Goal: Task Accomplishment & Management: Manage account settings

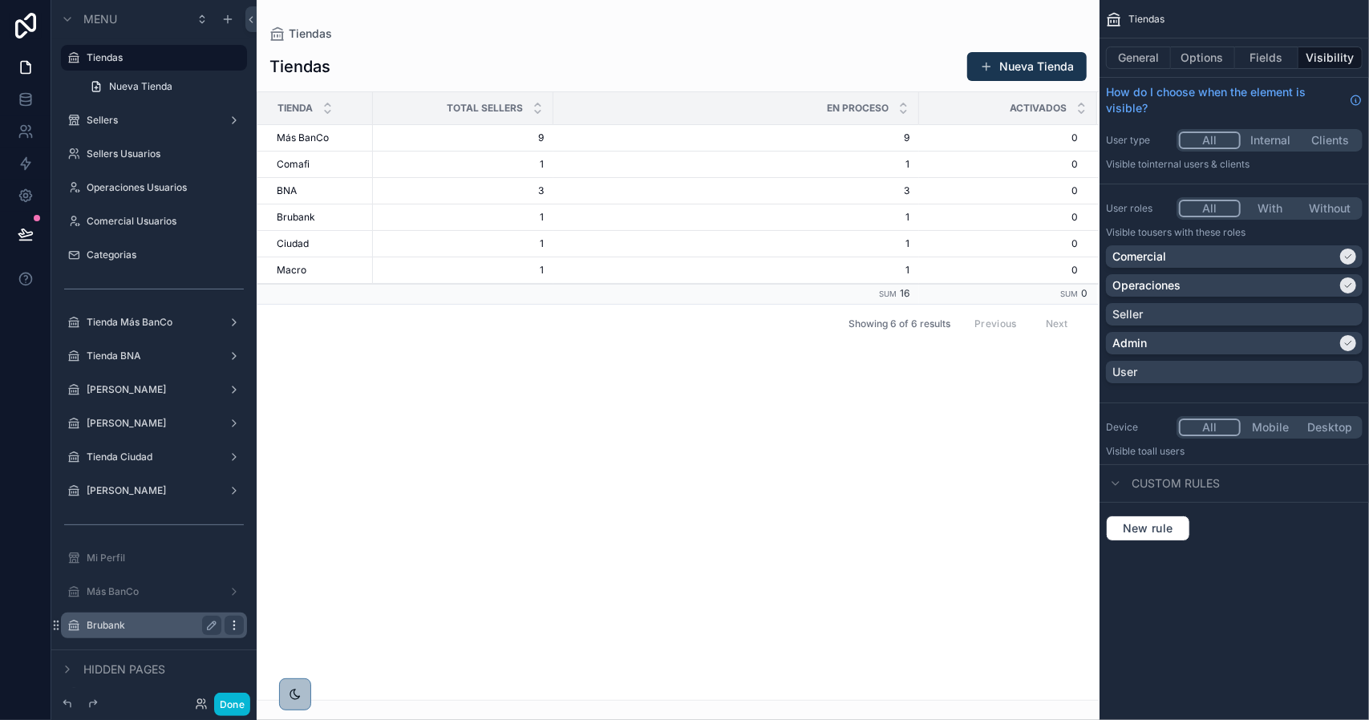
click at [234, 630] on icon "scrollable content" at bounding box center [233, 629] width 1 height 1
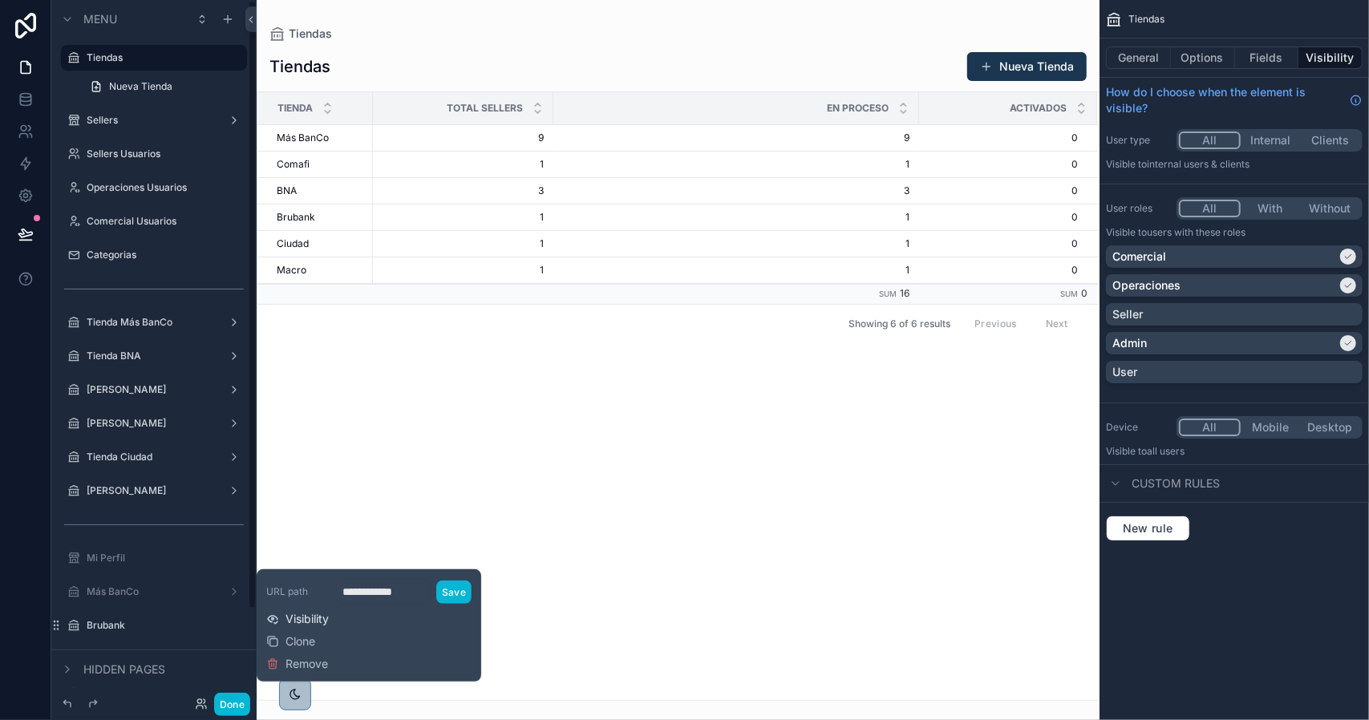
click at [314, 619] on span "Visibility" at bounding box center [306, 619] width 43 height 16
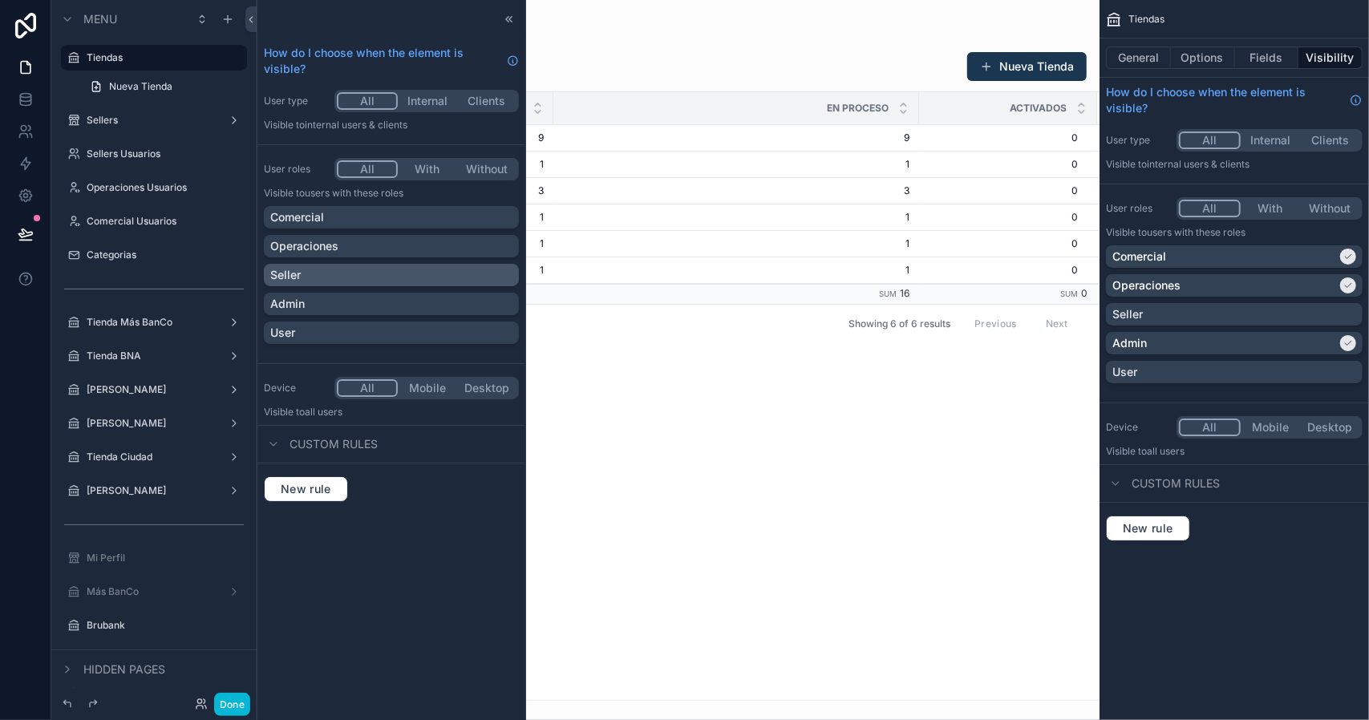
click at [332, 277] on div "Seller" at bounding box center [391, 275] width 242 height 16
click at [143, 589] on label "Más BanCo" at bounding box center [151, 591] width 128 height 13
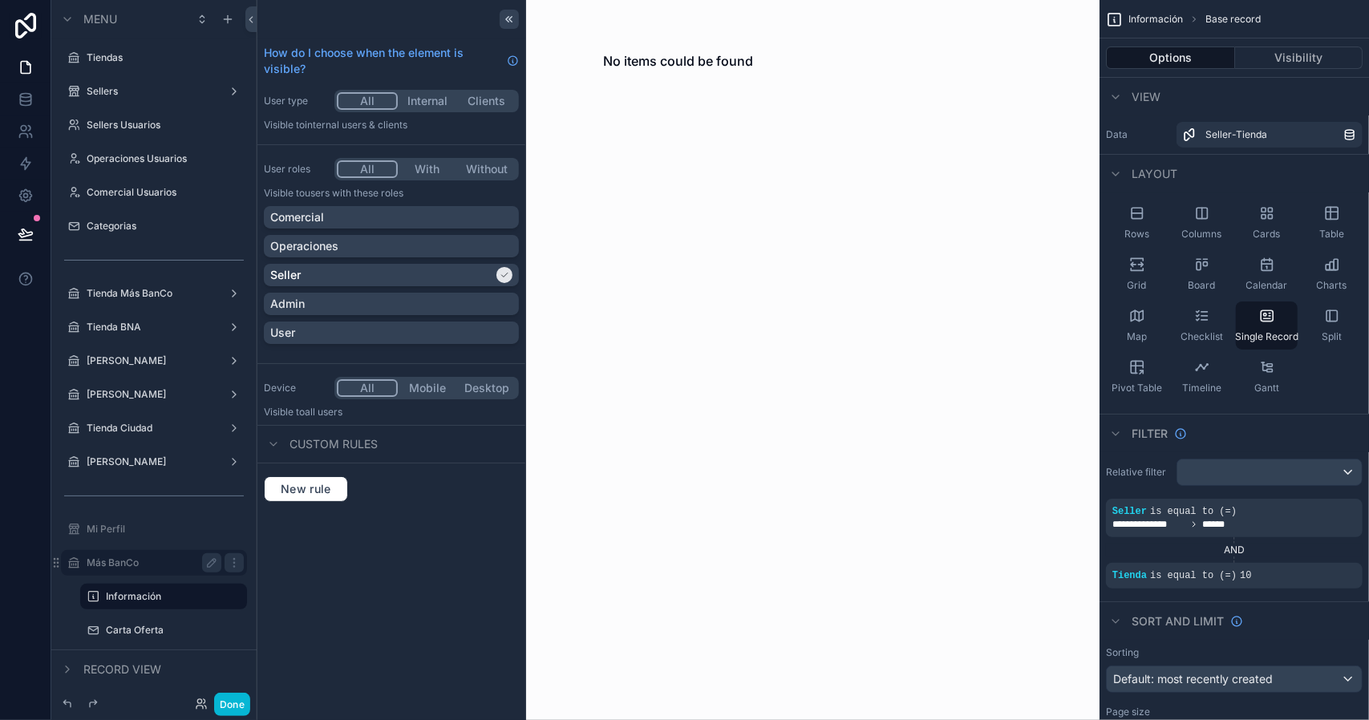
click at [513, 18] on icon at bounding box center [509, 19] width 13 height 13
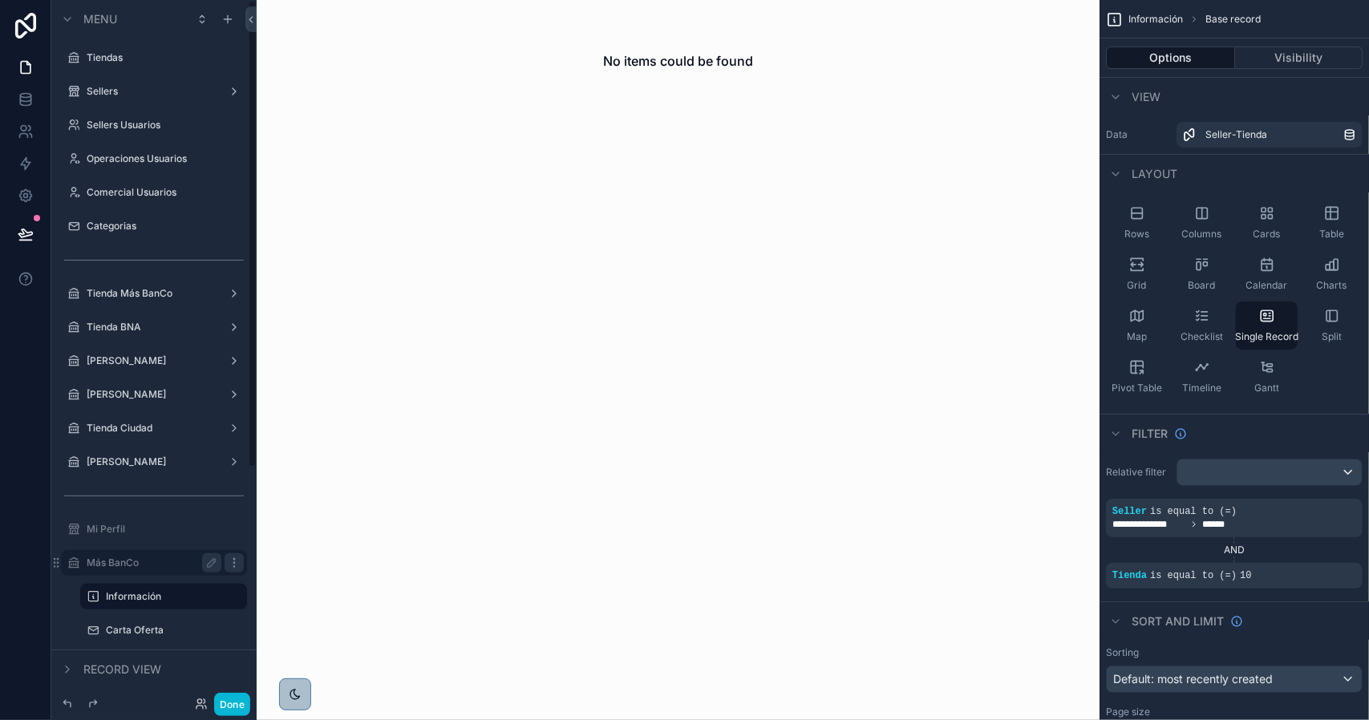
click at [233, 559] on icon "scrollable content" at bounding box center [233, 559] width 1 height 1
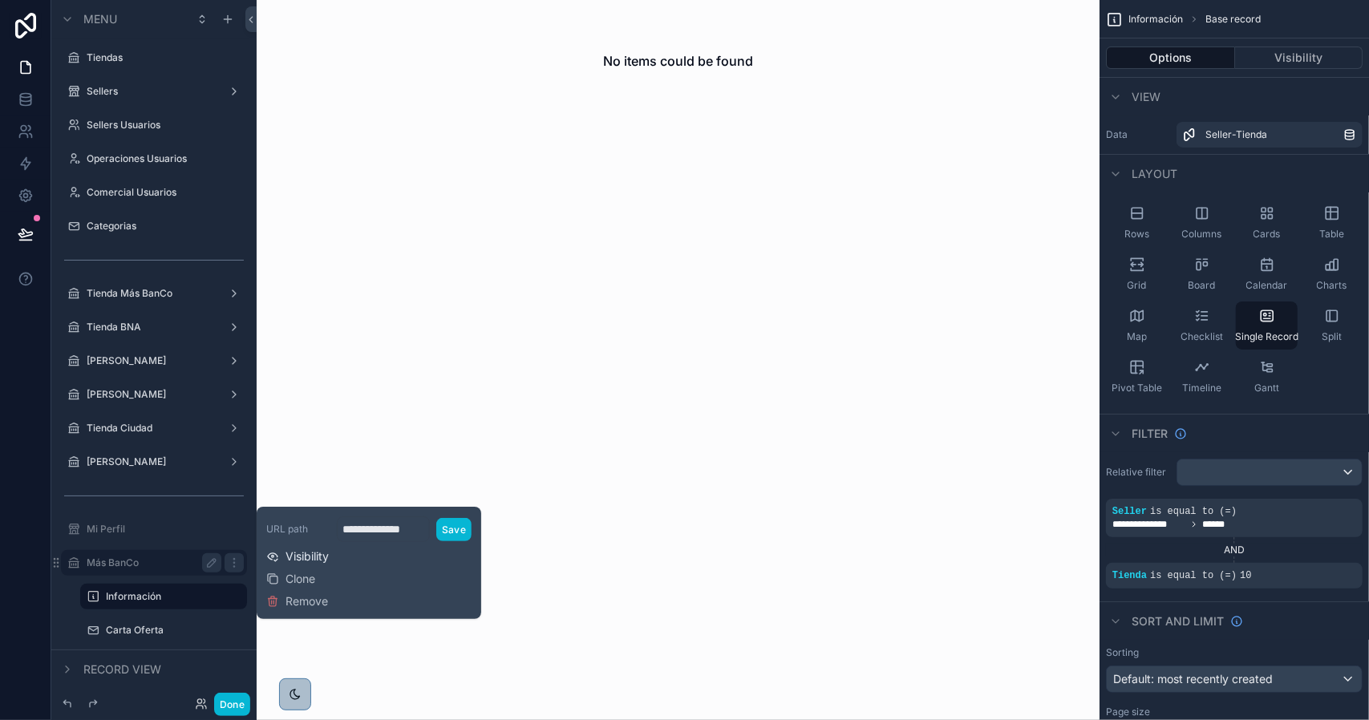
click at [311, 558] on span "Visibility" at bounding box center [306, 557] width 43 height 16
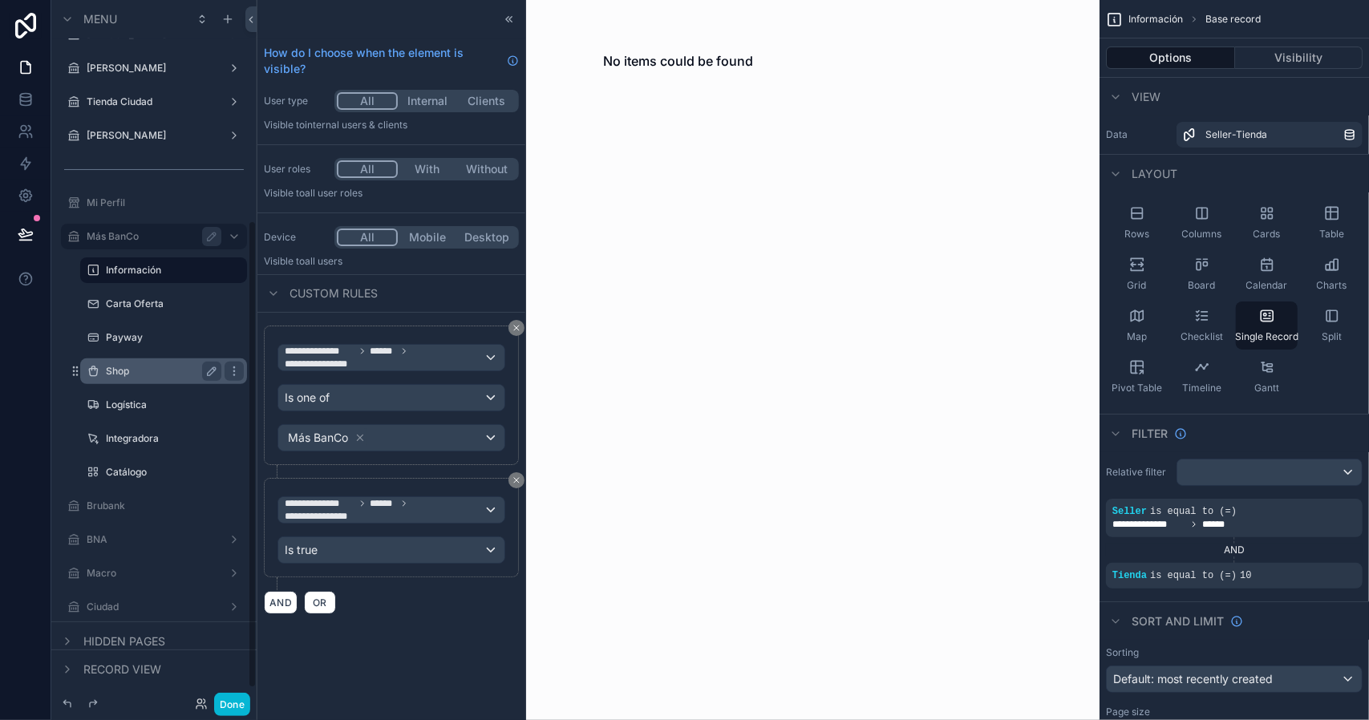
scroll to position [350, 0]
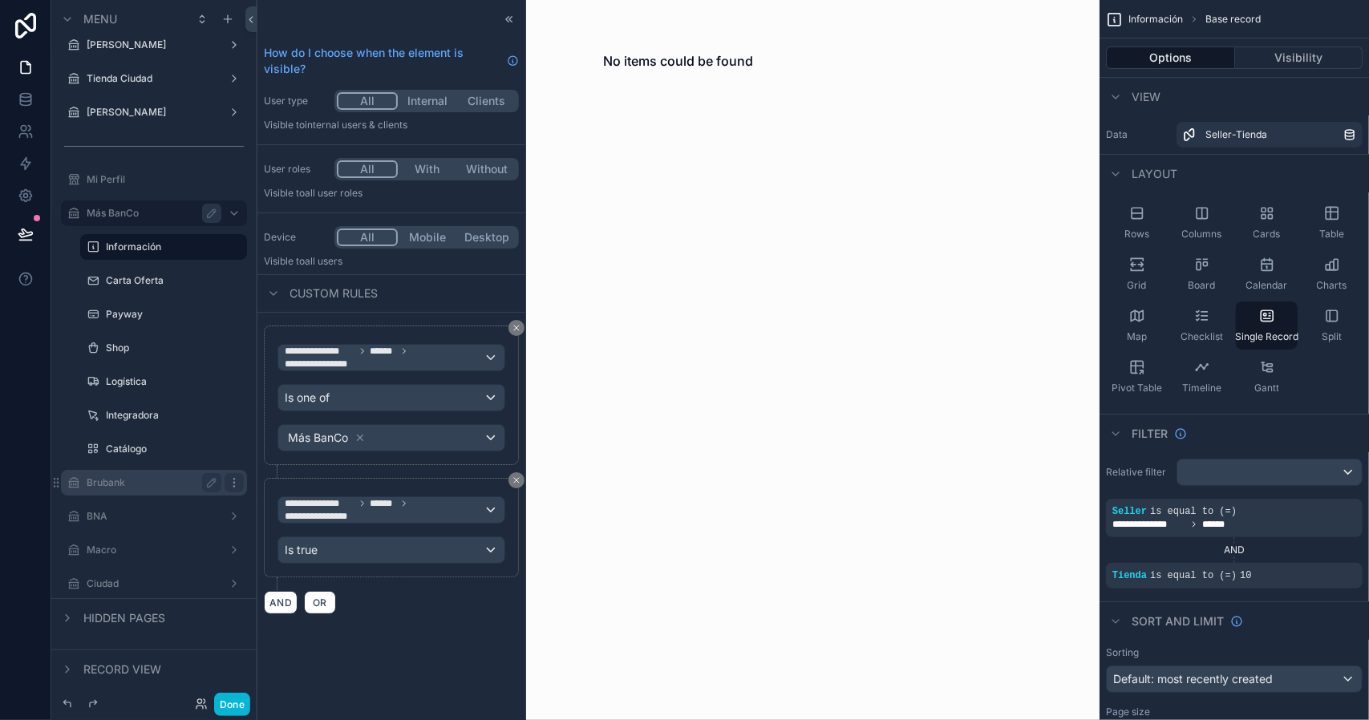
click at [233, 484] on icon "scrollable content" at bounding box center [234, 482] width 13 height 13
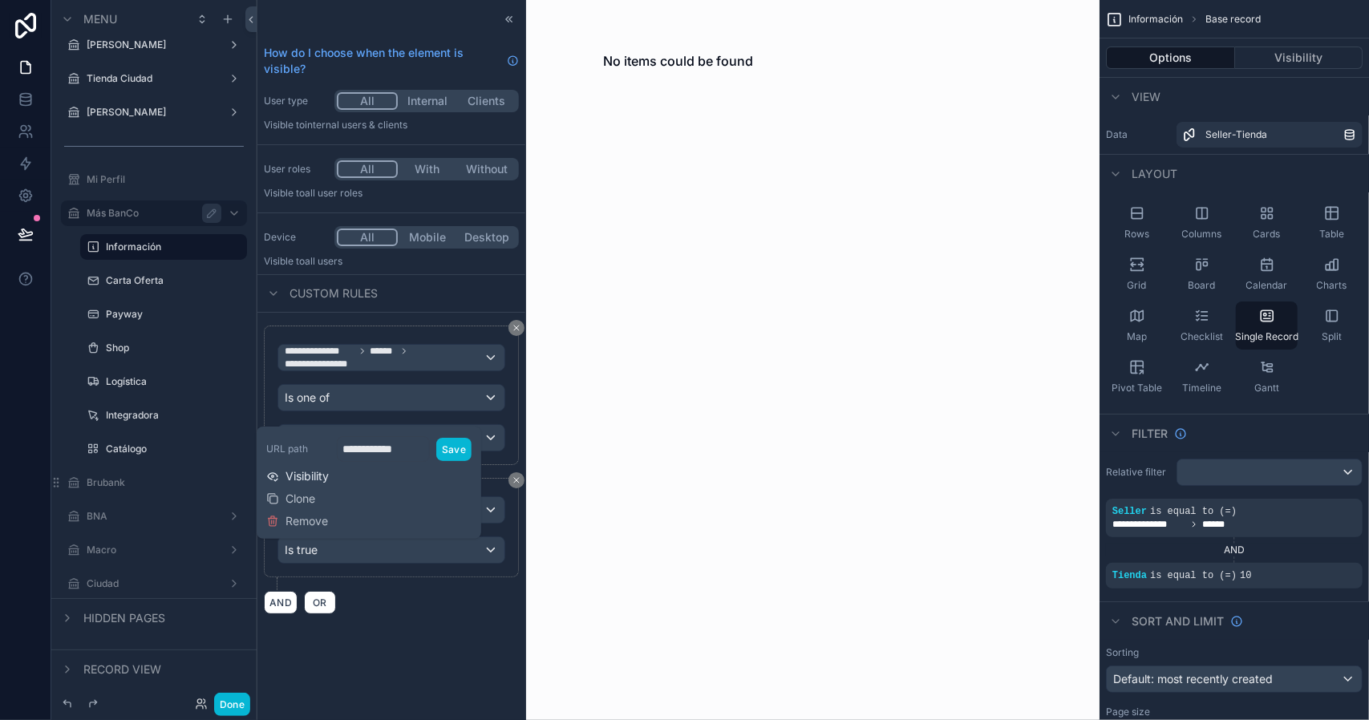
click at [305, 474] on span "Visibility" at bounding box center [306, 476] width 43 height 16
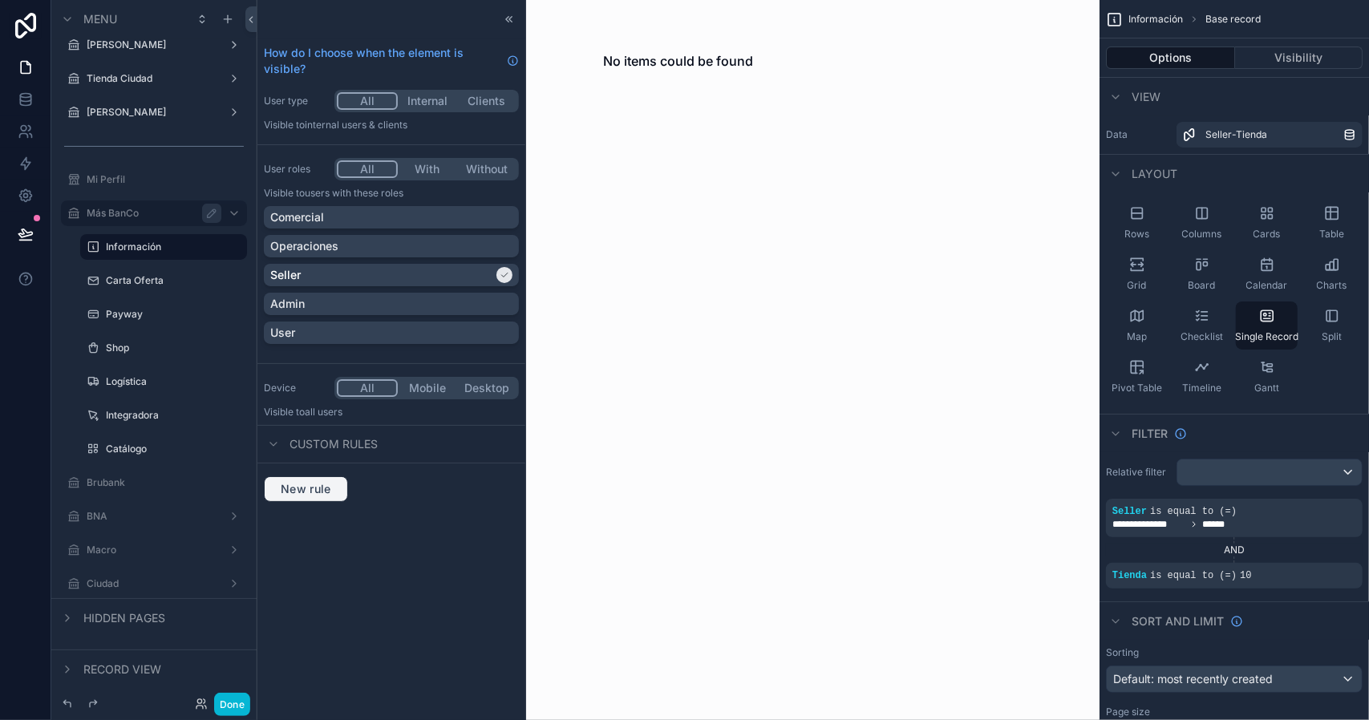
click at [297, 495] on button "New rule" at bounding box center [306, 489] width 84 height 26
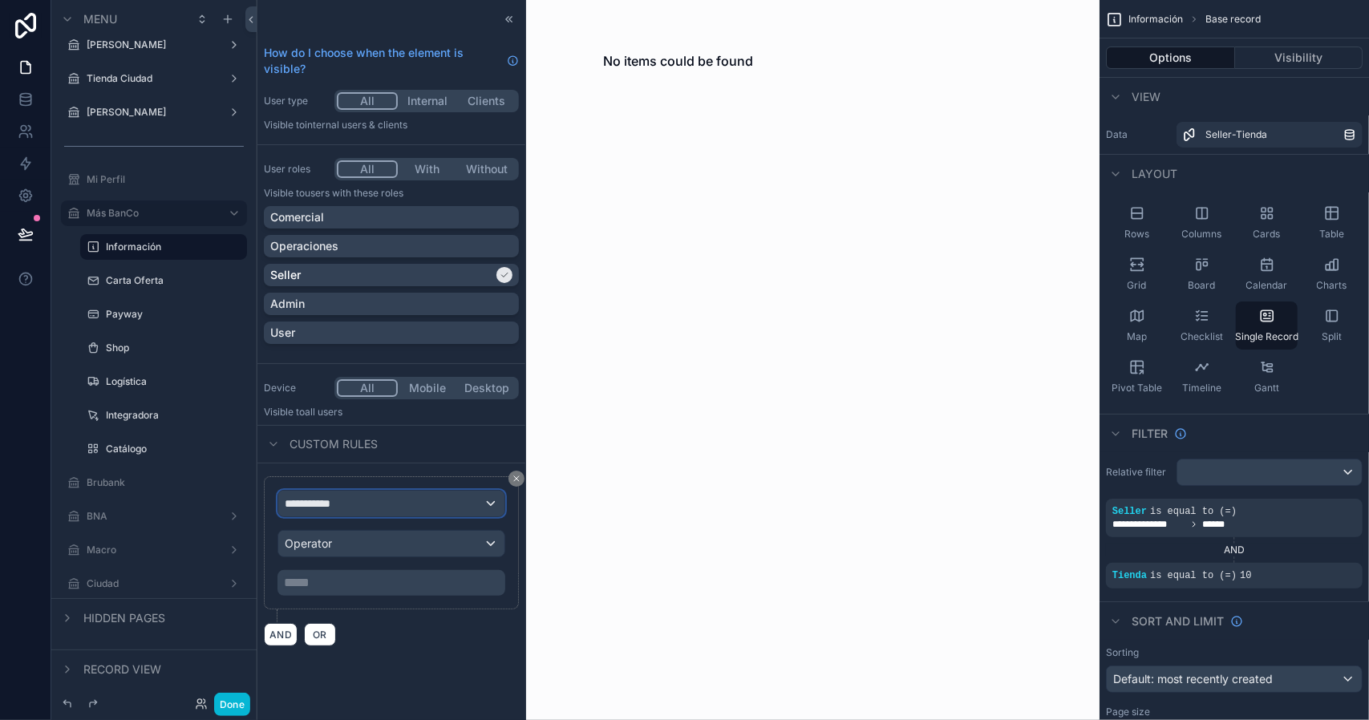
click at [348, 506] on div "**********" at bounding box center [391, 504] width 226 height 26
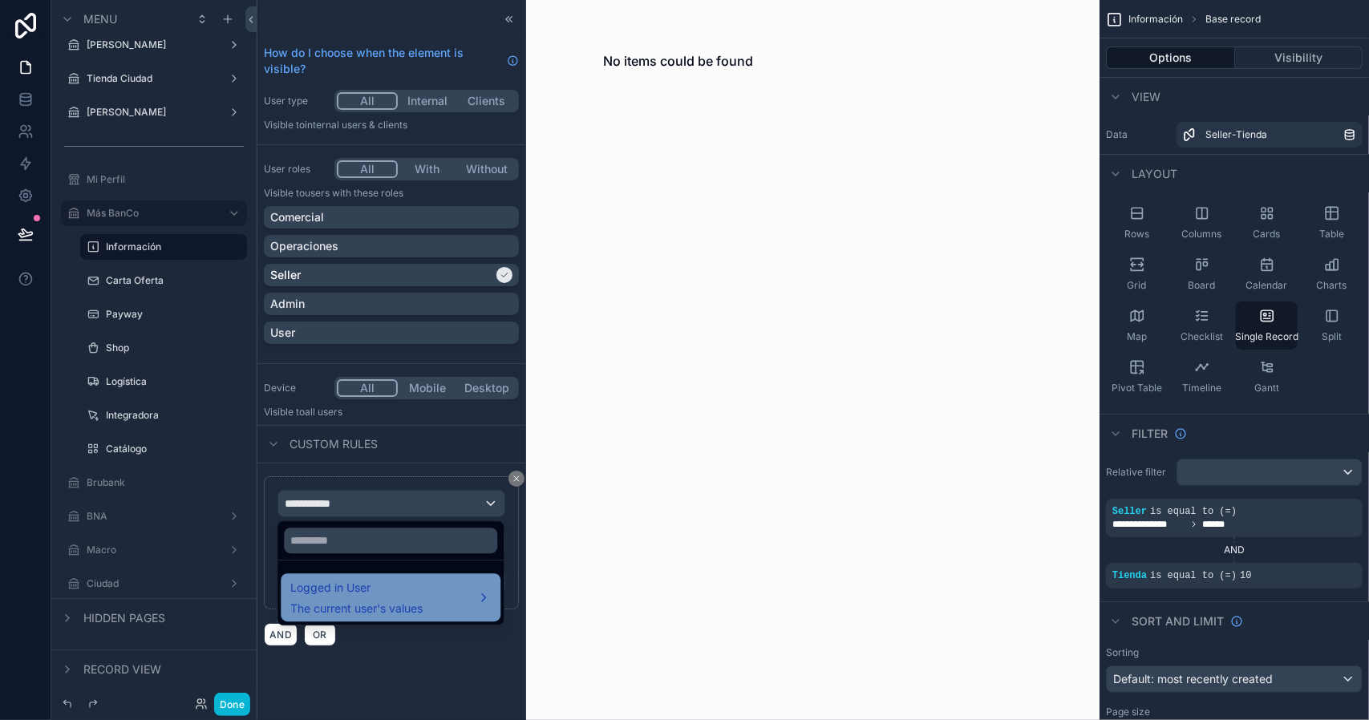
click at [362, 585] on span "Logged in User" at bounding box center [356, 587] width 132 height 19
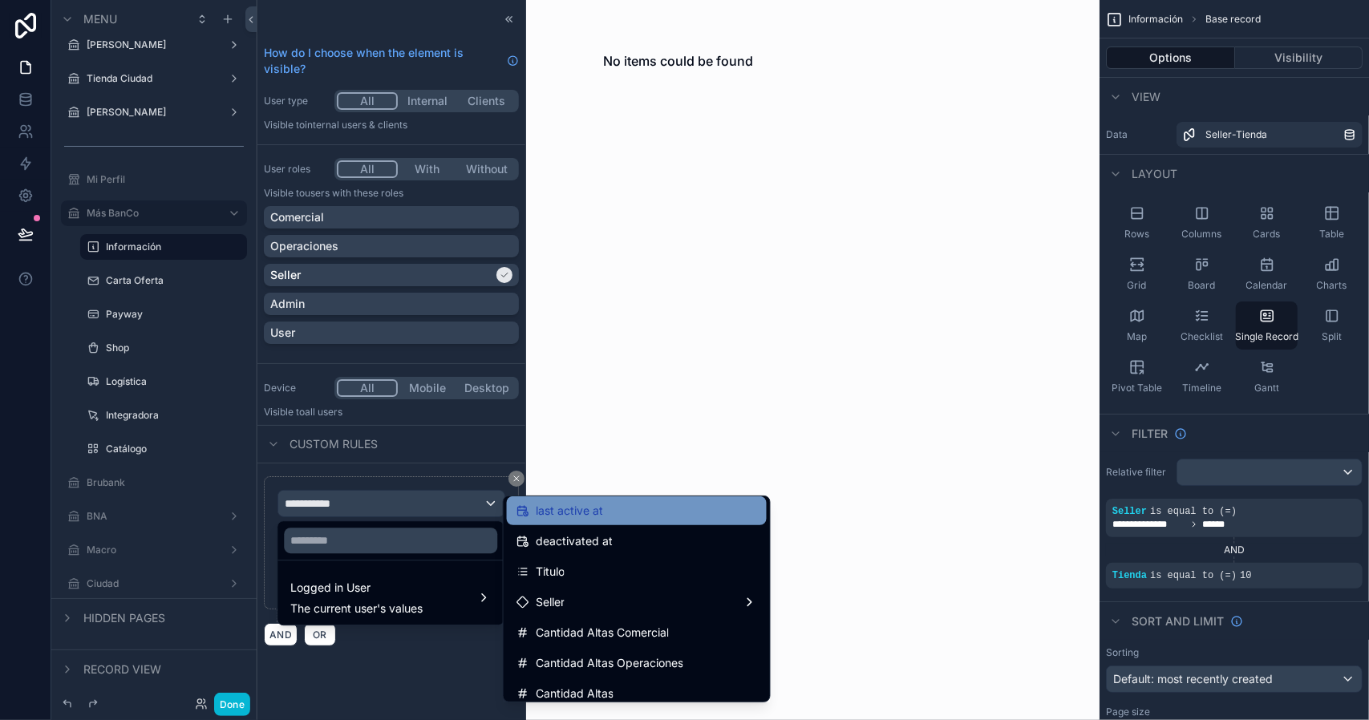
scroll to position [321, 0]
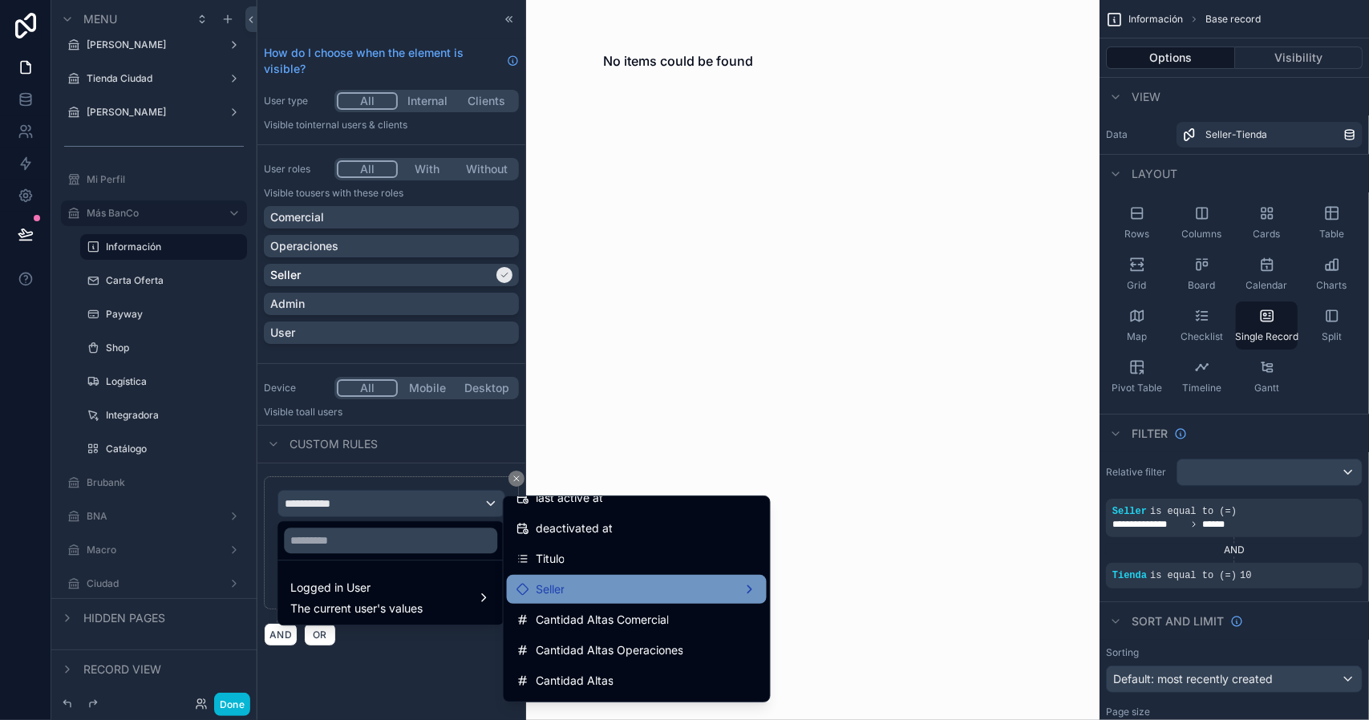
click at [595, 589] on div "Seller" at bounding box center [636, 589] width 241 height 19
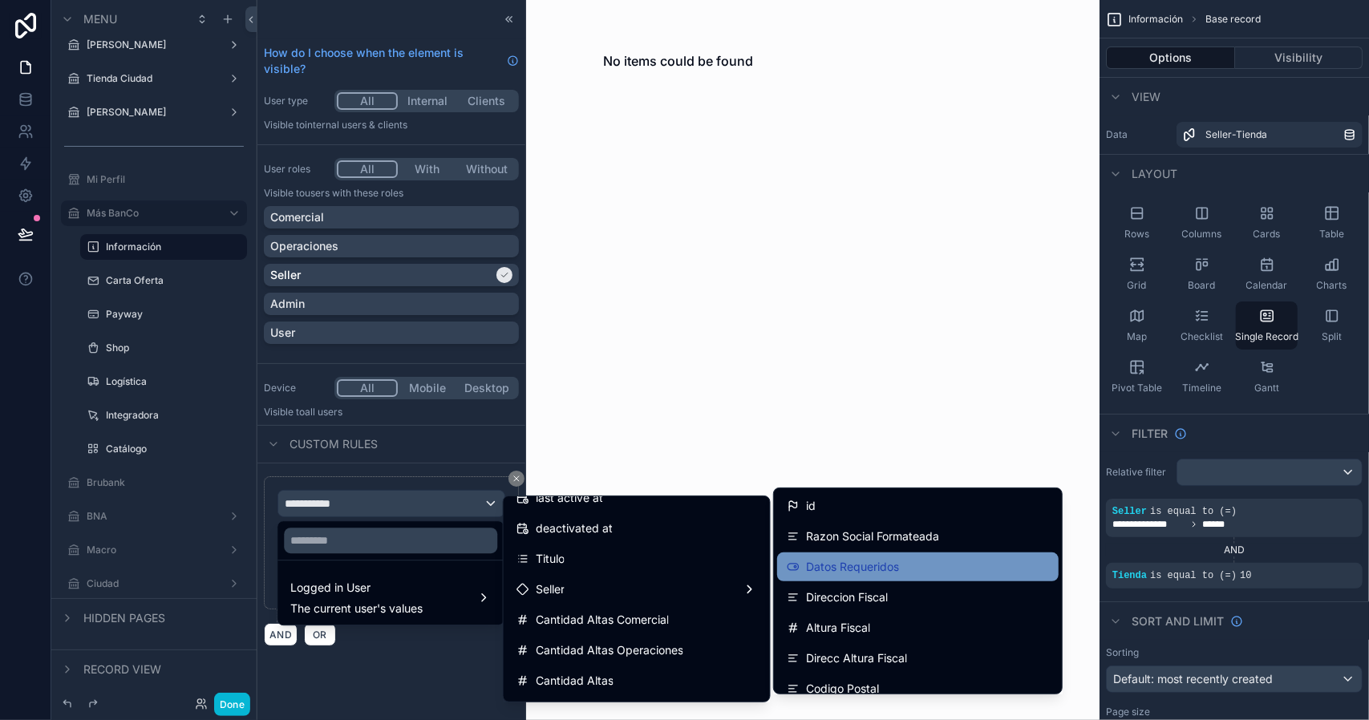
click at [889, 565] on span "Datos Requeridos" at bounding box center [852, 566] width 93 height 19
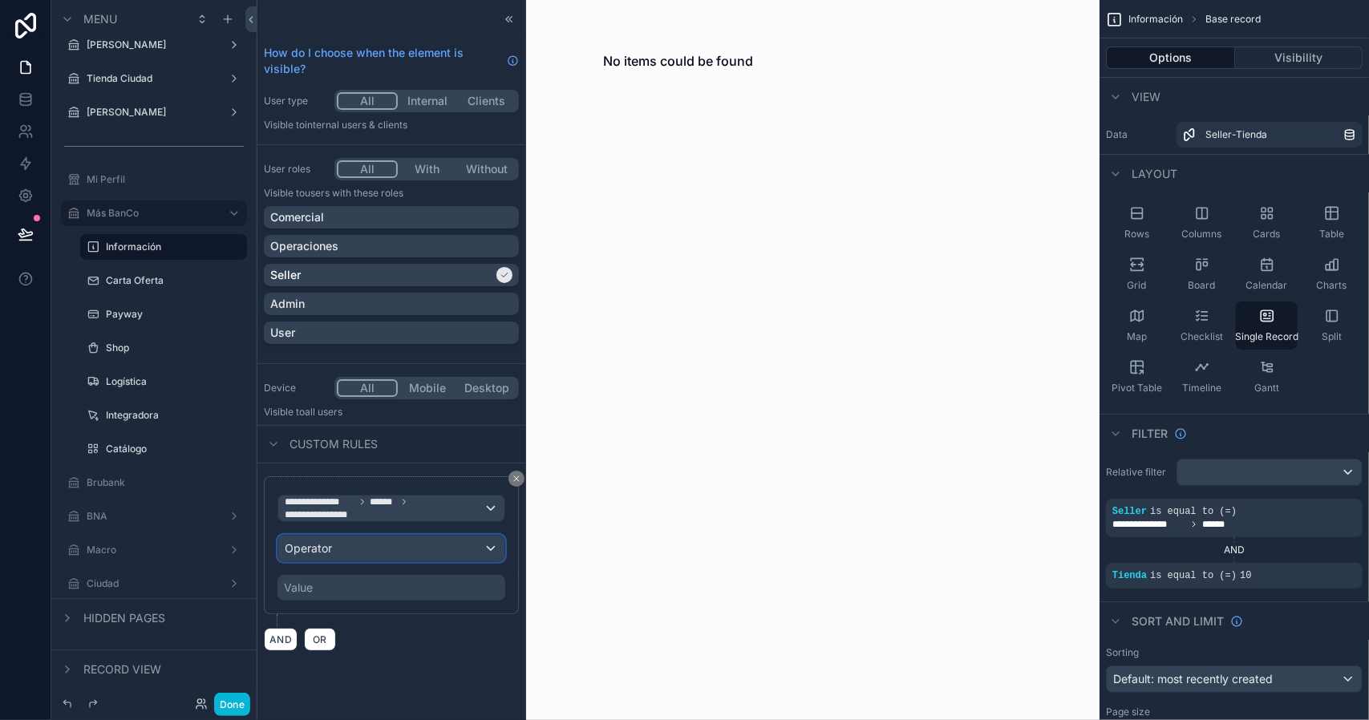
click at [379, 549] on div "Operator" at bounding box center [391, 549] width 226 height 26
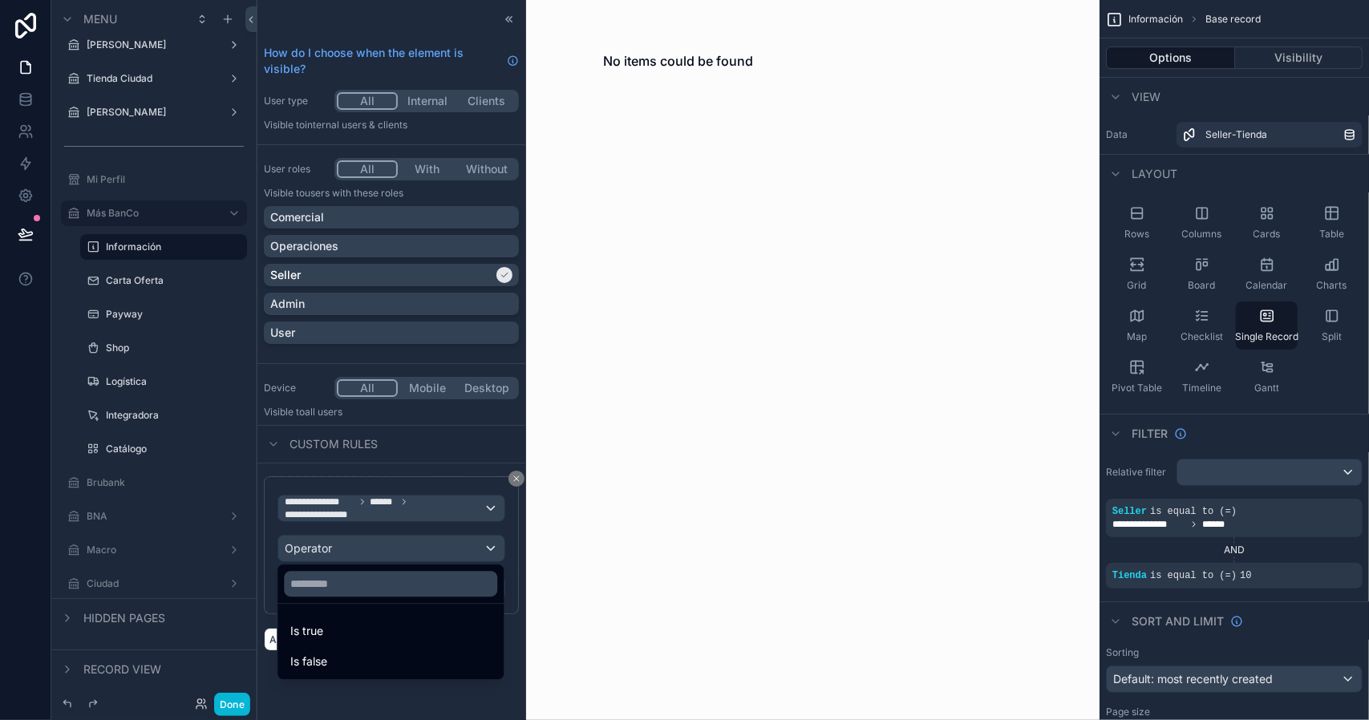
click at [339, 627] on div "Is true" at bounding box center [390, 631] width 200 height 19
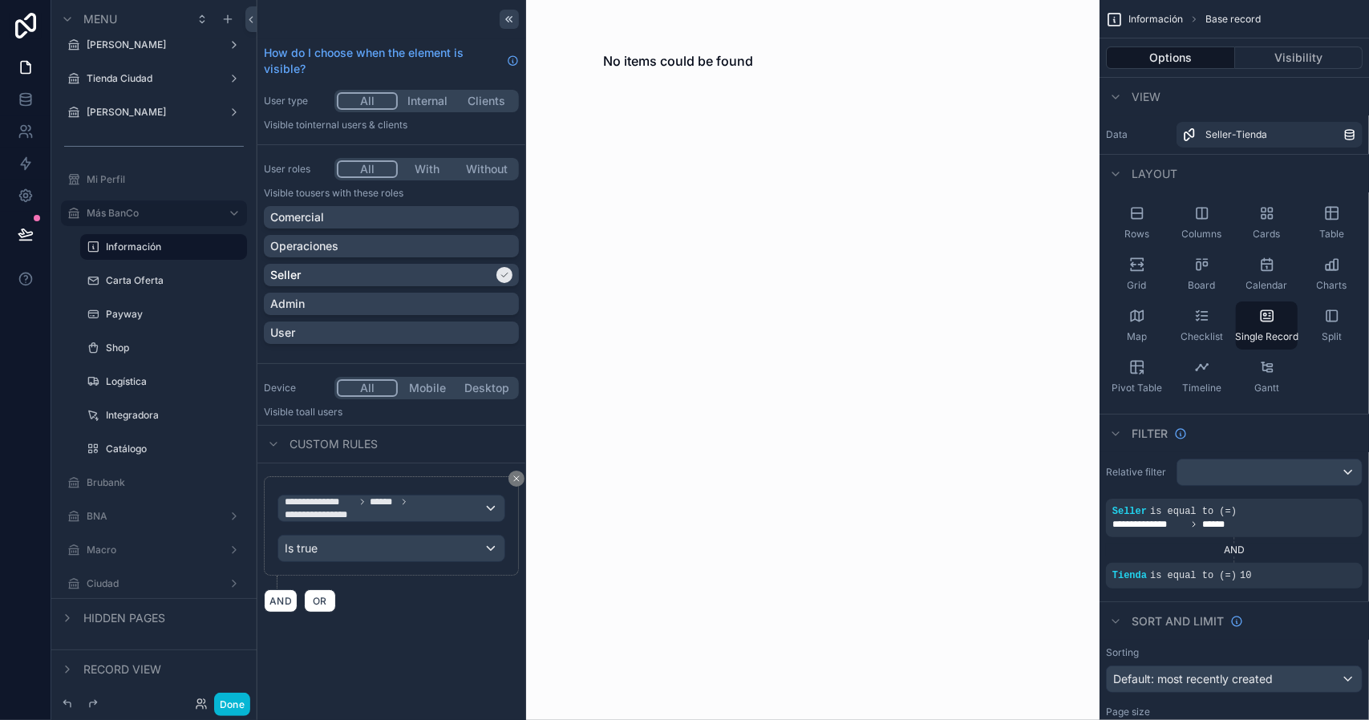
click at [510, 25] on div at bounding box center [509, 19] width 19 height 19
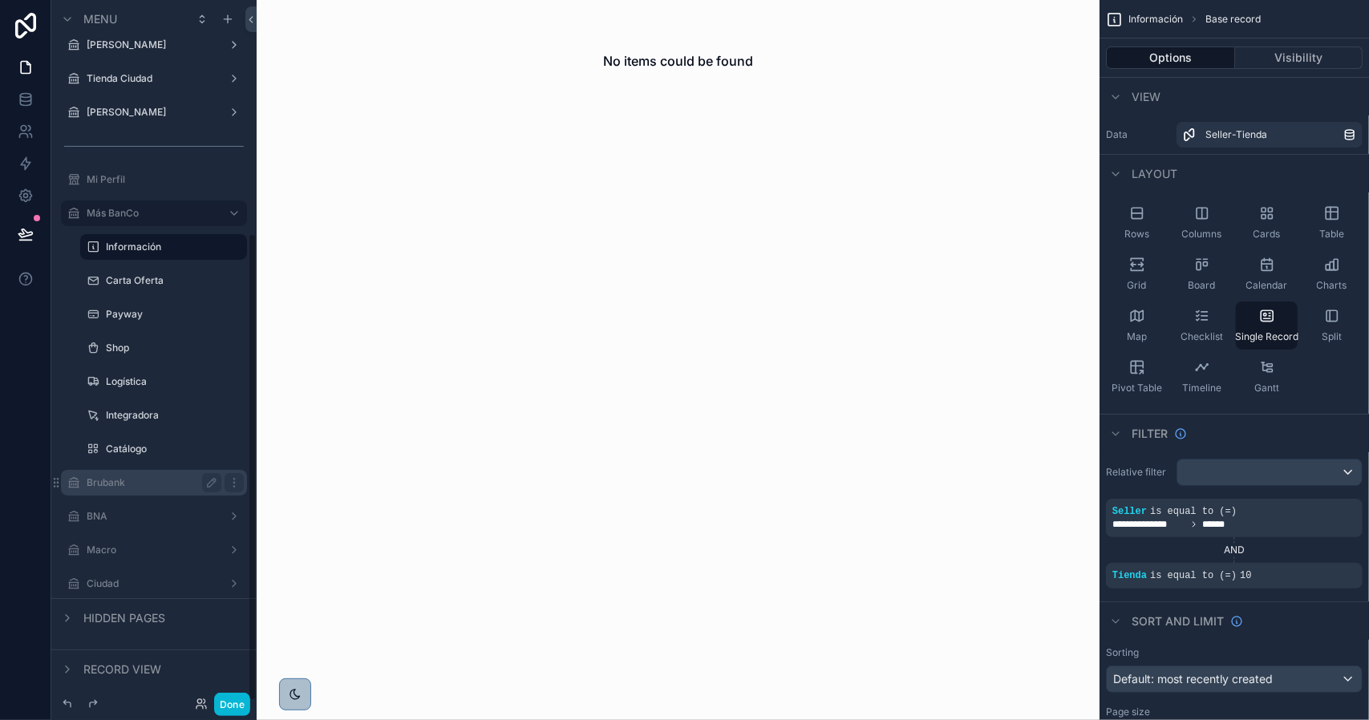
click at [153, 484] on label "Brubank" at bounding box center [151, 482] width 128 height 13
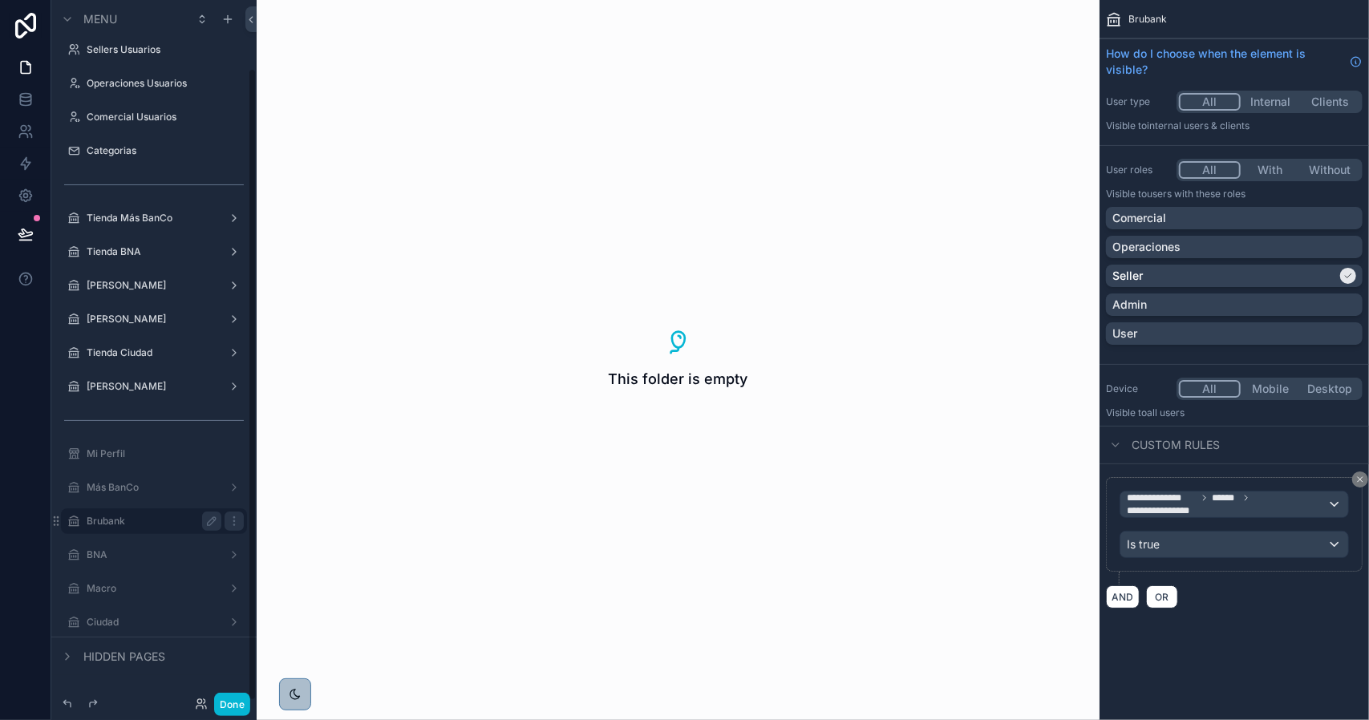
scroll to position [75, 0]
click at [231, 524] on icon "scrollable content" at bounding box center [234, 521] width 13 height 13
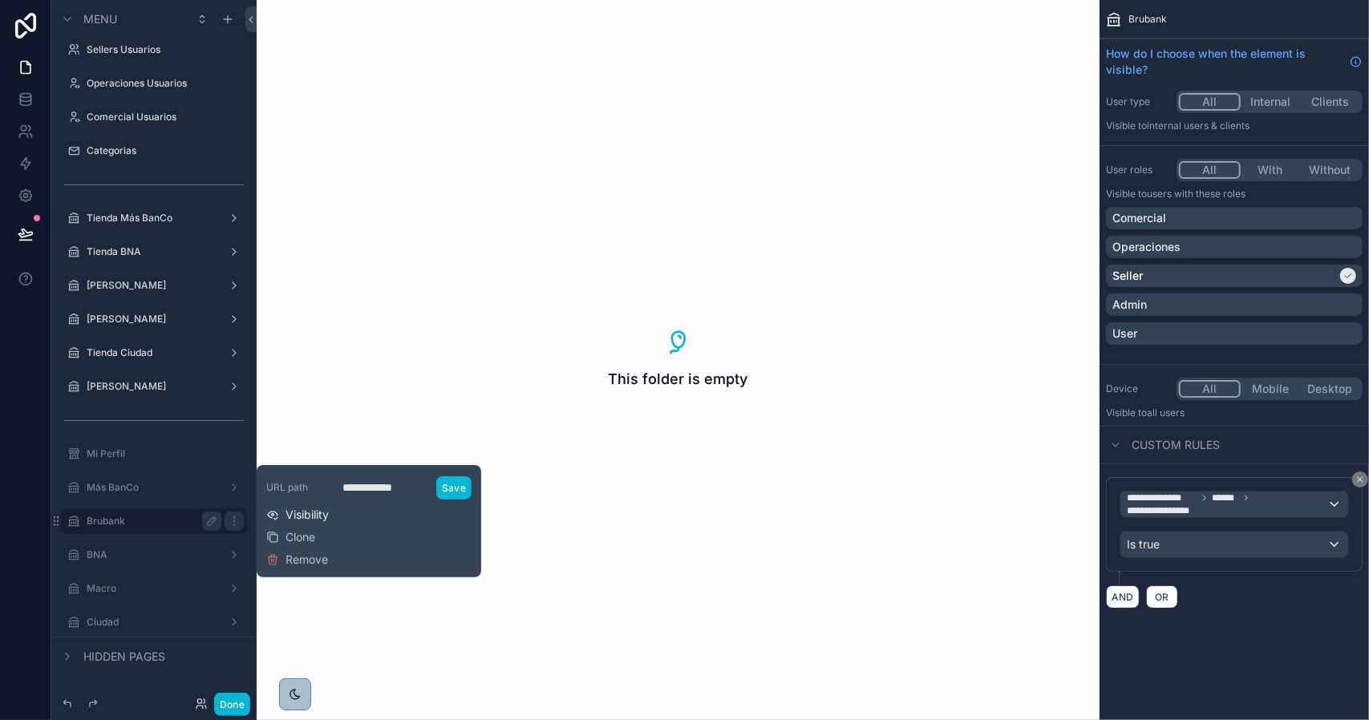
click at [308, 514] on span "Visibility" at bounding box center [306, 515] width 43 height 16
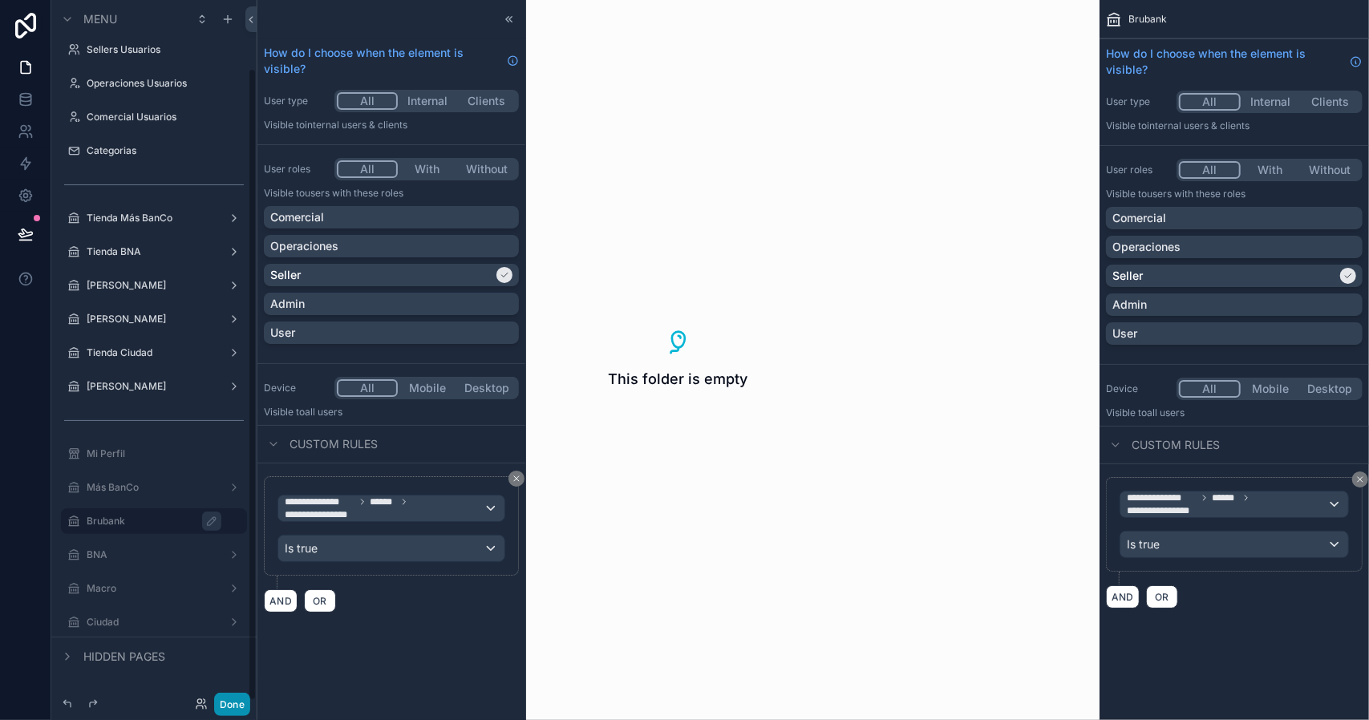
click at [226, 707] on button "Done" at bounding box center [232, 704] width 36 height 23
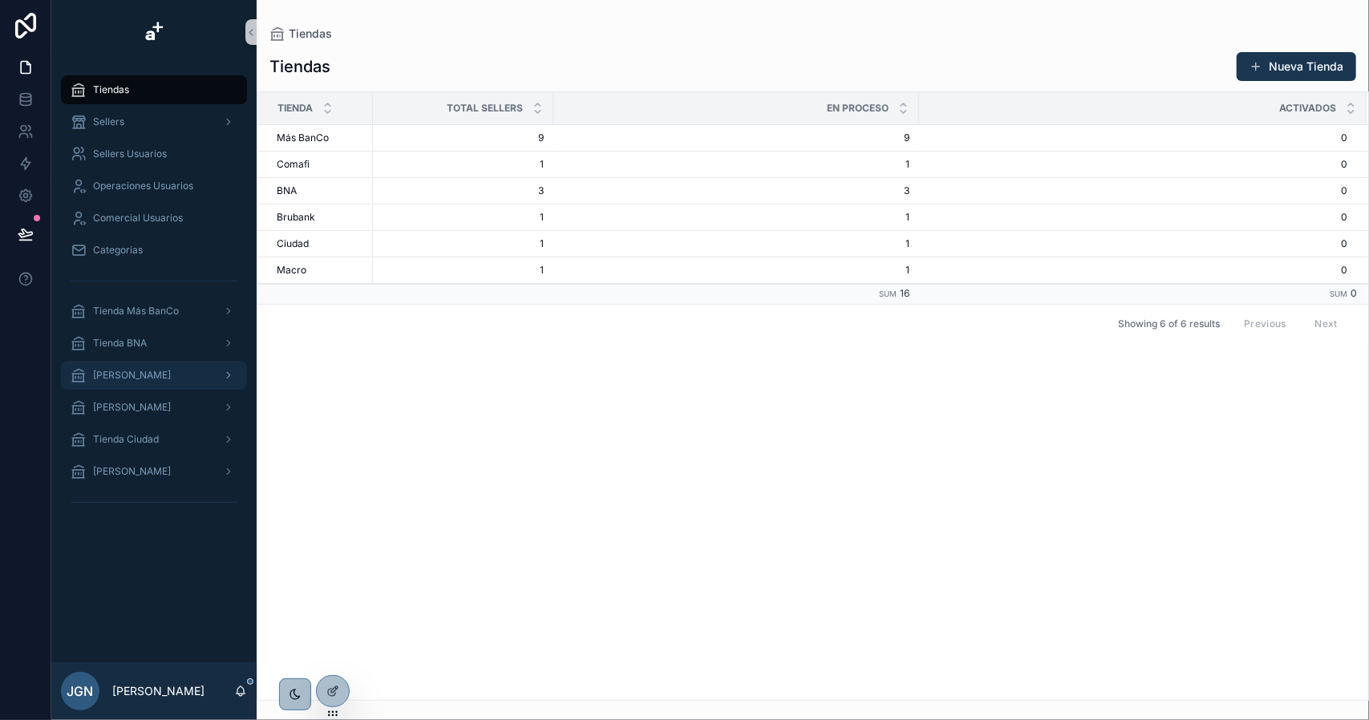
click at [171, 377] on div "[PERSON_NAME]" at bounding box center [154, 375] width 167 height 26
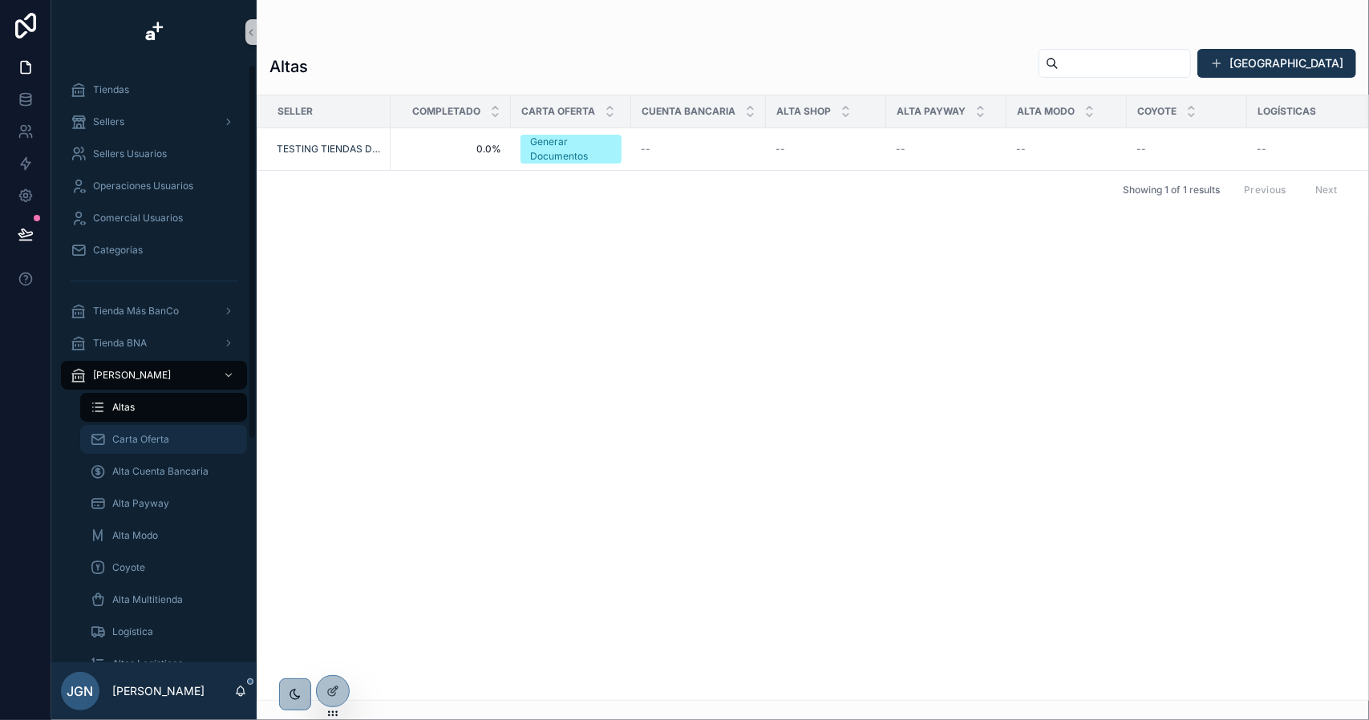
scroll to position [160, 0]
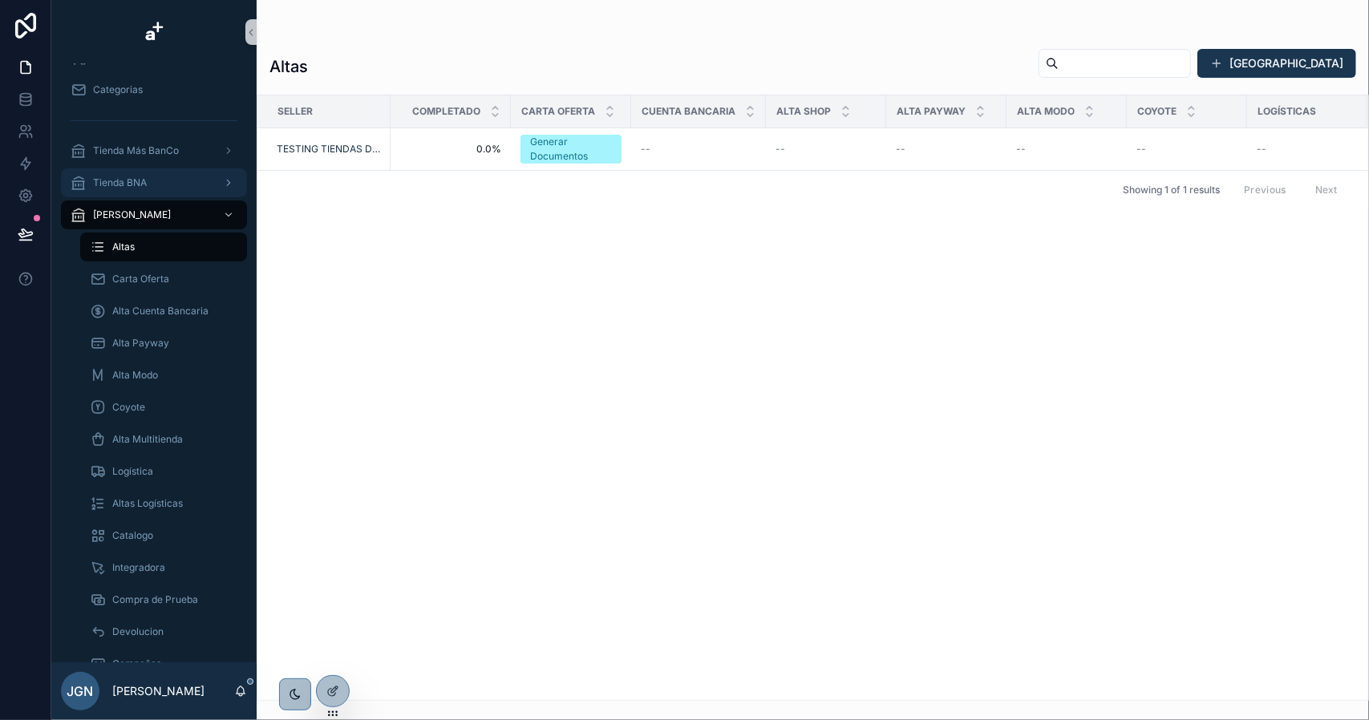
click at [154, 185] on div "Tienda BNA" at bounding box center [154, 183] width 167 height 26
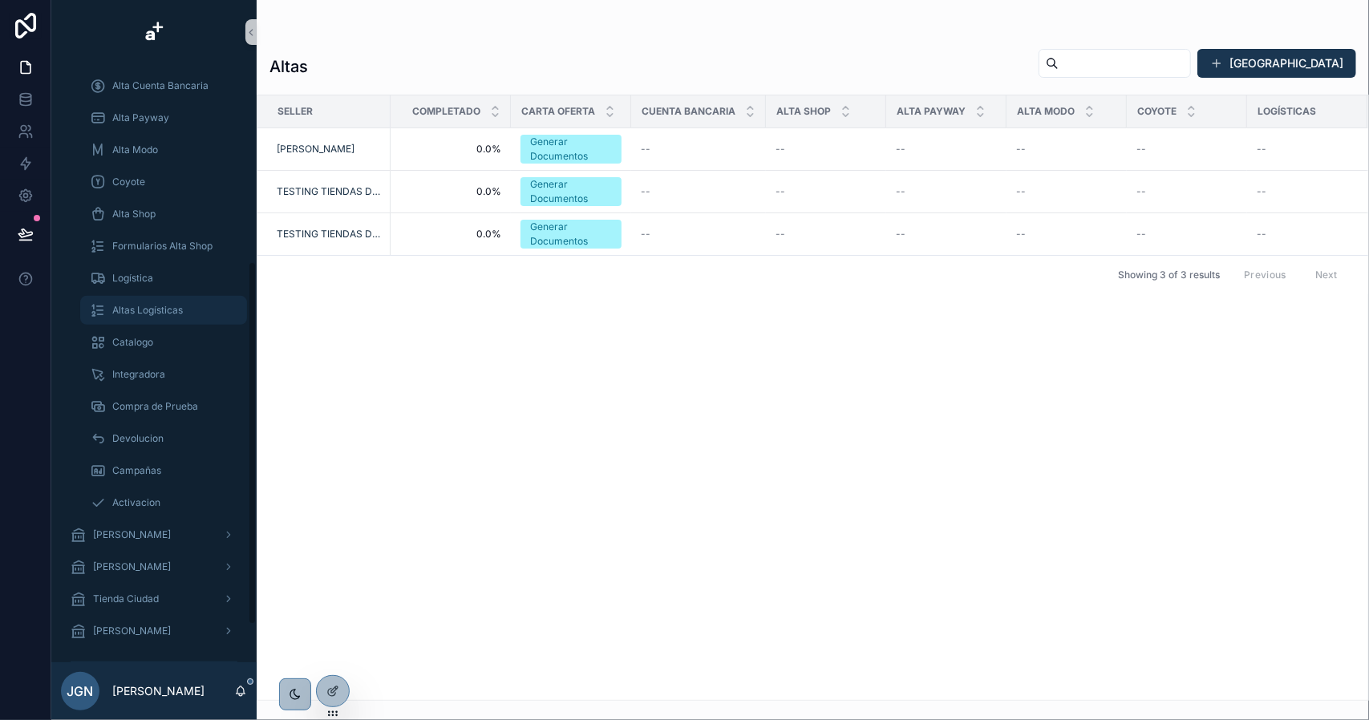
scroll to position [226, 0]
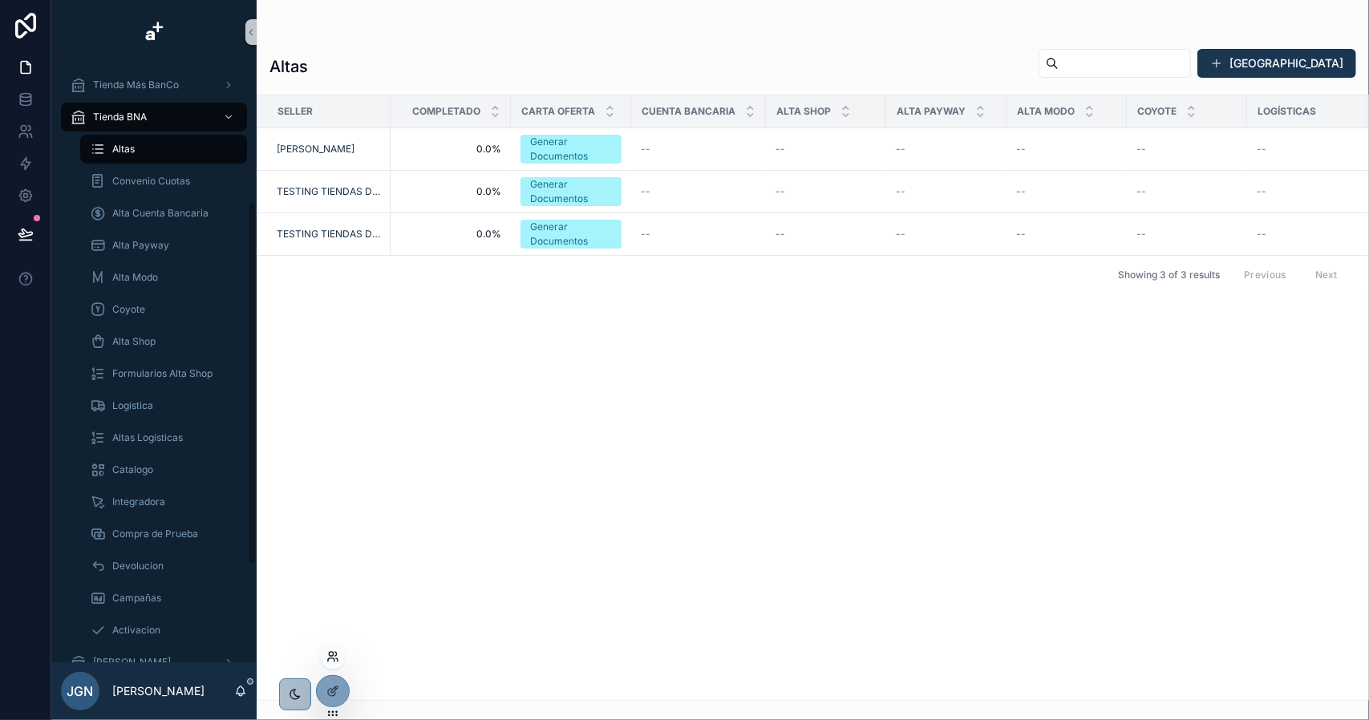
click at [334, 661] on icon at bounding box center [331, 659] width 6 height 3
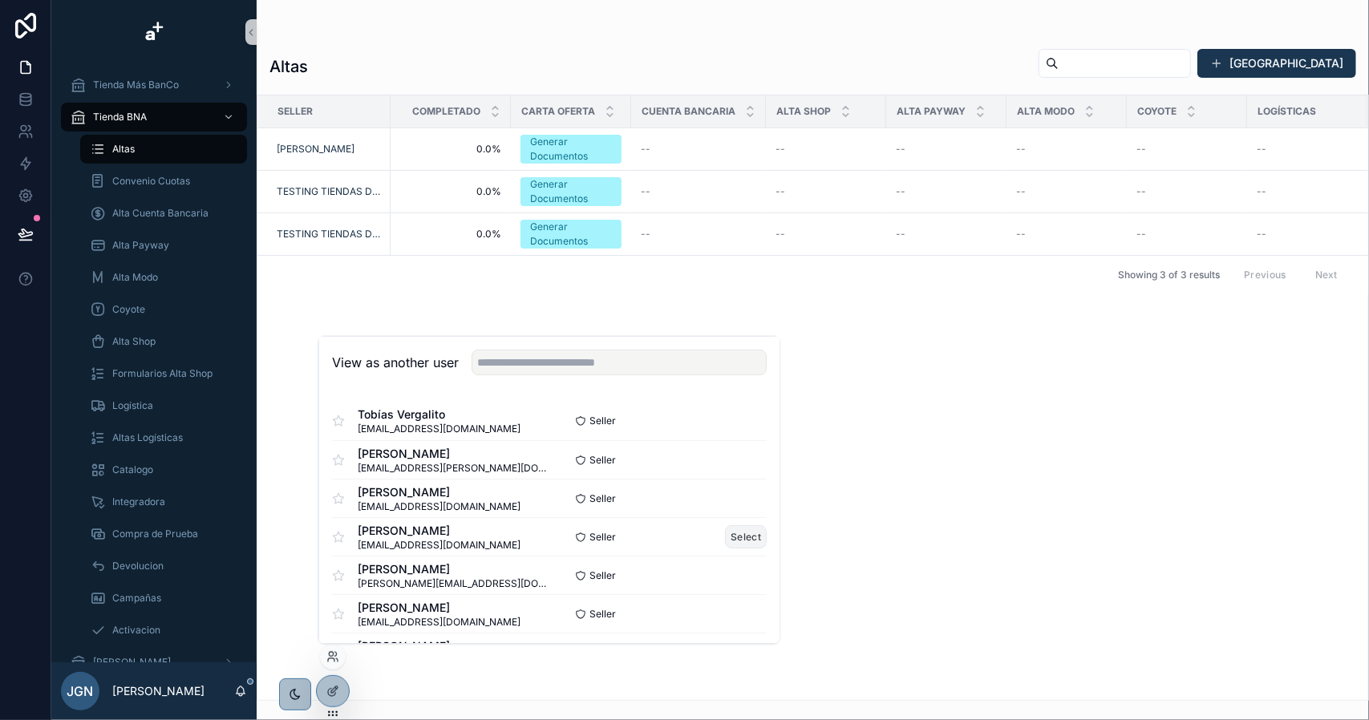
click at [727, 537] on button "Select" at bounding box center [746, 536] width 42 height 23
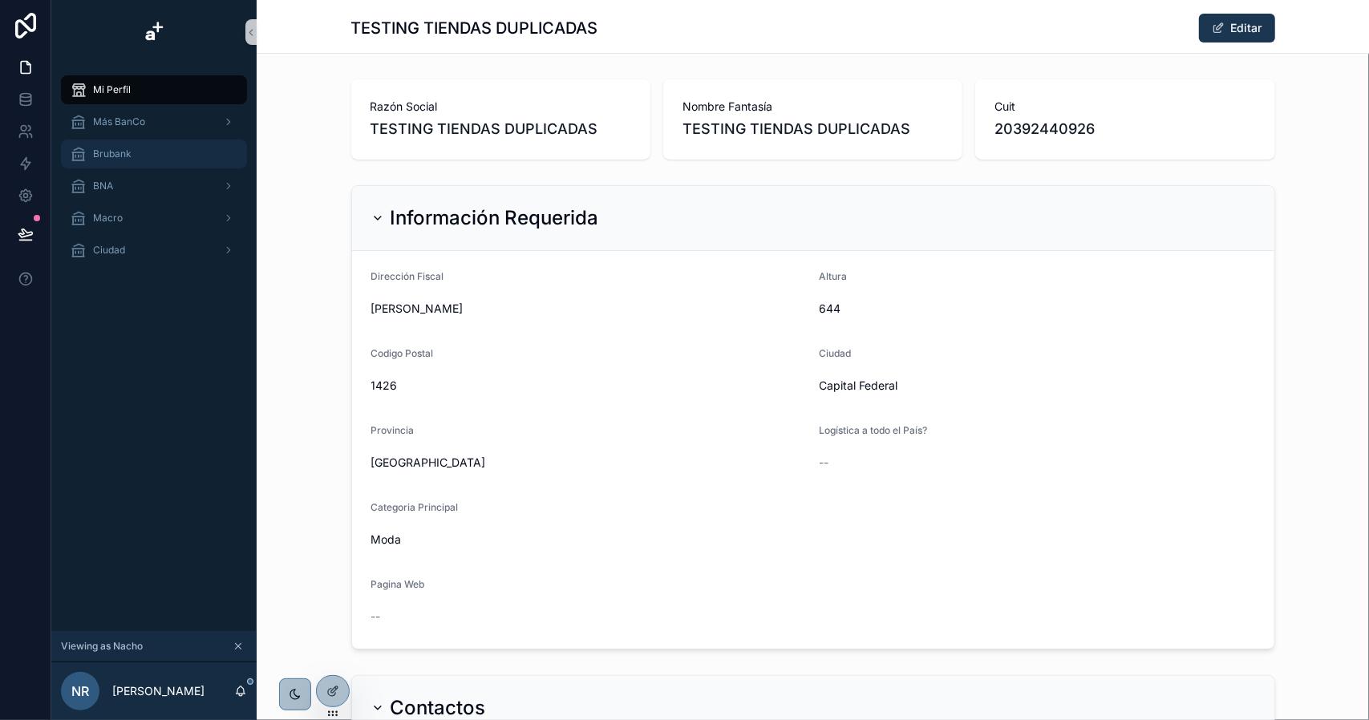
click at [156, 156] on div "Brubank" at bounding box center [154, 154] width 167 height 26
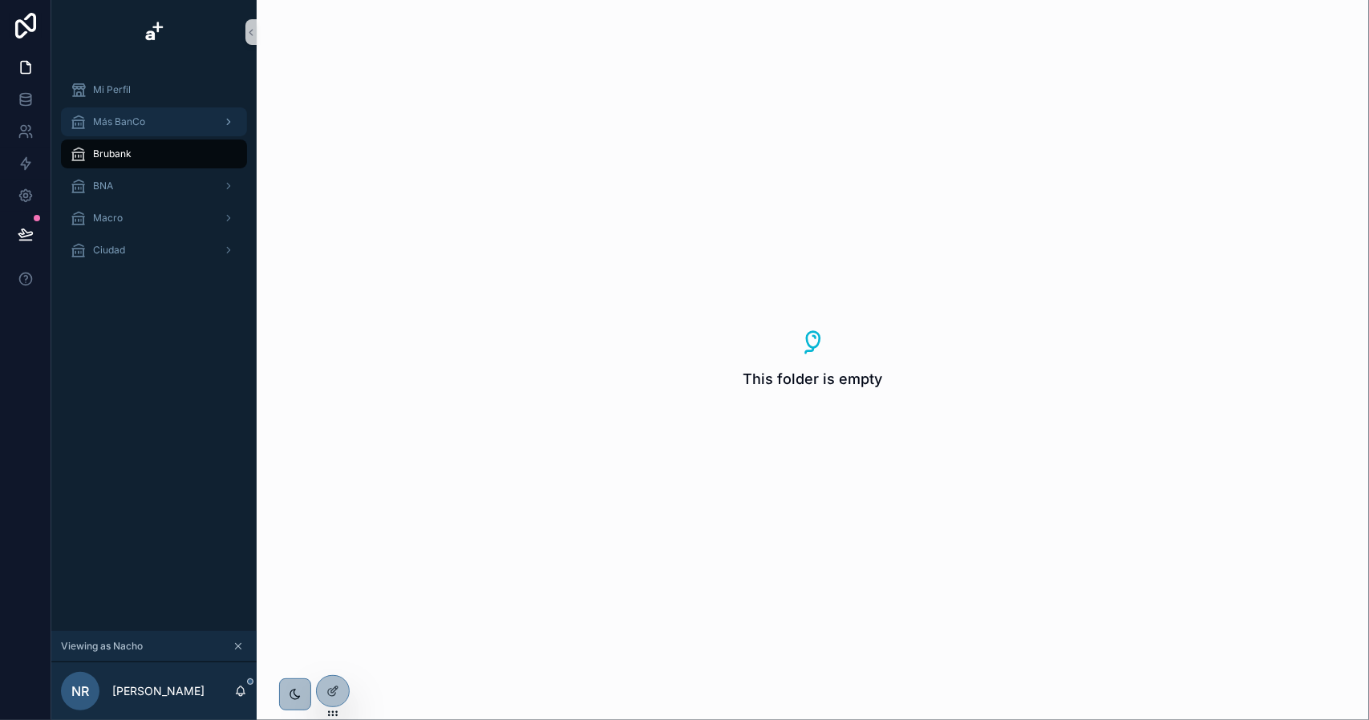
click at [172, 124] on div "Más BanCo" at bounding box center [154, 122] width 167 height 26
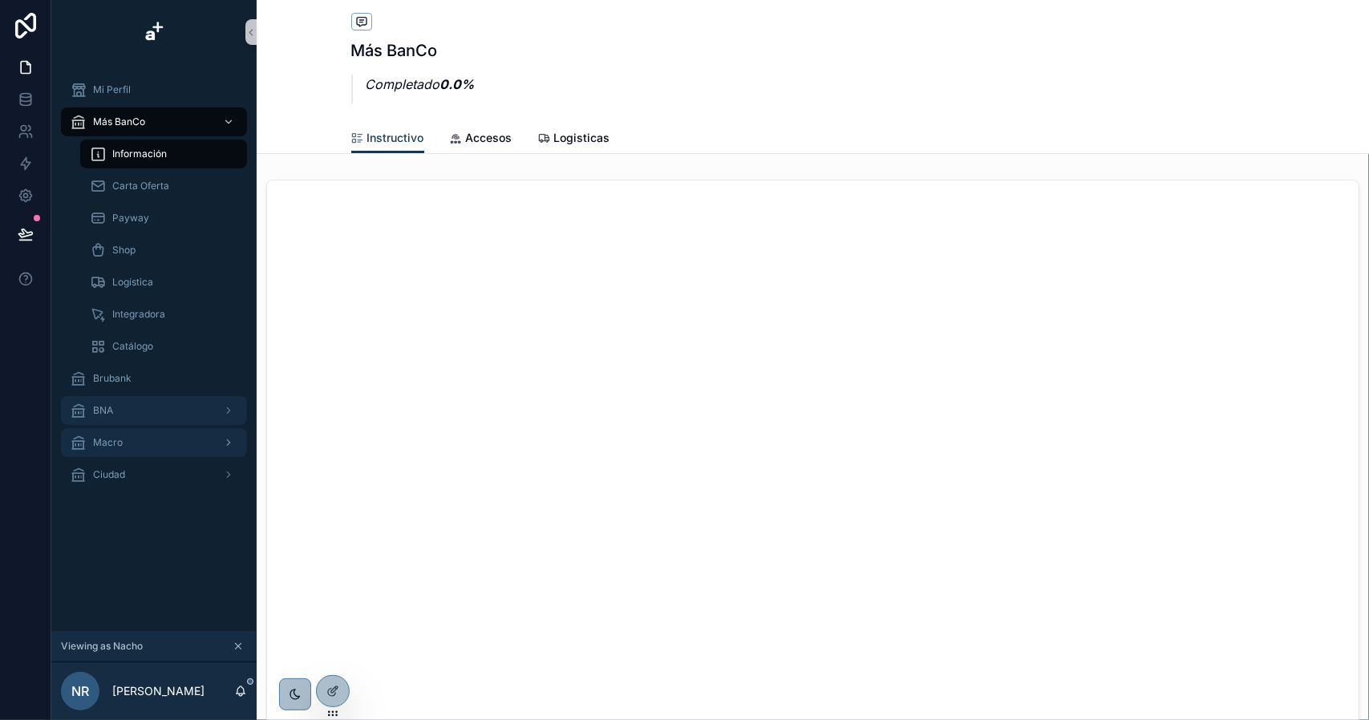
click at [156, 411] on div "BNA" at bounding box center [154, 411] width 167 height 26
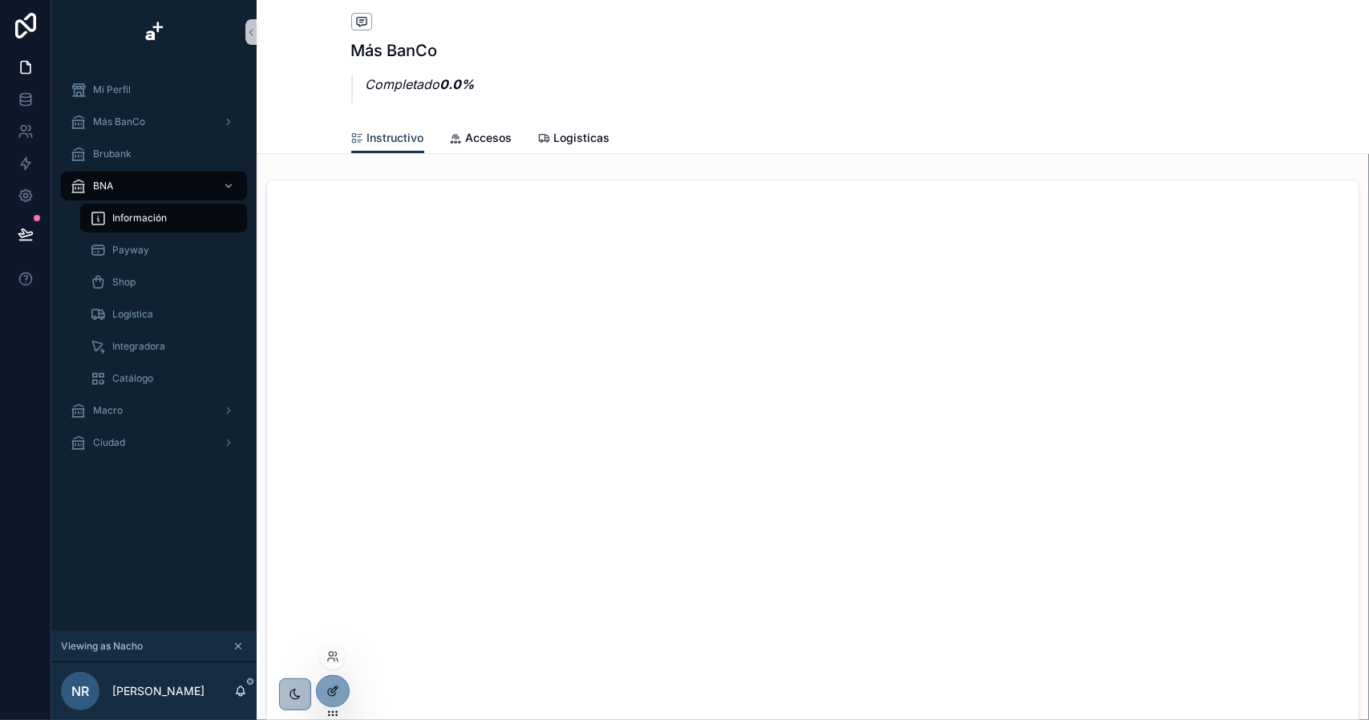
click at [335, 685] on icon at bounding box center [332, 691] width 13 height 13
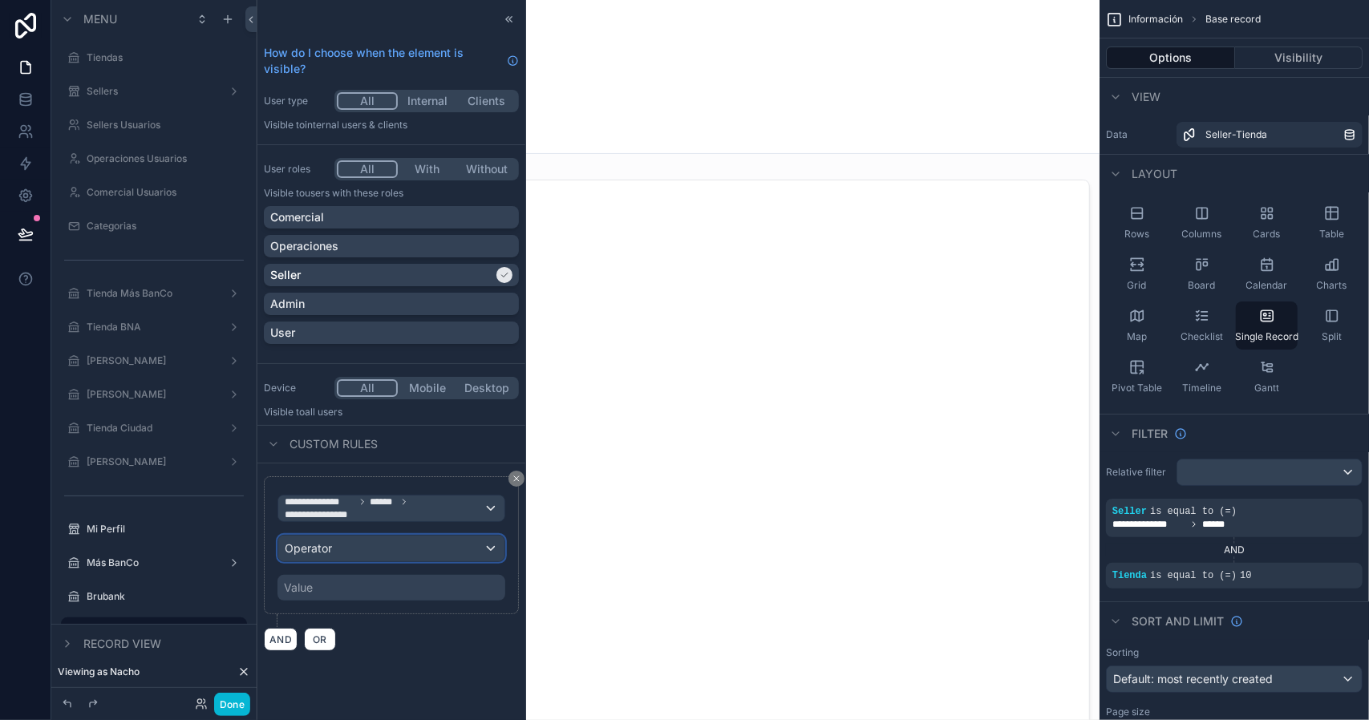
click at [345, 554] on div "Operator" at bounding box center [391, 549] width 226 height 26
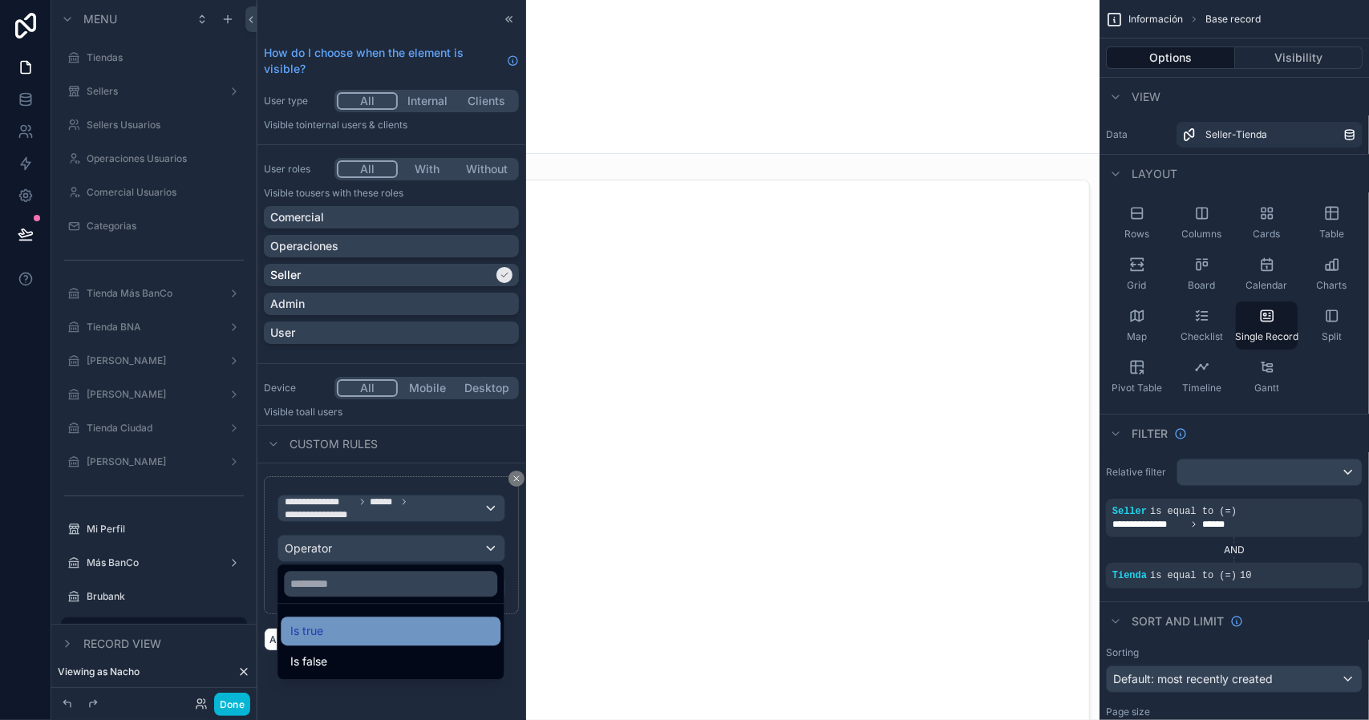
click at [344, 622] on div "Is true" at bounding box center [390, 631] width 200 height 19
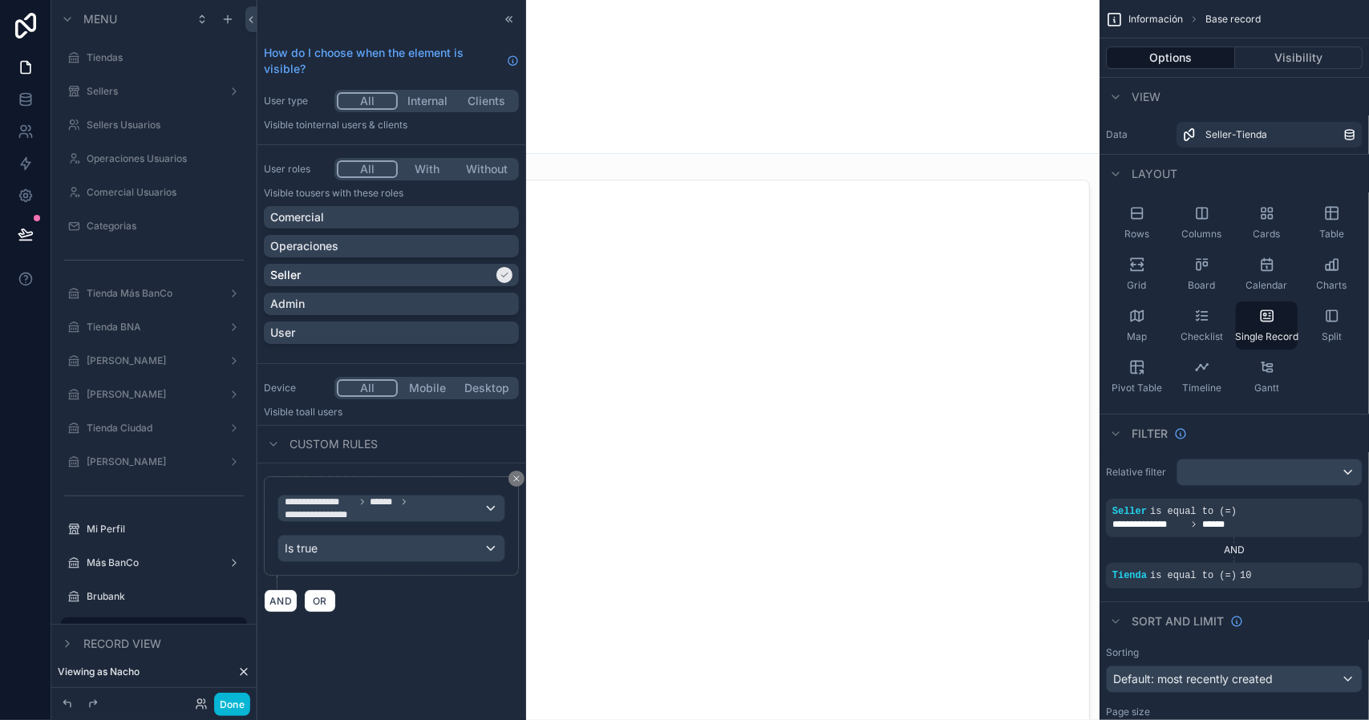
drag, startPoint x: 344, startPoint y: 621, endPoint x: 743, endPoint y: 297, distance: 513.6
click at [510, 12] on div at bounding box center [509, 19] width 19 height 19
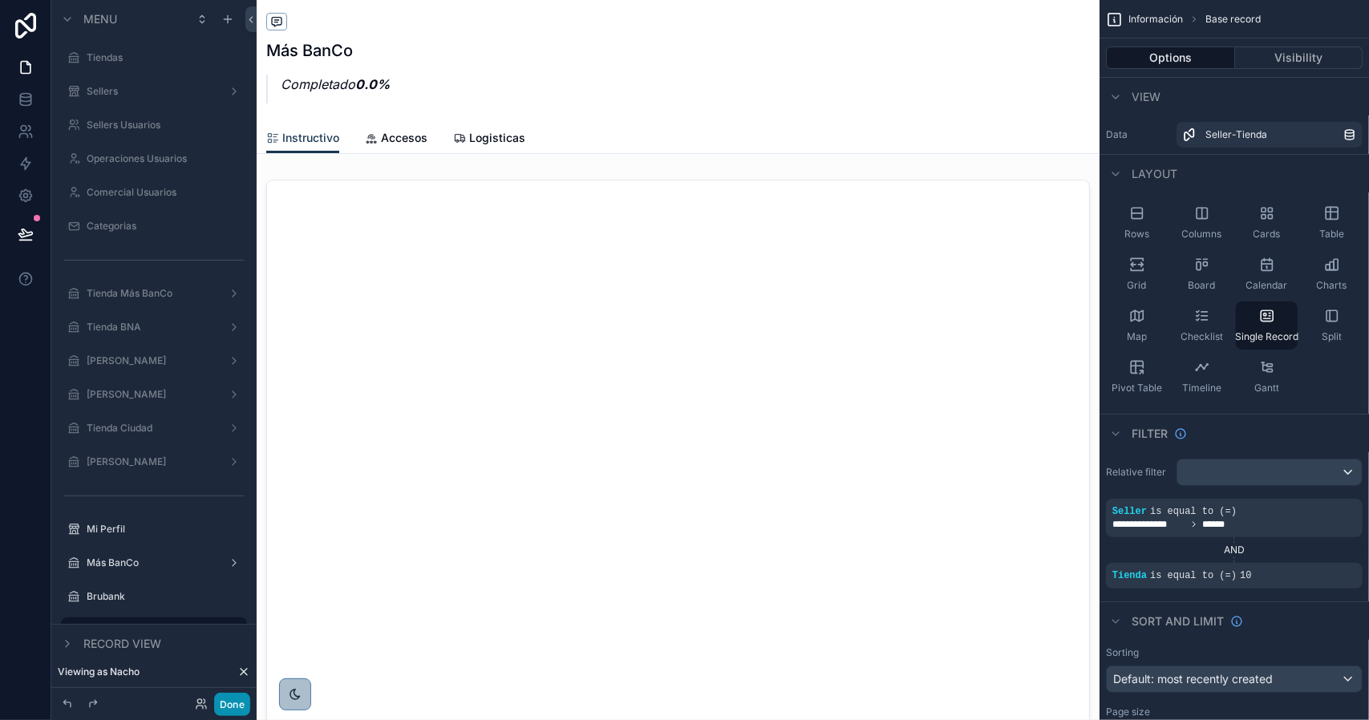
click at [231, 699] on button "Done" at bounding box center [232, 704] width 36 height 23
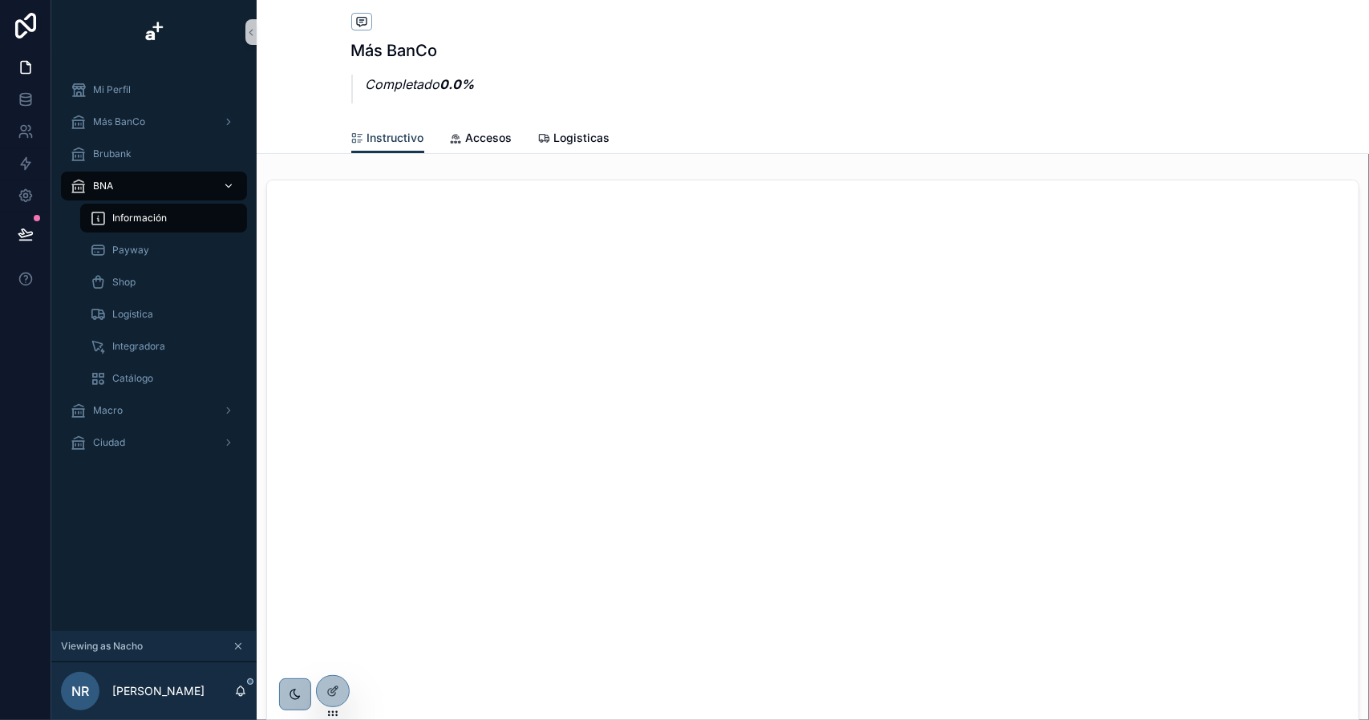
click at [132, 185] on div "BNA" at bounding box center [154, 186] width 167 height 26
click at [333, 695] on icon at bounding box center [332, 691] width 13 height 13
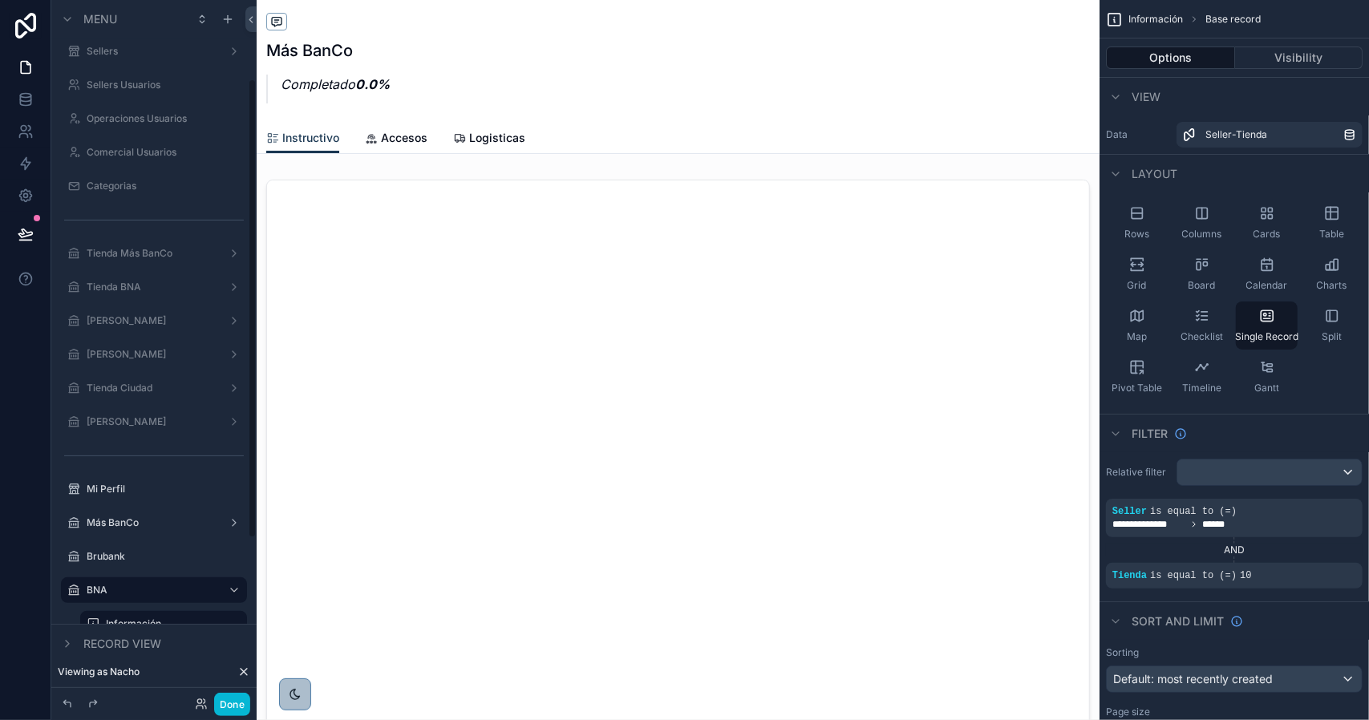
scroll to position [241, 0]
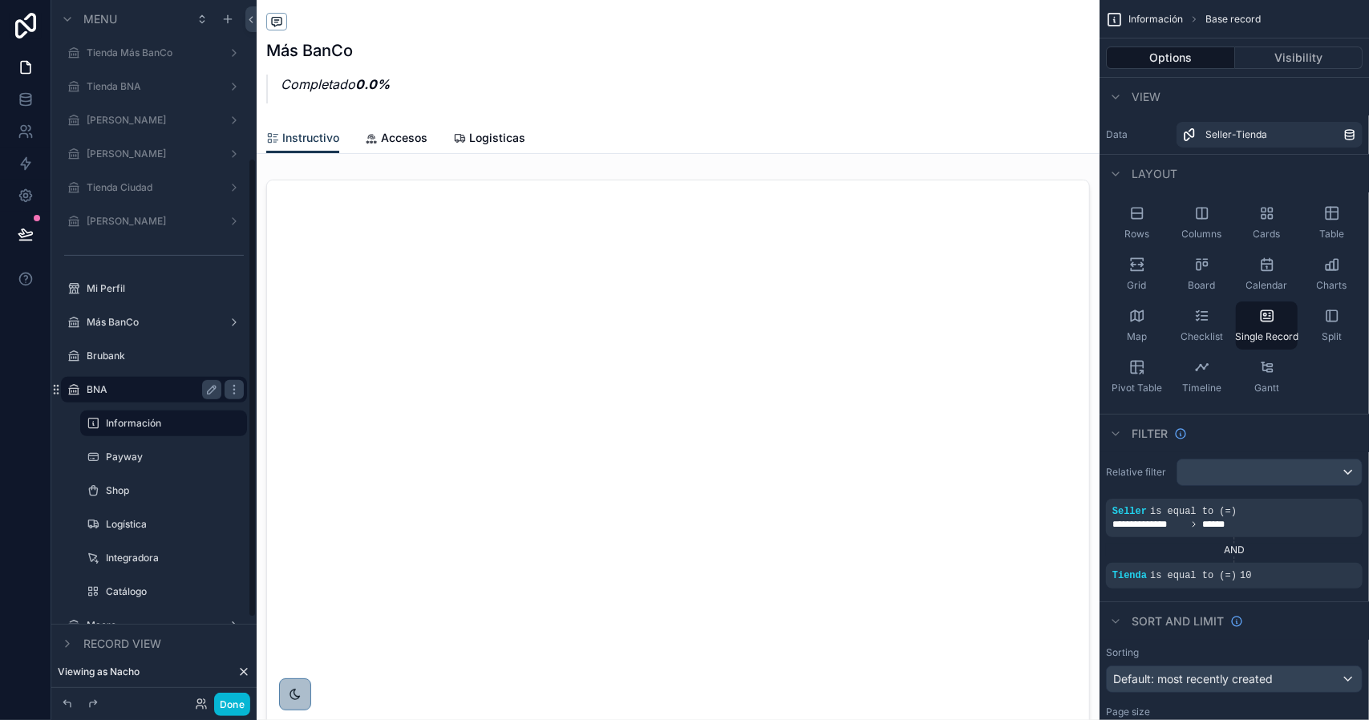
click at [144, 391] on label "BNA" at bounding box center [151, 389] width 128 height 13
click at [1323, 561] on icon "scrollable content" at bounding box center [1323, 565] width 10 height 10
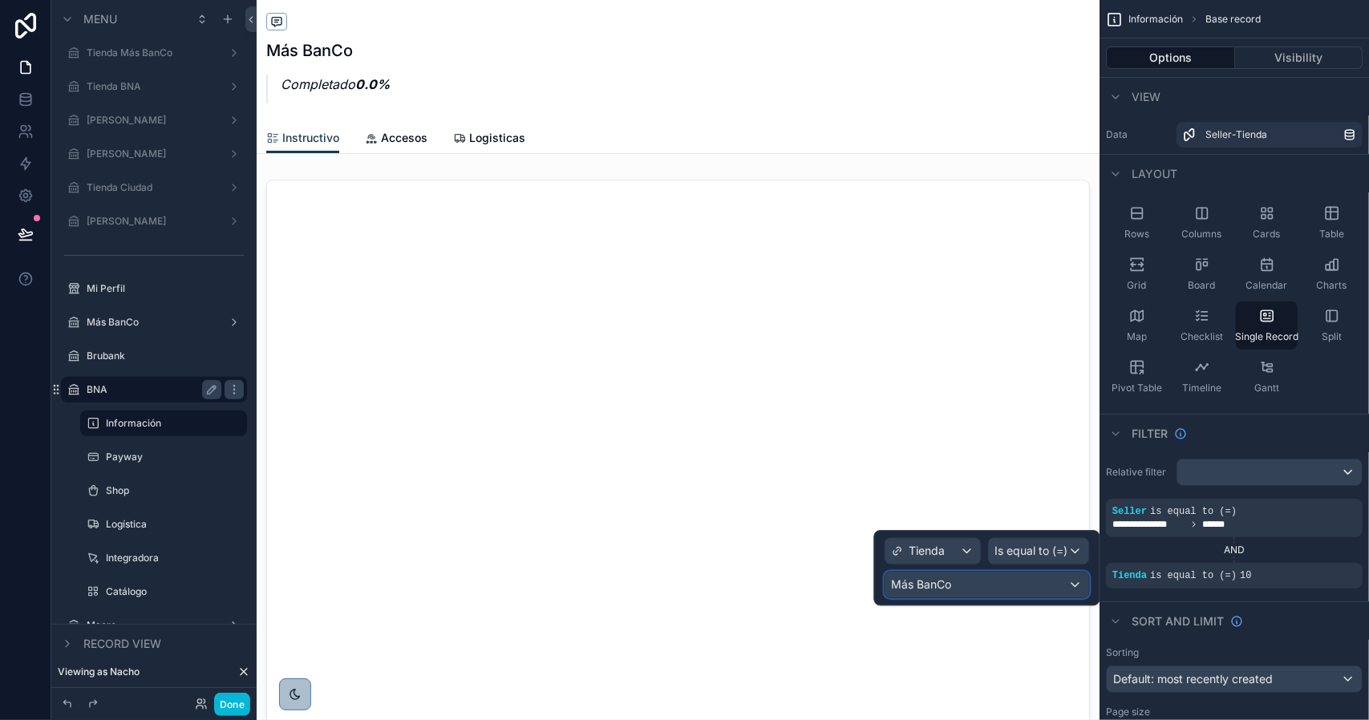
click at [1011, 584] on div "Más BanCo" at bounding box center [987, 585] width 204 height 26
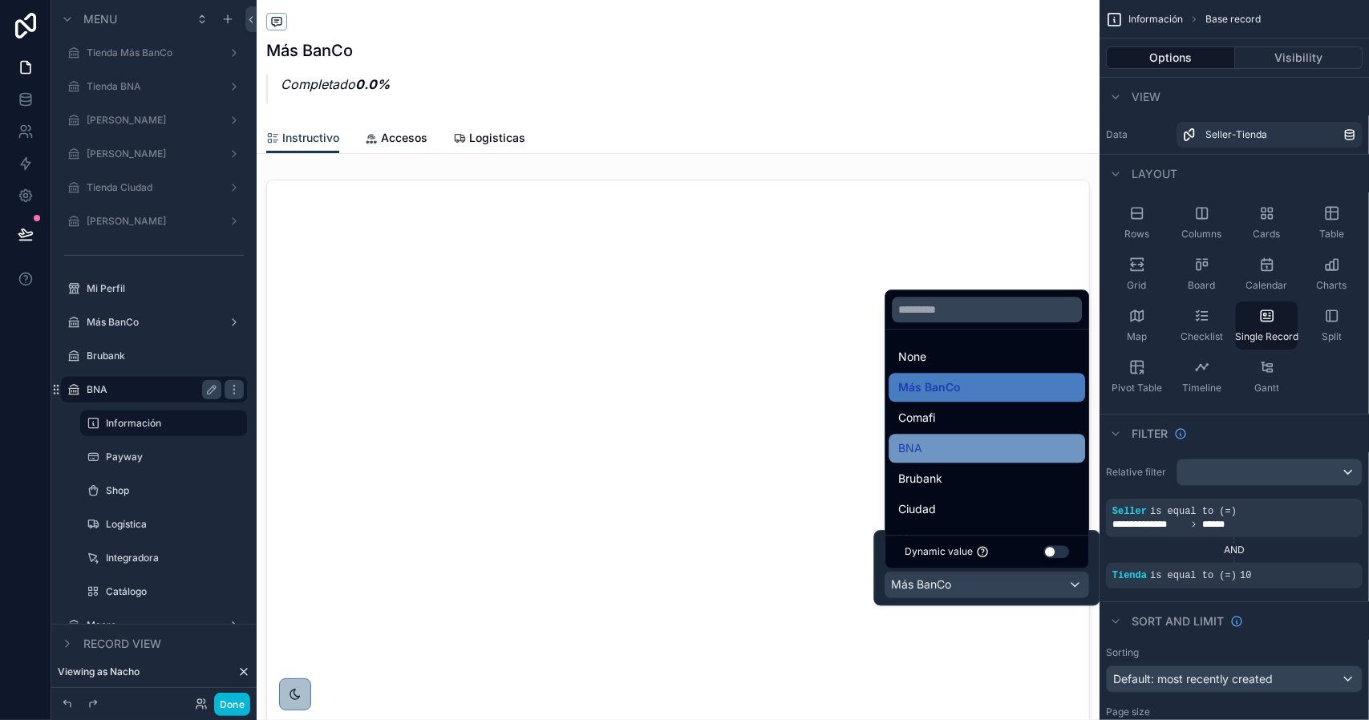
click at [951, 444] on div "BNA" at bounding box center [986, 448] width 177 height 19
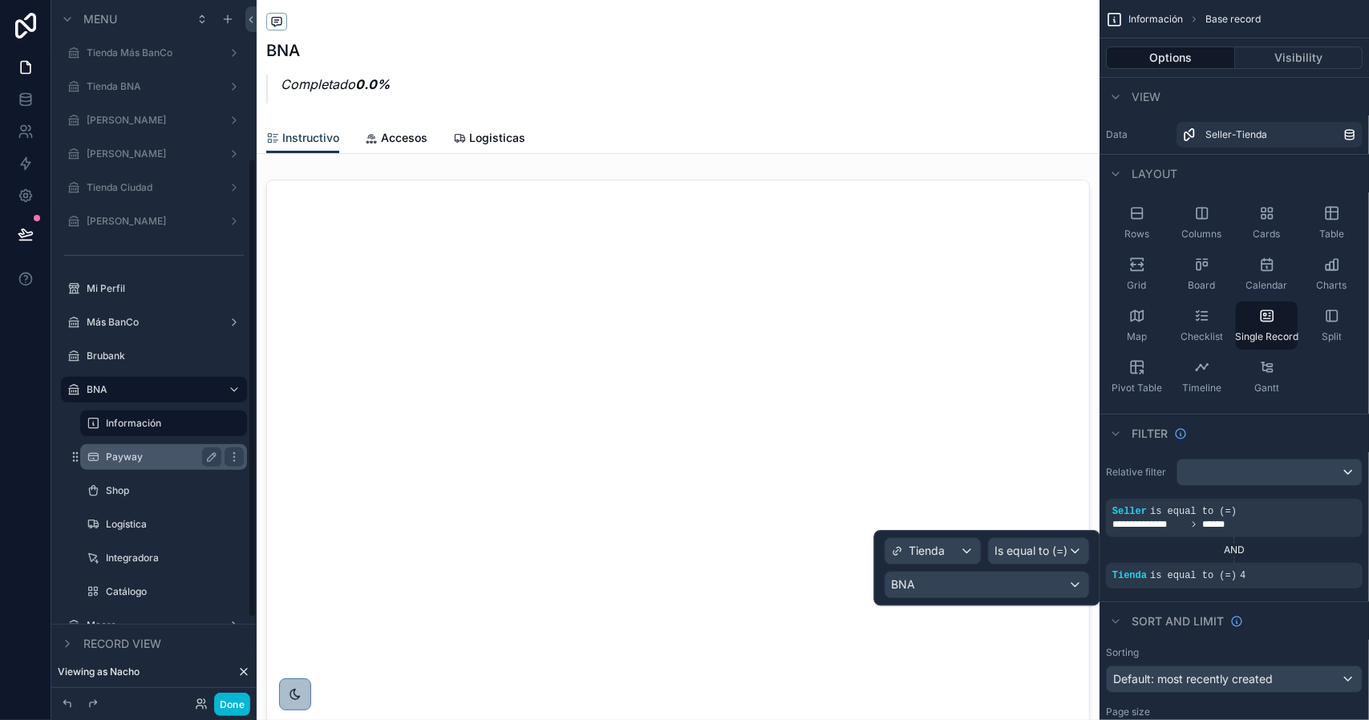
click at [123, 457] on label "Payway" at bounding box center [160, 457] width 109 height 13
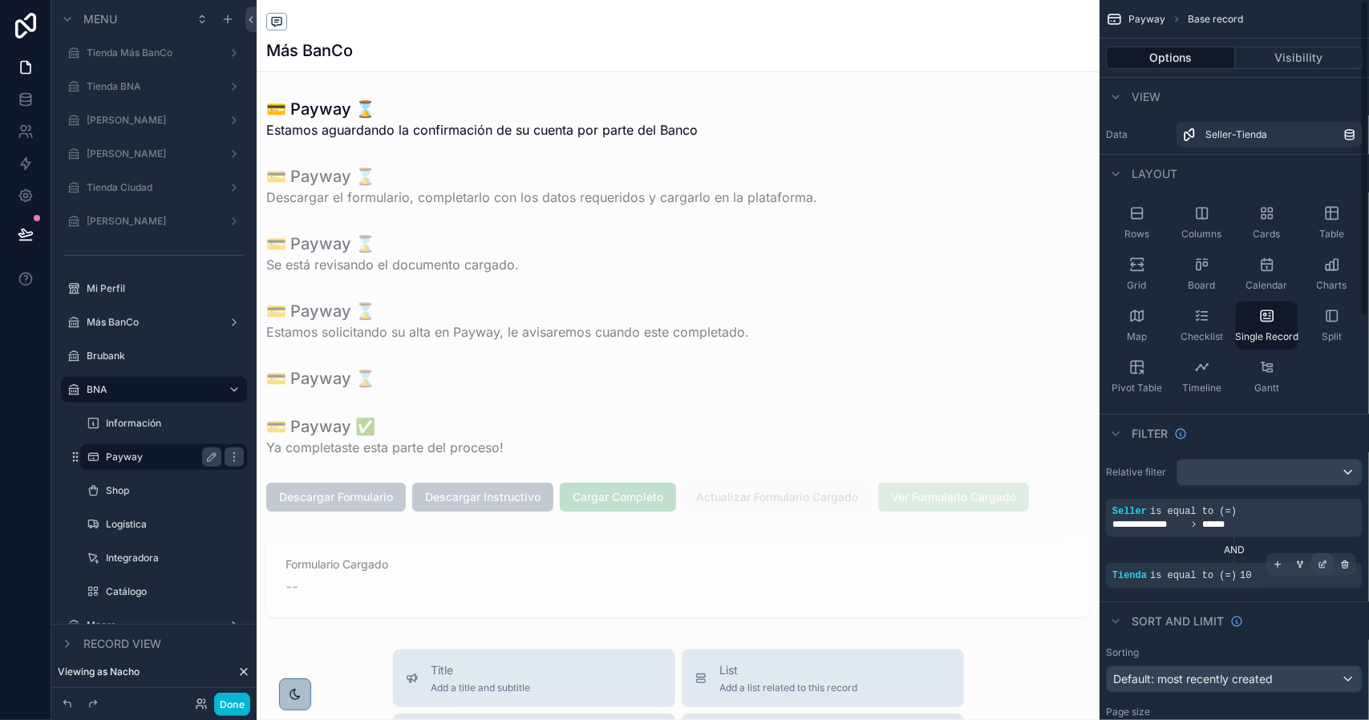
click at [1322, 565] on icon "scrollable content" at bounding box center [1324, 563] width 5 height 5
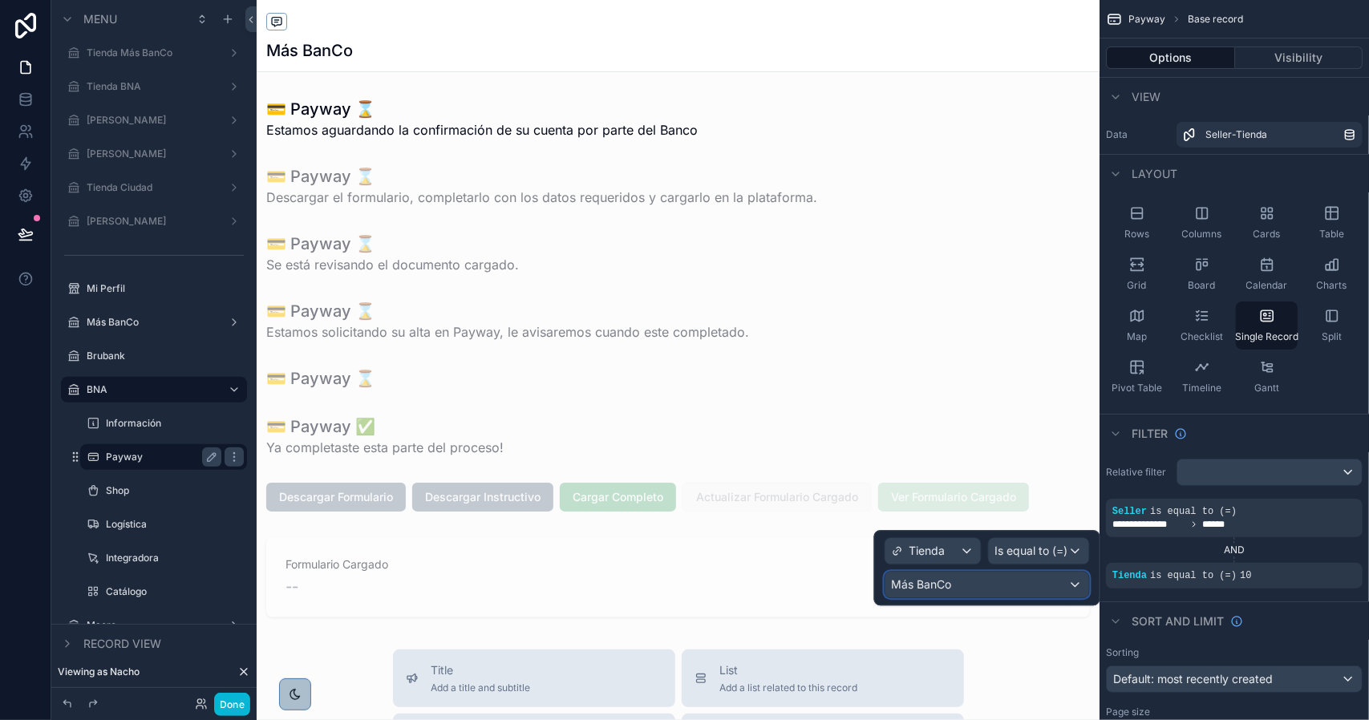
click at [970, 581] on div "Más BanCo" at bounding box center [987, 585] width 204 height 26
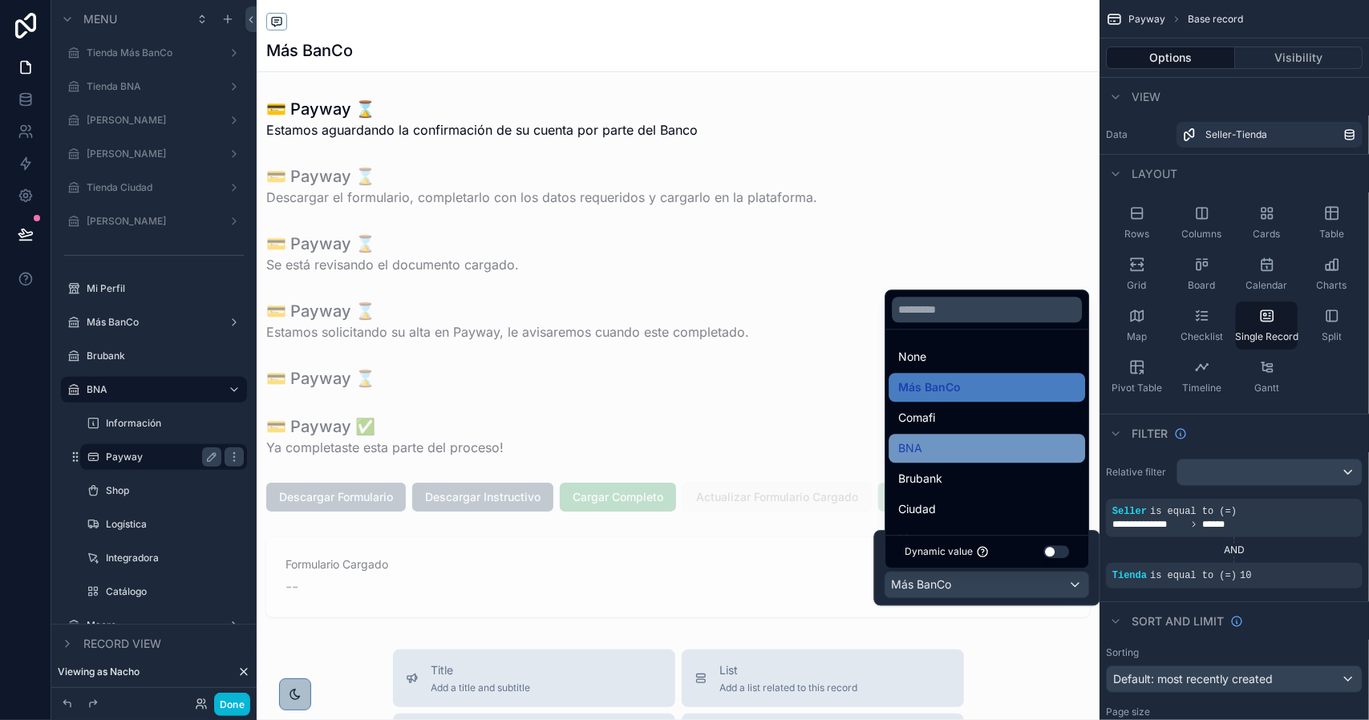
click at [934, 456] on div "BNA" at bounding box center [986, 448] width 177 height 19
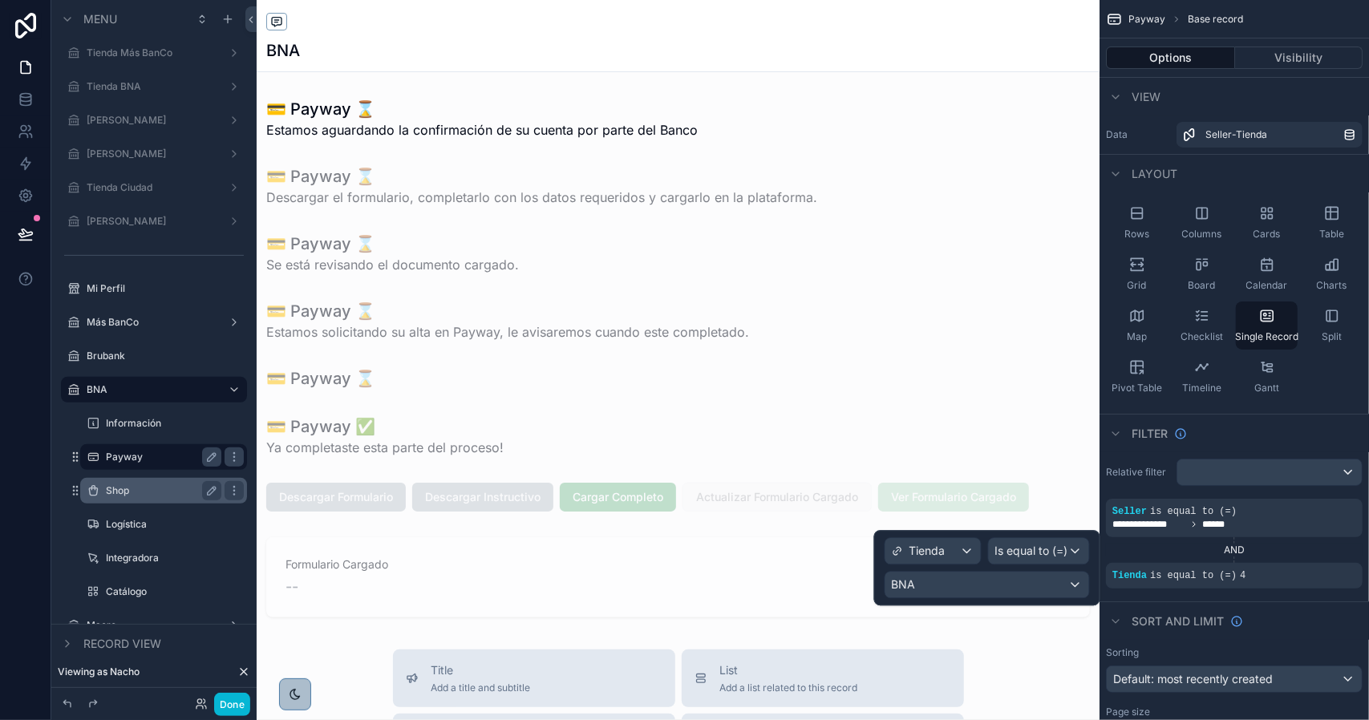
click at [151, 485] on label "Shop" at bounding box center [160, 490] width 109 height 13
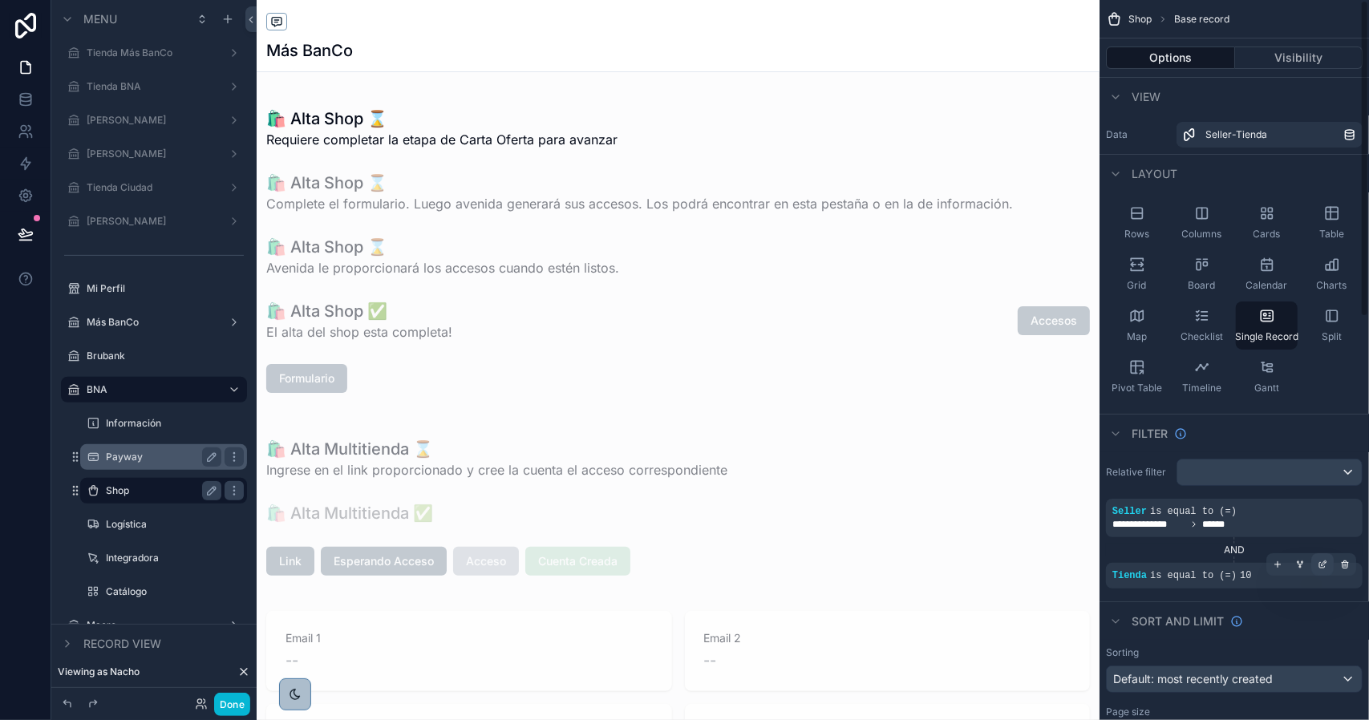
click at [1318, 565] on icon "scrollable content" at bounding box center [1323, 565] width 10 height 10
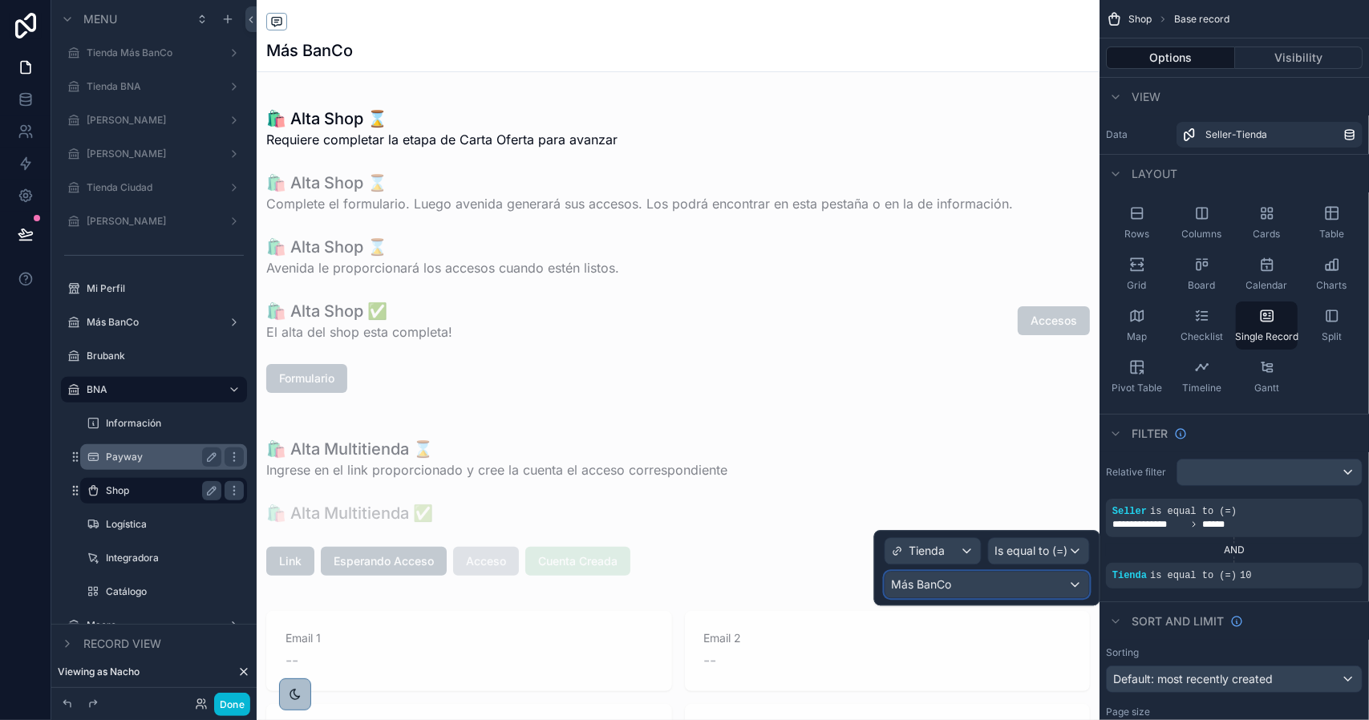
click at [986, 585] on div "Más BanCo" at bounding box center [987, 585] width 204 height 26
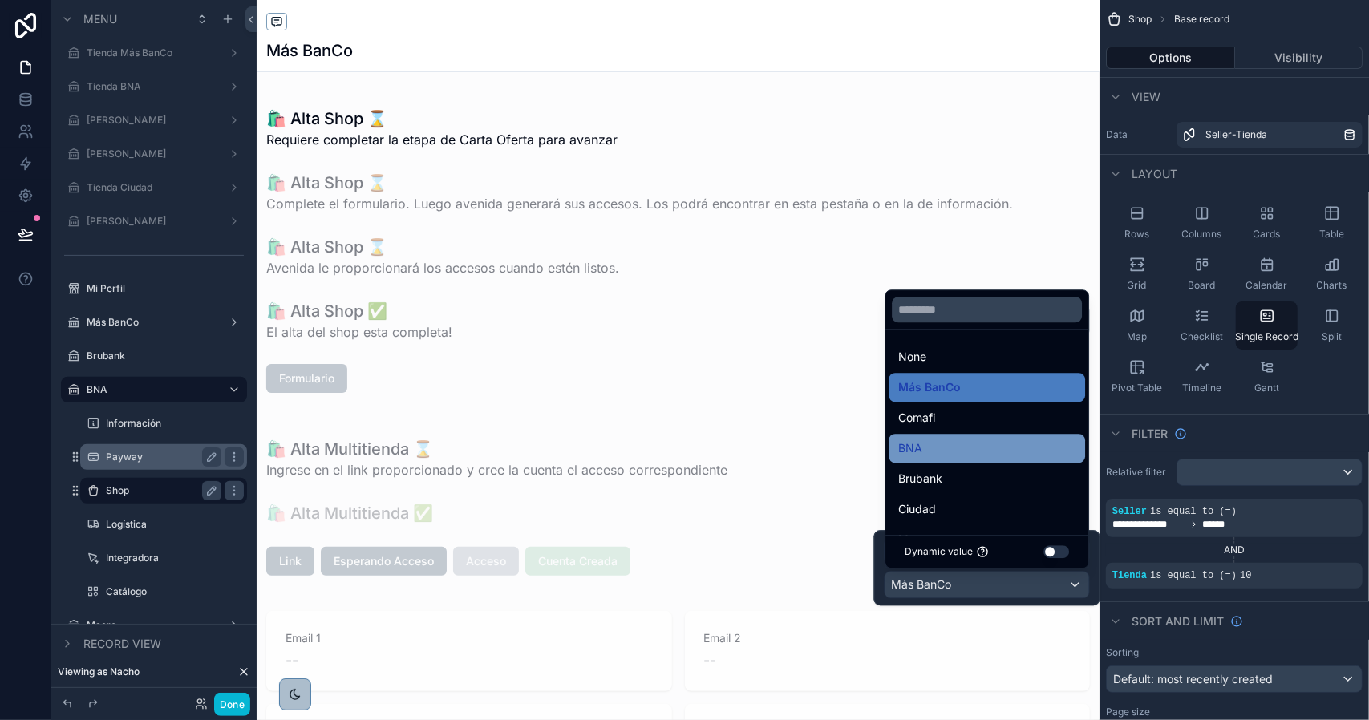
click at [937, 456] on div "BNA" at bounding box center [986, 448] width 177 height 19
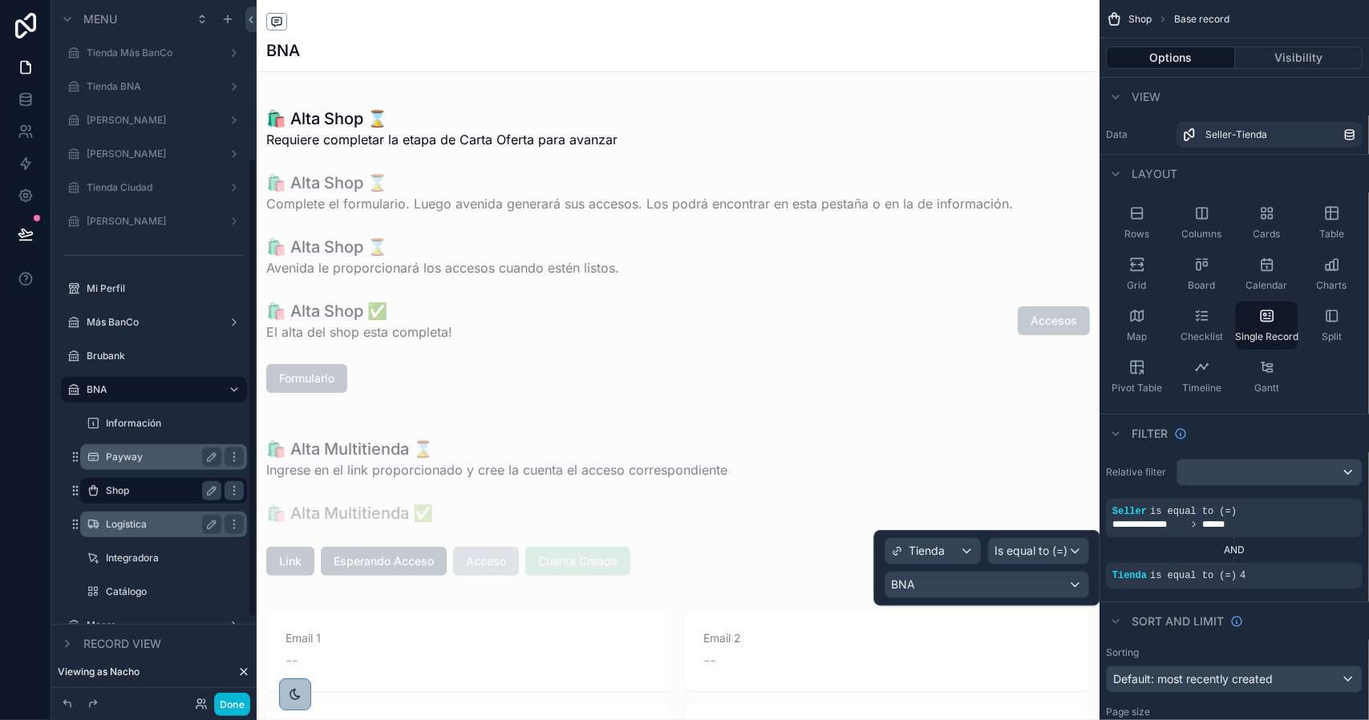
click at [156, 525] on label "Logística" at bounding box center [160, 524] width 109 height 13
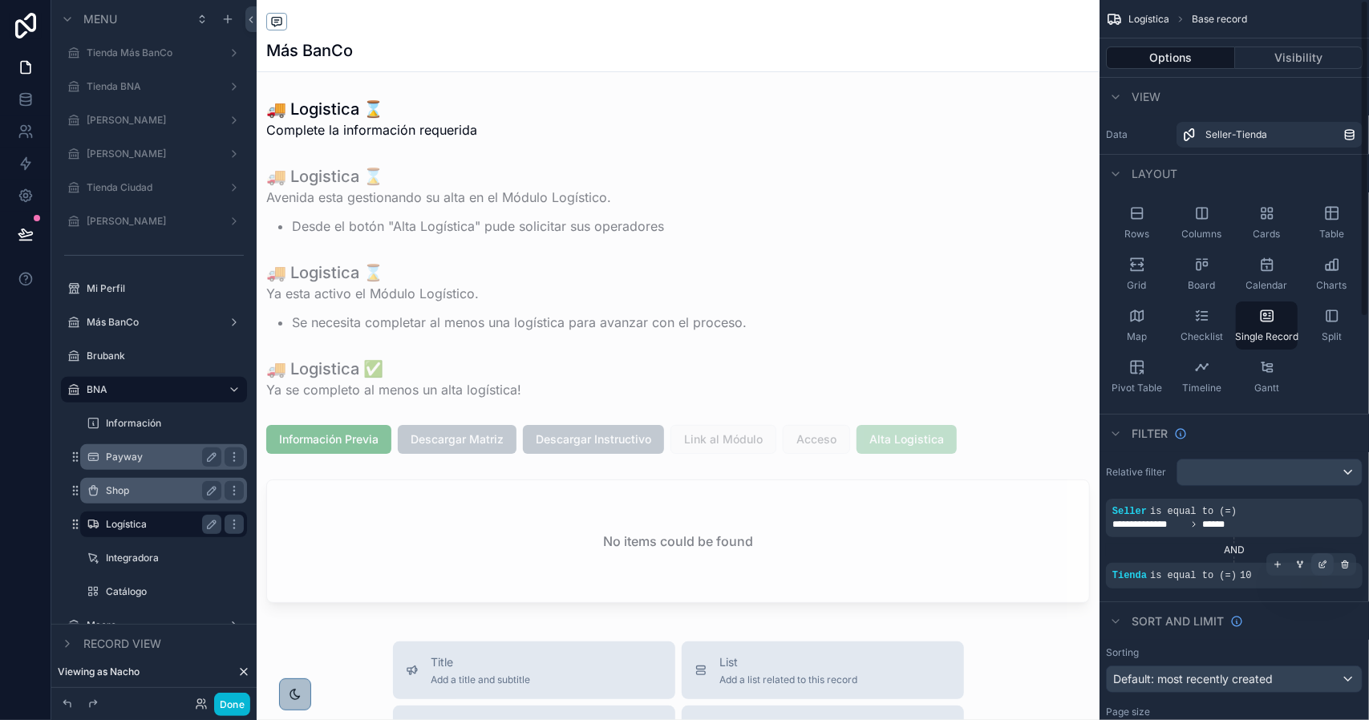
click at [1327, 564] on div "scrollable content" at bounding box center [1322, 564] width 22 height 22
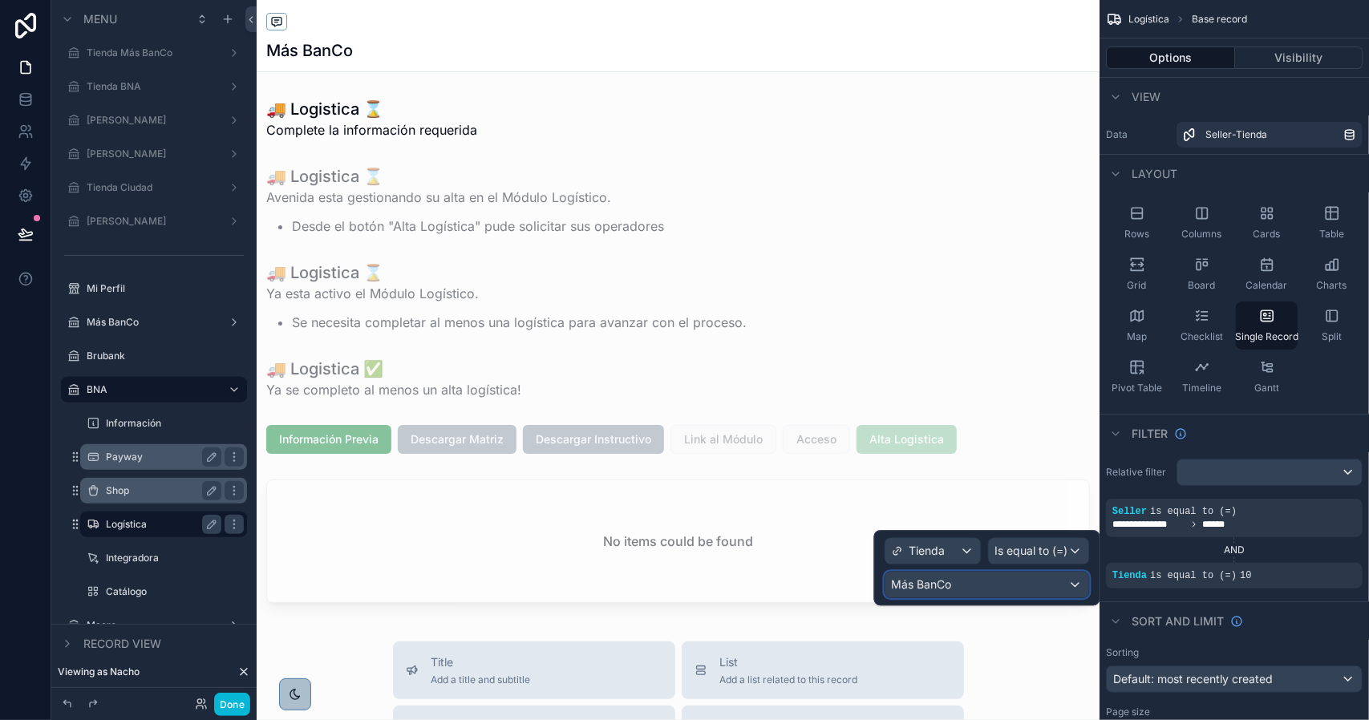
click at [966, 587] on div "Más BanCo" at bounding box center [987, 585] width 204 height 26
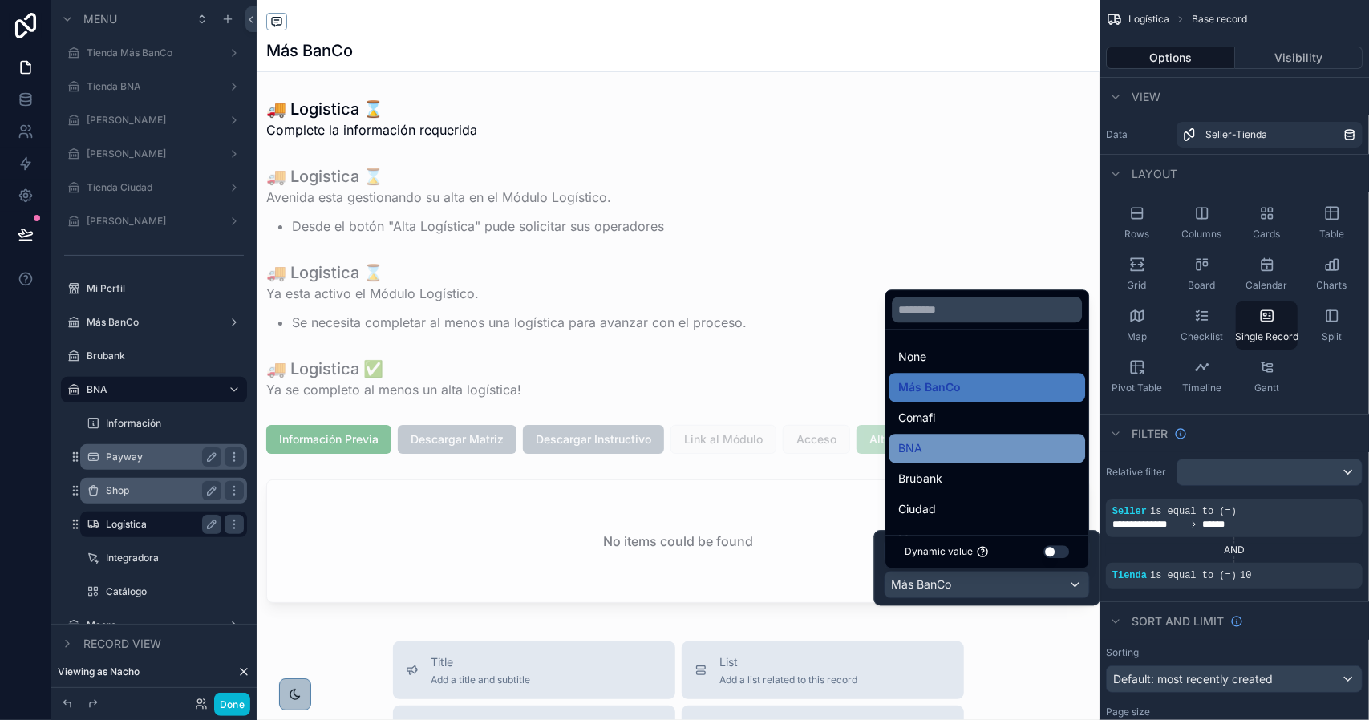
click at [924, 453] on div "BNA" at bounding box center [986, 448] width 177 height 19
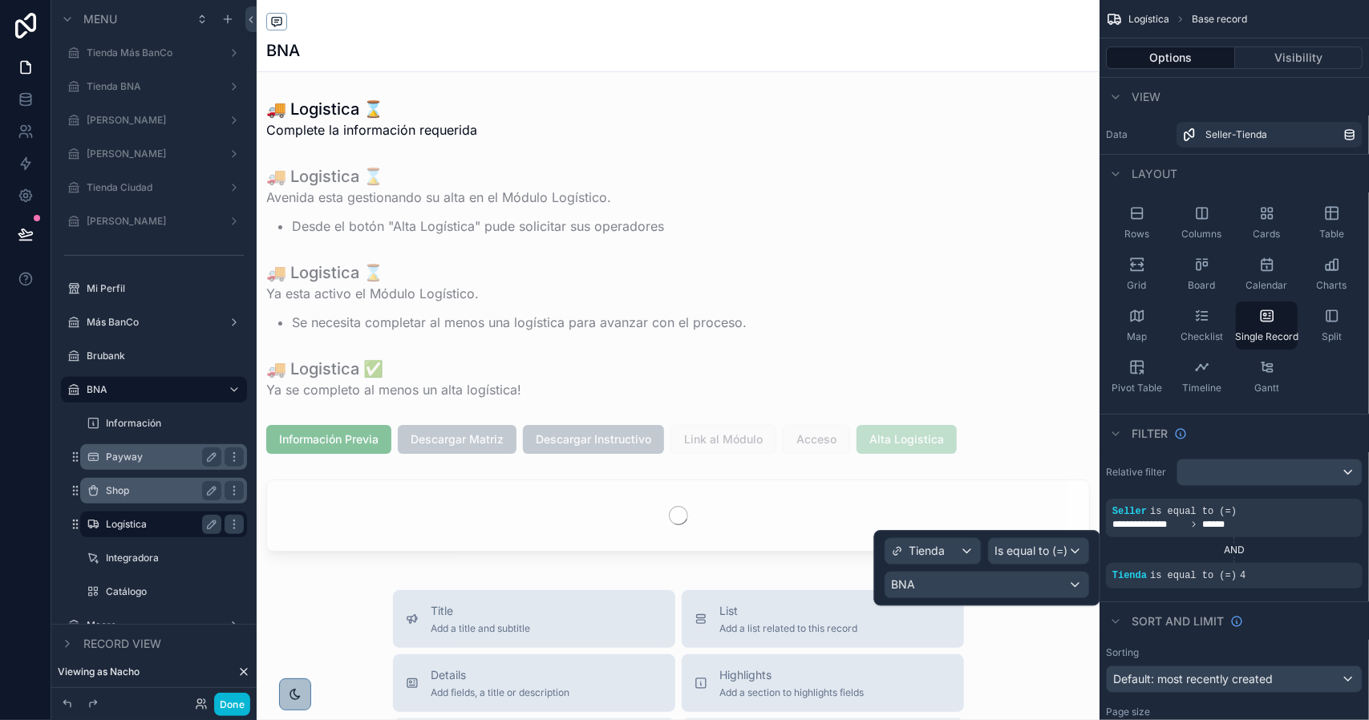
click at [893, 440] on div "scrollable content" at bounding box center [678, 645] width 843 height 1290
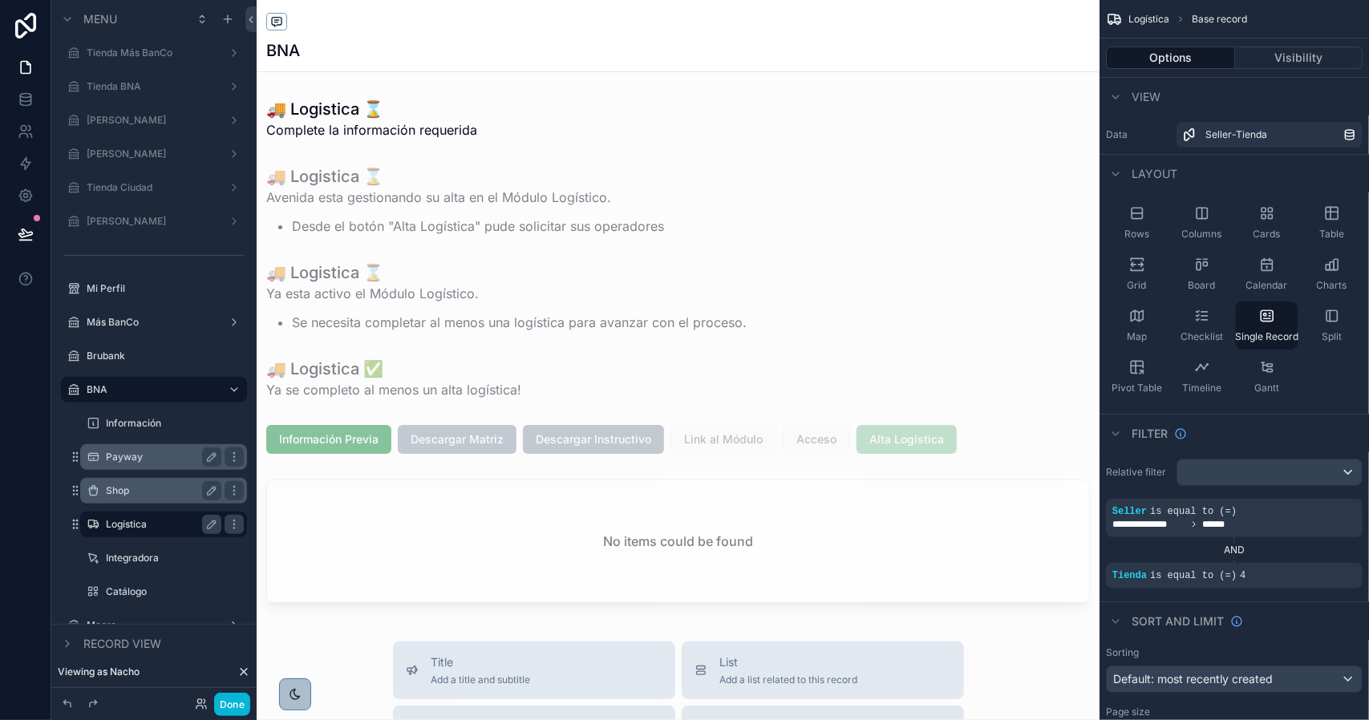
click at [917, 442] on div "scrollable content" at bounding box center [678, 440] width 843 height 42
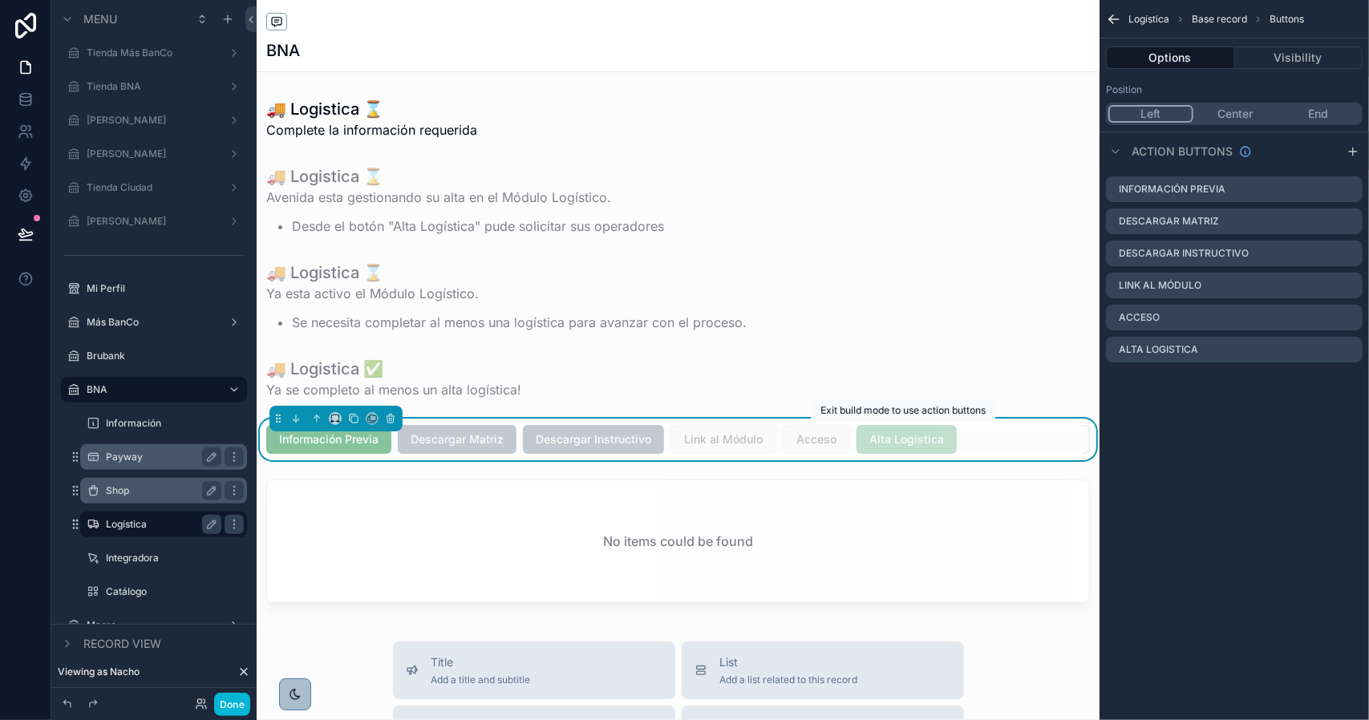
click at [903, 439] on span "Alta Logistica" at bounding box center [906, 439] width 100 height 29
click at [1347, 350] on icon "scrollable content" at bounding box center [1349, 349] width 13 height 13
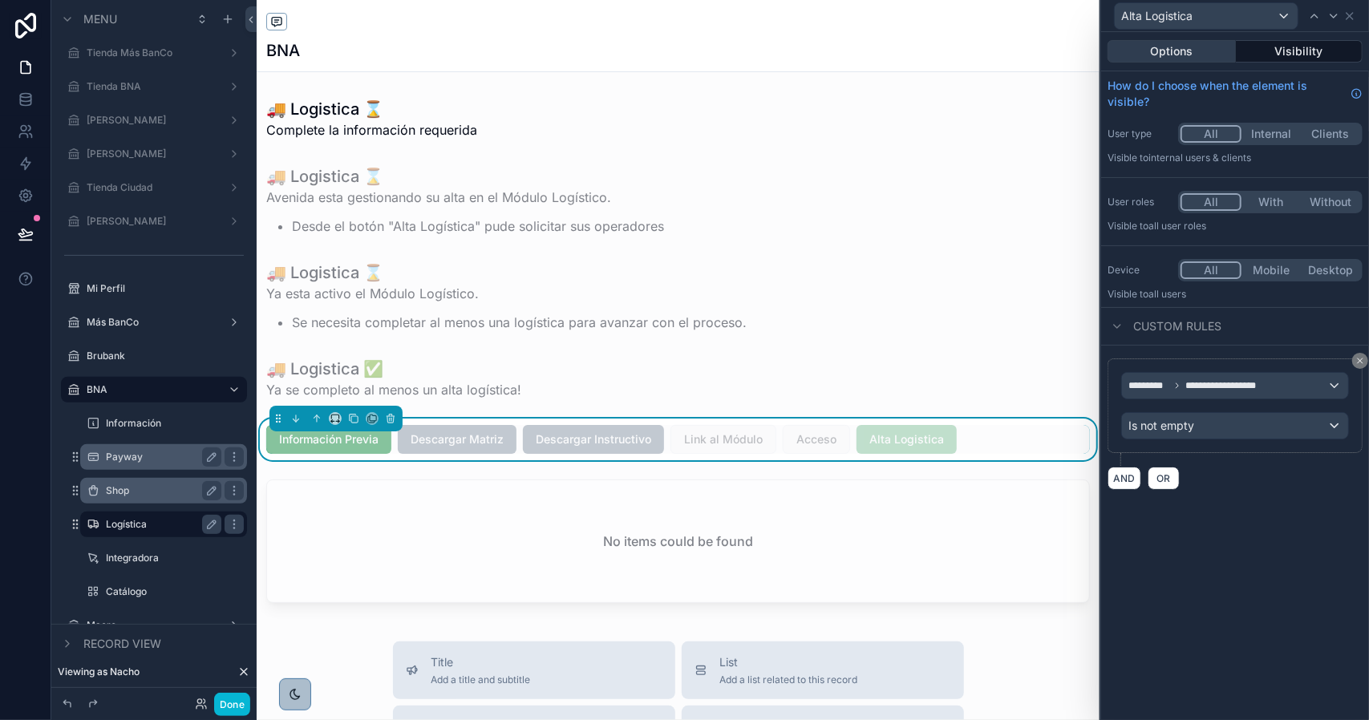
click at [1179, 49] on button "Options" at bounding box center [1171, 51] width 128 height 22
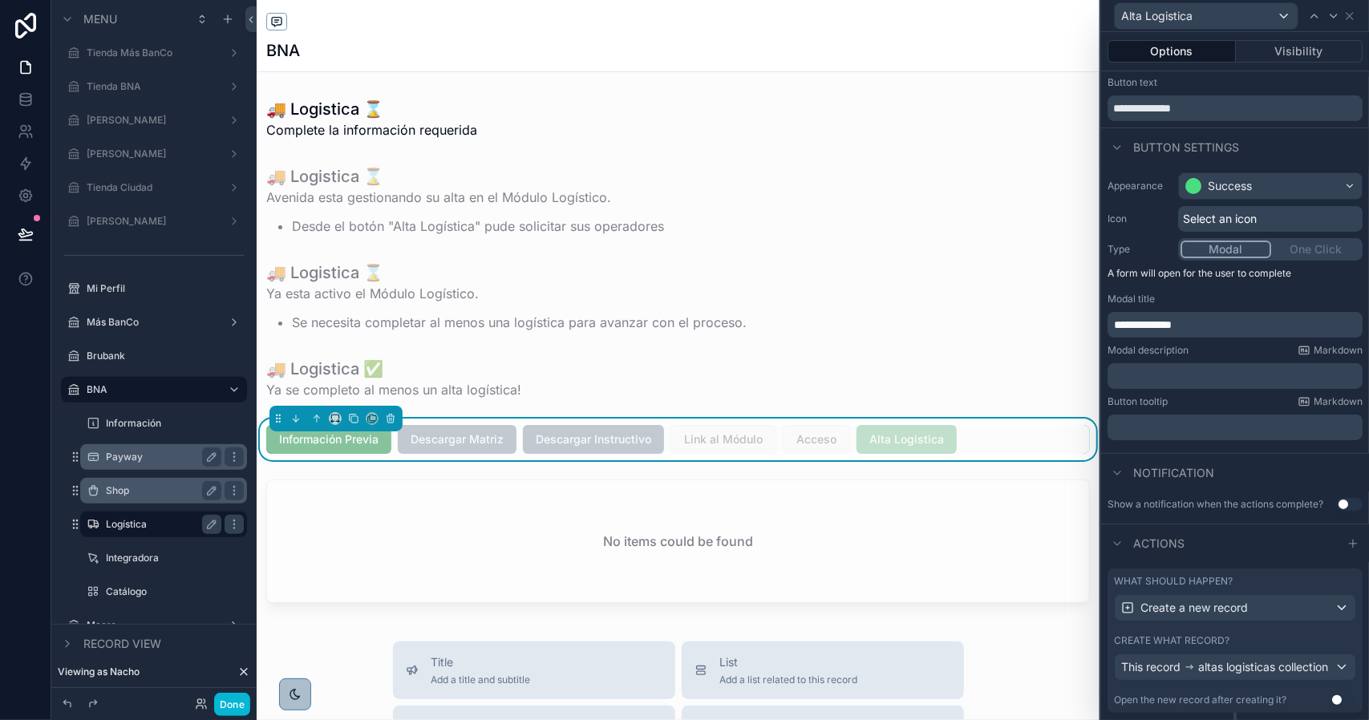
scroll to position [94, 0]
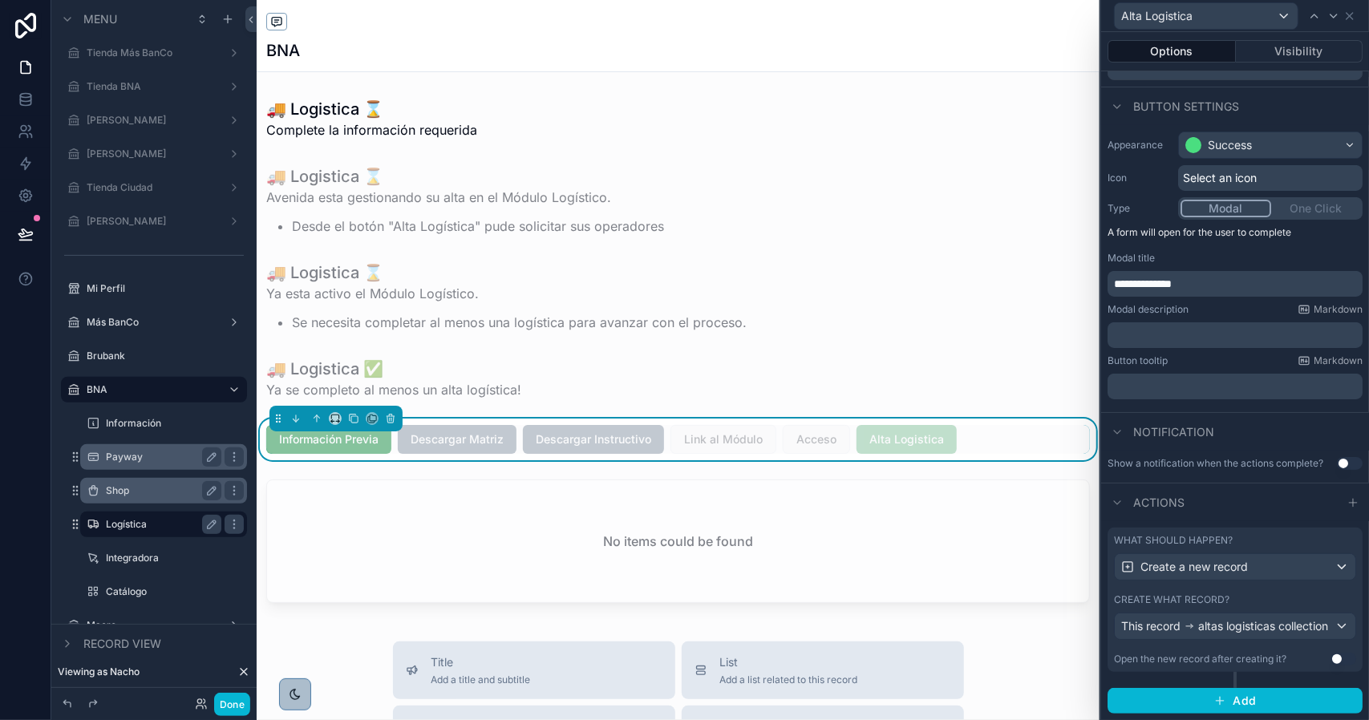
click at [1258, 593] on div "Create what record?" at bounding box center [1235, 599] width 242 height 13
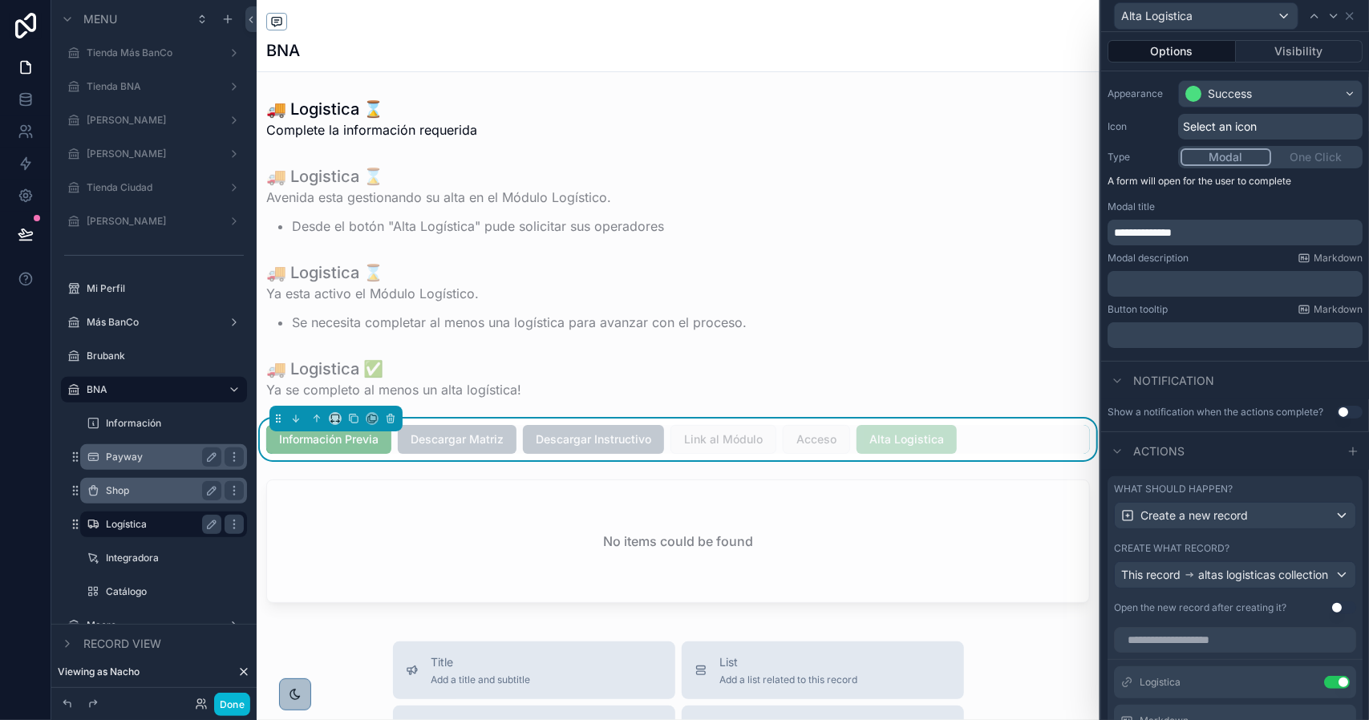
scroll to position [334, 0]
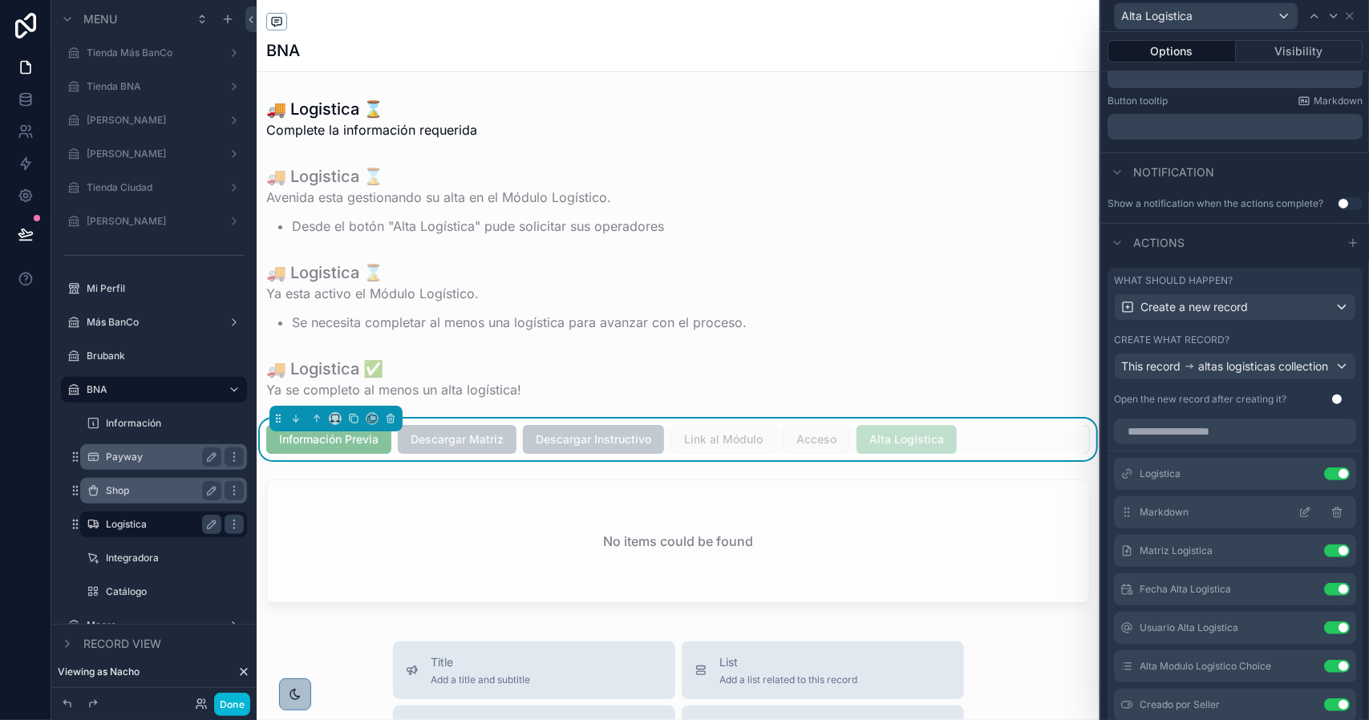
click at [1303, 514] on icon at bounding box center [1306, 511] width 6 height 6
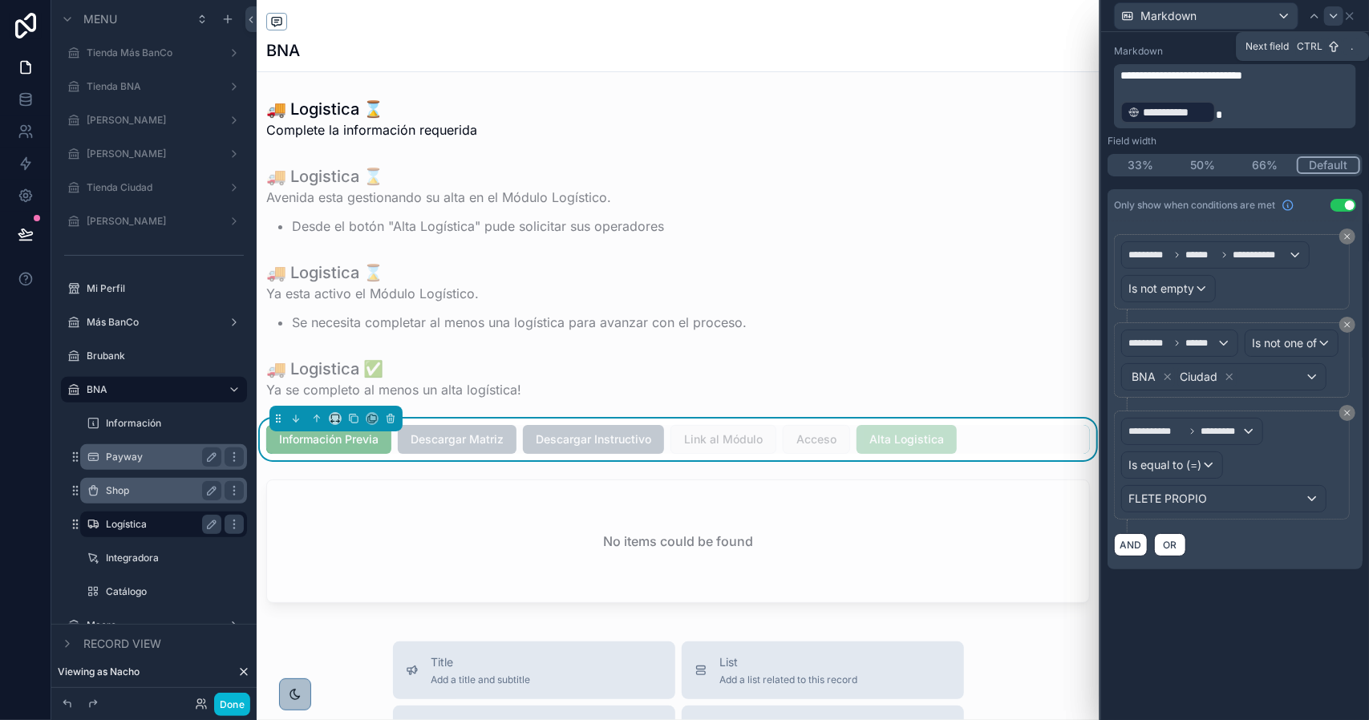
click at [1327, 20] on icon at bounding box center [1333, 16] width 13 height 13
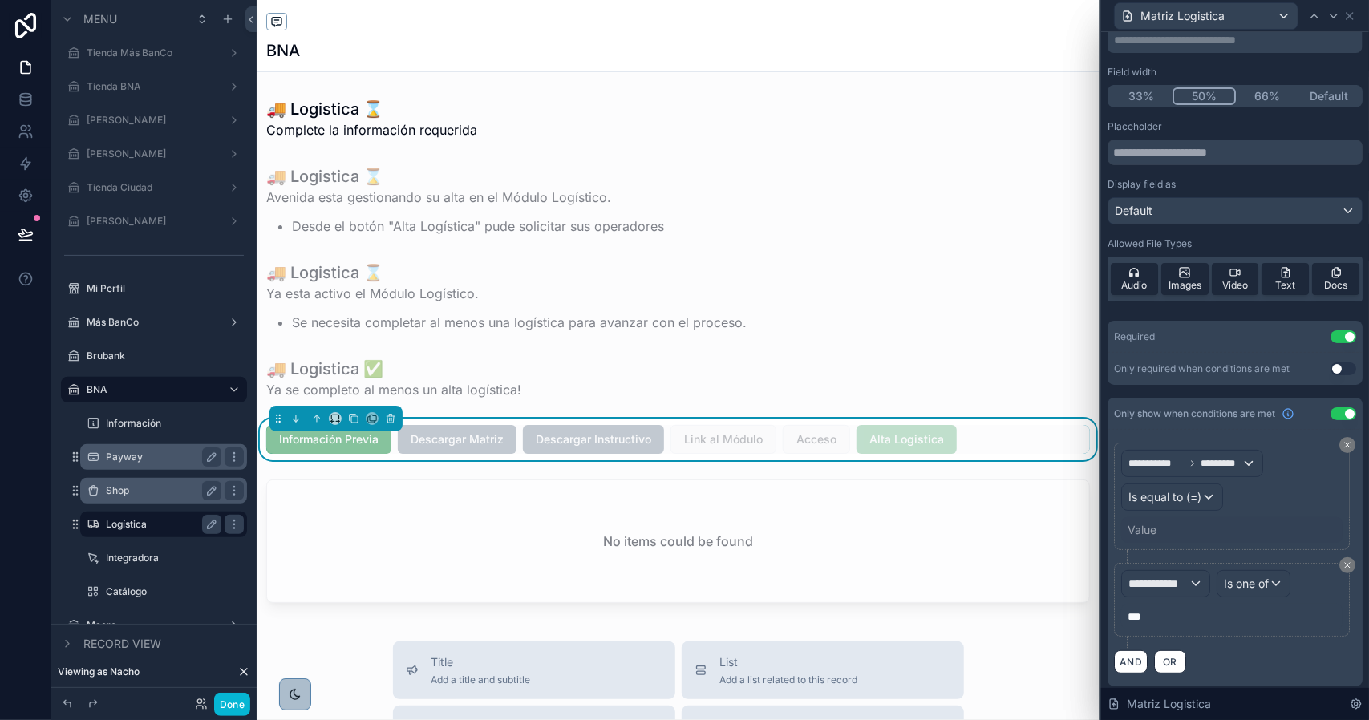
scroll to position [89, 0]
click at [1162, 524] on div "Value" at bounding box center [1231, 529] width 221 height 26
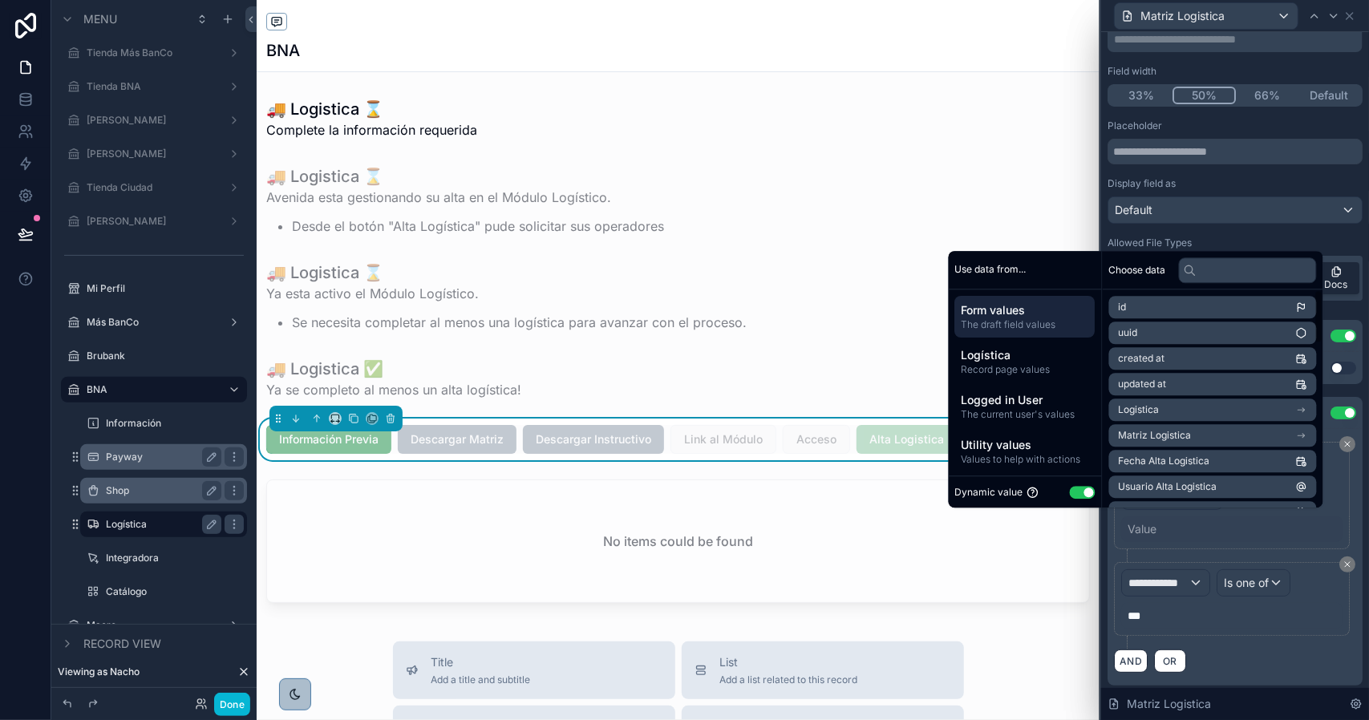
click at [1224, 528] on div "Value" at bounding box center [1231, 529] width 221 height 26
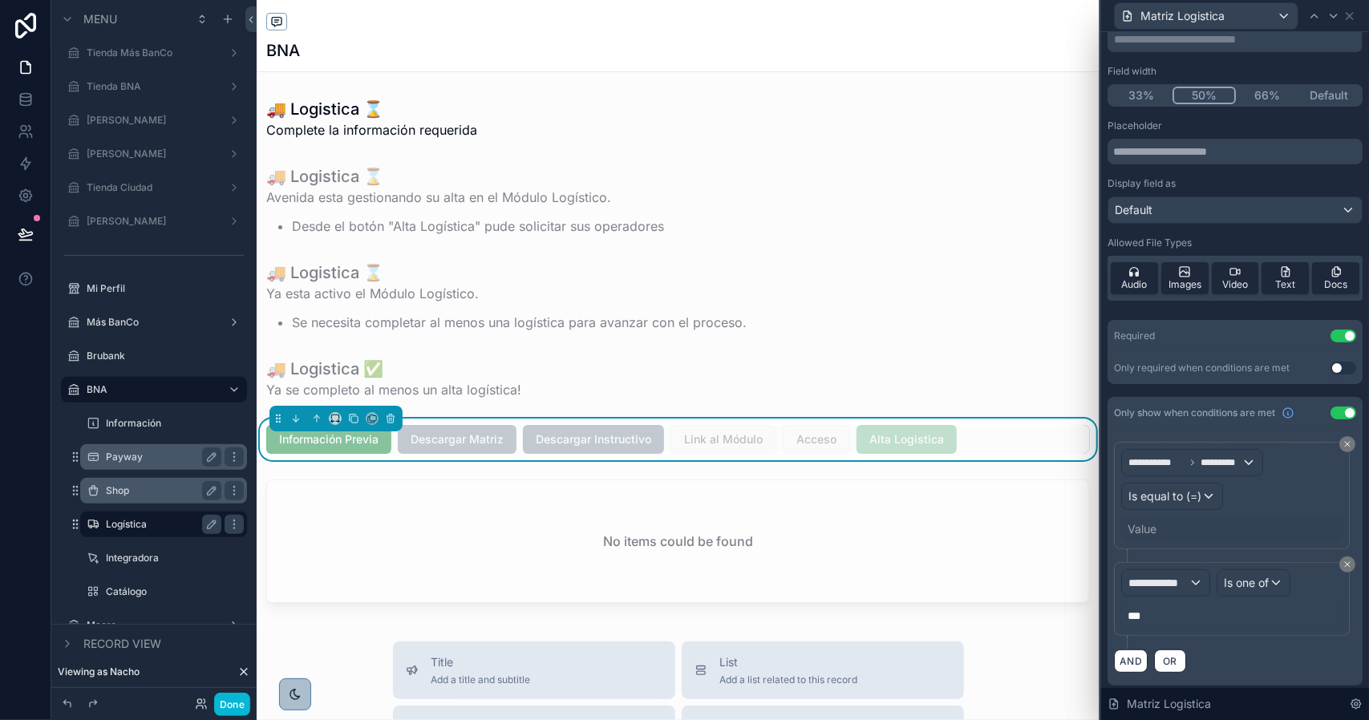
click at [1288, 524] on div "Value" at bounding box center [1231, 529] width 221 height 26
click at [1310, 522] on div "Value" at bounding box center [1231, 529] width 221 height 26
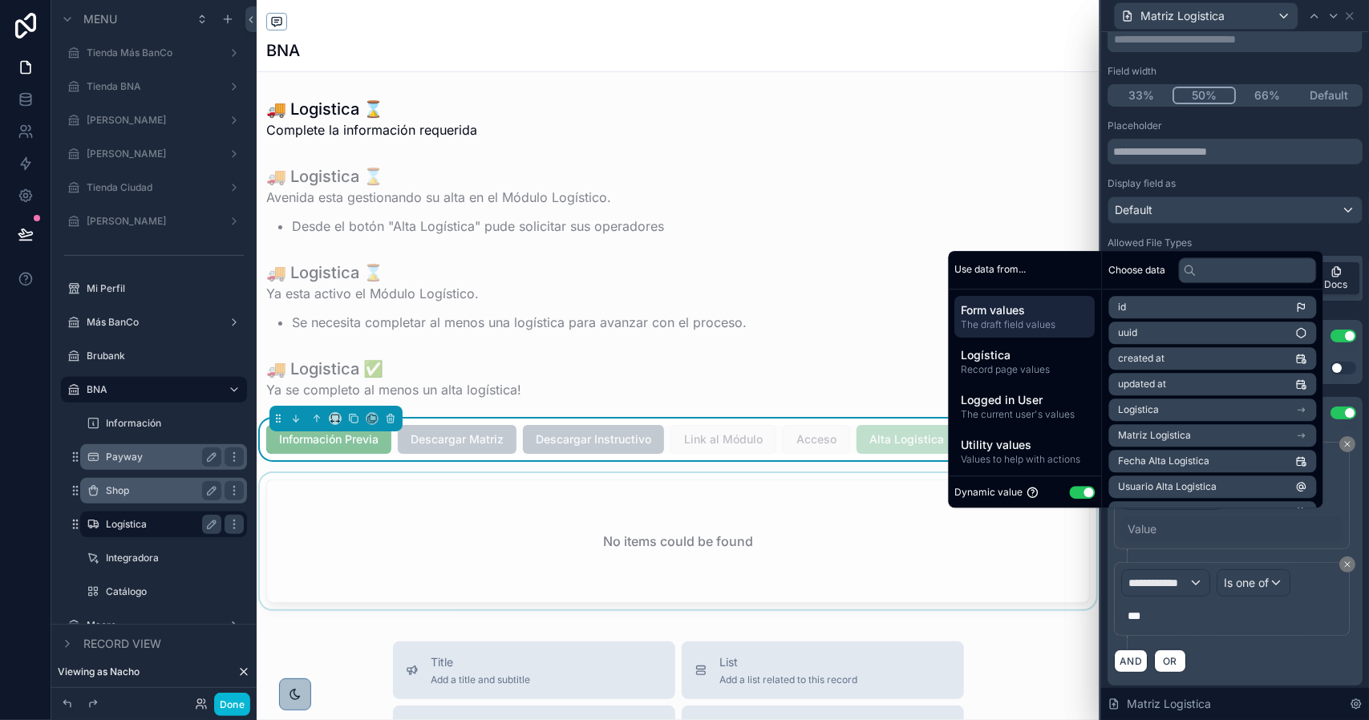
click at [1080, 496] on button "Use setting" at bounding box center [1083, 492] width 26 height 13
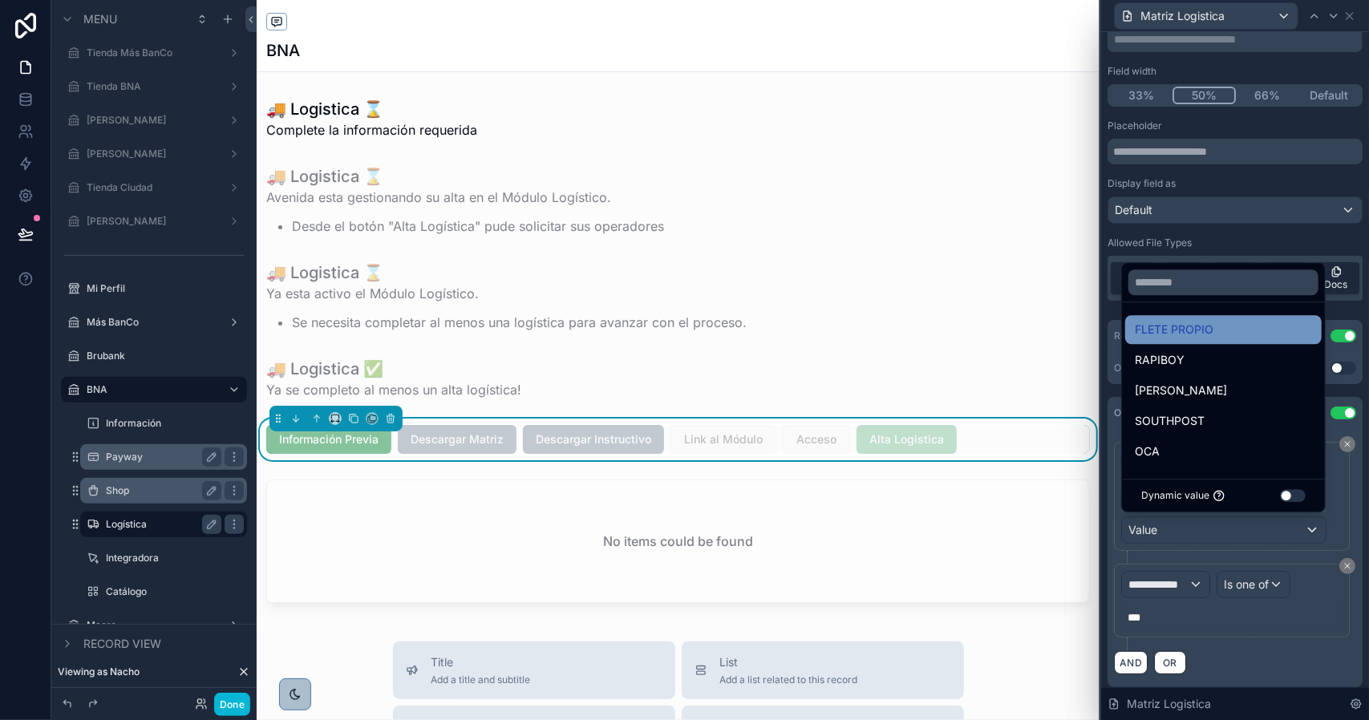
click at [1188, 338] on span "FLETE PROPIO" at bounding box center [1174, 329] width 79 height 19
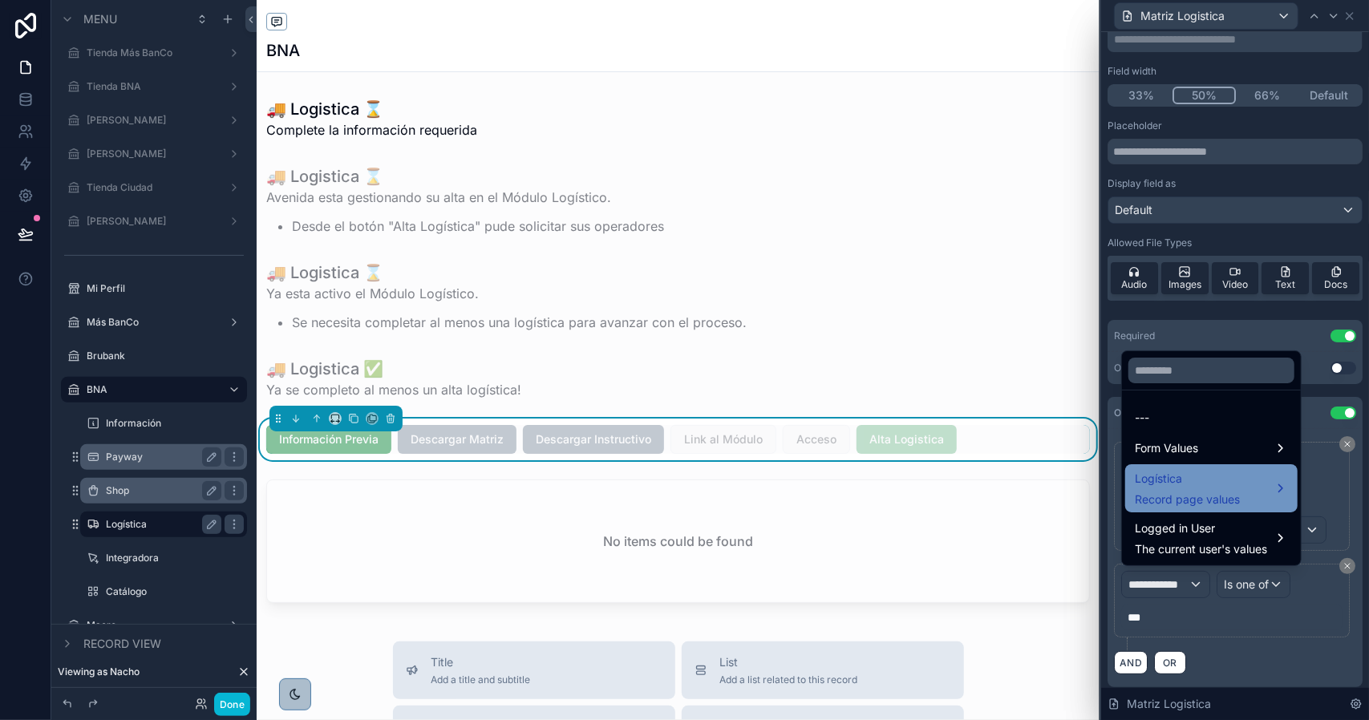
click at [1184, 492] on span "Record page values" at bounding box center [1187, 500] width 105 height 16
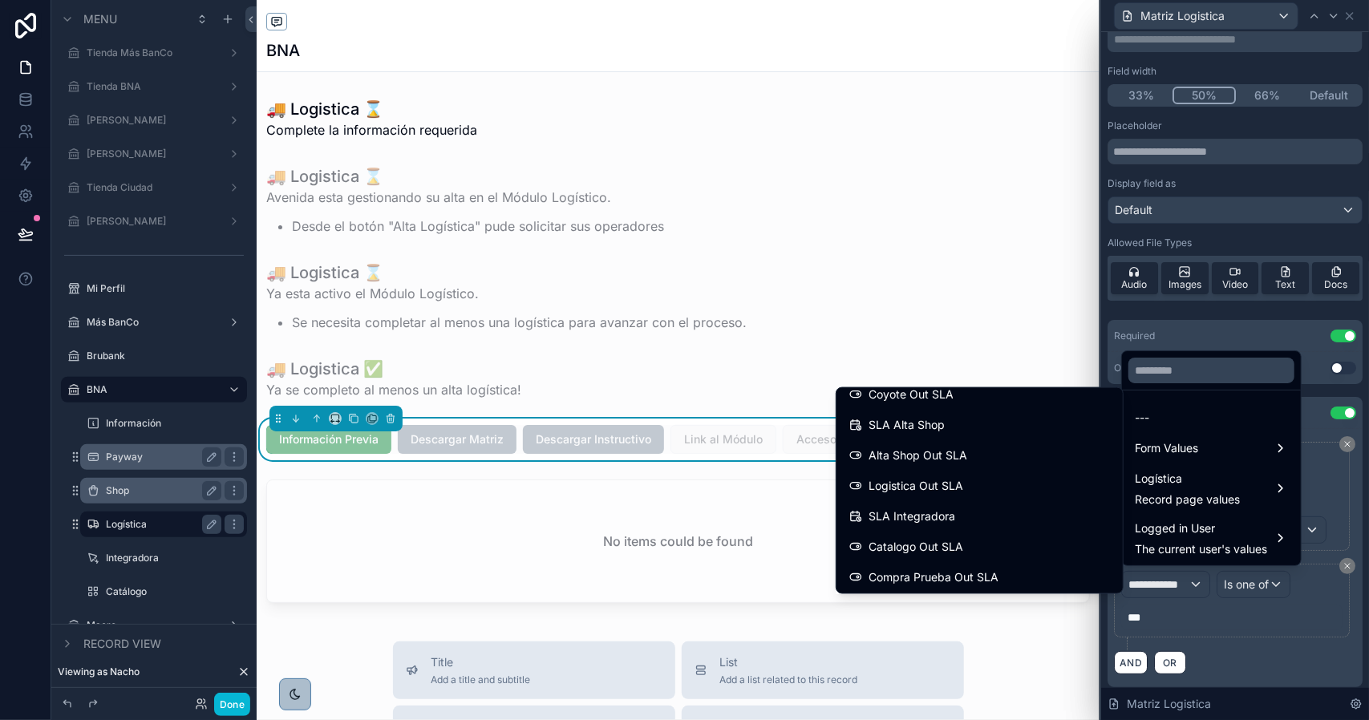
scroll to position [3368, 0]
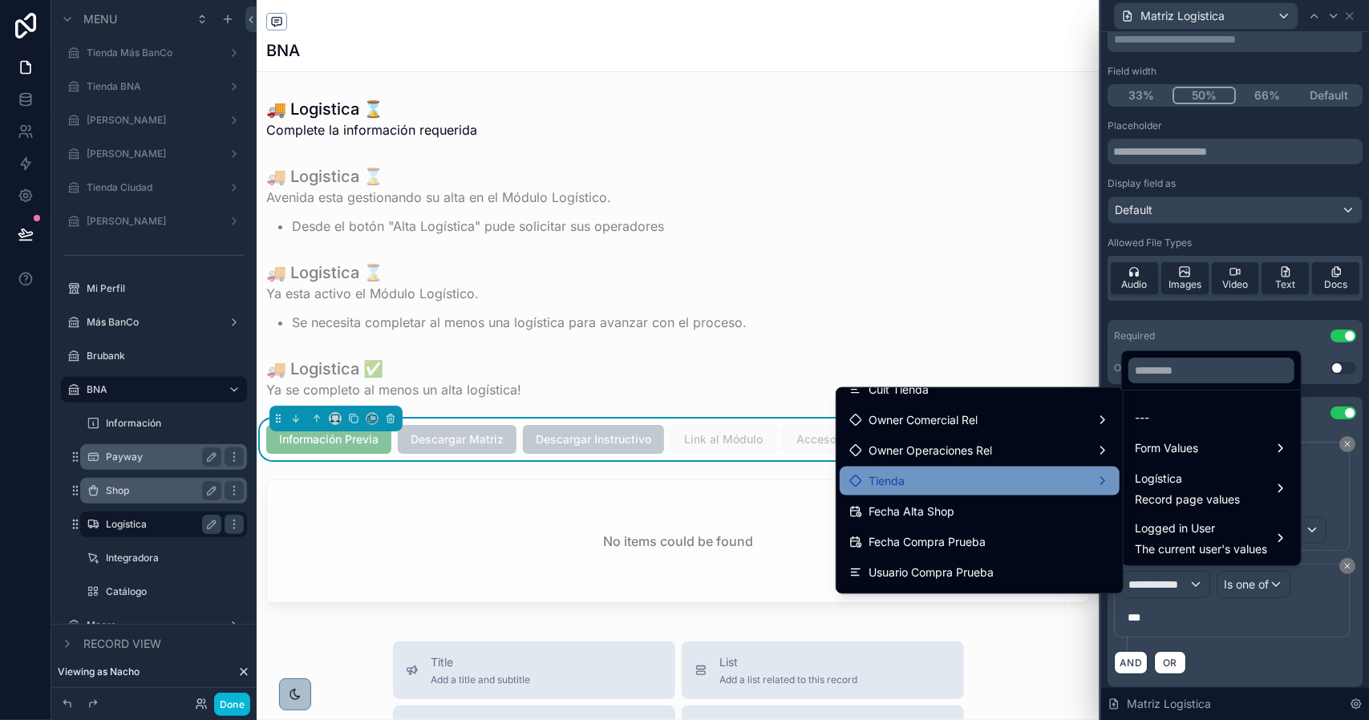
click at [963, 490] on div "Tienda" at bounding box center [980, 481] width 280 height 29
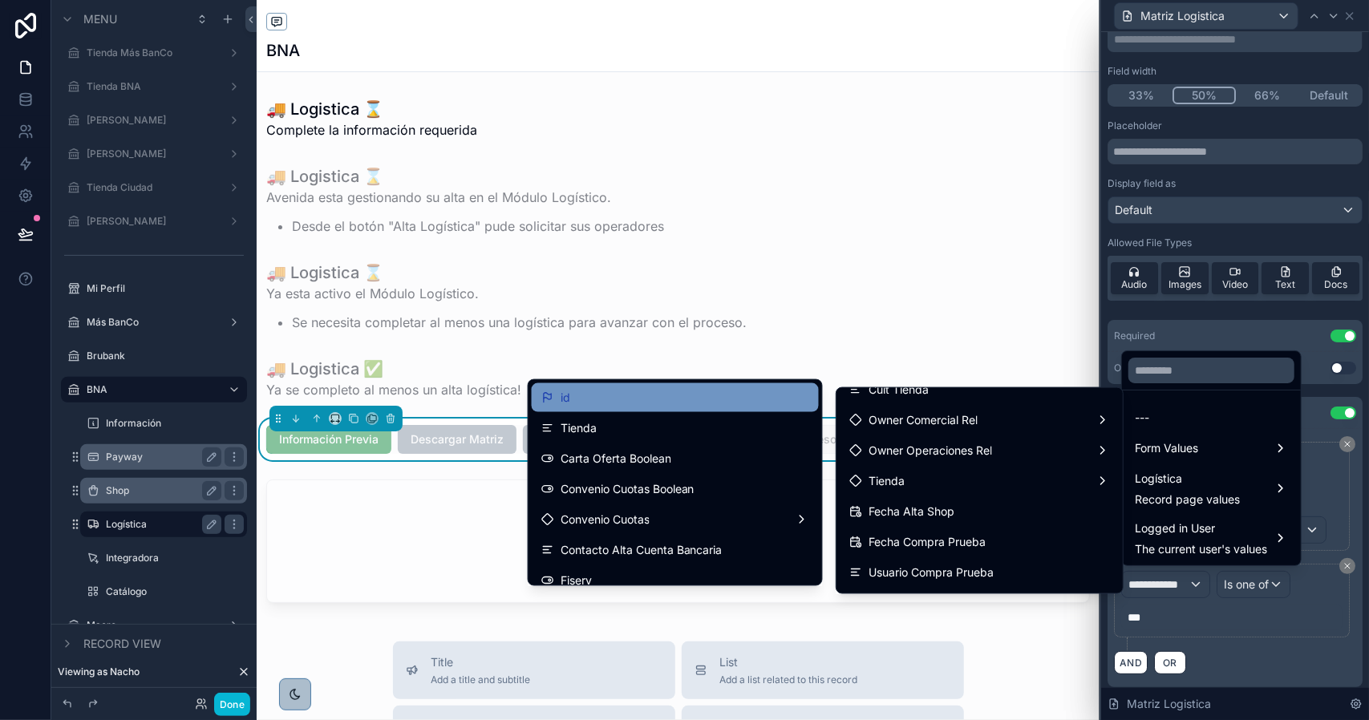
click at [680, 399] on div "id" at bounding box center [675, 397] width 268 height 19
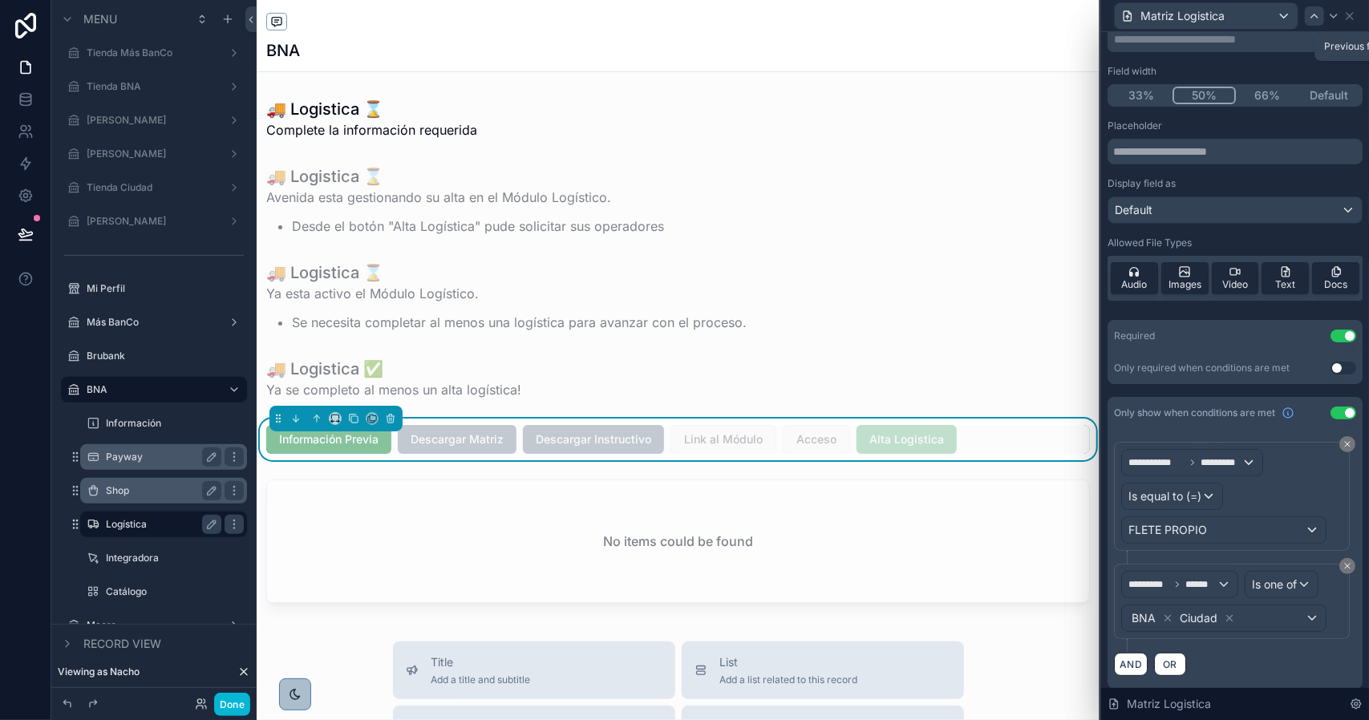
click at [1312, 18] on icon at bounding box center [1314, 16] width 13 height 13
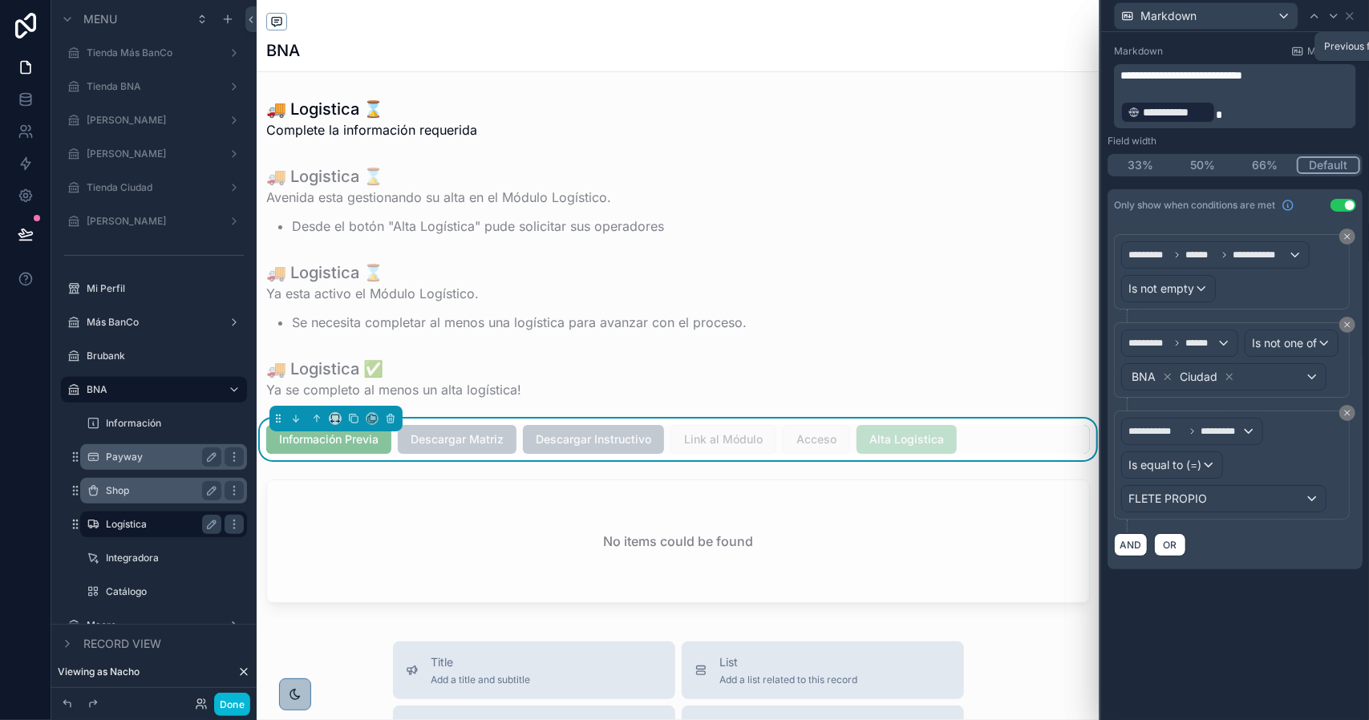
click at [1312, 18] on icon at bounding box center [1314, 16] width 13 height 13
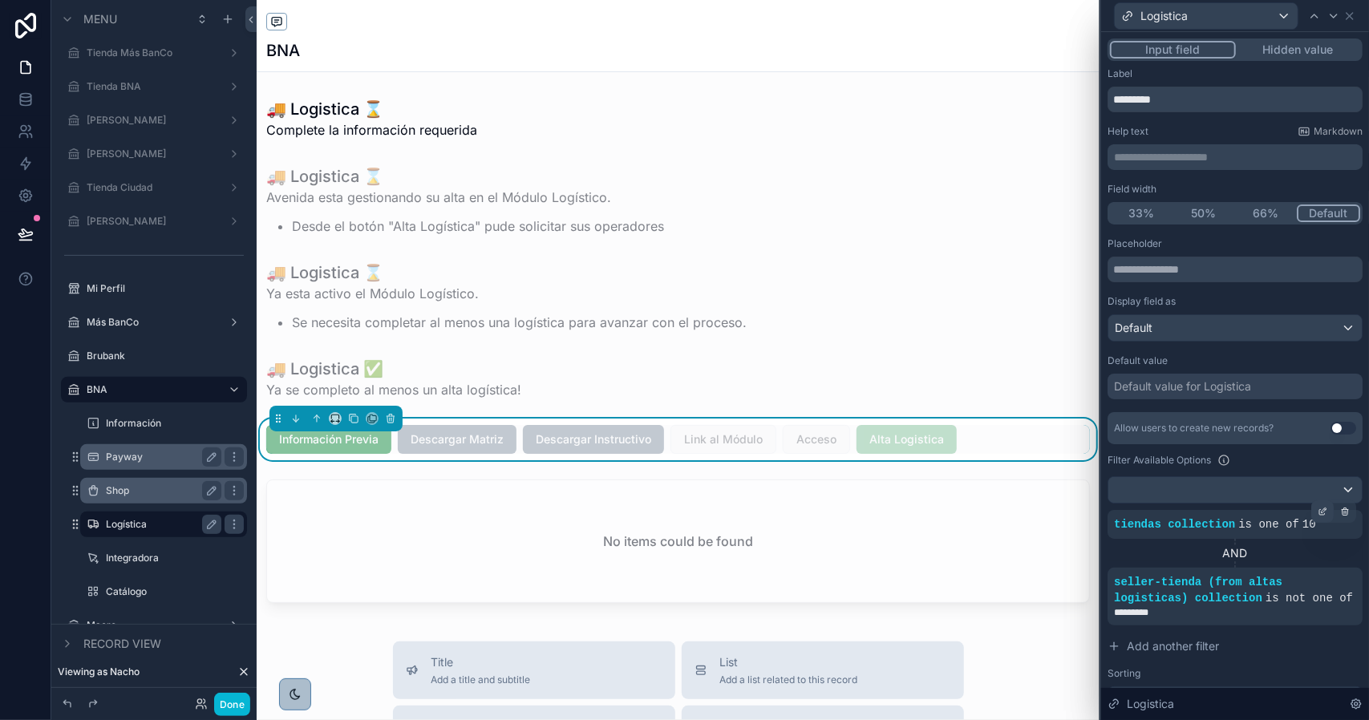
click at [1318, 512] on icon at bounding box center [1323, 512] width 10 height 10
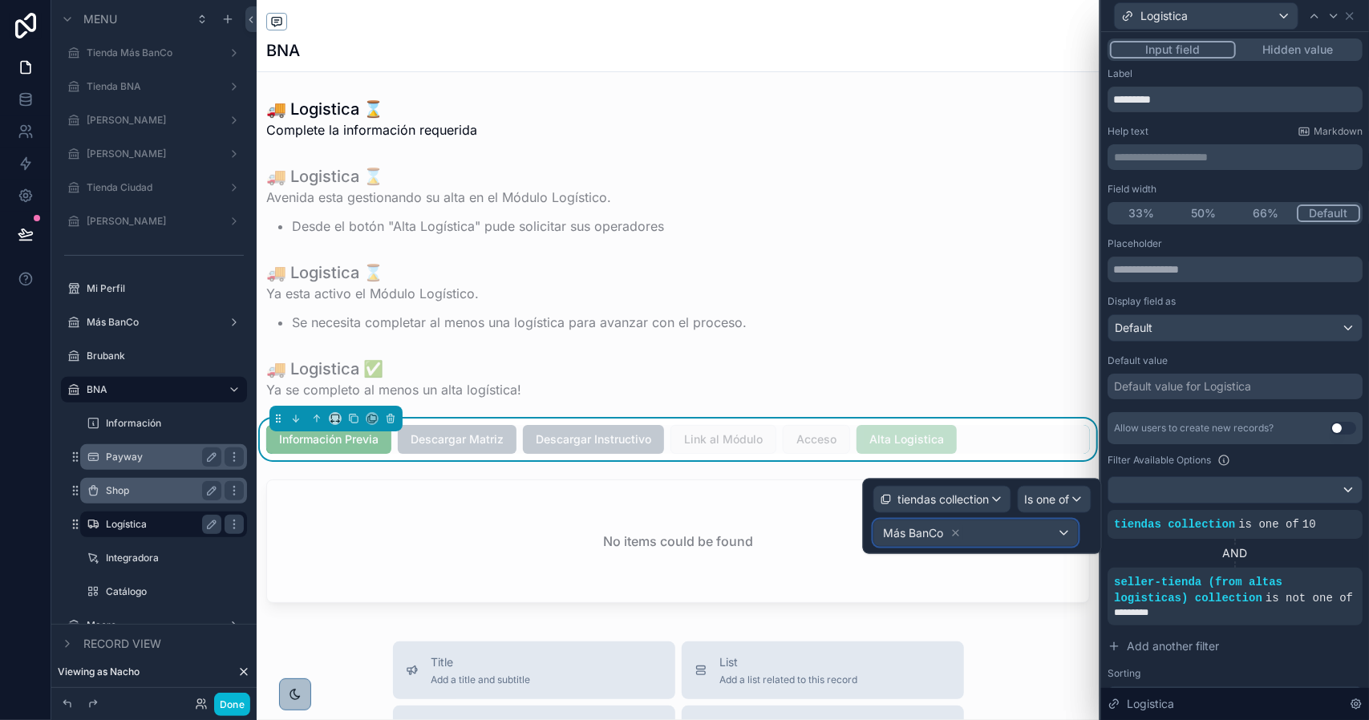
click at [1008, 531] on div "Más BanCo" at bounding box center [976, 533] width 204 height 26
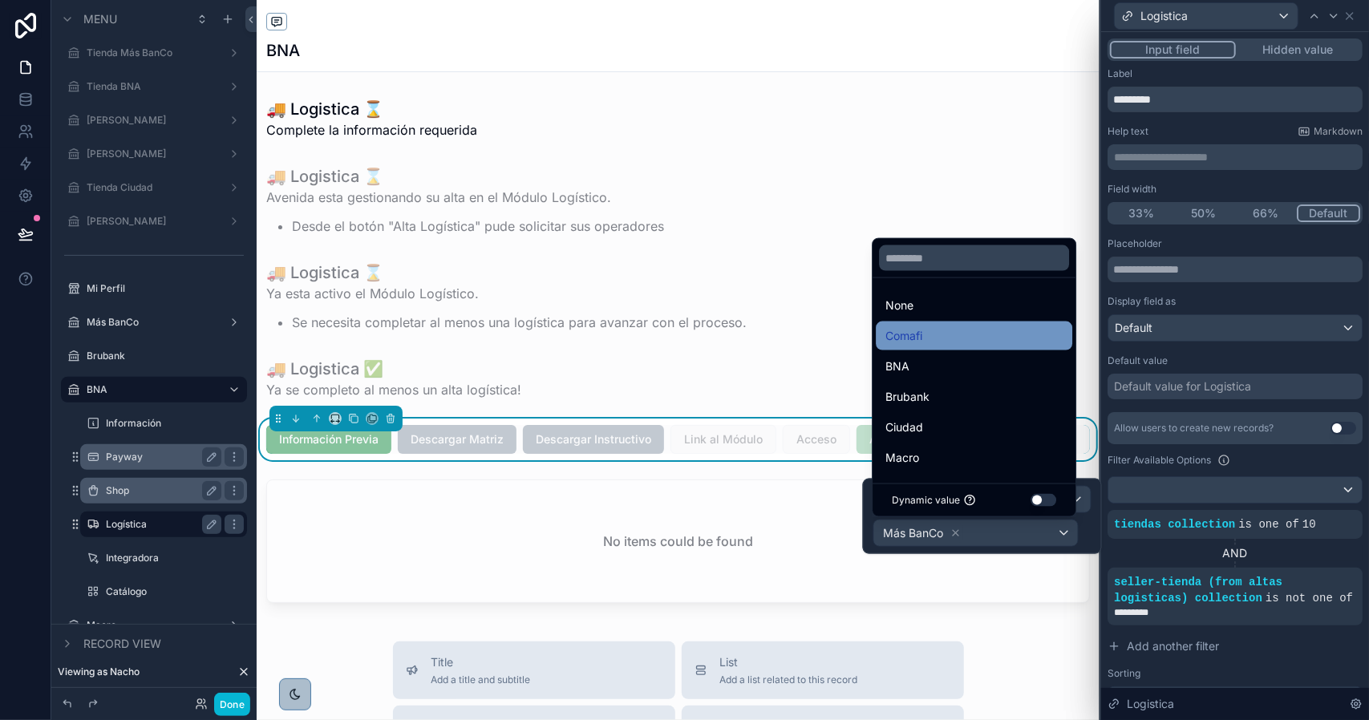
click at [943, 371] on div "BNA" at bounding box center [973, 366] width 177 height 19
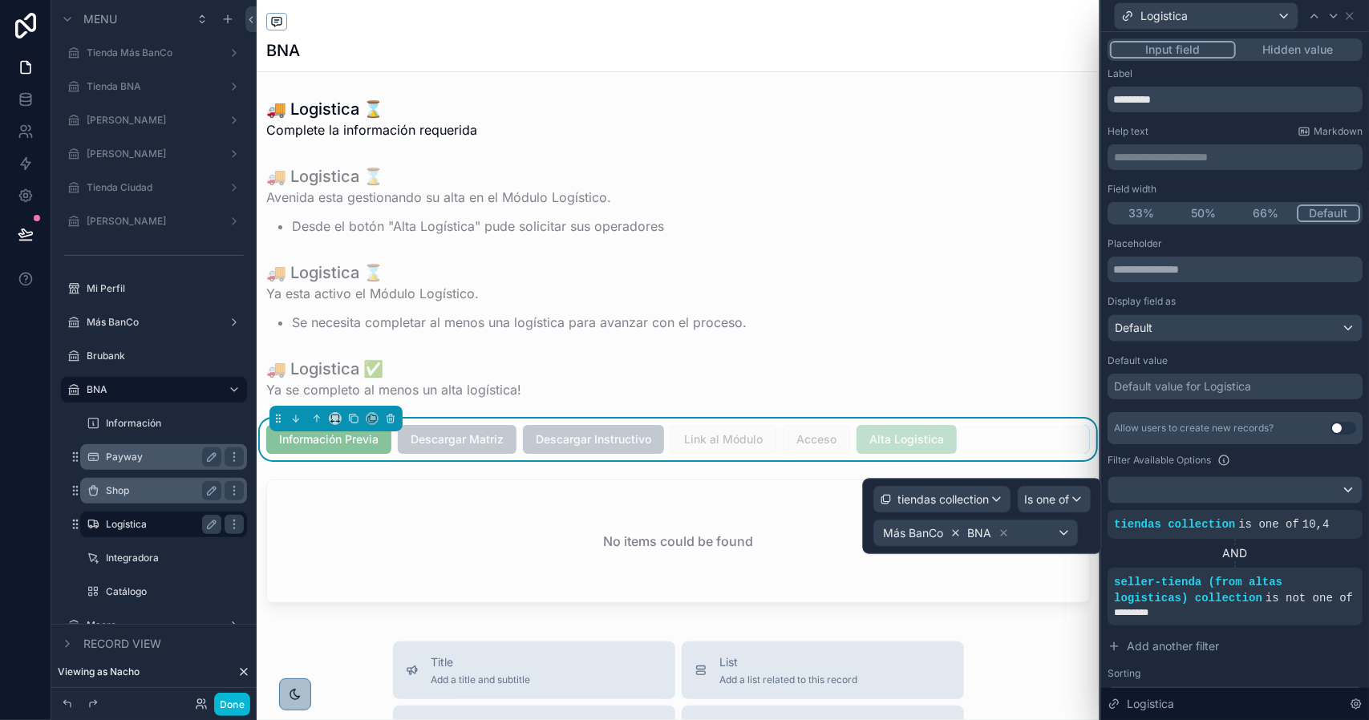
click at [953, 533] on icon at bounding box center [956, 533] width 6 height 6
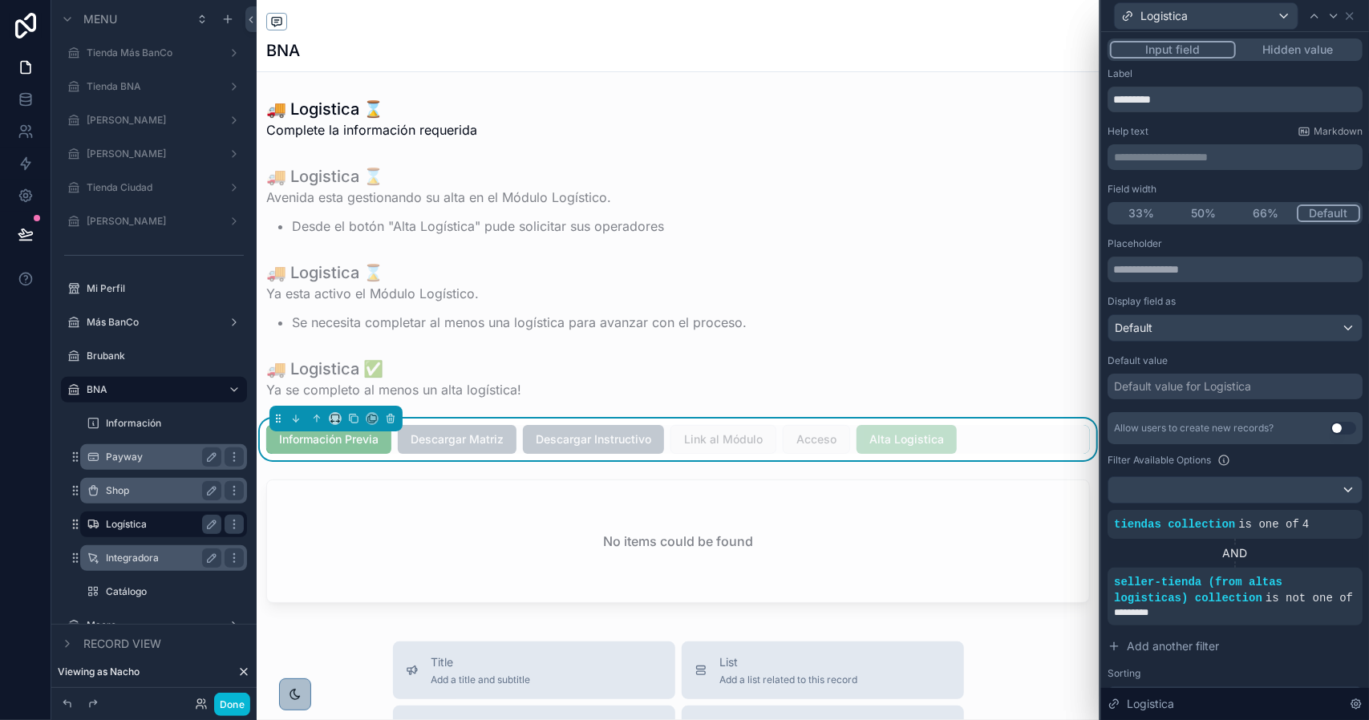
click at [139, 553] on label "Integradora" at bounding box center [160, 558] width 109 height 13
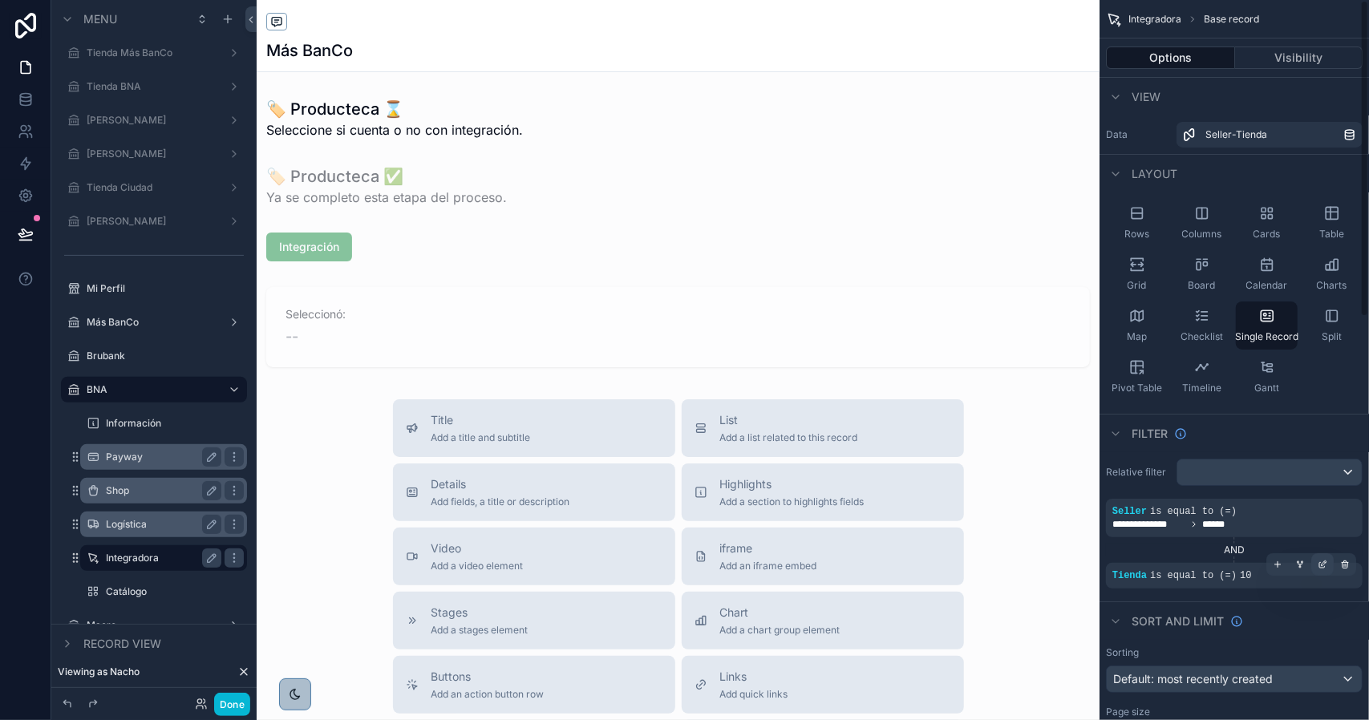
click at [1330, 565] on div "scrollable content" at bounding box center [1322, 564] width 22 height 22
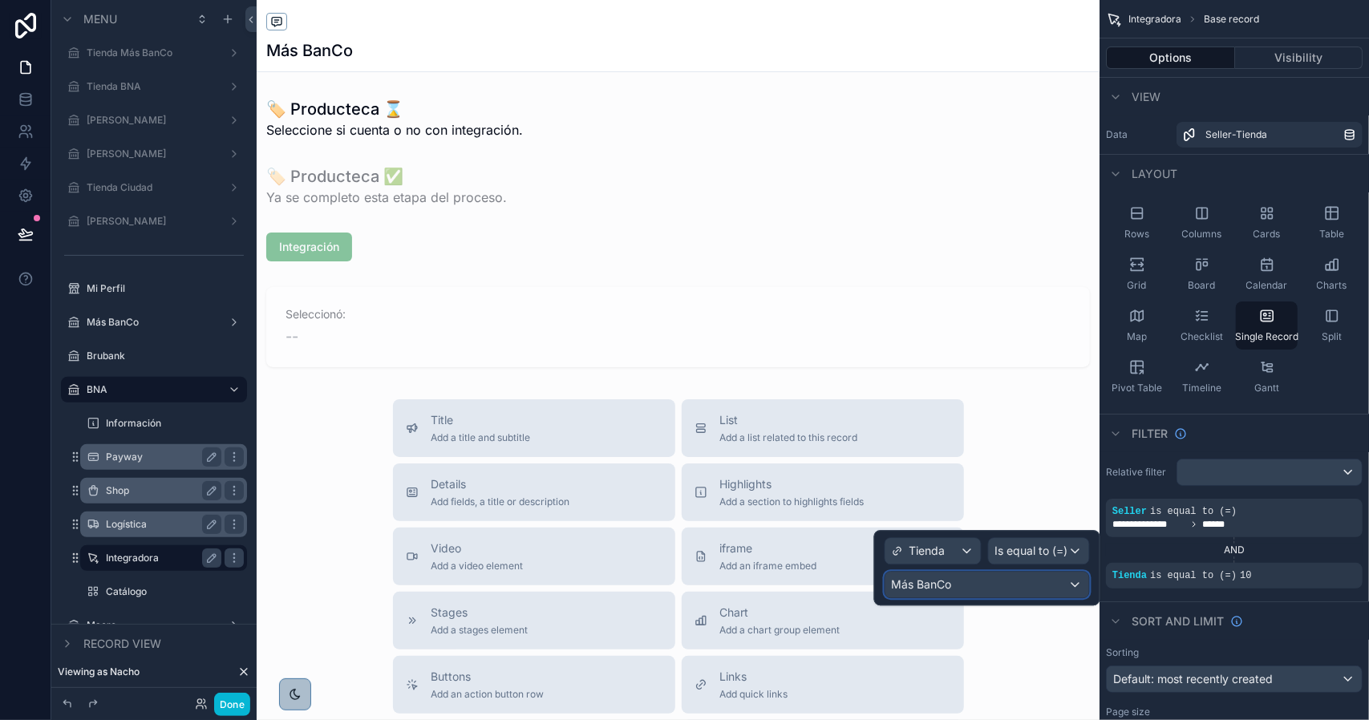
click at [1002, 581] on div "Más BanCo" at bounding box center [987, 585] width 204 height 26
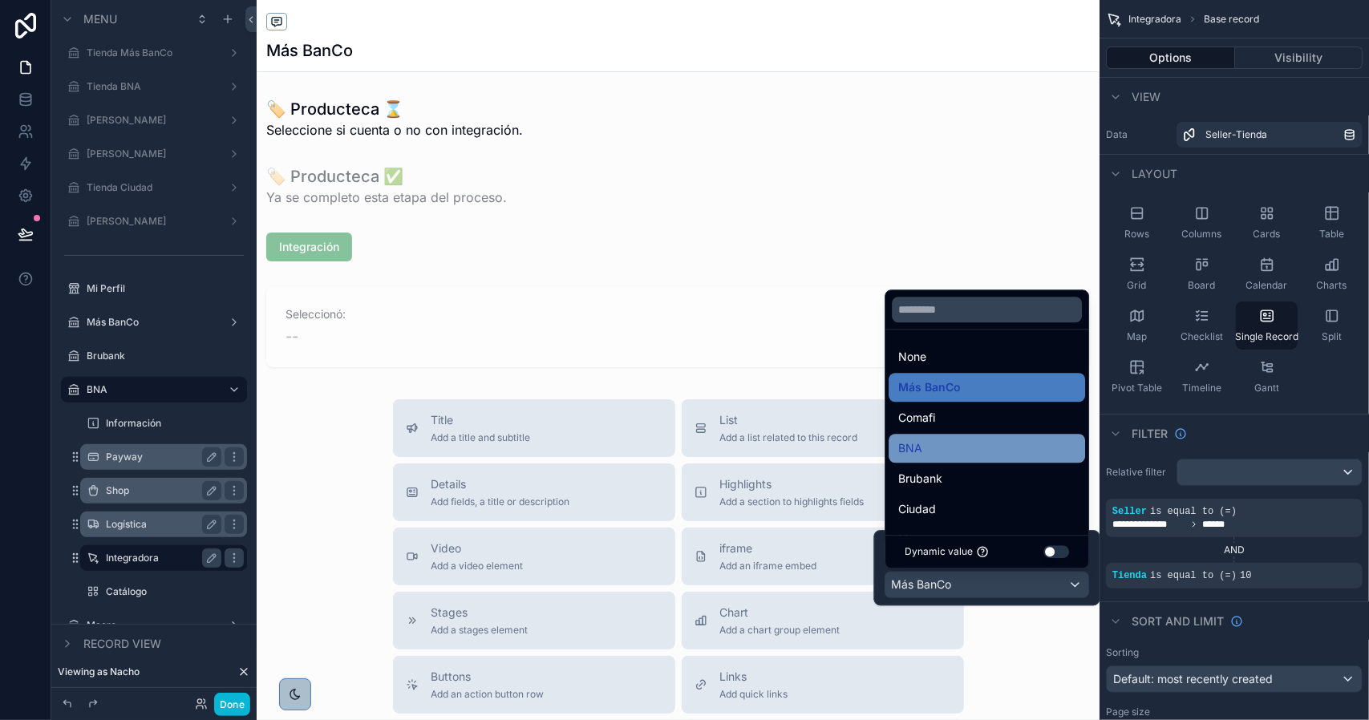
click at [943, 457] on div "BNA" at bounding box center [986, 448] width 177 height 19
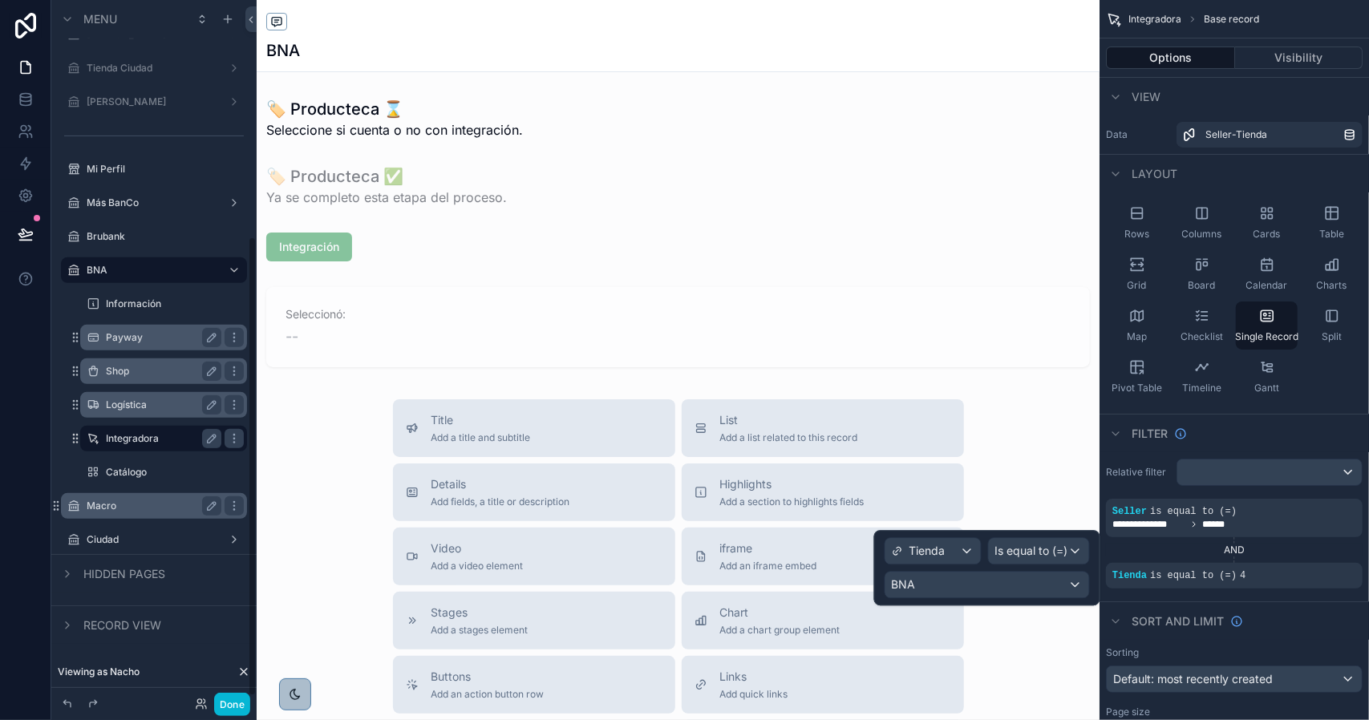
scroll to position [367, 0]
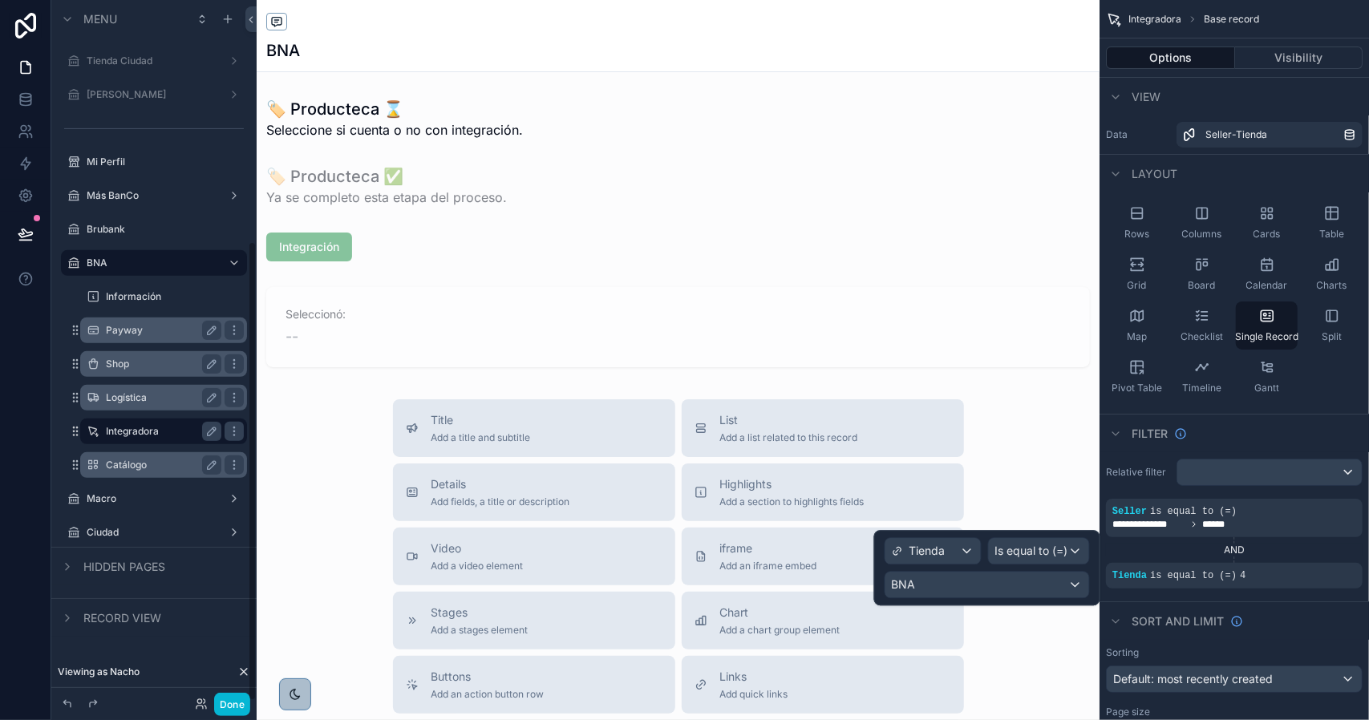
click at [165, 468] on label "Catálogo" at bounding box center [160, 465] width 109 height 13
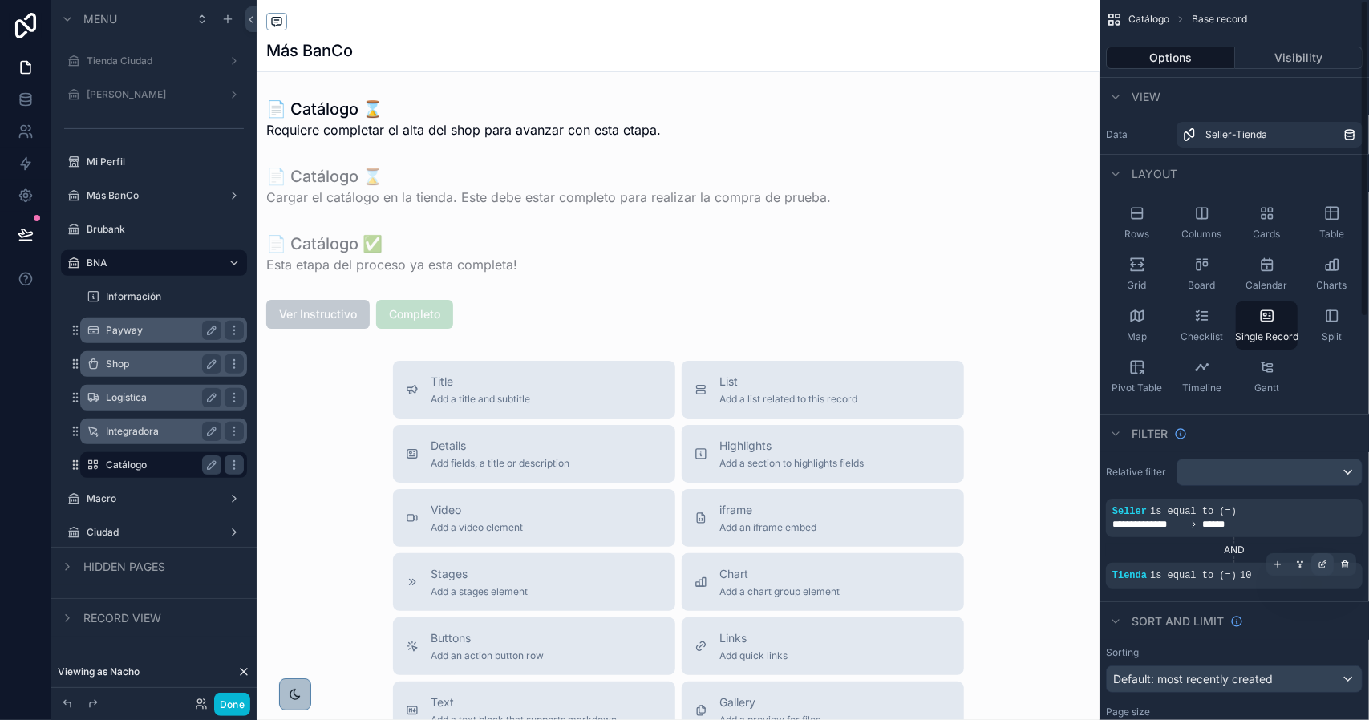
click at [1323, 561] on icon "scrollable content" at bounding box center [1323, 565] width 10 height 10
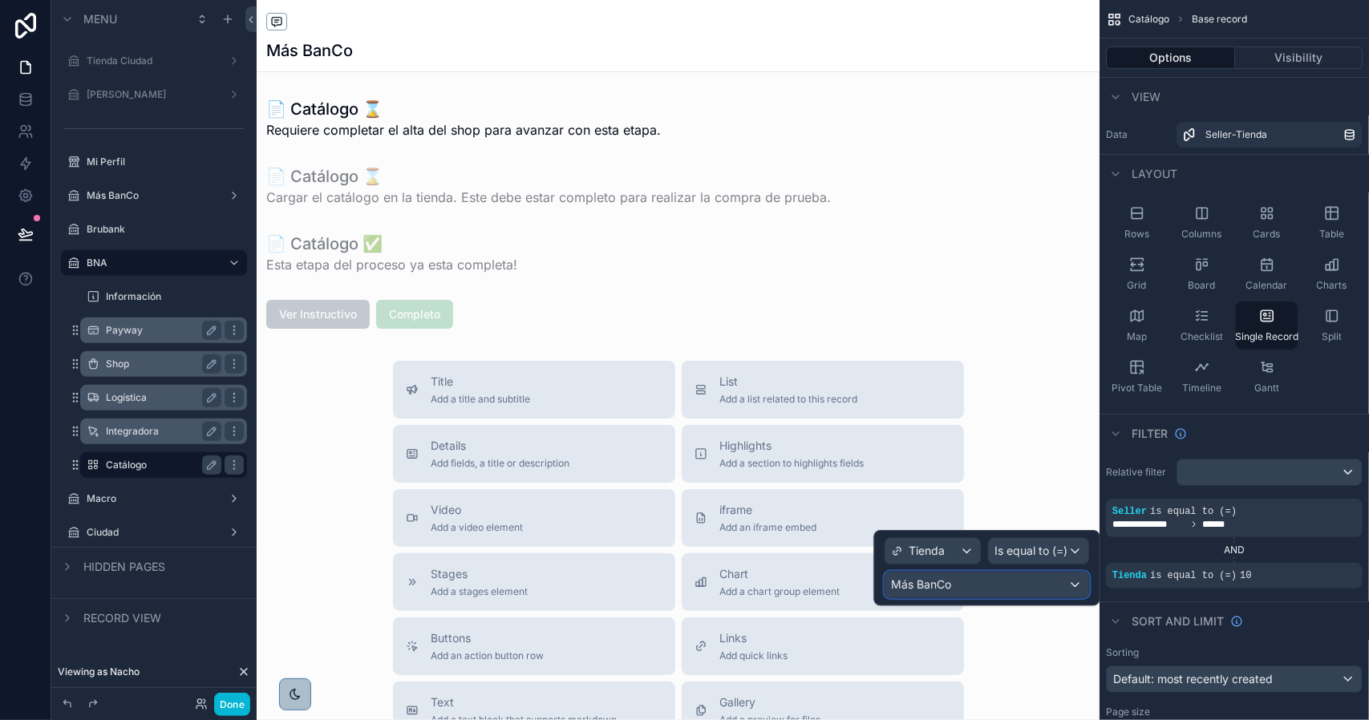
click at [957, 580] on div "Más BanCo" at bounding box center [987, 585] width 204 height 26
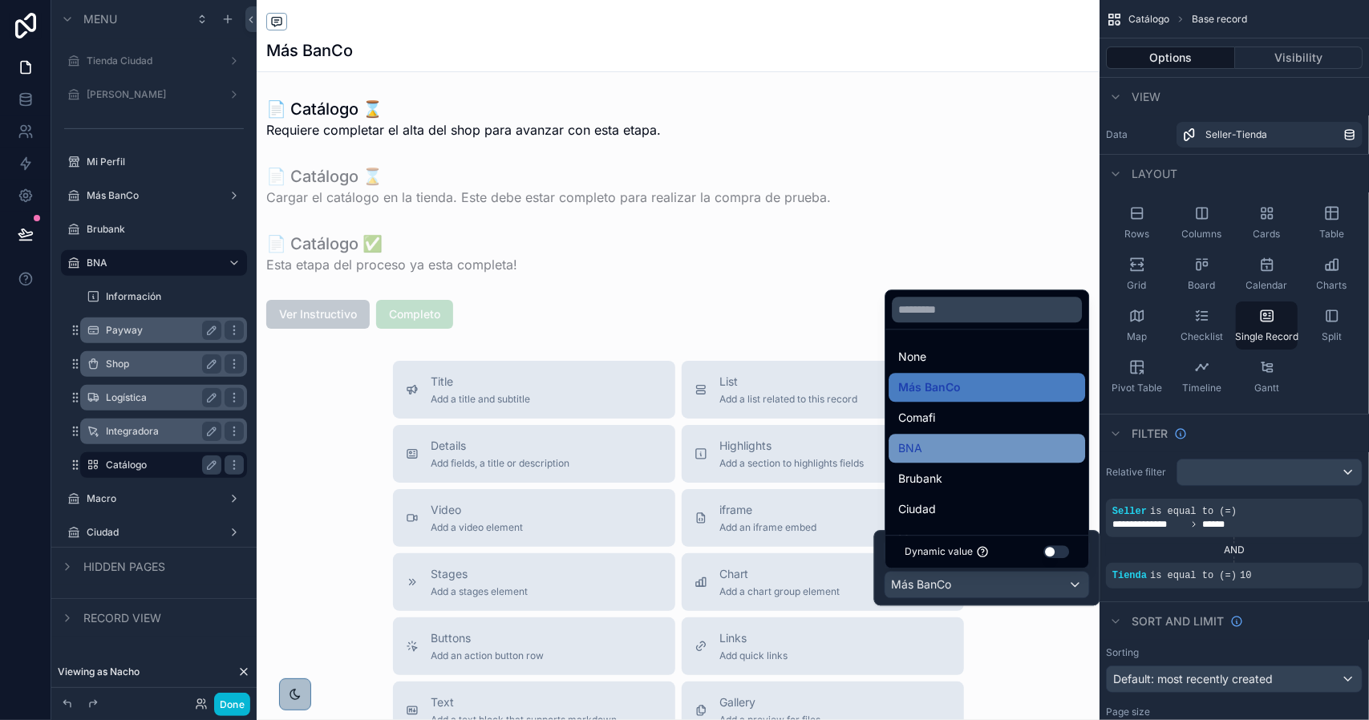
click at [934, 452] on div "BNA" at bounding box center [986, 448] width 177 height 19
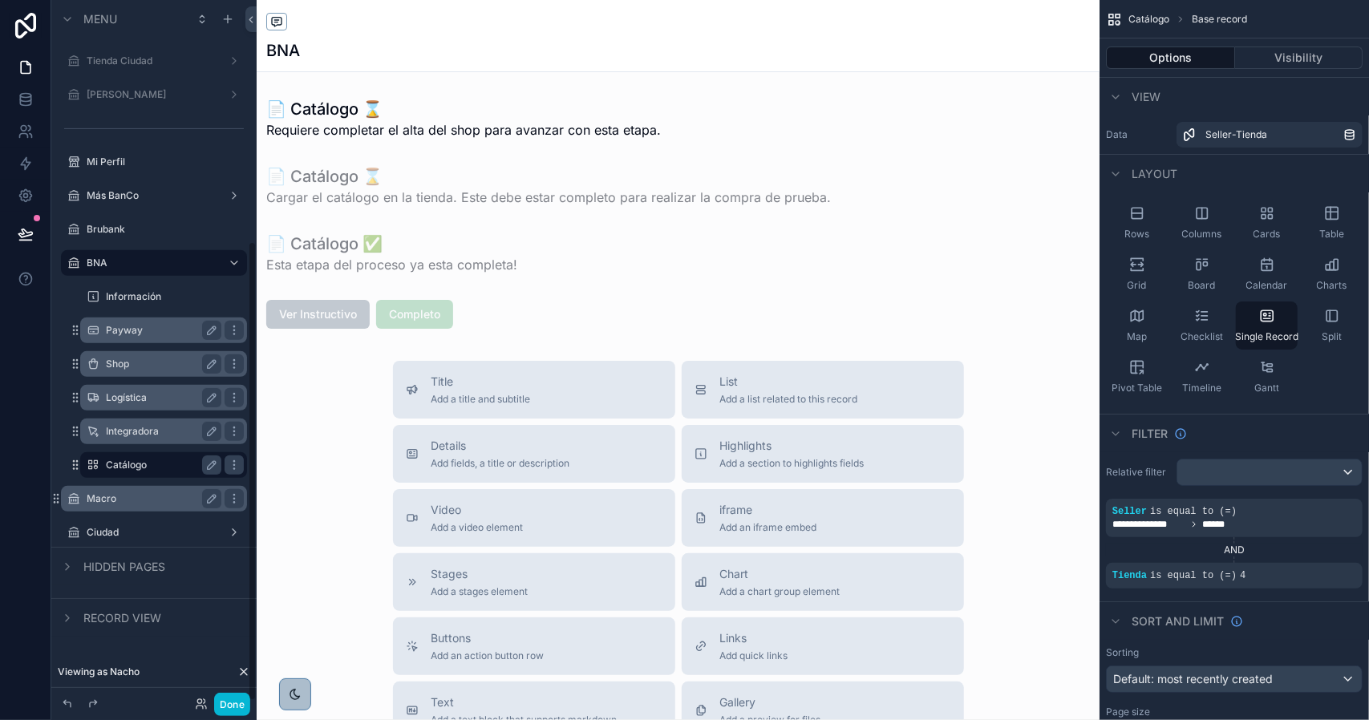
click at [120, 498] on label "Macro" at bounding box center [151, 498] width 128 height 13
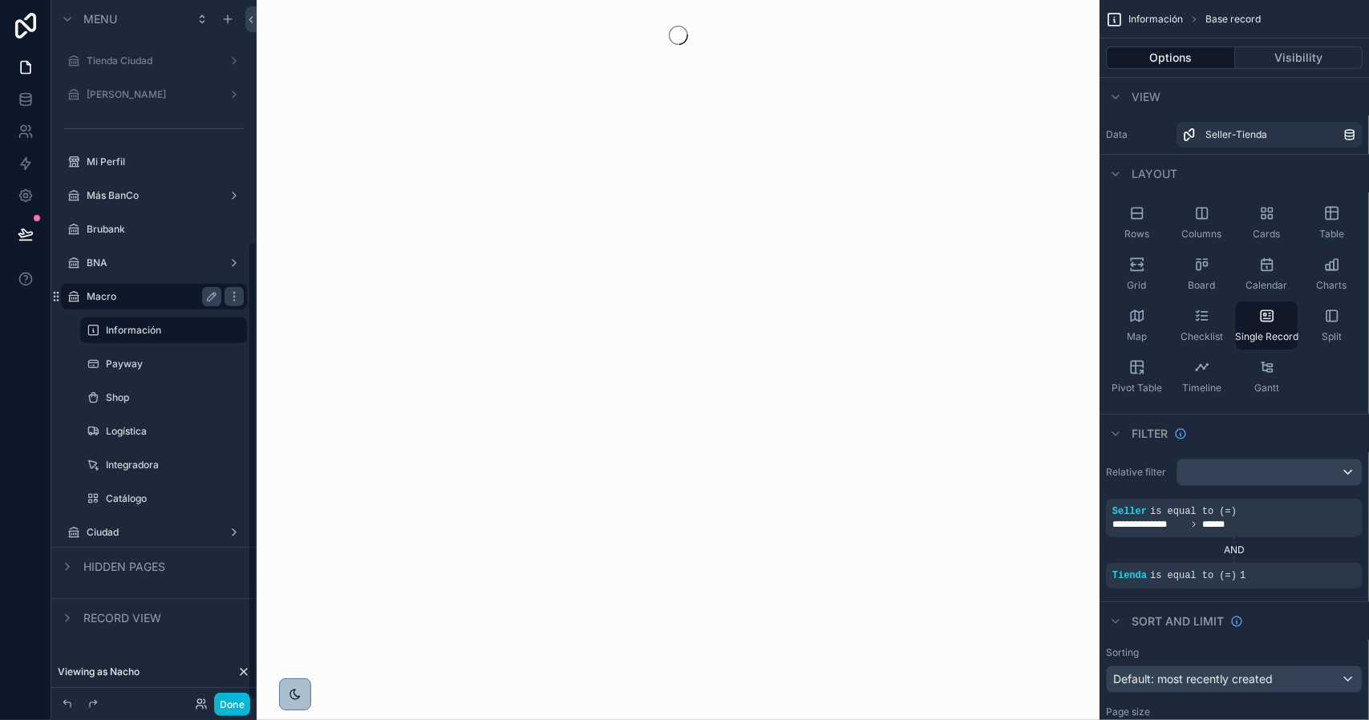
scroll to position [367, 0]
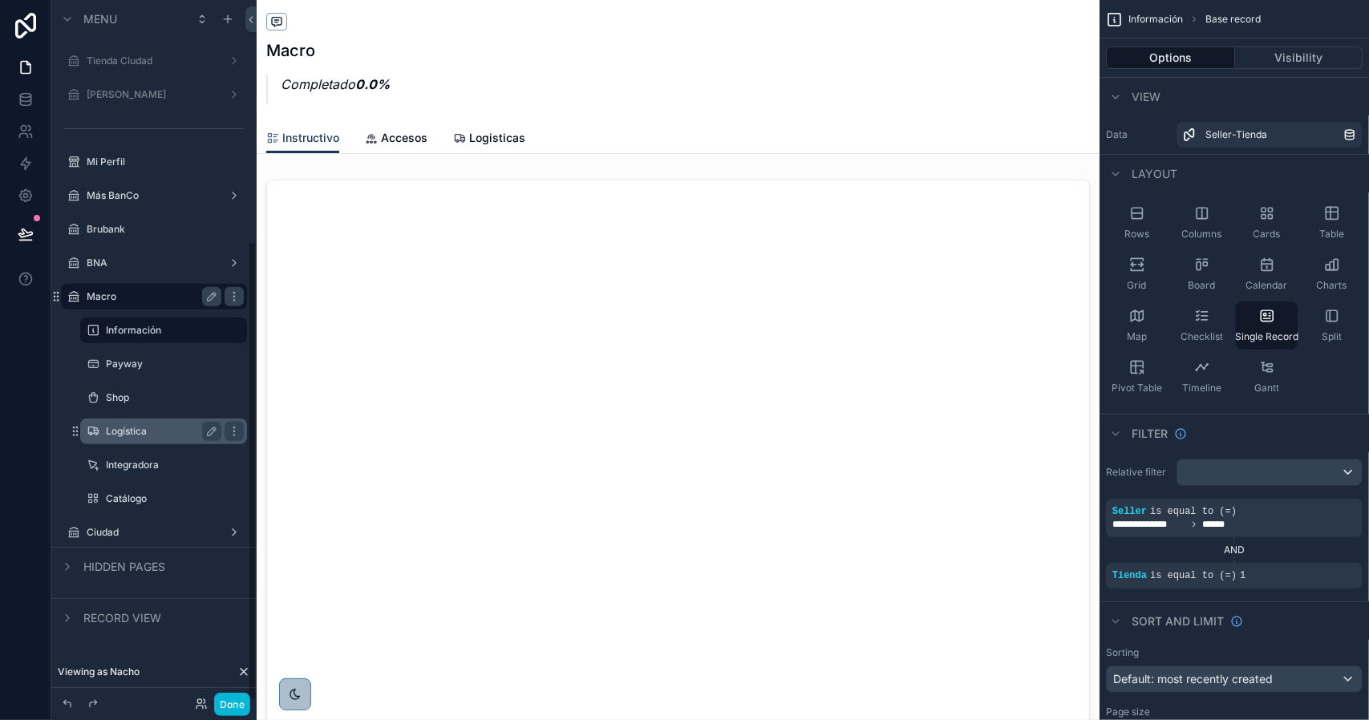
click at [140, 435] on label "Logística" at bounding box center [160, 431] width 109 height 13
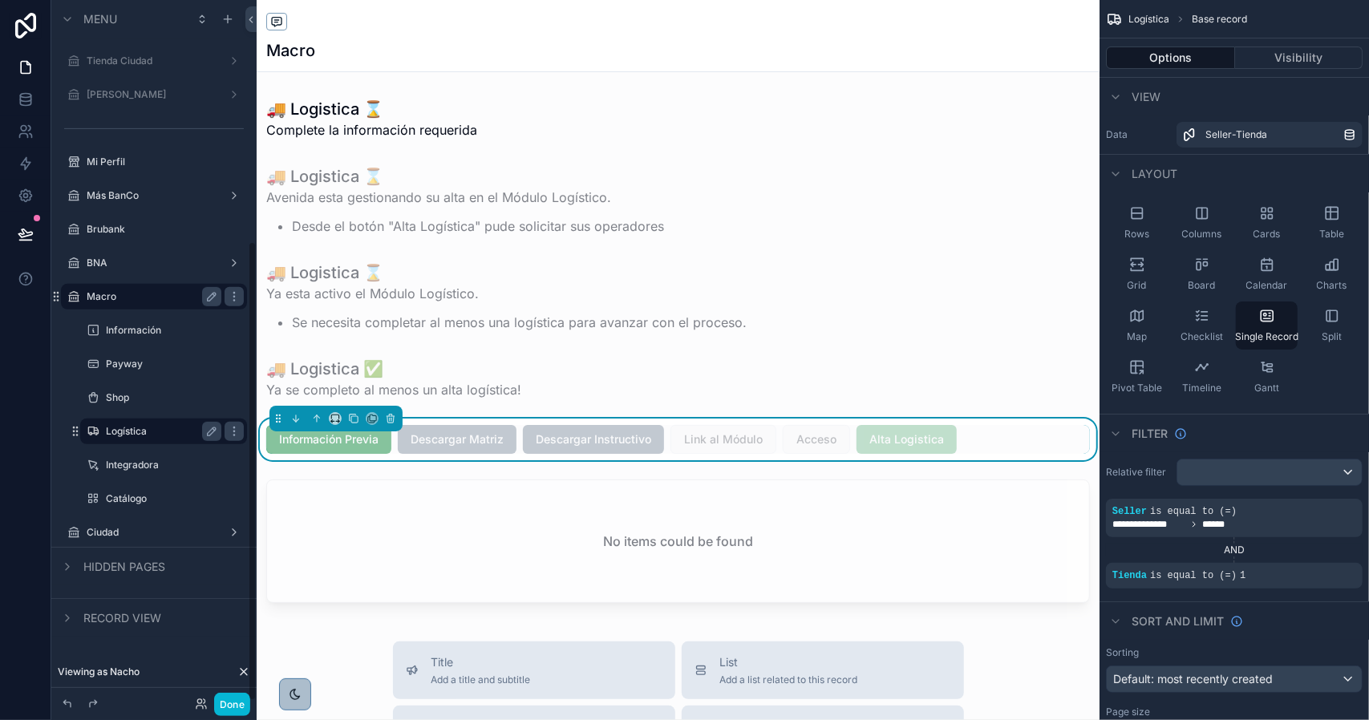
click at [895, 447] on div "scrollable content" at bounding box center [678, 670] width 843 height 1341
click at [902, 445] on span "Alta Logistica" at bounding box center [906, 439] width 100 height 29
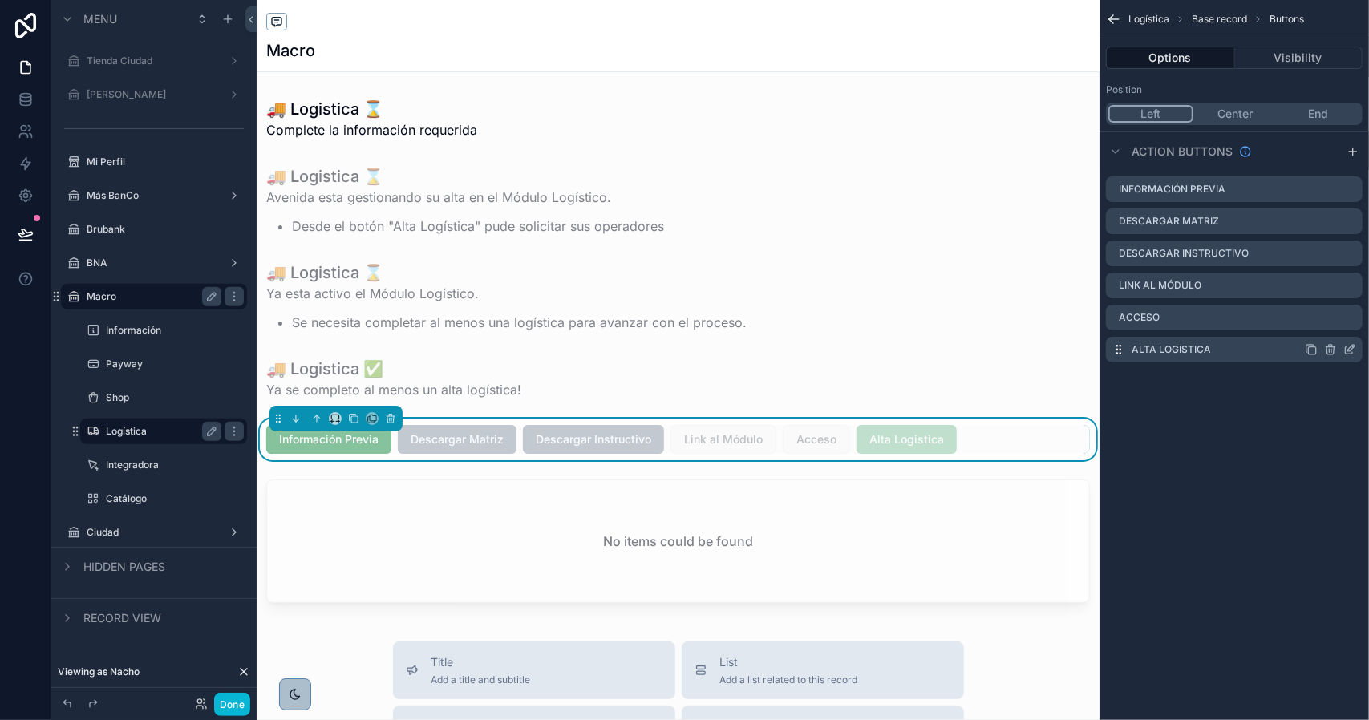
click at [1347, 349] on icon "scrollable content" at bounding box center [1349, 349] width 13 height 13
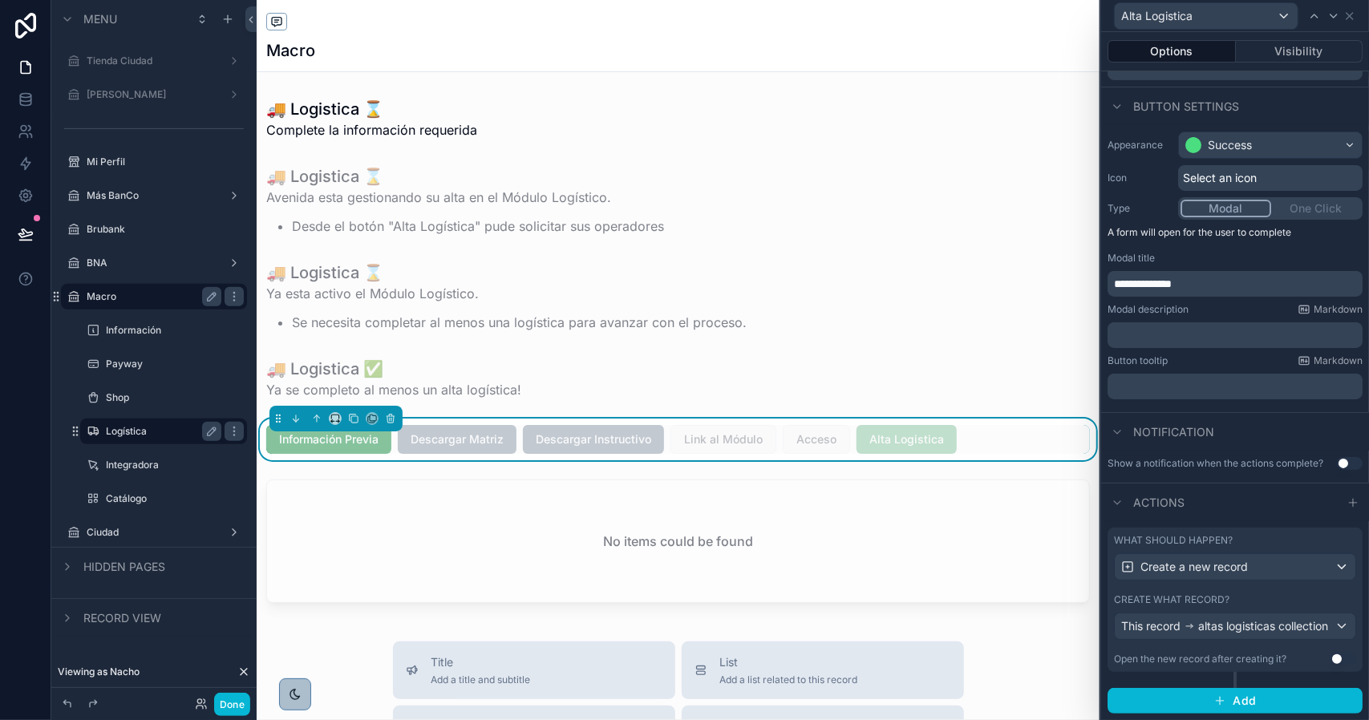
click at [1259, 593] on div "Create what record?" at bounding box center [1235, 599] width 242 height 13
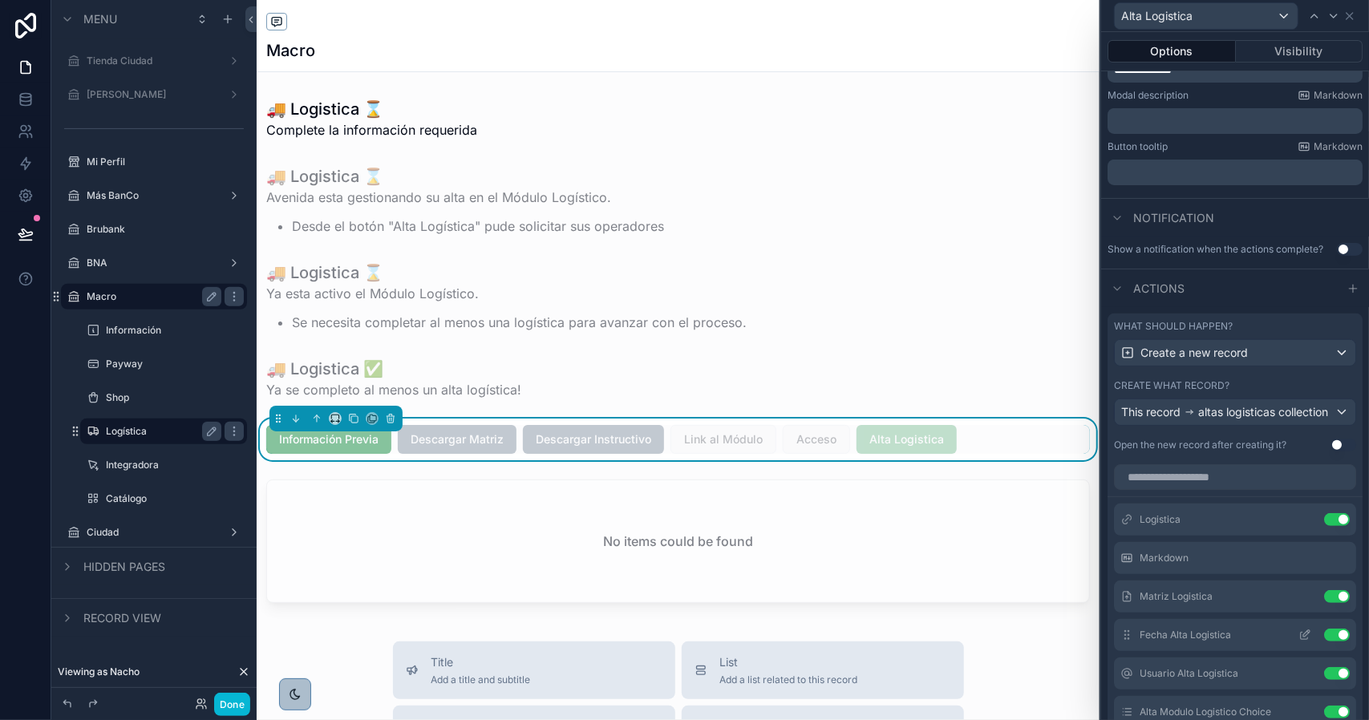
scroll to position [415, 0]
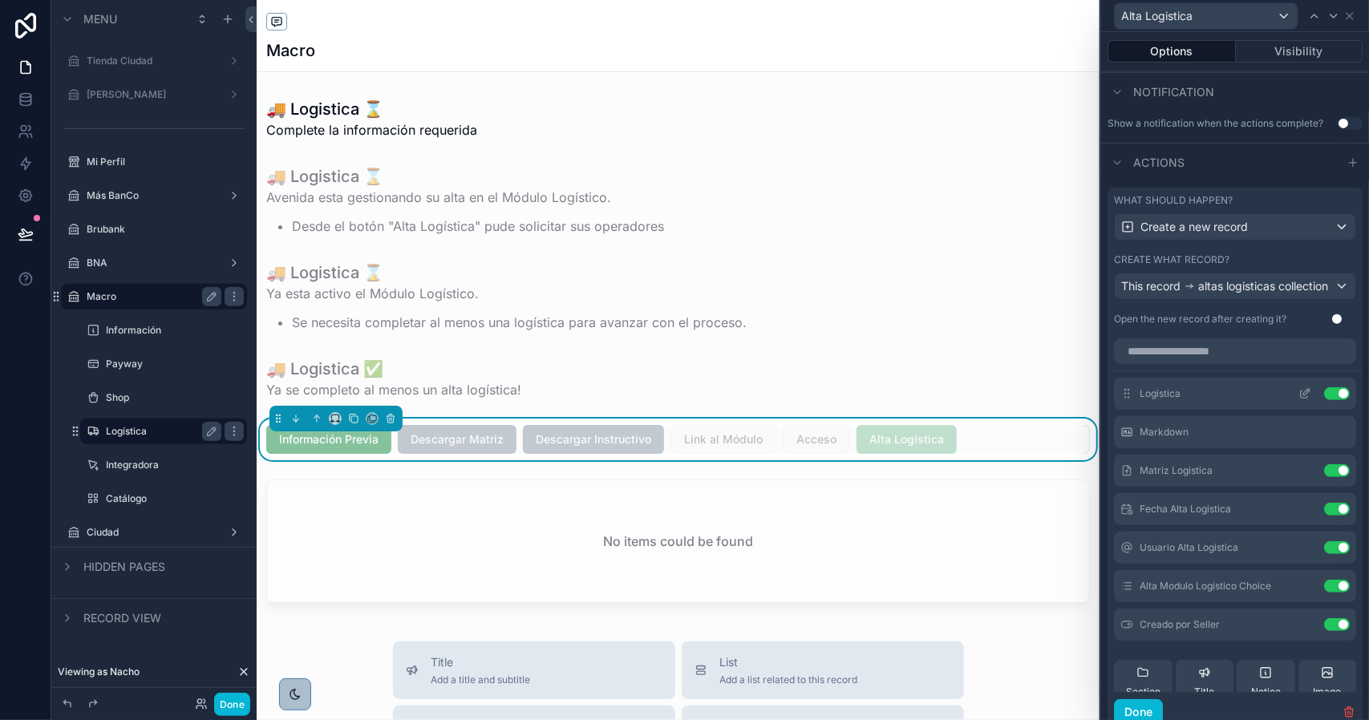
click at [1298, 400] on icon at bounding box center [1304, 393] width 13 height 13
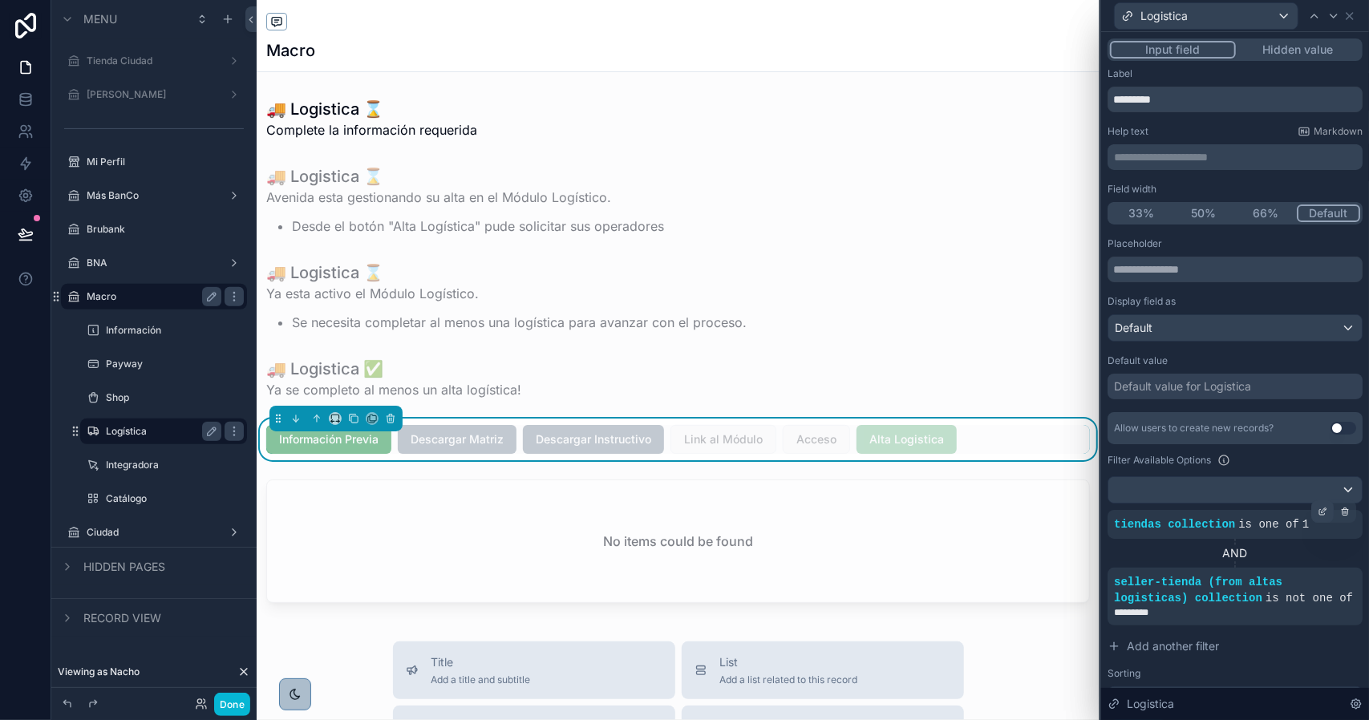
click at [1318, 508] on icon at bounding box center [1323, 512] width 10 height 10
click at [1326, 15] on div at bounding box center [1333, 15] width 19 height 19
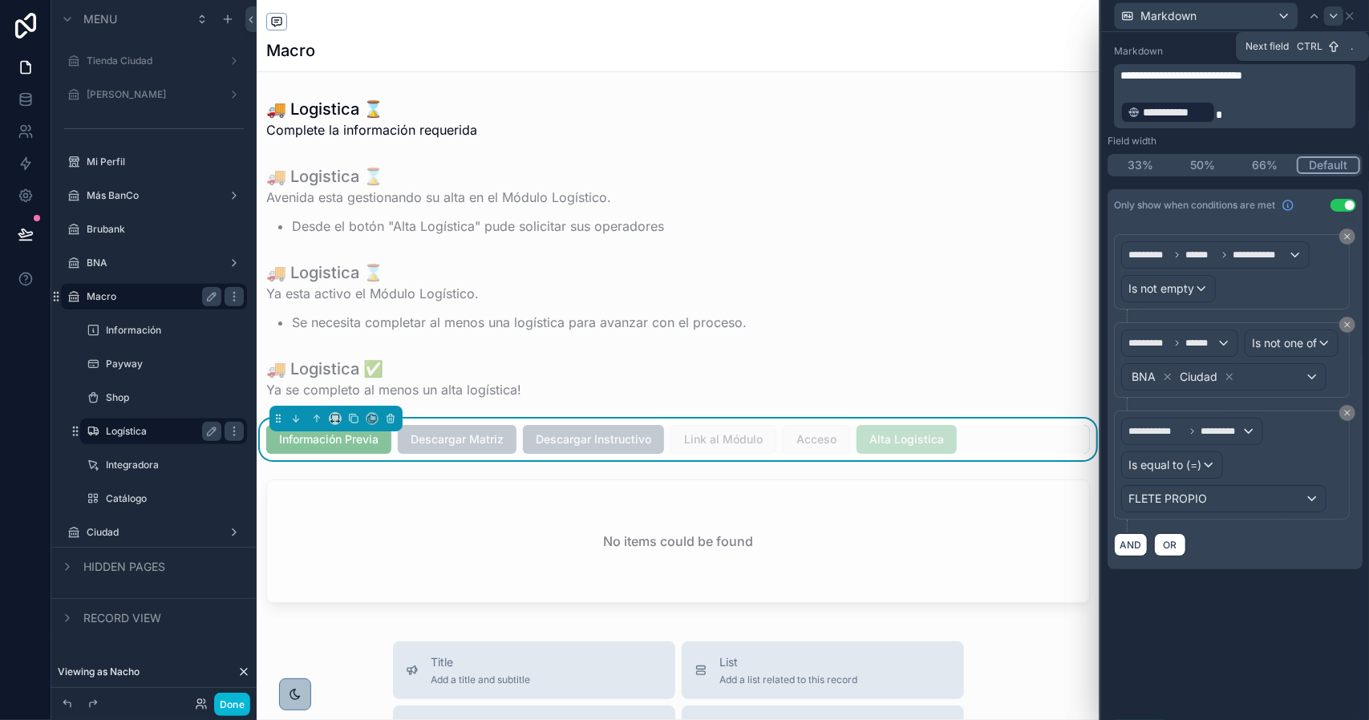
click at [1330, 19] on icon at bounding box center [1333, 16] width 13 height 13
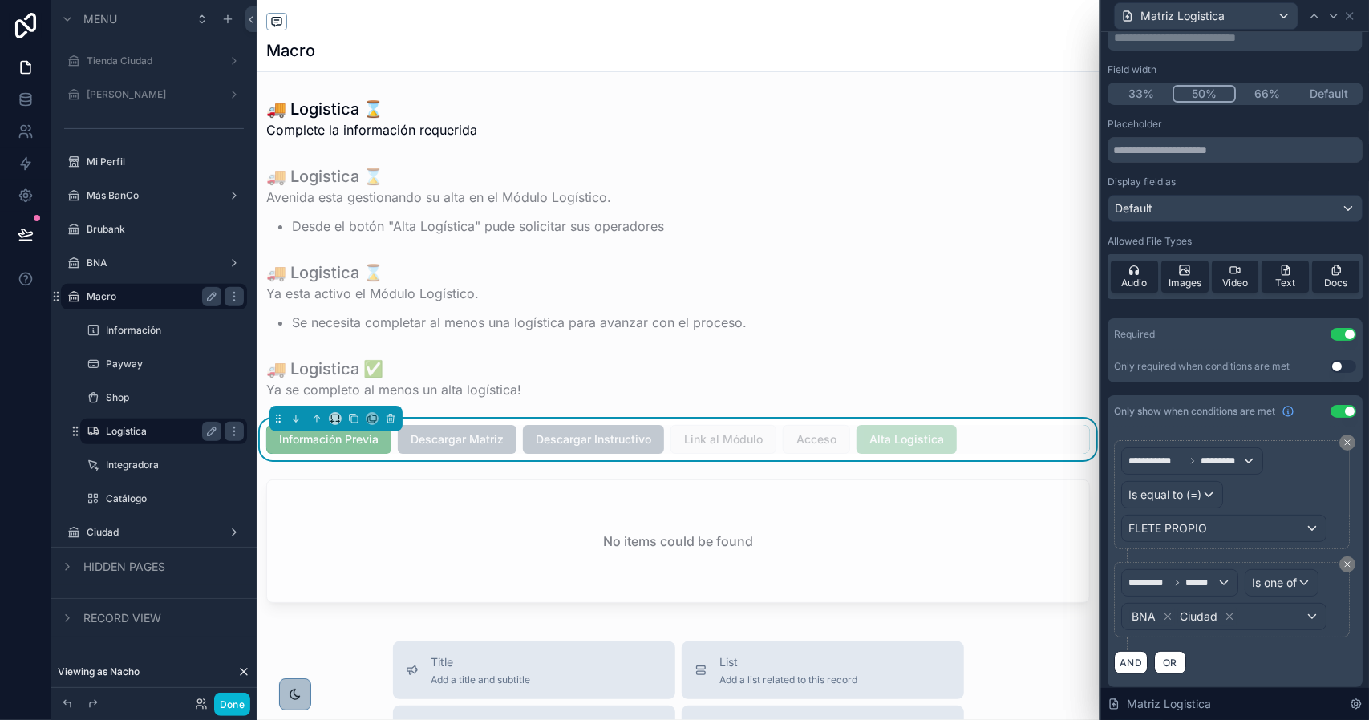
scroll to position [91, 0]
click at [143, 533] on label "Ciudad" at bounding box center [151, 532] width 128 height 13
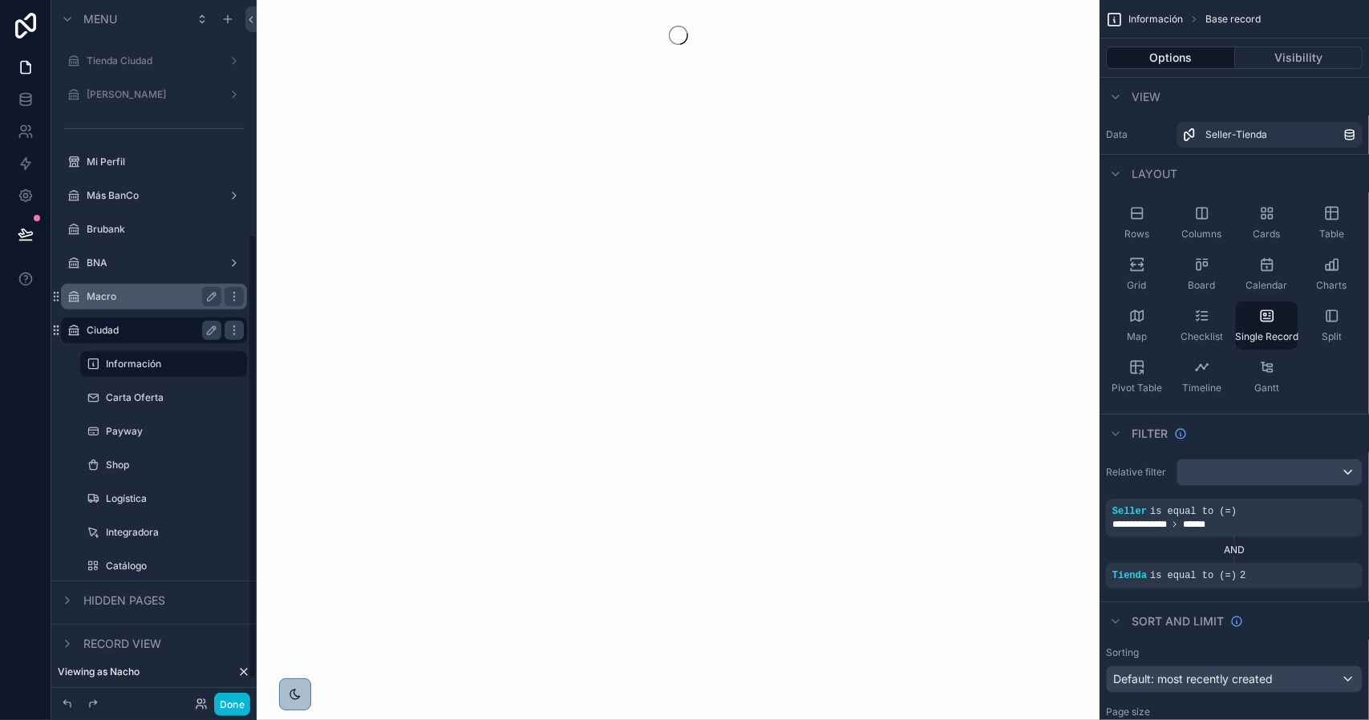
scroll to position [367, 0]
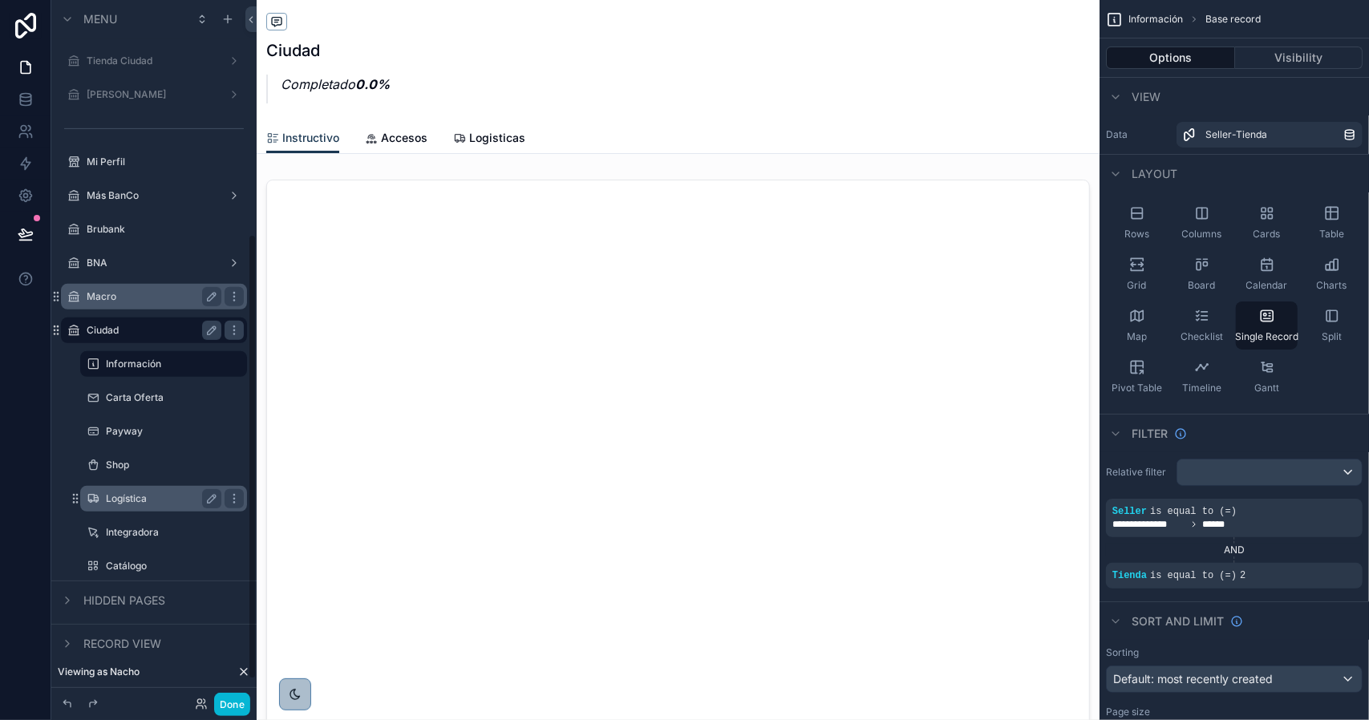
click at [137, 496] on label "Logística" at bounding box center [160, 498] width 109 height 13
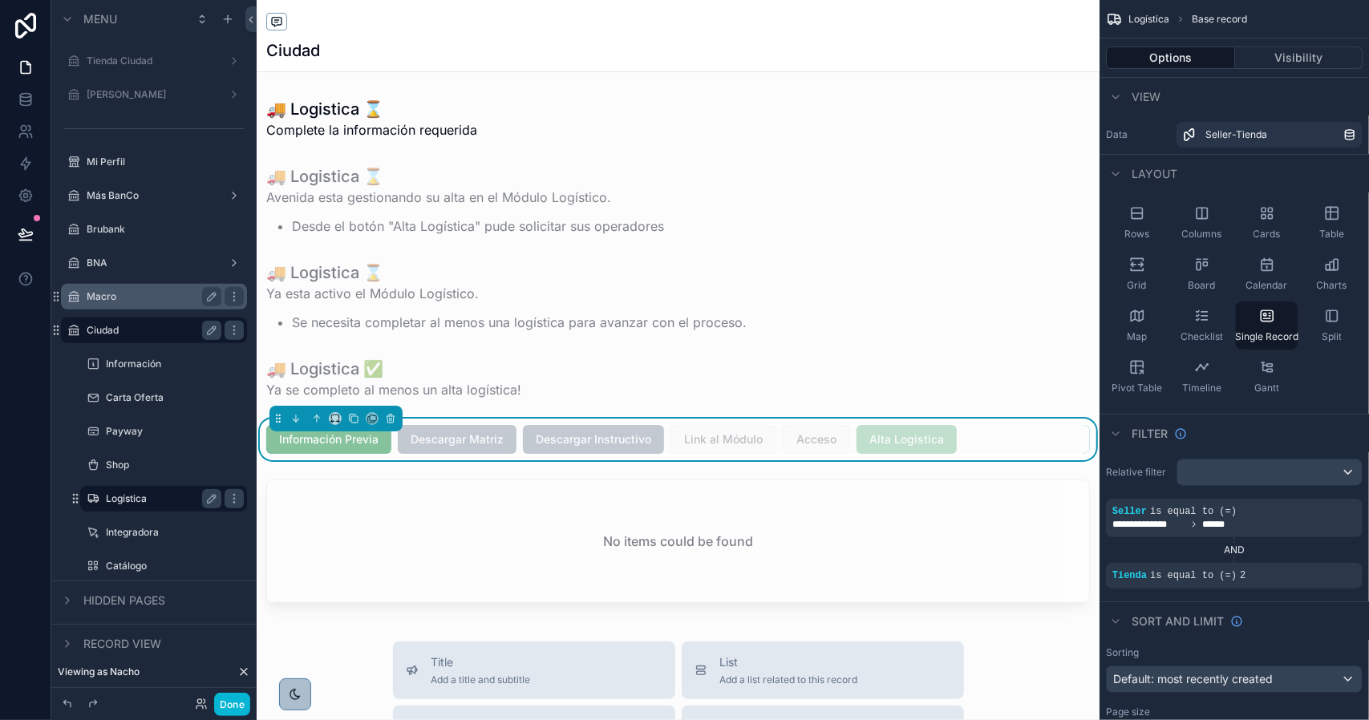
click at [900, 435] on div "scrollable content" at bounding box center [678, 670] width 843 height 1341
click at [927, 438] on span "Alta Logistica" at bounding box center [906, 439] width 100 height 29
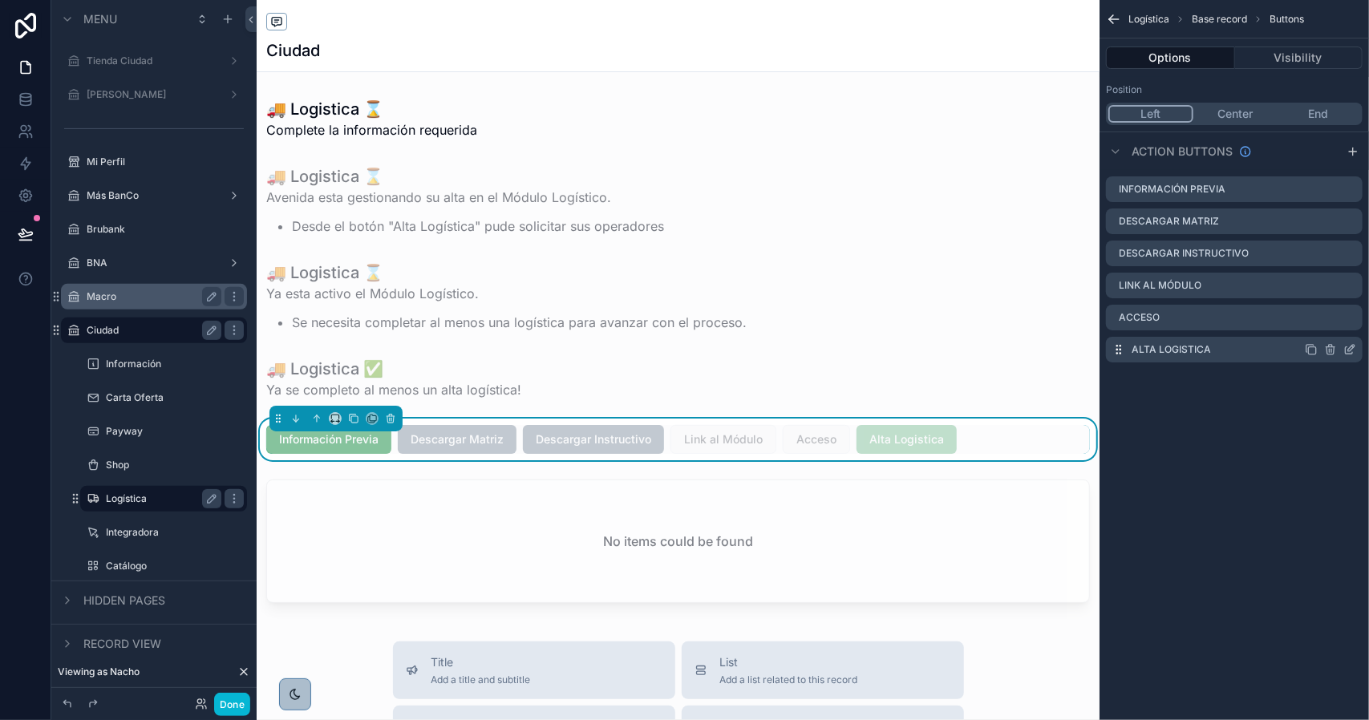
click at [1342, 348] on div "scrollable content" at bounding box center [1330, 349] width 51 height 13
click at [1344, 348] on icon "scrollable content" at bounding box center [1349, 349] width 13 height 13
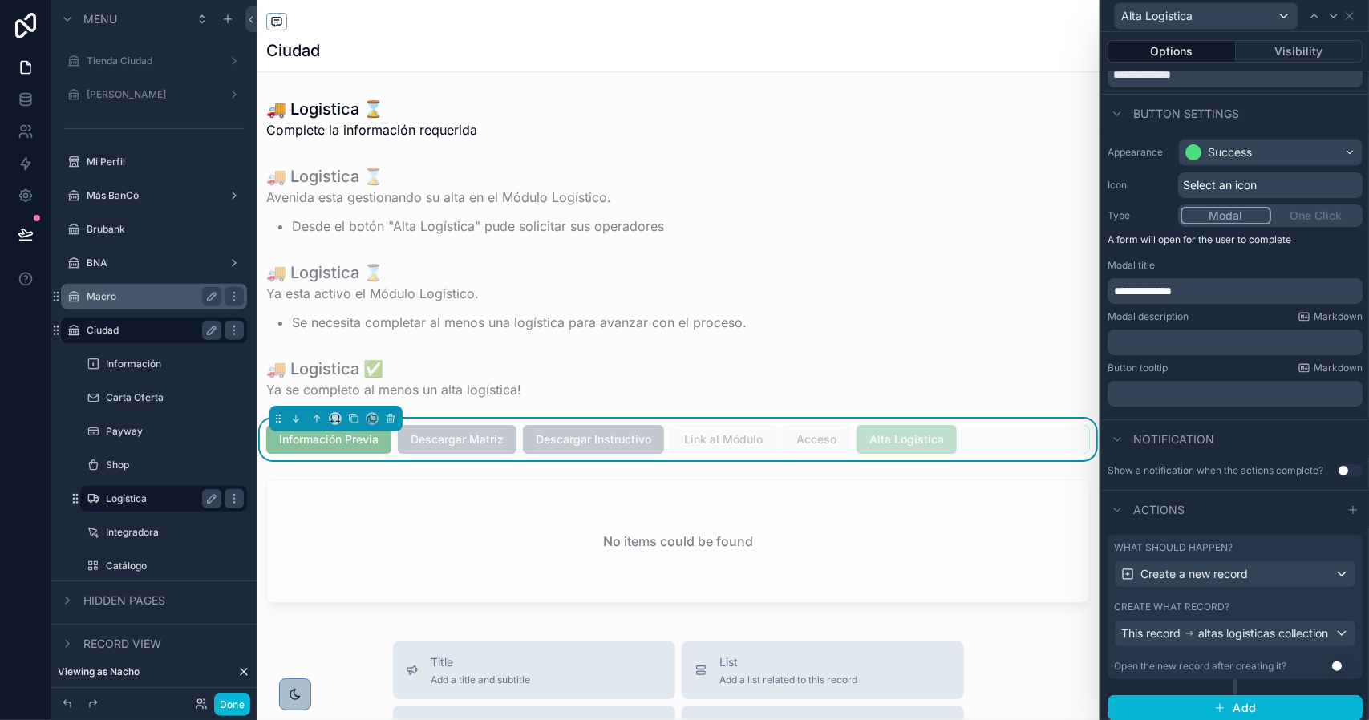
scroll to position [80, 0]
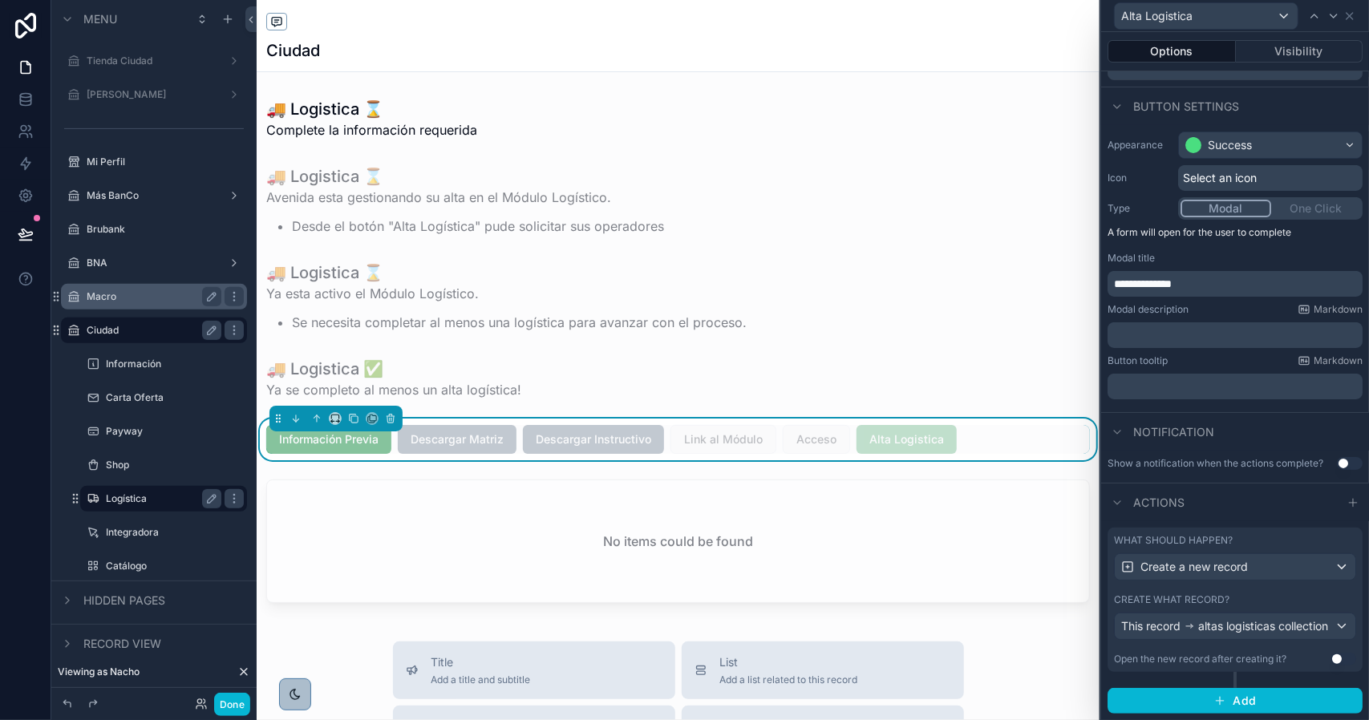
click at [1254, 599] on div "Create what record?" at bounding box center [1235, 599] width 242 height 13
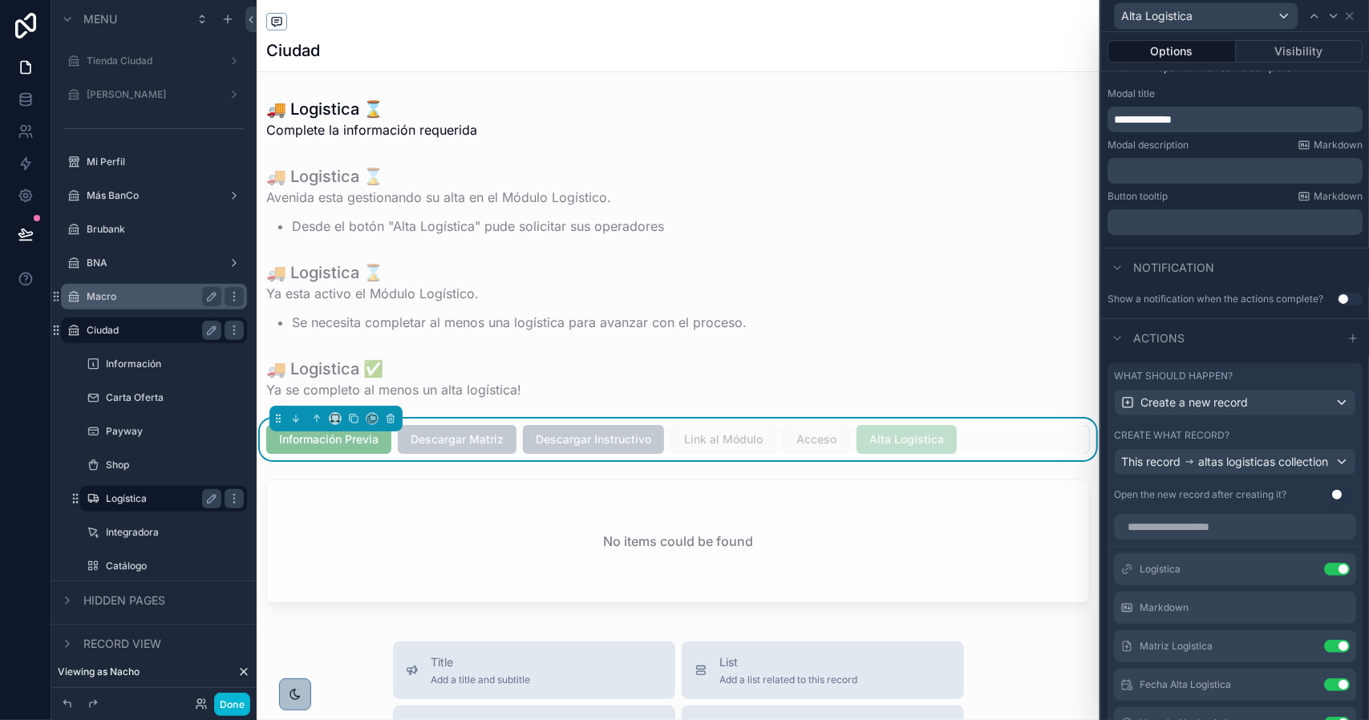
scroll to position [241, 0]
click at [1298, 574] on icon at bounding box center [1304, 567] width 13 height 13
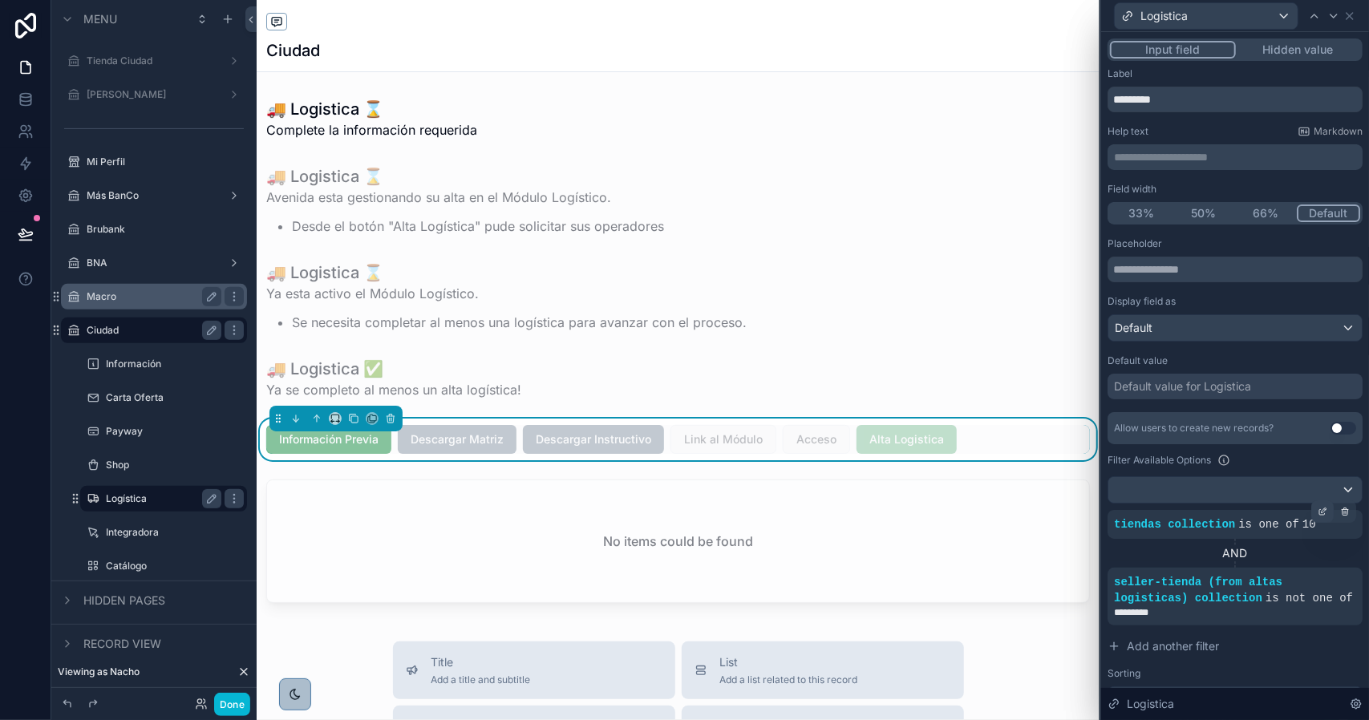
click at [1318, 512] on icon at bounding box center [1323, 512] width 10 height 10
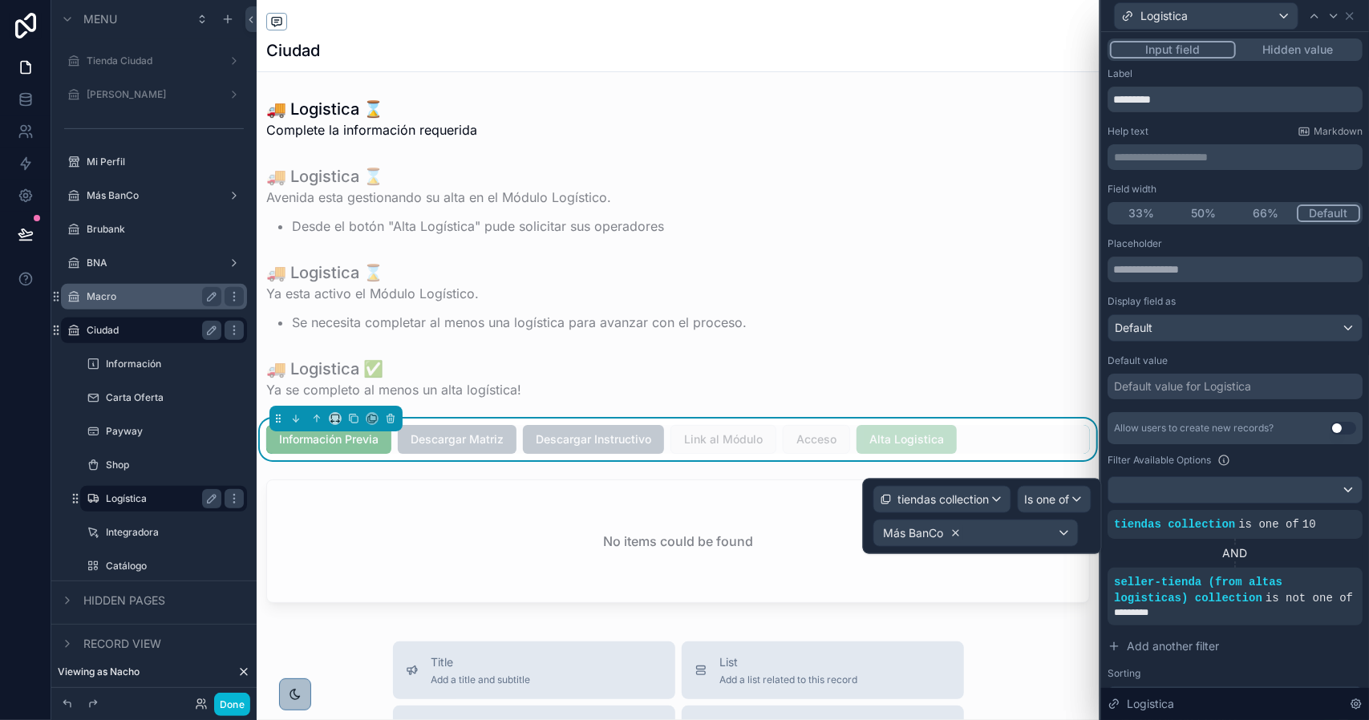
click at [954, 535] on icon at bounding box center [955, 533] width 11 height 11
click at [991, 537] on div "Some value" at bounding box center [976, 533] width 204 height 26
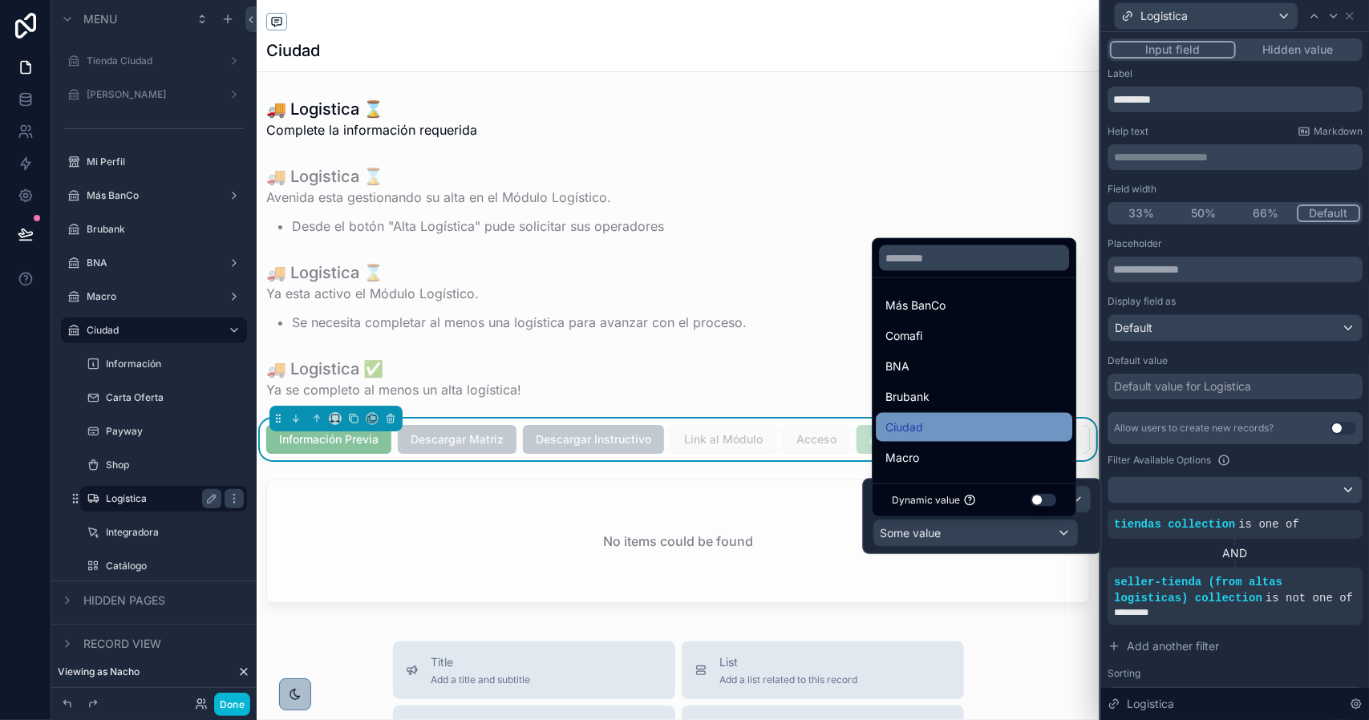
click at [950, 427] on div "Ciudad" at bounding box center [973, 427] width 177 height 19
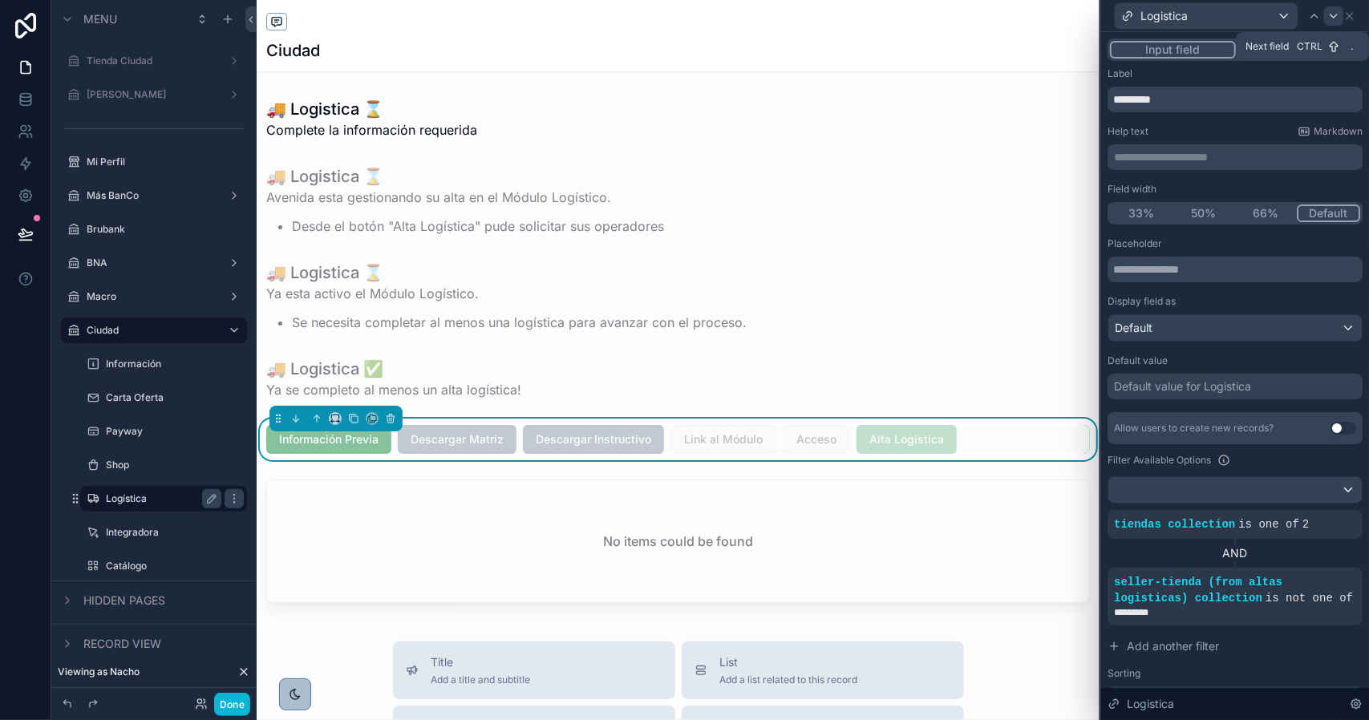
click at [1335, 20] on icon at bounding box center [1333, 16] width 13 height 13
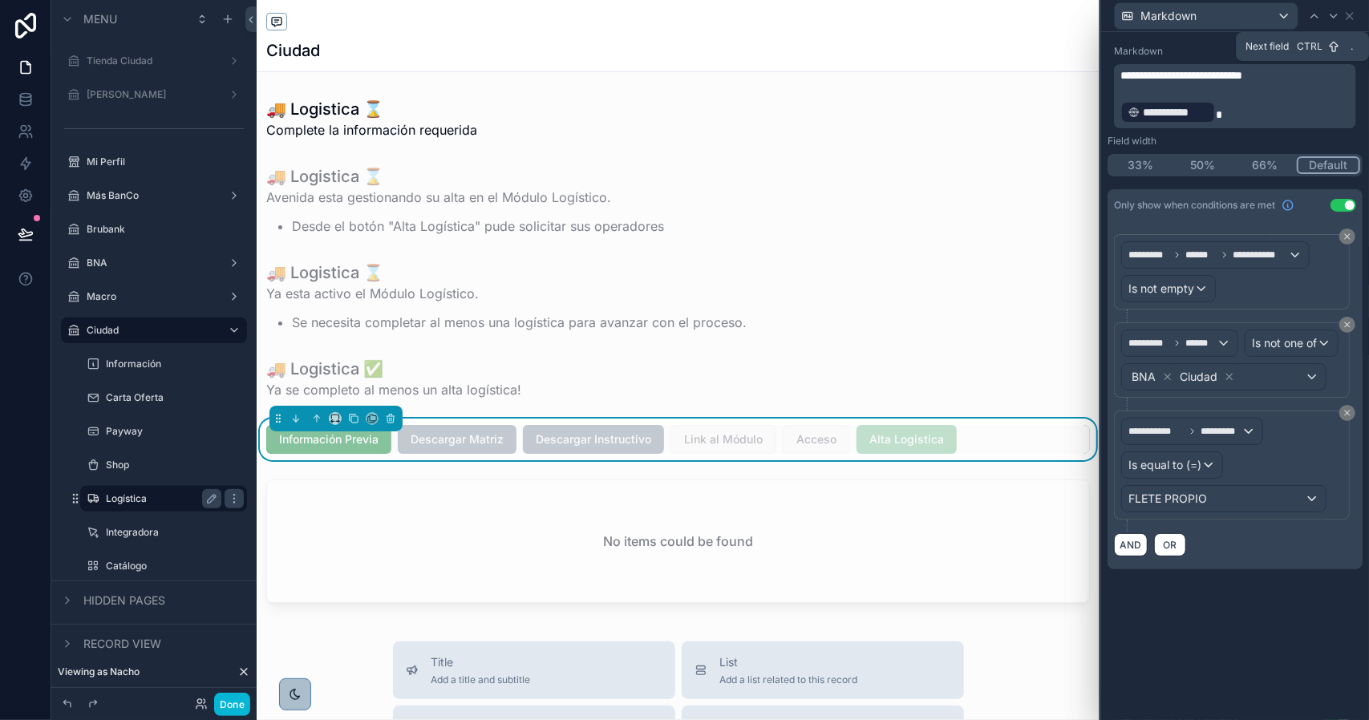
click at [1335, 20] on icon at bounding box center [1333, 16] width 13 height 13
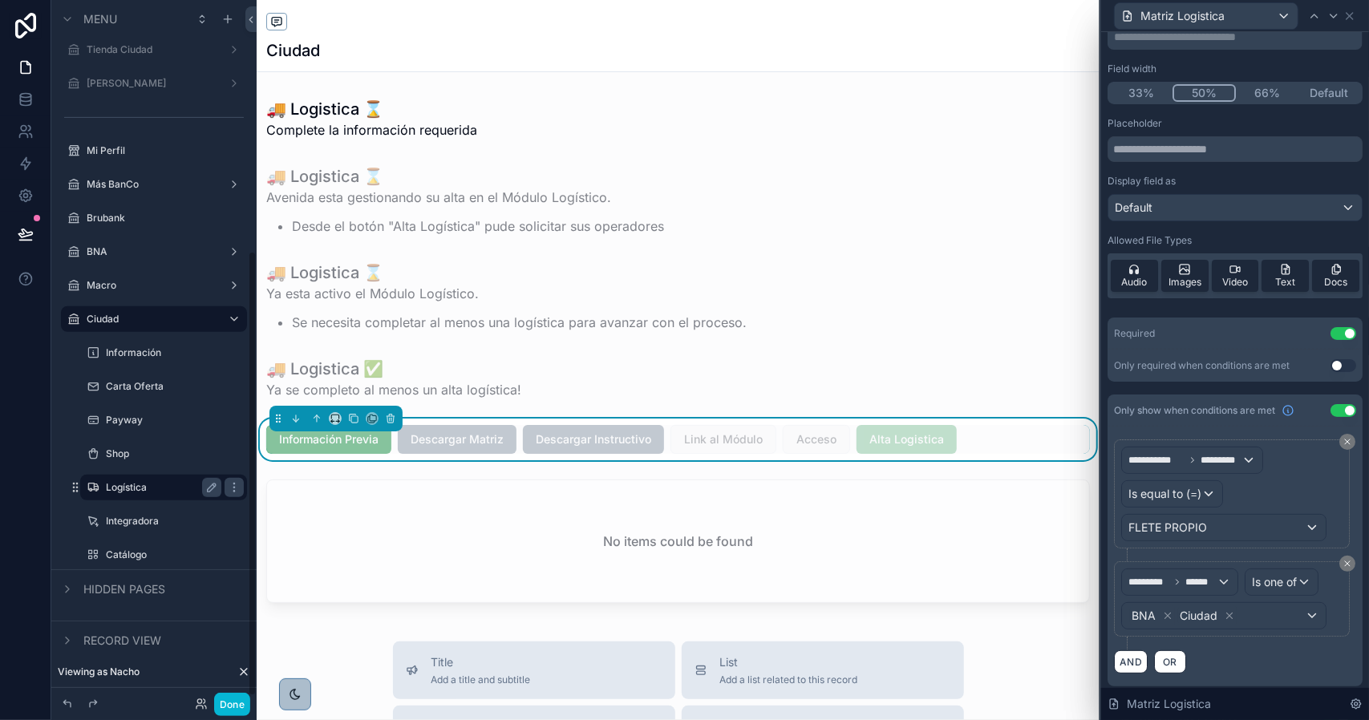
scroll to position [401, 0]
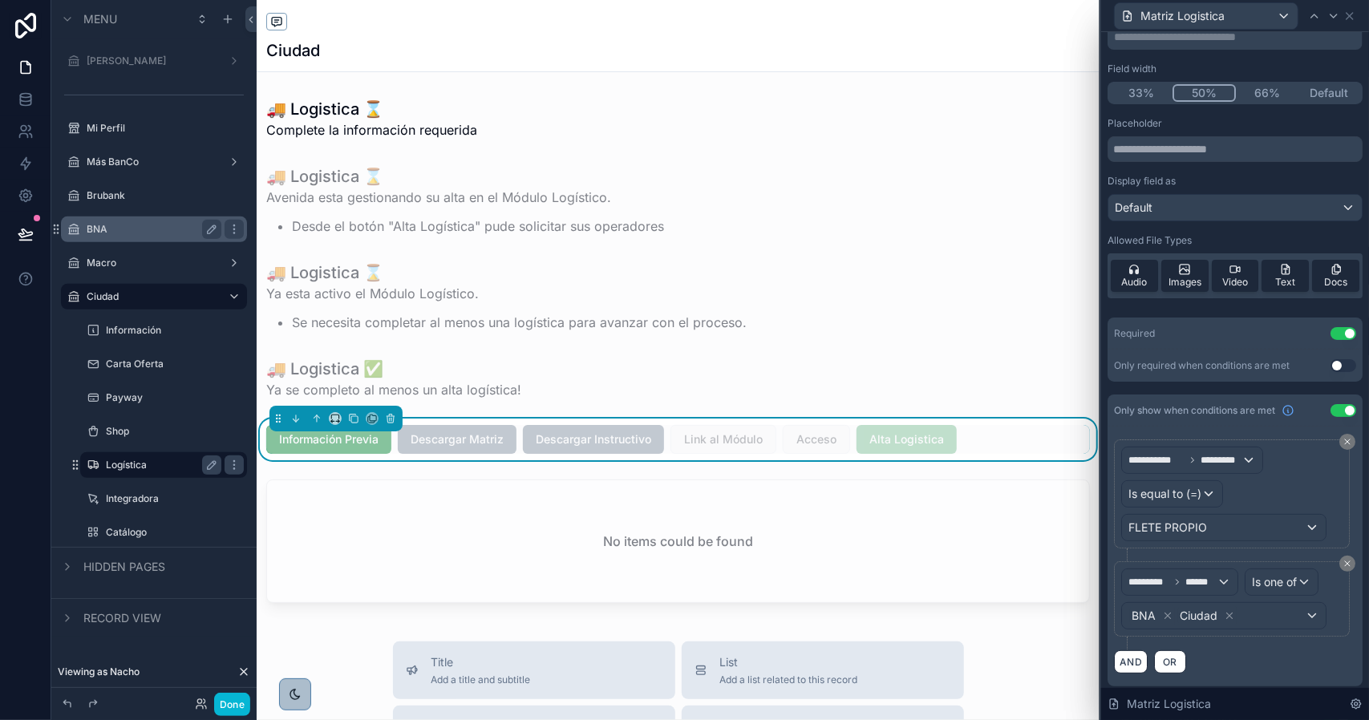
click at [137, 228] on label "BNA" at bounding box center [151, 229] width 128 height 13
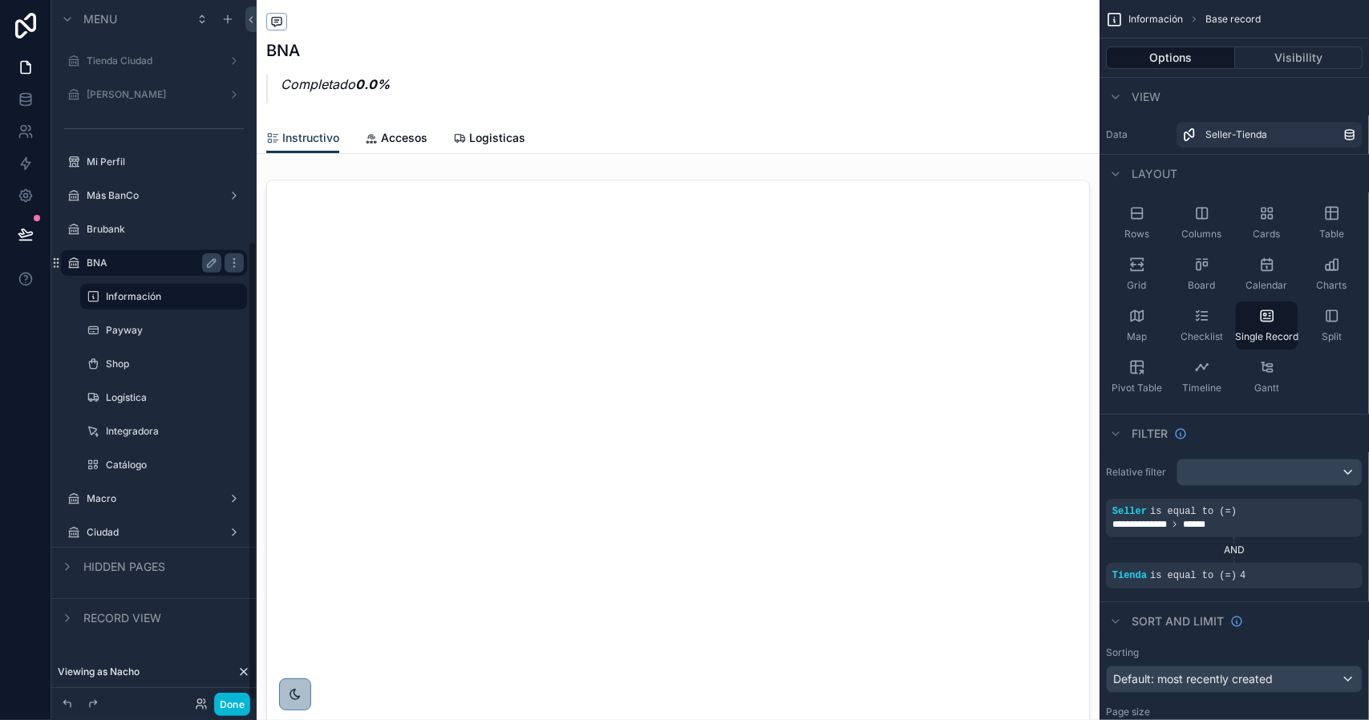
scroll to position [367, 0]
click at [128, 435] on label "Integradora" at bounding box center [160, 431] width 109 height 13
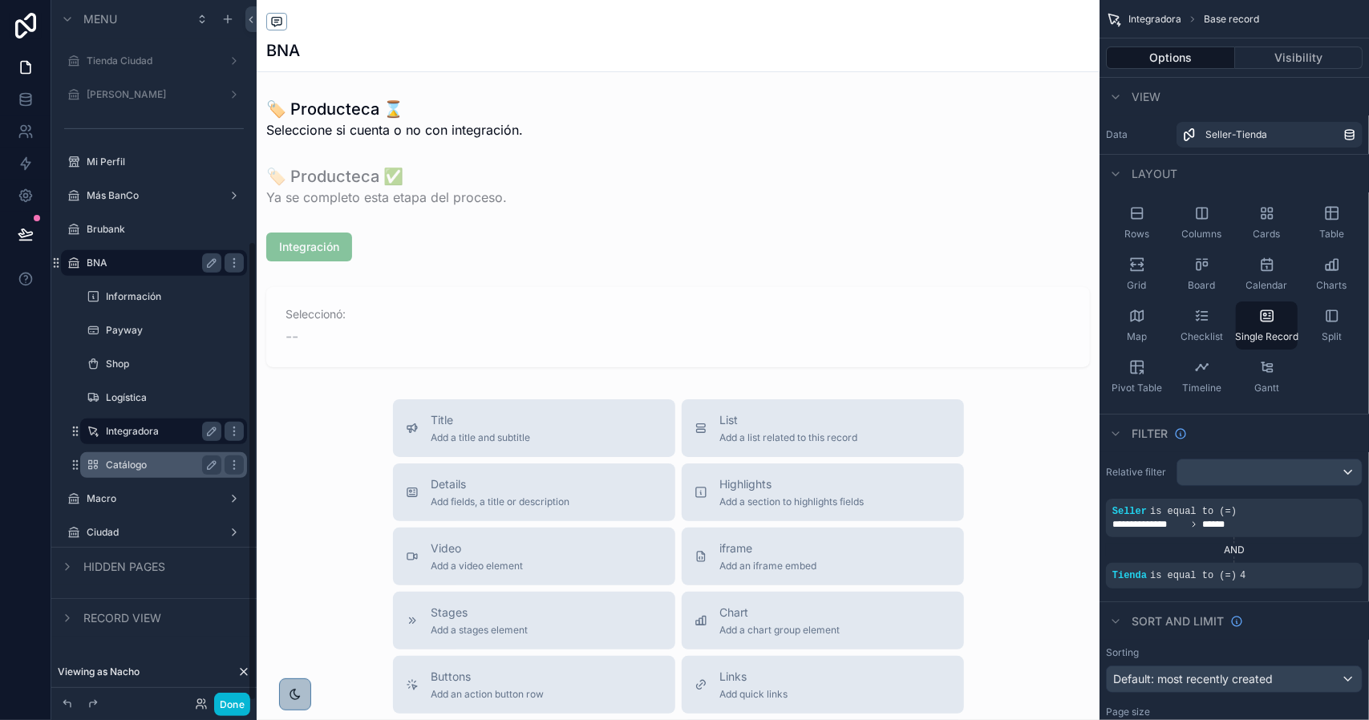
click at [126, 469] on label "Catálogo" at bounding box center [160, 465] width 109 height 13
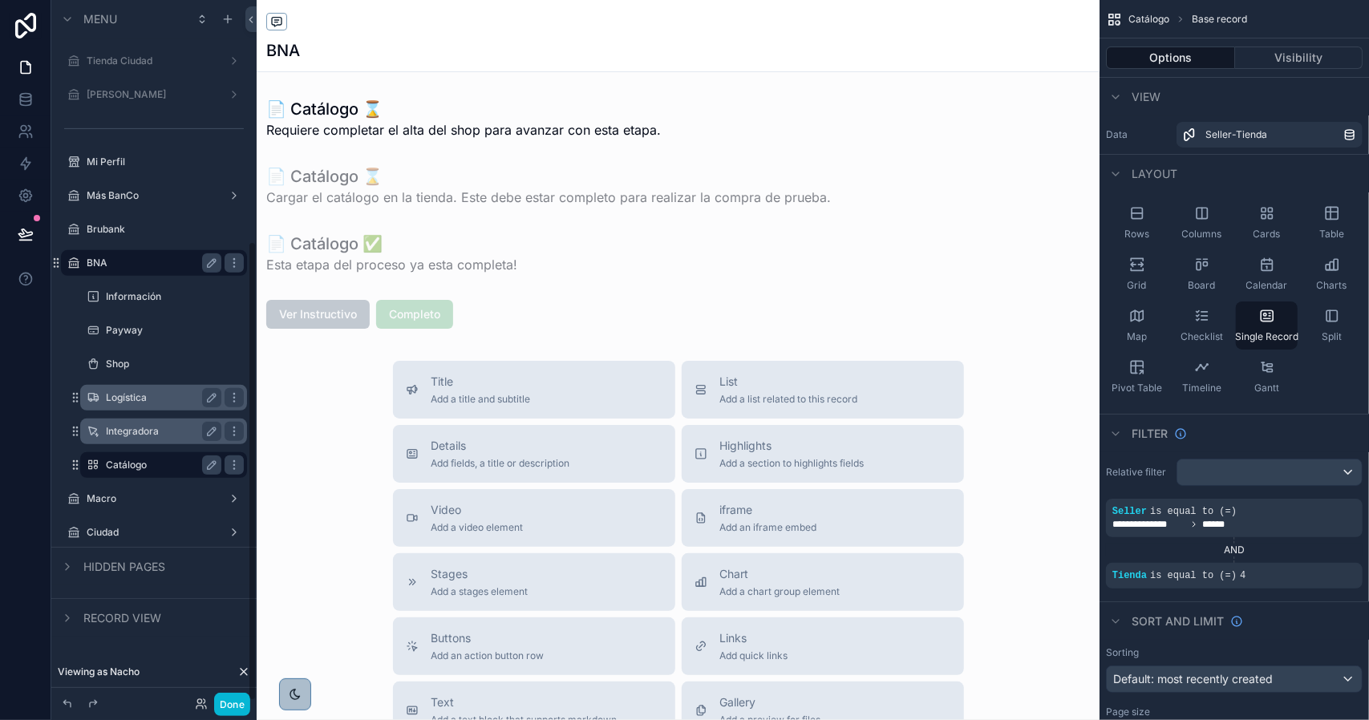
click at [141, 403] on label "Logística" at bounding box center [160, 397] width 109 height 13
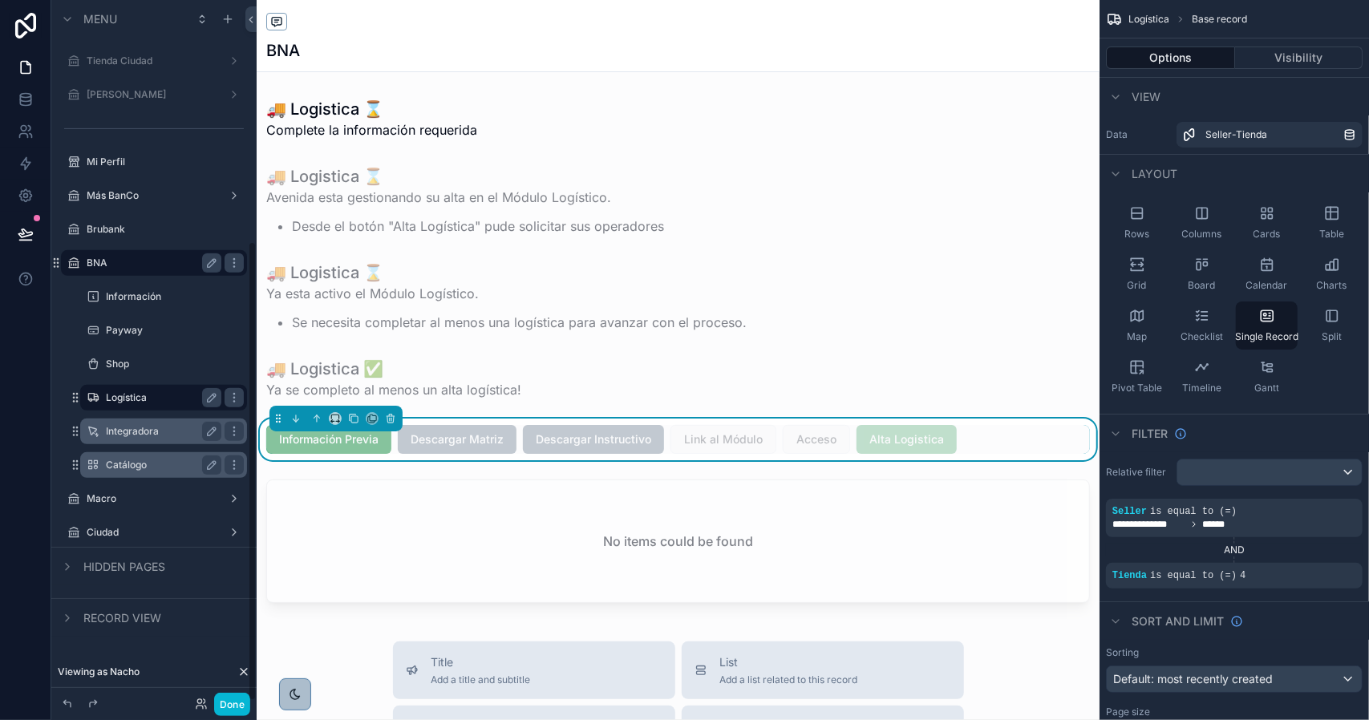
click at [932, 442] on div "scrollable content" at bounding box center [678, 670] width 843 height 1341
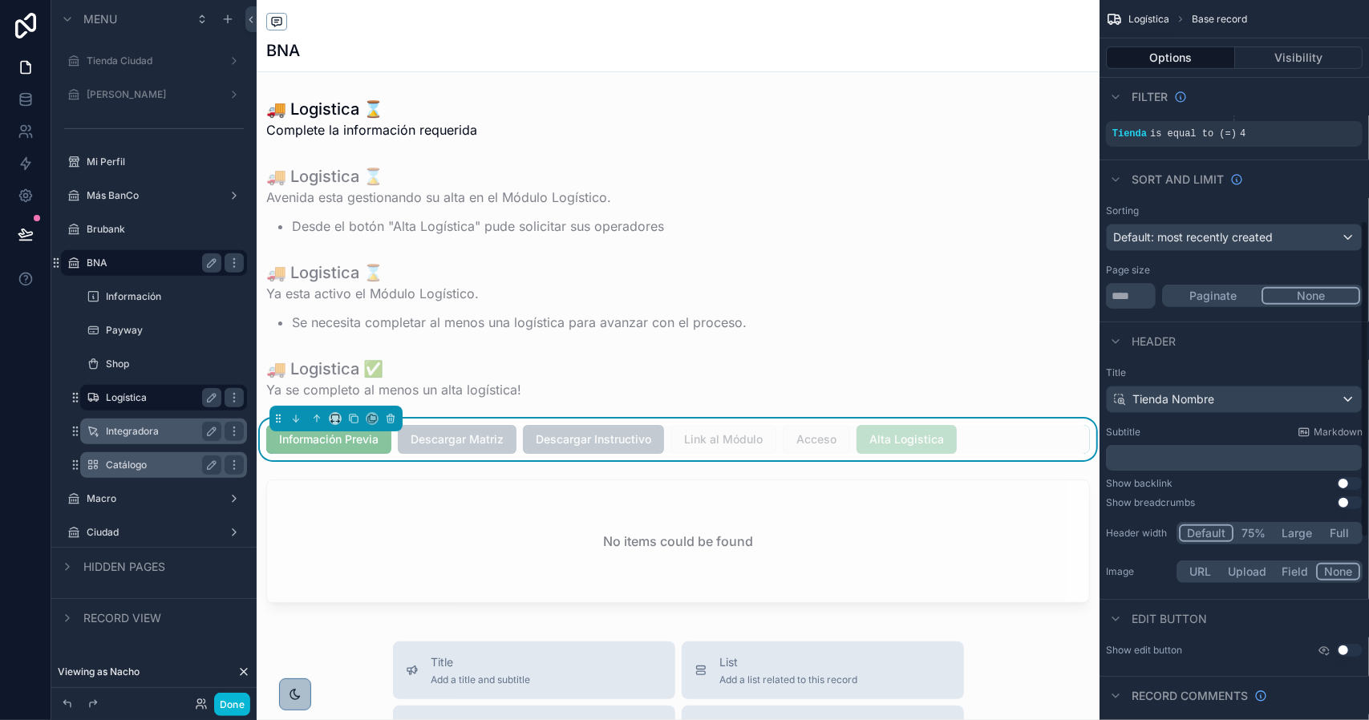
scroll to position [642, 0]
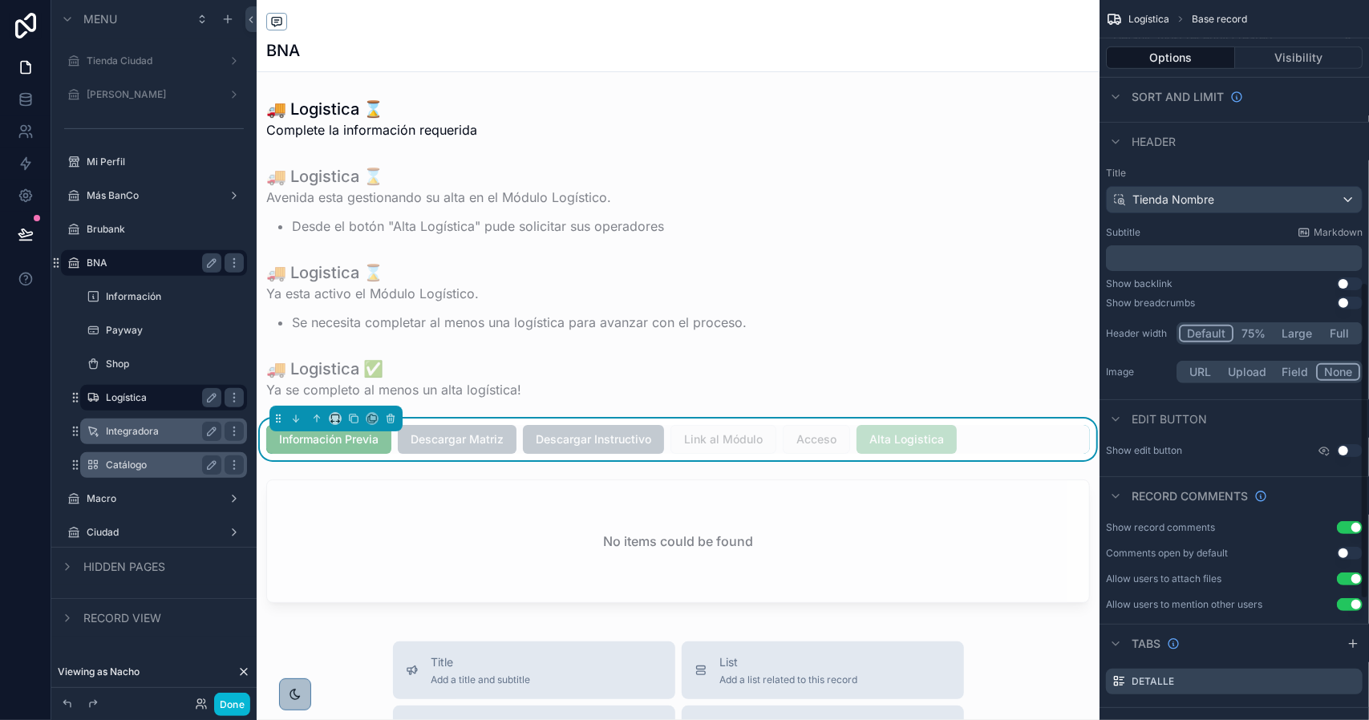
click at [982, 445] on div "Información Previa Descargar Matriz Descargar Instructivo Link al Módulo Acceso…" at bounding box center [678, 439] width 824 height 29
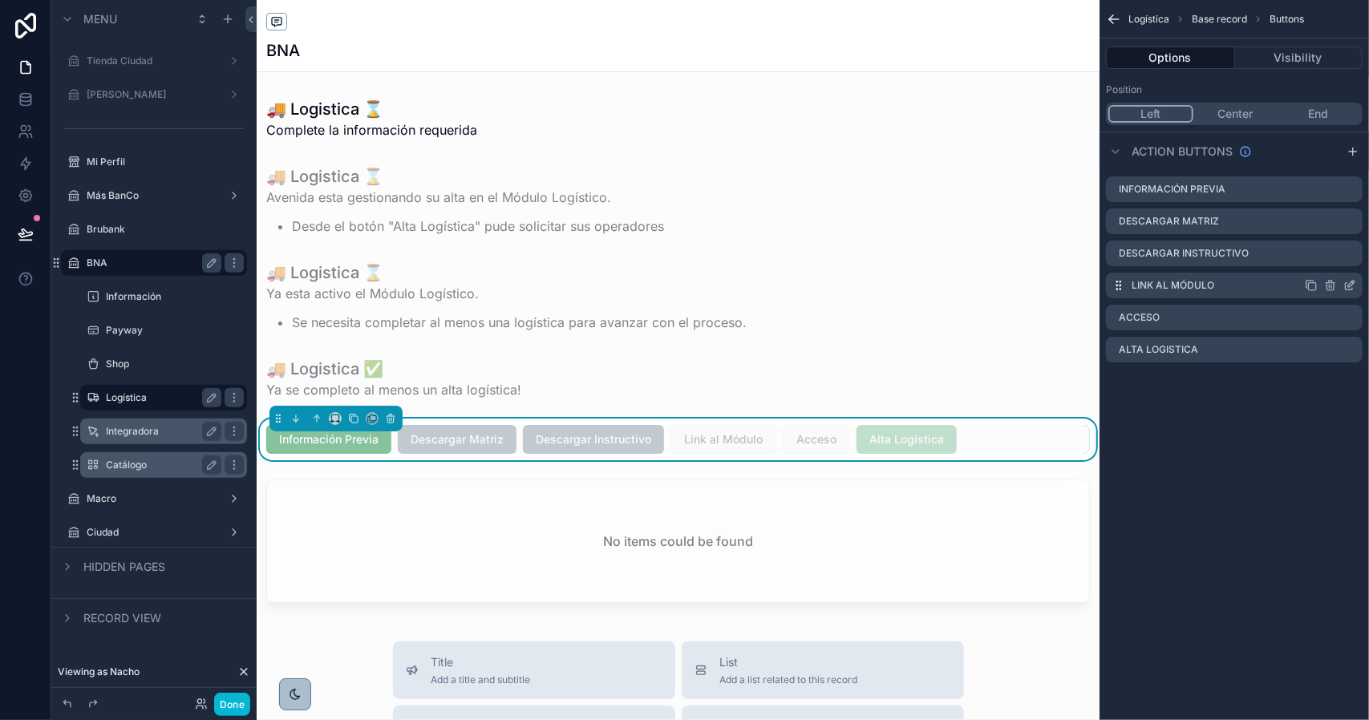
scroll to position [0, 0]
click at [1350, 350] on icon "scrollable content" at bounding box center [1351, 348] width 6 height 6
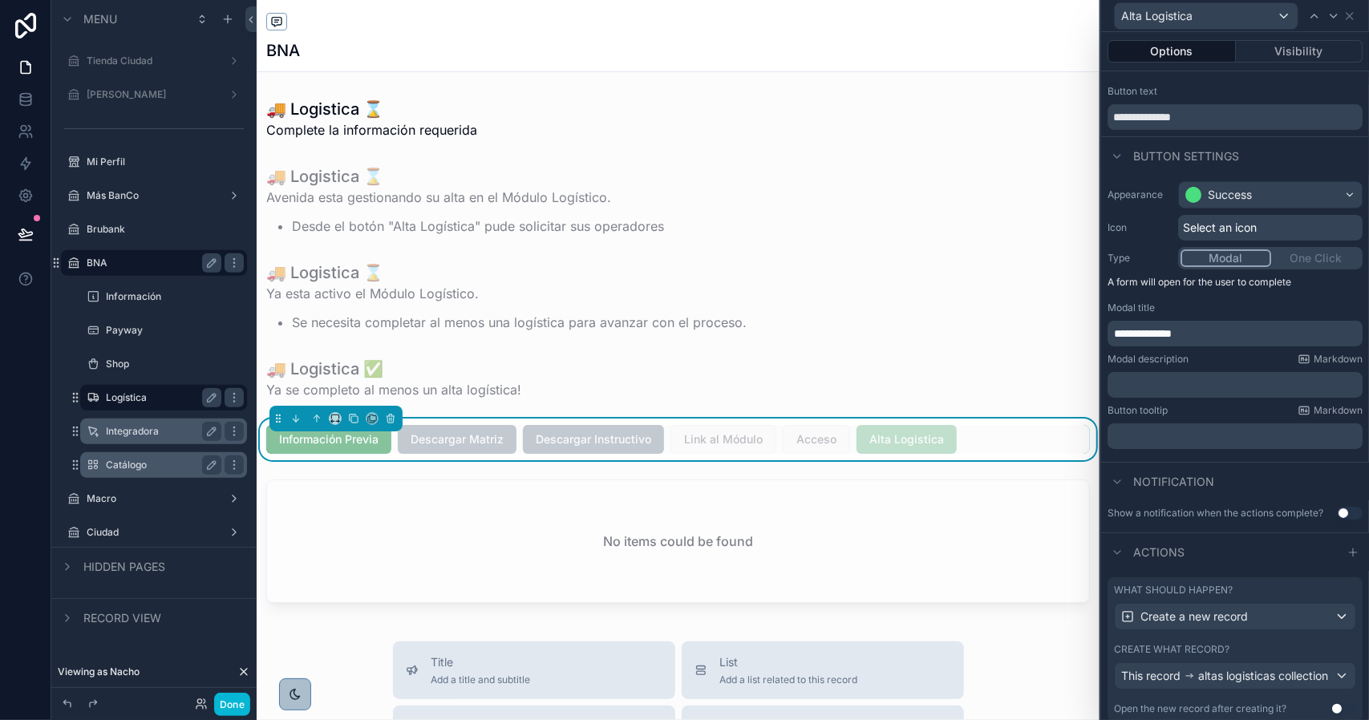
scroll to position [94, 0]
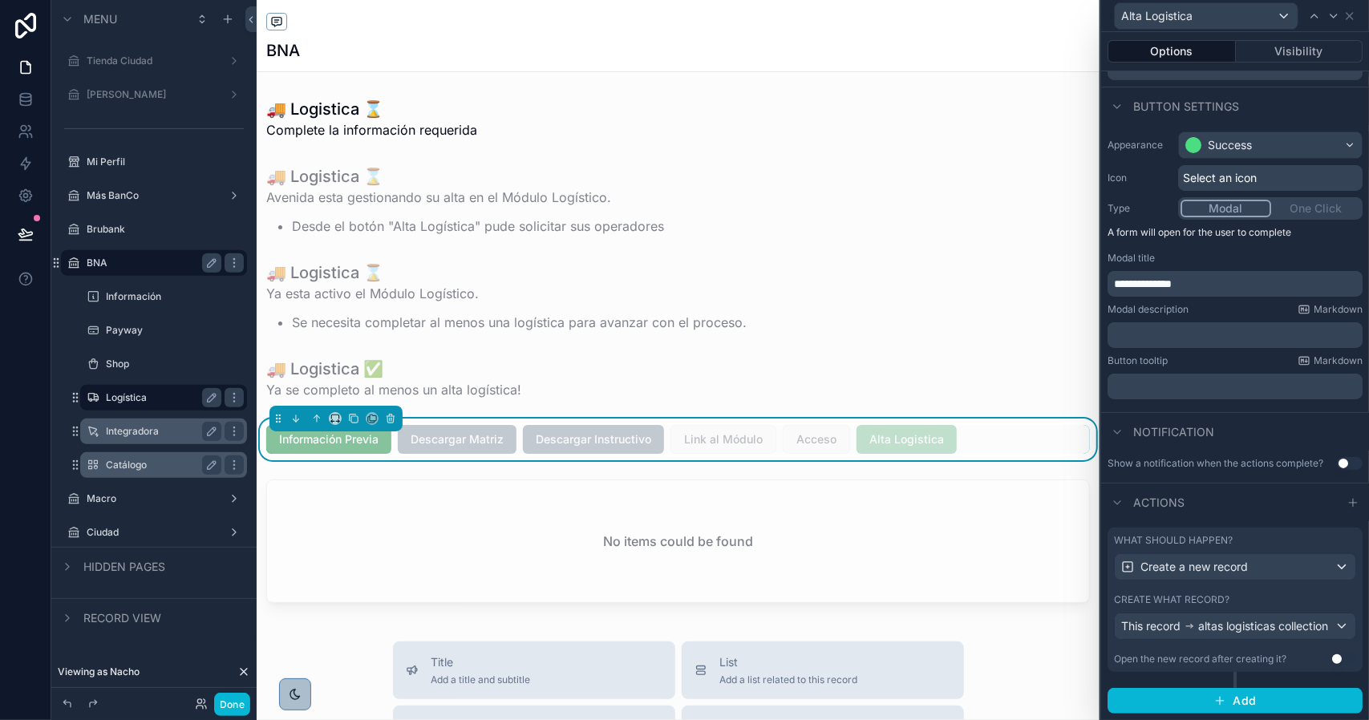
click at [1249, 580] on div "What should happen? Create a new record Create what record? This record altas l…" at bounding box center [1234, 600] width 255 height 144
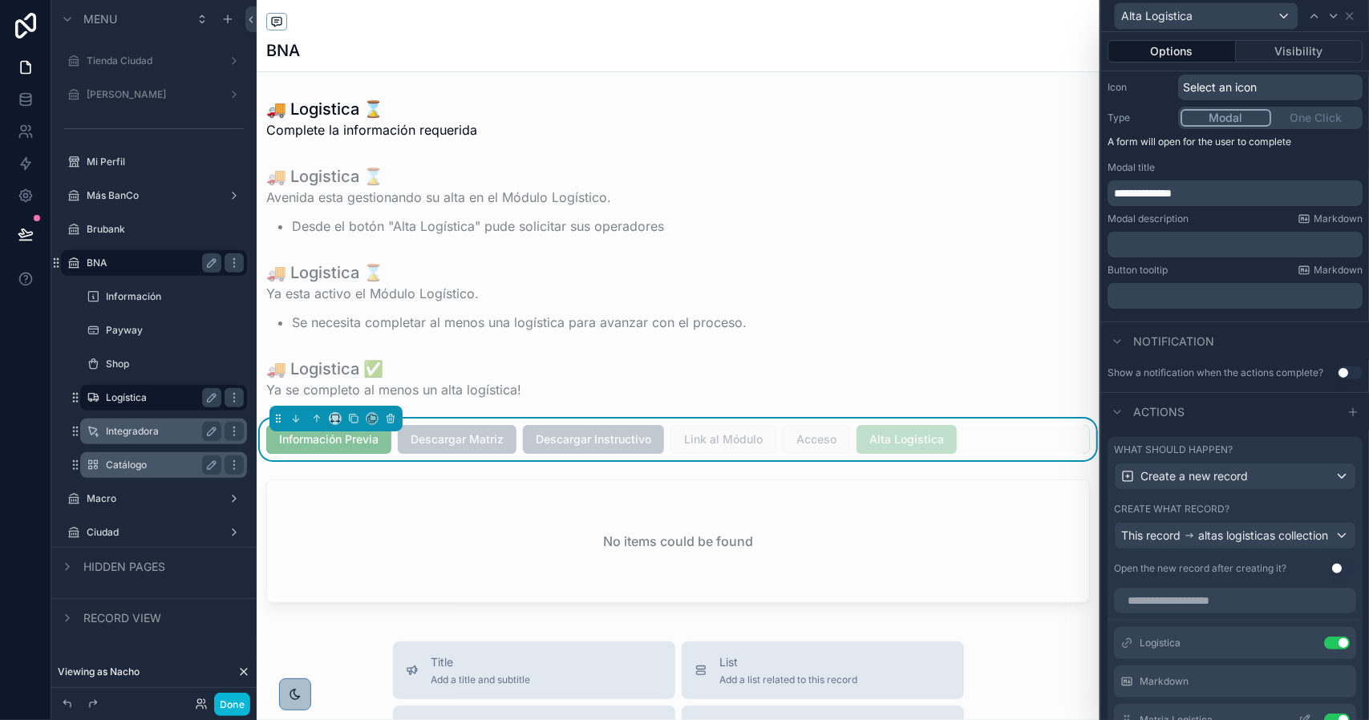
scroll to position [492, 0]
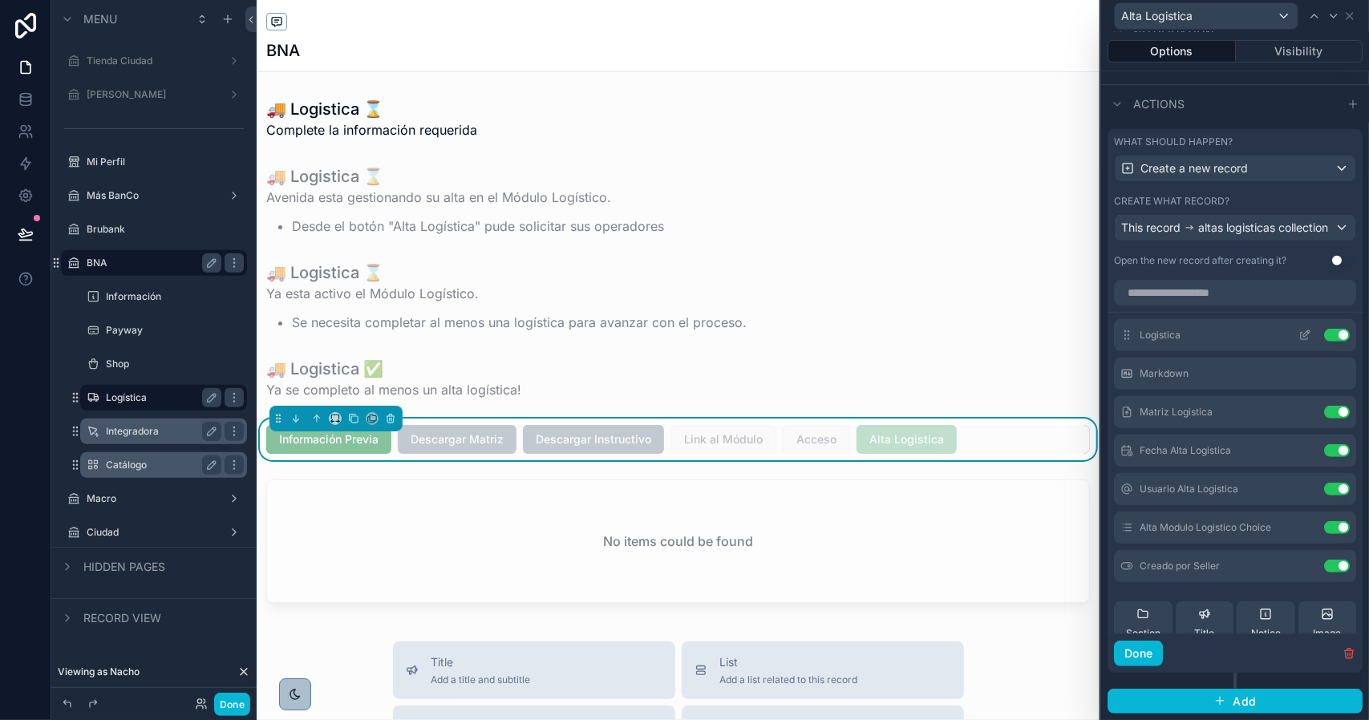
click at [1298, 335] on icon at bounding box center [1304, 335] width 13 height 13
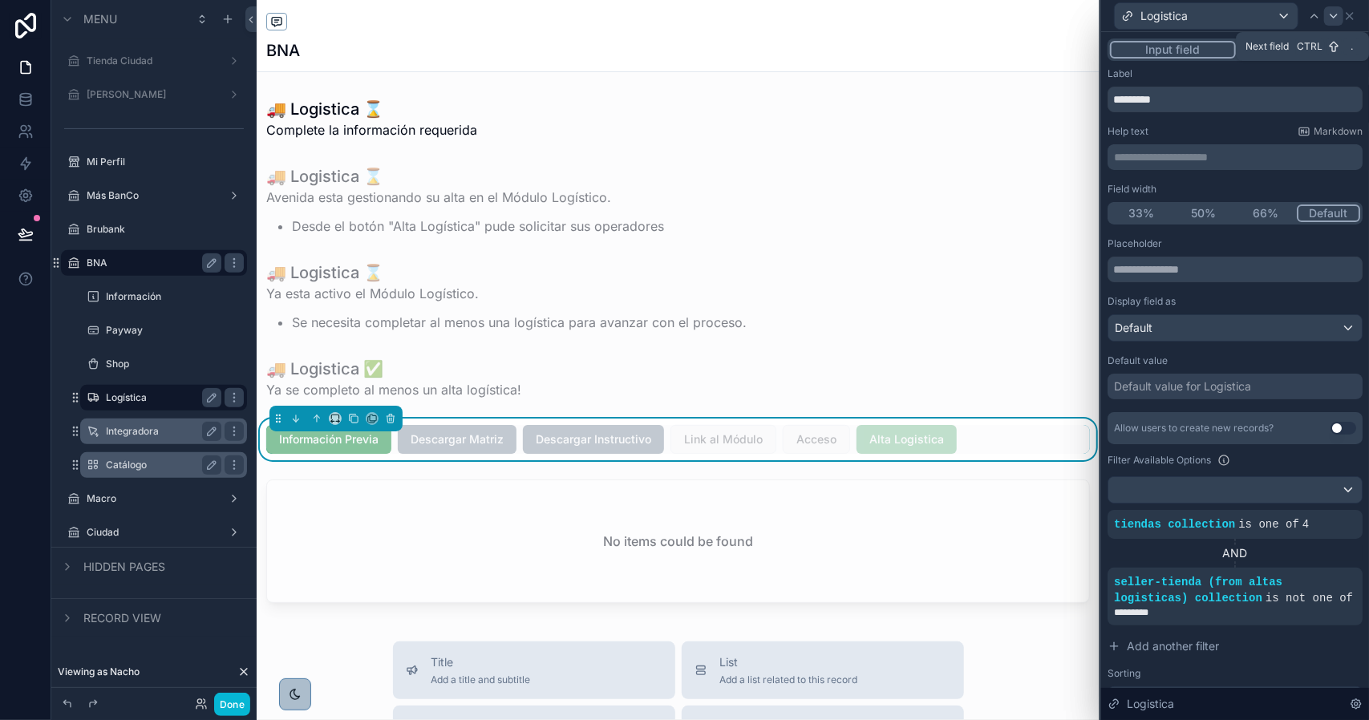
click at [1324, 18] on div at bounding box center [1333, 15] width 19 height 19
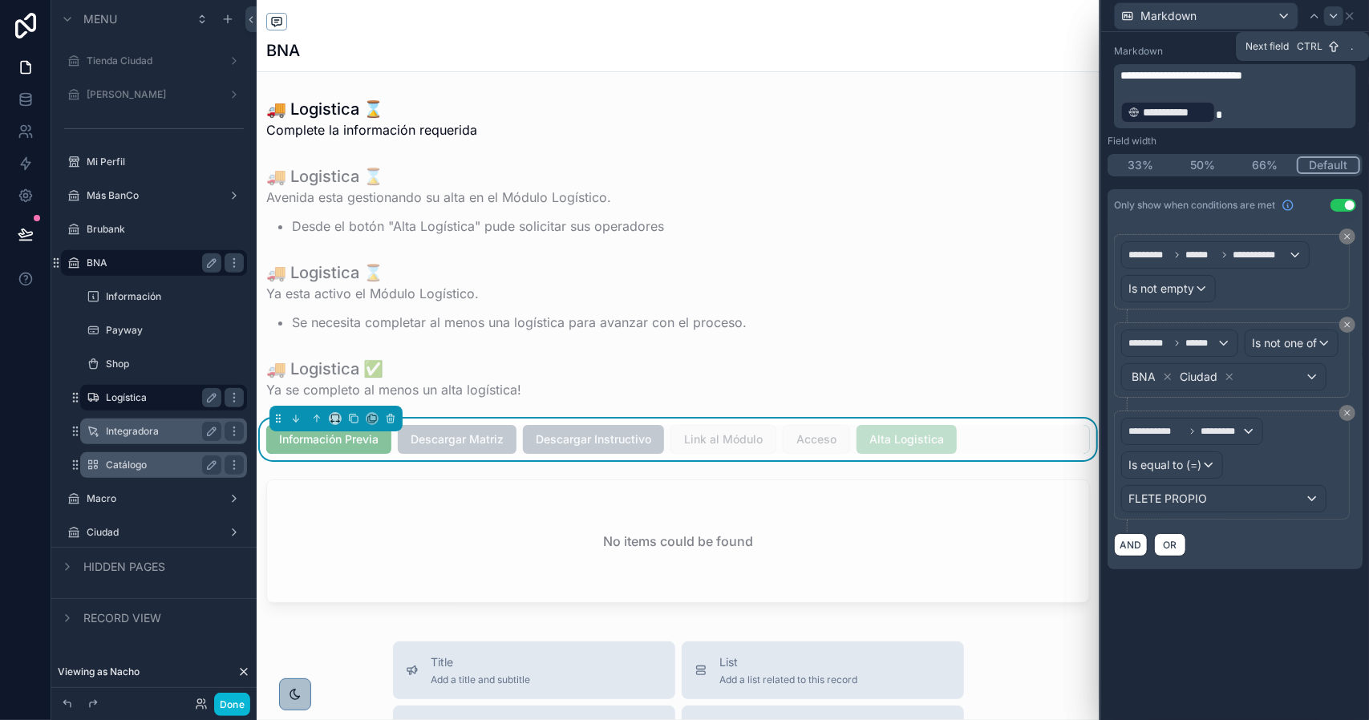
click at [1324, 18] on div at bounding box center [1333, 15] width 19 height 19
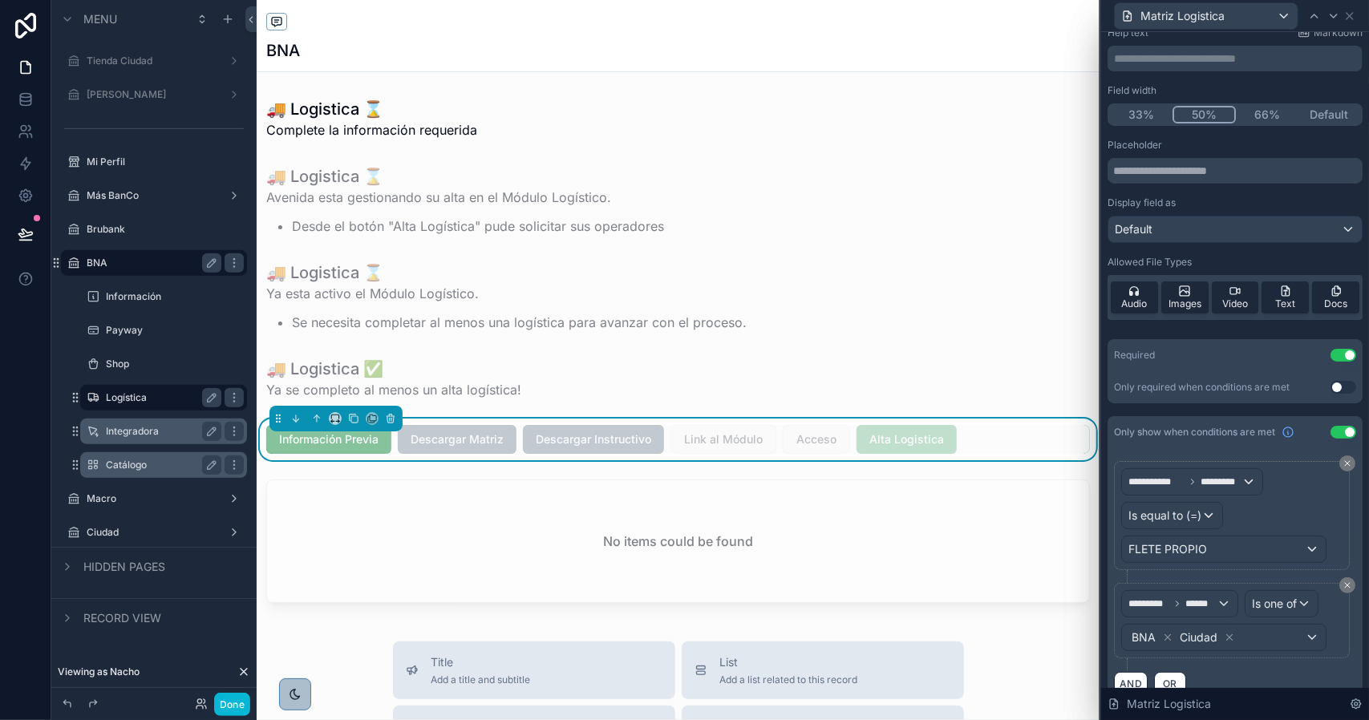
scroll to position [91, 0]
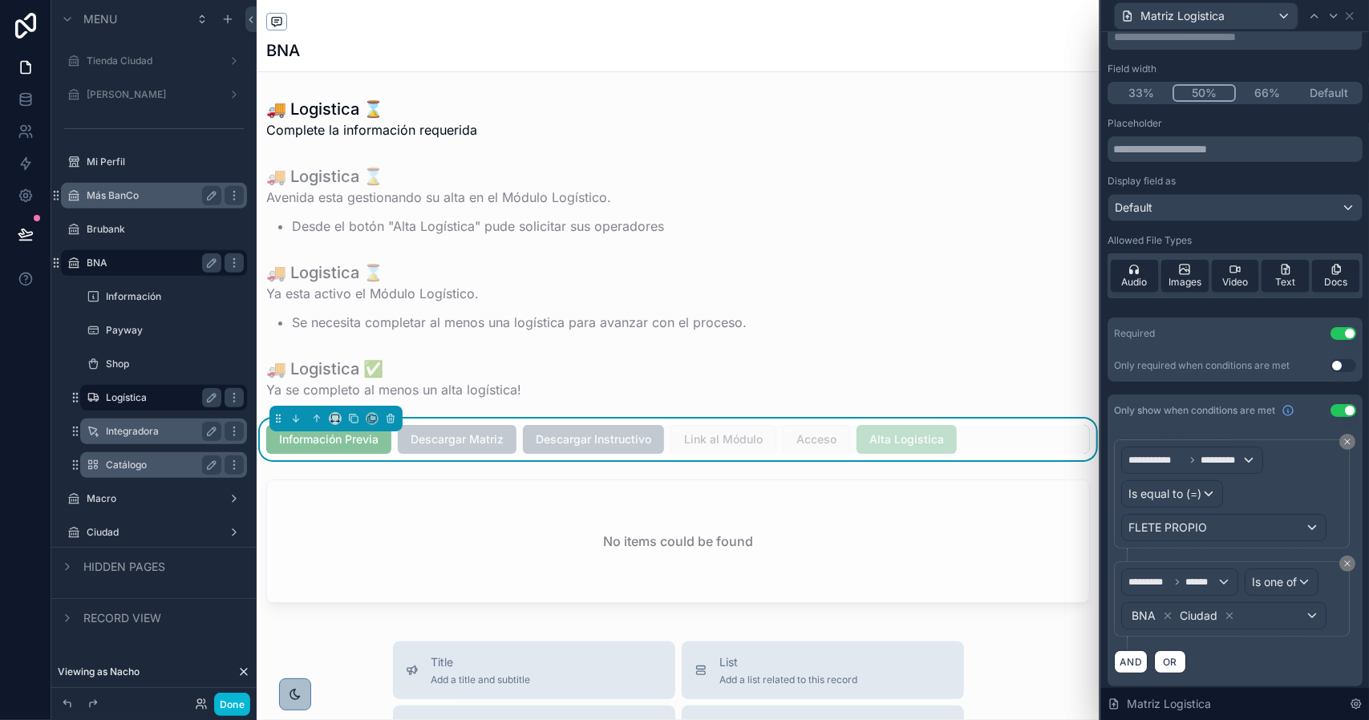
click at [135, 196] on label "Más BanCo" at bounding box center [151, 195] width 128 height 13
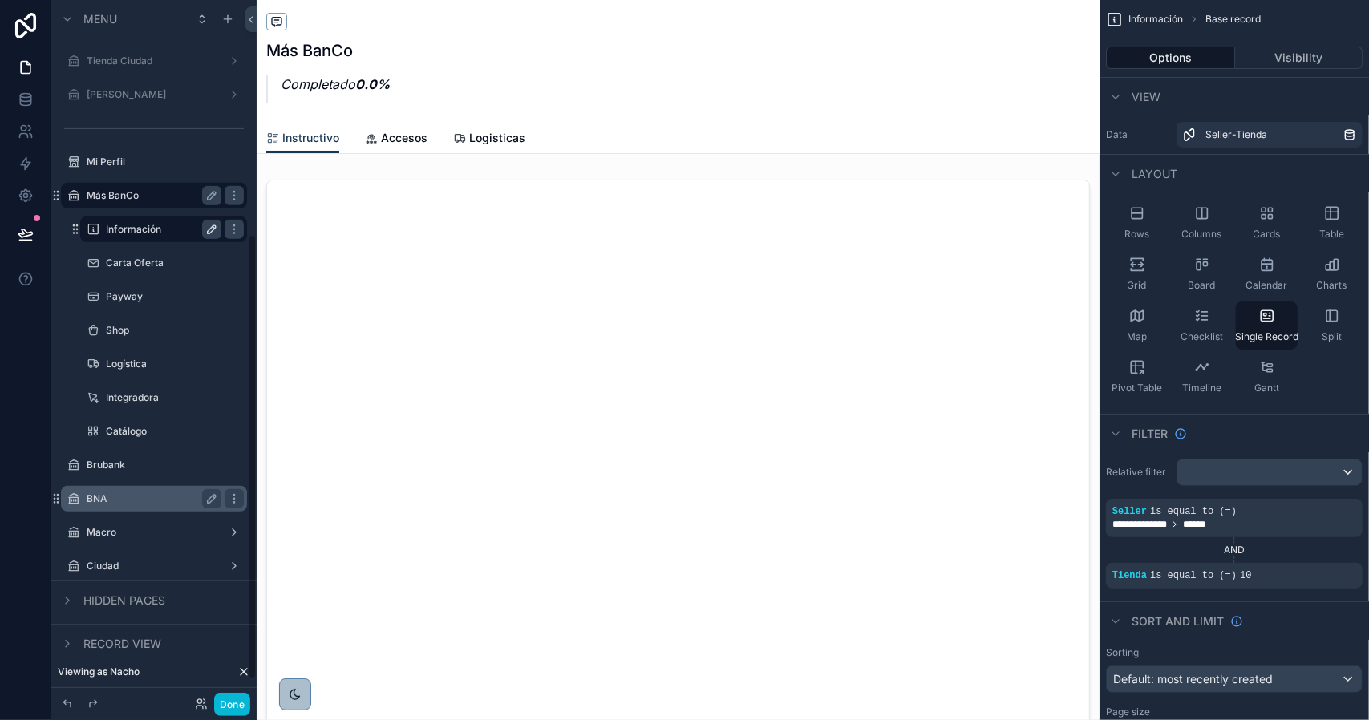
scroll to position [367, 0]
click at [231, 234] on icon "scrollable content" at bounding box center [234, 229] width 13 height 13
click at [296, 216] on span "Clone" at bounding box center [300, 218] width 30 height 16
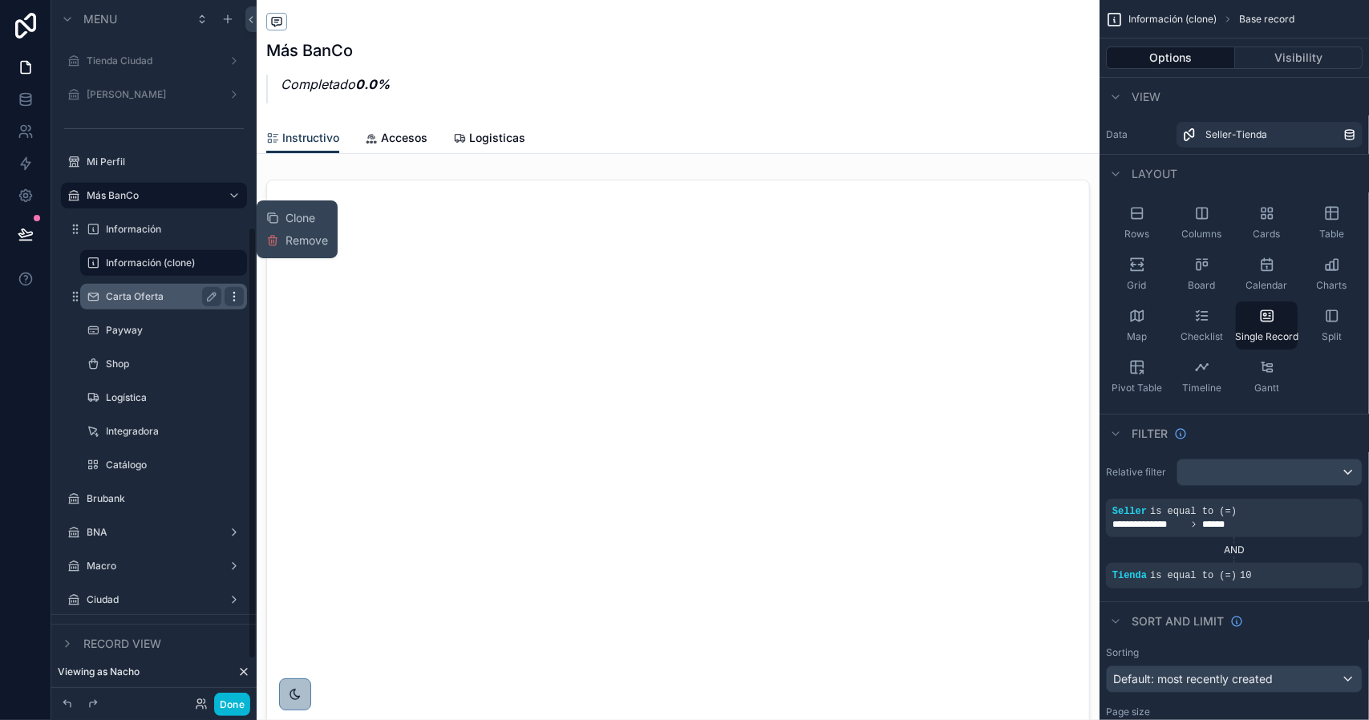
click at [231, 294] on icon "scrollable content" at bounding box center [234, 296] width 13 height 13
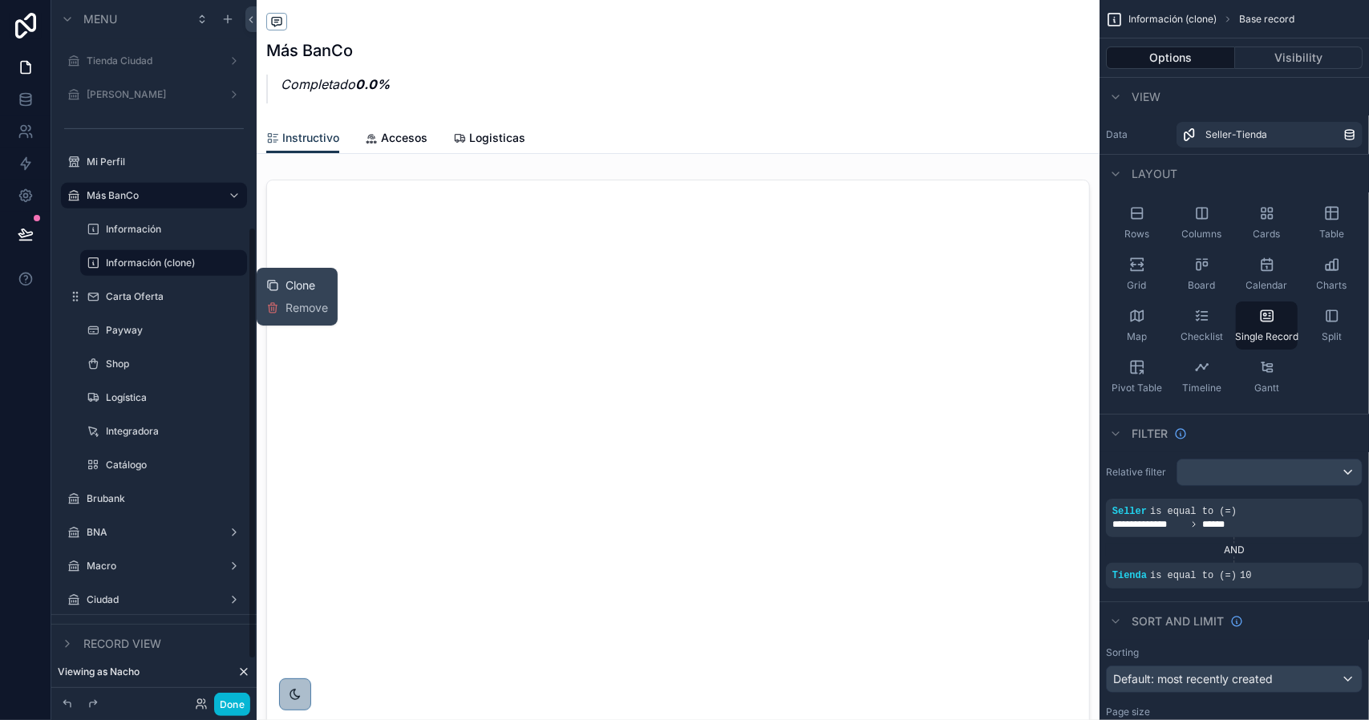
click at [288, 285] on span "Clone" at bounding box center [300, 285] width 30 height 16
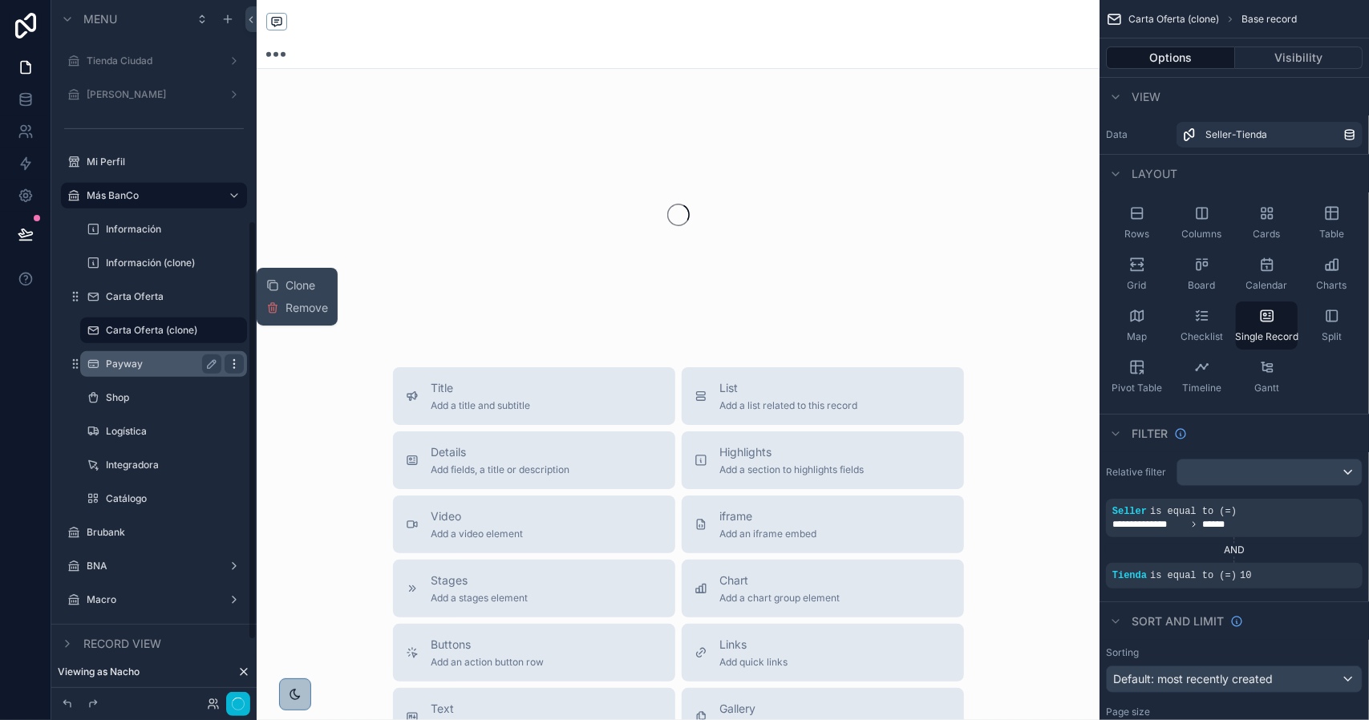
click at [229, 363] on icon "scrollable content" at bounding box center [234, 364] width 13 height 13
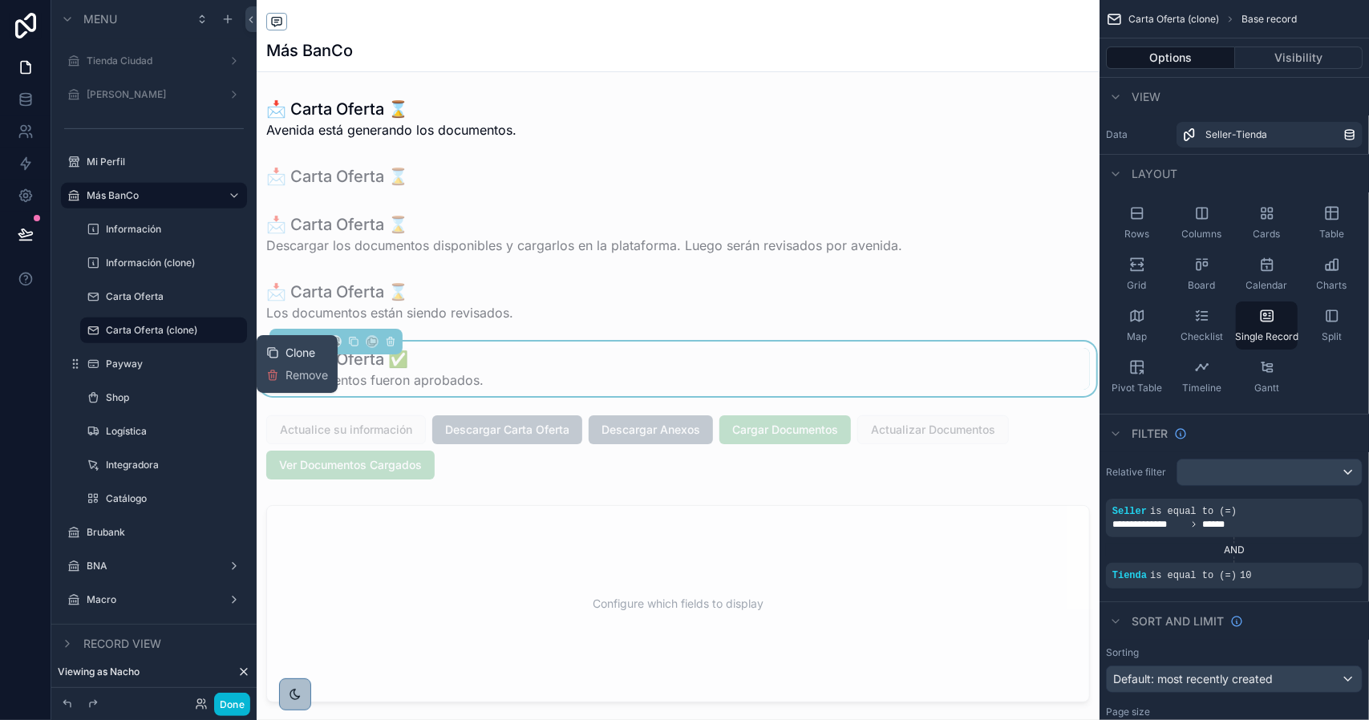
click at [294, 354] on span "Clone" at bounding box center [300, 353] width 30 height 16
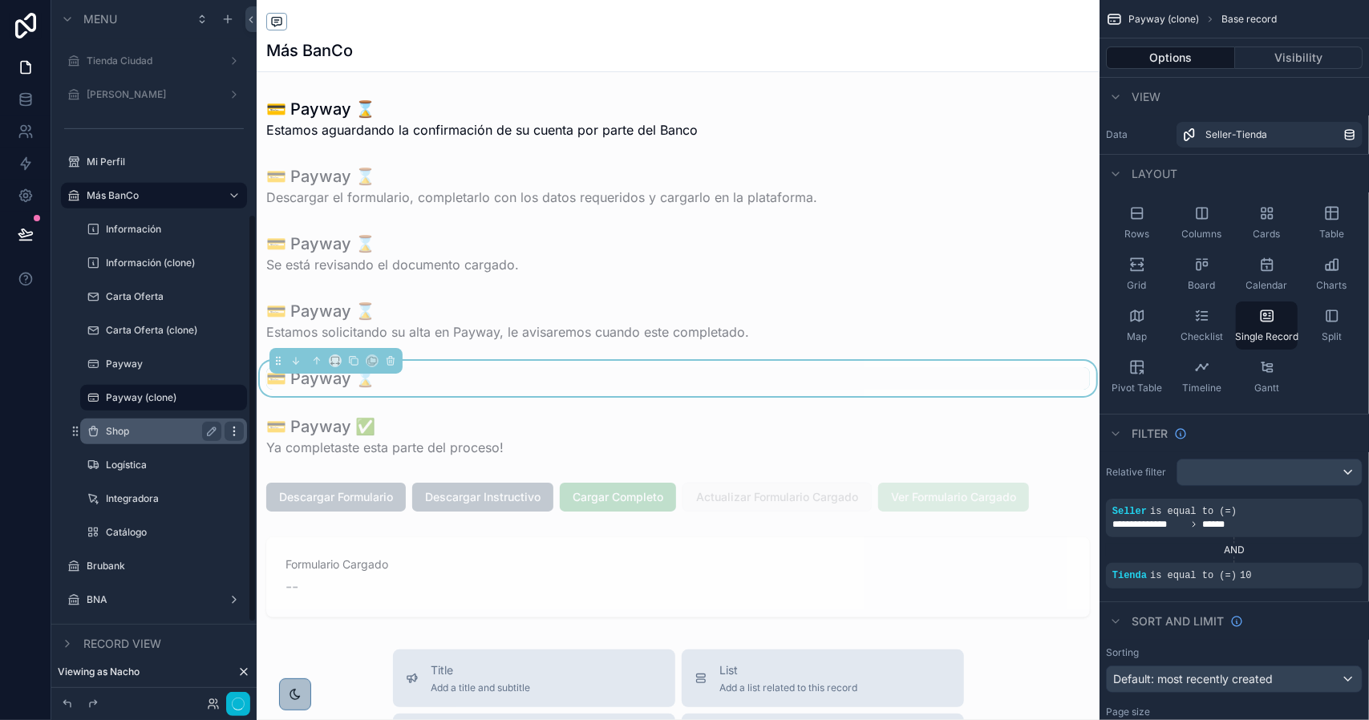
click at [232, 437] on icon "scrollable content" at bounding box center [234, 431] width 13 height 13
click at [299, 416] on span "Clone" at bounding box center [300, 420] width 30 height 16
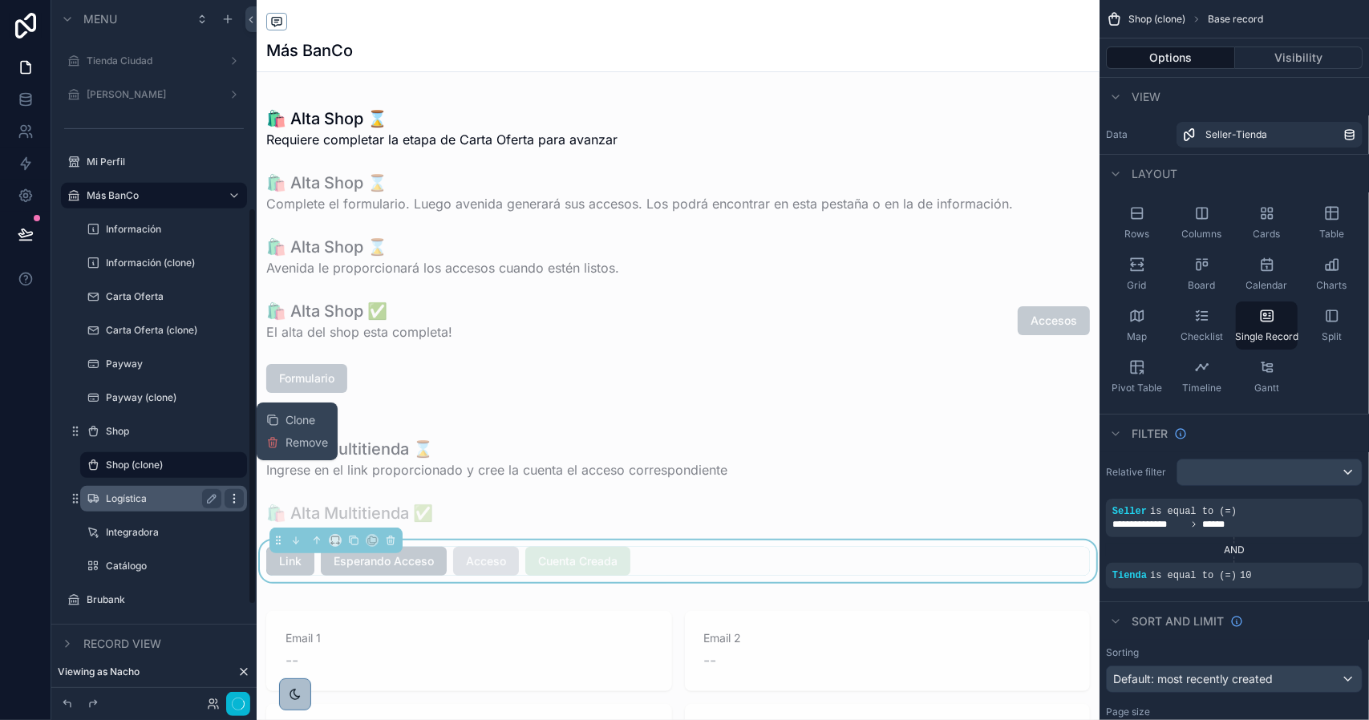
click at [234, 502] on icon "scrollable content" at bounding box center [233, 502] width 1 height 1
click at [231, 499] on icon "scrollable content" at bounding box center [234, 498] width 13 height 13
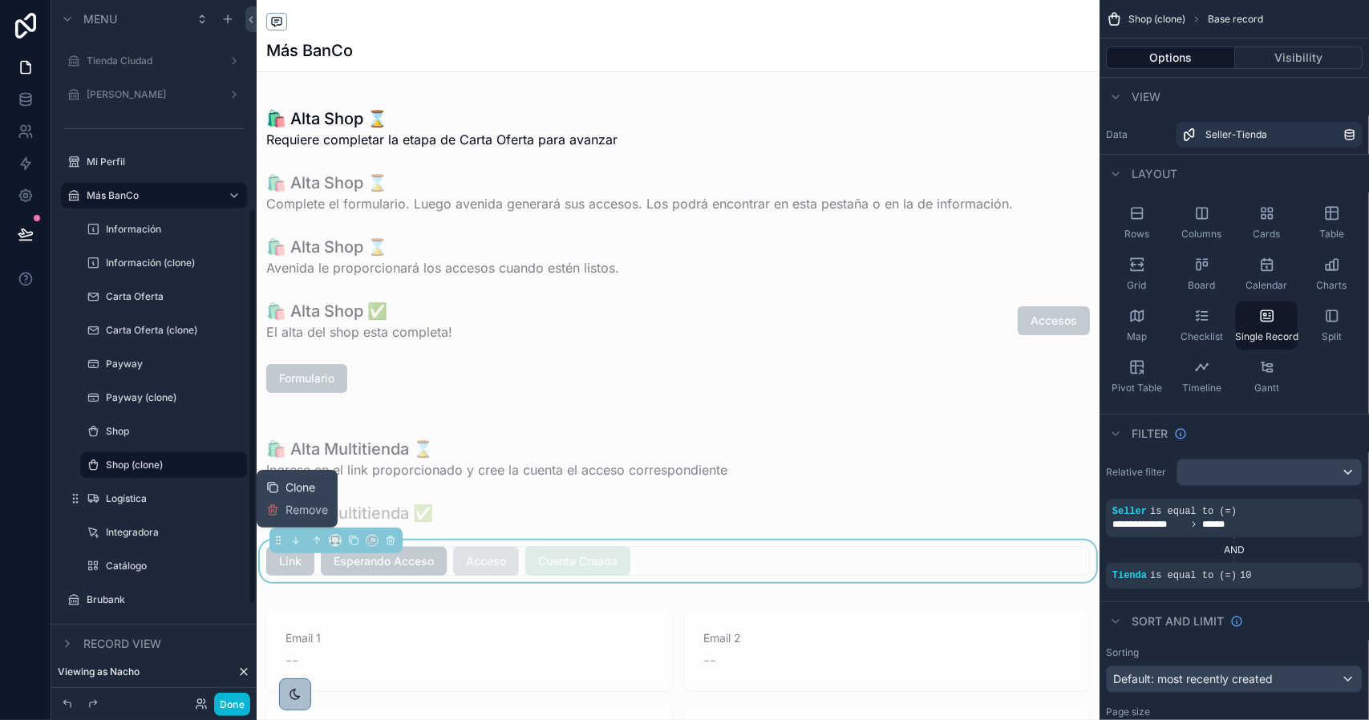
click at [288, 490] on span "Clone" at bounding box center [300, 488] width 30 height 16
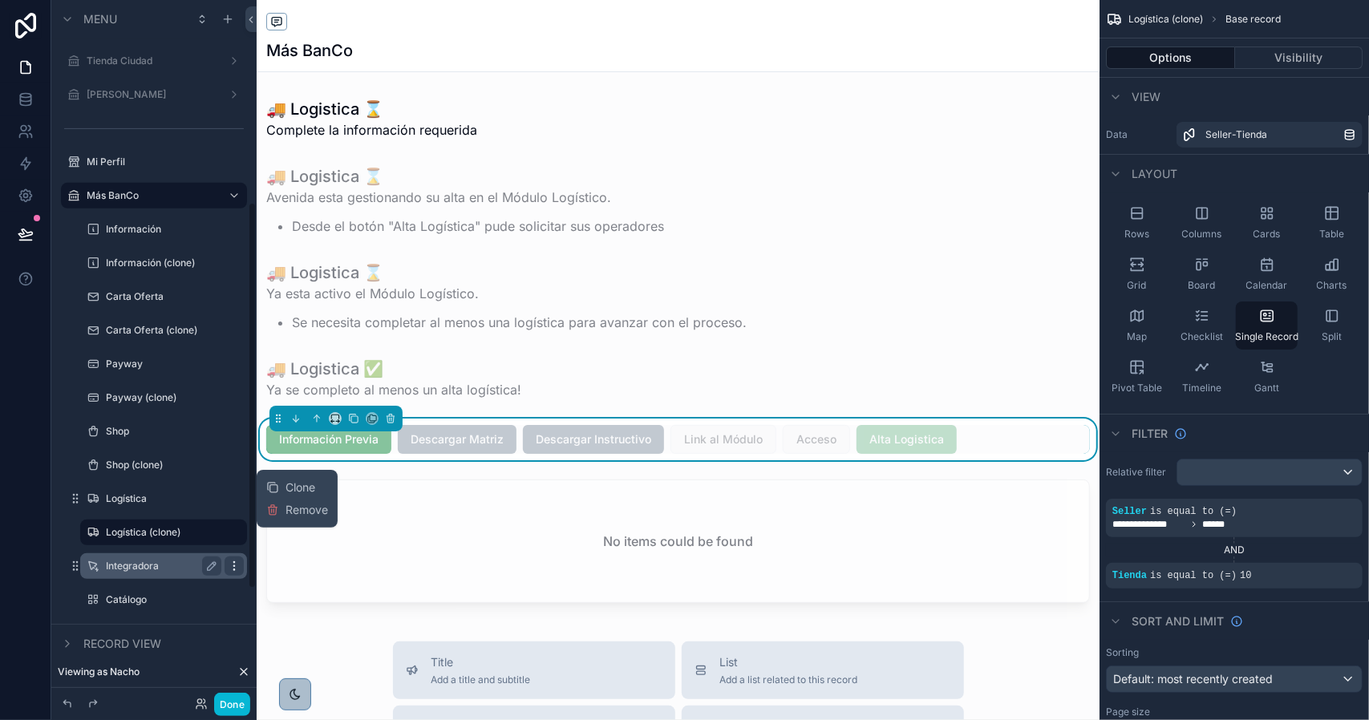
click at [232, 569] on icon "scrollable content" at bounding box center [234, 566] width 13 height 13
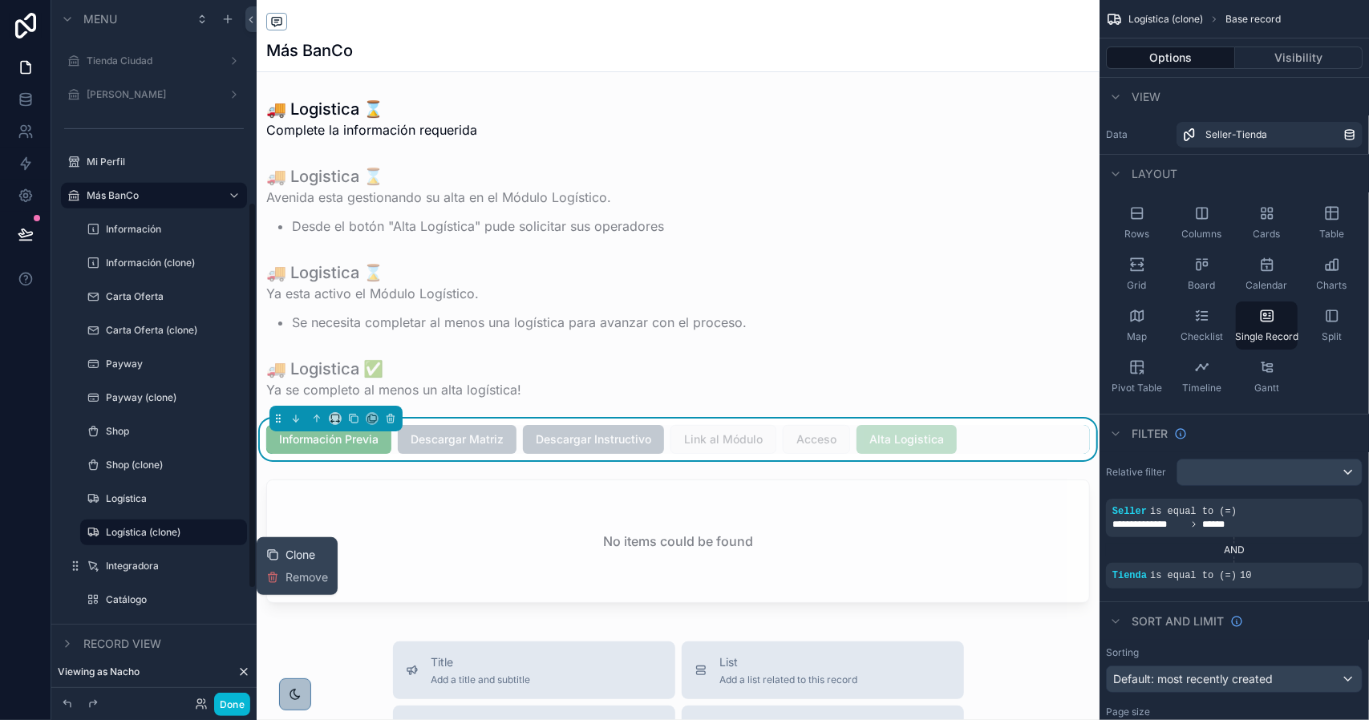
click at [279, 554] on div "Clone" at bounding box center [290, 555] width 49 height 16
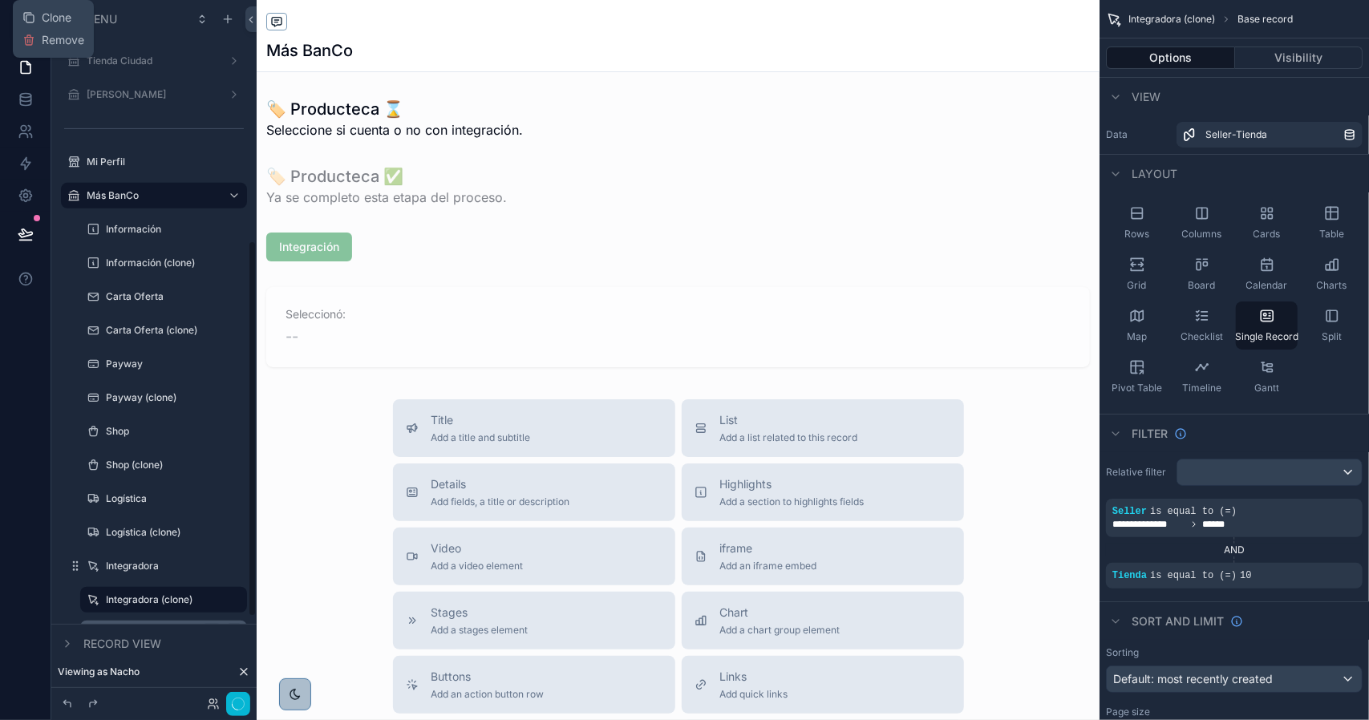
scroll to position [447, 0]
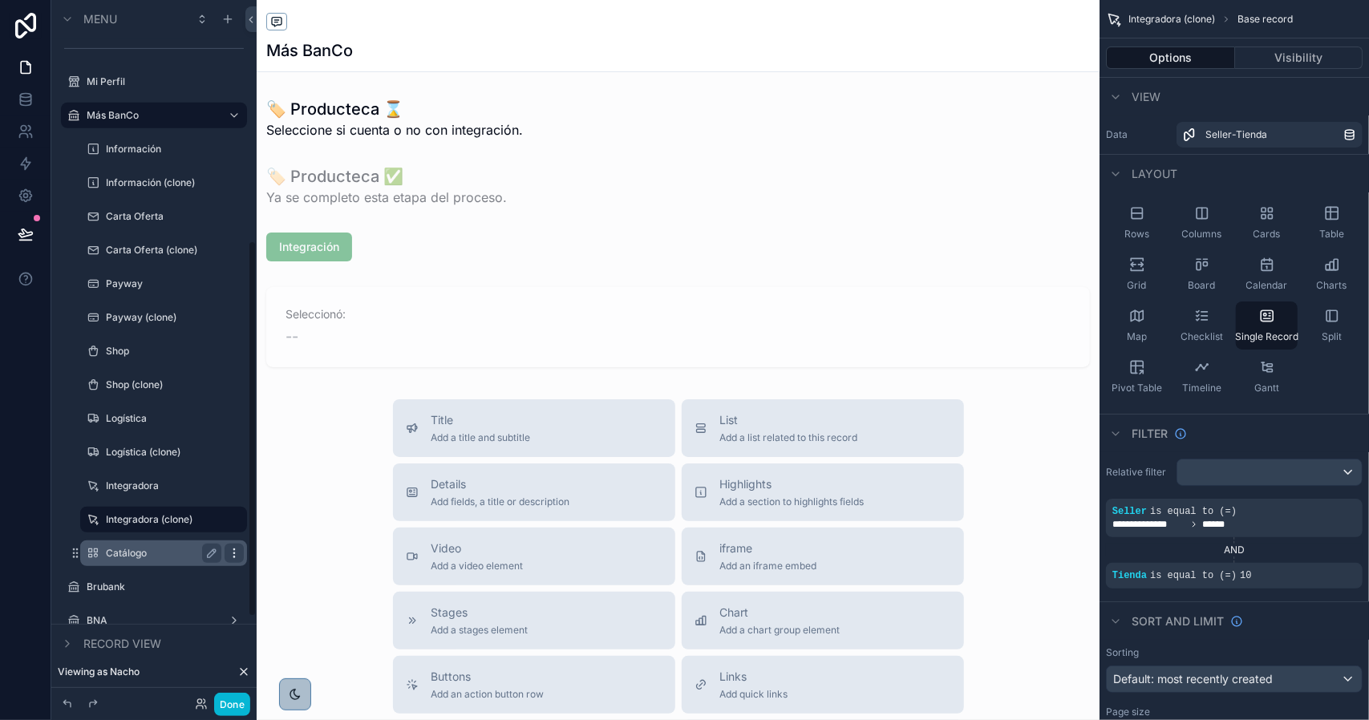
click at [234, 553] on icon "scrollable content" at bounding box center [233, 553] width 1 height 1
click at [295, 538] on span "Clone" at bounding box center [300, 542] width 30 height 16
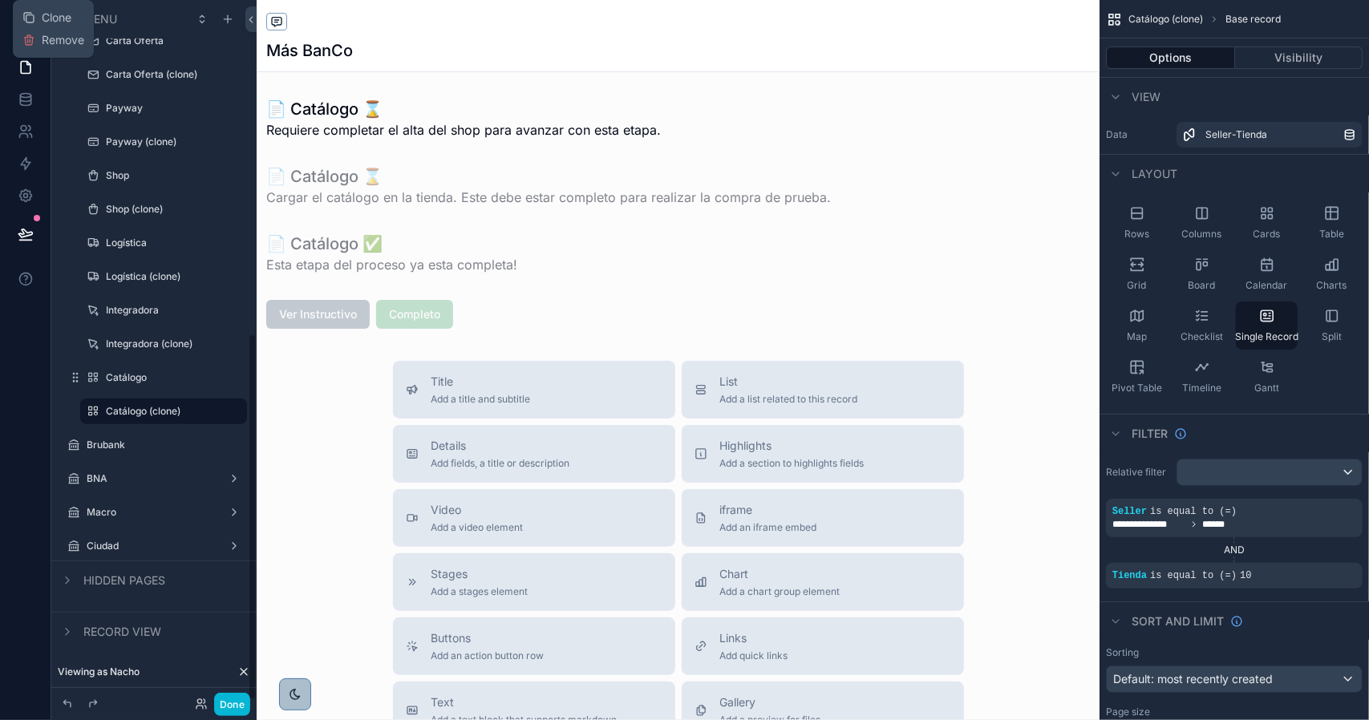
scroll to position [637, 0]
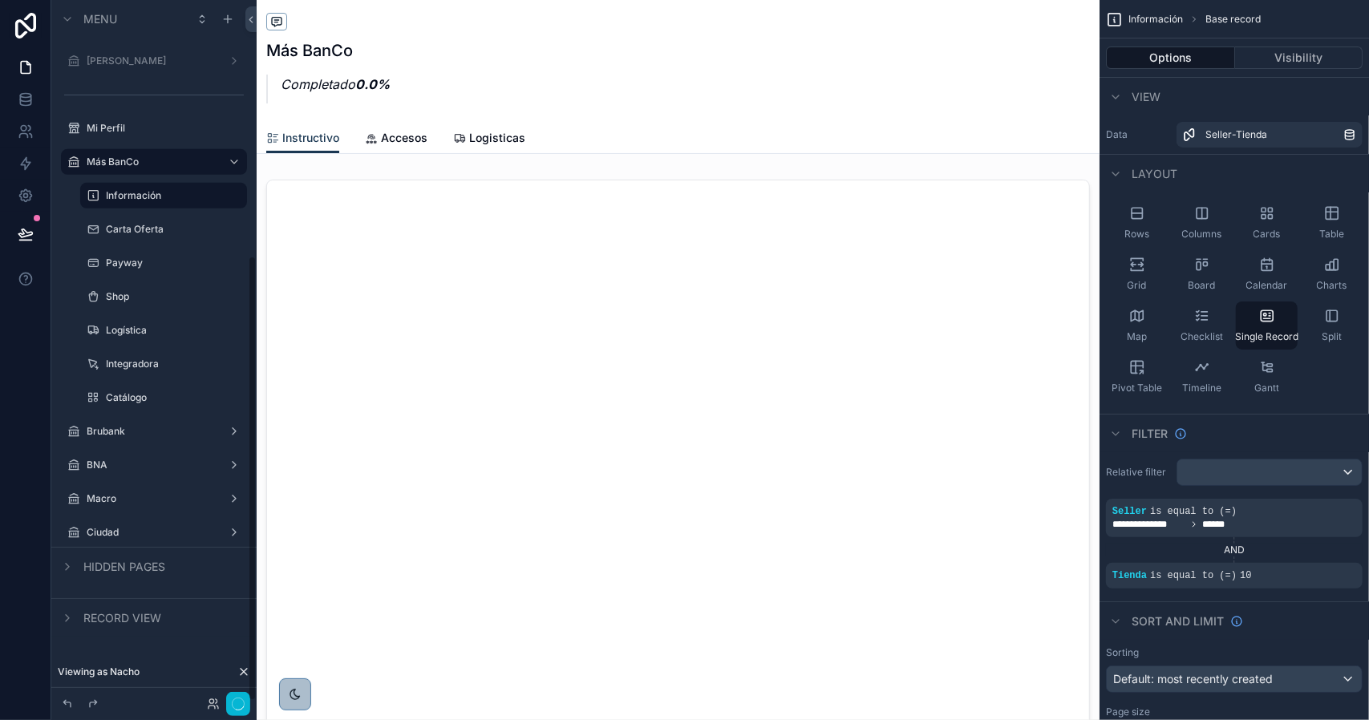
scroll to position [401, 0]
drag, startPoint x: 1148, startPoint y: 0, endPoint x: 115, endPoint y: 427, distance: 1117.9
click at [115, 427] on label "Brubank" at bounding box center [151, 431] width 128 height 13
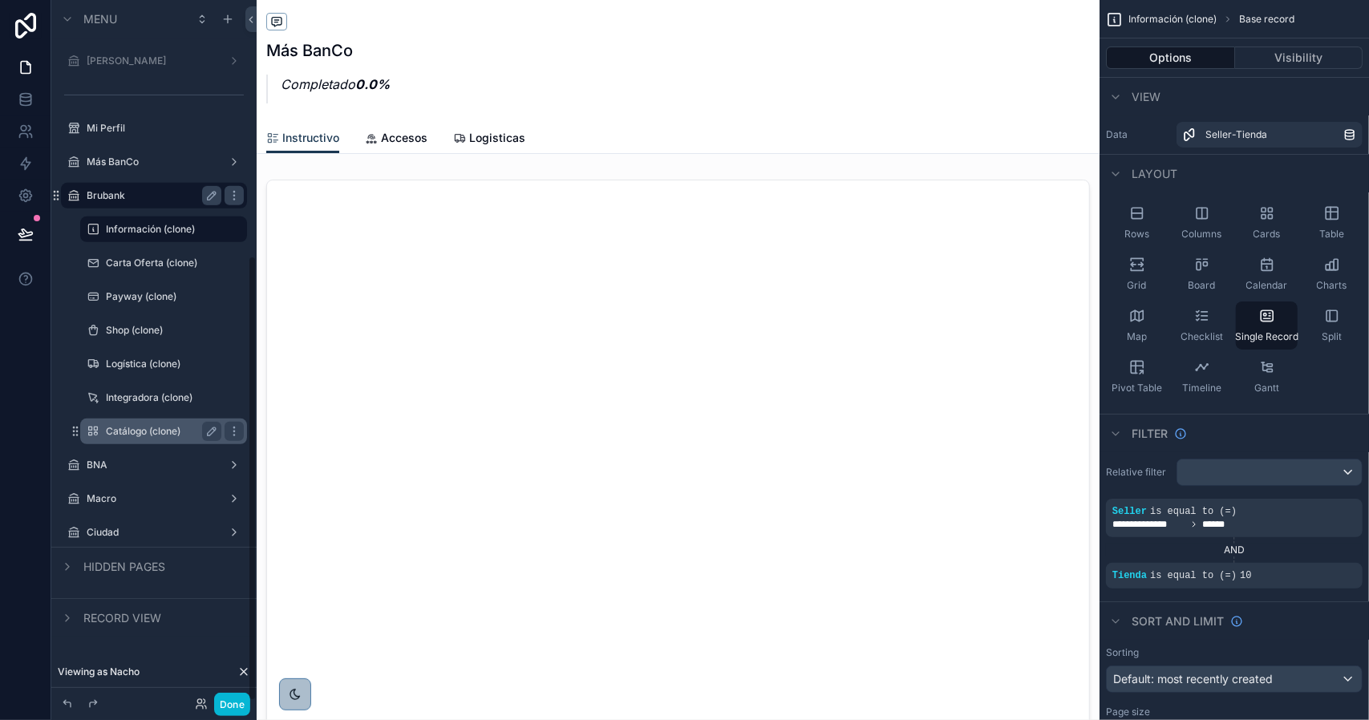
scroll to position [401, 0]
click at [213, 230] on icon "scrollable content" at bounding box center [211, 229] width 13 height 13
click at [174, 232] on input "**********" at bounding box center [151, 229] width 90 height 19
type input "**********"
click at [212, 229] on icon "scrollable content" at bounding box center [211, 229] width 13 height 13
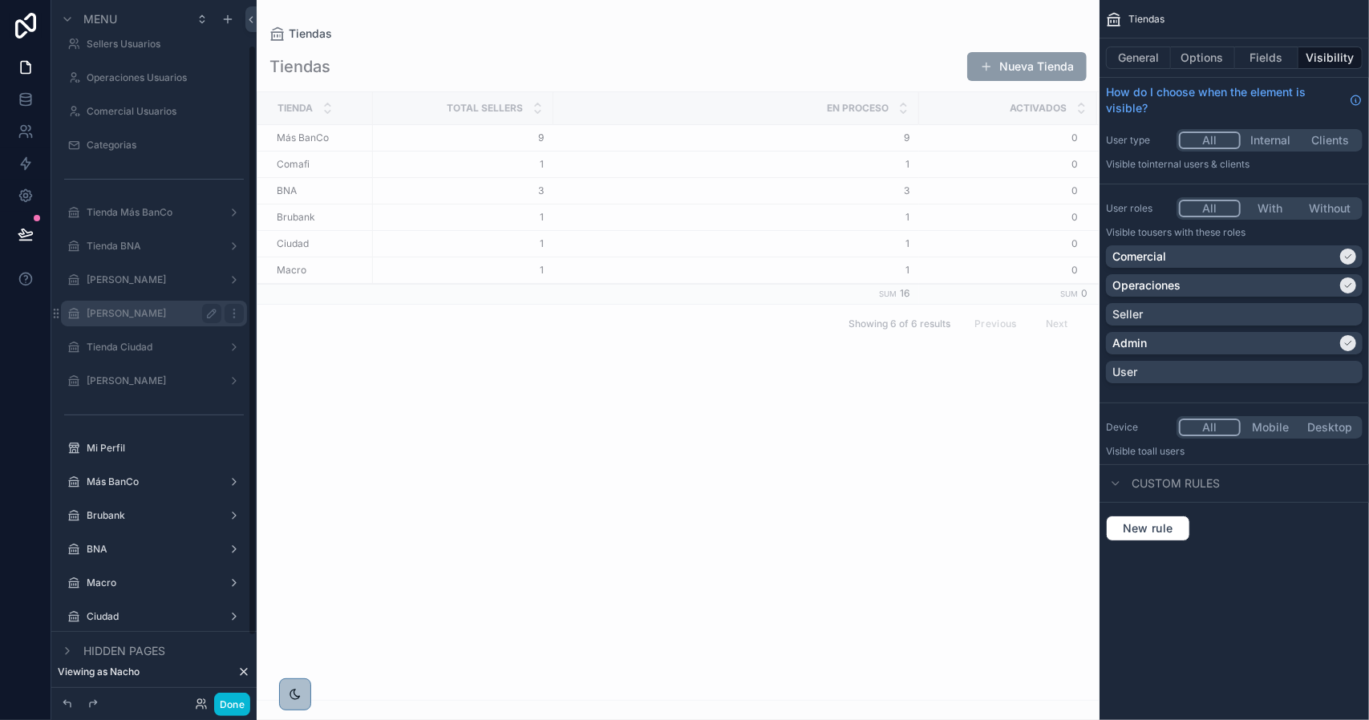
scroll to position [130, 0]
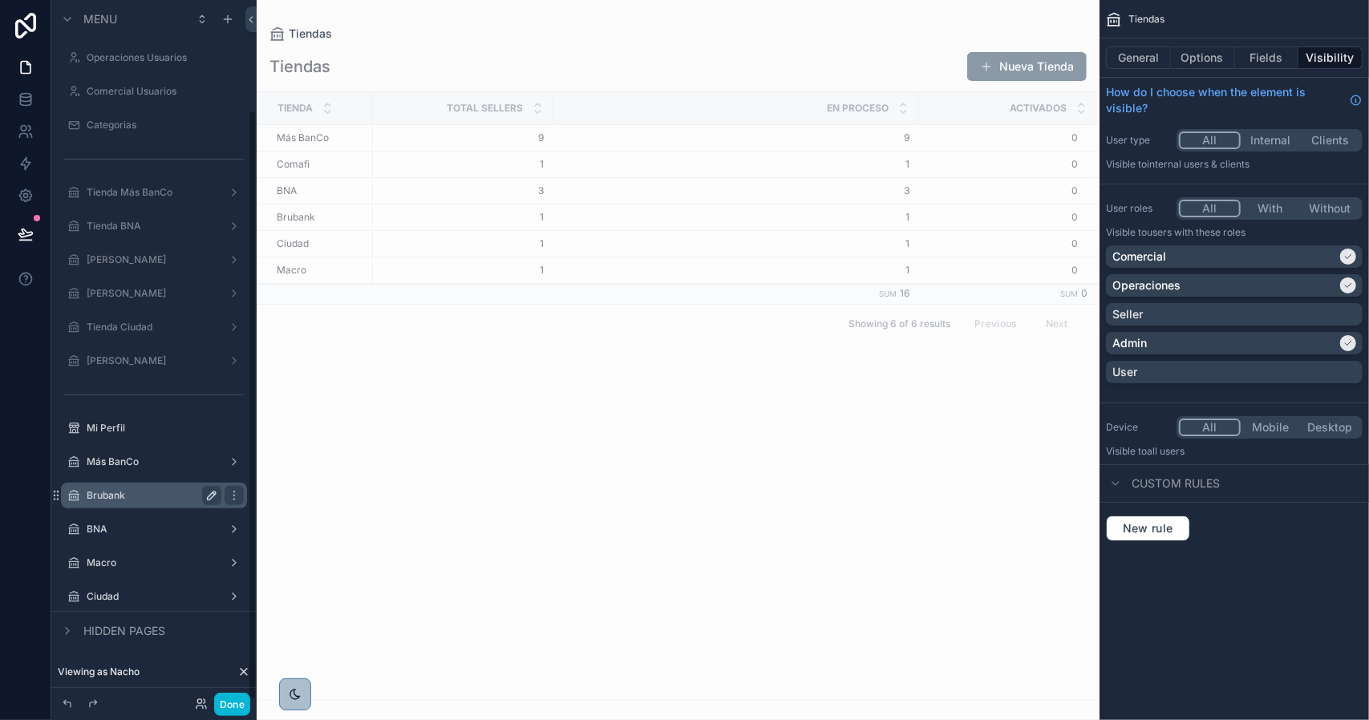
click at [151, 496] on label "Brubank" at bounding box center [151, 495] width 128 height 13
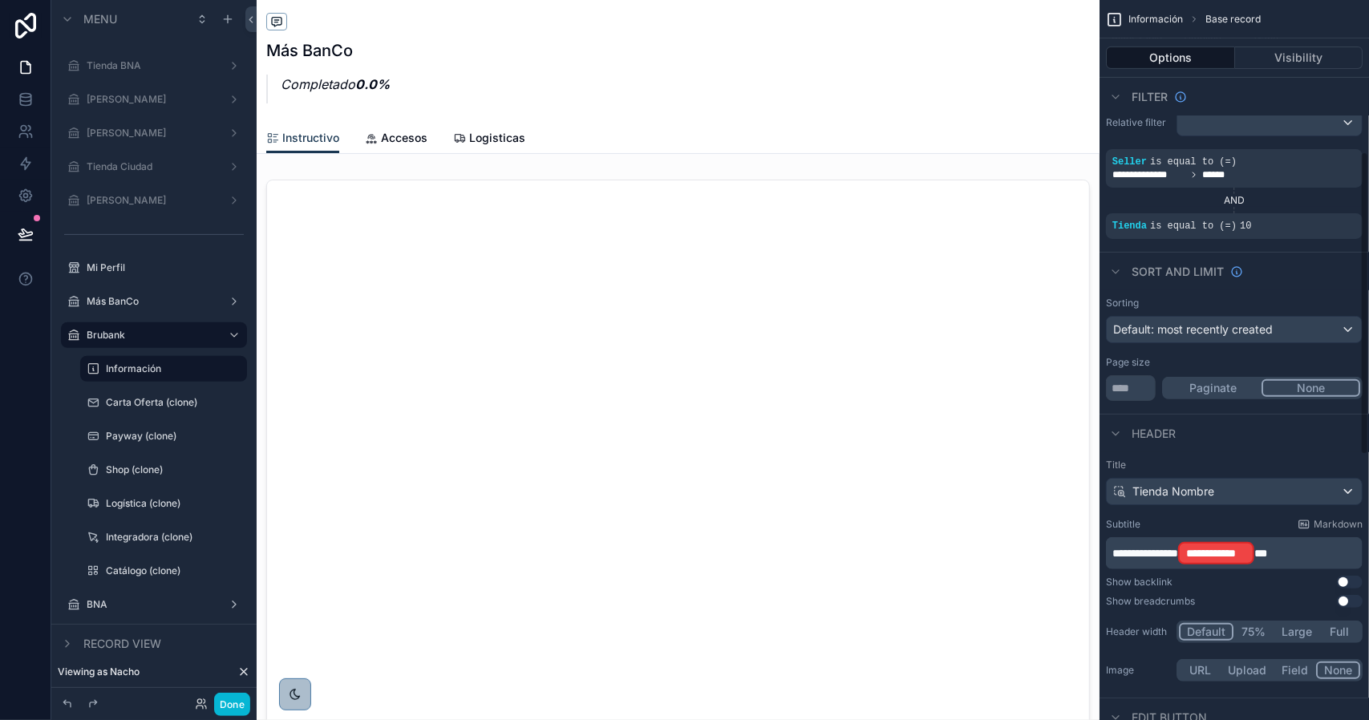
scroll to position [481, 0]
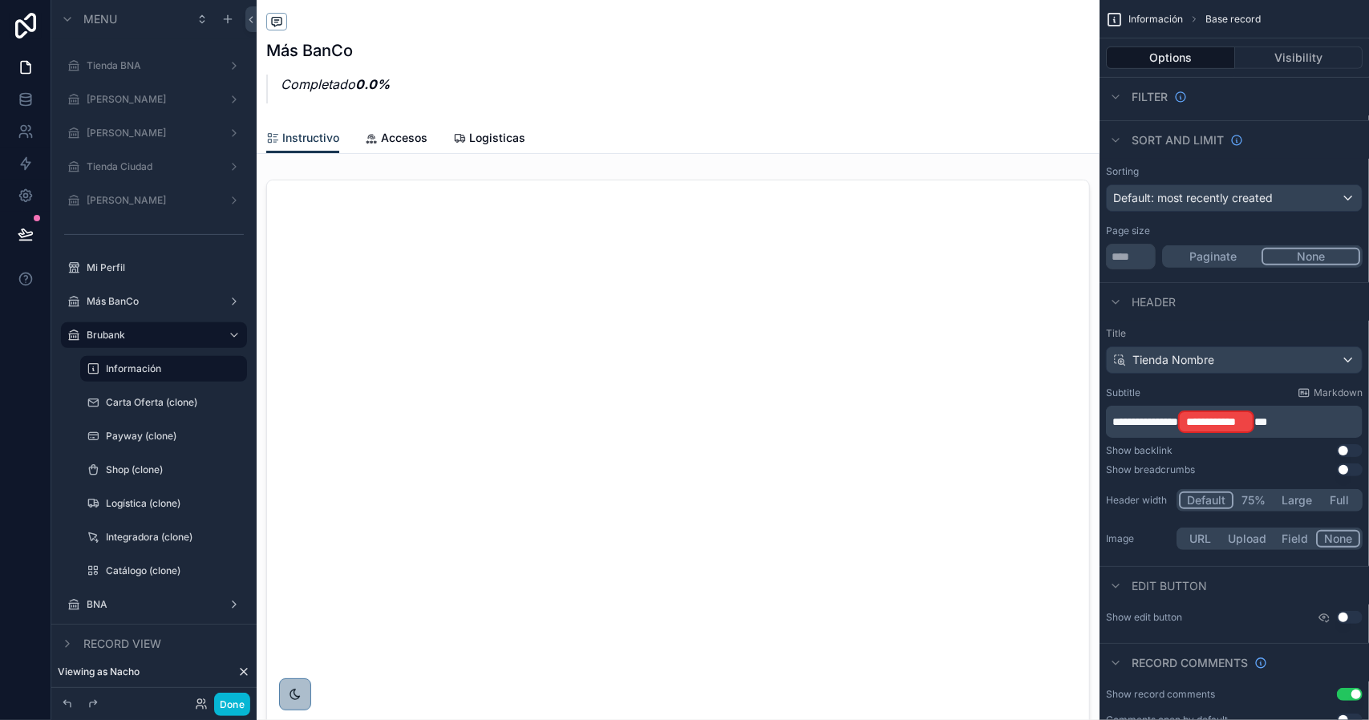
click at [1267, 421] on span "**" at bounding box center [1260, 421] width 13 height 11
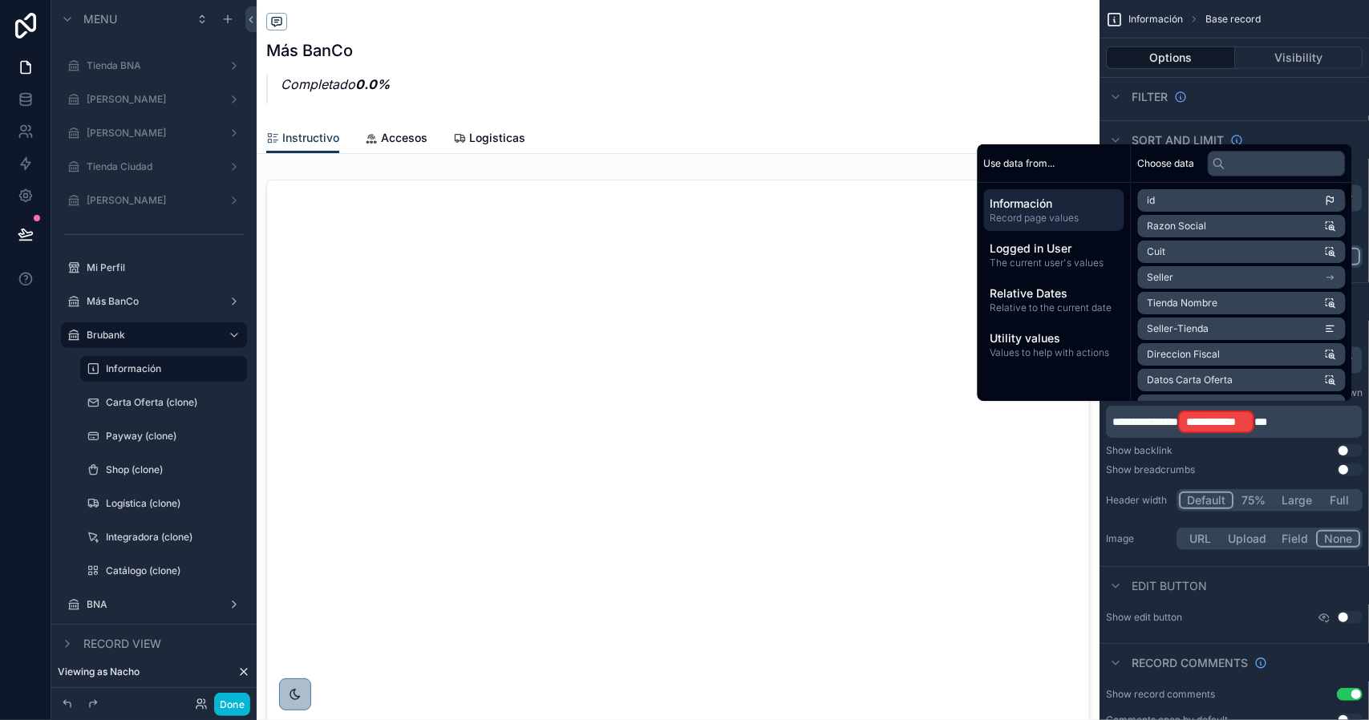
scroll to position [483, 0]
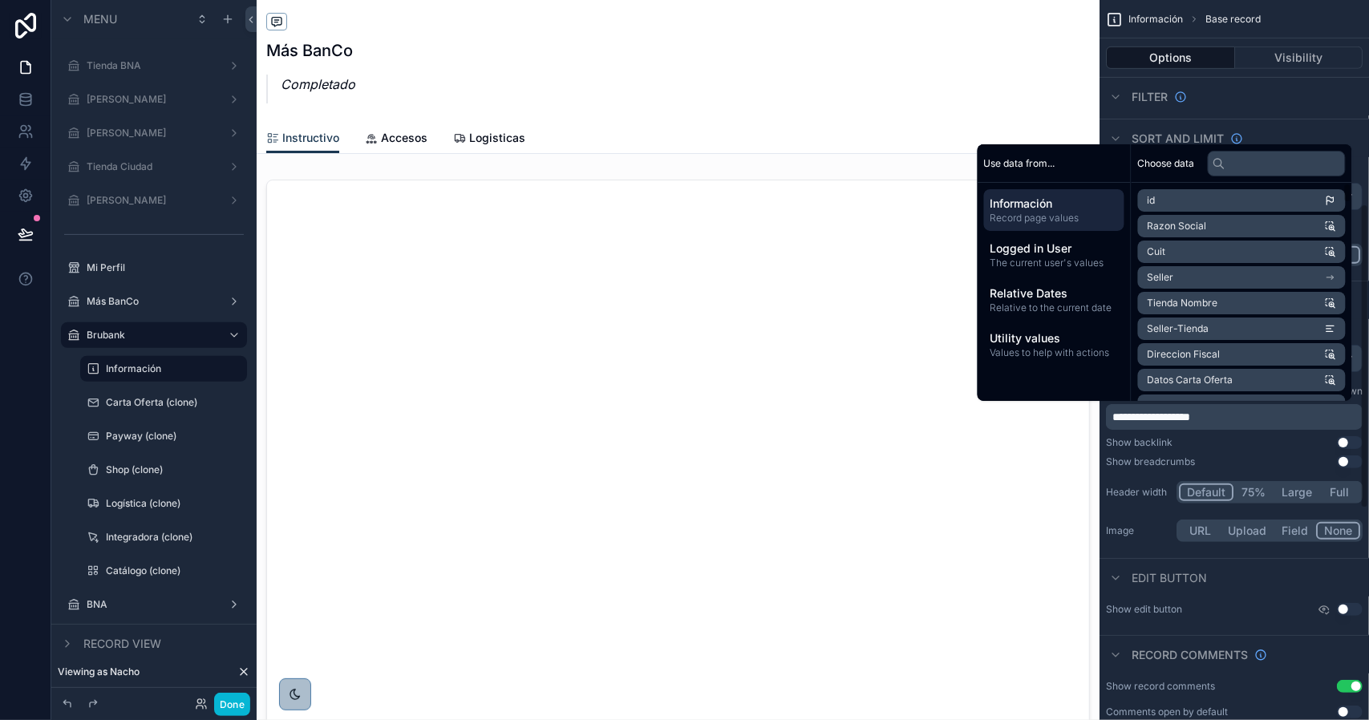
click at [1240, 156] on input "text" at bounding box center [1277, 164] width 138 height 26
click at [1249, 164] on input "text" at bounding box center [1277, 164] width 138 height 26
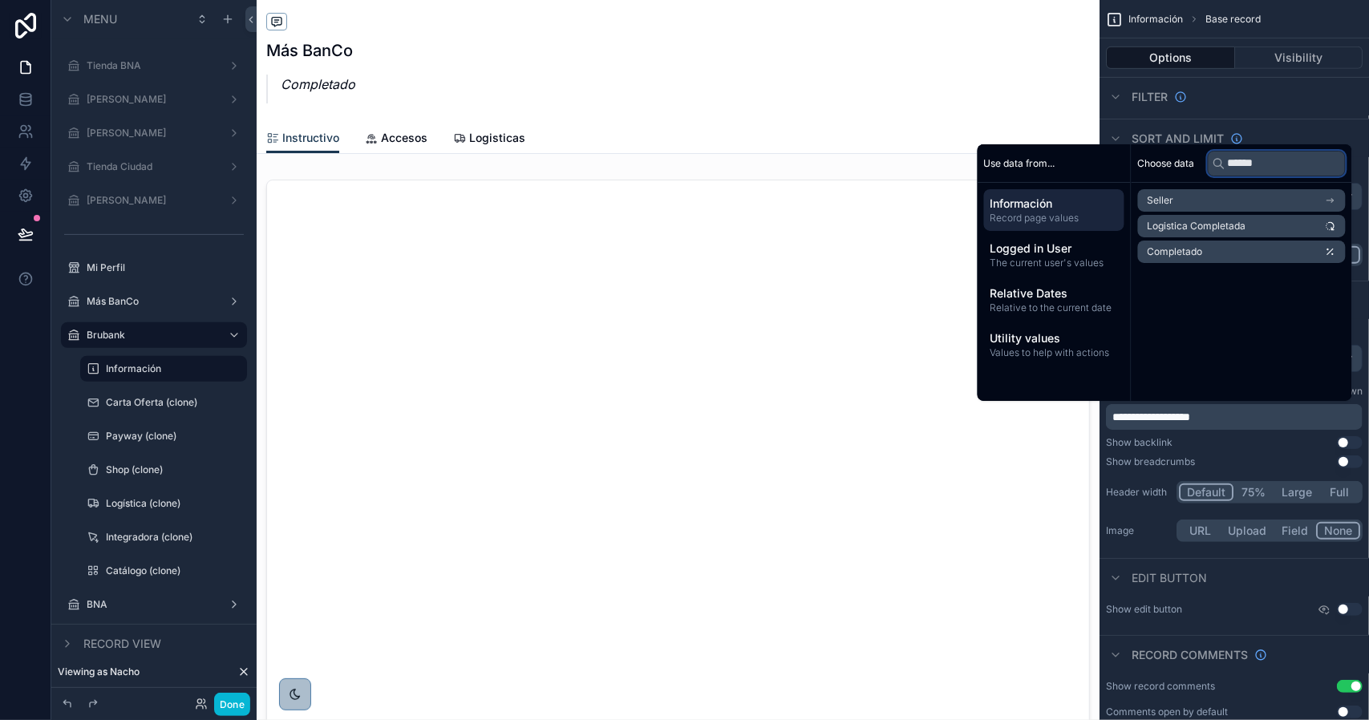
type input "******"
click at [1238, 258] on li "Completado" at bounding box center [1242, 252] width 208 height 22
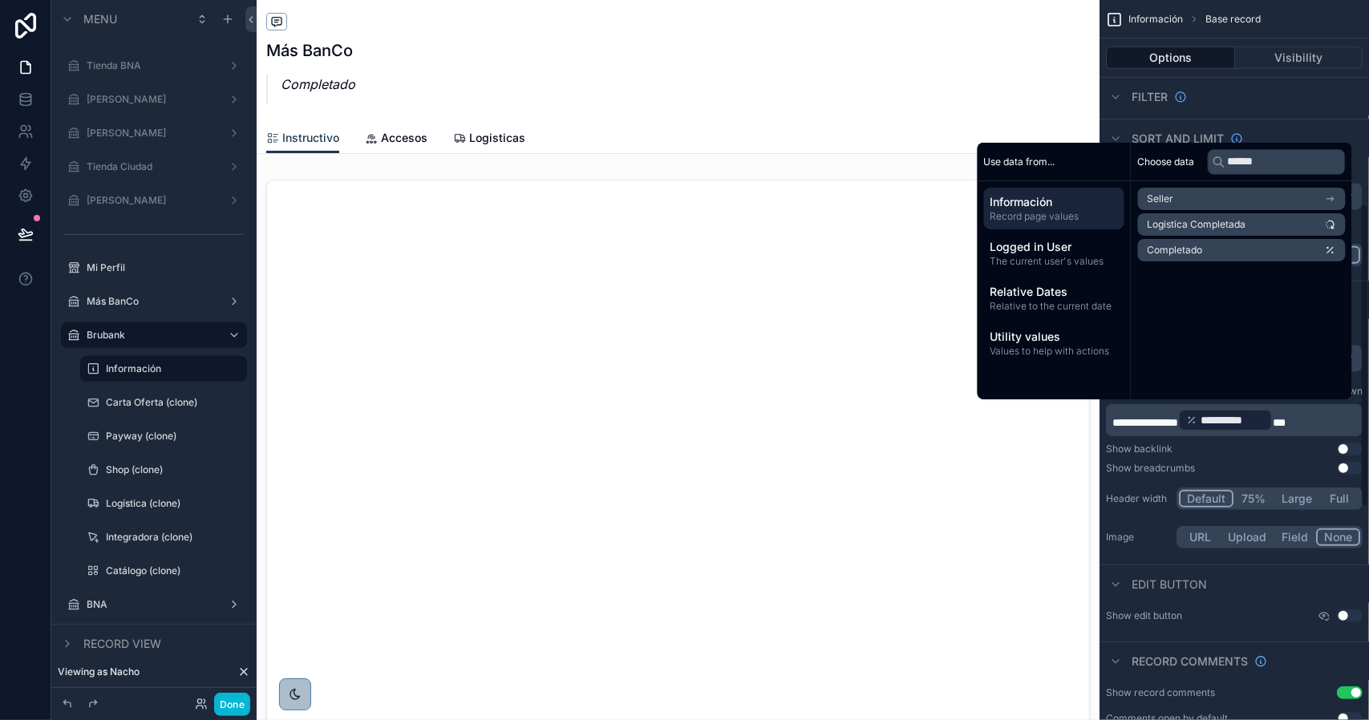
click at [1136, 517] on div "**********" at bounding box center [1233, 438] width 269 height 239
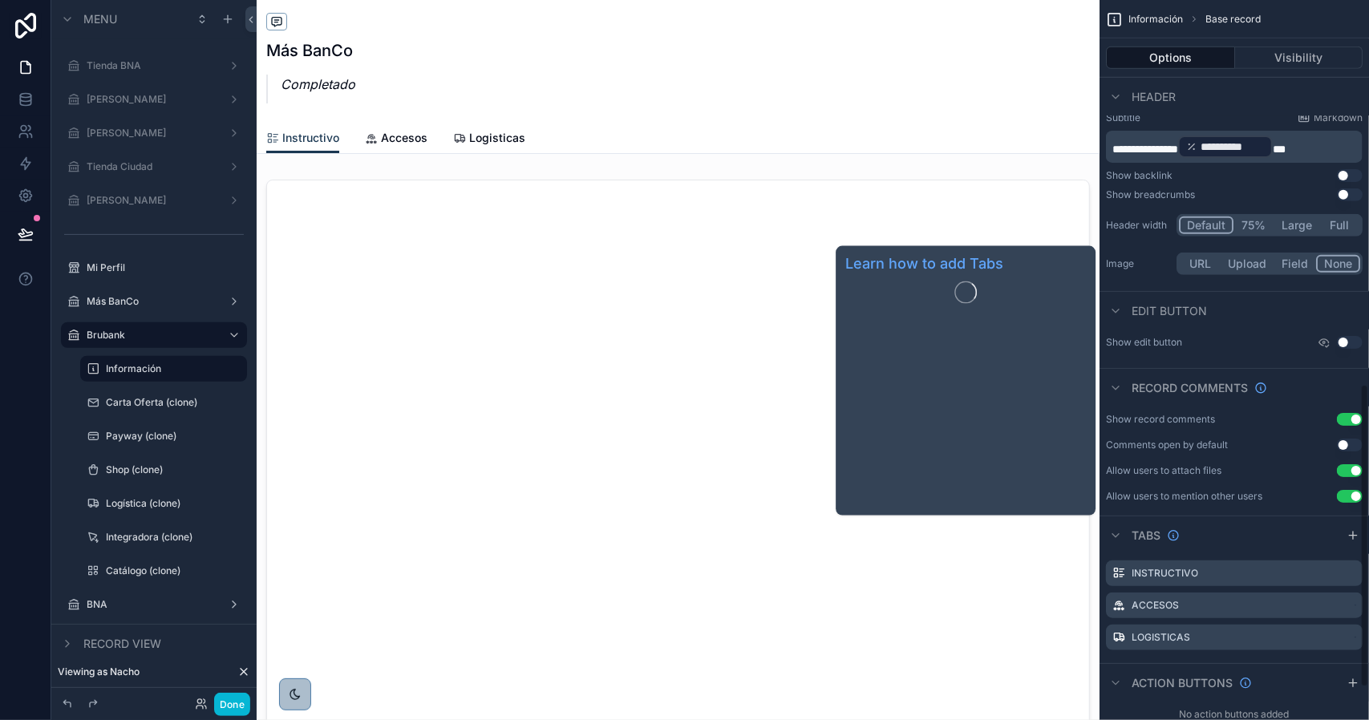
scroll to position [987, 0]
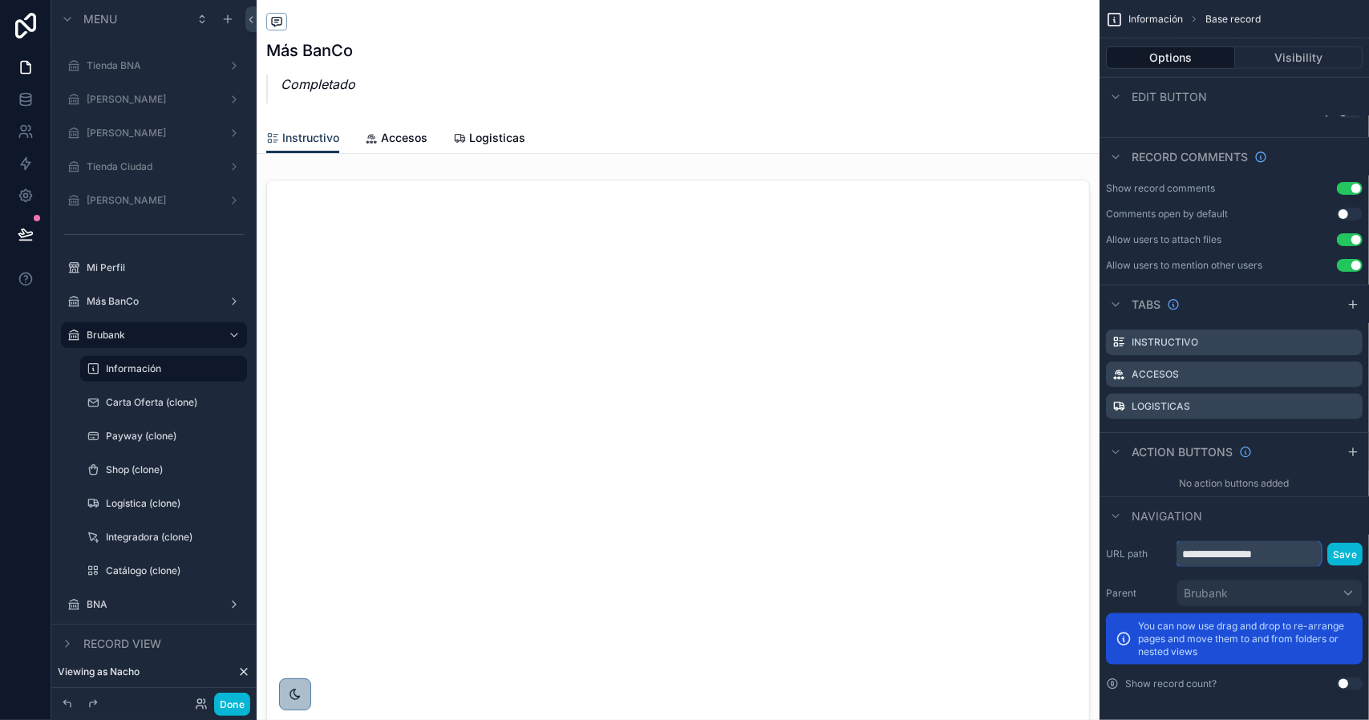
drag, startPoint x: 1248, startPoint y: 557, endPoint x: 1317, endPoint y: 556, distance: 69.0
click at [1317, 557] on input "**********" at bounding box center [1248, 554] width 144 height 26
type input "**********"
click at [1355, 553] on button "Save" at bounding box center [1344, 554] width 35 height 23
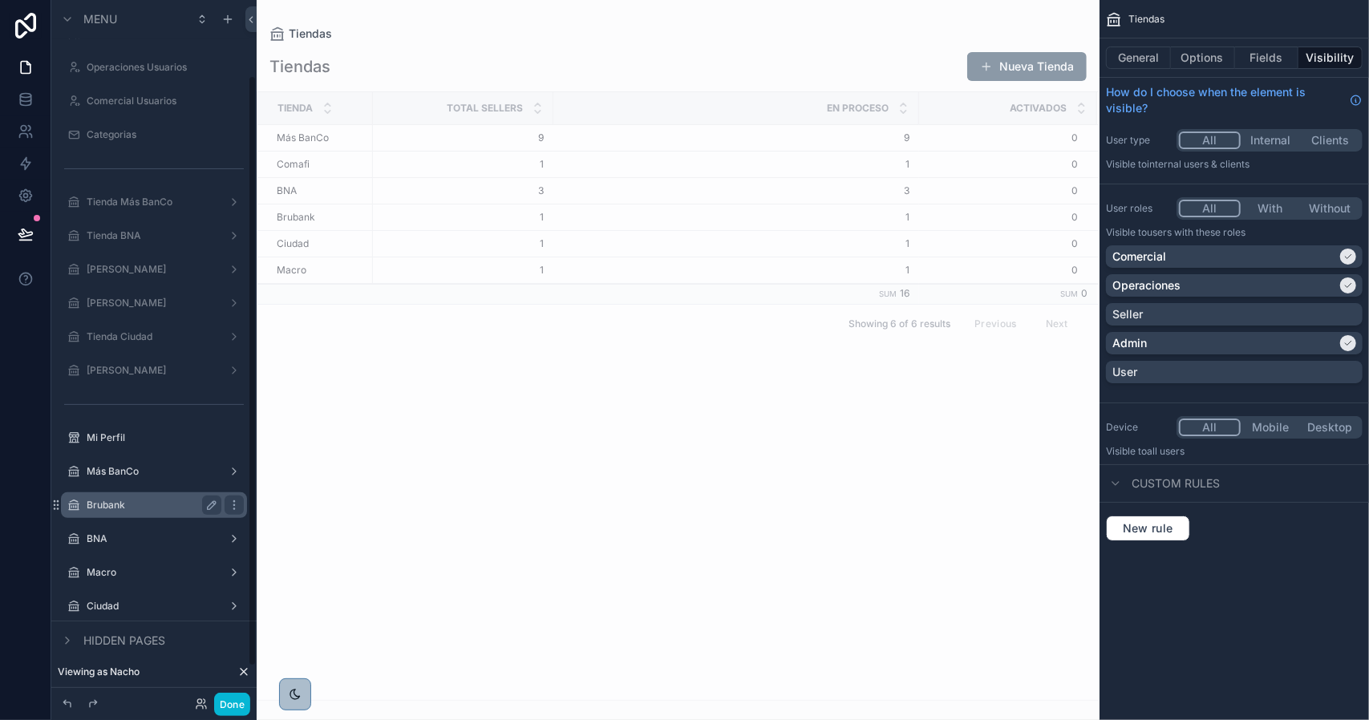
scroll to position [130, 0]
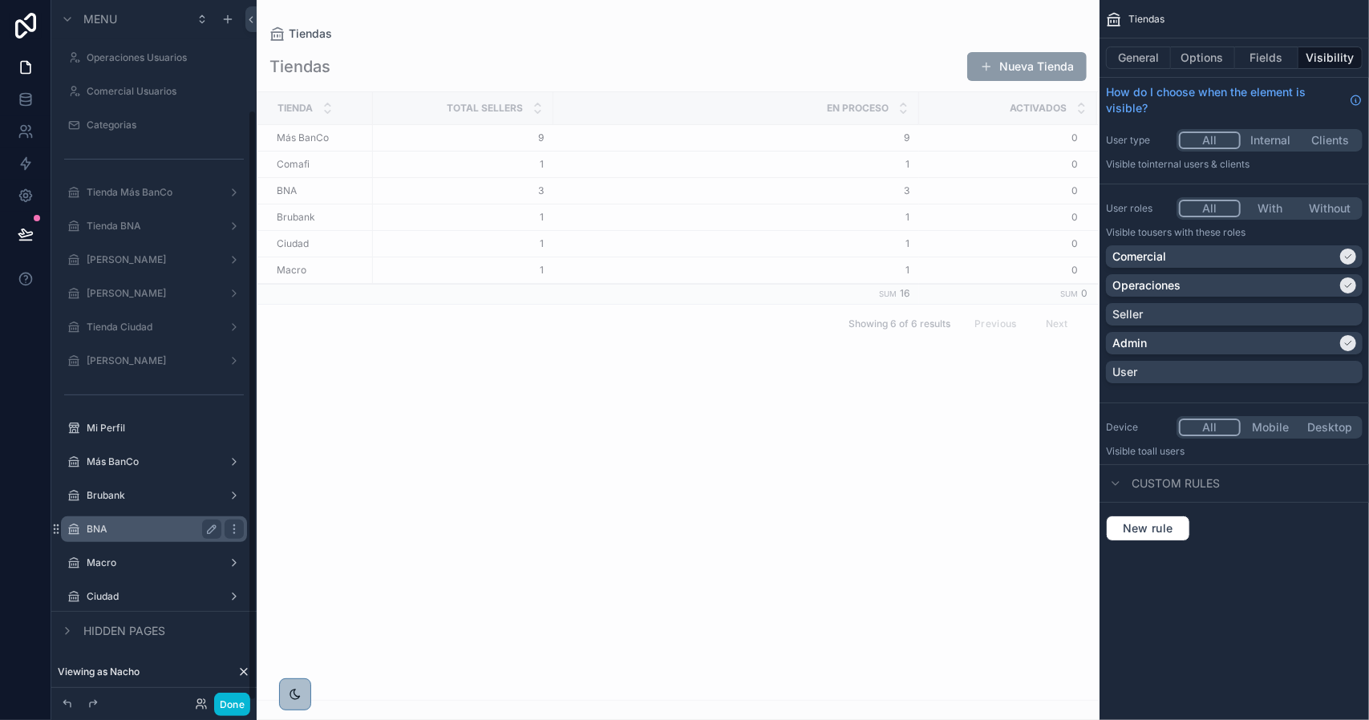
click at [125, 527] on label "BNA" at bounding box center [151, 529] width 128 height 13
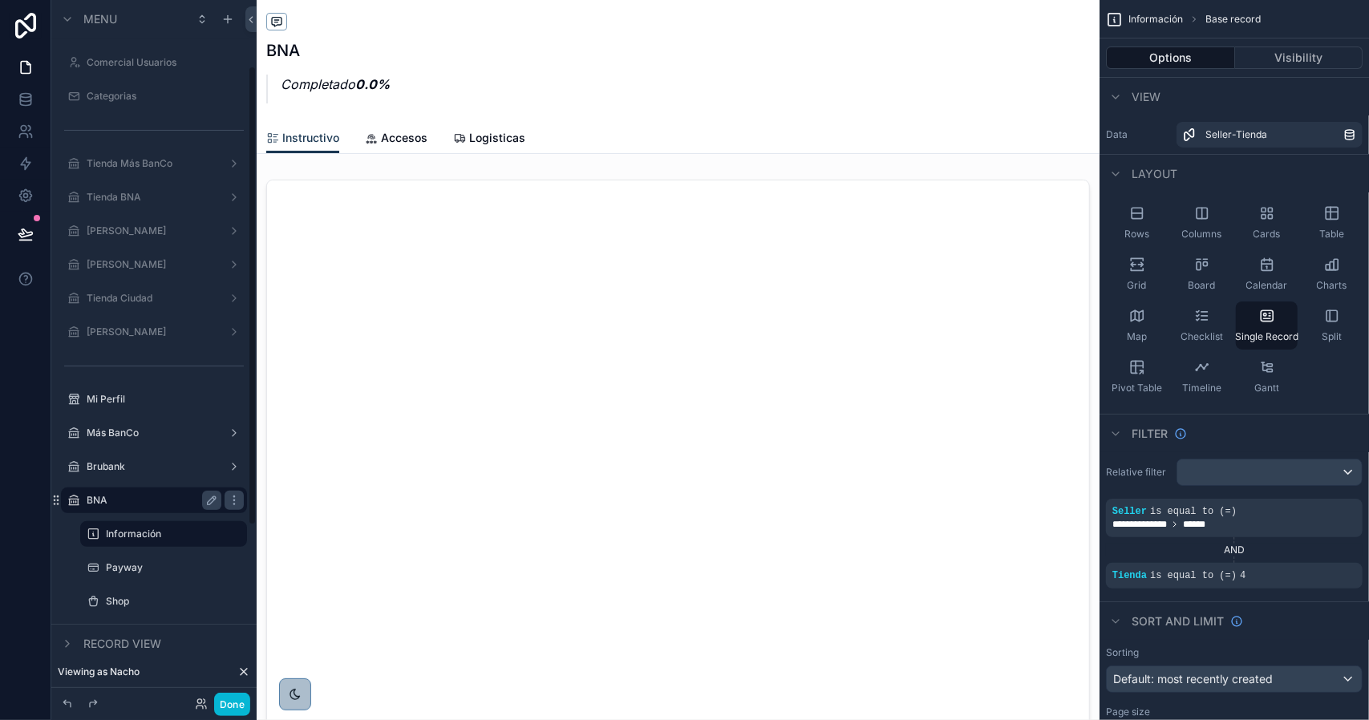
scroll to position [101, 0]
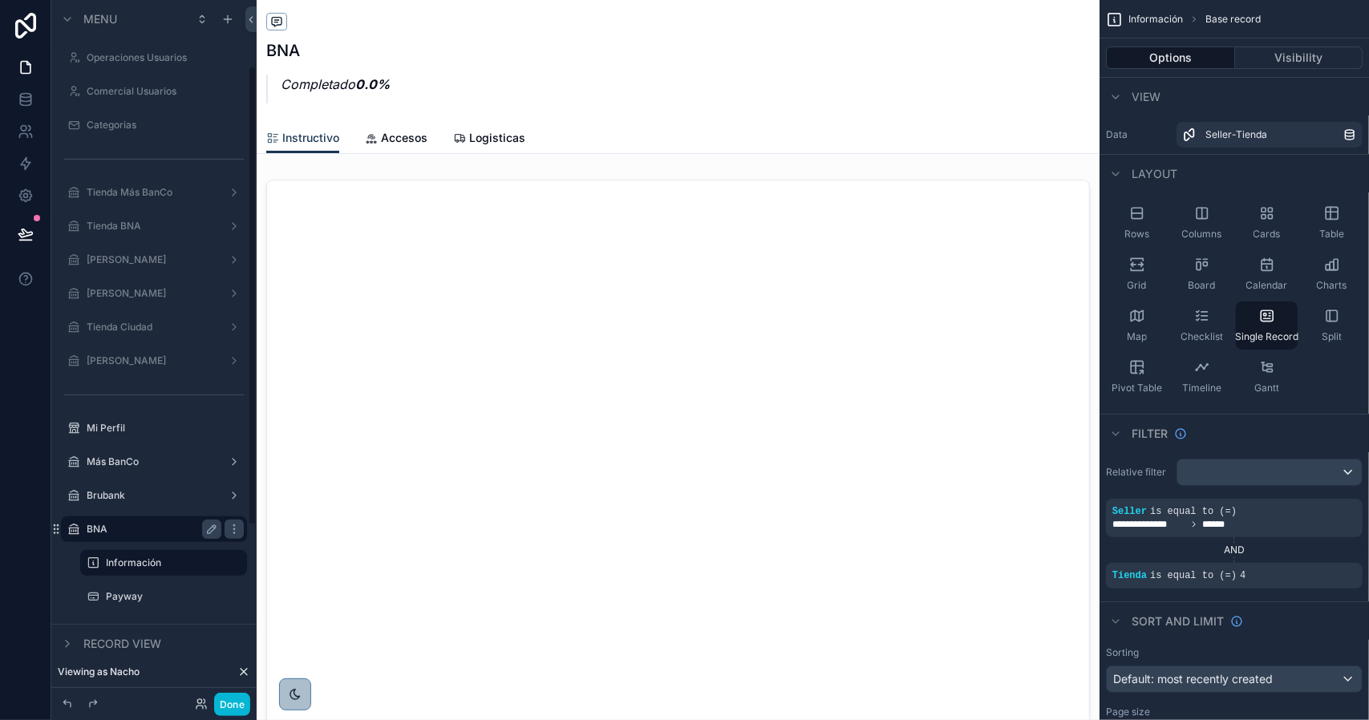
click at [146, 561] on label "Información" at bounding box center [172, 563] width 132 height 13
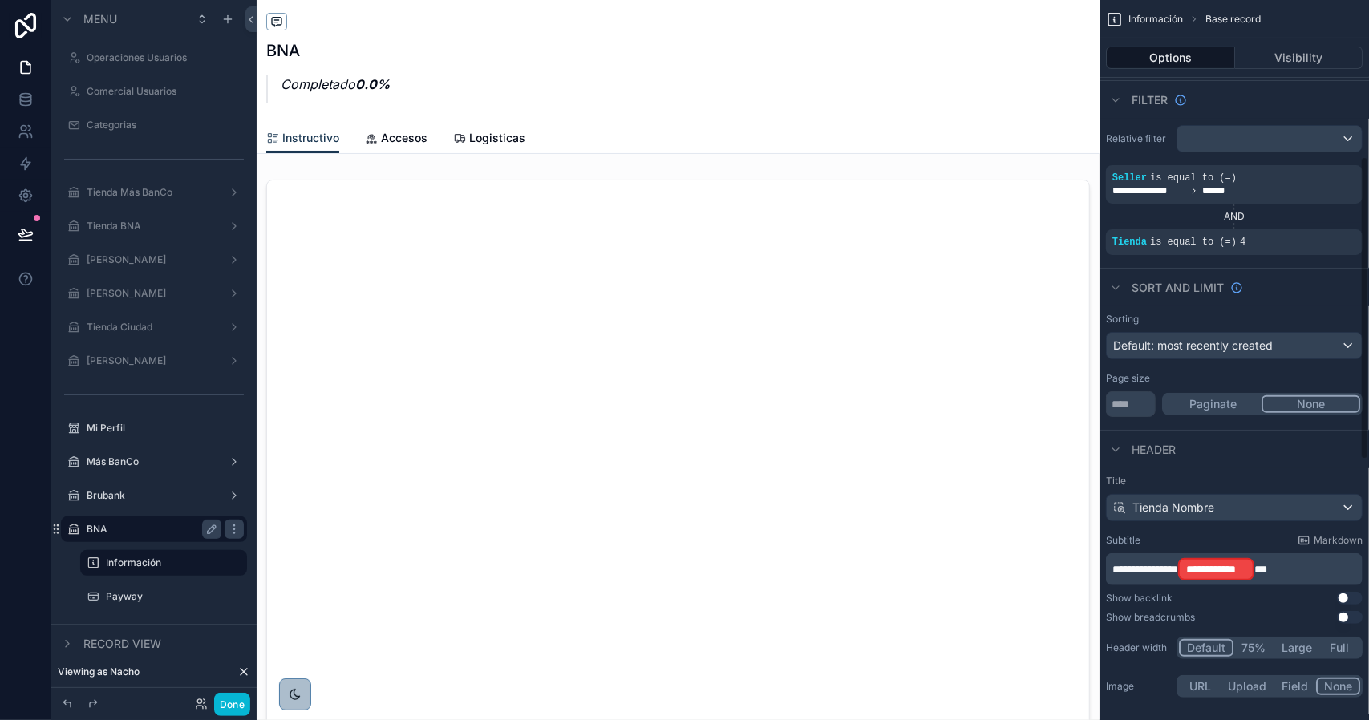
scroll to position [401, 0]
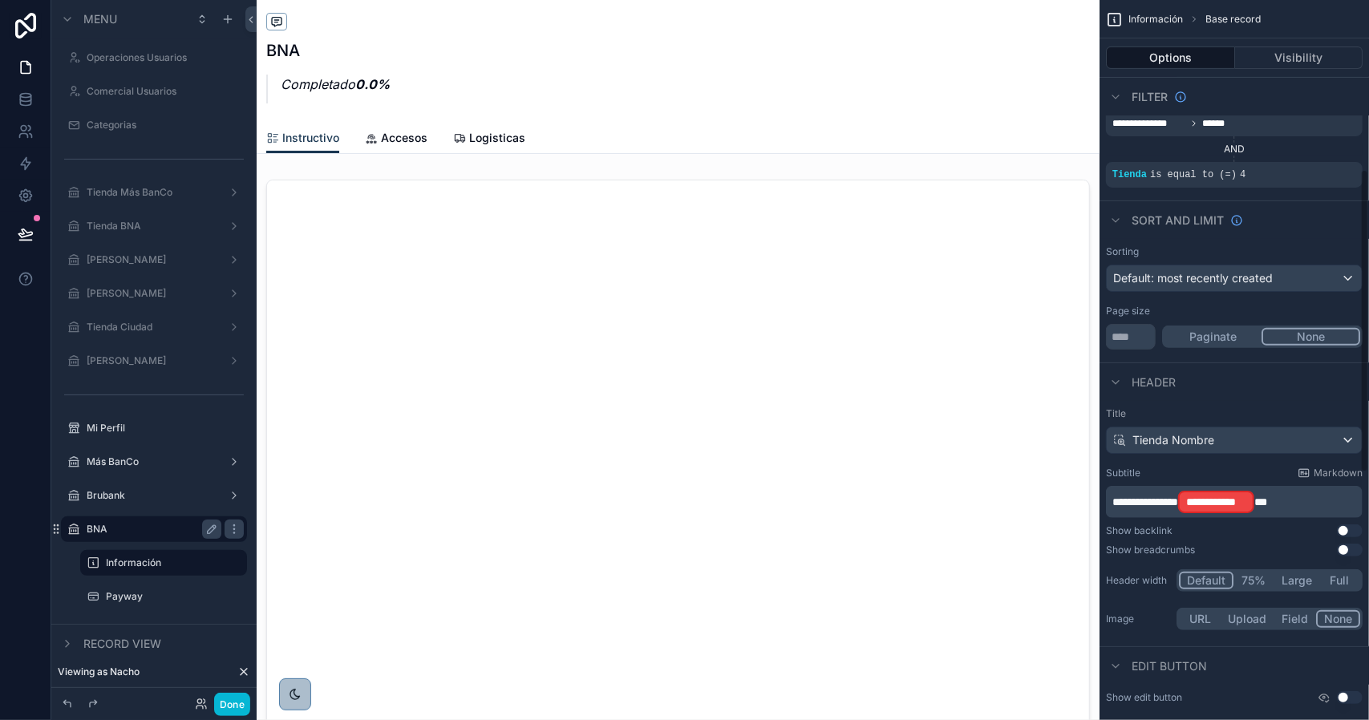
click at [1267, 504] on span "**" at bounding box center [1260, 501] width 13 height 11
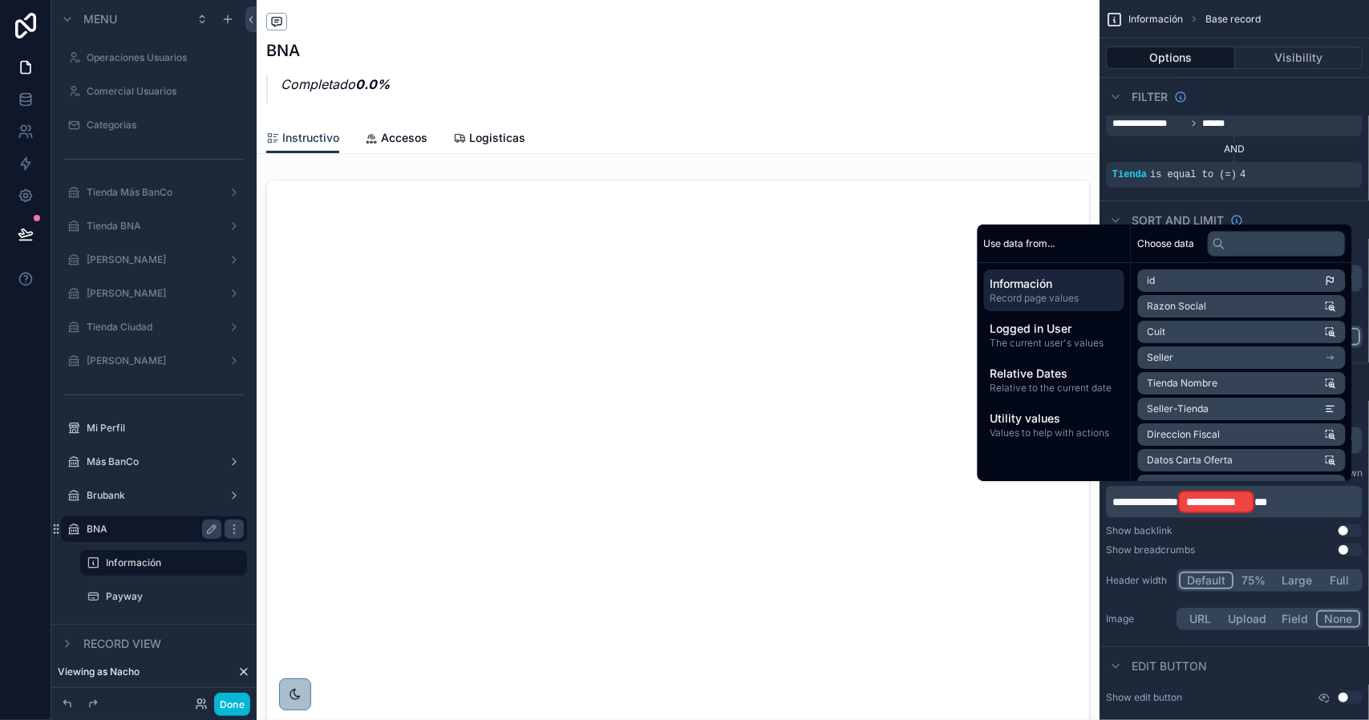
scroll to position [403, 0]
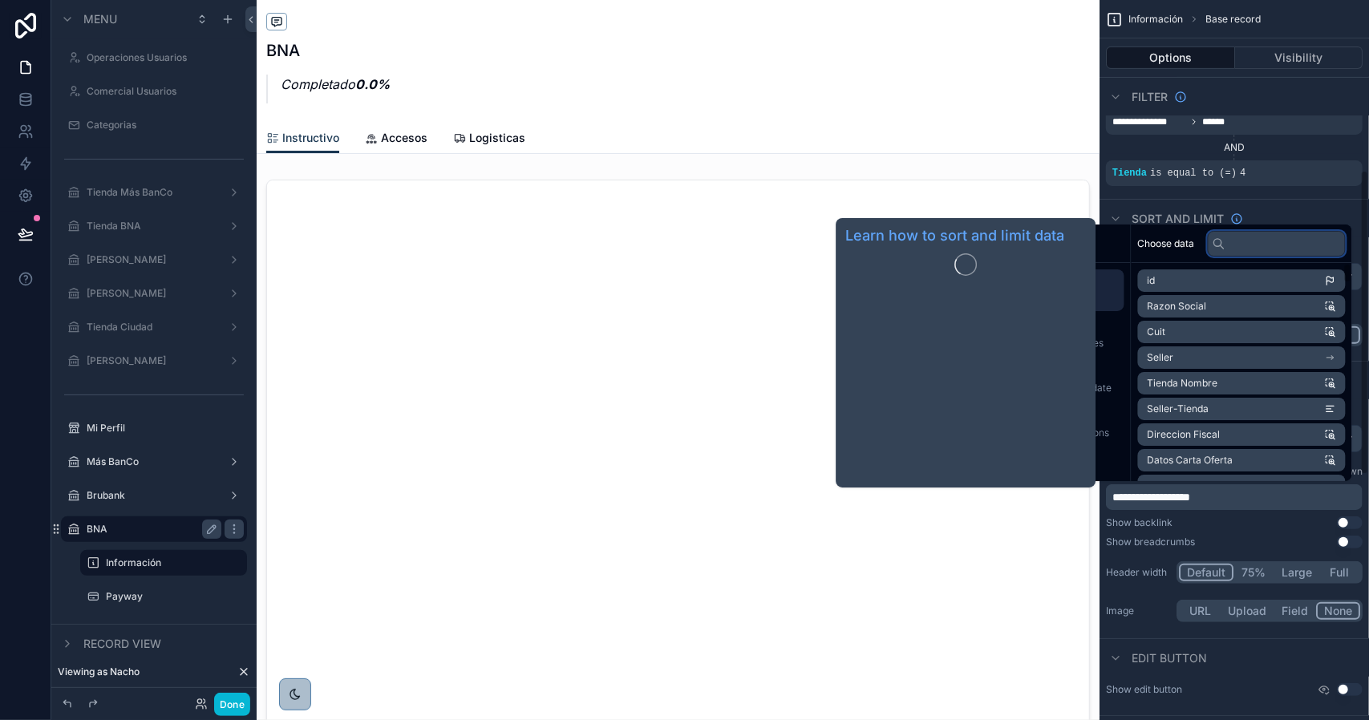
click at [1249, 249] on input "text" at bounding box center [1277, 244] width 138 height 26
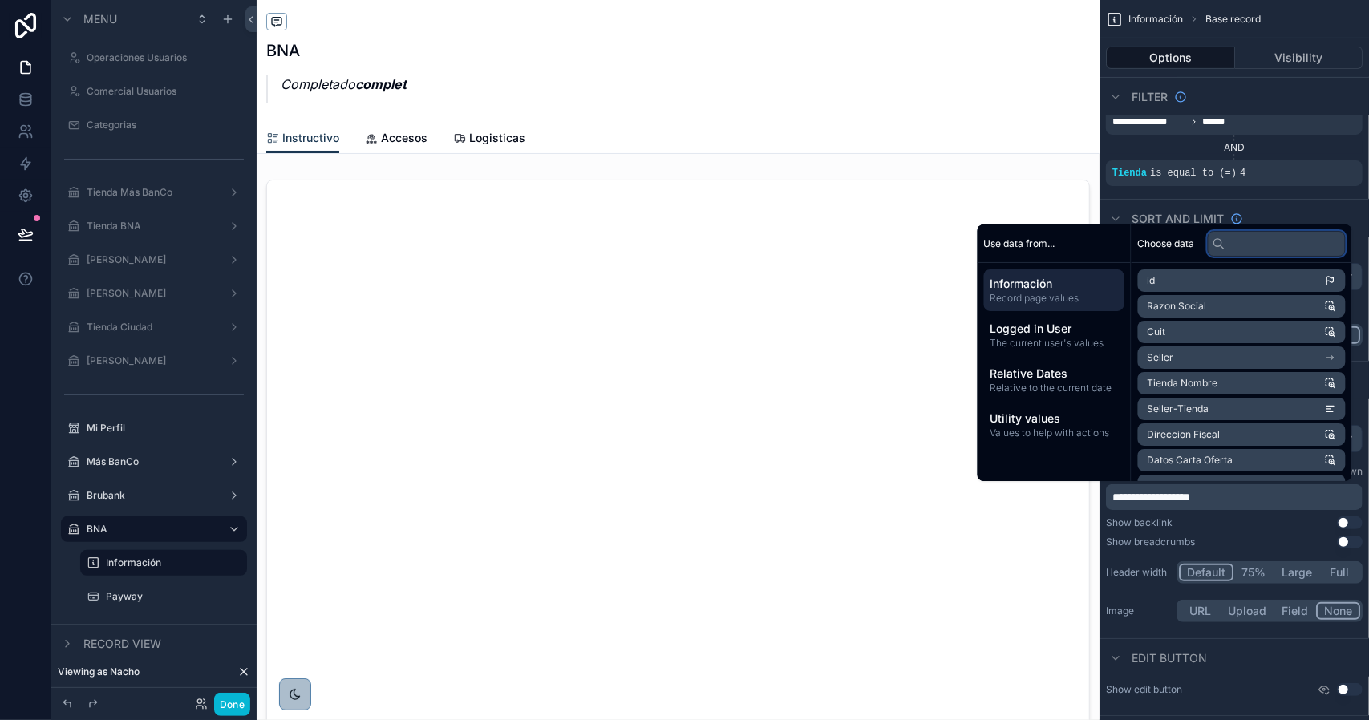
click at [1279, 246] on input "text" at bounding box center [1277, 244] width 138 height 26
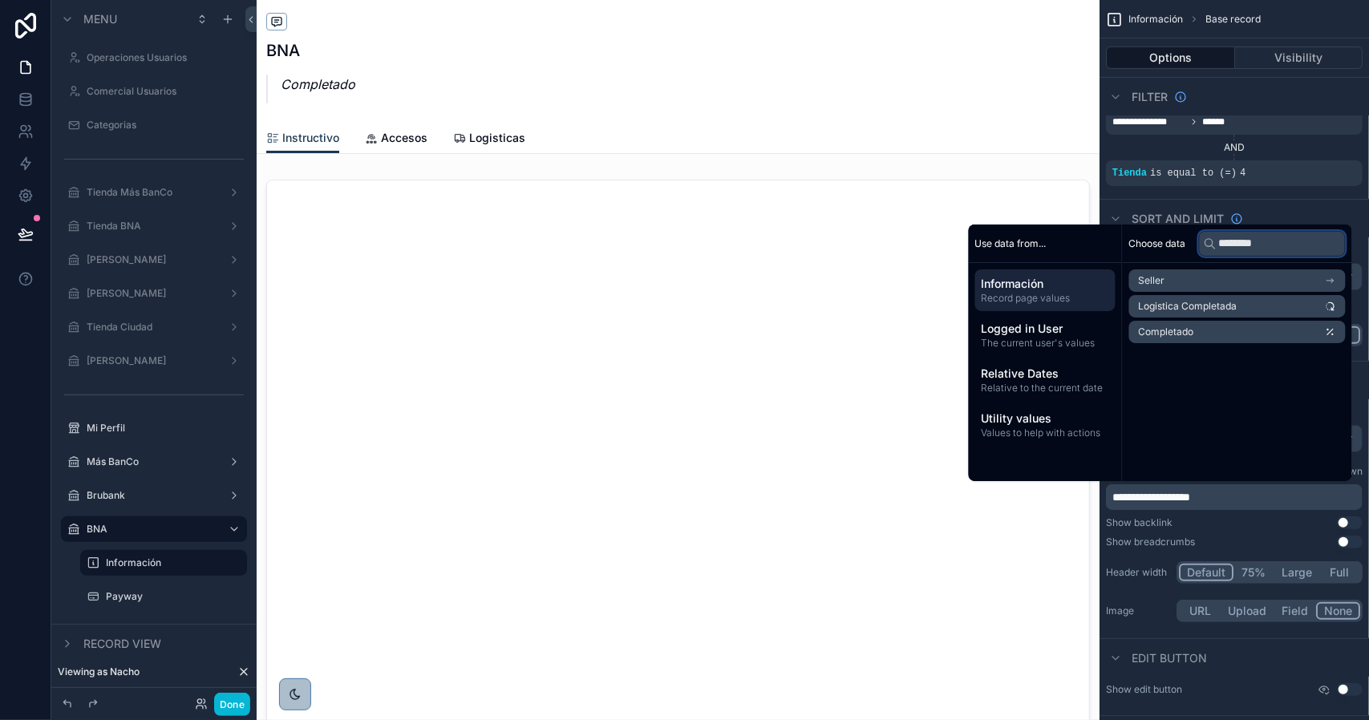
type input "********"
click at [1240, 336] on li "Completado" at bounding box center [1237, 332] width 217 height 22
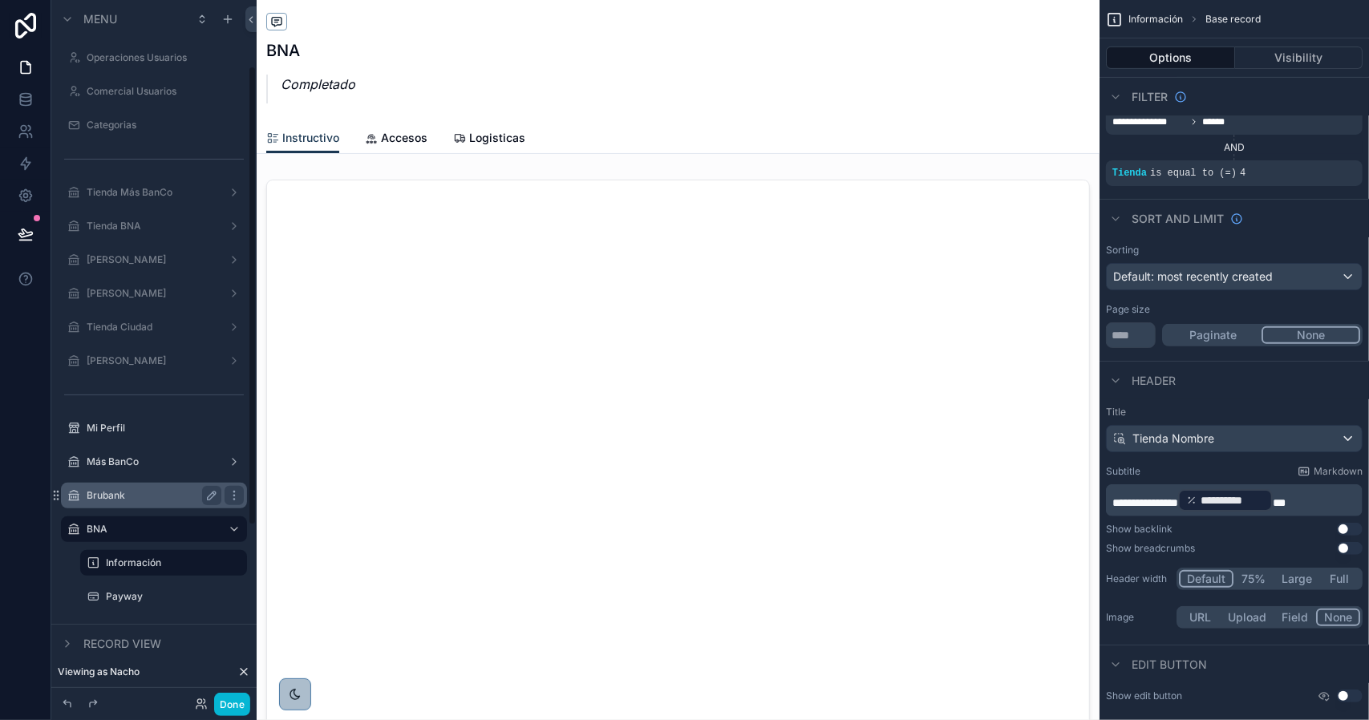
click at [144, 498] on label "Brubank" at bounding box center [151, 495] width 128 height 13
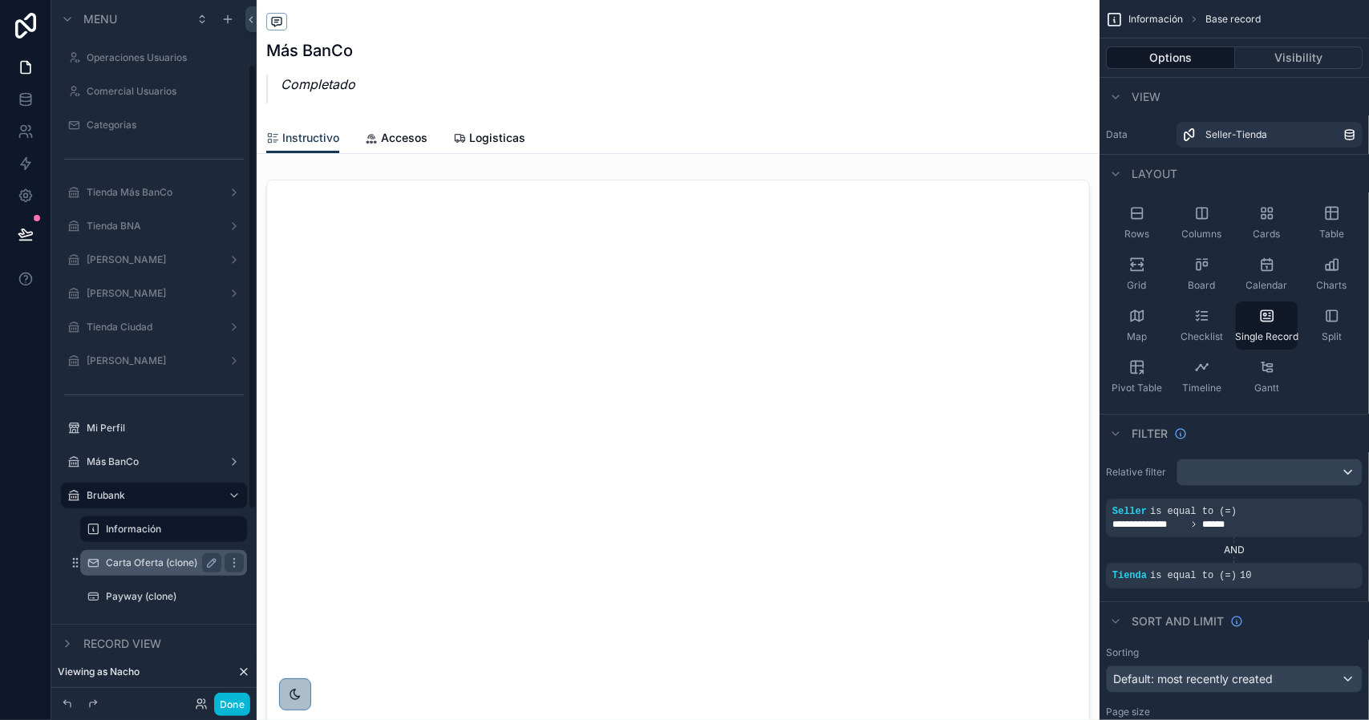
click at [148, 563] on label "Carta Oferta (clone)" at bounding box center [160, 563] width 109 height 13
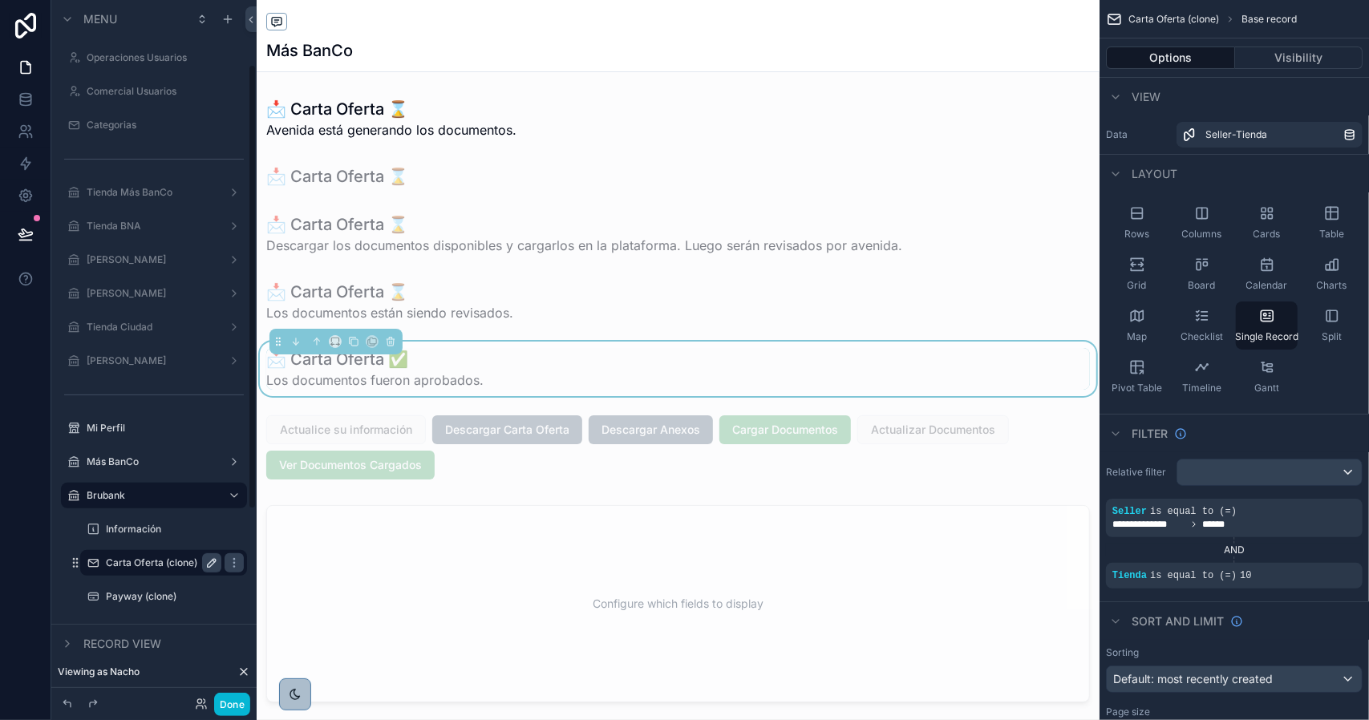
click at [208, 565] on icon "scrollable content" at bounding box center [212, 563] width 8 height 8
click at [175, 565] on input "**********" at bounding box center [151, 562] width 90 height 19
type input "**********"
click at [212, 565] on icon "scrollable content" at bounding box center [212, 564] width 8 height 6
click at [141, 526] on label "Información" at bounding box center [160, 529] width 109 height 13
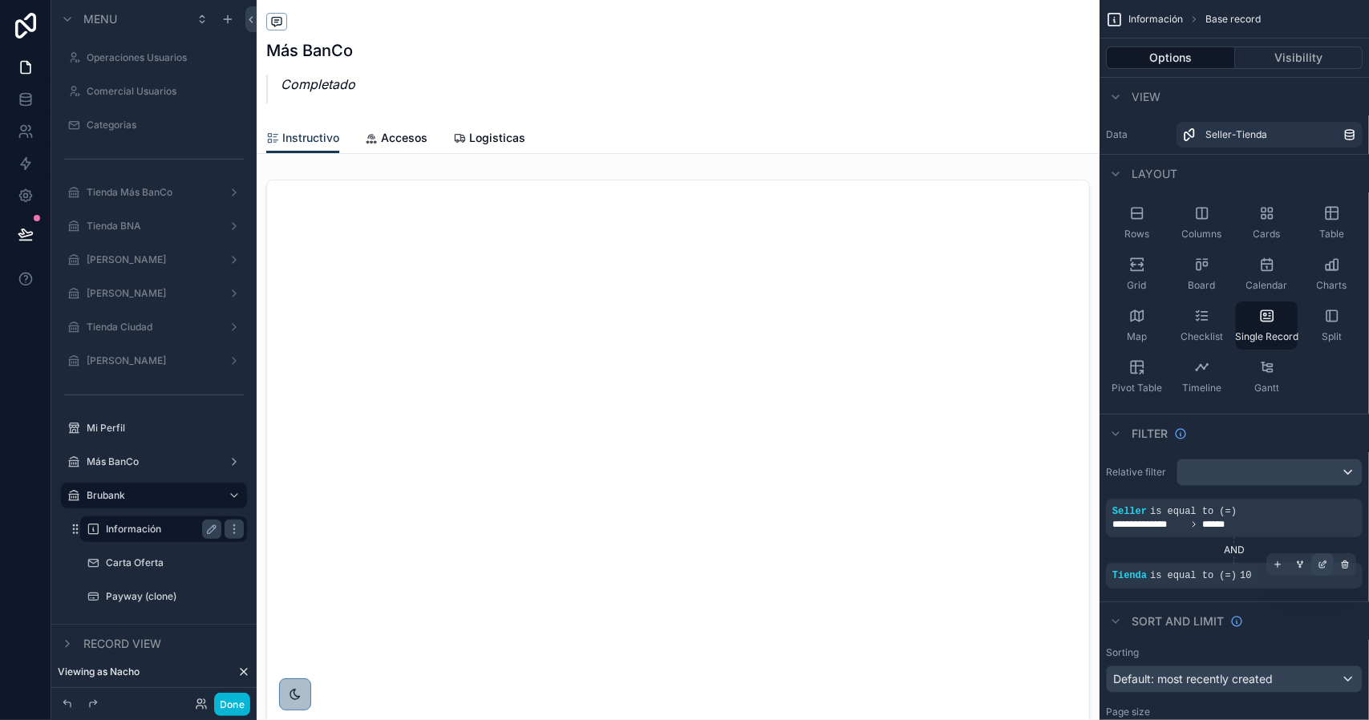
click at [1321, 565] on icon "scrollable content" at bounding box center [1323, 565] width 10 height 10
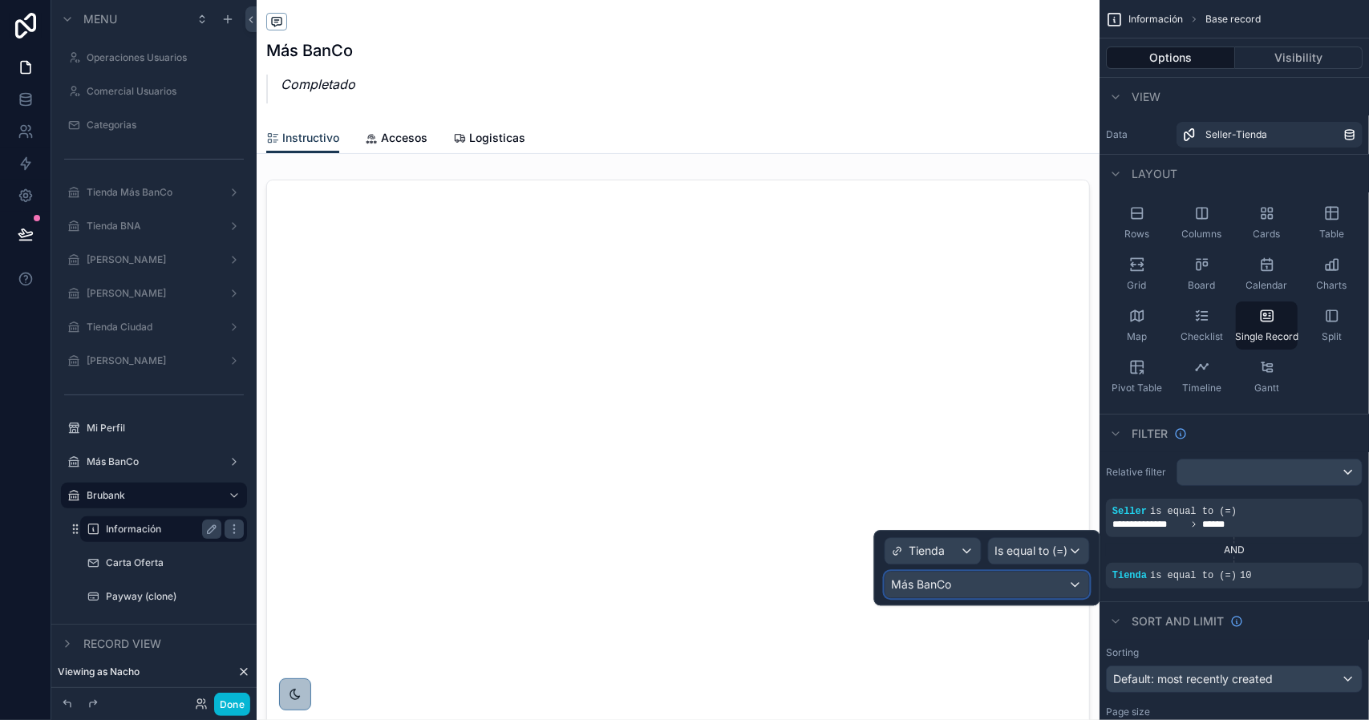
click at [969, 578] on div "Más BanCo" at bounding box center [987, 585] width 204 height 26
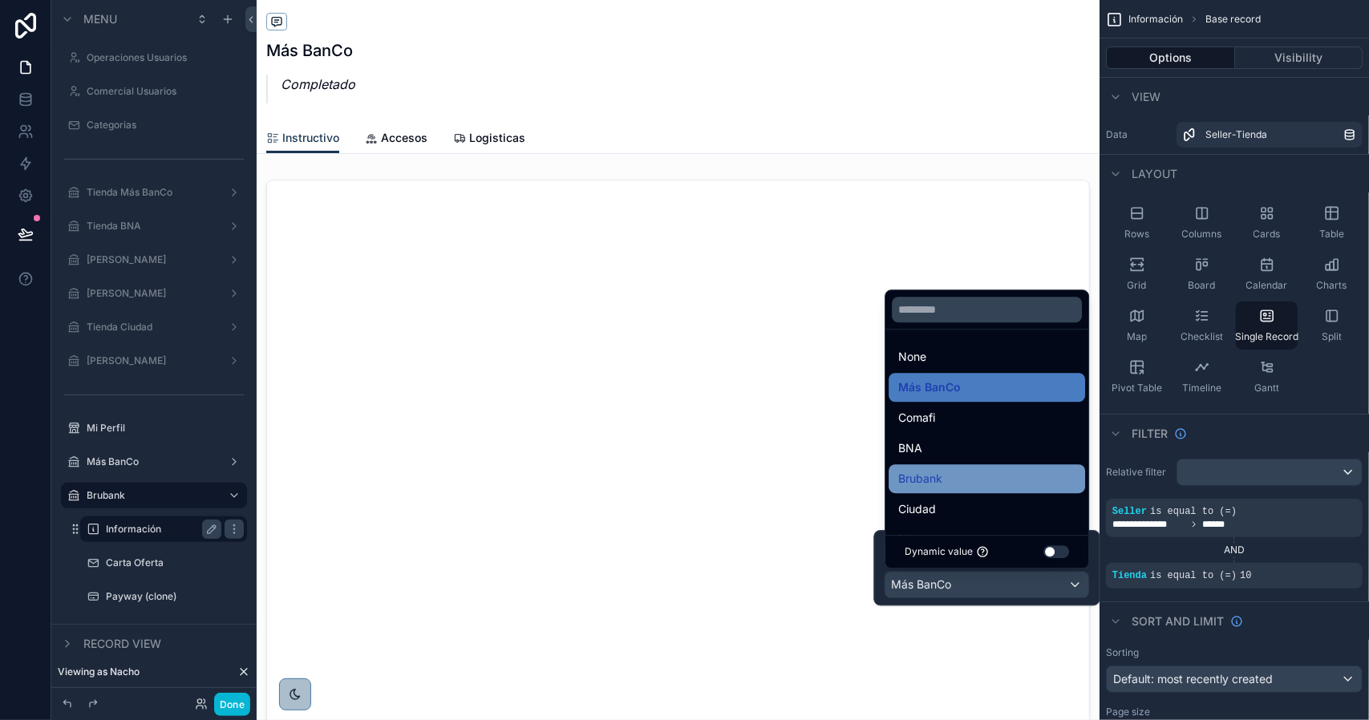
click at [952, 485] on div "Brubank" at bounding box center [986, 478] width 177 height 19
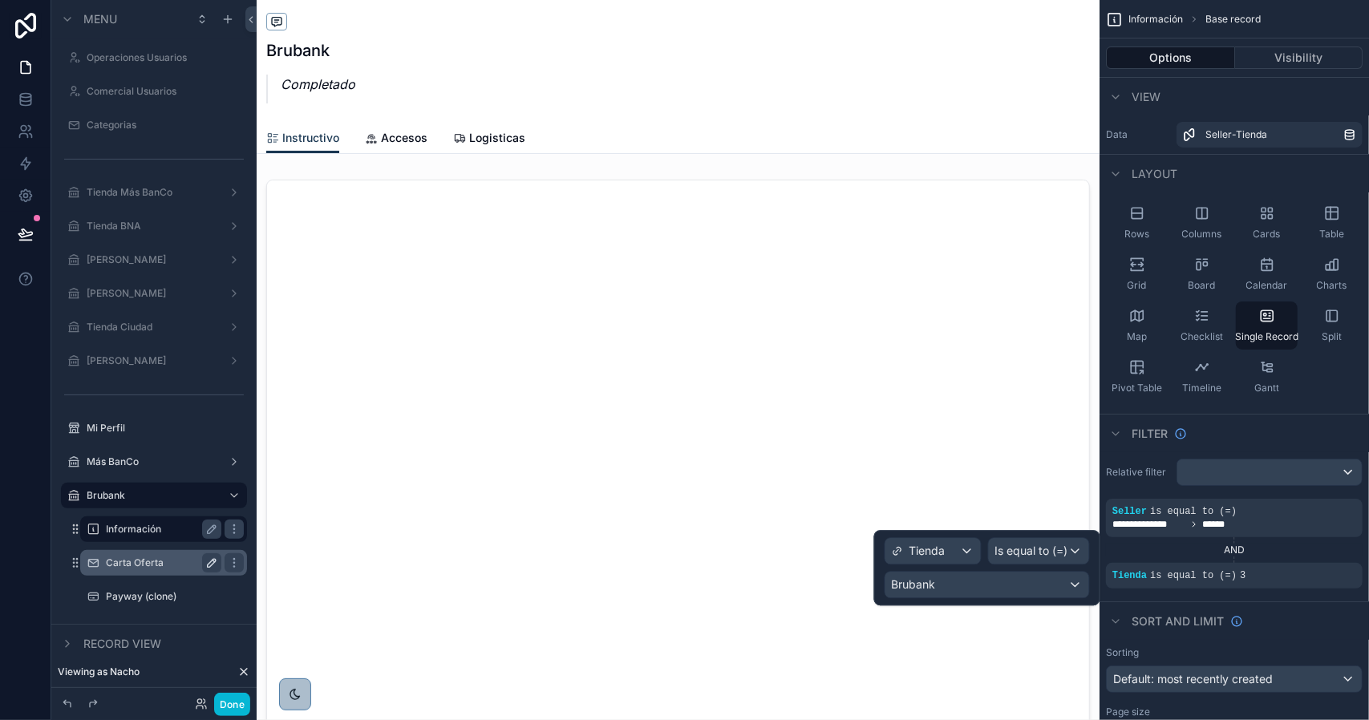
click at [148, 559] on label "Carta Oferta" at bounding box center [160, 563] width 109 height 13
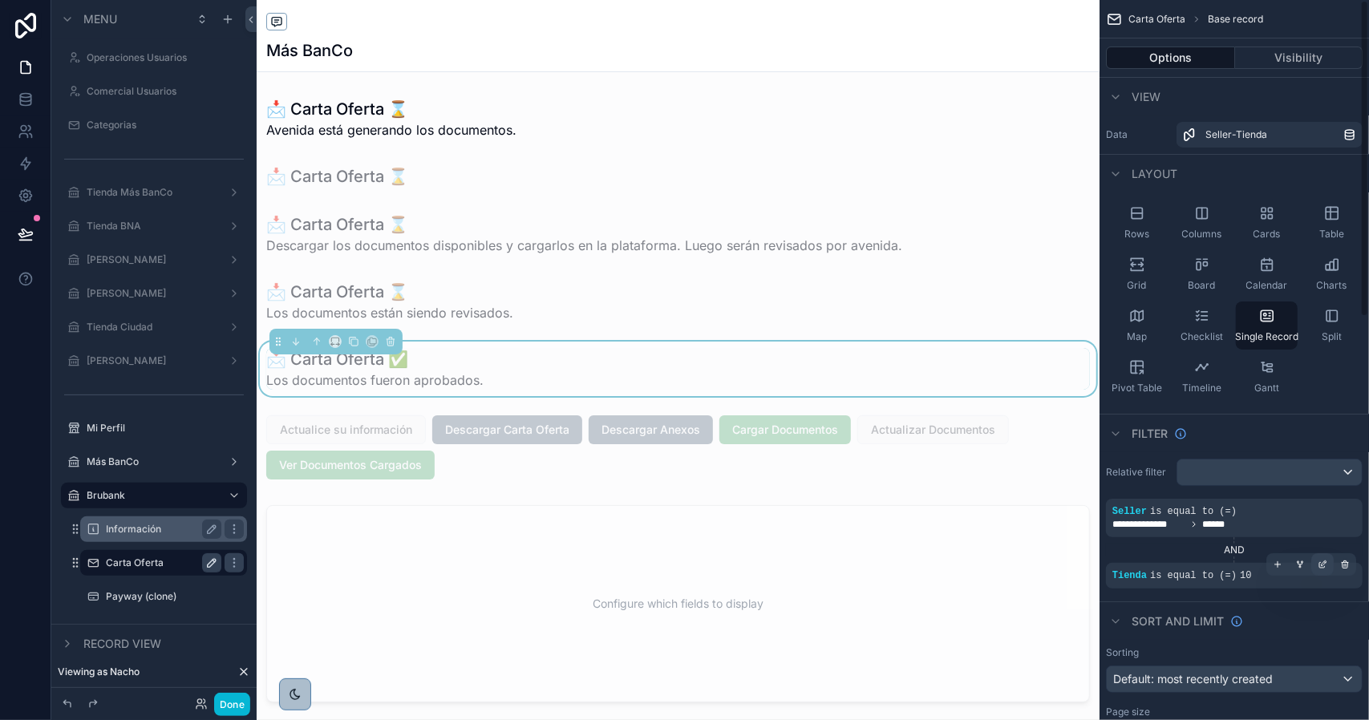
click at [1322, 563] on icon "scrollable content" at bounding box center [1324, 563] width 5 height 5
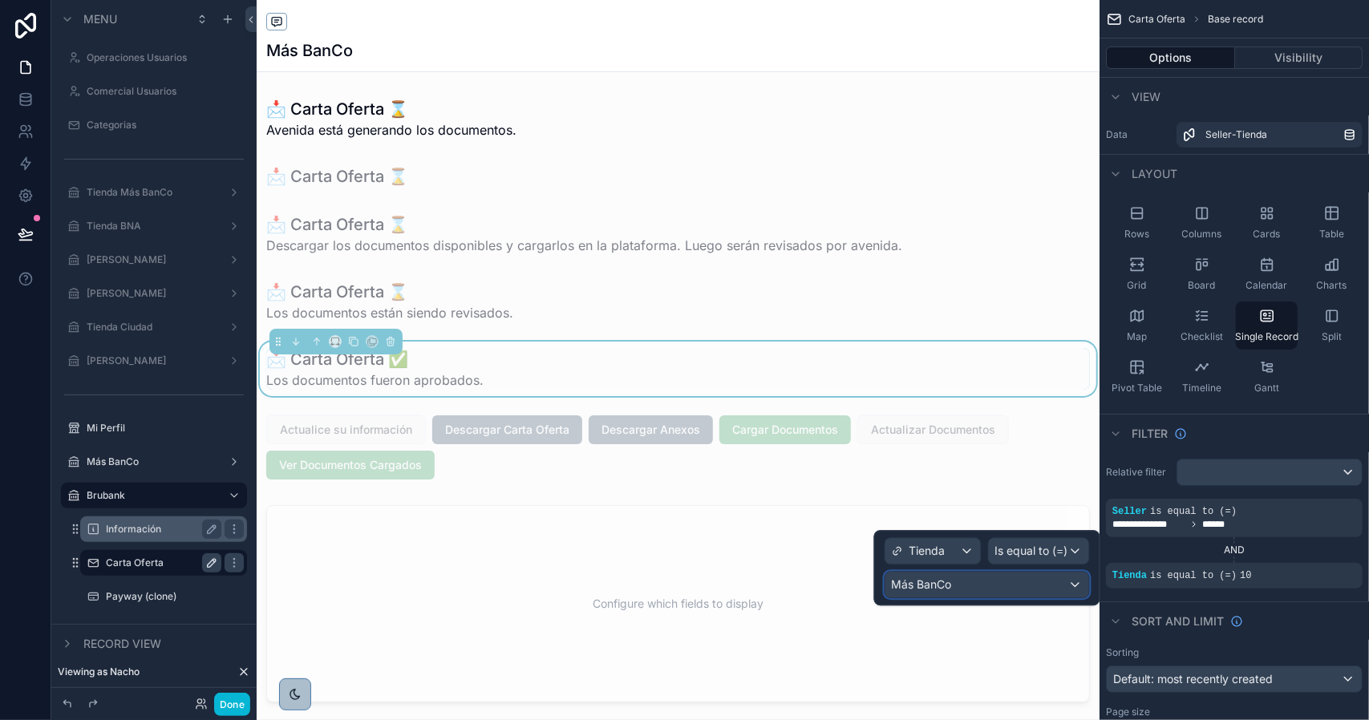
click at [1006, 581] on div "Más BanCo" at bounding box center [987, 585] width 204 height 26
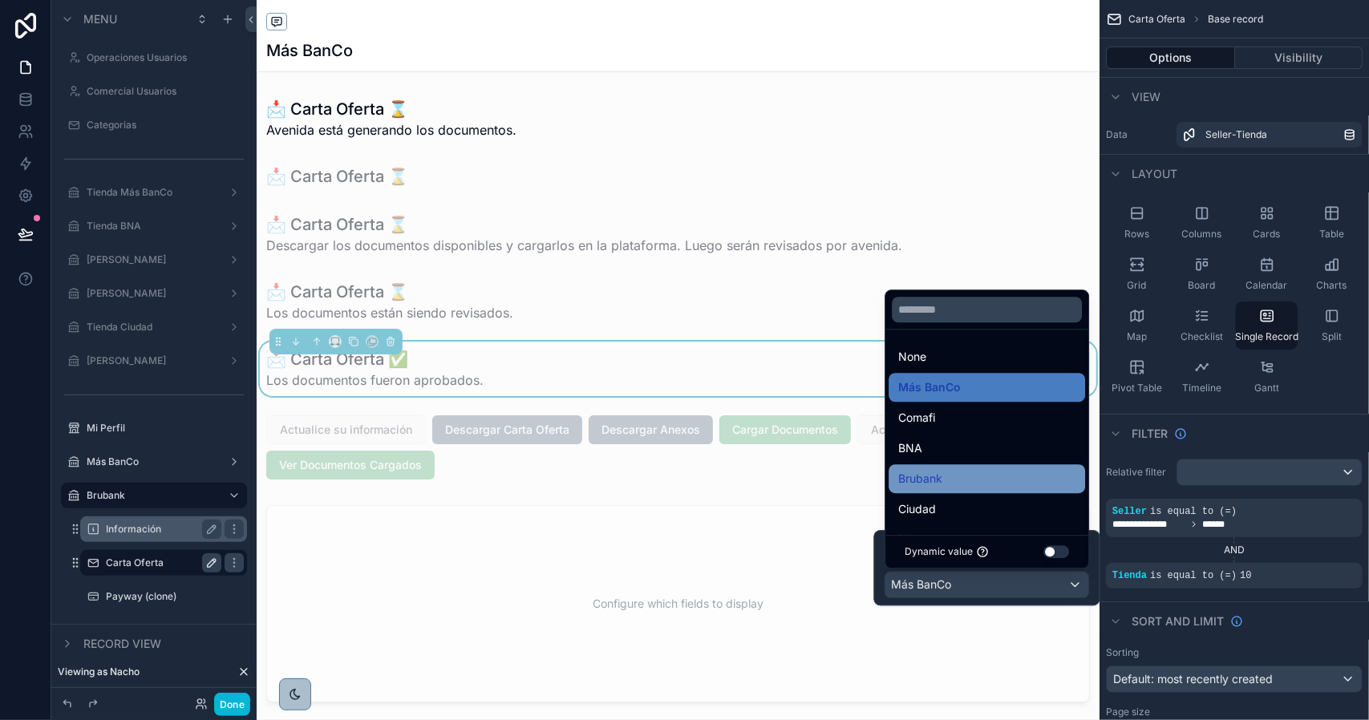
click at [941, 485] on span "Brubank" at bounding box center [920, 478] width 44 height 19
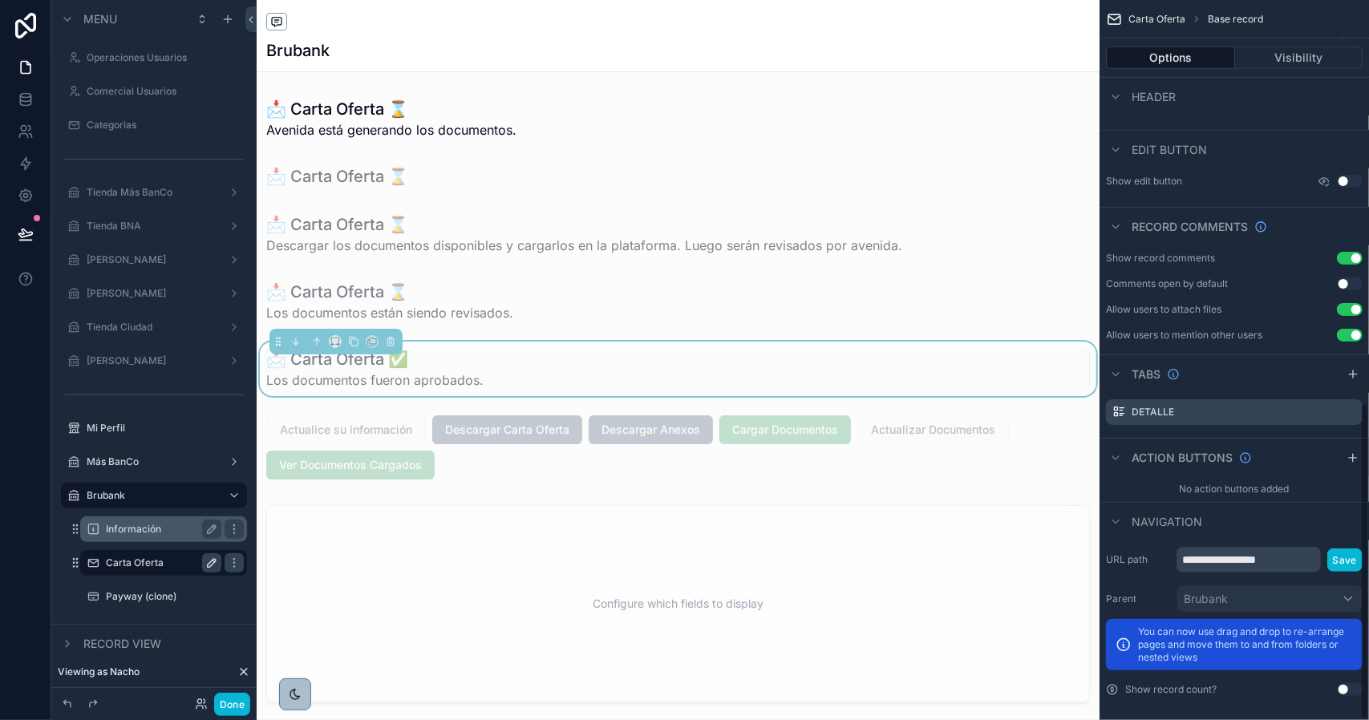
scroll to position [917, 0]
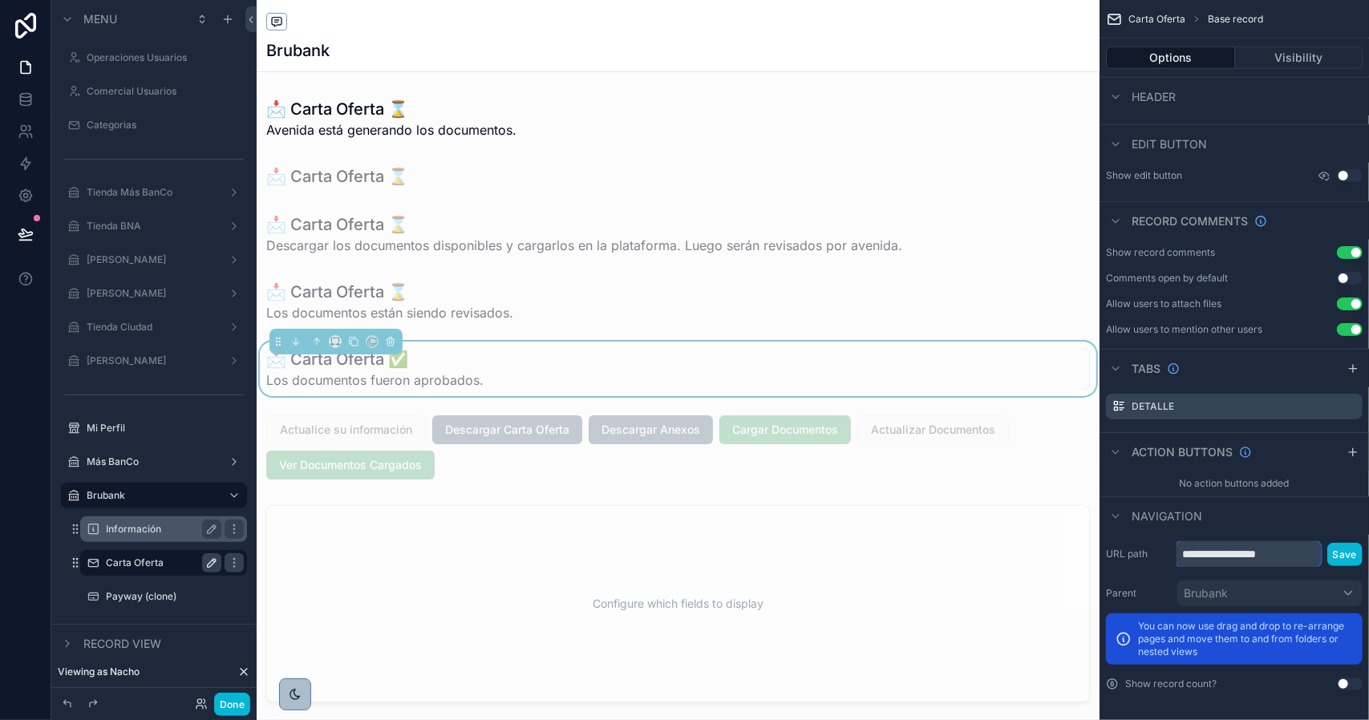
drag, startPoint x: 1246, startPoint y: 557, endPoint x: 1313, endPoint y: 557, distance: 66.6
click at [1310, 557] on input "**********" at bounding box center [1248, 554] width 144 height 26
type input "**********"
click at [1346, 554] on button "Save" at bounding box center [1344, 554] width 35 height 23
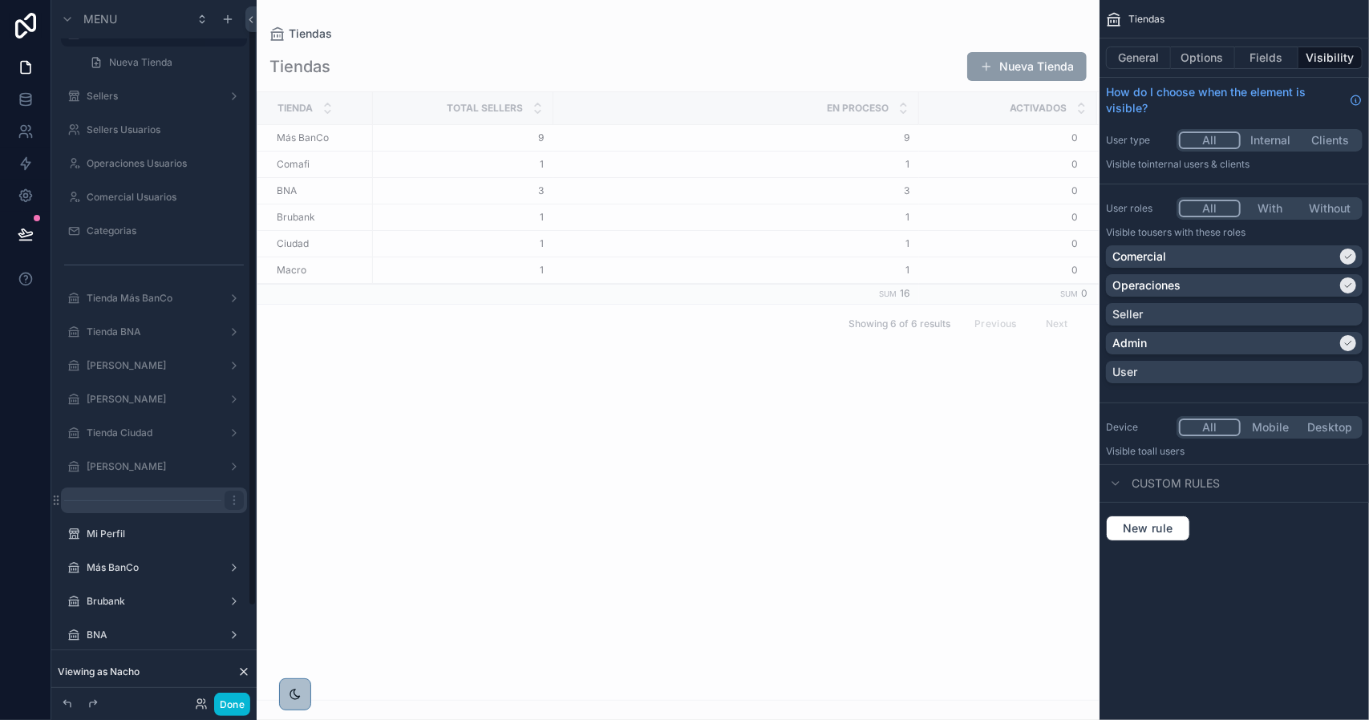
scroll to position [130, 0]
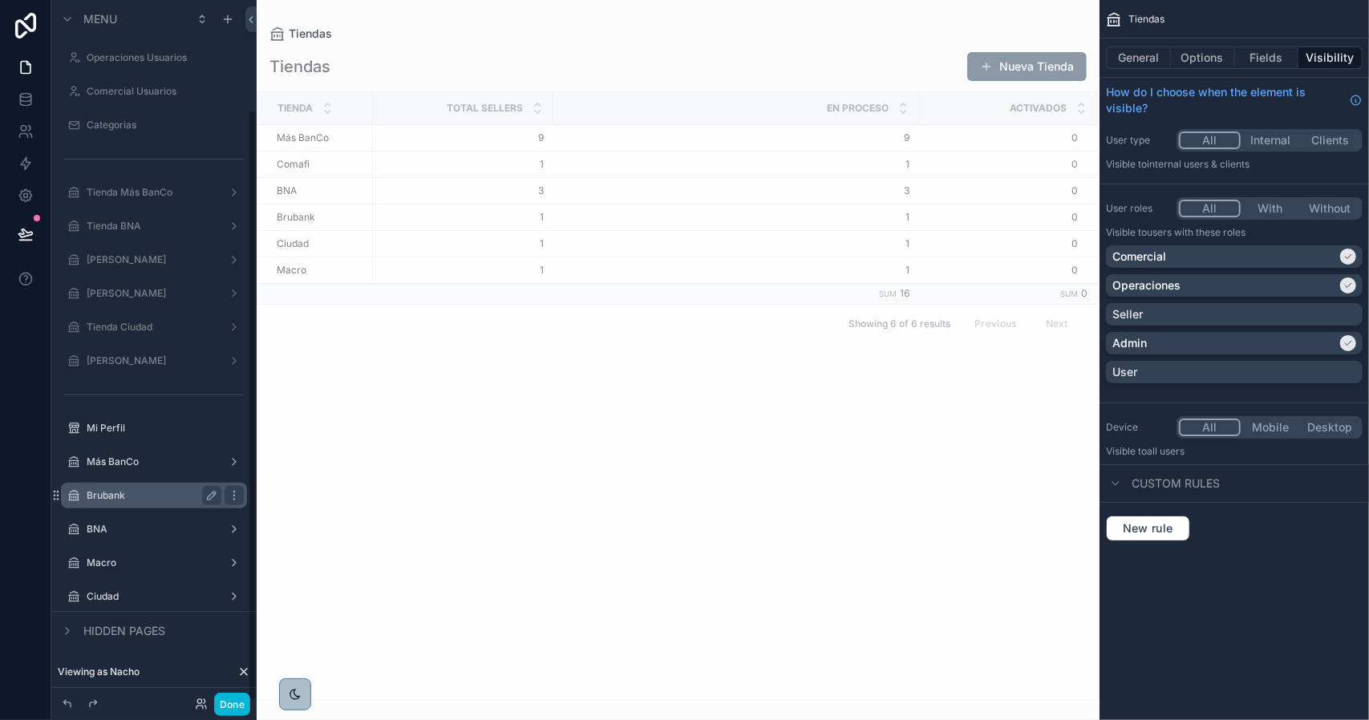
click at [152, 498] on label "Brubank" at bounding box center [151, 495] width 128 height 13
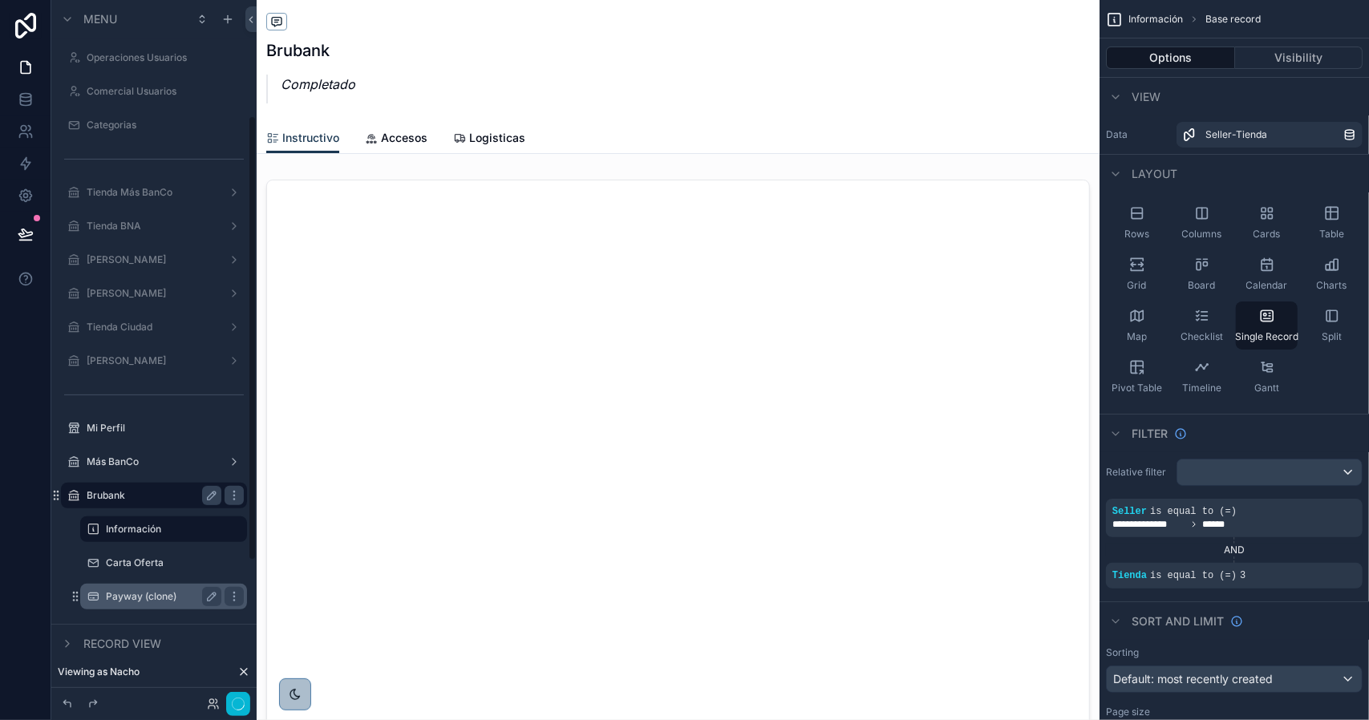
scroll to position [181, 0]
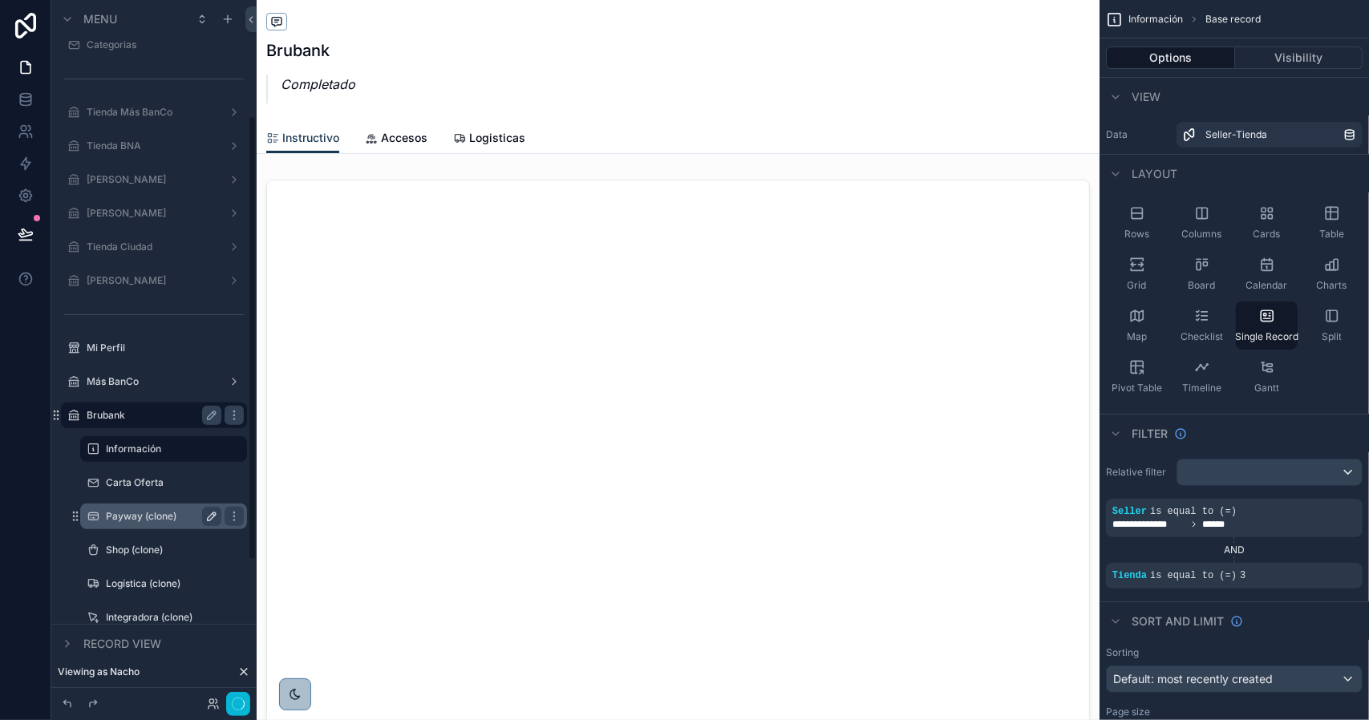
click at [207, 516] on icon "scrollable content" at bounding box center [211, 516] width 13 height 13
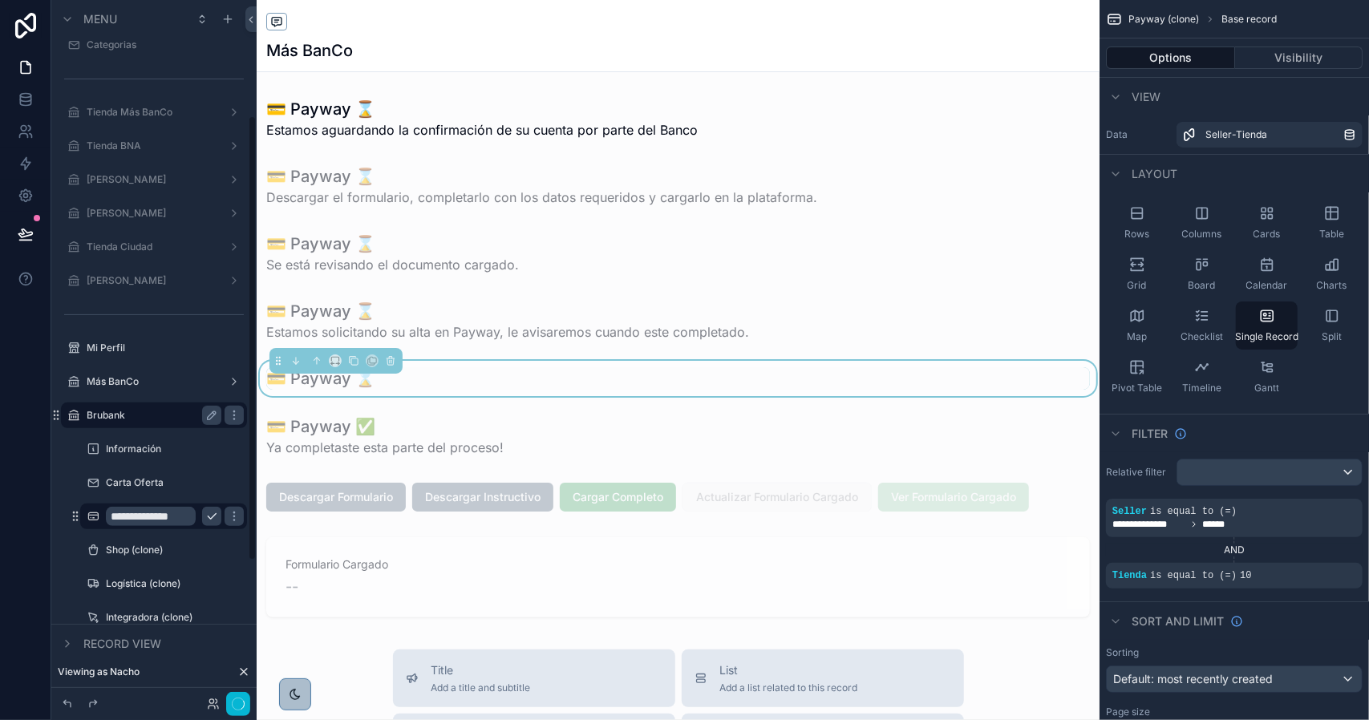
click at [152, 516] on input "**********" at bounding box center [151, 516] width 90 height 19
type input "******"
click at [207, 516] on icon "scrollable content" at bounding box center [211, 516] width 13 height 13
click at [139, 514] on label "Payway" at bounding box center [160, 516] width 109 height 13
click at [132, 490] on div "Carta Oferta" at bounding box center [163, 482] width 115 height 19
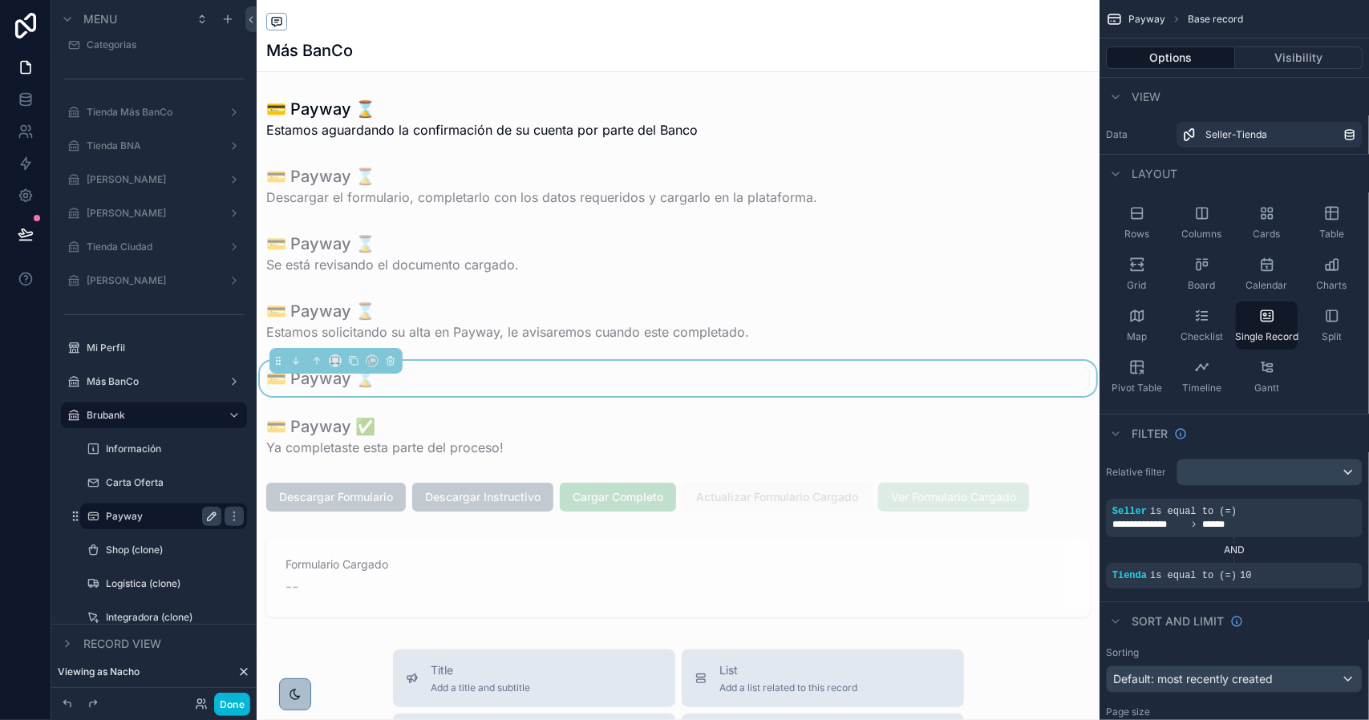
click at [141, 516] on label "Payway" at bounding box center [160, 516] width 109 height 13
drag, startPoint x: 145, startPoint y: 514, endPoint x: 123, endPoint y: 516, distance: 21.7
click at [123, 516] on label "Payway" at bounding box center [160, 516] width 109 height 13
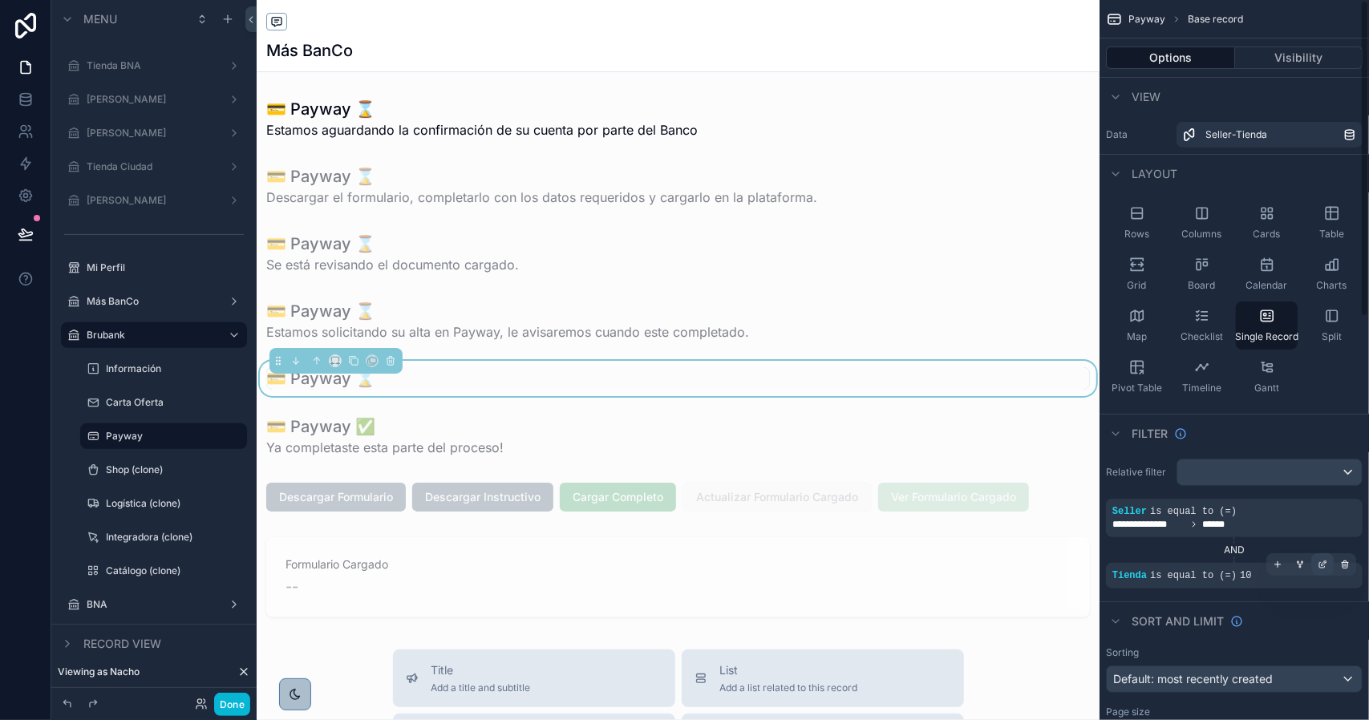
click at [1328, 566] on div "scrollable content" at bounding box center [1322, 564] width 22 height 22
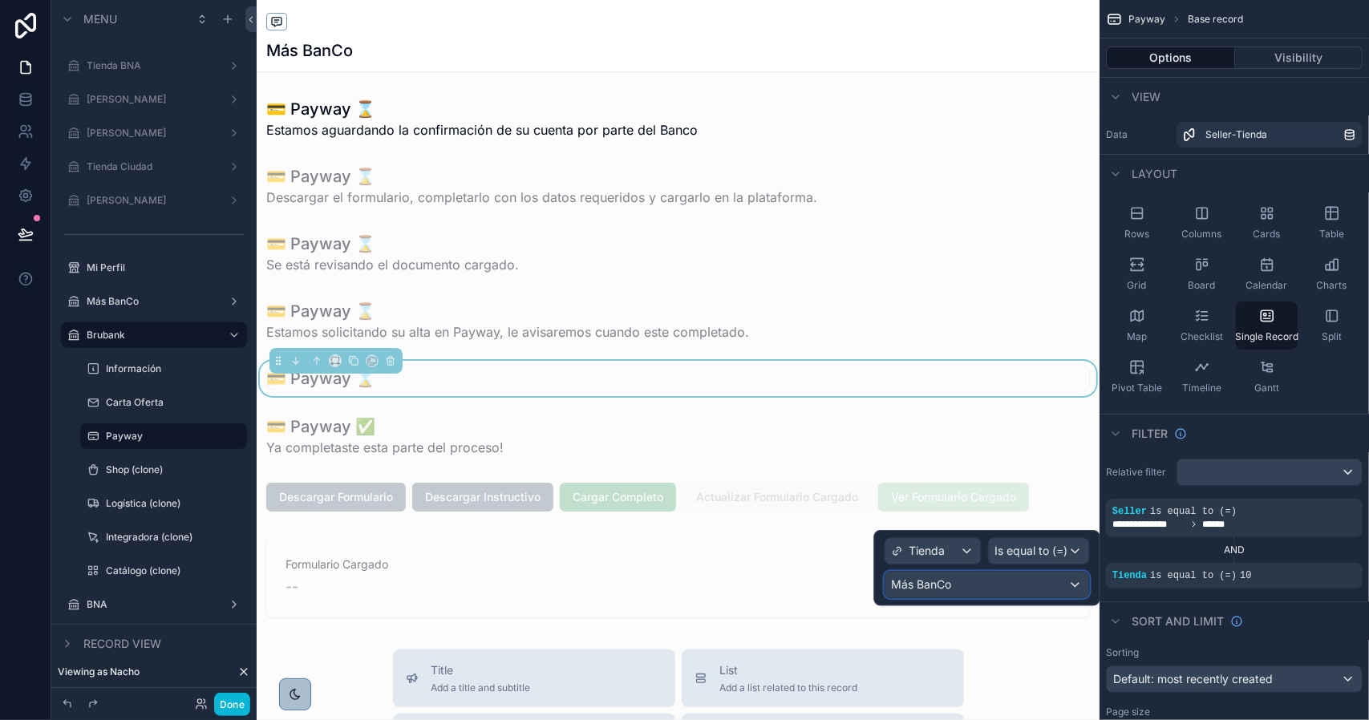
click at [972, 586] on div "Más BanCo" at bounding box center [987, 585] width 204 height 26
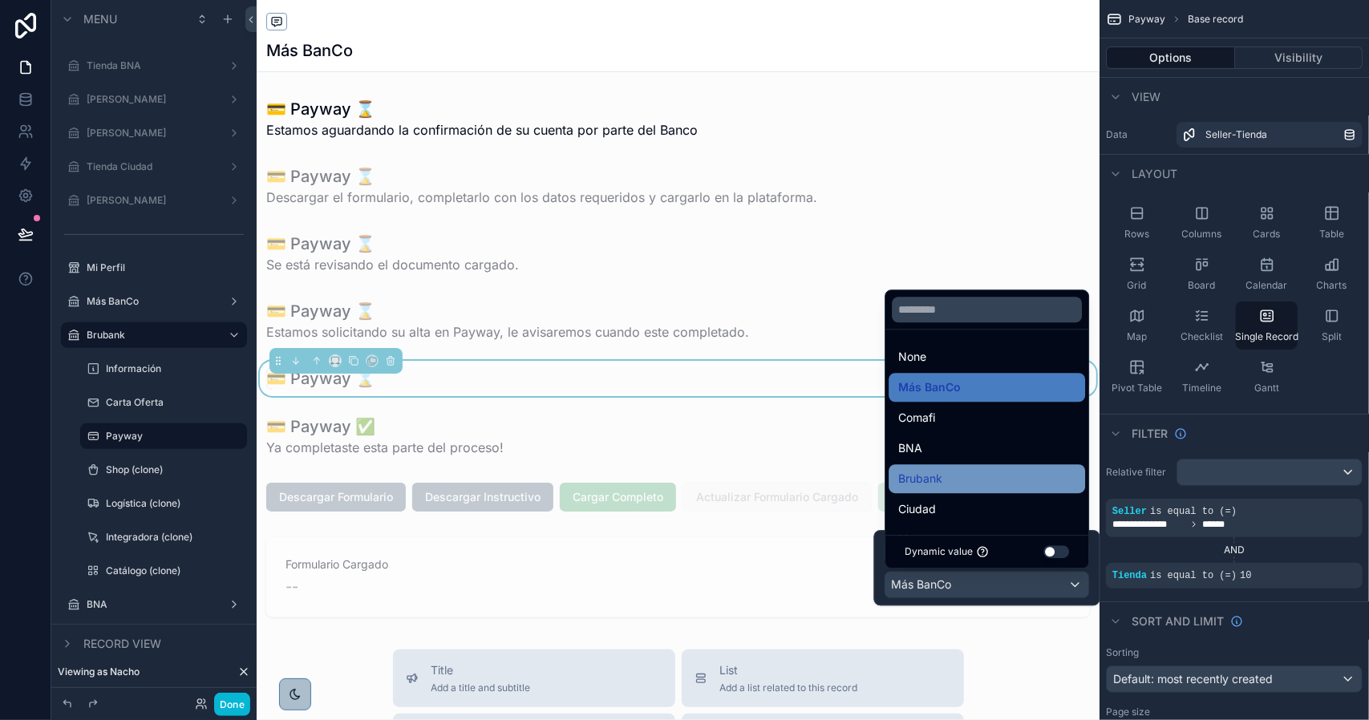
click at [964, 476] on div "Brubank" at bounding box center [986, 478] width 177 height 19
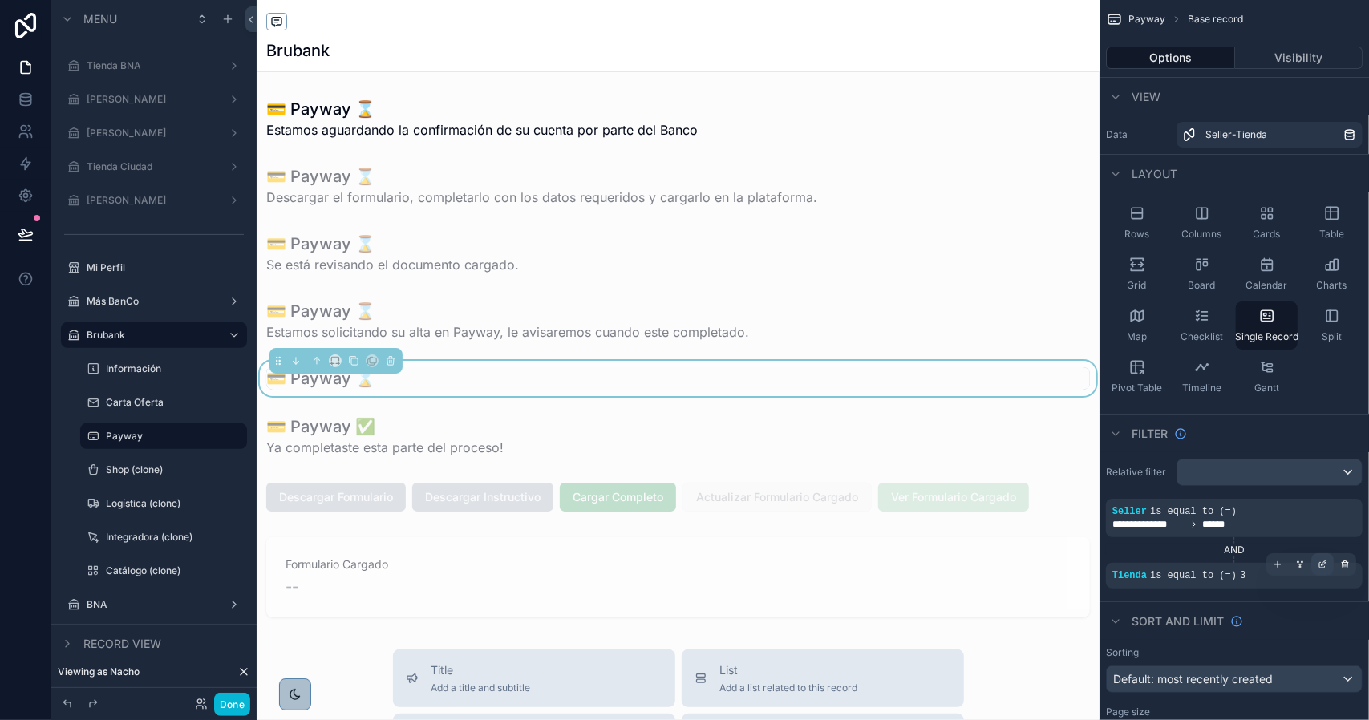
click at [1322, 567] on icon "scrollable content" at bounding box center [1322, 566] width 6 height 6
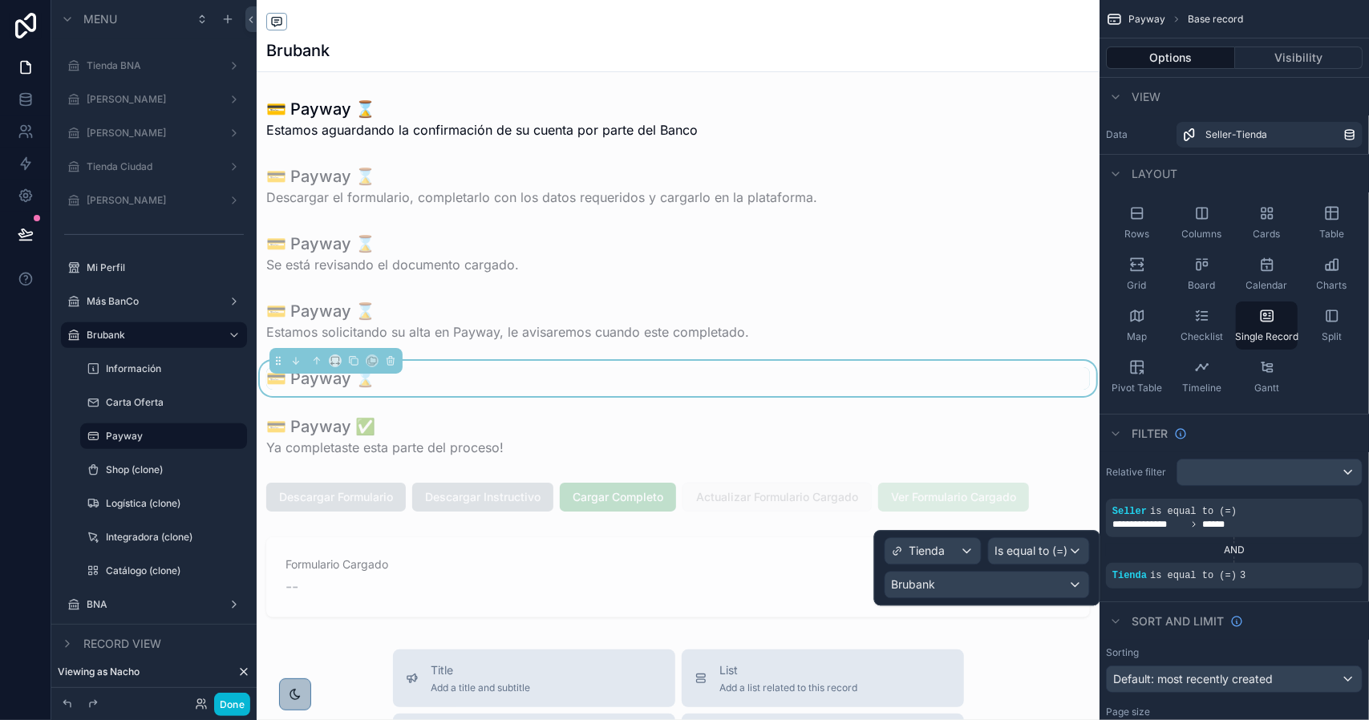
click at [428, 492] on div "scrollable content" at bounding box center [678, 674] width 843 height 1349
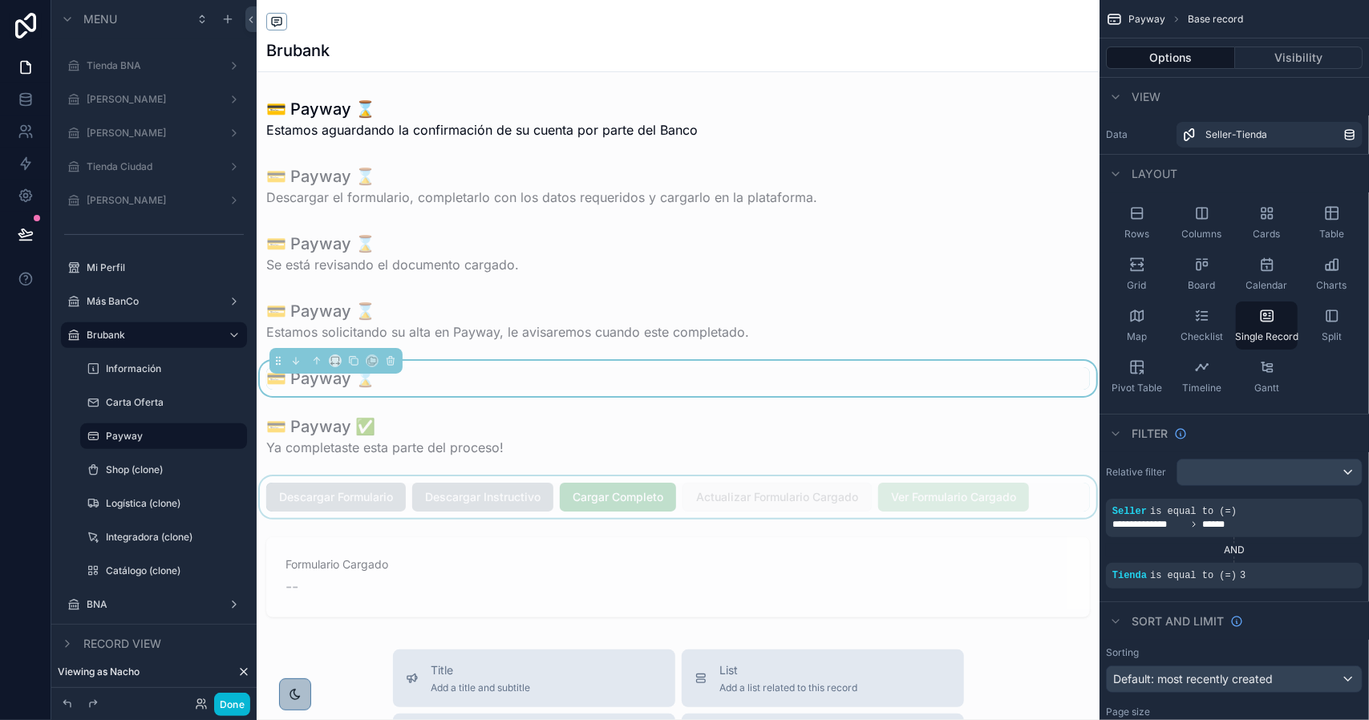
click at [373, 498] on div "scrollable content" at bounding box center [678, 497] width 843 height 42
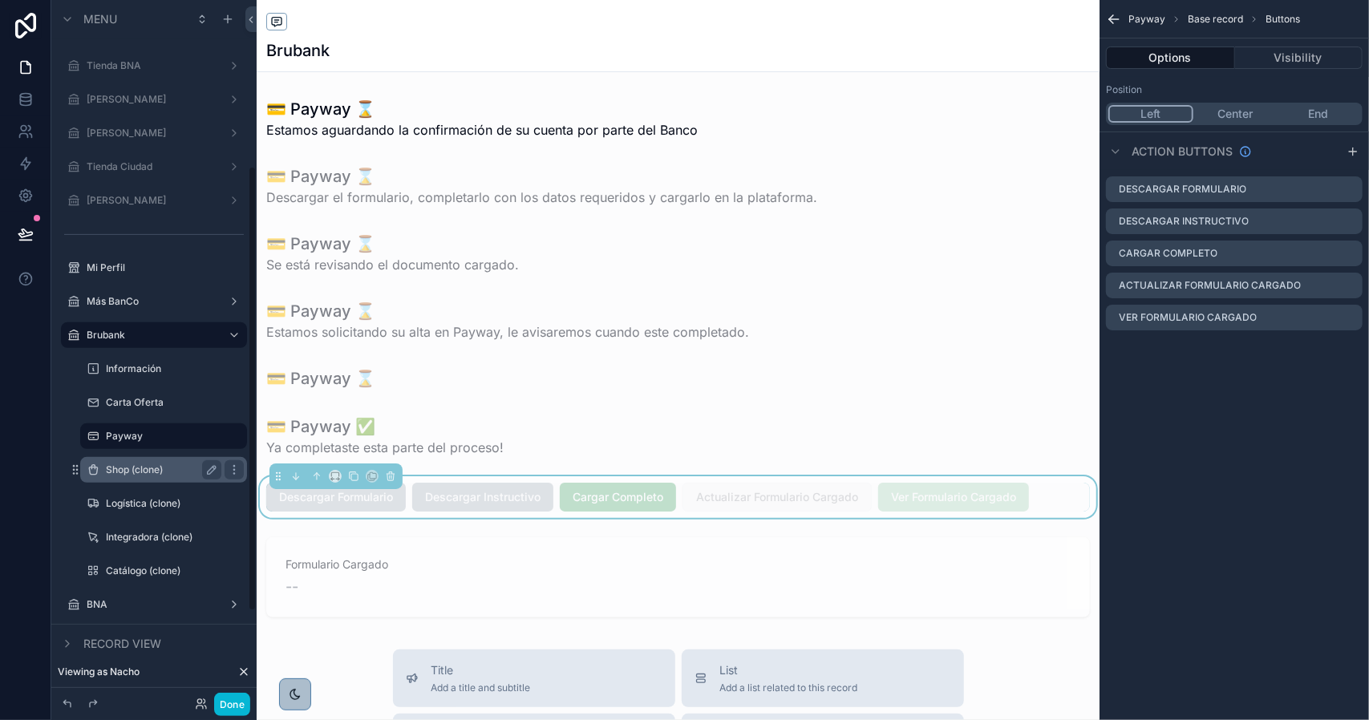
click at [162, 473] on label "Shop (clone)" at bounding box center [160, 470] width 109 height 13
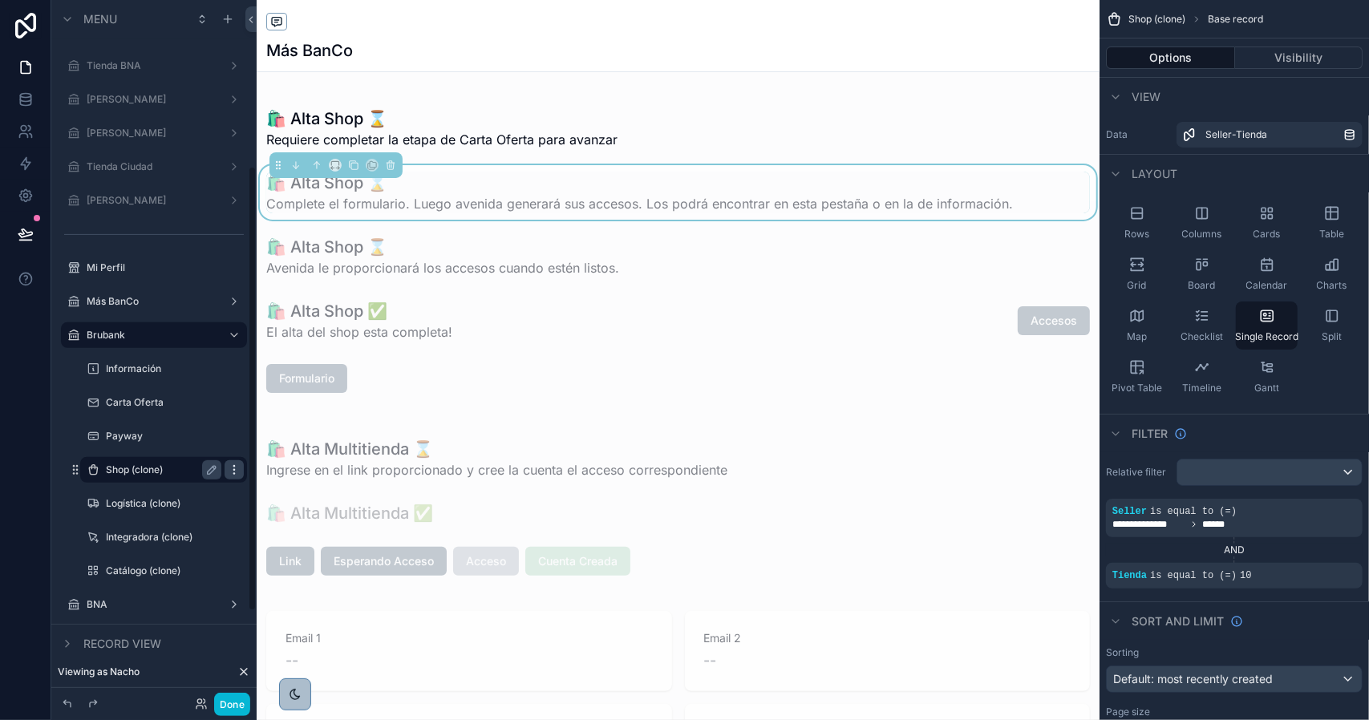
click at [235, 474] on icon "scrollable content" at bounding box center [234, 470] width 13 height 13
click at [296, 487] on span "Remove" at bounding box center [306, 481] width 43 height 16
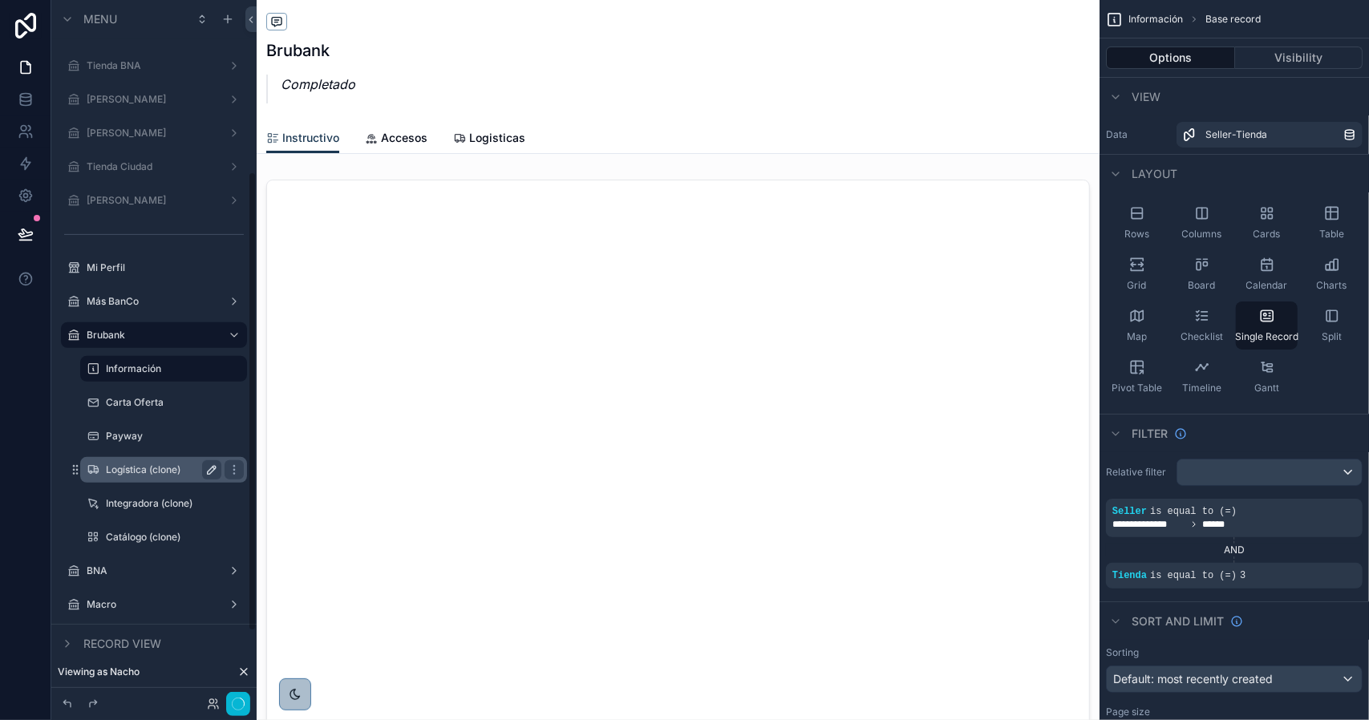
click at [215, 471] on icon "scrollable content" at bounding box center [211, 470] width 13 height 13
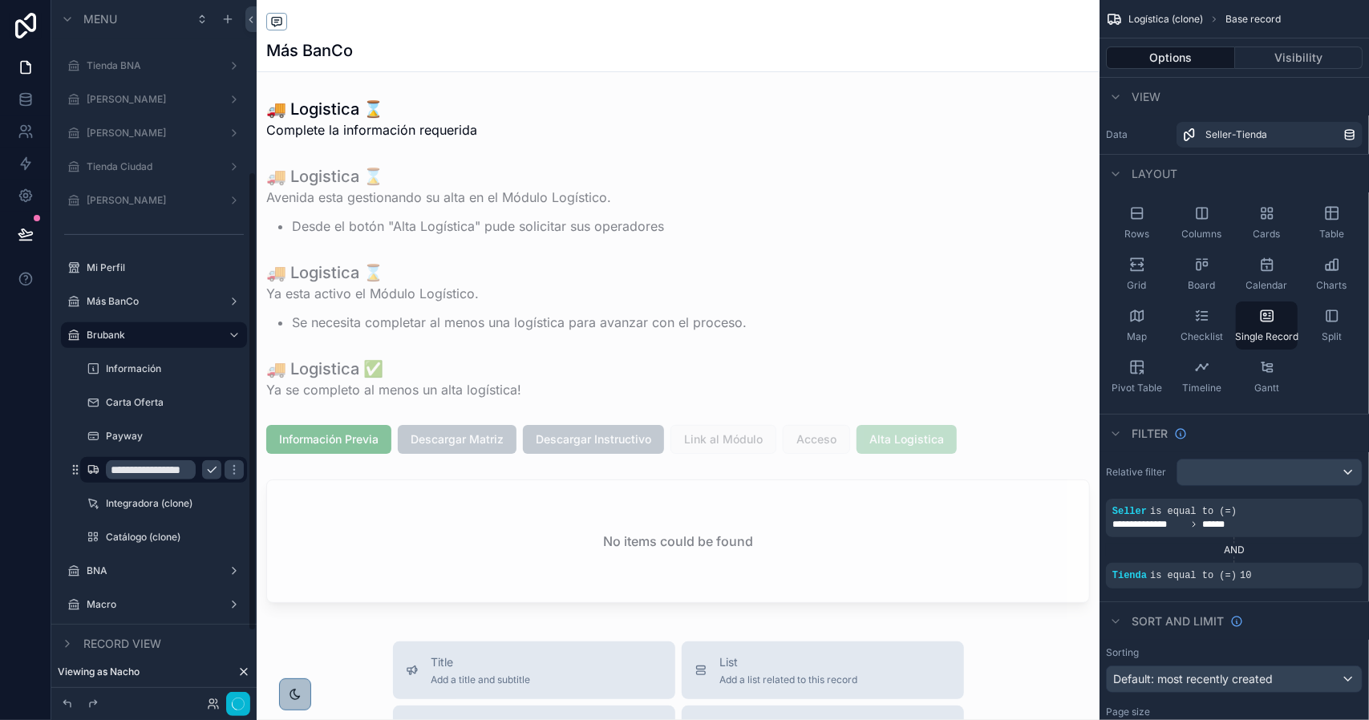
click at [160, 469] on input "**********" at bounding box center [151, 469] width 90 height 19
type input "*********"
click at [206, 471] on icon "scrollable content" at bounding box center [211, 470] width 13 height 13
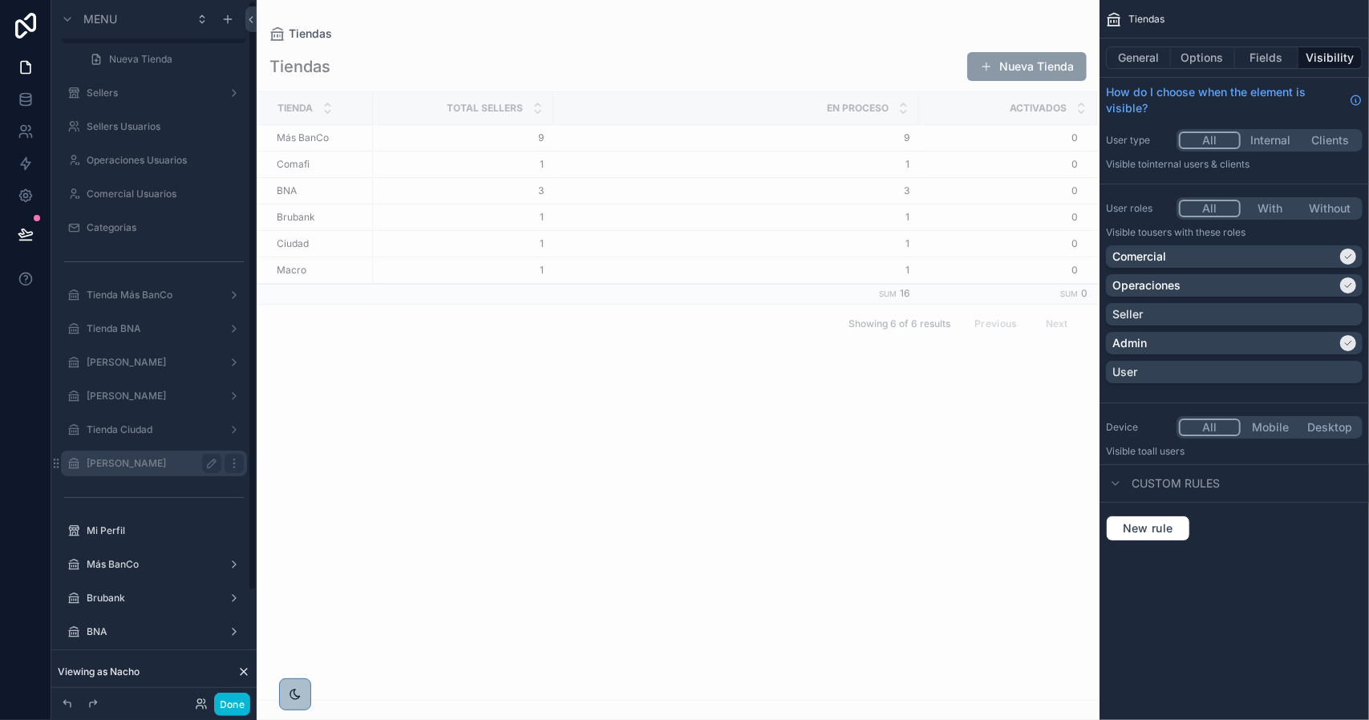
scroll to position [130, 0]
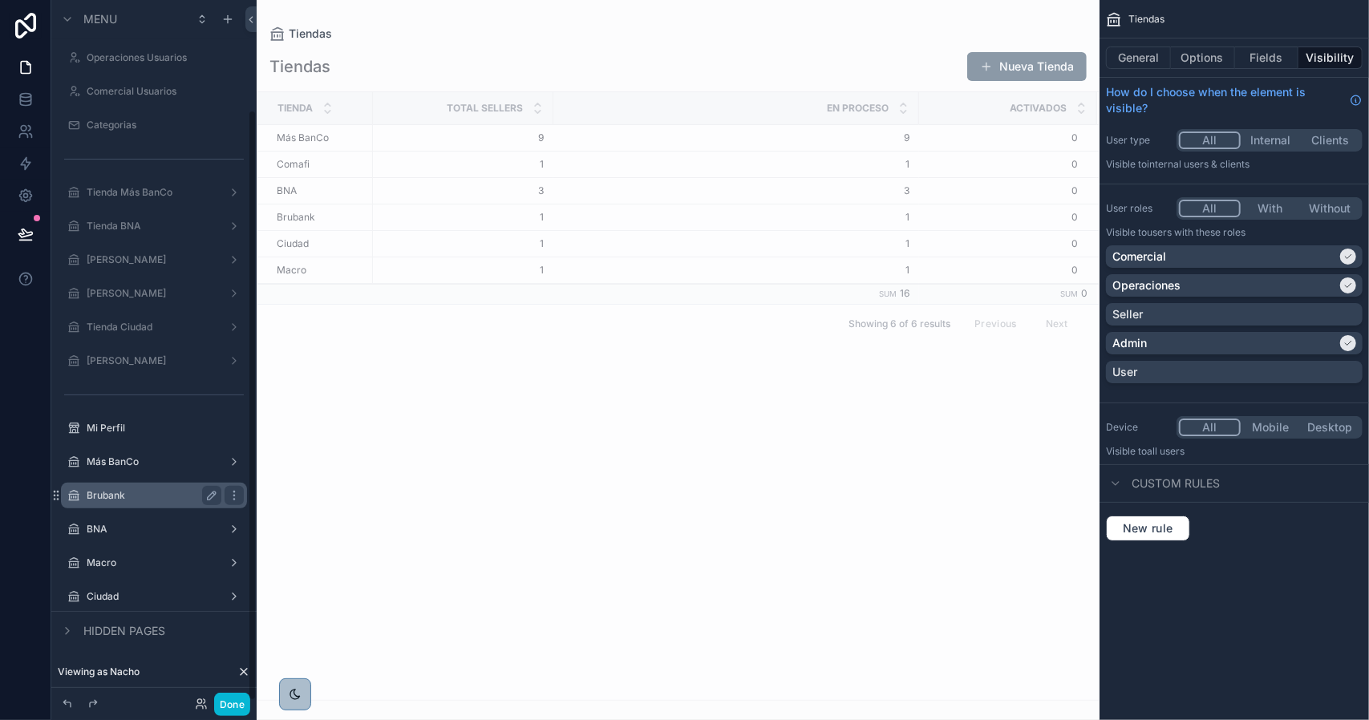
click at [165, 503] on div "Brubank" at bounding box center [154, 495] width 135 height 19
click at [143, 488] on div "Brubank" at bounding box center [154, 495] width 135 height 19
click at [132, 492] on label "Brubank" at bounding box center [151, 495] width 128 height 13
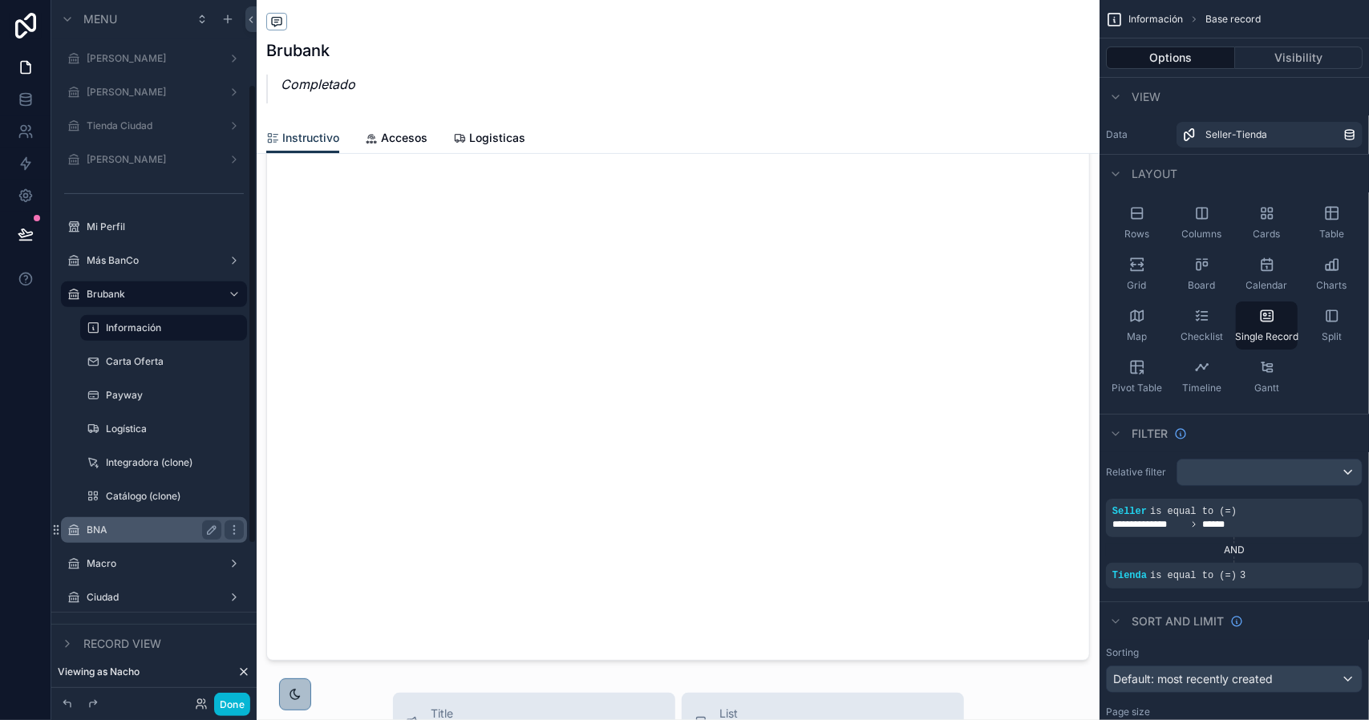
scroll to position [342, 0]
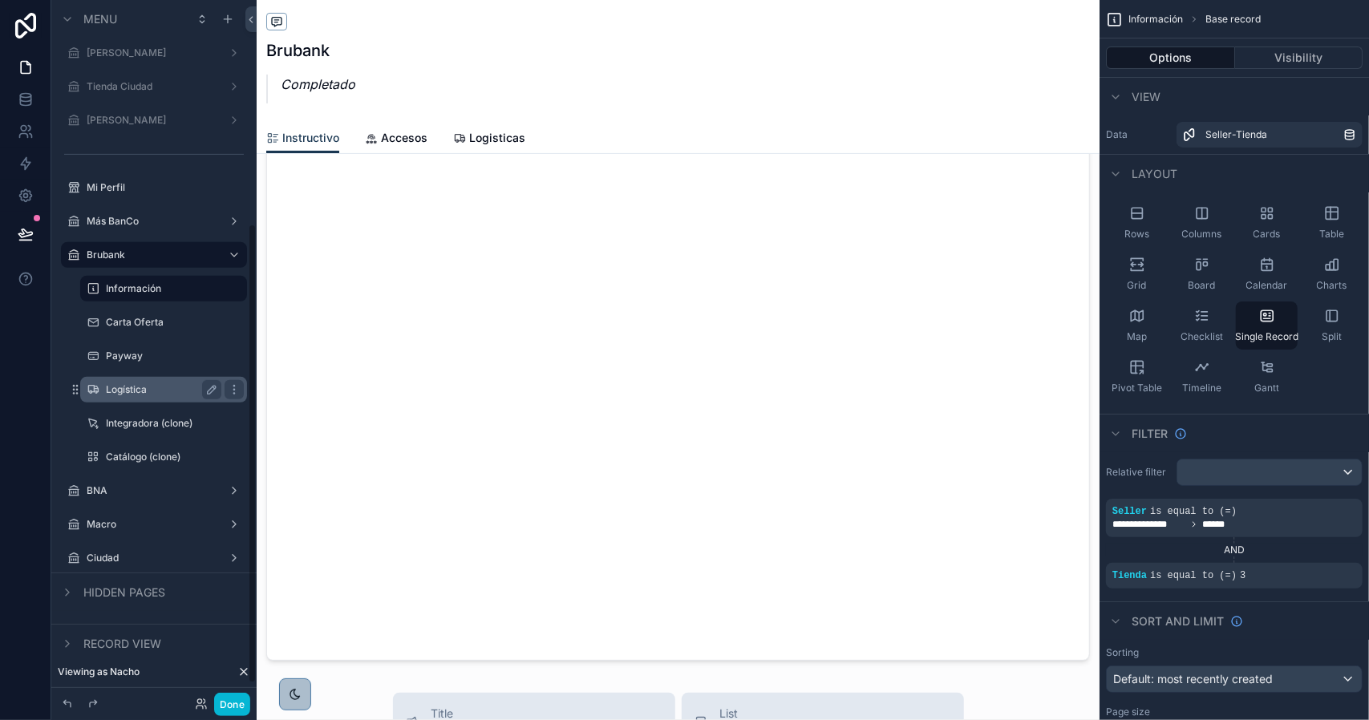
click at [160, 391] on label "Logística" at bounding box center [160, 389] width 109 height 13
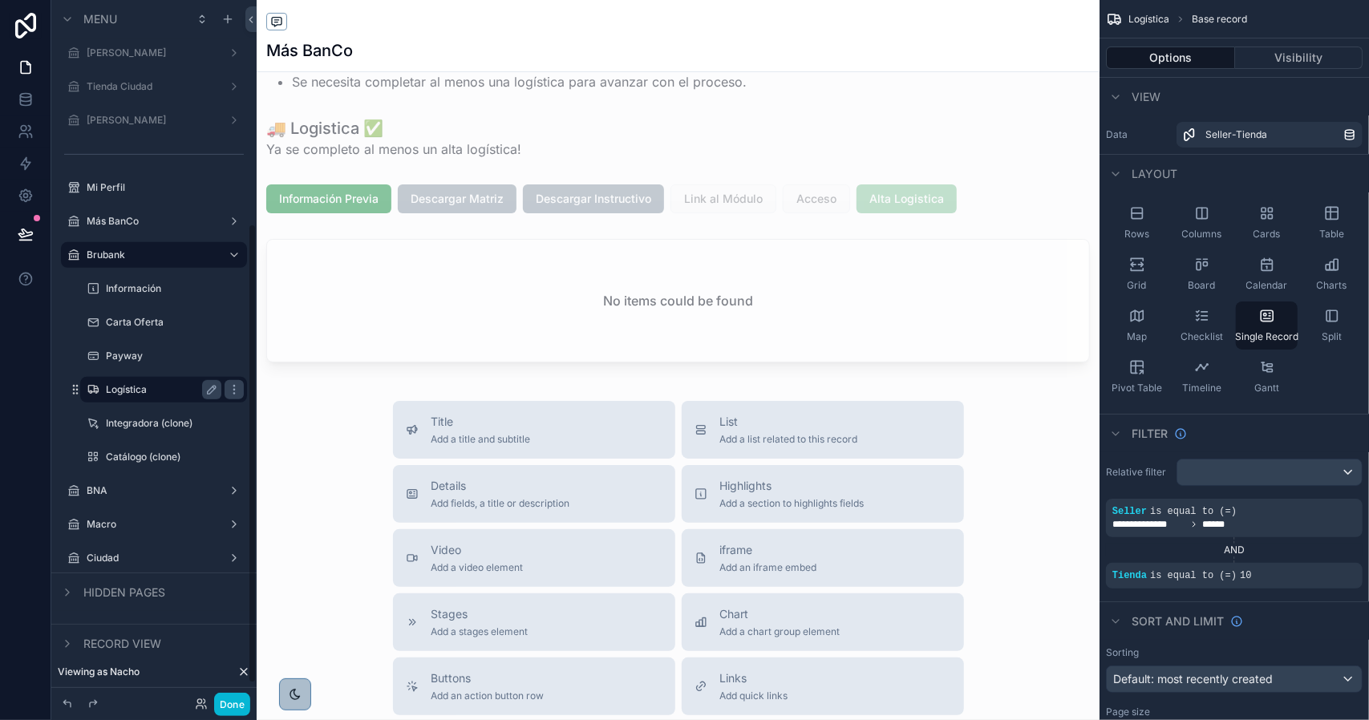
click at [719, 199] on div "scrollable content" at bounding box center [678, 429] width 843 height 1341
click at [719, 198] on div "scrollable content" at bounding box center [678, 199] width 843 height 42
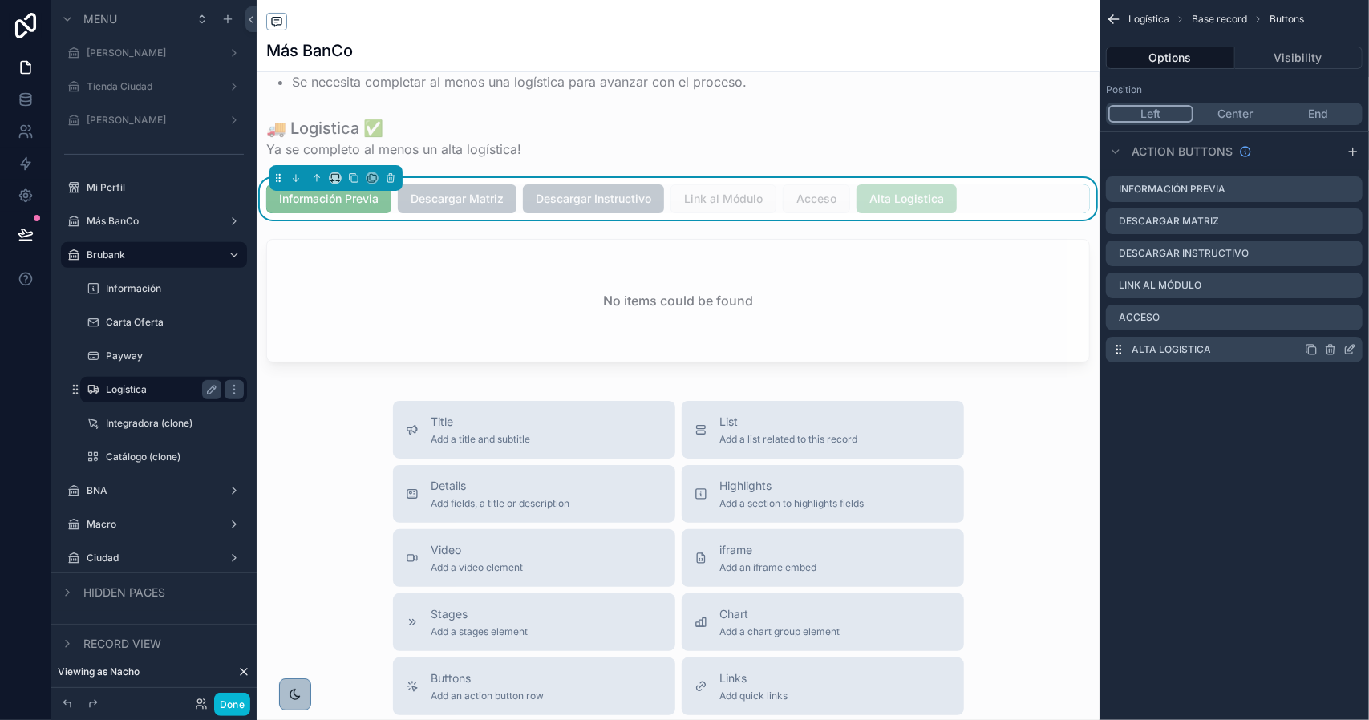
click at [1346, 350] on icon "scrollable content" at bounding box center [1349, 350] width 7 height 7
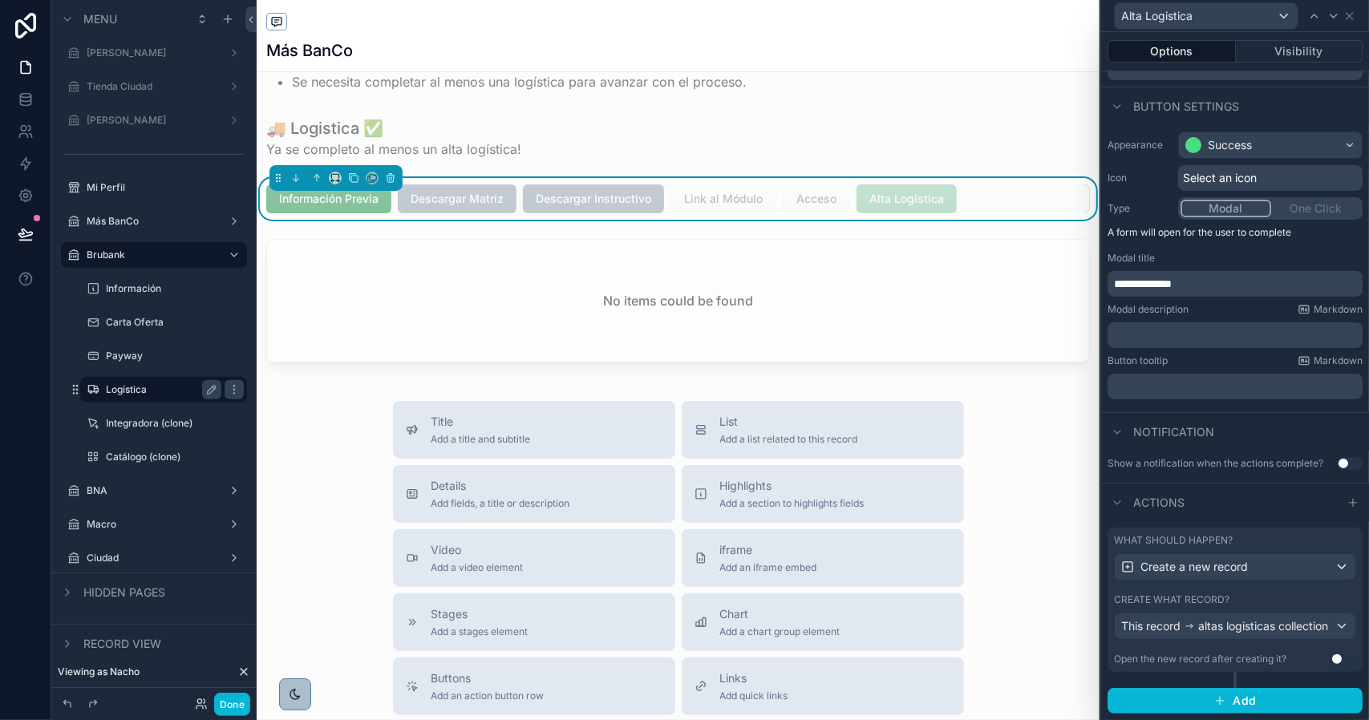
click at [1270, 583] on div "What should happen? Create a new record Create what record? This record altas l…" at bounding box center [1234, 600] width 255 height 144
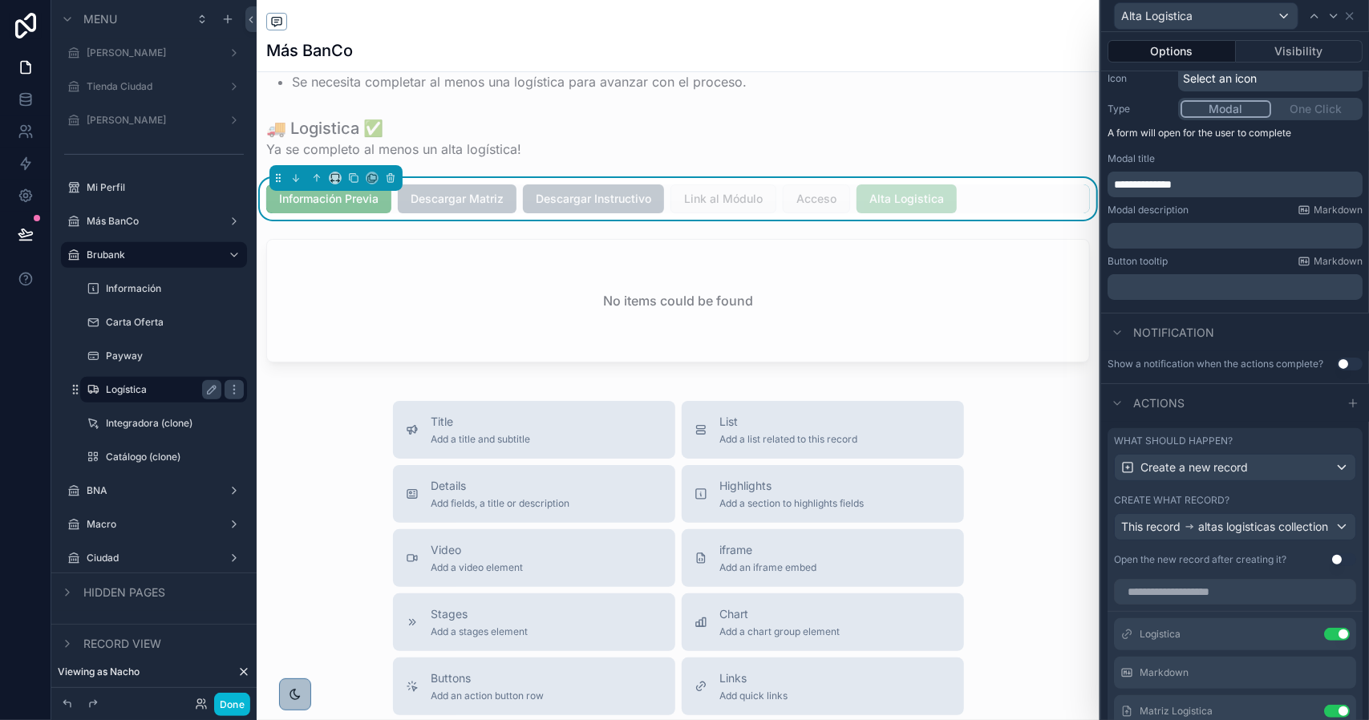
scroll to position [492, 0]
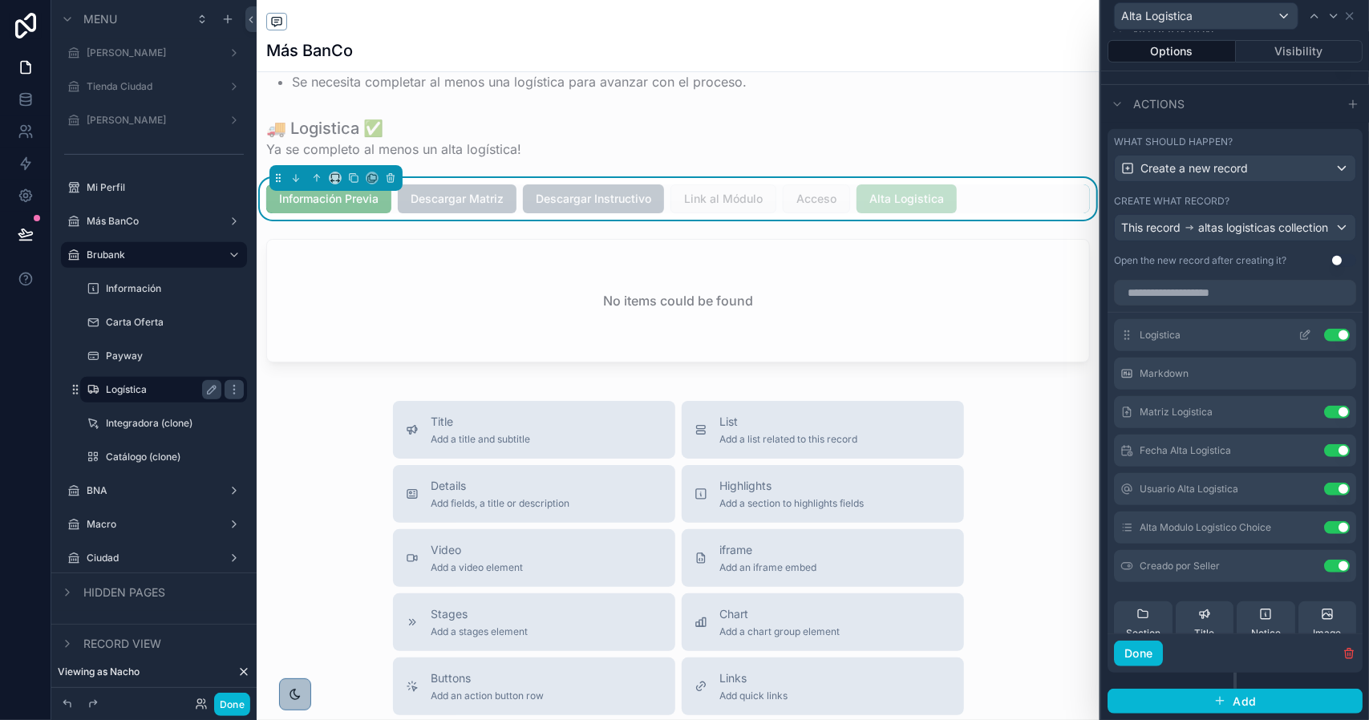
click at [1298, 338] on icon at bounding box center [1304, 335] width 13 height 13
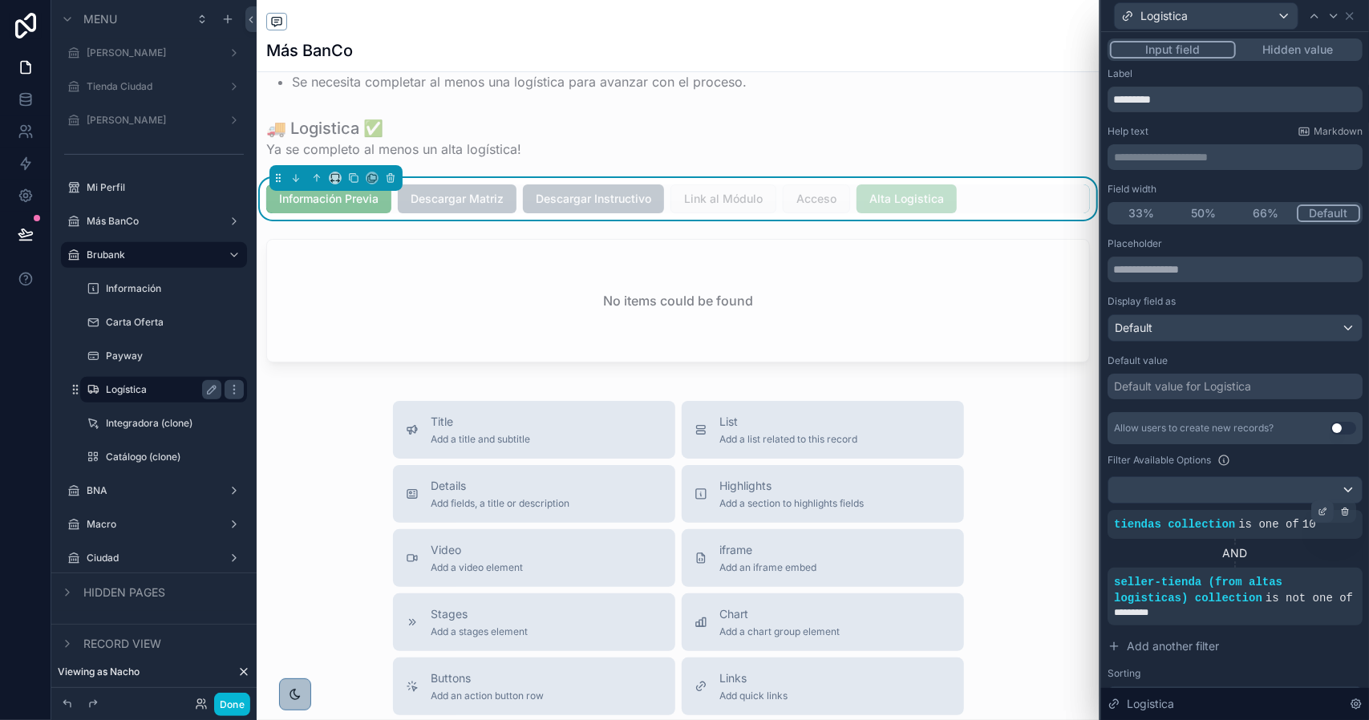
click at [1318, 509] on icon at bounding box center [1323, 512] width 10 height 10
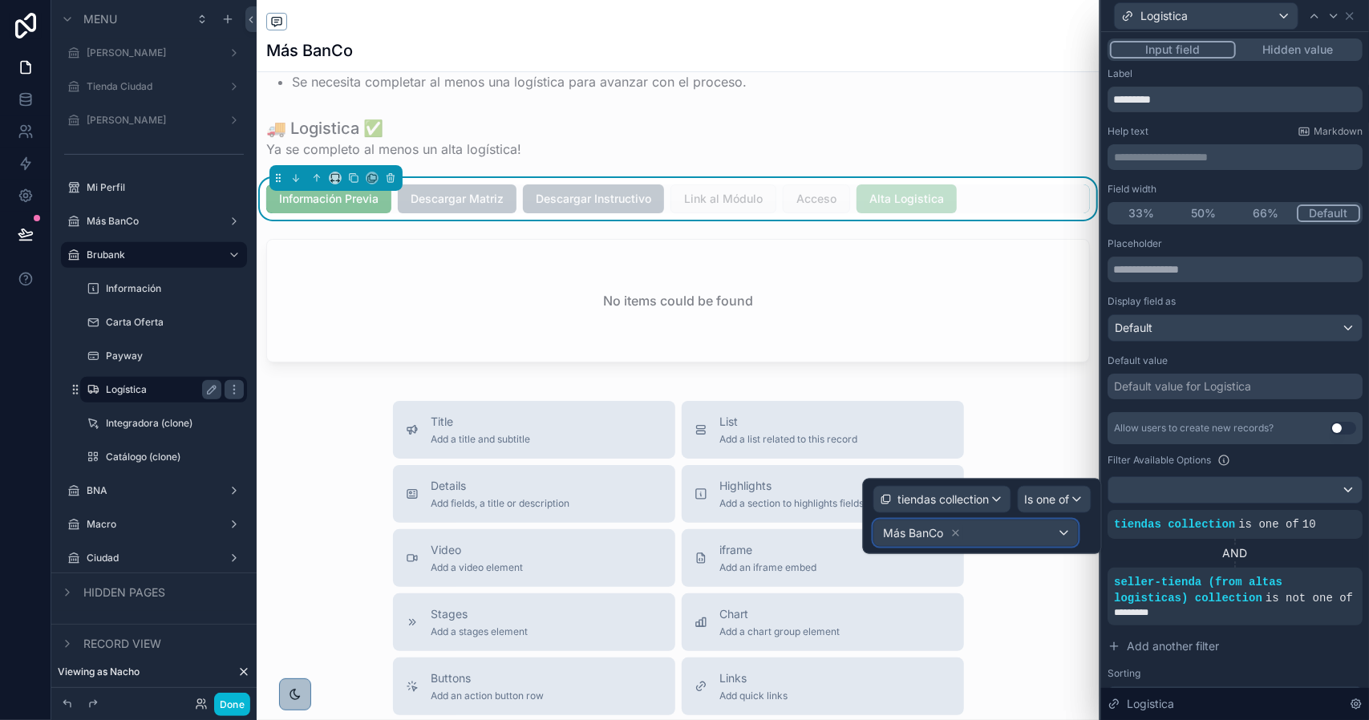
click at [1001, 532] on div "Más BanCo" at bounding box center [976, 533] width 204 height 26
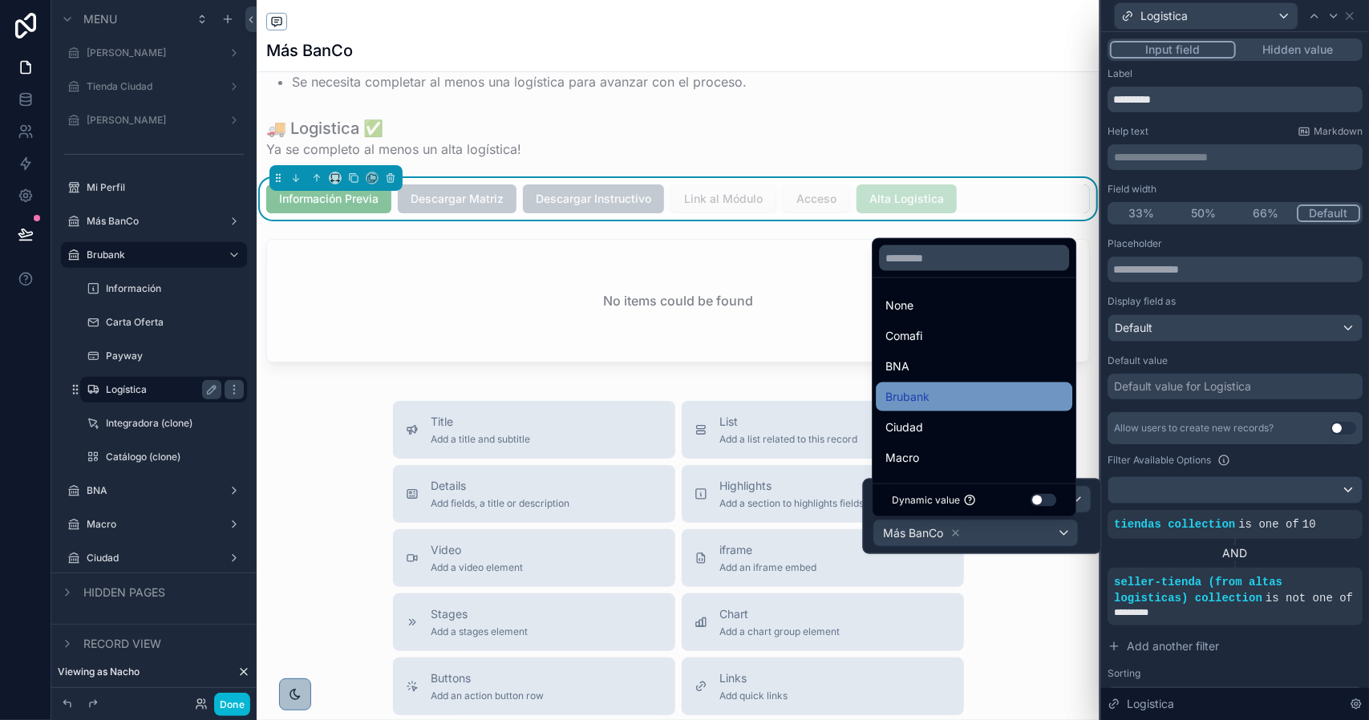
click at [930, 403] on div "Brubank" at bounding box center [973, 396] width 177 height 19
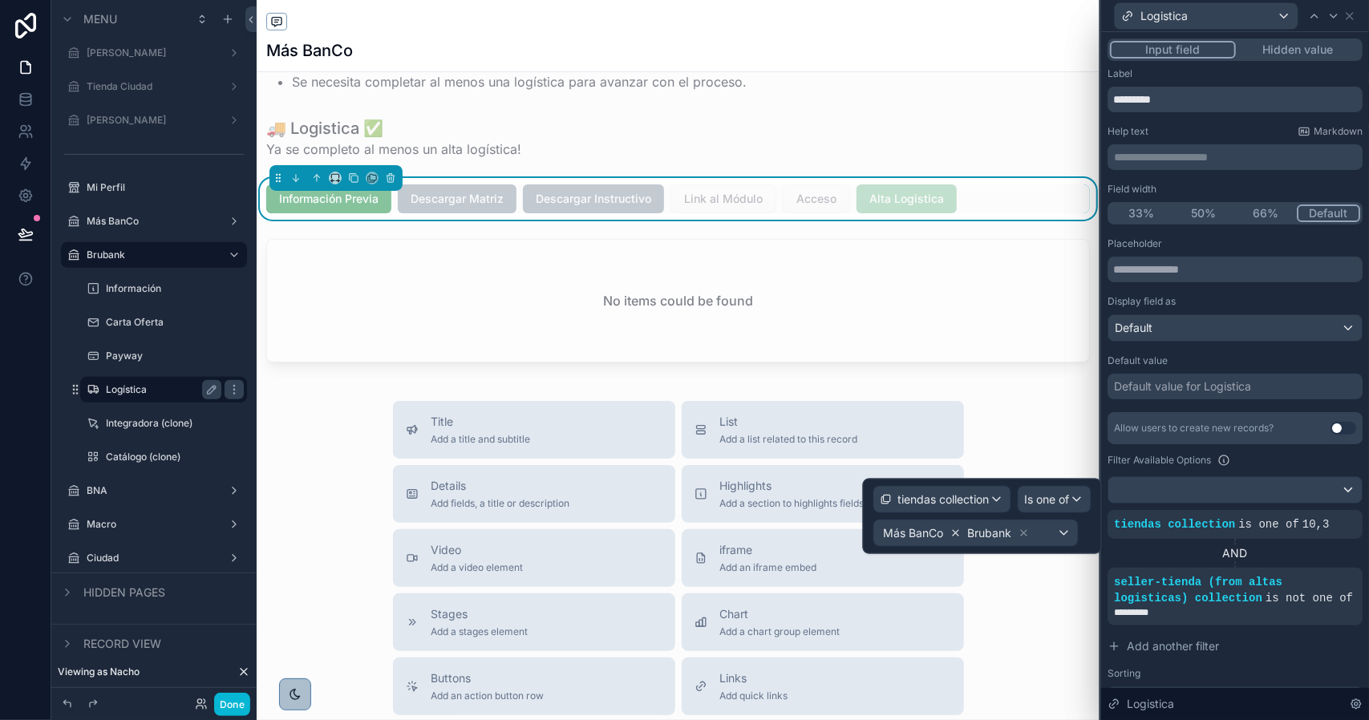
click at [954, 530] on icon at bounding box center [956, 533] width 6 height 6
click at [1331, 21] on icon at bounding box center [1333, 16] width 13 height 13
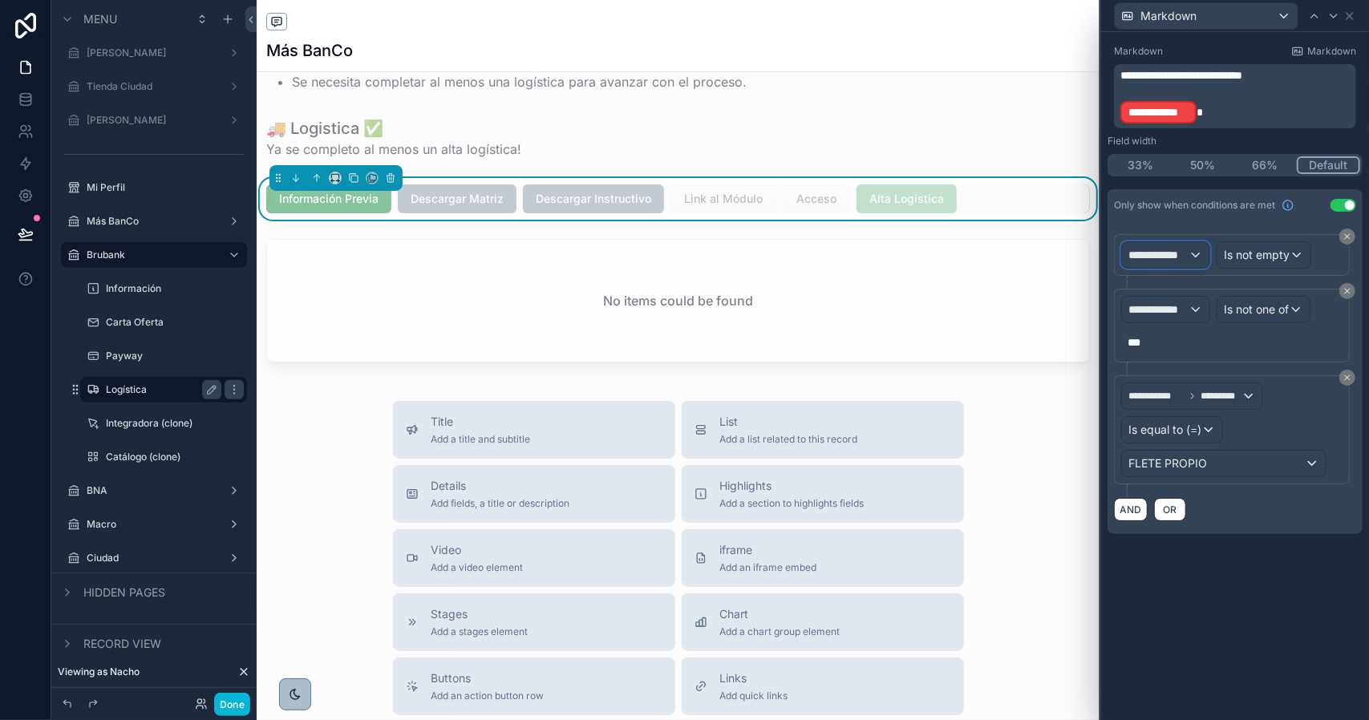
click at [1176, 253] on span "**********" at bounding box center [1158, 255] width 60 height 16
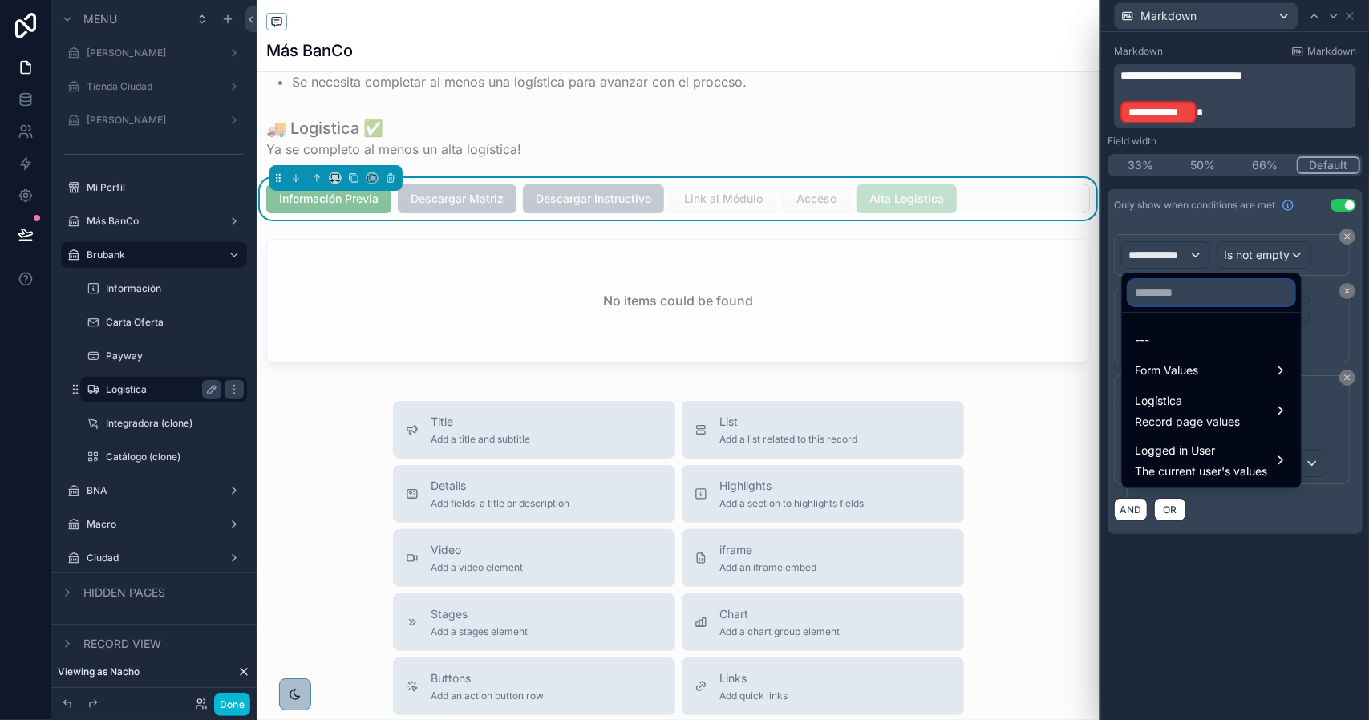
click at [1178, 288] on input "text" at bounding box center [1211, 293] width 166 height 26
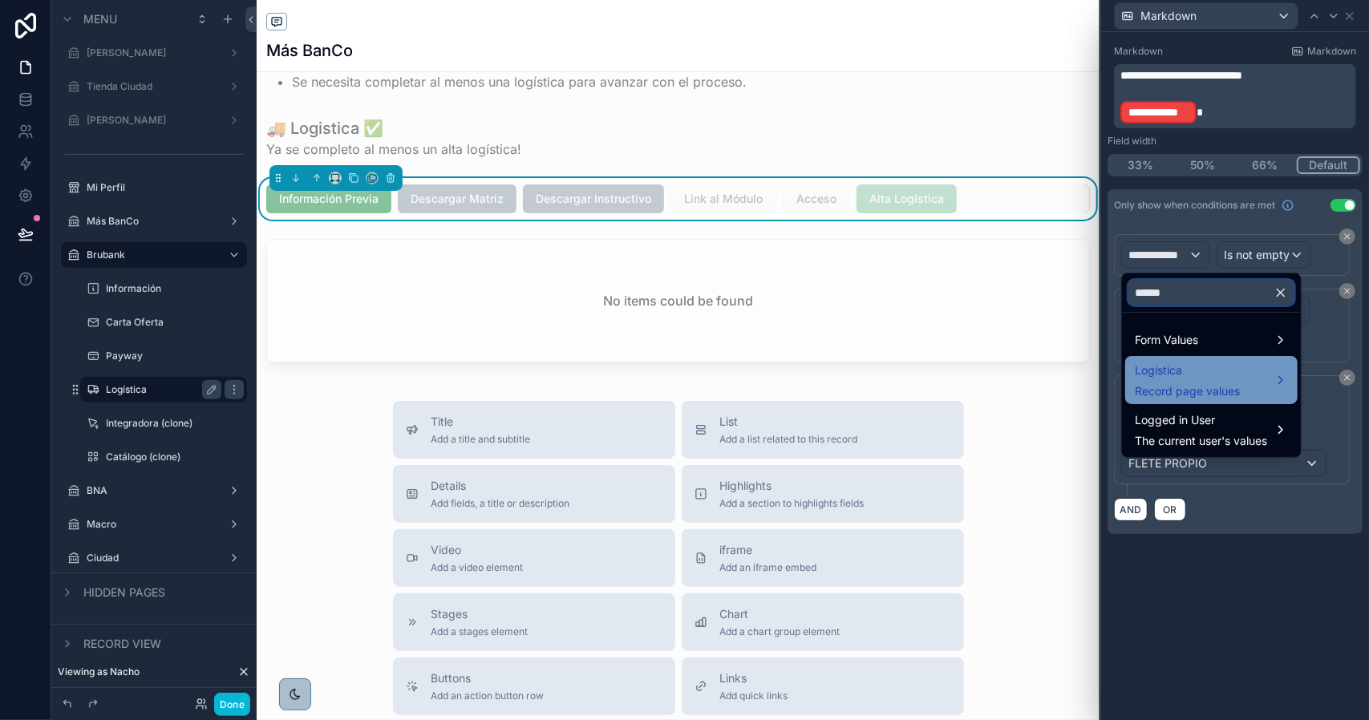
type input "******"
click at [1200, 366] on span "Logística" at bounding box center [1187, 370] width 105 height 19
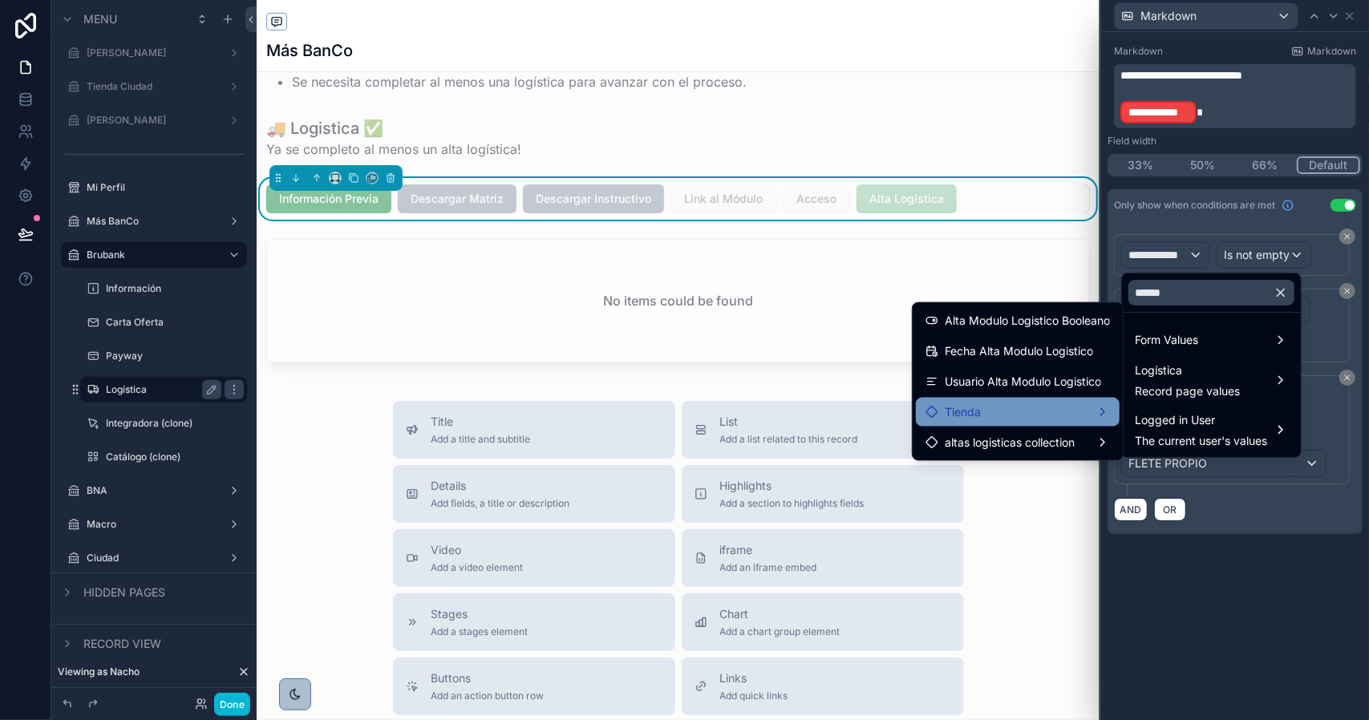
click at [999, 403] on div "Tienda" at bounding box center [1017, 412] width 184 height 19
drag, startPoint x: 1160, startPoint y: 415, endPoint x: 1176, endPoint y: 383, distance: 35.9
click at [1160, 415] on span "Link Modulo" at bounding box center [1187, 413] width 64 height 19
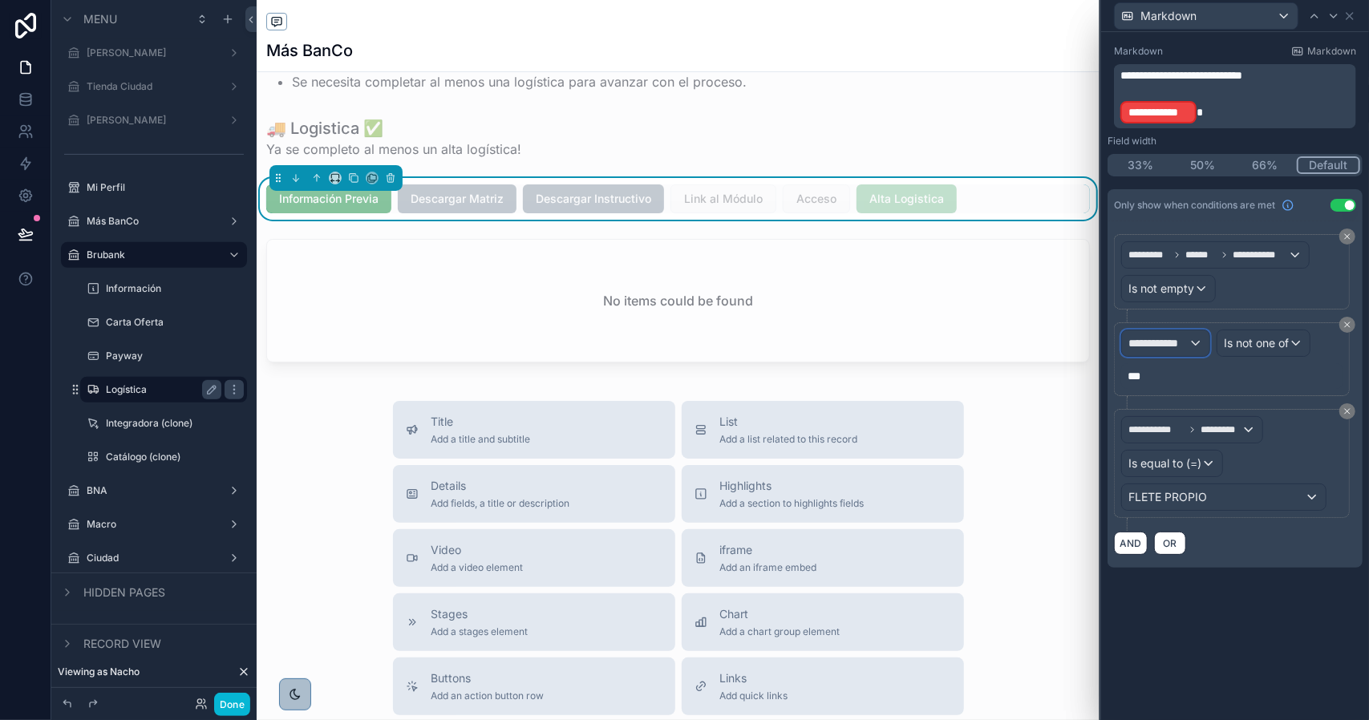
click at [1176, 346] on span "**********" at bounding box center [1158, 343] width 60 height 16
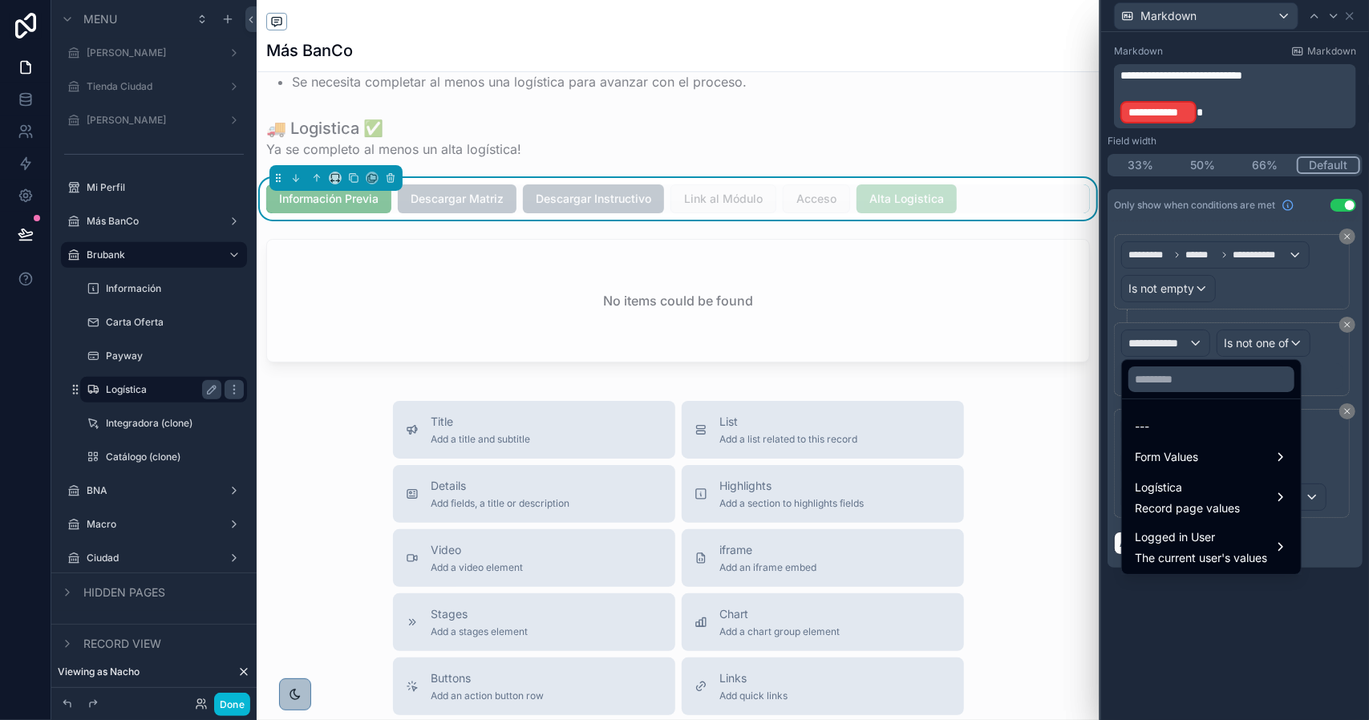
click at [1203, 395] on div at bounding box center [1211, 379] width 179 height 38
click at [1205, 384] on input "text" at bounding box center [1211, 379] width 166 height 26
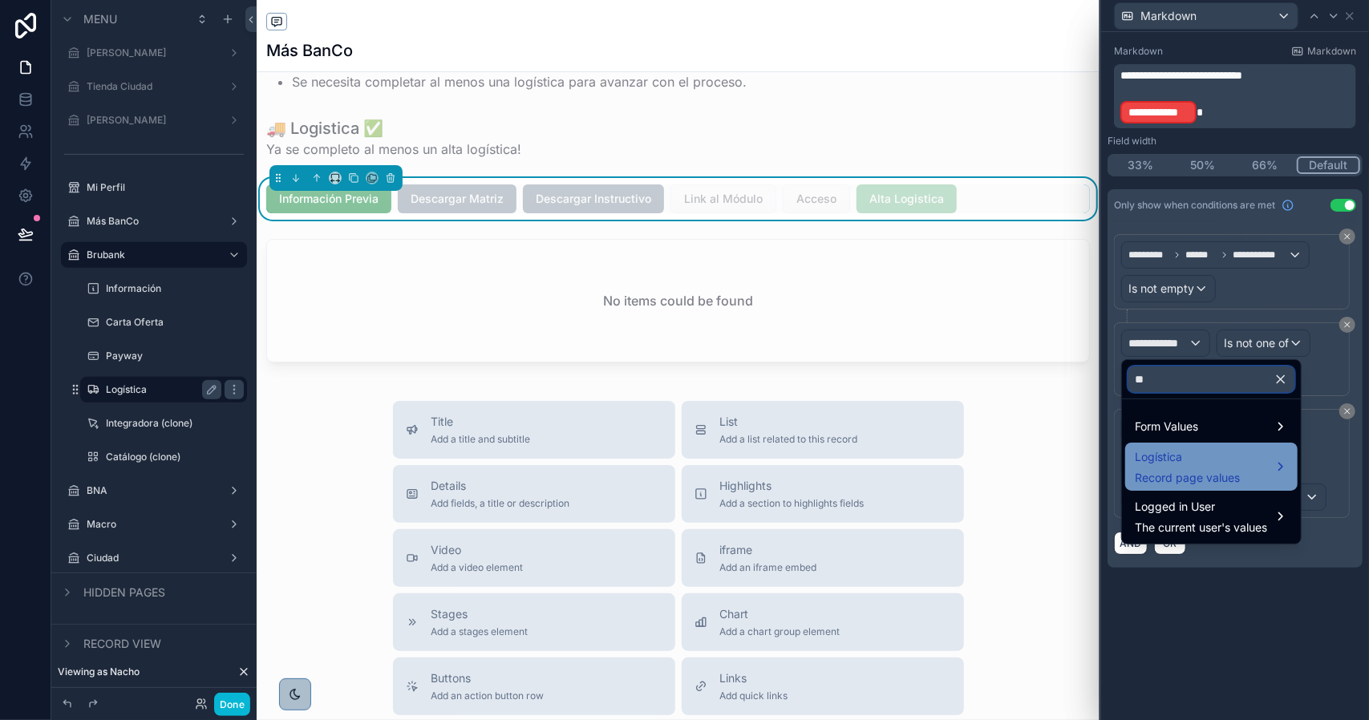
type input "**"
click at [1205, 456] on span "Logística" at bounding box center [1187, 456] width 105 height 19
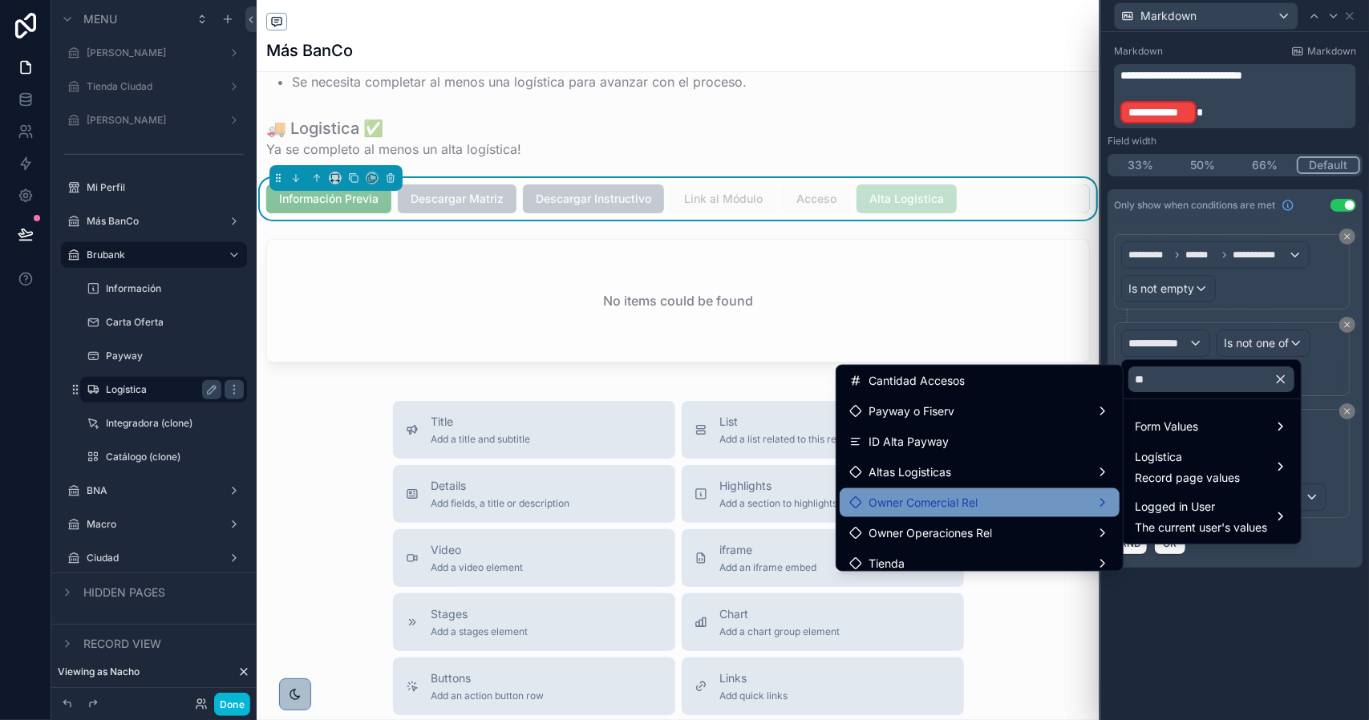
scroll to position [481, 0]
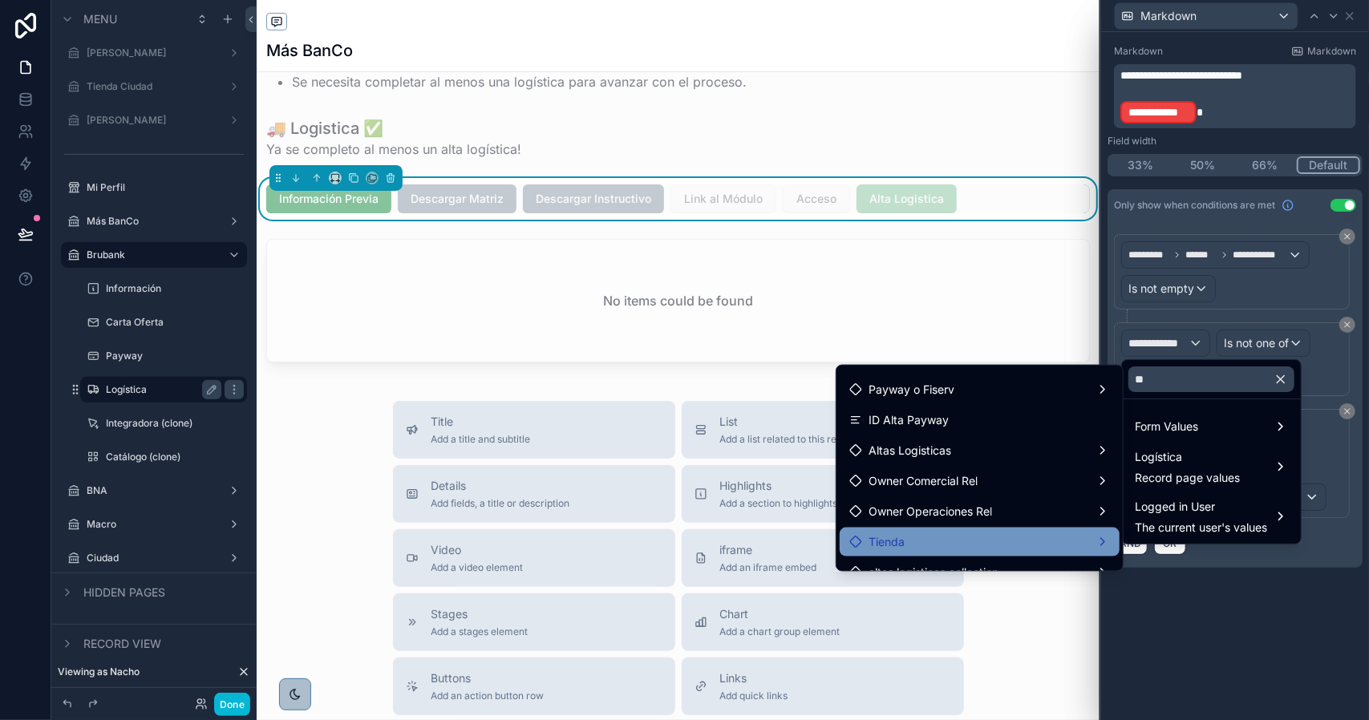
click at [937, 536] on div "Tienda" at bounding box center [979, 541] width 261 height 19
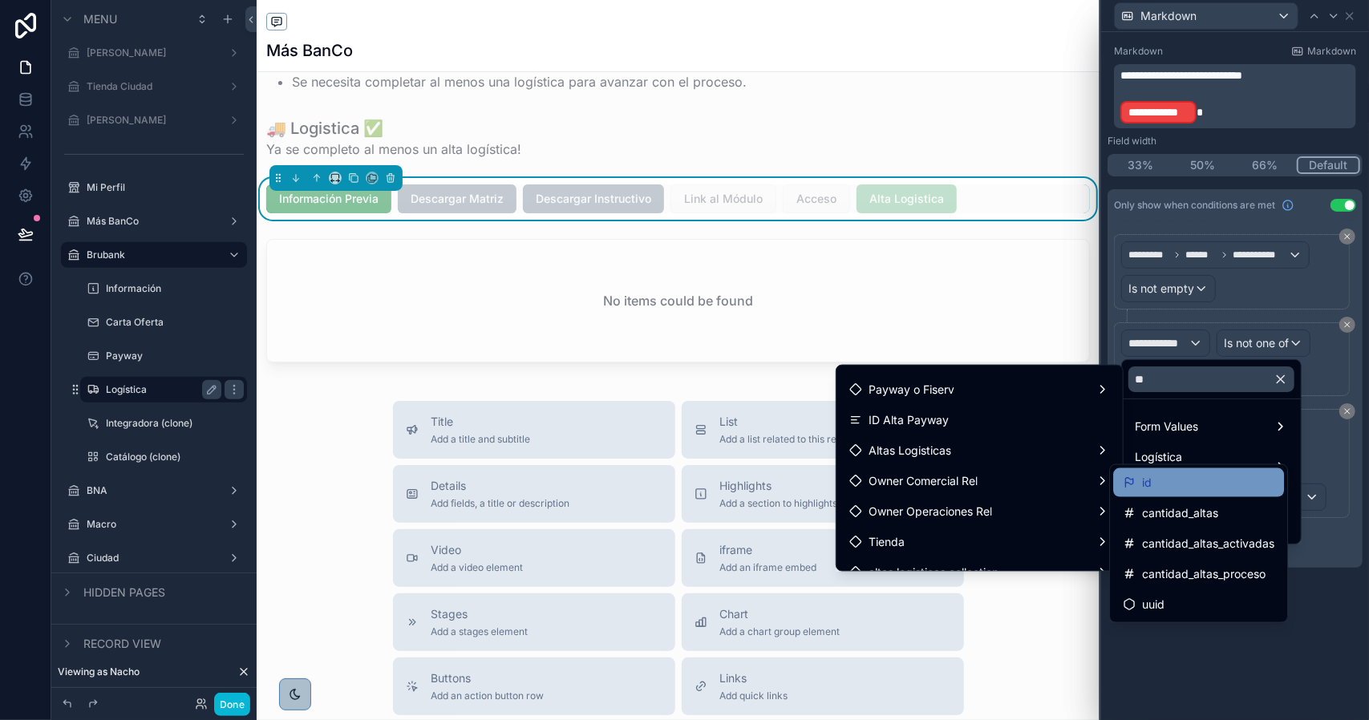
click at [1147, 496] on div "id" at bounding box center [1198, 482] width 171 height 29
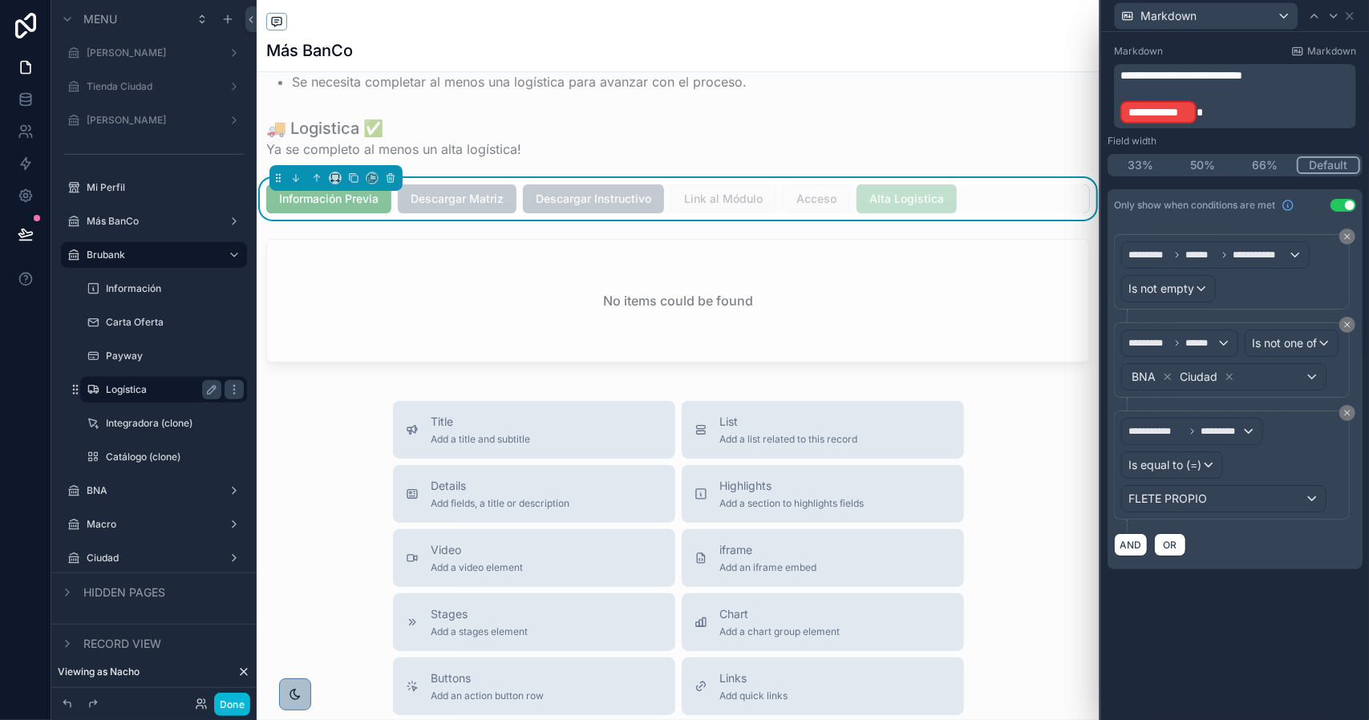
click at [1214, 117] on p "**********" at bounding box center [1236, 112] width 233 height 26
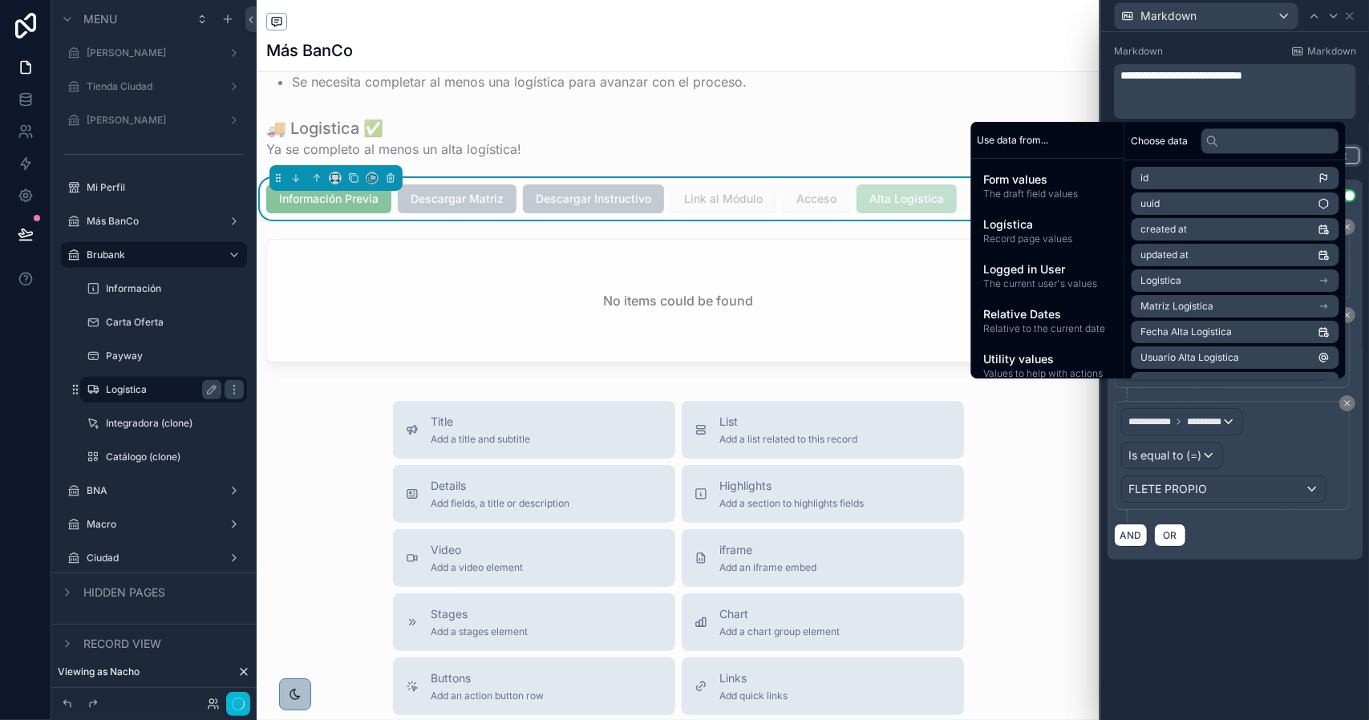
scroll to position [0, 0]
click at [1242, 137] on input "text" at bounding box center [1270, 141] width 138 height 26
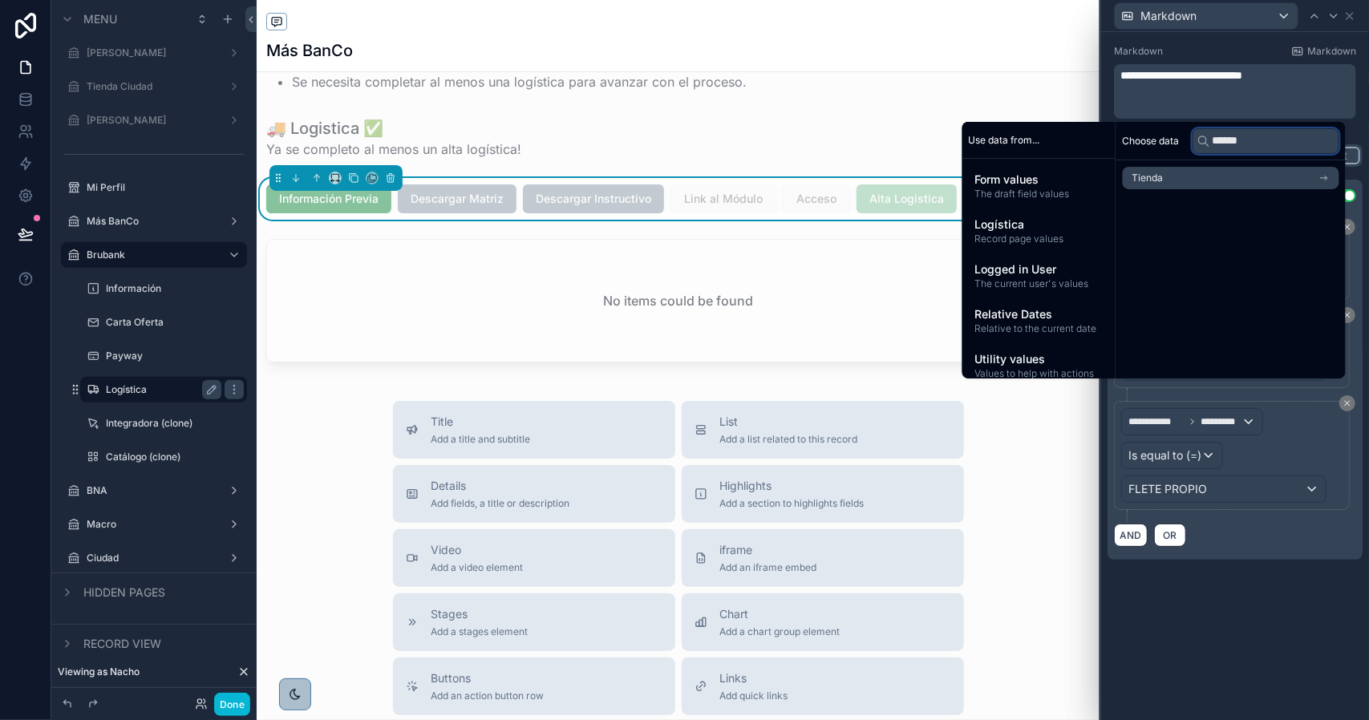
type input "******"
click at [1219, 177] on li "Tienda" at bounding box center [1231, 178] width 217 height 22
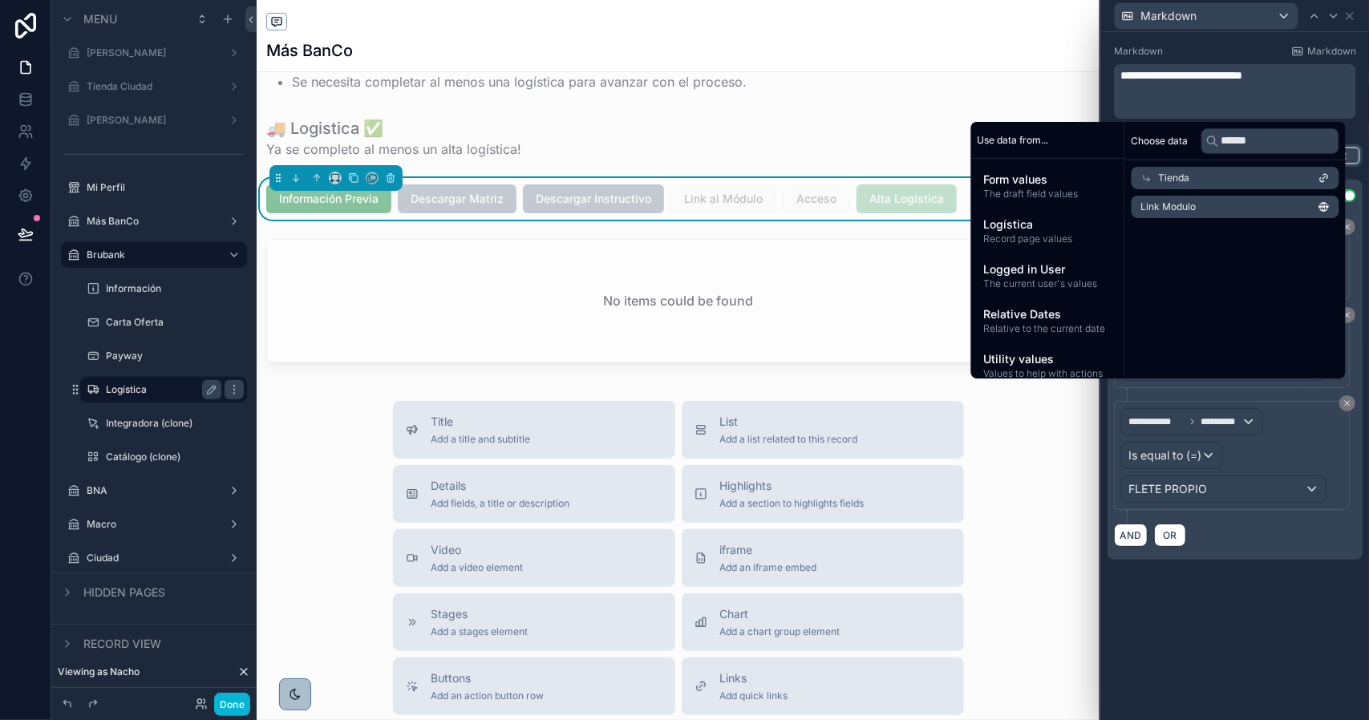
click at [1187, 206] on span "Link Modulo" at bounding box center [1168, 206] width 55 height 13
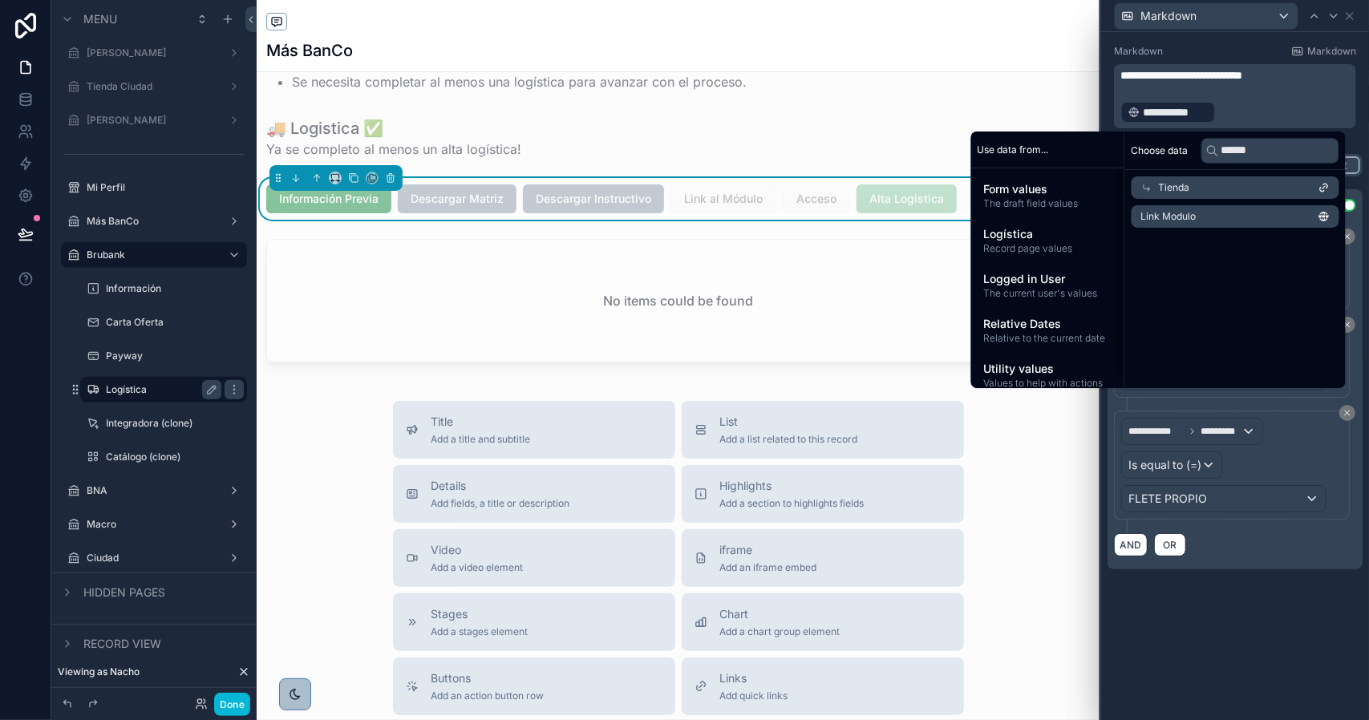
click at [1232, 116] on p "**********" at bounding box center [1236, 112] width 233 height 26
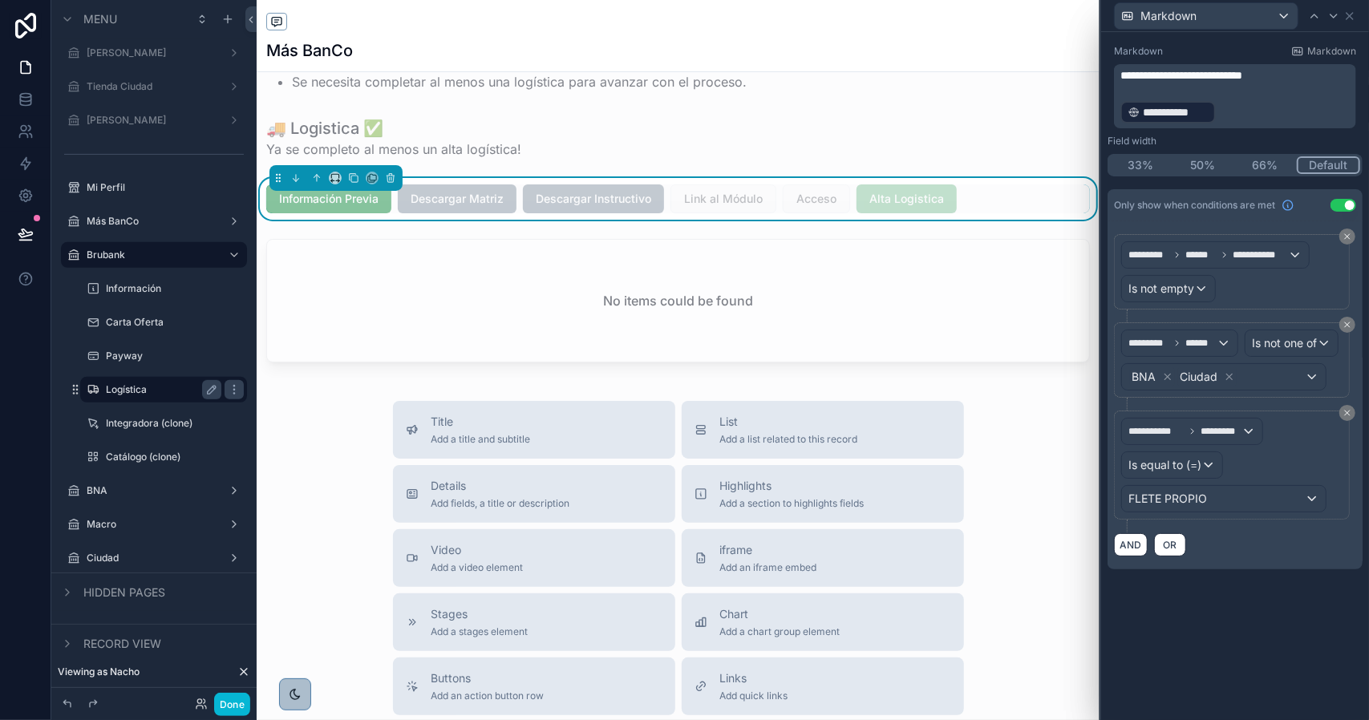
click at [1217, 111] on p "**********" at bounding box center [1236, 112] width 233 height 26
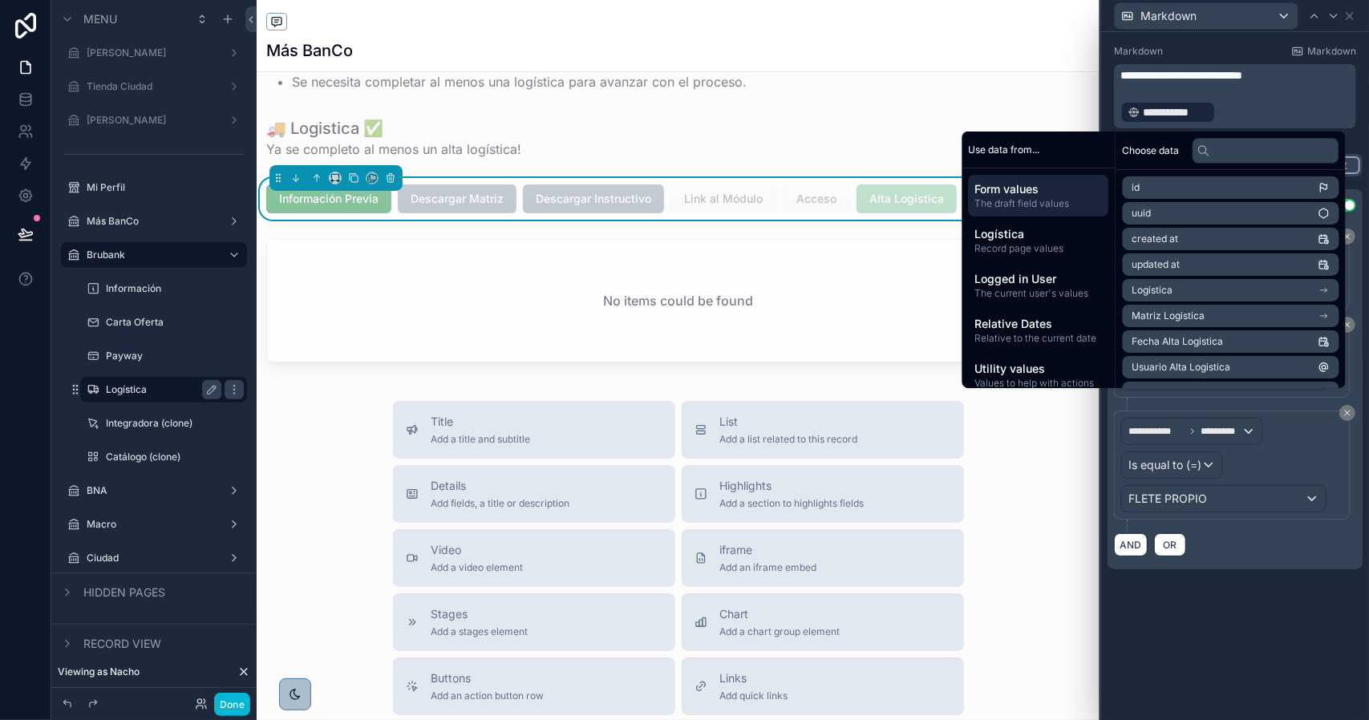
click at [1217, 111] on p "**********" at bounding box center [1236, 112] width 233 height 26
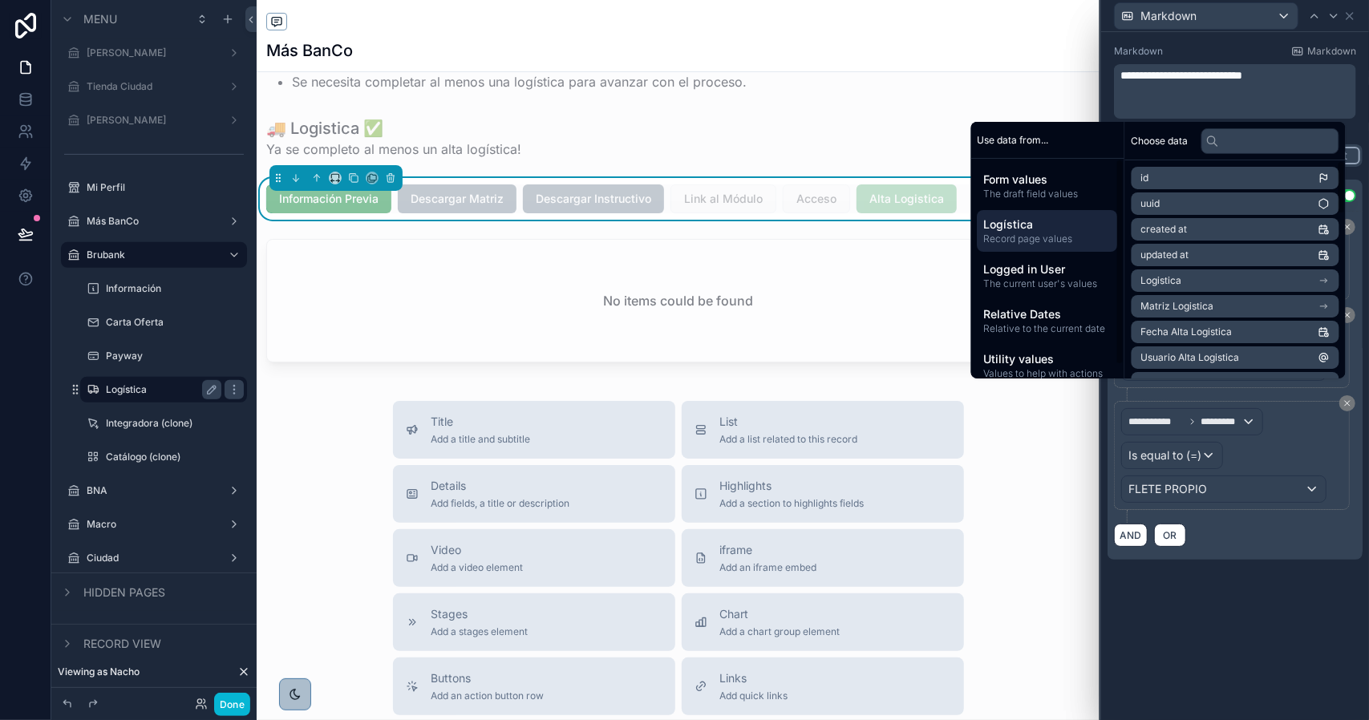
click at [1039, 229] on span "Logística" at bounding box center [1048, 225] width 128 height 16
click at [1245, 141] on input "text" at bounding box center [1270, 141] width 138 height 26
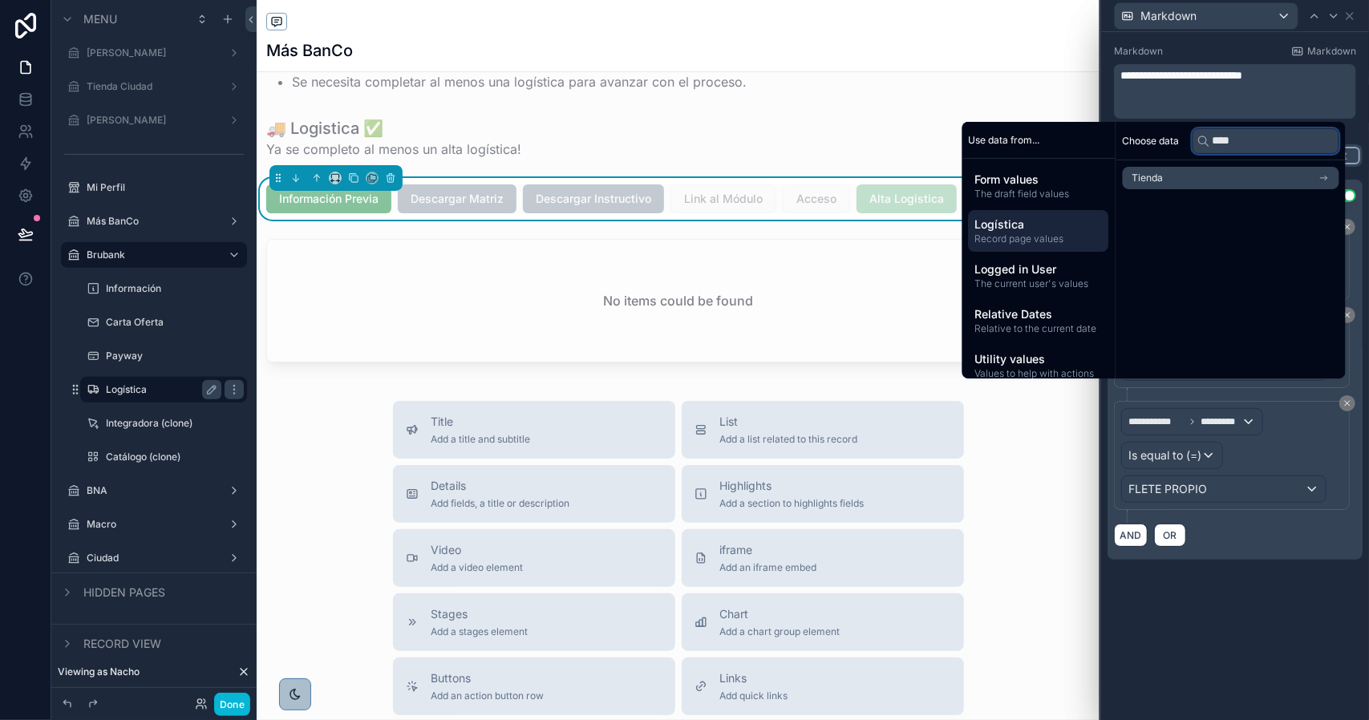
type input "****"
click at [1216, 178] on li "Tienda" at bounding box center [1231, 178] width 217 height 22
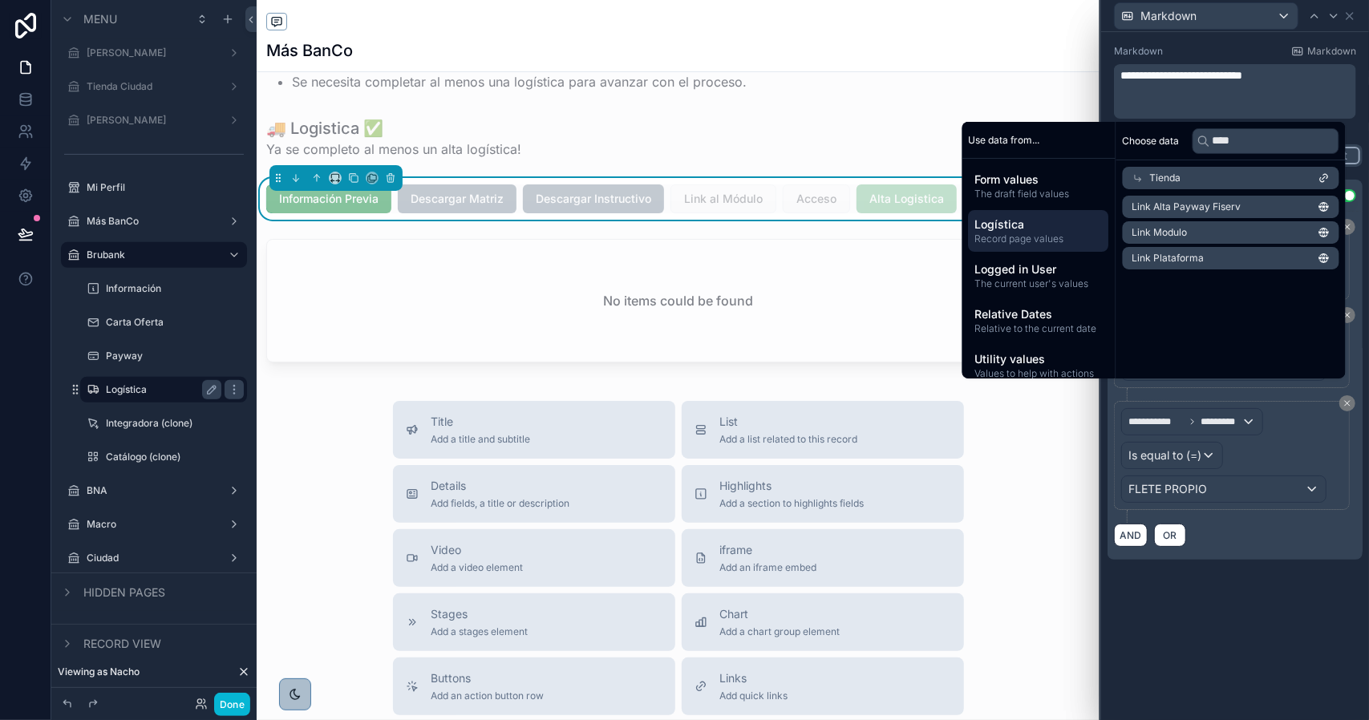
click at [1196, 233] on li "Link Modulo" at bounding box center [1231, 232] width 217 height 22
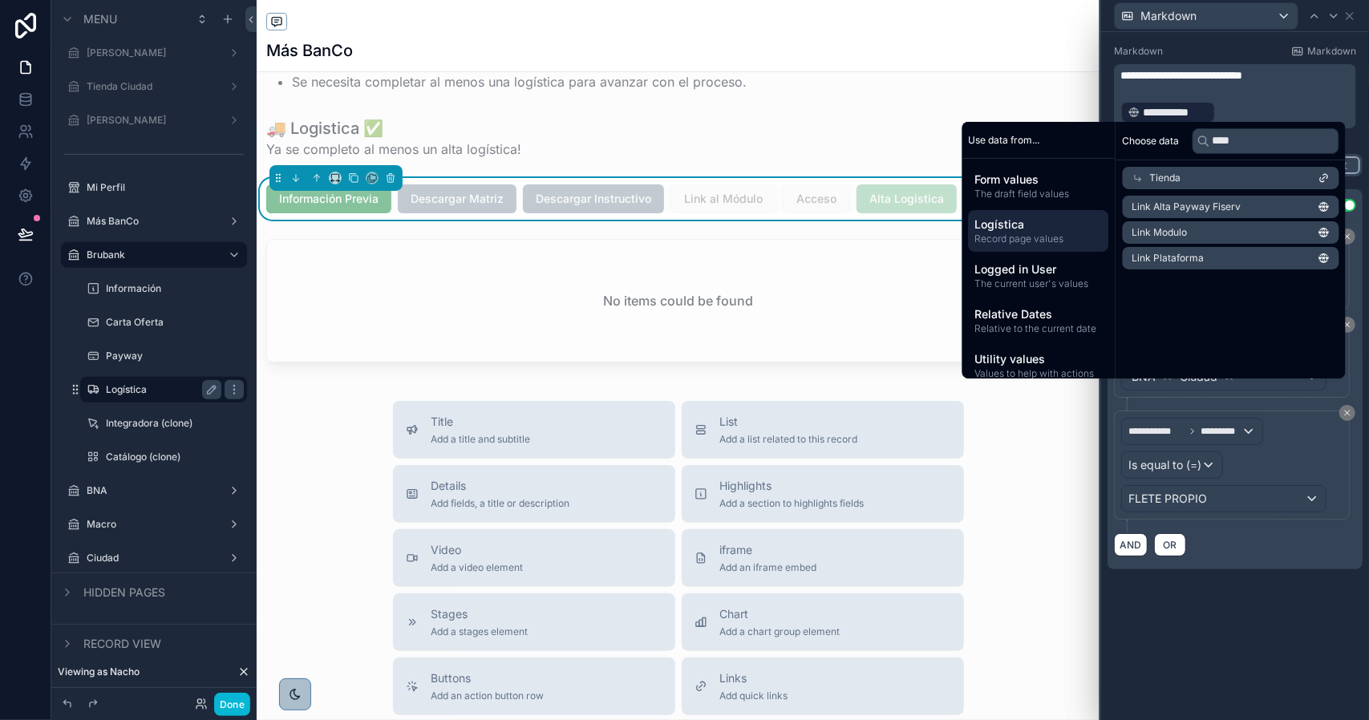
click at [1265, 613] on div "**********" at bounding box center [1235, 376] width 268 height 688
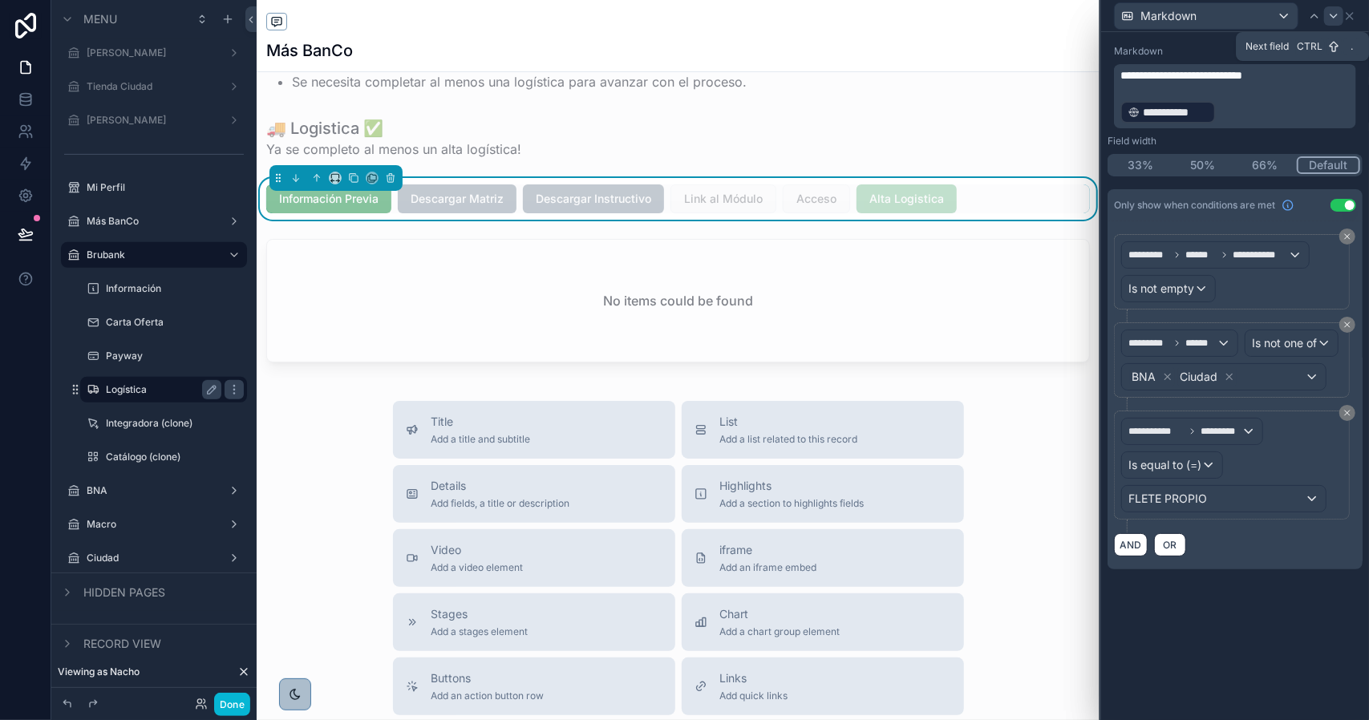
click at [1326, 14] on div at bounding box center [1333, 15] width 19 height 19
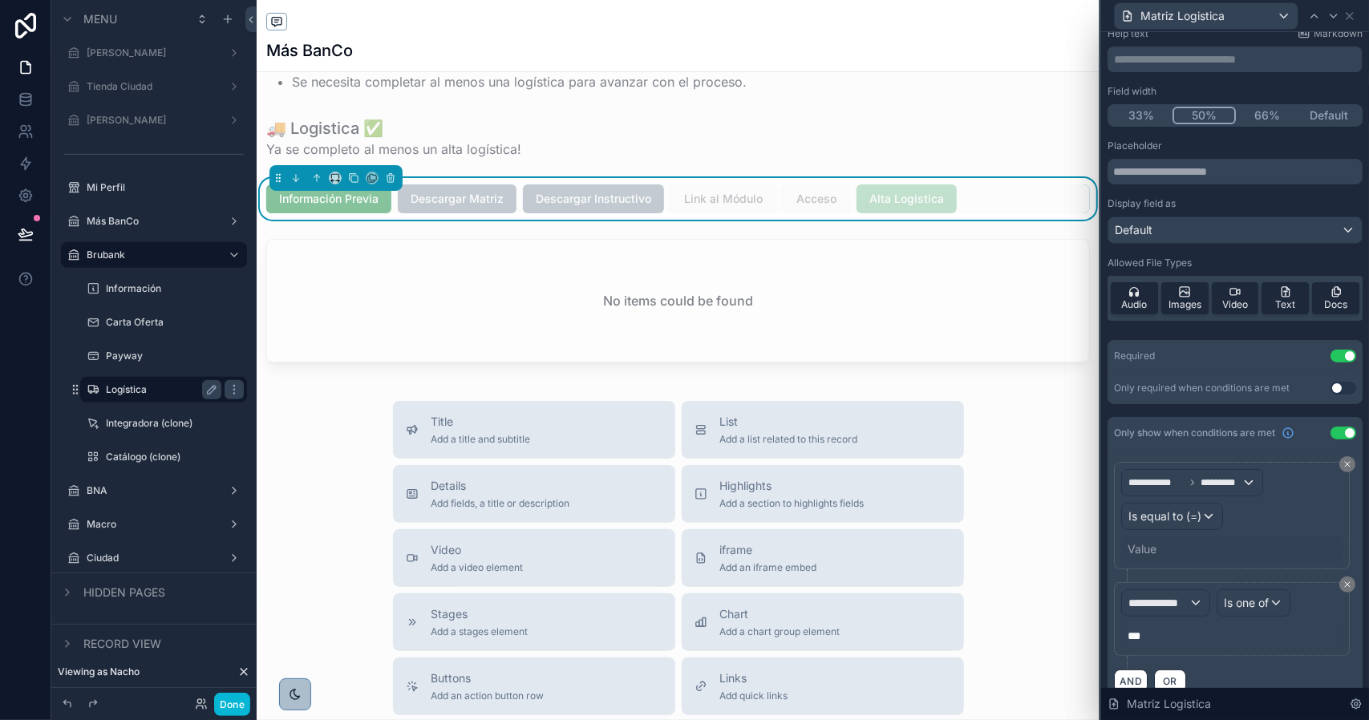
scroll to position [89, 0]
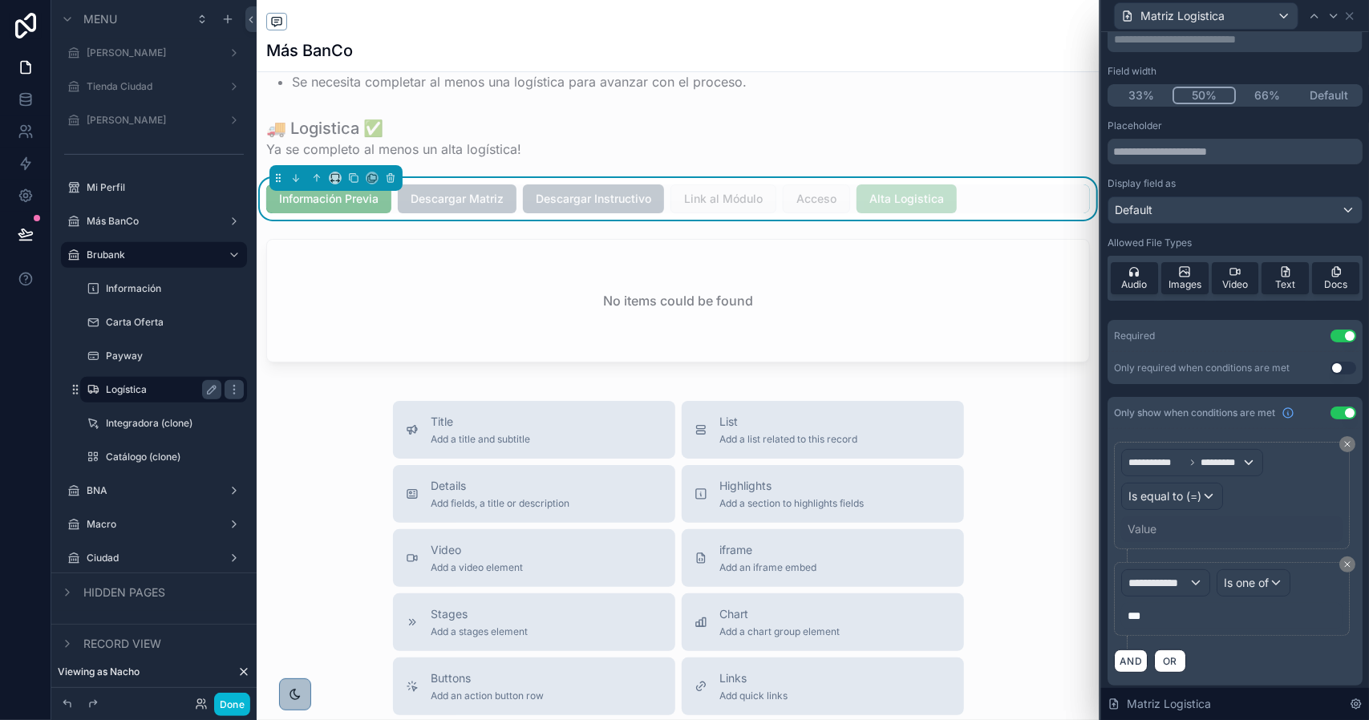
click at [1152, 523] on div "Value" at bounding box center [1142, 529] width 29 height 16
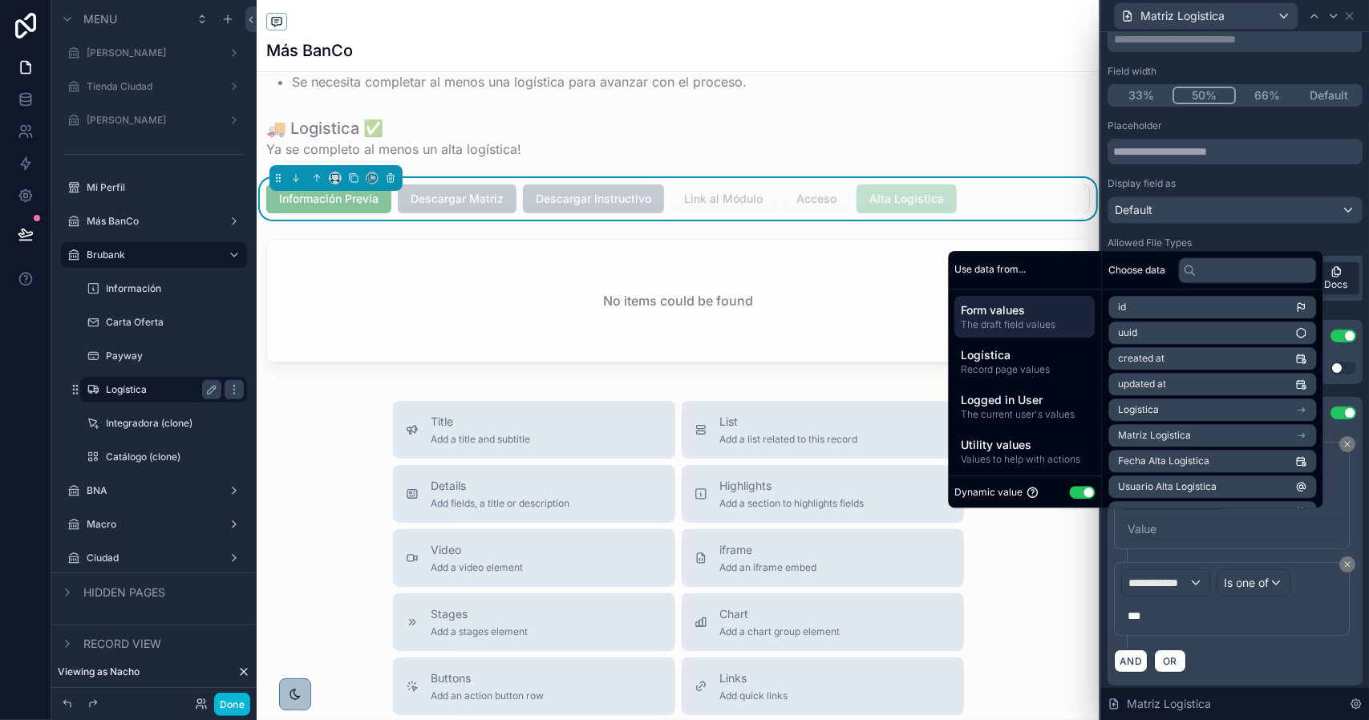
click at [1081, 497] on button "Use setting" at bounding box center [1083, 492] width 26 height 13
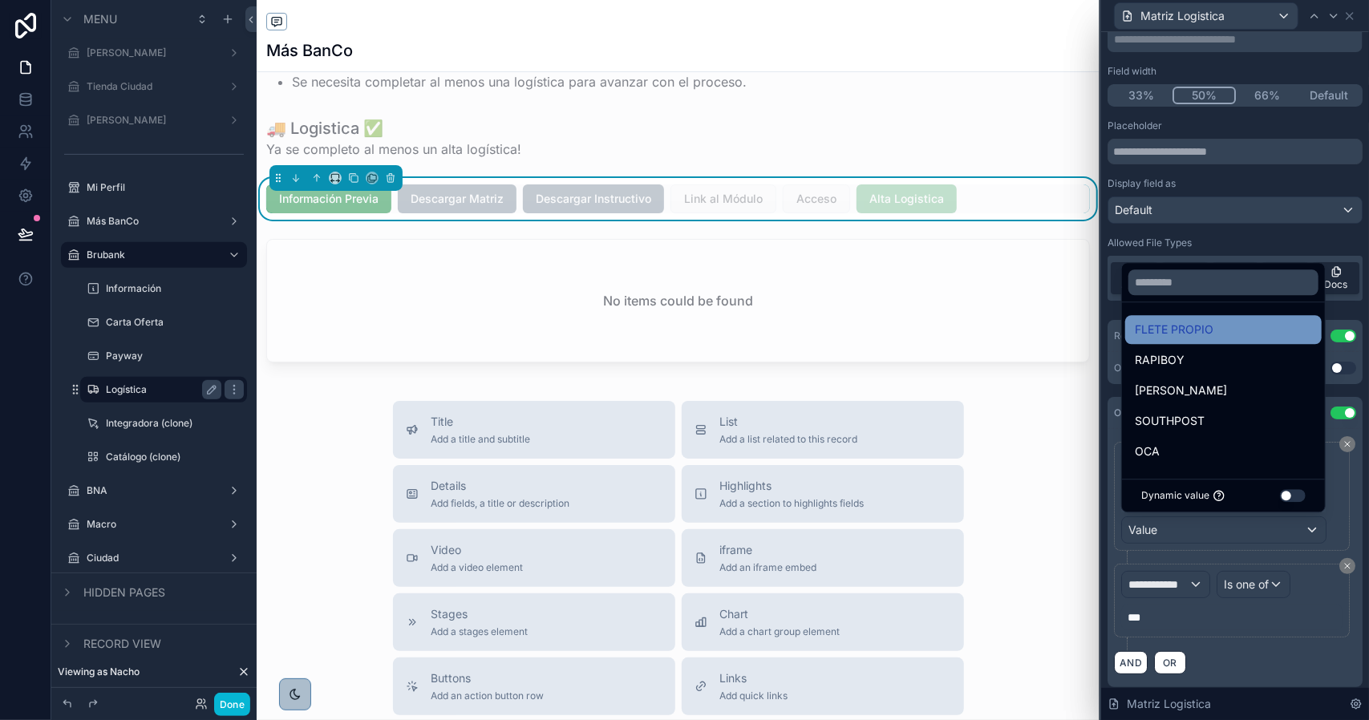
click at [1172, 339] on span "FLETE PROPIO" at bounding box center [1174, 329] width 79 height 19
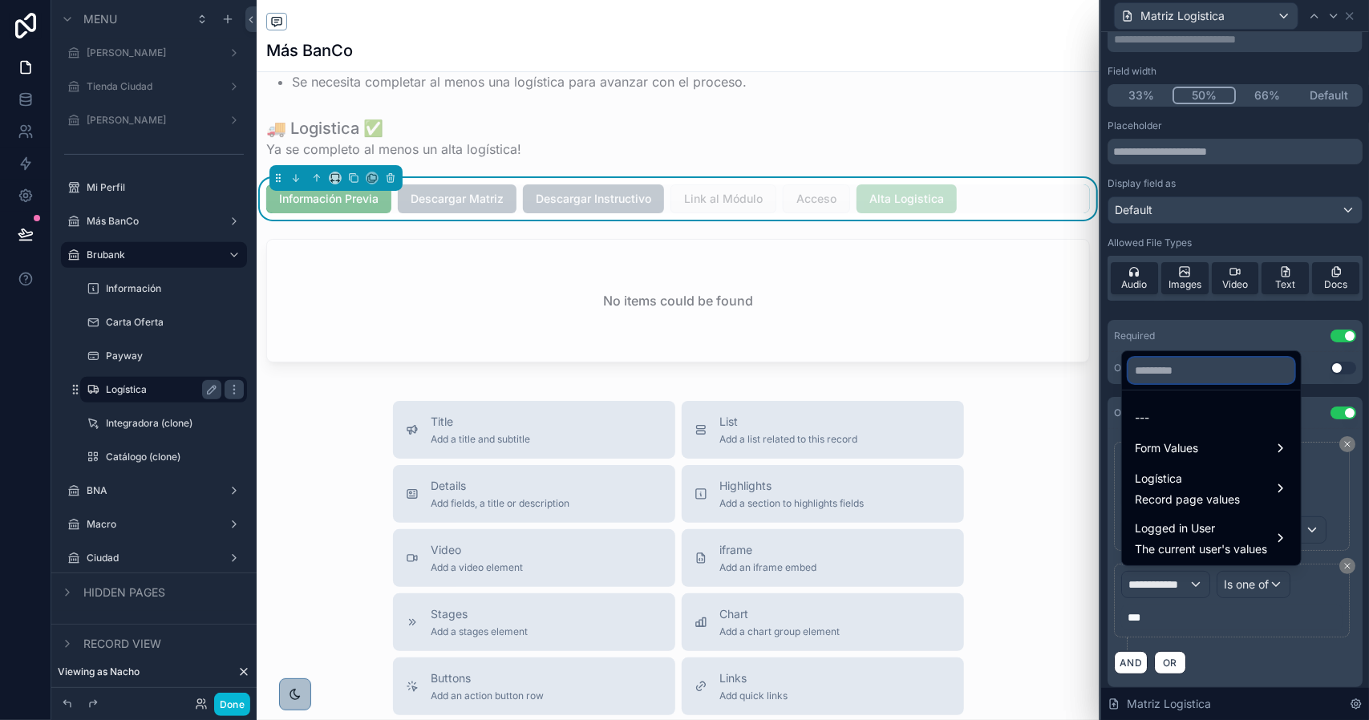
click at [1177, 368] on input "text" at bounding box center [1211, 371] width 166 height 26
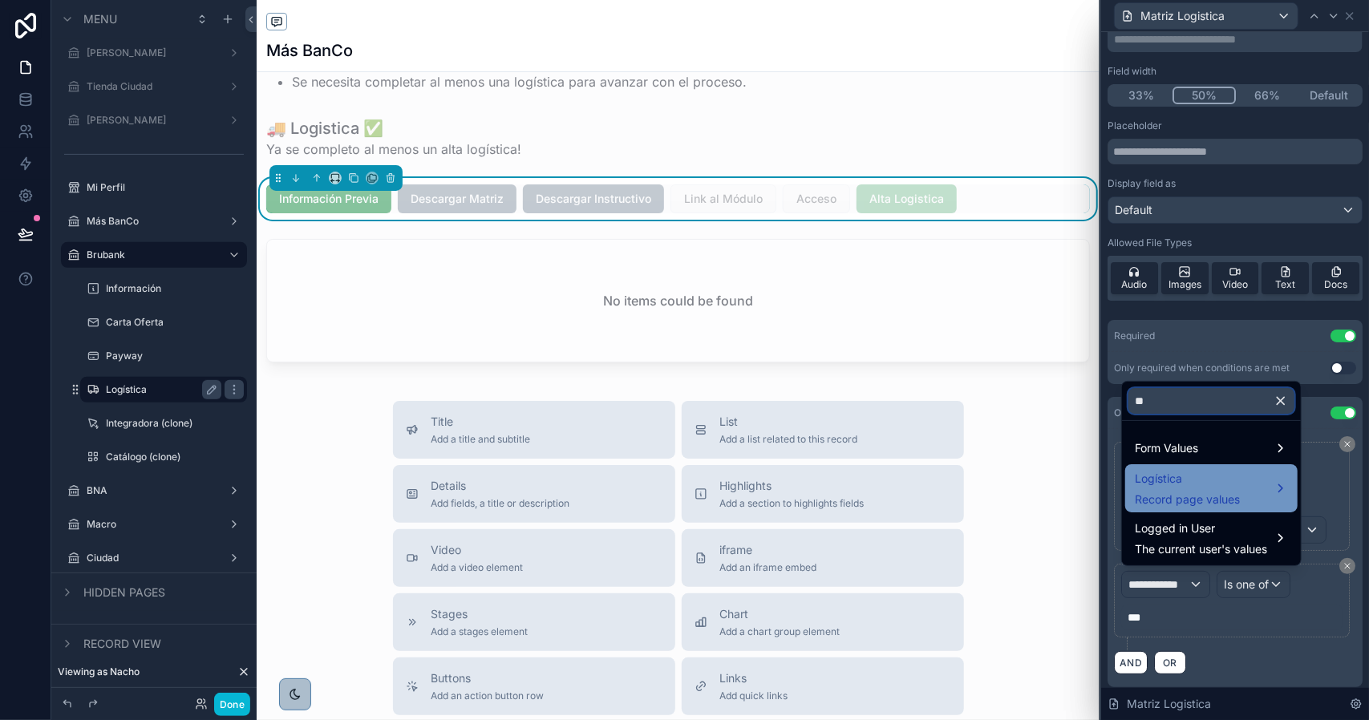
type input "**"
click at [1193, 500] on span "Record page values" at bounding box center [1187, 500] width 105 height 16
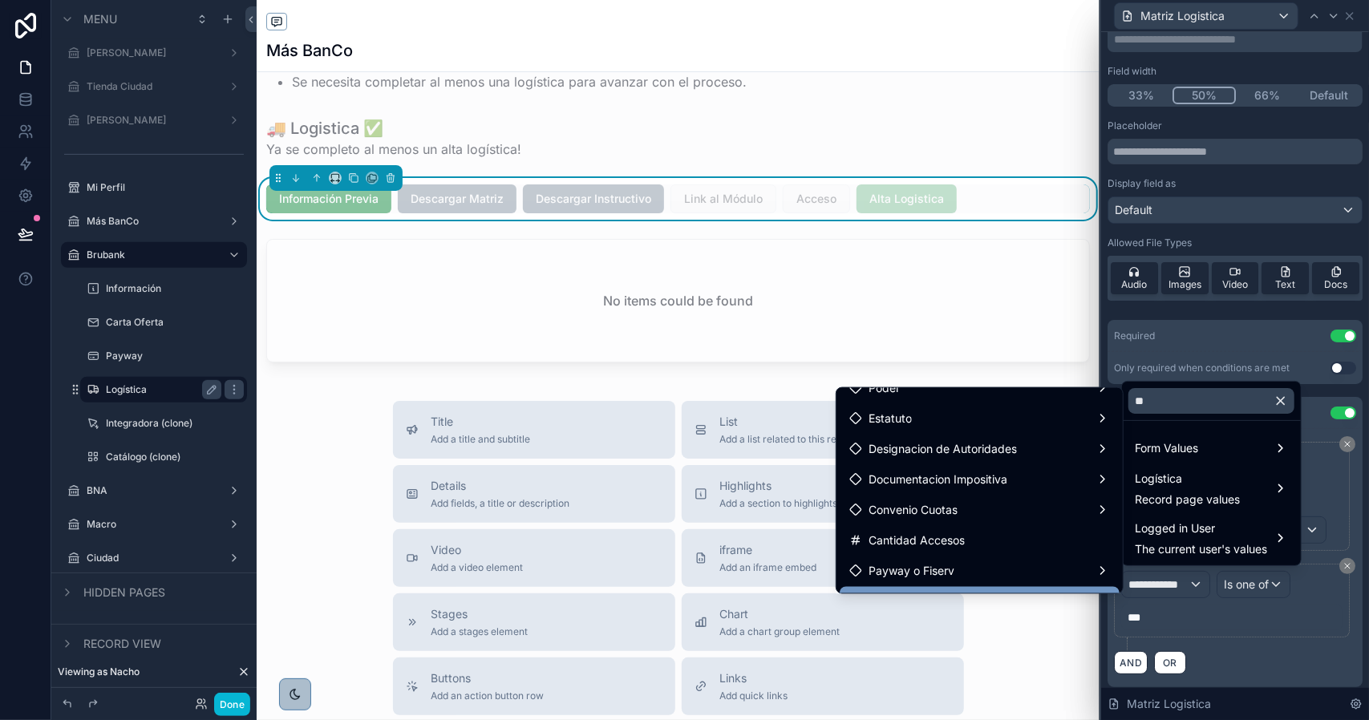
scroll to position [561, 0]
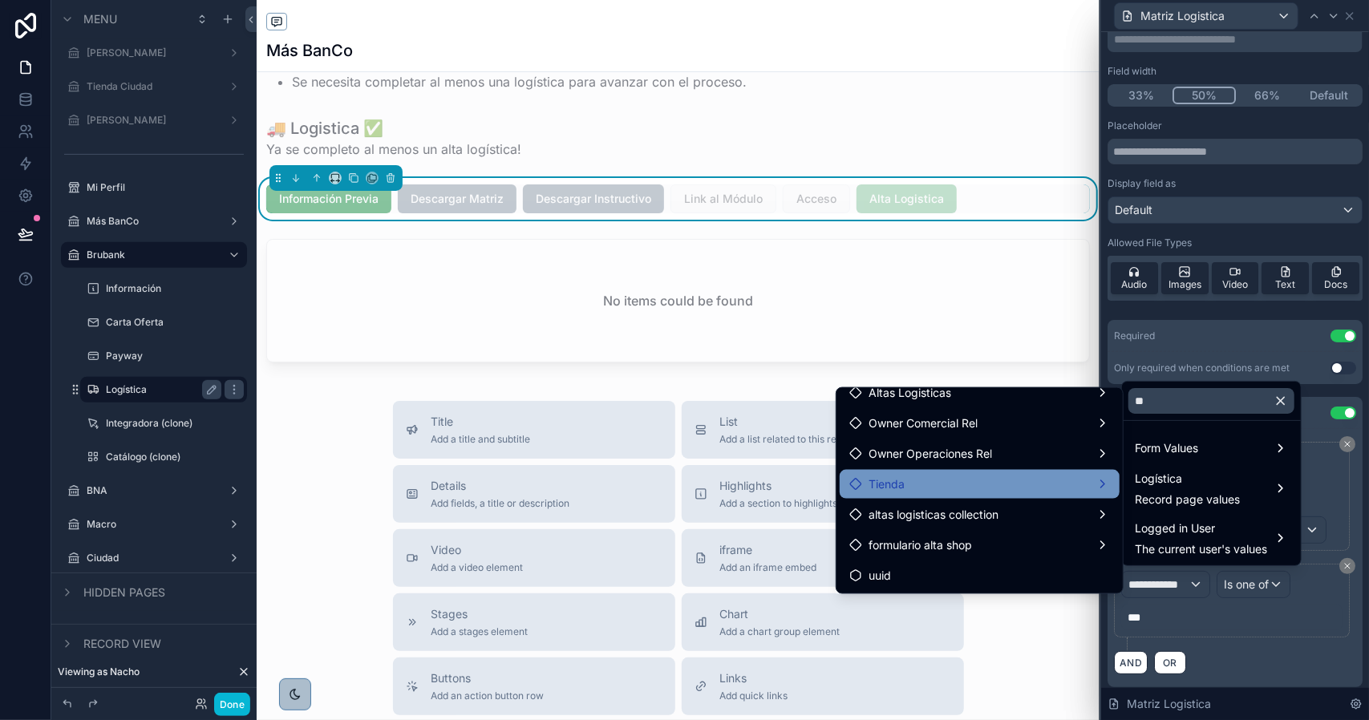
click at [960, 485] on div "Tienda" at bounding box center [979, 484] width 261 height 19
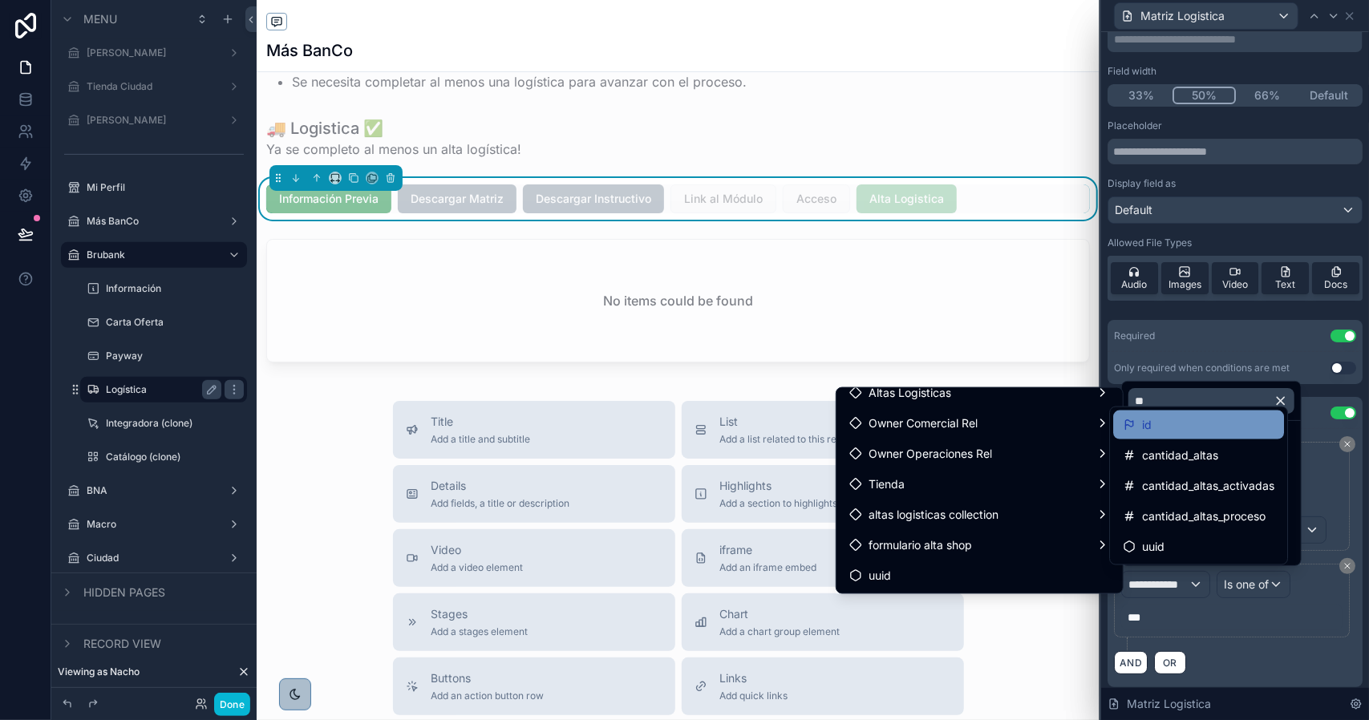
click at [1147, 422] on span "id" at bounding box center [1147, 424] width 10 height 19
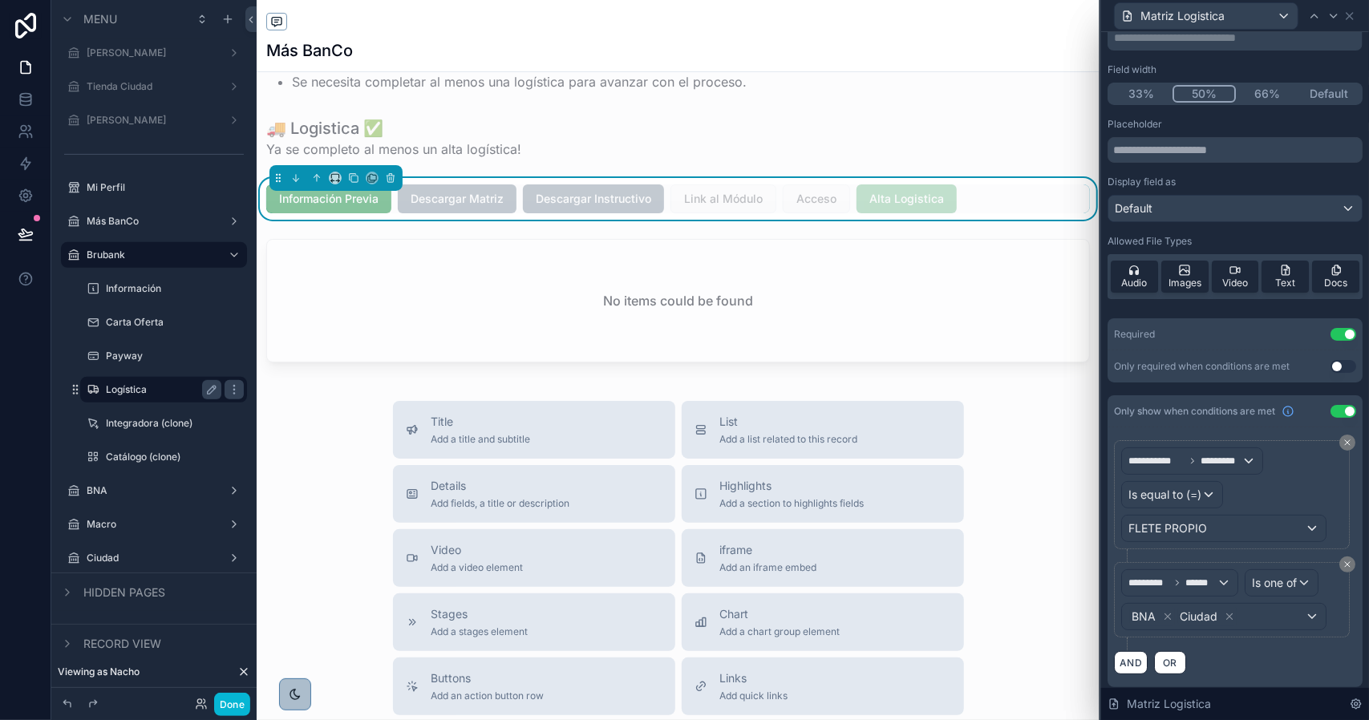
scroll to position [91, 0]
click at [211, 423] on icon "scrollable content" at bounding box center [211, 423] width 13 height 13
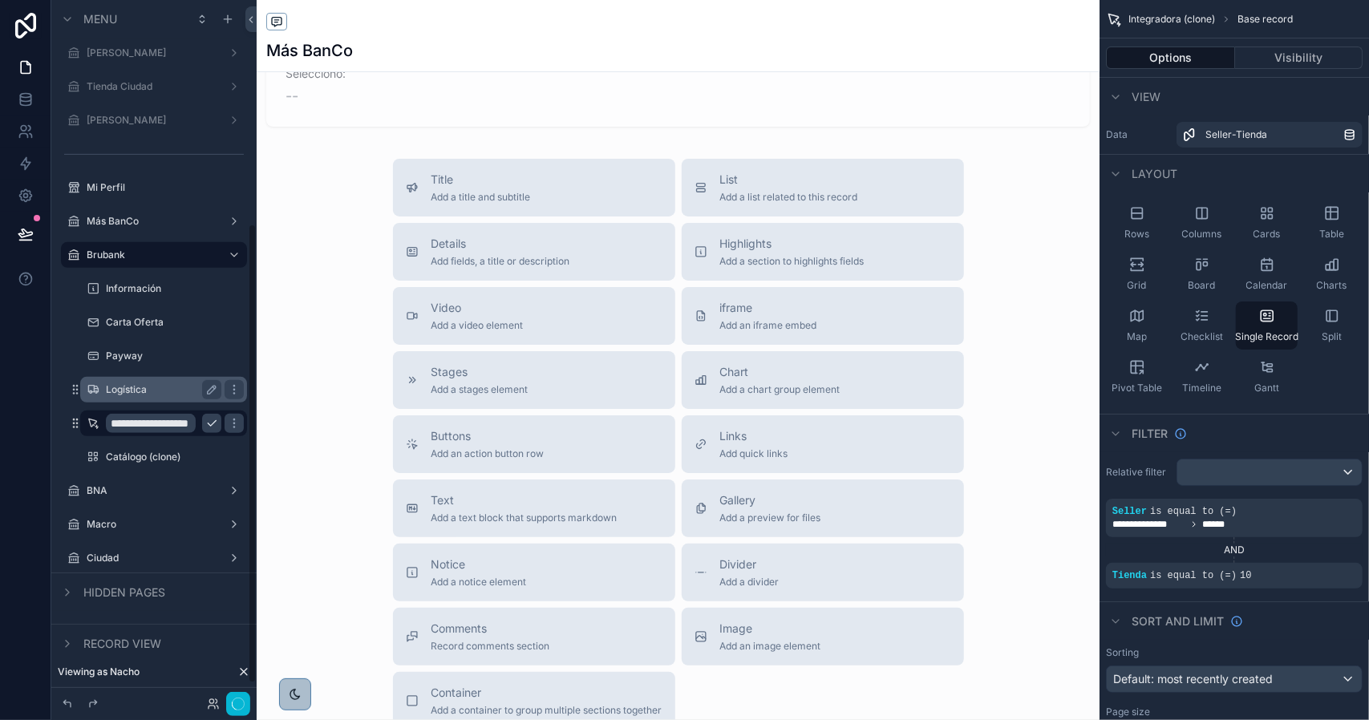
click at [168, 426] on input "**********" at bounding box center [151, 423] width 90 height 19
type input "**********"
click at [210, 427] on icon "scrollable content" at bounding box center [211, 423] width 13 height 13
click at [1322, 564] on icon "scrollable content" at bounding box center [1323, 565] width 10 height 10
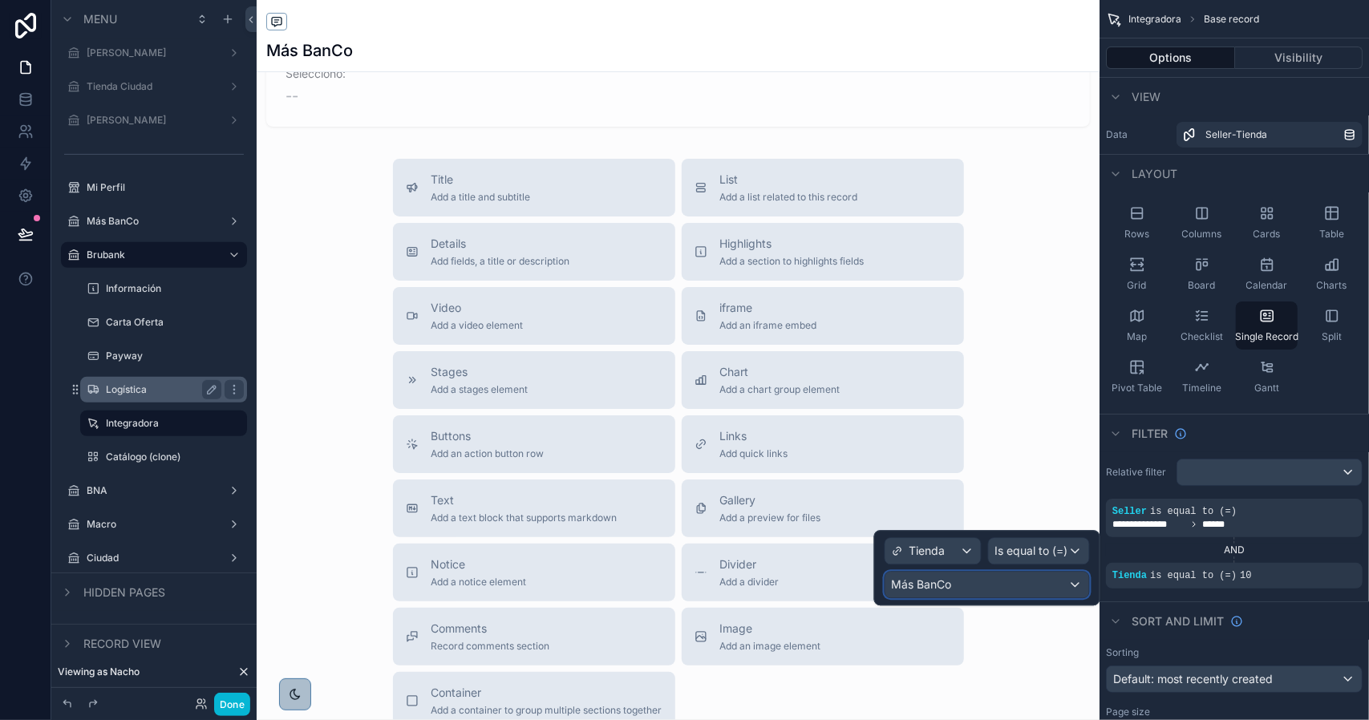
click at [969, 584] on div "Más BanCo" at bounding box center [987, 585] width 204 height 26
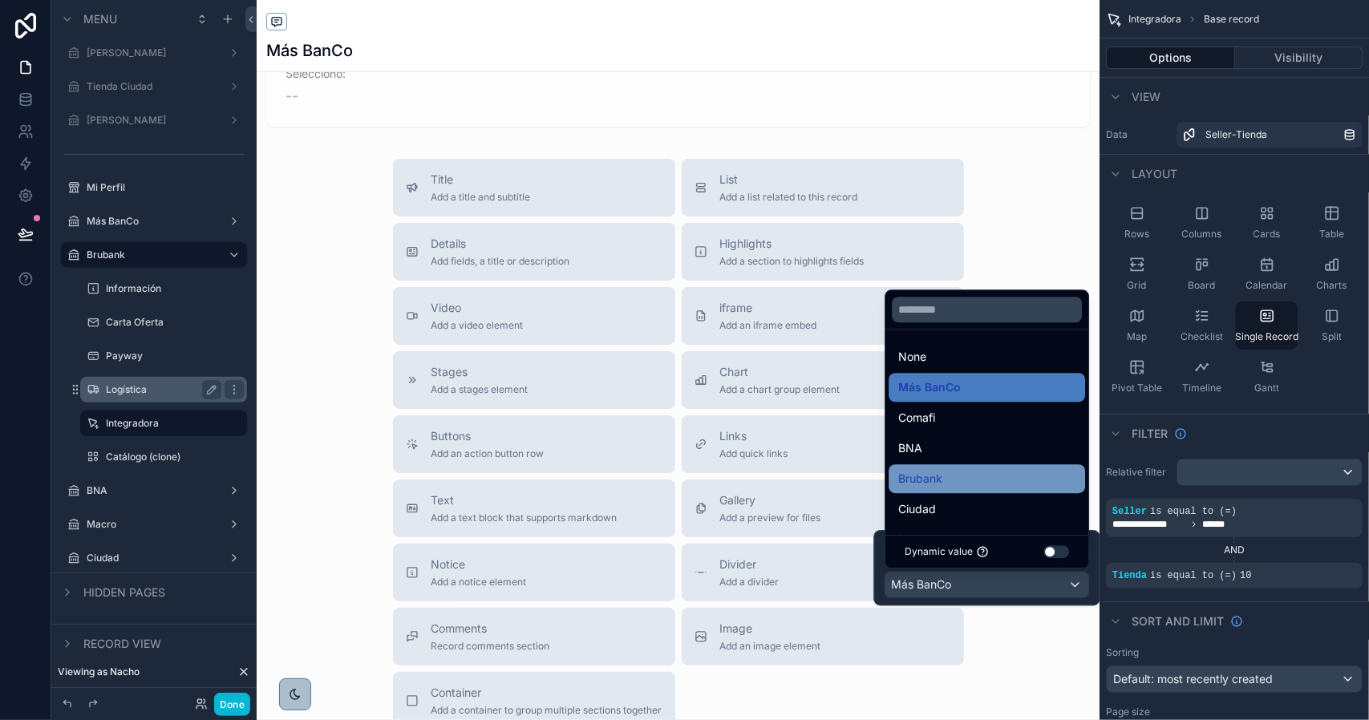
click at [955, 475] on div "Brubank" at bounding box center [986, 478] width 177 height 19
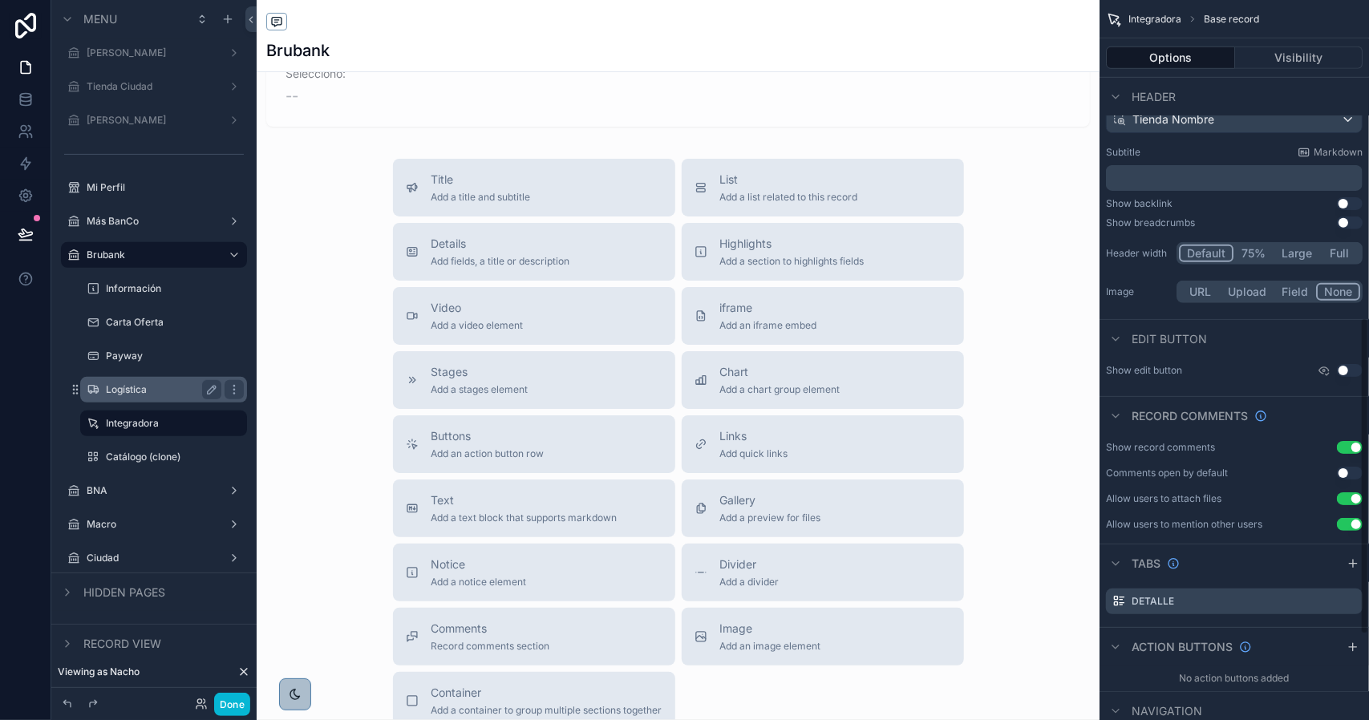
scroll to position [917, 0]
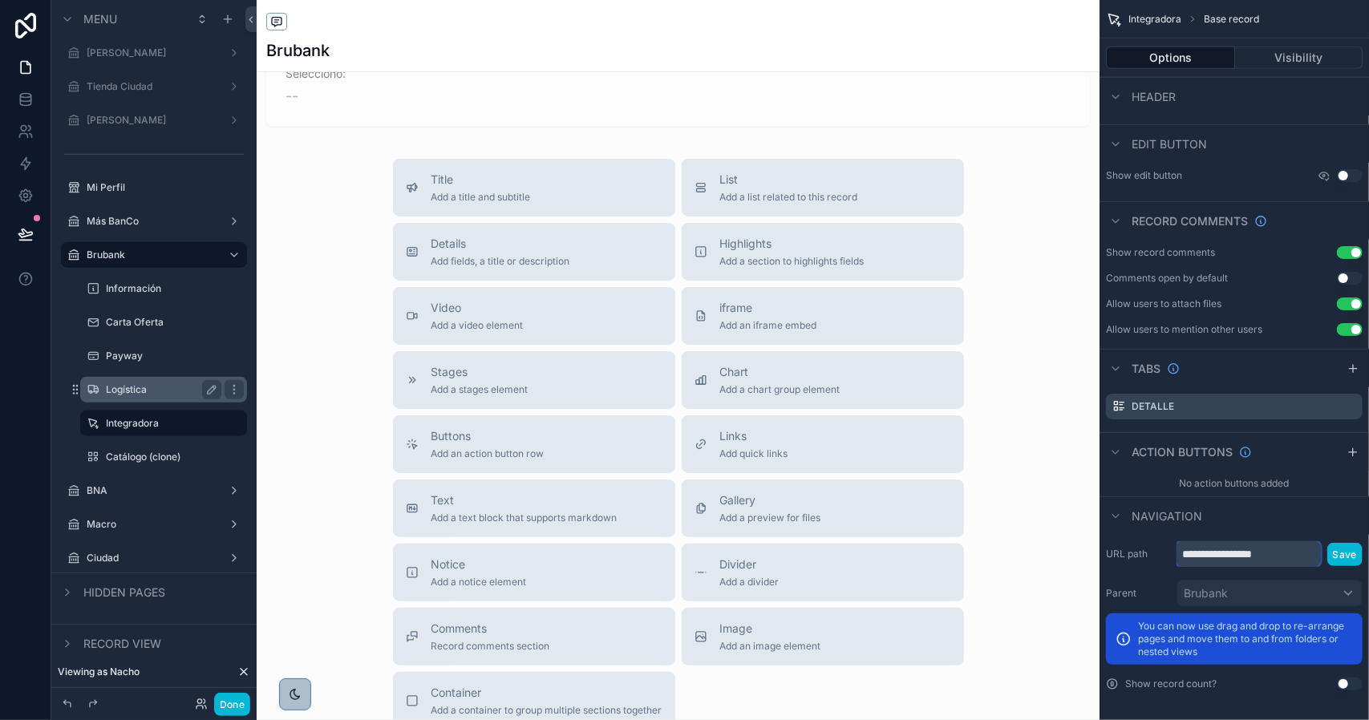
drag, startPoint x: 1245, startPoint y: 557, endPoint x: 1306, endPoint y: 555, distance: 61.0
click at [1306, 555] on input "**********" at bounding box center [1248, 554] width 144 height 26
type input "**********"
click at [1342, 556] on button "Save" at bounding box center [1344, 554] width 35 height 23
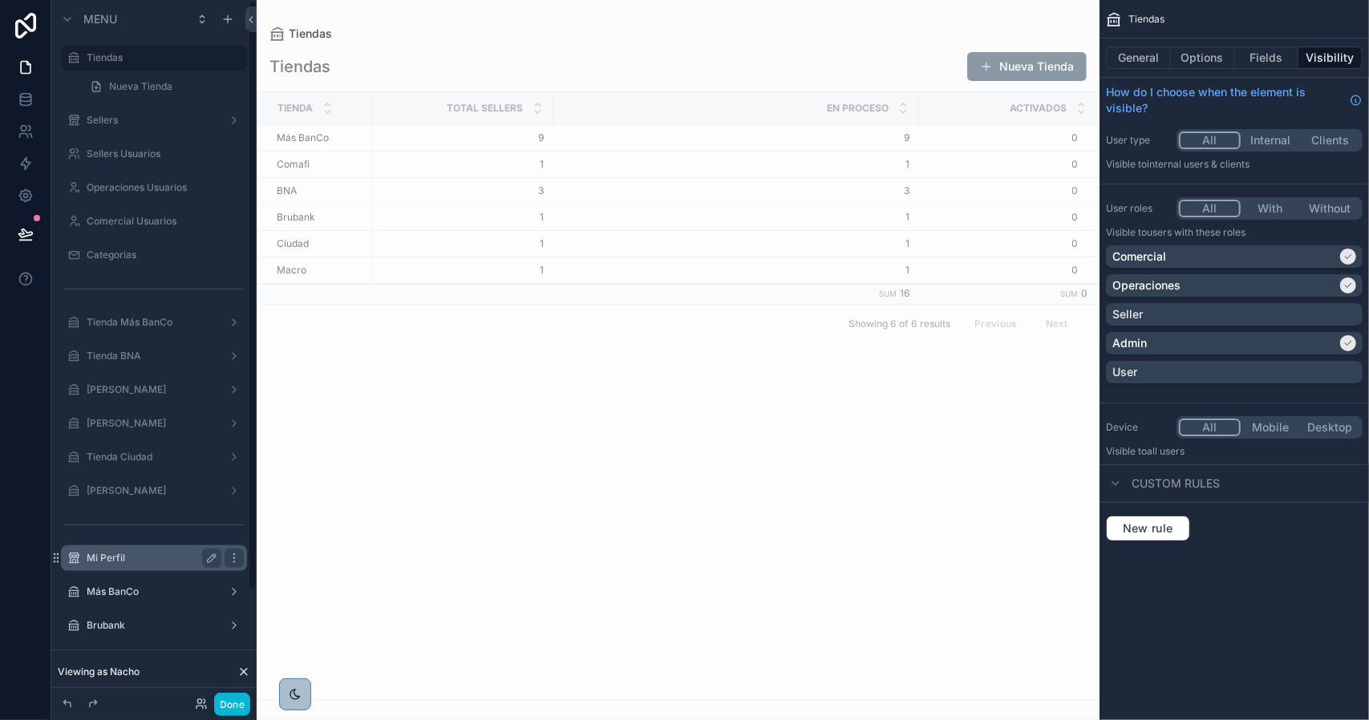
drag, startPoint x: 119, startPoint y: 621, endPoint x: 168, endPoint y: 537, distance: 97.4
click at [119, 621] on label "Brubank" at bounding box center [154, 625] width 135 height 13
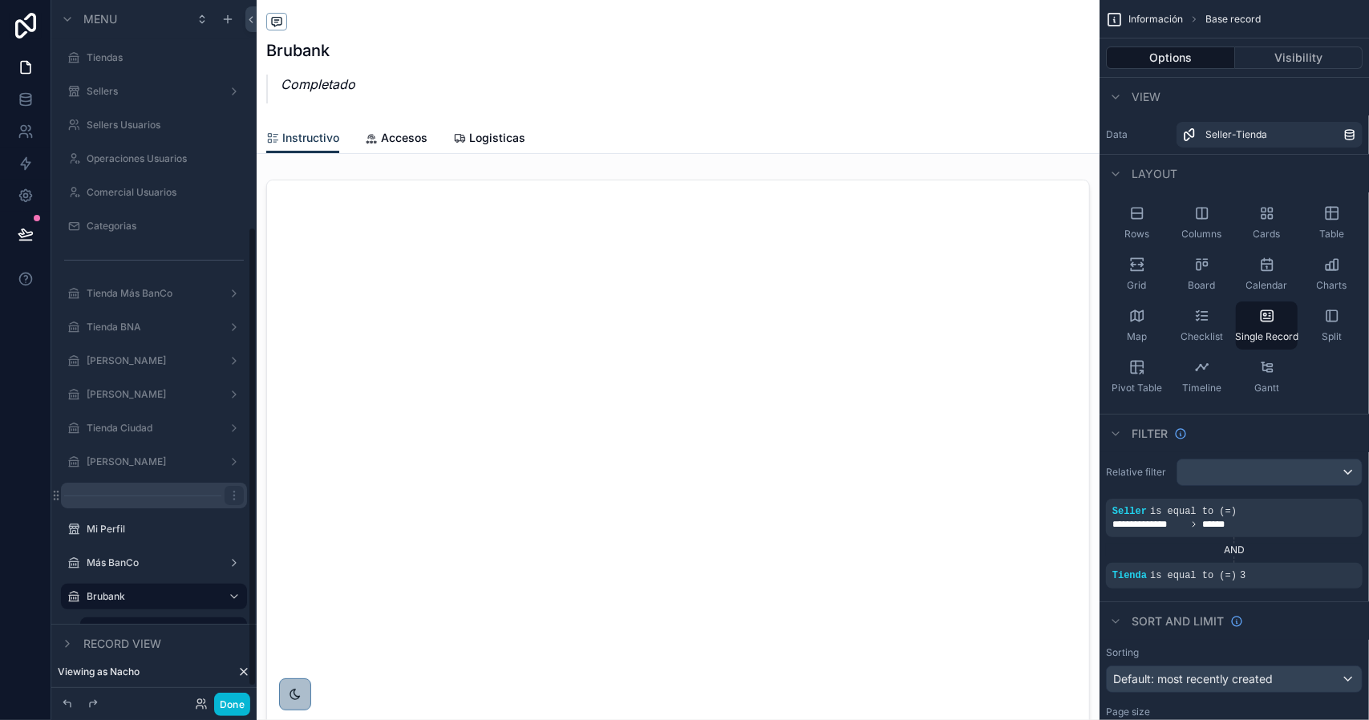
scroll to position [367, 0]
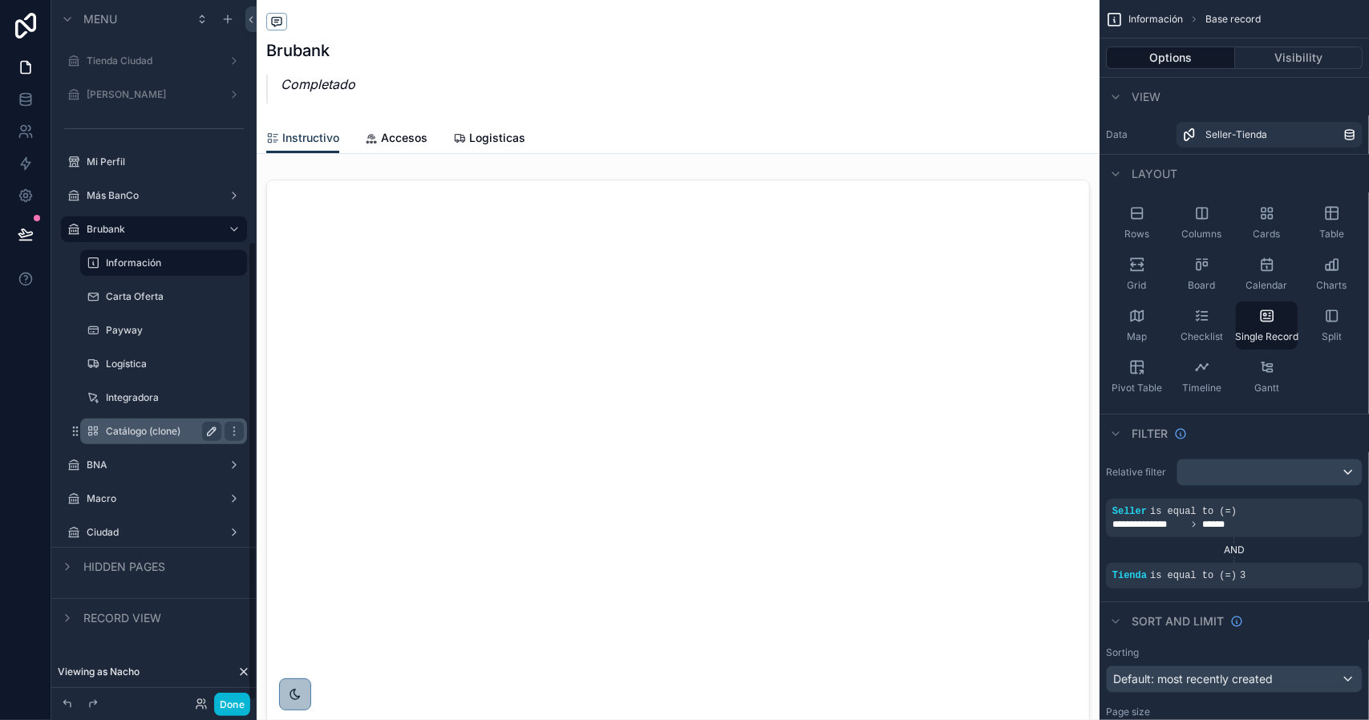
click at [207, 429] on icon "scrollable content" at bounding box center [211, 431] width 13 height 13
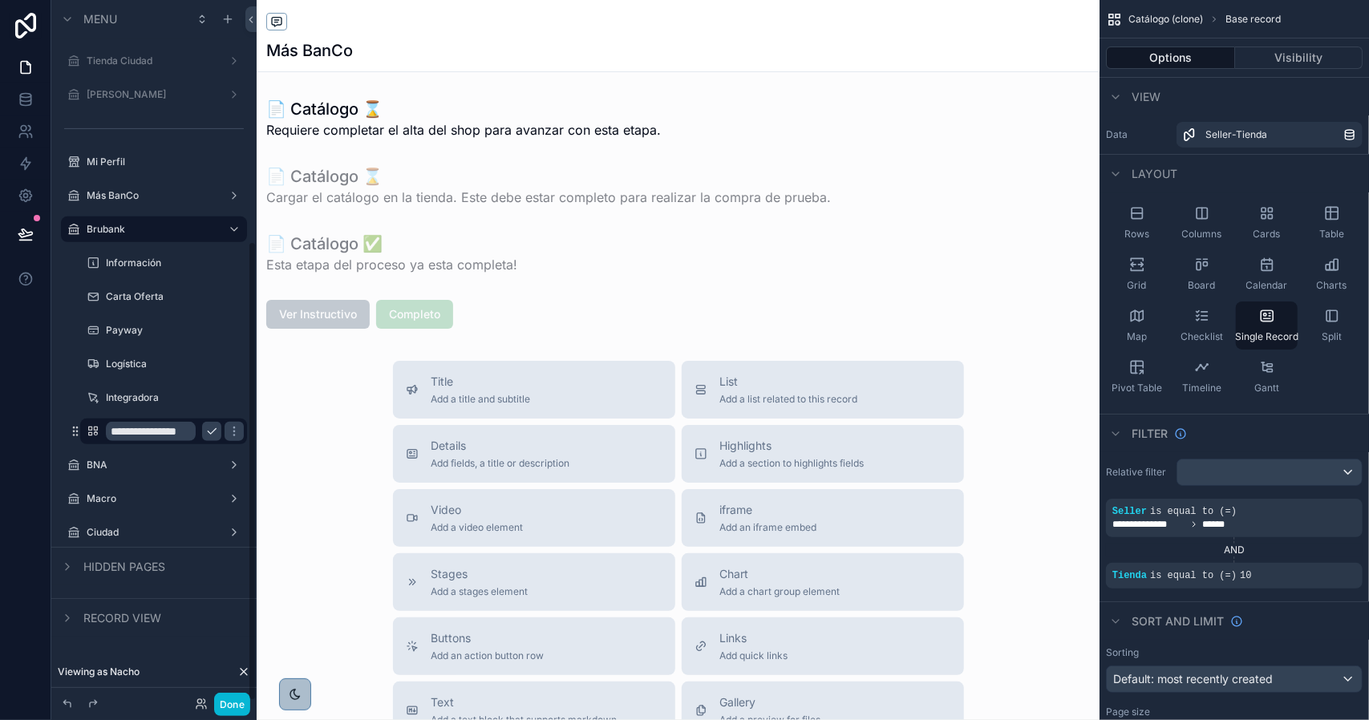
click at [158, 434] on input "**********" at bounding box center [151, 431] width 90 height 19
type input "********"
click at [210, 433] on icon "scrollable content" at bounding box center [212, 432] width 8 height 6
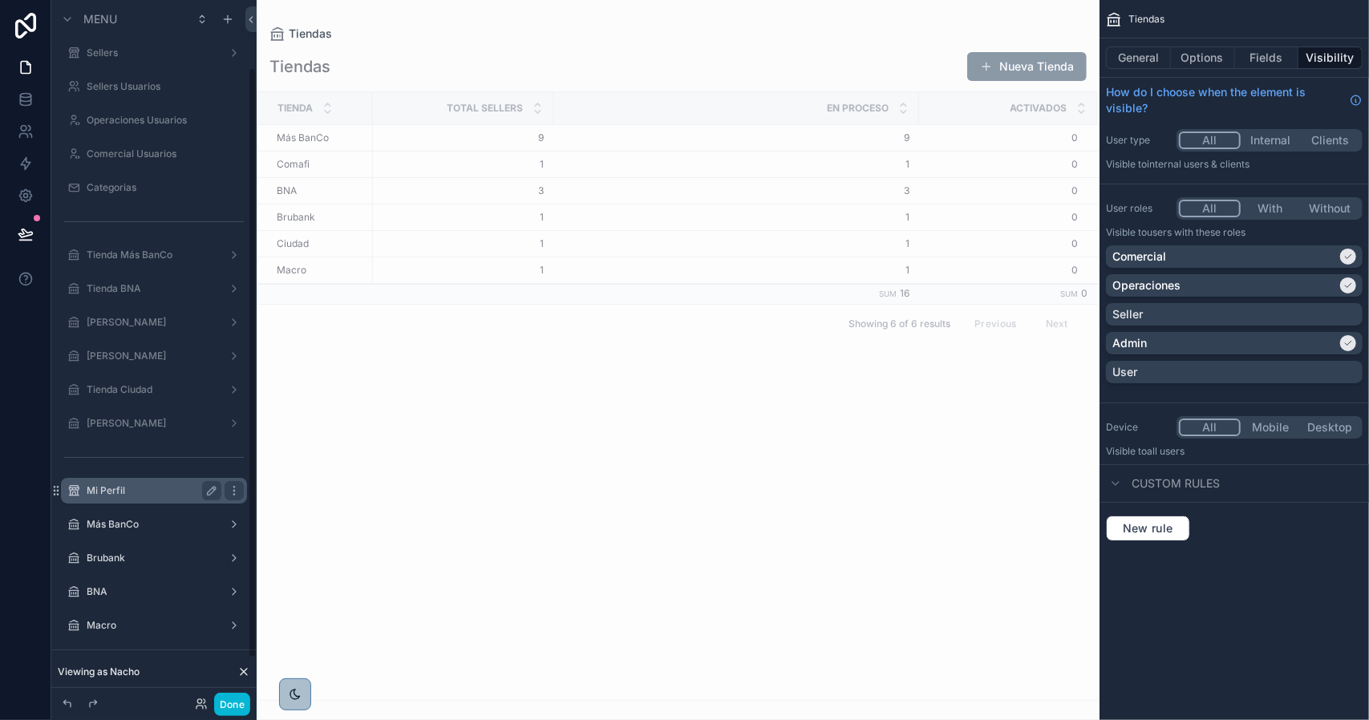
scroll to position [80, 0]
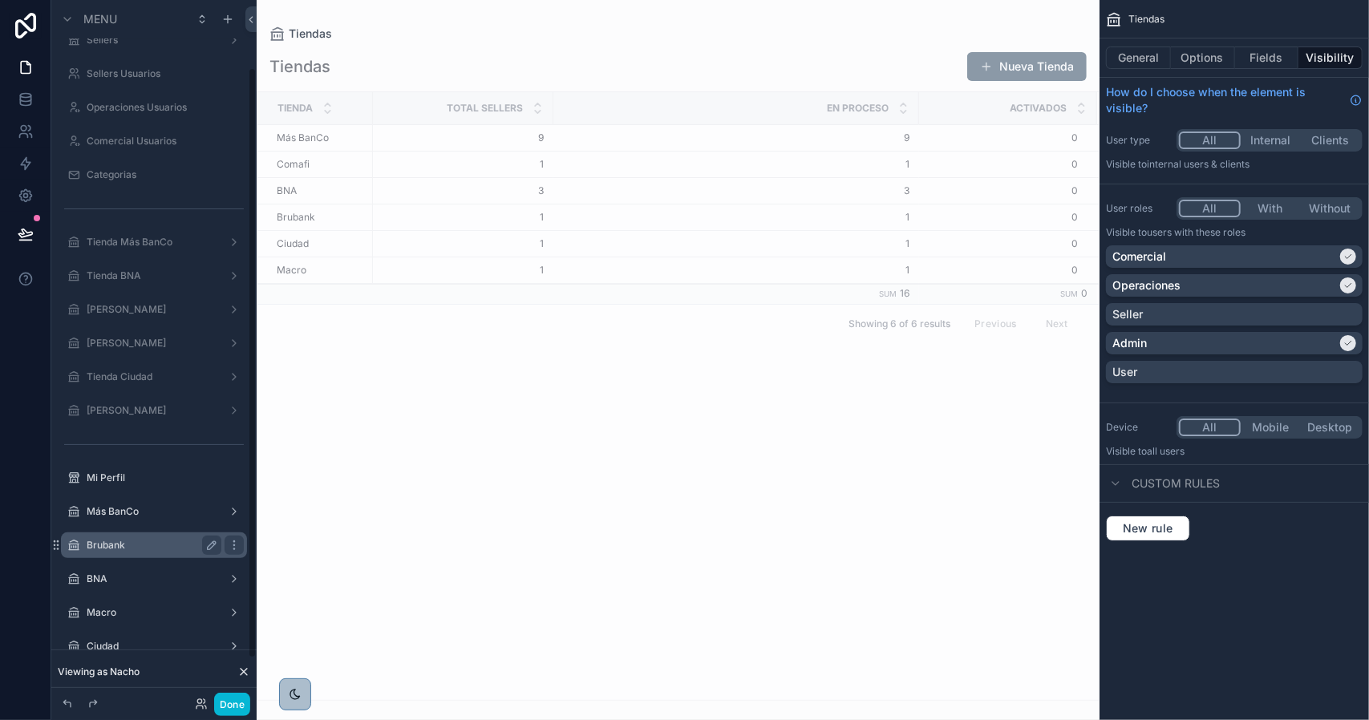
click at [154, 557] on div "Brubank" at bounding box center [154, 545] width 180 height 26
click at [148, 546] on label "Brubank" at bounding box center [151, 545] width 128 height 13
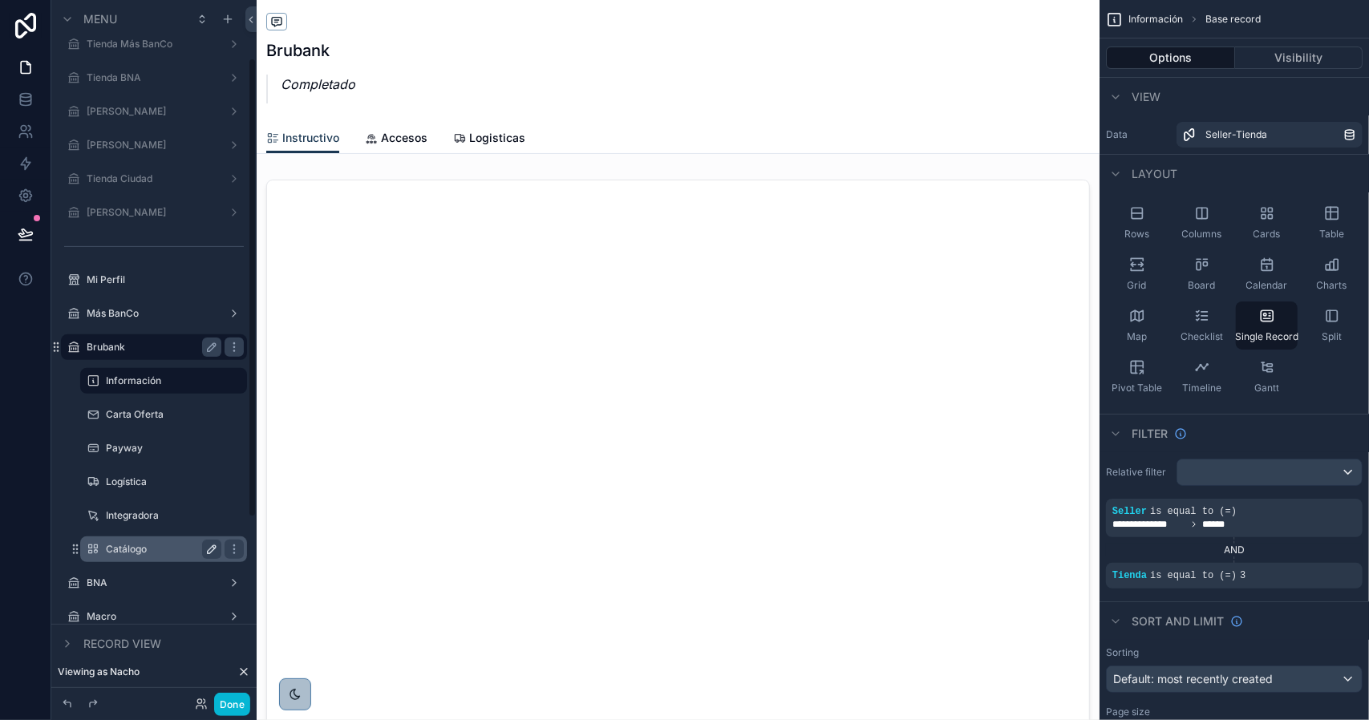
scroll to position [321, 0]
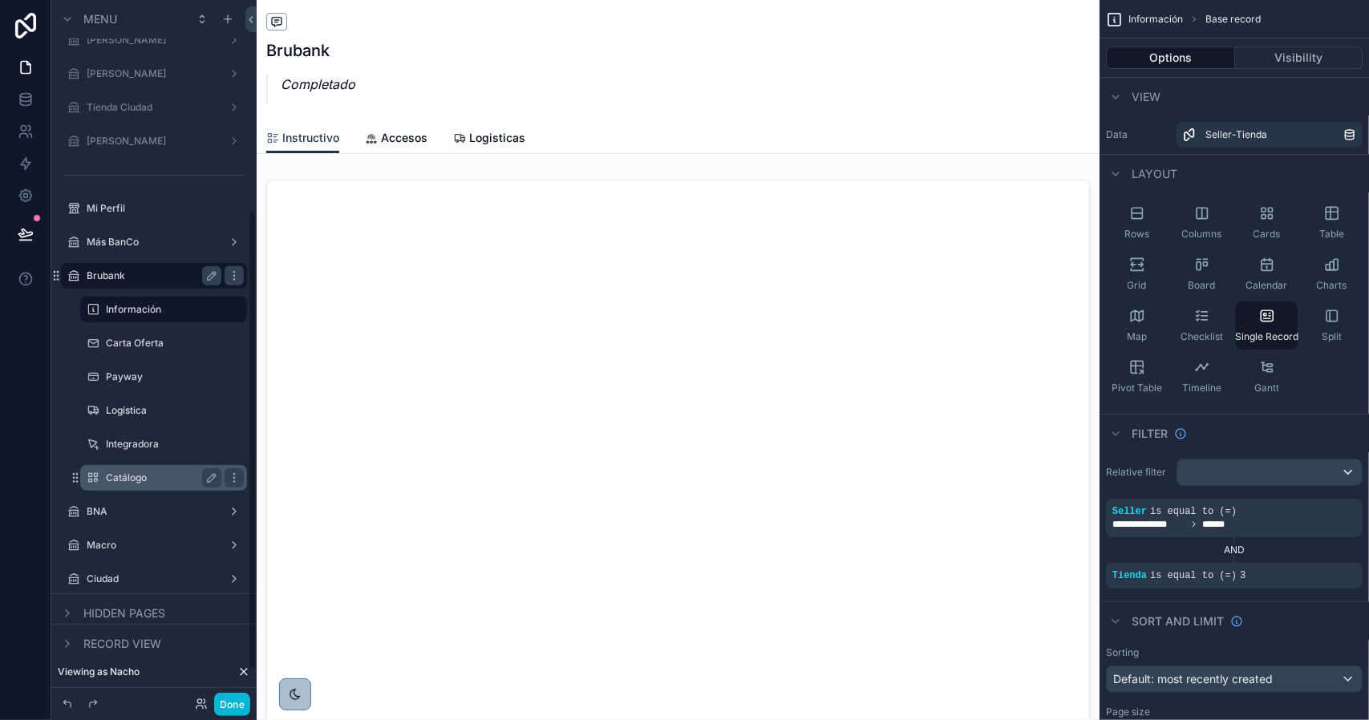
click at [151, 479] on label "Catálogo" at bounding box center [160, 478] width 109 height 13
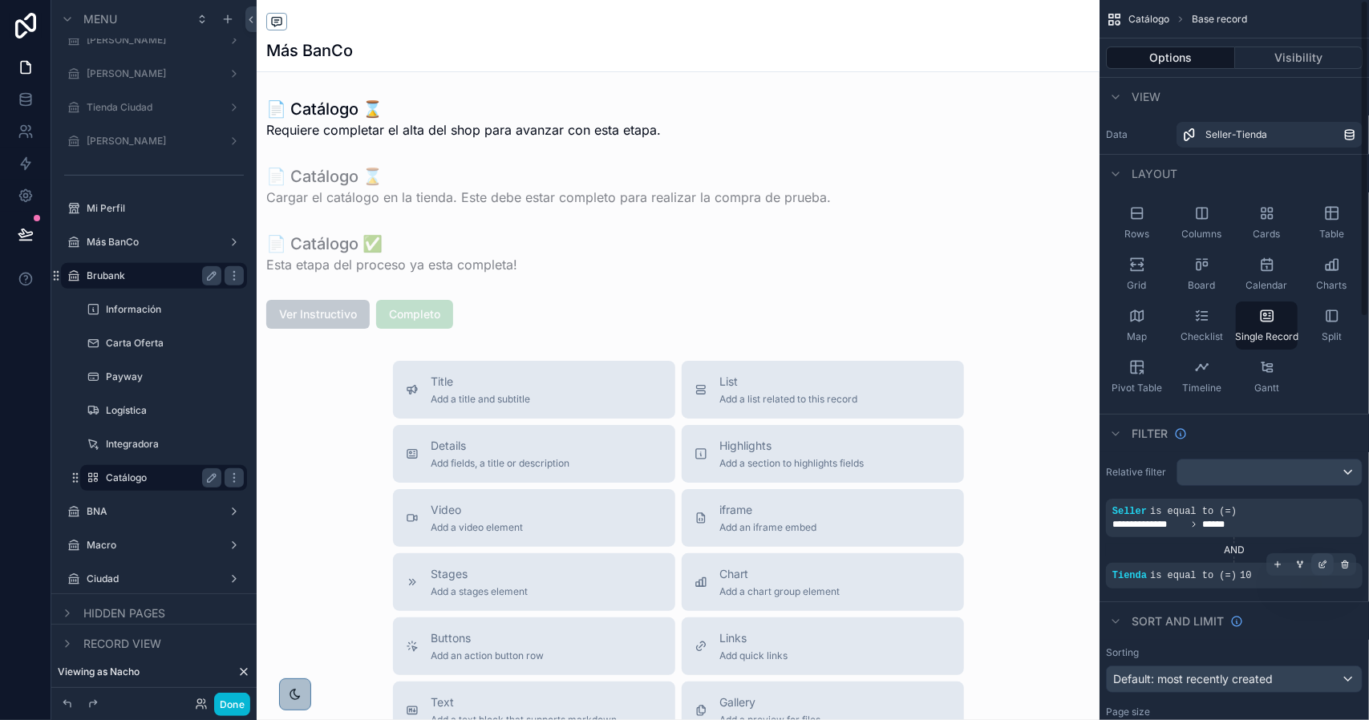
click at [1327, 563] on div "scrollable content" at bounding box center [1322, 564] width 22 height 22
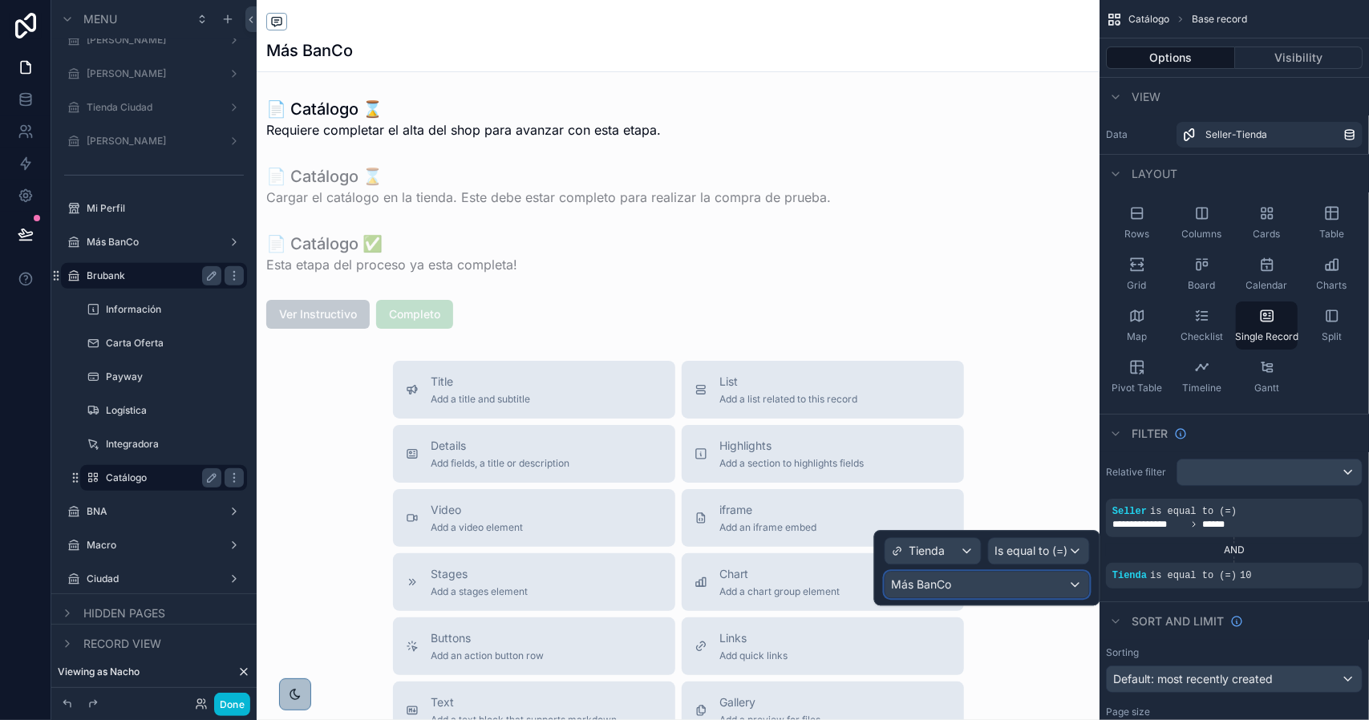
click at [982, 589] on div "Más BanCo" at bounding box center [987, 585] width 204 height 26
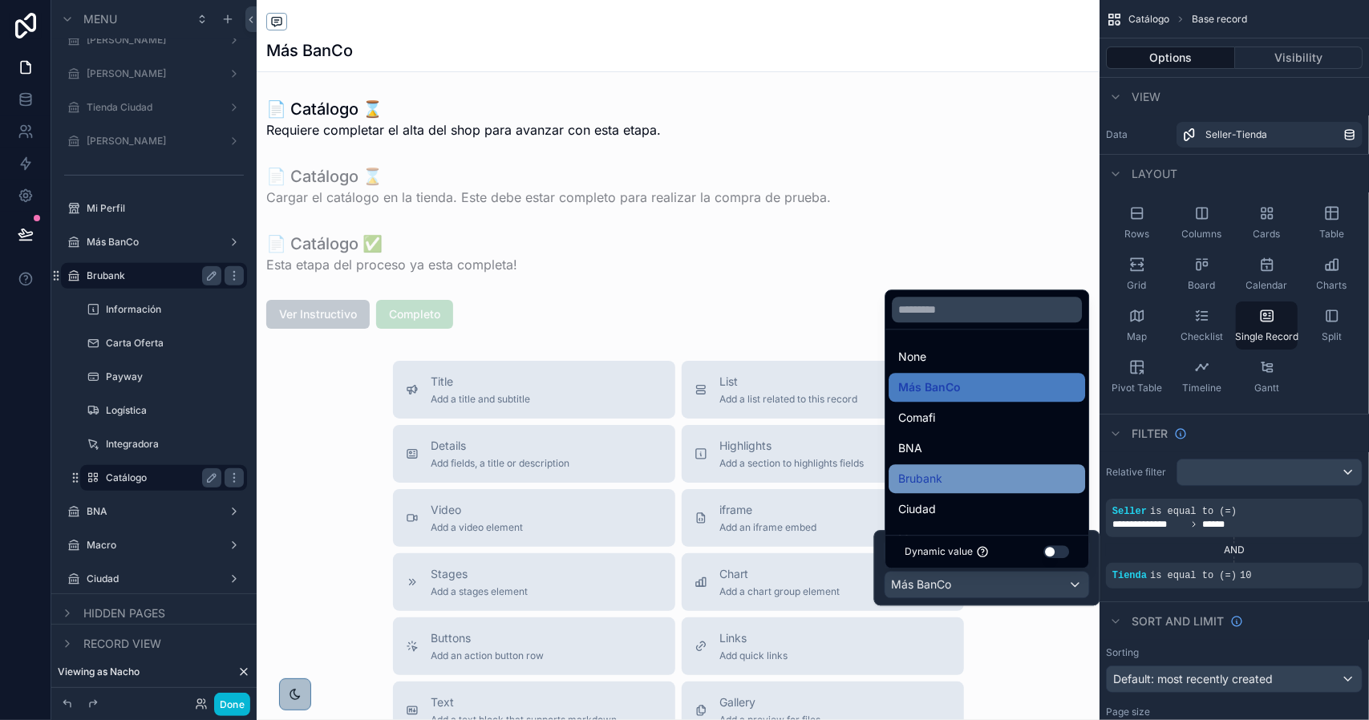
click at [937, 484] on span "Brubank" at bounding box center [920, 478] width 44 height 19
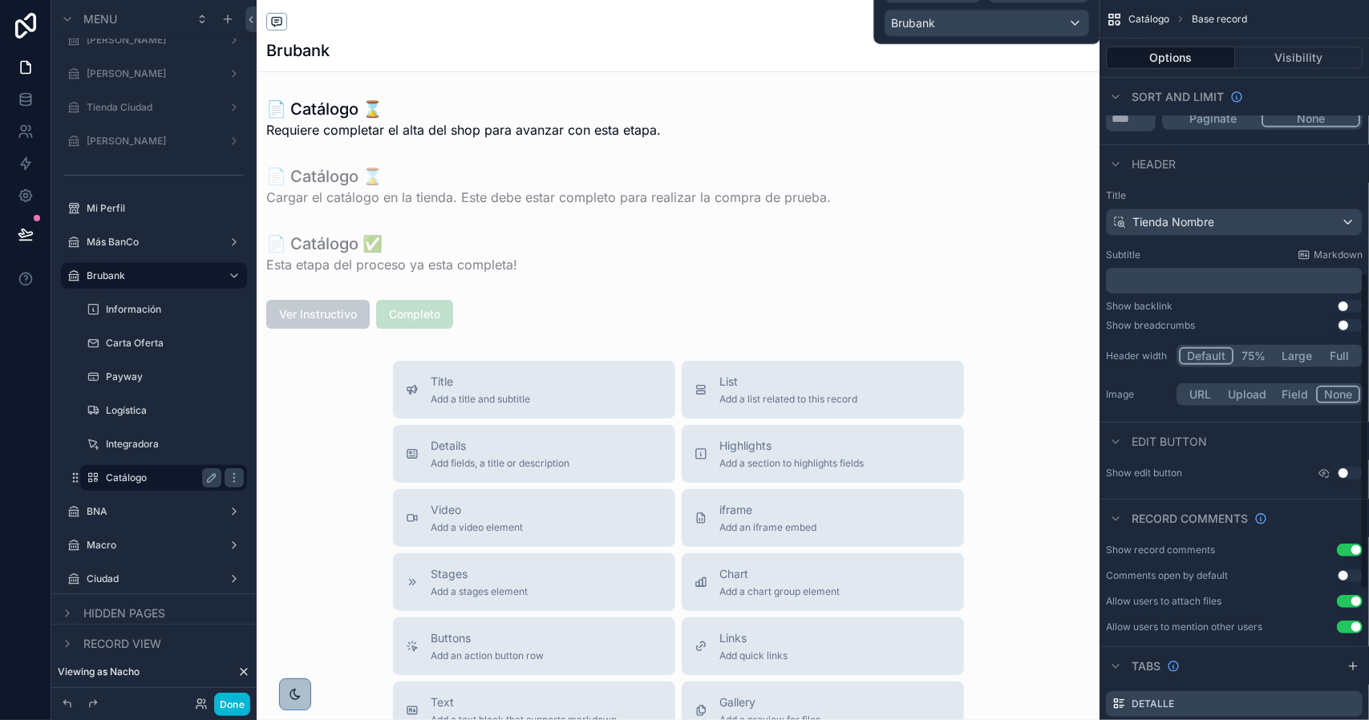
scroll to position [882, 0]
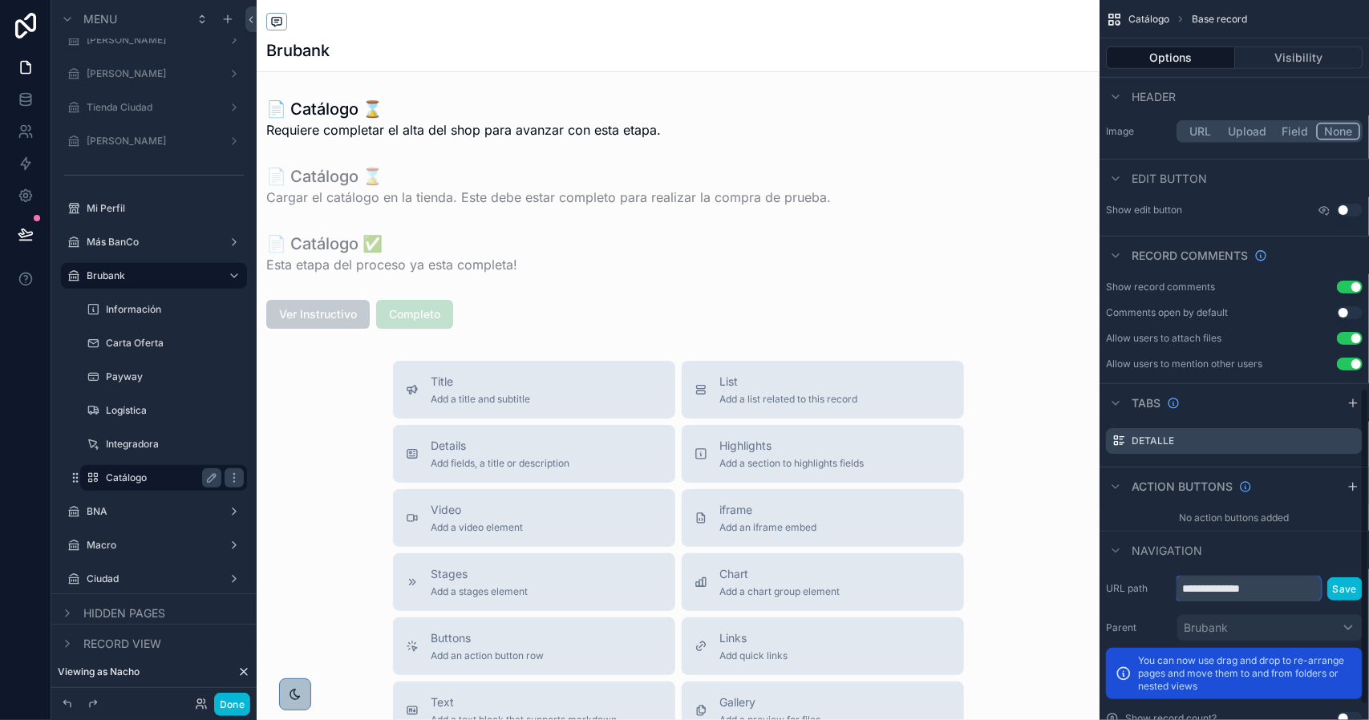
drag, startPoint x: 1229, startPoint y: 589, endPoint x: 1287, endPoint y: 586, distance: 58.6
click at [1287, 587] on input "**********" at bounding box center [1248, 589] width 144 height 26
type input "********"
click at [1338, 582] on button "Save" at bounding box center [1344, 588] width 35 height 23
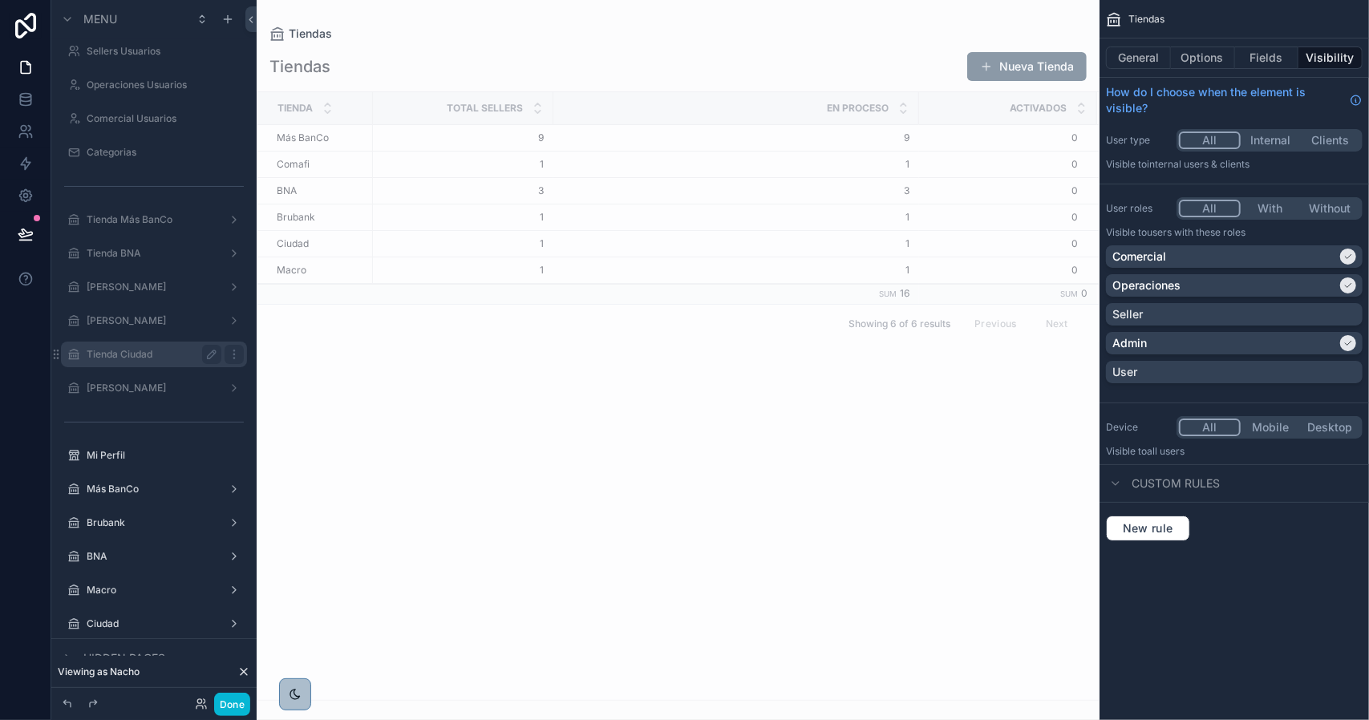
scroll to position [130, 0]
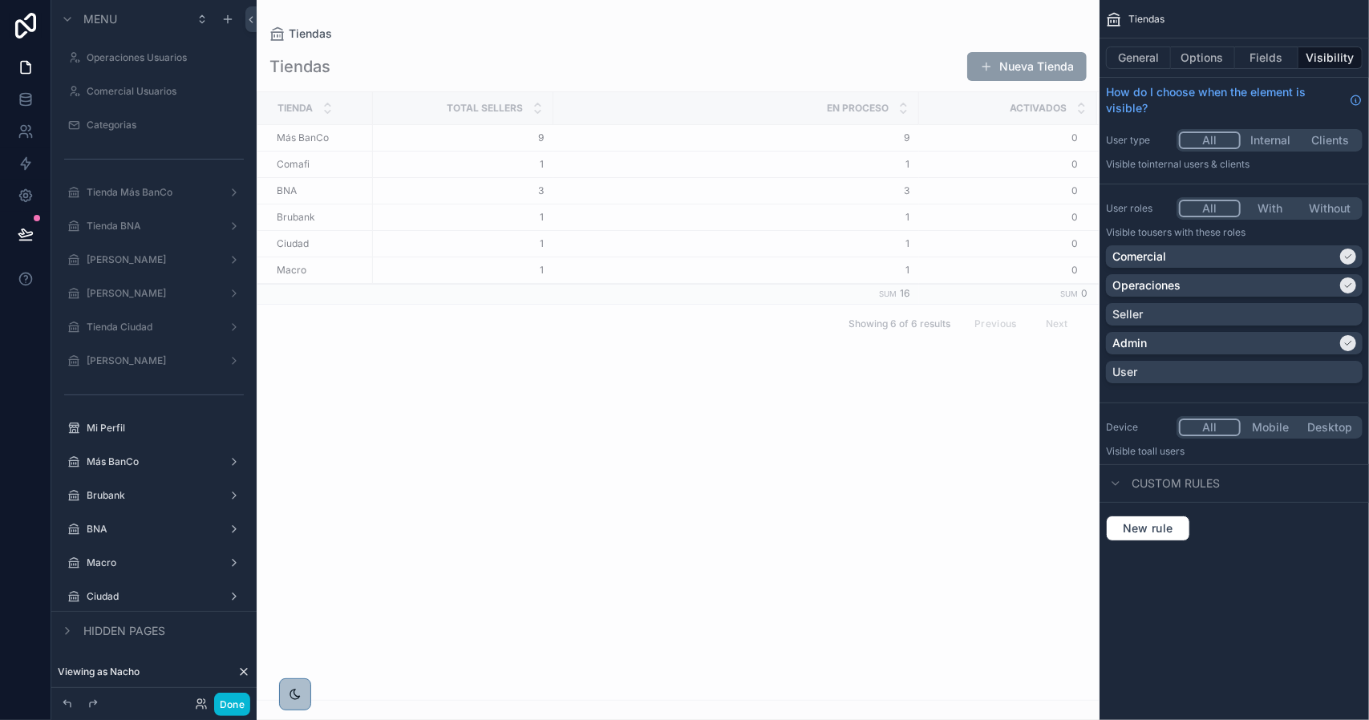
drag, startPoint x: 157, startPoint y: 593, endPoint x: 253, endPoint y: 553, distance: 104.3
click at [157, 593] on label "Ciudad" at bounding box center [154, 596] width 135 height 13
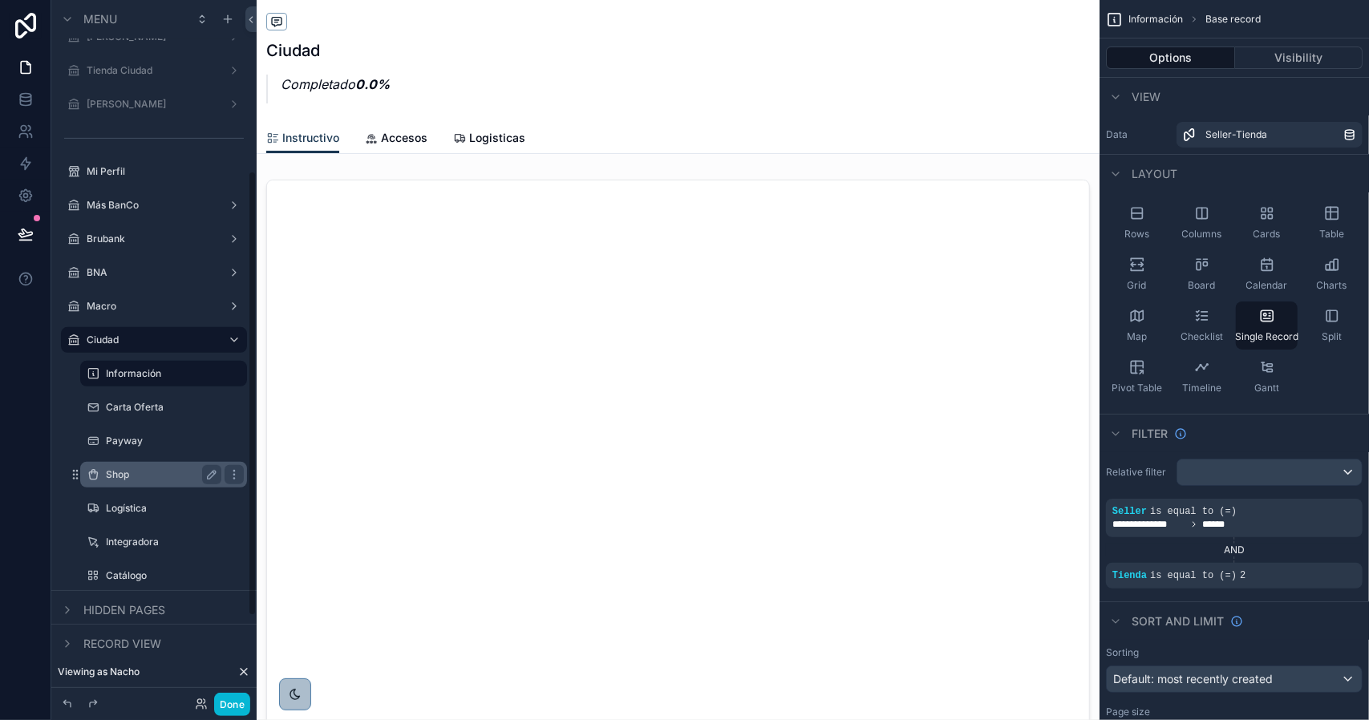
scroll to position [401, 0]
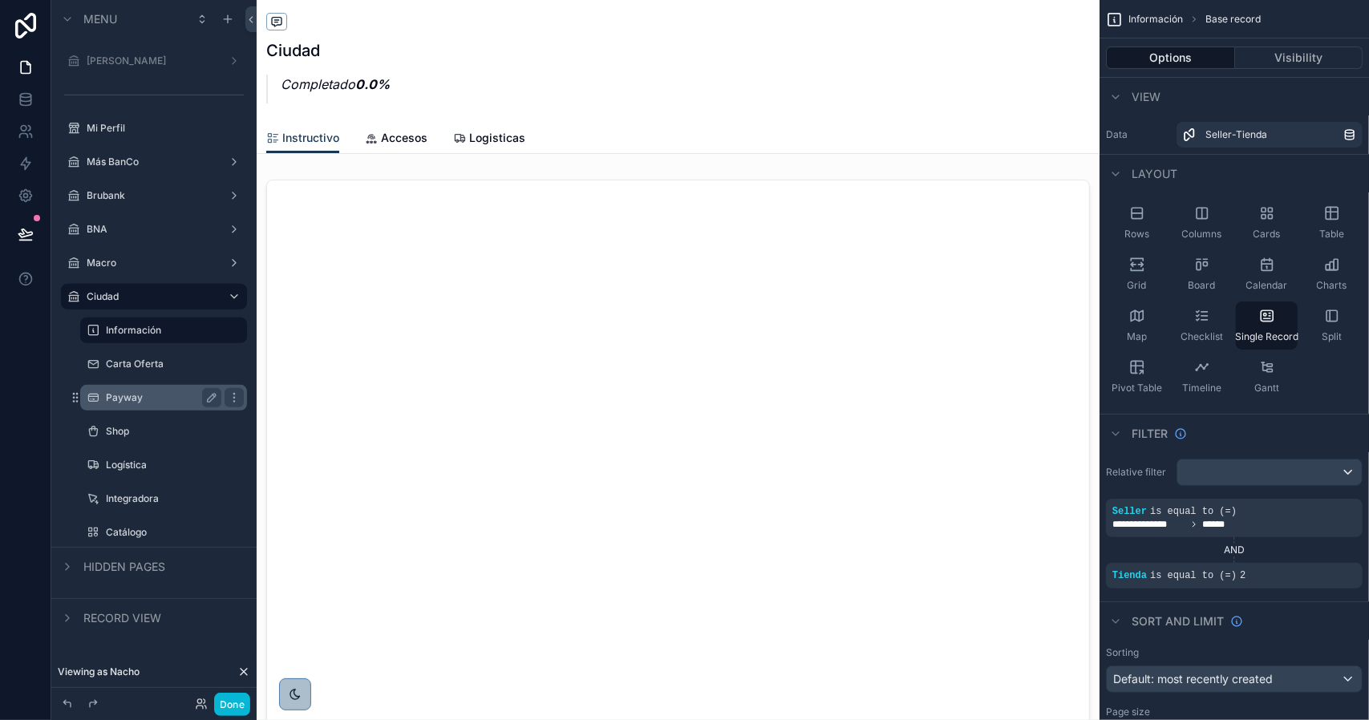
click at [168, 397] on label "Payway" at bounding box center [160, 397] width 109 height 13
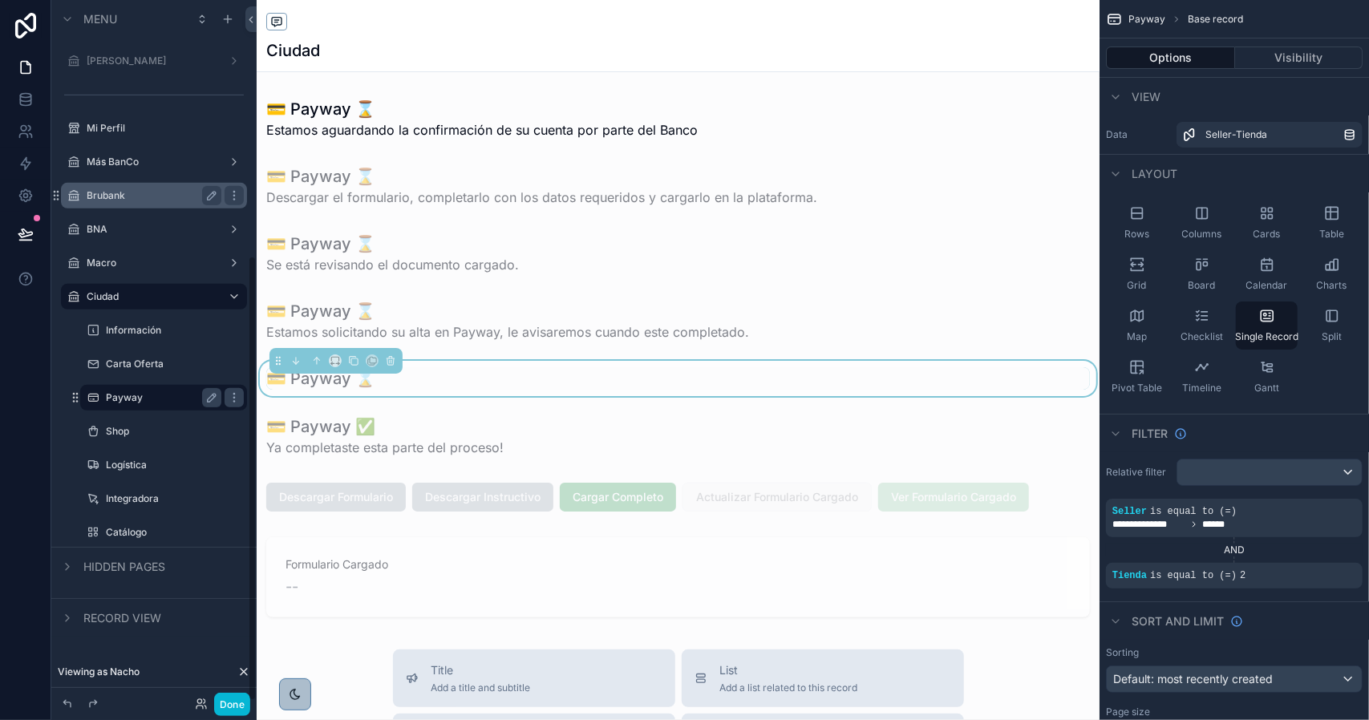
click at [144, 200] on label "Brubank" at bounding box center [151, 195] width 128 height 13
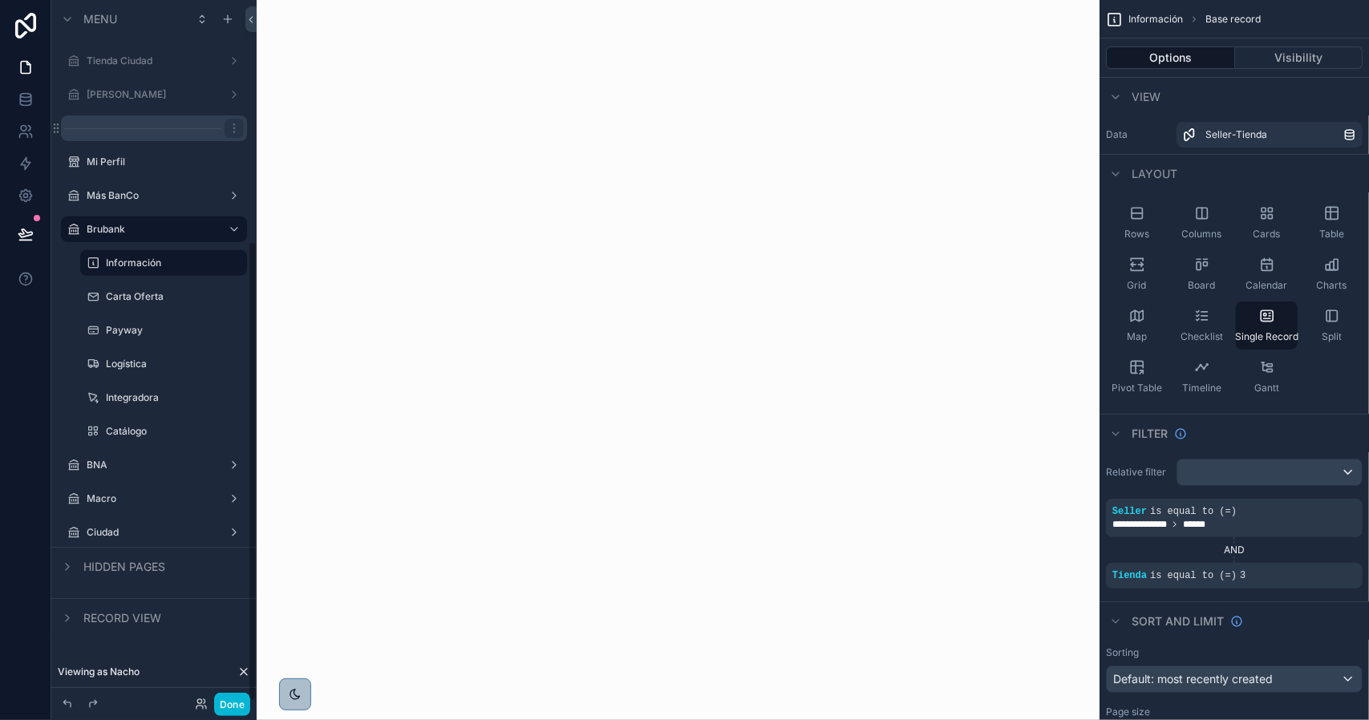
scroll to position [367, 0]
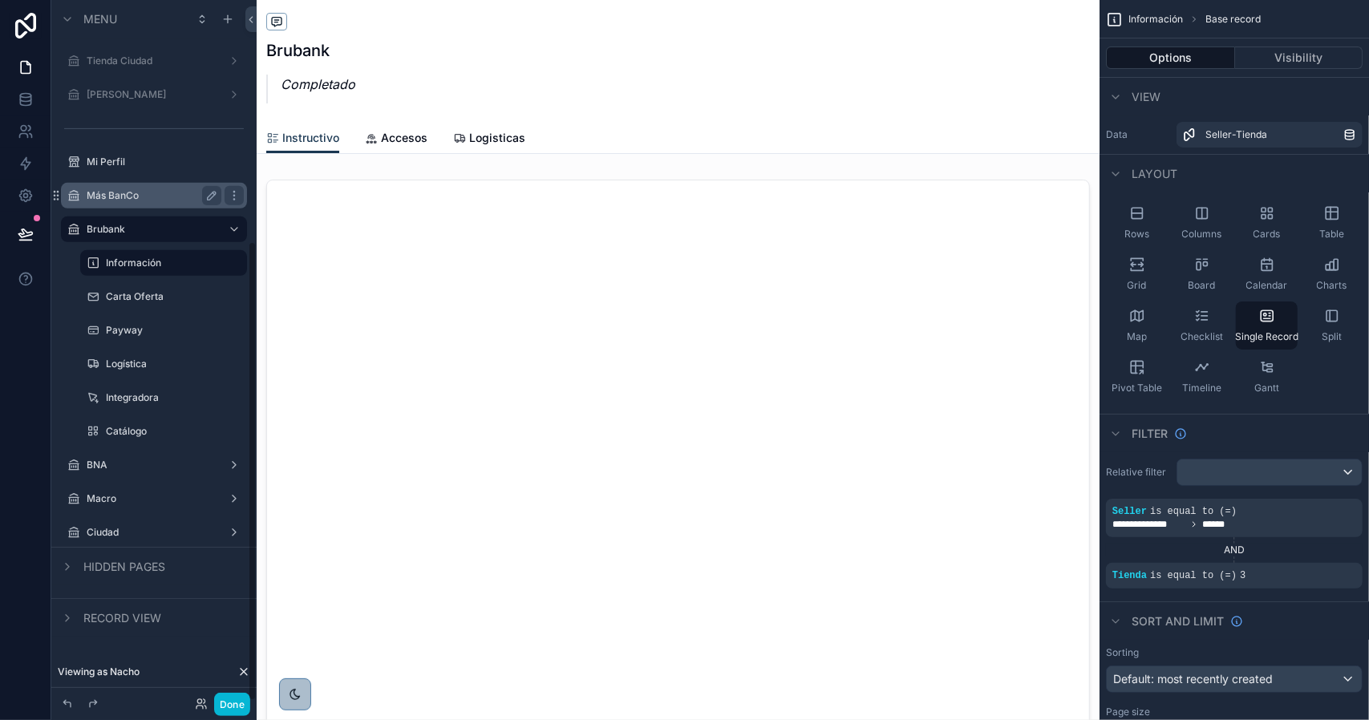
click at [131, 192] on label "Más BanCo" at bounding box center [151, 195] width 128 height 13
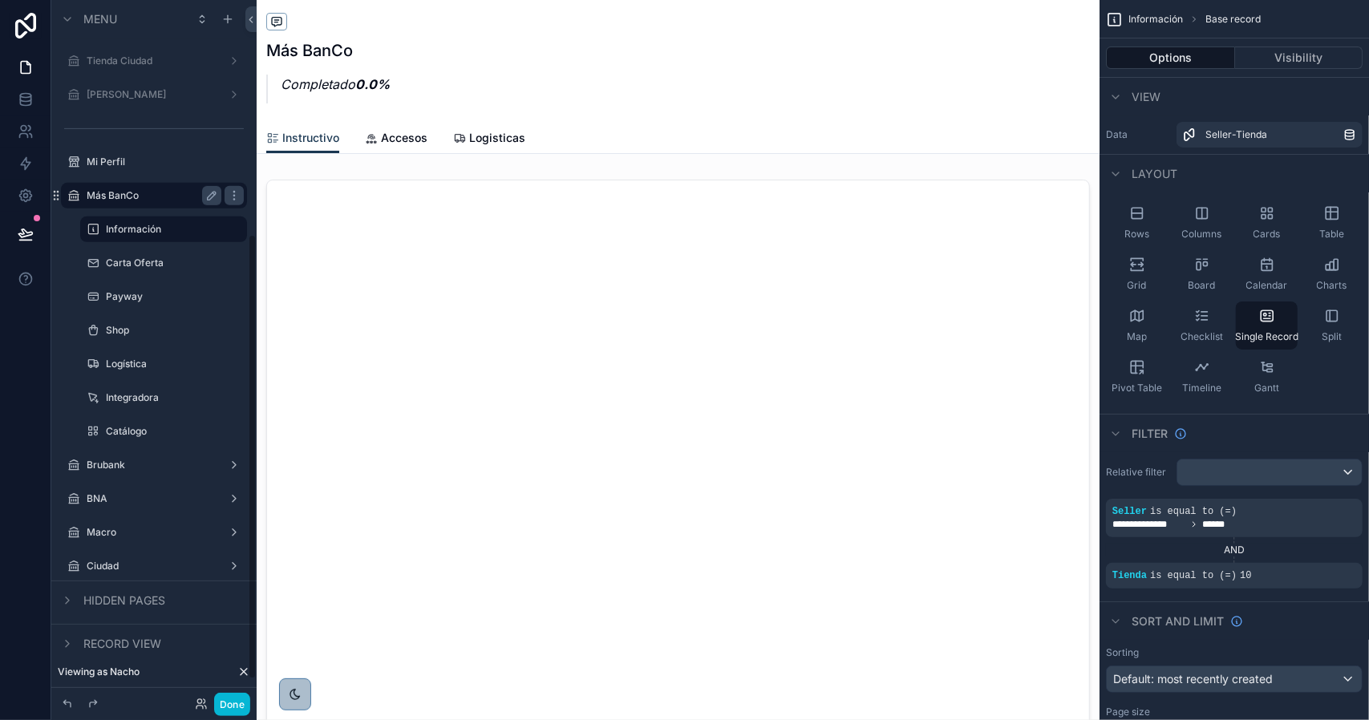
scroll to position [367, 0]
click at [235, 331] on icon "scrollable content" at bounding box center [234, 330] width 13 height 13
click at [297, 322] on span "Clone" at bounding box center [300, 319] width 30 height 16
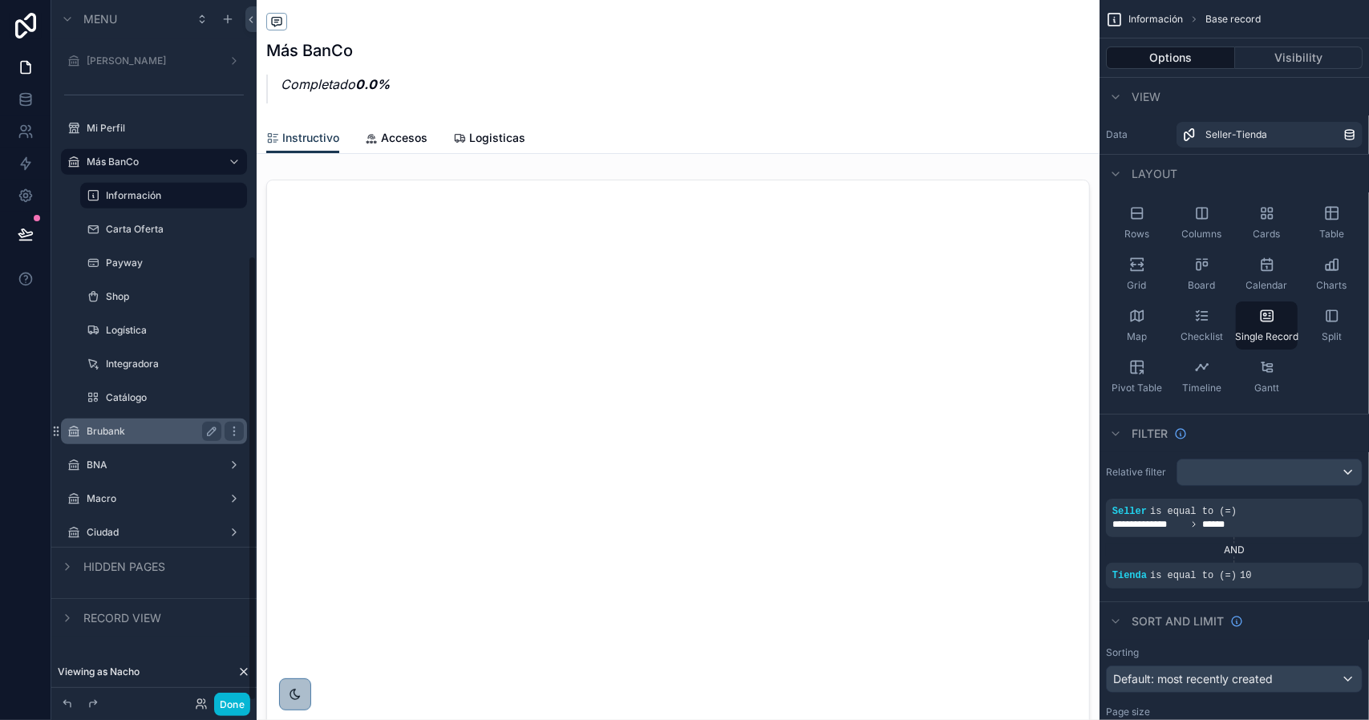
click at [123, 434] on label "Brubank" at bounding box center [151, 431] width 128 height 13
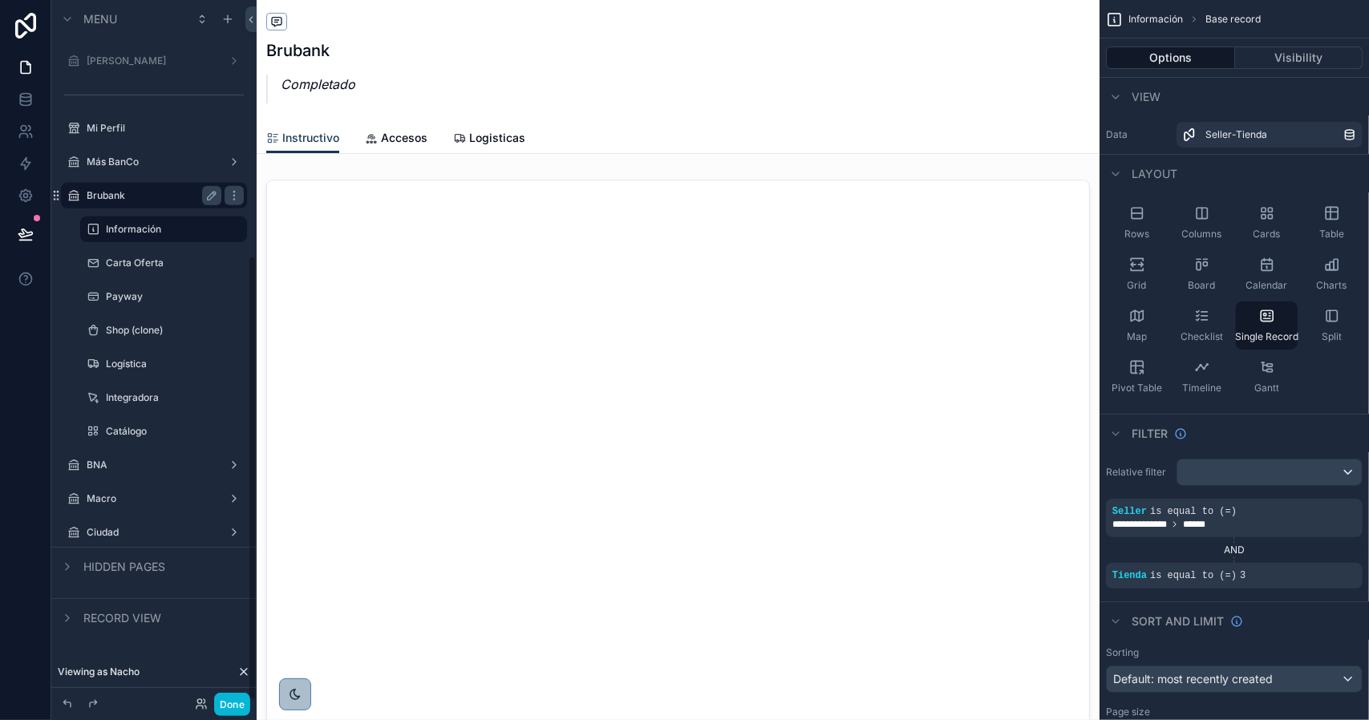
scroll to position [401, 0]
click at [215, 329] on icon "scrollable content" at bounding box center [212, 330] width 8 height 8
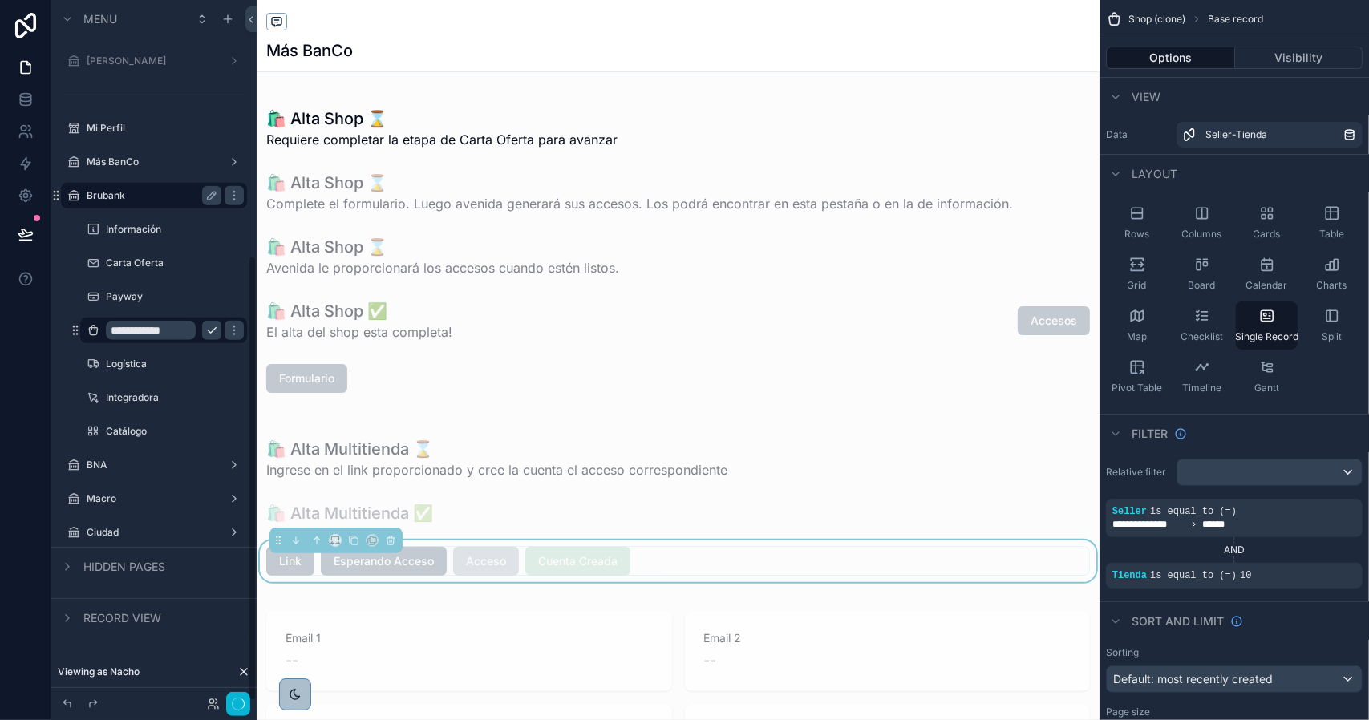
click at [138, 333] on input "**********" at bounding box center [151, 330] width 90 height 19
type input "****"
click at [213, 333] on icon "scrollable content" at bounding box center [211, 330] width 13 height 13
click at [0, 0] on icon "scrollable content" at bounding box center [0, 0] width 0 height 0
click at [164, 334] on input "****" at bounding box center [151, 330] width 90 height 19
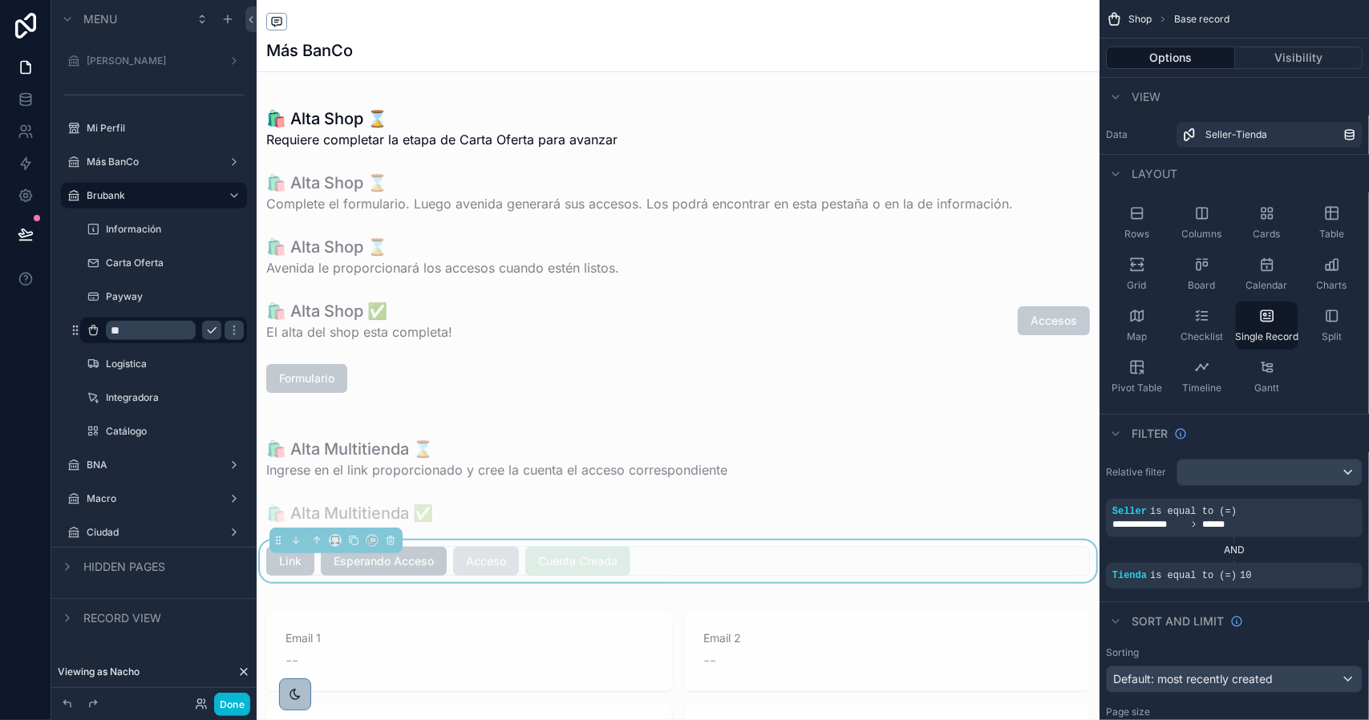
type input "*"
type input "**********"
click at [210, 330] on icon "scrollable content" at bounding box center [211, 330] width 13 height 13
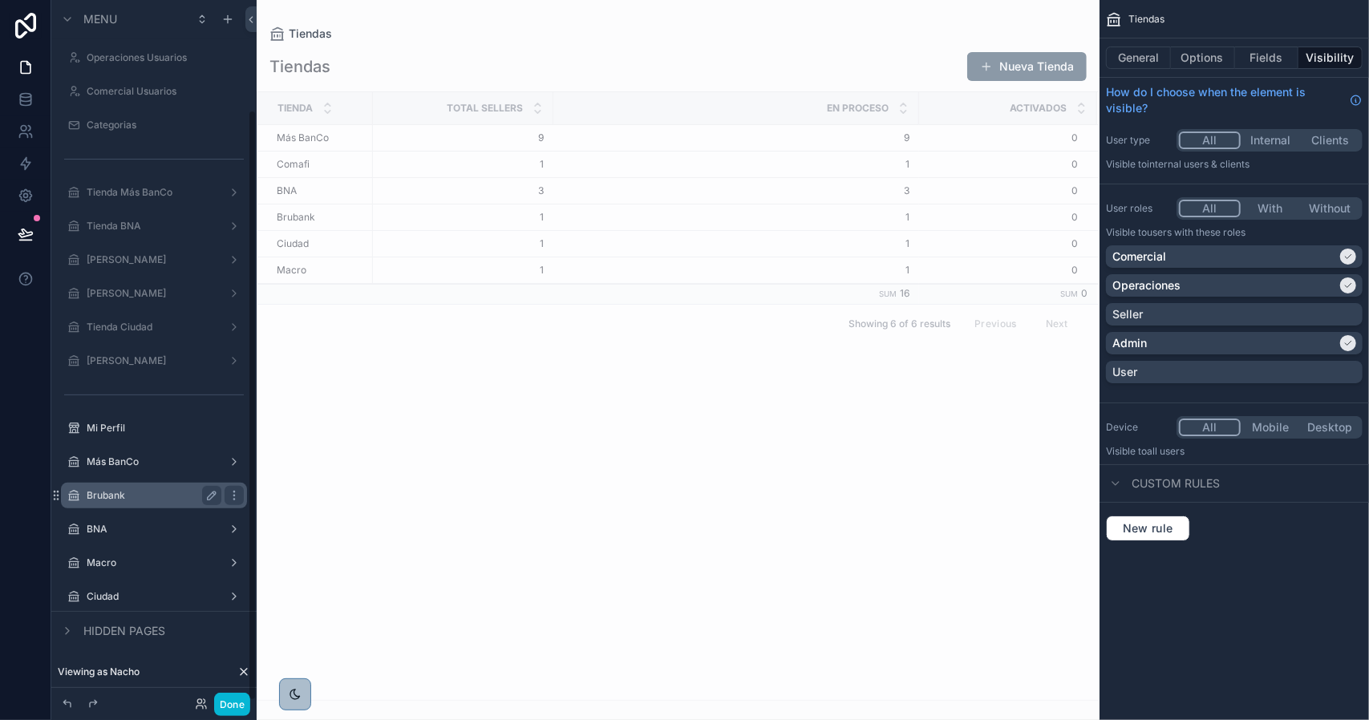
click at [134, 491] on label "Brubank" at bounding box center [151, 495] width 128 height 13
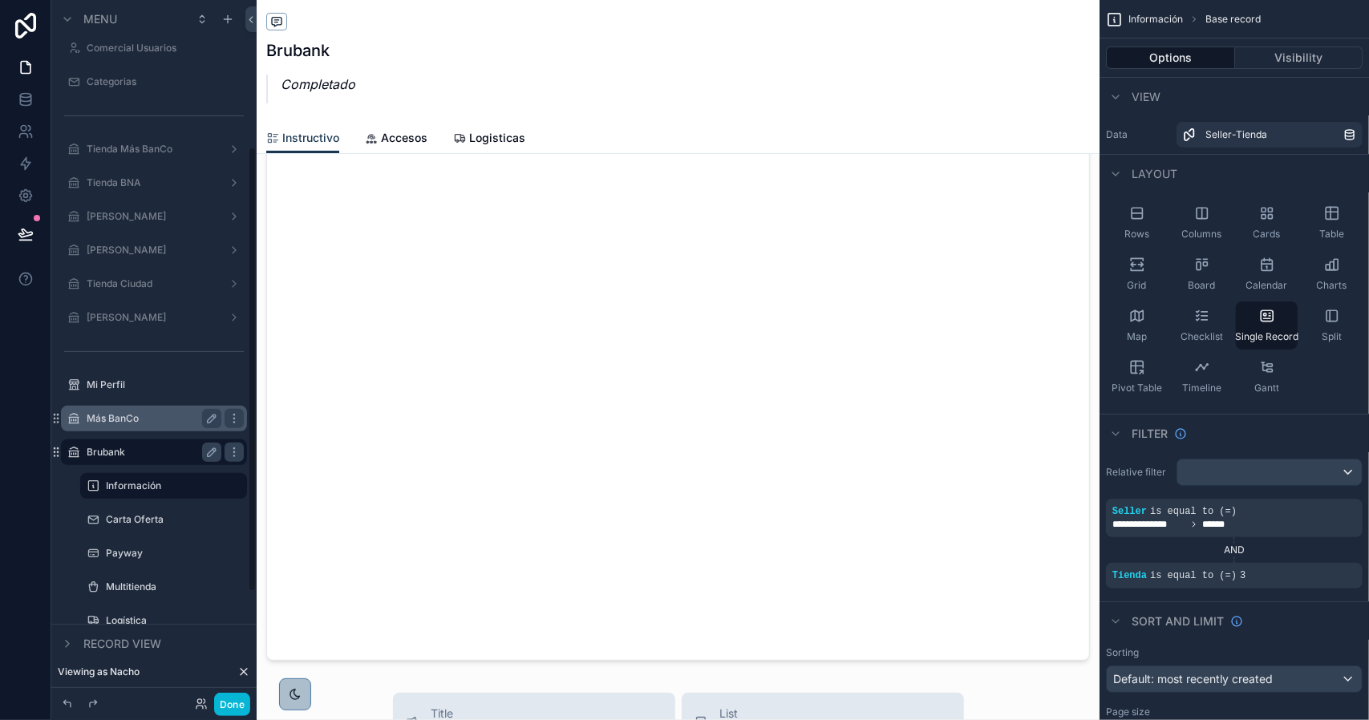
scroll to position [342, 0]
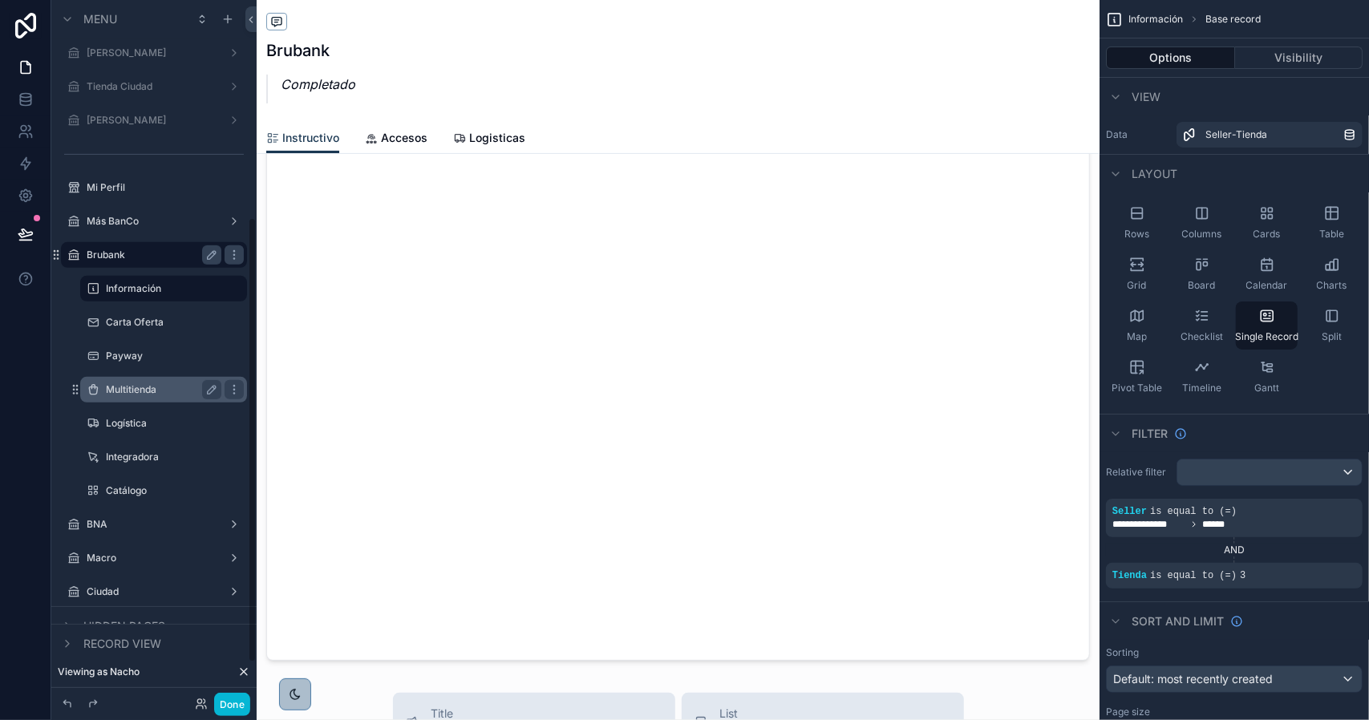
click at [154, 390] on label "Multitienda" at bounding box center [160, 389] width 109 height 13
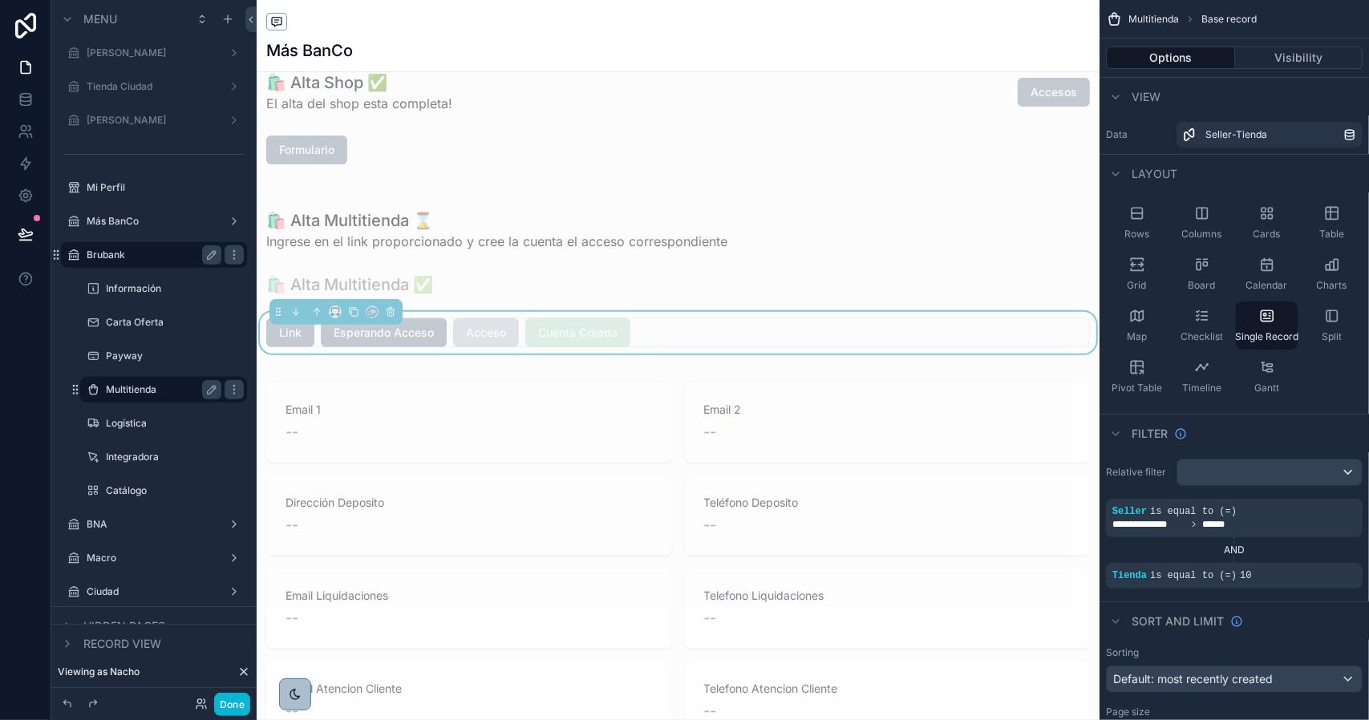
scroll to position [241, 0]
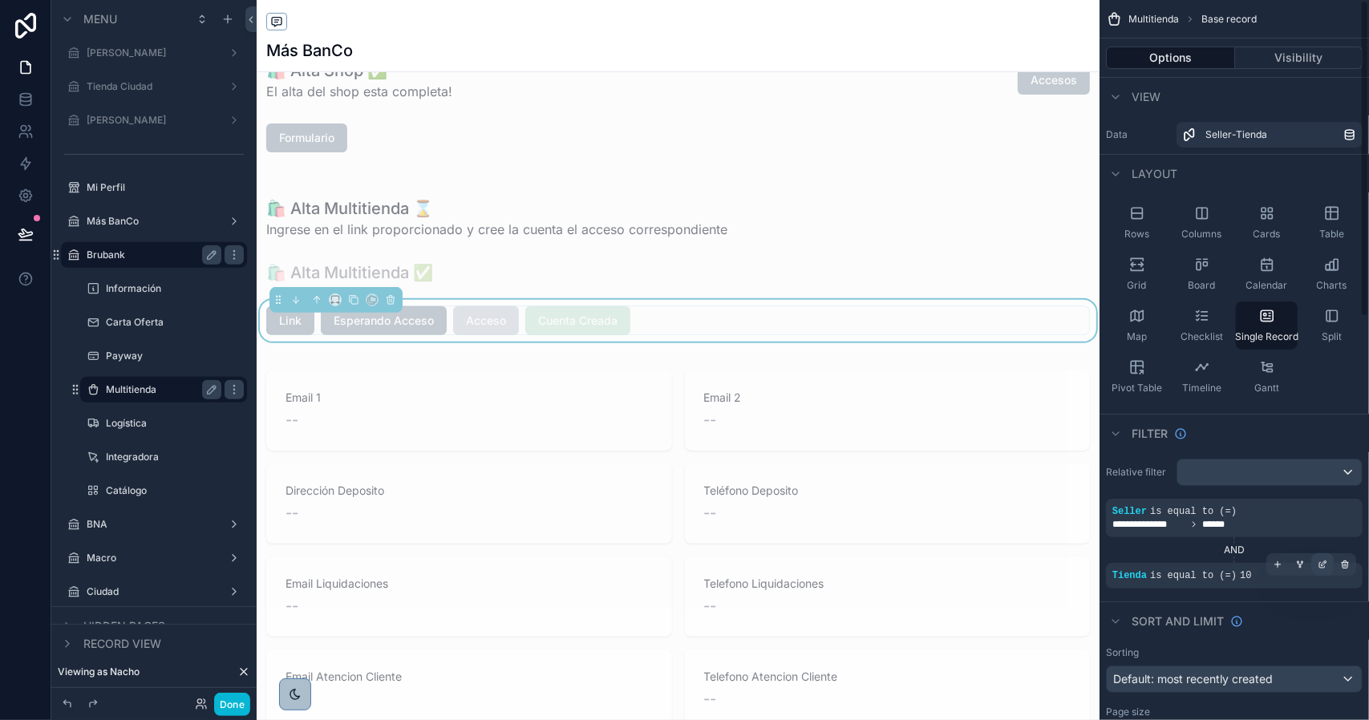
click at [1318, 565] on icon "scrollable content" at bounding box center [1323, 565] width 10 height 10
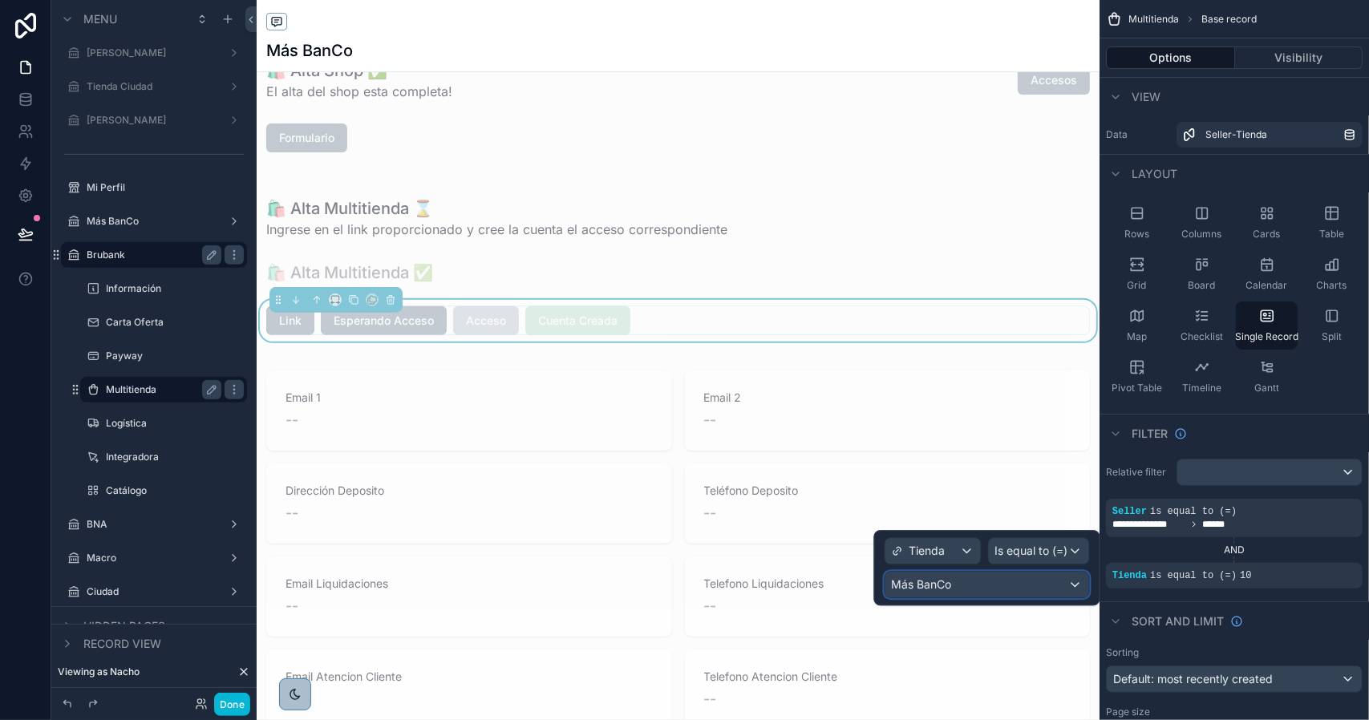
click at [1002, 580] on div "Más BanCo" at bounding box center [987, 585] width 204 height 26
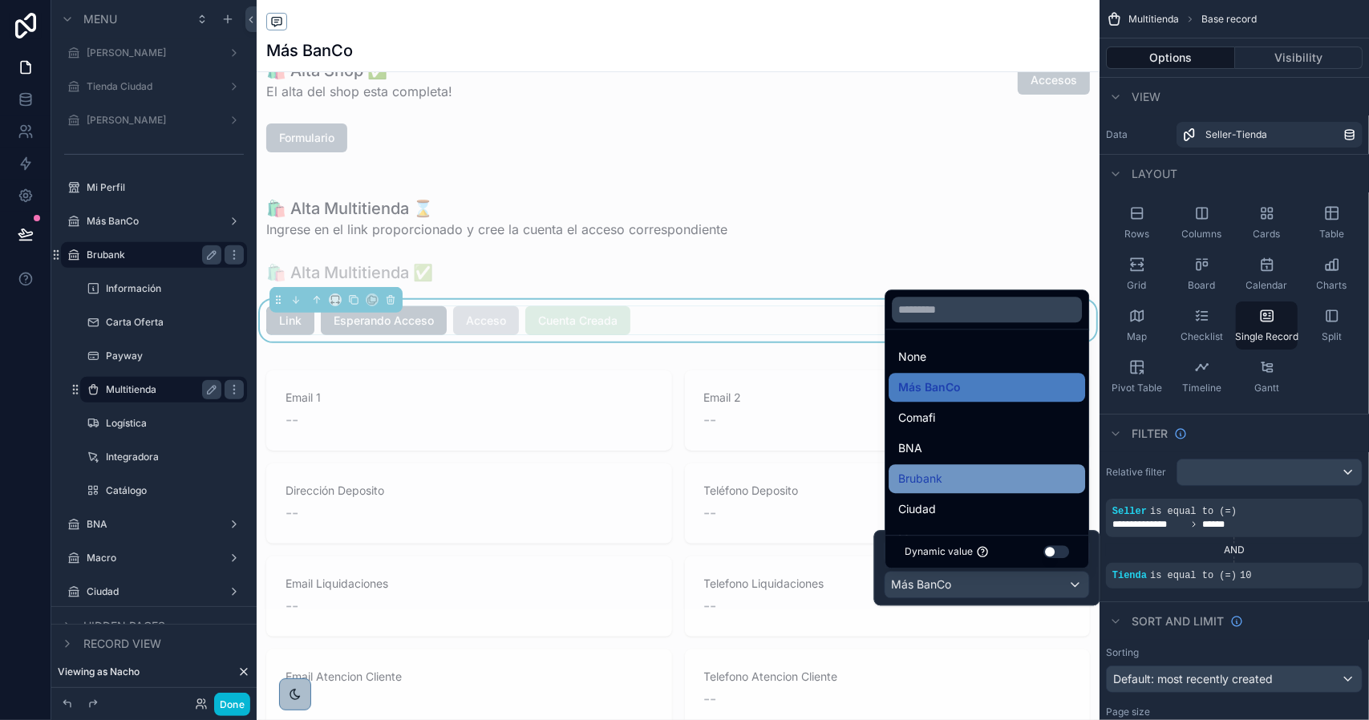
click at [966, 485] on div "Brubank" at bounding box center [986, 478] width 177 height 19
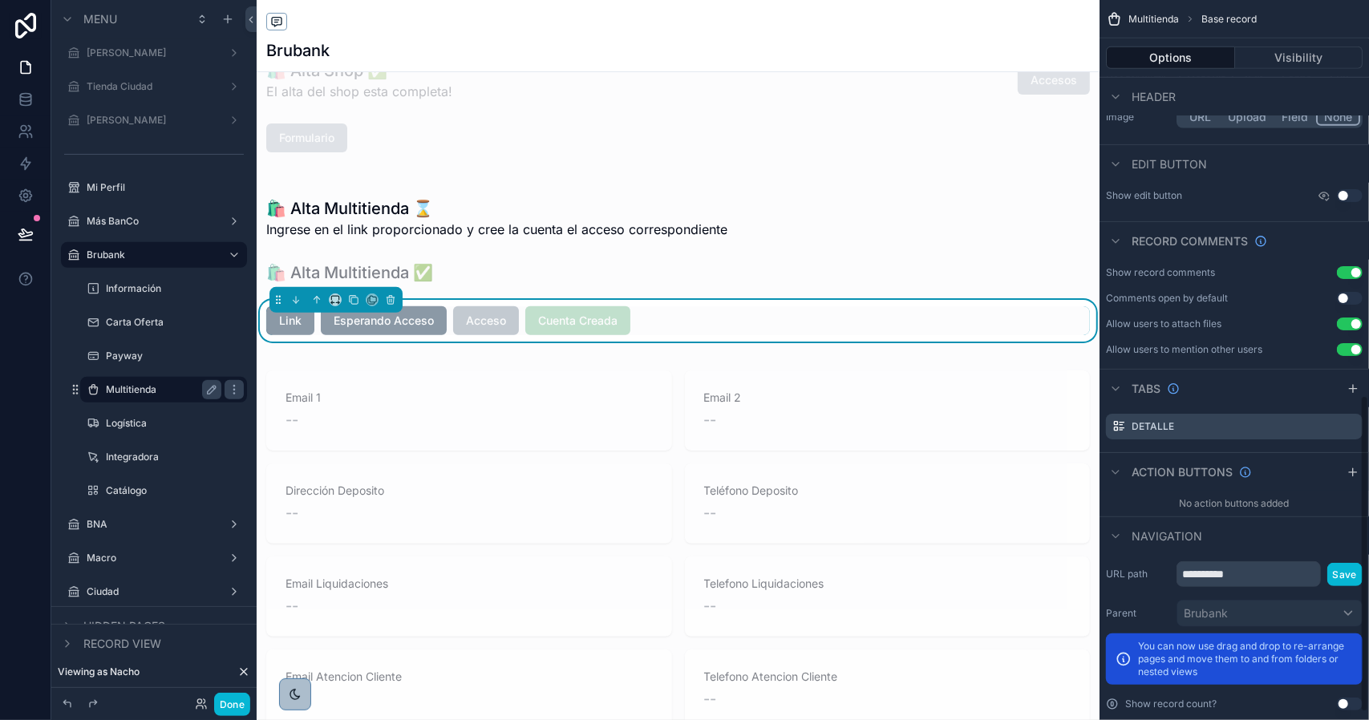
scroll to position [917, 0]
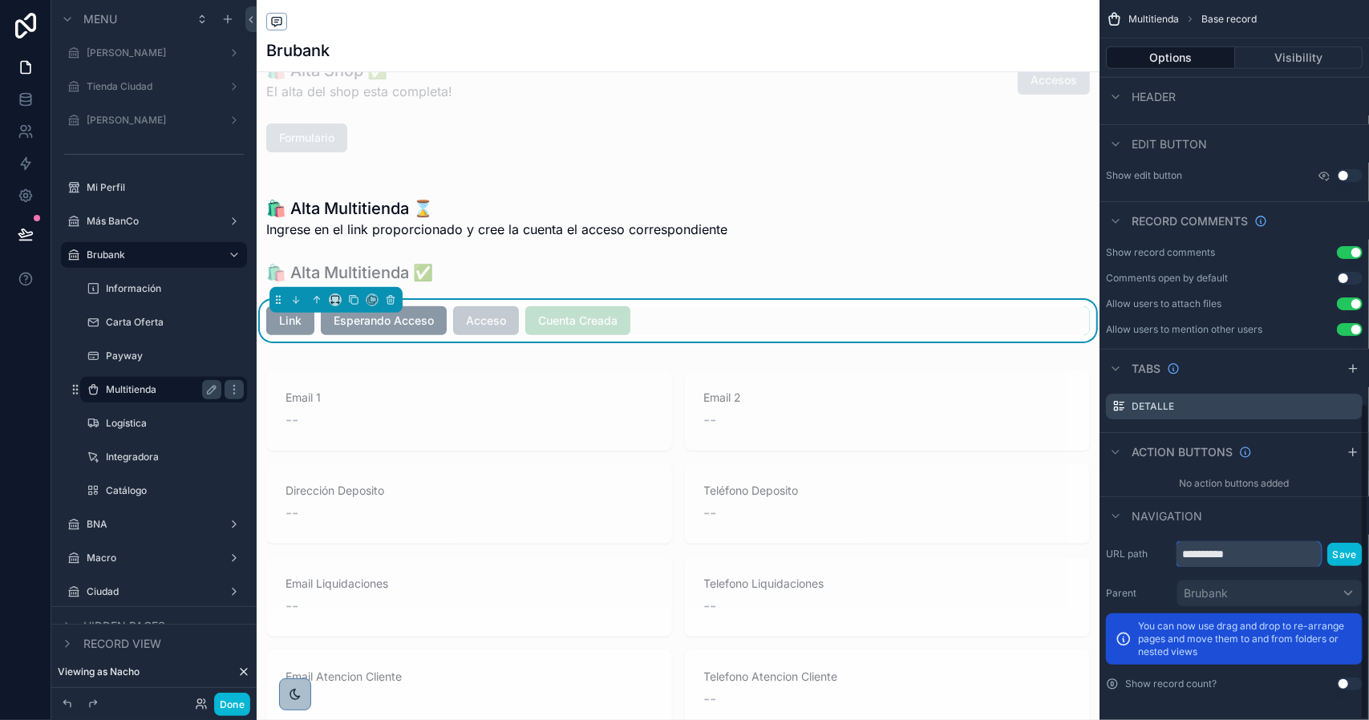
drag, startPoint x: 1209, startPoint y: 561, endPoint x: 1262, endPoint y: 557, distance: 53.8
click at [1262, 557] on input "**********" at bounding box center [1248, 554] width 144 height 26
click at [1251, 557] on input "**********" at bounding box center [1248, 554] width 144 height 26
click at [1232, 554] on input "**********" at bounding box center [1248, 554] width 144 height 26
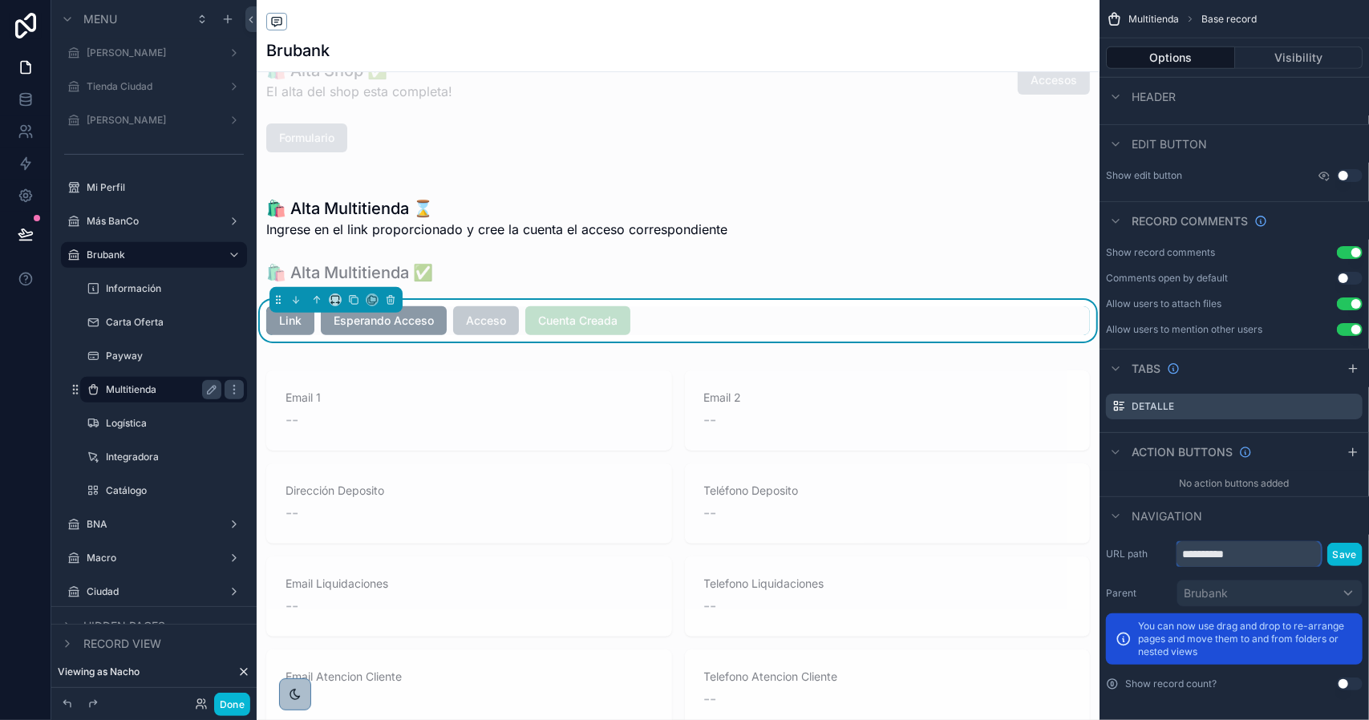
click at [1232, 554] on input "**********" at bounding box center [1248, 554] width 144 height 26
type input "*"
type input "**********"
click at [1348, 553] on button "Save" at bounding box center [1344, 554] width 35 height 23
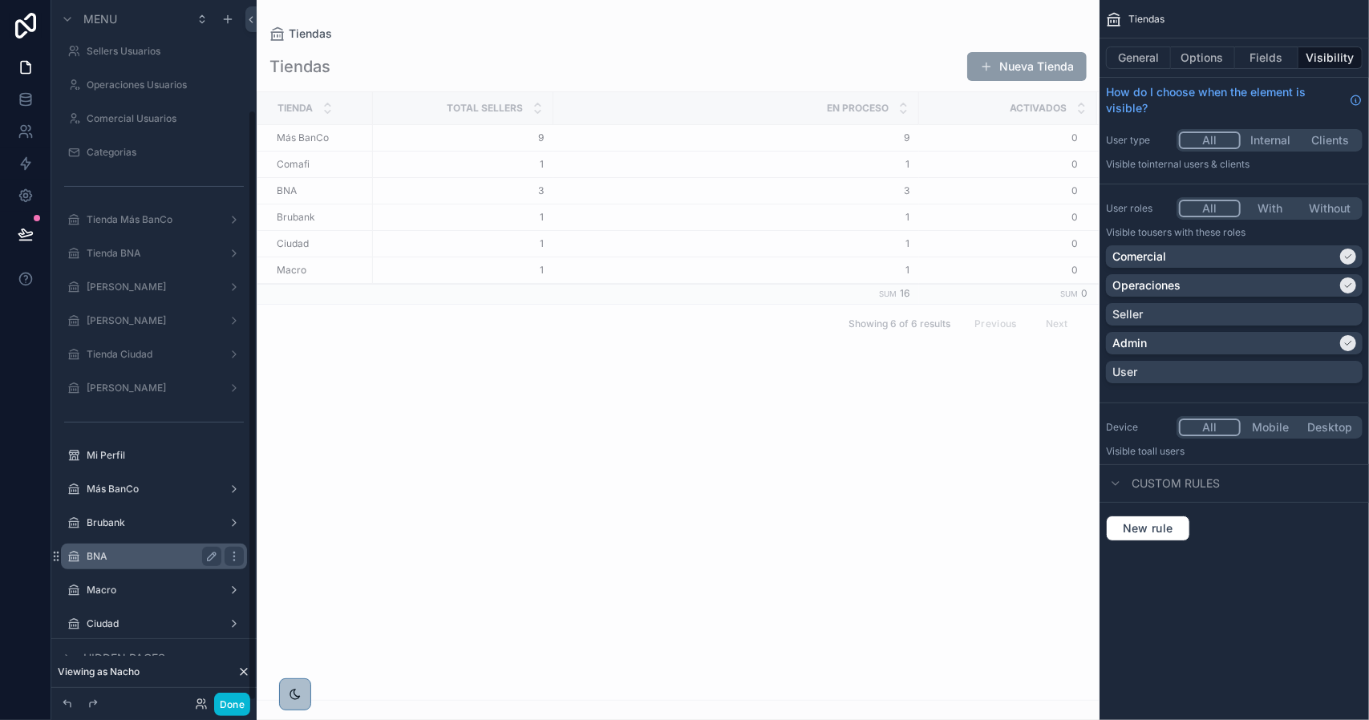
scroll to position [130, 0]
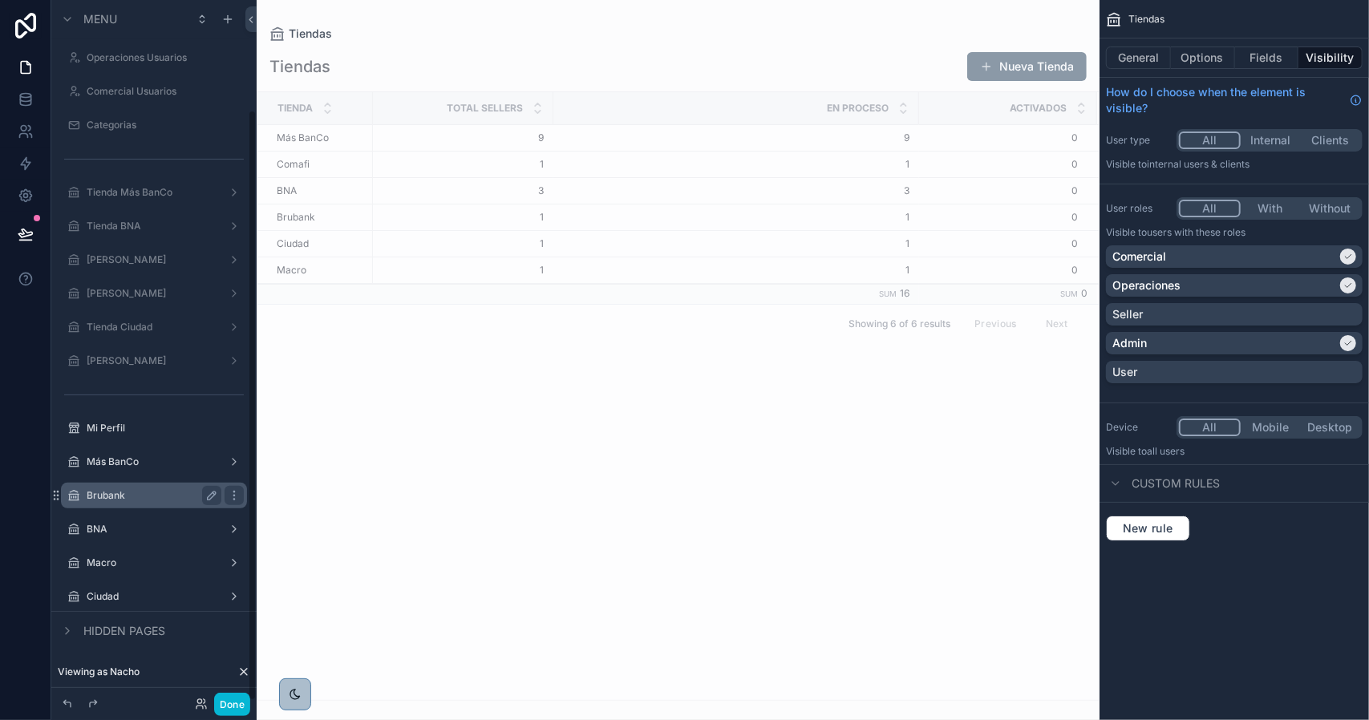
click at [155, 489] on label "Brubank" at bounding box center [151, 495] width 128 height 13
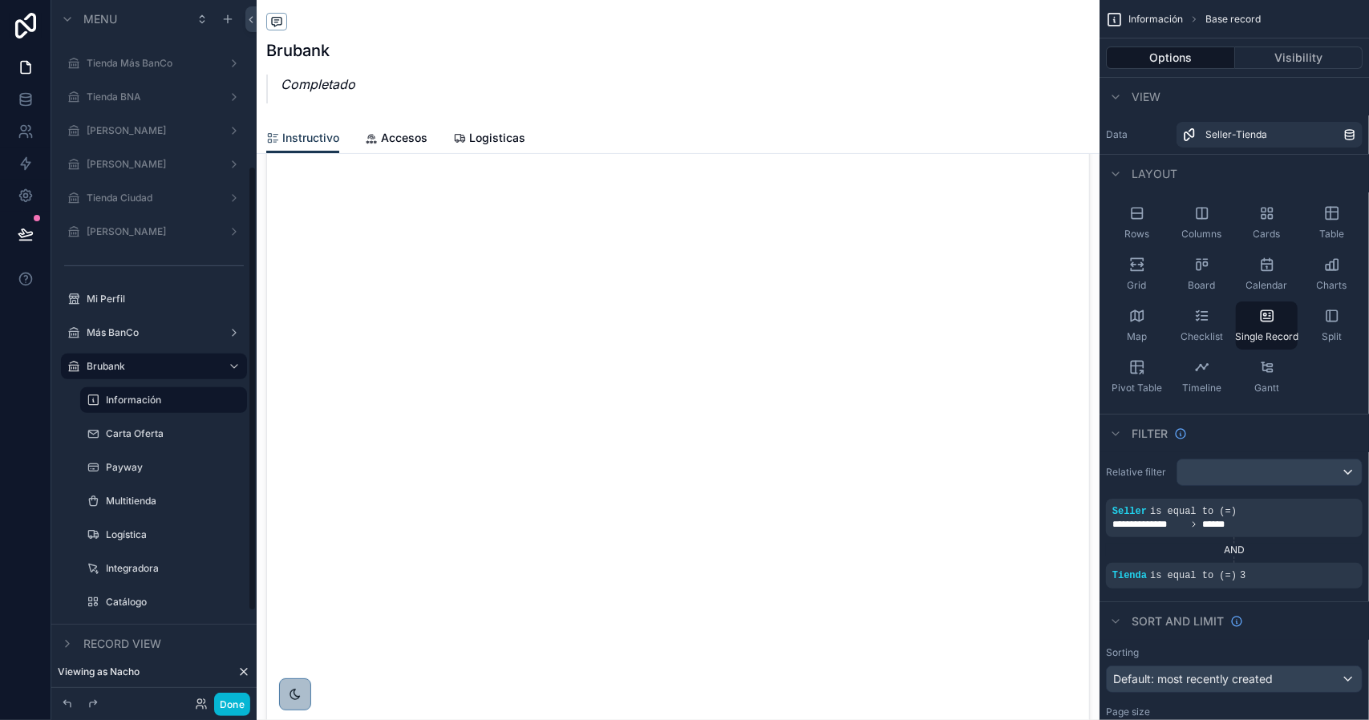
scroll to position [261, 0]
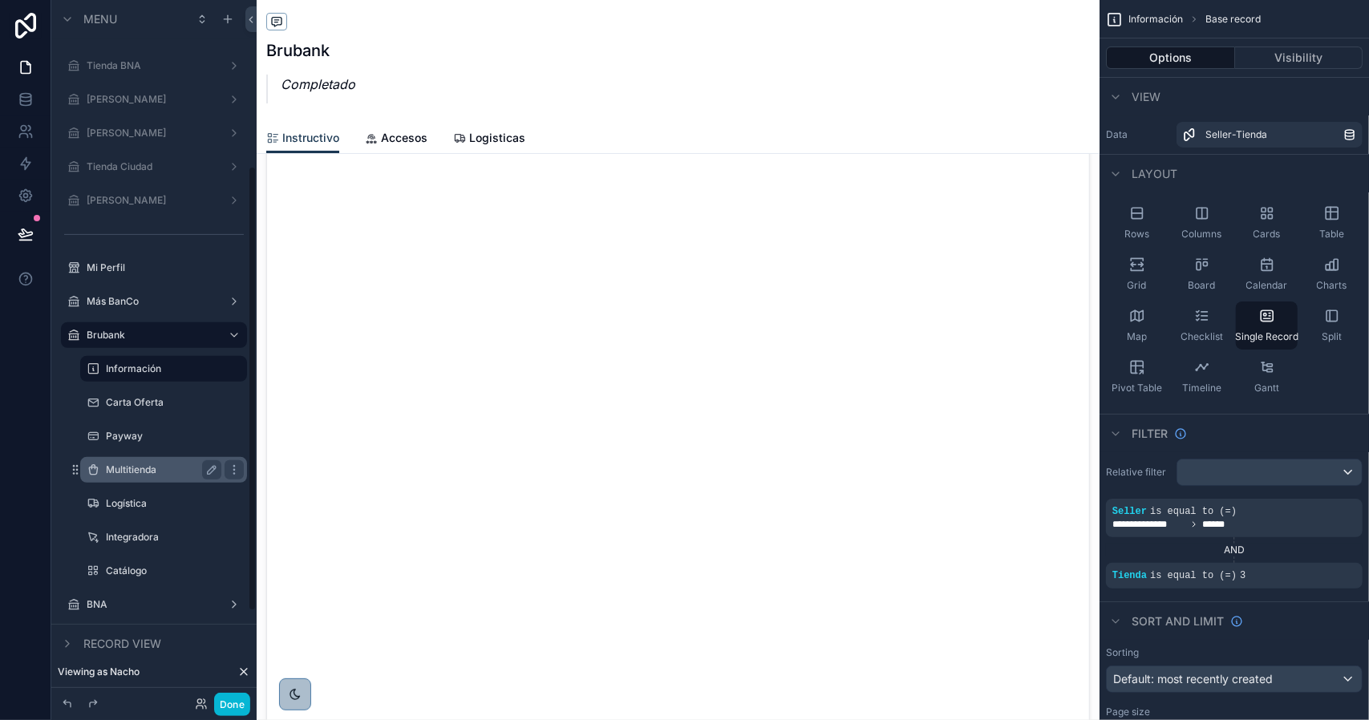
click at [151, 472] on label "Multitienda" at bounding box center [160, 470] width 109 height 13
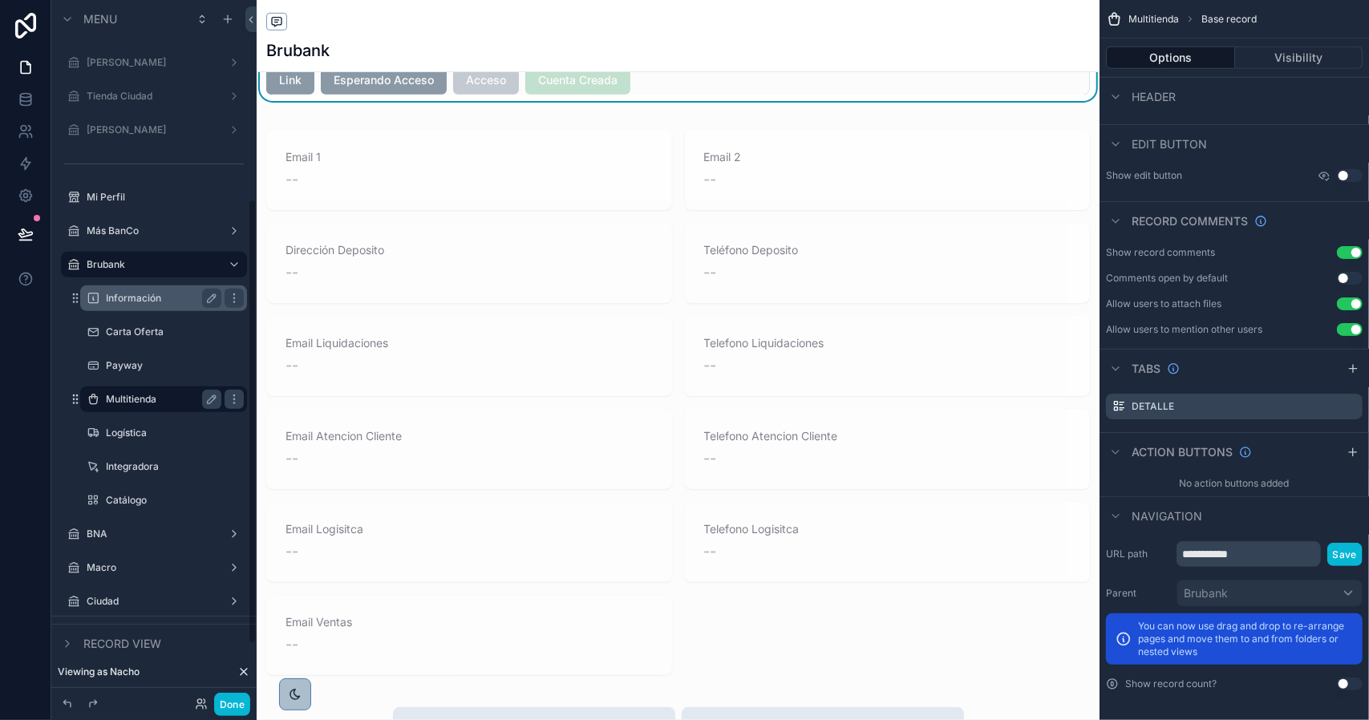
scroll to position [342, 0]
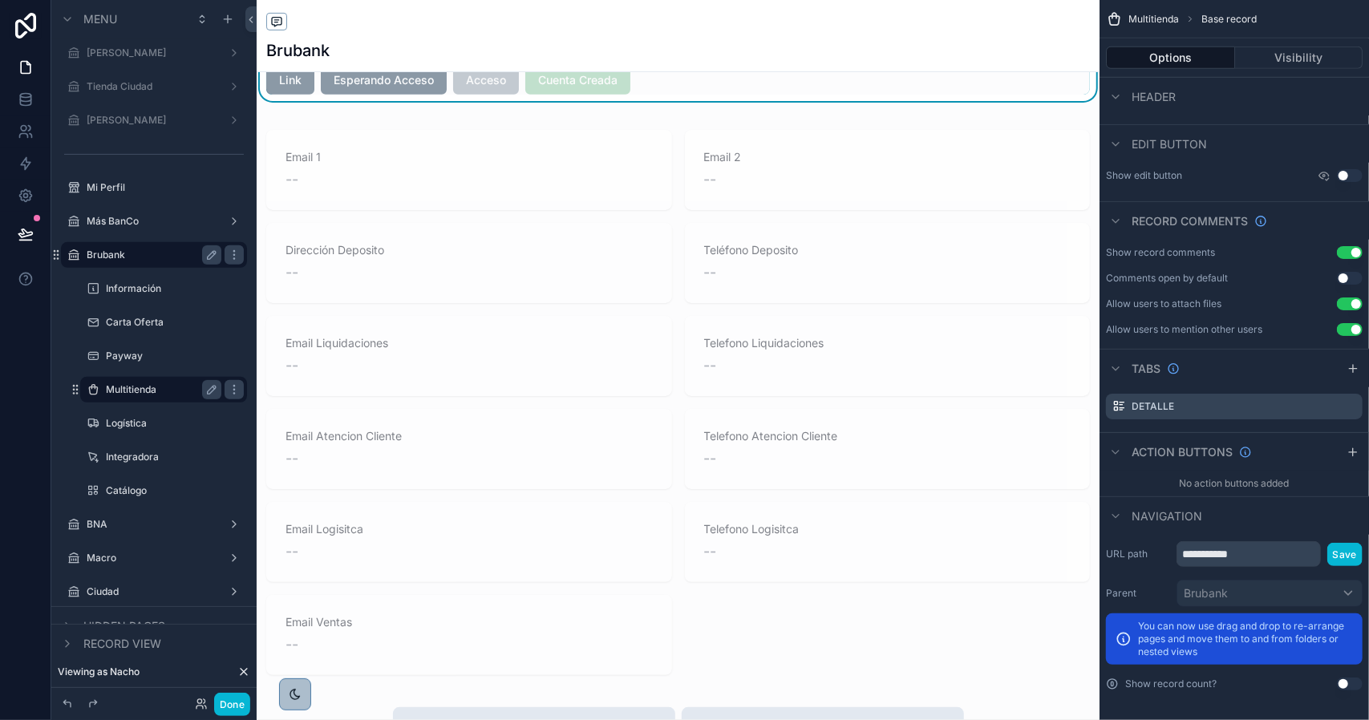
click at [181, 256] on label "Brubank" at bounding box center [151, 255] width 128 height 13
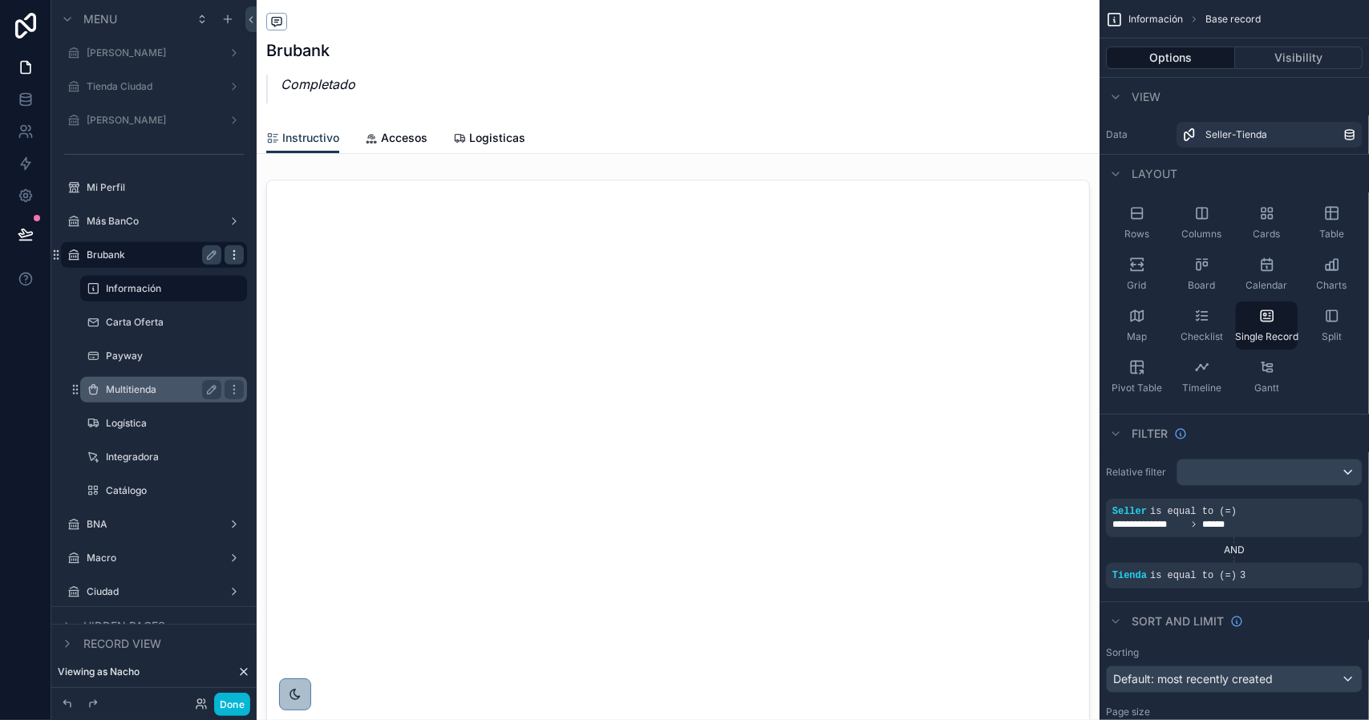
click at [232, 256] on icon "scrollable content" at bounding box center [234, 255] width 13 height 13
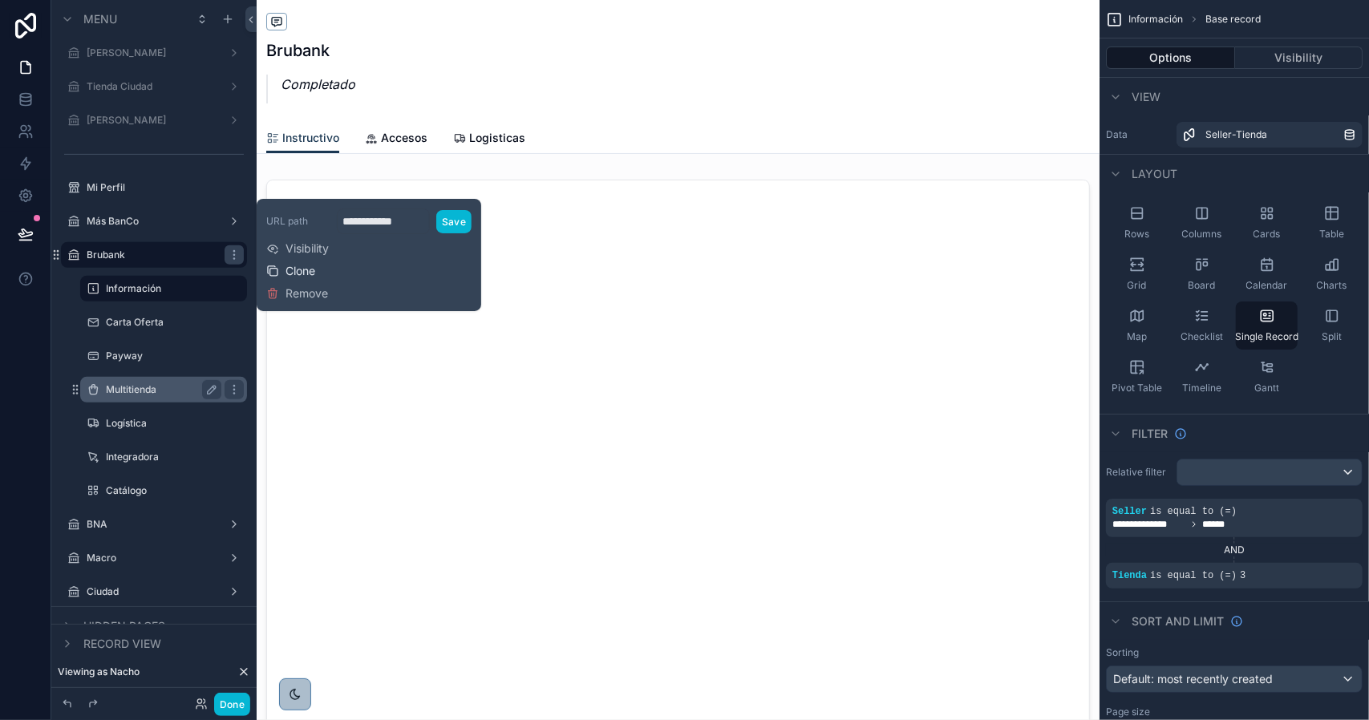
click at [300, 273] on span "Clone" at bounding box center [300, 271] width 30 height 16
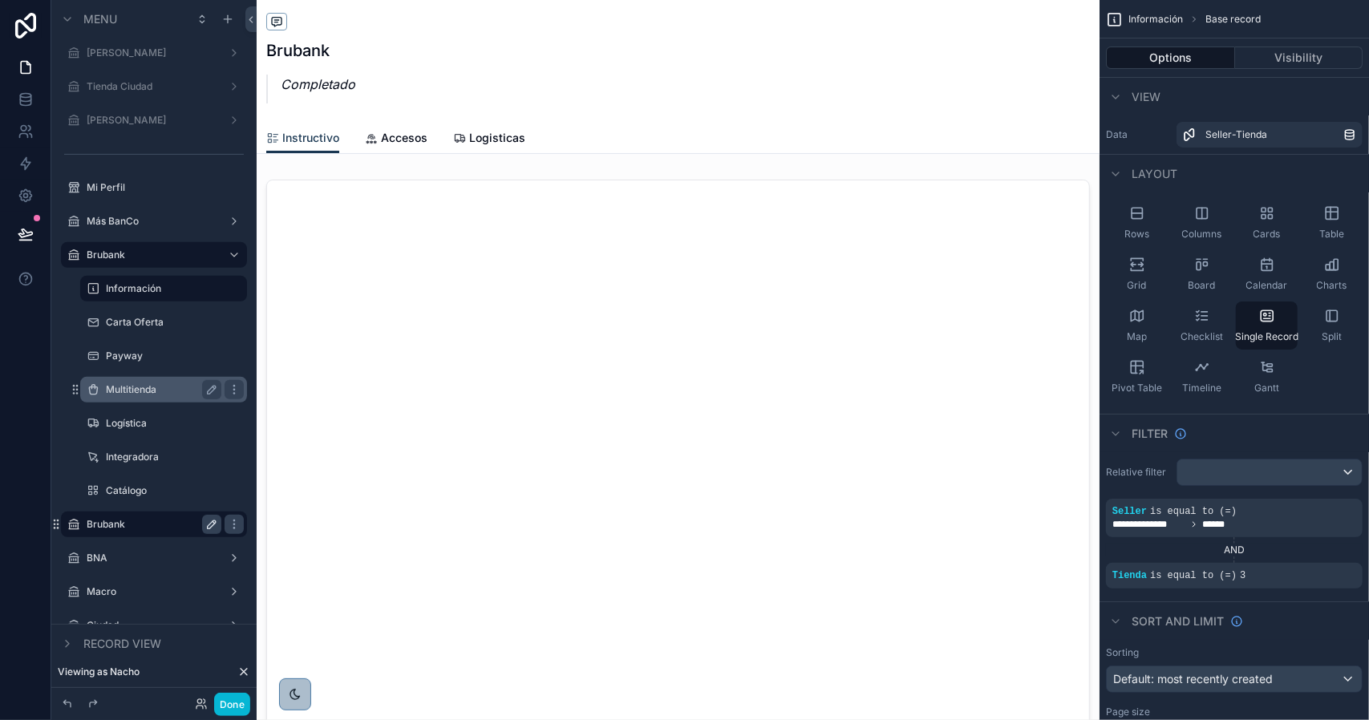
click at [215, 524] on icon "scrollable content" at bounding box center [211, 524] width 13 height 13
click at [150, 523] on input "*******" at bounding box center [141, 524] width 109 height 19
type input "******"
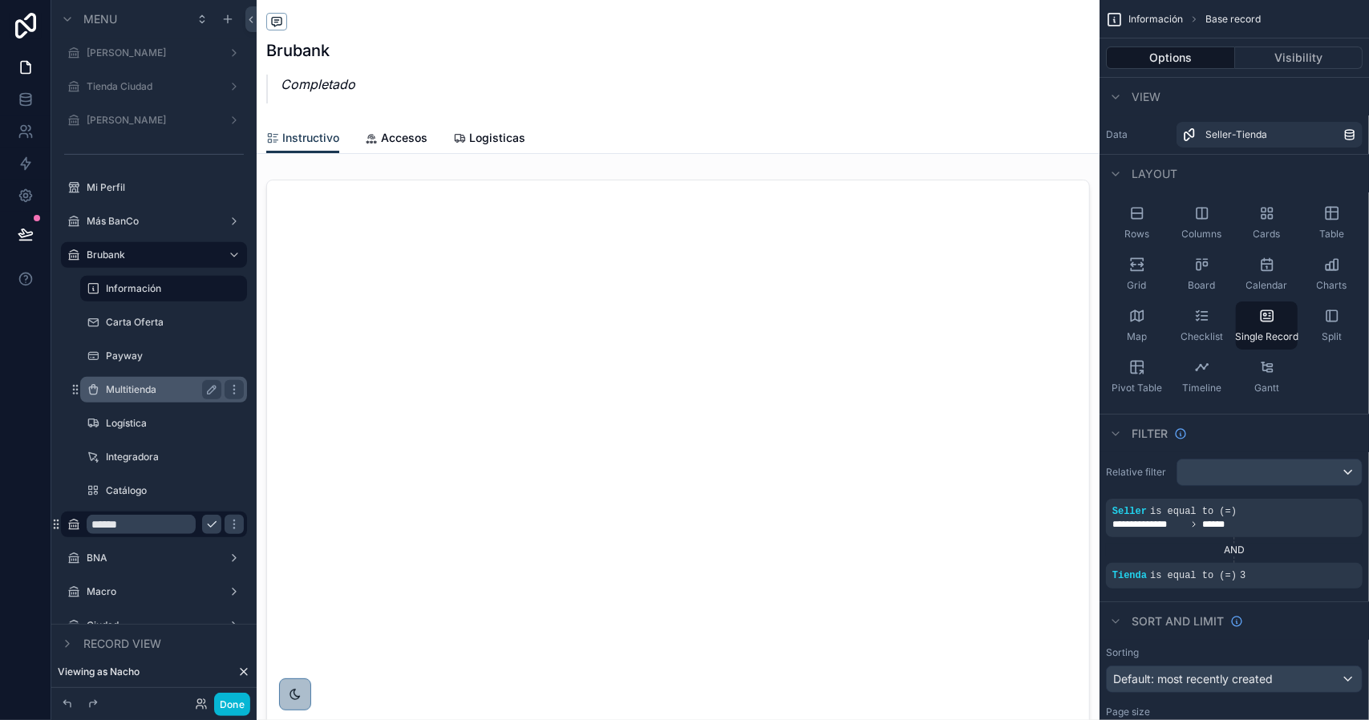
click at [213, 523] on icon "scrollable content" at bounding box center [211, 524] width 13 height 13
click at [238, 522] on icon "scrollable content" at bounding box center [234, 524] width 13 height 13
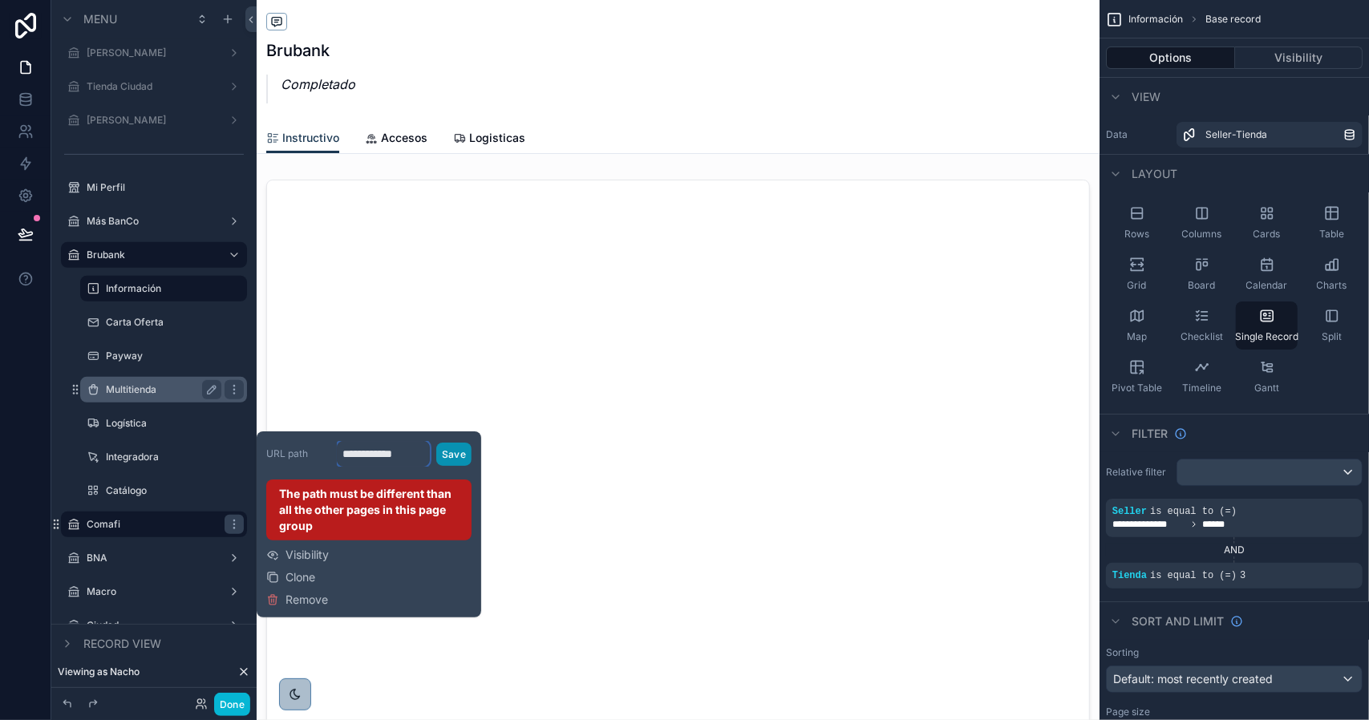
drag, startPoint x: 367, startPoint y: 456, endPoint x: 439, endPoint y: 460, distance: 72.2
click at [439, 460] on div "**********" at bounding box center [404, 454] width 135 height 26
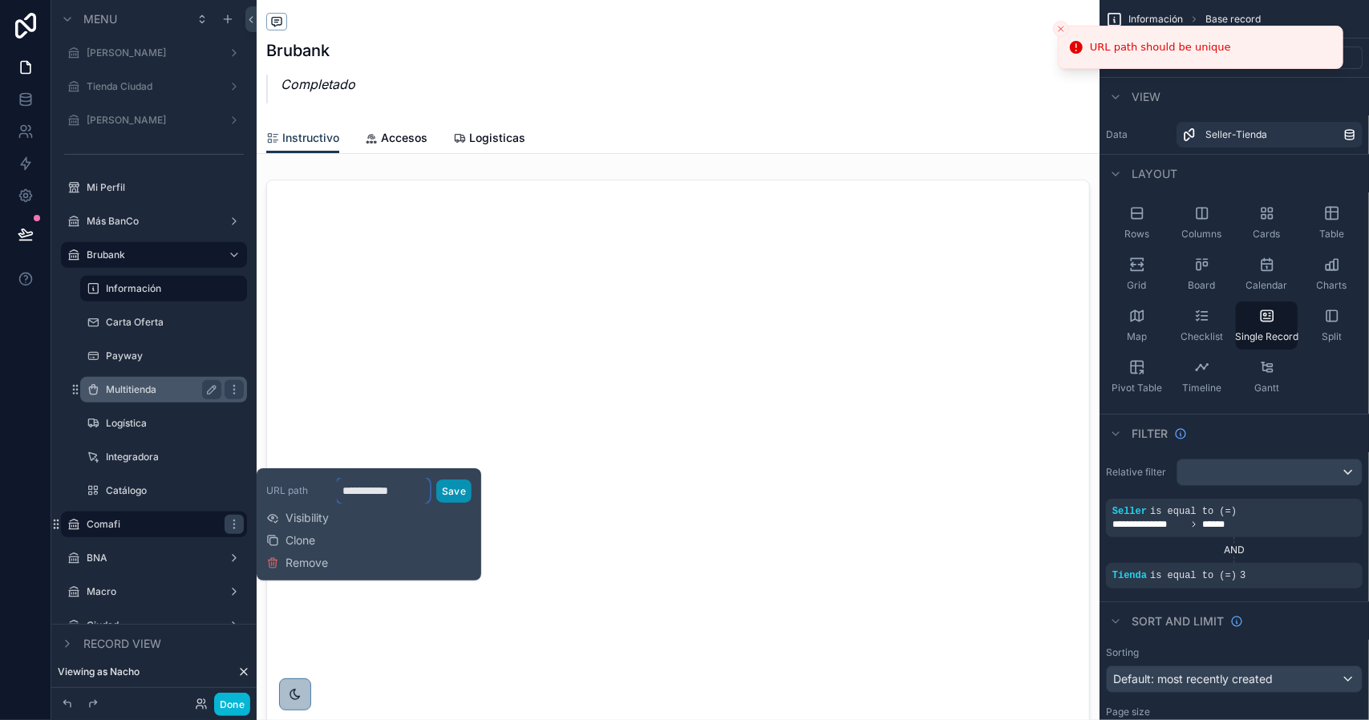
type input "**********"
click at [449, 492] on button "Save" at bounding box center [453, 491] width 35 height 23
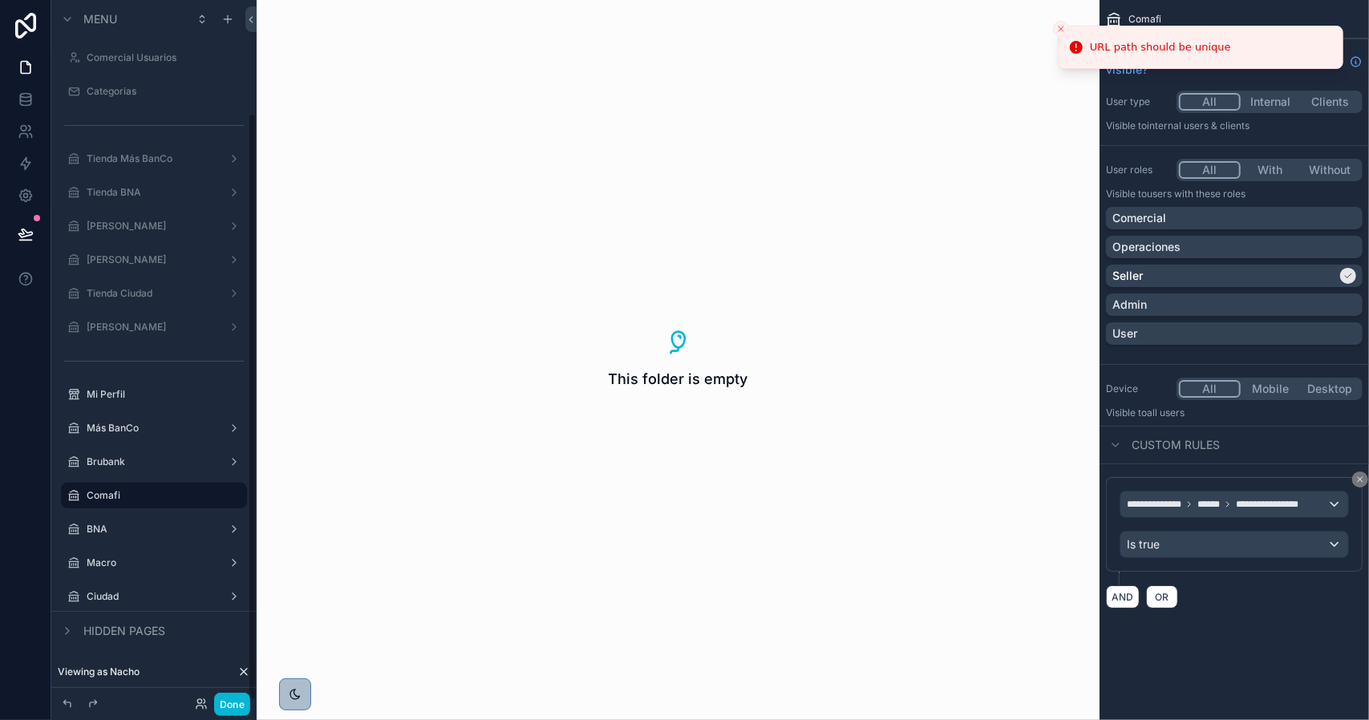
scroll to position [135, 0]
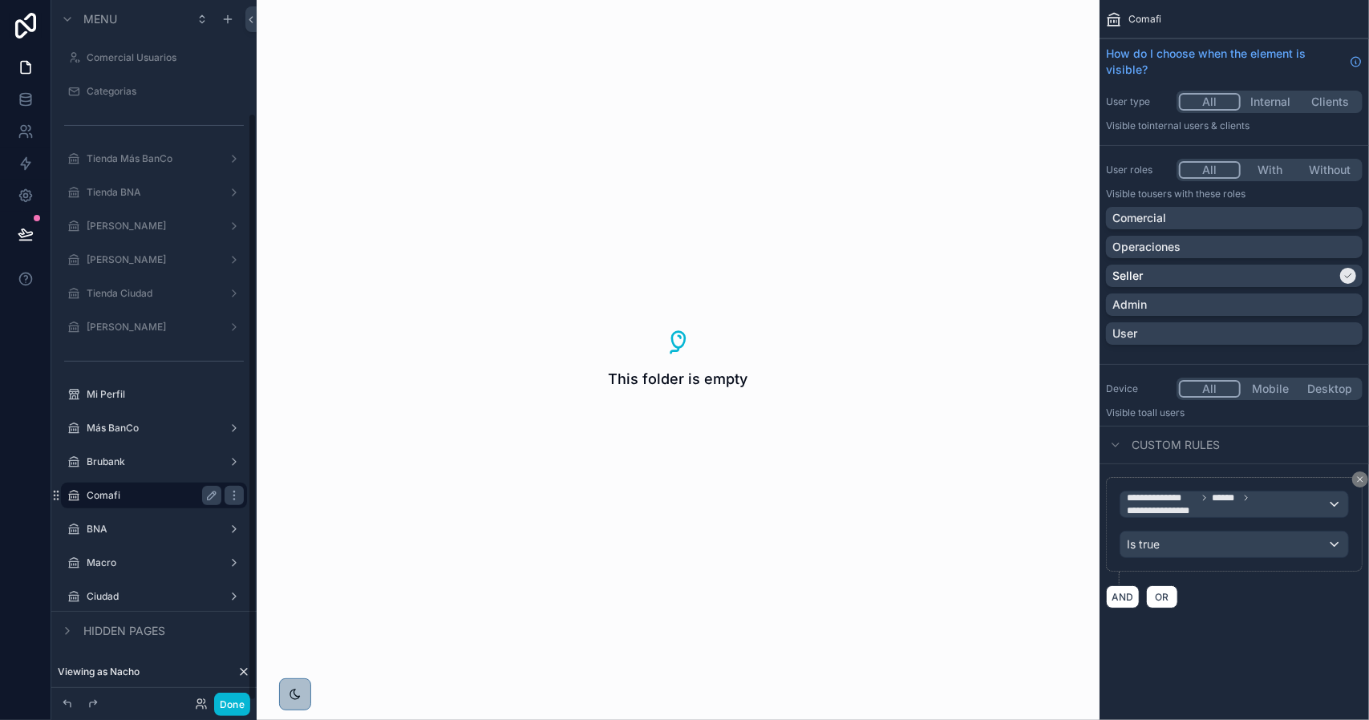
click at [111, 494] on label "Comafi" at bounding box center [151, 495] width 128 height 13
click at [121, 423] on label "Más BanCo" at bounding box center [151, 428] width 128 height 13
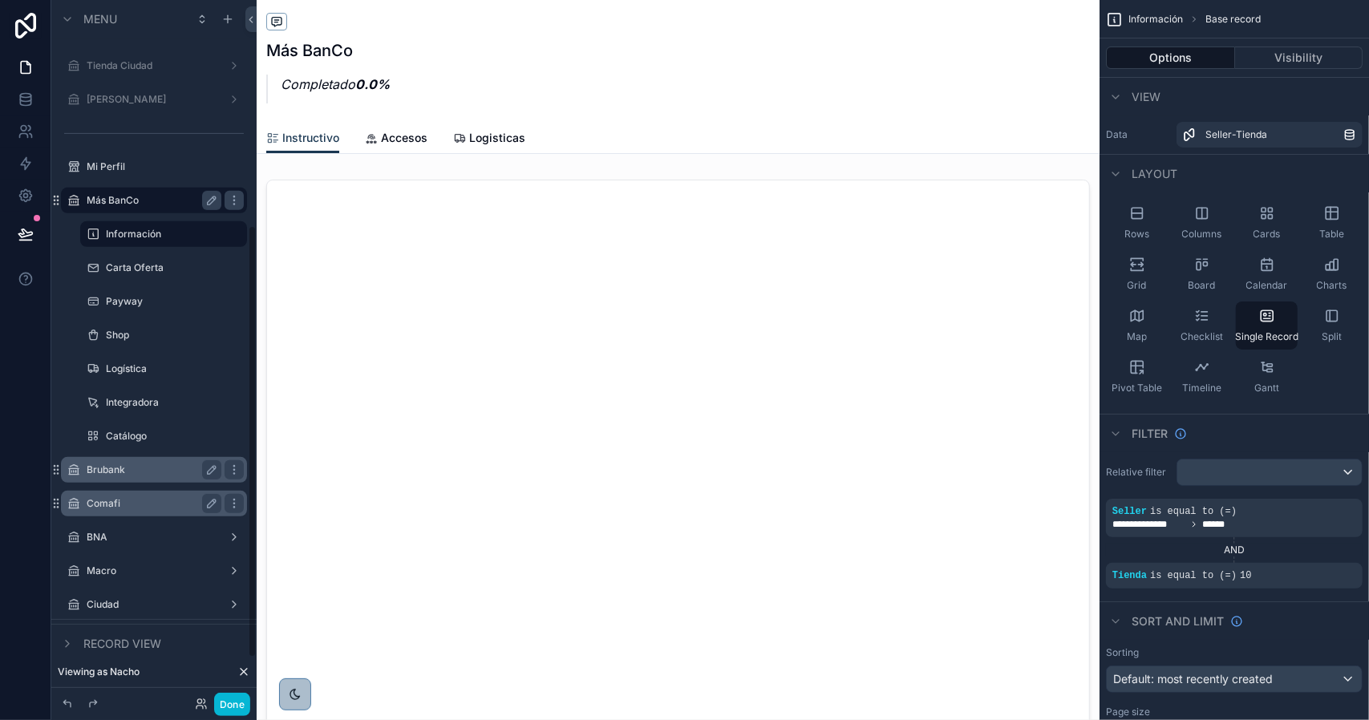
scroll to position [375, 0]
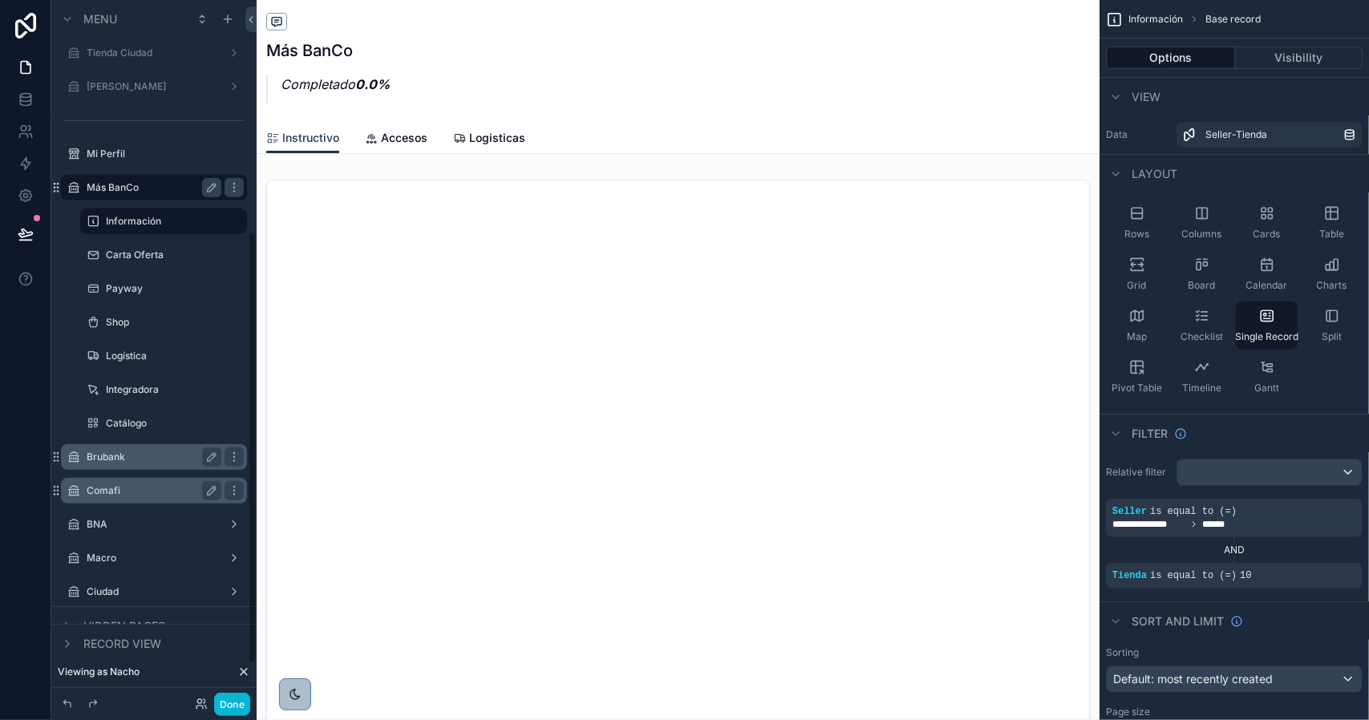
click at [130, 464] on div "Brubank" at bounding box center [154, 456] width 135 height 19
click at [135, 456] on label "Brubank" at bounding box center [151, 457] width 128 height 13
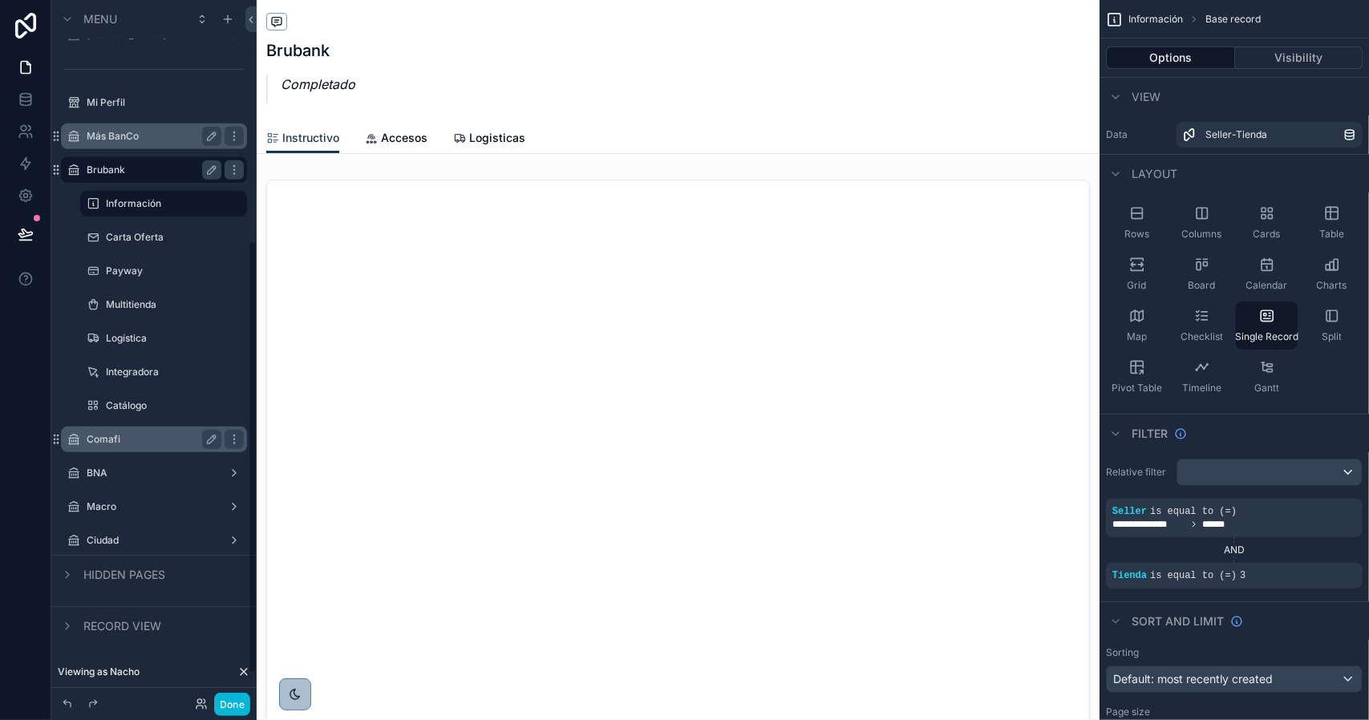
scroll to position [435, 0]
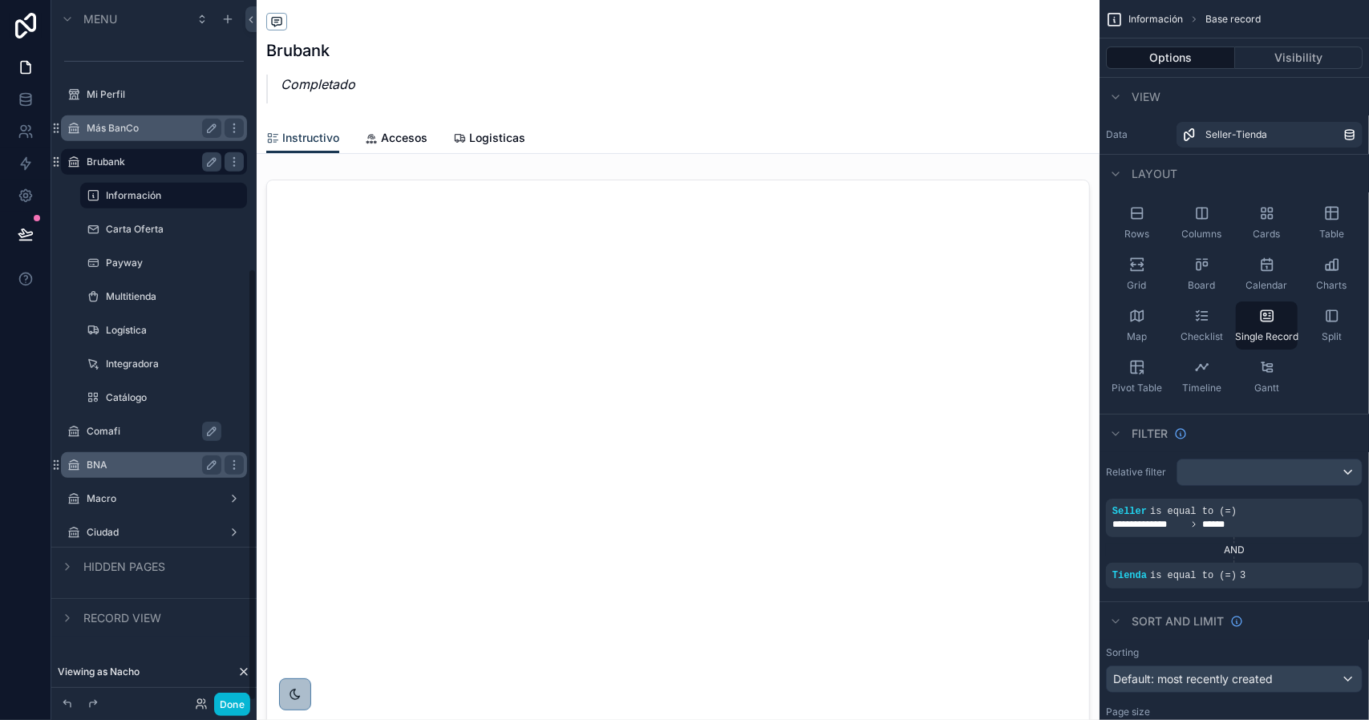
click at [132, 466] on label "BNA" at bounding box center [151, 465] width 128 height 13
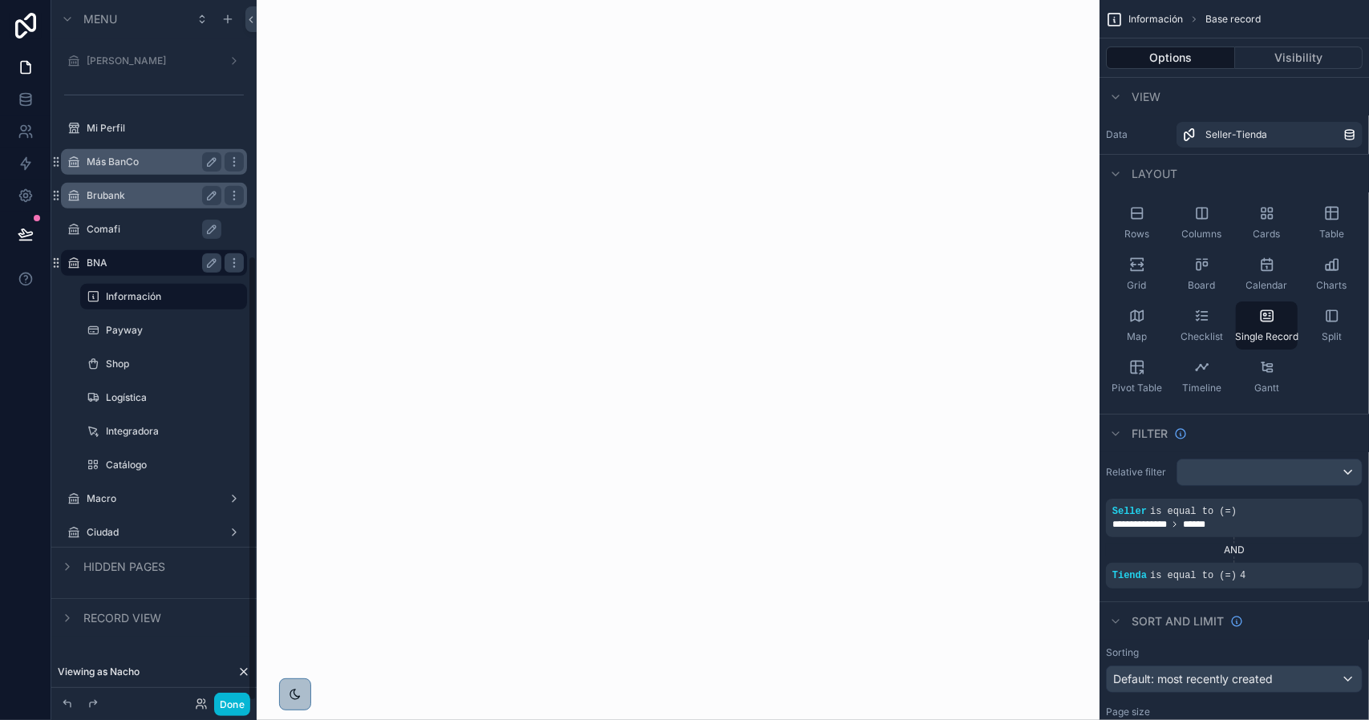
scroll to position [401, 0]
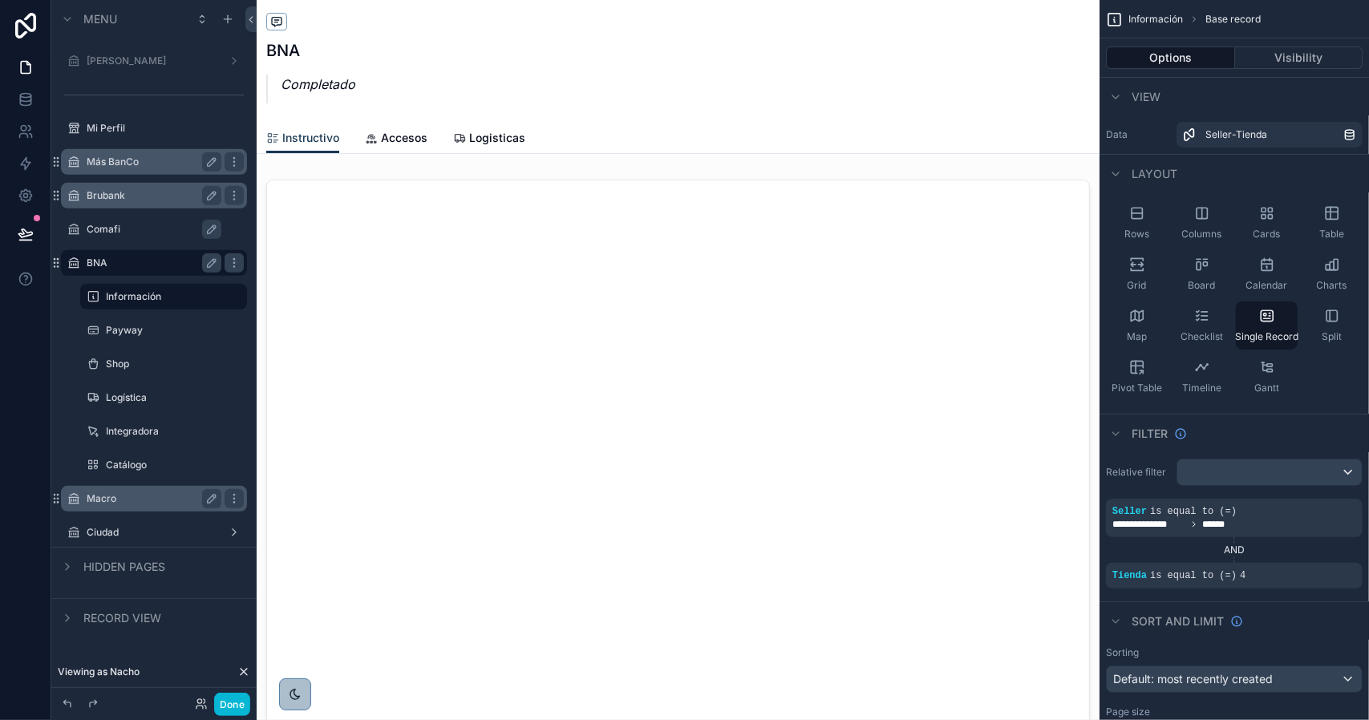
click at [138, 500] on label "Macro" at bounding box center [151, 498] width 128 height 13
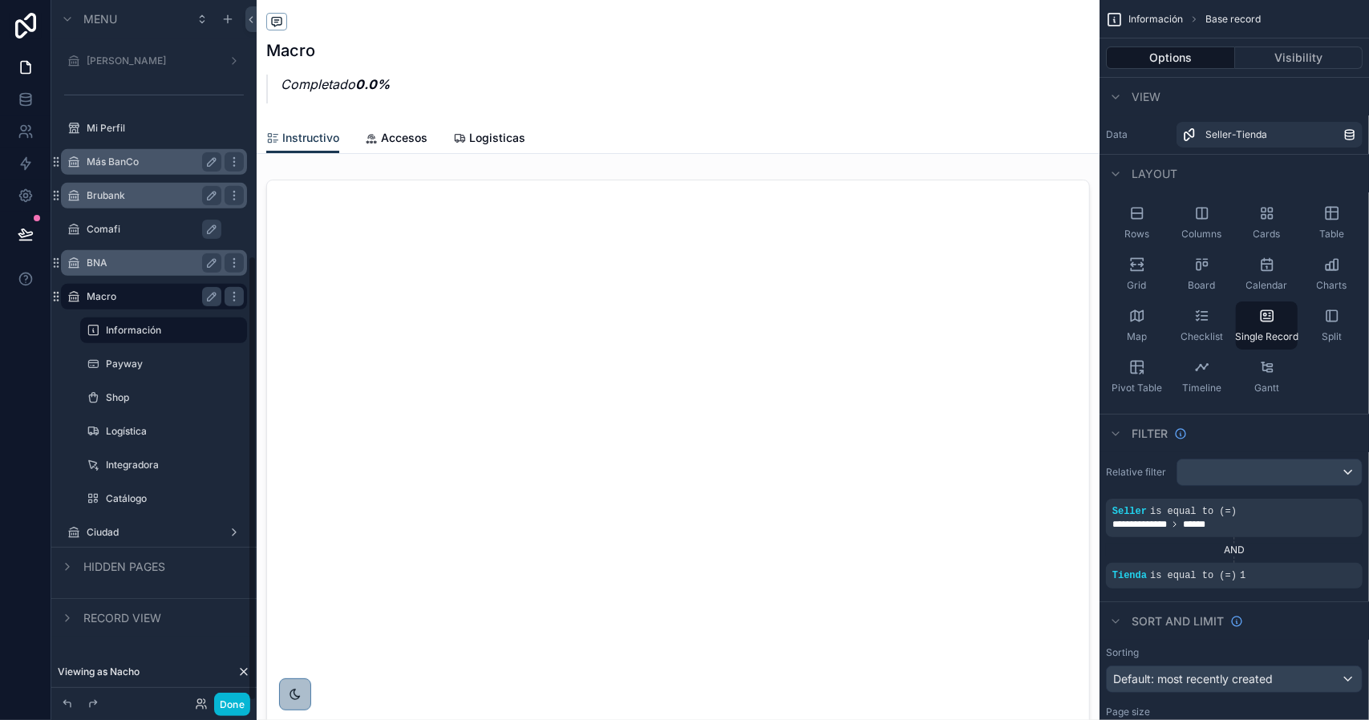
scroll to position [401, 0]
click at [128, 531] on label "Ciudad" at bounding box center [151, 532] width 128 height 13
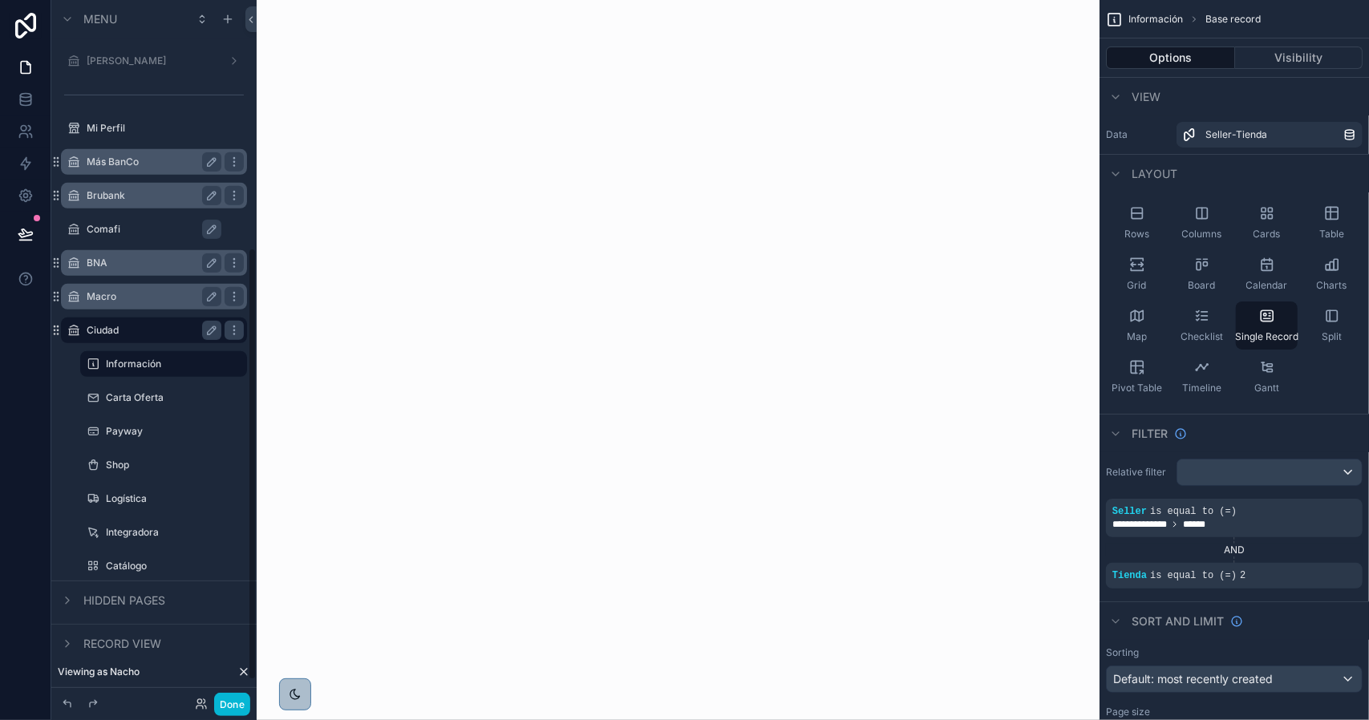
scroll to position [401, 0]
click at [151, 227] on label "Comafi" at bounding box center [162, 229] width 151 height 13
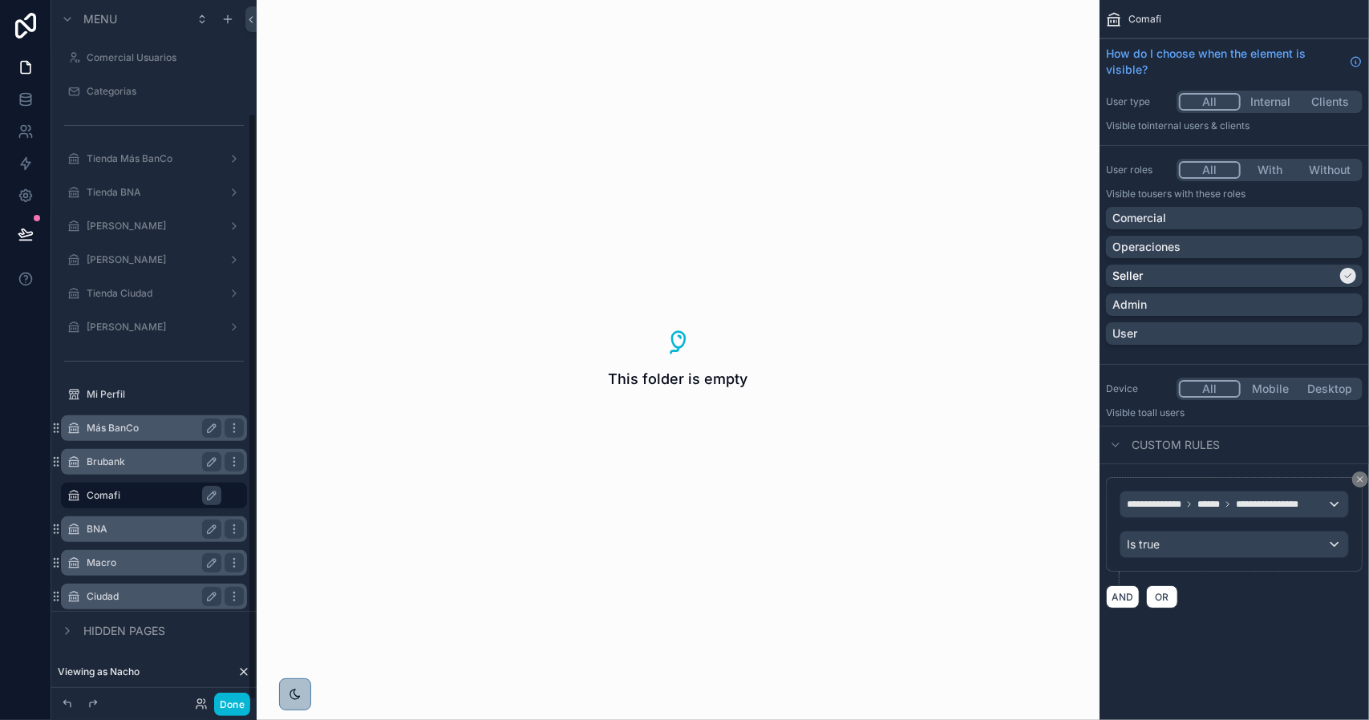
scroll to position [135, 0]
click at [232, 497] on icon "scrollable content" at bounding box center [234, 495] width 13 height 13
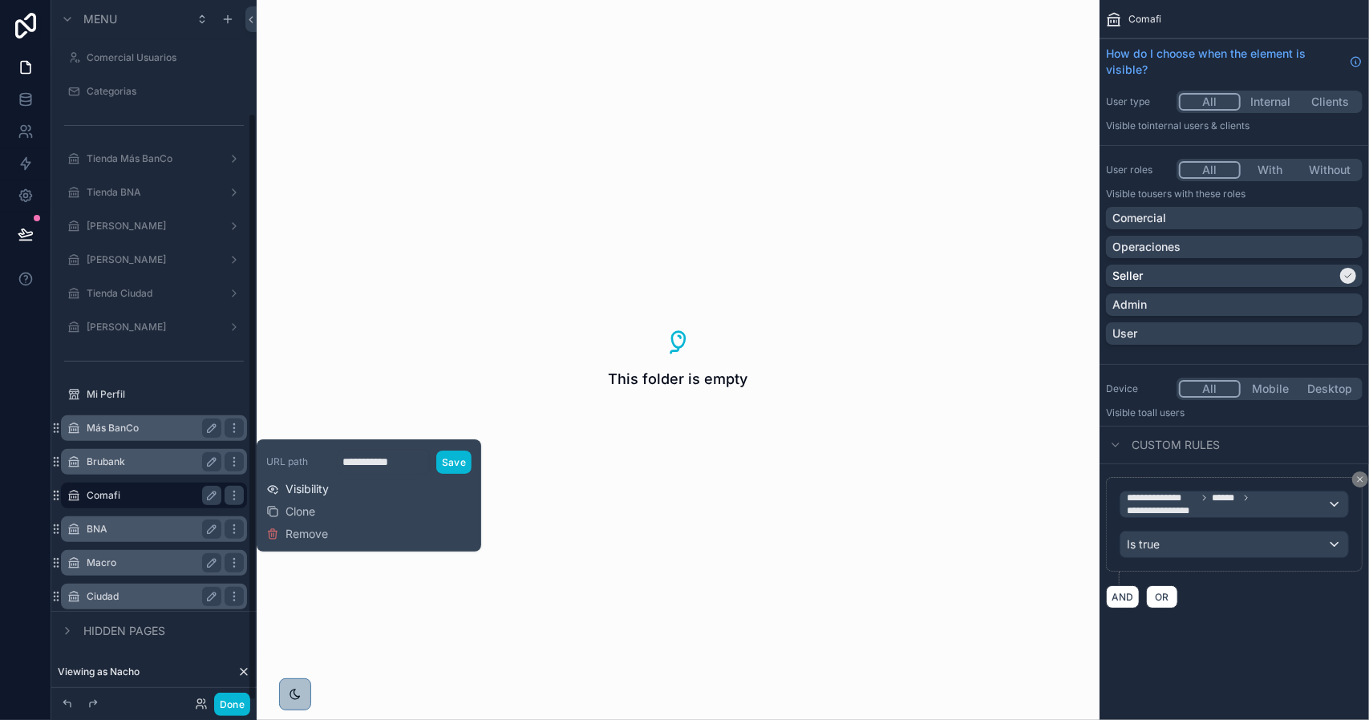
click at [306, 488] on span "Visibility" at bounding box center [306, 489] width 43 height 16
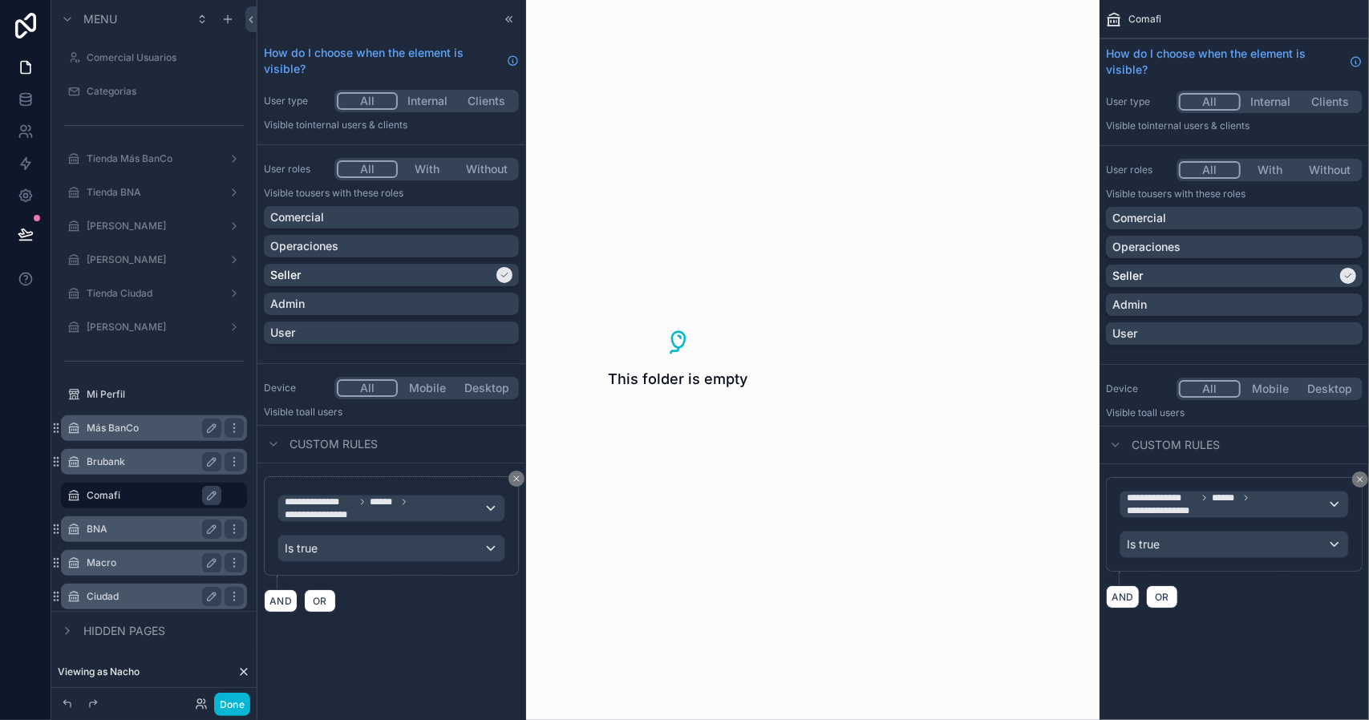
click at [143, 430] on label "Más BanCo" at bounding box center [151, 428] width 128 height 13
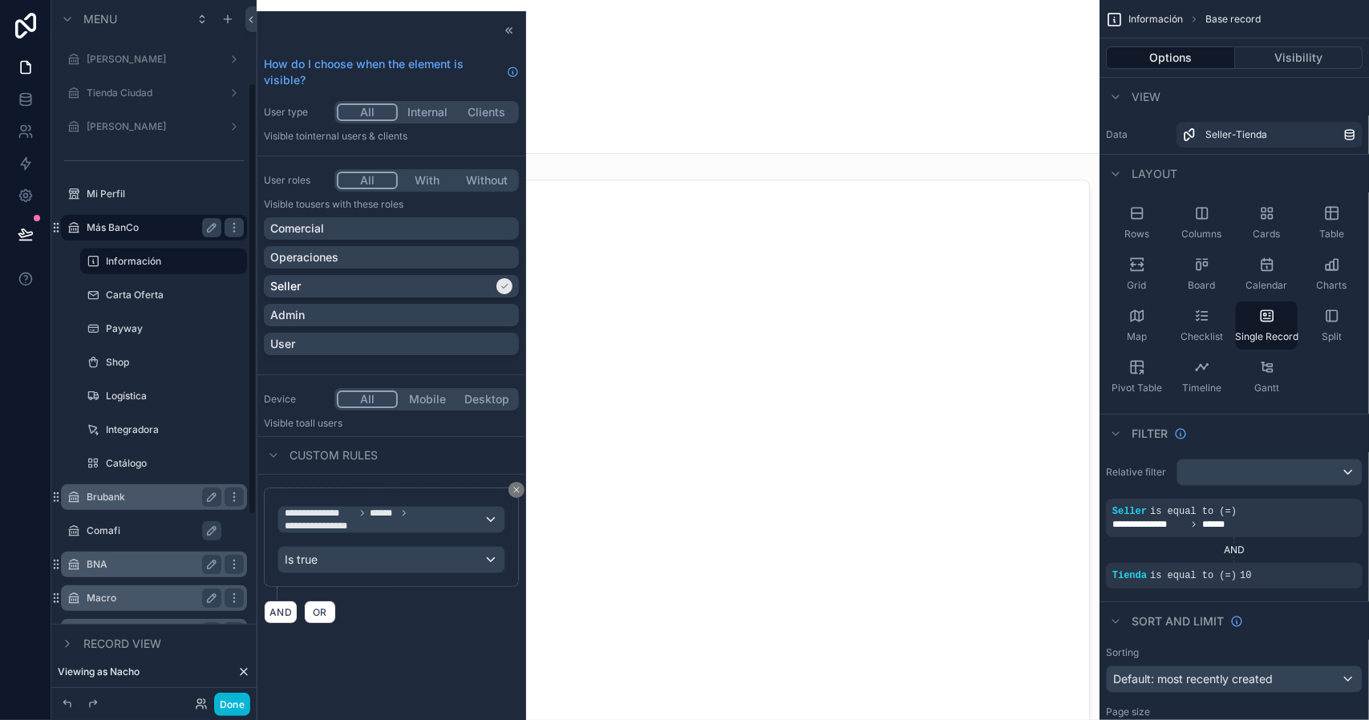
scroll to position [375, 0]
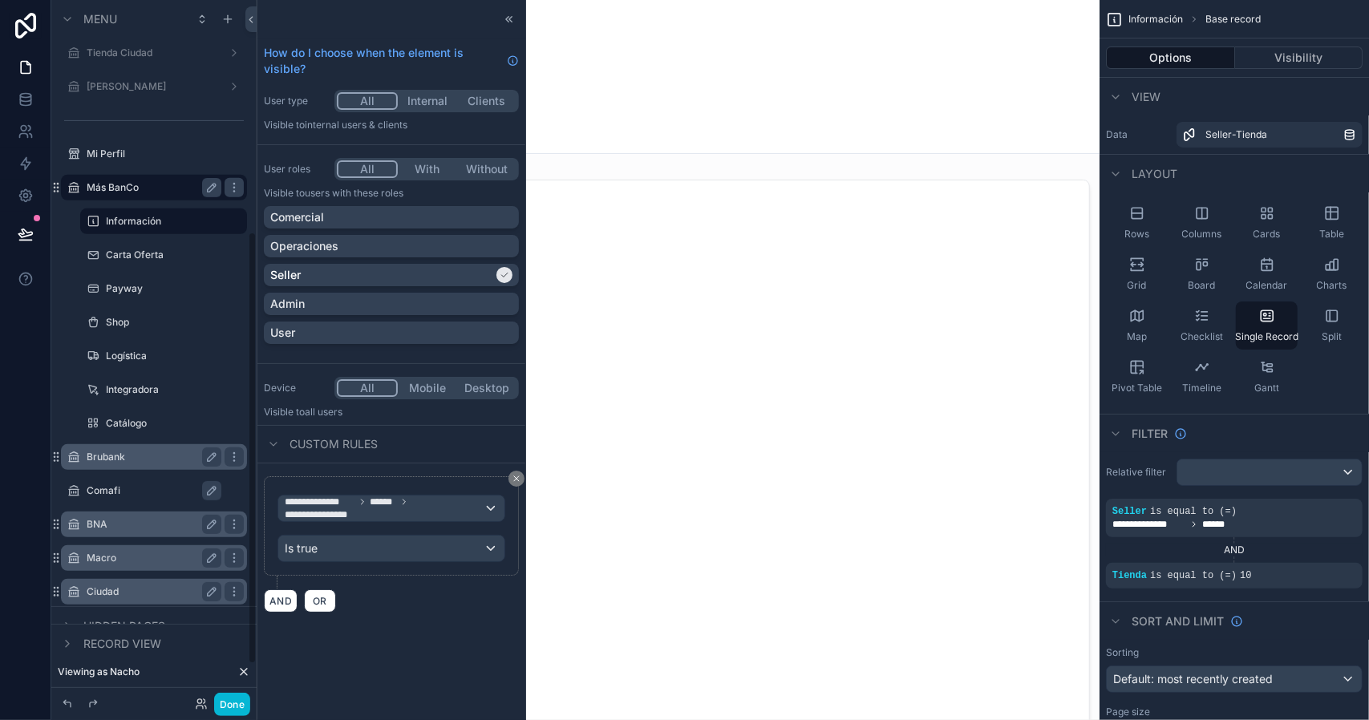
click at [136, 463] on label "Brubank" at bounding box center [151, 457] width 128 height 13
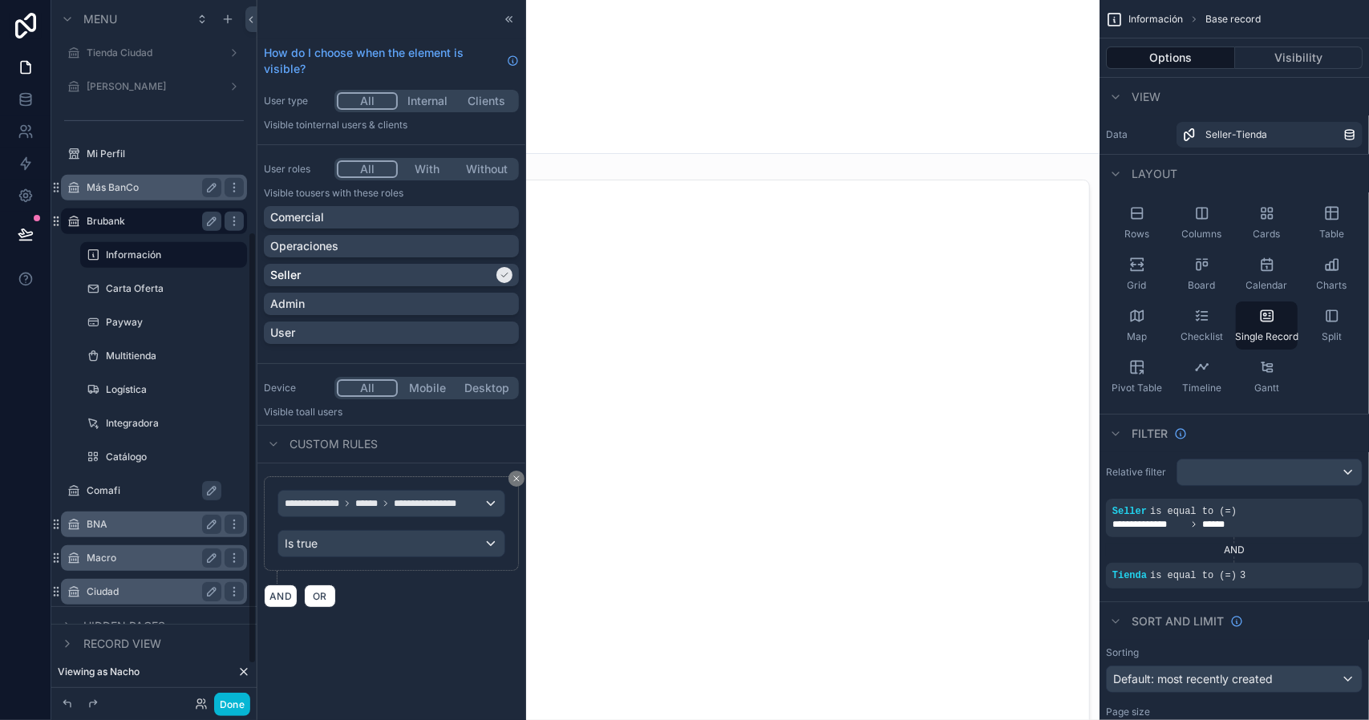
scroll to position [375, 0]
click at [117, 488] on label "Comafi" at bounding box center [162, 490] width 151 height 13
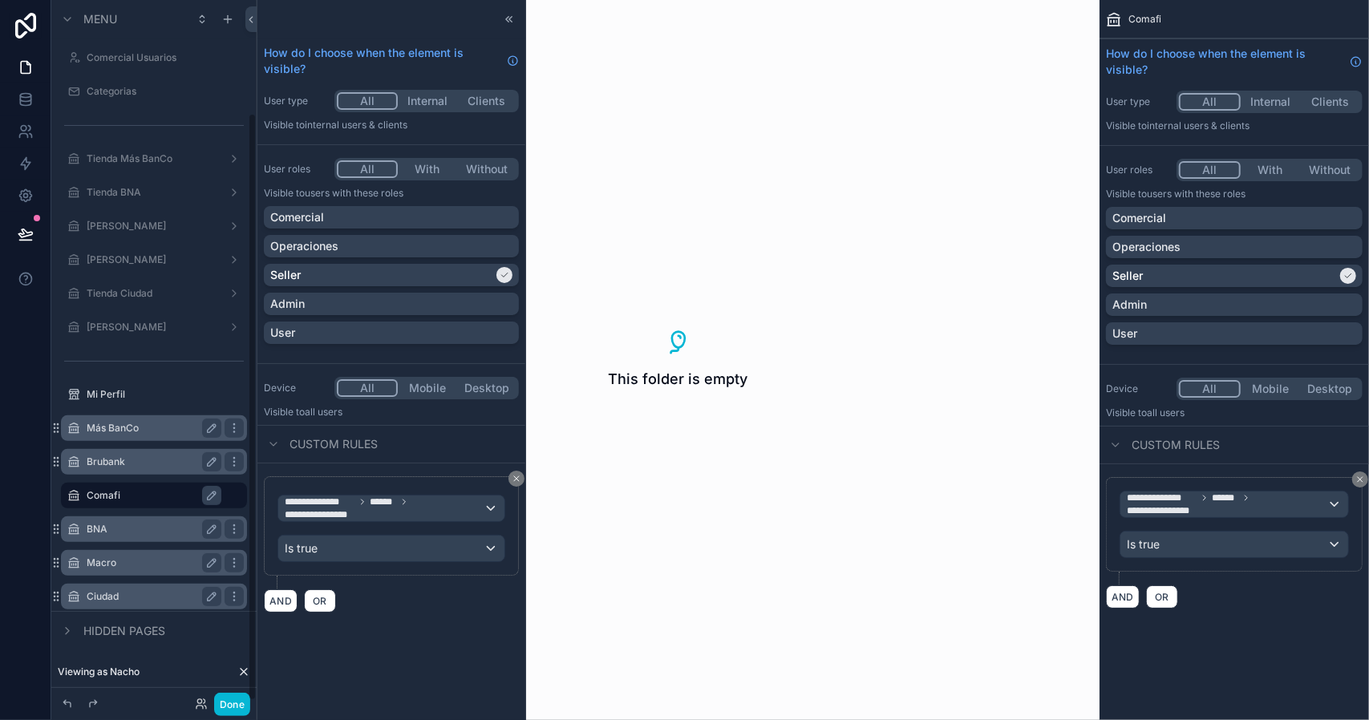
scroll to position [135, 0]
click at [115, 528] on label "BNA" at bounding box center [151, 529] width 128 height 13
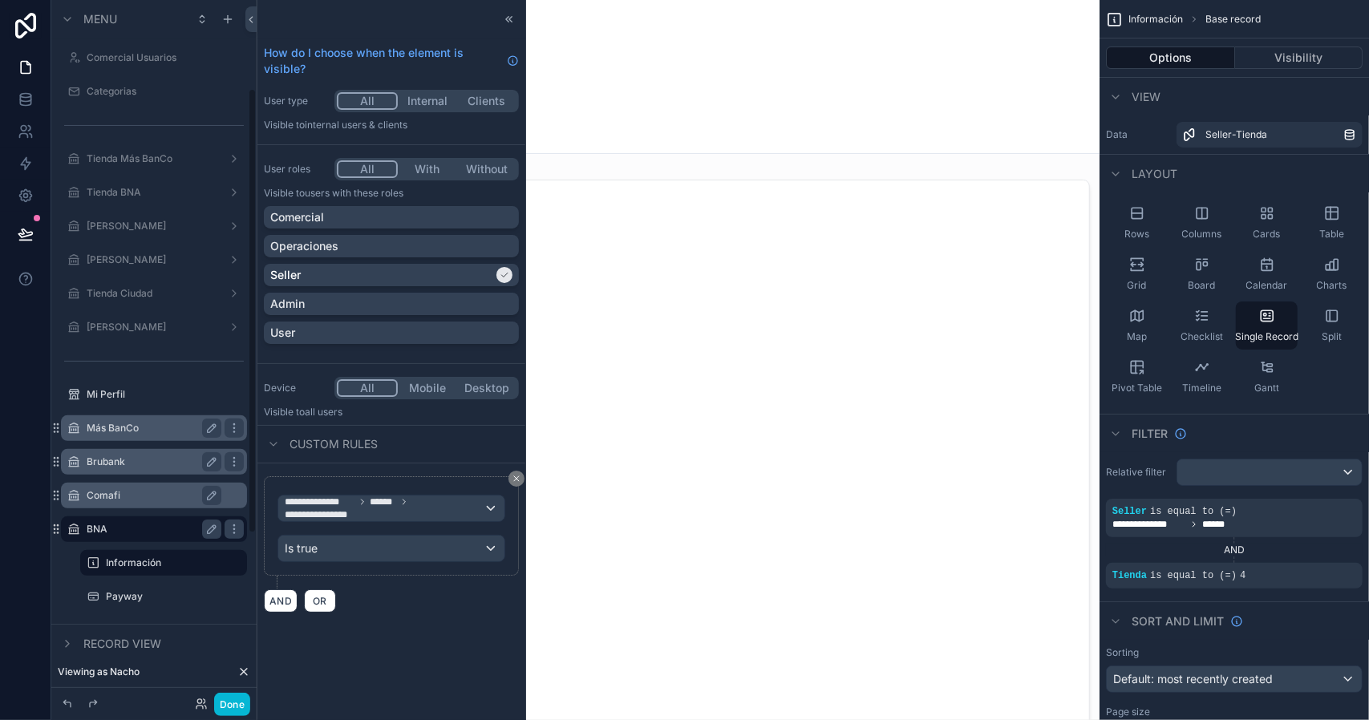
scroll to position [375, 0]
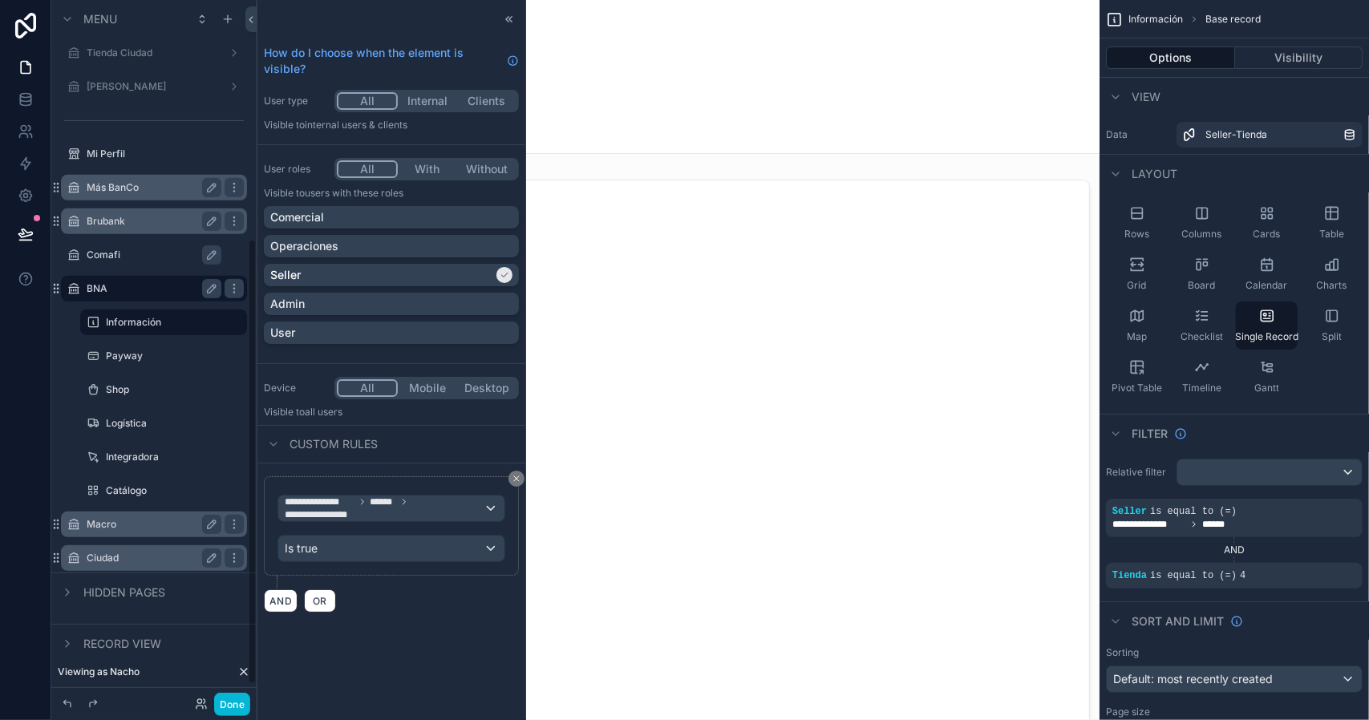
click at [141, 523] on label "Macro" at bounding box center [151, 524] width 128 height 13
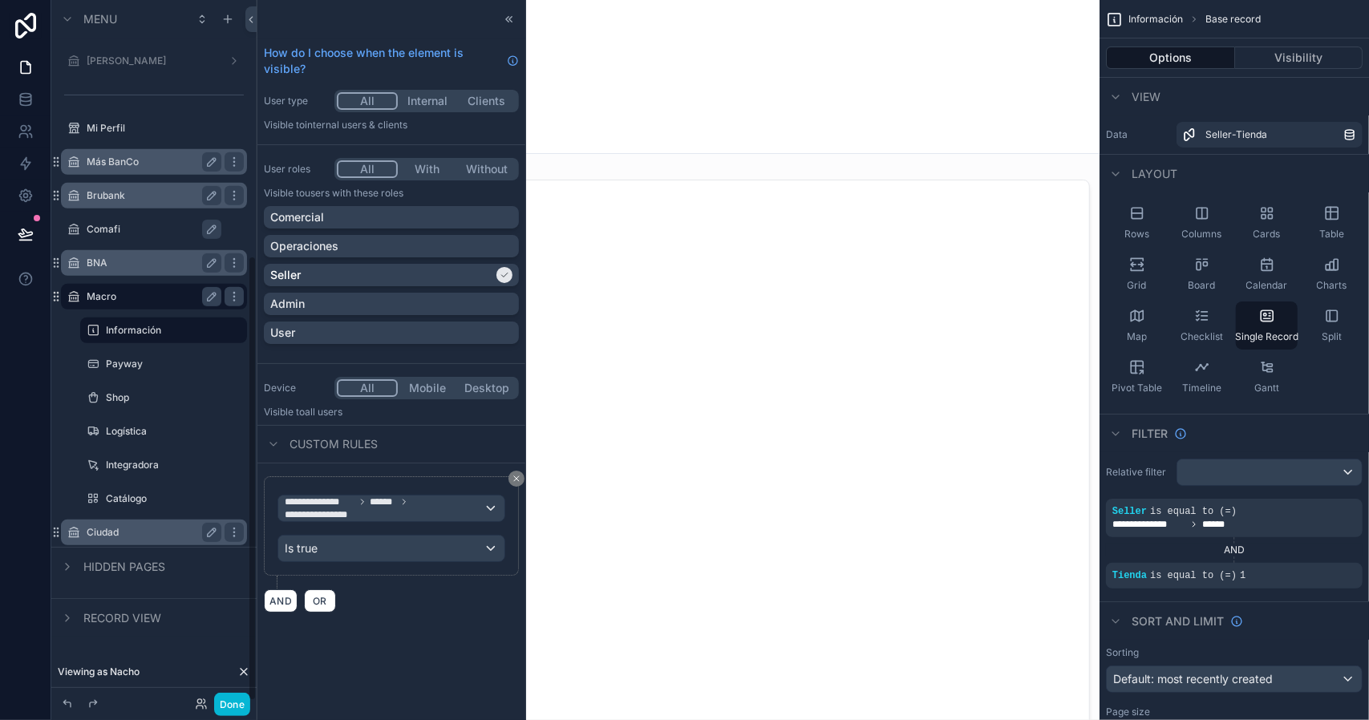
click at [133, 532] on label "Ciudad" at bounding box center [151, 532] width 128 height 13
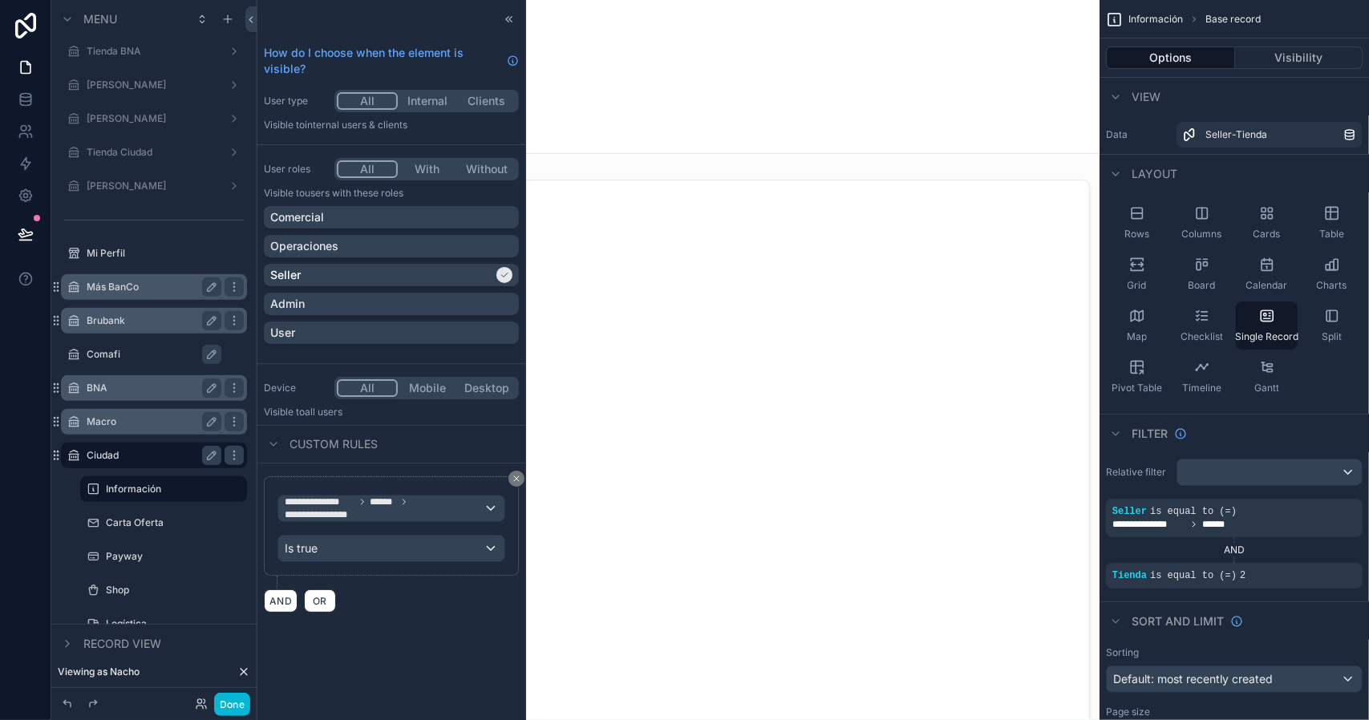
scroll to position [241, 0]
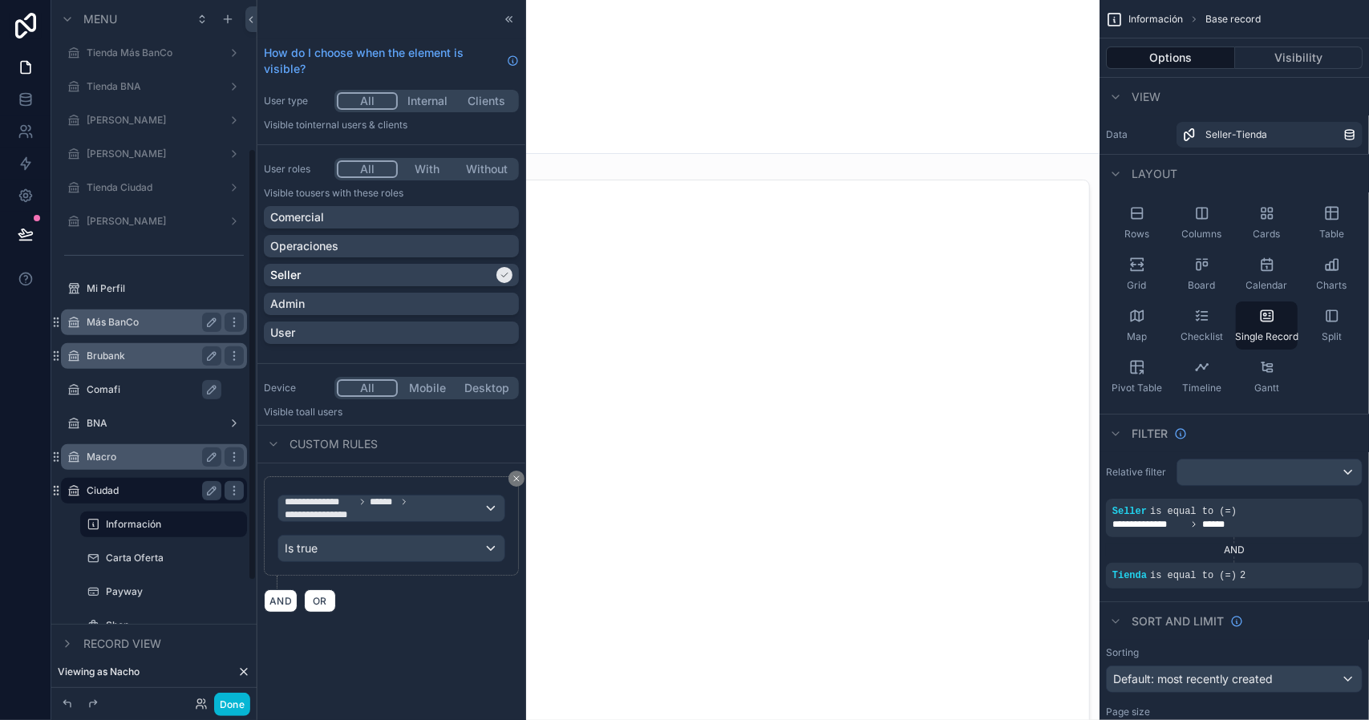
click at [163, 317] on label "Más BanCo" at bounding box center [151, 322] width 128 height 13
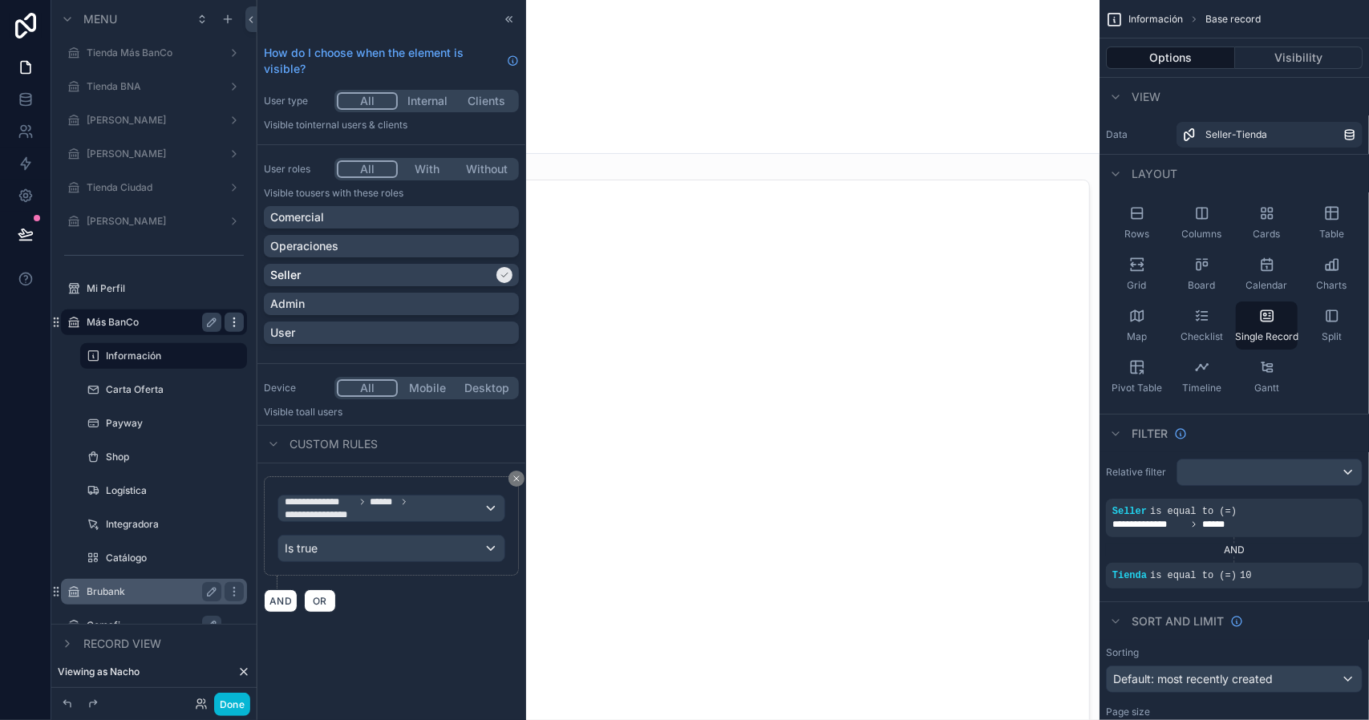
click at [233, 321] on icon "scrollable content" at bounding box center [234, 322] width 13 height 13
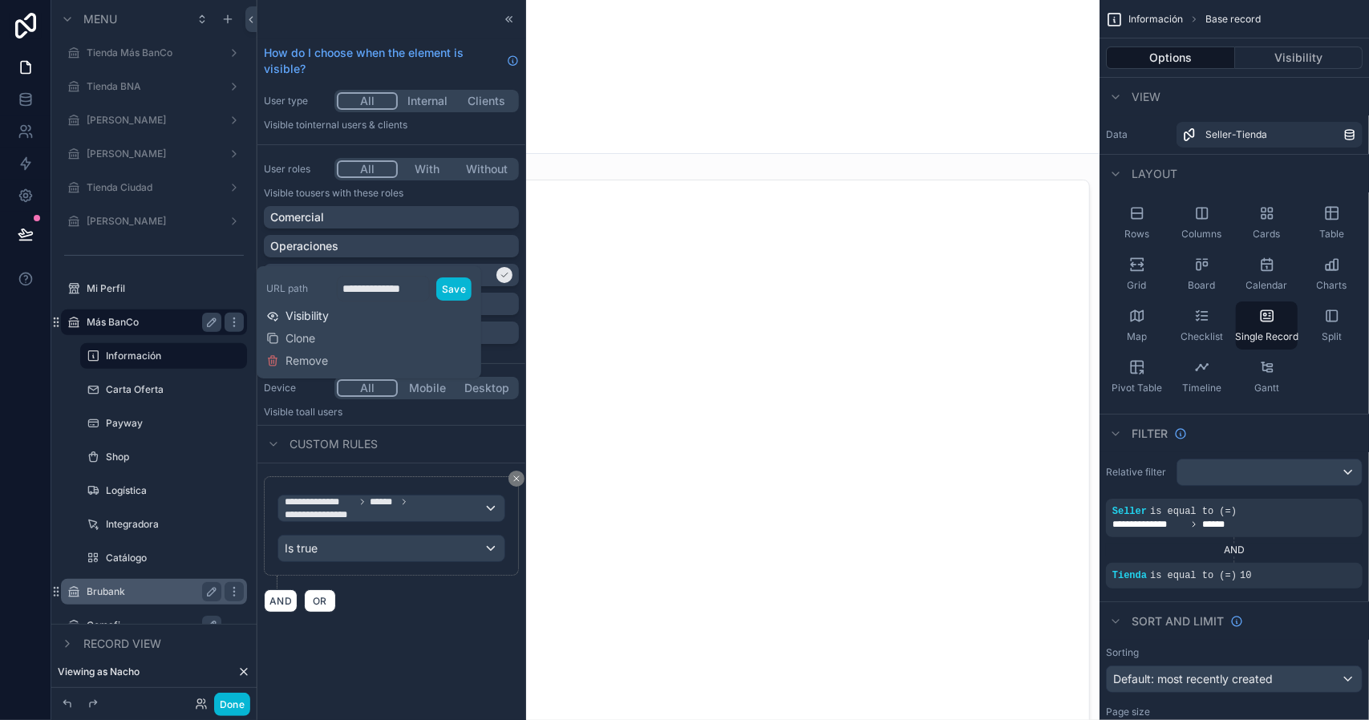
click at [324, 315] on span "Visibility" at bounding box center [306, 316] width 43 height 16
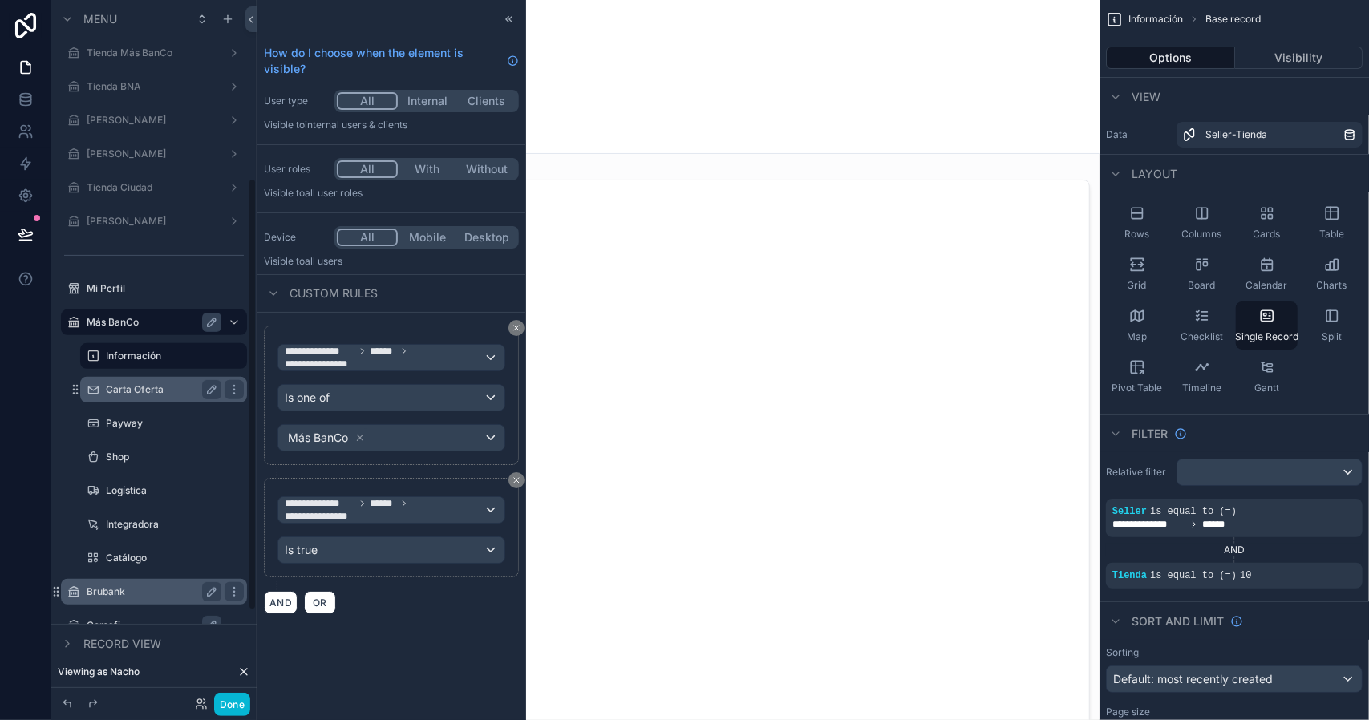
scroll to position [321, 0]
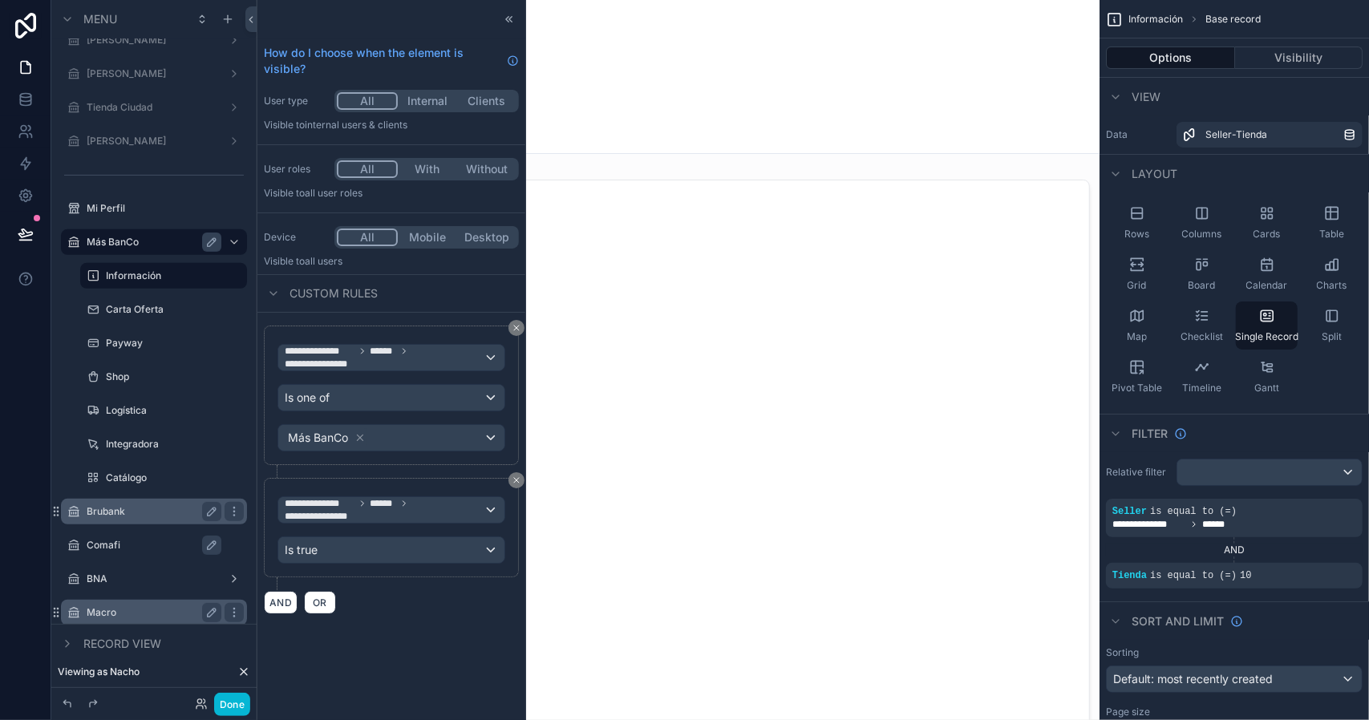
click at [152, 514] on label "Brubank" at bounding box center [151, 511] width 128 height 13
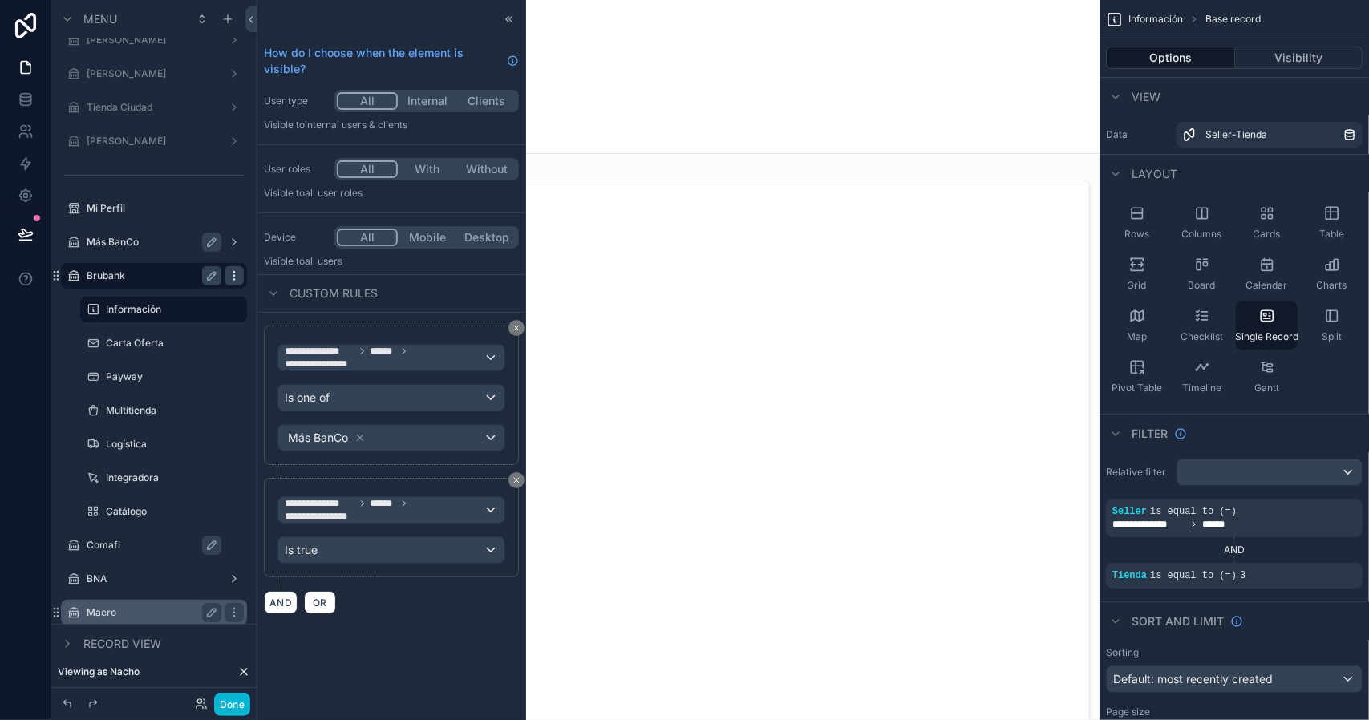
click at [234, 274] on icon "scrollable content" at bounding box center [234, 275] width 13 height 13
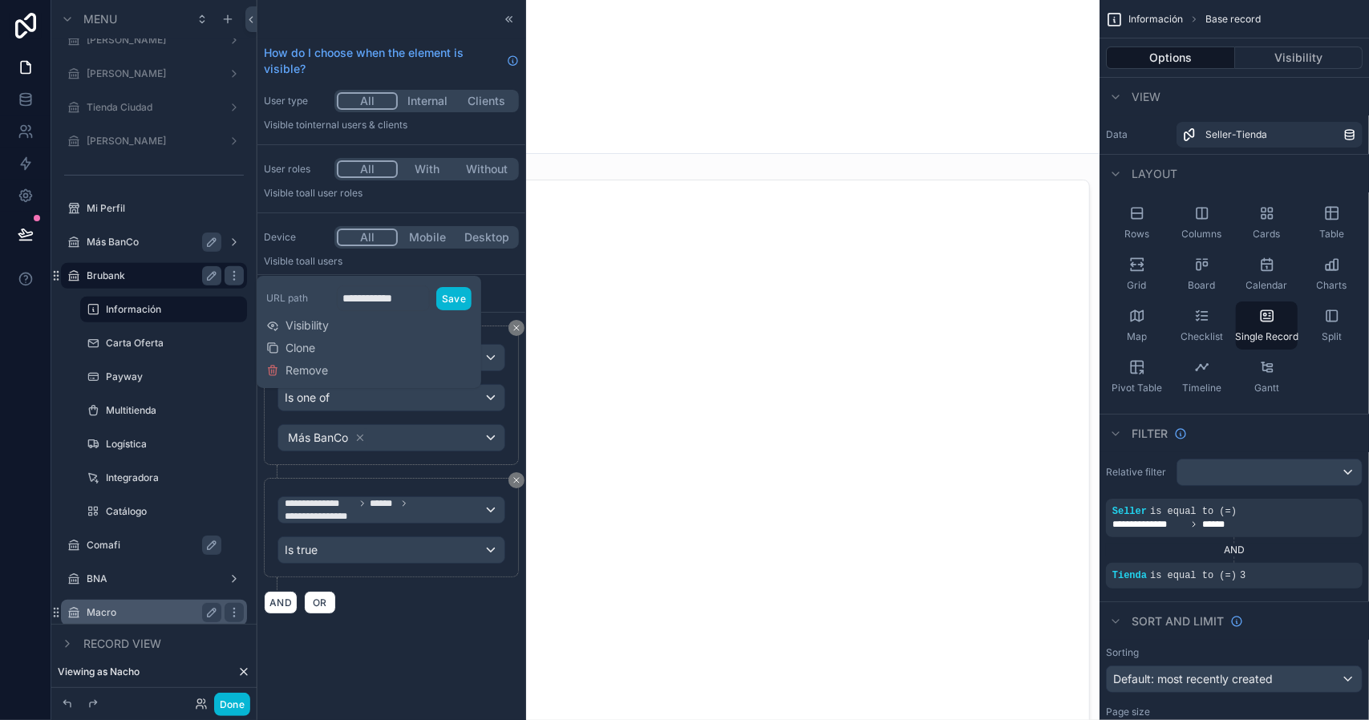
click at [305, 318] on span "Visibility" at bounding box center [306, 326] width 43 height 16
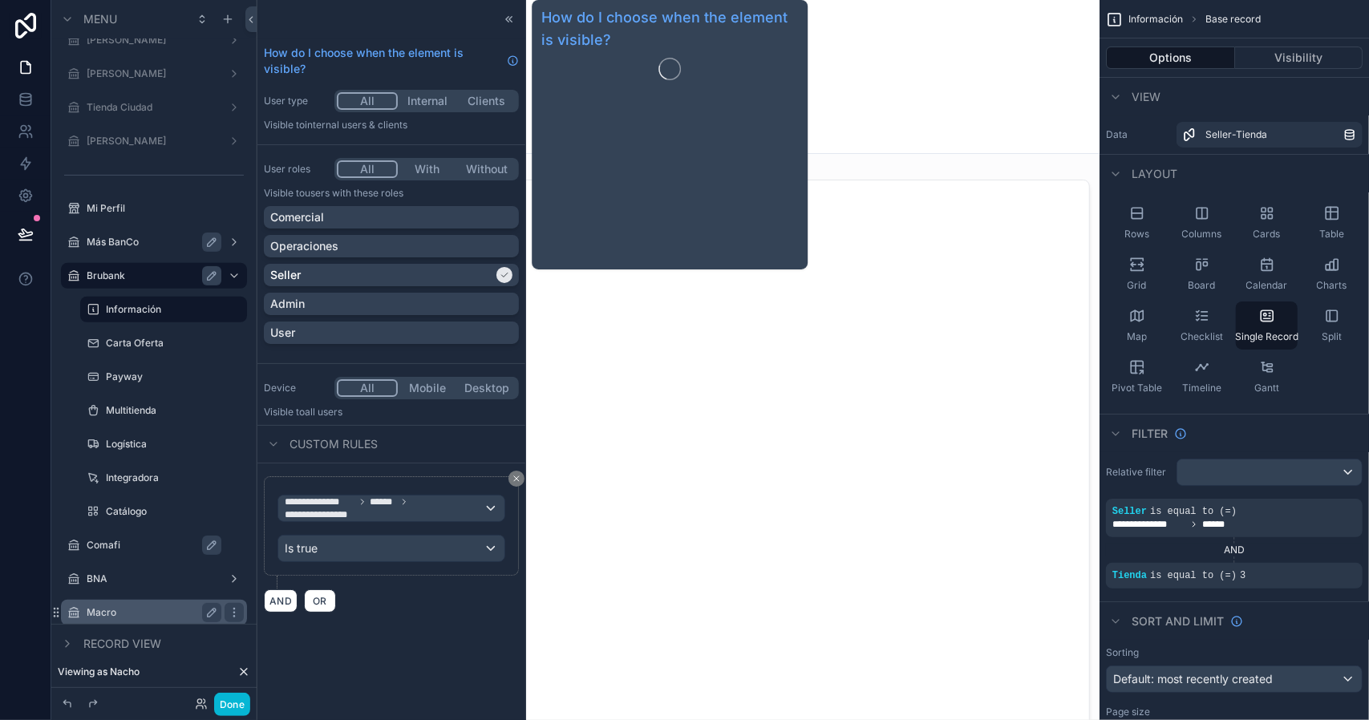
click at [305, 322] on div "User" at bounding box center [391, 333] width 255 height 22
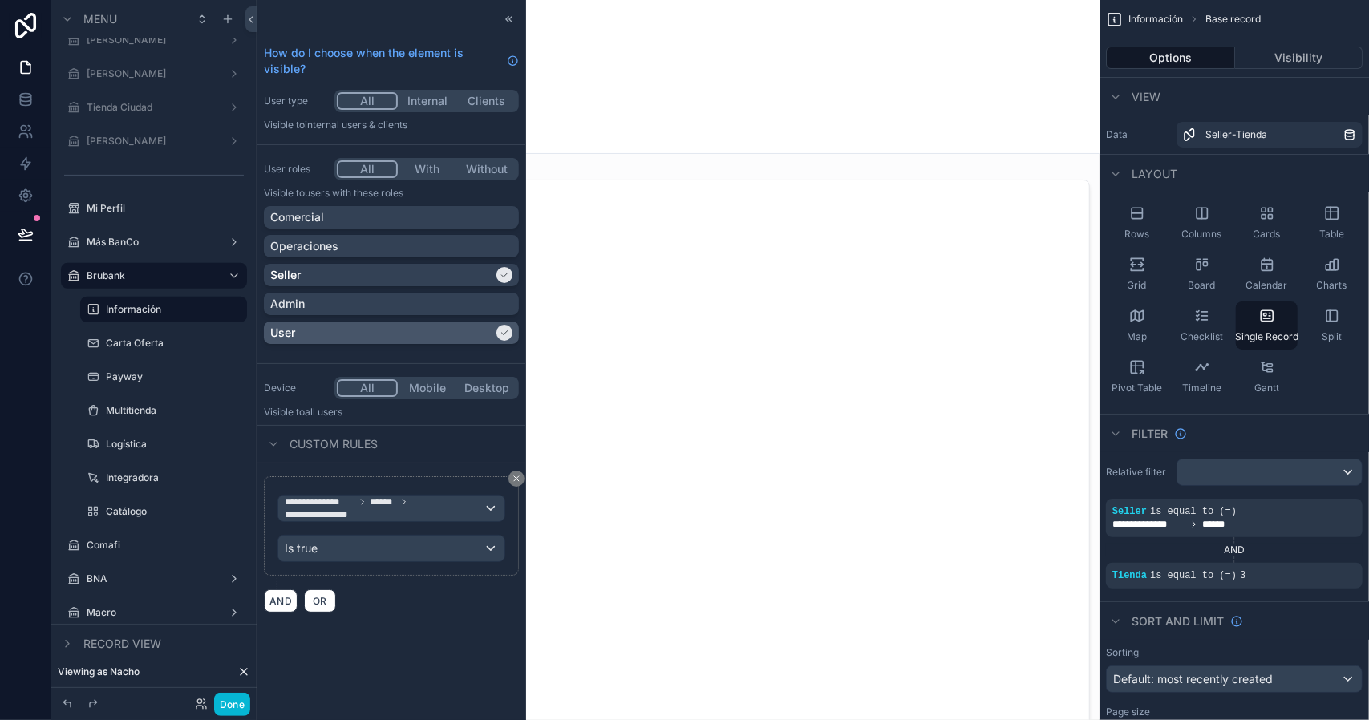
click at [388, 334] on div "User" at bounding box center [381, 333] width 223 height 16
click at [281, 597] on button "AND" at bounding box center [281, 600] width 34 height 23
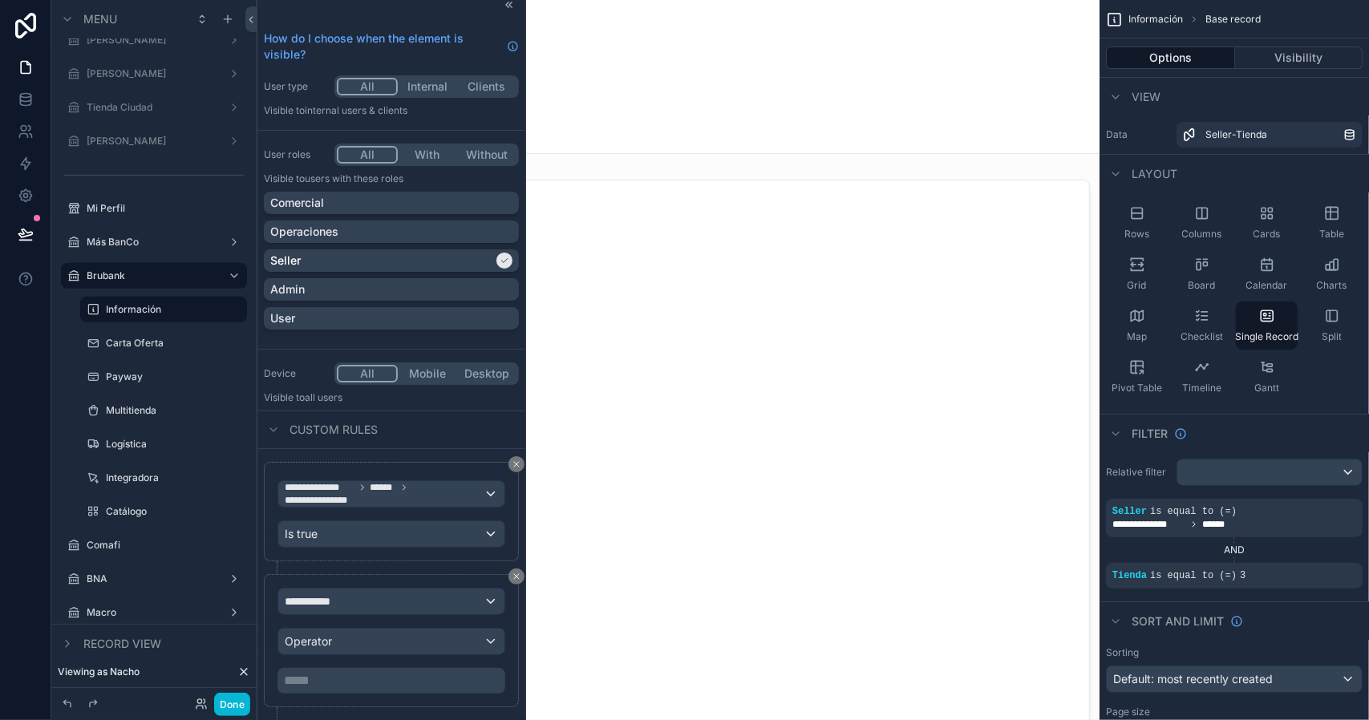
scroll to position [46, 0]
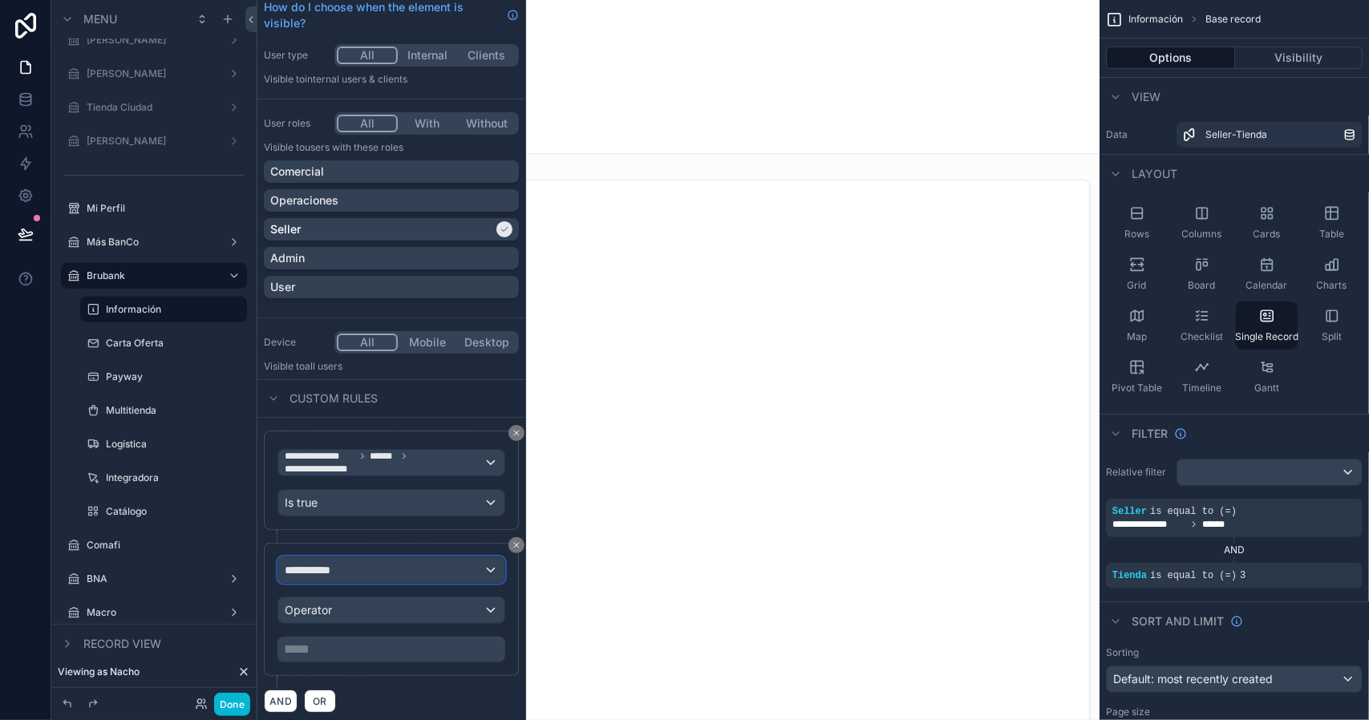
click at [347, 569] on div "**********" at bounding box center [391, 570] width 226 height 26
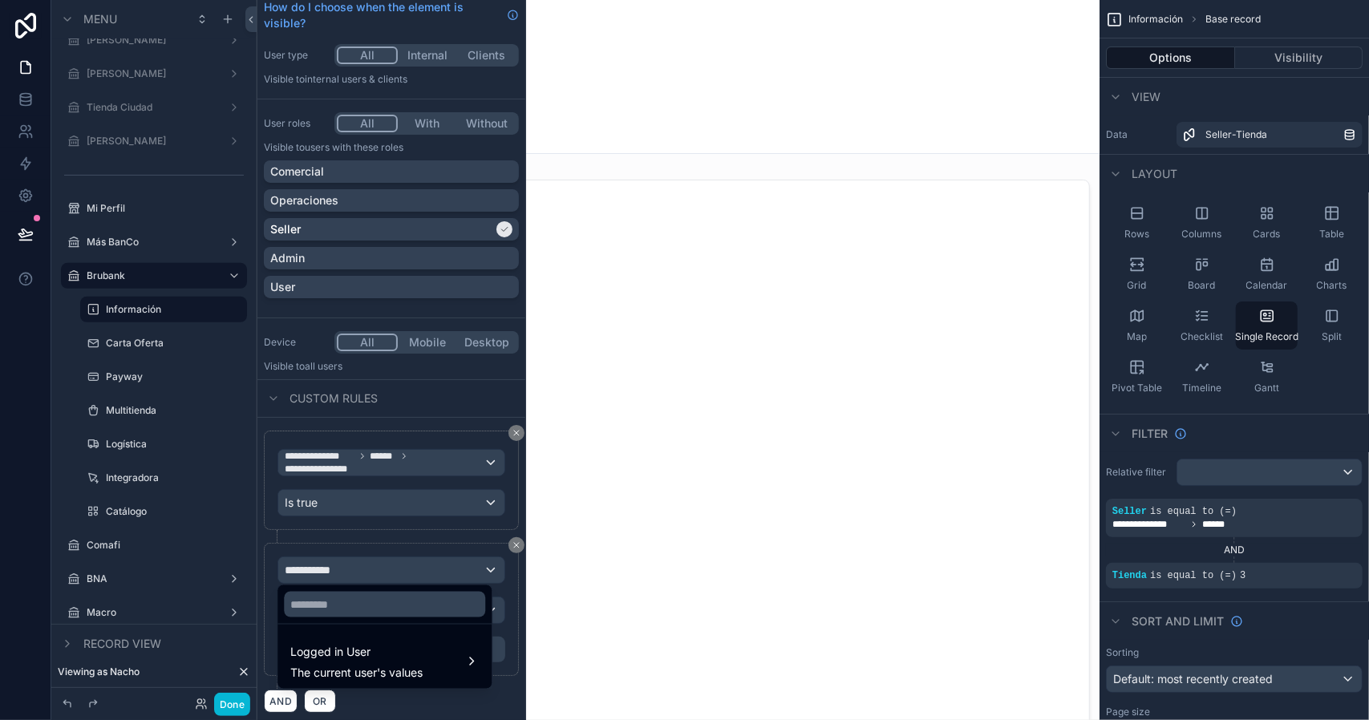
drag, startPoint x: 375, startPoint y: 645, endPoint x: 376, endPoint y: 634, distance: 10.5
click at [375, 646] on span "Logged in User" at bounding box center [356, 651] width 132 height 19
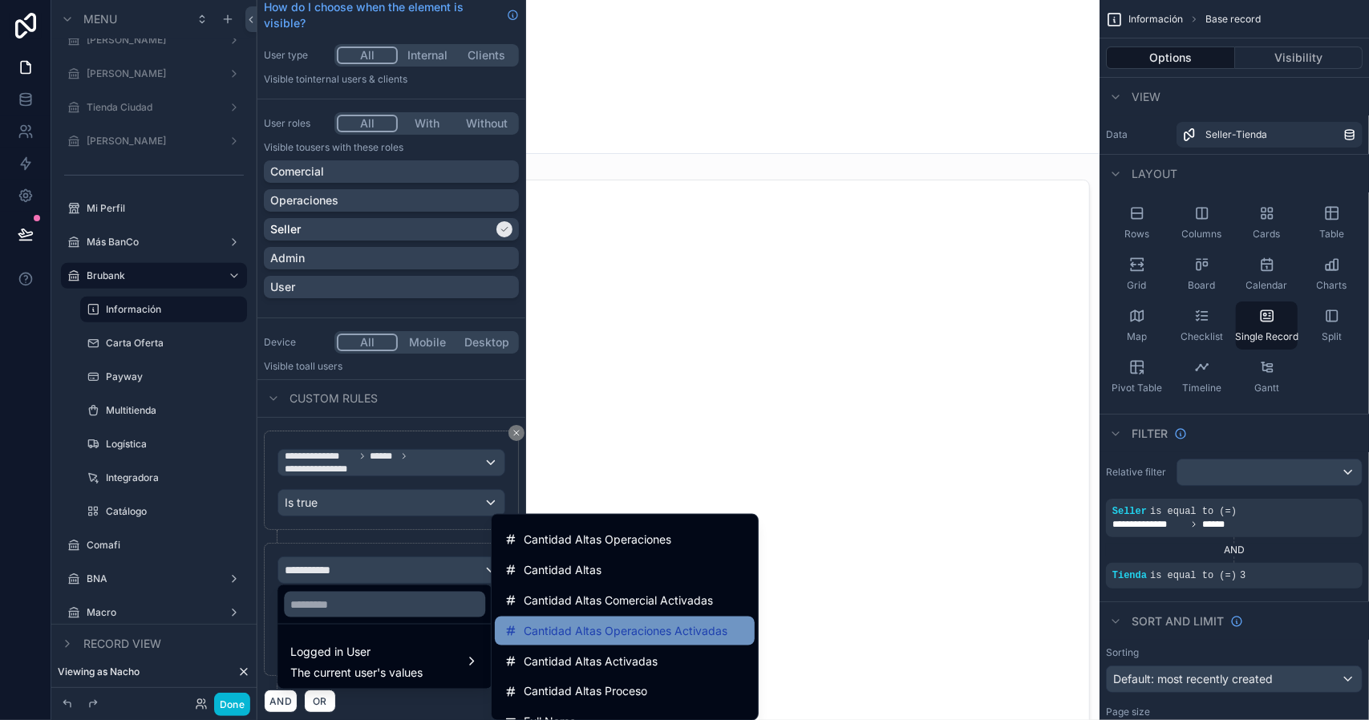
scroll to position [321, 0]
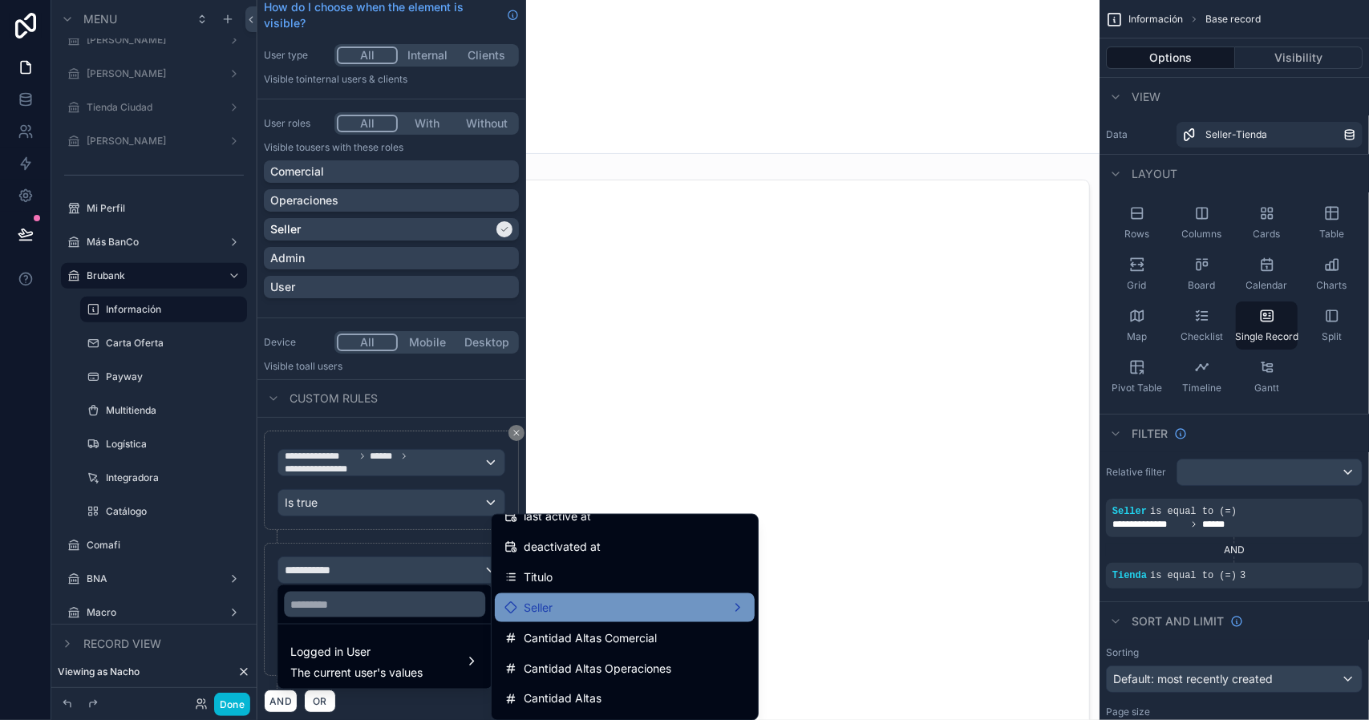
click at [589, 612] on div "Seller" at bounding box center [624, 607] width 241 height 19
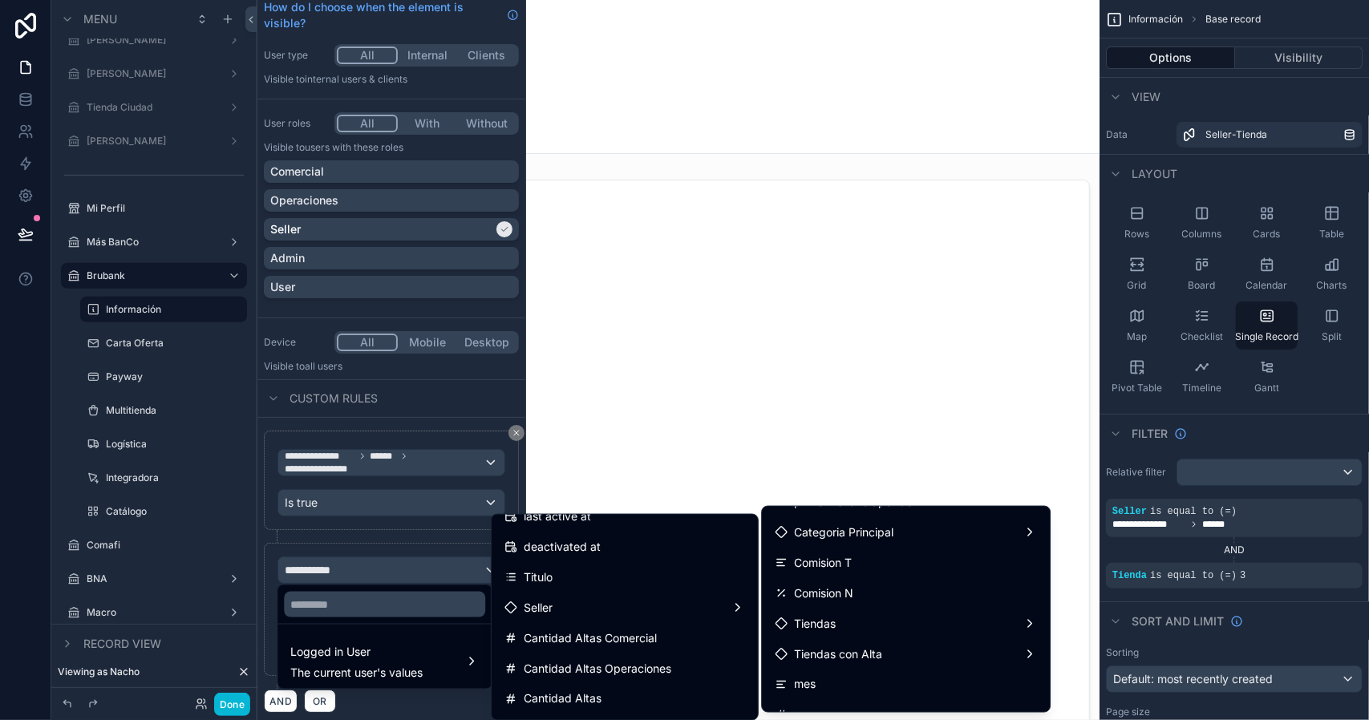
scroll to position [722, 0]
click at [894, 654] on div "Tiendas con Alta" at bounding box center [906, 655] width 262 height 19
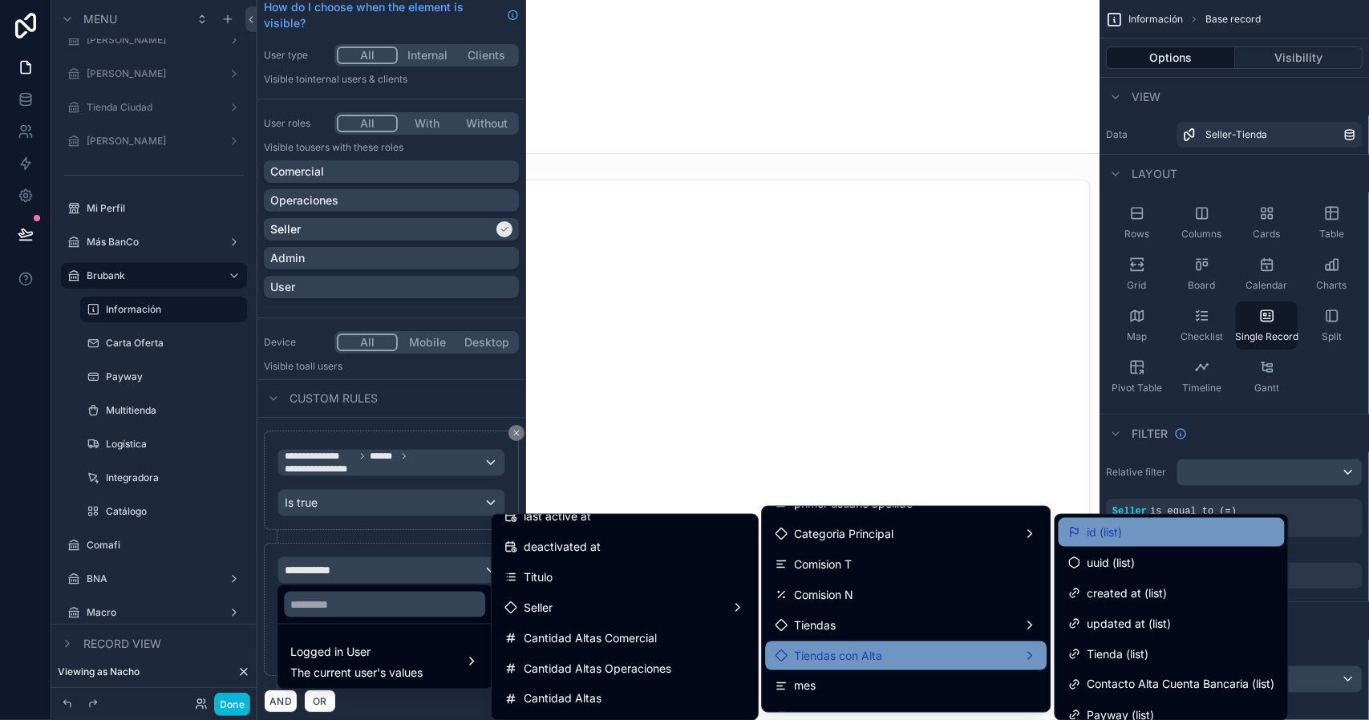
click at [1129, 536] on div "id (list)" at bounding box center [1171, 532] width 207 height 19
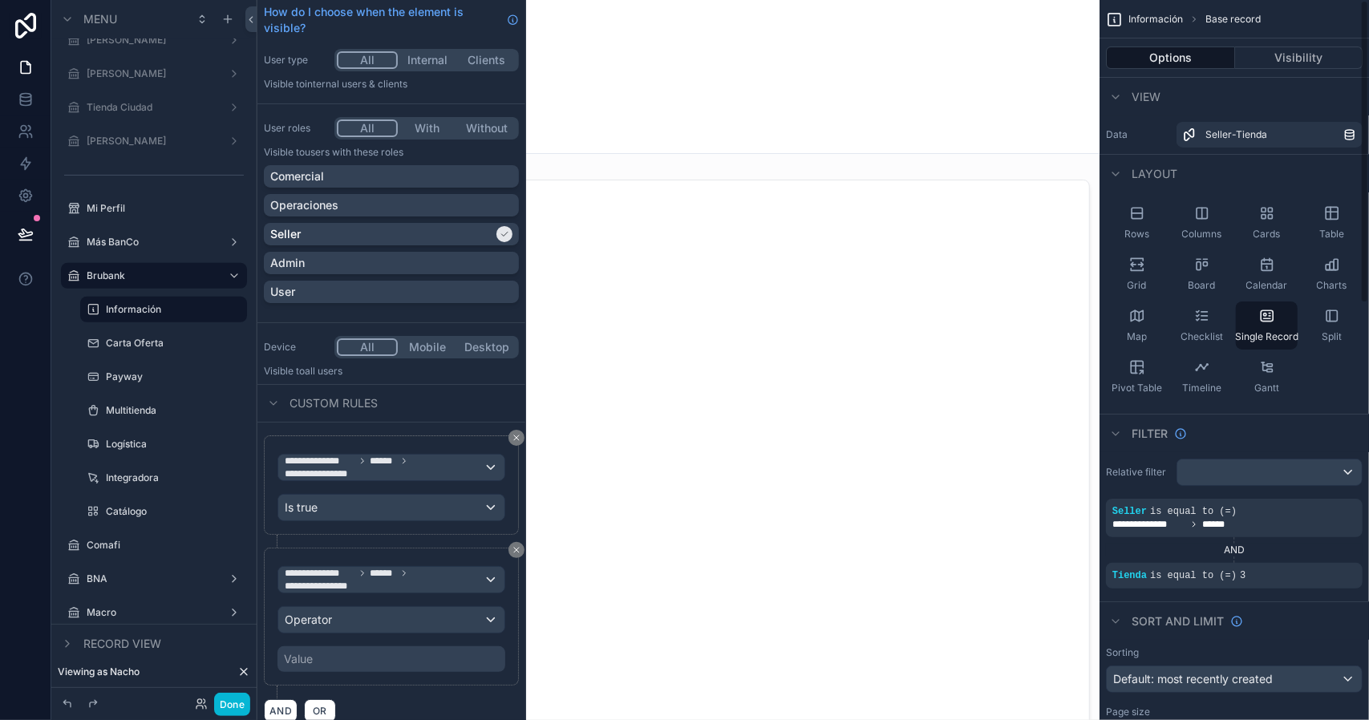
scroll to position [50, 0]
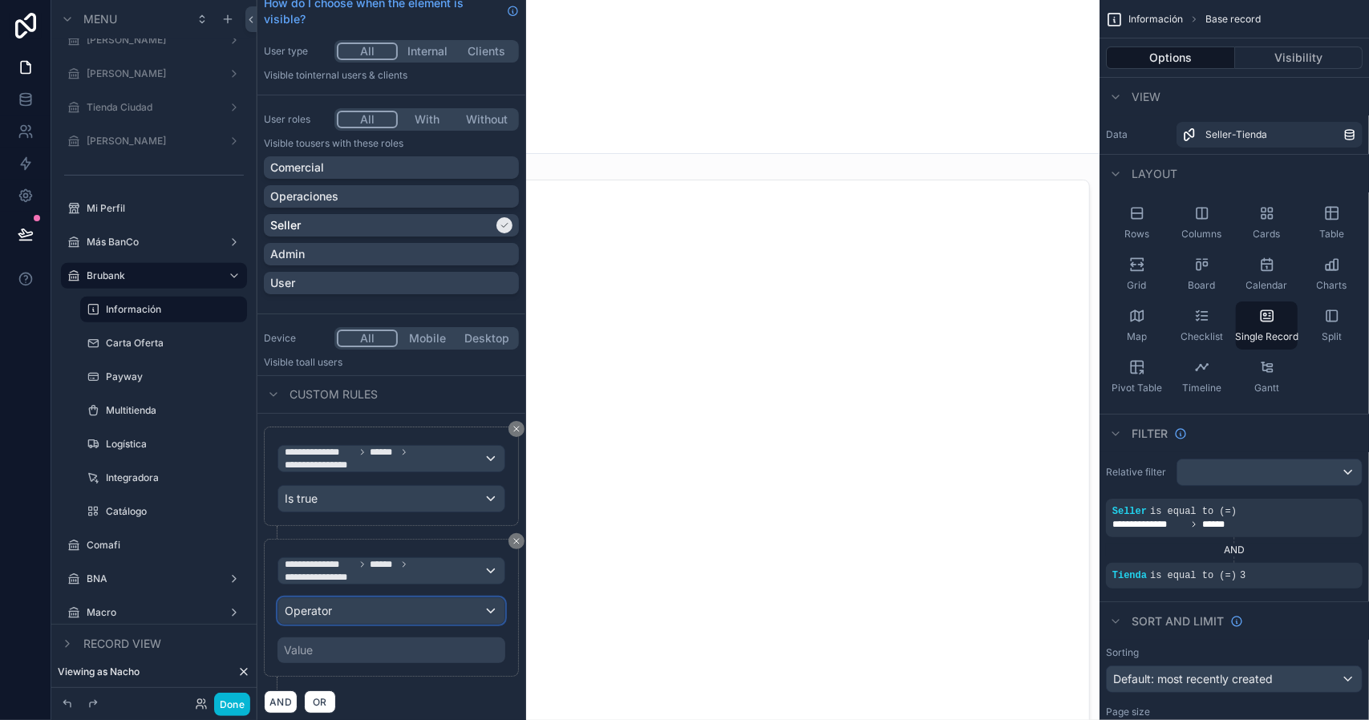
click at [319, 604] on span "Operator" at bounding box center [308, 611] width 47 height 14
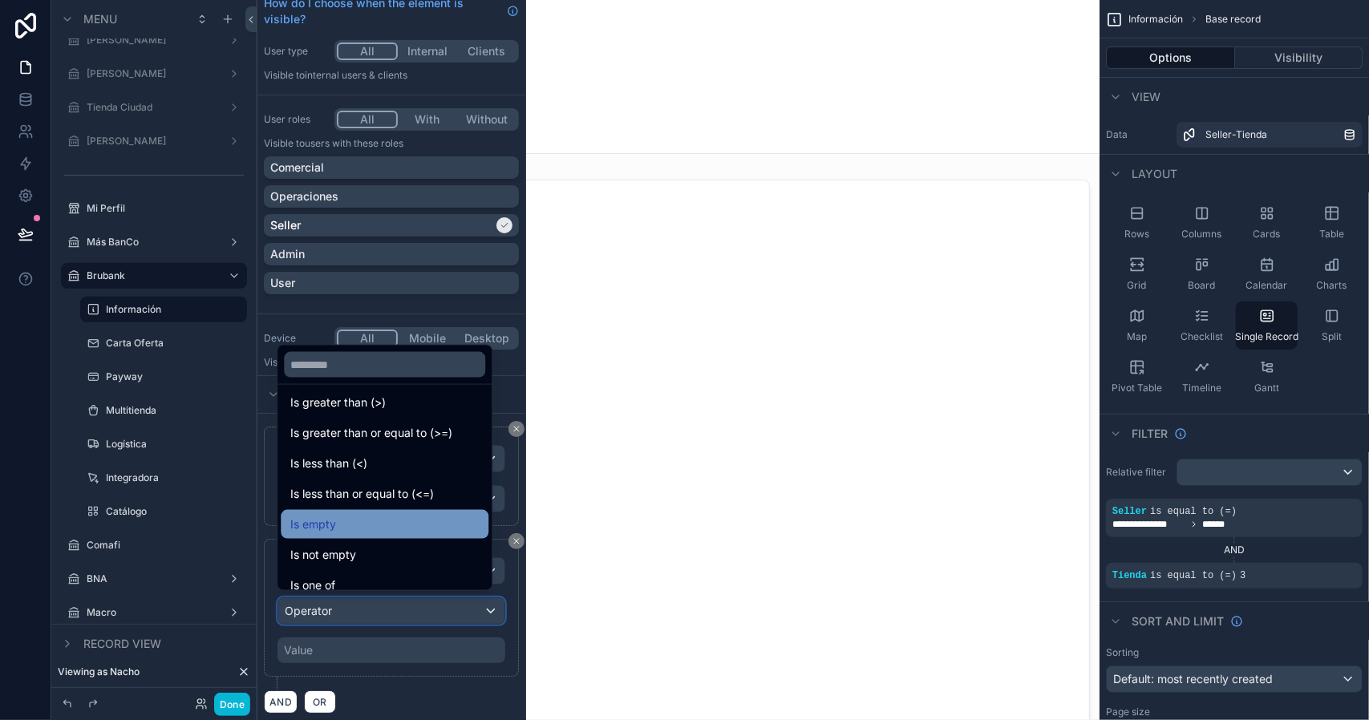
scroll to position [114, 0]
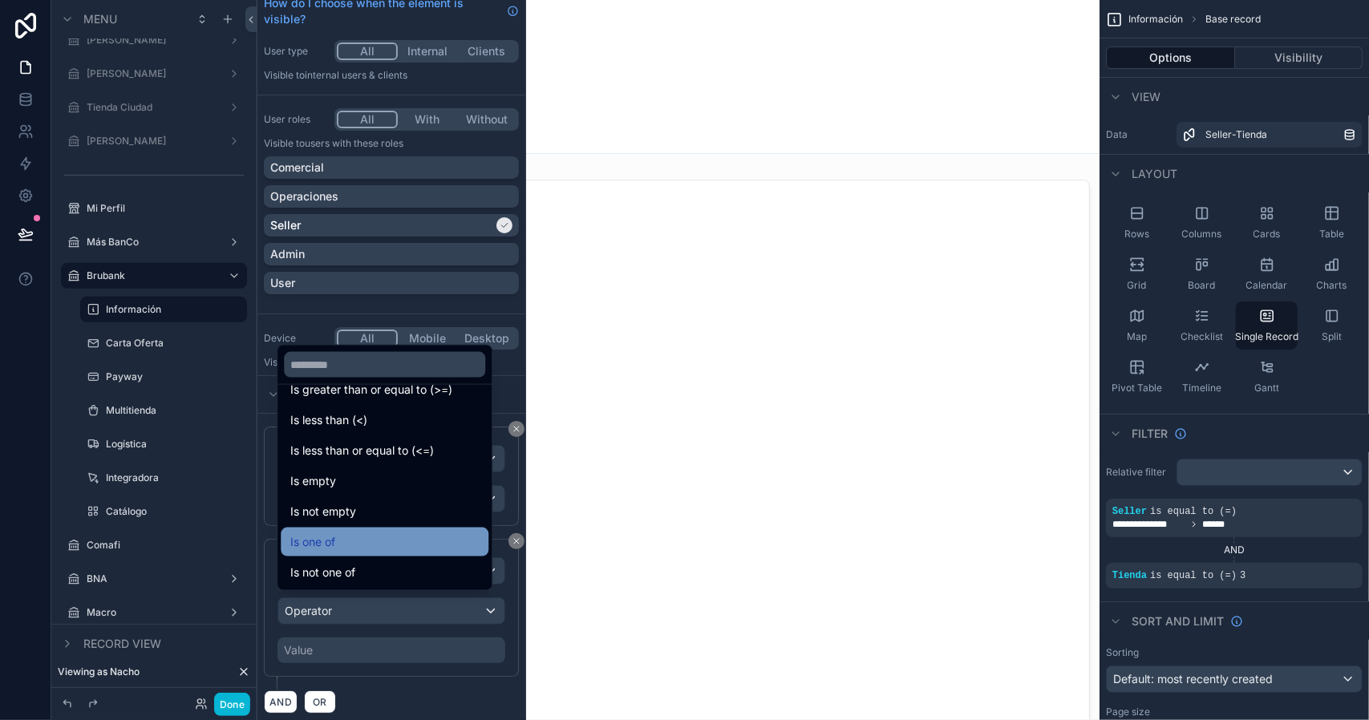
click at [374, 543] on div "Is one of" at bounding box center [384, 541] width 188 height 19
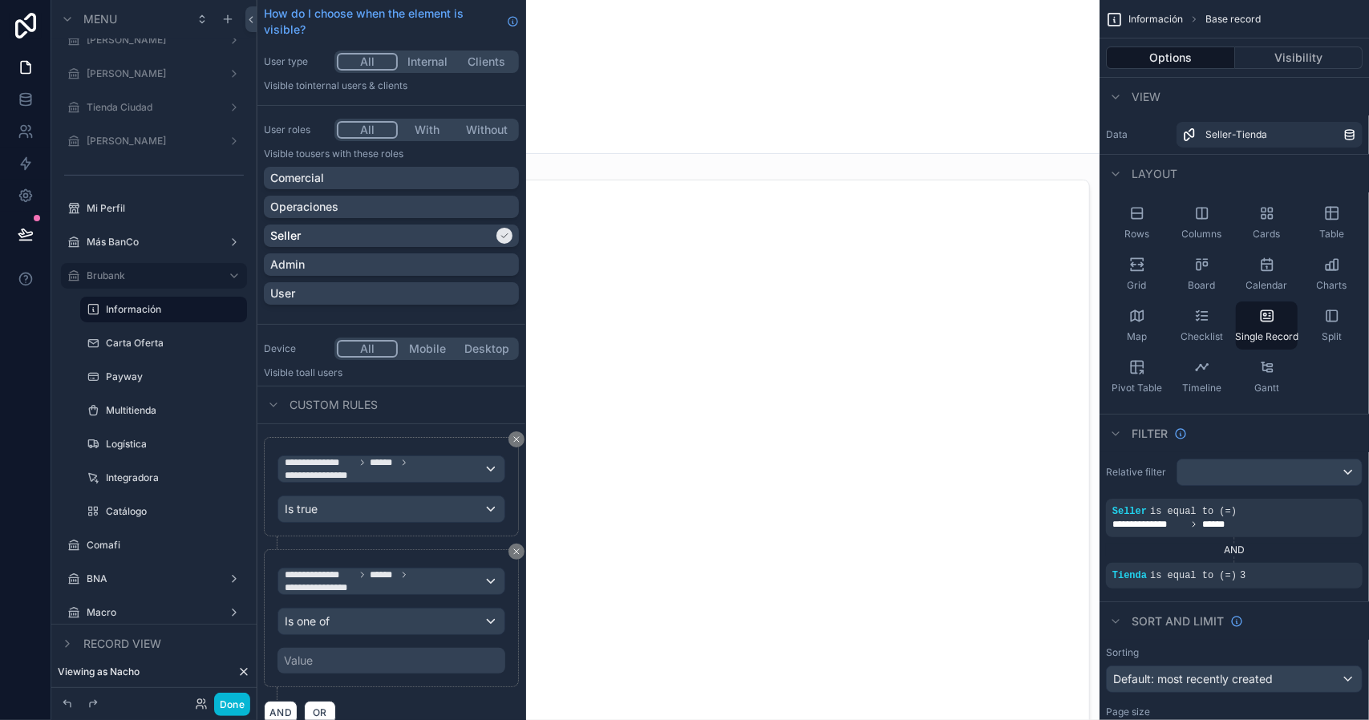
scroll to position [50, 0]
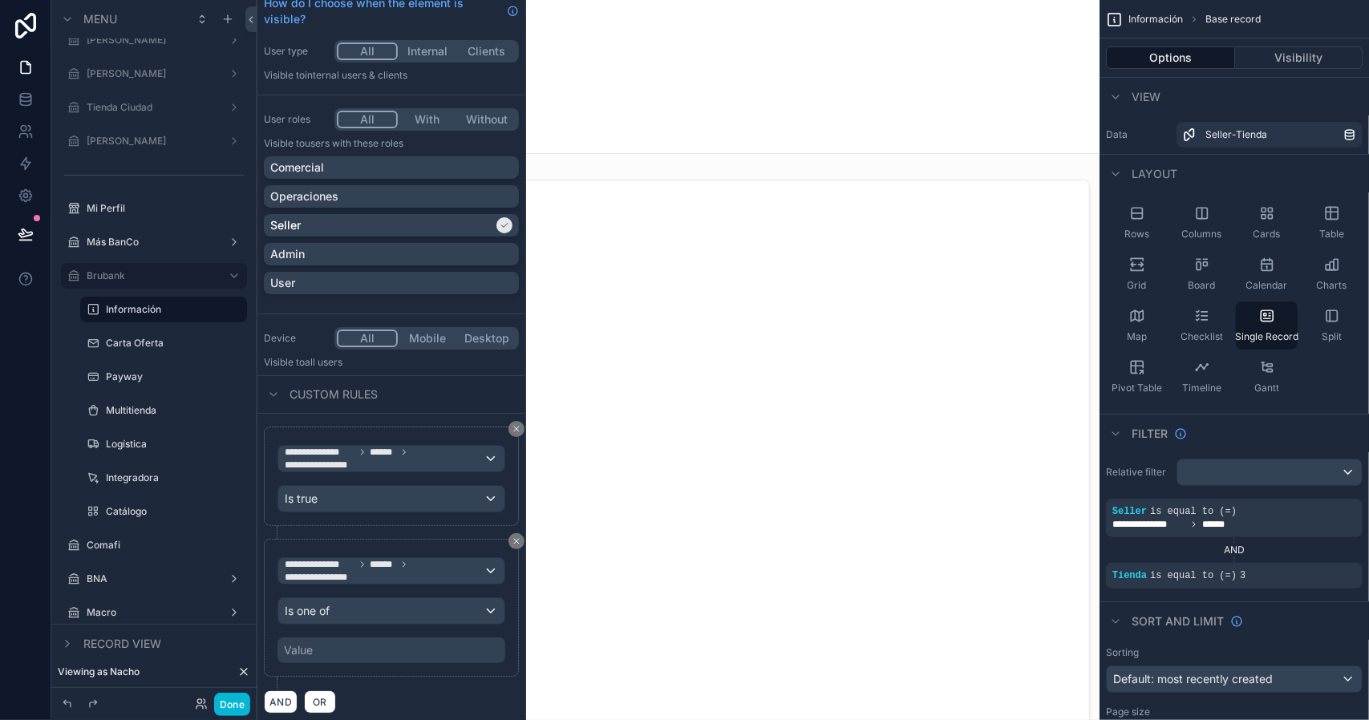
click at [313, 644] on div "Value" at bounding box center [391, 651] width 228 height 26
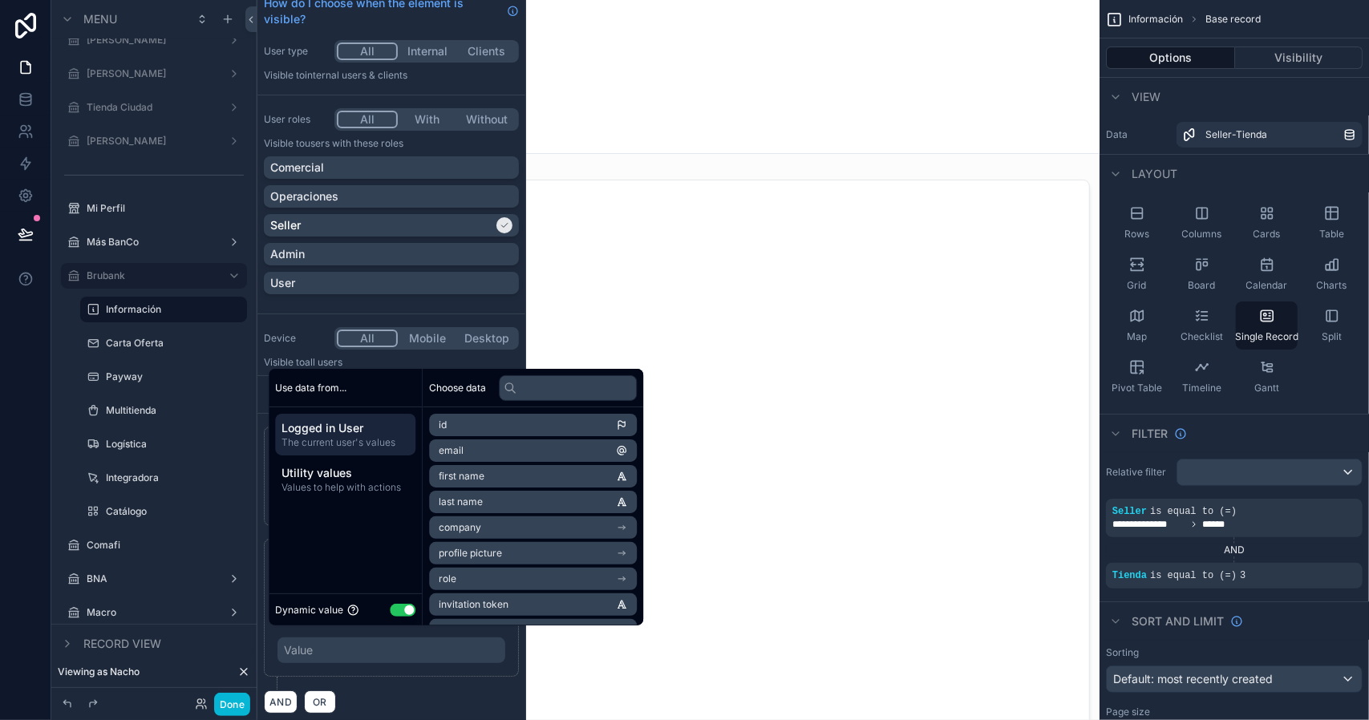
click at [403, 609] on button "Use setting" at bounding box center [403, 610] width 26 height 13
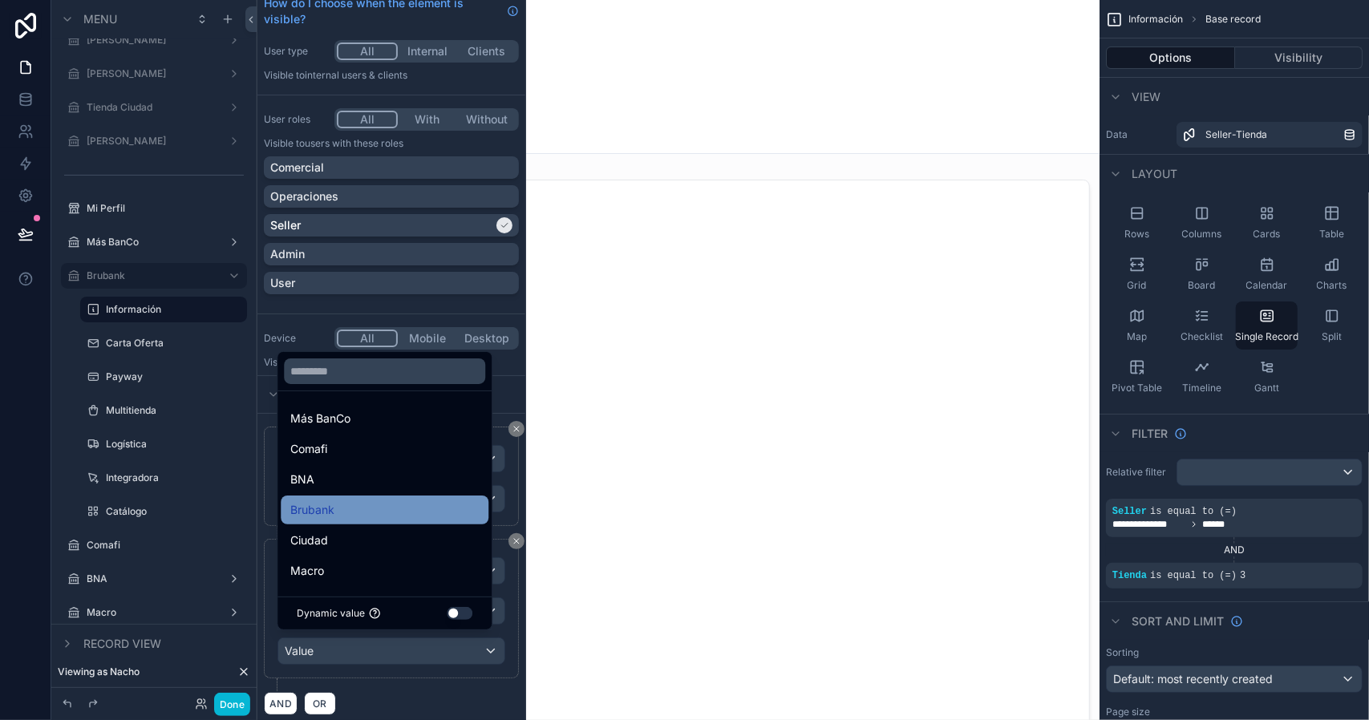
click at [346, 517] on div "Brubank" at bounding box center [384, 509] width 188 height 19
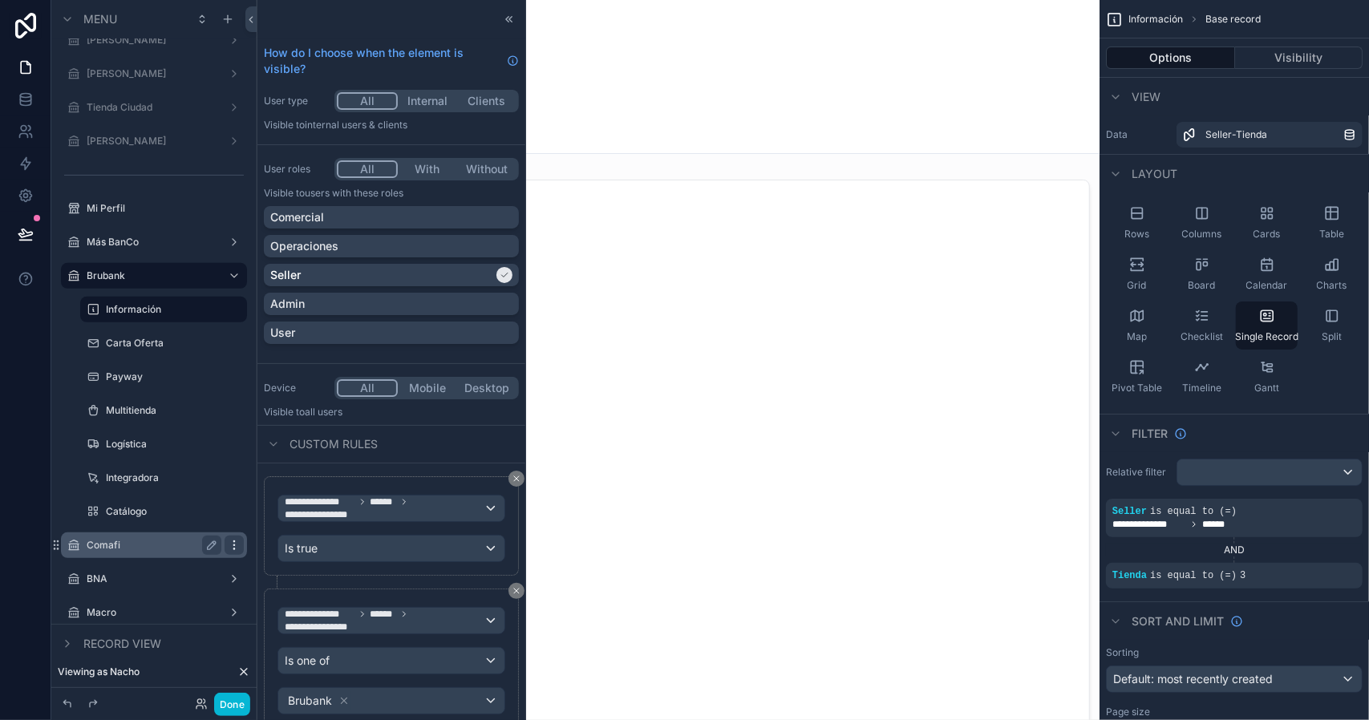
click at [233, 546] on icon "scrollable content" at bounding box center [234, 545] width 13 height 13
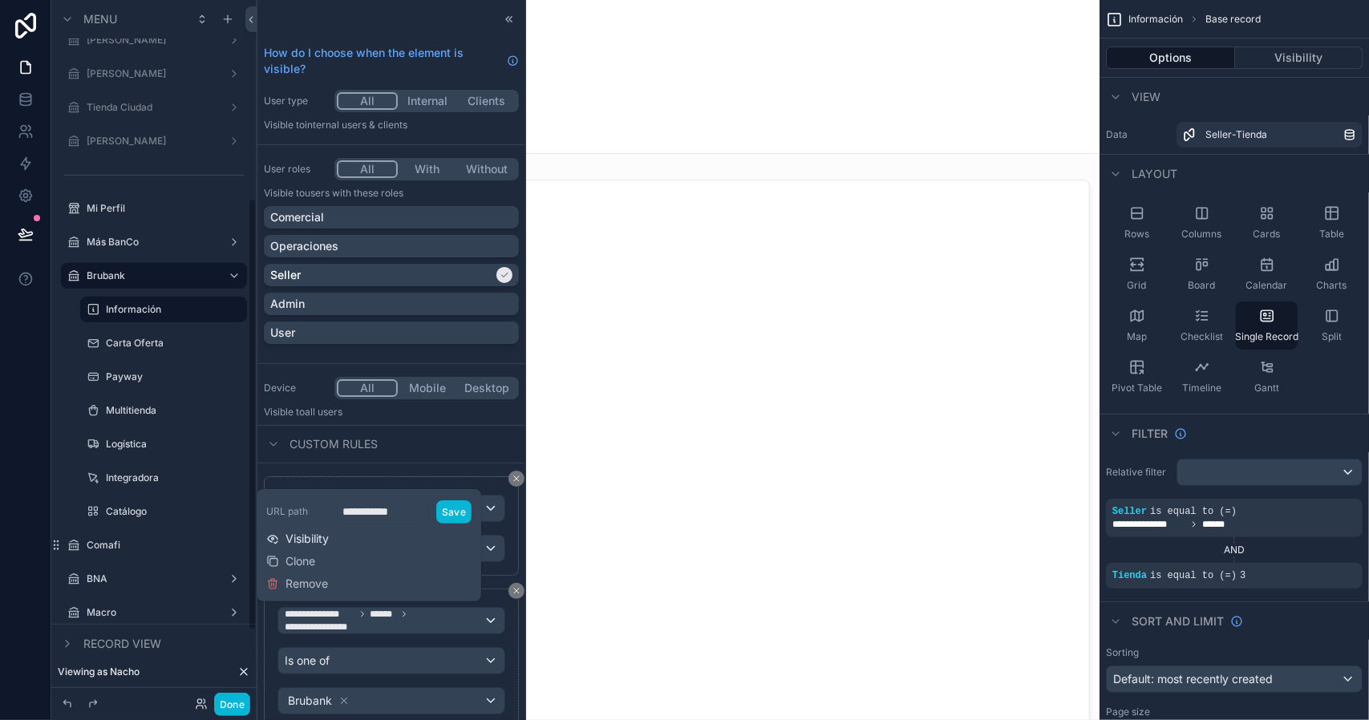
click at [310, 538] on span "Visibility" at bounding box center [306, 539] width 43 height 16
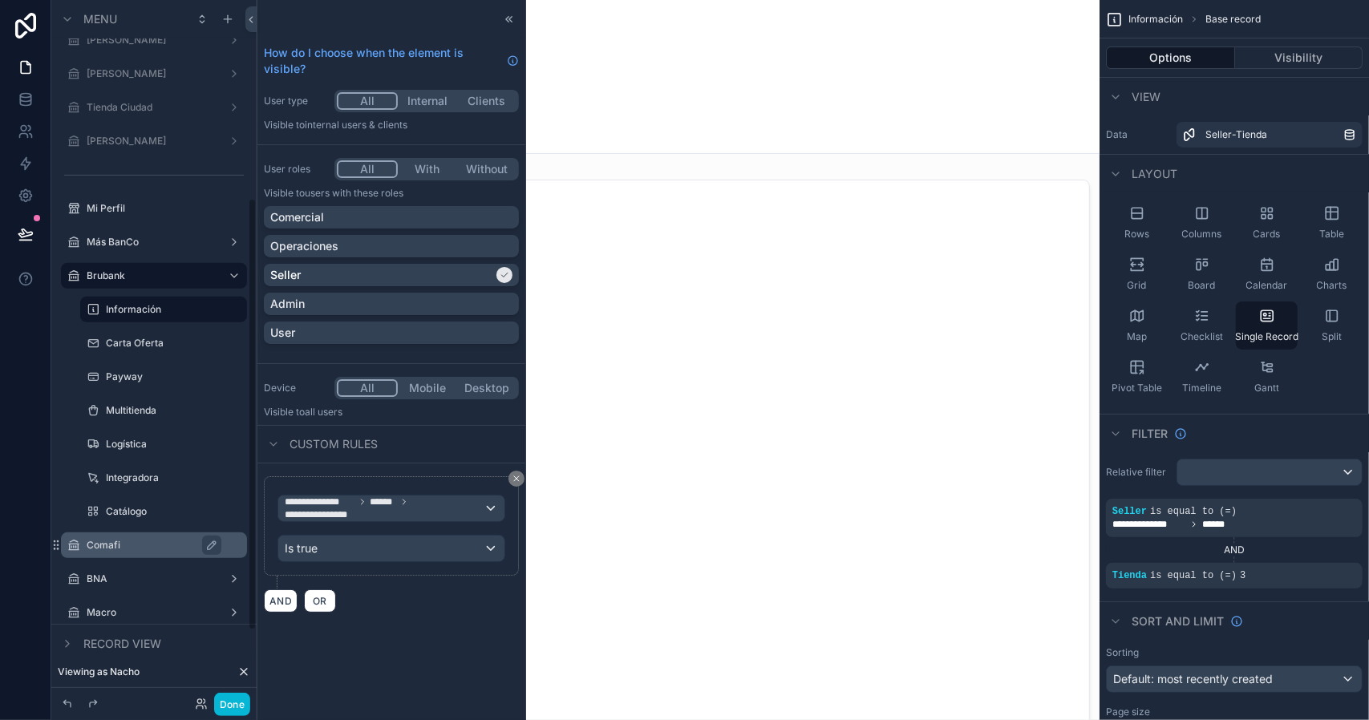
click at [140, 549] on label "Comafi" at bounding box center [162, 545] width 151 height 13
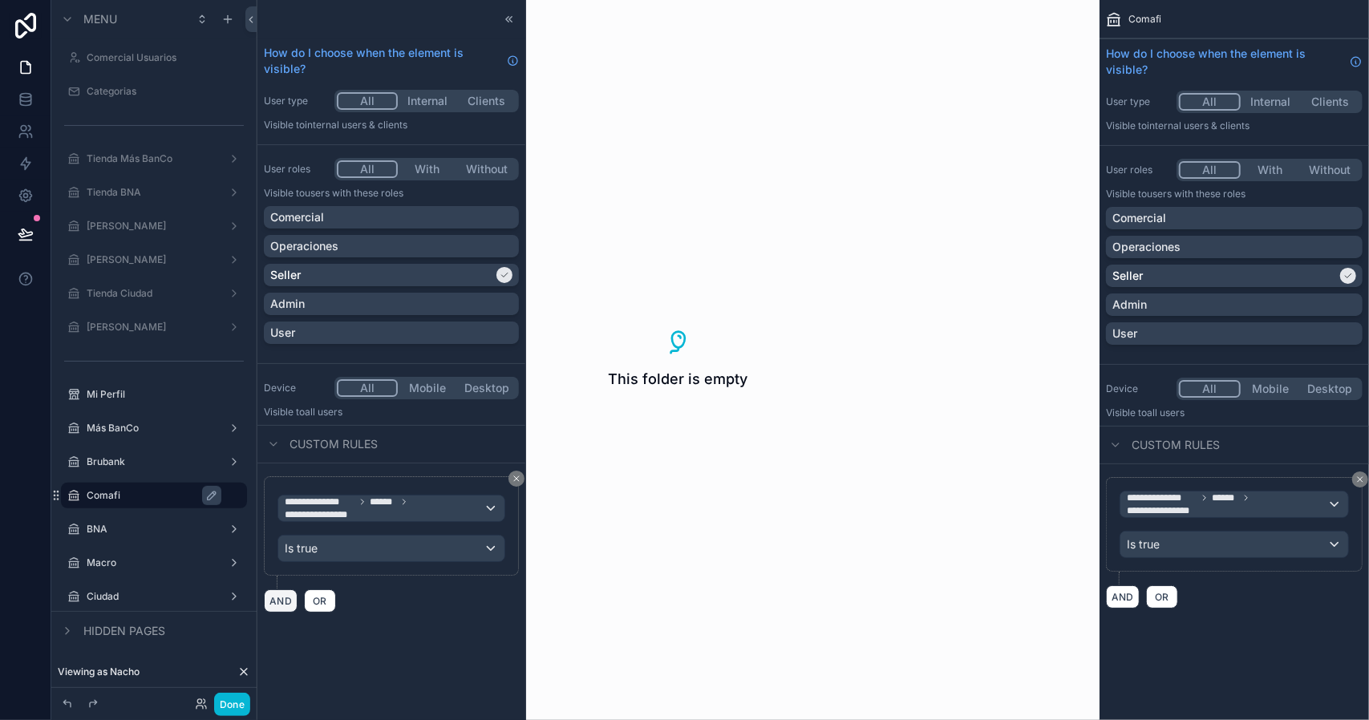
click at [285, 597] on button "AND" at bounding box center [281, 600] width 34 height 23
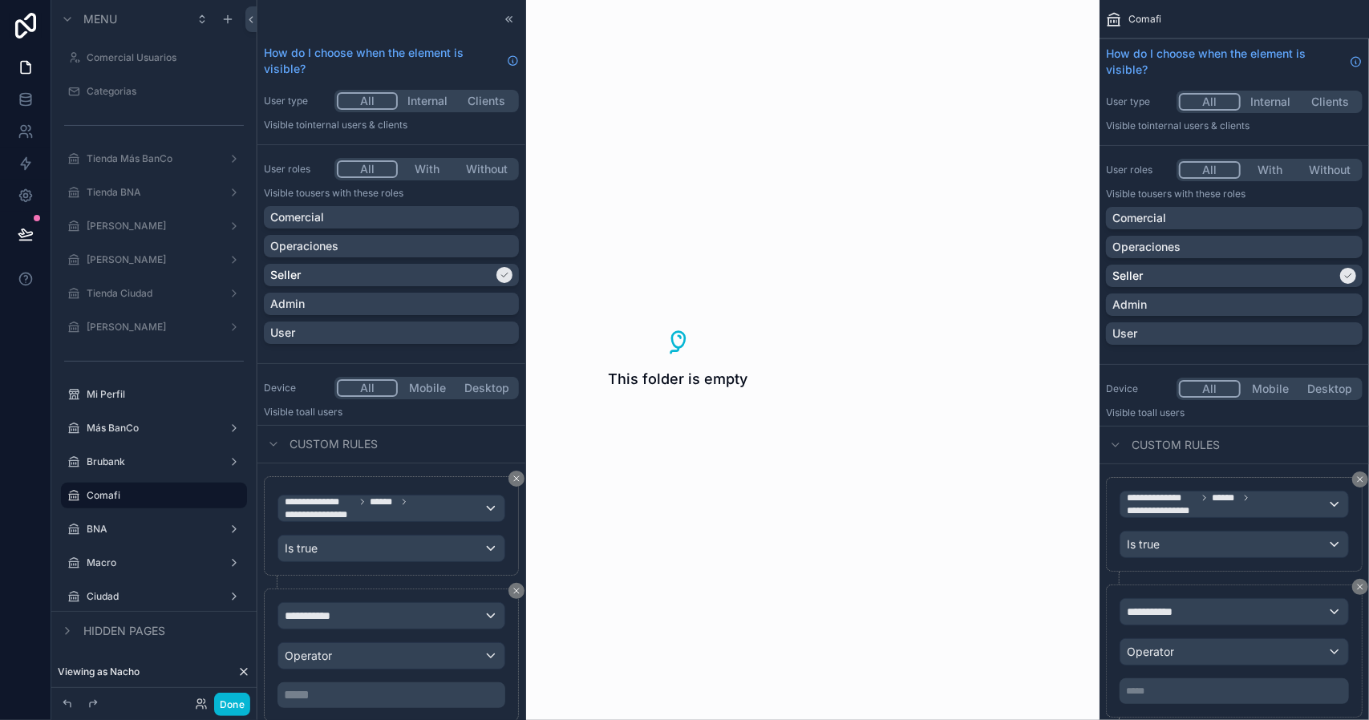
scroll to position [46, 0]
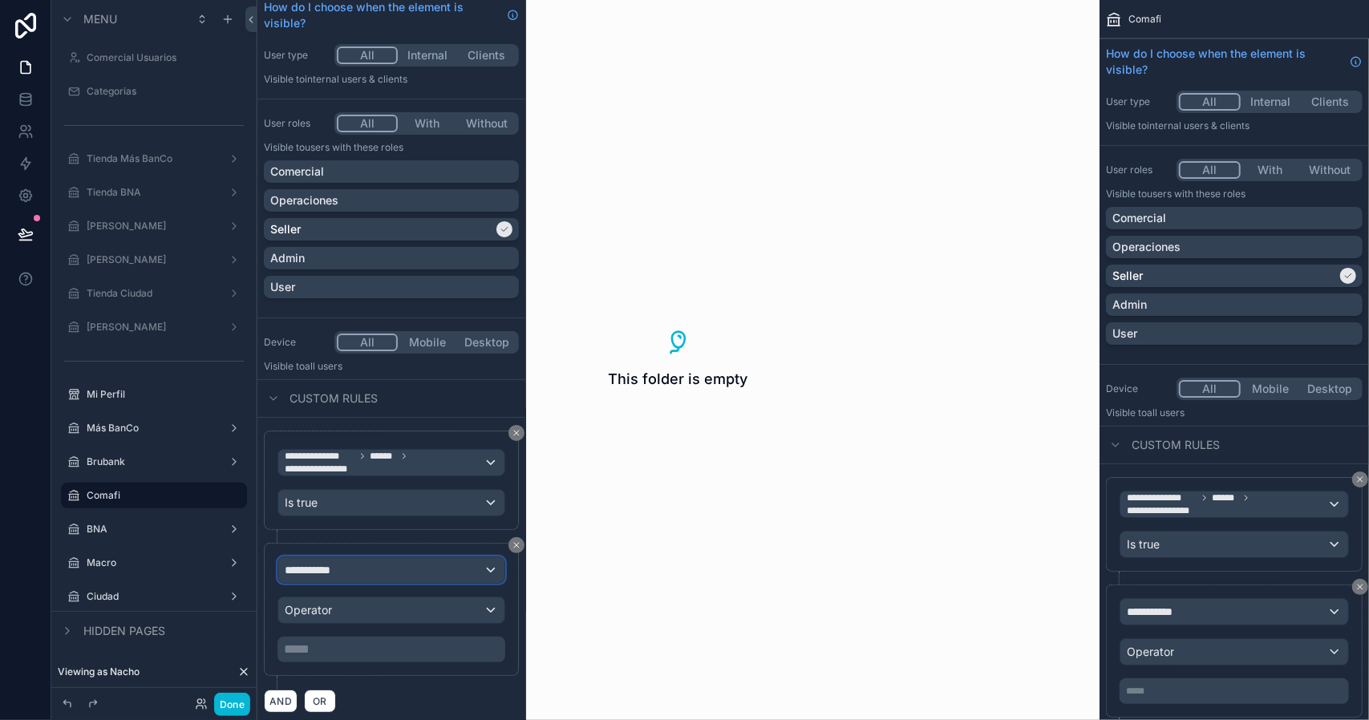
click at [334, 567] on span "**********" at bounding box center [314, 570] width 59 height 16
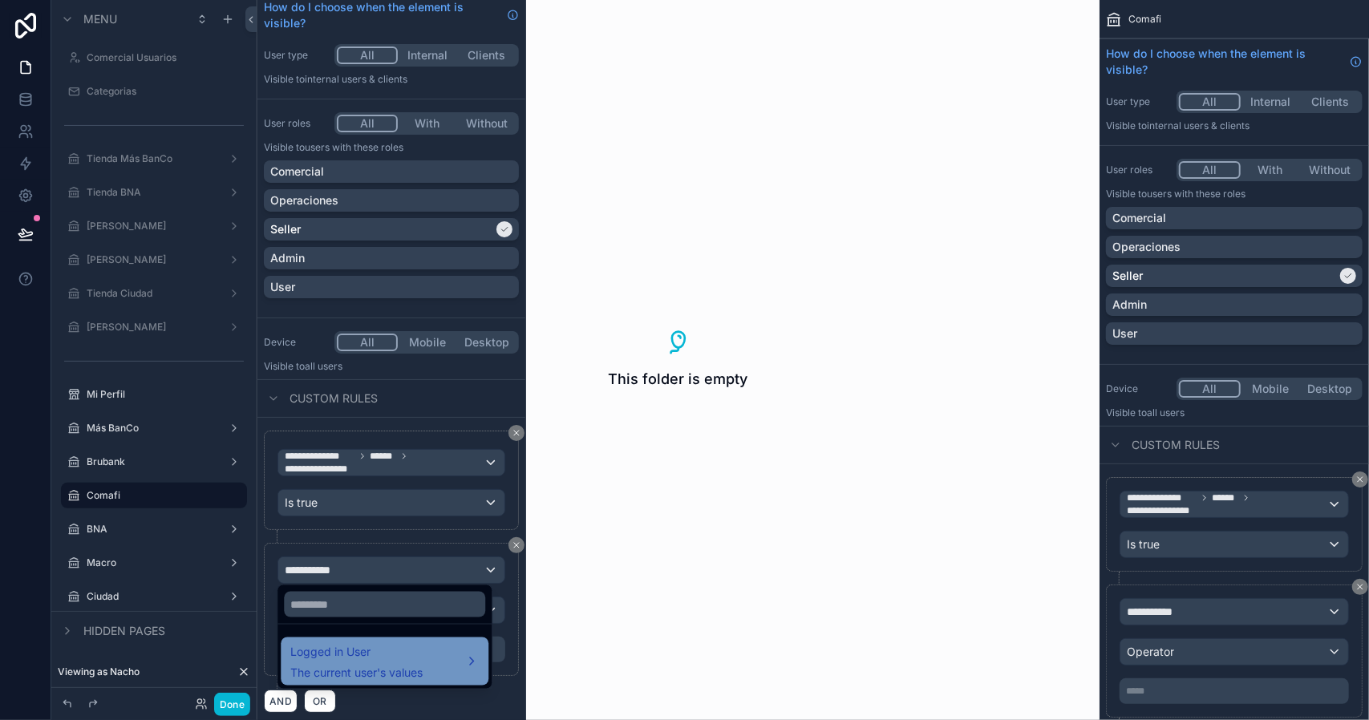
drag, startPoint x: 383, startPoint y: 660, endPoint x: 430, endPoint y: 644, distance: 50.0
click at [382, 660] on span "Logged in User" at bounding box center [356, 651] width 132 height 19
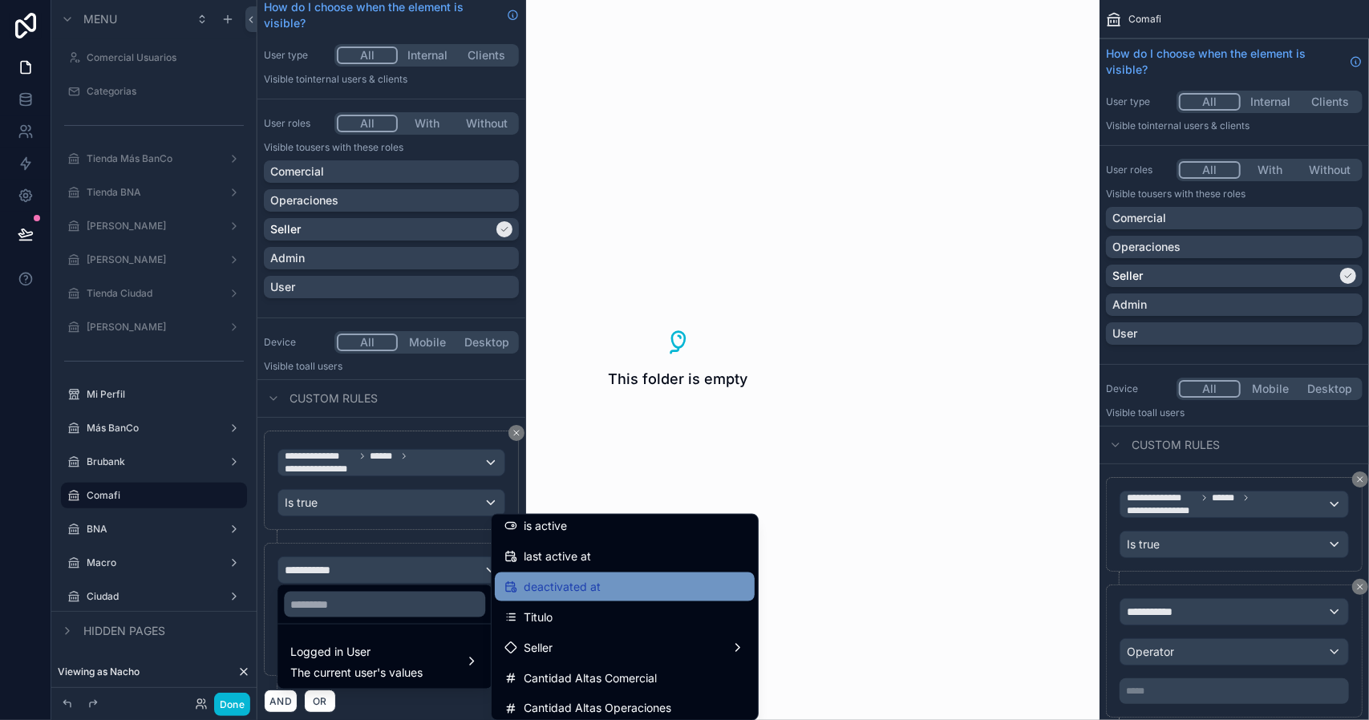
scroll to position [401, 0]
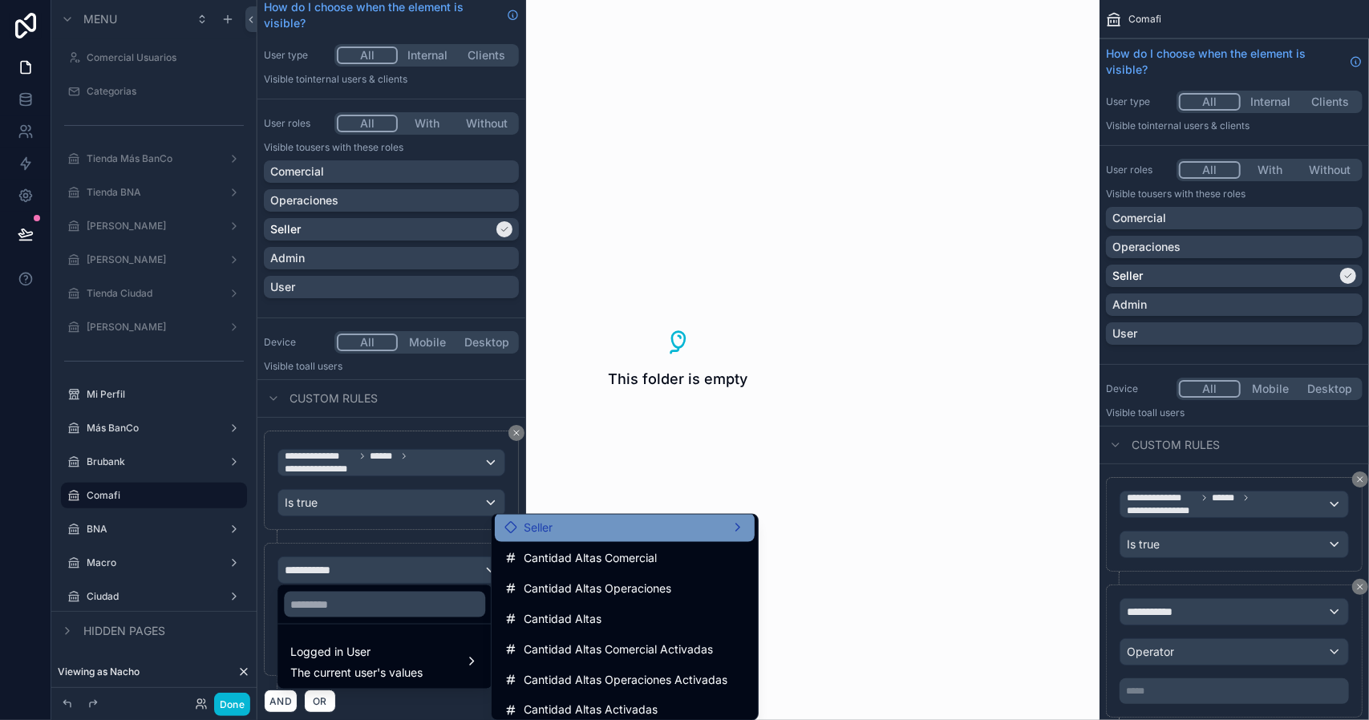
click at [569, 533] on div "Seller" at bounding box center [624, 527] width 241 height 19
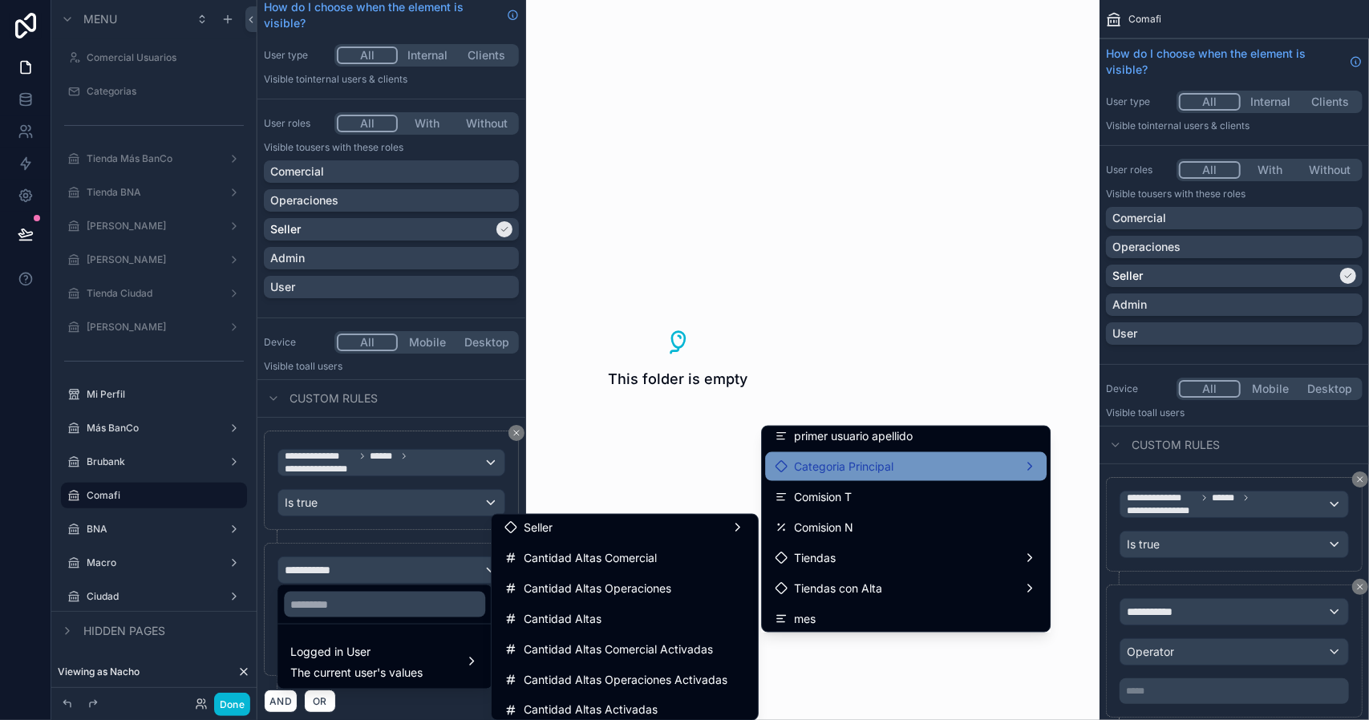
scroll to position [722, 0]
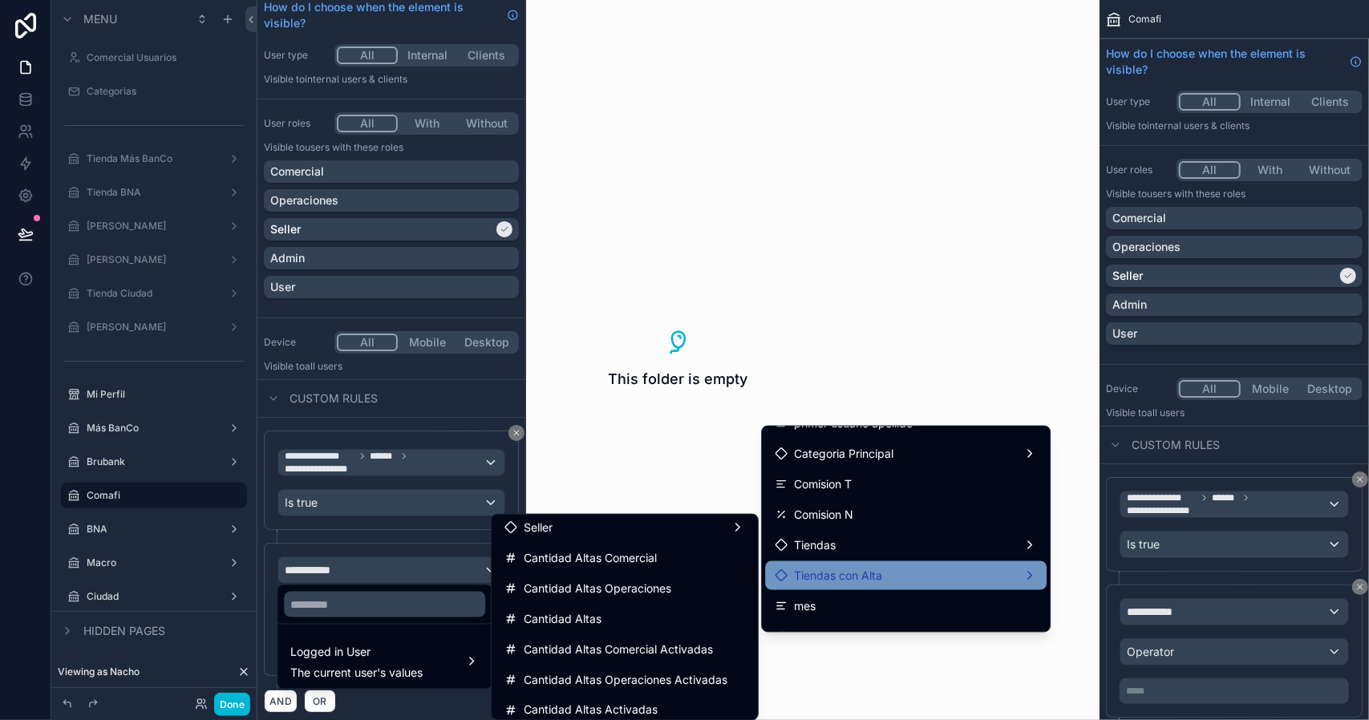
click at [877, 573] on span "Tiendas con Alta" at bounding box center [838, 575] width 88 height 19
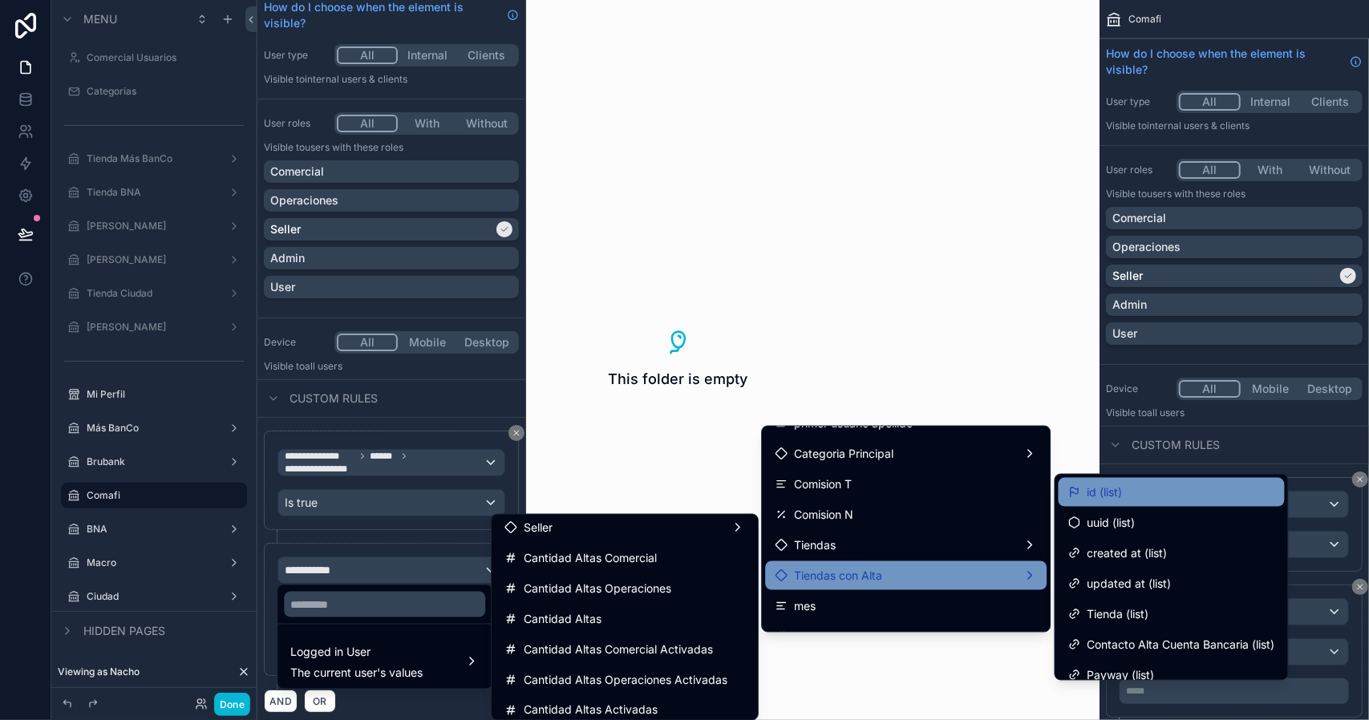
click at [1099, 496] on span "id (list)" at bounding box center [1104, 492] width 35 height 19
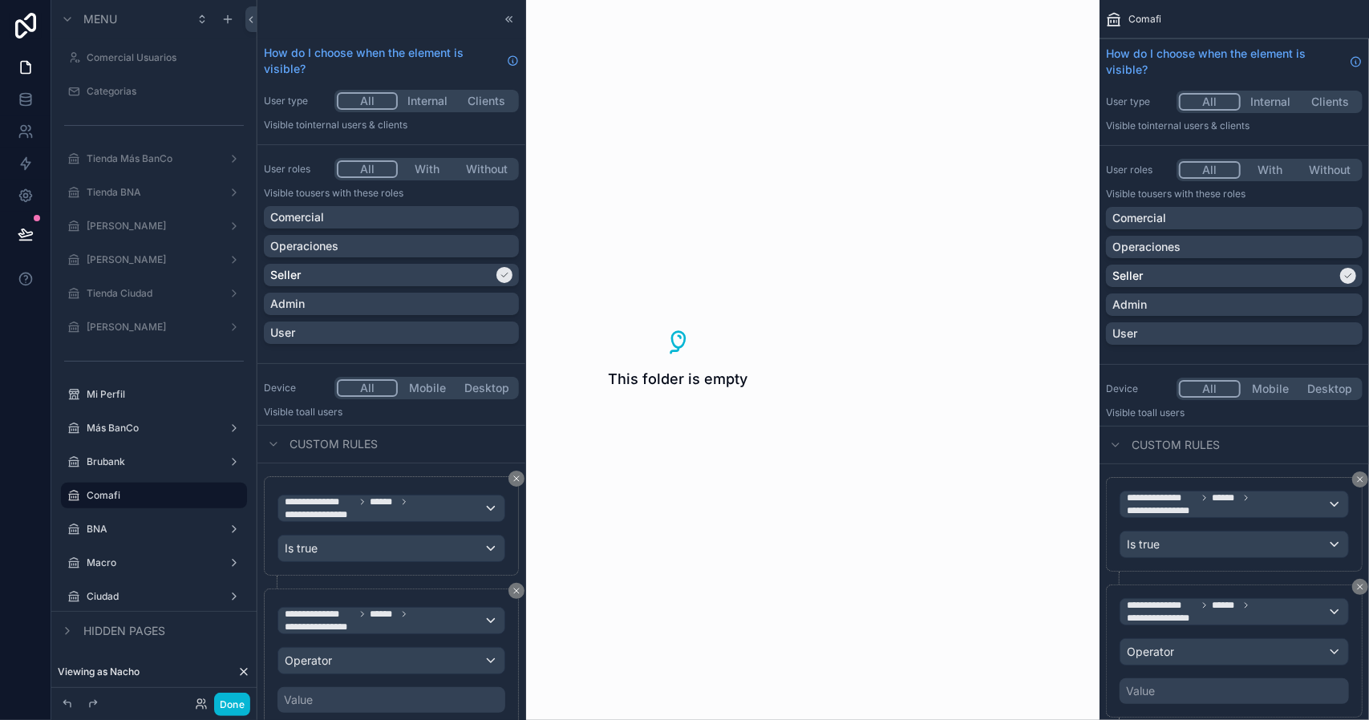
scroll to position [50, 0]
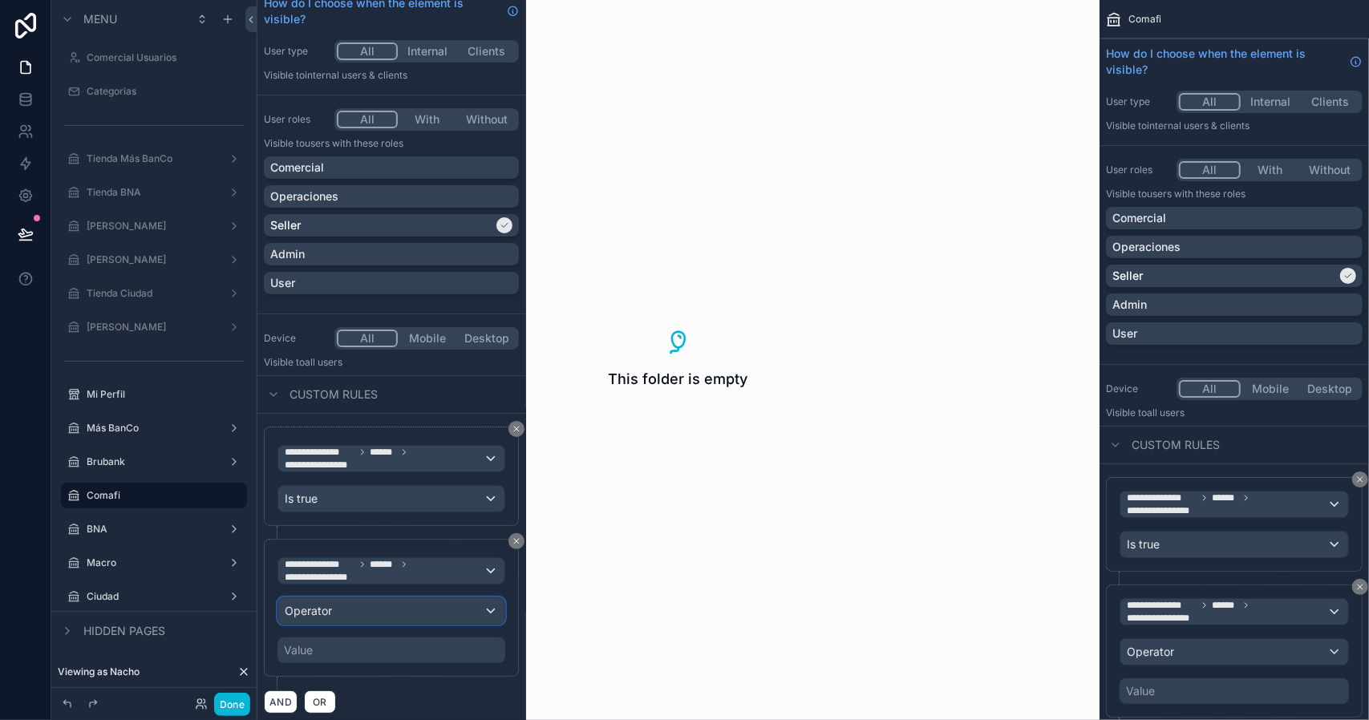
click at [326, 609] on span "Operator" at bounding box center [308, 611] width 47 height 14
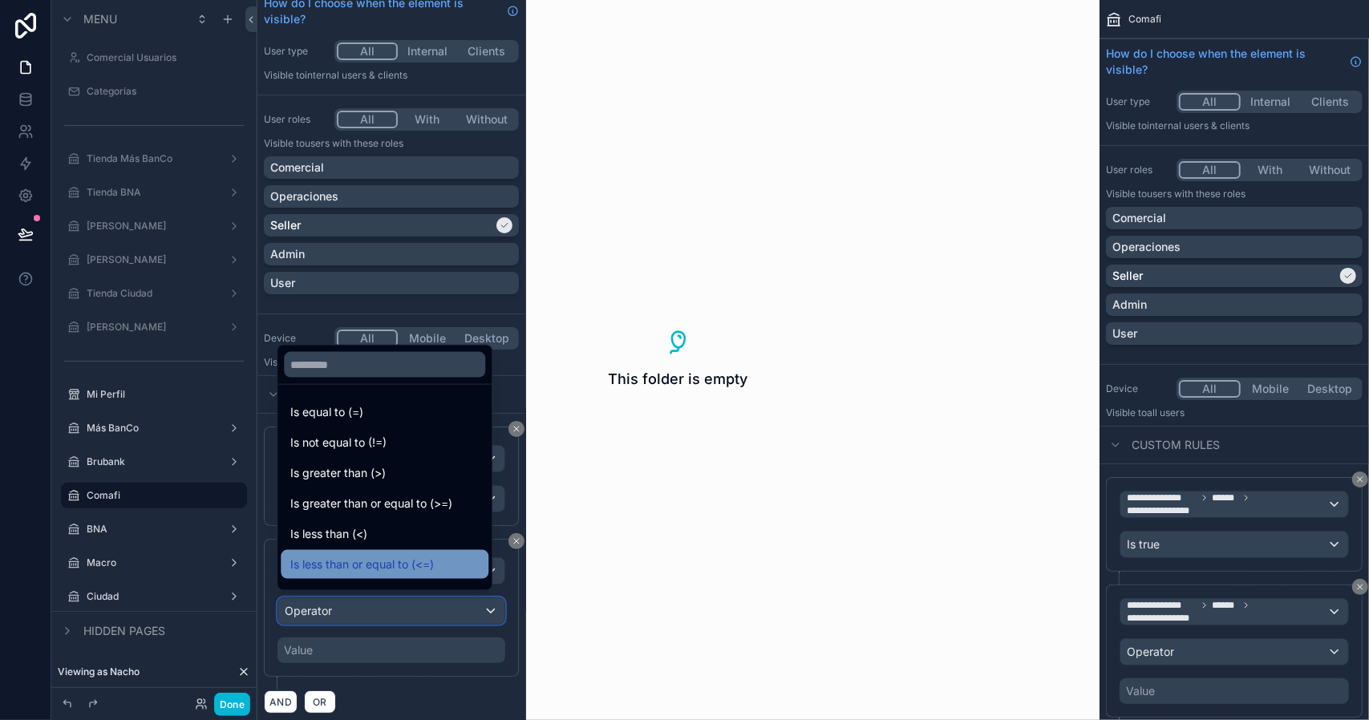
scroll to position [114, 0]
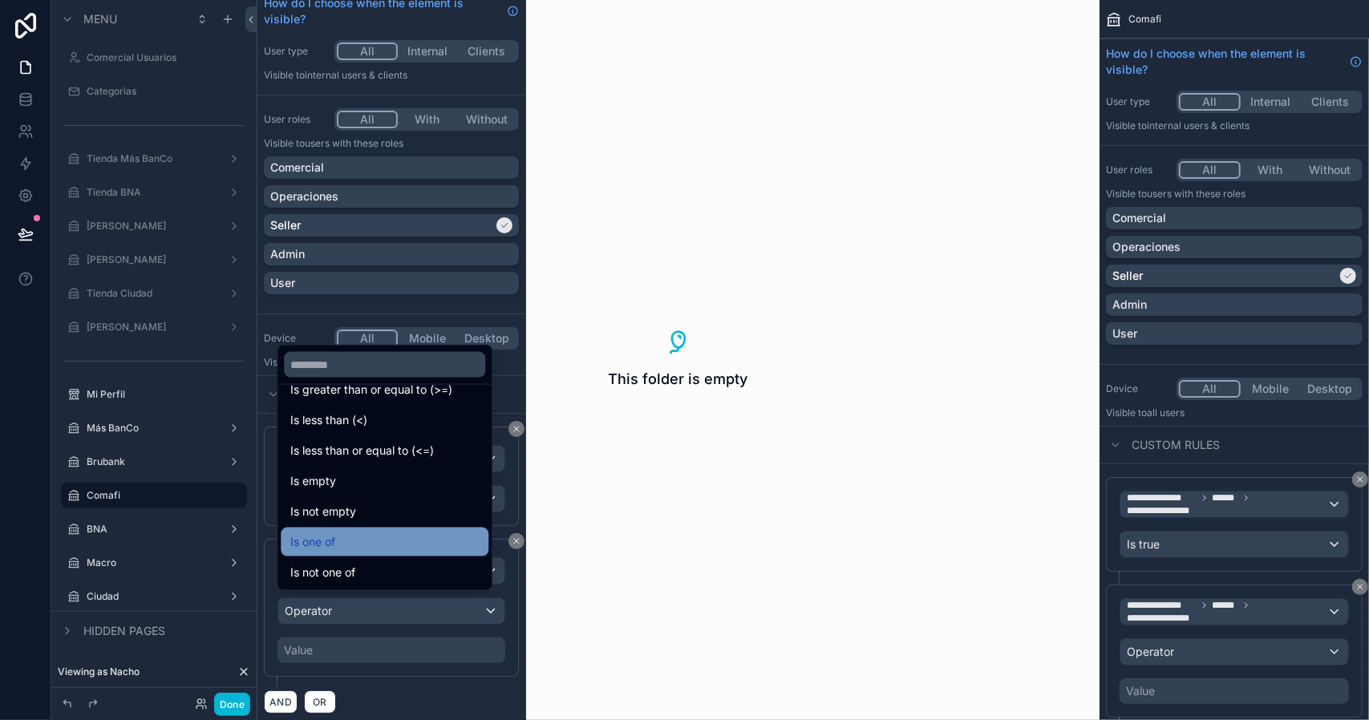
click at [358, 542] on div "Is one of" at bounding box center [384, 541] width 188 height 19
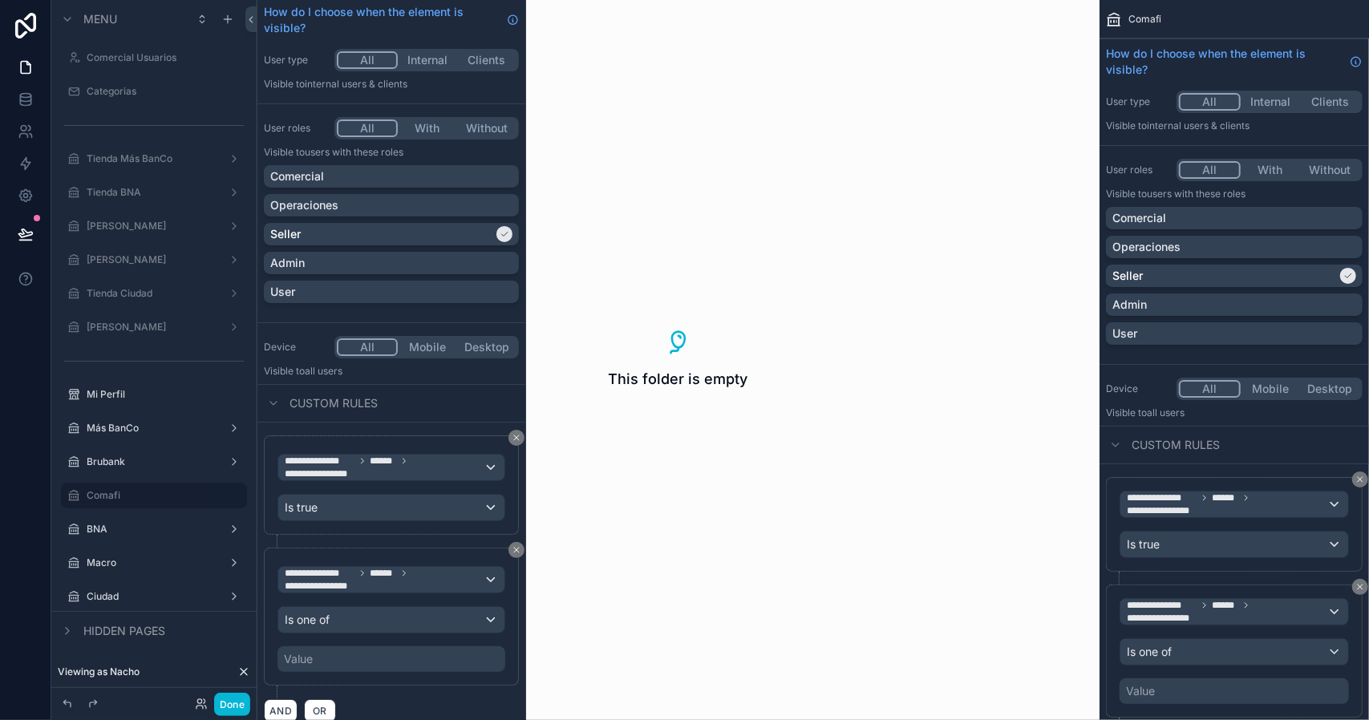
scroll to position [50, 0]
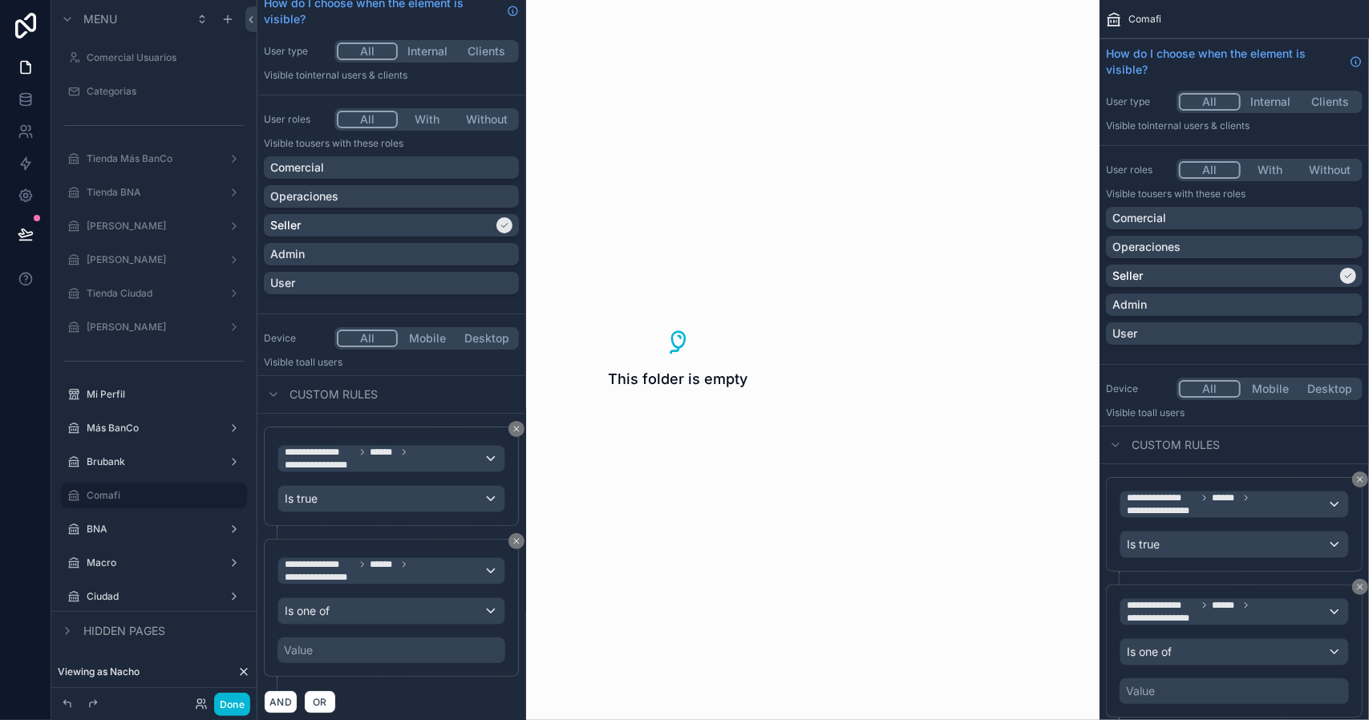
click at [313, 646] on div "Value" at bounding box center [391, 651] width 228 height 26
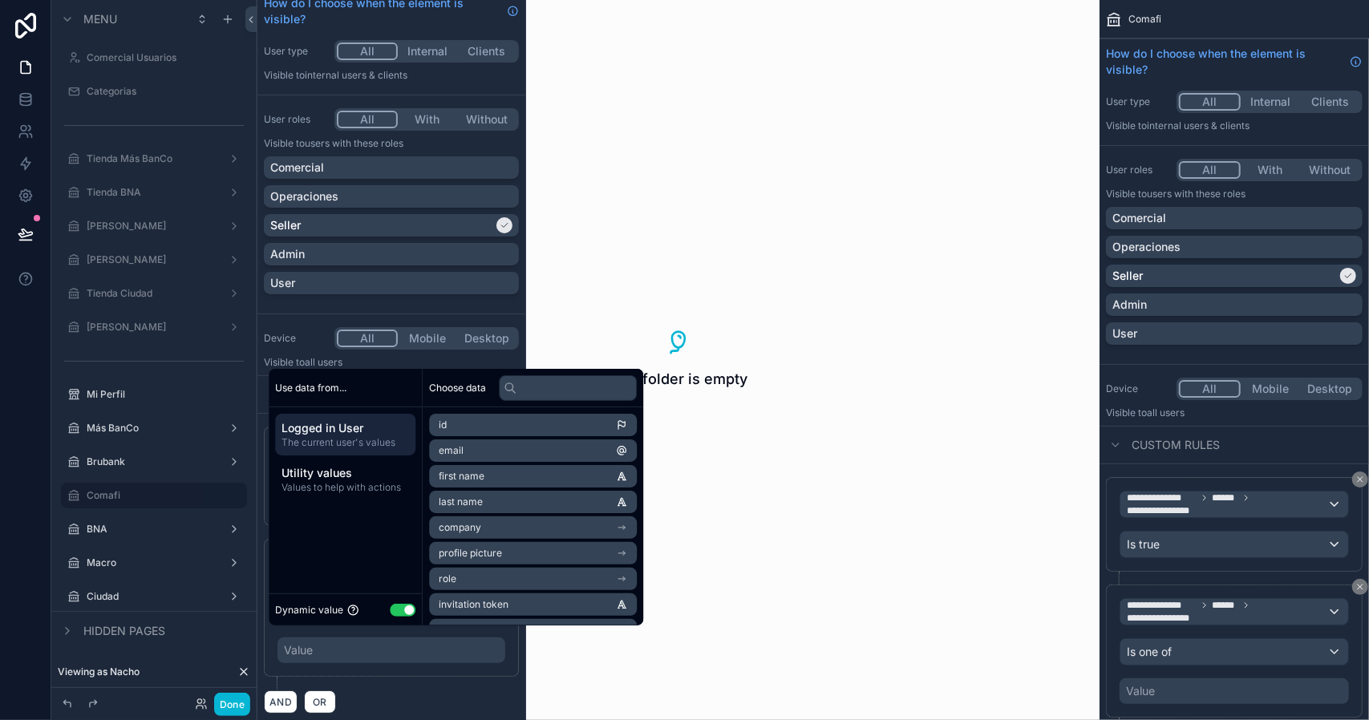
click at [407, 609] on button "Use setting" at bounding box center [403, 610] width 26 height 13
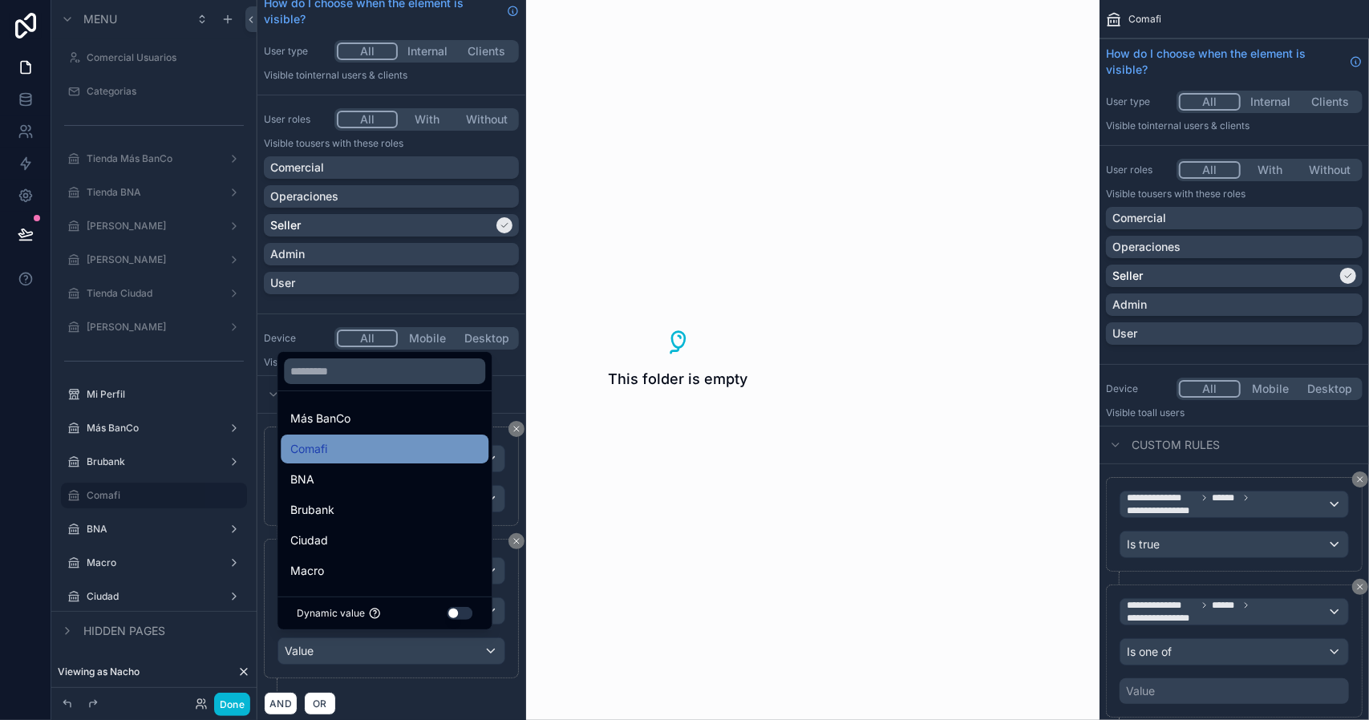
click at [354, 457] on div "Comafi" at bounding box center [384, 448] width 188 height 19
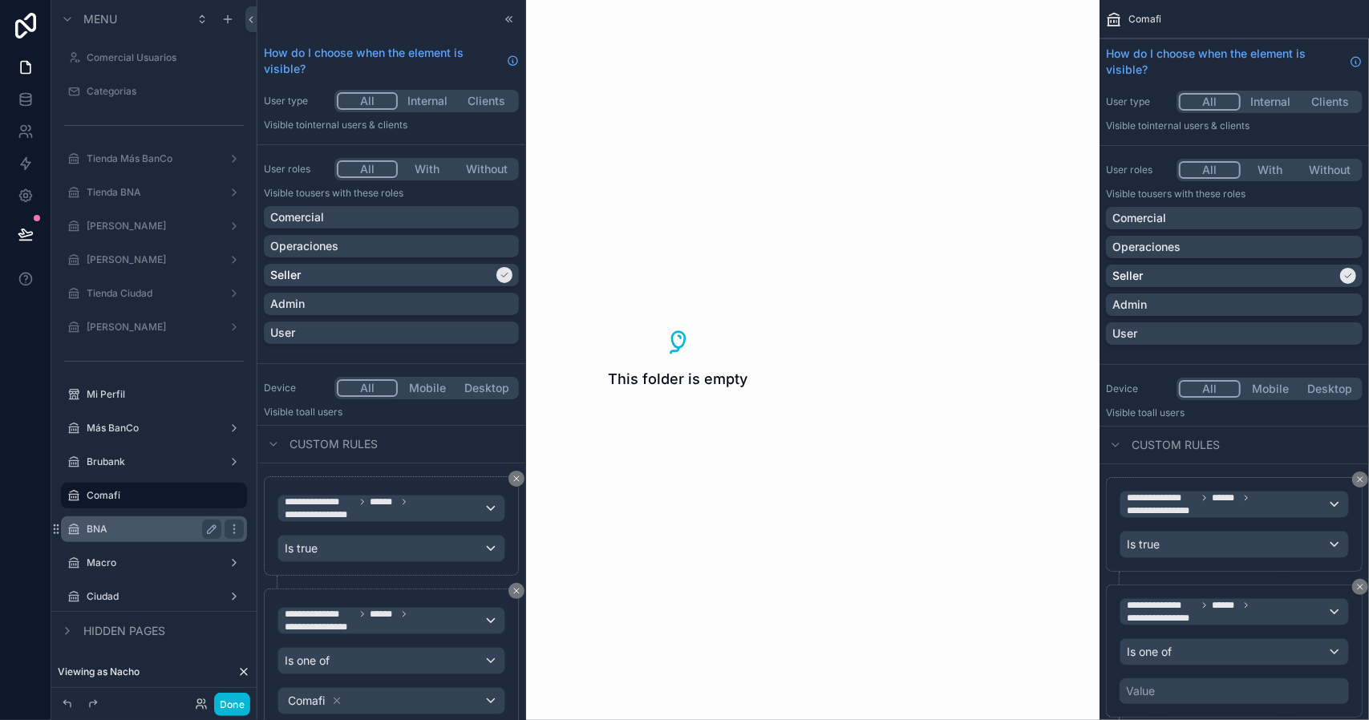
click at [135, 528] on label "BNA" at bounding box center [151, 529] width 128 height 13
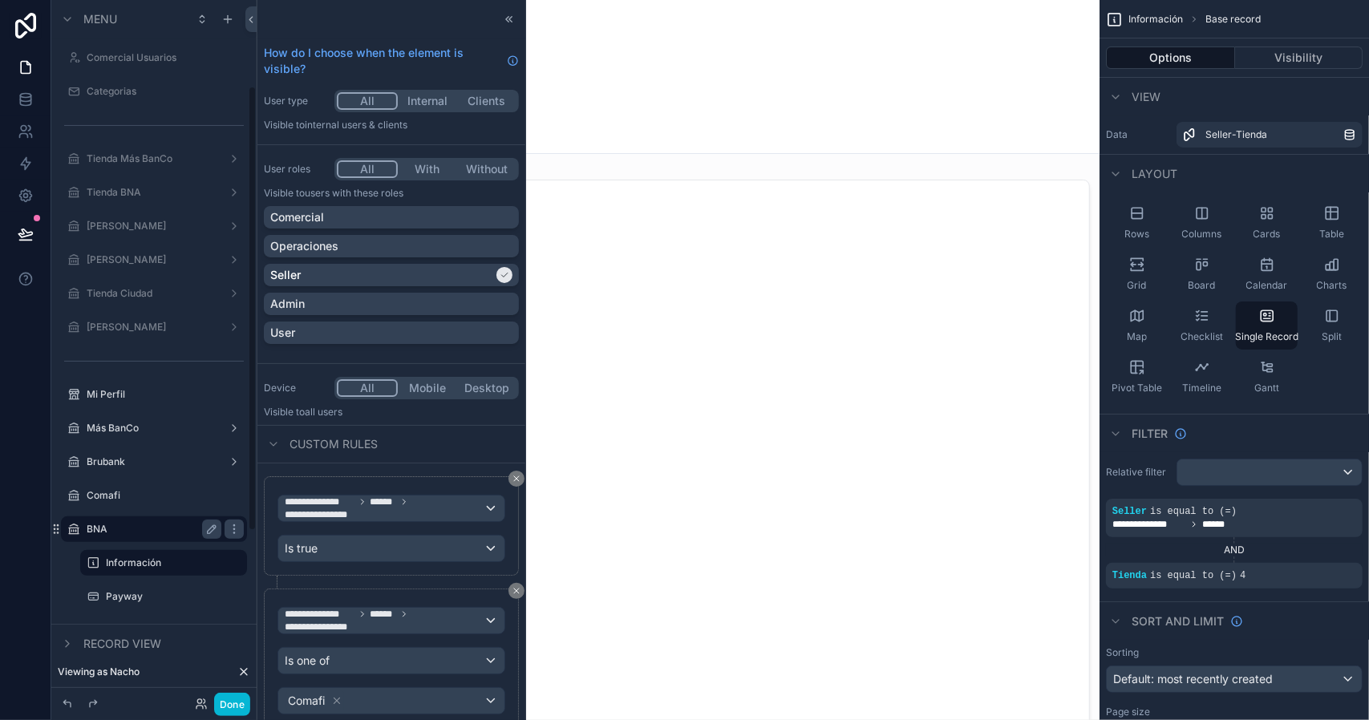
click at [135, 528] on label "BNA" at bounding box center [151, 529] width 128 height 13
click at [229, 524] on icon "scrollable content" at bounding box center [234, 529] width 13 height 13
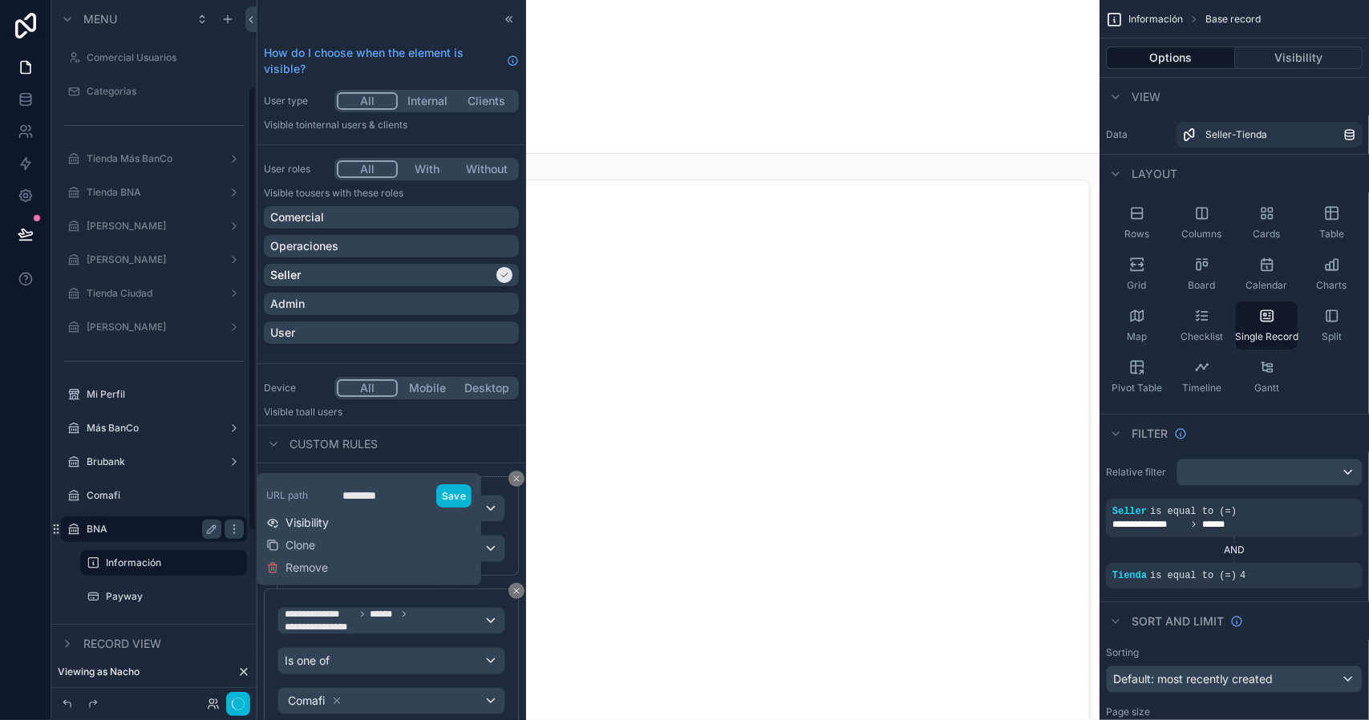
click at [306, 525] on span "Visibility" at bounding box center [306, 523] width 43 height 16
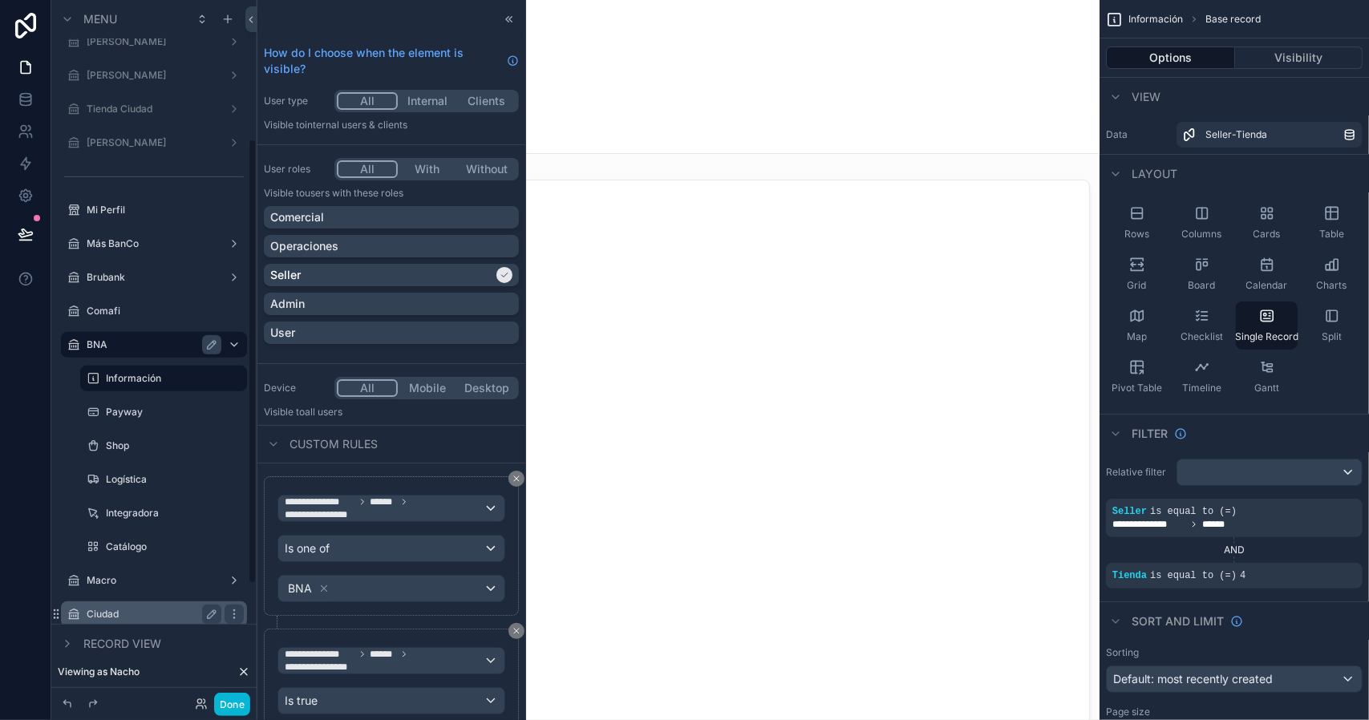
scroll to position [401, 0]
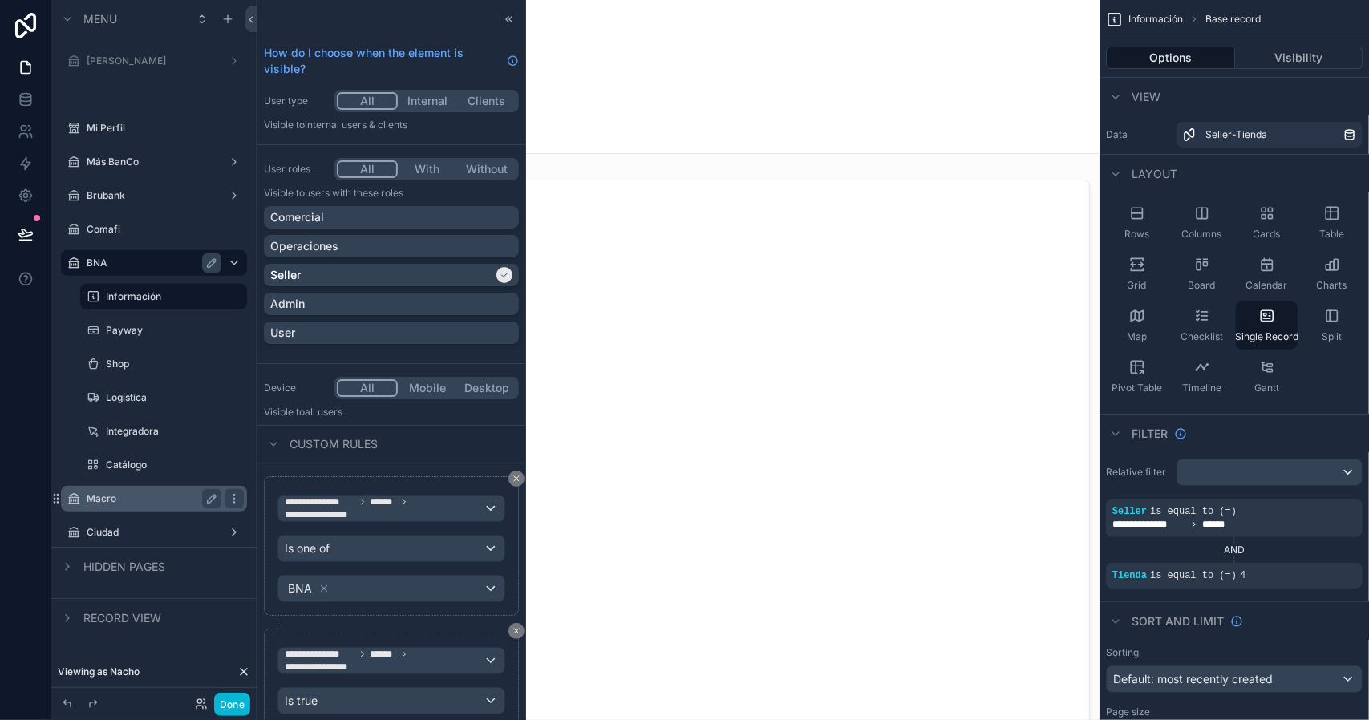
click at [156, 501] on label "Macro" at bounding box center [151, 498] width 128 height 13
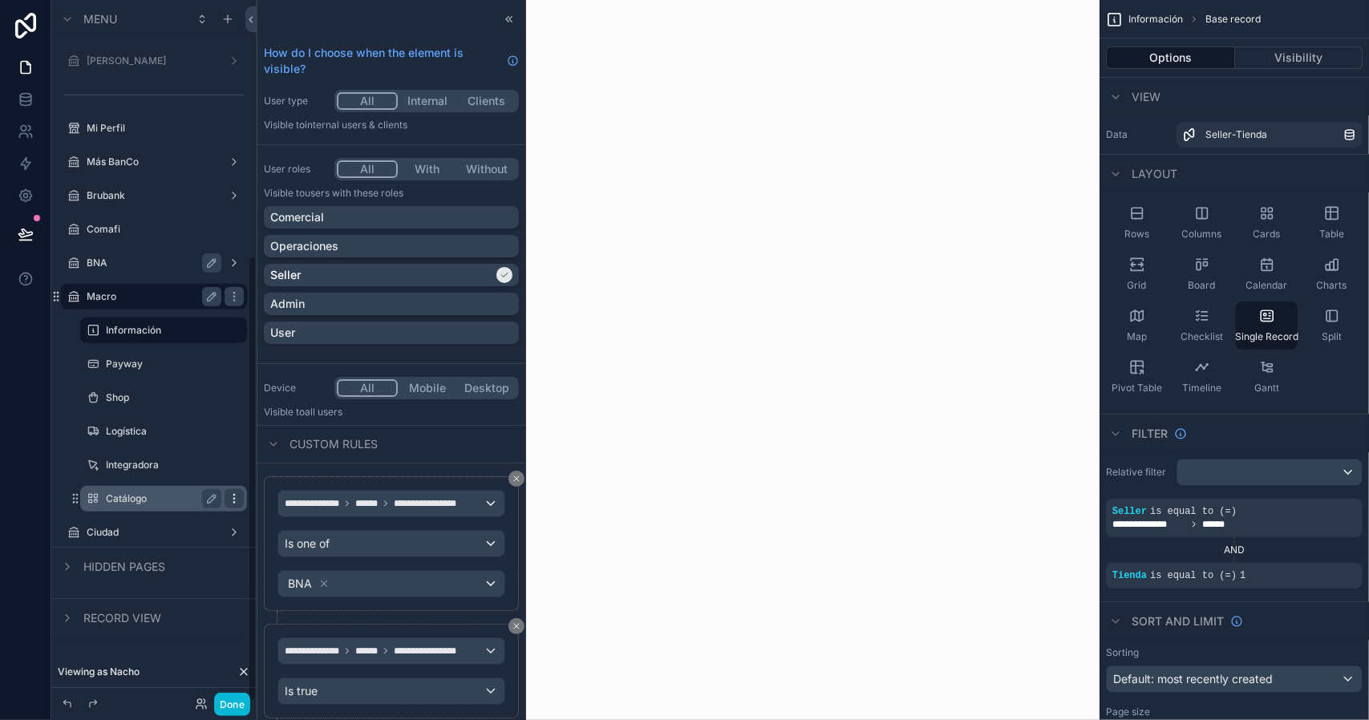
scroll to position [401, 0]
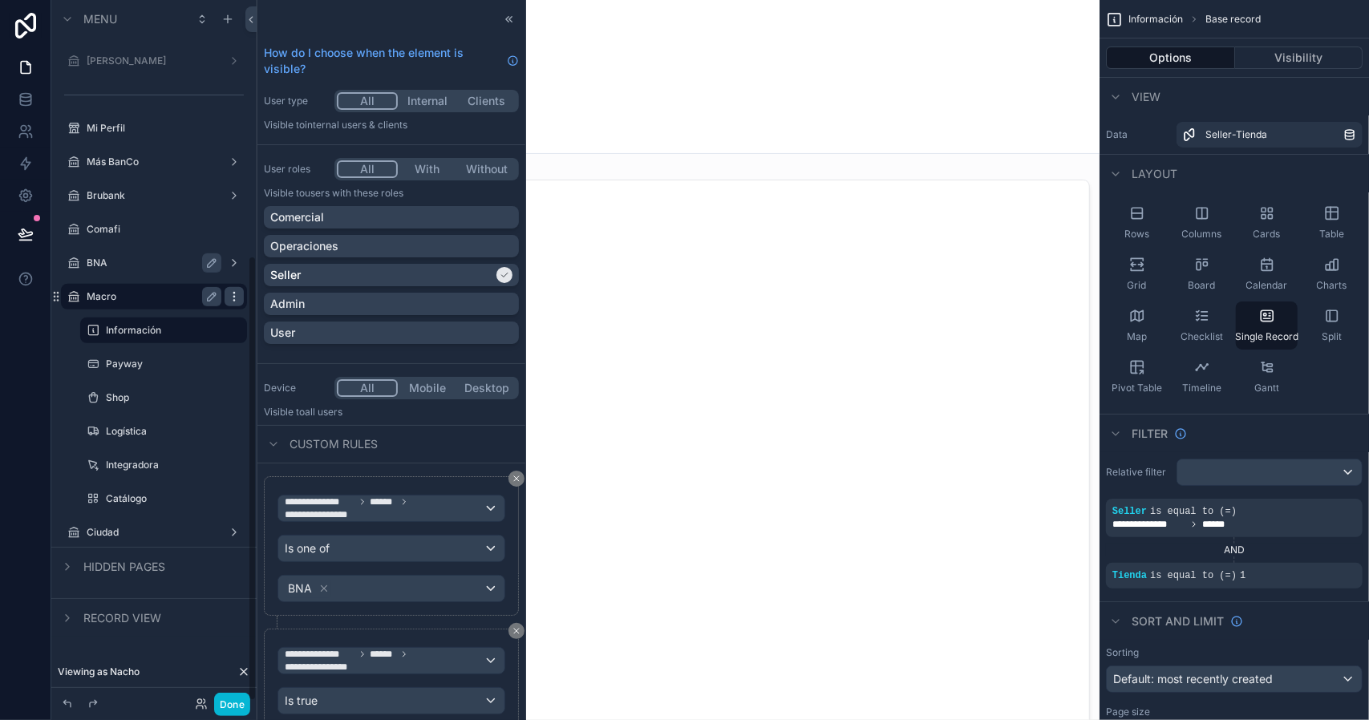
click at [231, 298] on icon "scrollable content" at bounding box center [234, 296] width 13 height 13
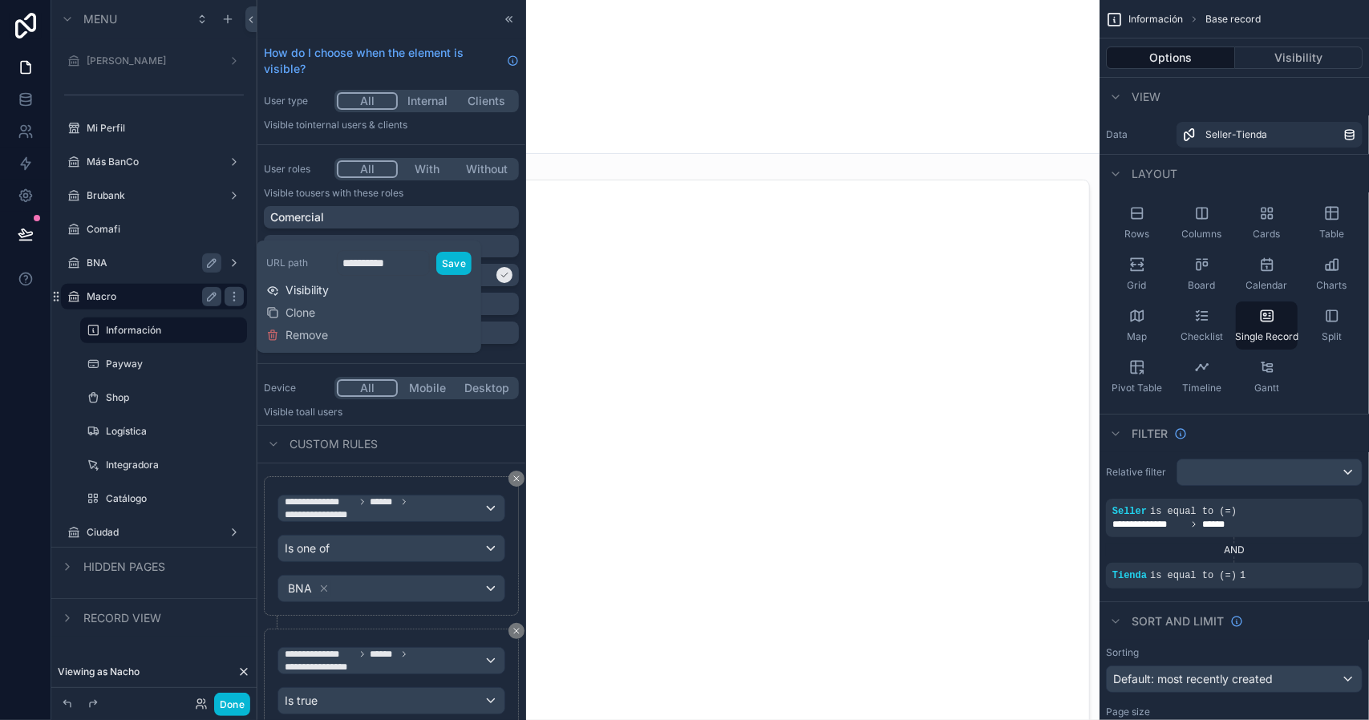
click at [302, 291] on span "Visibility" at bounding box center [306, 290] width 43 height 16
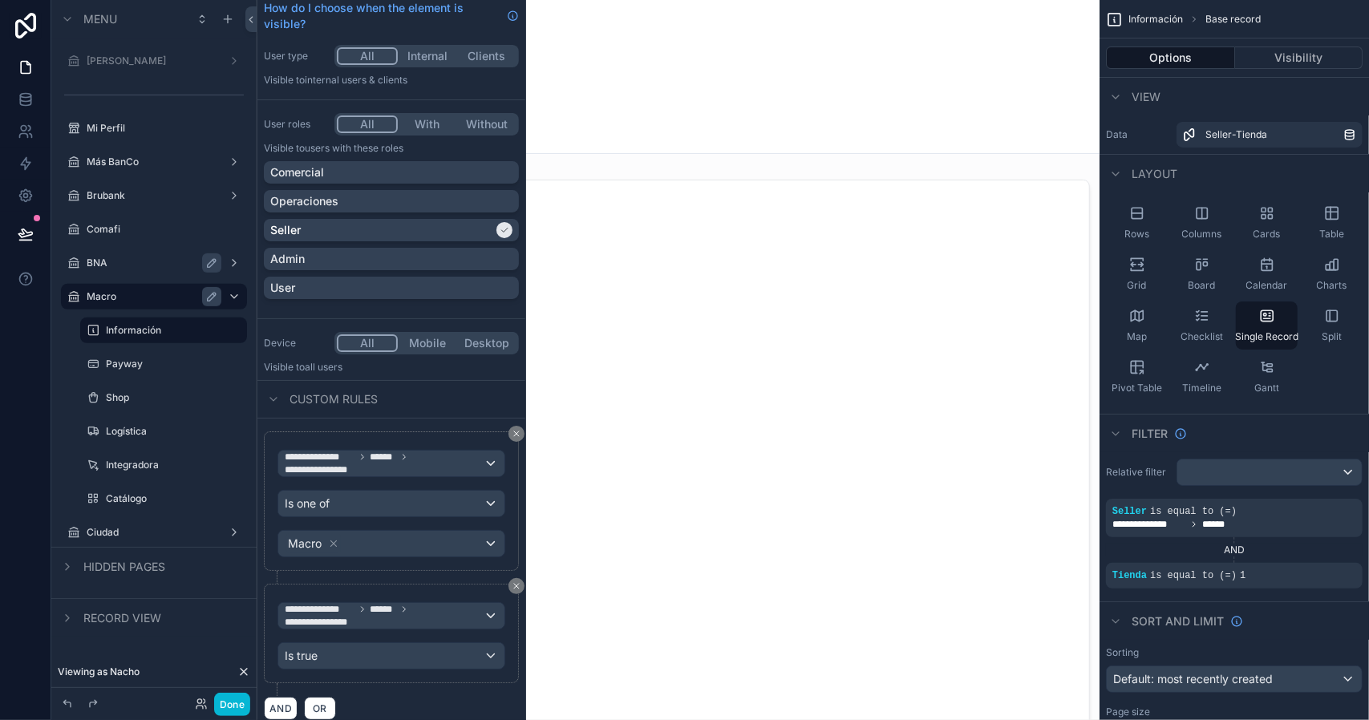
scroll to position [51, 0]
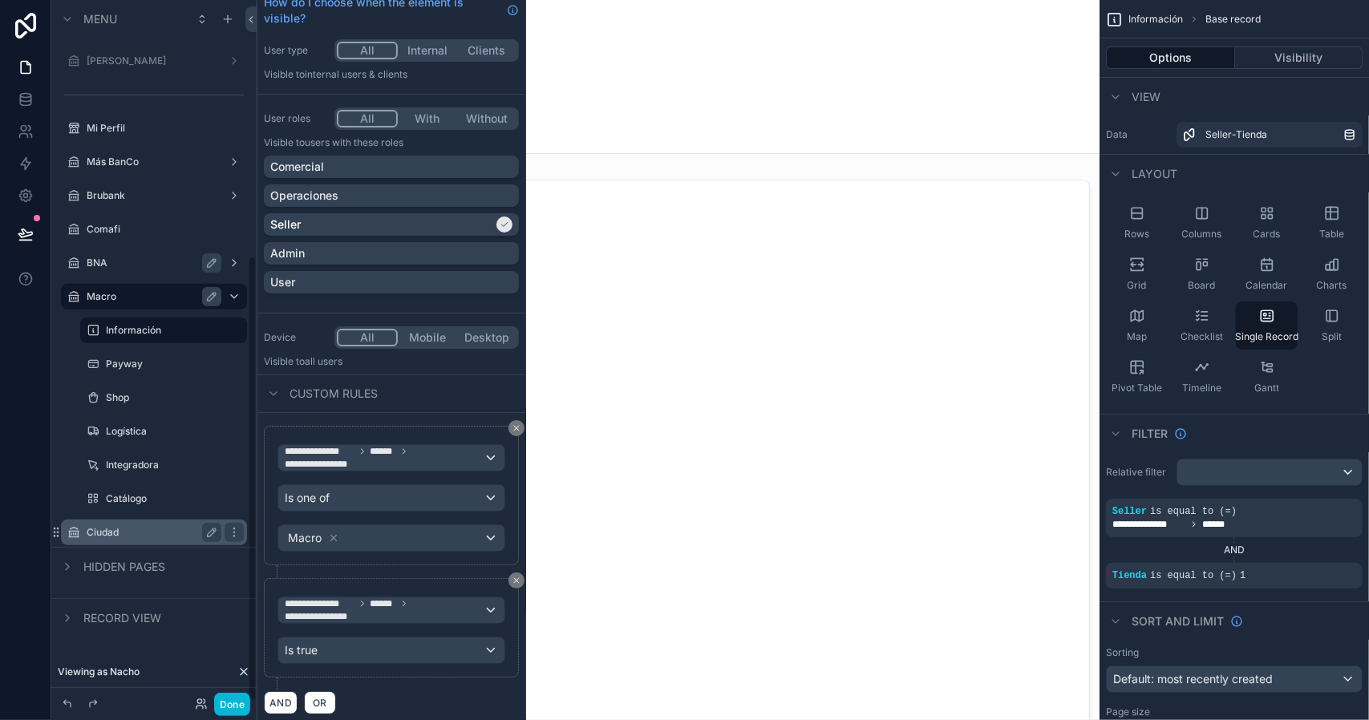
click at [125, 533] on label "Ciudad" at bounding box center [151, 532] width 128 height 13
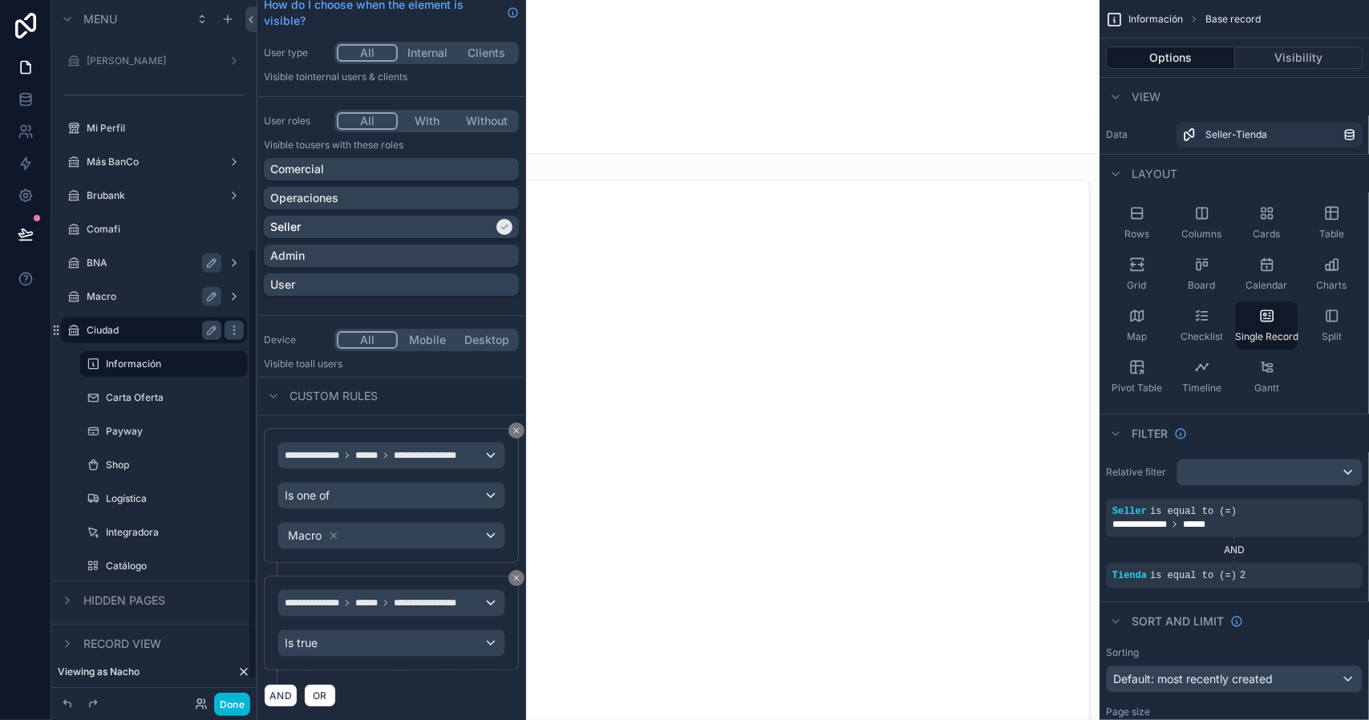
scroll to position [401, 0]
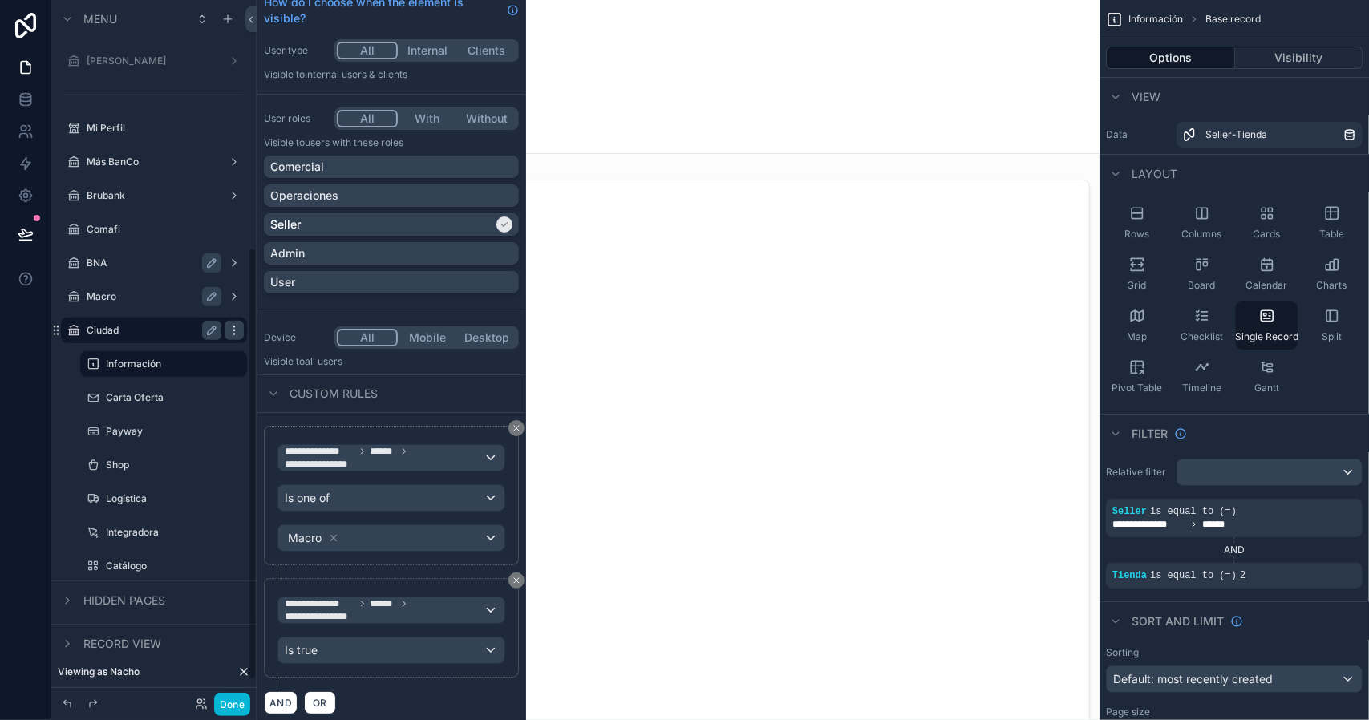
click at [233, 327] on icon "scrollable content" at bounding box center [233, 326] width 1 height 1
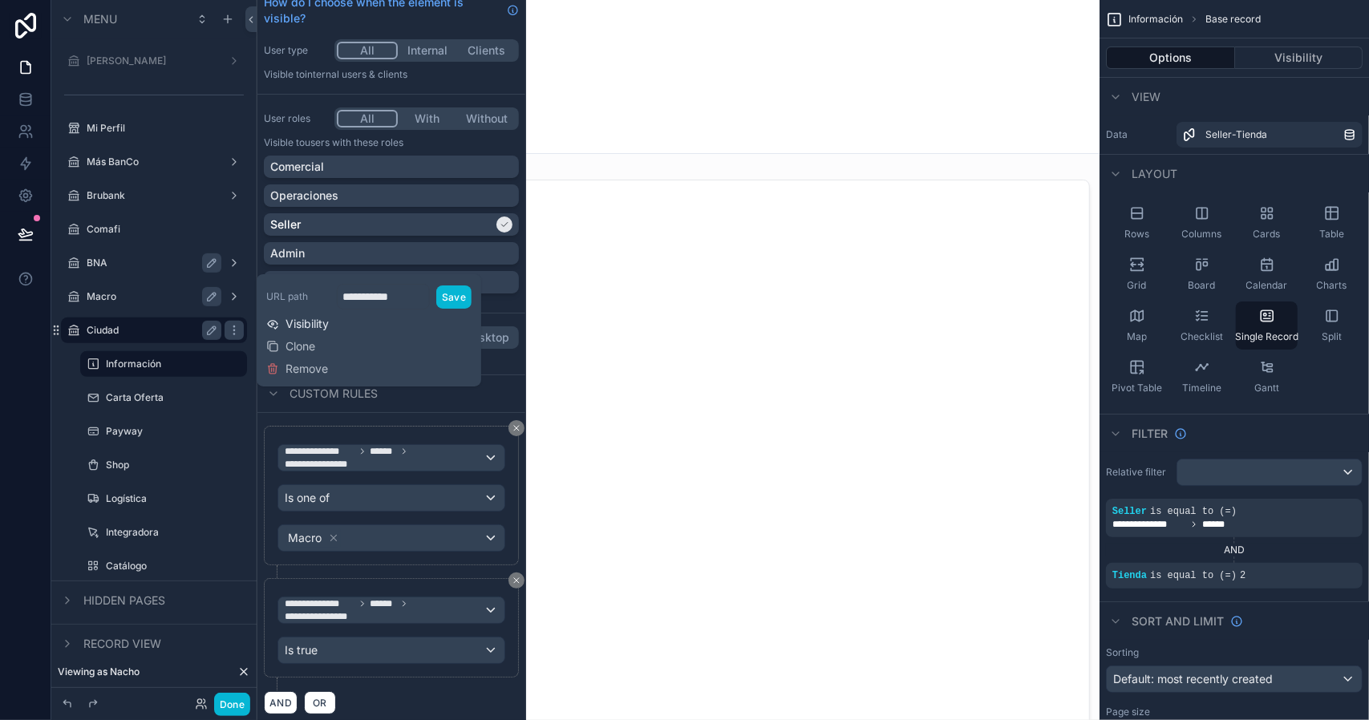
click at [306, 326] on span "Visibility" at bounding box center [306, 324] width 43 height 16
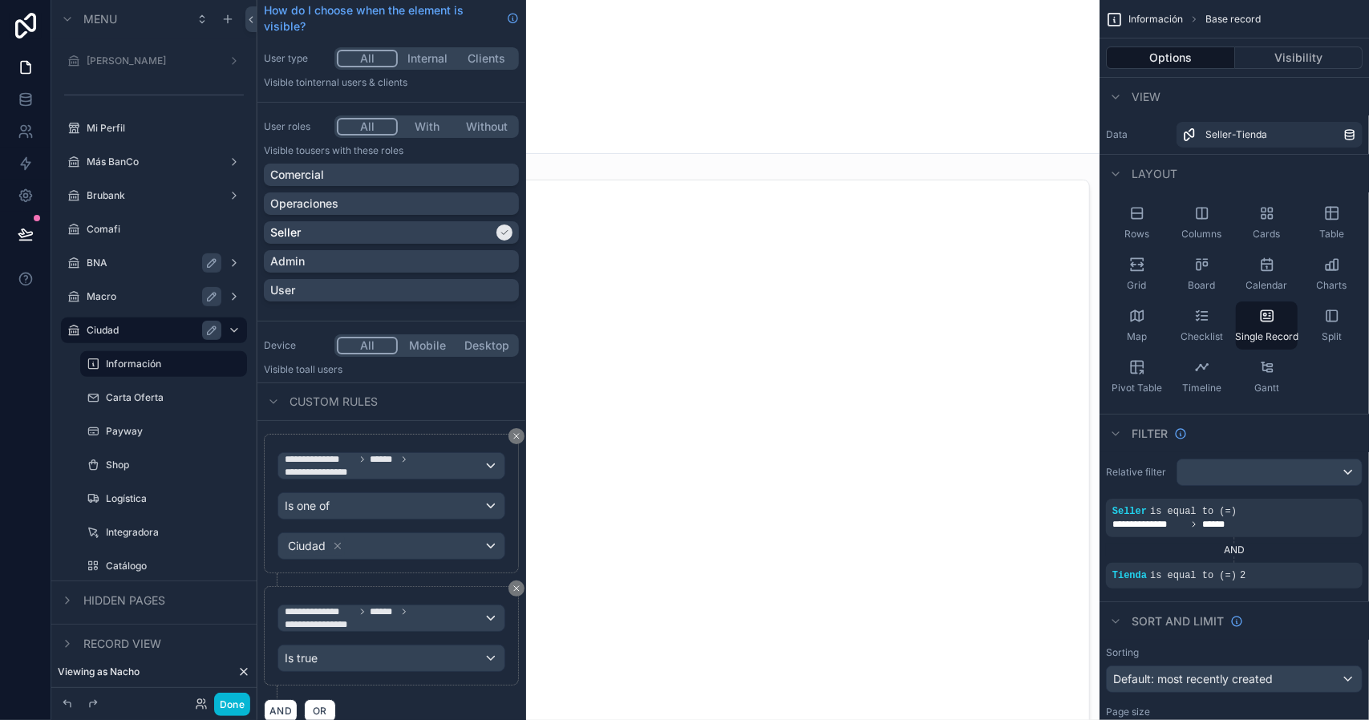
scroll to position [51, 0]
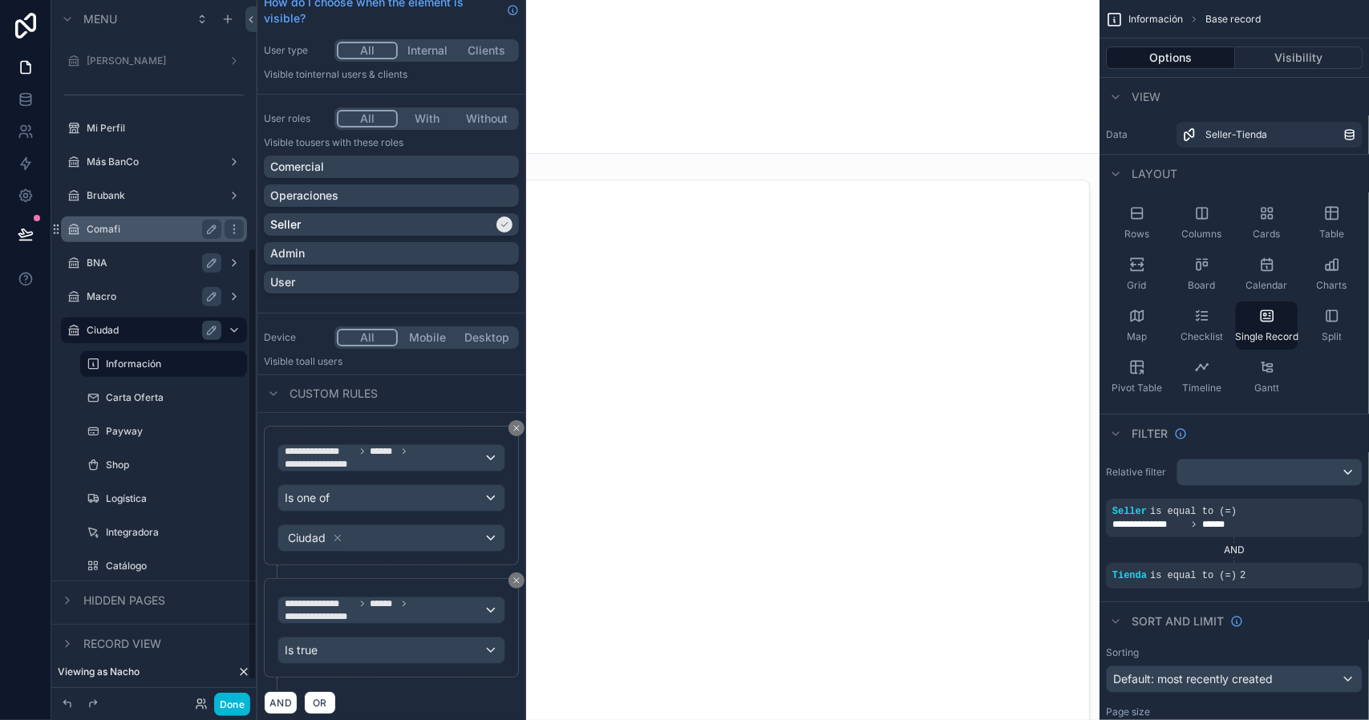
click at [150, 225] on label "Comafi" at bounding box center [151, 229] width 128 height 13
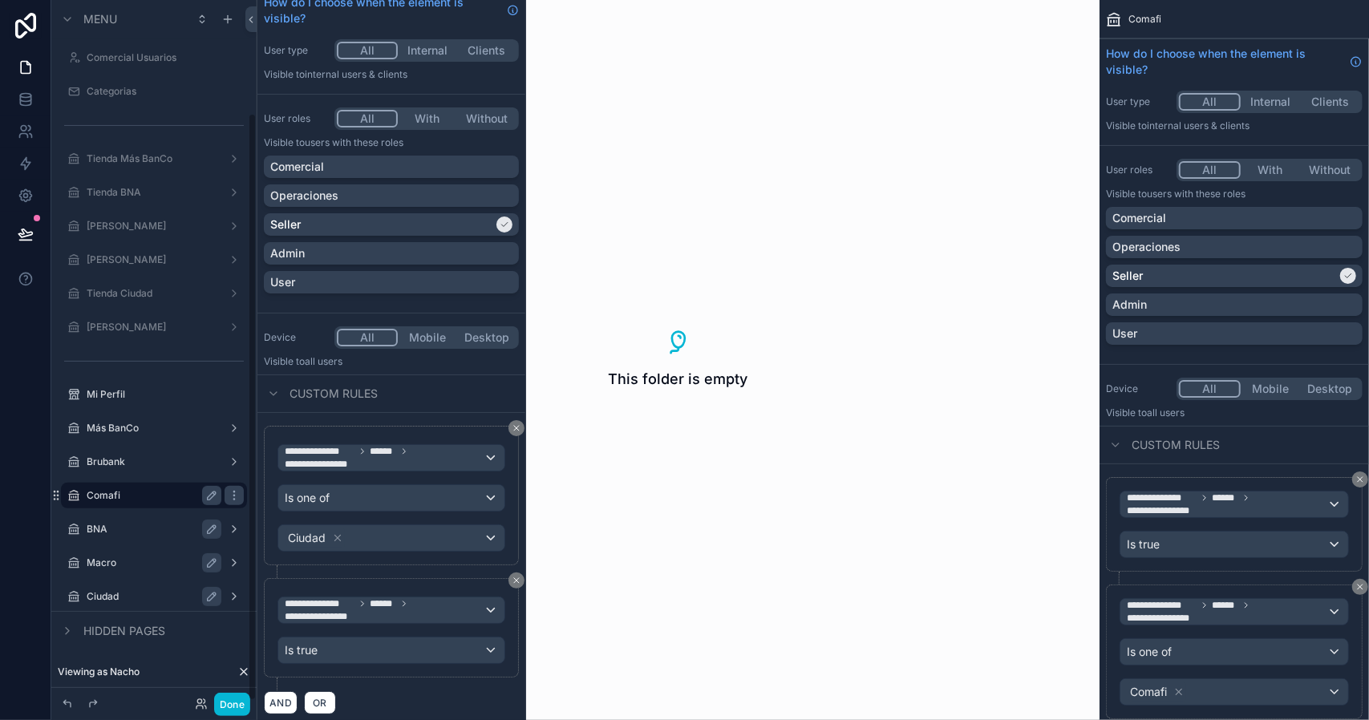
scroll to position [135, 0]
click at [137, 495] on label "Comafi" at bounding box center [151, 495] width 128 height 13
click at [163, 430] on label "Más BanCo" at bounding box center [151, 428] width 128 height 13
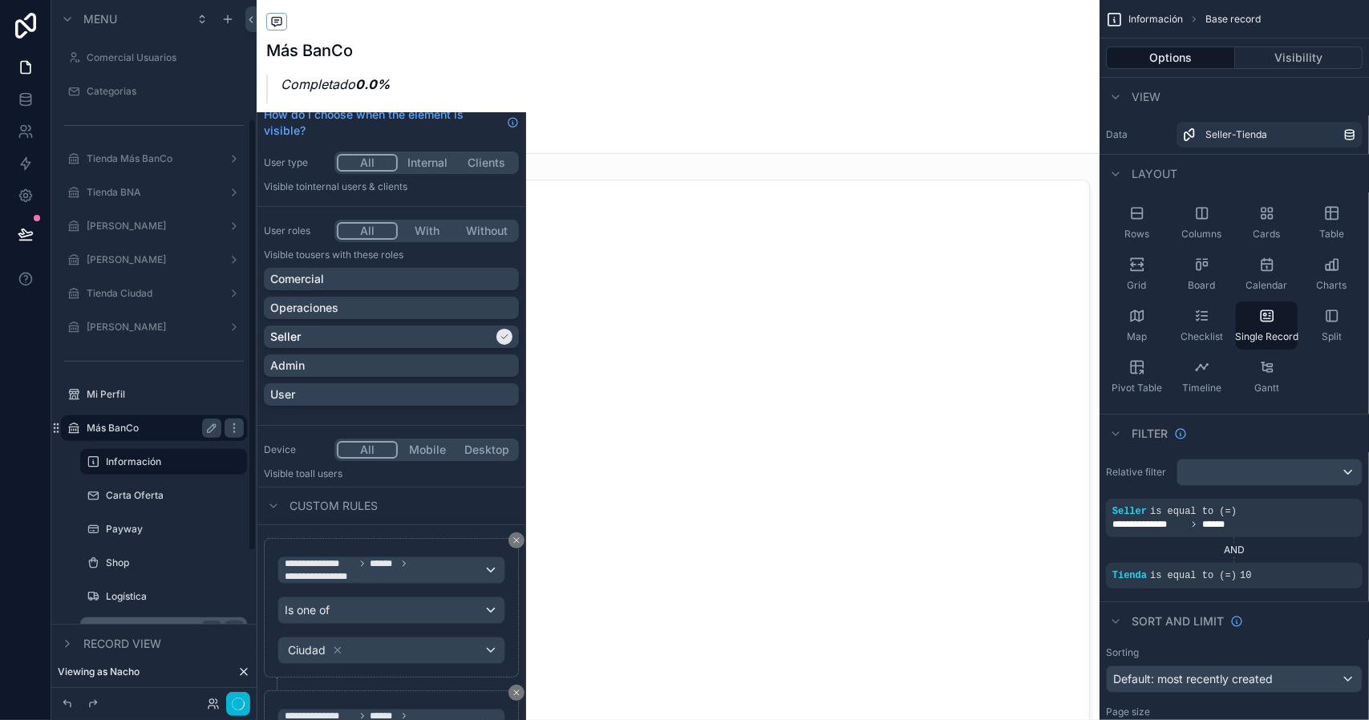
scroll to position [375, 0]
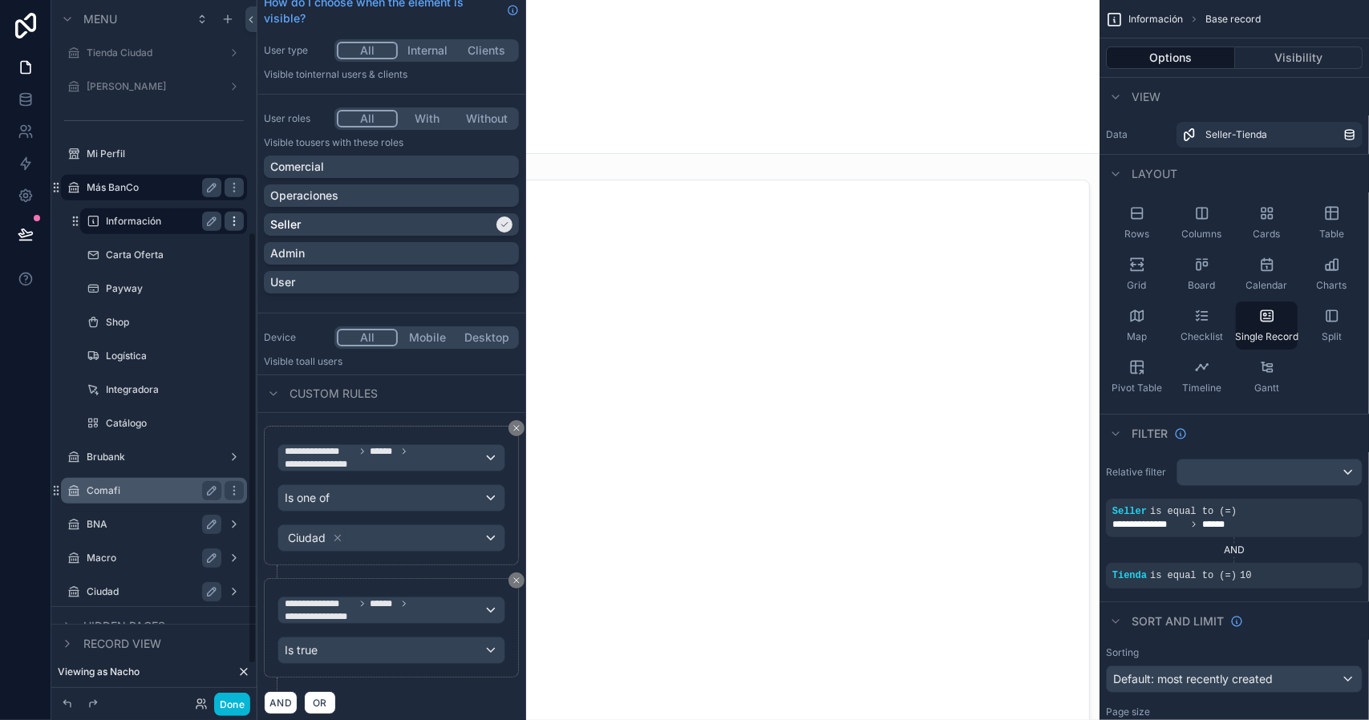
click at [235, 221] on icon "scrollable content" at bounding box center [234, 221] width 13 height 13
click at [298, 207] on span "Clone" at bounding box center [300, 210] width 30 height 16
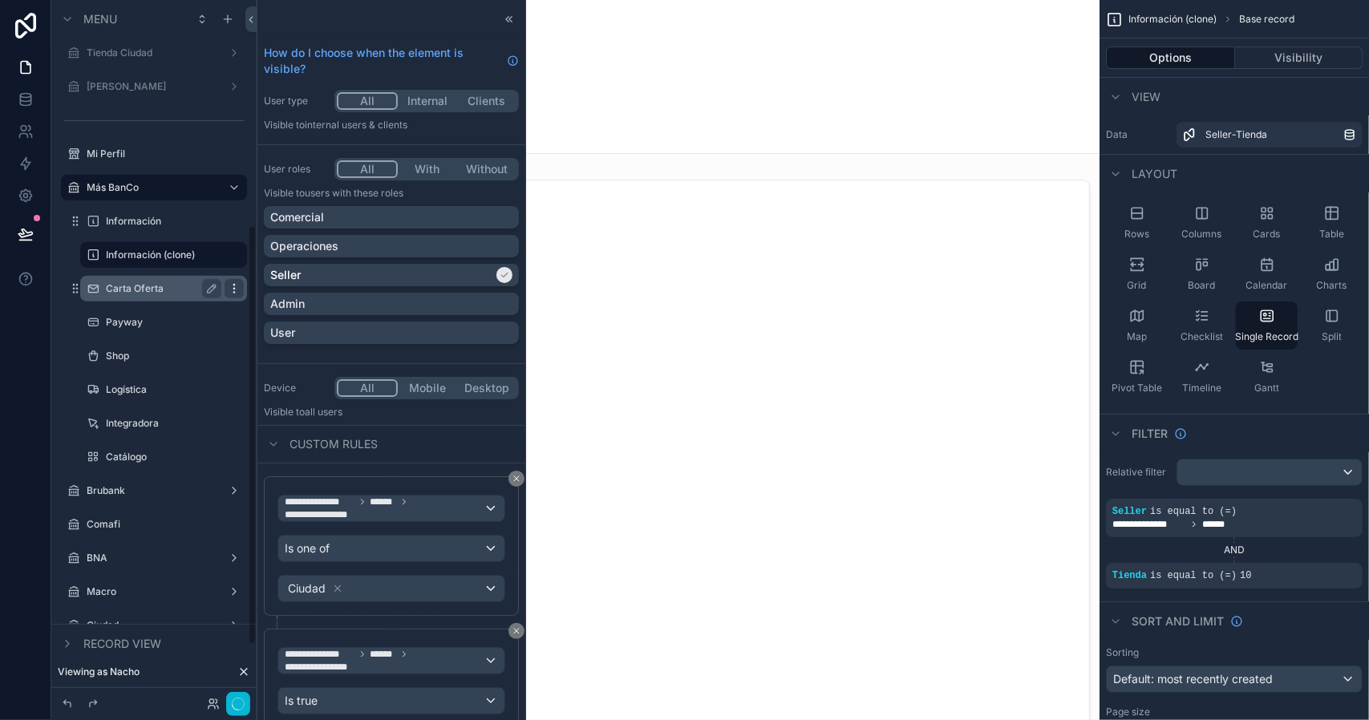
click at [233, 290] on icon "scrollable content" at bounding box center [234, 288] width 13 height 13
click at [298, 304] on span "Clone" at bounding box center [300, 306] width 30 height 16
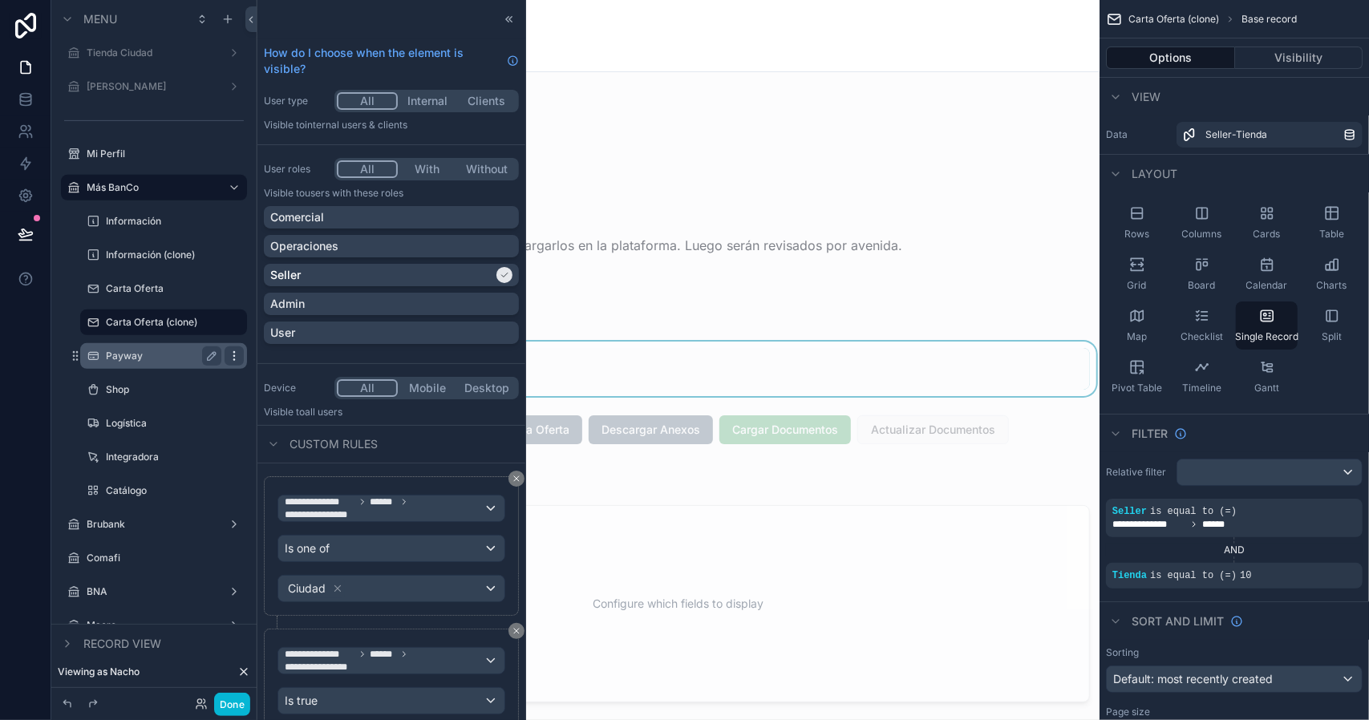
click at [233, 358] on icon "scrollable content" at bounding box center [234, 356] width 13 height 13
click at [300, 343] on span "Clone" at bounding box center [300, 345] width 30 height 16
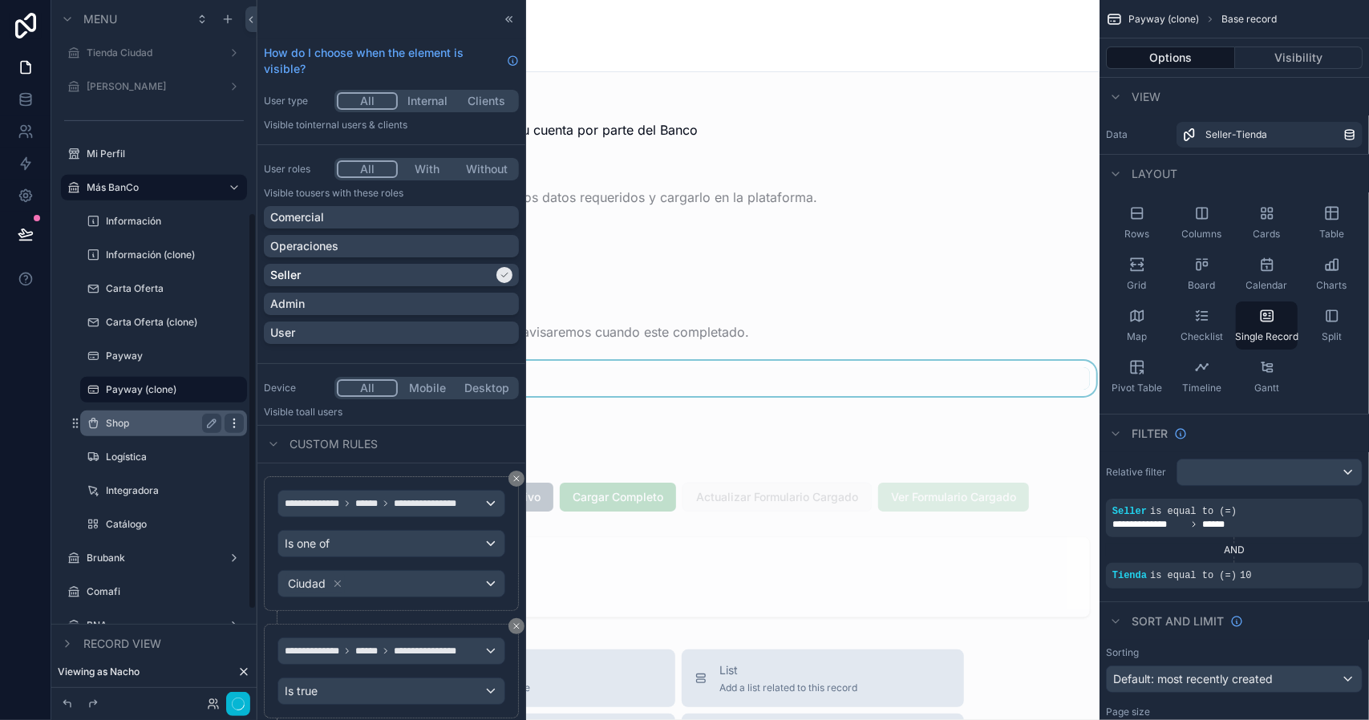
click at [235, 424] on icon "scrollable content" at bounding box center [234, 423] width 13 height 13
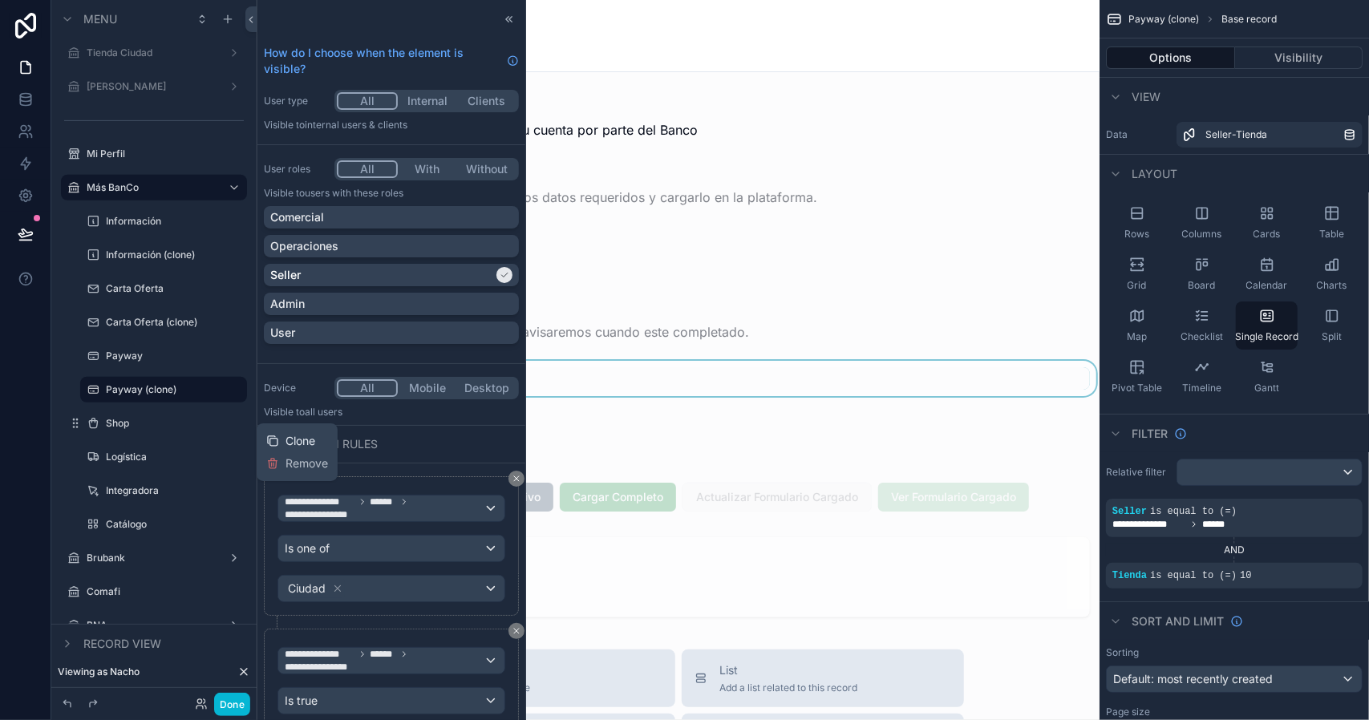
click at [288, 435] on span "Clone" at bounding box center [300, 441] width 30 height 16
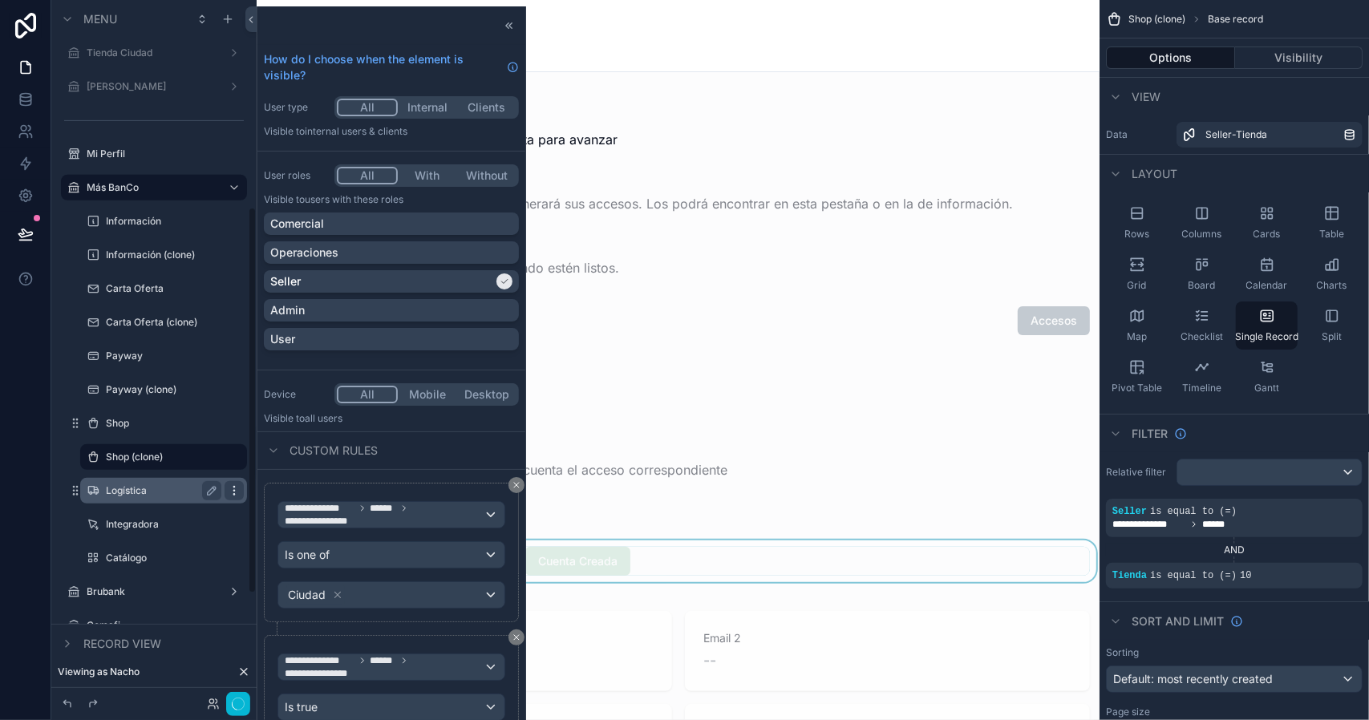
click at [234, 491] on icon "scrollable content" at bounding box center [233, 490] width 1 height 1
click at [298, 512] on span "Clone" at bounding box center [300, 508] width 30 height 16
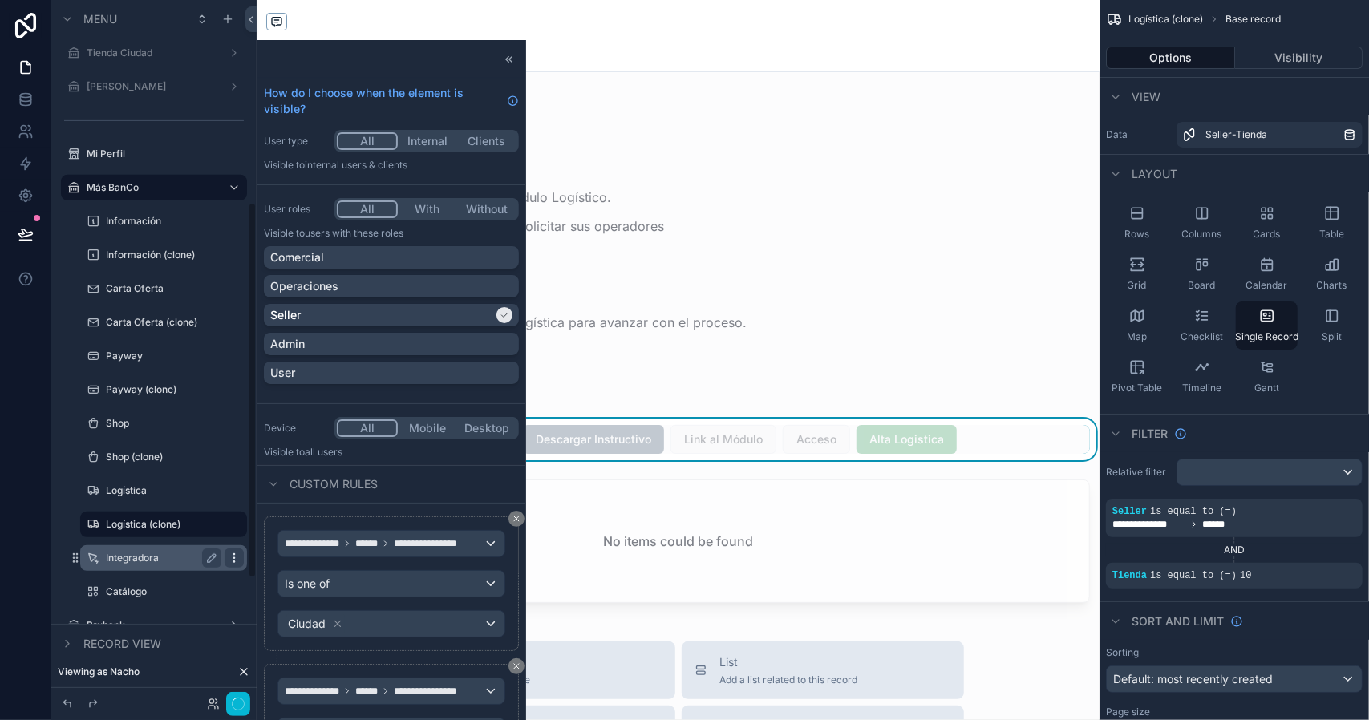
click at [234, 561] on icon "scrollable content" at bounding box center [234, 558] width 13 height 13
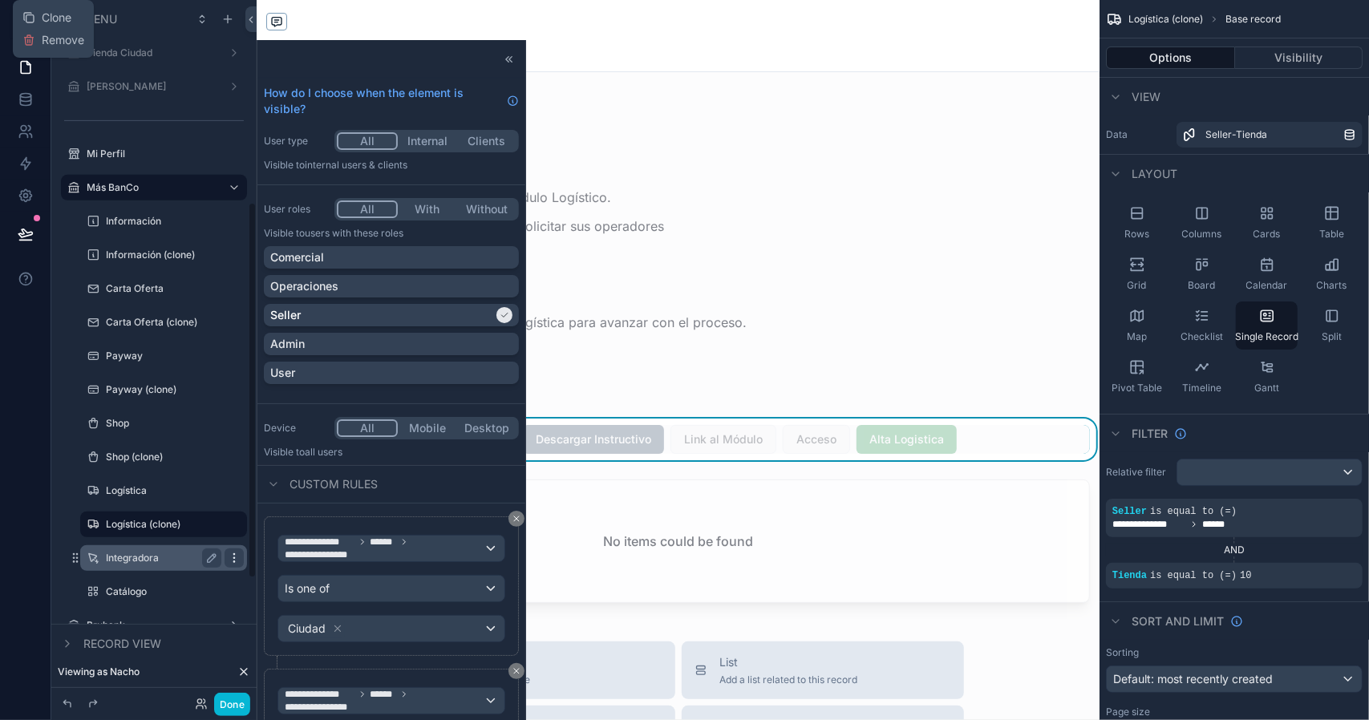
click at [240, 559] on icon "scrollable content" at bounding box center [234, 558] width 13 height 13
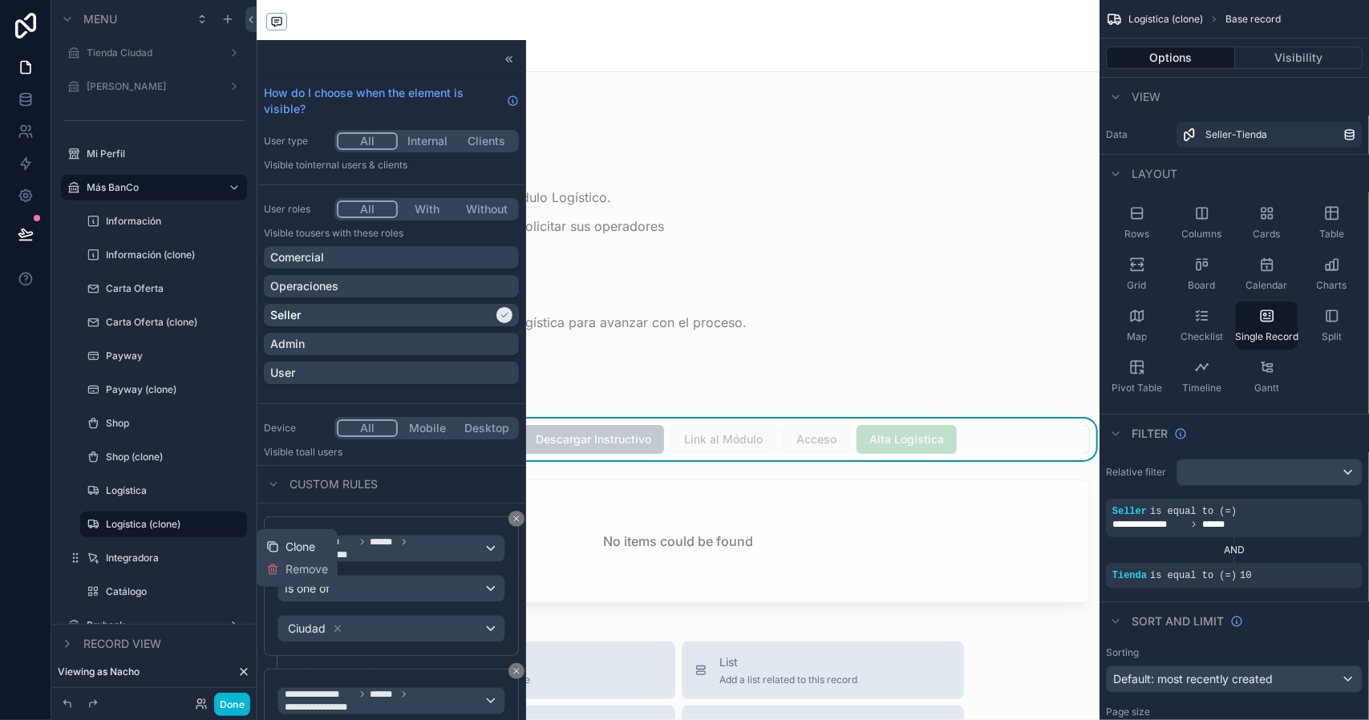
click at [297, 545] on span "Clone" at bounding box center [300, 547] width 30 height 16
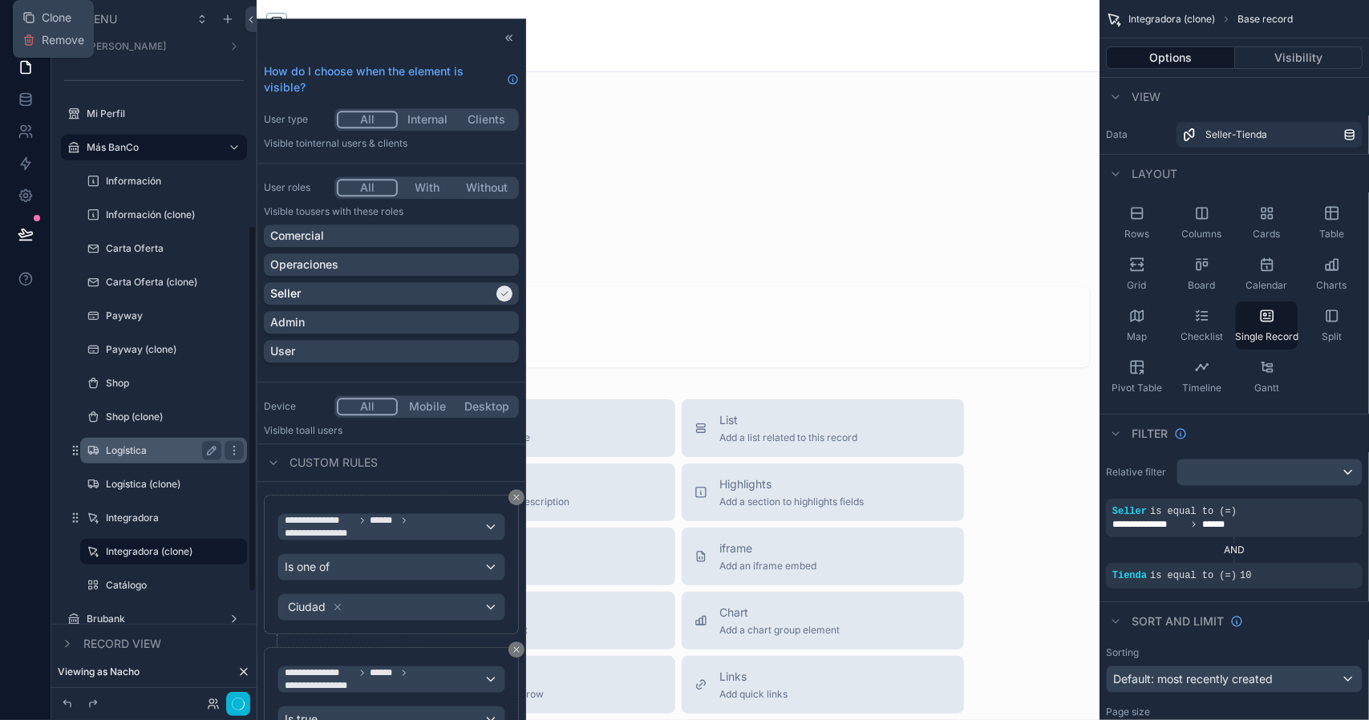
scroll to position [456, 0]
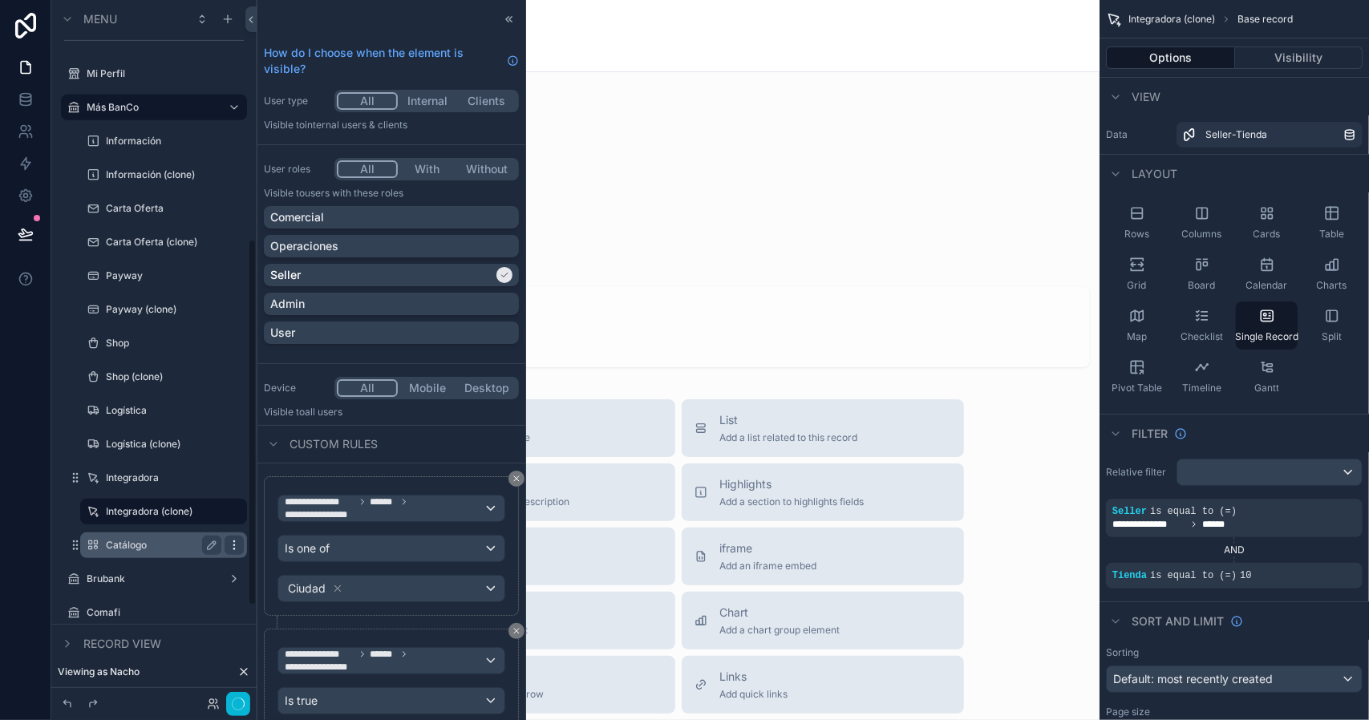
click at [233, 545] on icon "scrollable content" at bounding box center [234, 545] width 13 height 13
click at [281, 534] on div "Clone" at bounding box center [290, 534] width 49 height 16
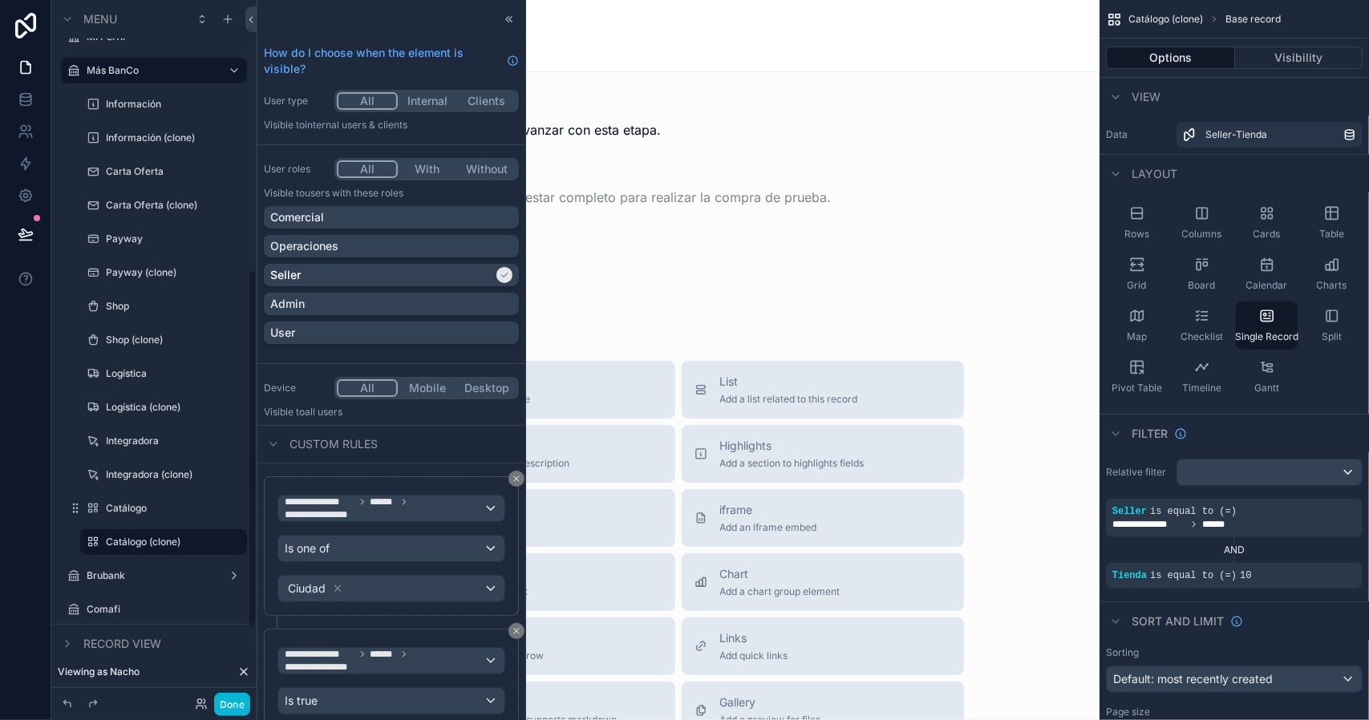
scroll to position [670, 0]
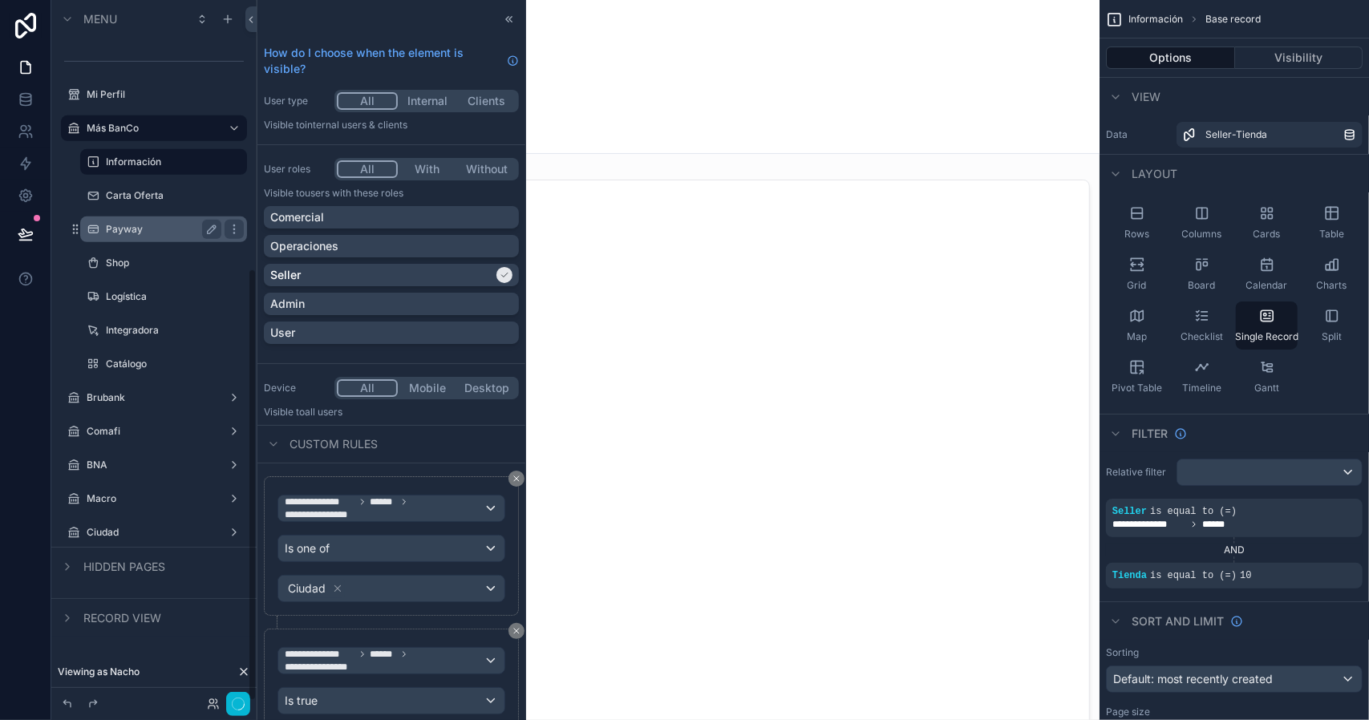
scroll to position [435, 0]
click at [144, 397] on label "Brubank" at bounding box center [154, 397] width 135 height 13
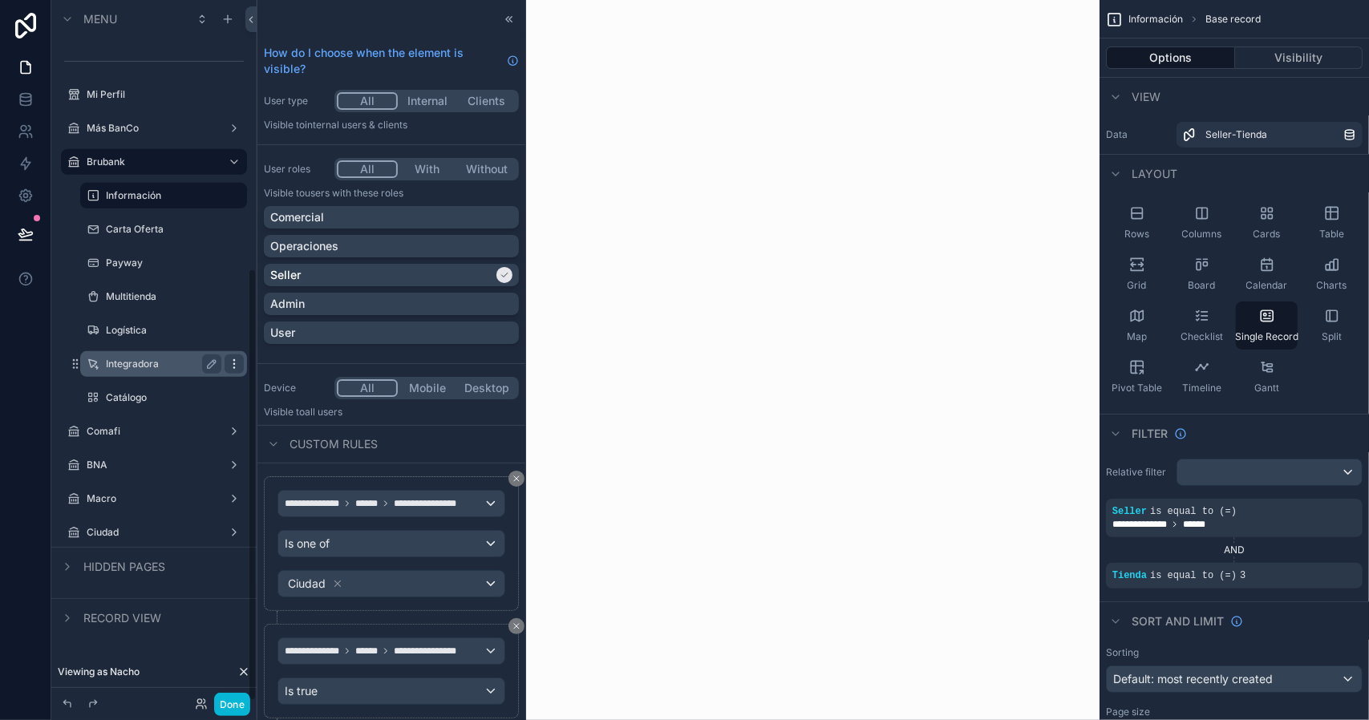
scroll to position [435, 0]
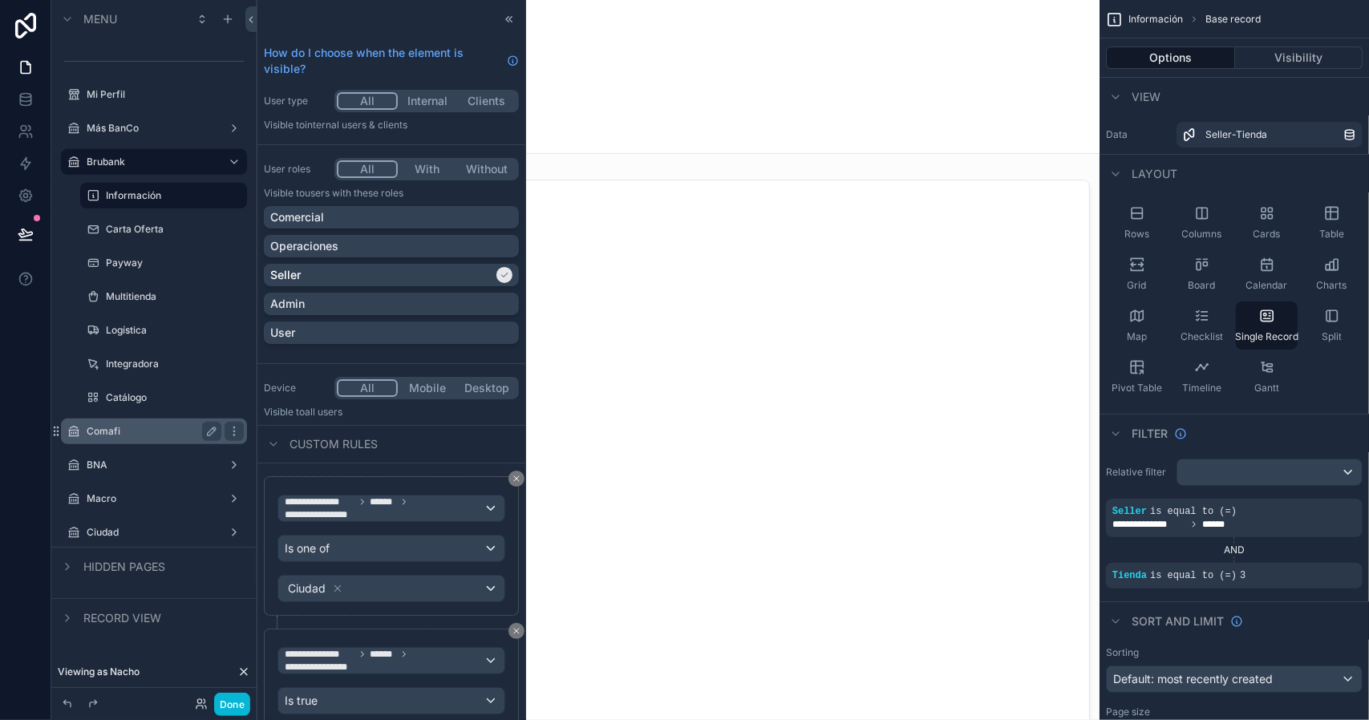
click at [128, 433] on label "Comafi" at bounding box center [151, 431] width 128 height 13
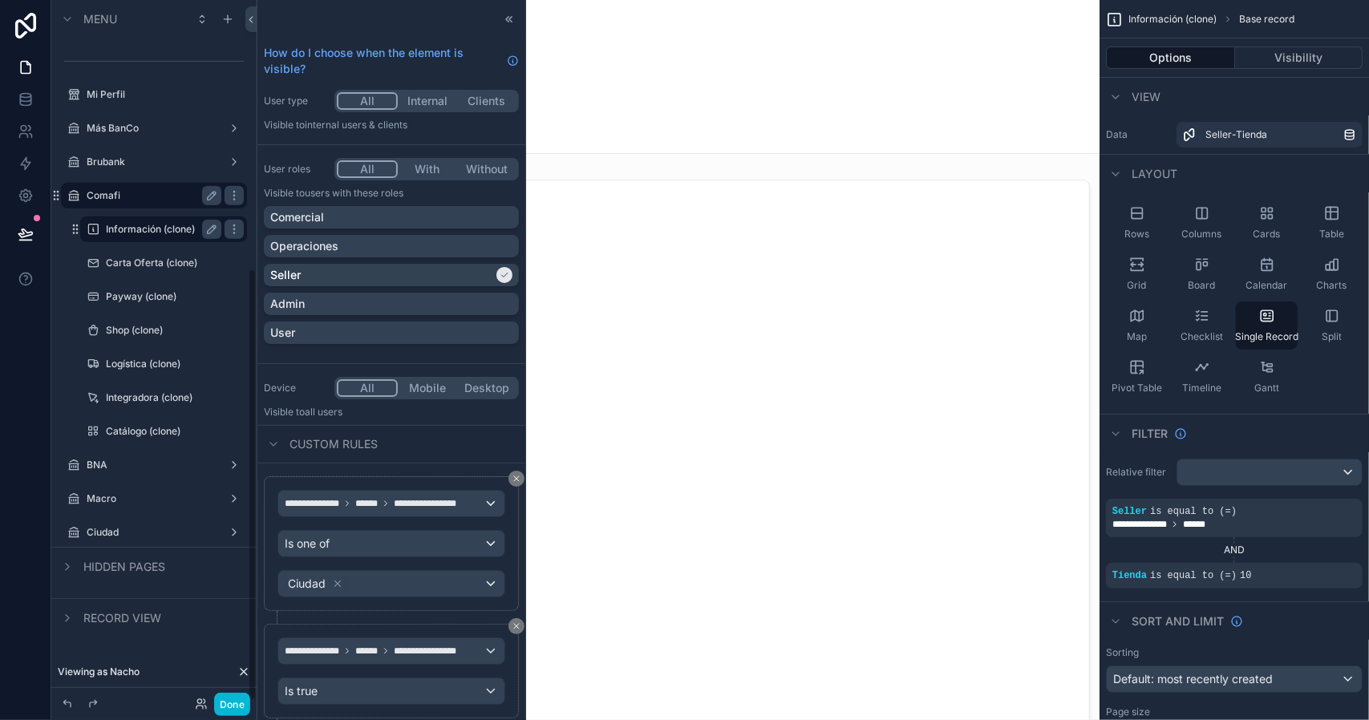
scroll to position [435, 0]
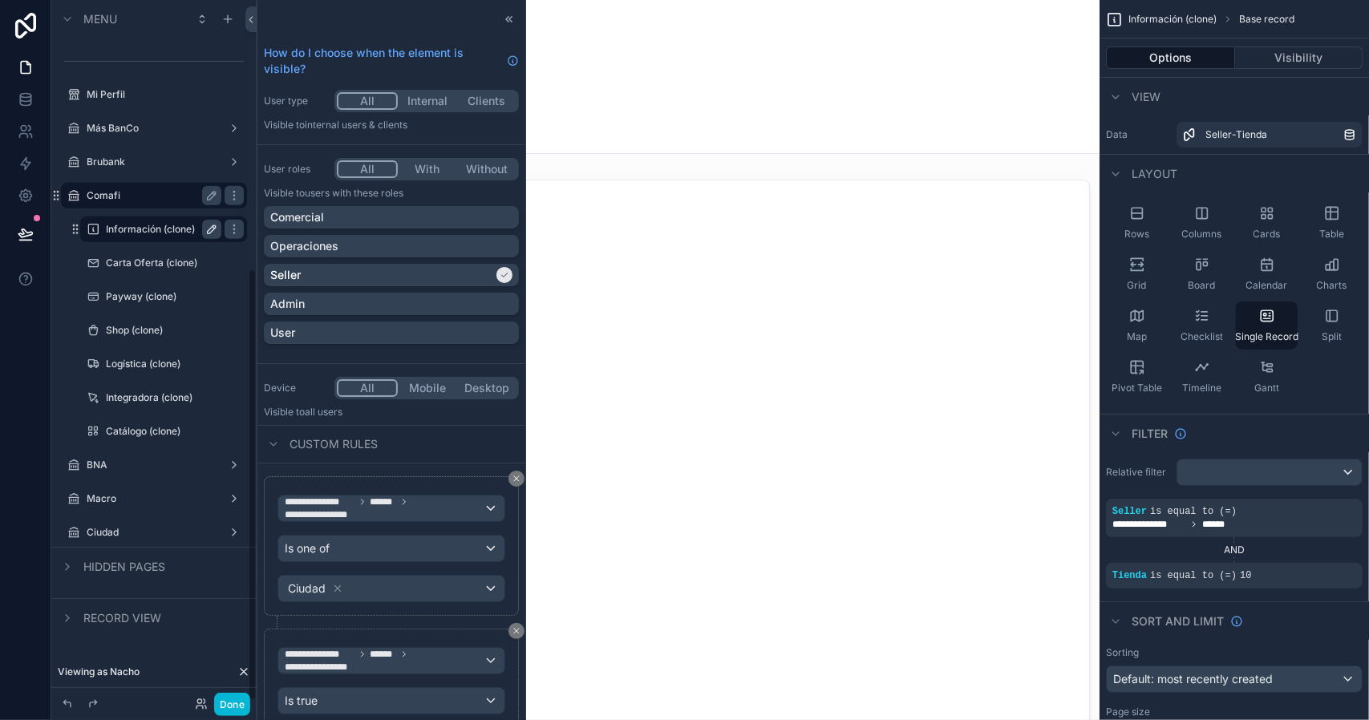
click at [208, 229] on icon "scrollable content" at bounding box center [211, 229] width 13 height 13
click at [173, 232] on input "**********" at bounding box center [151, 229] width 90 height 19
type input "**********"
click at [204, 232] on button "scrollable content" at bounding box center [211, 229] width 19 height 19
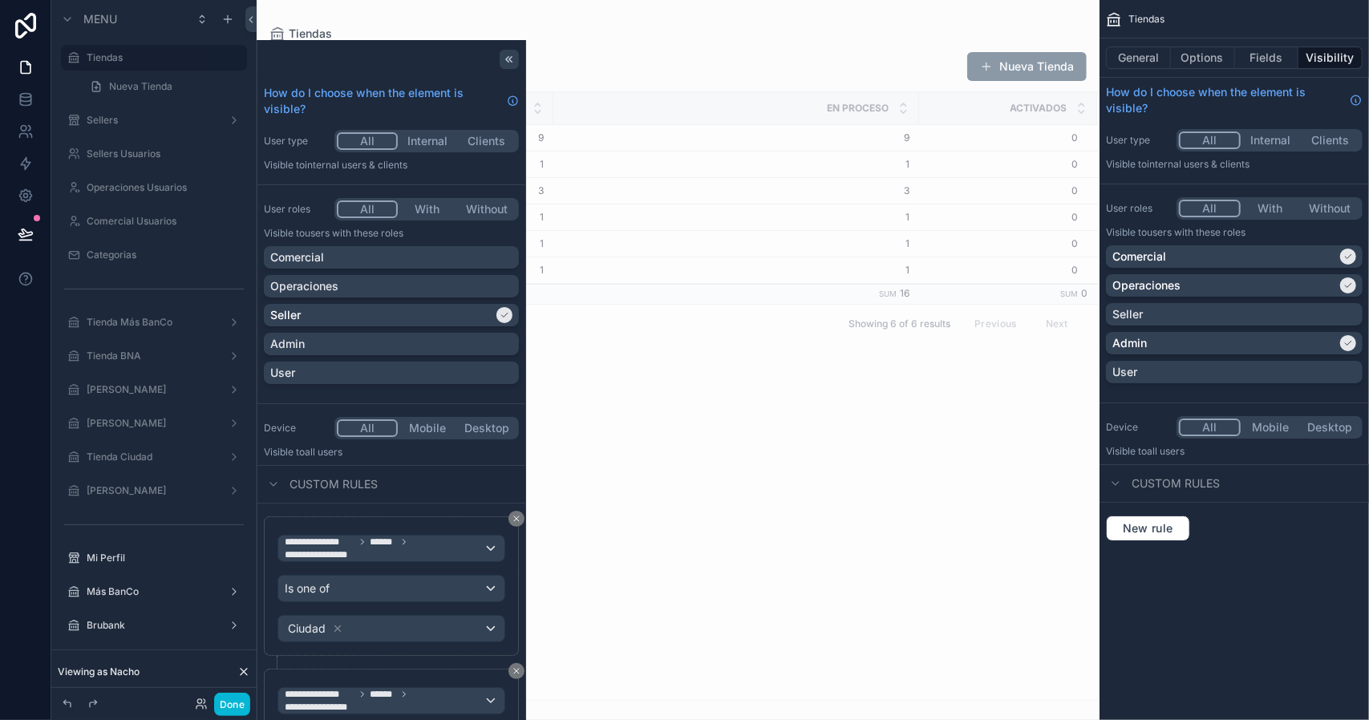
click at [503, 58] on icon at bounding box center [509, 59] width 13 height 13
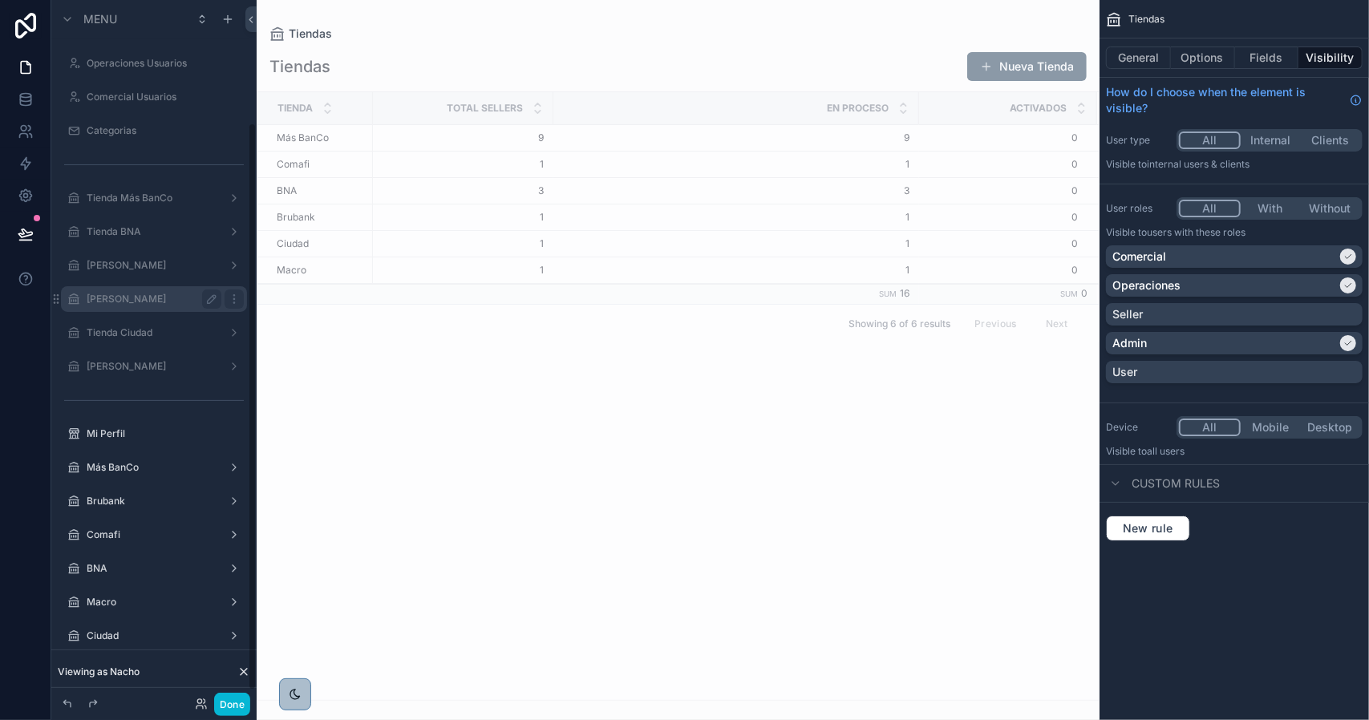
scroll to position [164, 0]
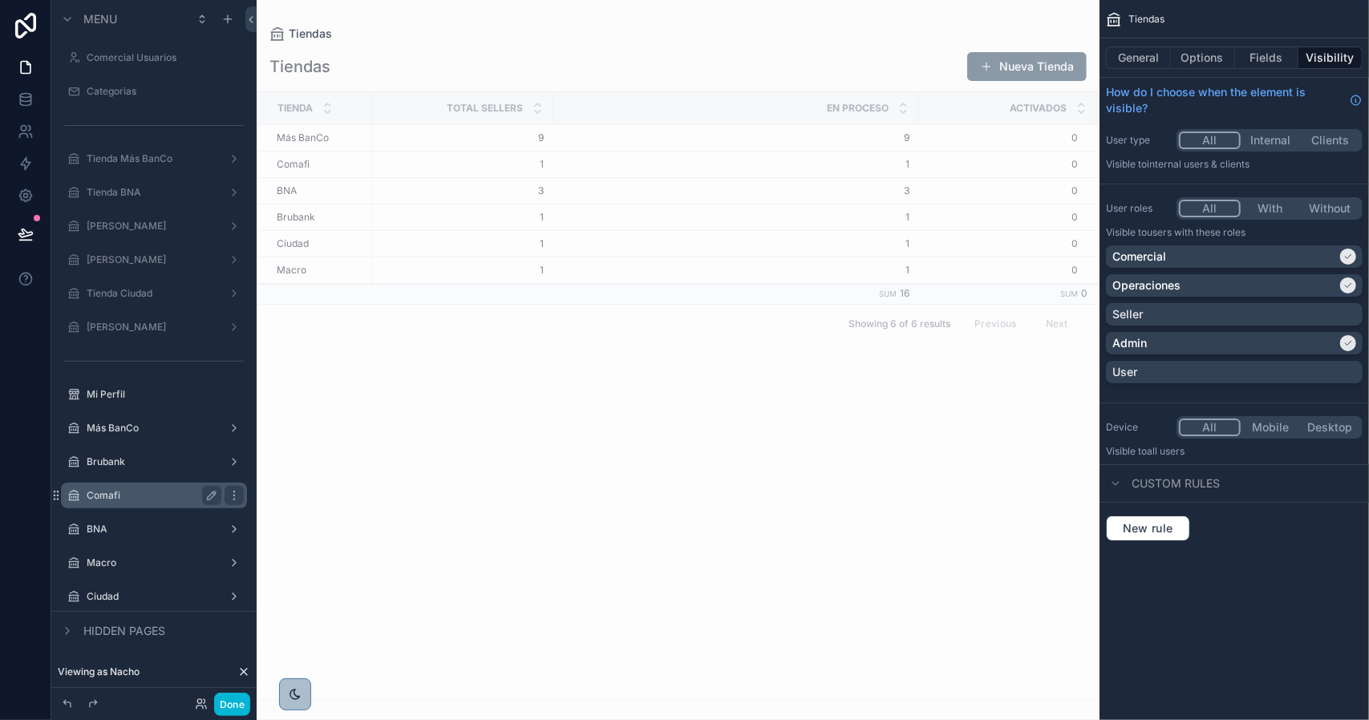
click at [151, 495] on label "Comafi" at bounding box center [151, 495] width 128 height 13
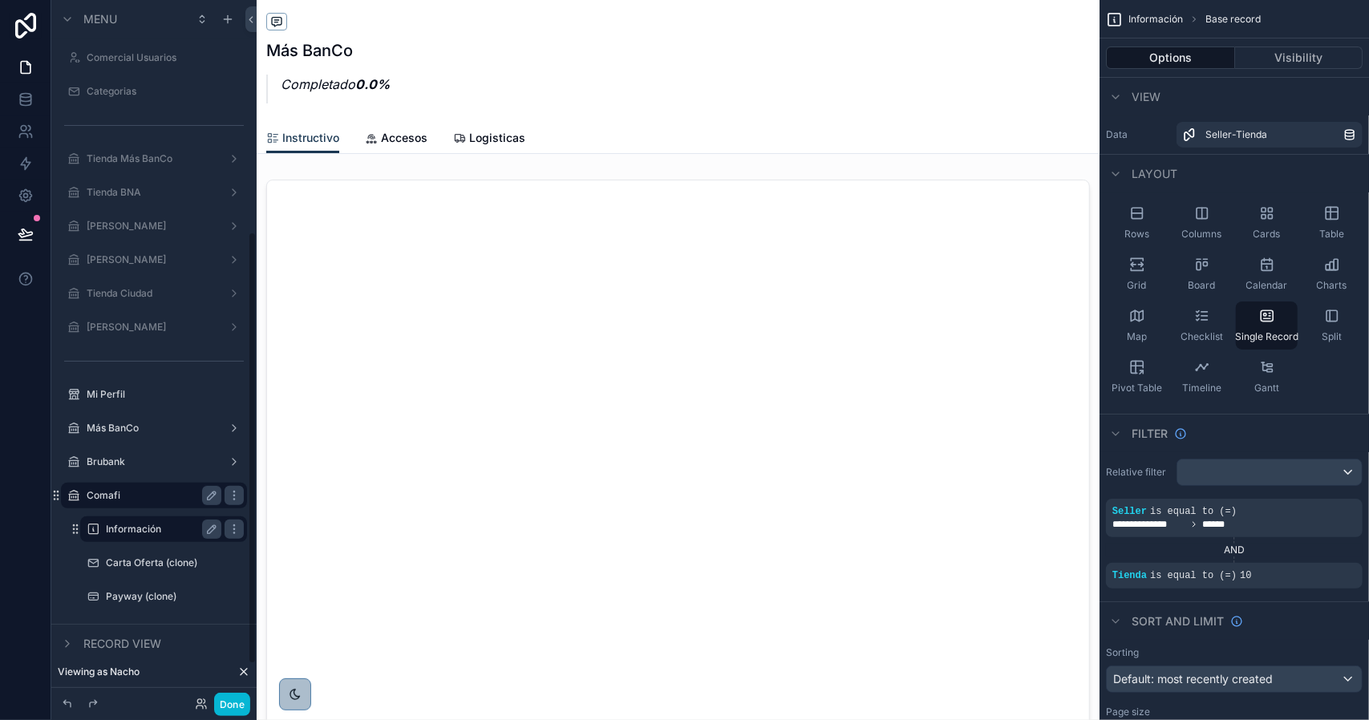
scroll to position [375, 0]
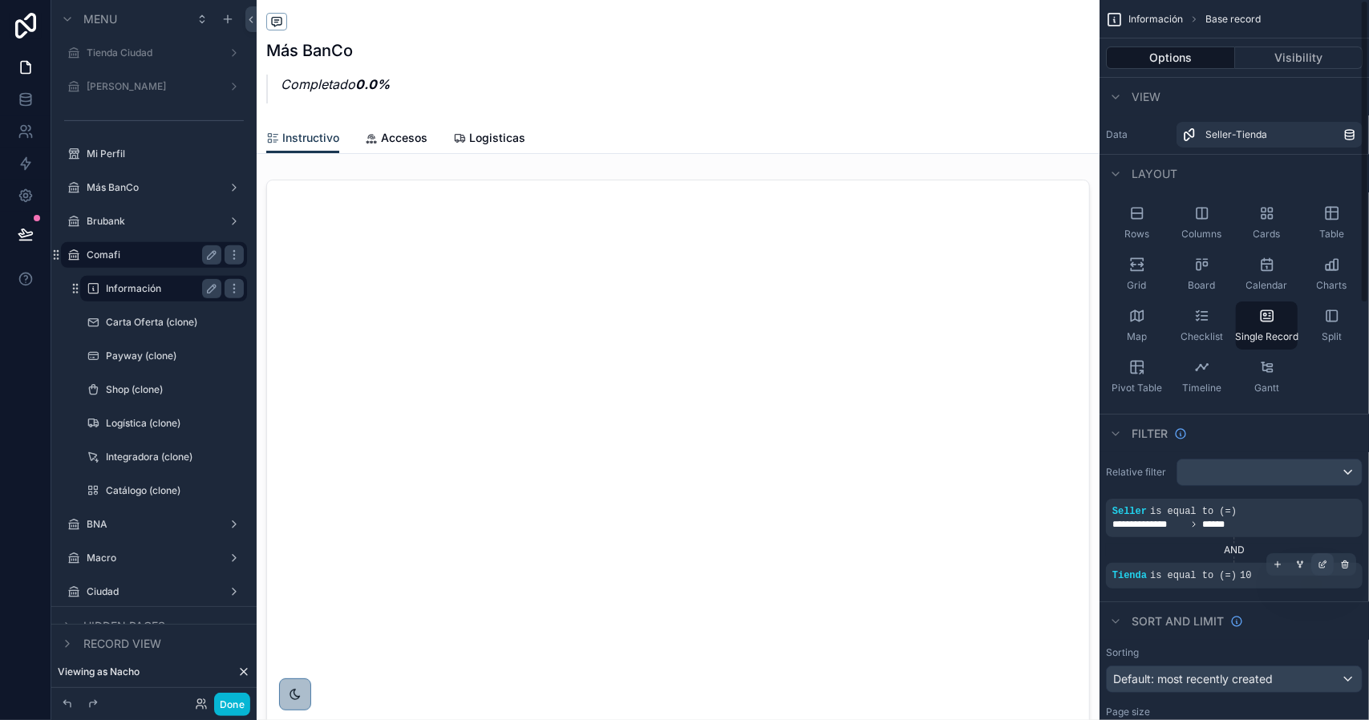
click at [1317, 569] on div "scrollable content" at bounding box center [1322, 564] width 22 height 22
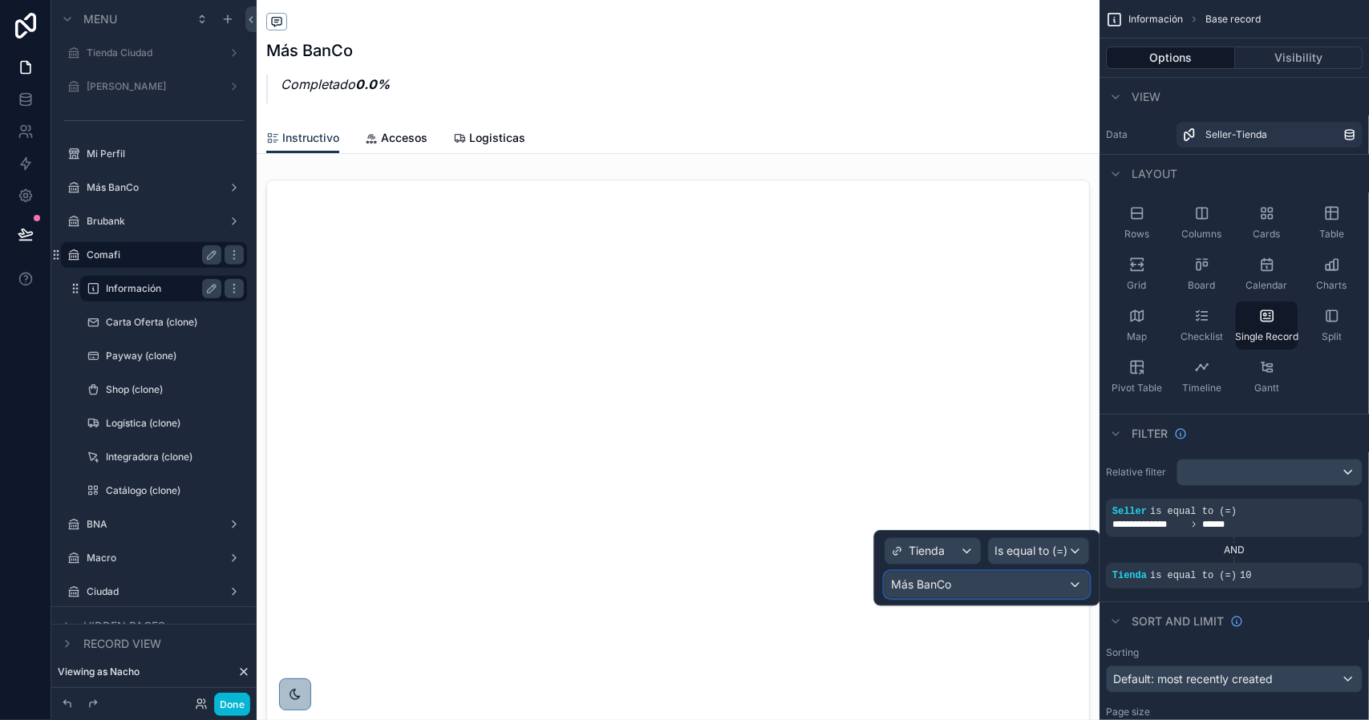
click at [990, 584] on div "Más BanCo" at bounding box center [987, 585] width 204 height 26
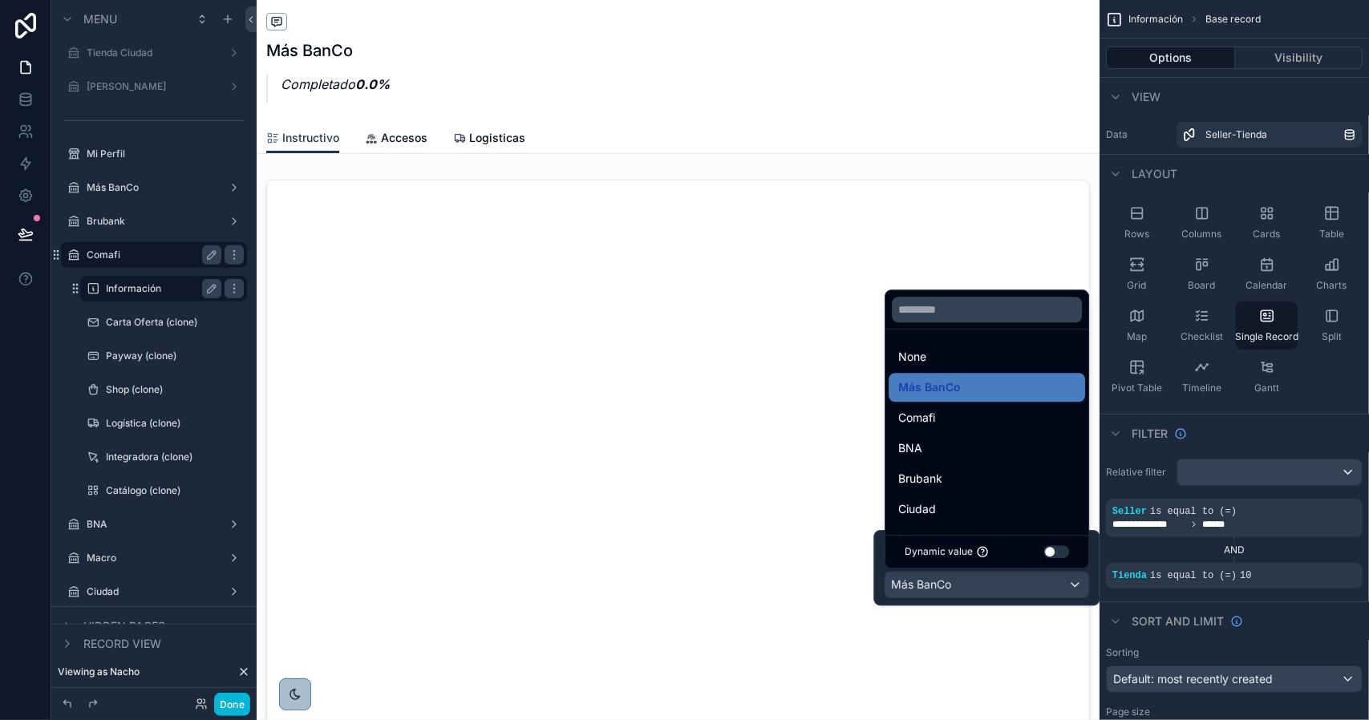
click at [938, 427] on div "Comafi" at bounding box center [986, 417] width 177 height 19
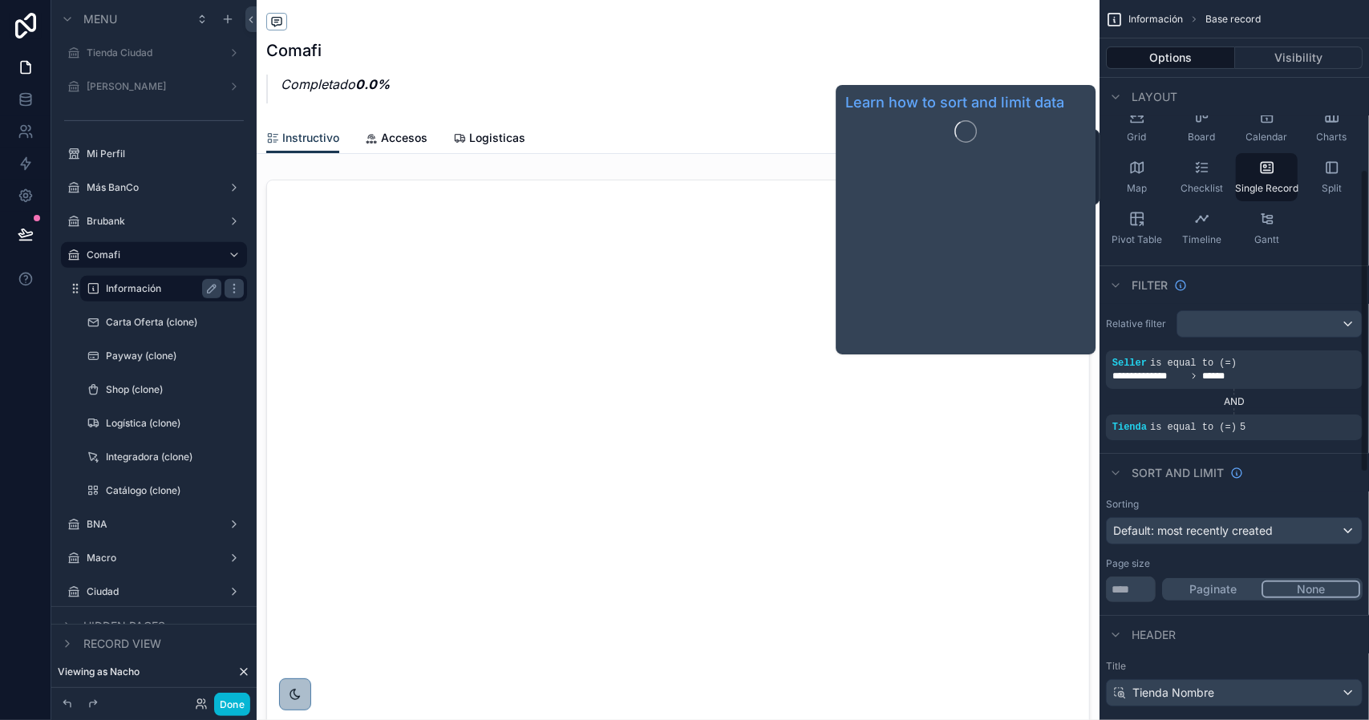
scroll to position [401, 0]
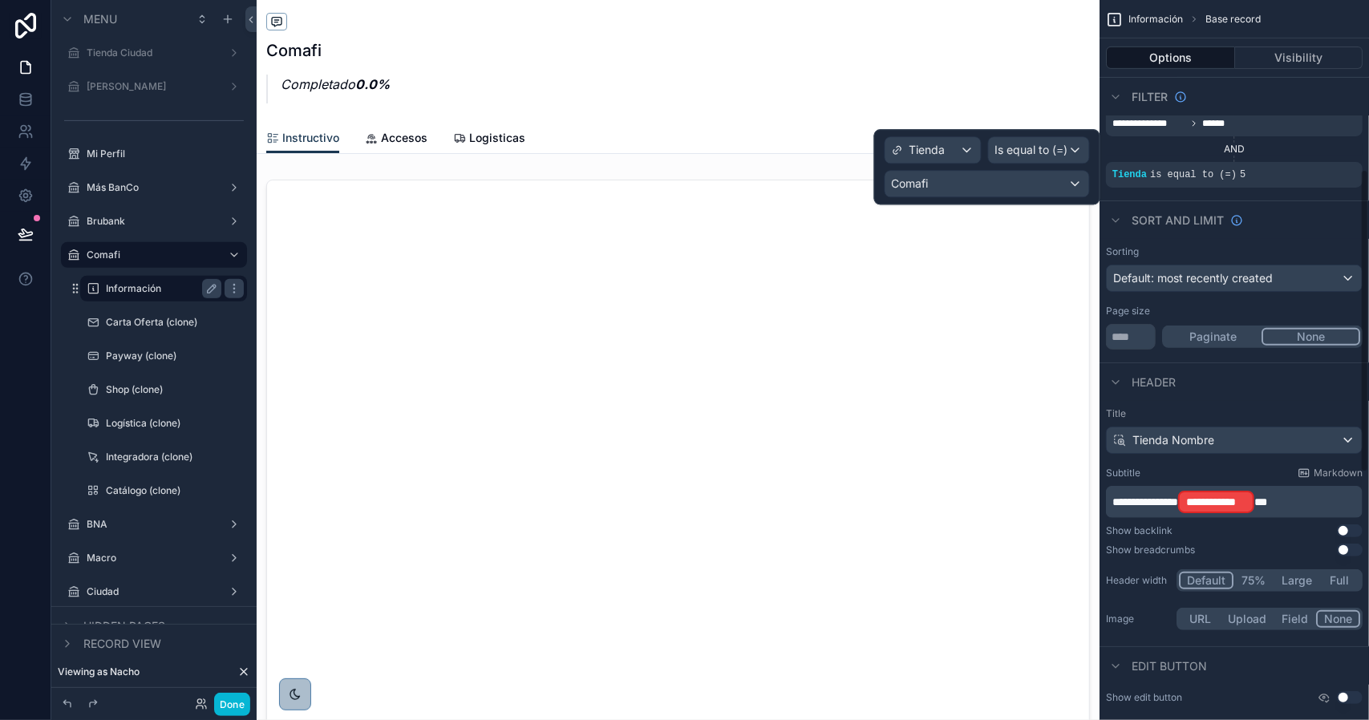
click at [1267, 496] on span "**" at bounding box center [1260, 501] width 13 height 11
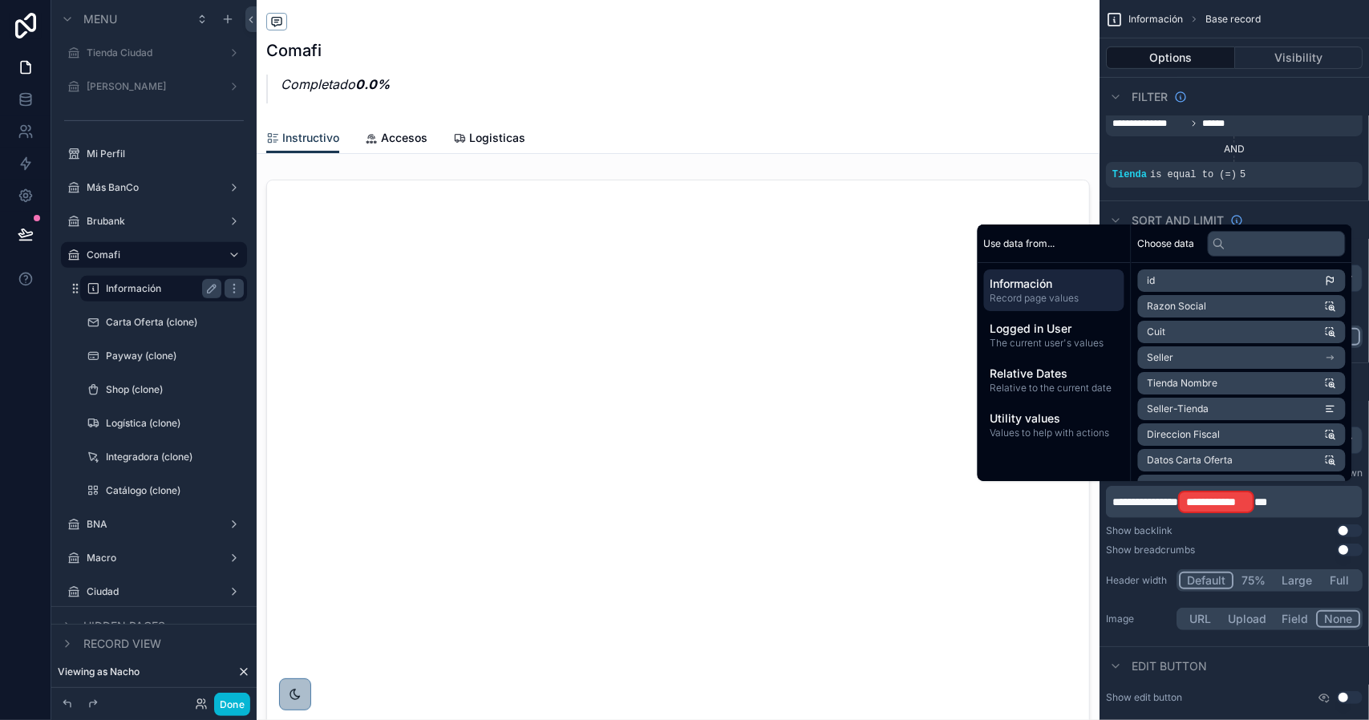
scroll to position [403, 0]
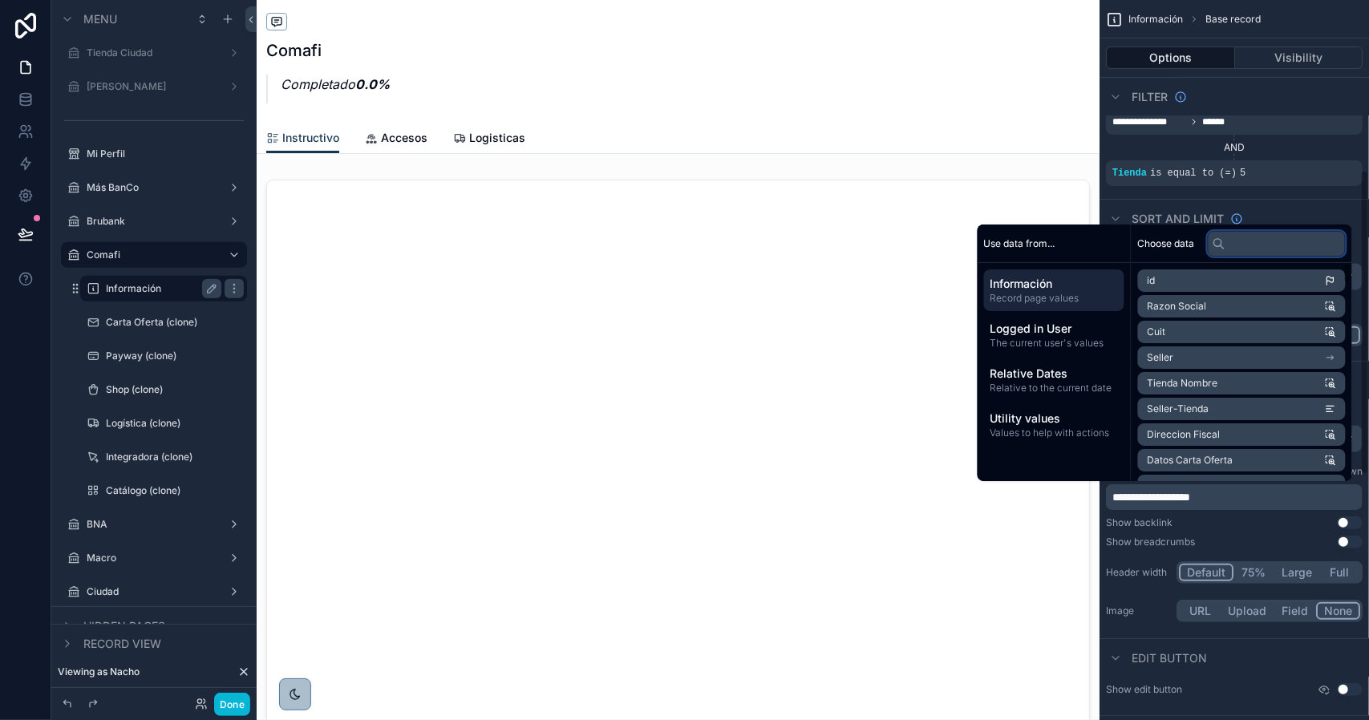
click at [1241, 248] on input "text" at bounding box center [1277, 244] width 138 height 26
click at [1243, 243] on input "text" at bounding box center [1277, 244] width 138 height 26
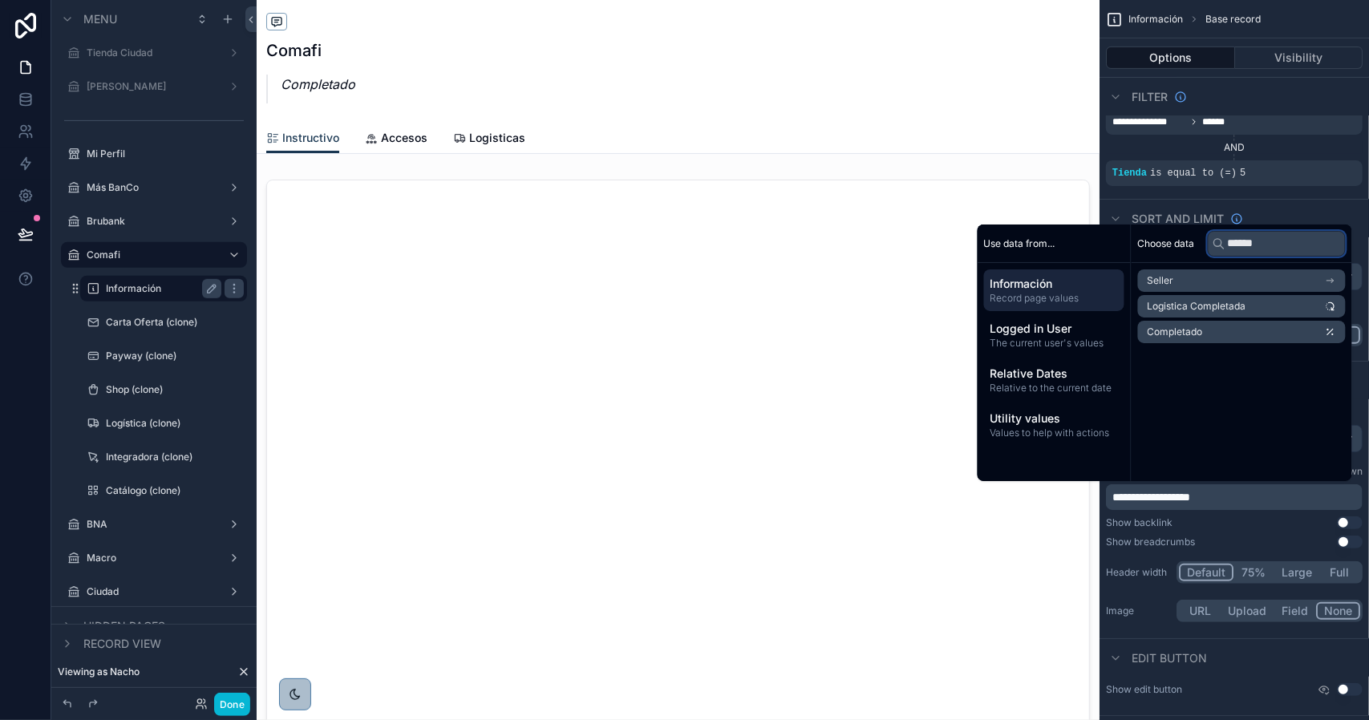
type input "******"
click at [1208, 326] on li "Completado" at bounding box center [1242, 332] width 208 height 22
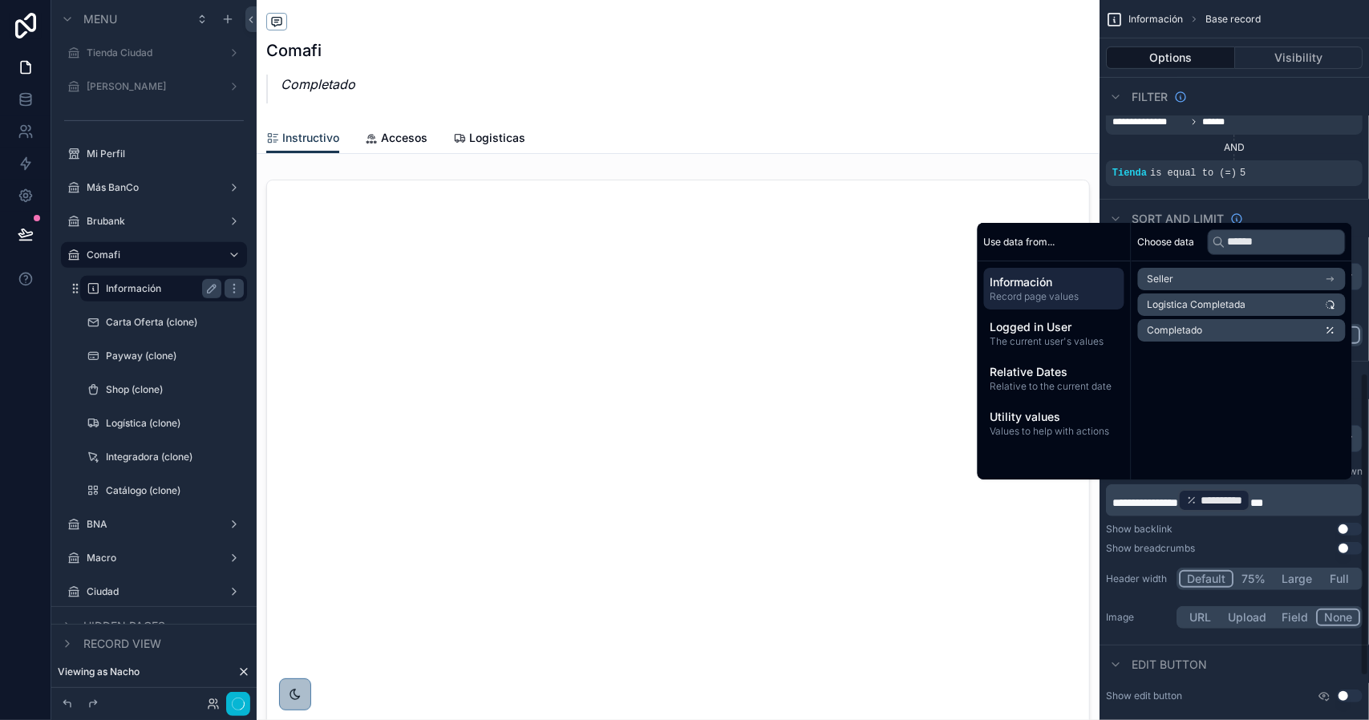
scroll to position [884, 0]
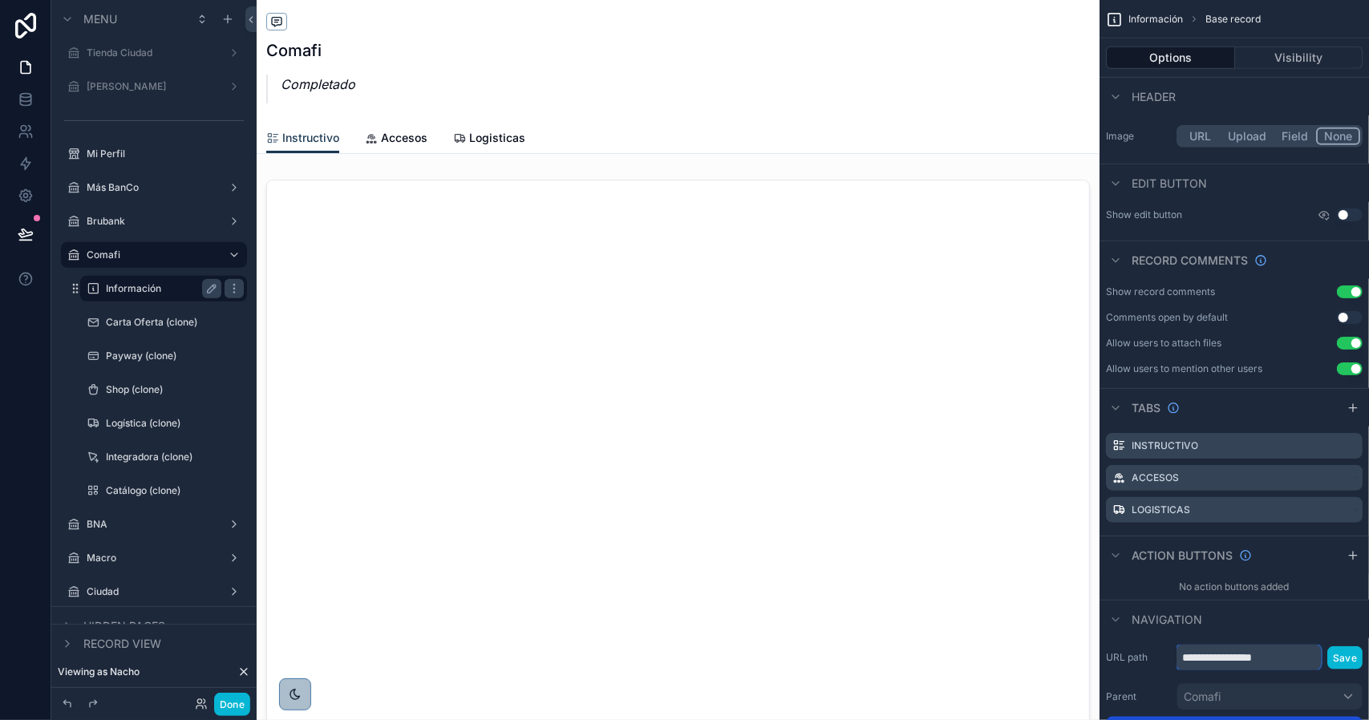
drag, startPoint x: 1246, startPoint y: 651, endPoint x: 1306, endPoint y: 655, distance: 59.5
click at [1306, 655] on input "**********" at bounding box center [1248, 658] width 144 height 26
type input "**********"
click at [1338, 656] on button "Save" at bounding box center [1344, 657] width 35 height 23
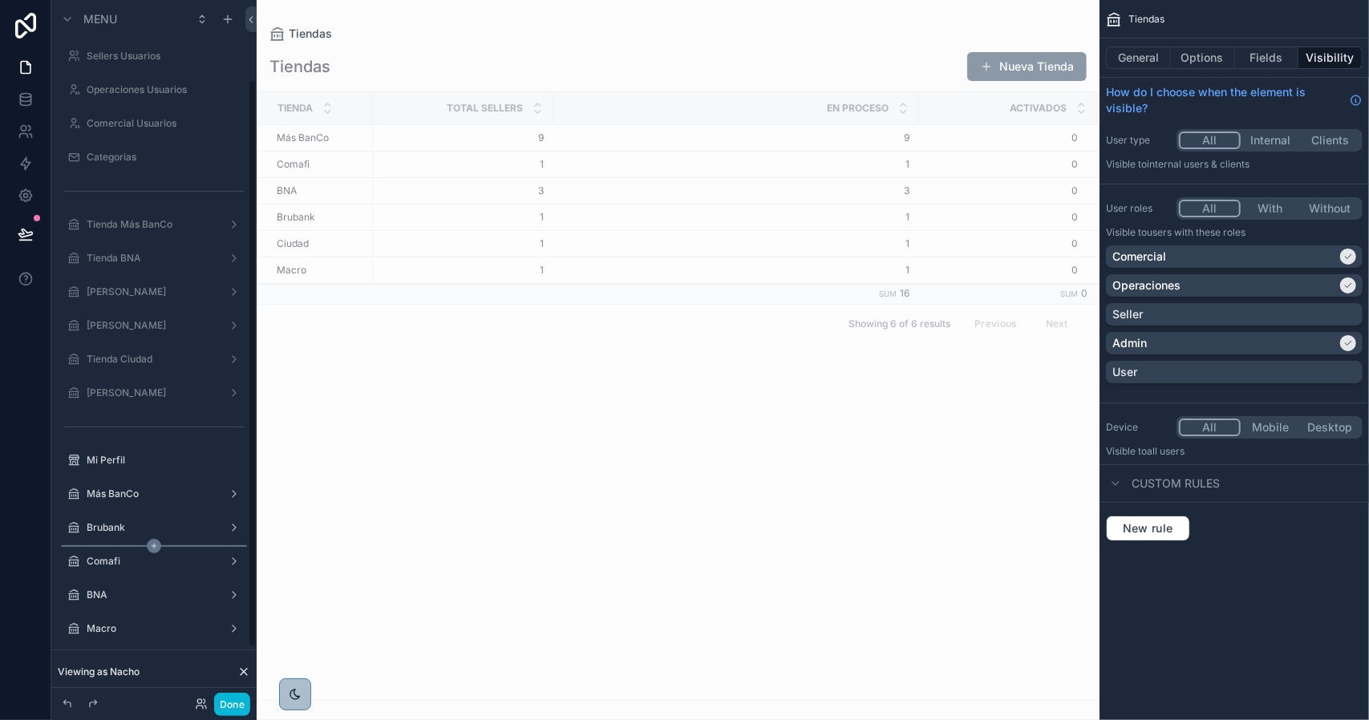
scroll to position [160, 0]
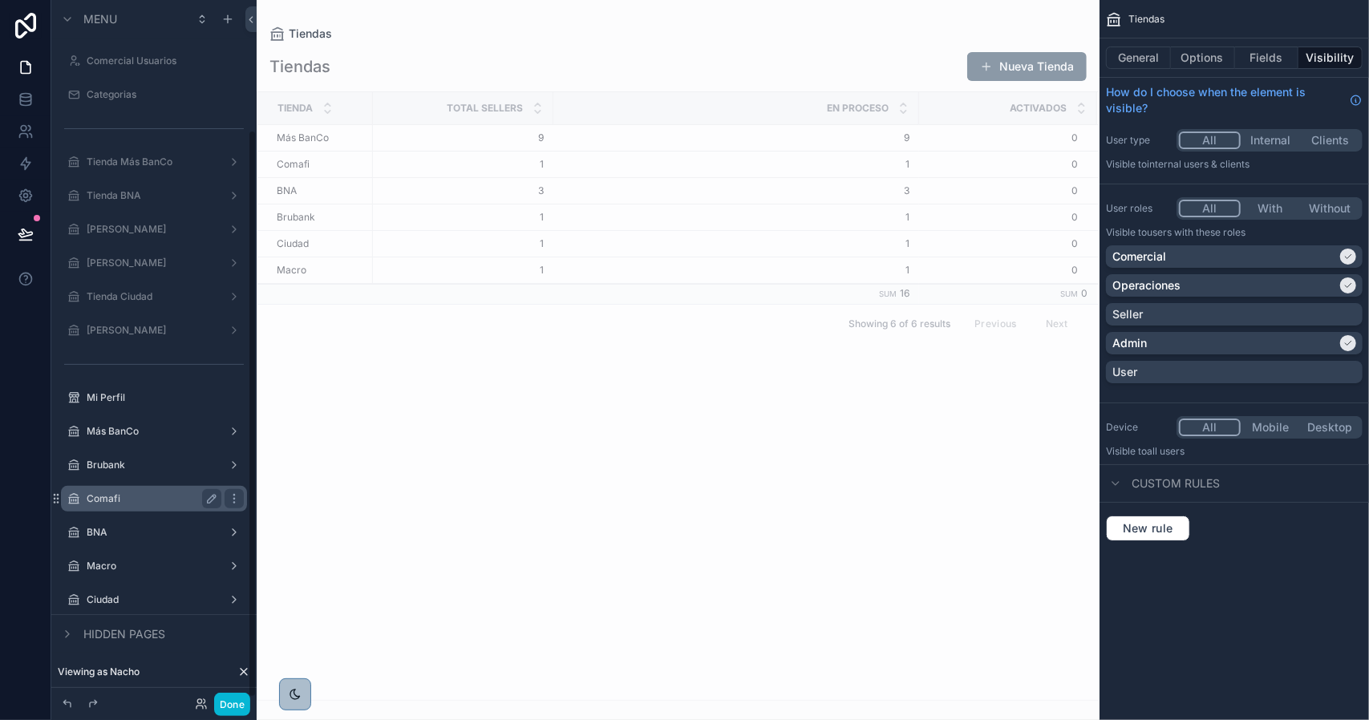
click at [152, 498] on label "Comafi" at bounding box center [151, 498] width 128 height 13
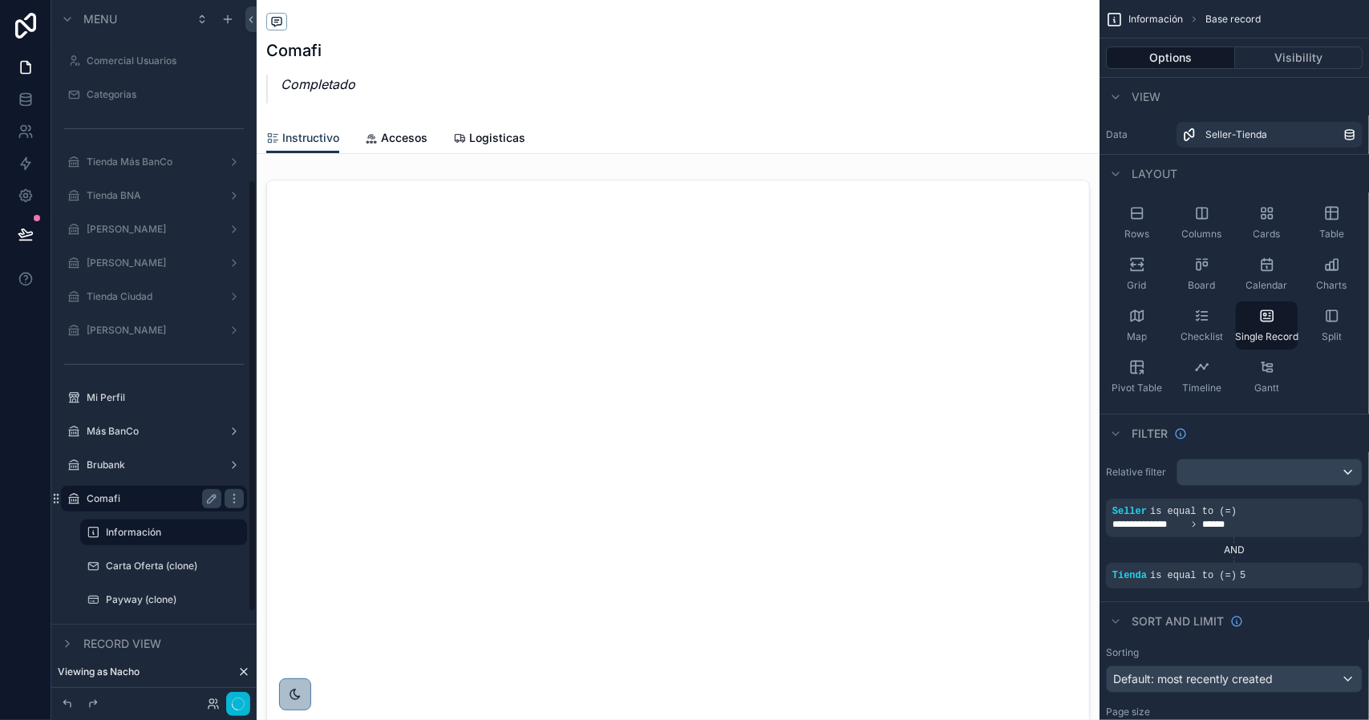
scroll to position [292, 0]
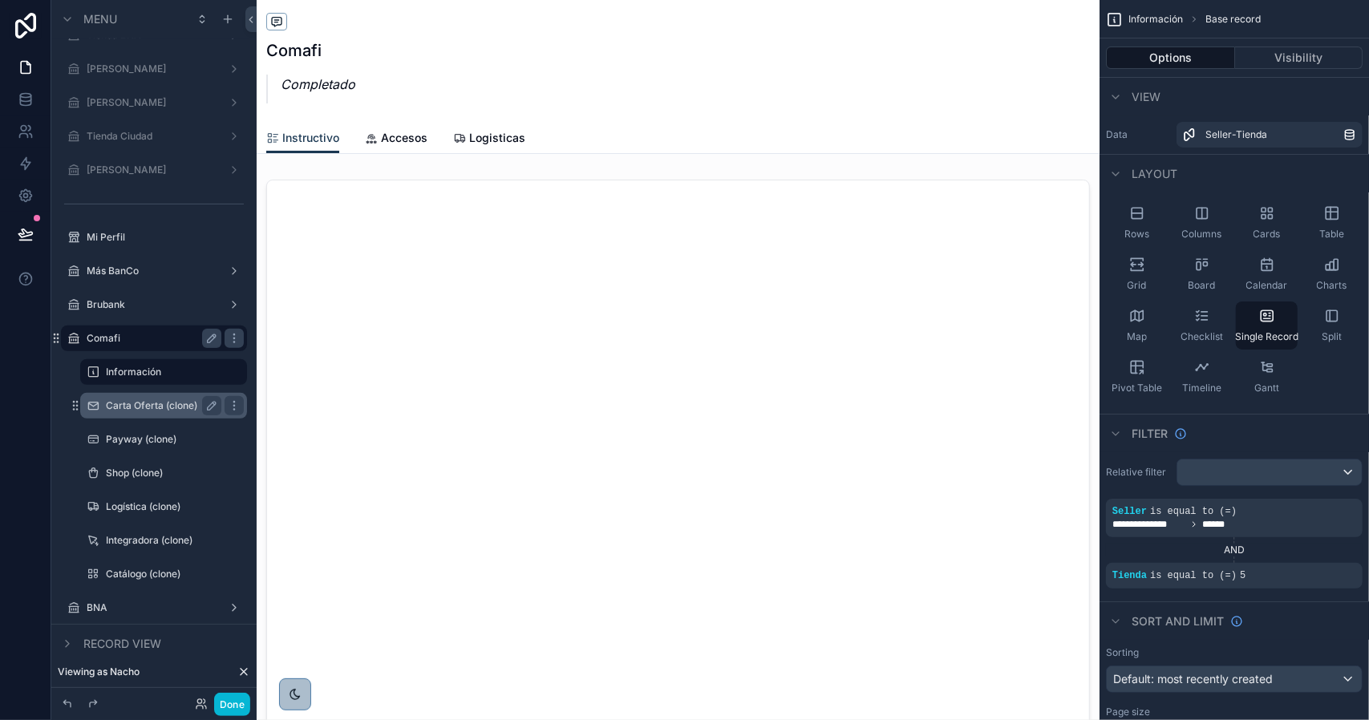
click at [179, 407] on label "Carta Oferta (clone)" at bounding box center [160, 405] width 109 height 13
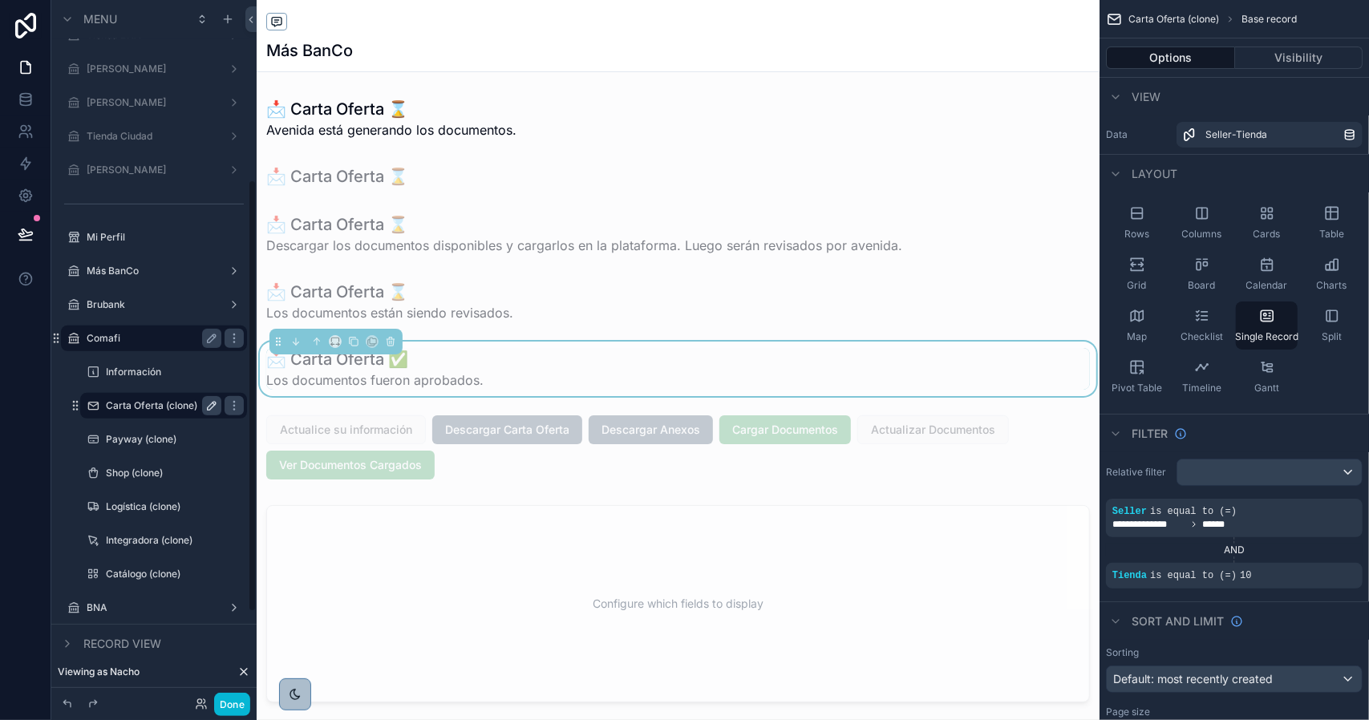
click at [209, 408] on icon "scrollable content" at bounding box center [211, 405] width 13 height 13
click at [175, 407] on input "**********" at bounding box center [151, 405] width 90 height 19
type input "**********"
click at [213, 407] on icon "scrollable content" at bounding box center [211, 405] width 13 height 13
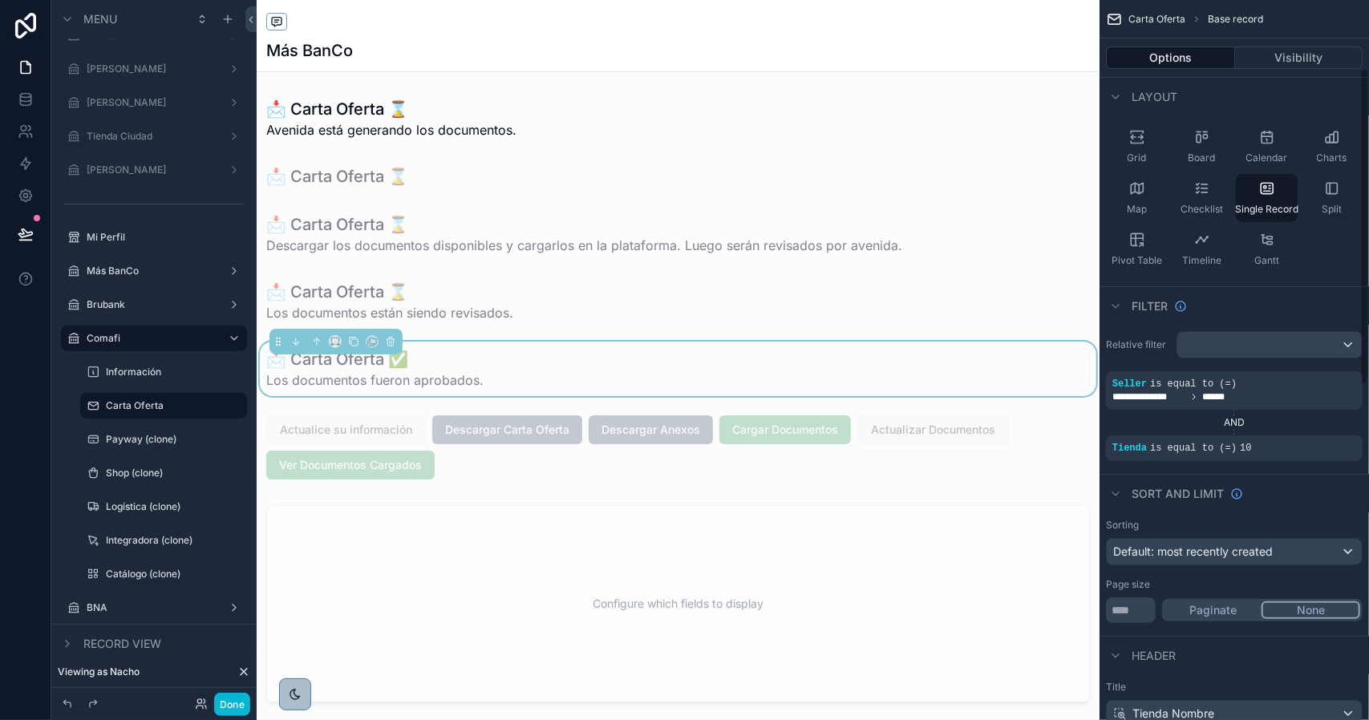
scroll to position [160, 0]
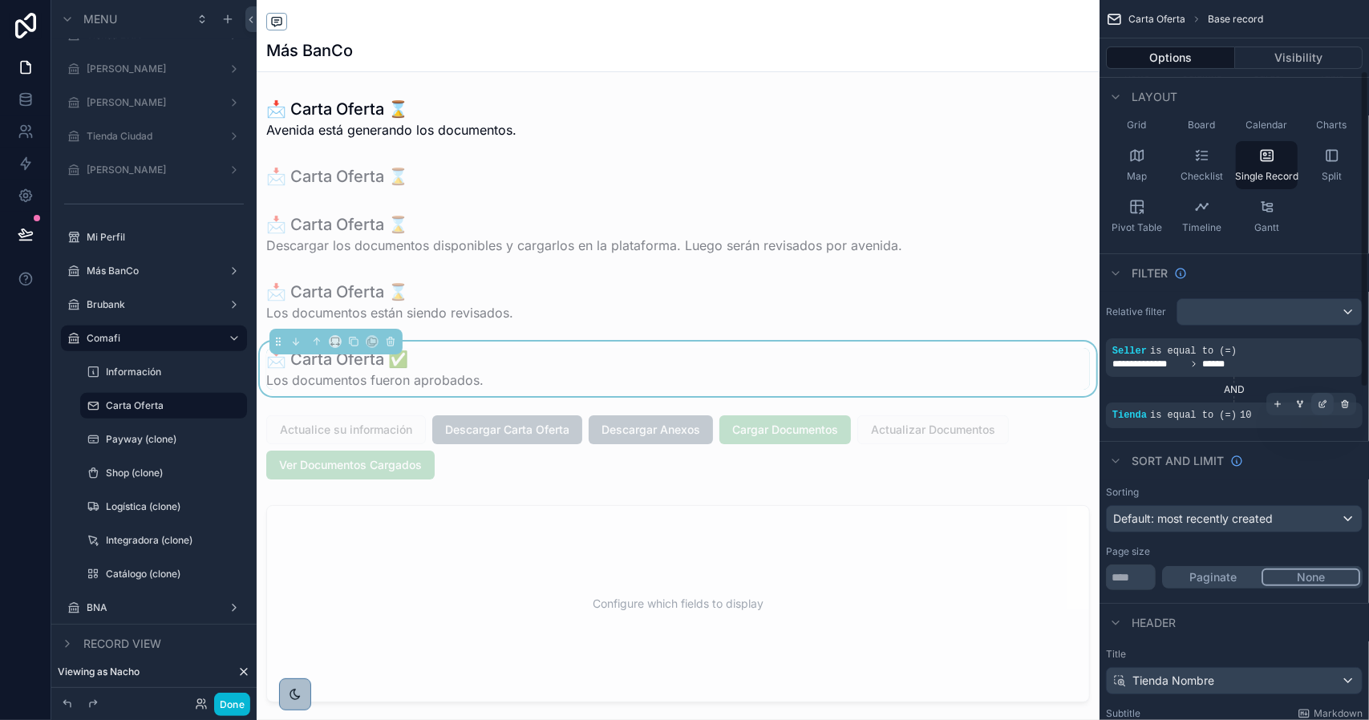
click at [1320, 403] on icon "scrollable content" at bounding box center [1323, 404] width 10 height 10
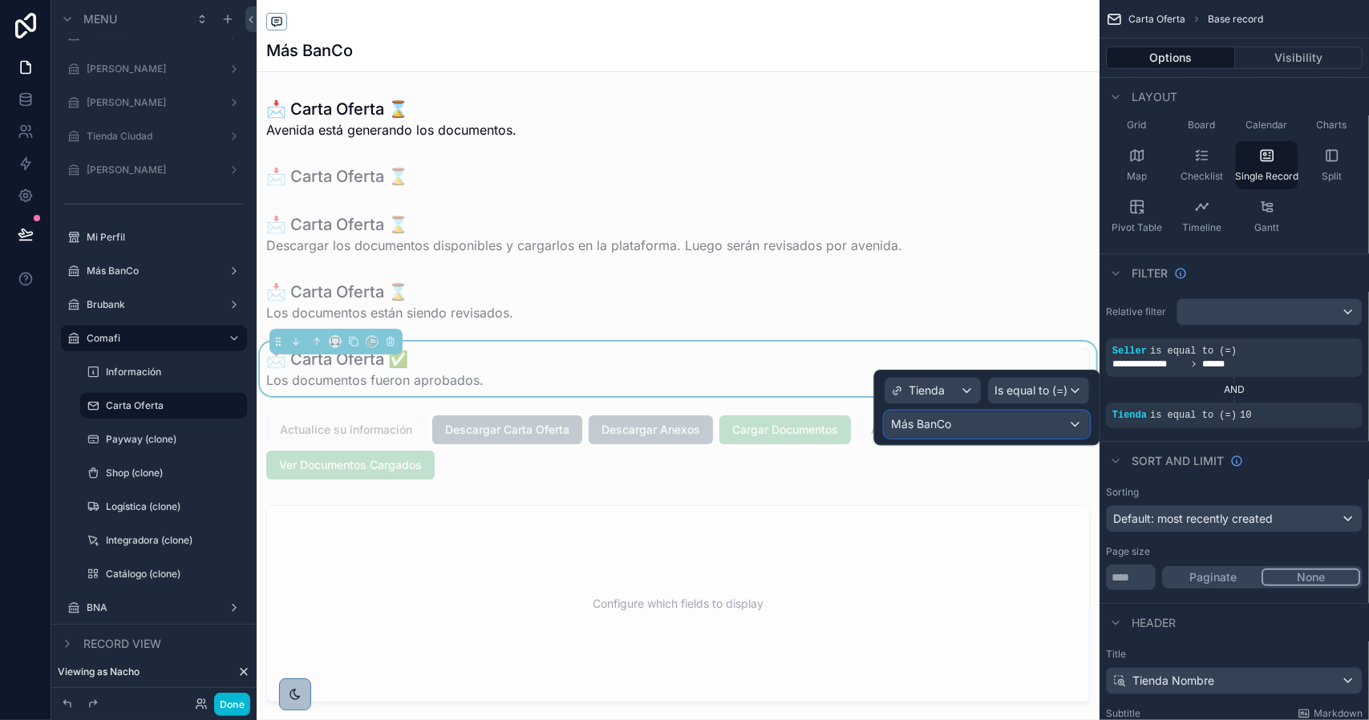
click at [994, 416] on div "Más BanCo" at bounding box center [987, 424] width 204 height 26
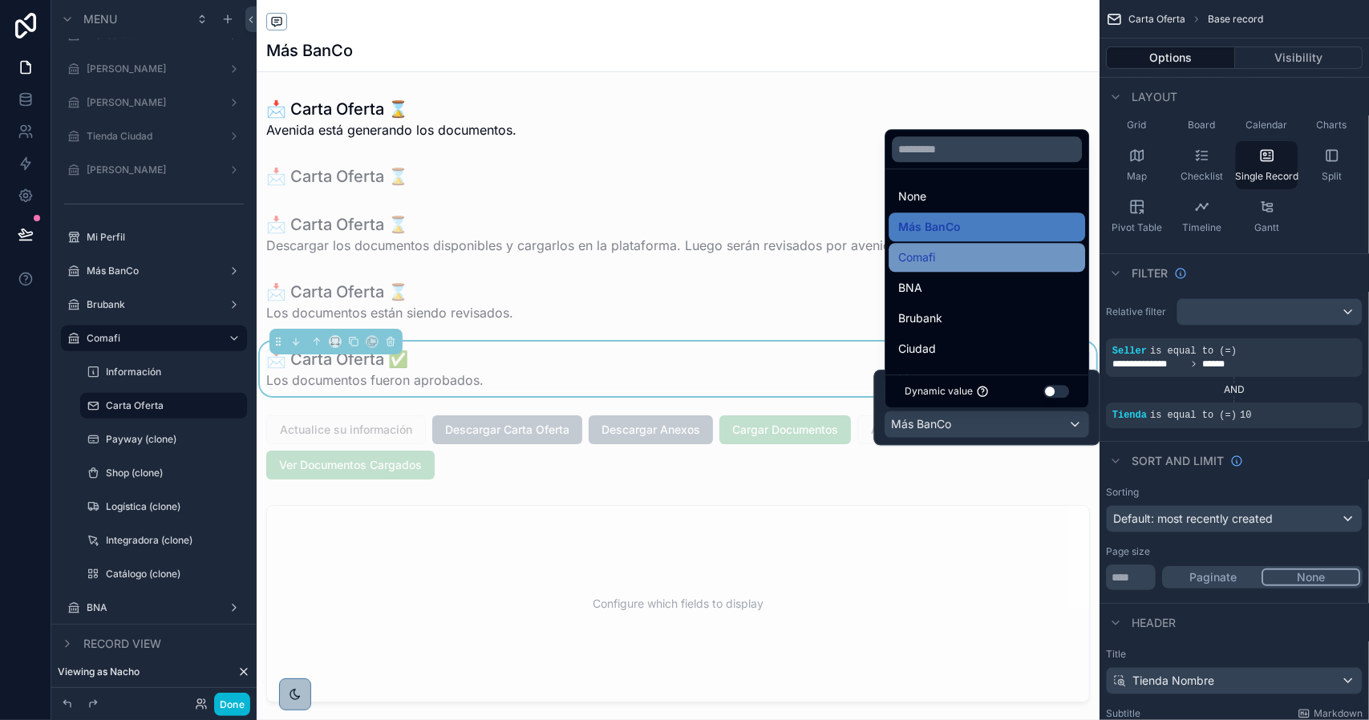
click at [940, 265] on div "Comafi" at bounding box center [986, 257] width 177 height 19
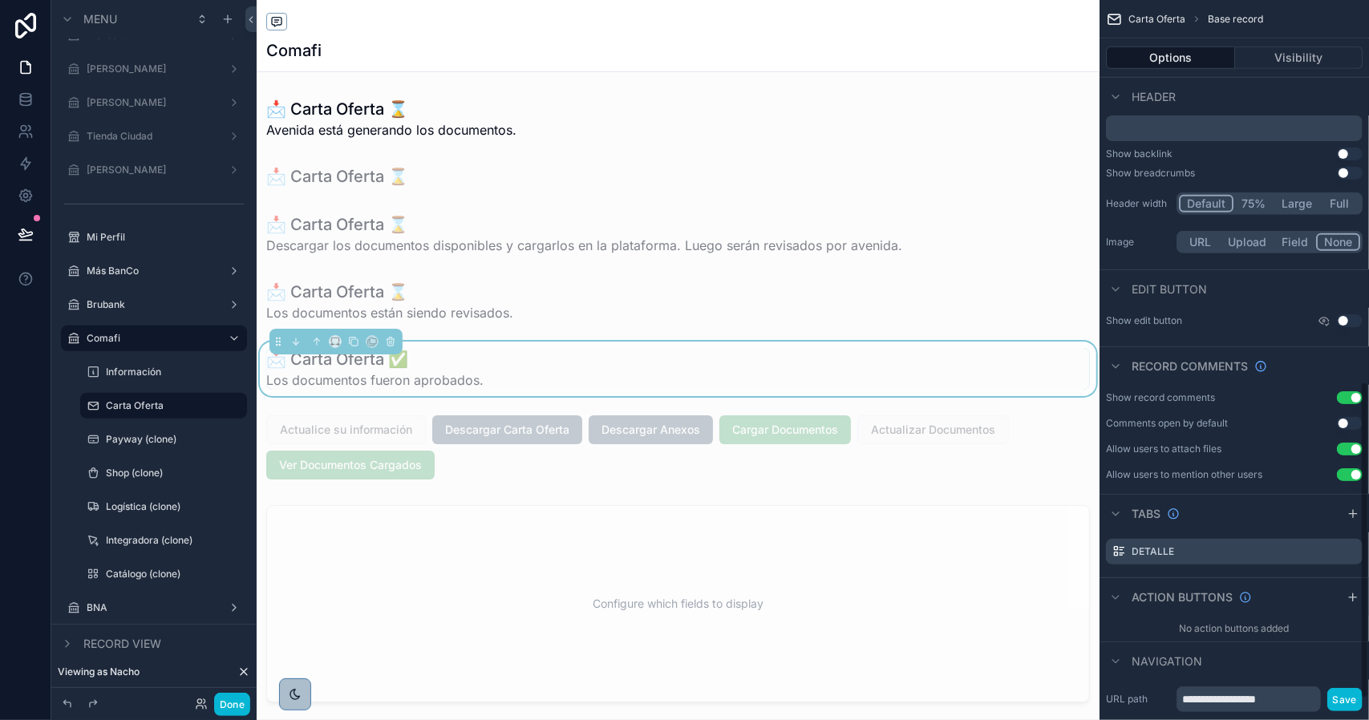
scroll to position [917, 0]
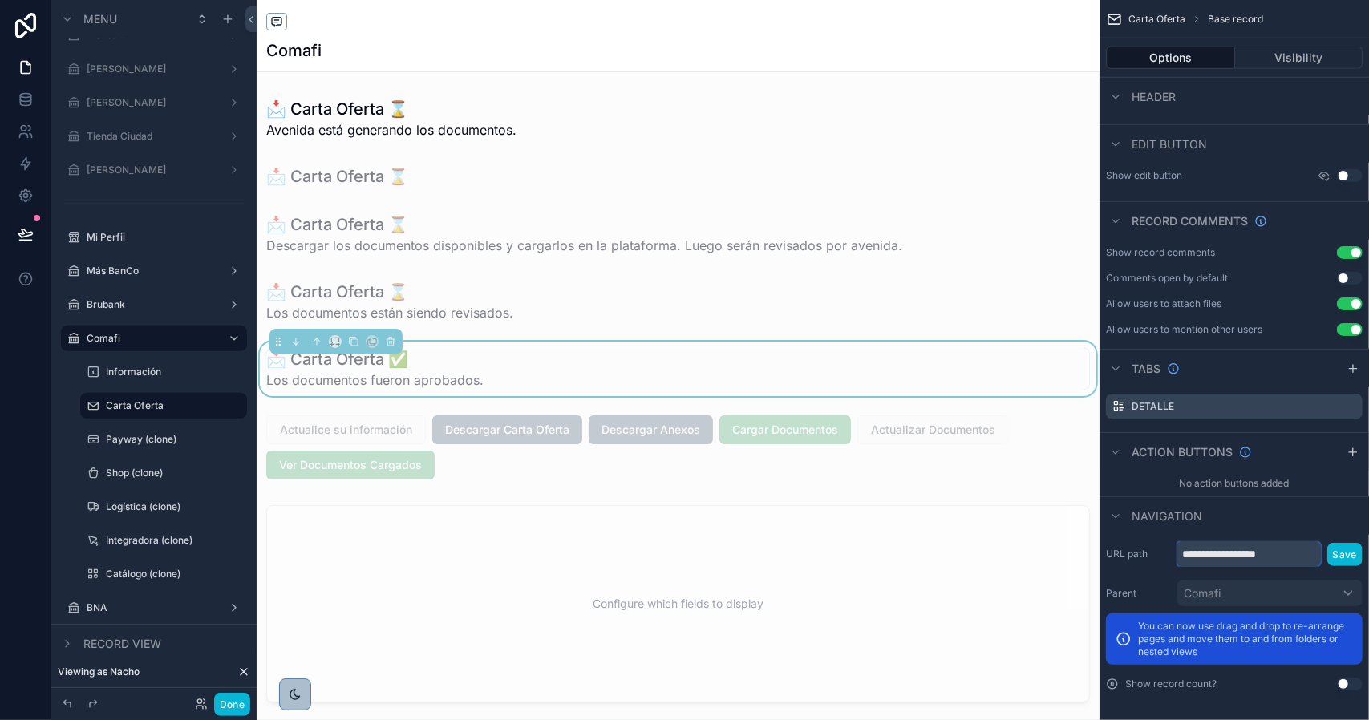
drag, startPoint x: 1245, startPoint y: 553, endPoint x: 1312, endPoint y: 556, distance: 66.6
click at [1312, 556] on input "**********" at bounding box center [1248, 554] width 144 height 26
type input "**********"
click at [1337, 549] on button "Save" at bounding box center [1344, 554] width 35 height 23
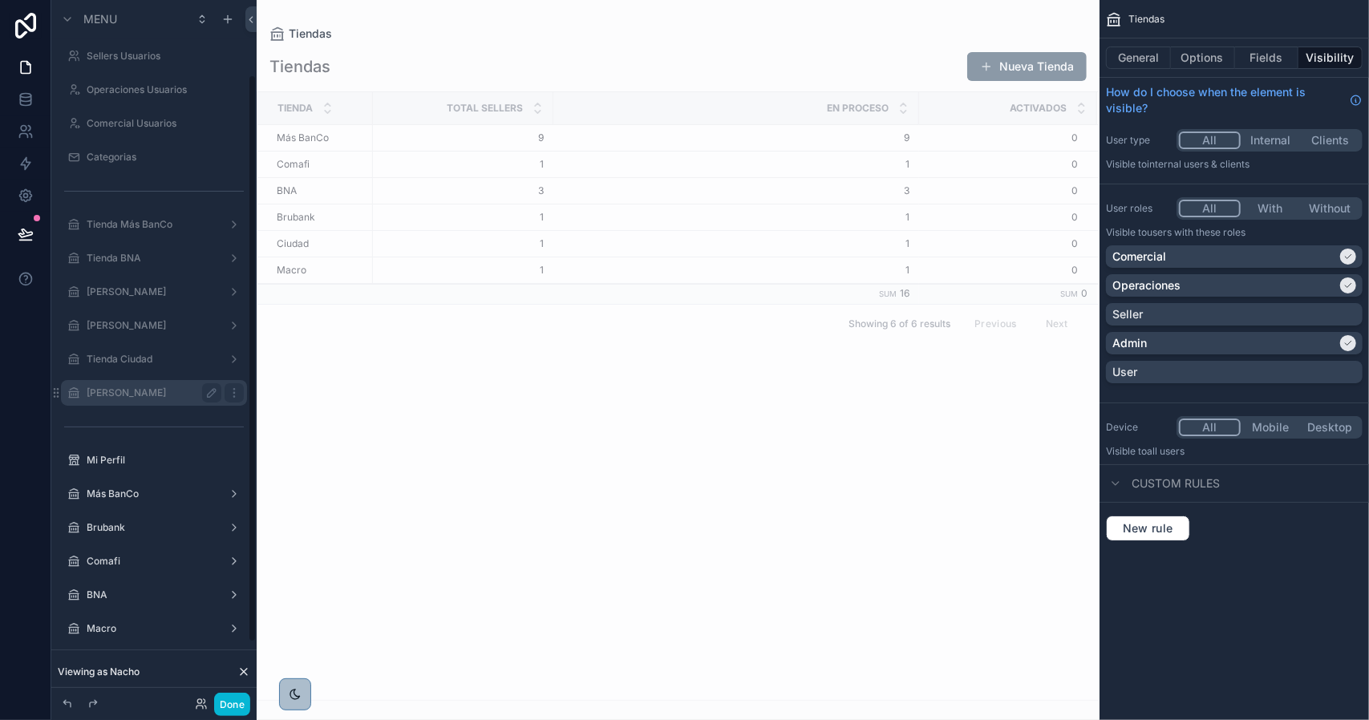
scroll to position [164, 0]
click at [143, 511] on div "scrollable content" at bounding box center [153, 511] width 205 height 3
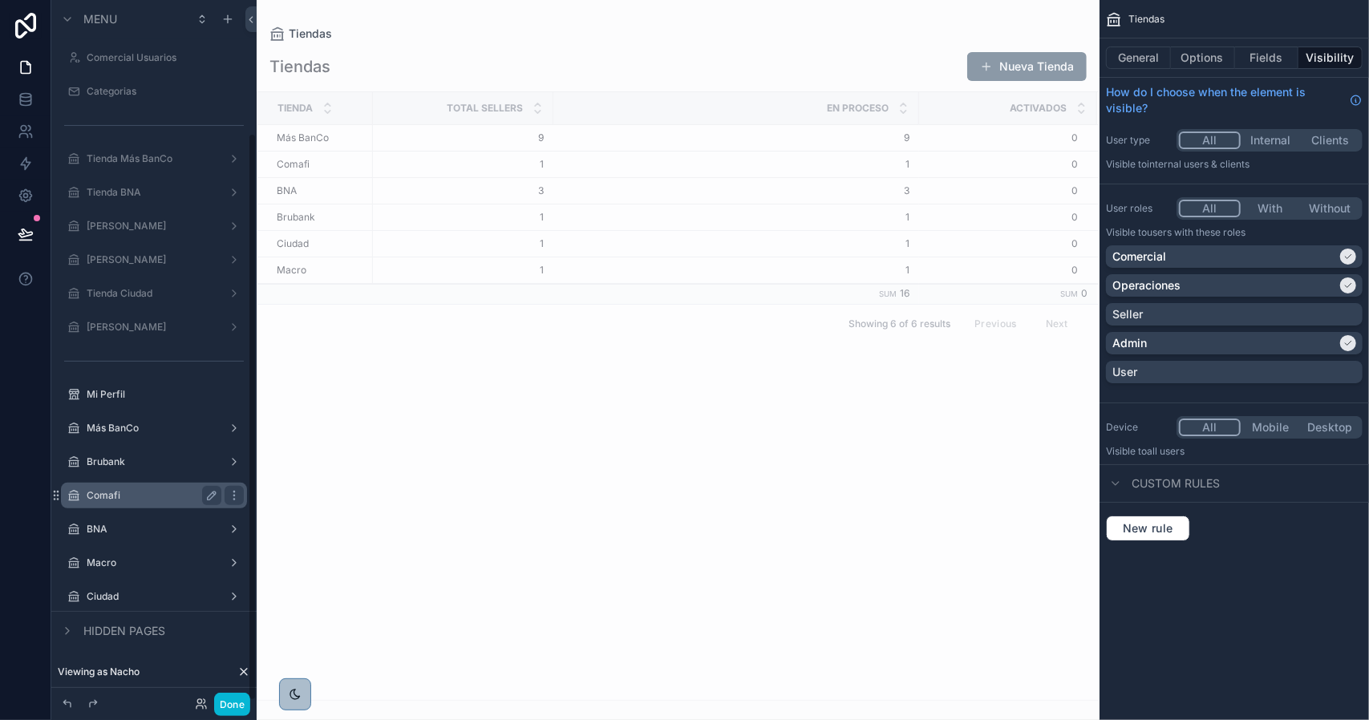
click at [148, 496] on label "Comafi" at bounding box center [151, 495] width 128 height 13
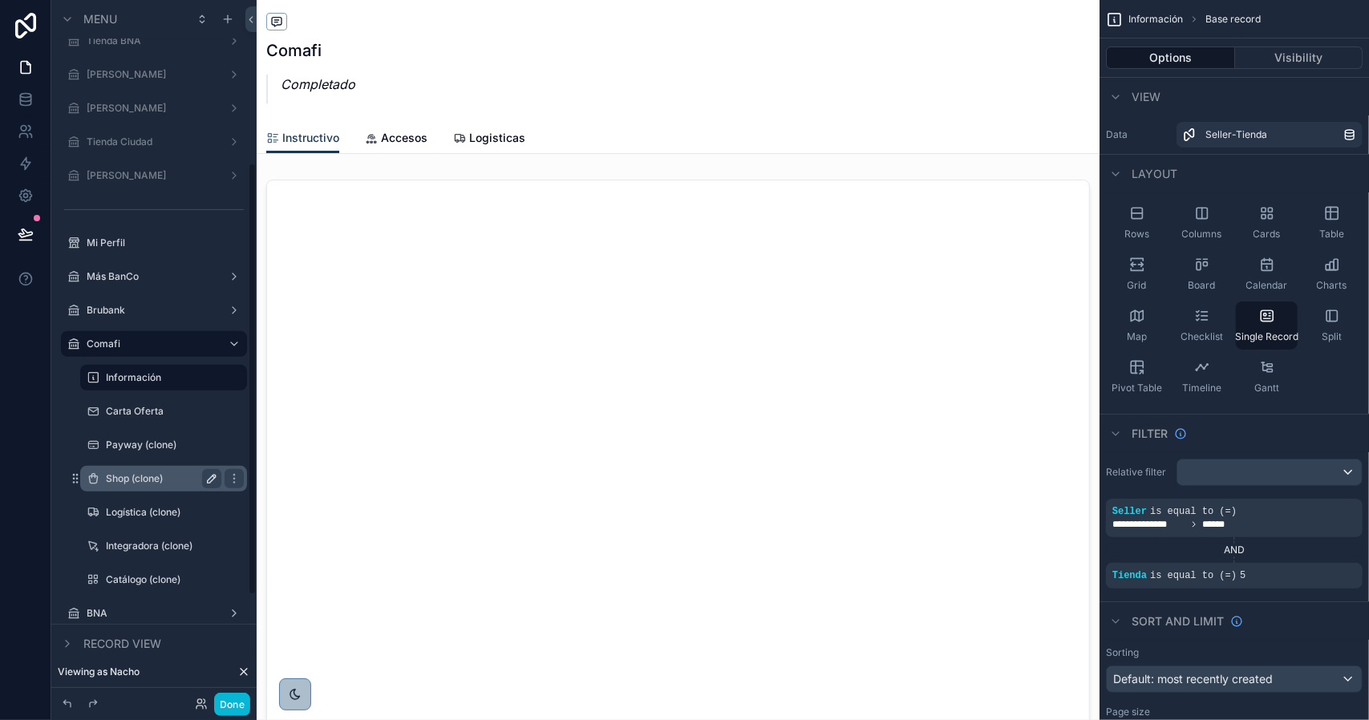
scroll to position [295, 0]
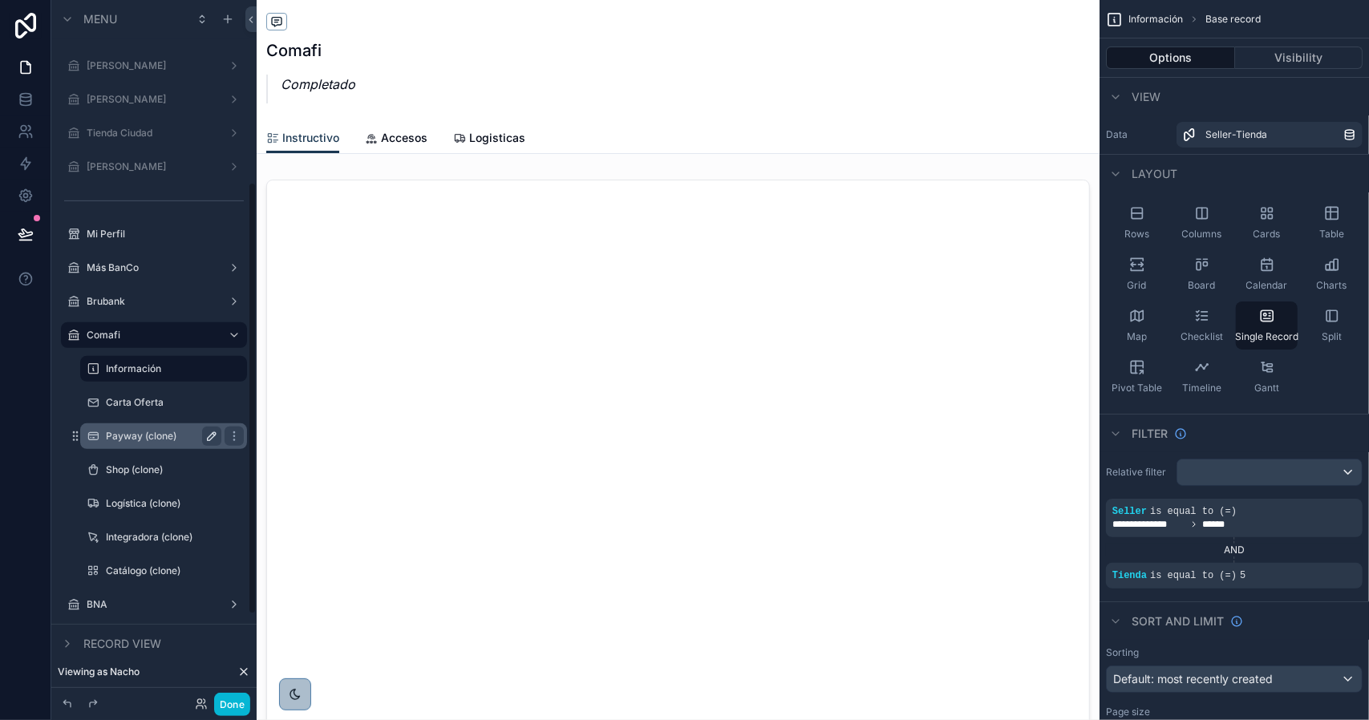
click at [209, 439] on icon "scrollable content" at bounding box center [211, 436] width 13 height 13
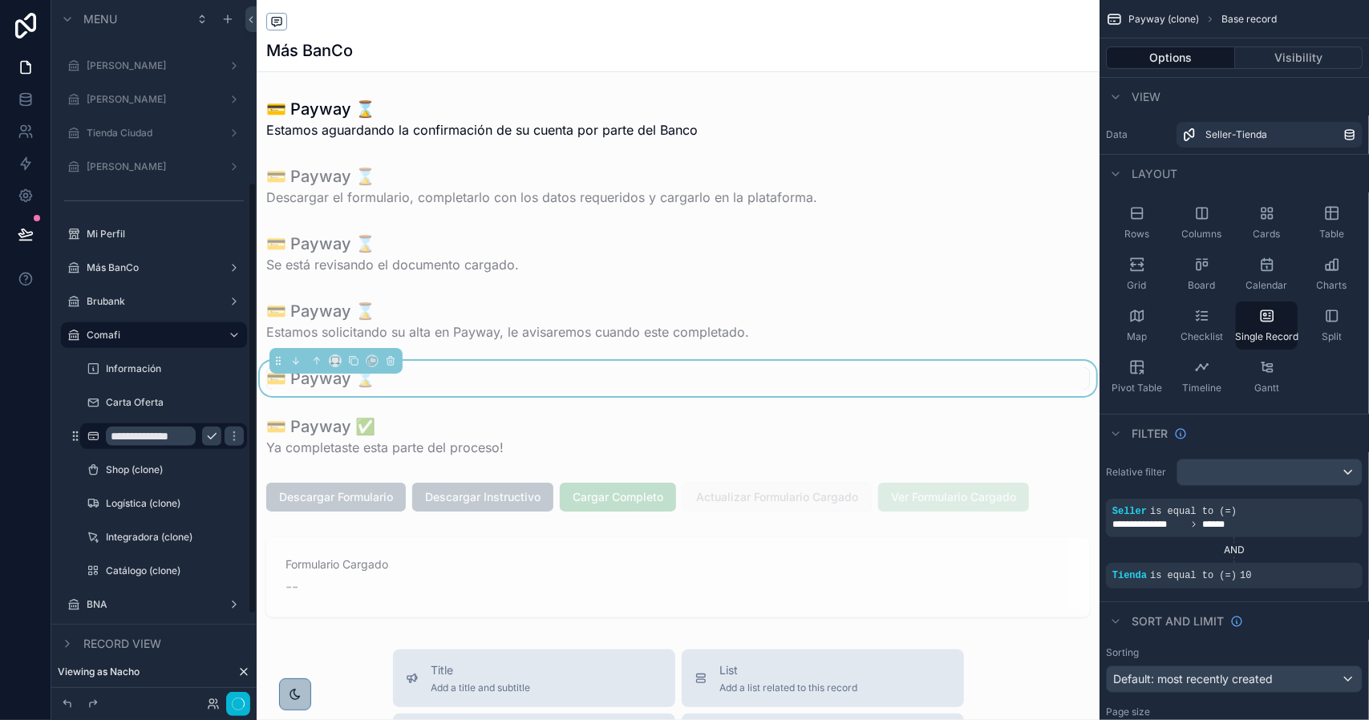
click at [152, 439] on input "**********" at bounding box center [151, 436] width 90 height 19
type input "******"
click at [209, 439] on icon "scrollable content" at bounding box center [211, 436] width 13 height 13
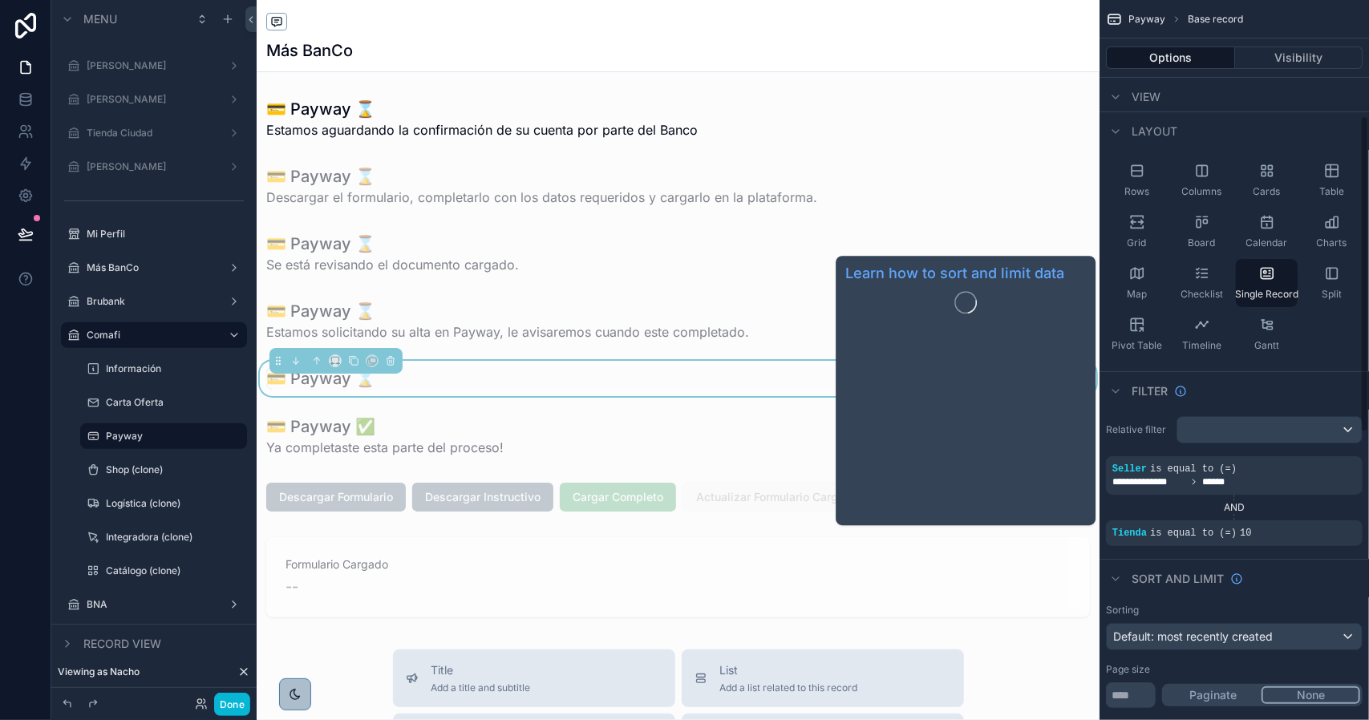
scroll to position [321, 0]
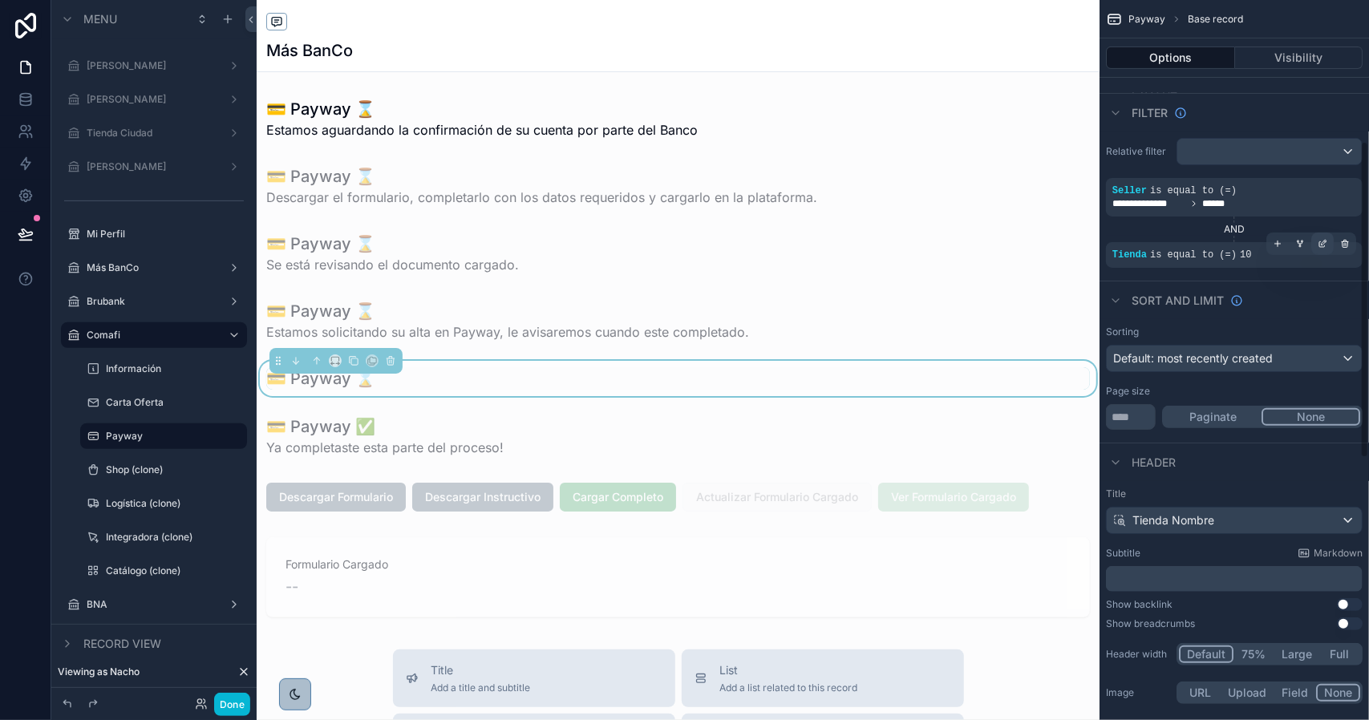
click at [1318, 242] on icon "scrollable content" at bounding box center [1323, 244] width 10 height 10
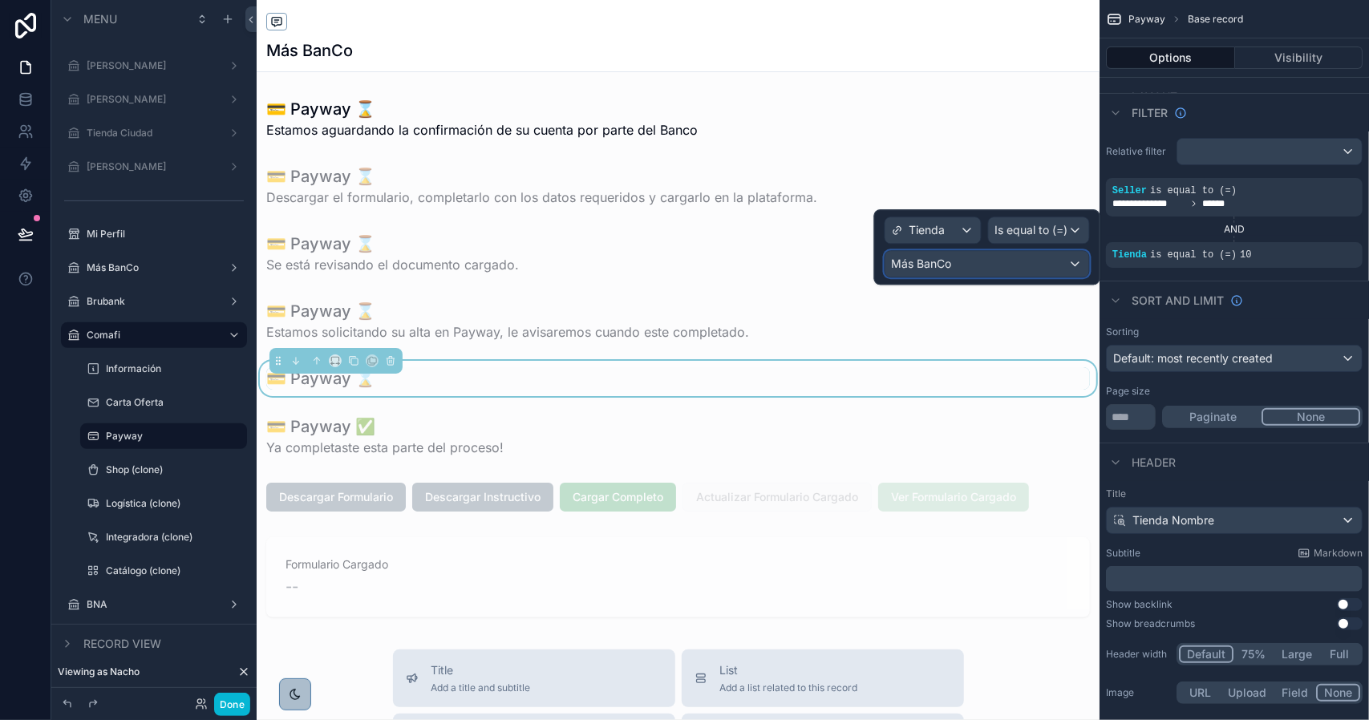
click at [992, 269] on div "Más BanCo" at bounding box center [987, 264] width 204 height 26
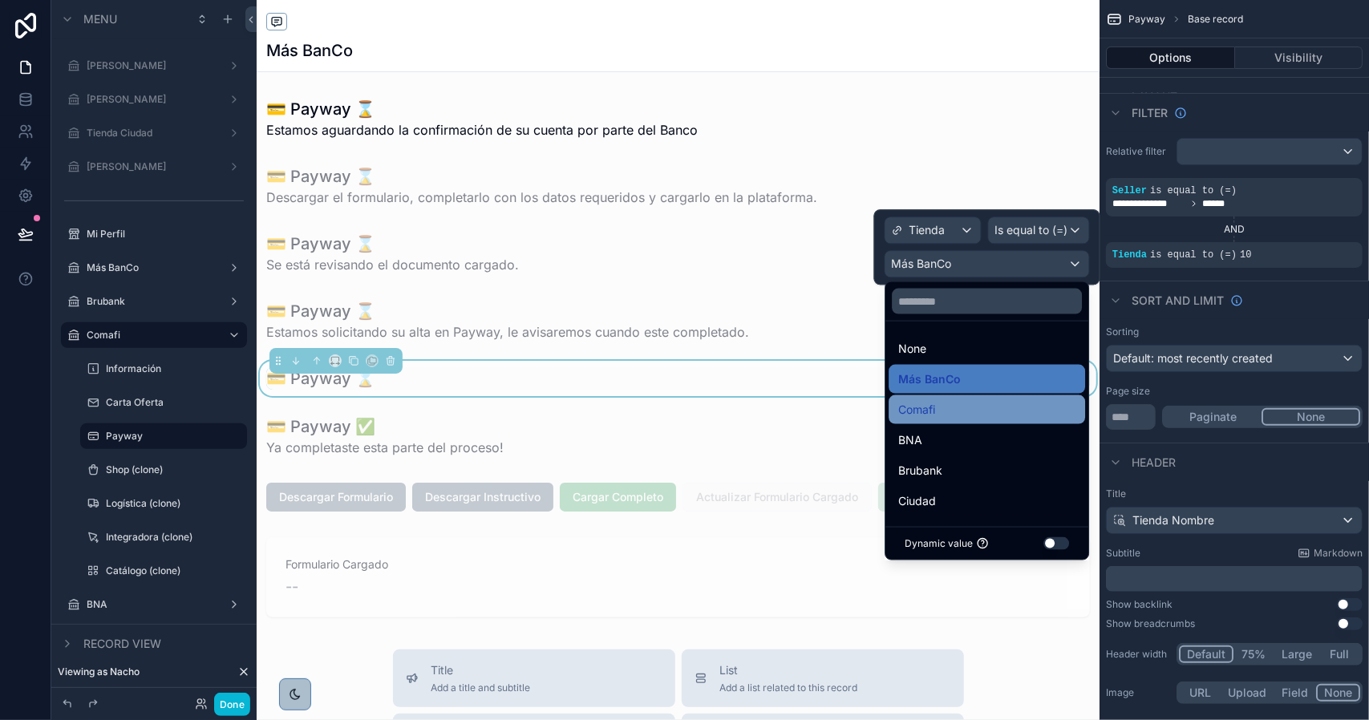
click at [946, 405] on div "Comafi" at bounding box center [986, 409] width 177 height 19
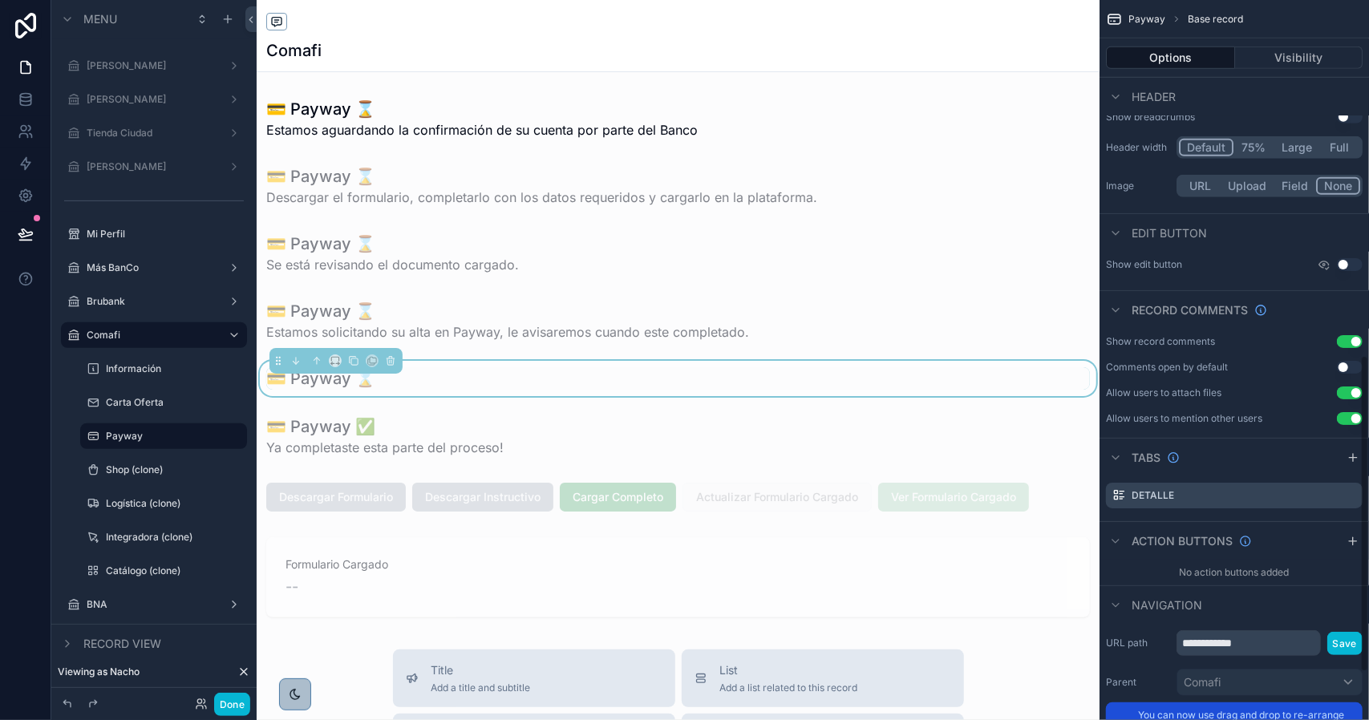
scroll to position [882, 0]
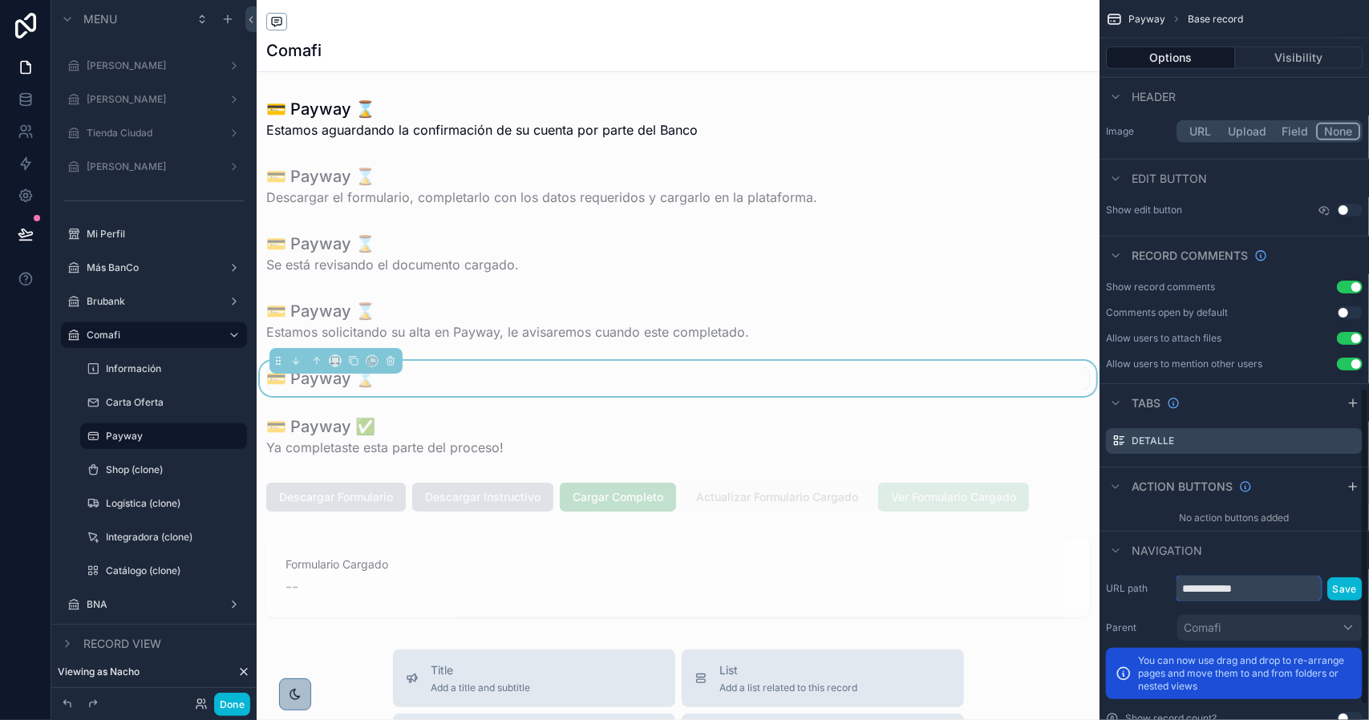
drag, startPoint x: 1221, startPoint y: 589, endPoint x: 1283, endPoint y: 591, distance: 61.8
click at [1283, 591] on input "**********" at bounding box center [1248, 589] width 144 height 26
type input "******"
click at [1328, 583] on div "****** Save" at bounding box center [1269, 589] width 186 height 26
click at [1330, 583] on button "Save" at bounding box center [1344, 588] width 35 height 23
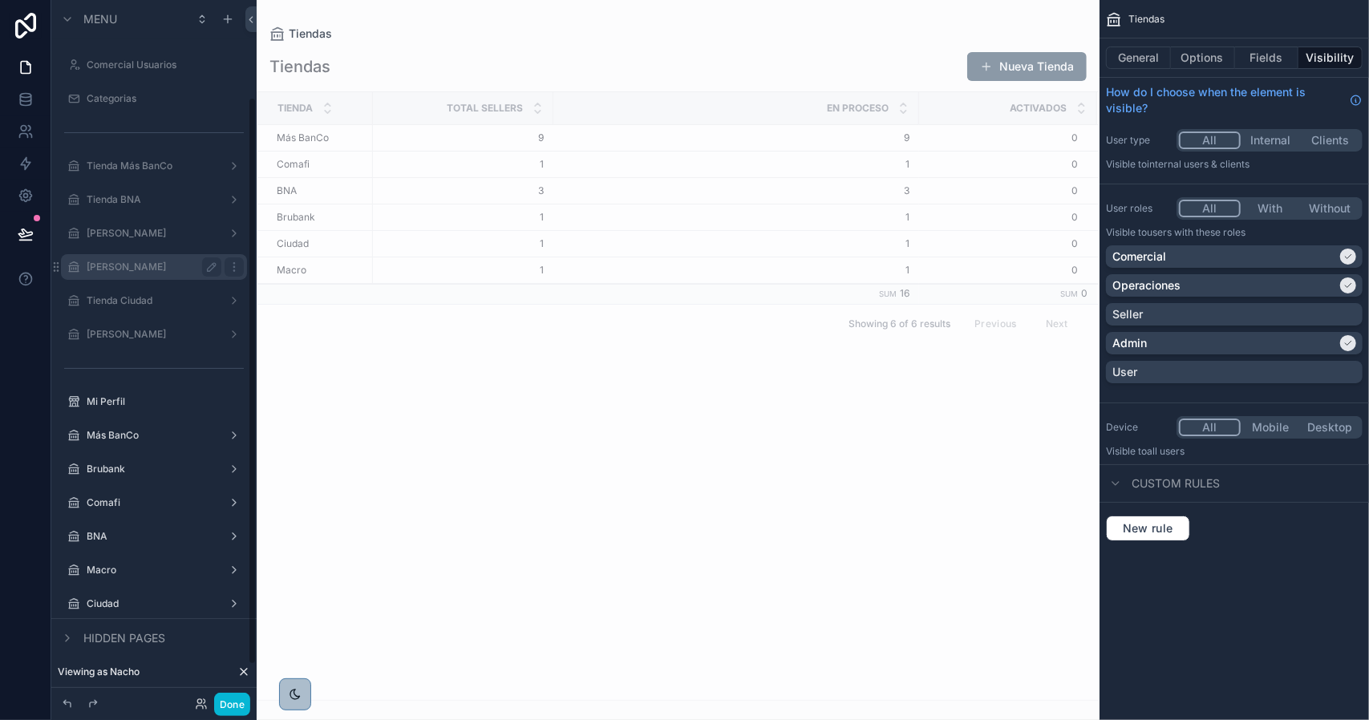
scroll to position [164, 0]
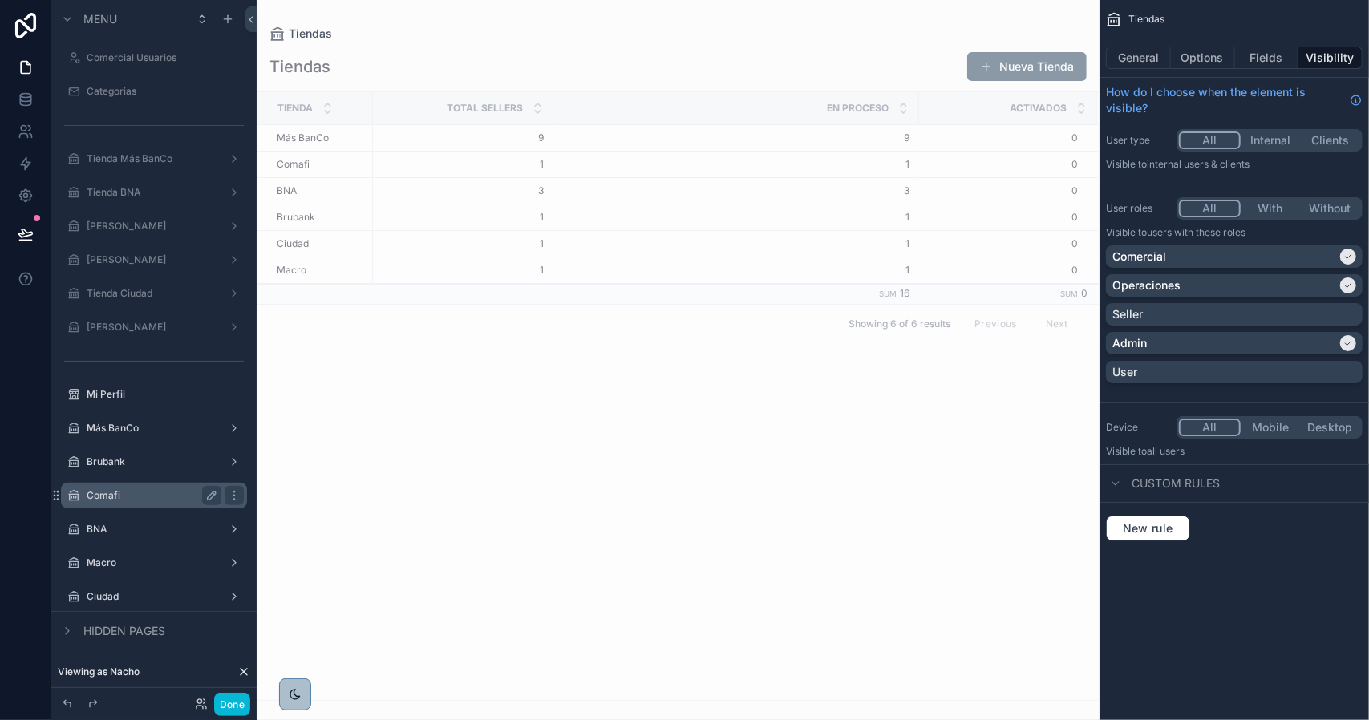
click at [154, 498] on label "Comafi" at bounding box center [151, 495] width 128 height 13
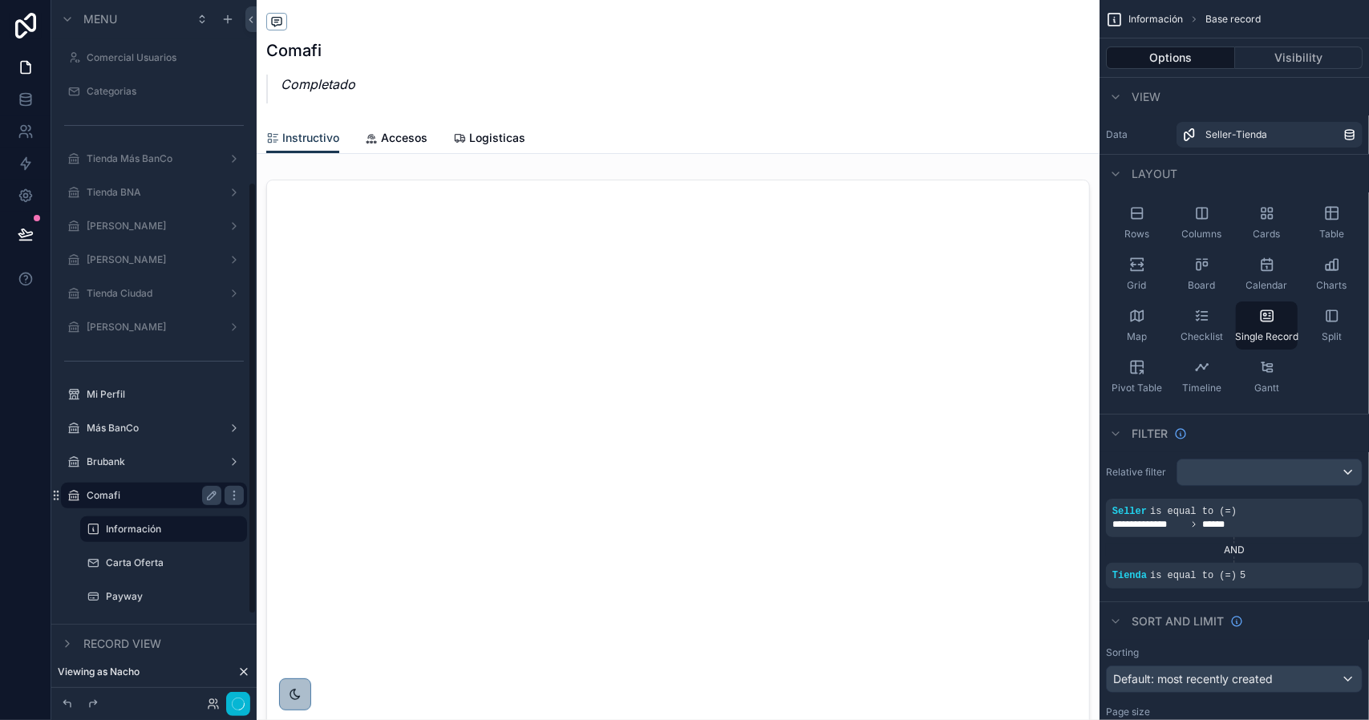
scroll to position [375, 0]
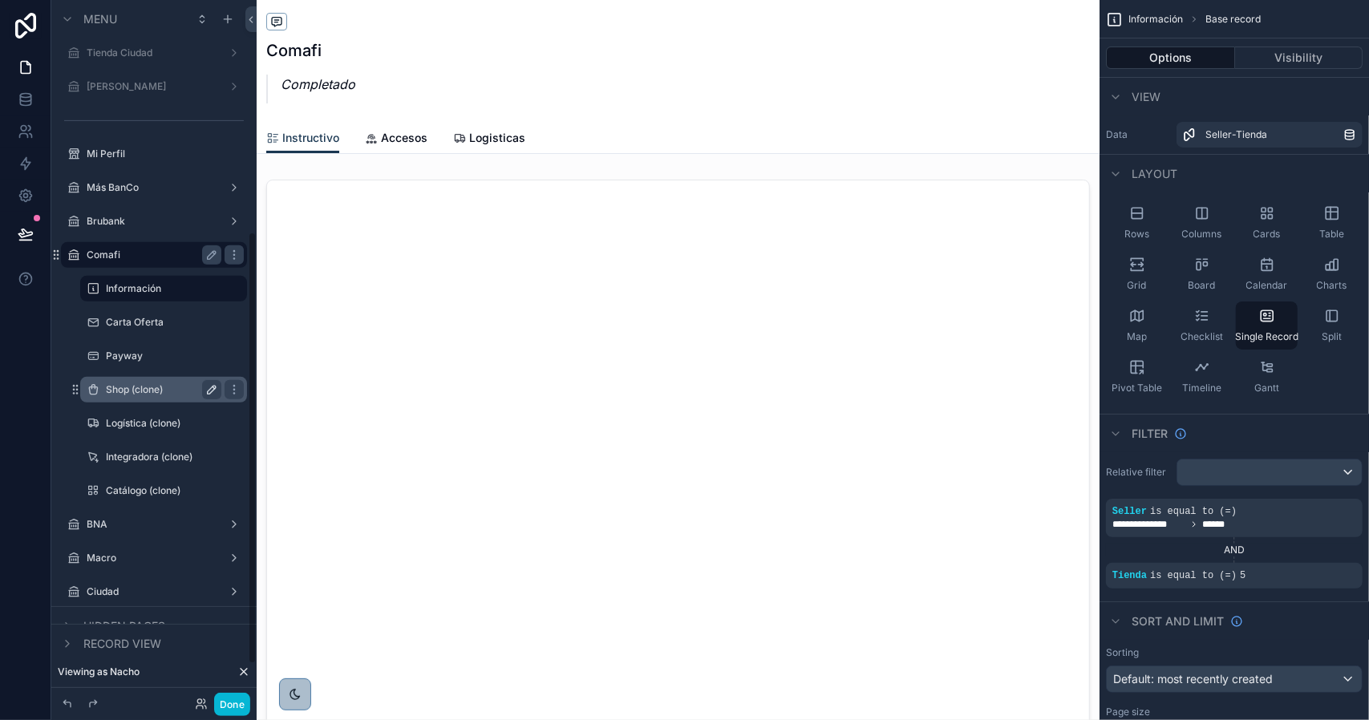
click at [213, 395] on icon "scrollable content" at bounding box center [211, 389] width 13 height 13
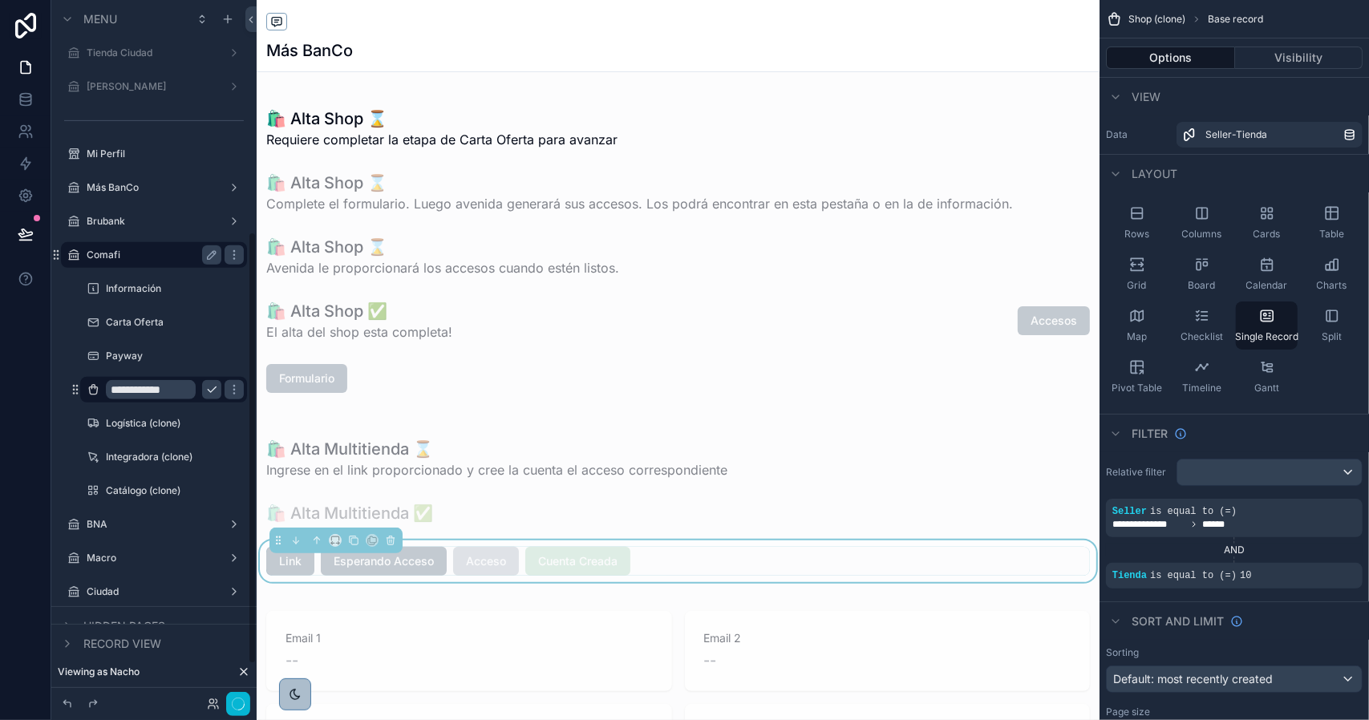
click at [139, 394] on input "**********" at bounding box center [151, 389] width 90 height 19
type input "****"
click at [212, 391] on icon "scrollable content" at bounding box center [211, 389] width 13 height 13
click at [1315, 563] on div "scrollable content" at bounding box center [1322, 564] width 22 height 22
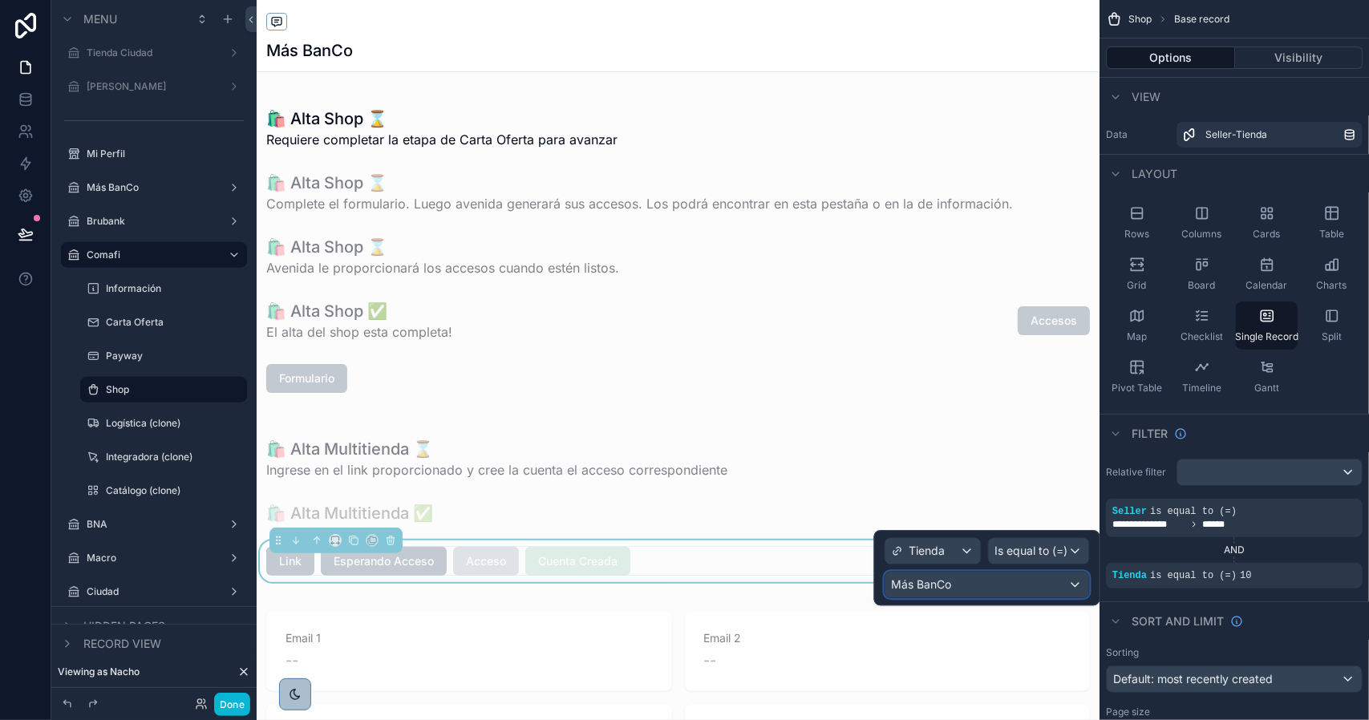
click at [970, 585] on div "Más BanCo" at bounding box center [987, 585] width 204 height 26
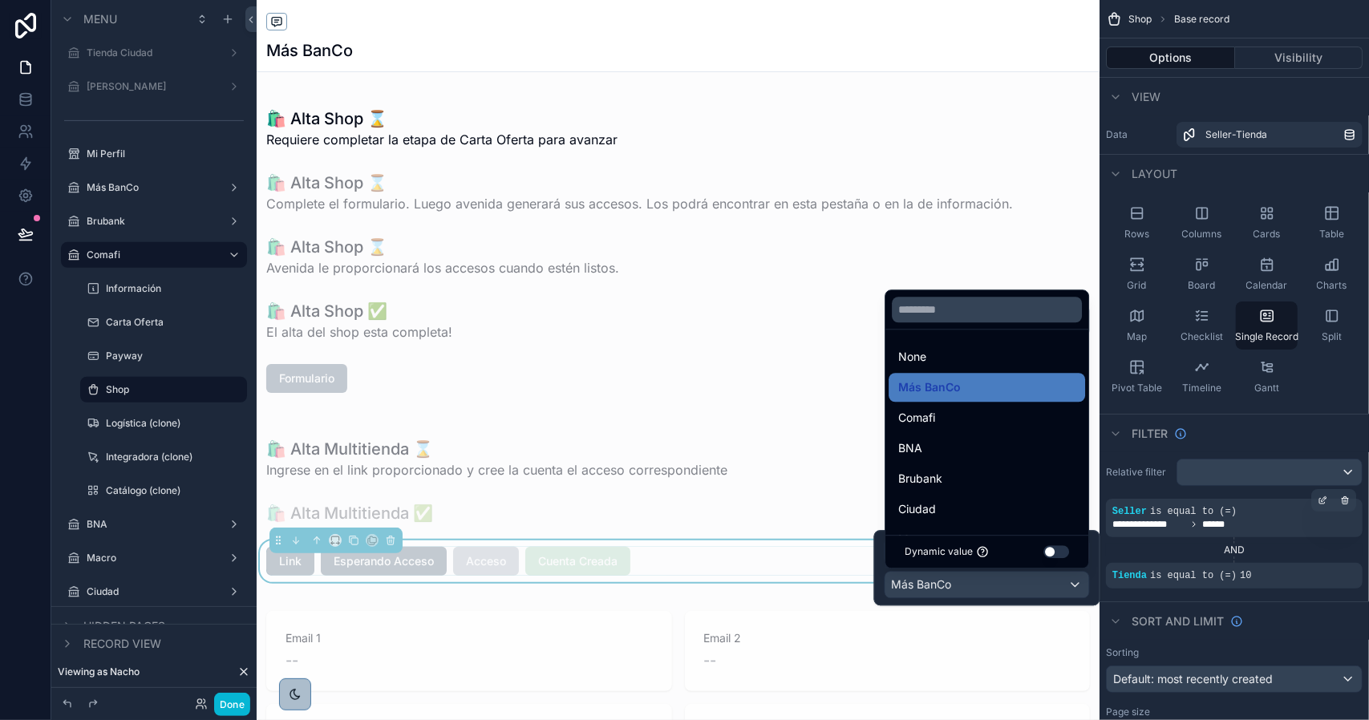
click at [945, 424] on div "Comafi" at bounding box center [986, 417] width 177 height 19
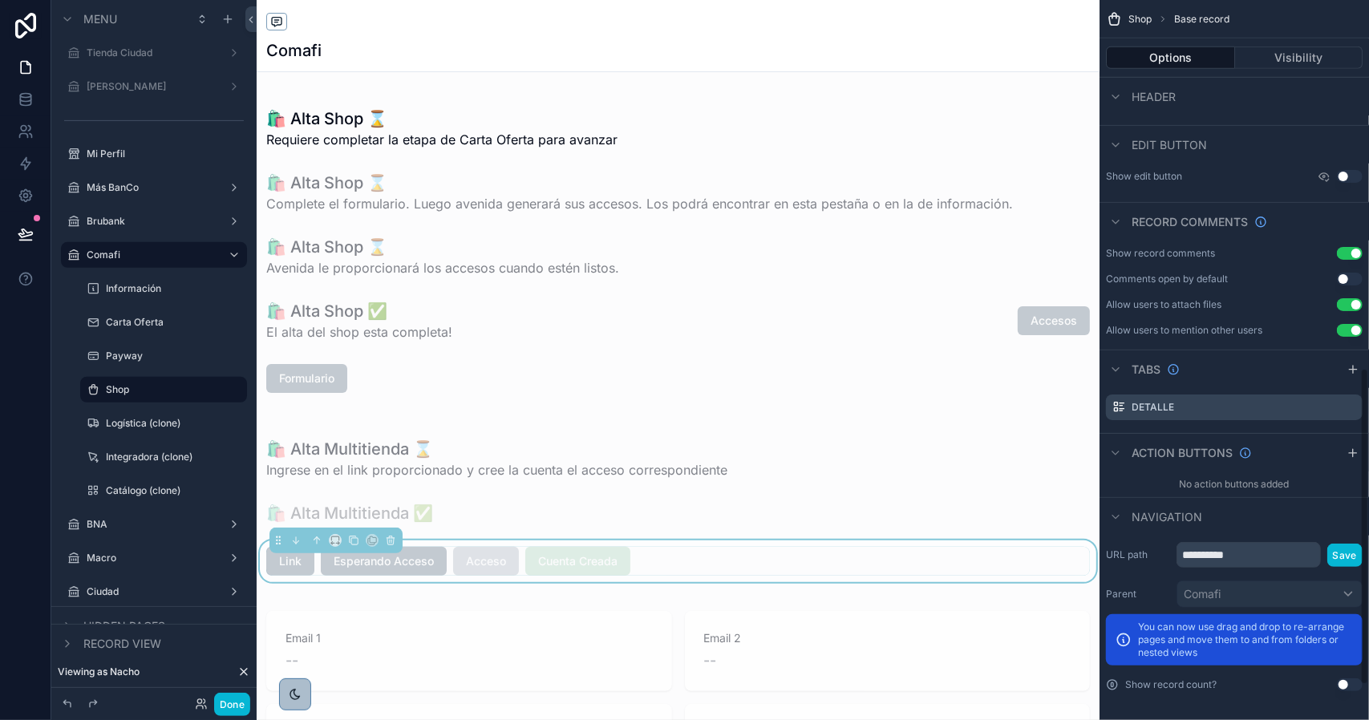
scroll to position [917, 0]
drag, startPoint x: 1209, startPoint y: 554, endPoint x: 1290, endPoint y: 556, distance: 81.8
click at [1289, 557] on input "**********" at bounding box center [1248, 554] width 144 height 26
type input "****"
click at [1354, 551] on button "Save" at bounding box center [1344, 554] width 35 height 23
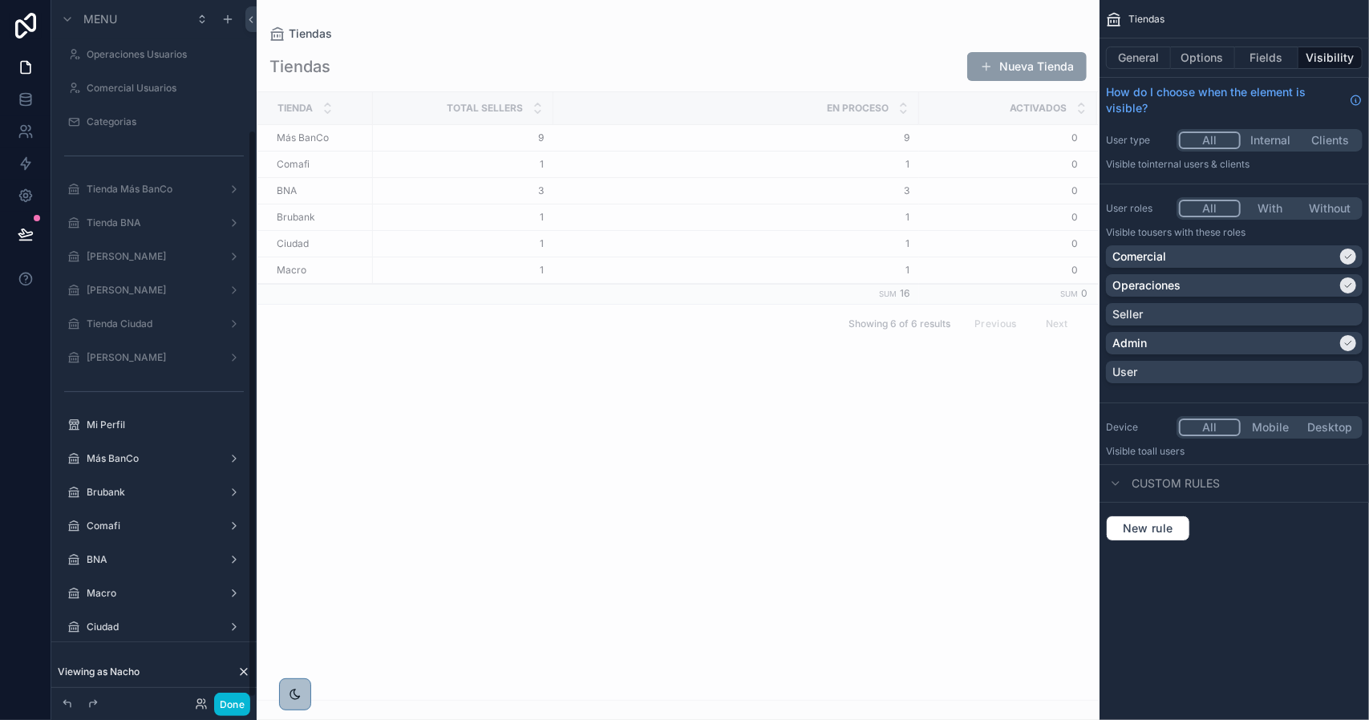
scroll to position [160, 0]
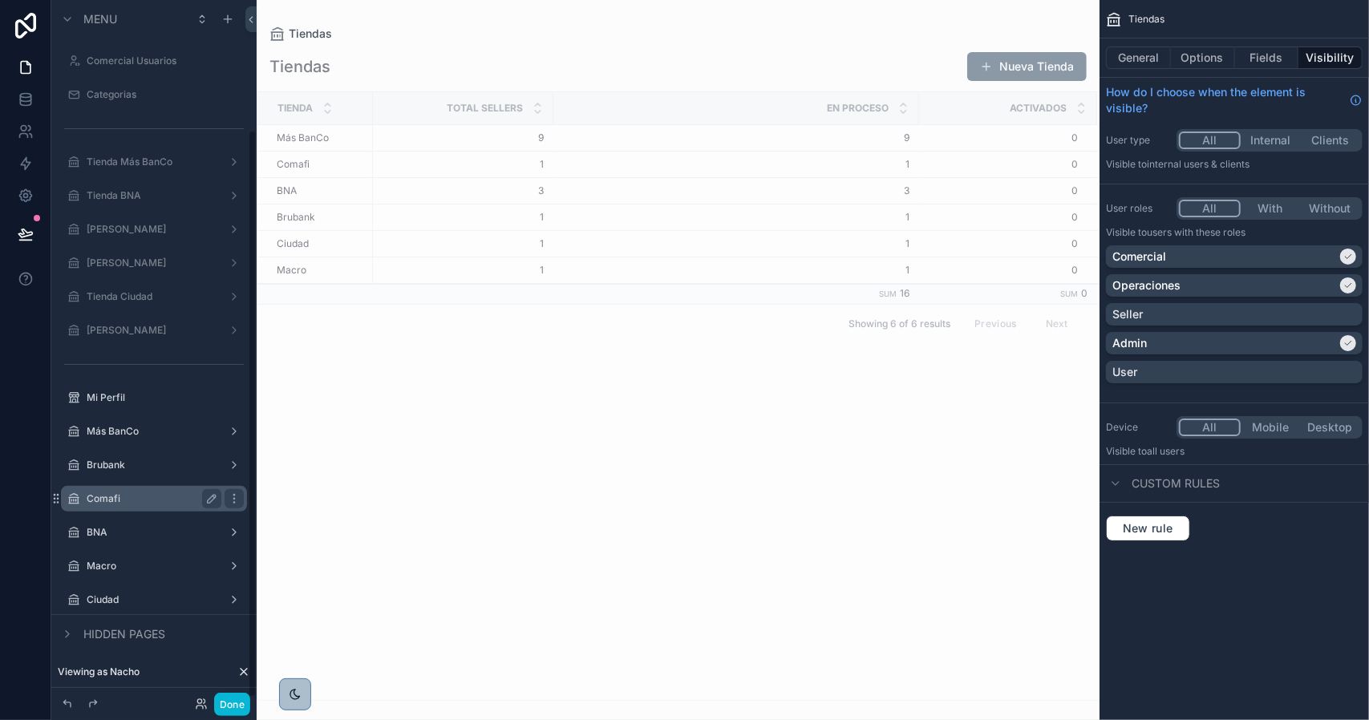
click at [135, 495] on label "Comafi" at bounding box center [151, 498] width 128 height 13
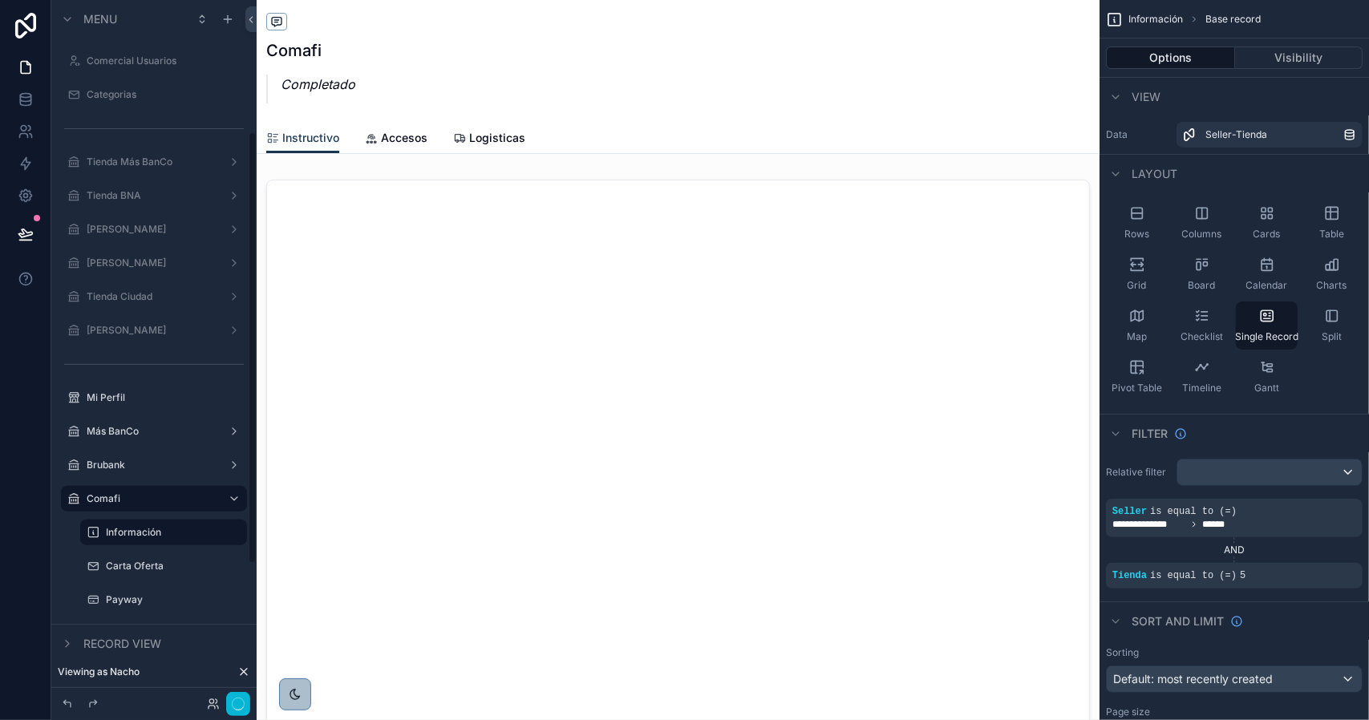
scroll to position [292, 0]
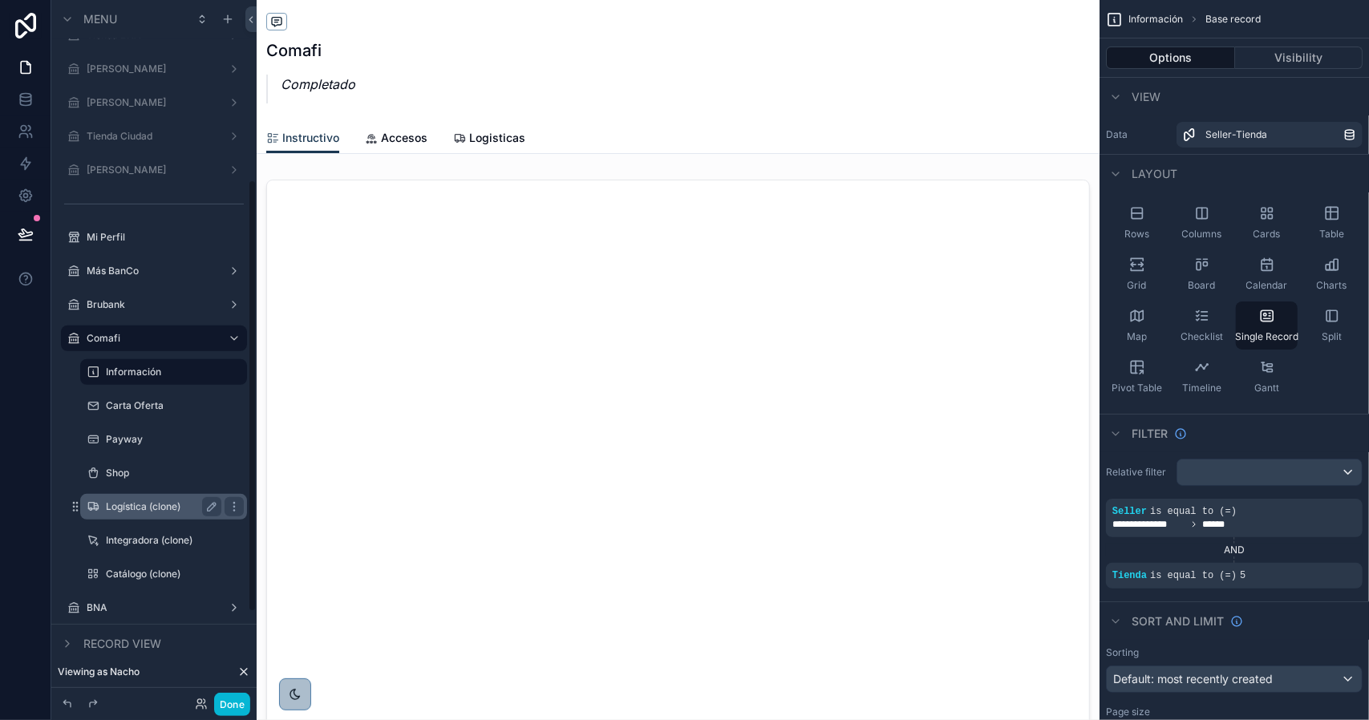
click at [168, 503] on label "Logística (clone)" at bounding box center [160, 506] width 109 height 13
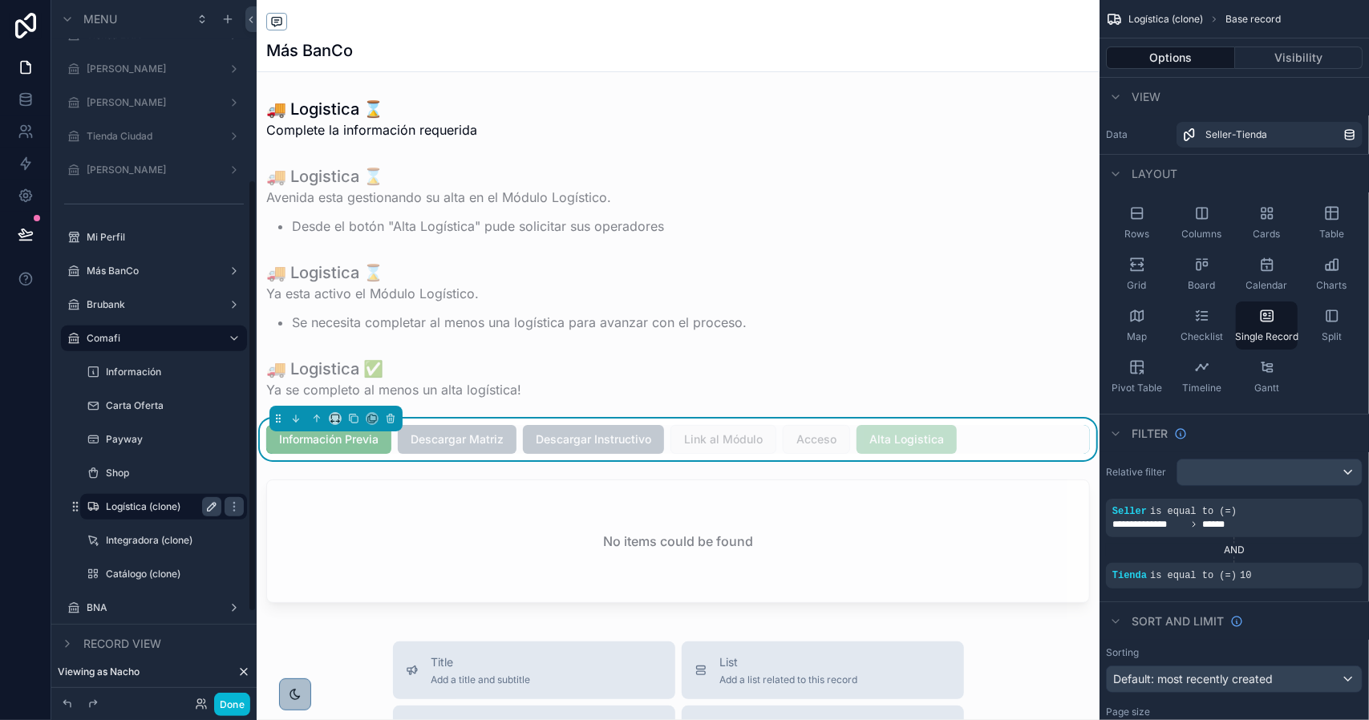
click at [210, 508] on icon "scrollable content" at bounding box center [211, 506] width 13 height 13
click at [159, 508] on input "**********" at bounding box center [151, 506] width 90 height 19
type input "*********"
click at [212, 507] on icon "scrollable content" at bounding box center [211, 506] width 13 height 13
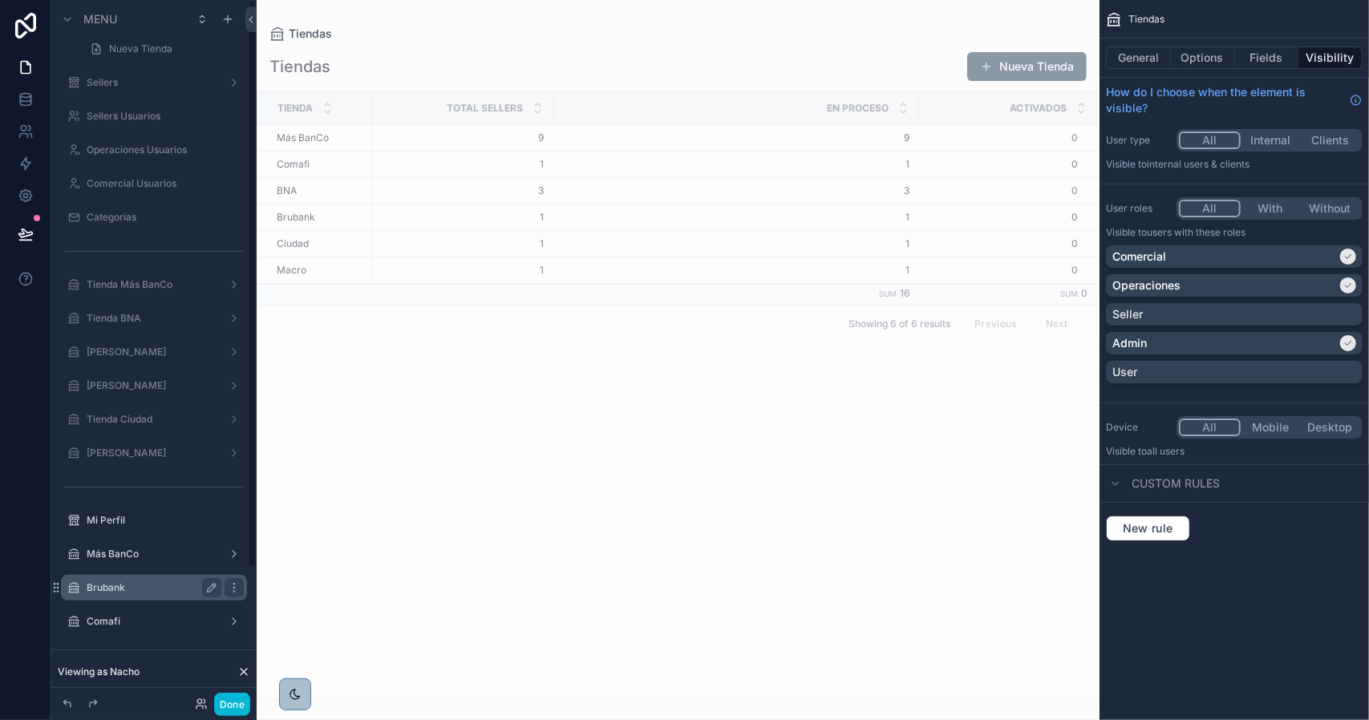
scroll to position [164, 0]
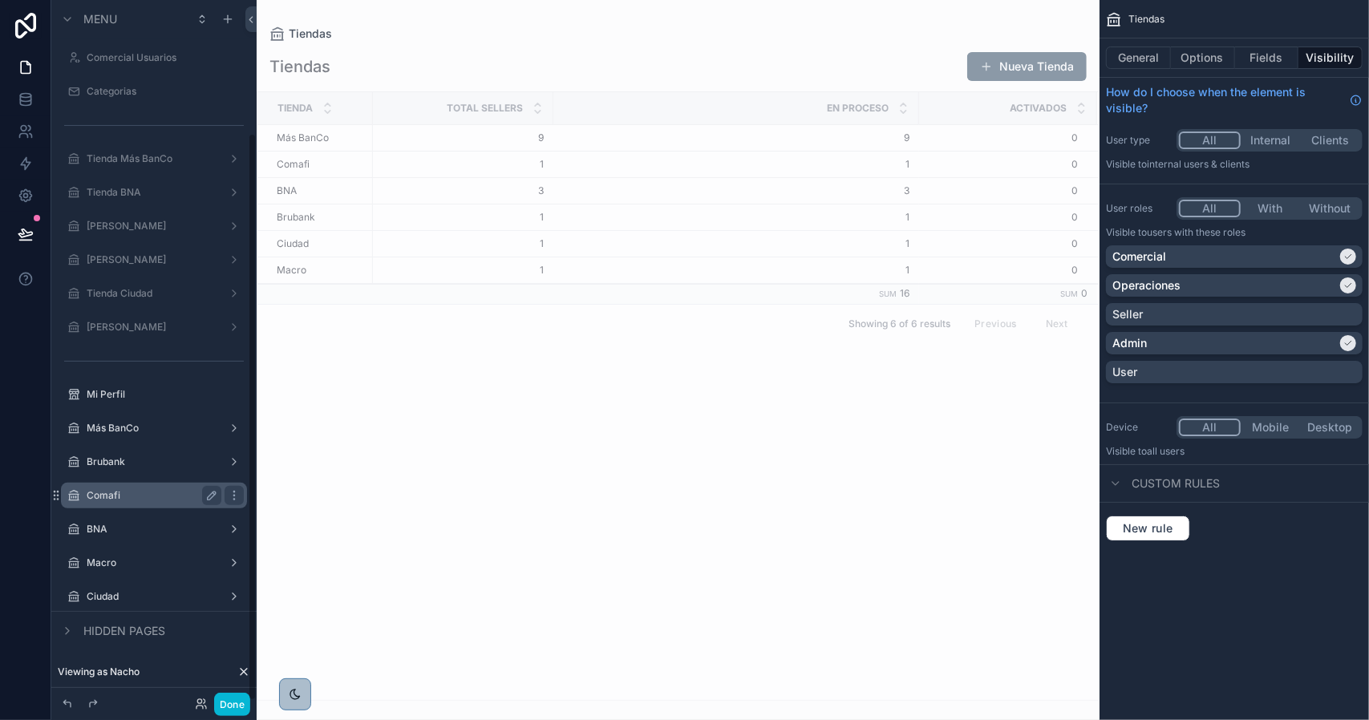
click at [144, 491] on label "Comafi" at bounding box center [151, 495] width 128 height 13
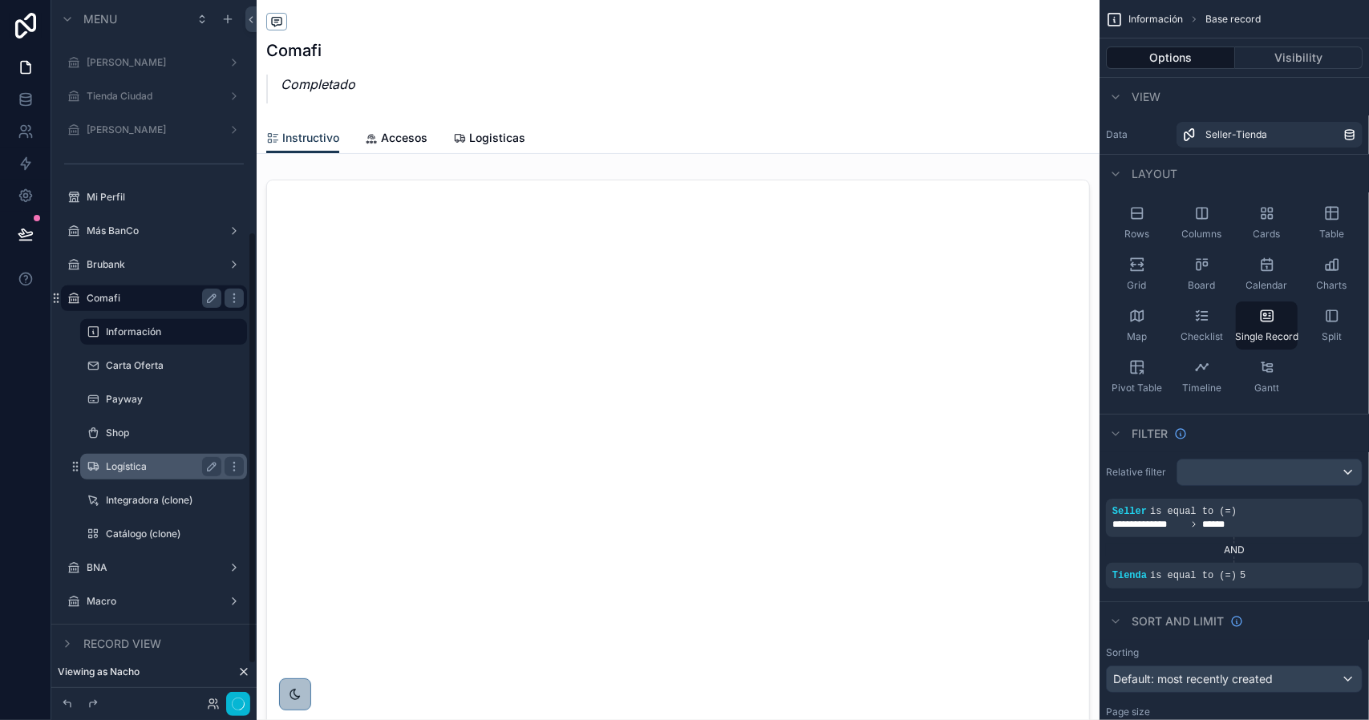
scroll to position [375, 0]
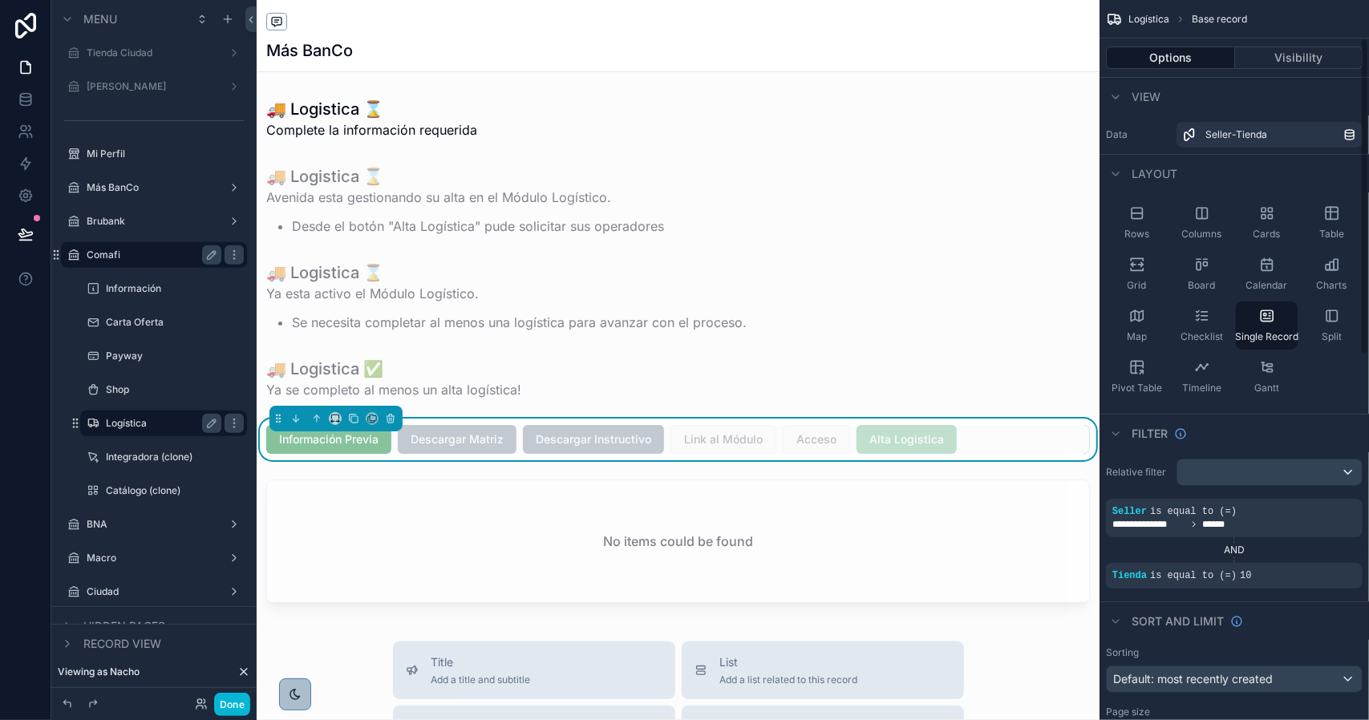
scroll to position [241, 0]
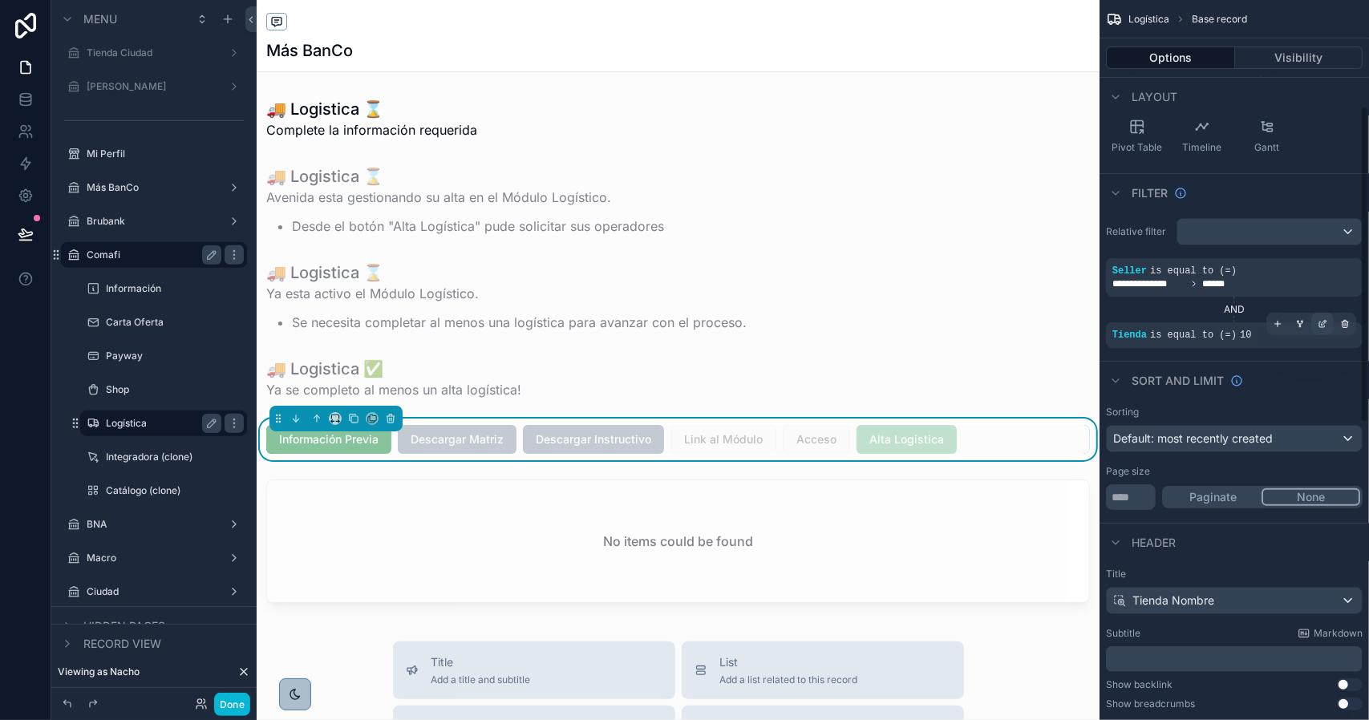
click at [1325, 323] on icon "scrollable content" at bounding box center [1323, 324] width 10 height 10
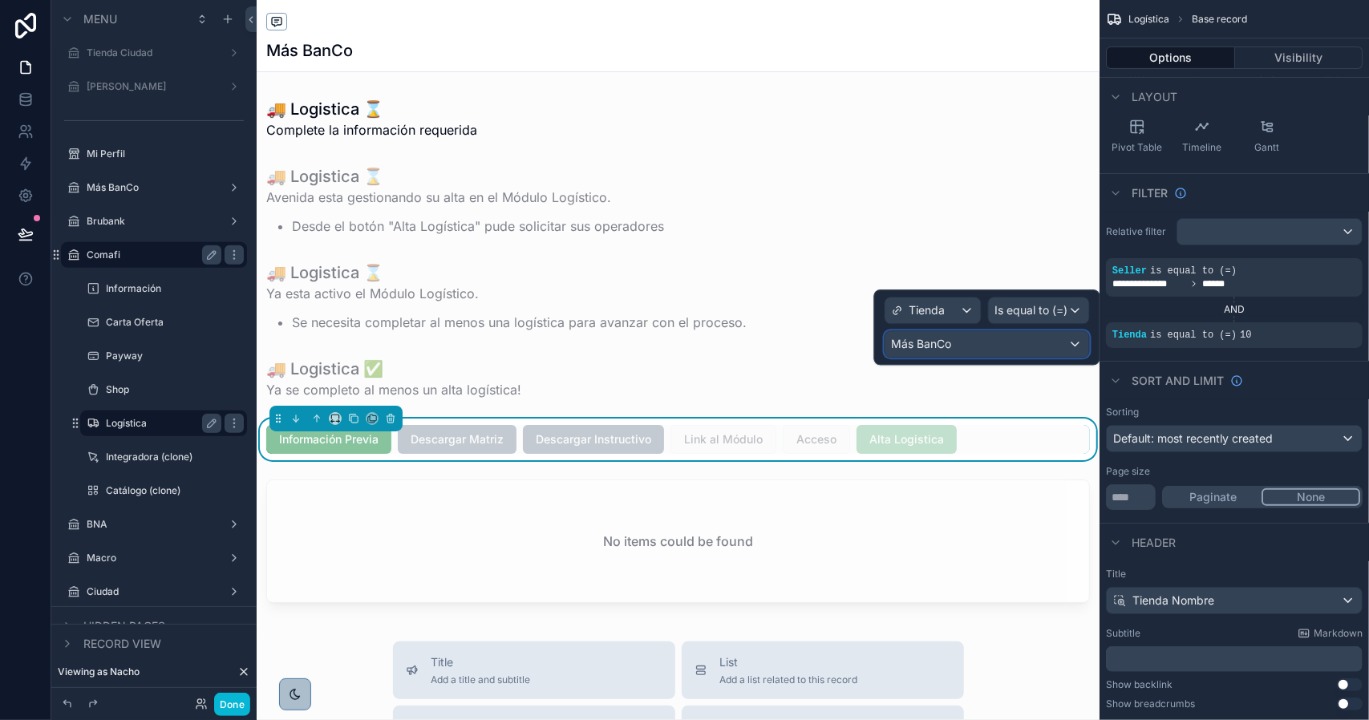
click at [1014, 339] on div "Más BanCo" at bounding box center [987, 344] width 204 height 26
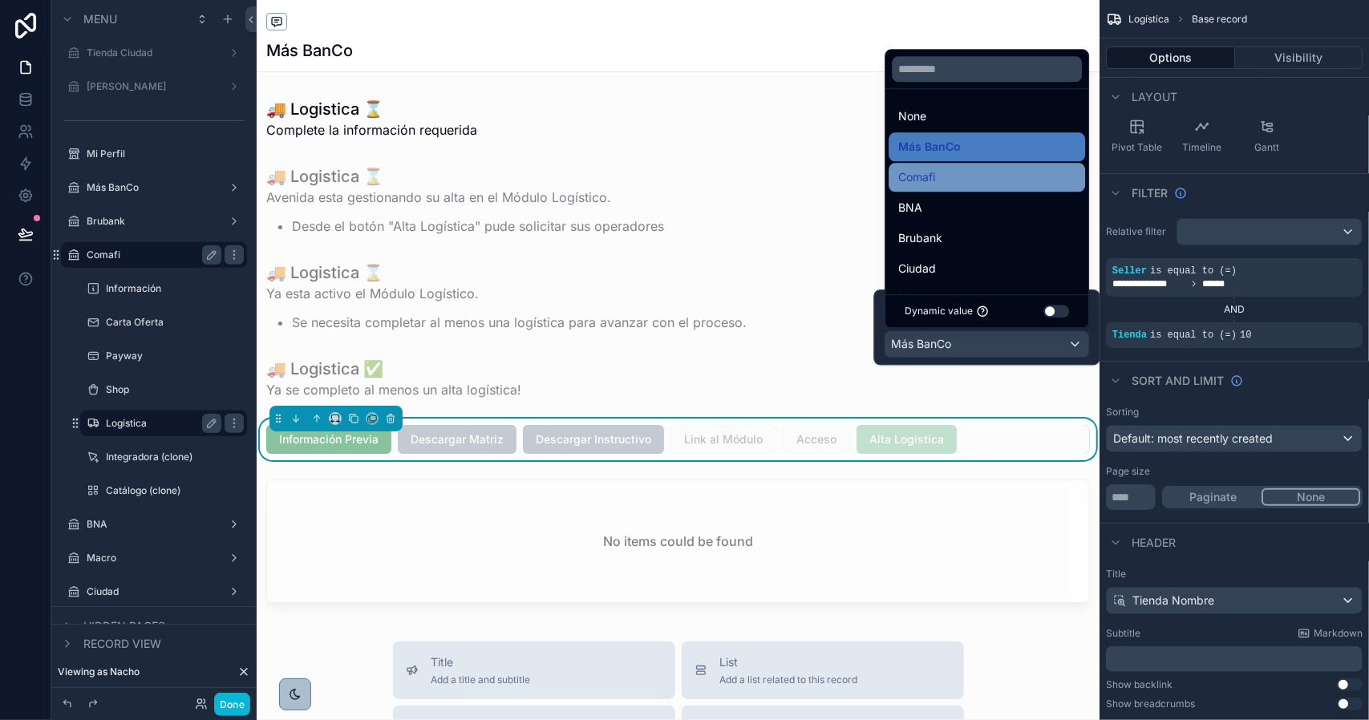
click at [932, 187] on span "Comafi" at bounding box center [916, 177] width 37 height 19
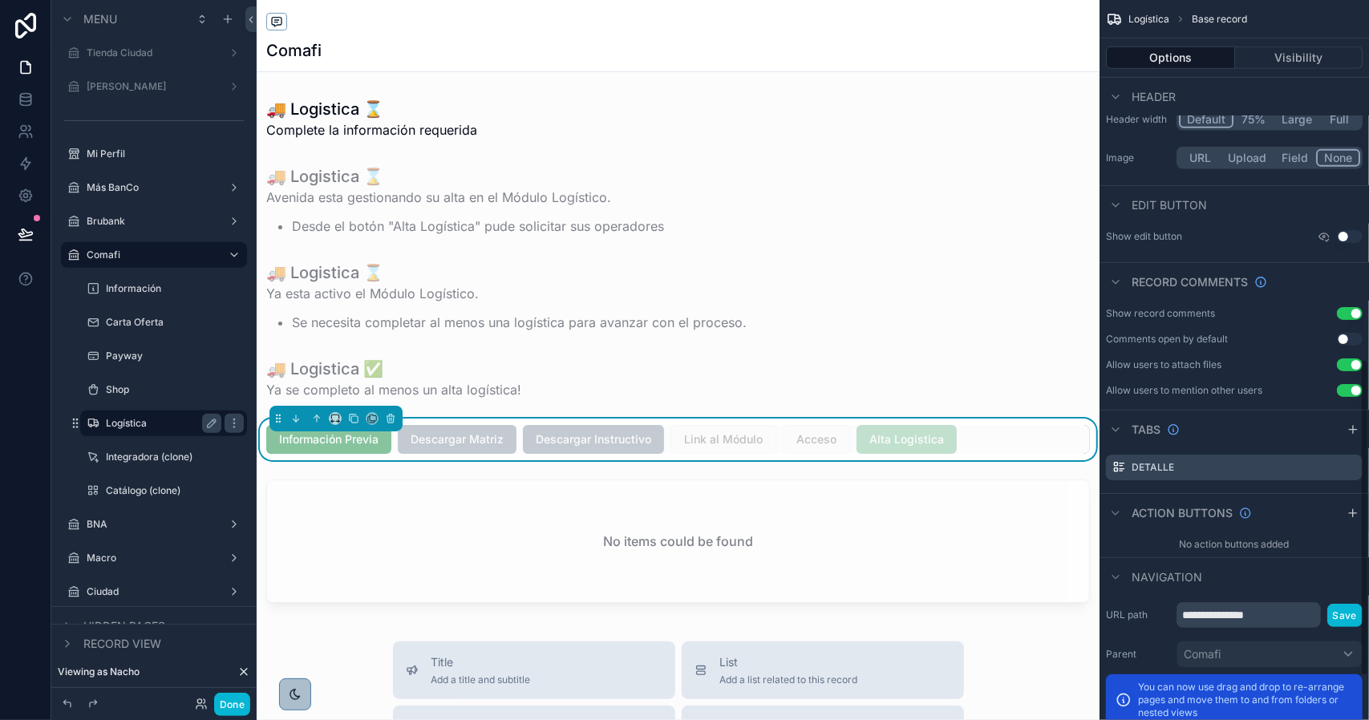
scroll to position [917, 0]
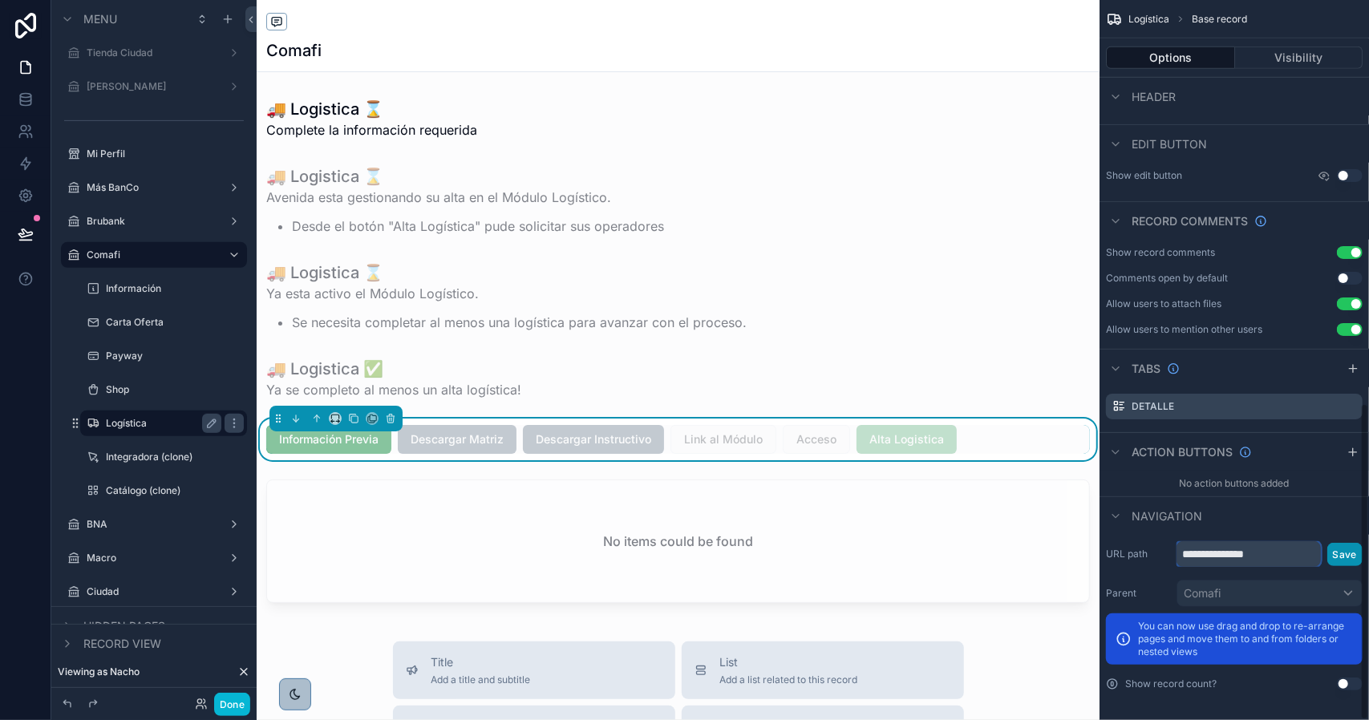
drag, startPoint x: 1228, startPoint y: 556, endPoint x: 1337, endPoint y: 557, distance: 109.1
click at [1334, 557] on div "**********" at bounding box center [1269, 554] width 186 height 26
type input "*********"
click at [1342, 551] on button "Save" at bounding box center [1344, 554] width 35 height 23
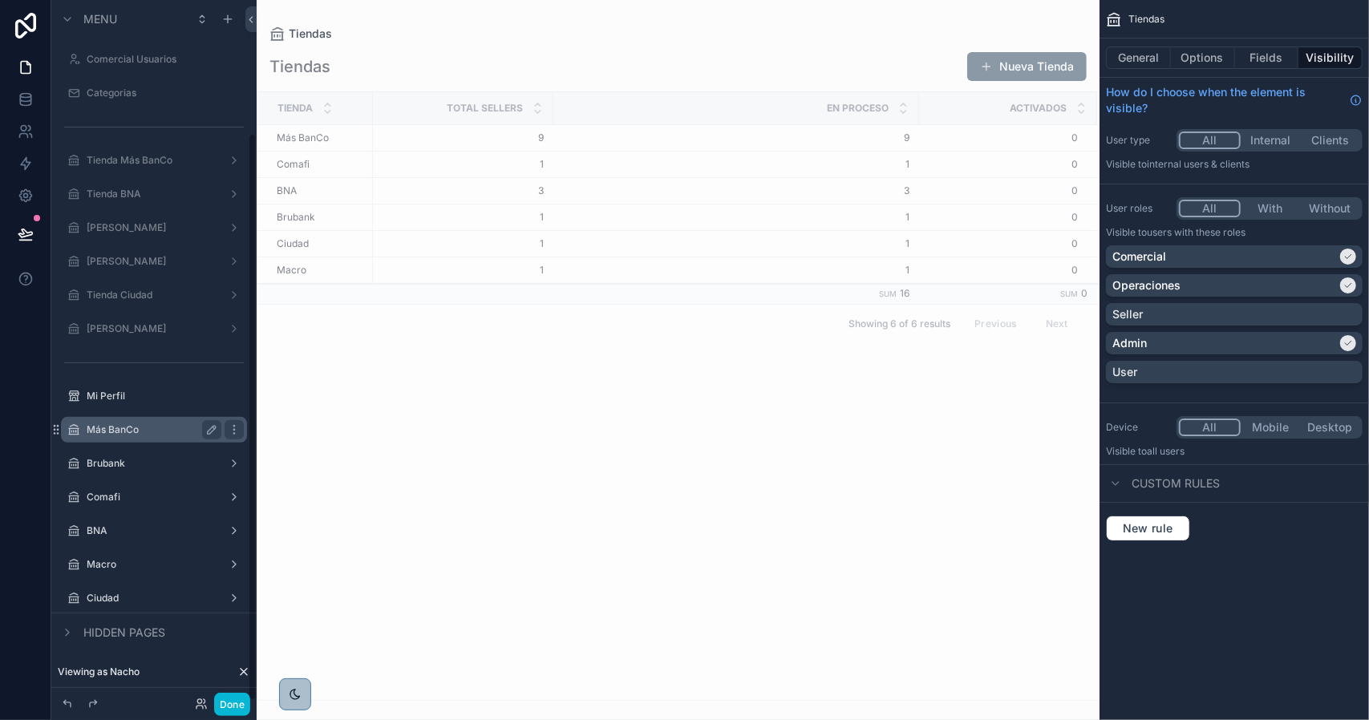
scroll to position [164, 0]
click at [113, 492] on label "Comafi" at bounding box center [151, 495] width 128 height 13
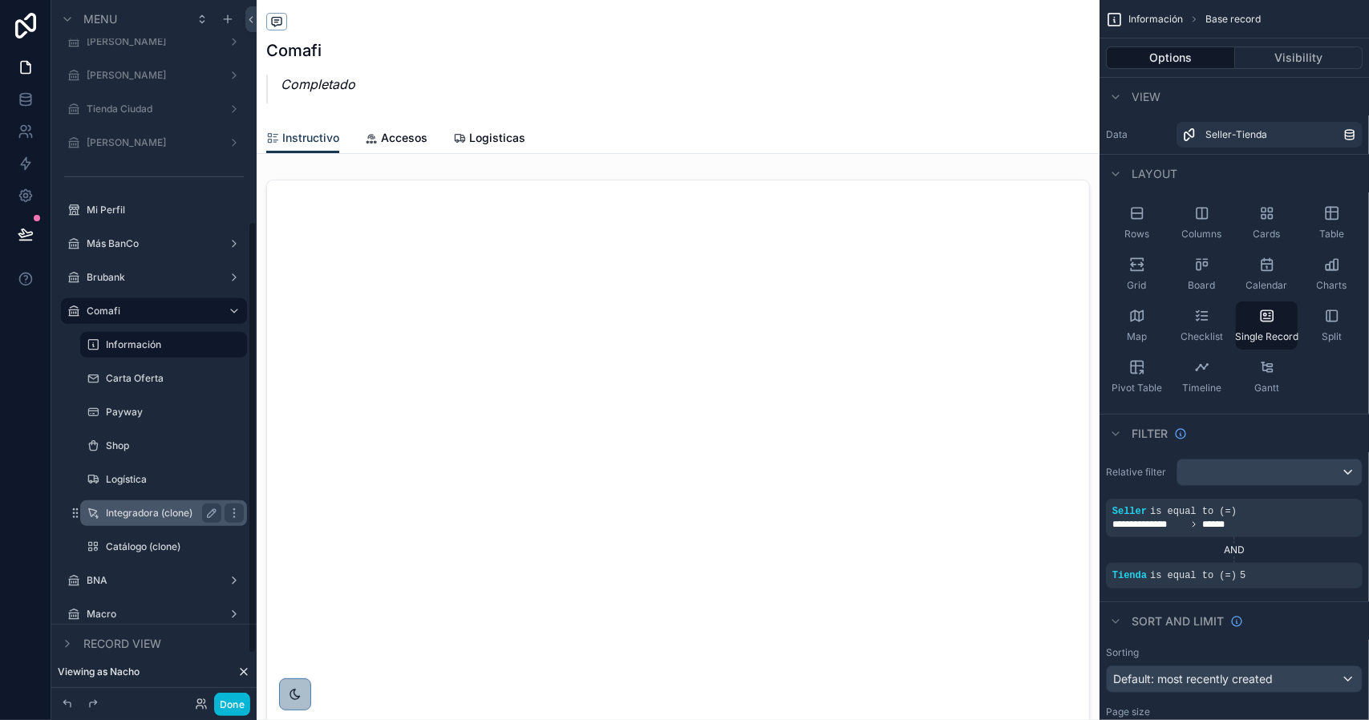
scroll to position [375, 0]
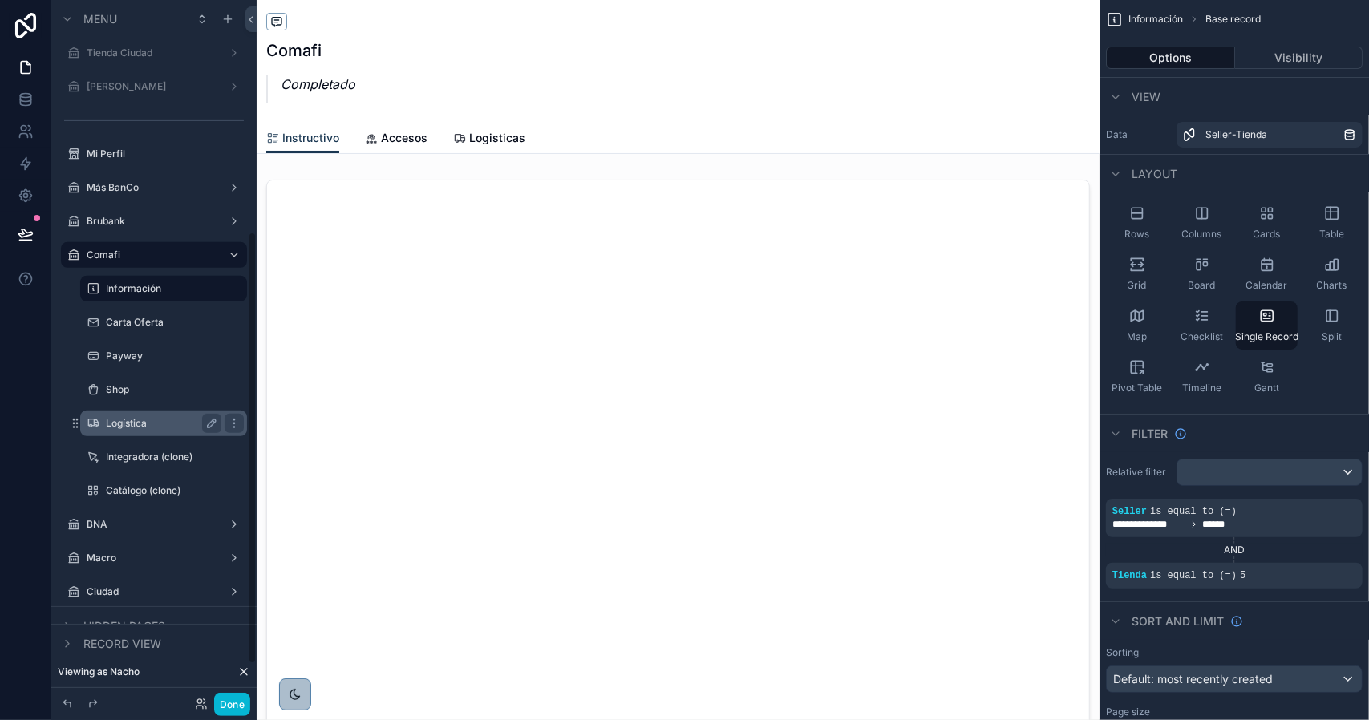
click at [158, 421] on label "Logística" at bounding box center [160, 423] width 109 height 13
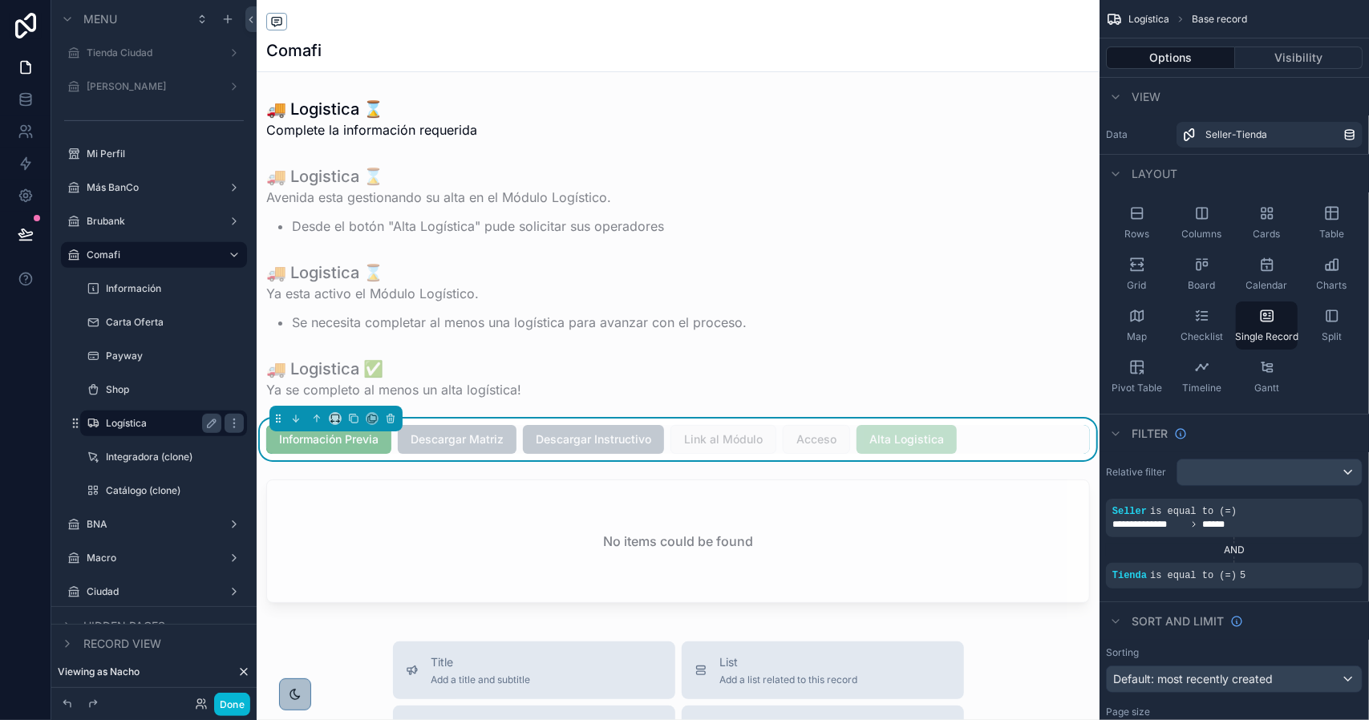
click at [905, 443] on div "scrollable content" at bounding box center [678, 670] width 843 height 1341
click at [922, 443] on span "Alta Logistica" at bounding box center [906, 439] width 100 height 29
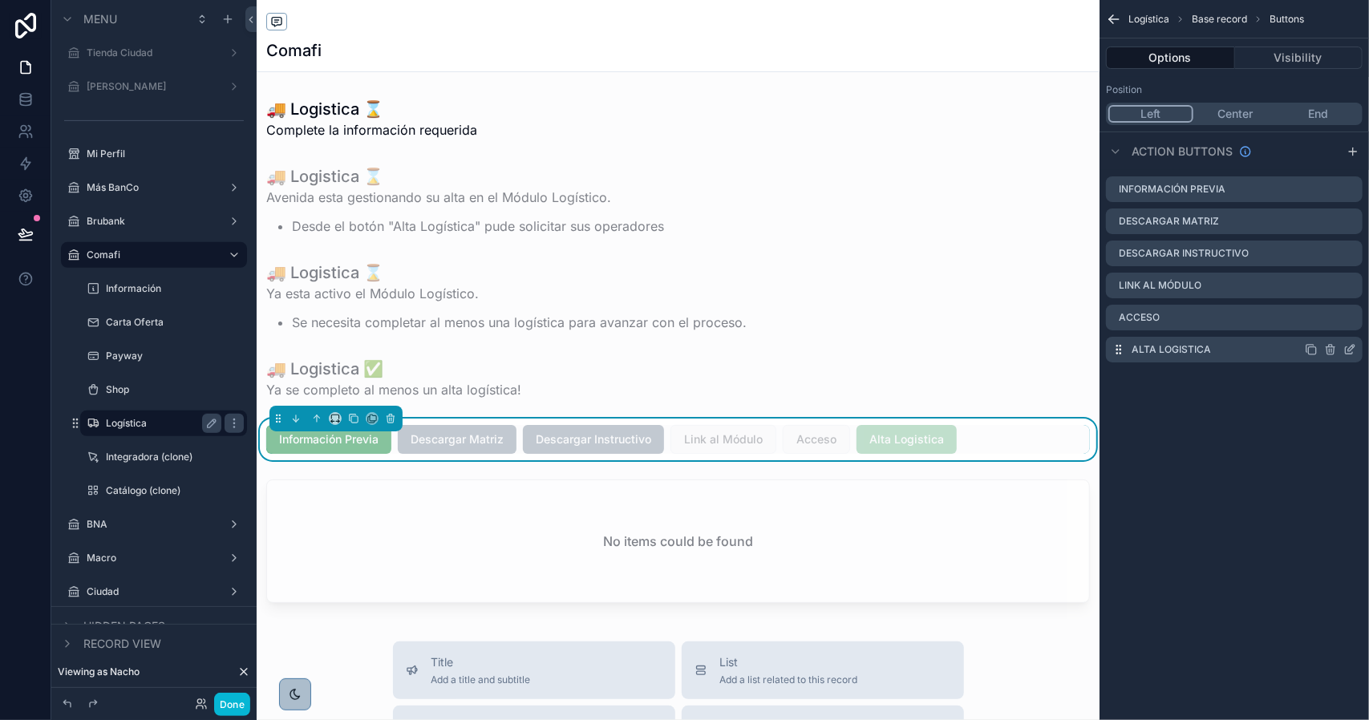
click at [1346, 349] on icon "scrollable content" at bounding box center [1349, 350] width 7 height 7
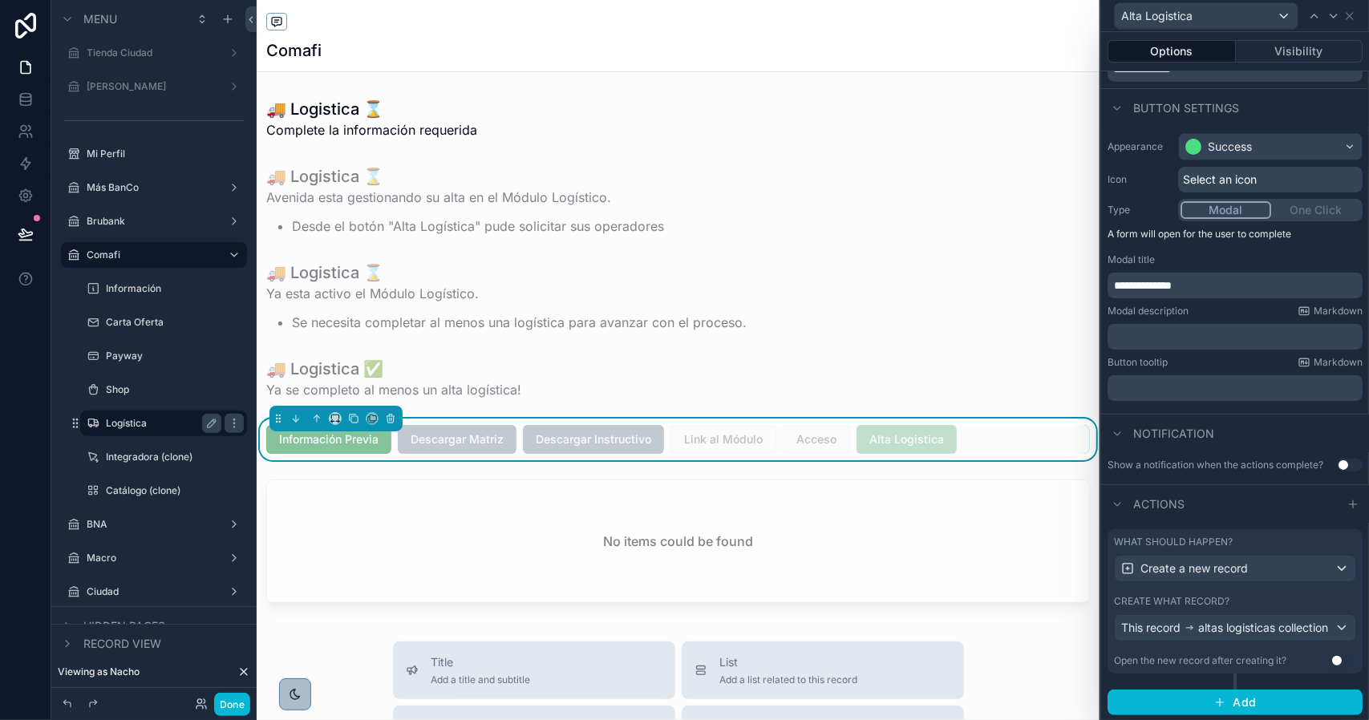
scroll to position [94, 0]
click at [1294, 593] on div "Create what record?" at bounding box center [1235, 599] width 242 height 13
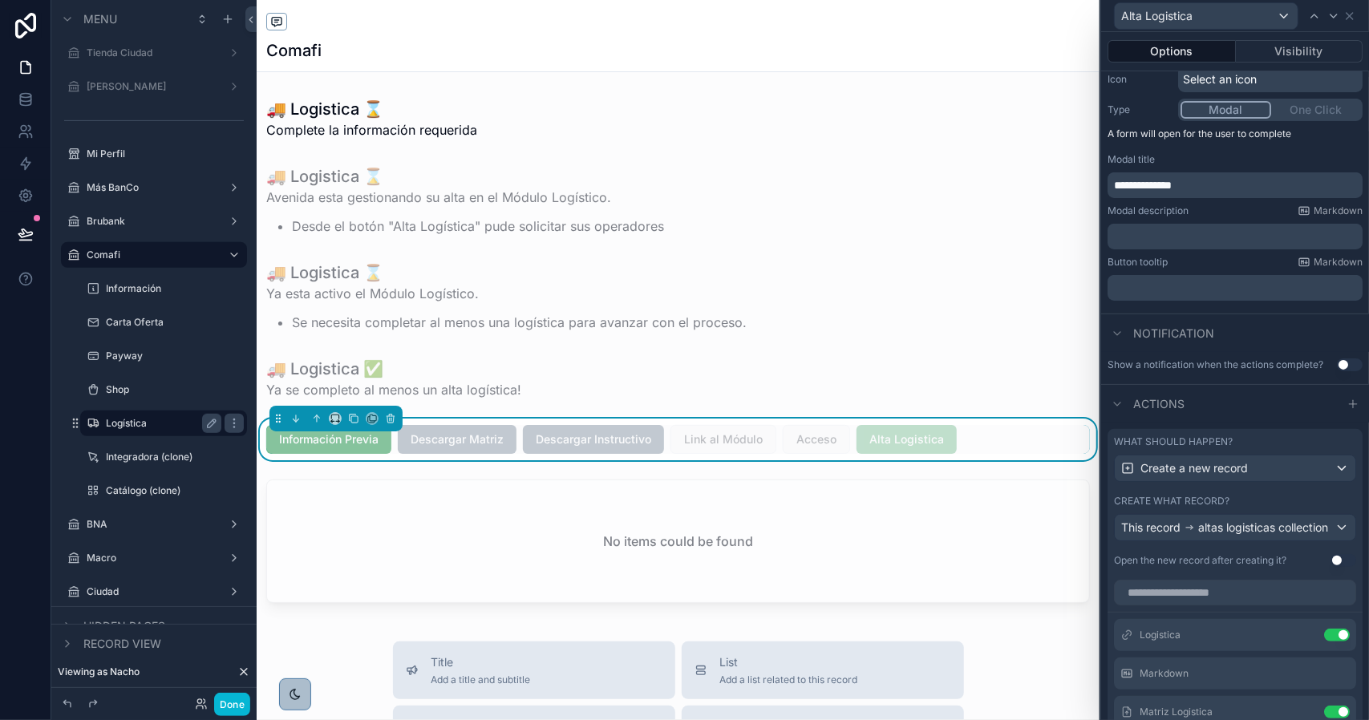
scroll to position [492, 0]
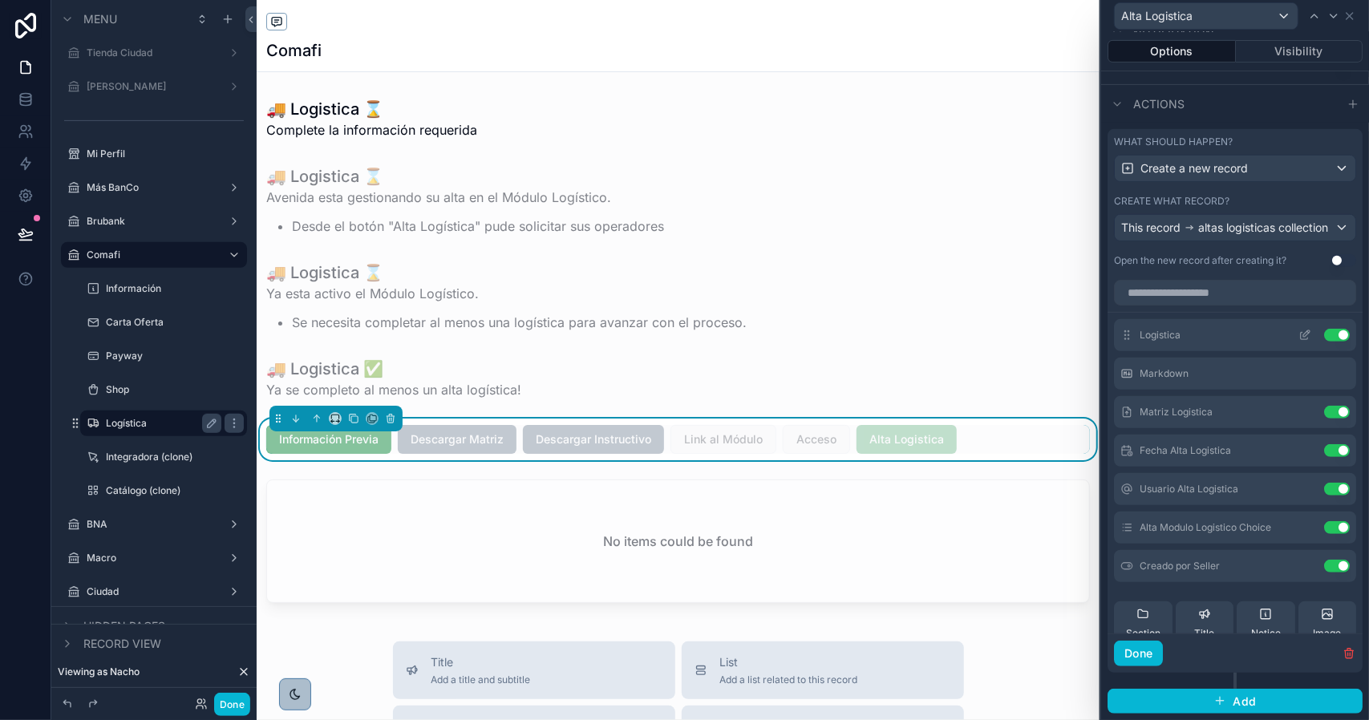
click at [1301, 338] on icon at bounding box center [1304, 336] width 7 height 7
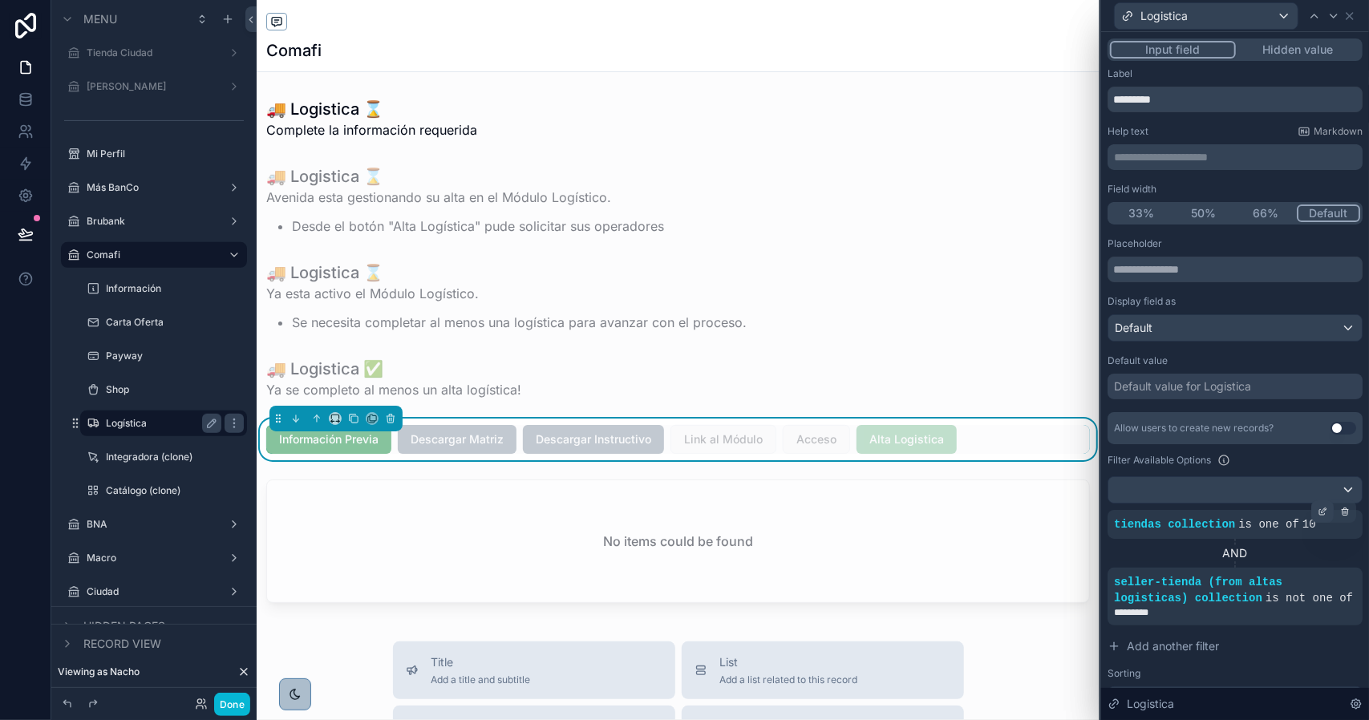
click at [1322, 511] on icon at bounding box center [1324, 510] width 5 height 5
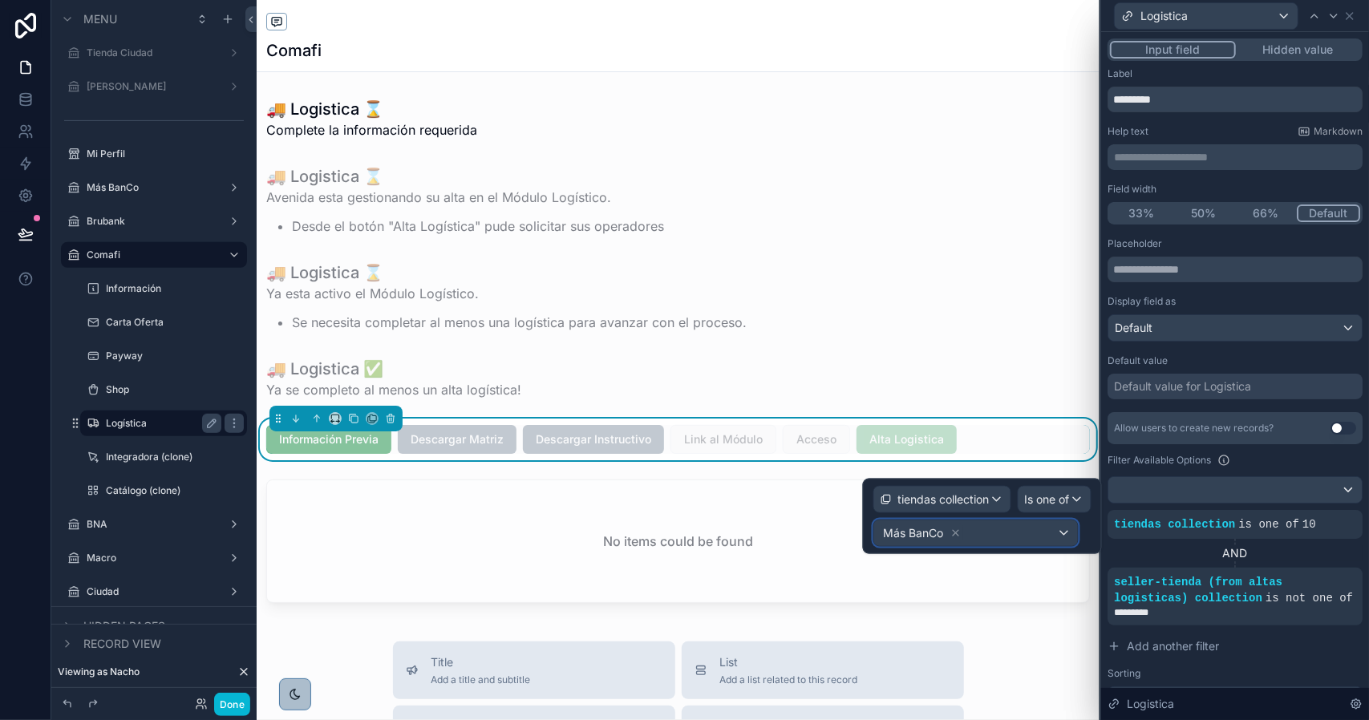
click at [1011, 540] on div "Más BanCo" at bounding box center [976, 533] width 204 height 26
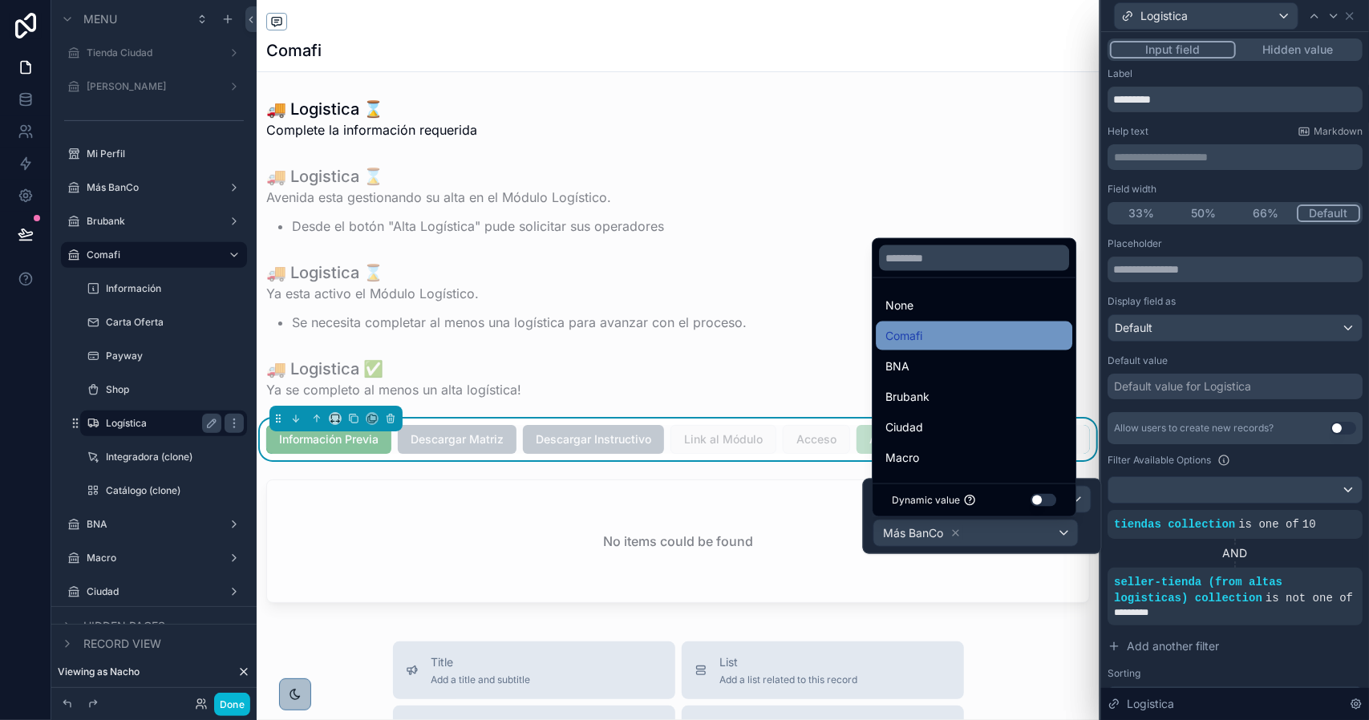
click at [925, 334] on div "Comafi" at bounding box center [973, 335] width 177 height 19
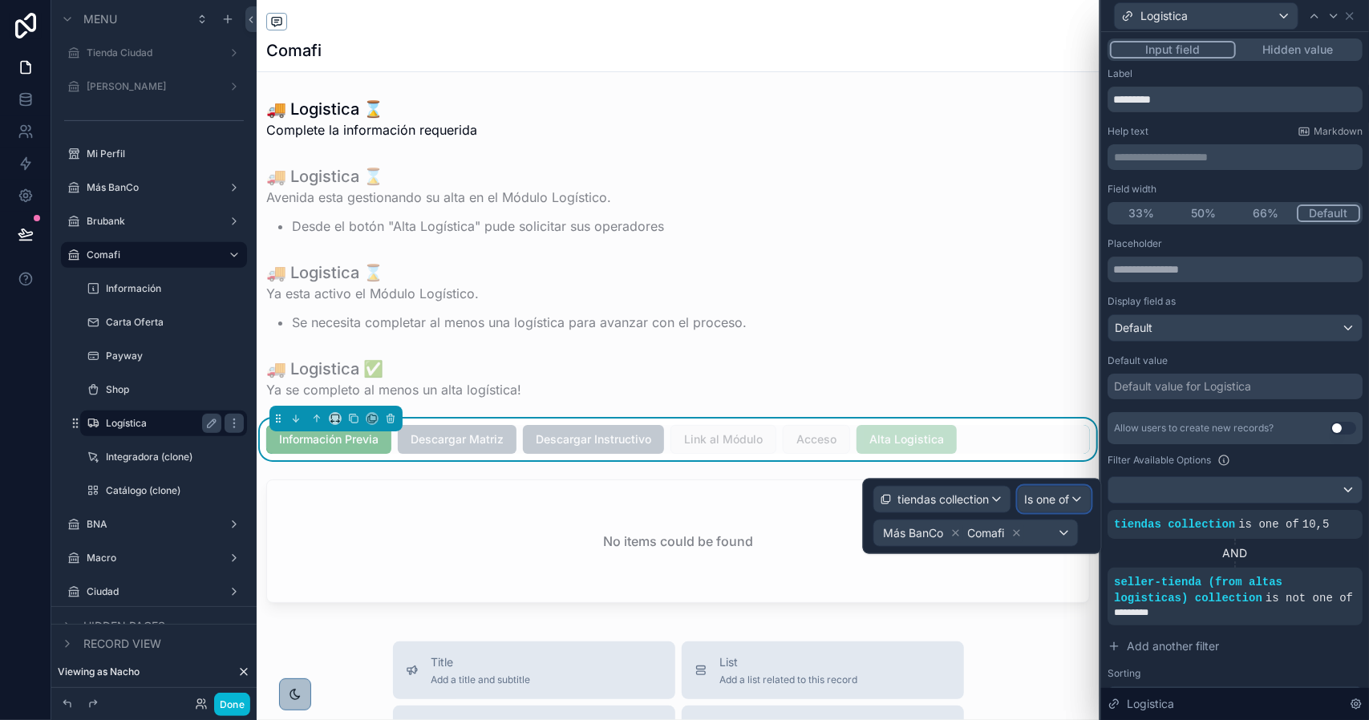
click at [1040, 501] on span "Is one of" at bounding box center [1047, 500] width 45 height 16
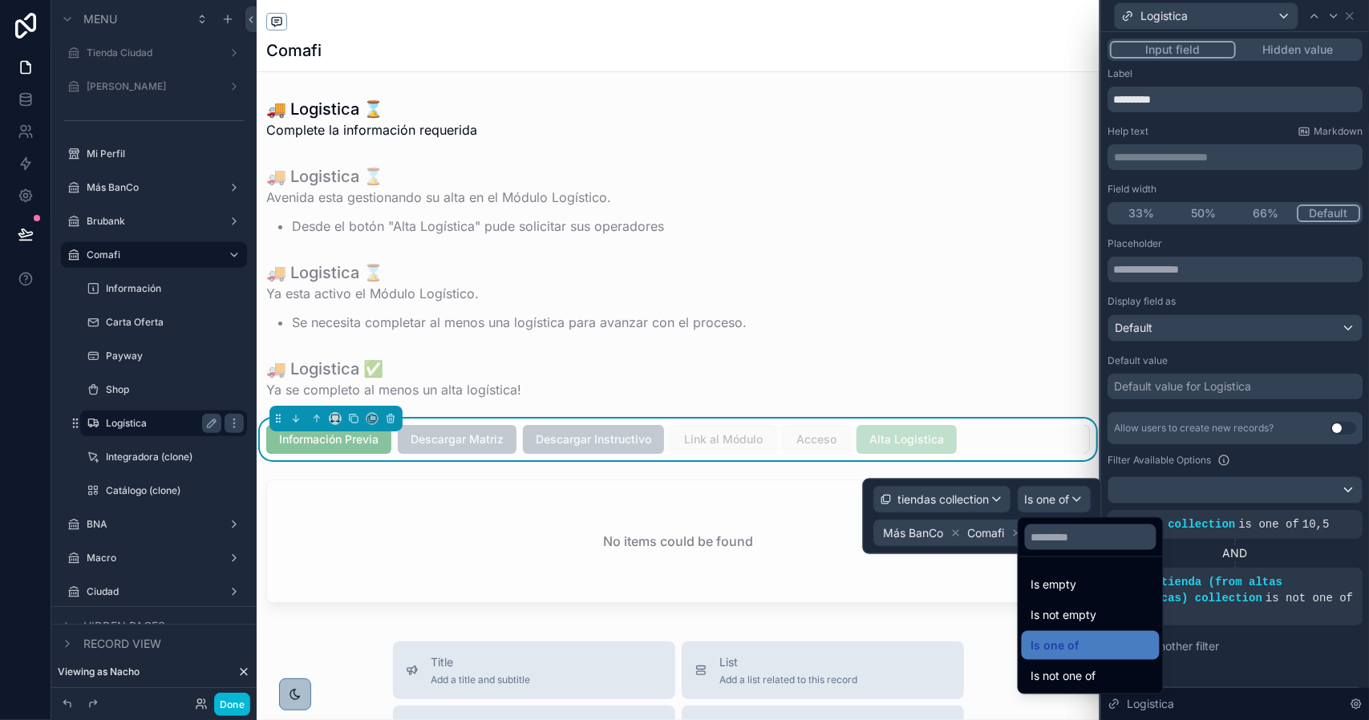
click at [1040, 501] on div at bounding box center [982, 516] width 239 height 75
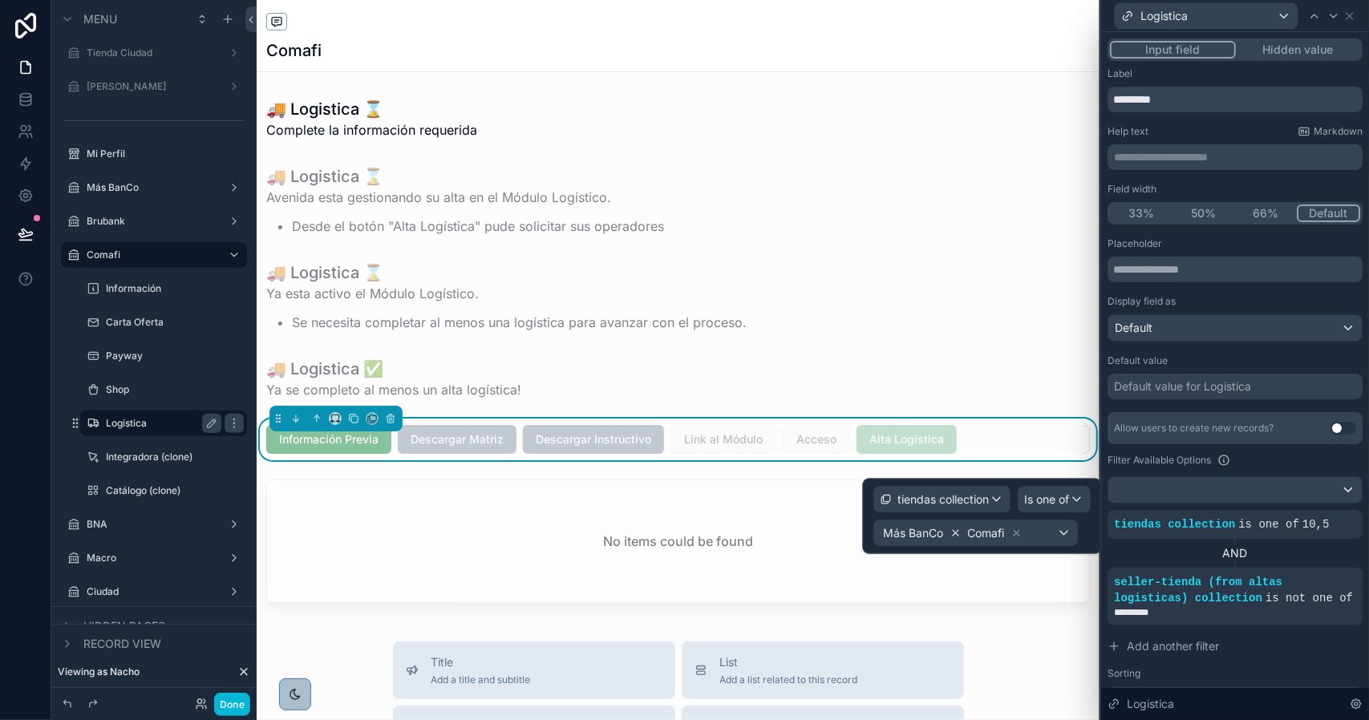
click at [951, 530] on icon at bounding box center [955, 533] width 11 height 11
click at [1330, 17] on icon at bounding box center [1333, 16] width 13 height 13
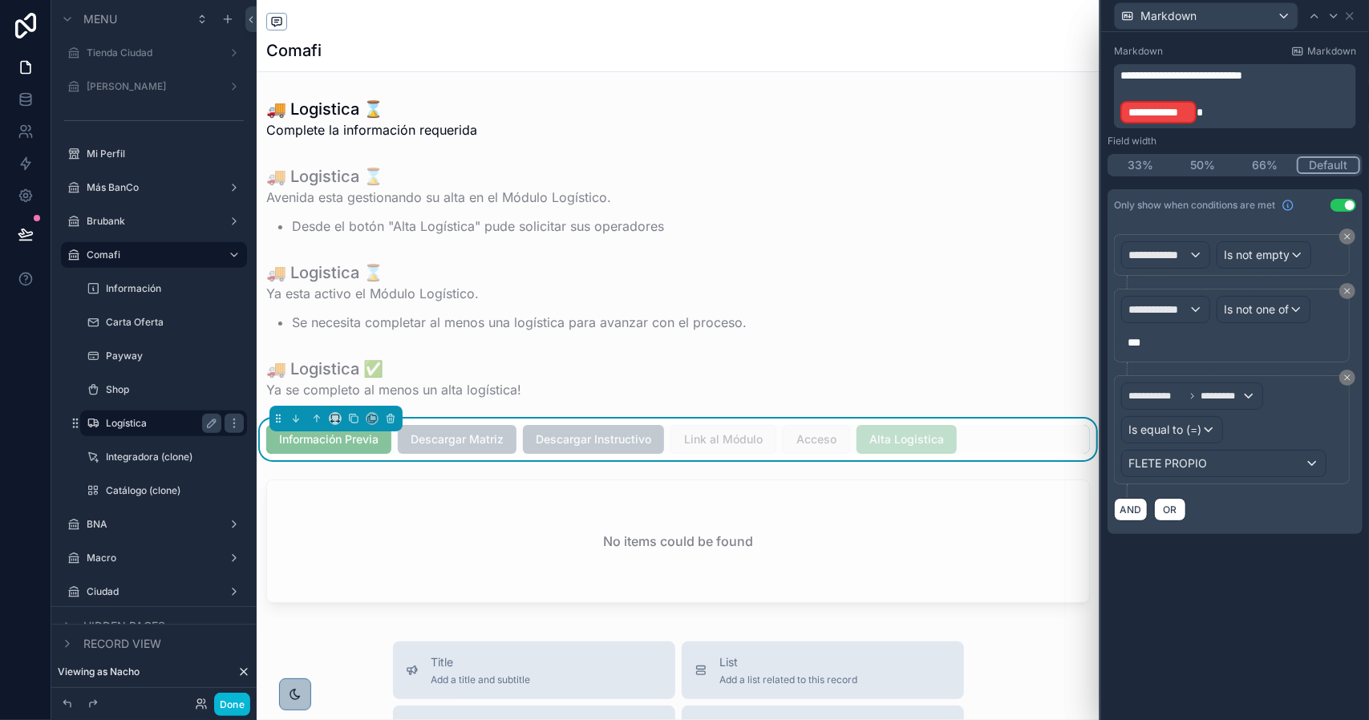
click at [1217, 111] on p "**********" at bounding box center [1236, 112] width 233 height 26
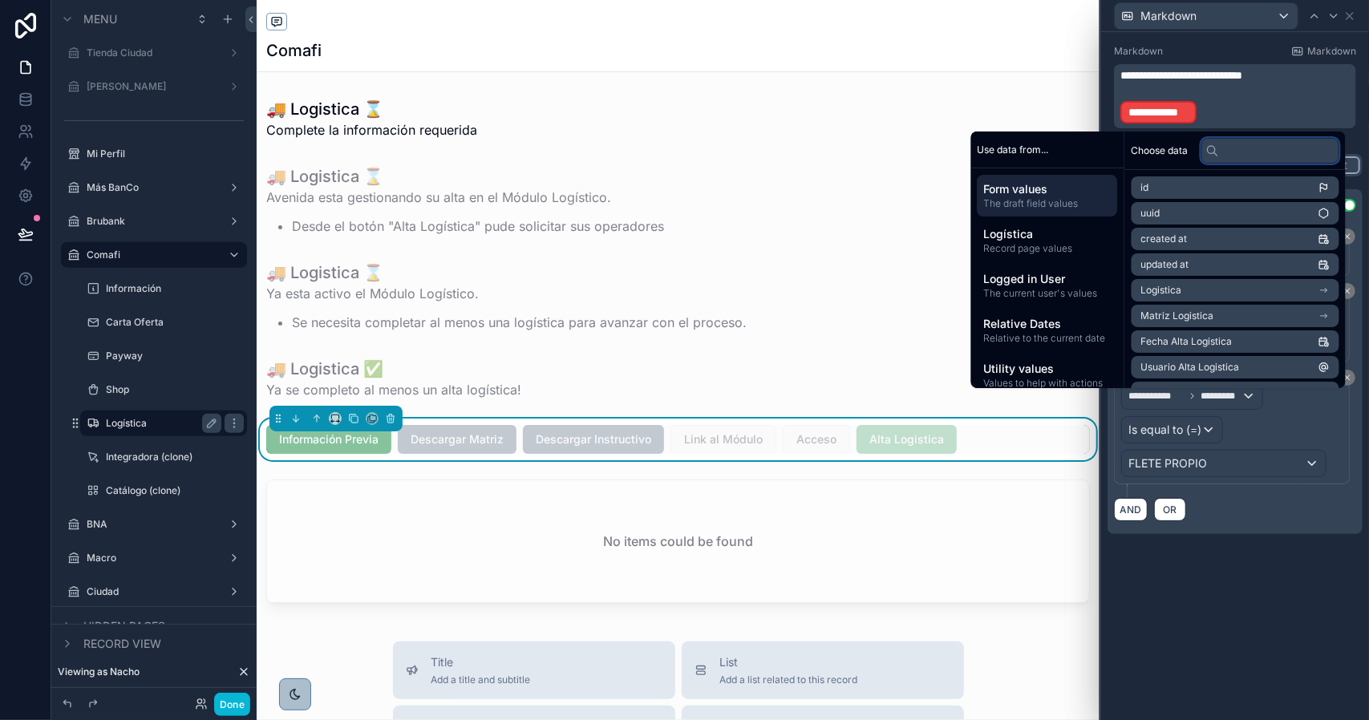
click at [1249, 156] on input "text" at bounding box center [1270, 151] width 138 height 26
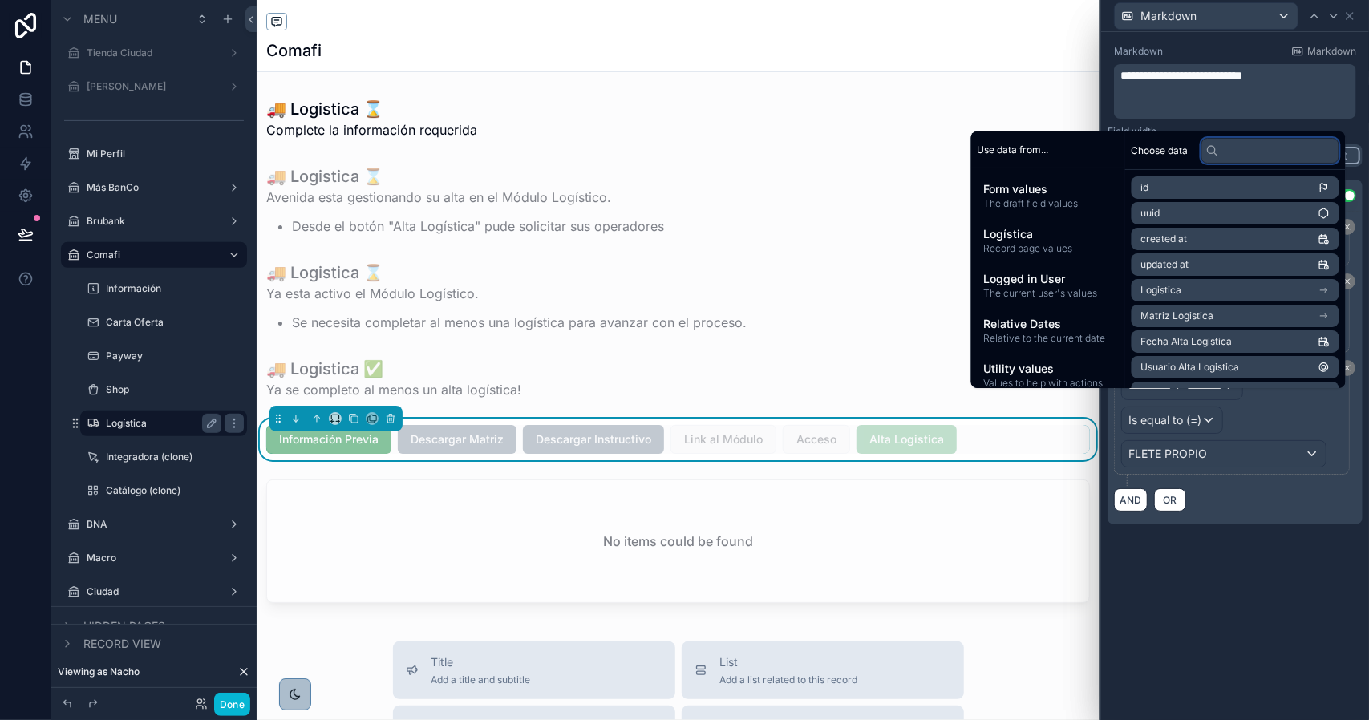
click at [1249, 154] on div "Choose data" at bounding box center [1235, 151] width 221 height 38
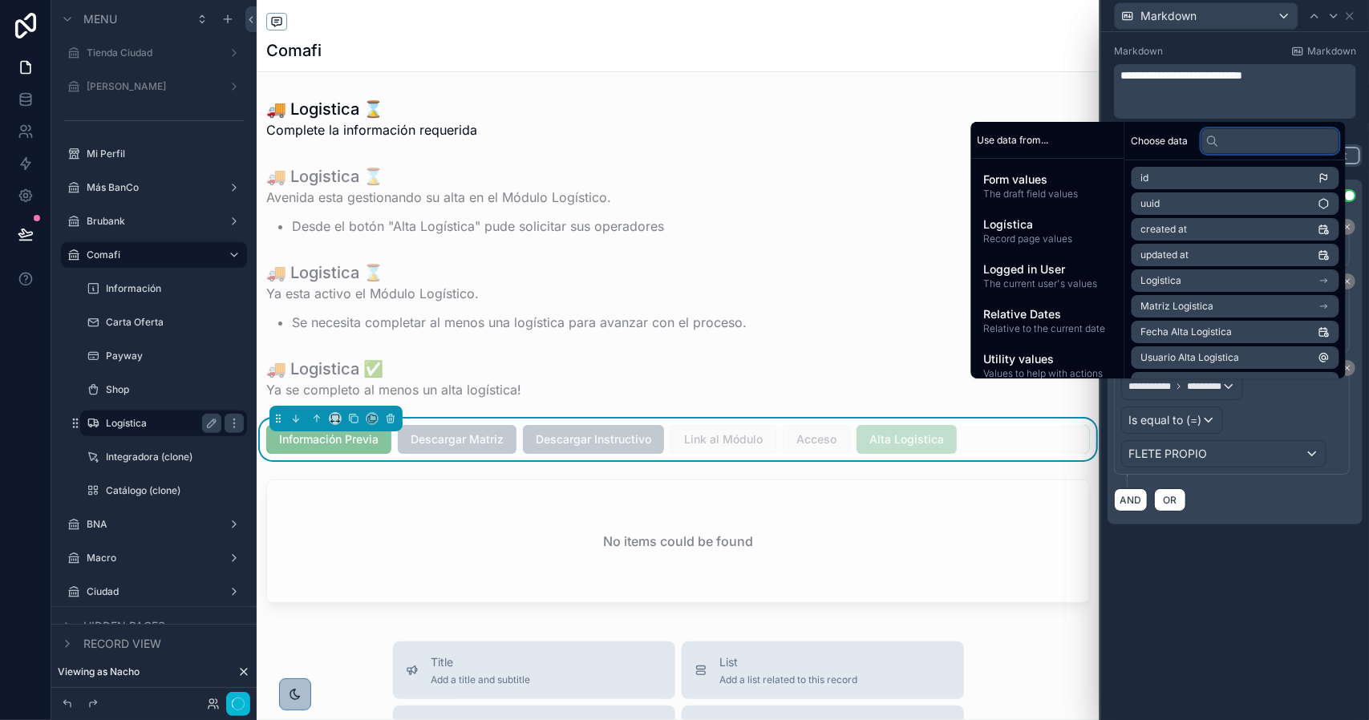
click at [1251, 141] on input "text" at bounding box center [1270, 141] width 138 height 26
click at [1249, 146] on input "text" at bounding box center [1270, 141] width 138 height 26
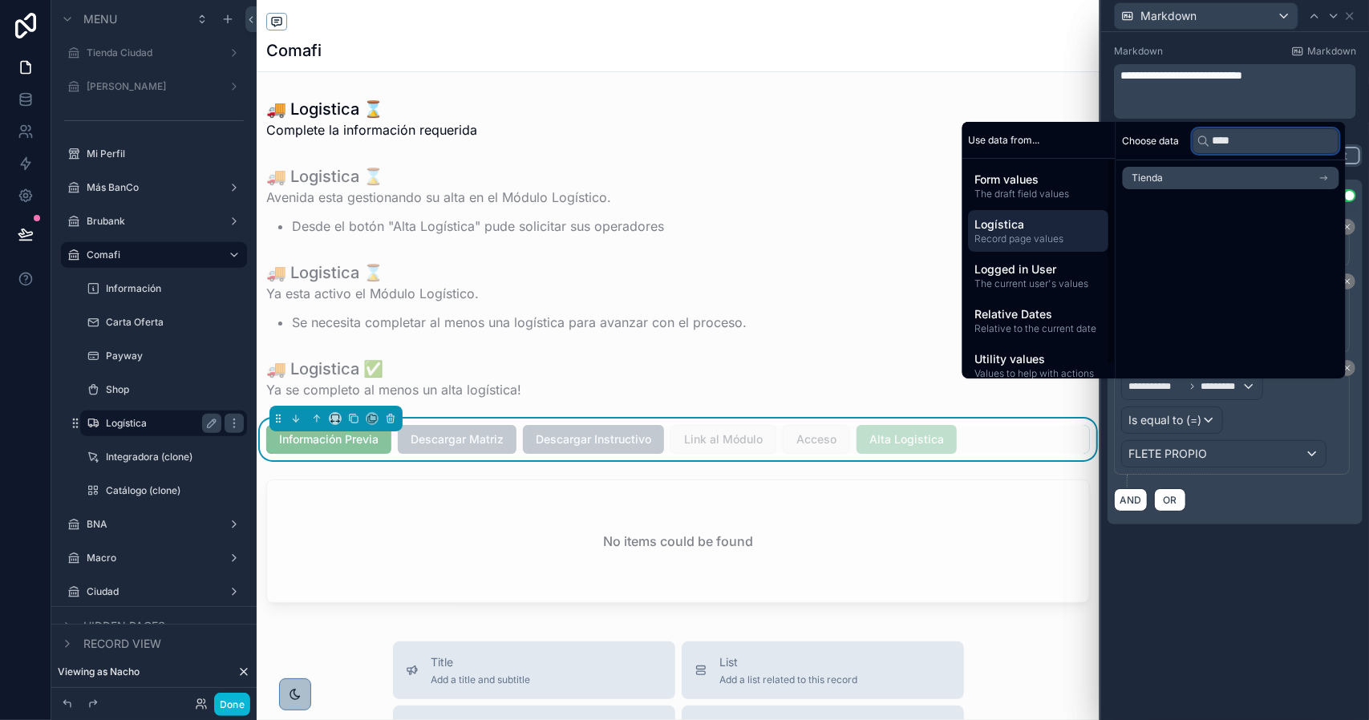
type input "****"
click at [1011, 227] on span "Logística" at bounding box center [1039, 225] width 128 height 16
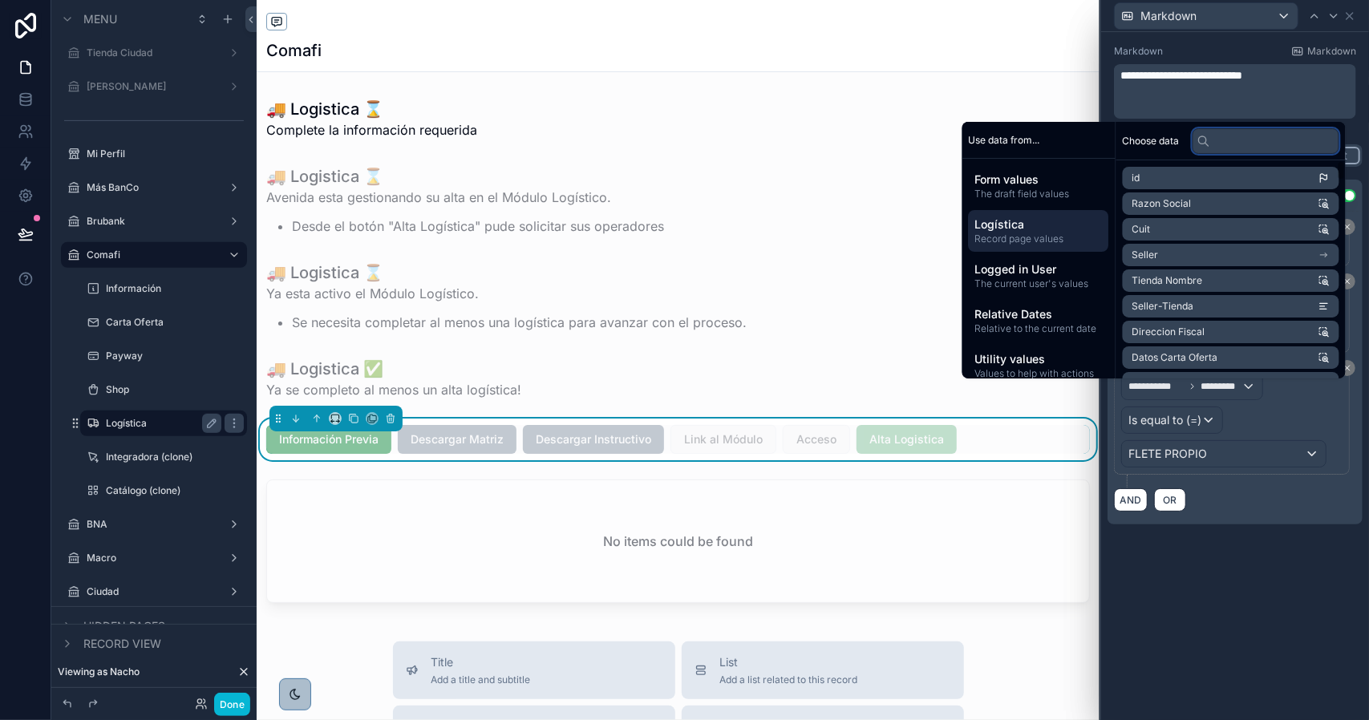
click at [1227, 152] on input "text" at bounding box center [1265, 141] width 147 height 26
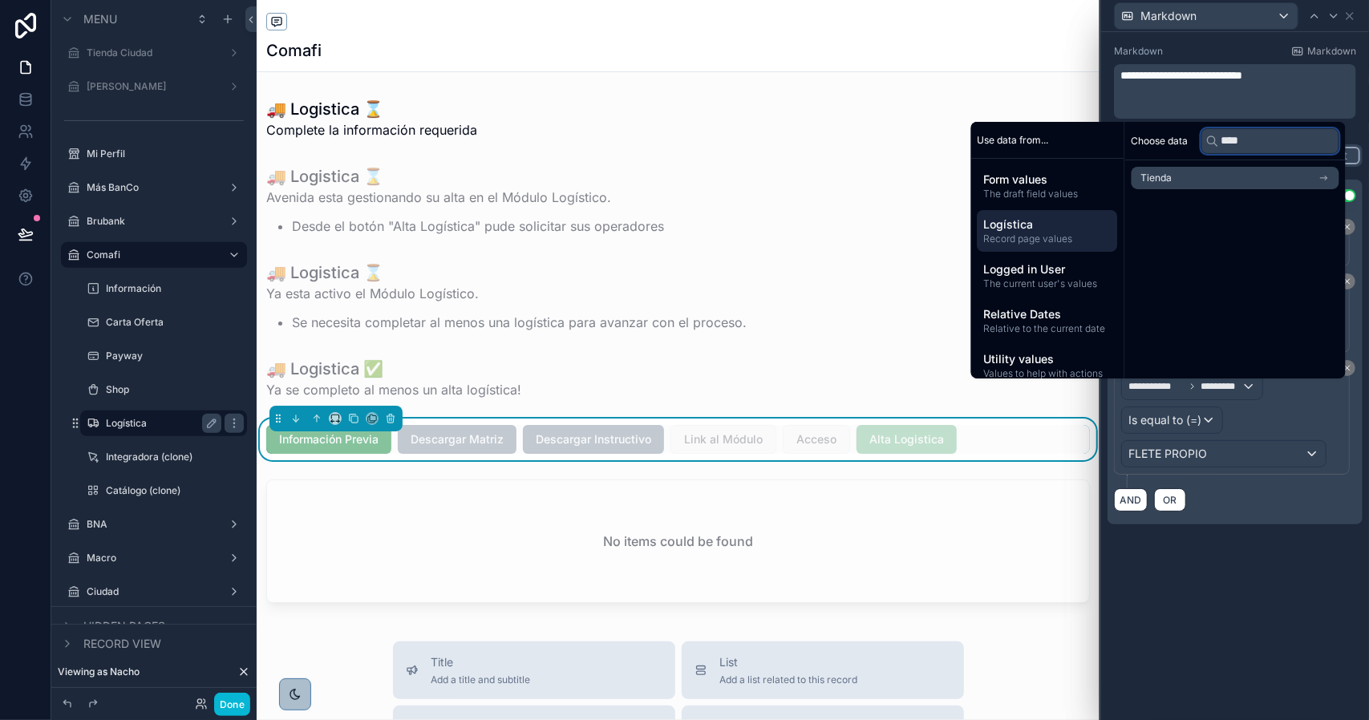
type input "****"
click at [1184, 180] on li "Tienda" at bounding box center [1236, 178] width 208 height 22
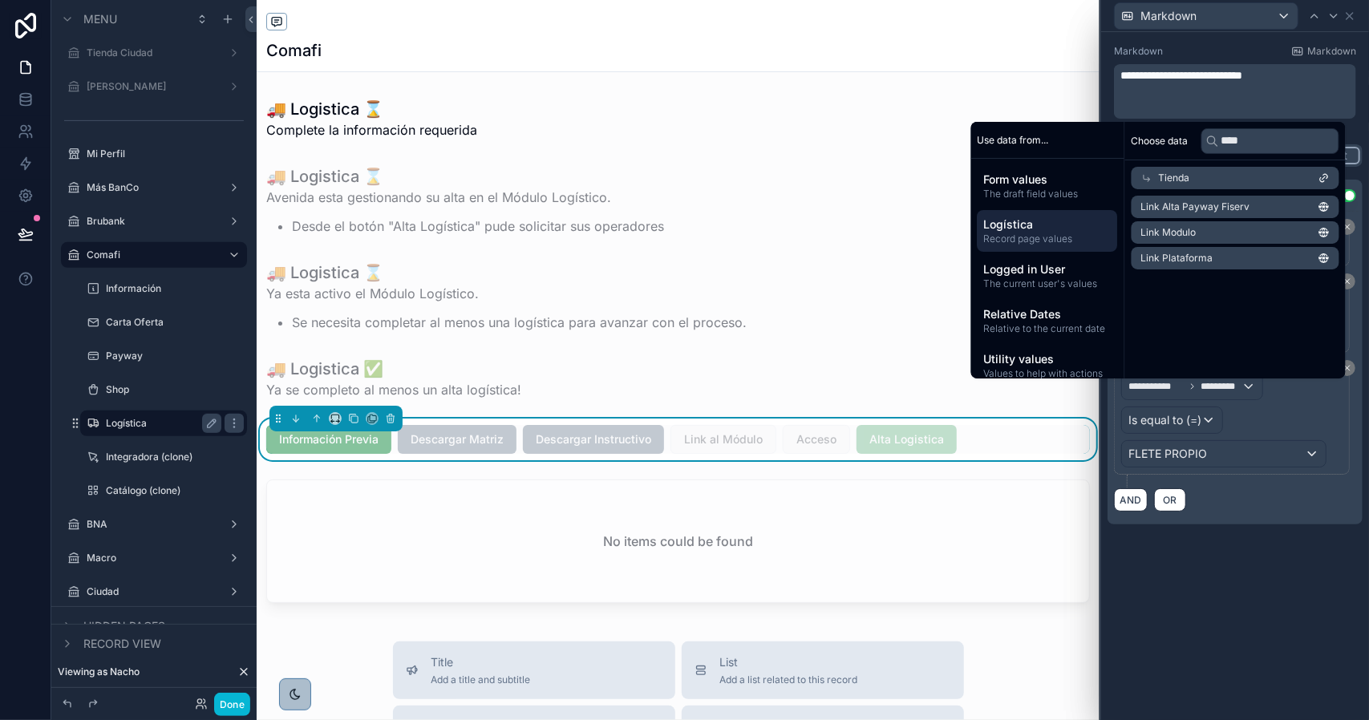
click at [1191, 231] on li "Link Modulo" at bounding box center [1236, 232] width 208 height 22
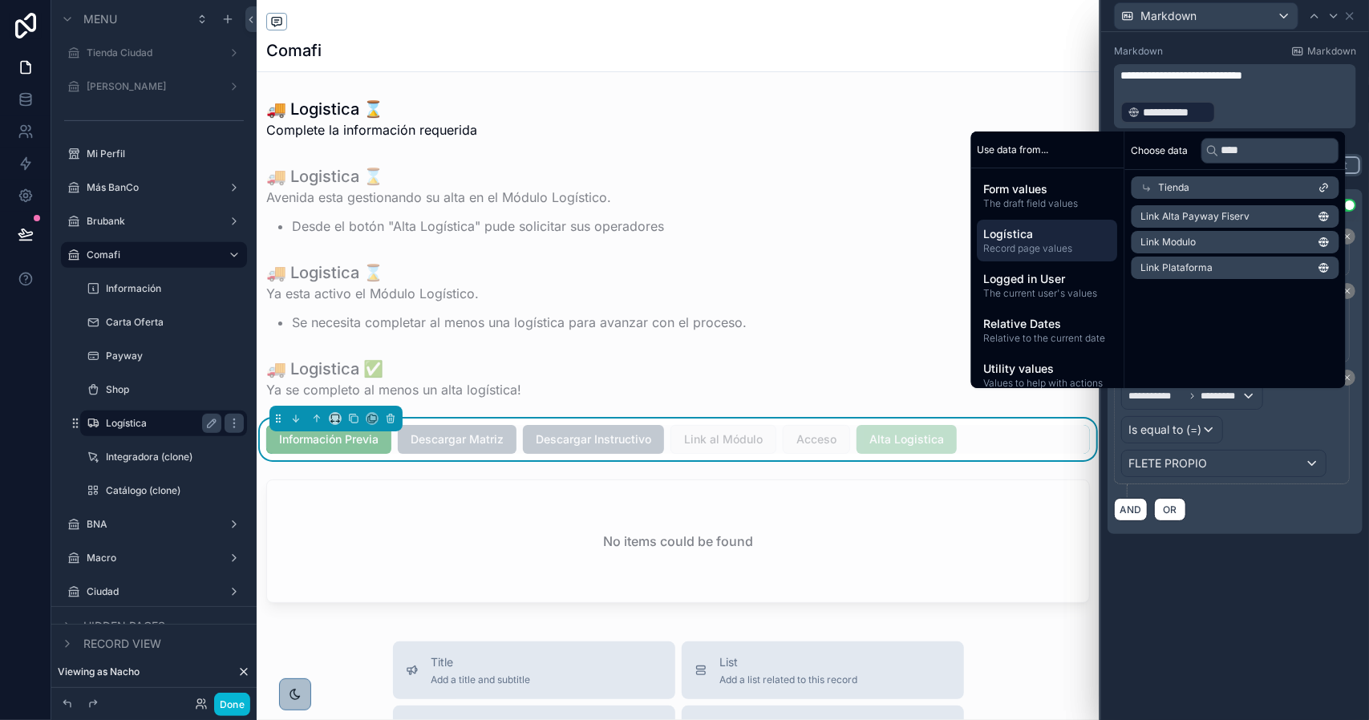
click at [1276, 566] on div "**********" at bounding box center [1235, 302] width 268 height 541
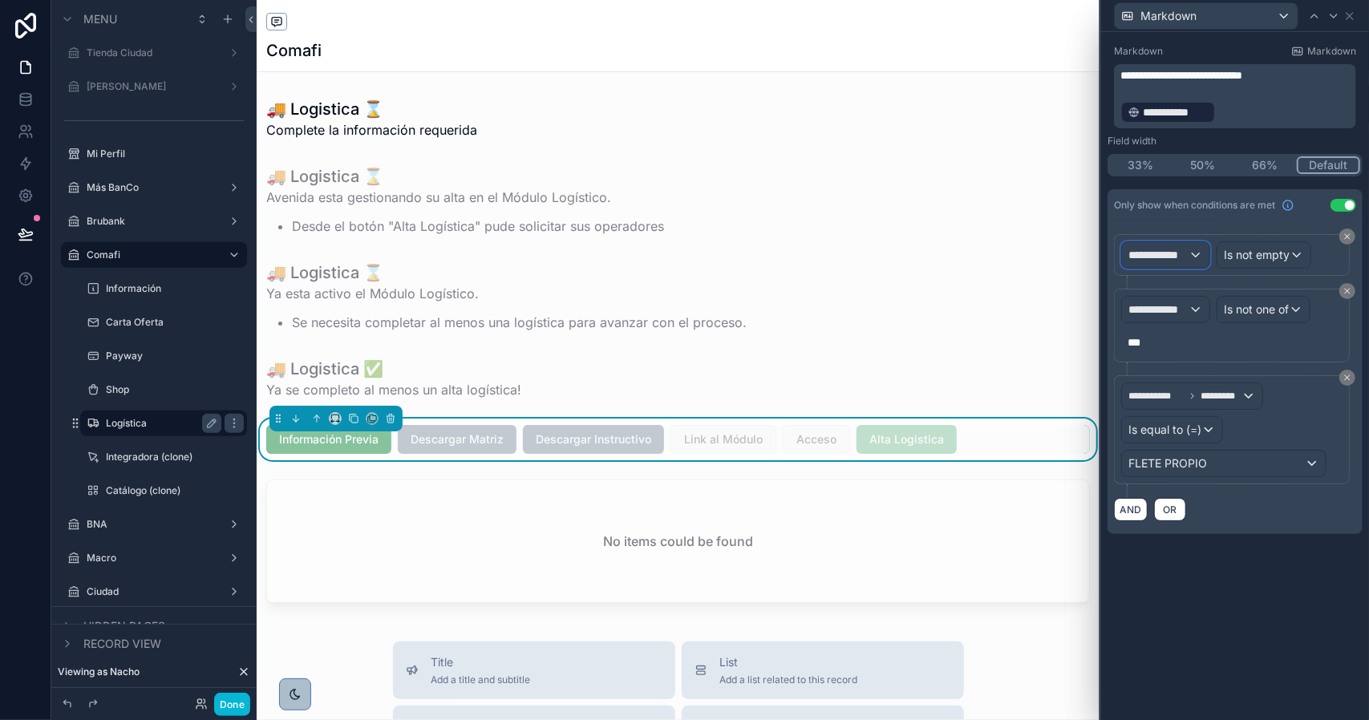
click at [1182, 259] on span "**********" at bounding box center [1158, 255] width 60 height 16
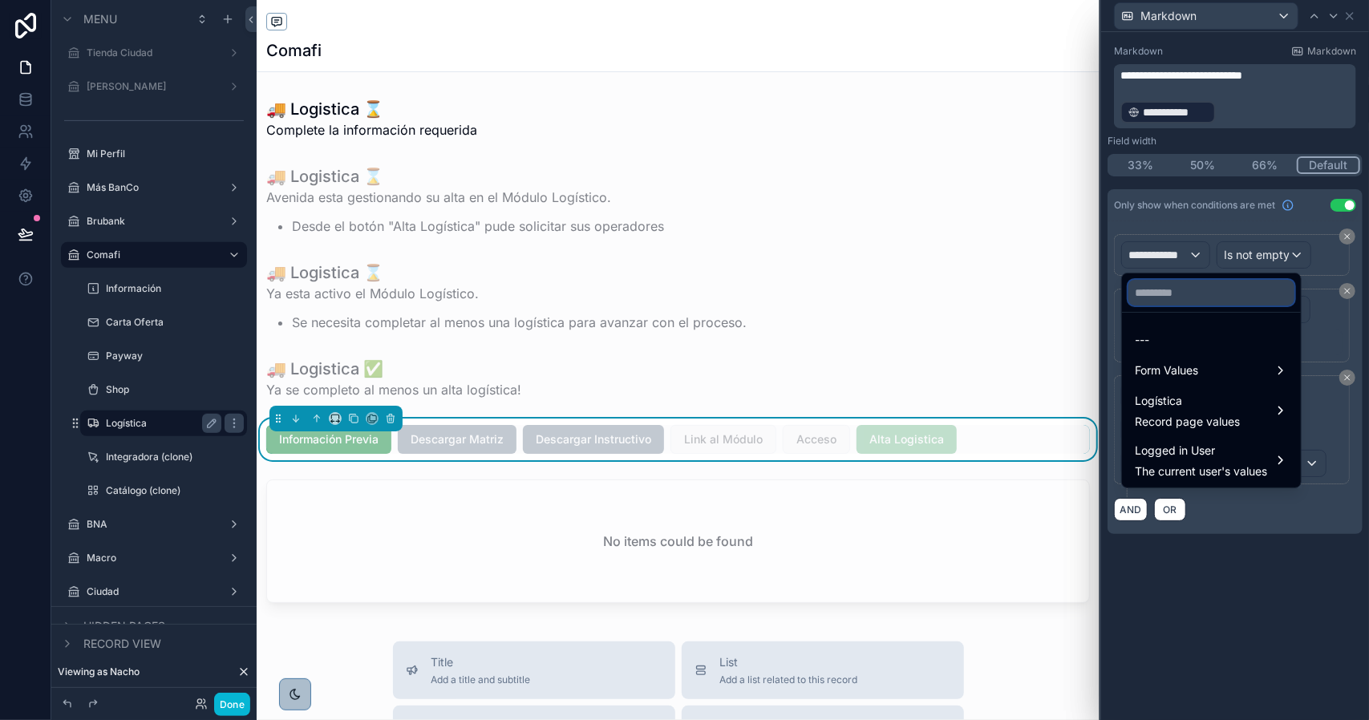
click at [1182, 299] on input "text" at bounding box center [1211, 293] width 166 height 26
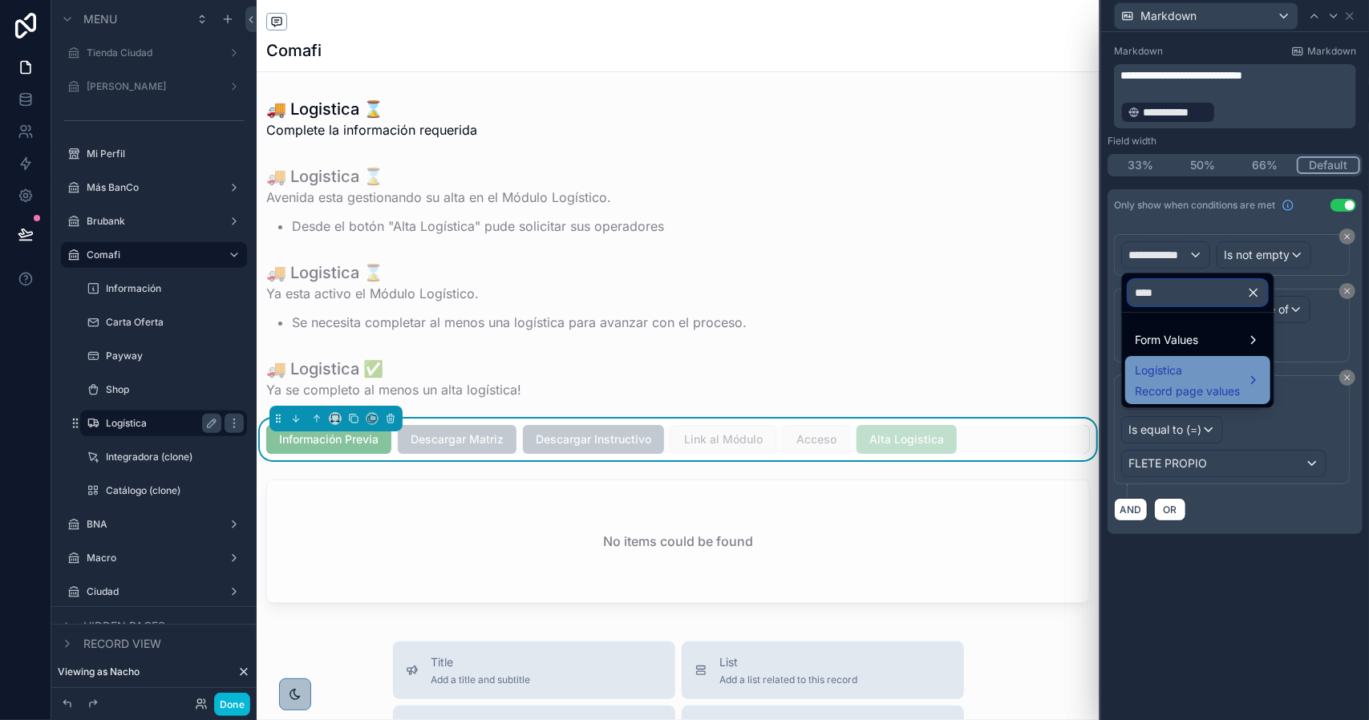
type input "****"
click at [1171, 365] on span "Logística" at bounding box center [1187, 370] width 105 height 19
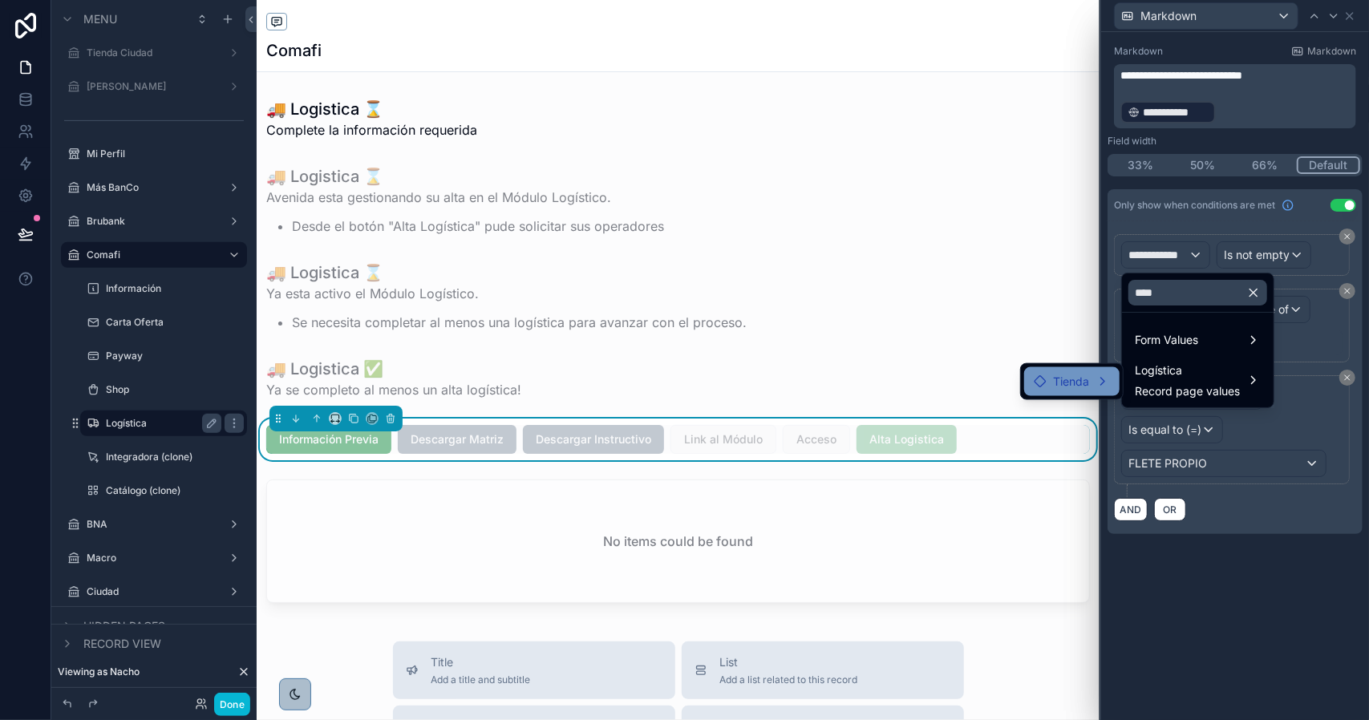
click at [1067, 389] on span "Tienda" at bounding box center [1071, 381] width 36 height 19
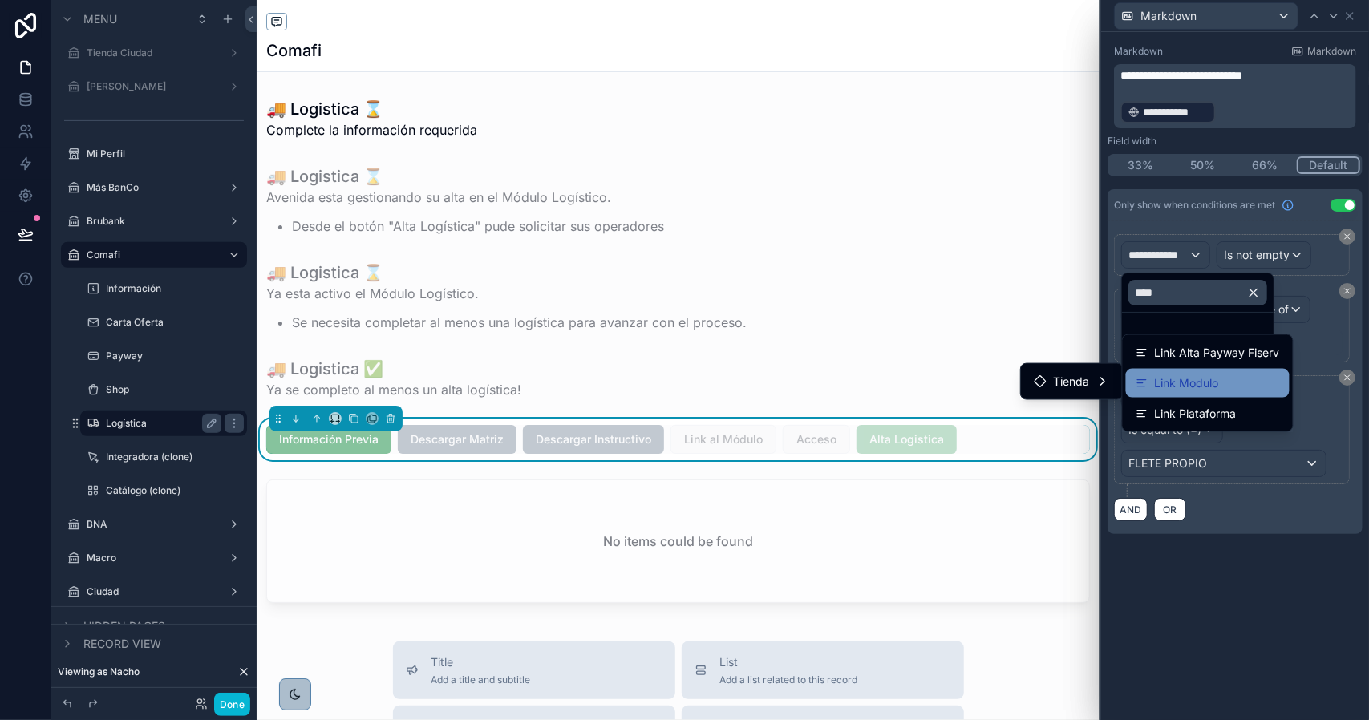
click at [1197, 388] on span "Link Modulo" at bounding box center [1187, 383] width 64 height 19
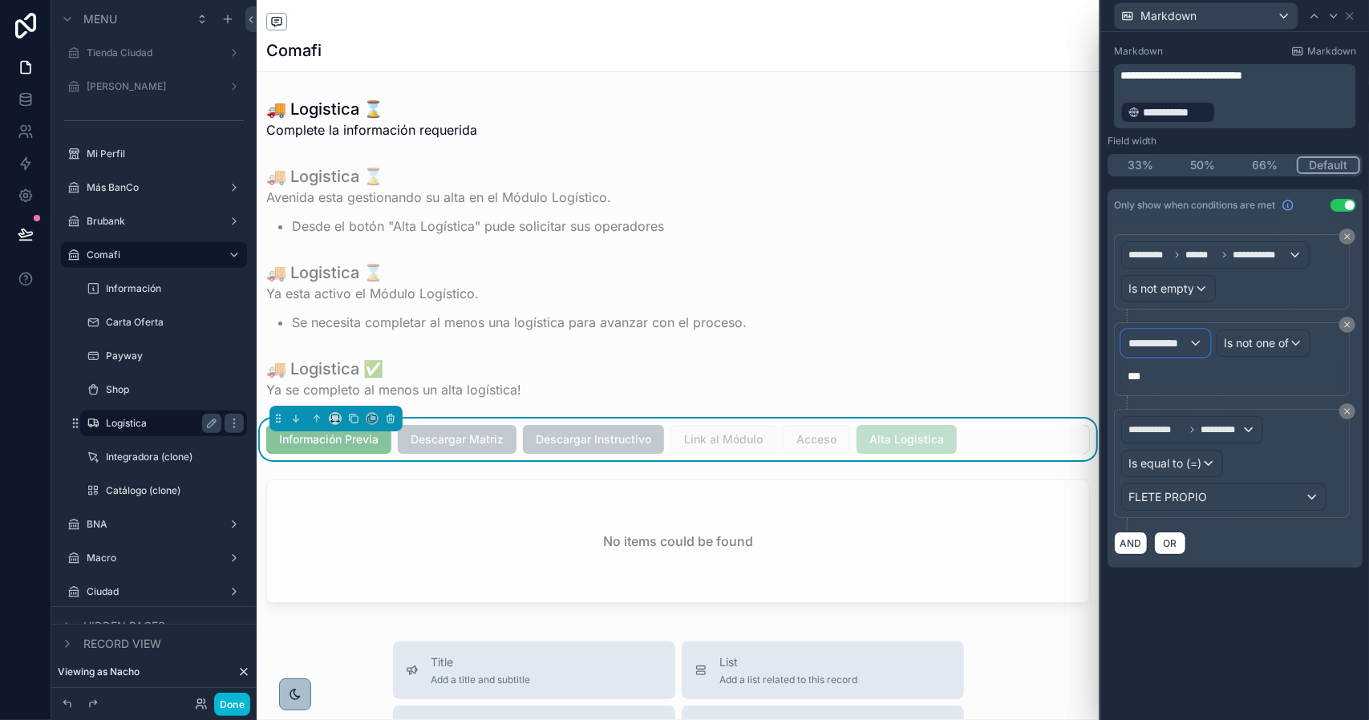
click at [1184, 342] on span "**********" at bounding box center [1158, 343] width 60 height 16
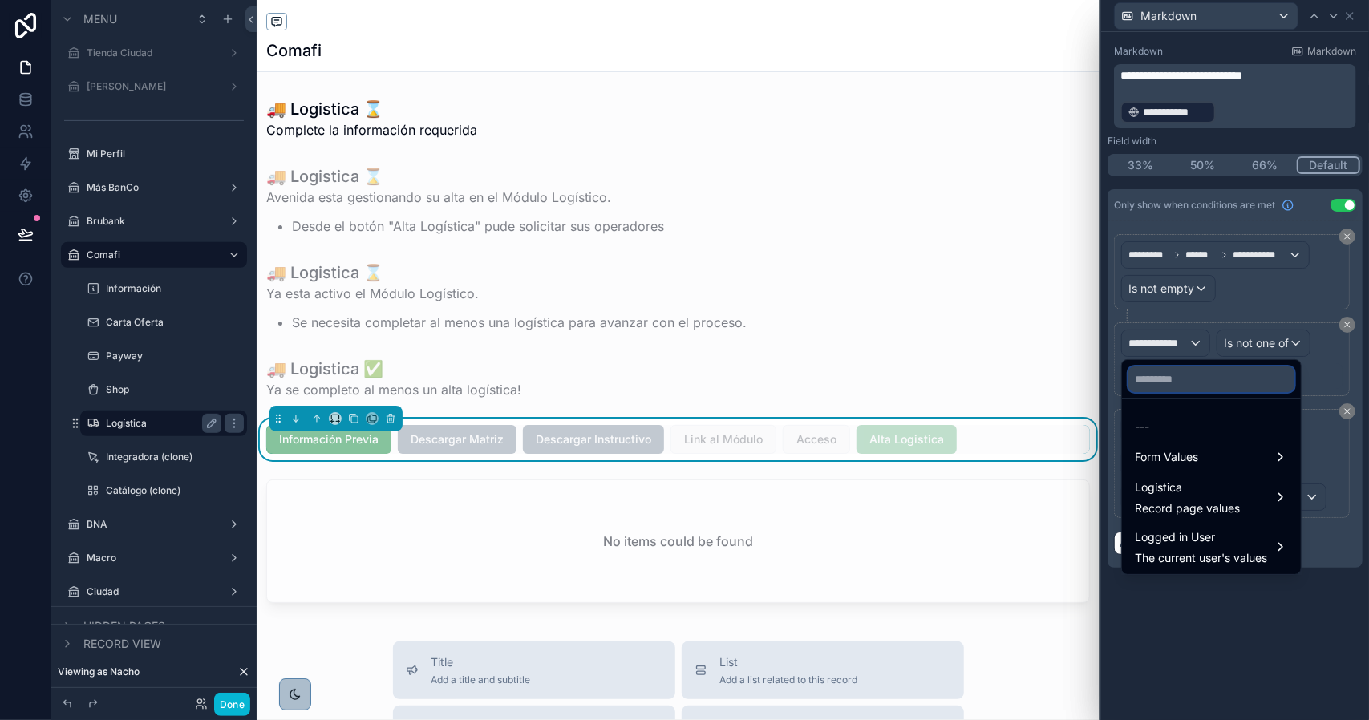
click at [1182, 379] on input "text" at bounding box center [1211, 379] width 166 height 26
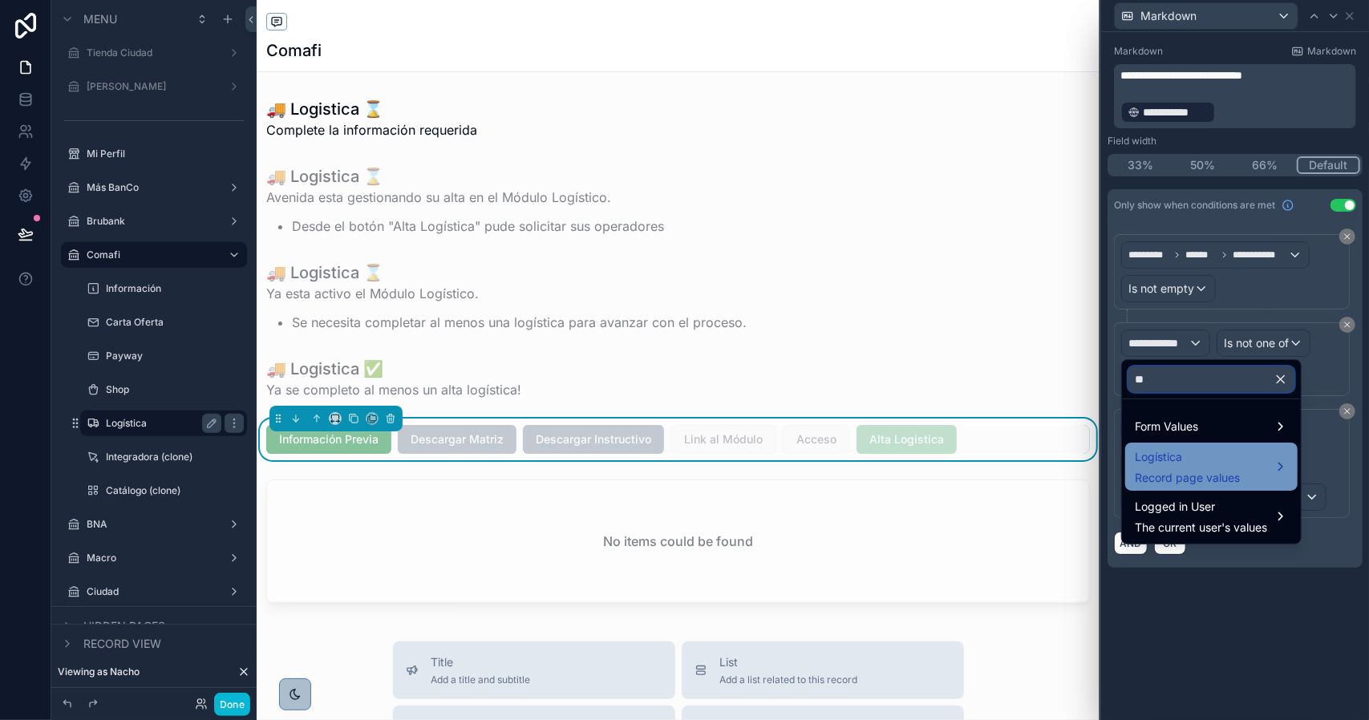
type input "**"
click at [1168, 458] on span "Logística" at bounding box center [1187, 456] width 105 height 19
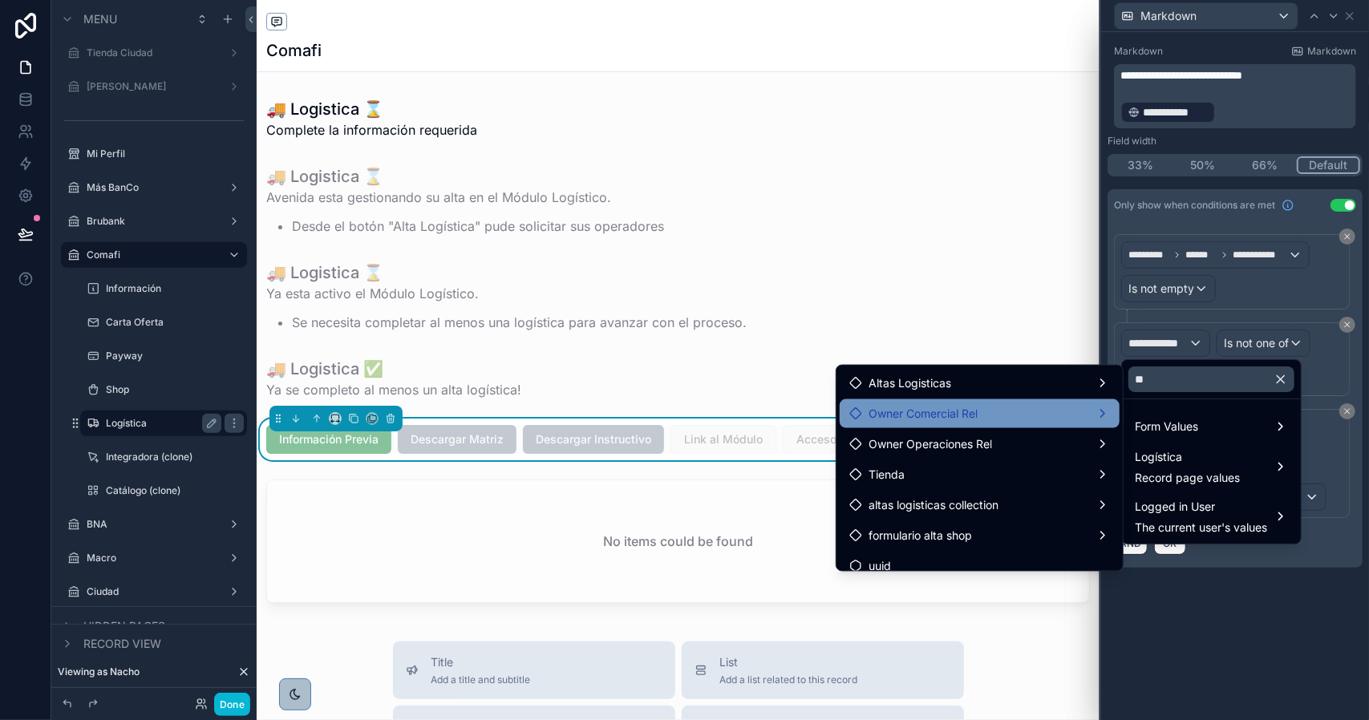
scroll to position [561, 0]
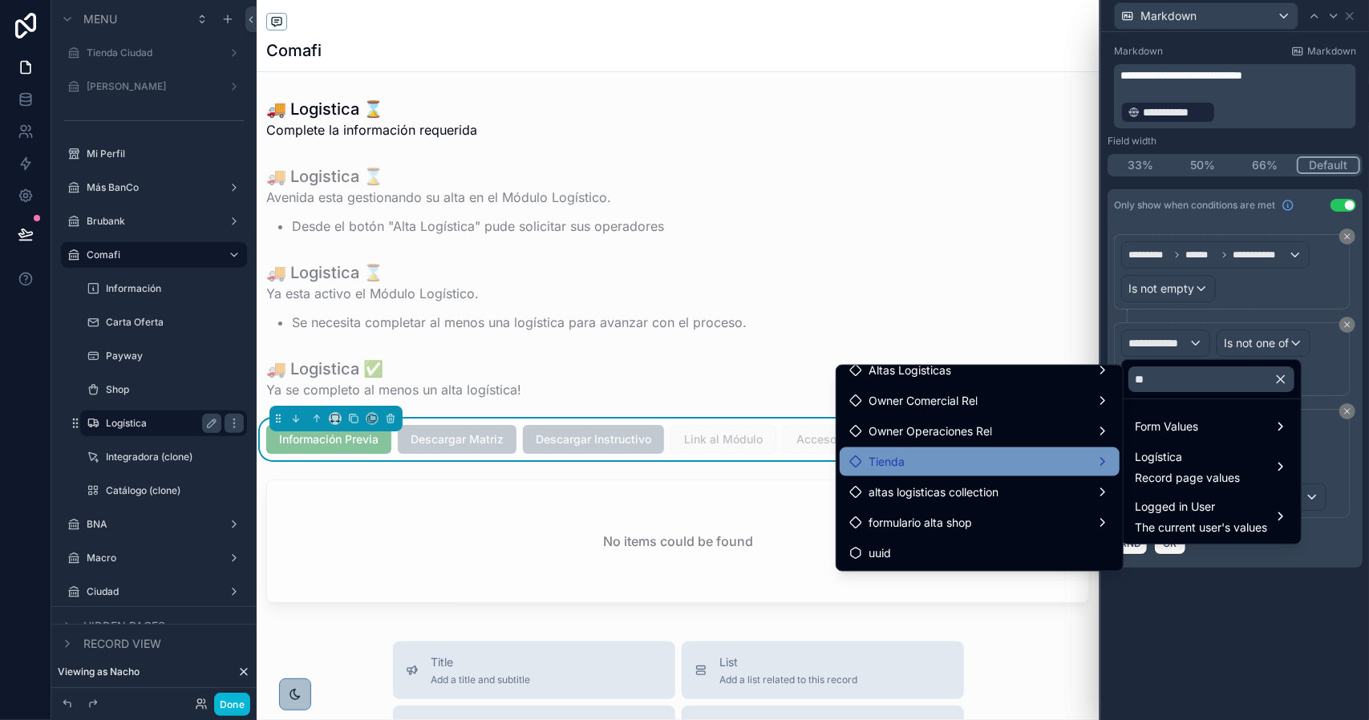
click at [996, 470] on div "Tienda" at bounding box center [979, 461] width 261 height 19
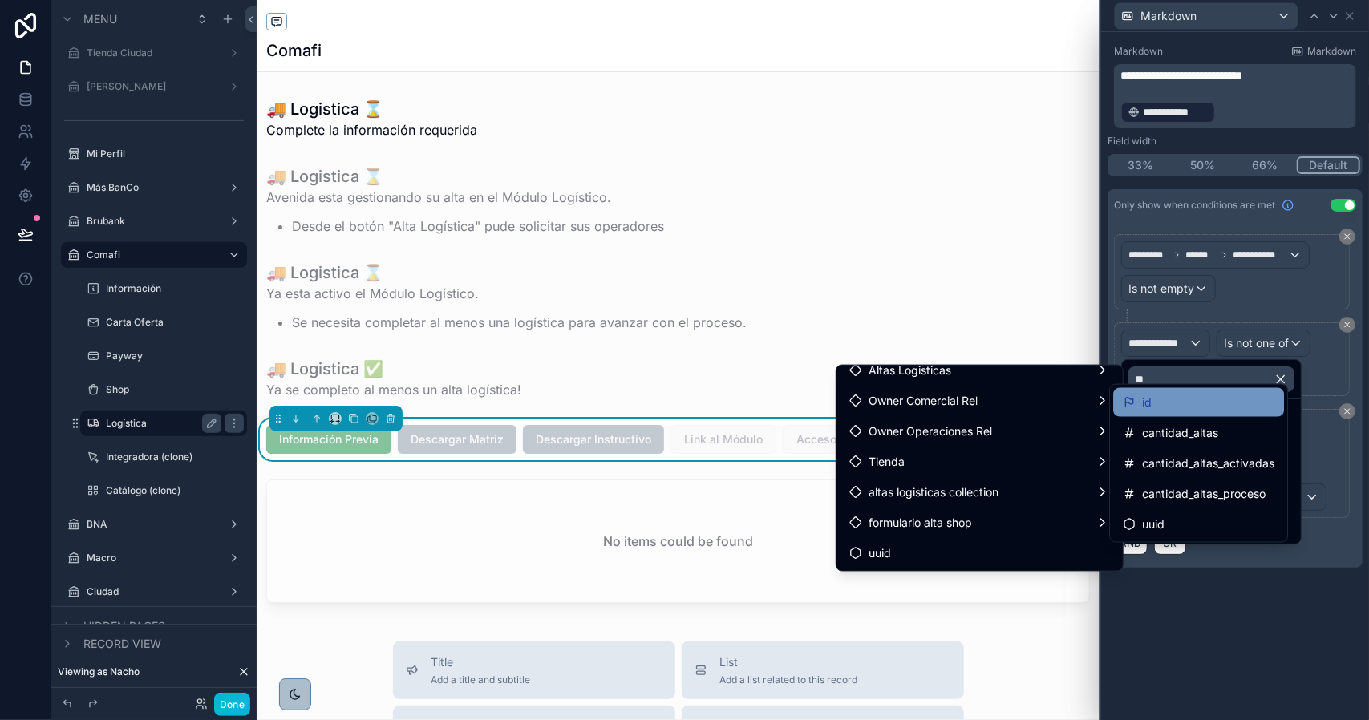
click at [1150, 411] on span "id" at bounding box center [1147, 402] width 10 height 19
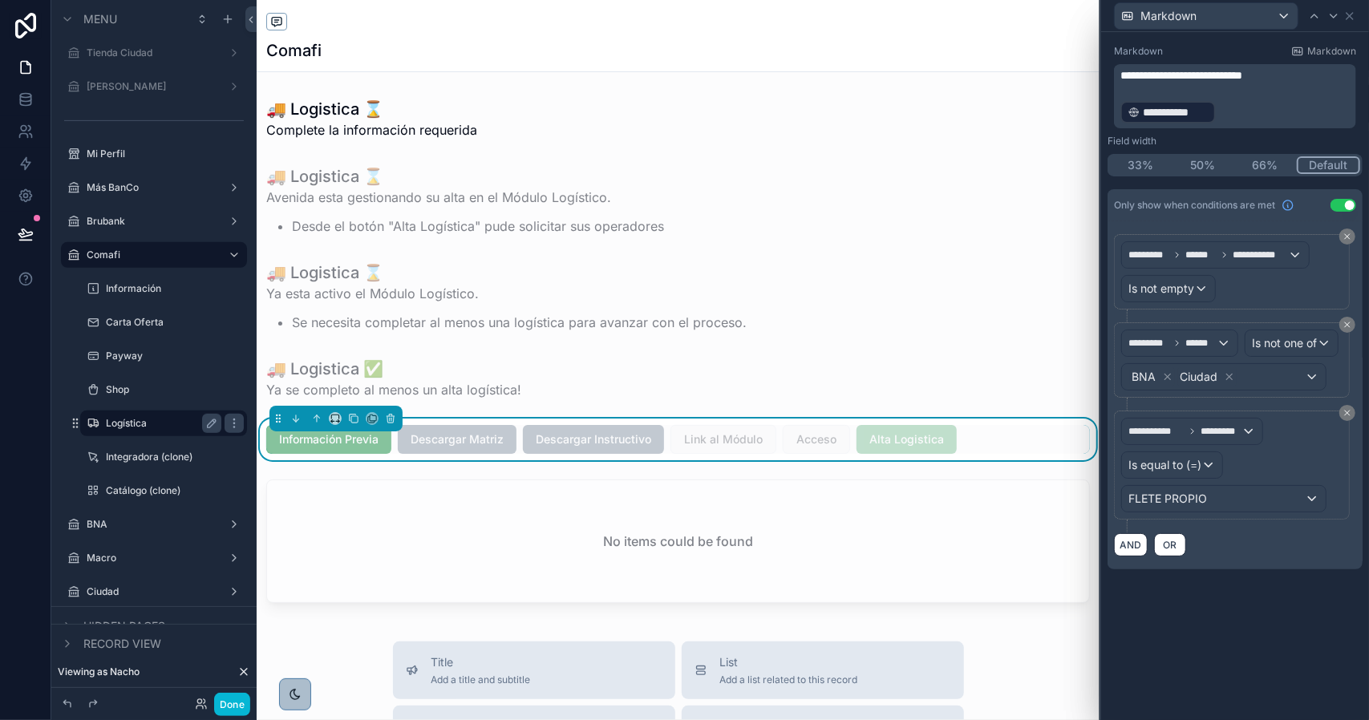
click at [1223, 598] on div "**********" at bounding box center [1235, 320] width 268 height 576
click at [1333, 17] on icon at bounding box center [1333, 15] width 6 height 3
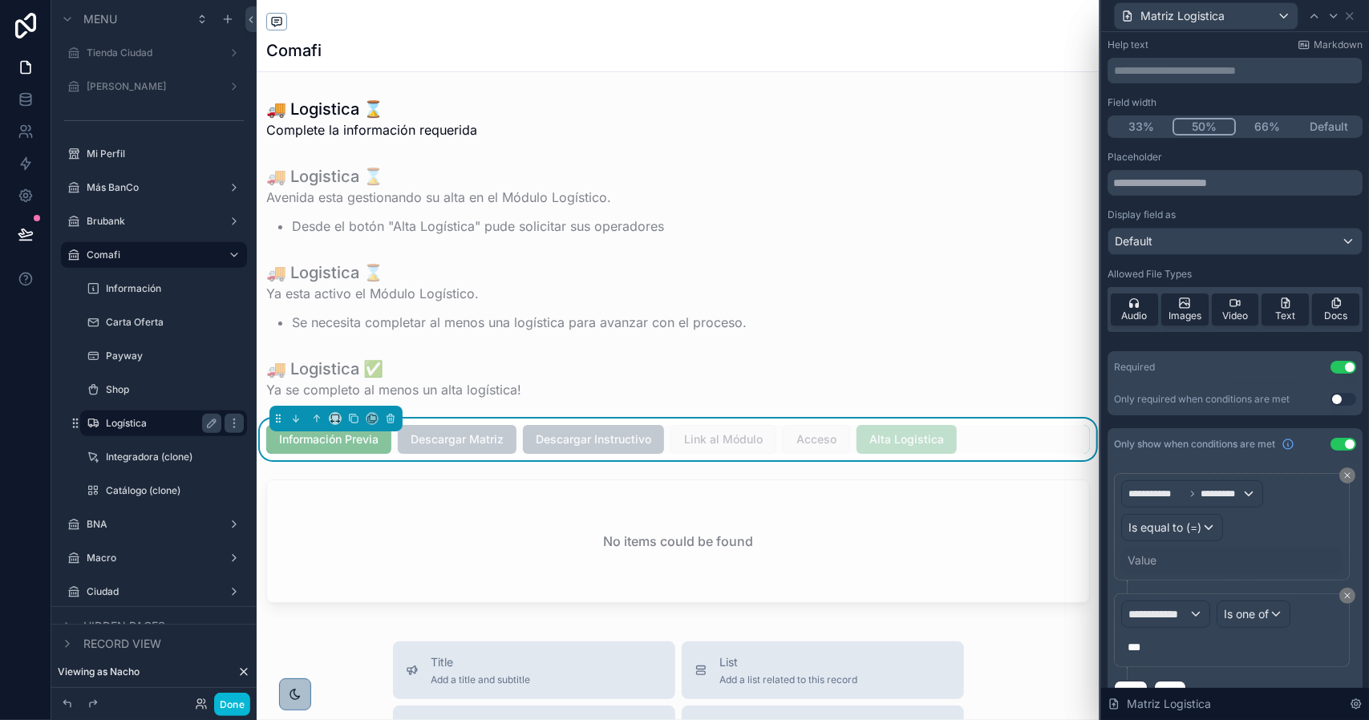
scroll to position [89, 0]
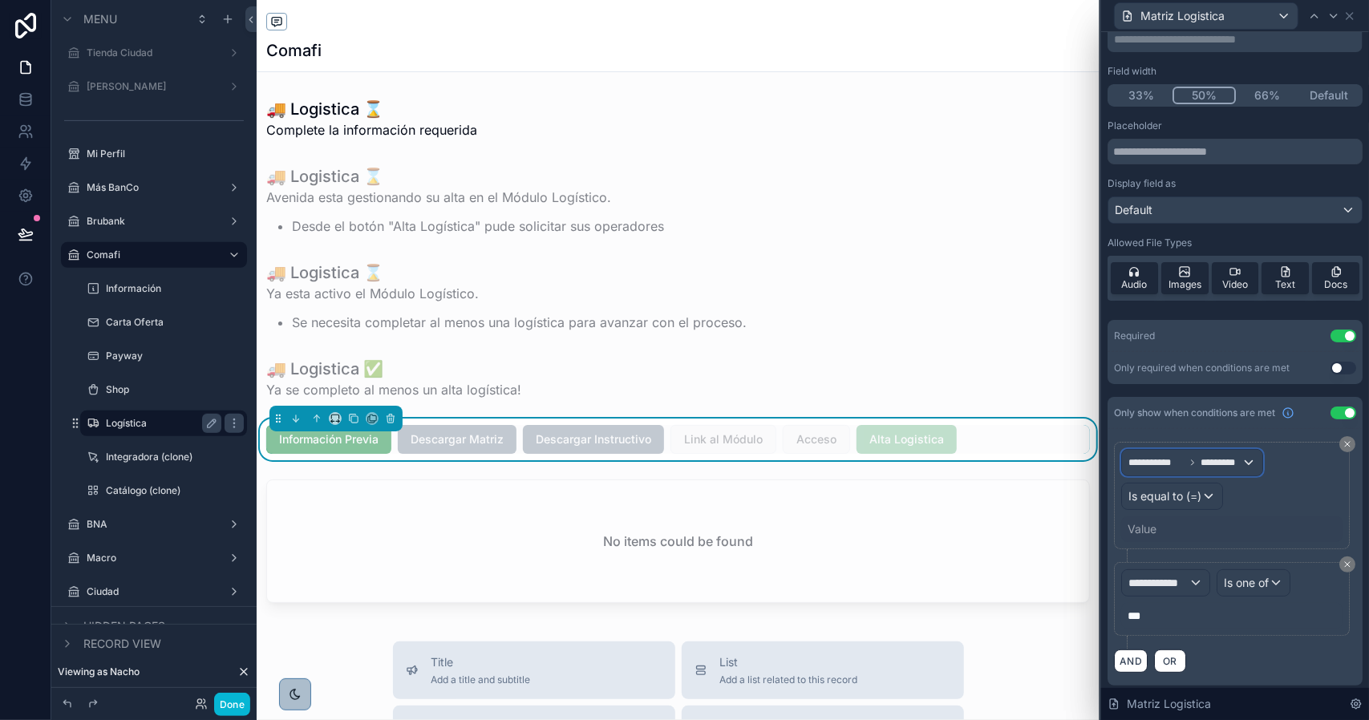
click at [1178, 459] on span "**********" at bounding box center [1156, 462] width 56 height 13
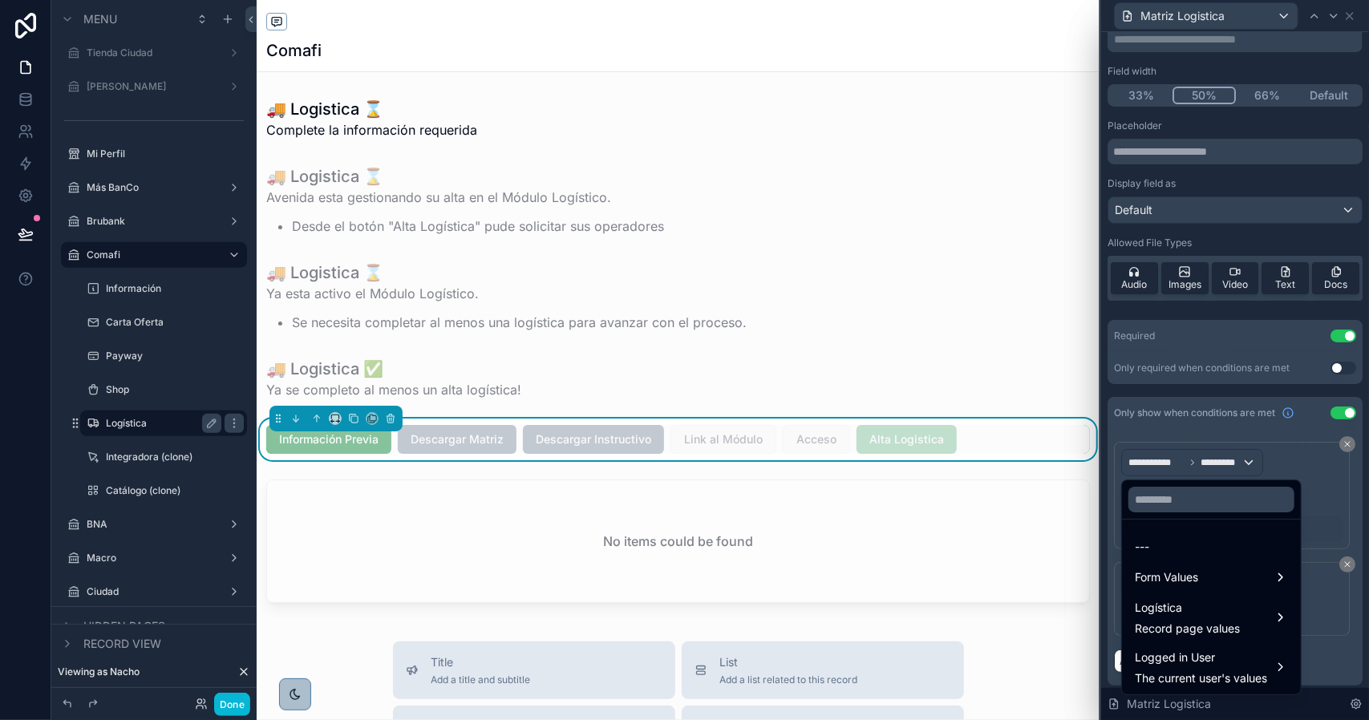
click at [1323, 474] on div at bounding box center [1235, 360] width 268 height 720
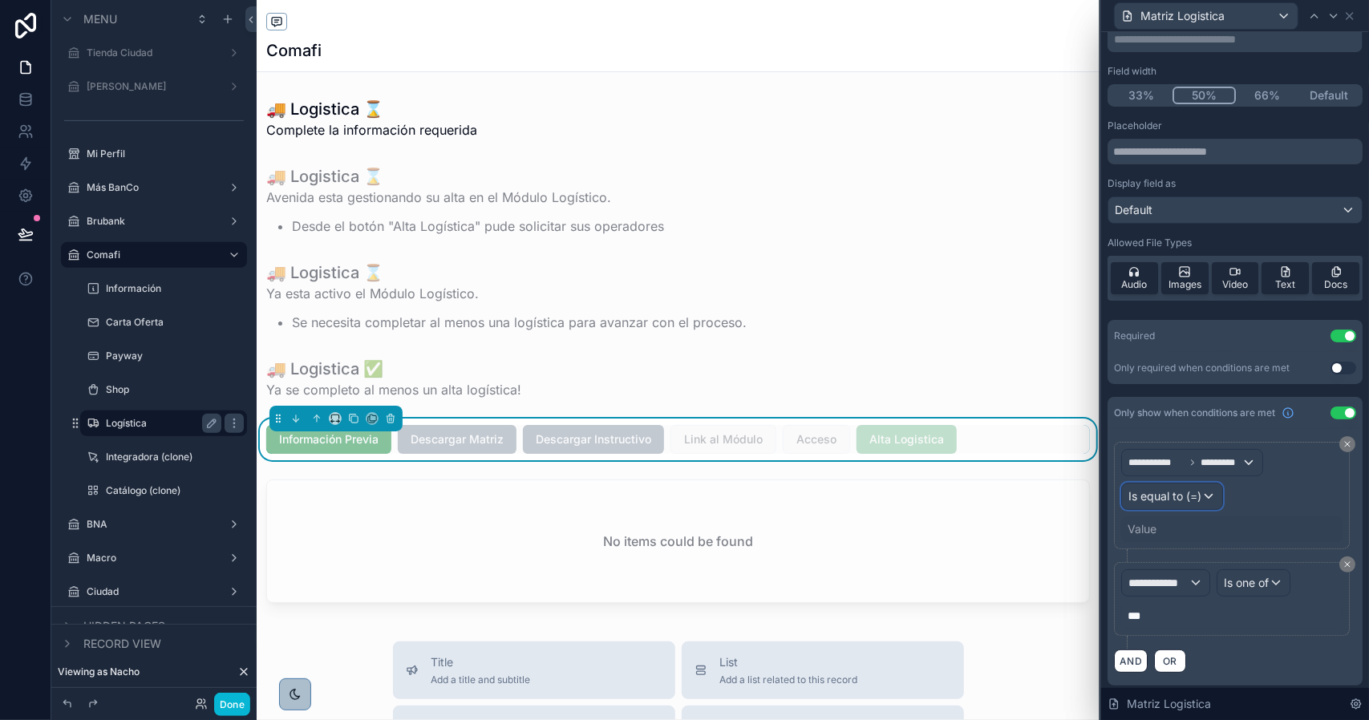
click at [1172, 498] on span "Is equal to (=)" at bounding box center [1164, 496] width 73 height 16
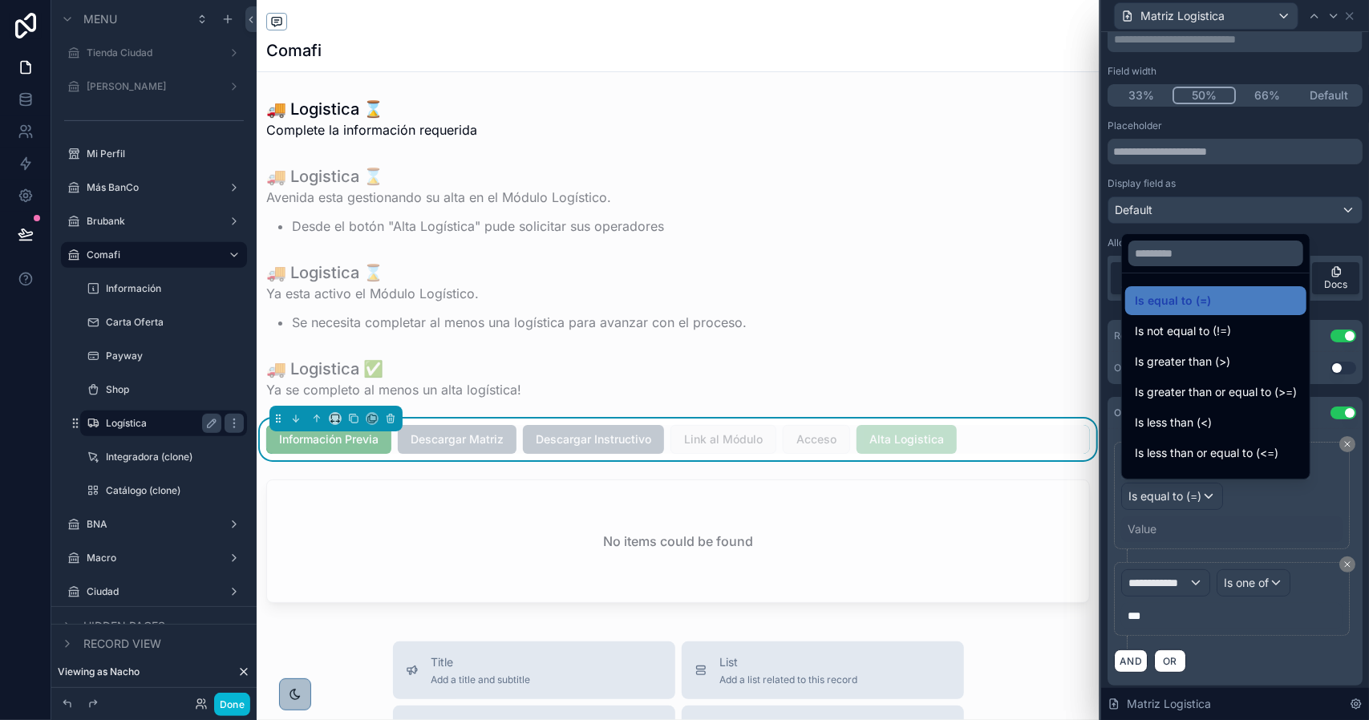
click at [1172, 498] on div at bounding box center [1235, 360] width 268 height 720
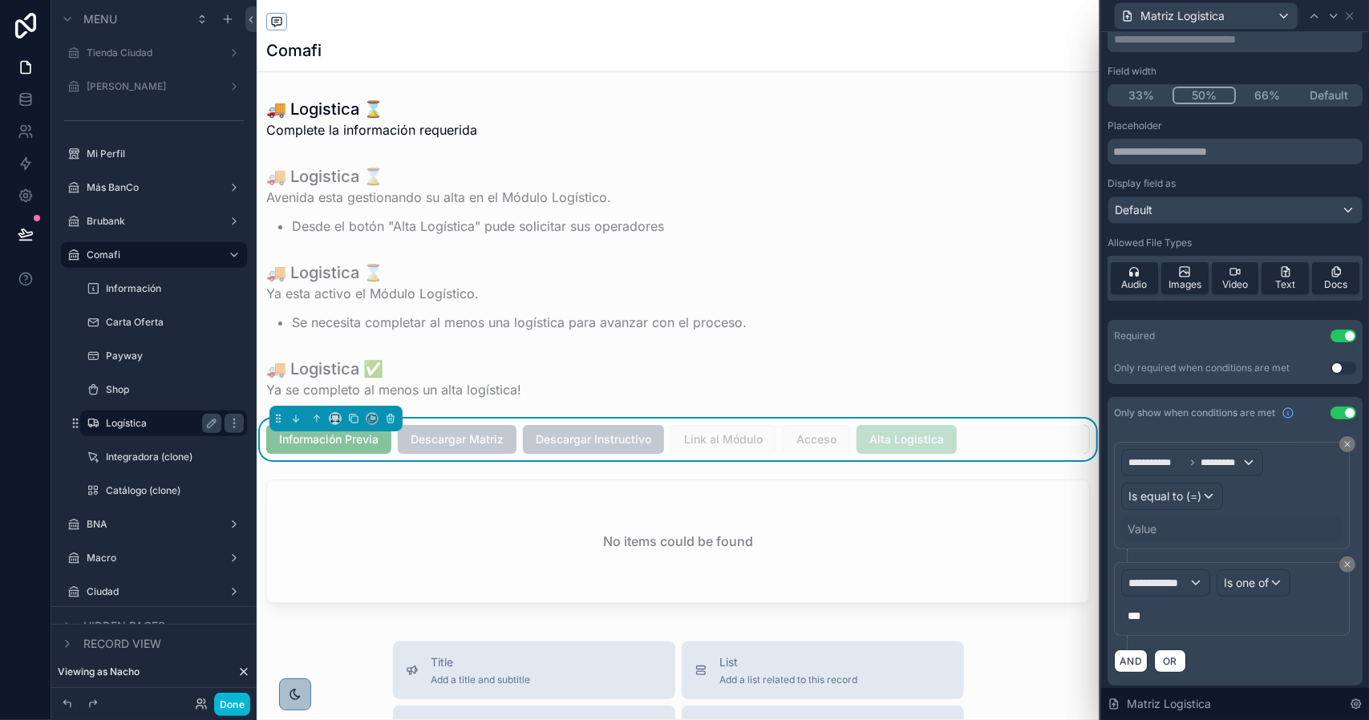
click at [1152, 532] on div "Value" at bounding box center [1142, 529] width 29 height 16
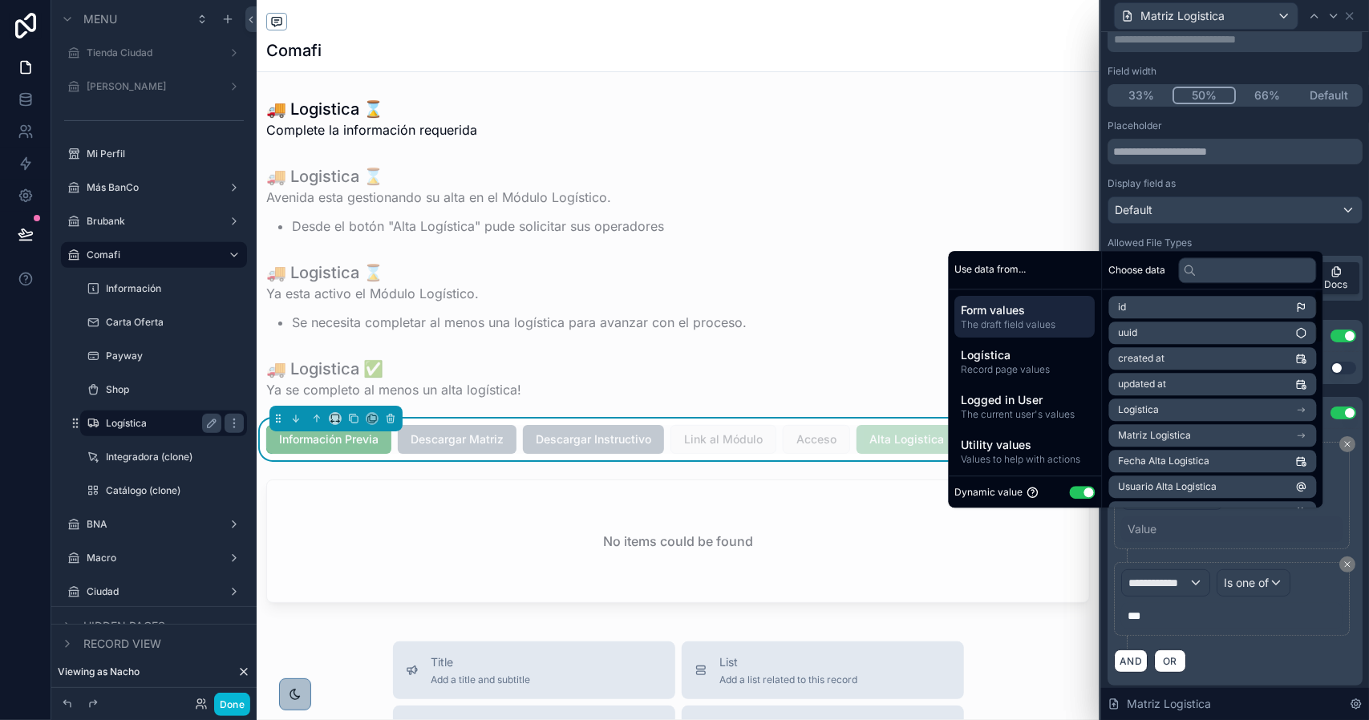
drag, startPoint x: 1073, startPoint y: 496, endPoint x: 1094, endPoint y: 488, distance: 22.3
click at [1076, 496] on button "Use setting" at bounding box center [1083, 492] width 26 height 13
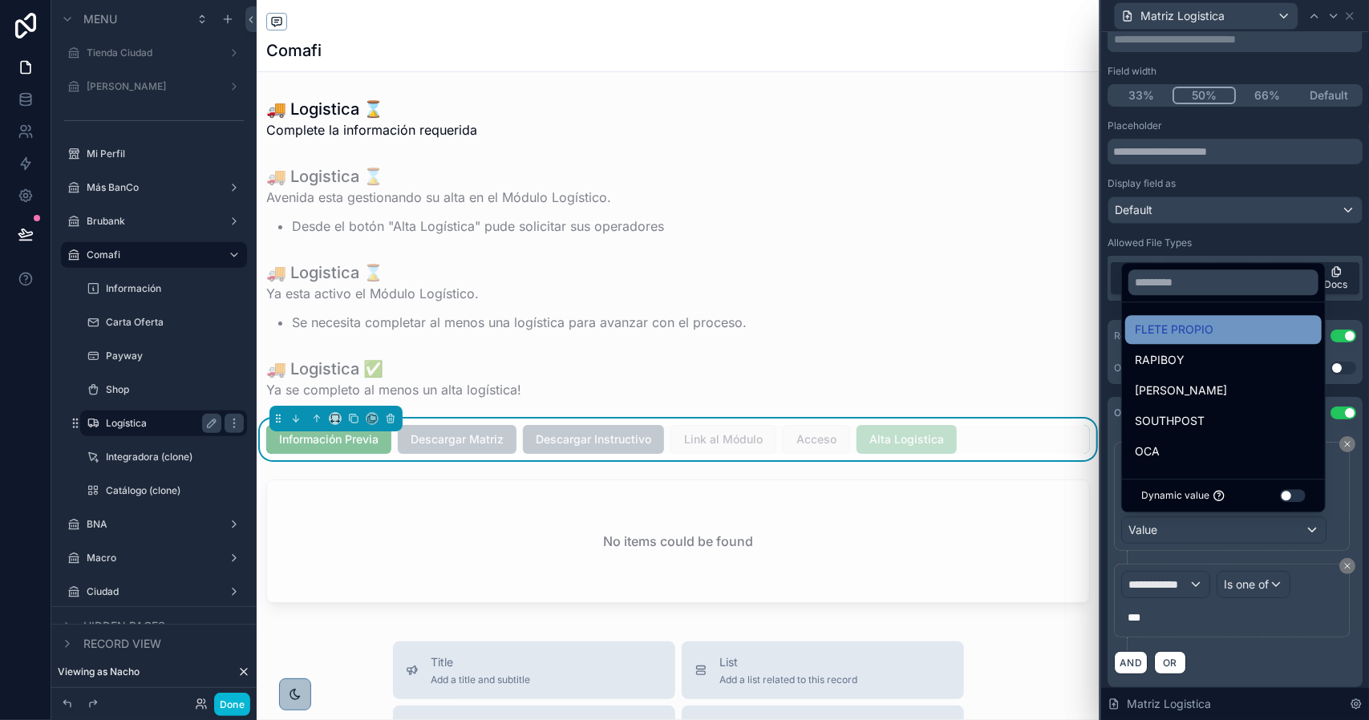
click at [1166, 331] on span "FLETE PROPIO" at bounding box center [1174, 329] width 79 height 19
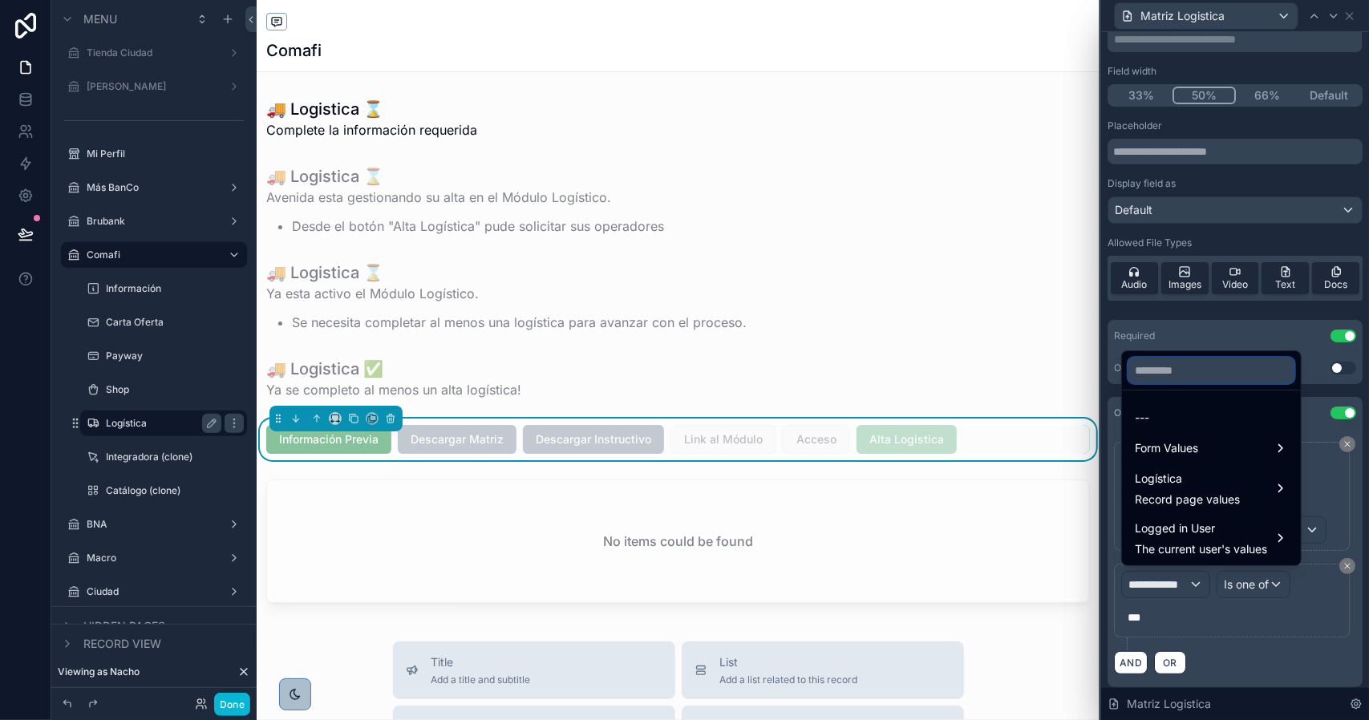
click at [1190, 375] on input "text" at bounding box center [1211, 371] width 166 height 26
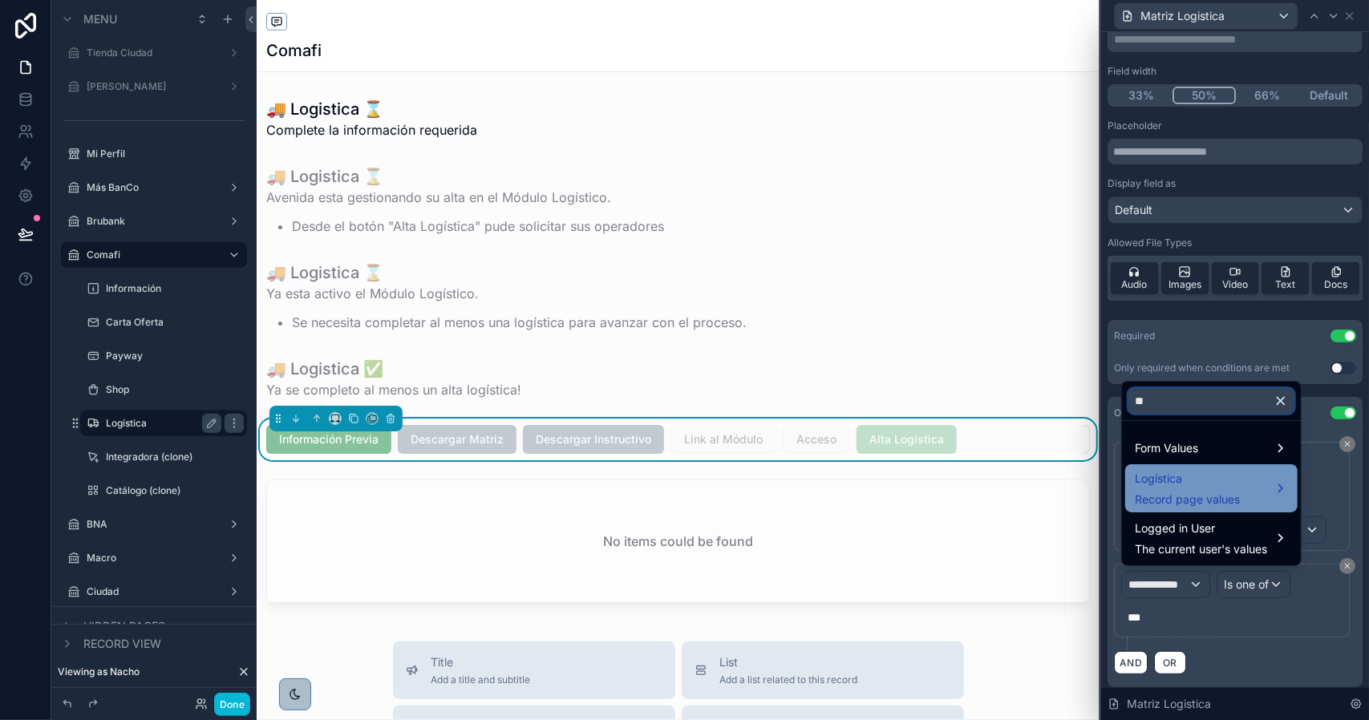
type input "**"
click at [1172, 481] on span "Logística" at bounding box center [1187, 478] width 105 height 19
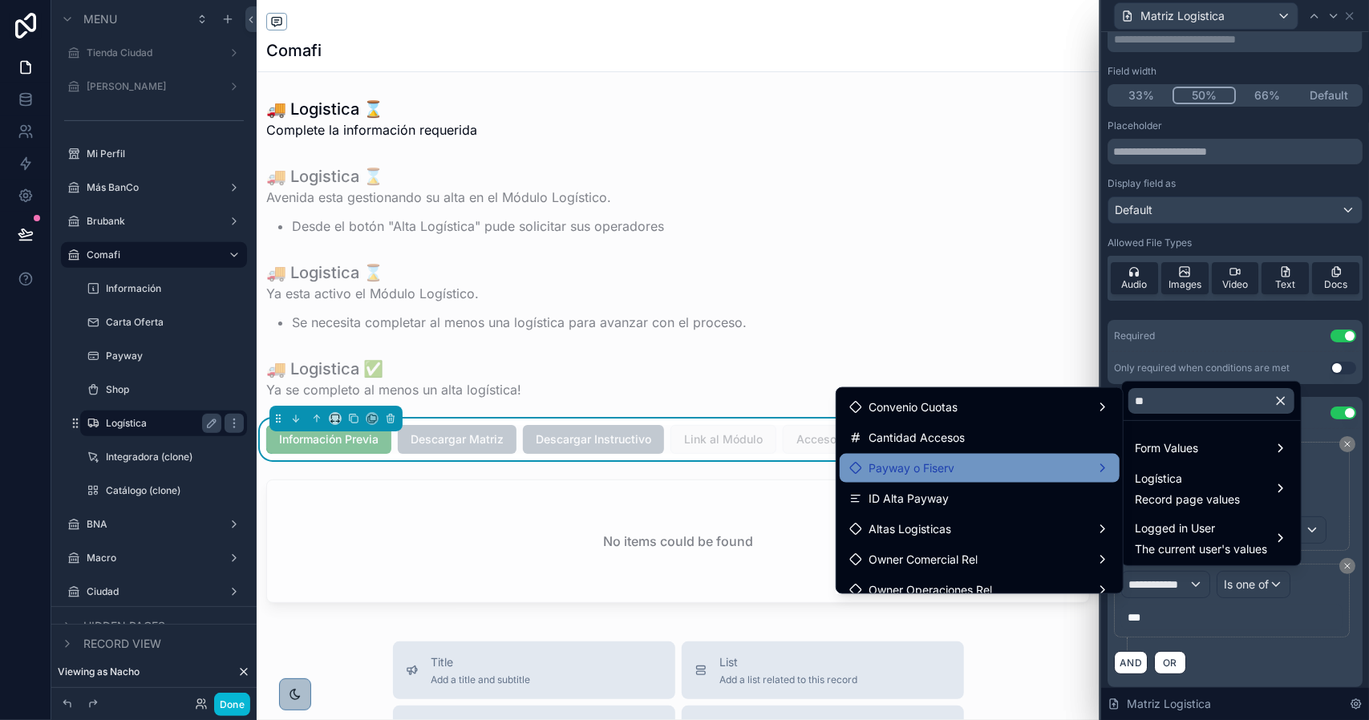
scroll to position [561, 0]
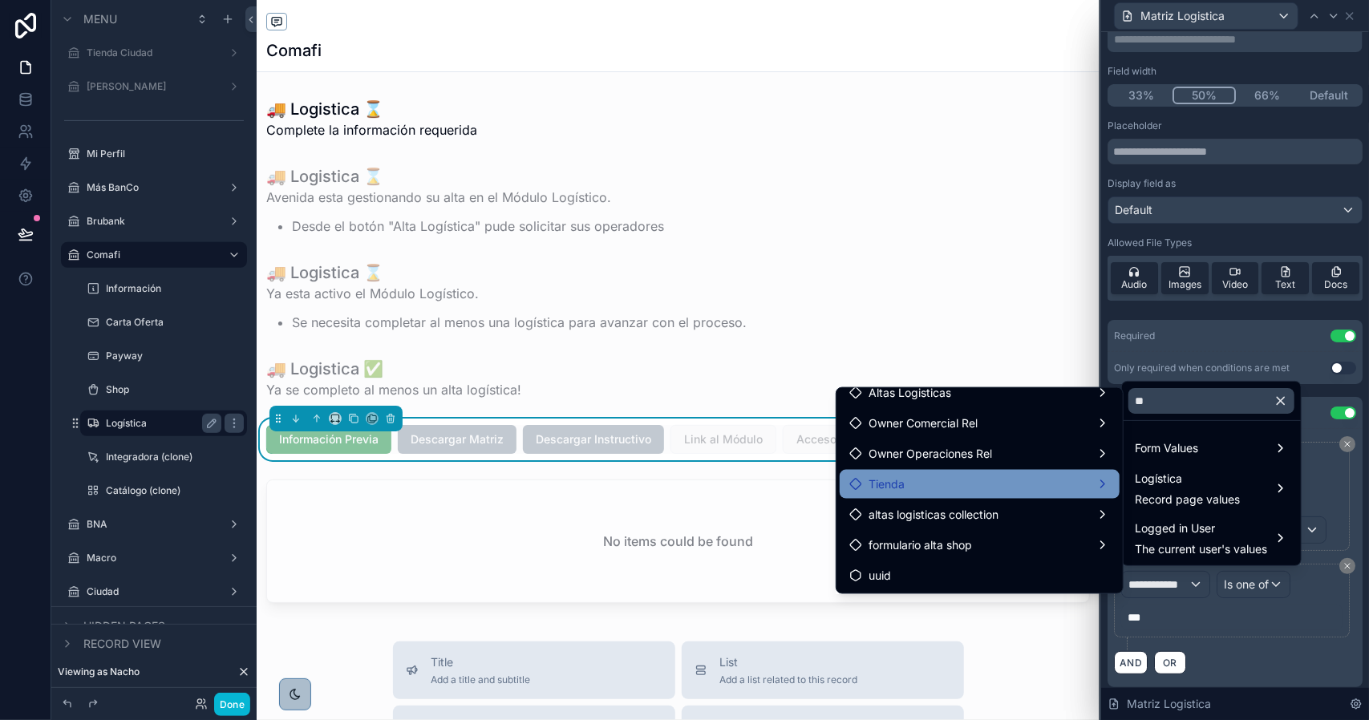
click at [927, 480] on div "Tienda" at bounding box center [979, 484] width 261 height 19
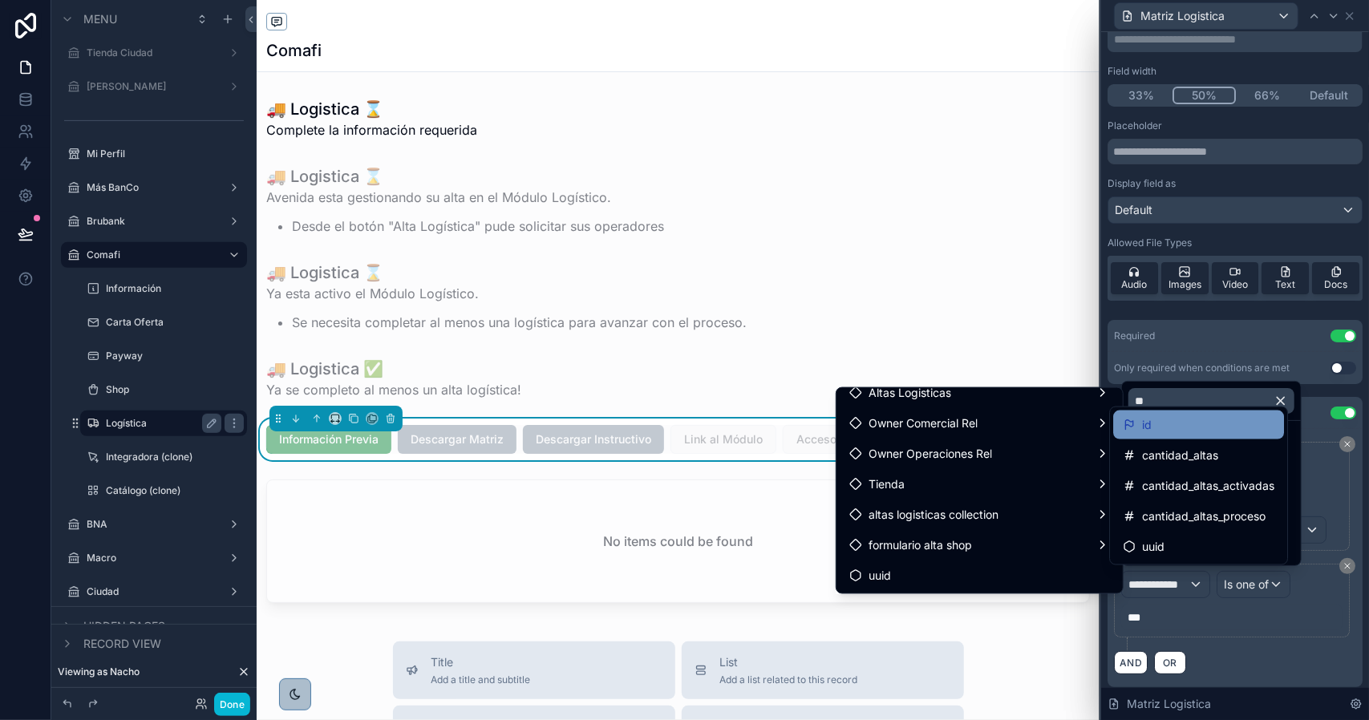
click at [1159, 420] on div "id" at bounding box center [1199, 424] width 152 height 19
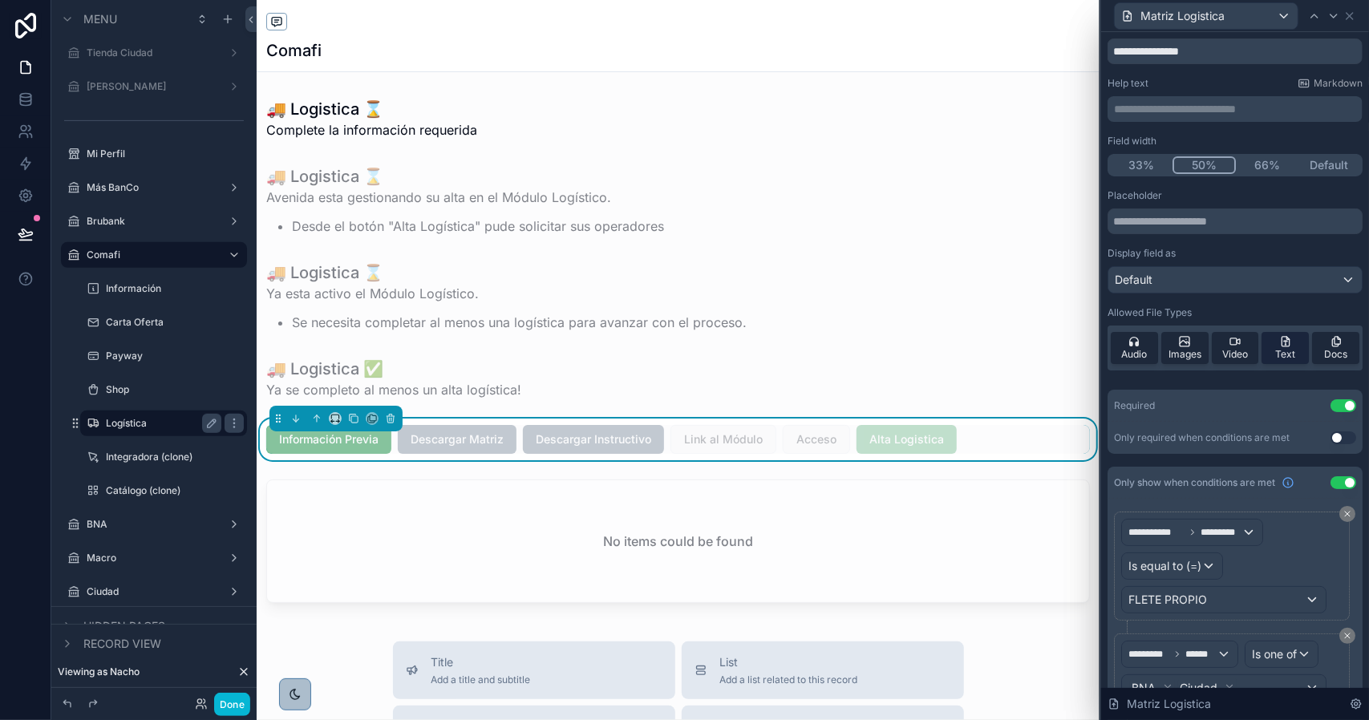
scroll to position [0, 0]
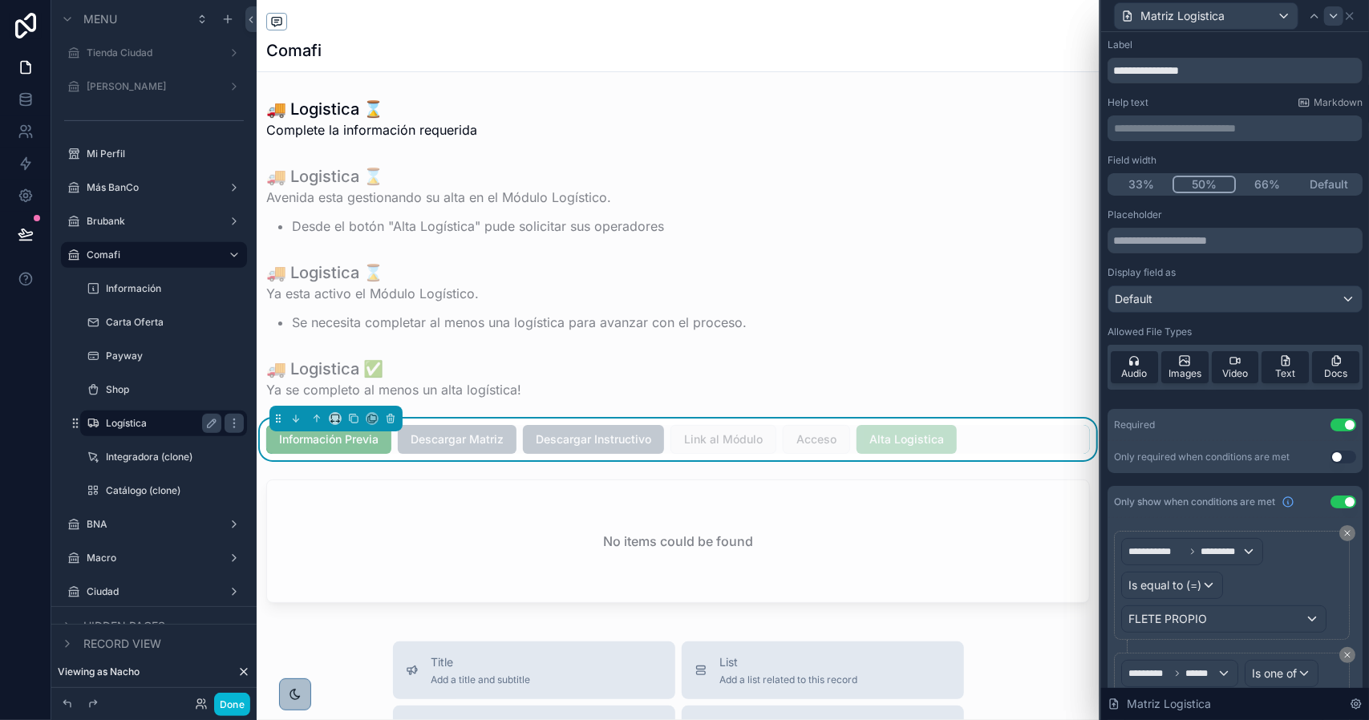
click at [1338, 23] on div at bounding box center [1333, 15] width 19 height 19
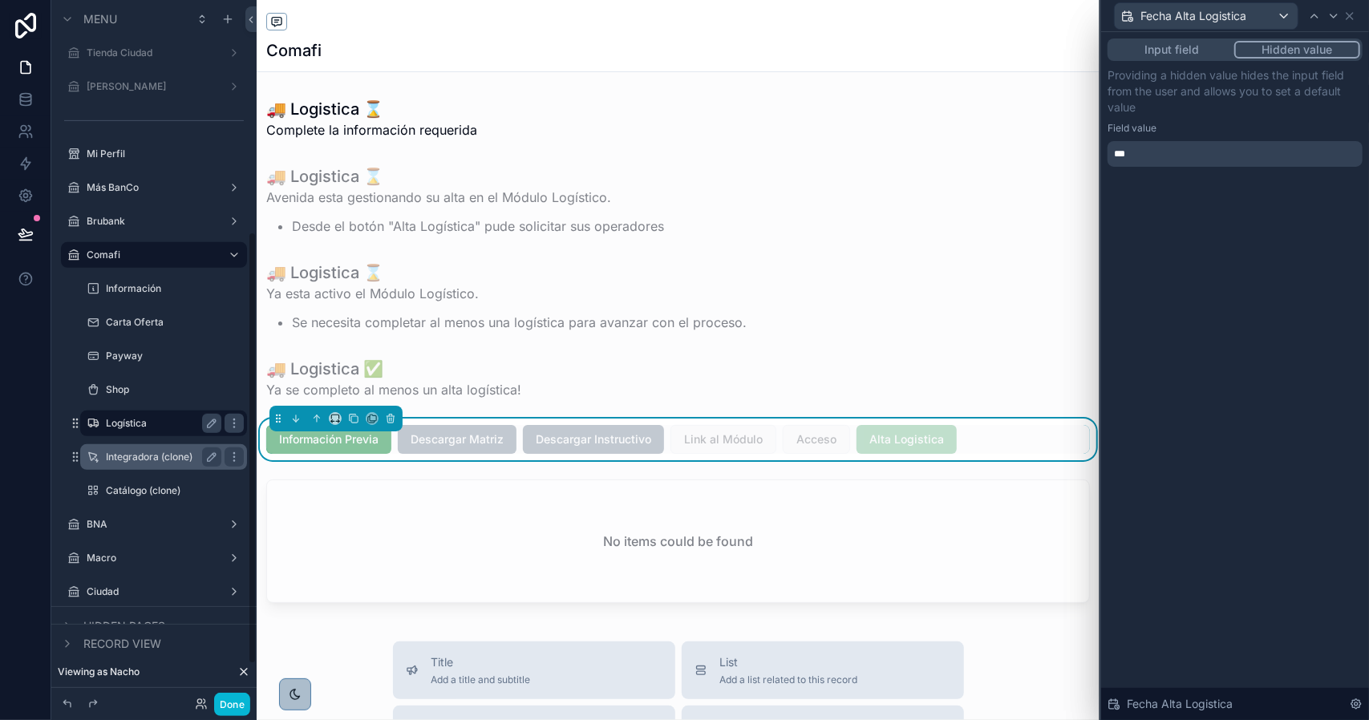
click at [181, 459] on label "Integradora (clone)" at bounding box center [160, 457] width 109 height 13
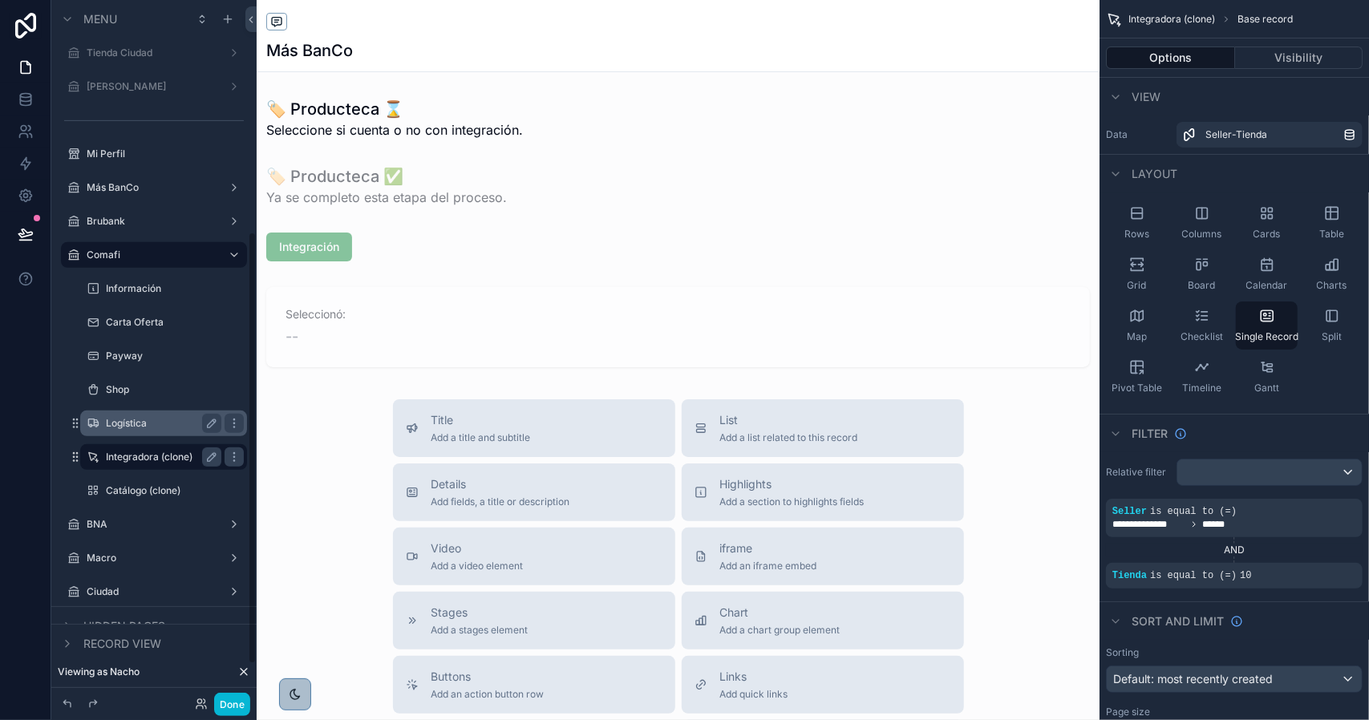
click at [211, 460] on icon "scrollable content" at bounding box center [212, 457] width 8 height 8
click at [172, 458] on input "**********" at bounding box center [151, 456] width 90 height 19
type input "**********"
click at [209, 458] on icon "scrollable content" at bounding box center [212, 458] width 8 height 6
click at [1322, 564] on icon "scrollable content" at bounding box center [1323, 565] width 10 height 10
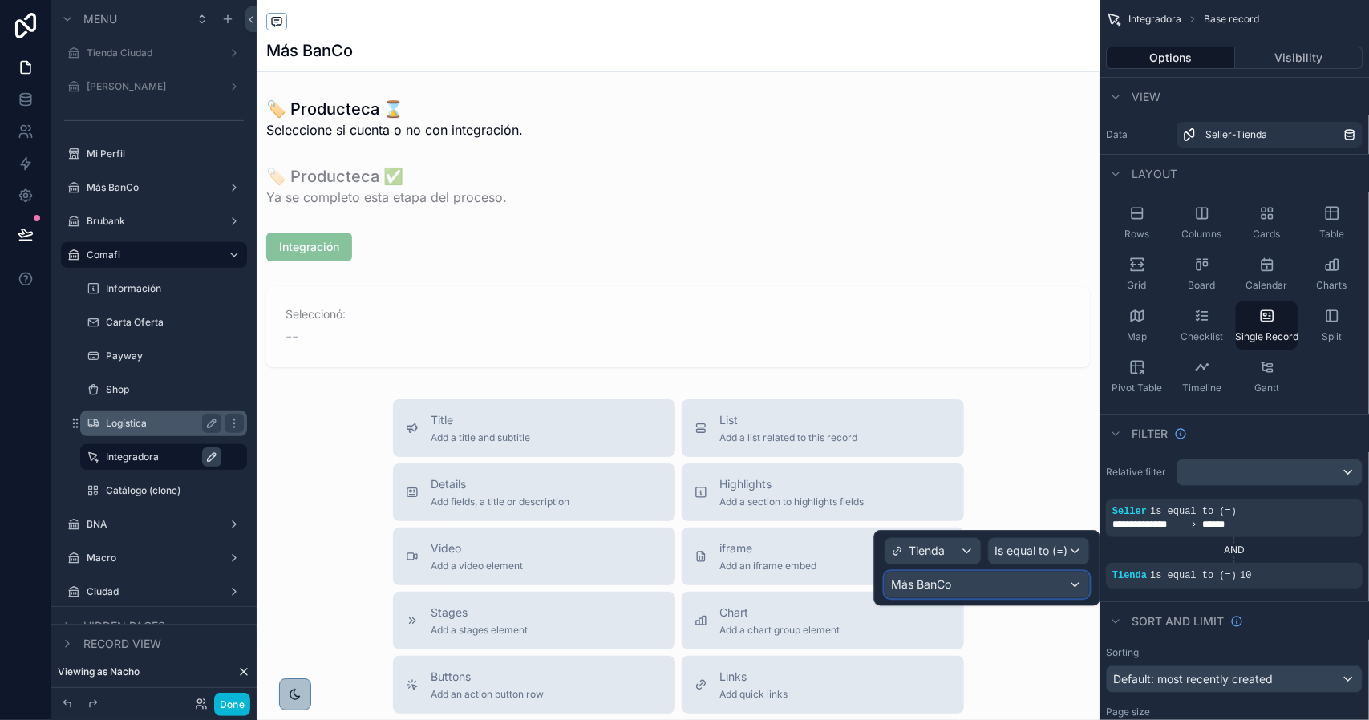
click at [966, 581] on div "Más BanCo" at bounding box center [987, 585] width 204 height 26
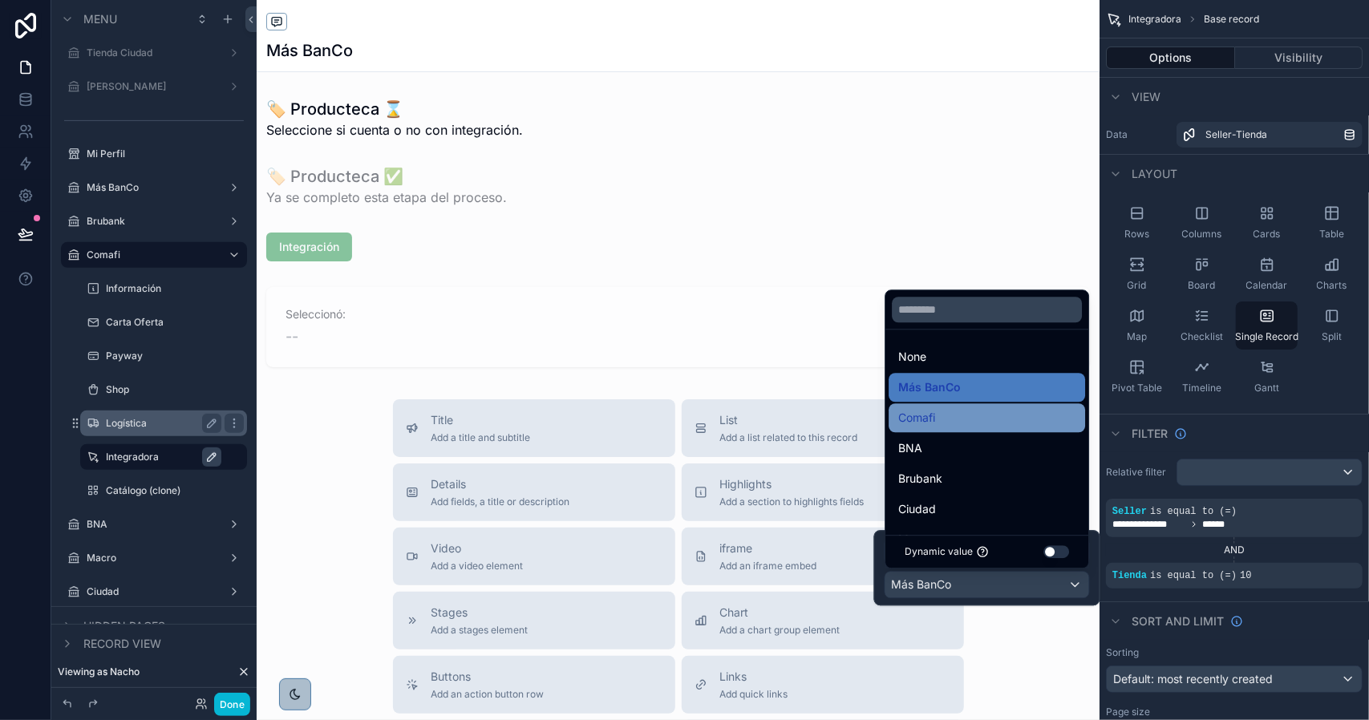
click at [952, 419] on div "Comafi" at bounding box center [986, 417] width 177 height 19
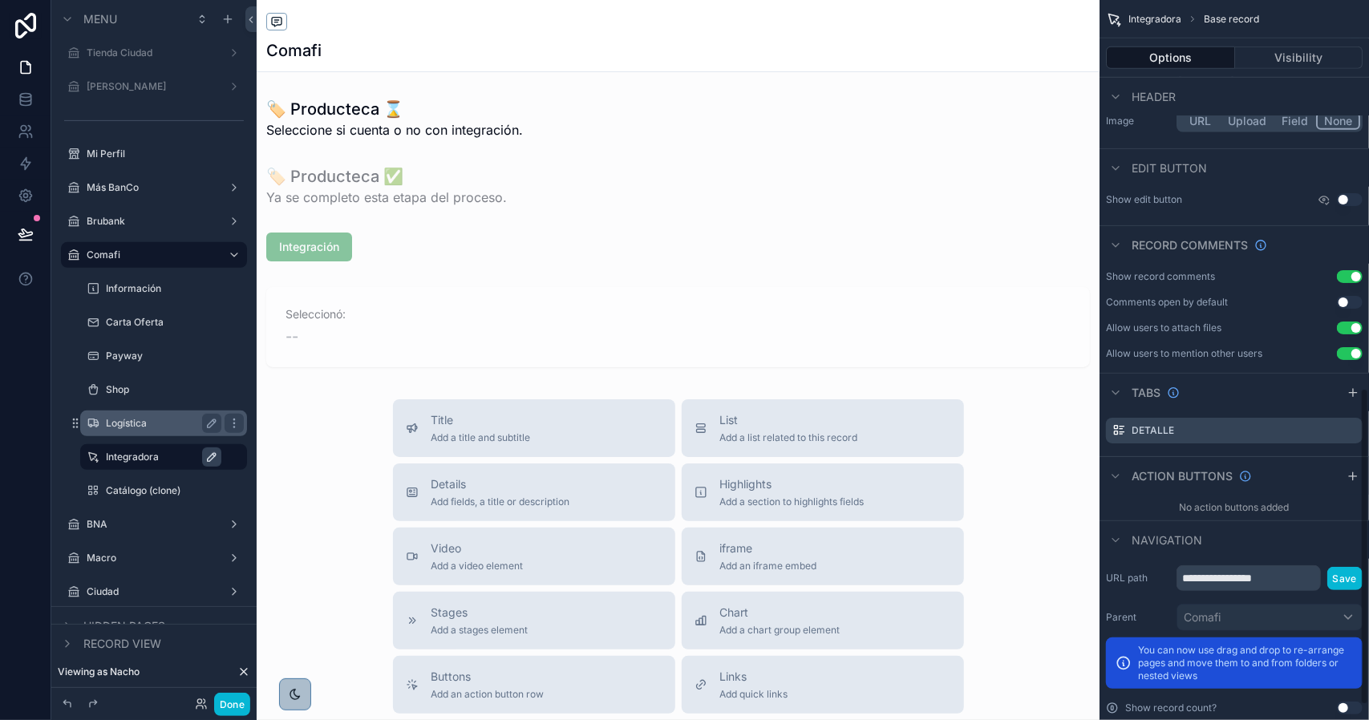
scroll to position [917, 0]
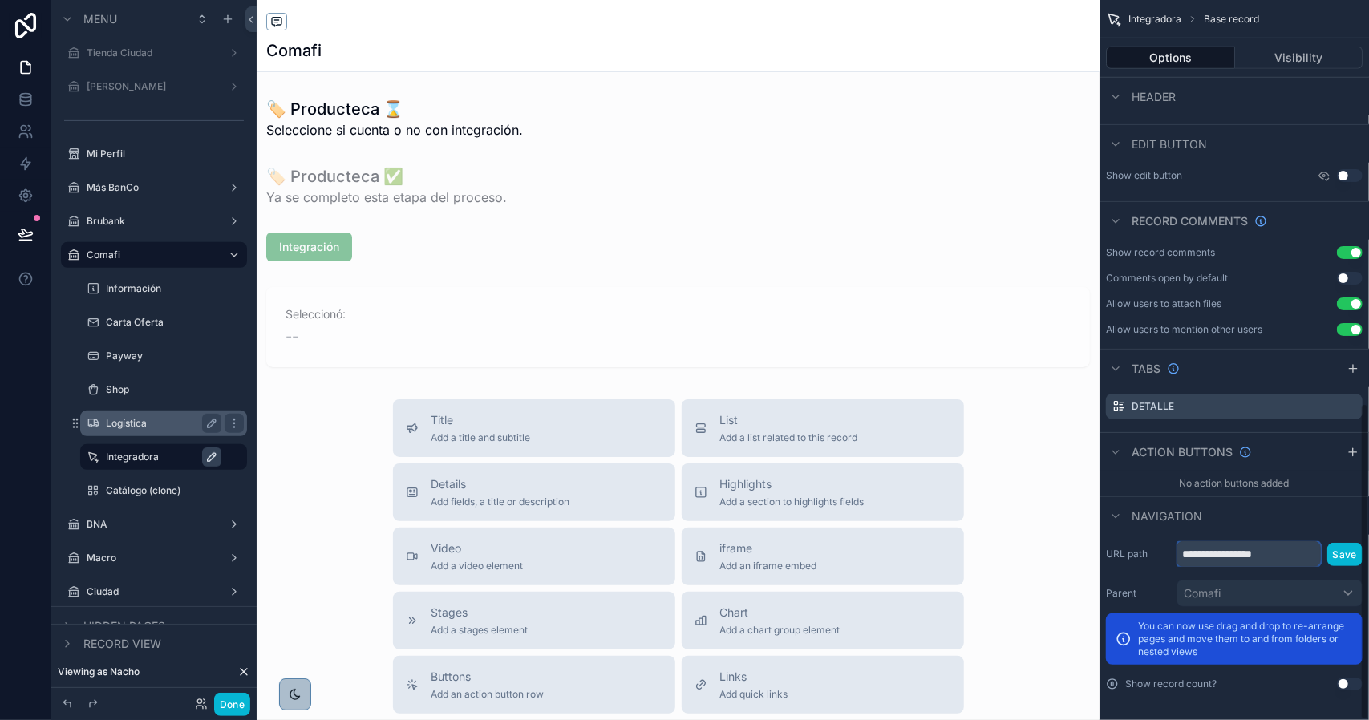
drag, startPoint x: 1243, startPoint y: 546, endPoint x: 1306, endPoint y: 553, distance: 63.7
click at [1306, 553] on input "**********" at bounding box center [1248, 554] width 144 height 26
type input "**********"
click at [1334, 554] on button "Save" at bounding box center [1344, 554] width 35 height 23
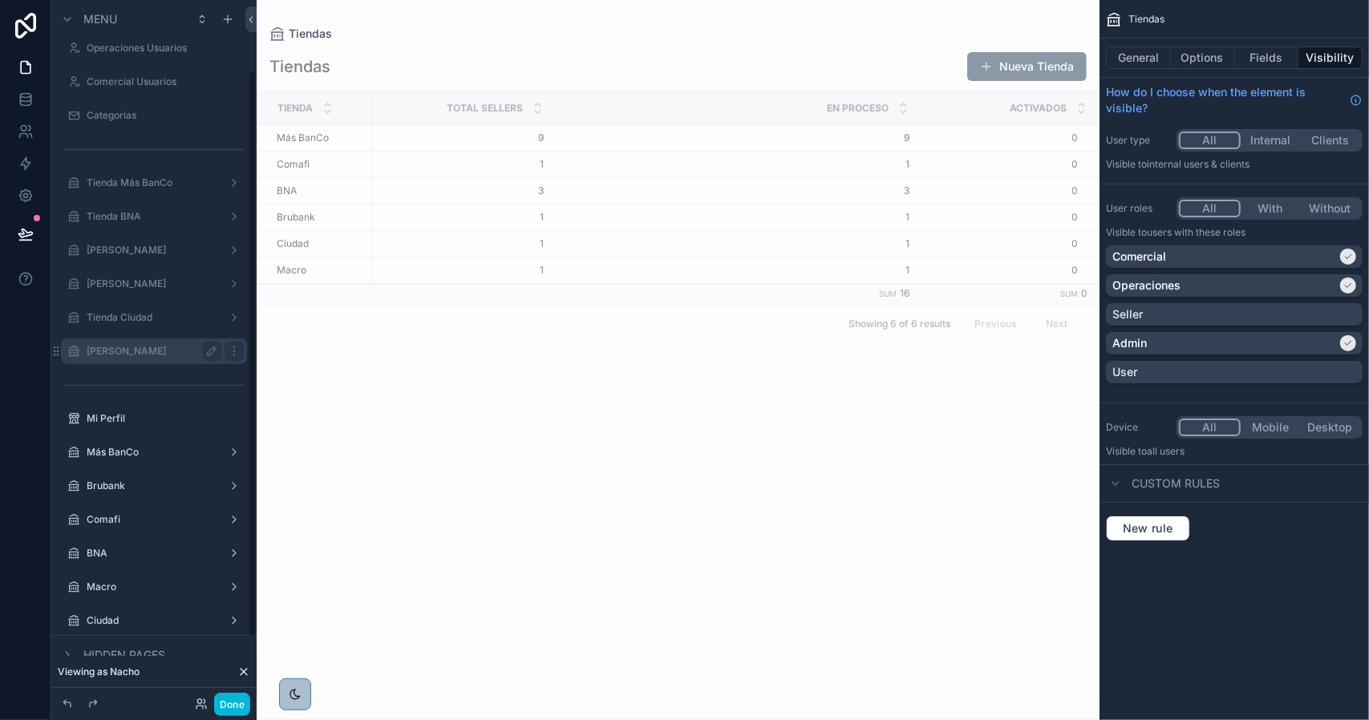
scroll to position [164, 0]
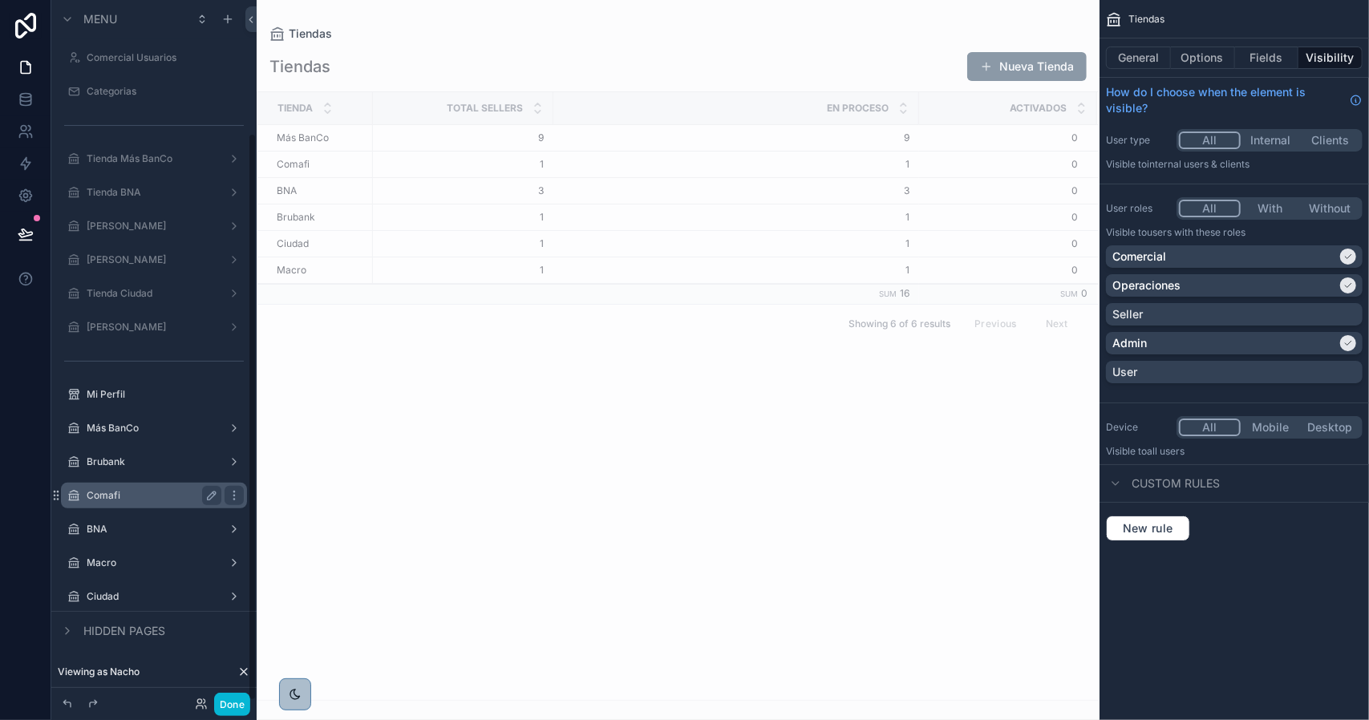
click at [150, 500] on label "Comafi" at bounding box center [151, 495] width 128 height 13
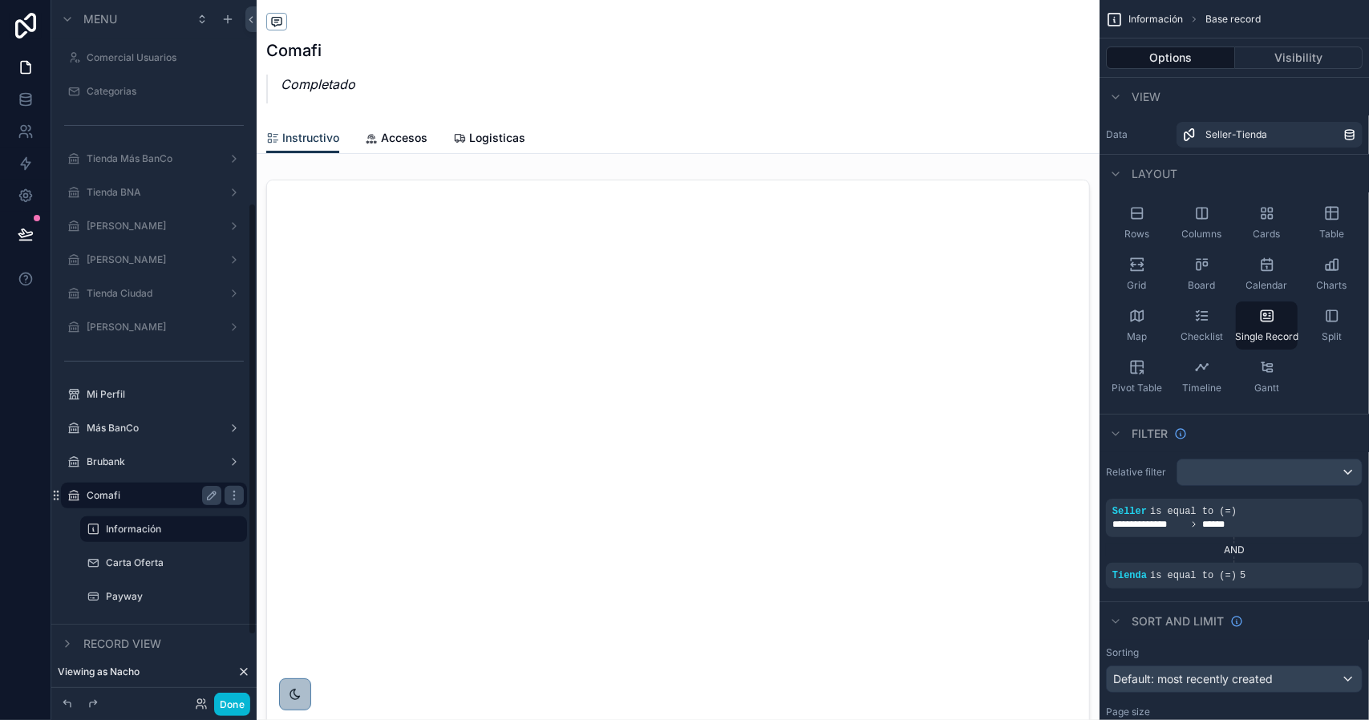
click at [160, 510] on div "Información Carta Oferta Payway Shop Logística Integradora Catálogo (clone)" at bounding box center [164, 628] width 186 height 236
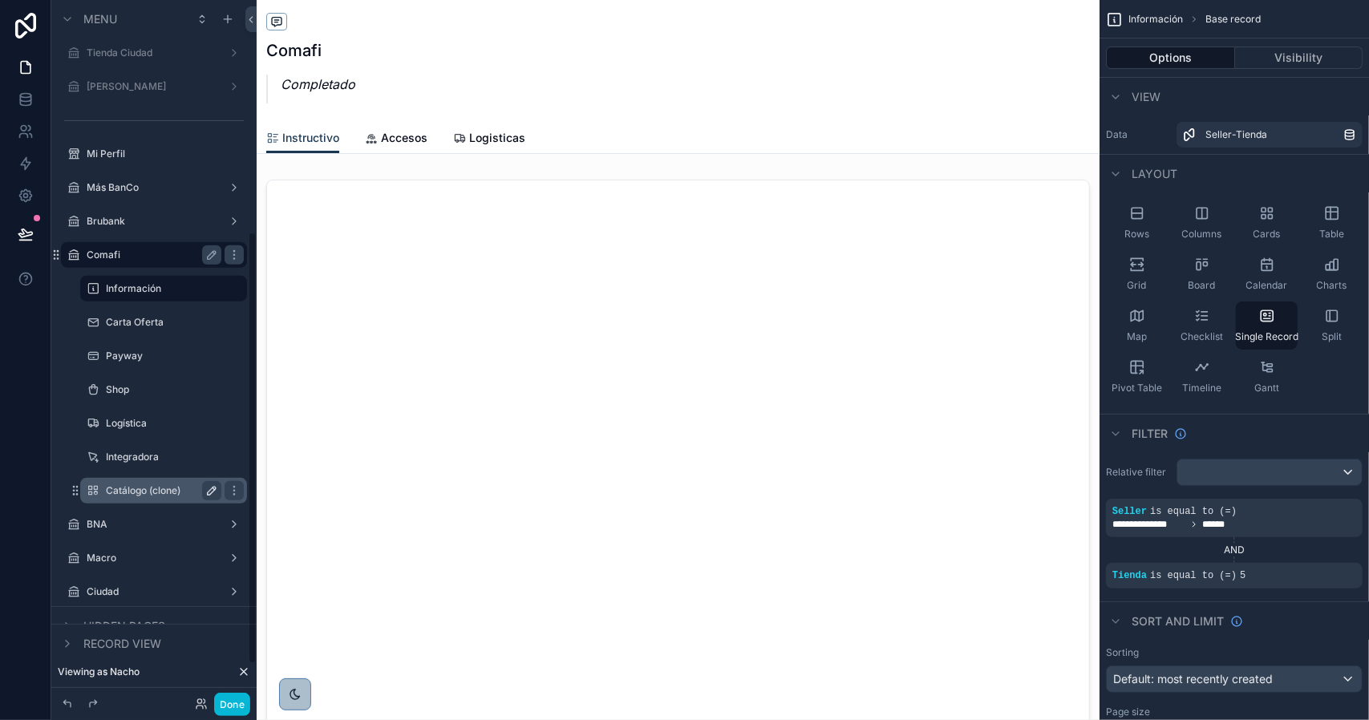
click at [207, 491] on icon "scrollable content" at bounding box center [211, 490] width 13 height 13
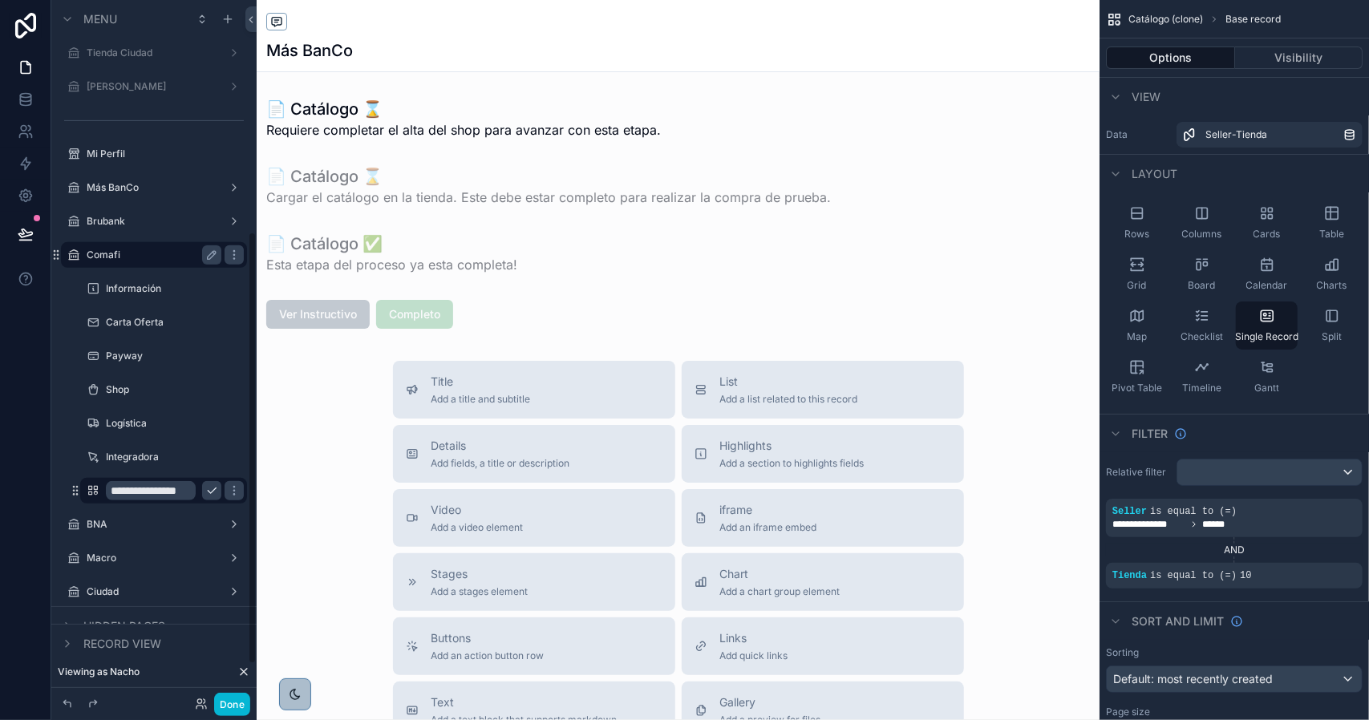
click at [157, 491] on input "**********" at bounding box center [151, 490] width 90 height 19
type input "********"
click at [205, 491] on icon "scrollable content" at bounding box center [211, 490] width 13 height 13
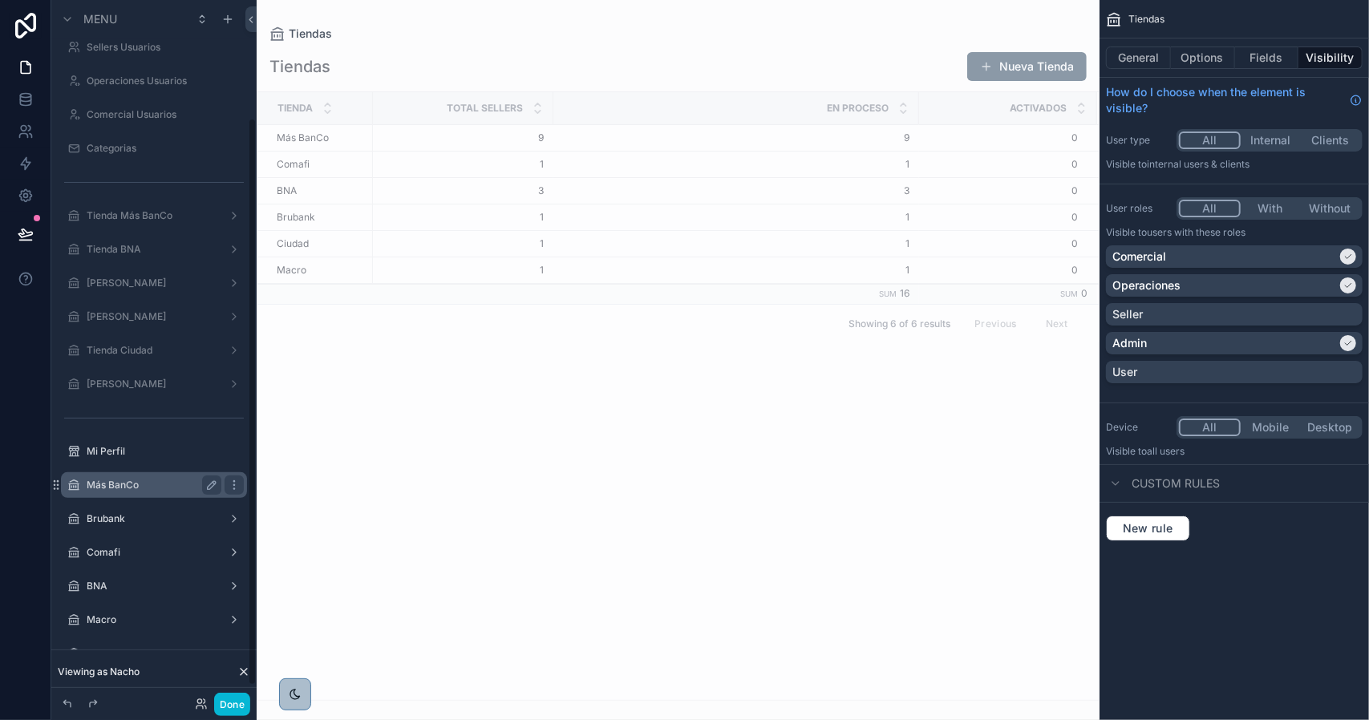
scroll to position [164, 0]
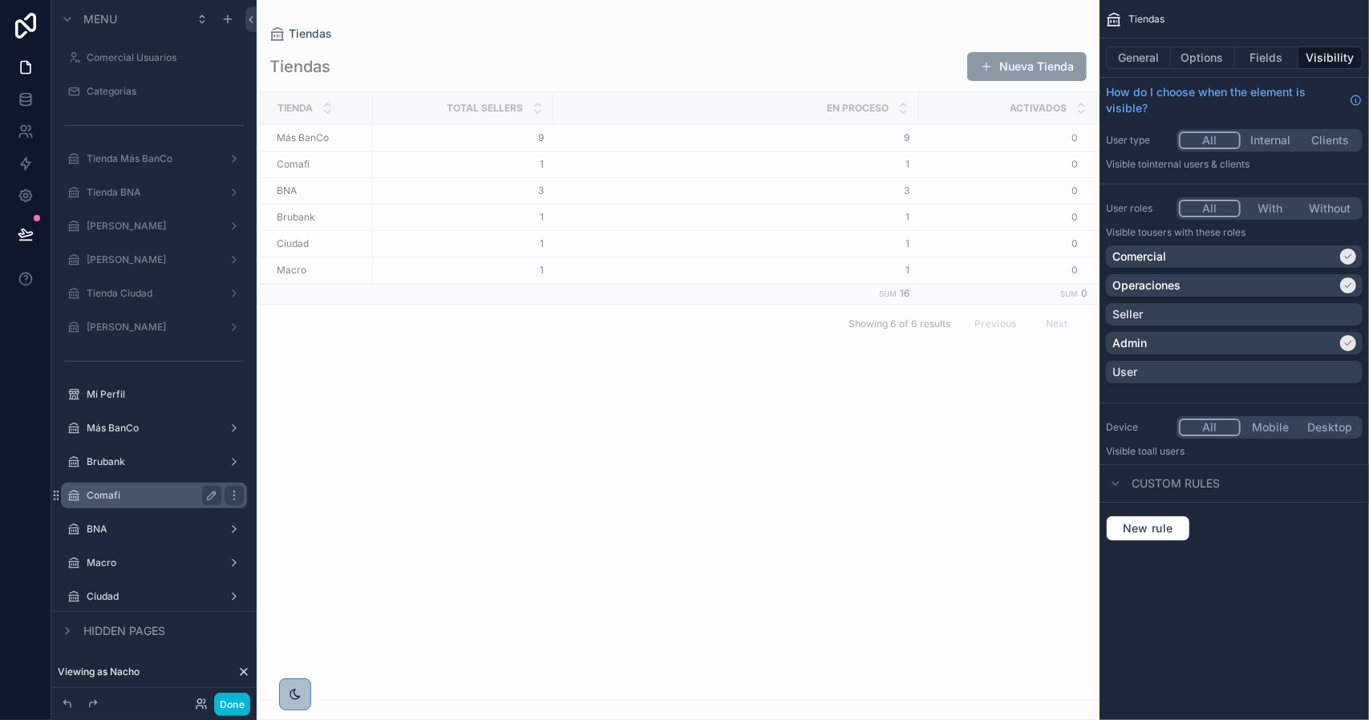
click at [154, 489] on label "Comafi" at bounding box center [151, 495] width 128 height 13
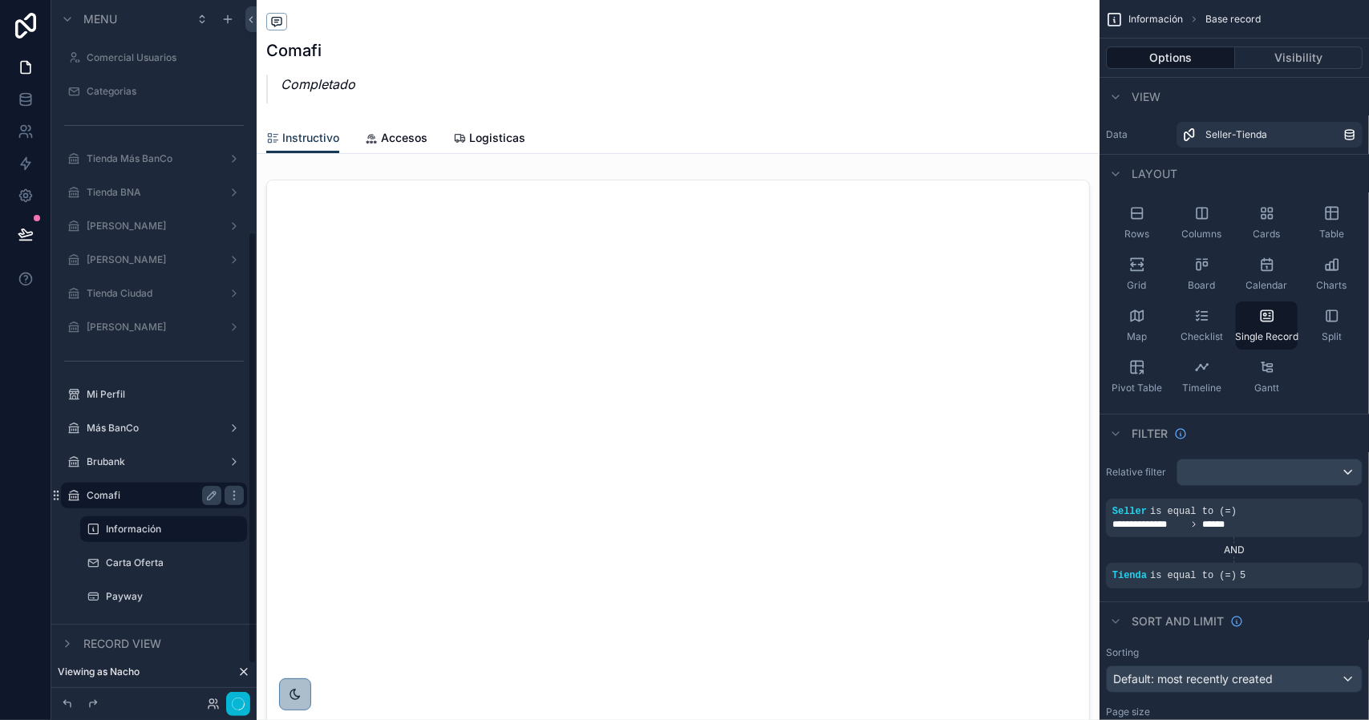
scroll to position [375, 0]
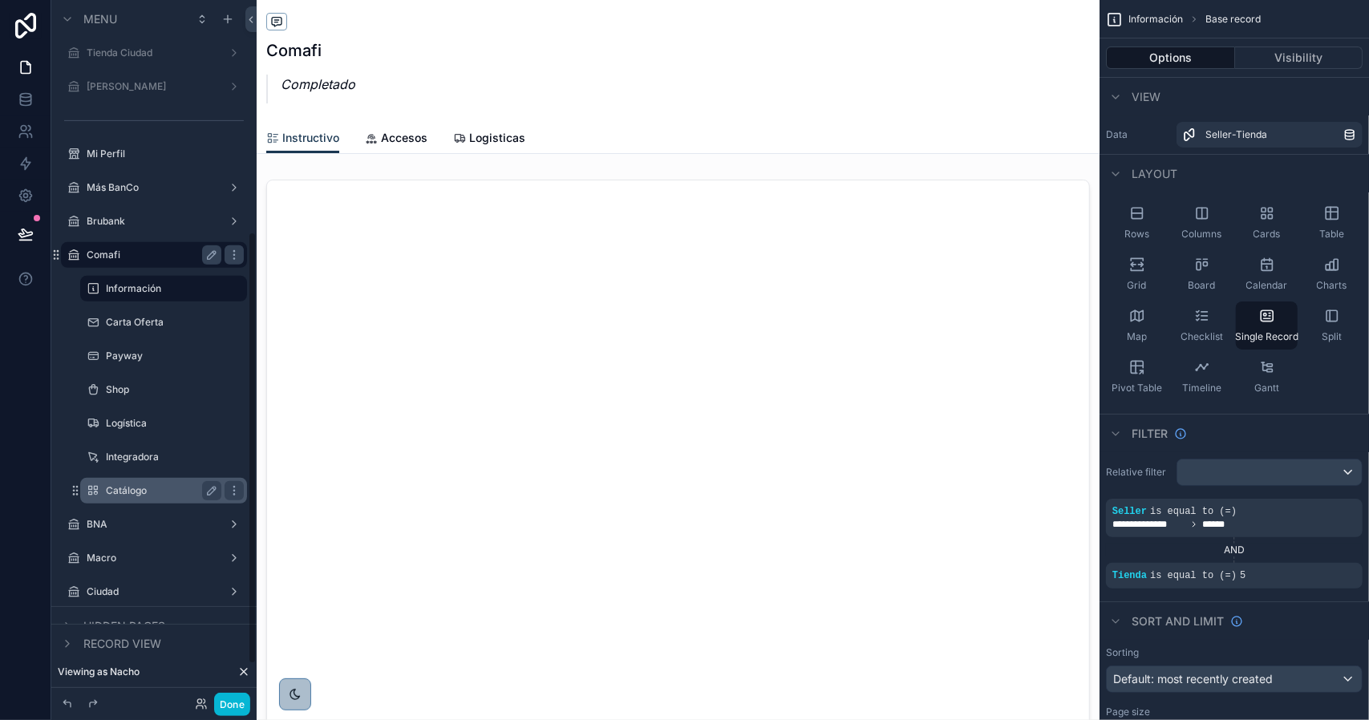
click at [141, 491] on label "Catálogo" at bounding box center [160, 490] width 109 height 13
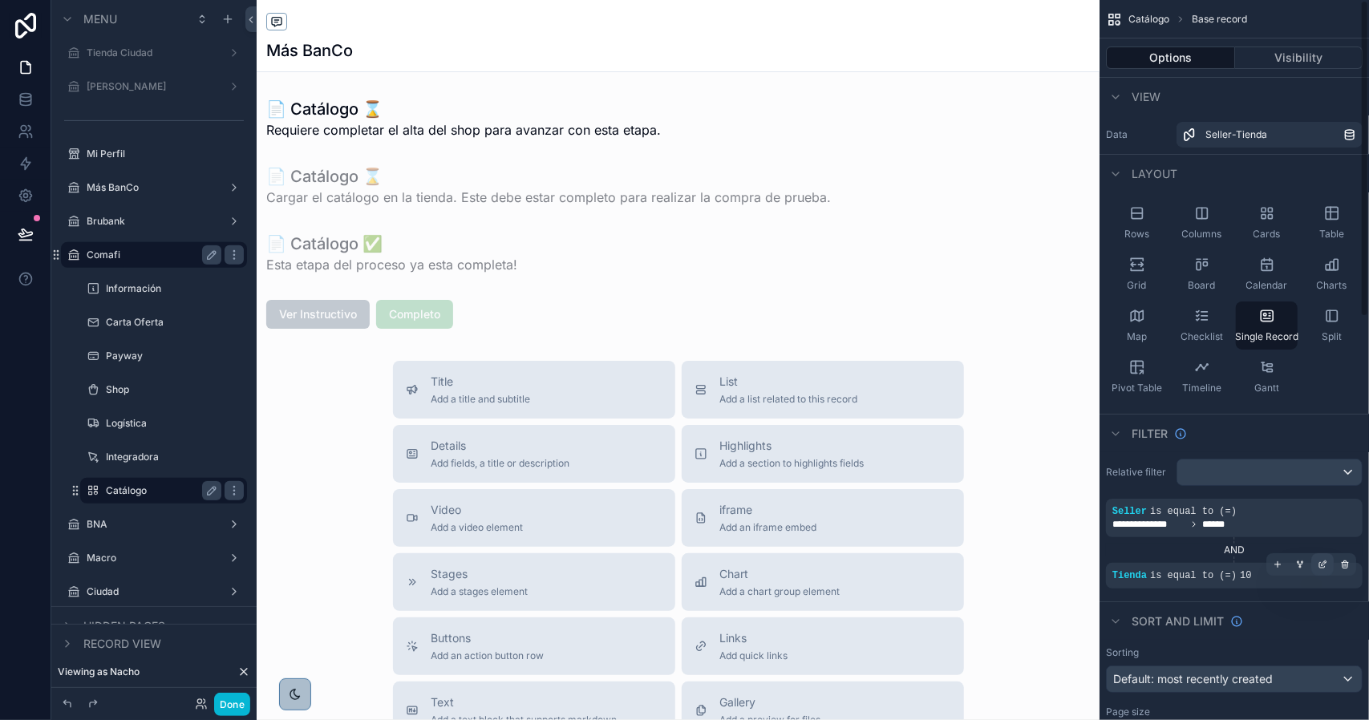
click at [1322, 565] on icon "scrollable content" at bounding box center [1324, 563] width 5 height 5
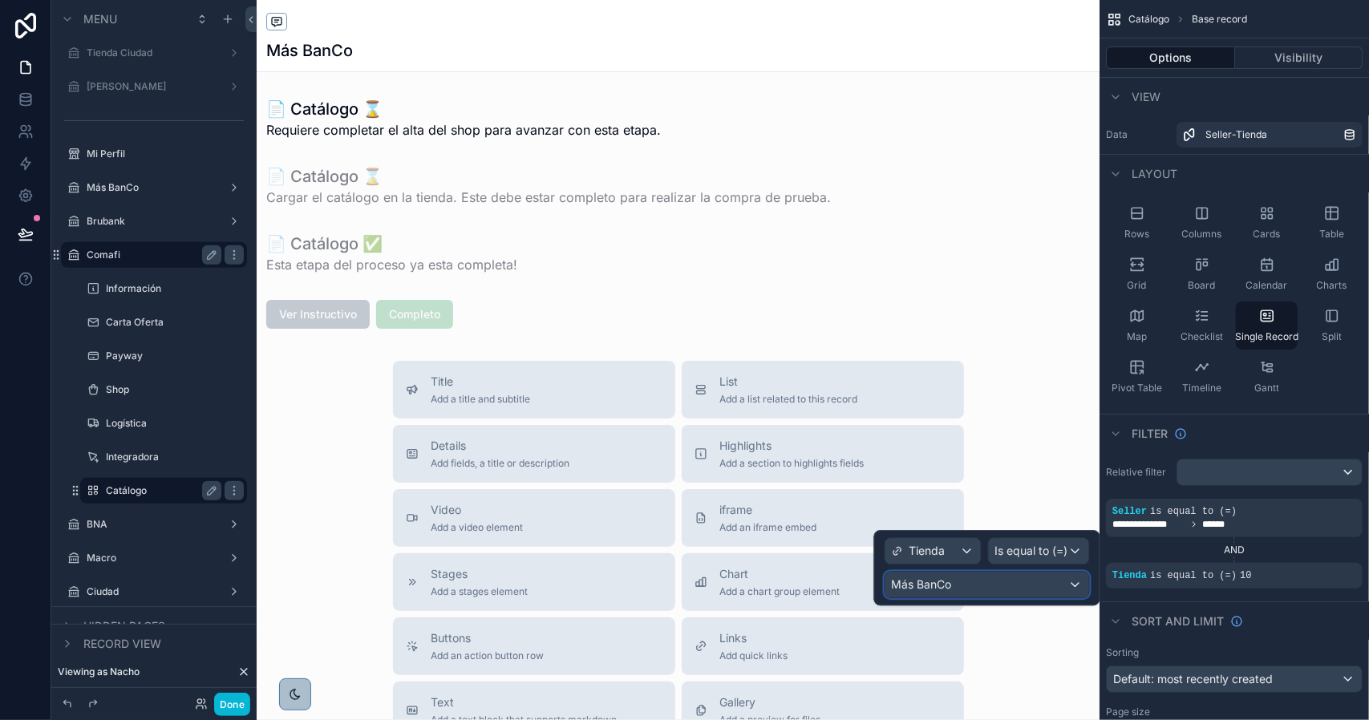
click at [1010, 579] on div "Más BanCo" at bounding box center [987, 585] width 204 height 26
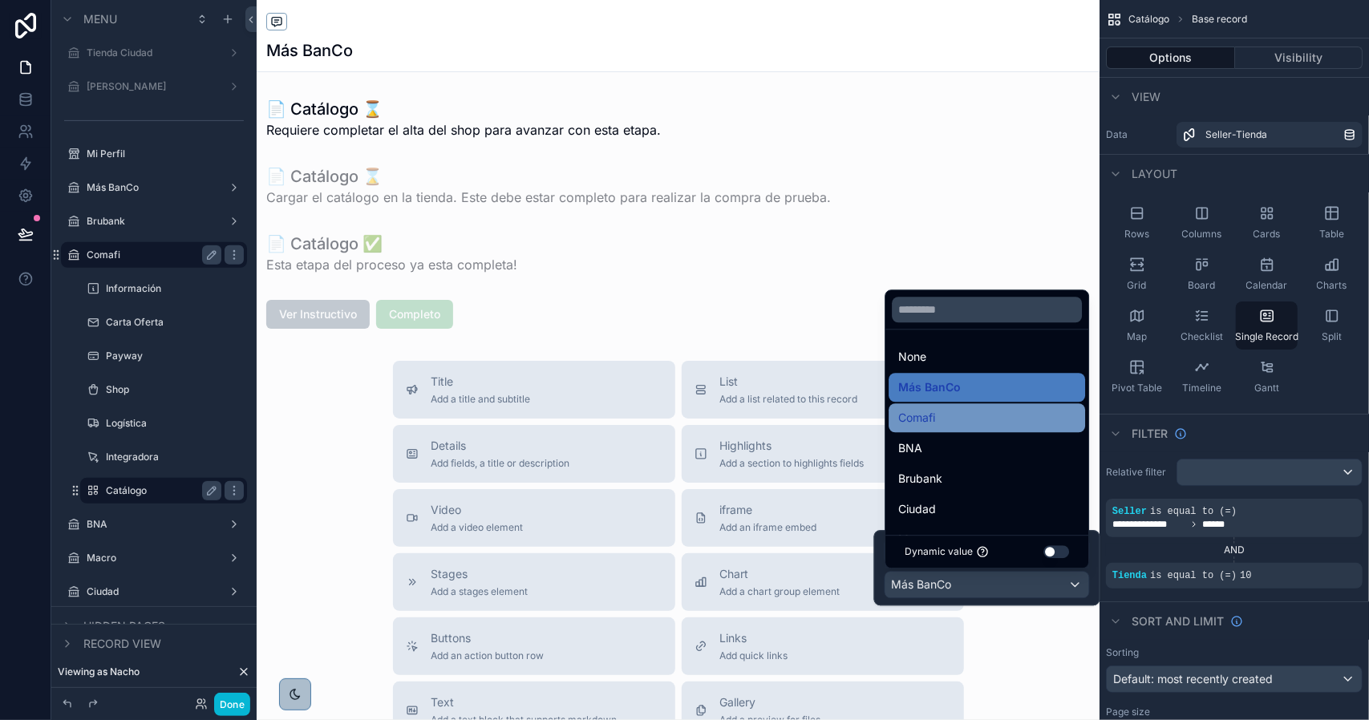
click at [940, 423] on div "Comafi" at bounding box center [986, 417] width 177 height 19
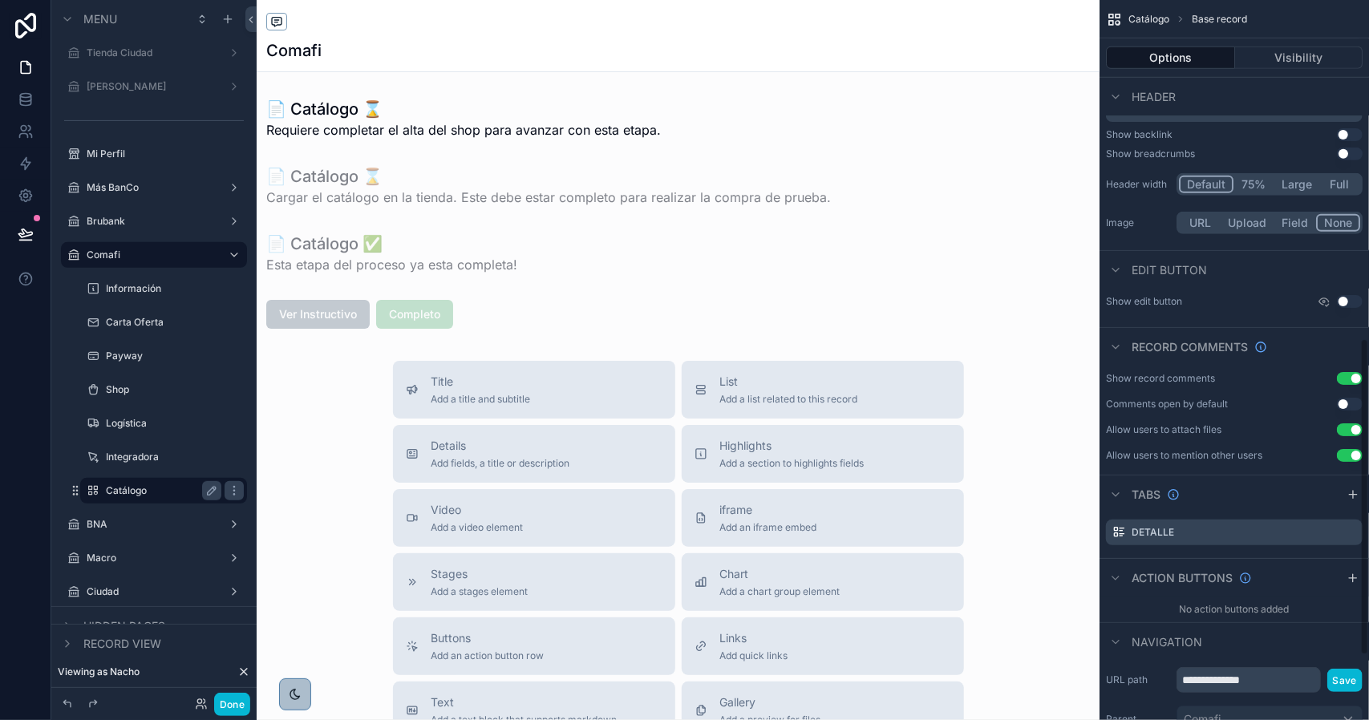
scroll to position [917, 0]
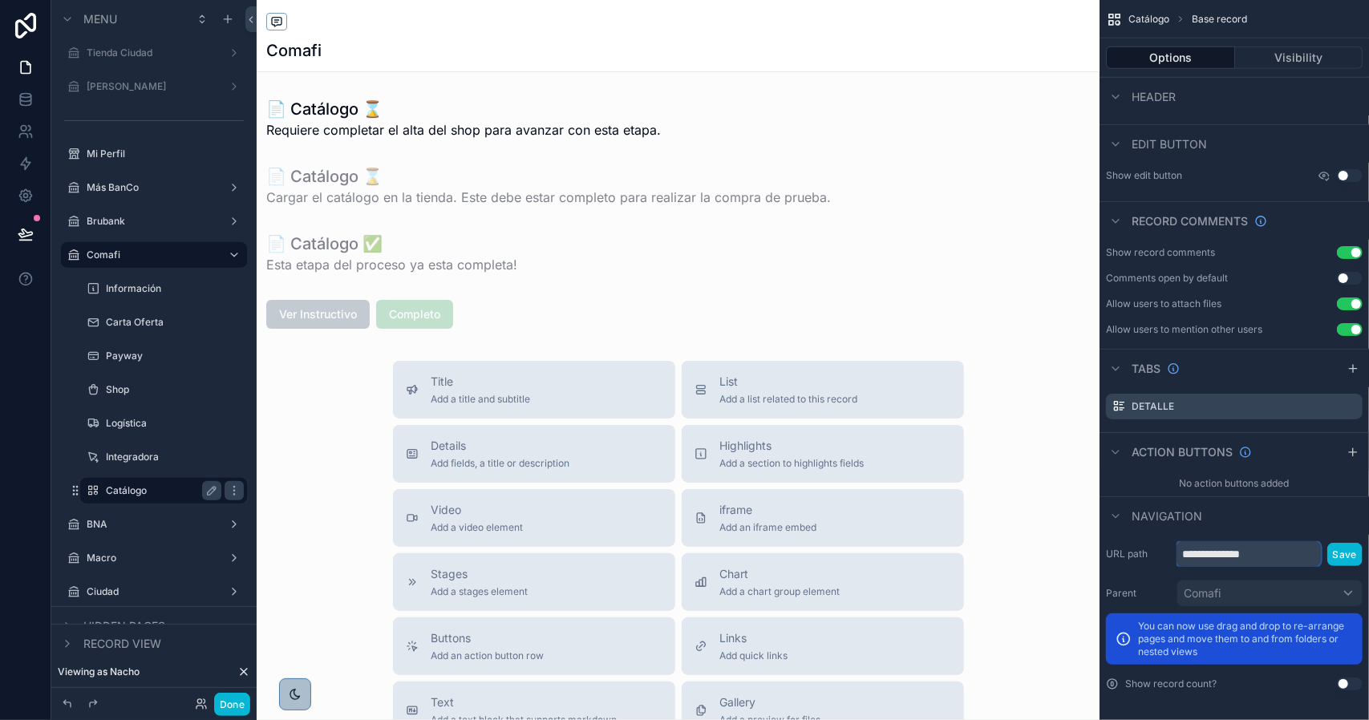
drag, startPoint x: 1227, startPoint y: 559, endPoint x: 1294, endPoint y: 558, distance: 67.4
click at [1294, 558] on input "**********" at bounding box center [1248, 554] width 144 height 26
type input "********"
click at [1338, 554] on button "Save" at bounding box center [1344, 554] width 35 height 23
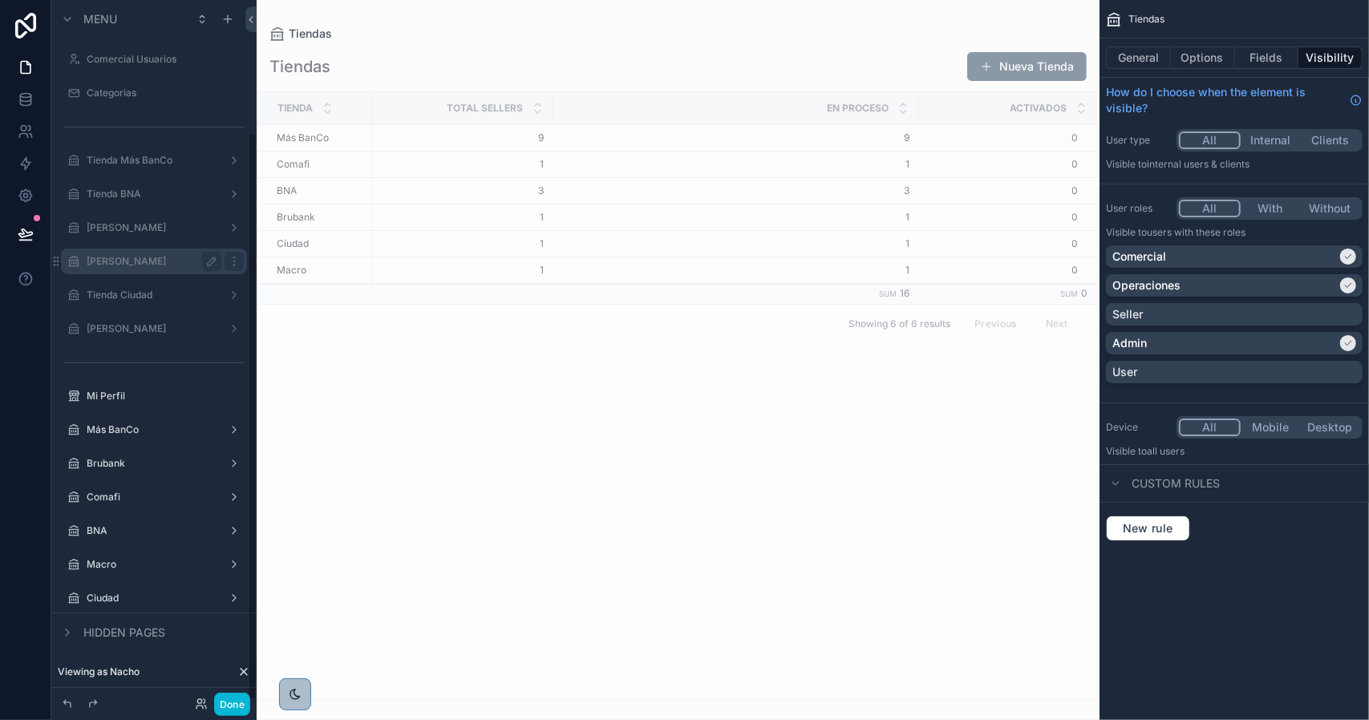
scroll to position [164, 0]
drag, startPoint x: 123, startPoint y: 496, endPoint x: 698, endPoint y: 535, distance: 575.5
click at [123, 496] on label "Comafi" at bounding box center [154, 495] width 135 height 13
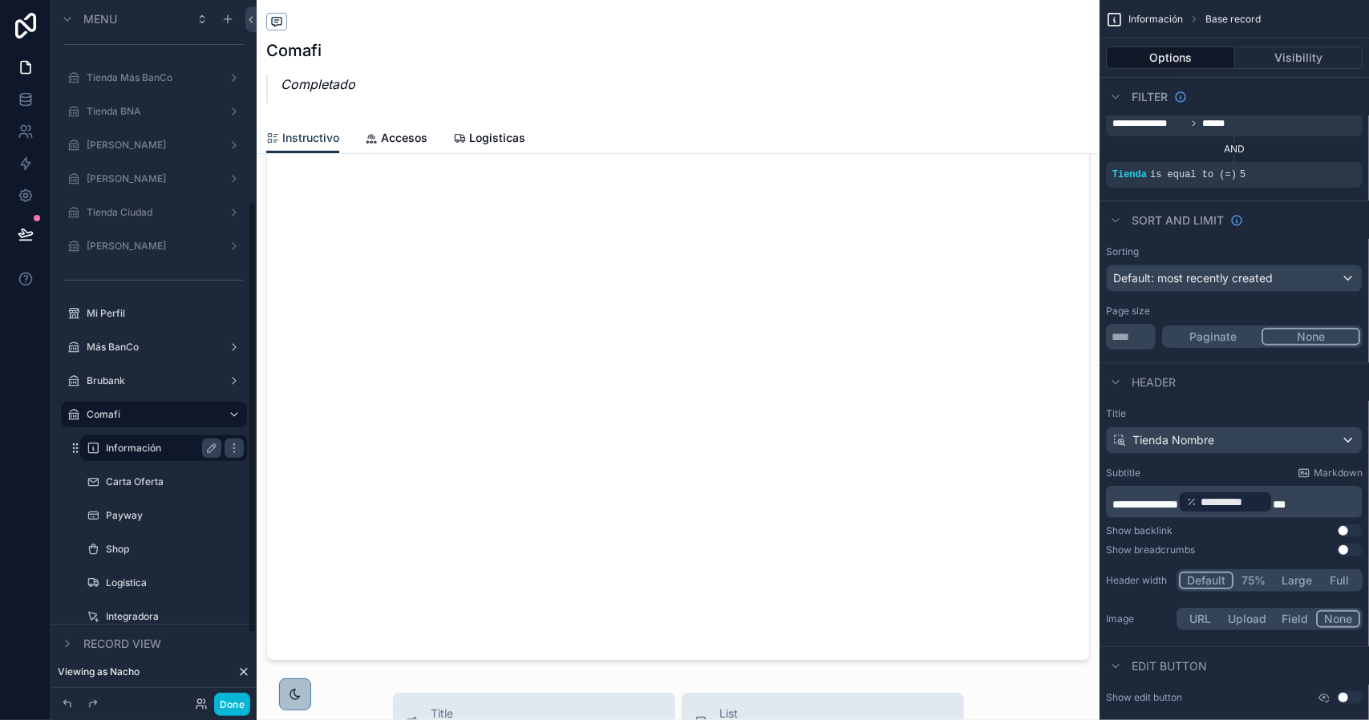
scroll to position [375, 0]
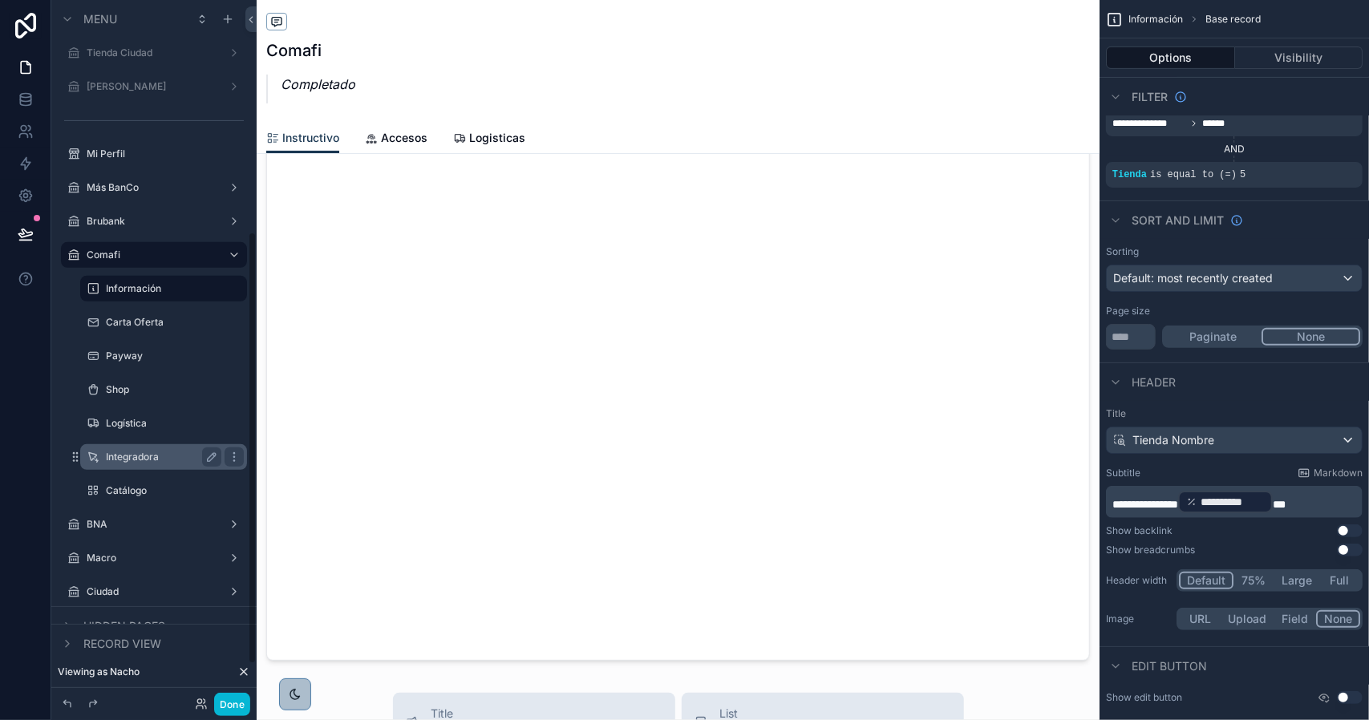
click at [163, 460] on label "Integradora" at bounding box center [160, 457] width 109 height 13
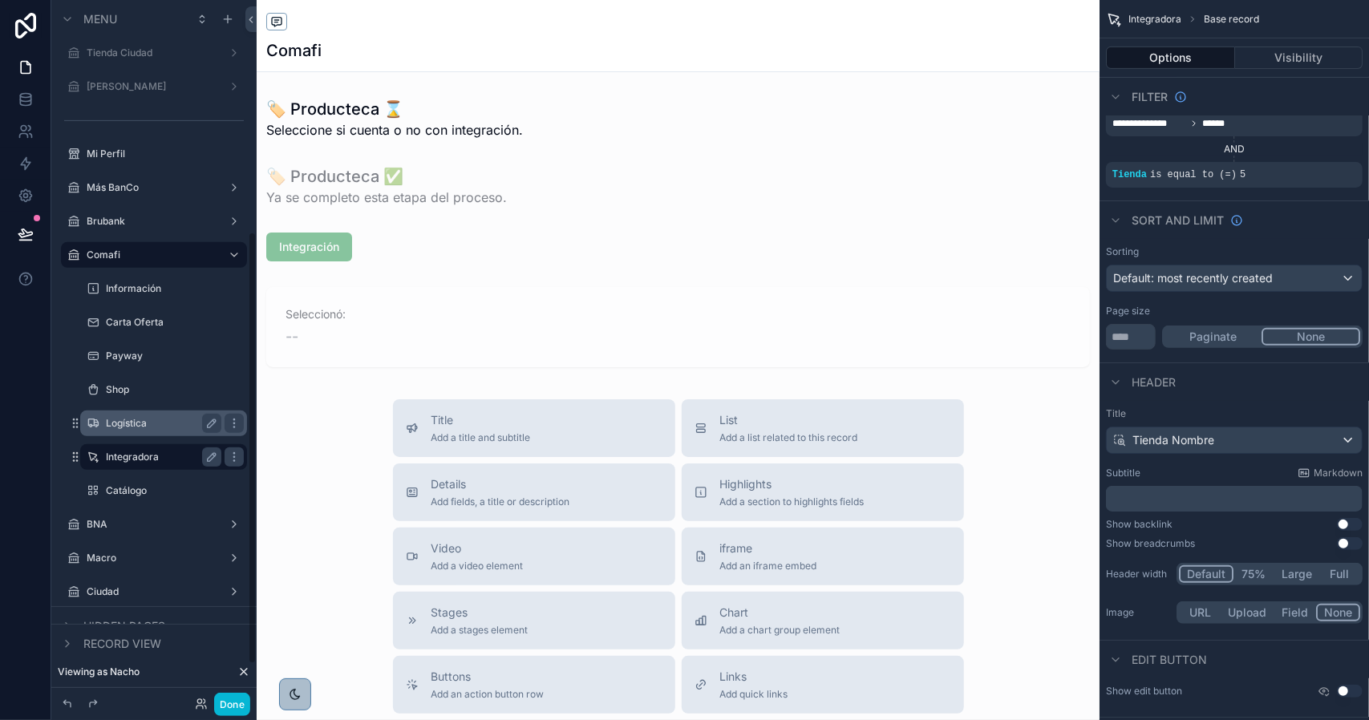
click at [146, 421] on label "Logística" at bounding box center [160, 423] width 109 height 13
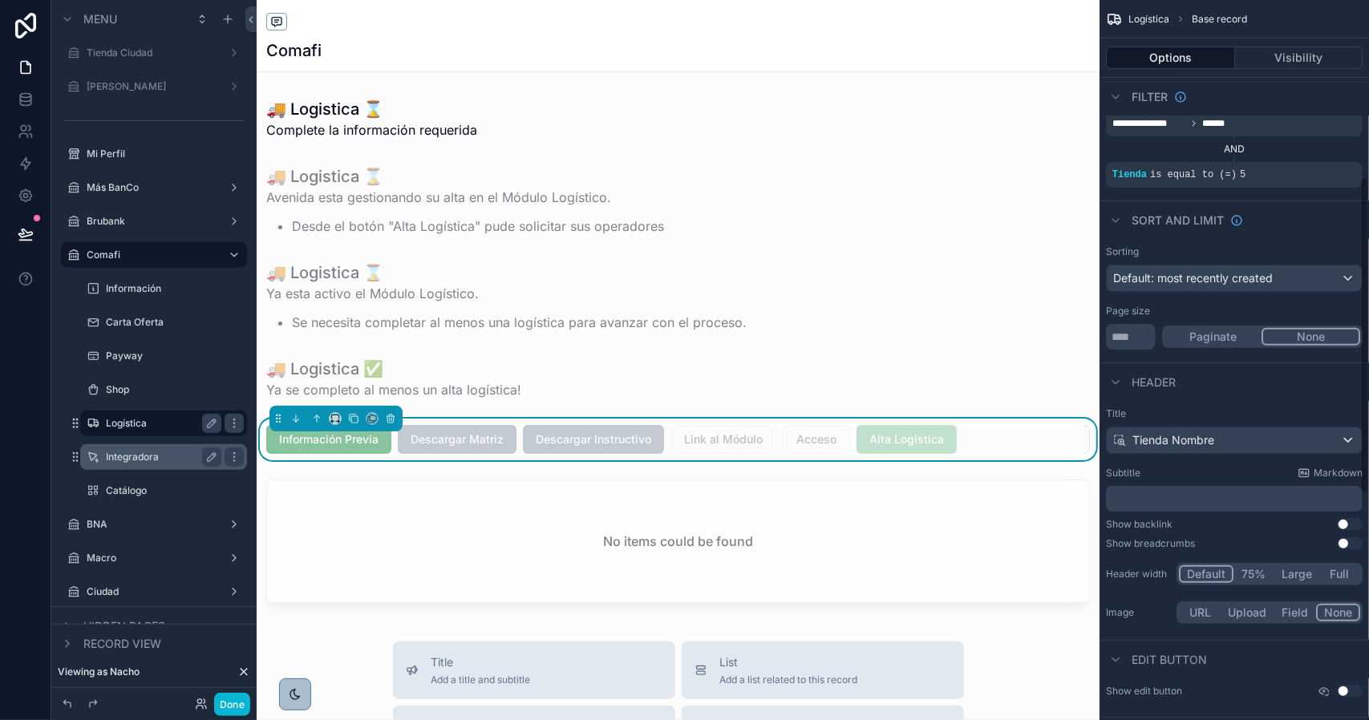
click at [917, 439] on span "Alta Logistica" at bounding box center [906, 439] width 100 height 29
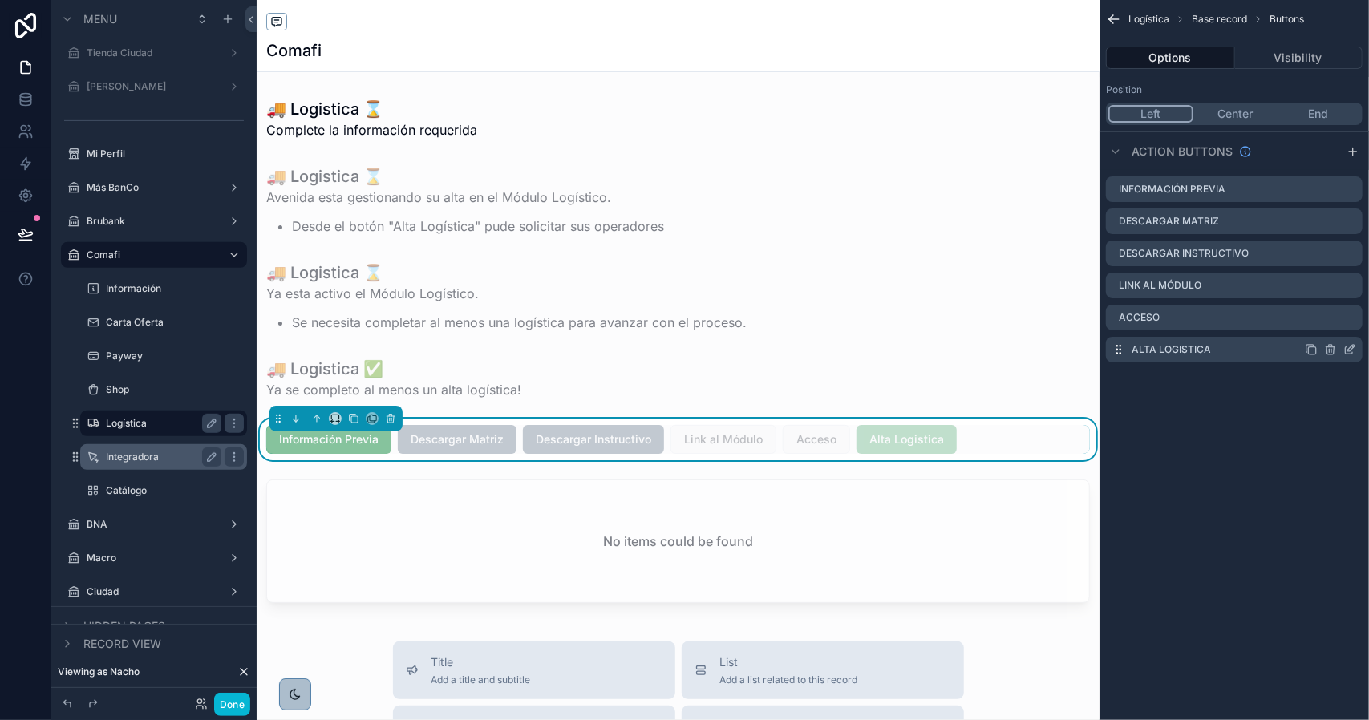
click at [1355, 346] on icon "scrollable content" at bounding box center [1349, 349] width 13 height 13
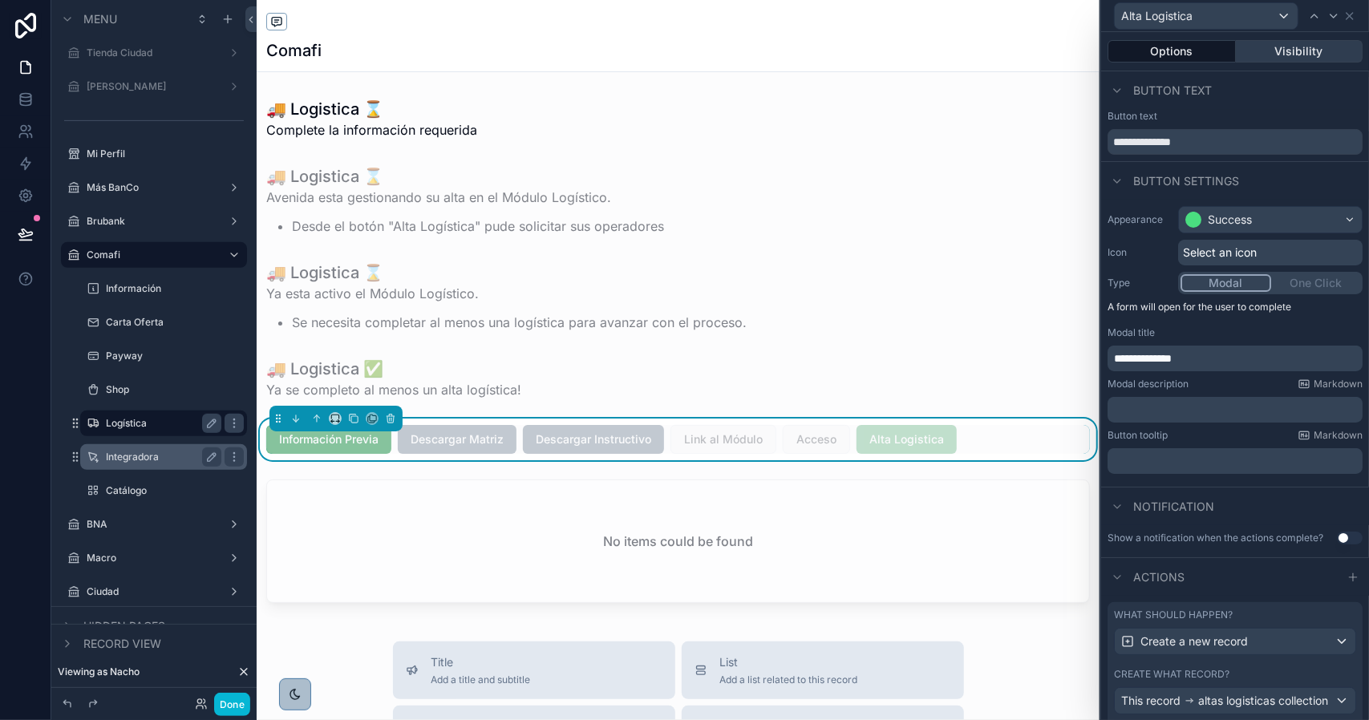
click at [1267, 61] on button "Visibility" at bounding box center [1300, 51] width 128 height 22
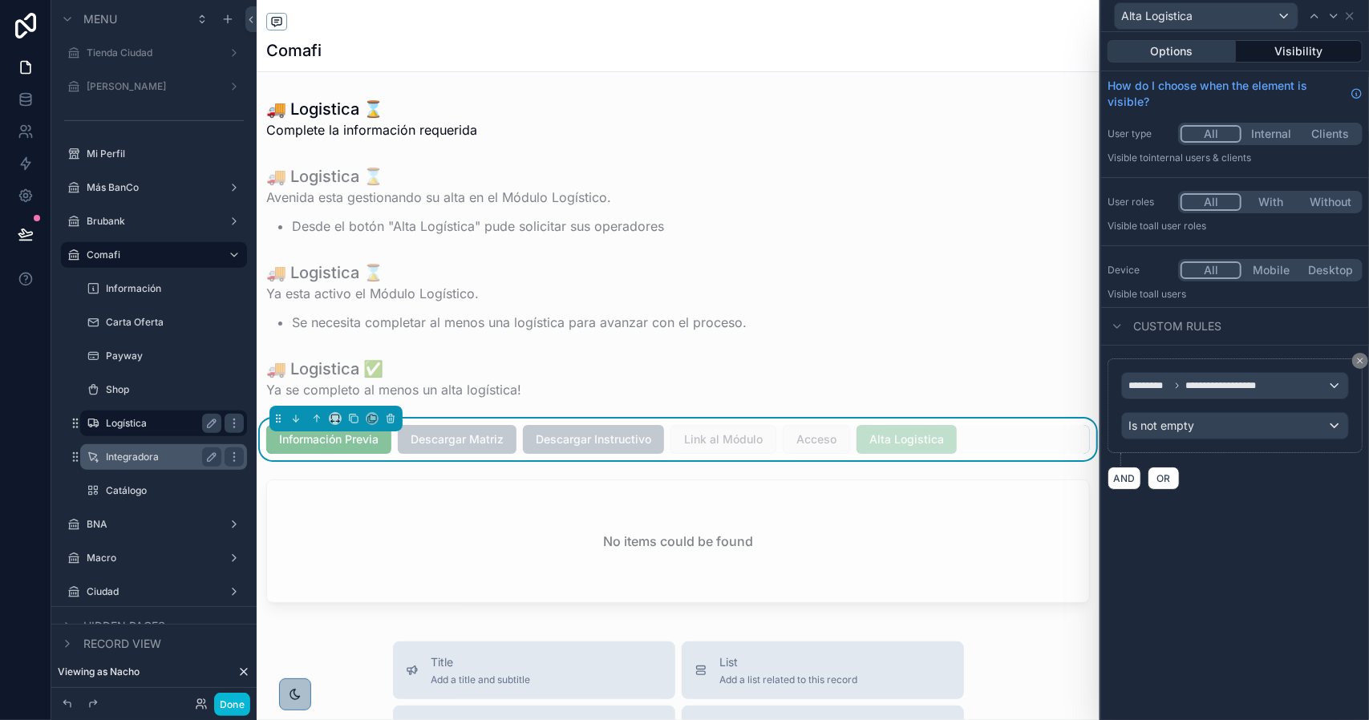
click at [1179, 57] on button "Options" at bounding box center [1171, 51] width 128 height 22
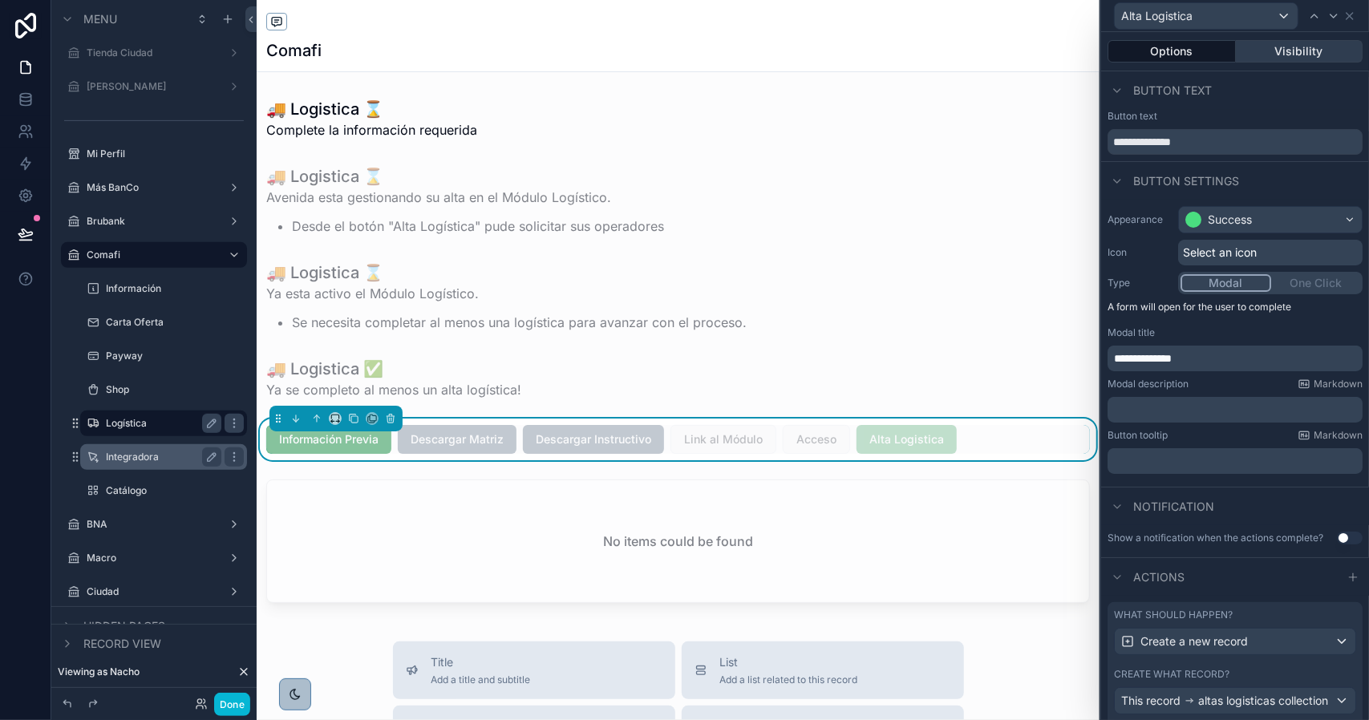
click at [1276, 57] on button "Visibility" at bounding box center [1300, 51] width 128 height 22
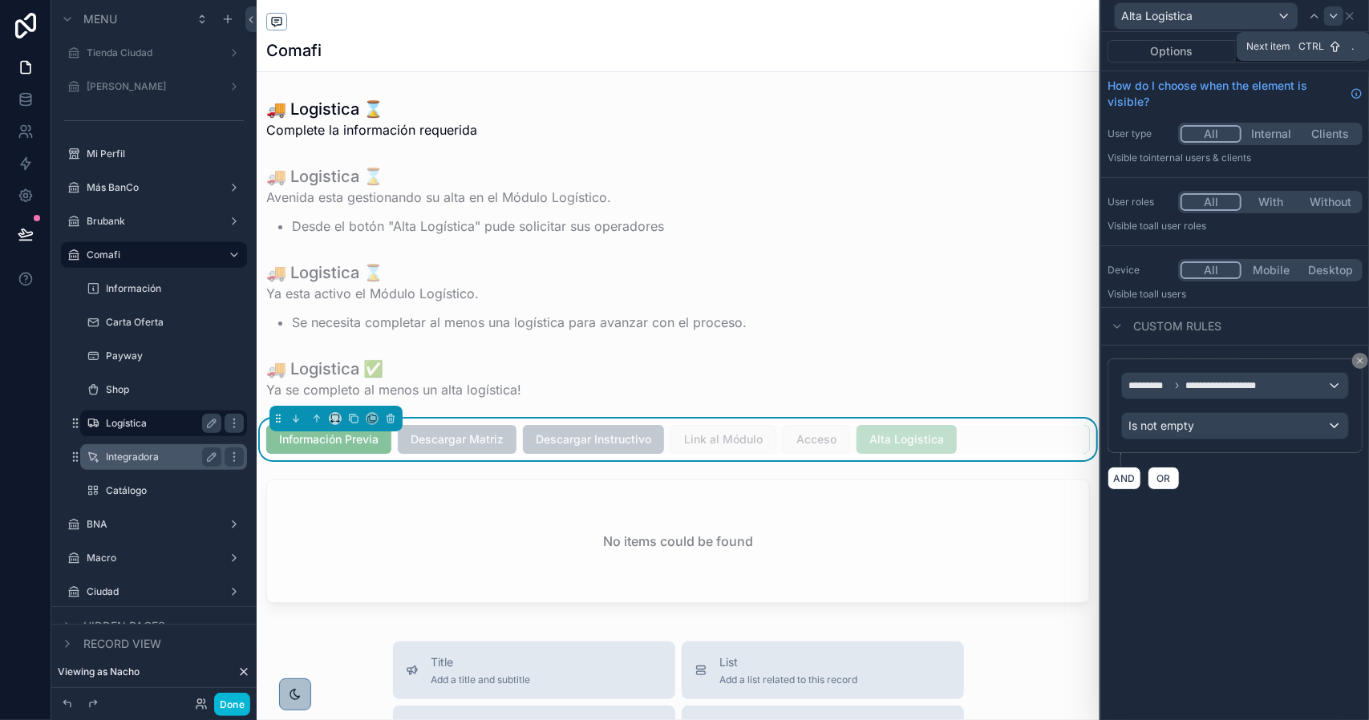
click at [1331, 15] on icon at bounding box center [1333, 15] width 6 height 3
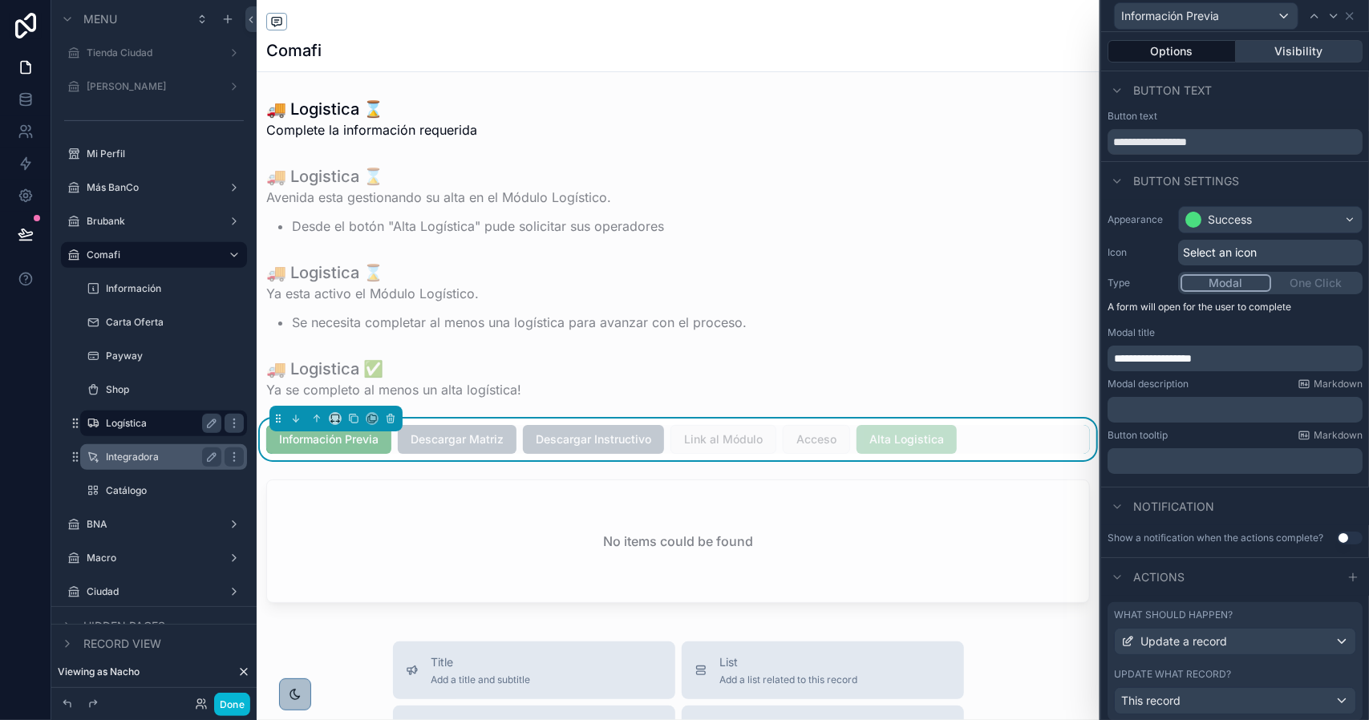
click at [1304, 44] on button "Visibility" at bounding box center [1300, 51] width 128 height 22
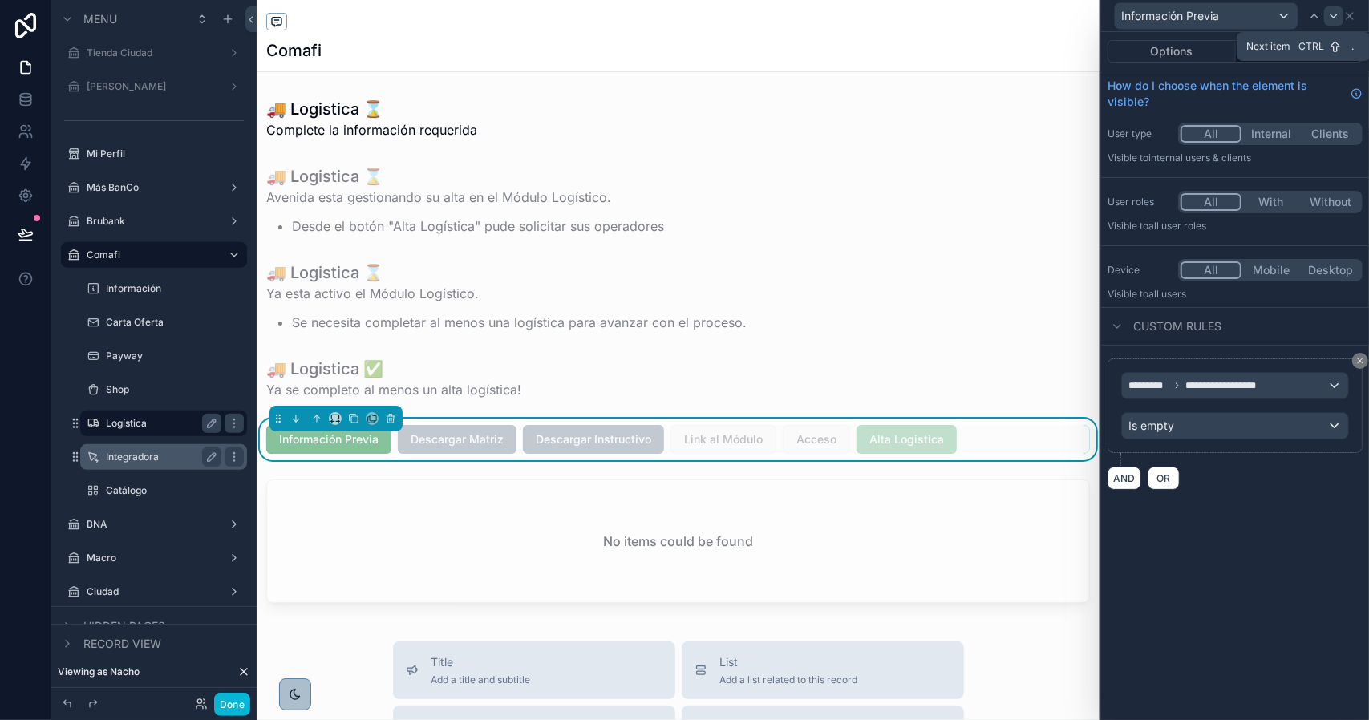
click at [1330, 18] on icon at bounding box center [1333, 16] width 13 height 13
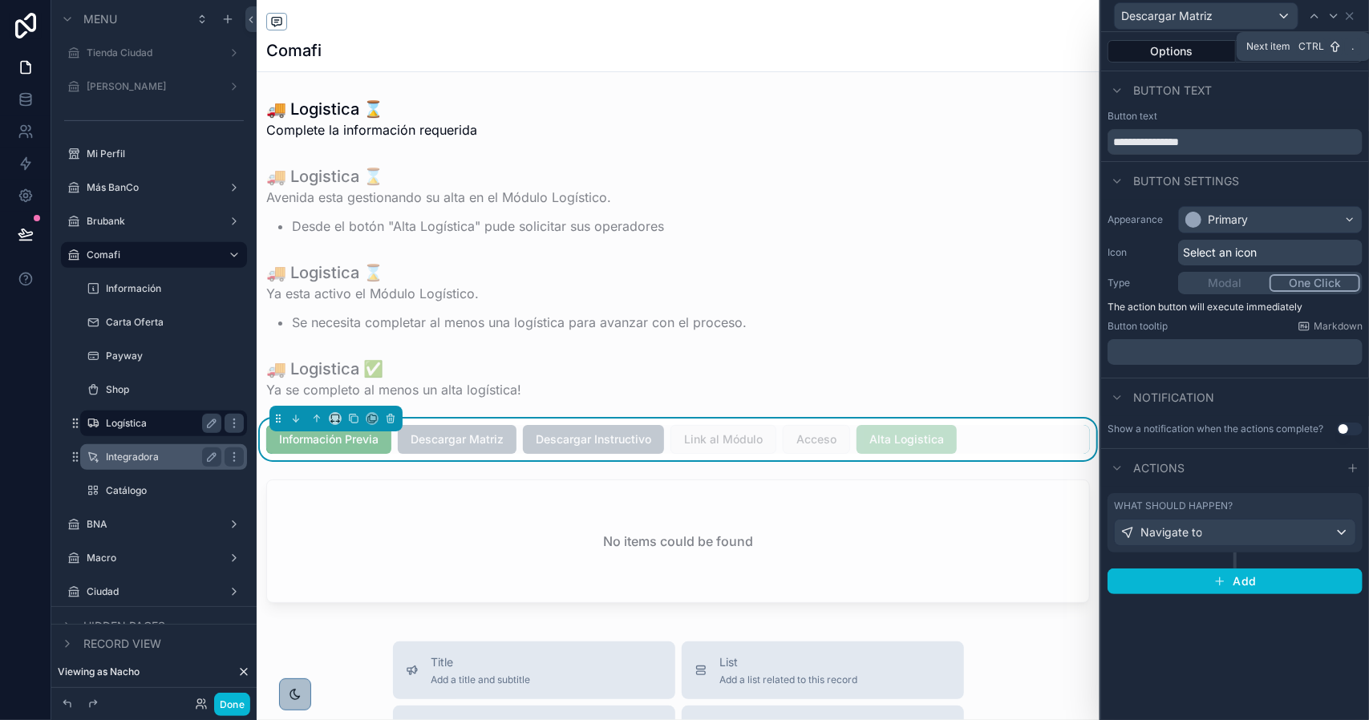
click at [1314, 49] on span "Ctrl" at bounding box center [1311, 46] width 29 height 16
click at [1288, 51] on button "Visibility" at bounding box center [1300, 51] width 128 height 22
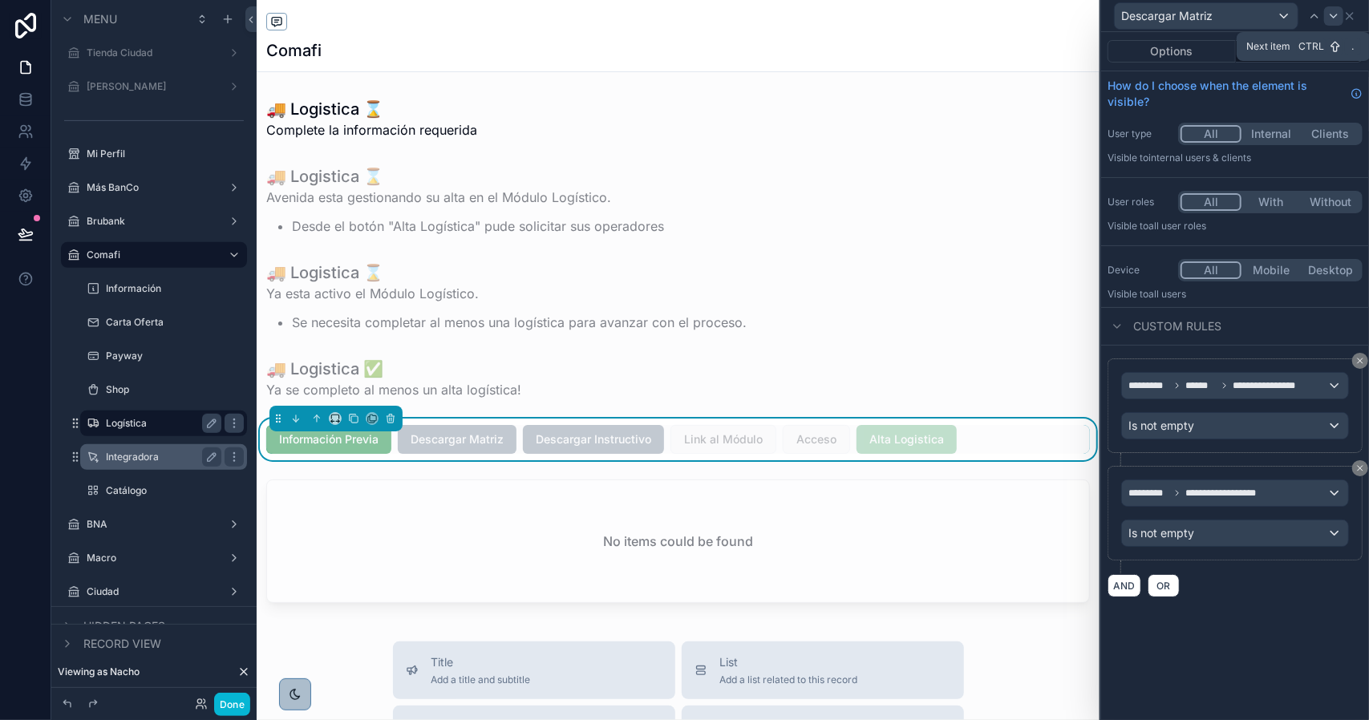
click at [1326, 16] on div at bounding box center [1333, 15] width 19 height 19
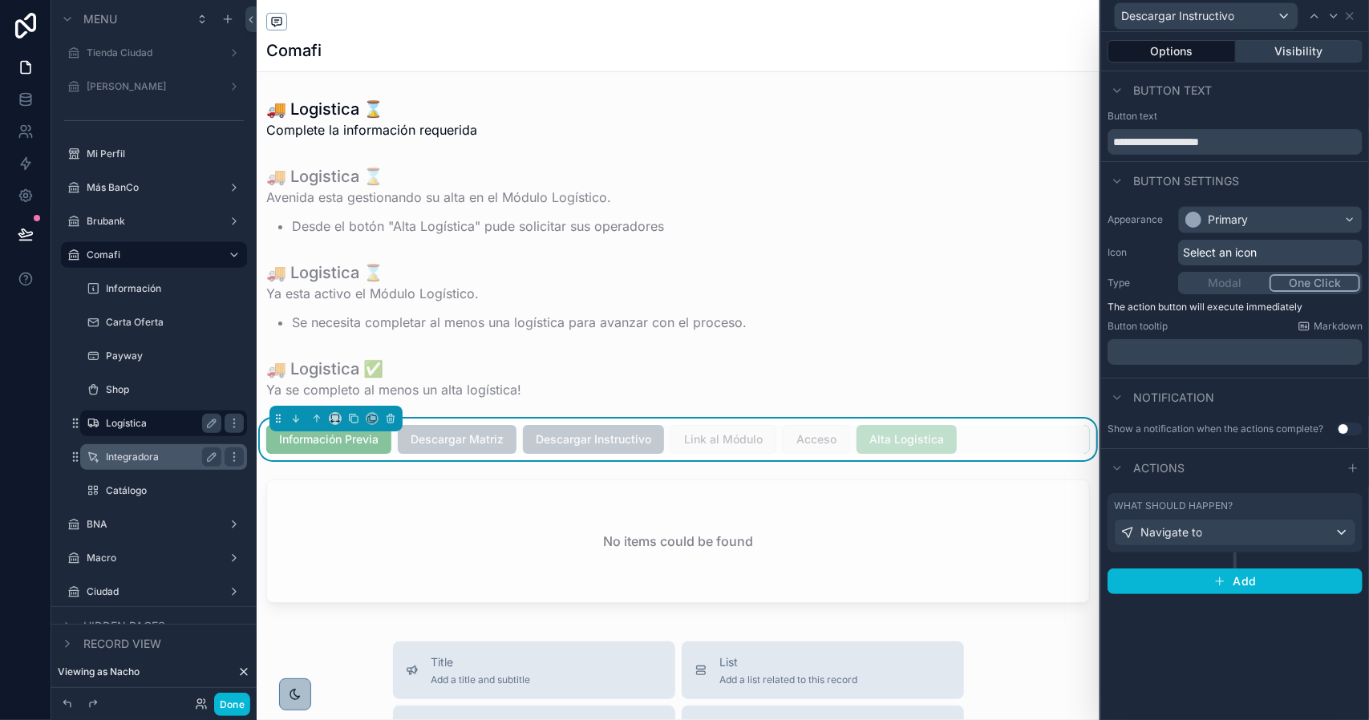
click at [1275, 48] on button "Visibility" at bounding box center [1300, 51] width 128 height 22
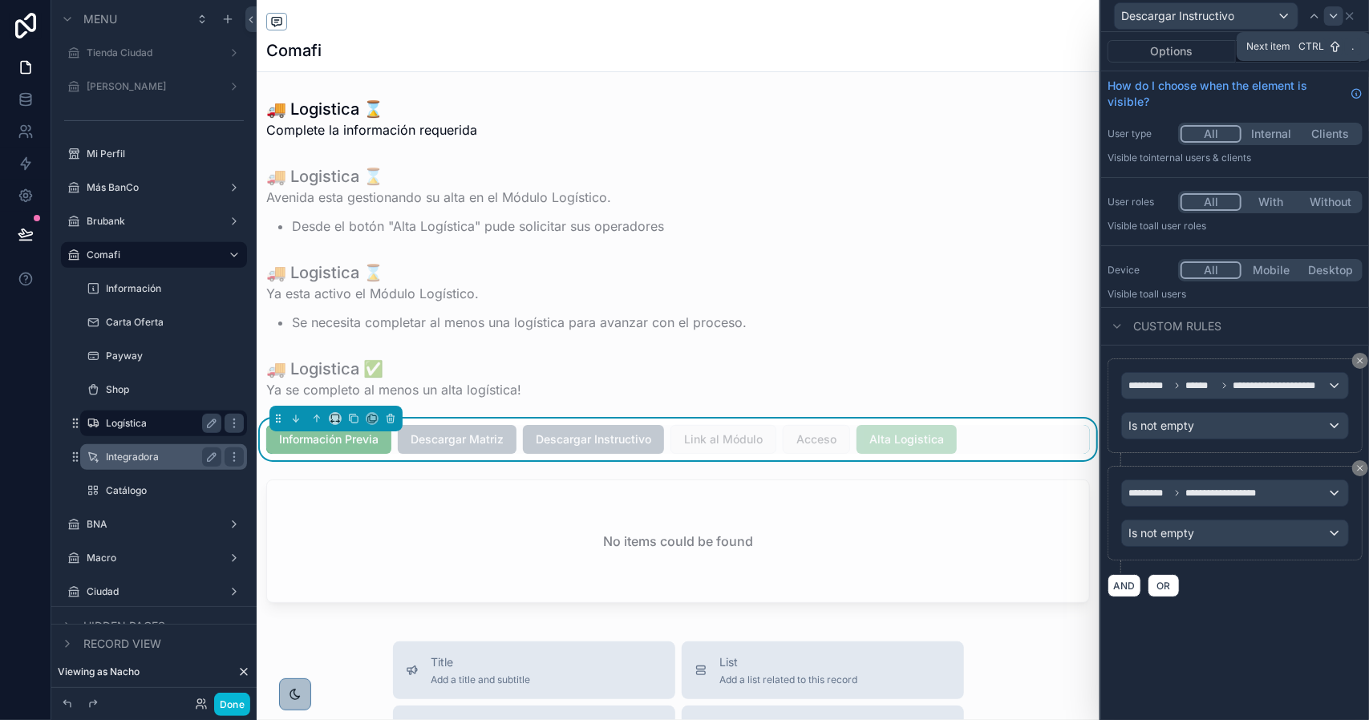
click at [1328, 13] on icon at bounding box center [1333, 16] width 13 height 13
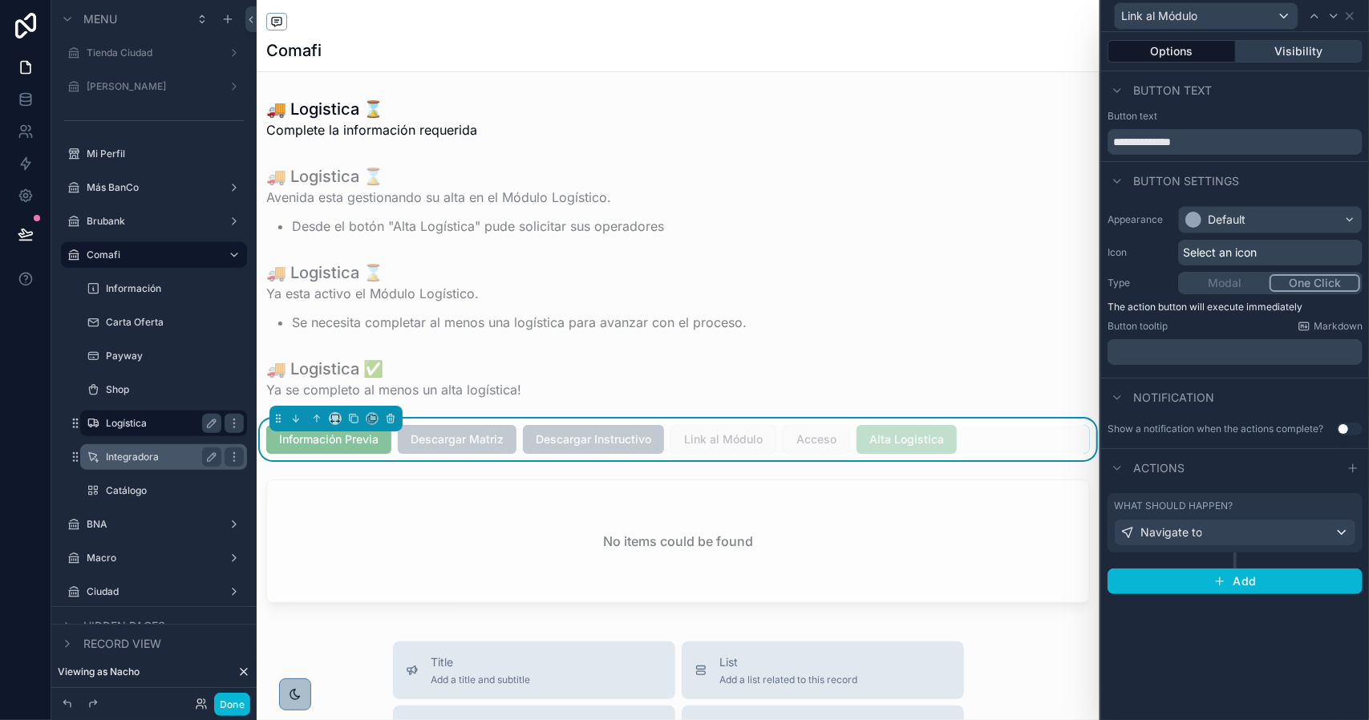
click at [1290, 52] on button "Visibility" at bounding box center [1300, 51] width 128 height 22
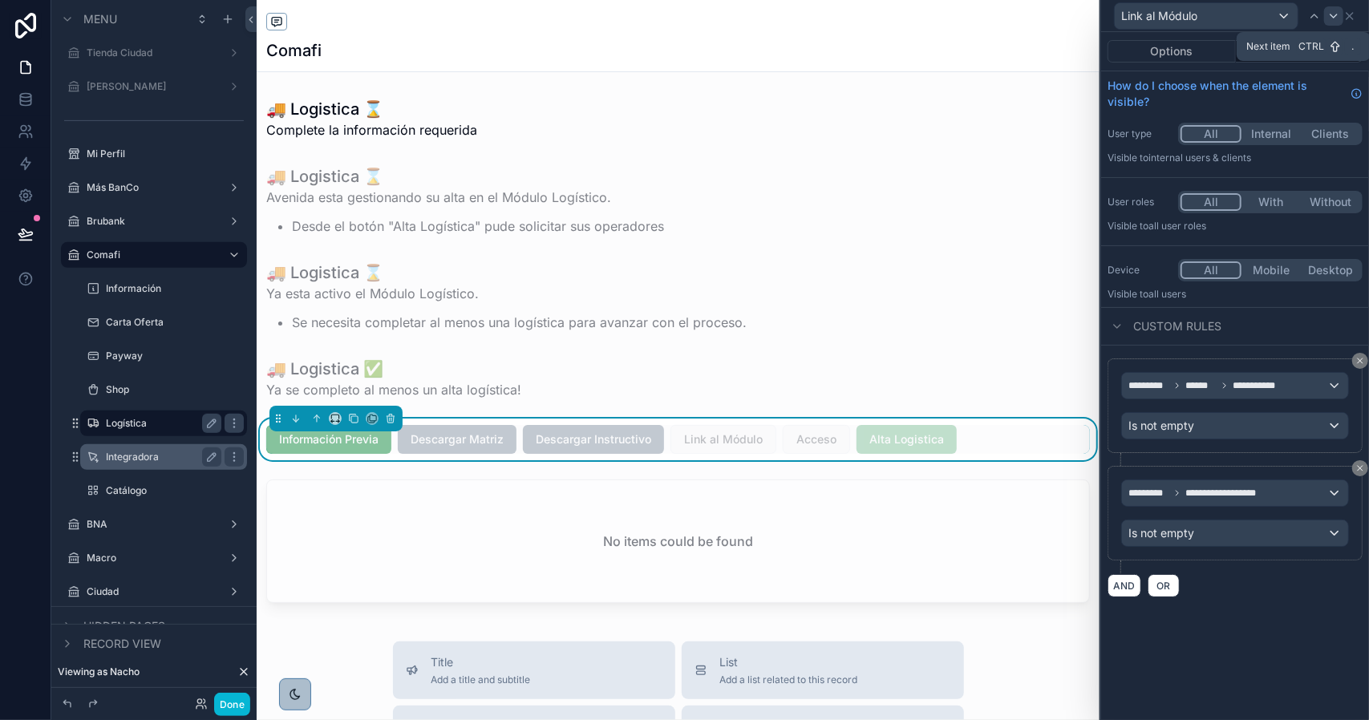
click at [1331, 22] on div at bounding box center [1333, 15] width 19 height 19
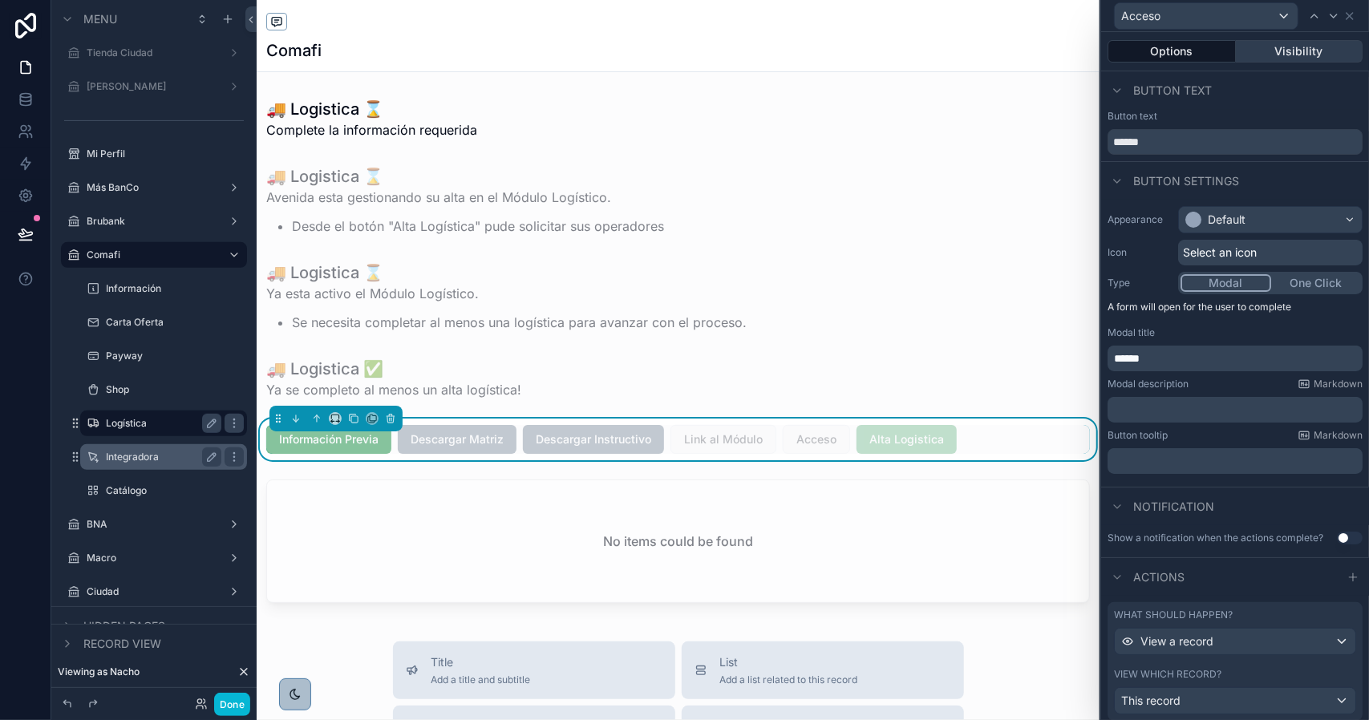
click at [1286, 51] on button "Visibility" at bounding box center [1300, 51] width 128 height 22
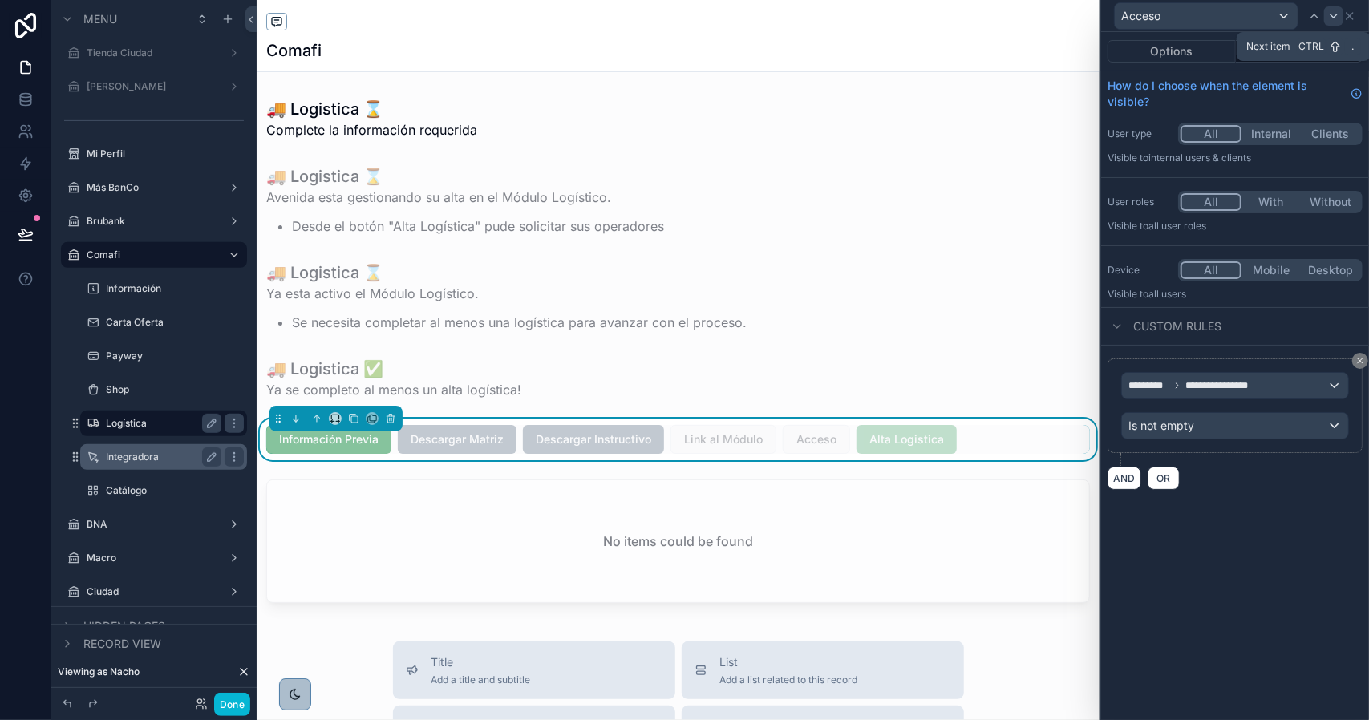
click at [1330, 22] on div at bounding box center [1333, 15] width 19 height 19
click at [1288, 51] on button "Visibility" at bounding box center [1300, 51] width 128 height 22
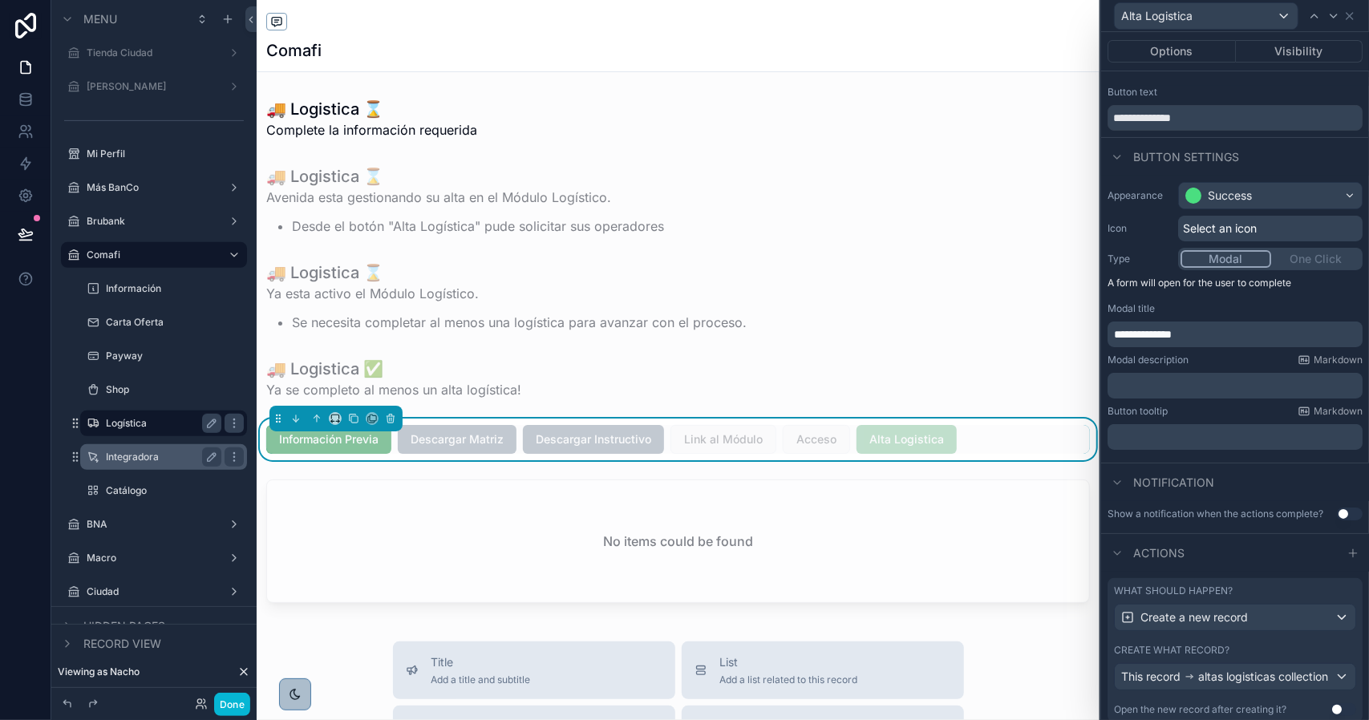
scroll to position [94, 0]
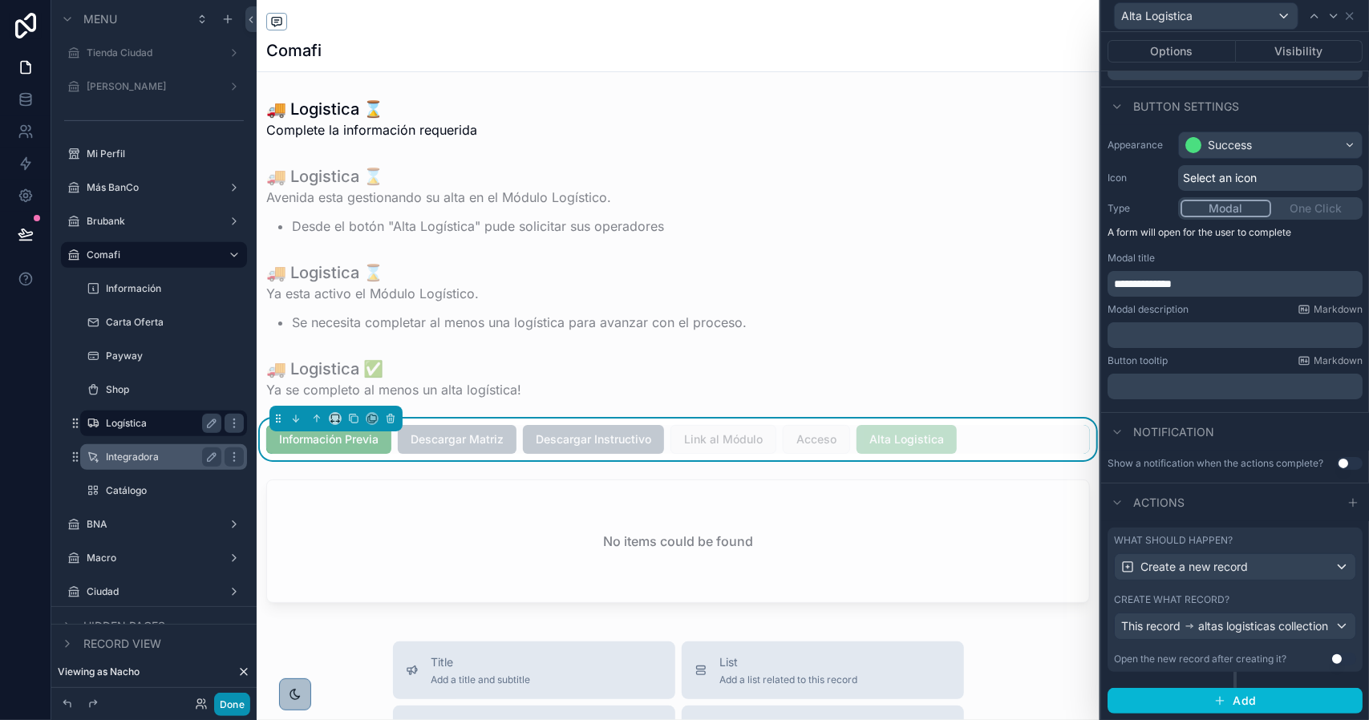
click at [231, 703] on button "Done" at bounding box center [232, 704] width 36 height 23
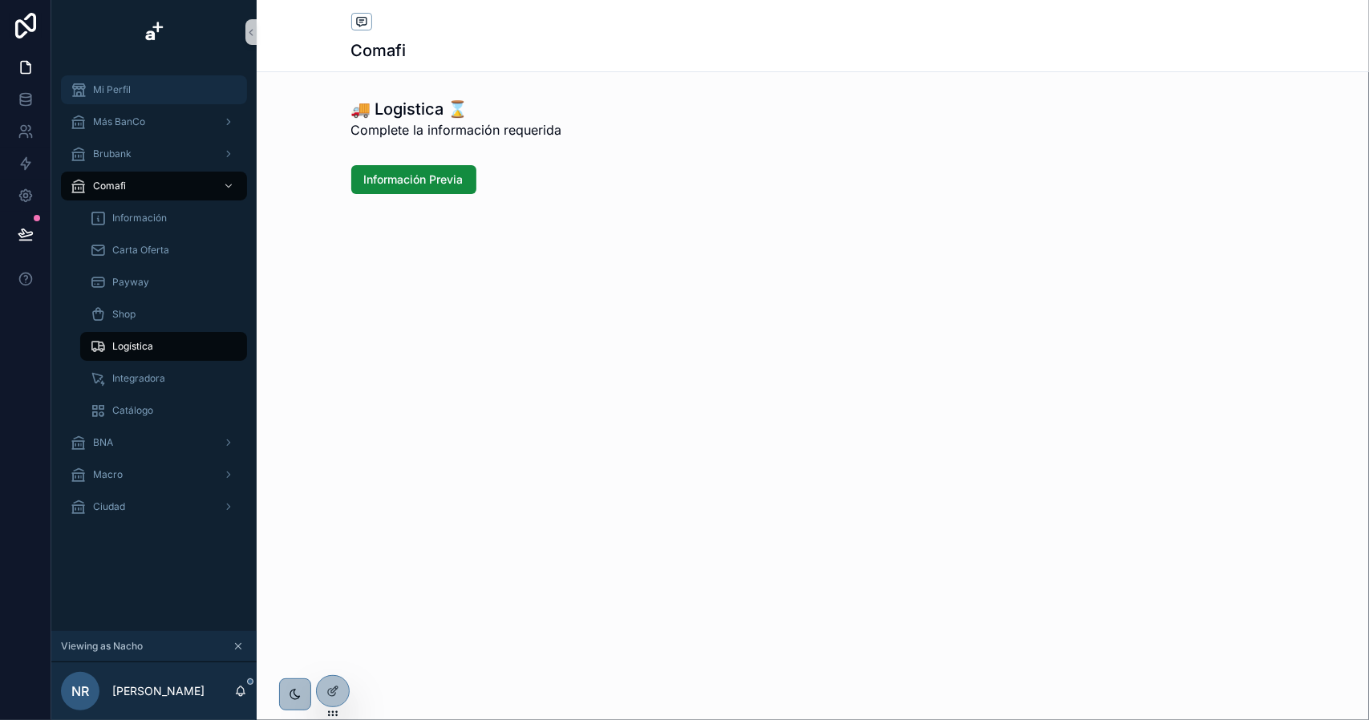
click at [164, 84] on div "Mi Perfil" at bounding box center [154, 90] width 167 height 26
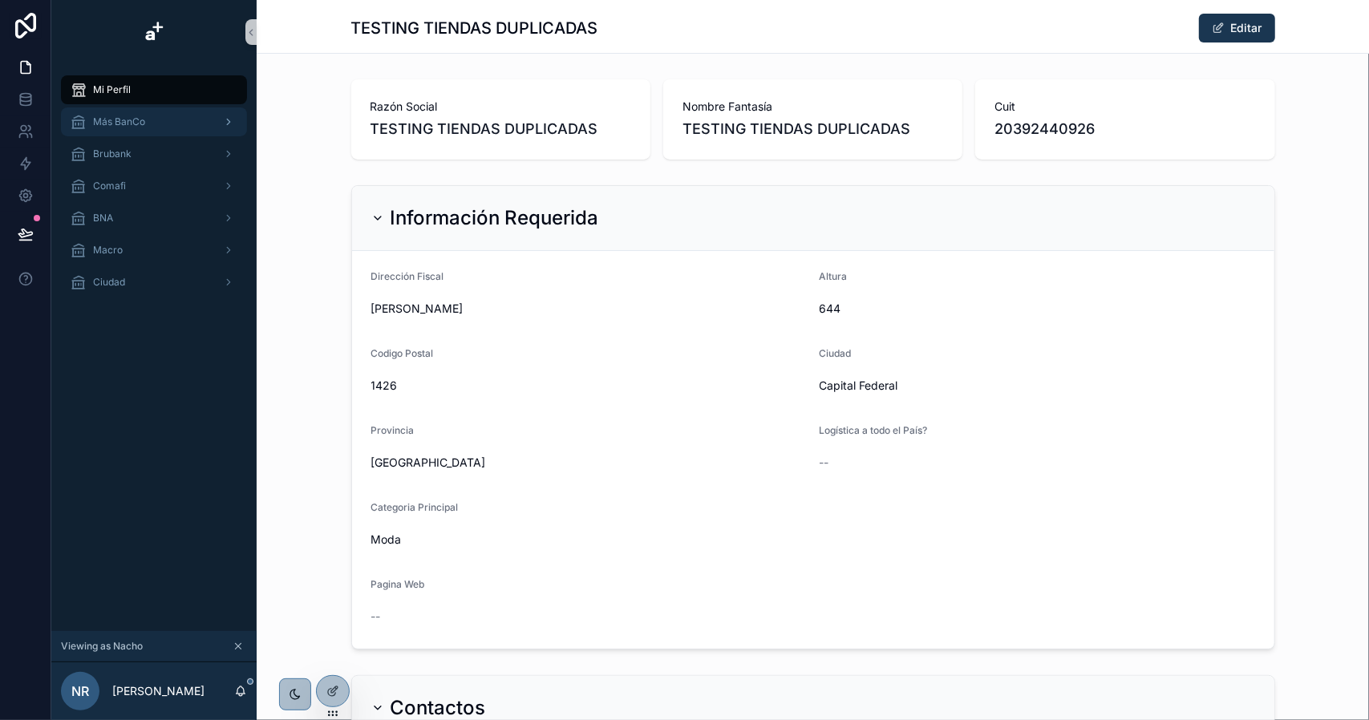
click at [125, 121] on span "Más BanCo" at bounding box center [119, 121] width 52 height 13
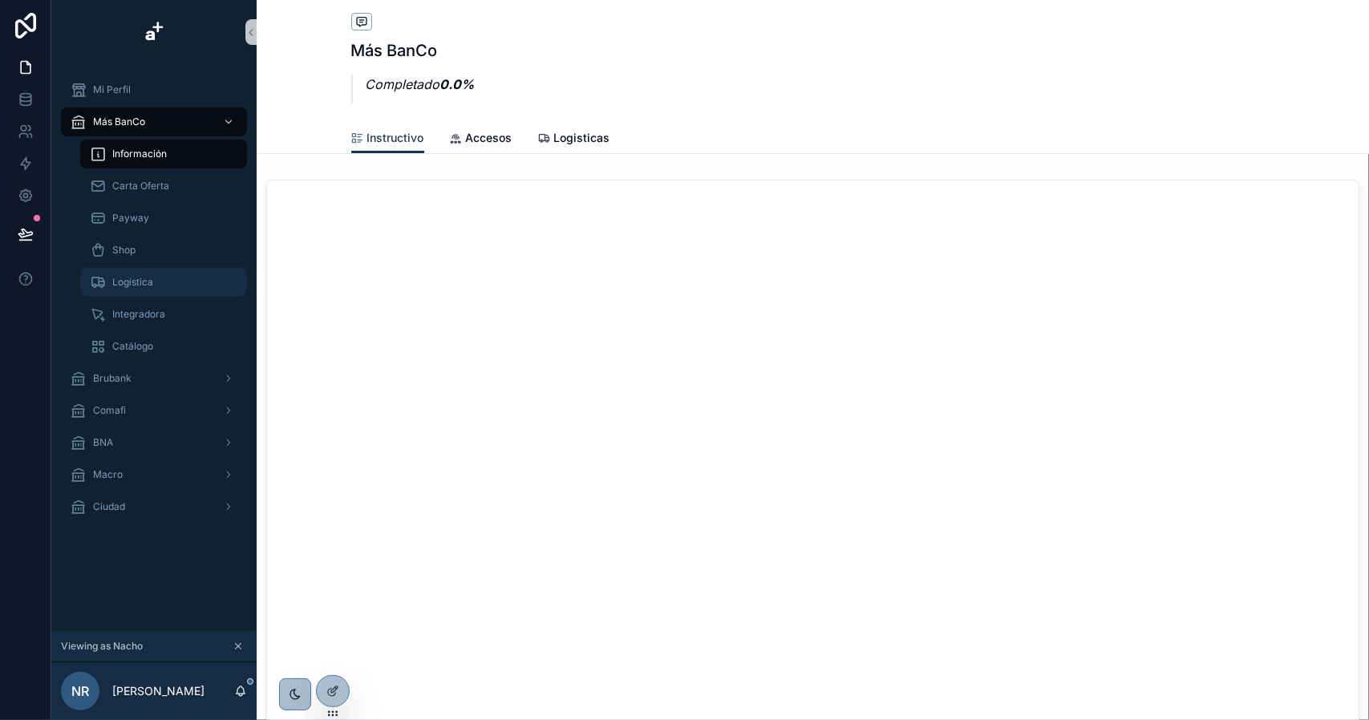
click at [140, 291] on div "Logística" at bounding box center [164, 282] width 148 height 26
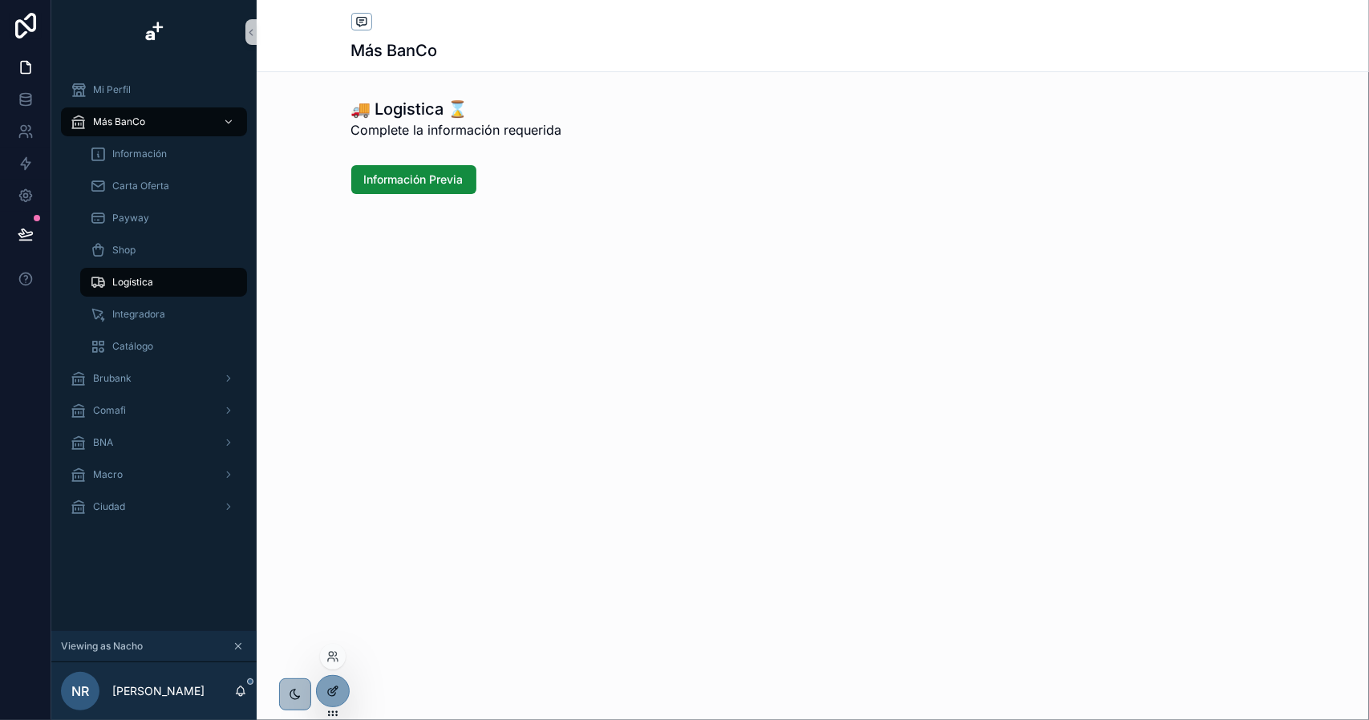
click at [328, 698] on div at bounding box center [333, 691] width 32 height 30
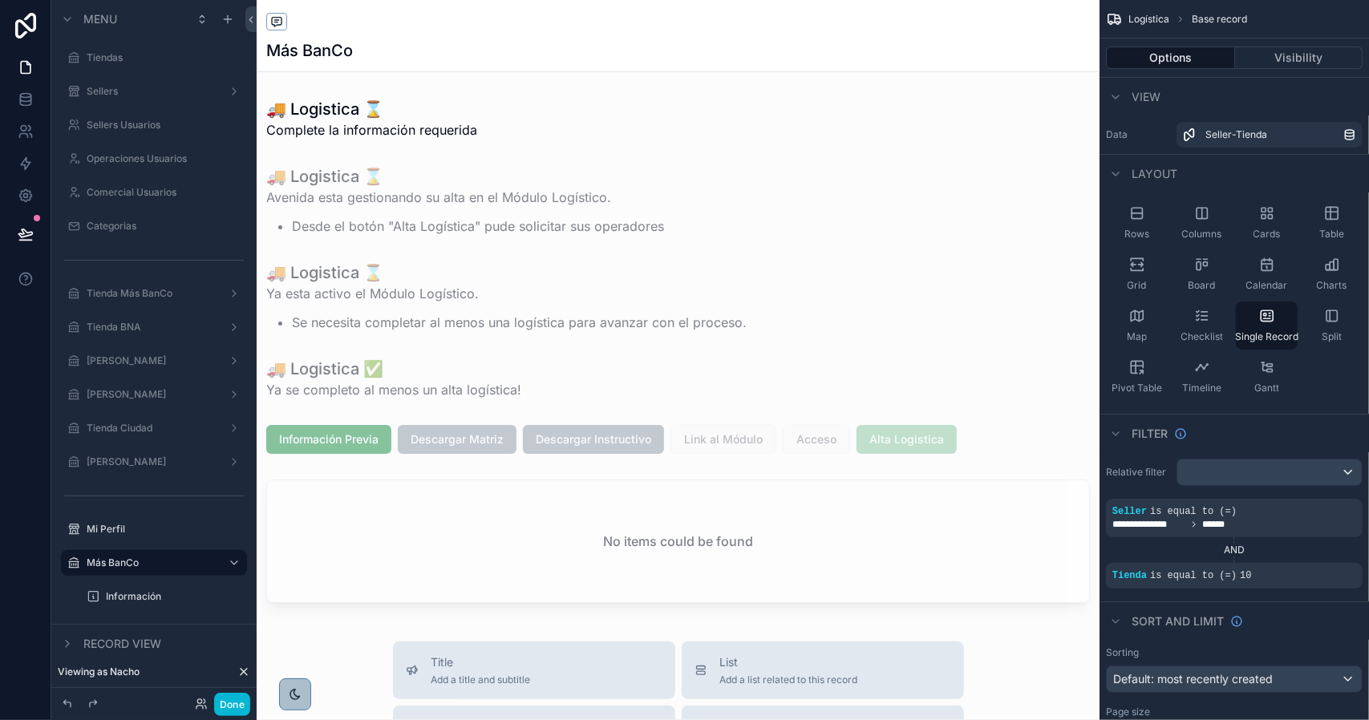
click at [843, 443] on div "scrollable content" at bounding box center [678, 670] width 843 height 1341
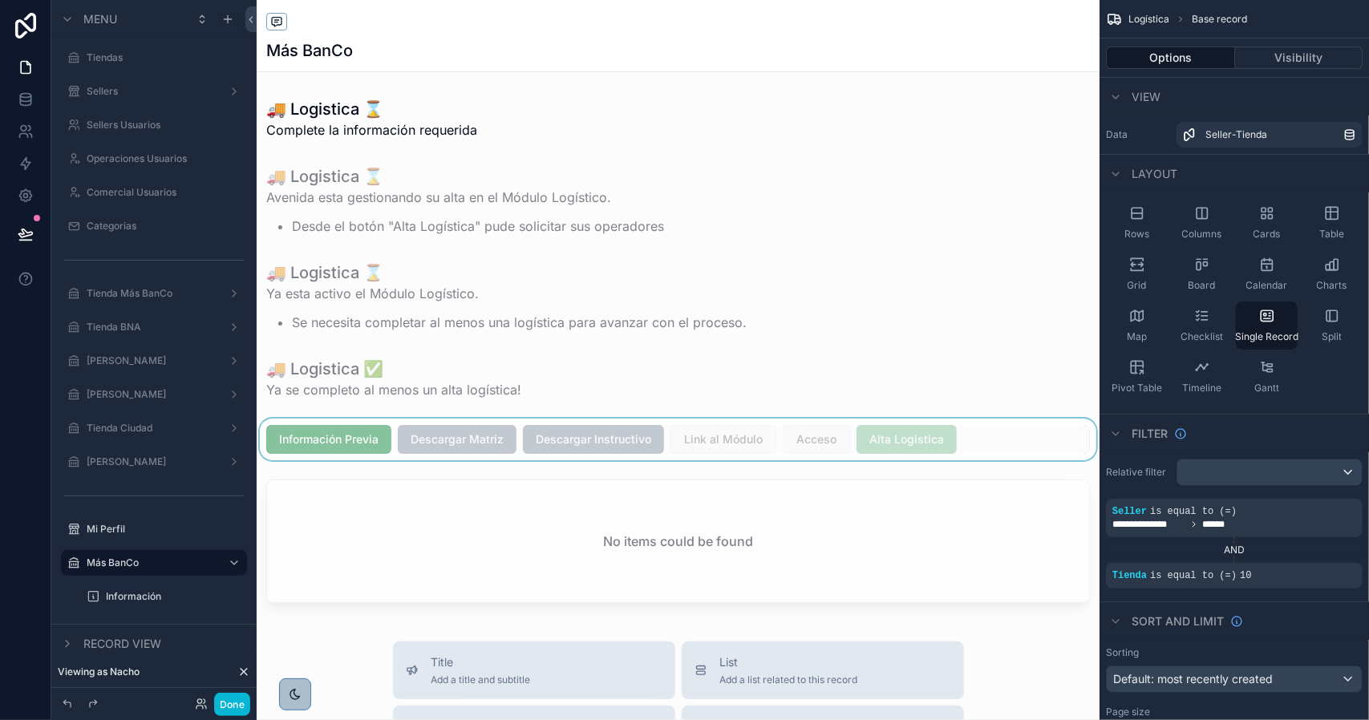
click at [898, 439] on div "scrollable content" at bounding box center [678, 440] width 843 height 42
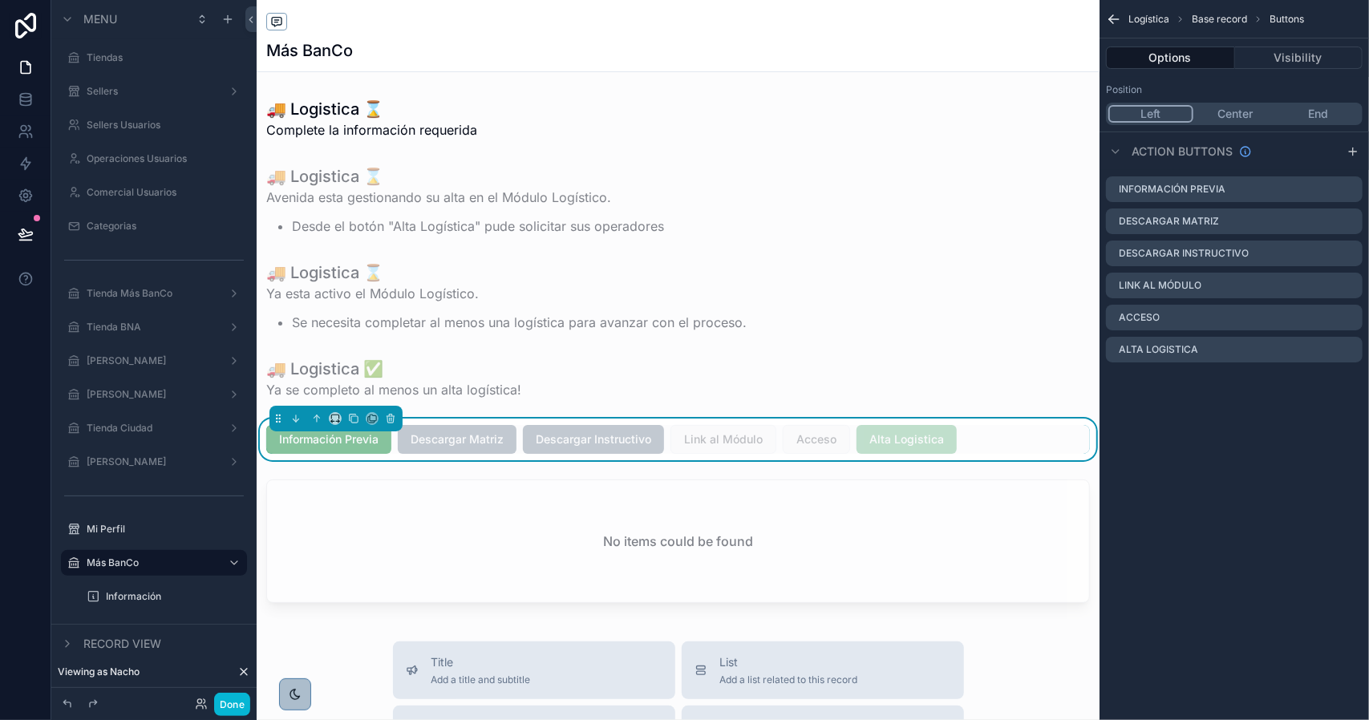
click at [902, 440] on span "Alta Logistica" at bounding box center [906, 439] width 100 height 29
click at [1346, 350] on icon "scrollable content" at bounding box center [1349, 349] width 13 height 13
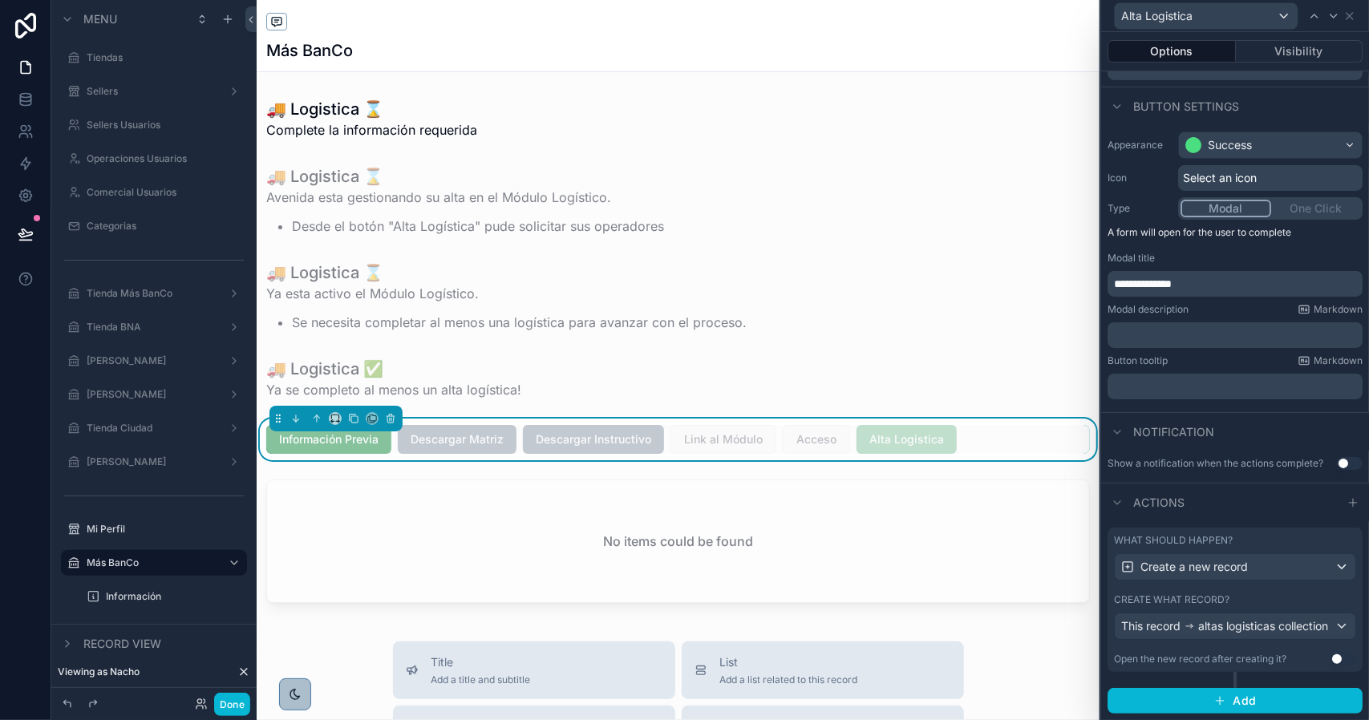
click at [1231, 593] on div "Create what record?" at bounding box center [1235, 599] width 242 height 13
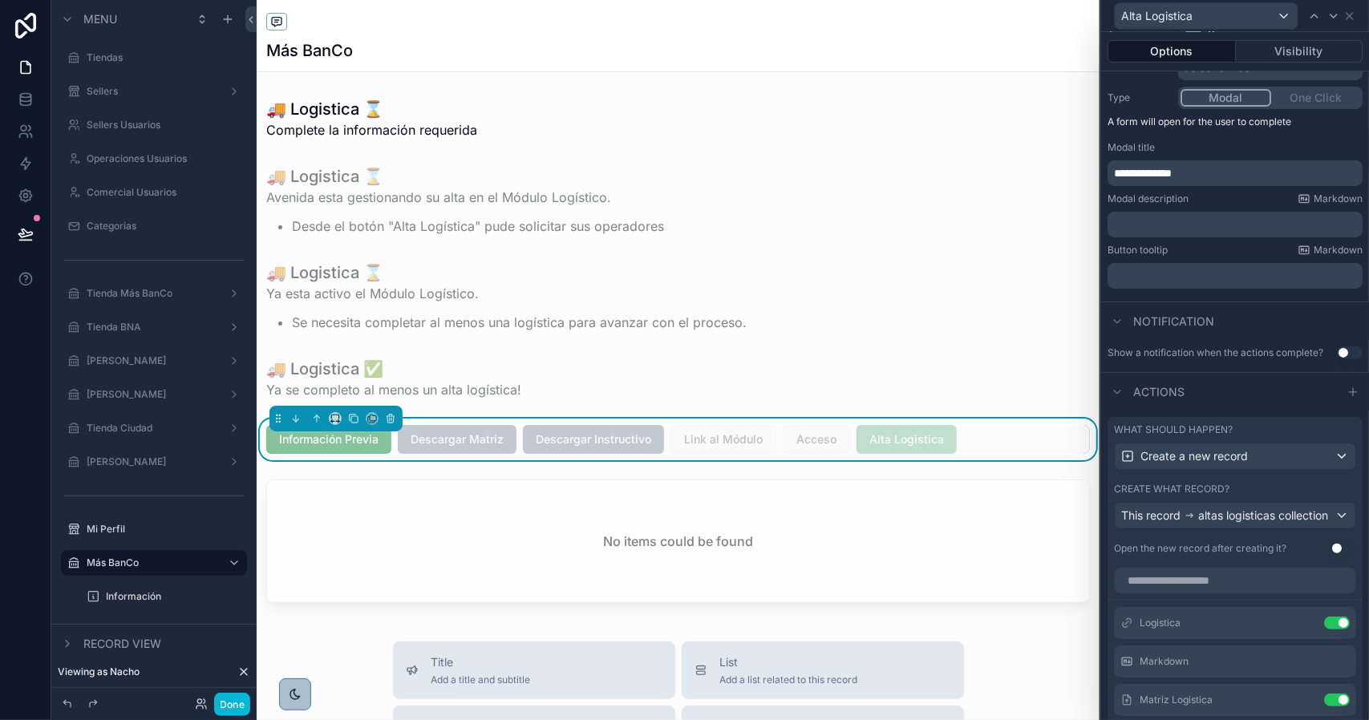
scroll to position [492, 0]
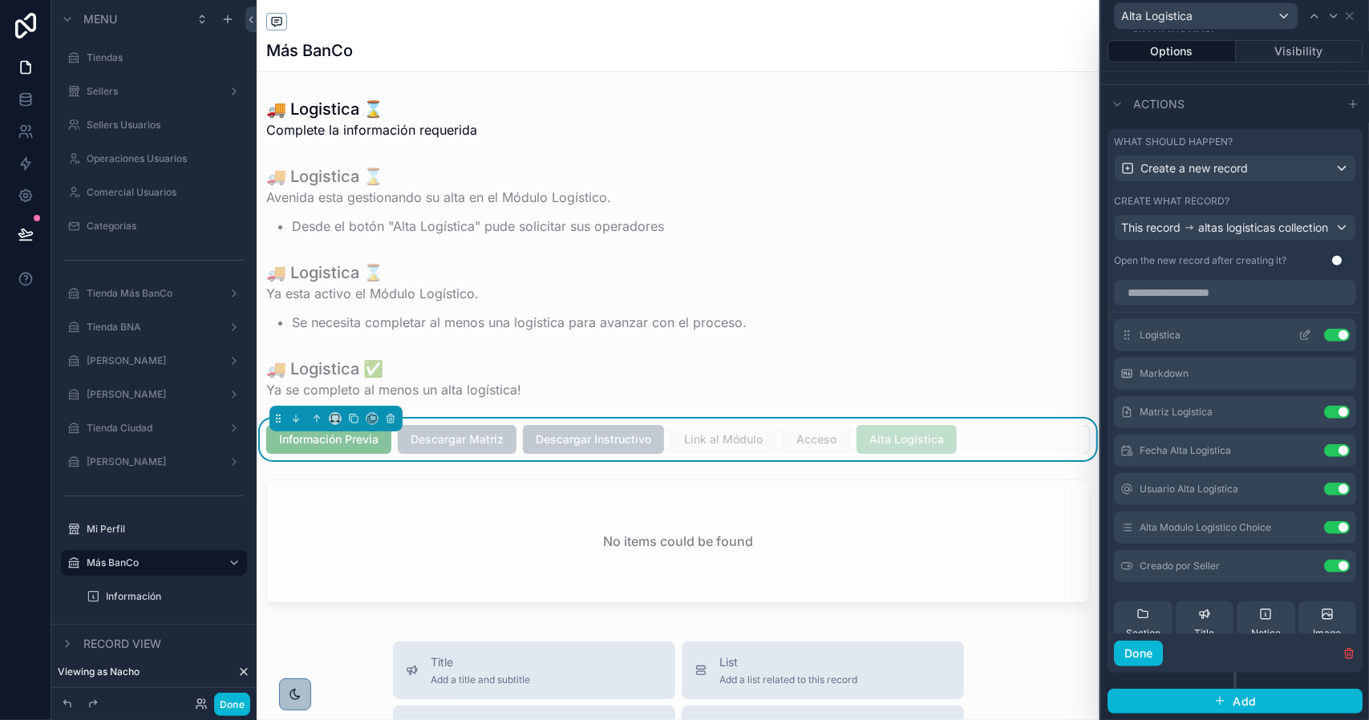
click at [1298, 334] on icon at bounding box center [1304, 335] width 13 height 13
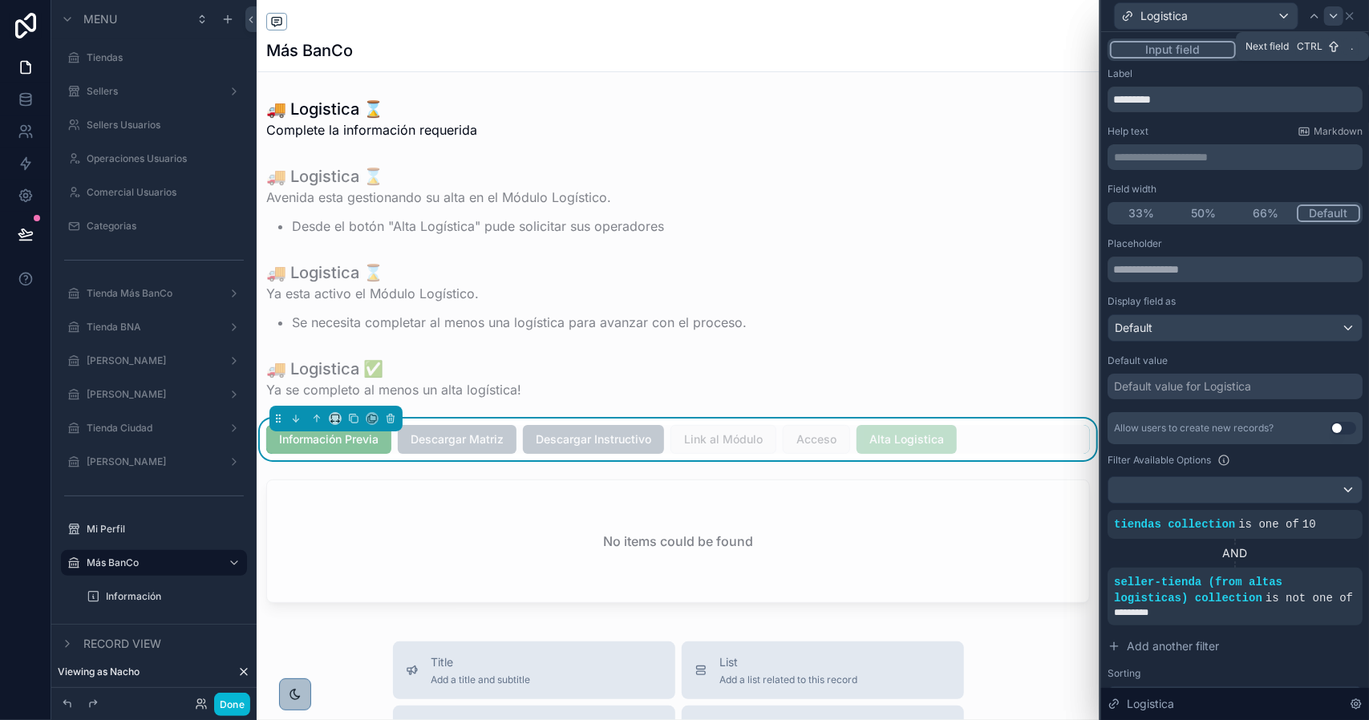
click at [1330, 18] on icon at bounding box center [1333, 16] width 13 height 13
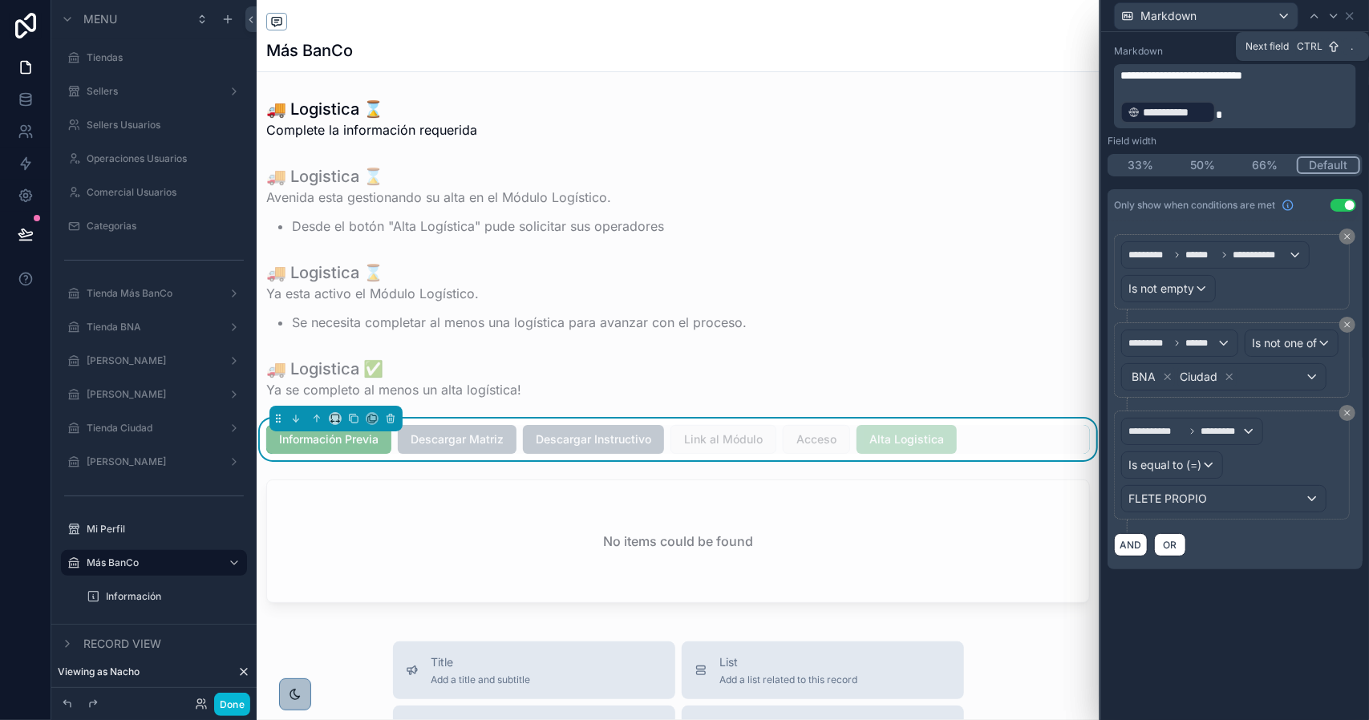
click at [1330, 18] on icon at bounding box center [1333, 16] width 13 height 13
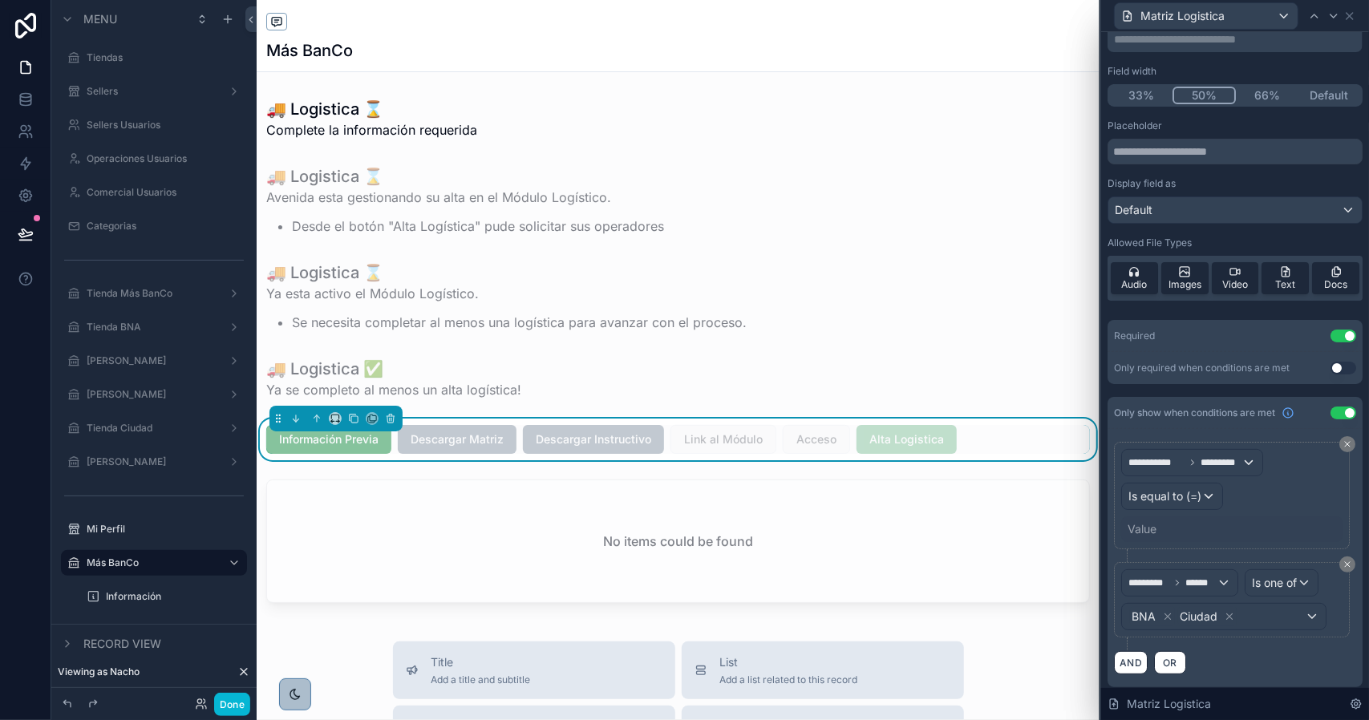
scroll to position [90, 0]
click at [1152, 524] on div "Value" at bounding box center [1142, 528] width 29 height 16
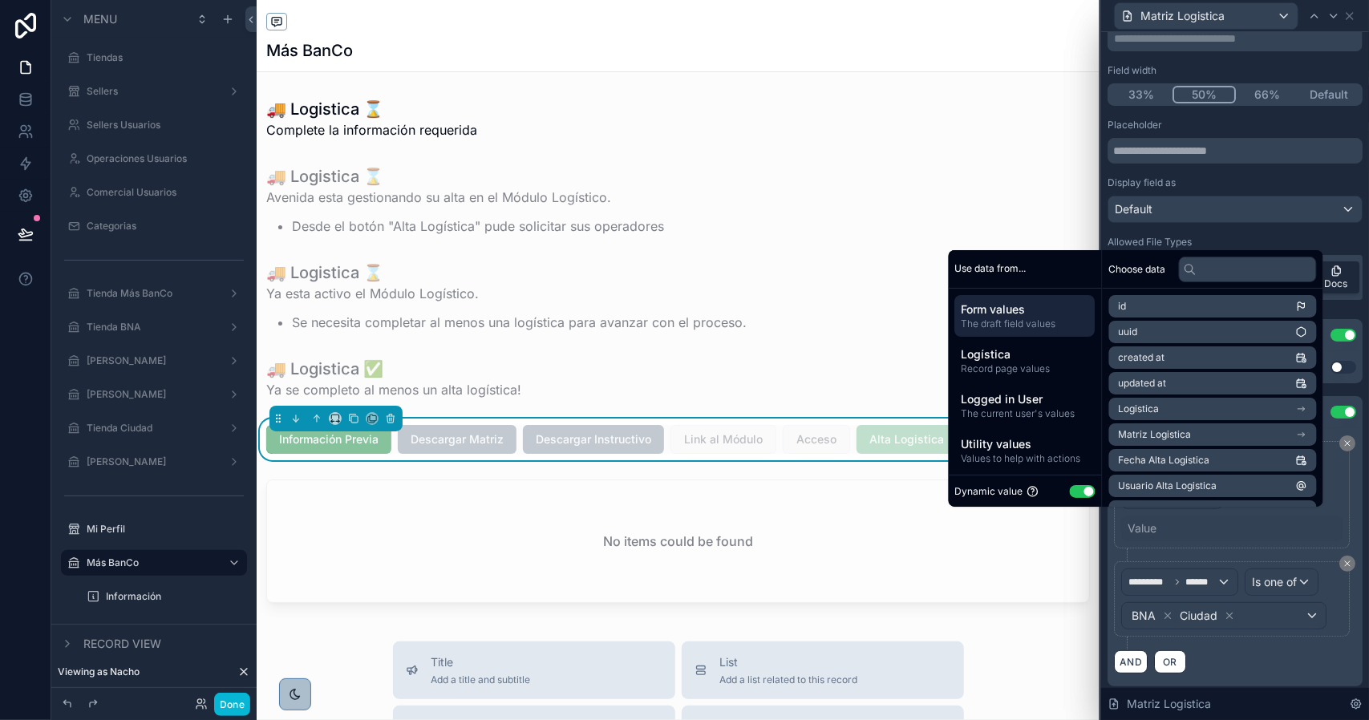
click at [1070, 491] on button "Use setting" at bounding box center [1083, 491] width 26 height 13
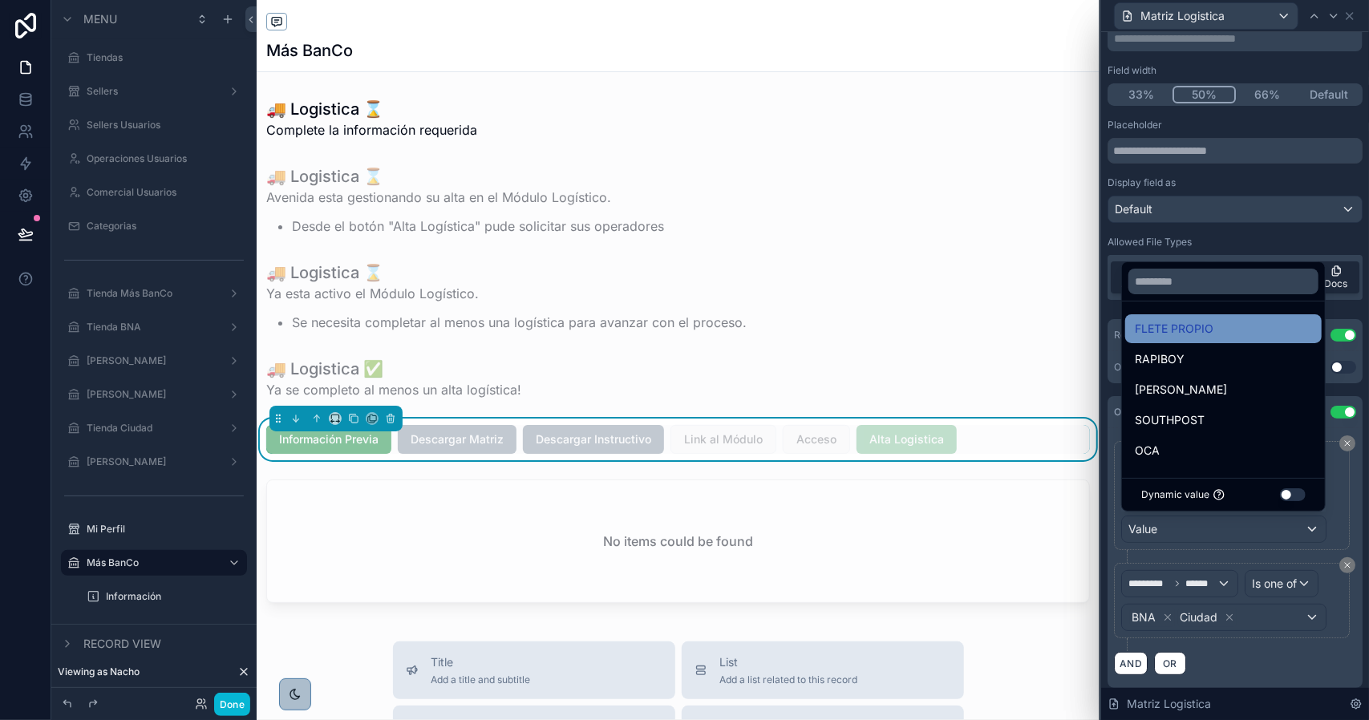
click at [1153, 323] on span "FLETE PROPIO" at bounding box center [1174, 328] width 79 height 19
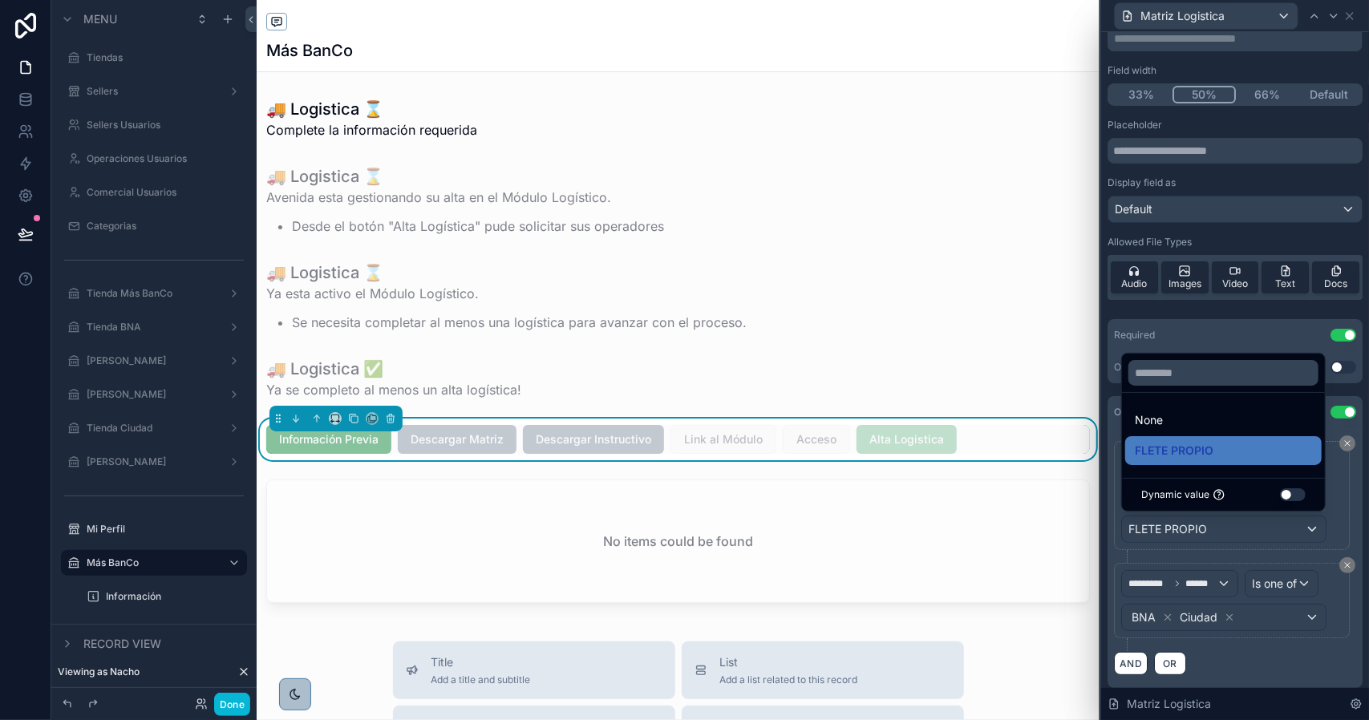
click at [1161, 549] on div "**********" at bounding box center [1235, 502] width 242 height 122
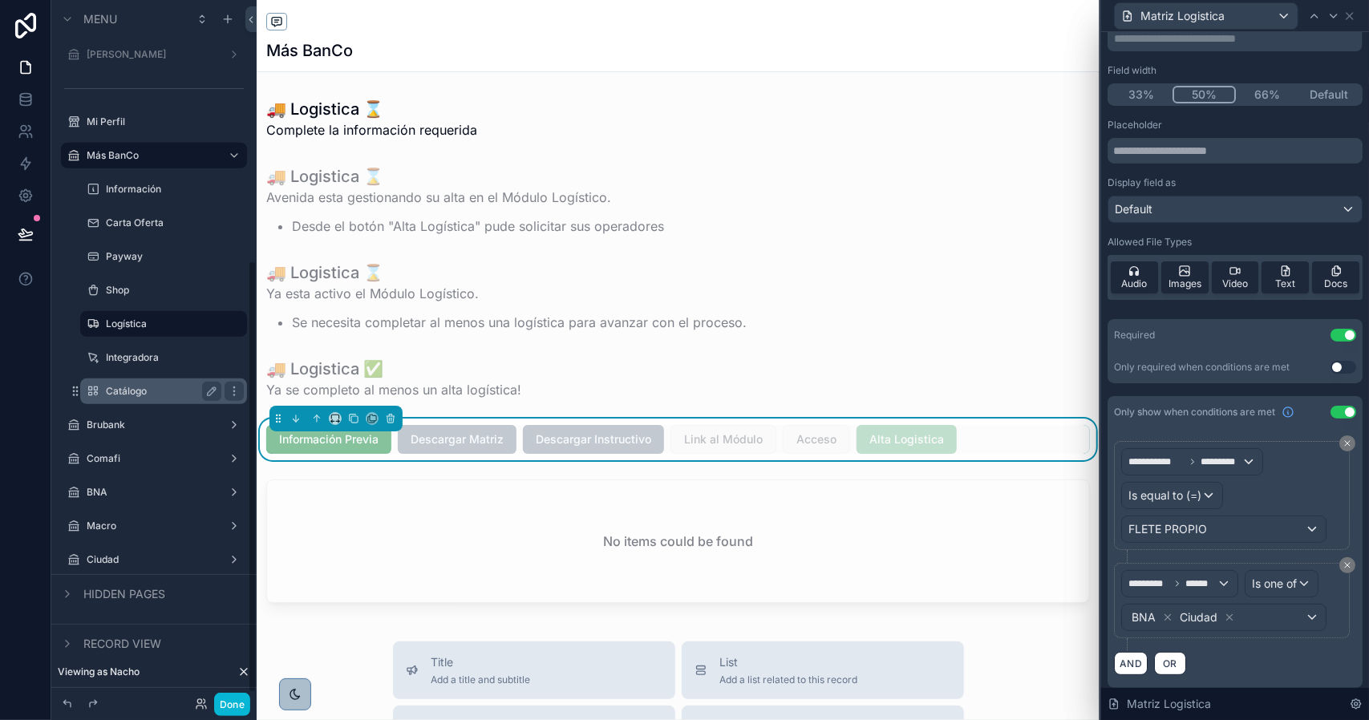
scroll to position [435, 0]
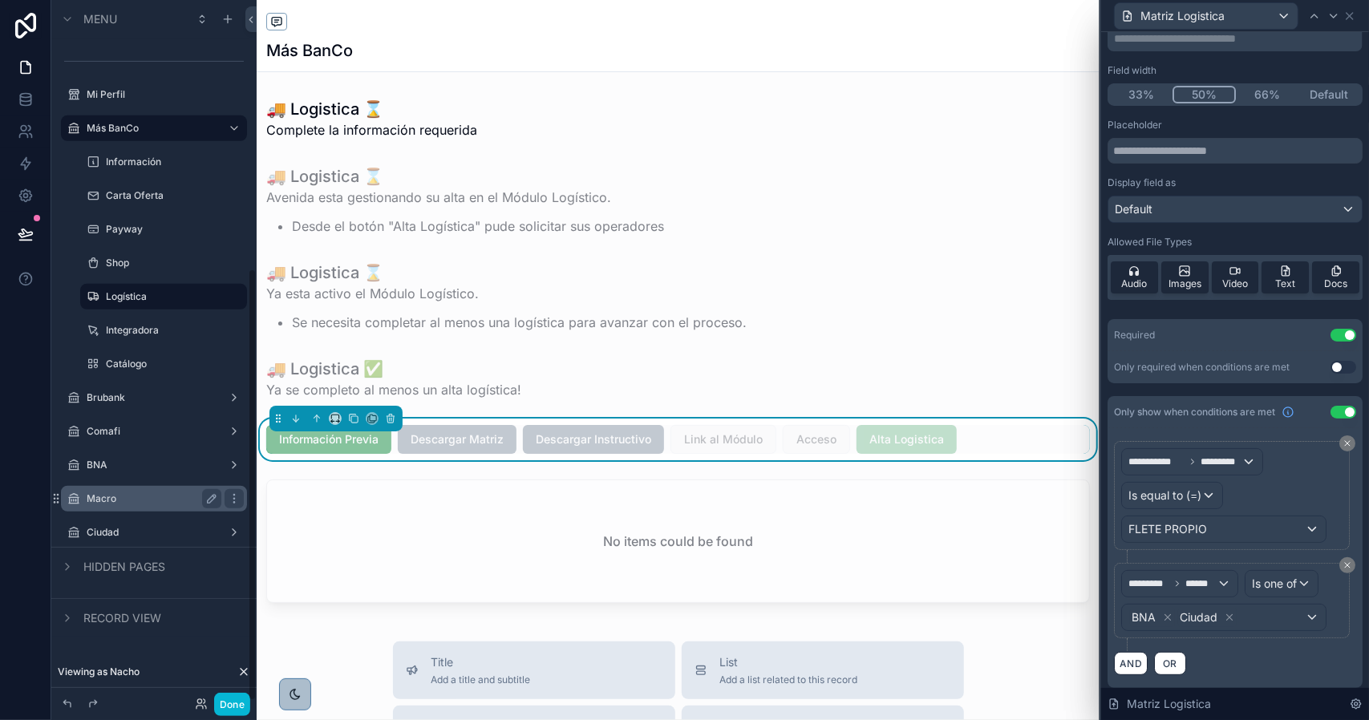
click at [130, 491] on div "Macro" at bounding box center [154, 498] width 135 height 19
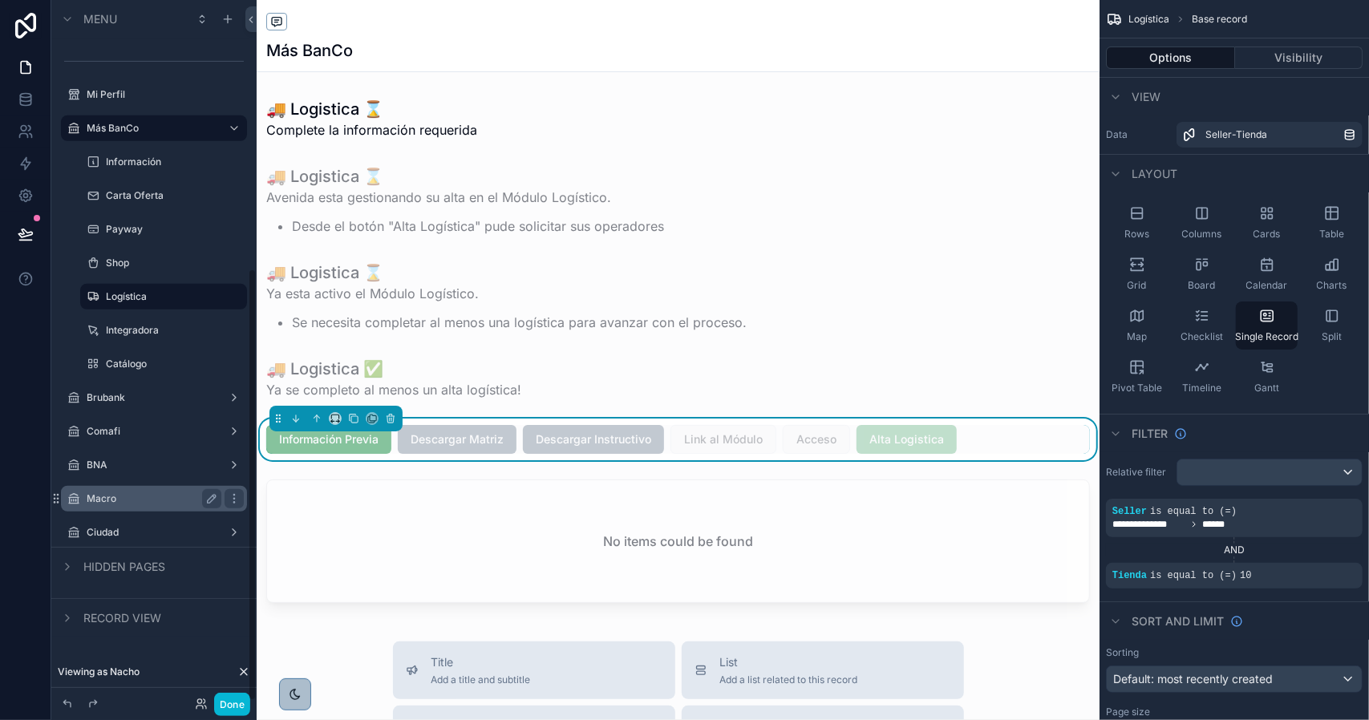
click at [119, 495] on label "Macro" at bounding box center [151, 498] width 128 height 13
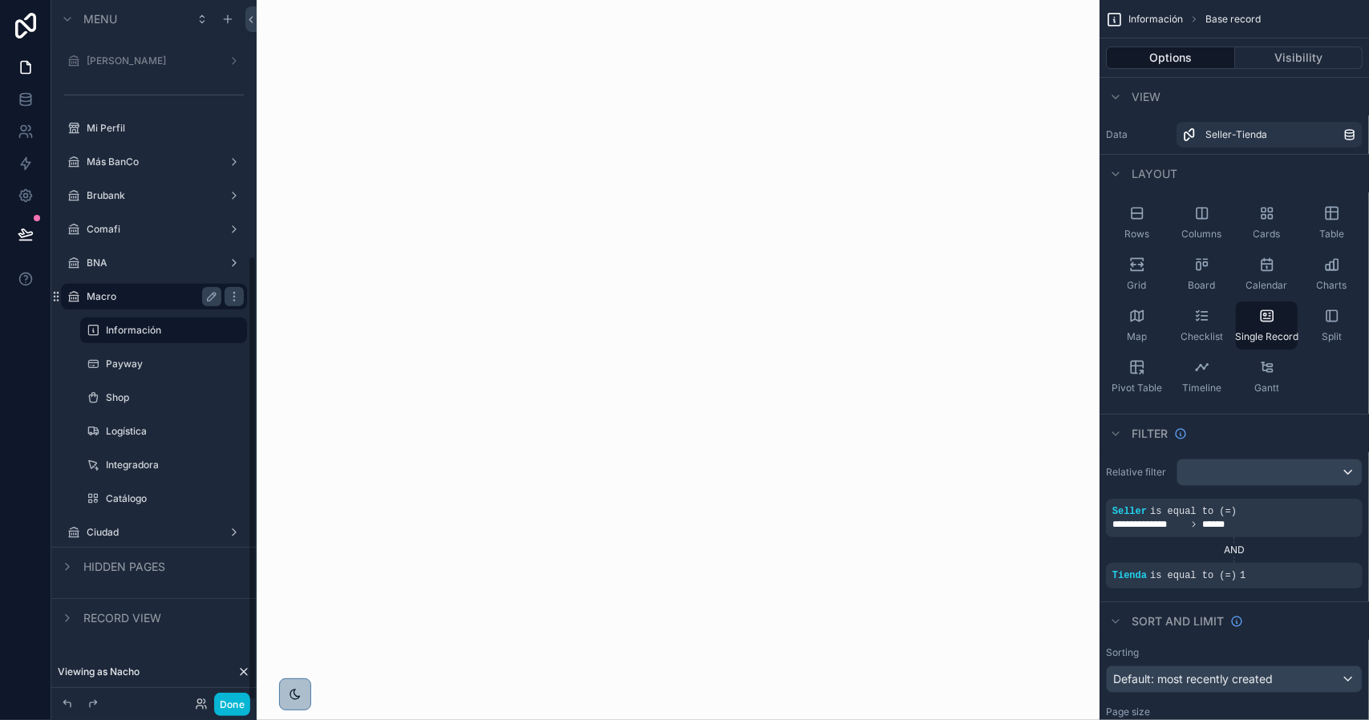
scroll to position [401, 0]
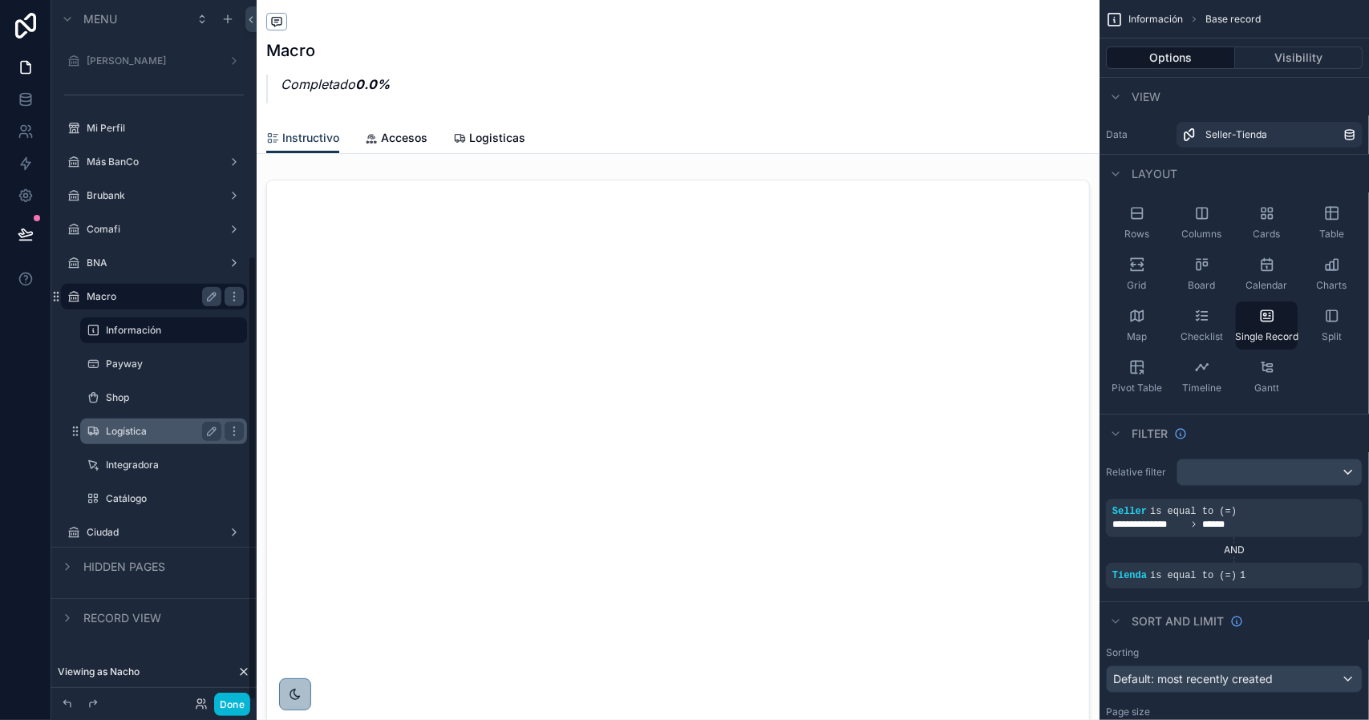
click at [160, 434] on label "Logística" at bounding box center [160, 431] width 109 height 13
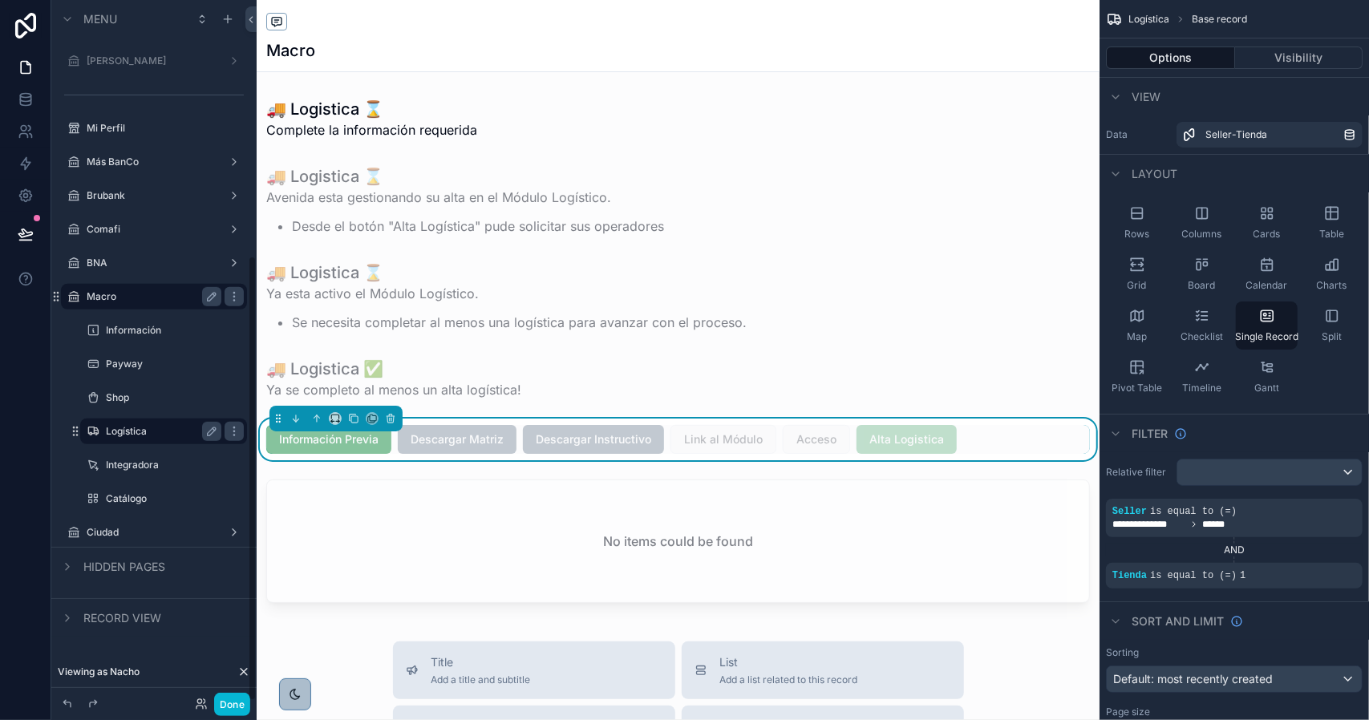
click at [895, 435] on div "scrollable content" at bounding box center [678, 670] width 843 height 1341
click at [910, 441] on span "Alta Logistica" at bounding box center [906, 439] width 100 height 29
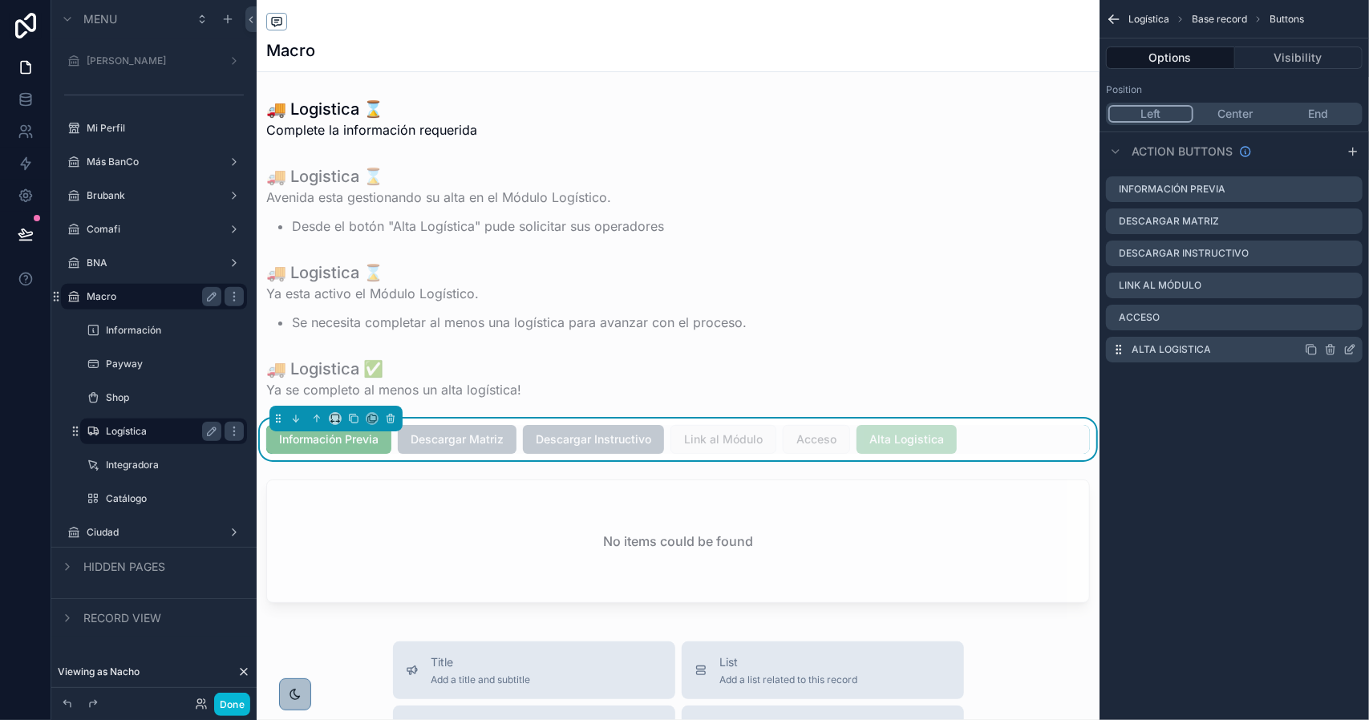
click at [1346, 349] on icon "scrollable content" at bounding box center [1349, 350] width 7 height 7
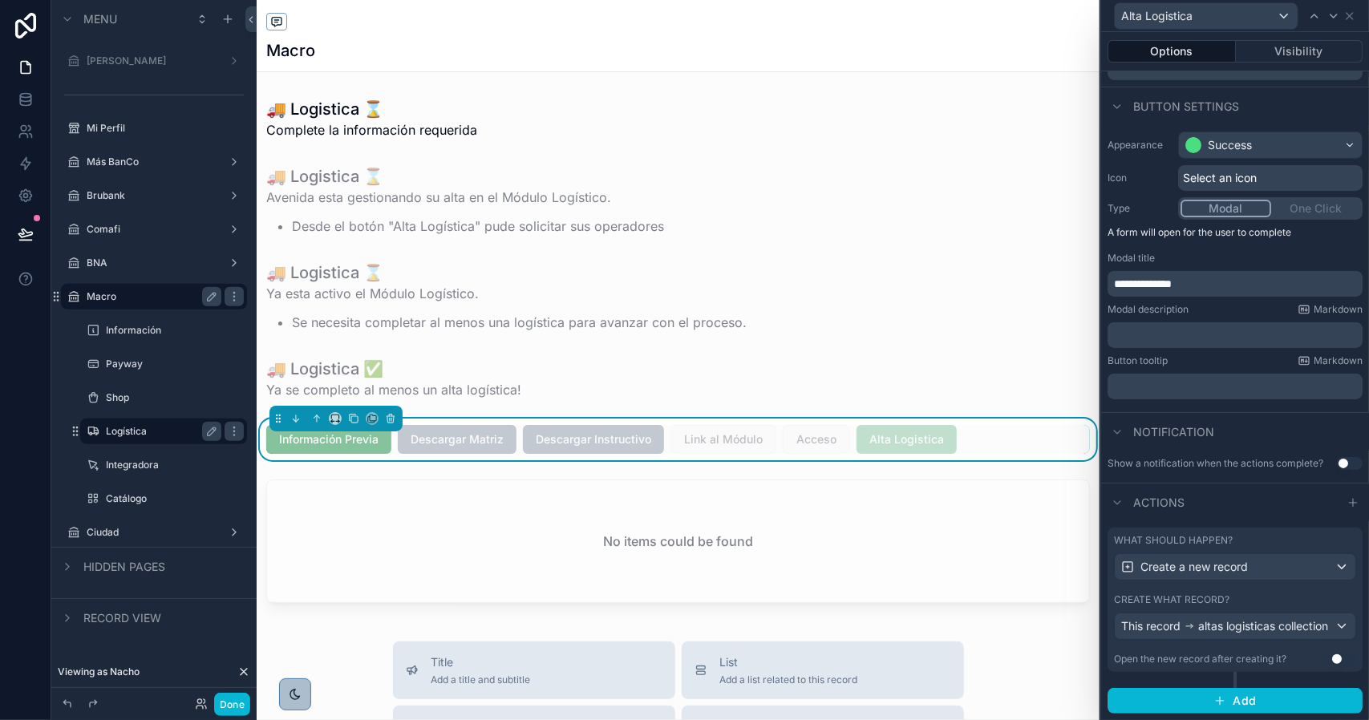
click at [1250, 573] on div "What should happen? Create a new record Create what record? This record altas l…" at bounding box center [1234, 600] width 255 height 144
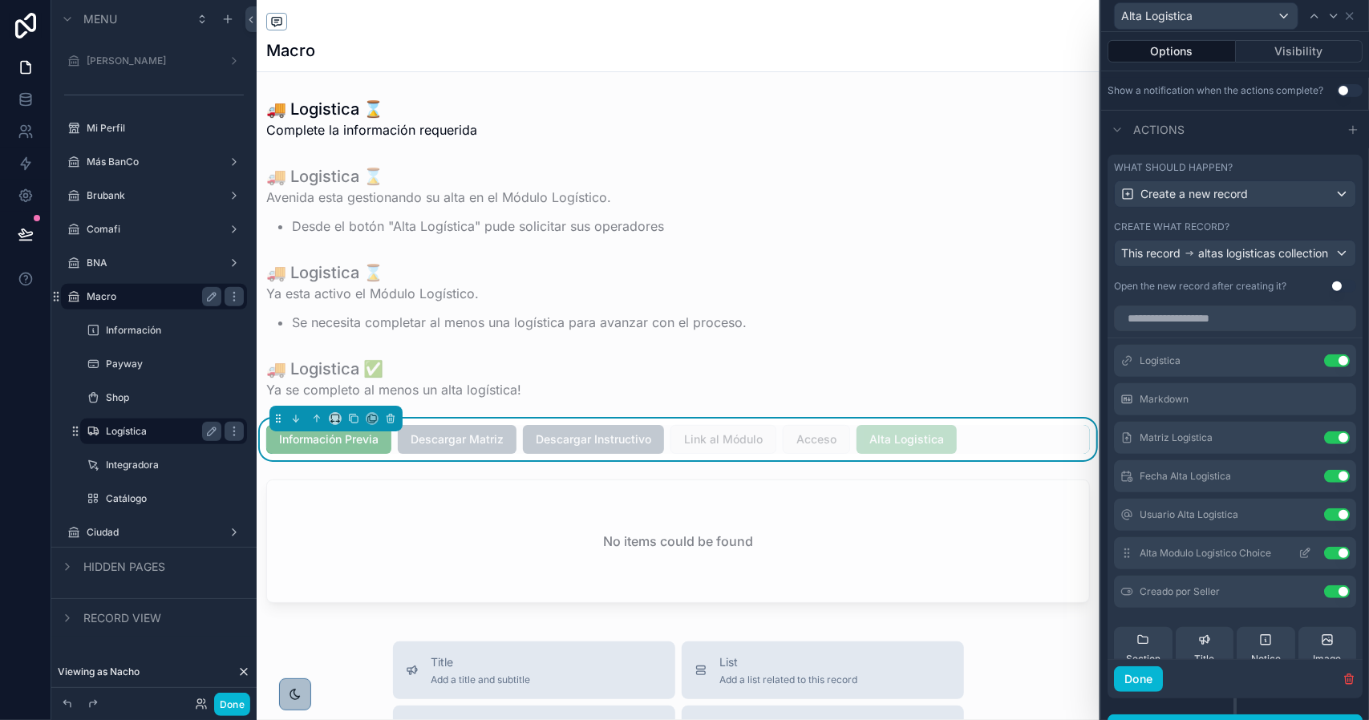
scroll to position [492, 0]
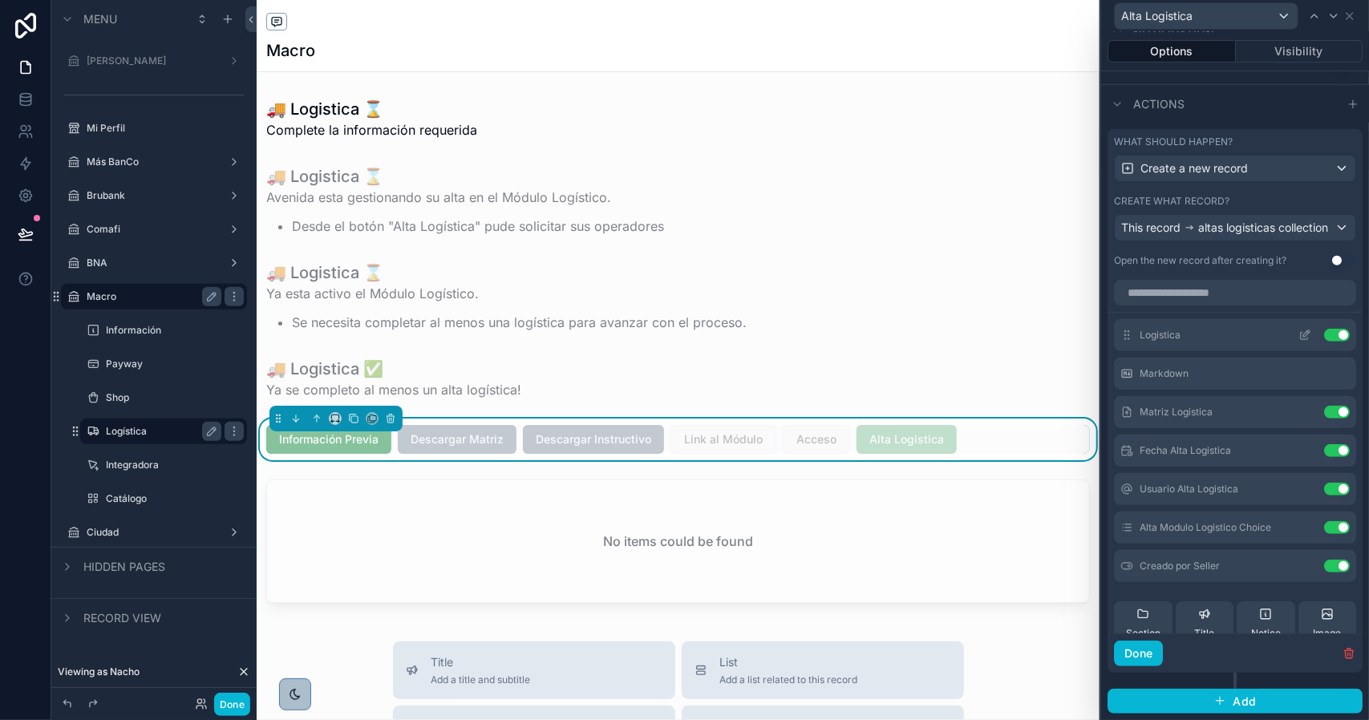
click at [1298, 339] on icon at bounding box center [1304, 335] width 13 height 13
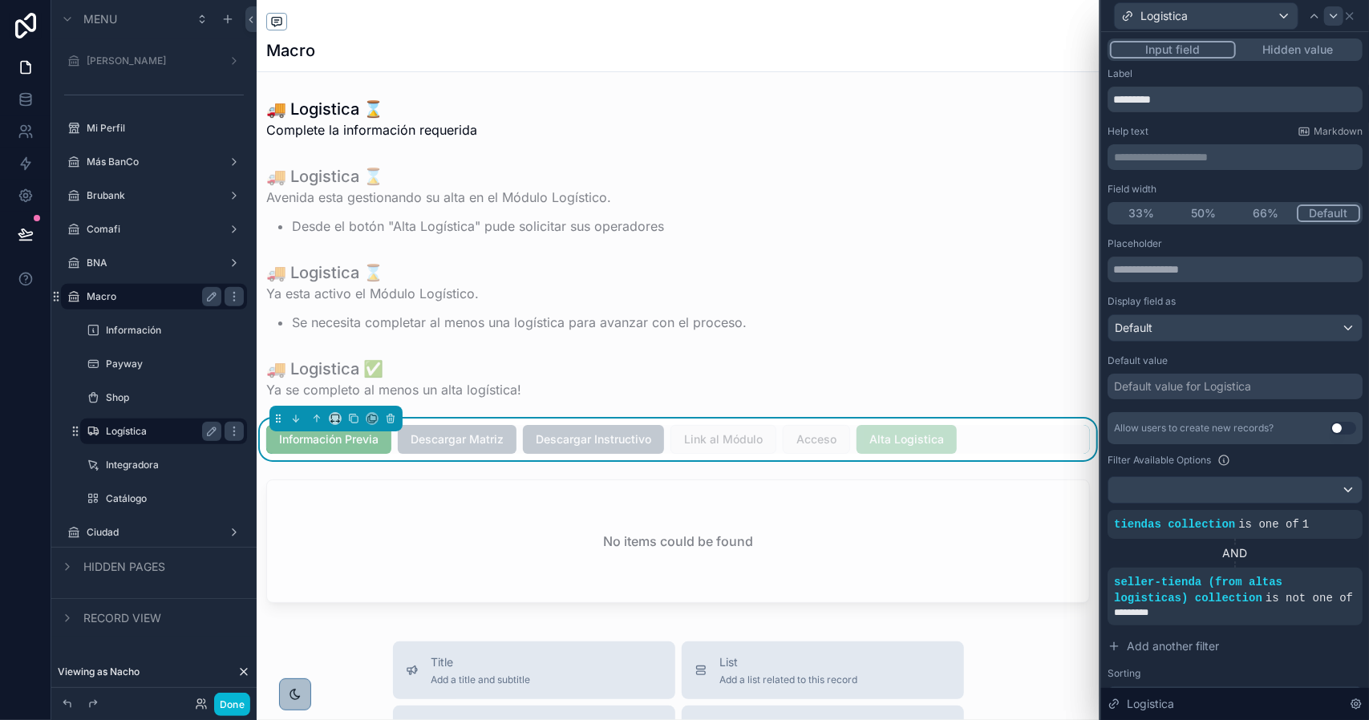
click at [1329, 23] on div at bounding box center [1333, 15] width 19 height 19
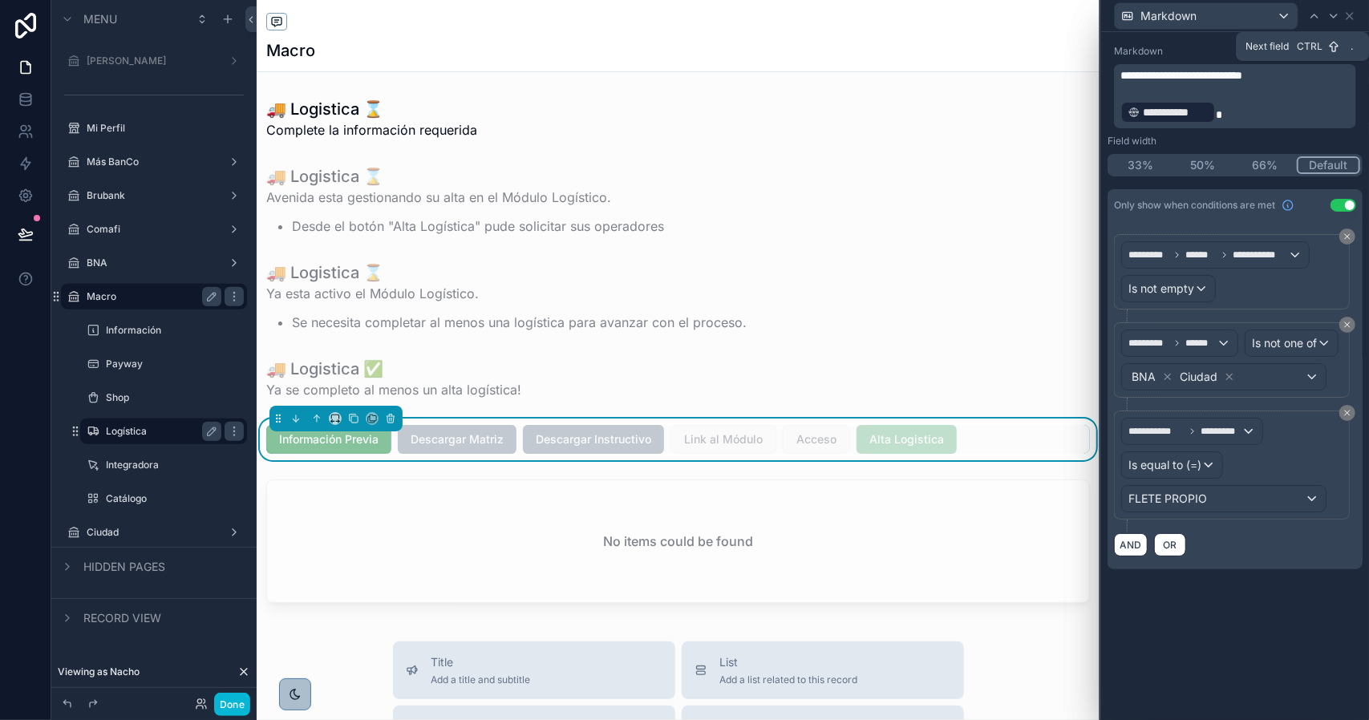
click at [1329, 22] on div at bounding box center [1333, 15] width 19 height 19
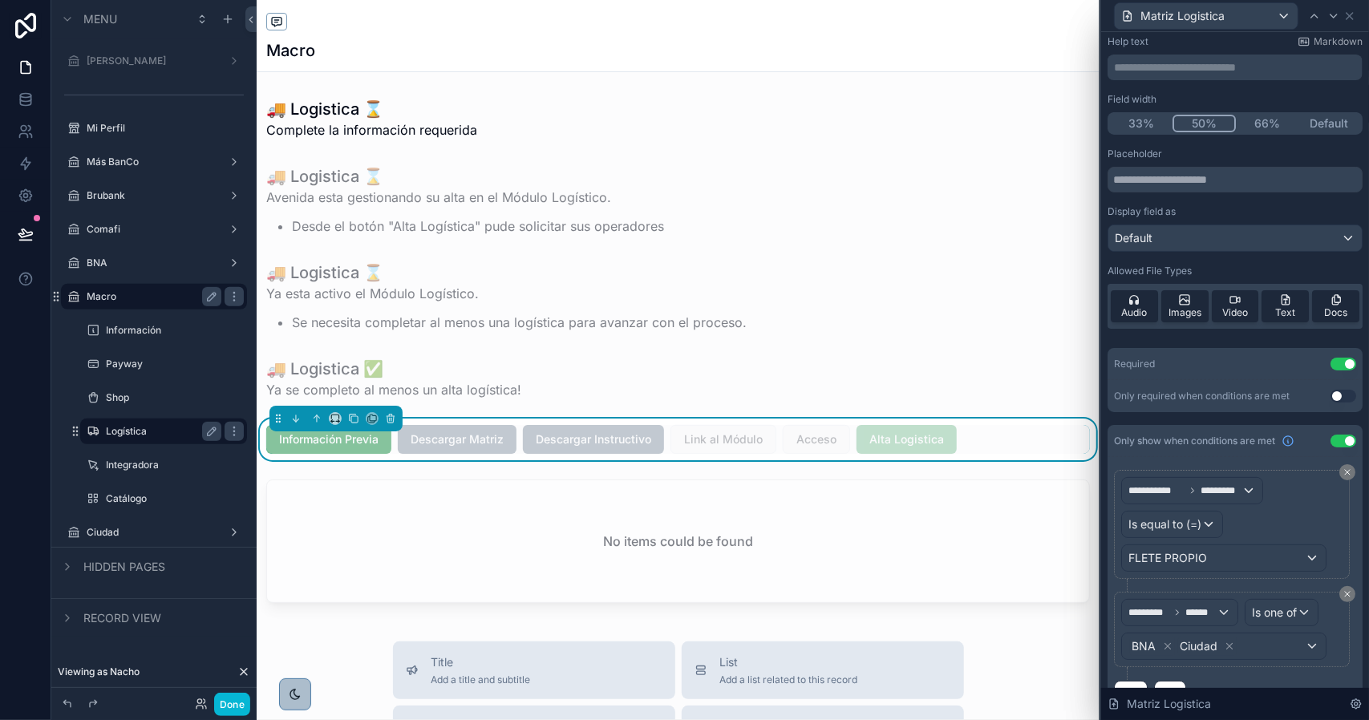
scroll to position [91, 0]
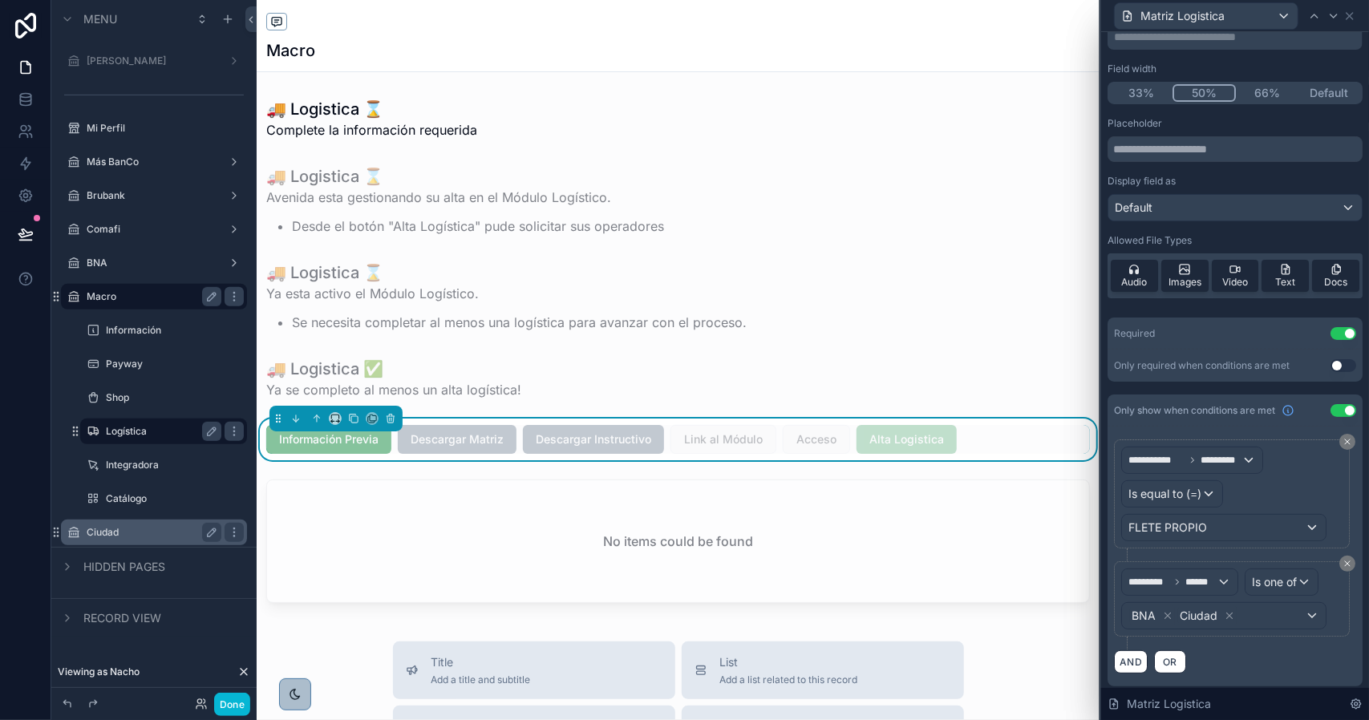
click at [137, 537] on label "Ciudad" at bounding box center [151, 532] width 128 height 13
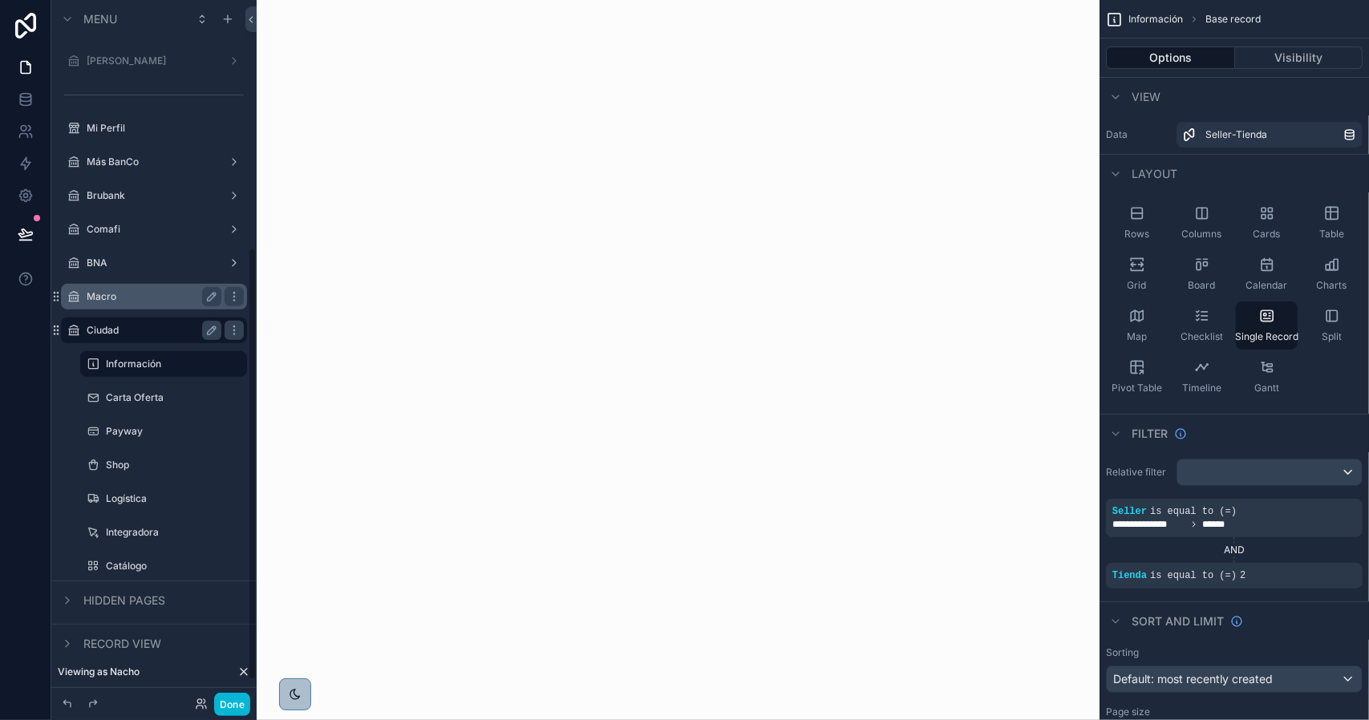
scroll to position [401, 0]
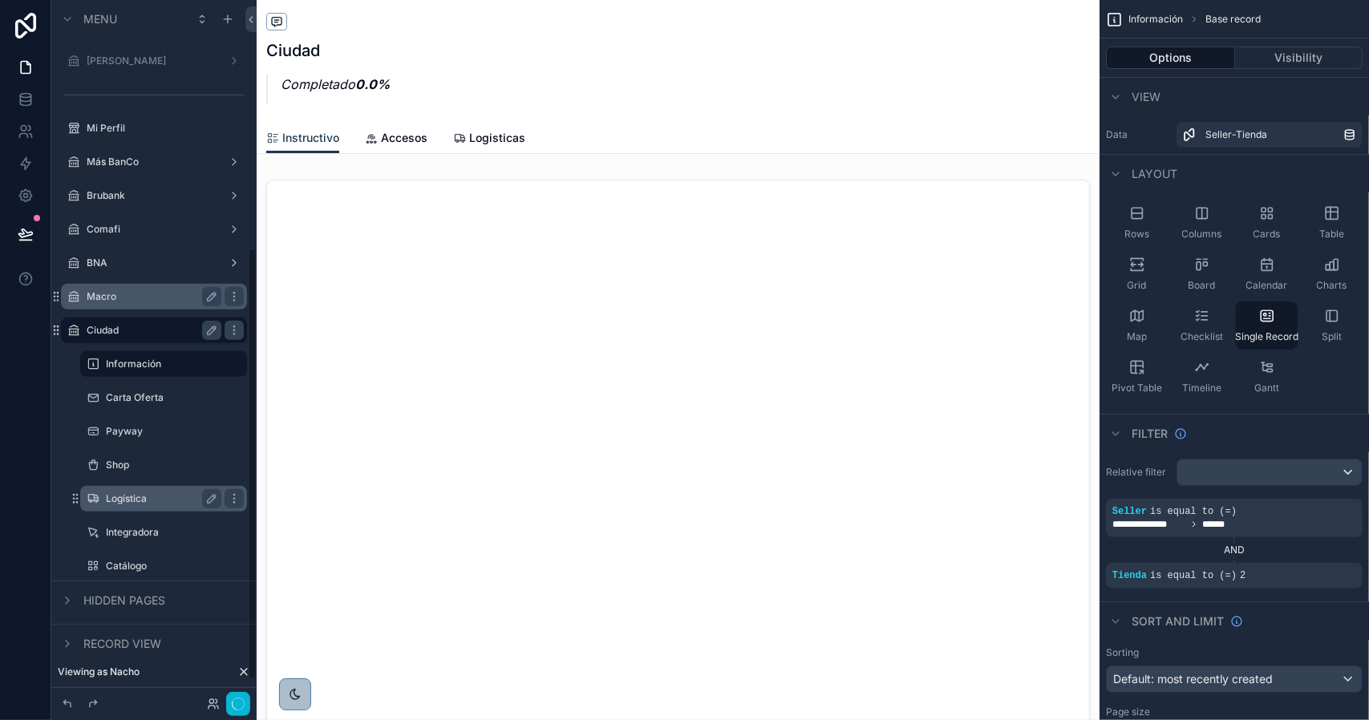
click at [138, 506] on div "Logística" at bounding box center [163, 498] width 115 height 19
click at [130, 496] on label "Logística" at bounding box center [160, 498] width 109 height 13
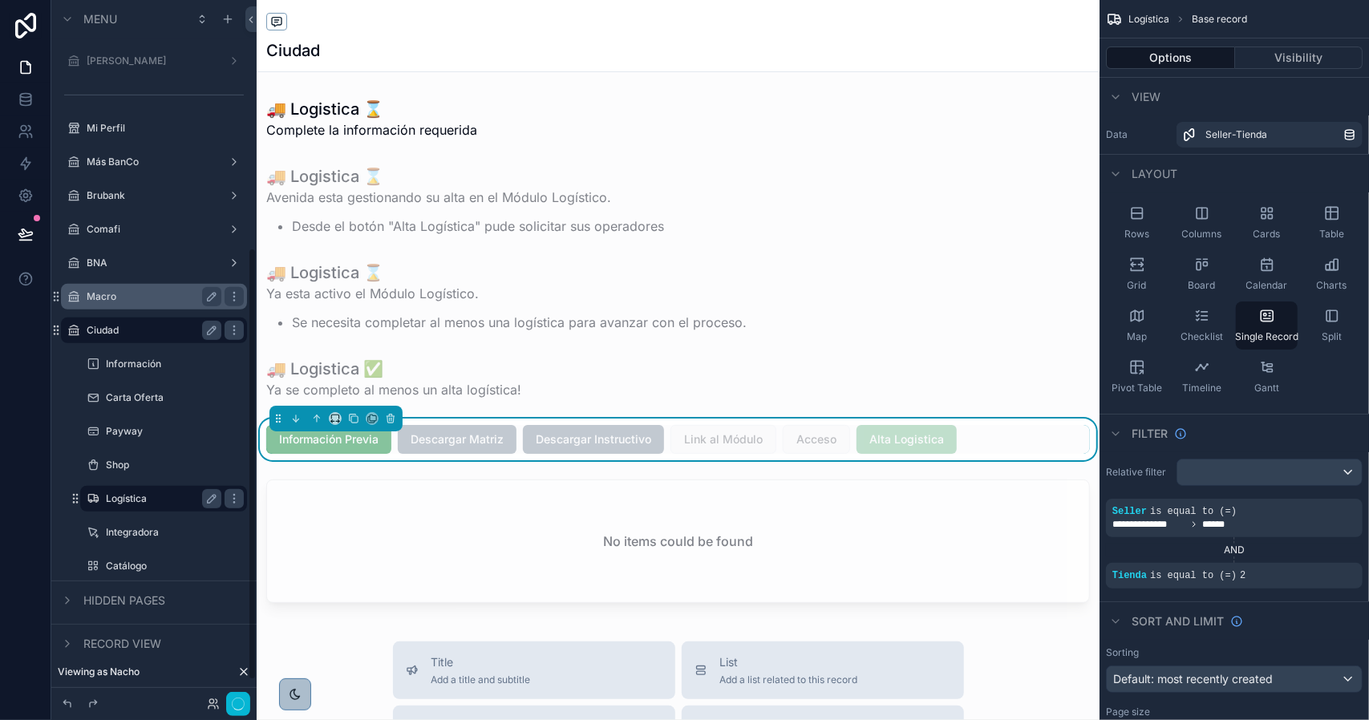
click at [914, 447] on div "scrollable content" at bounding box center [678, 670] width 843 height 1341
click at [916, 443] on span "Alta Logistica" at bounding box center [906, 439] width 100 height 29
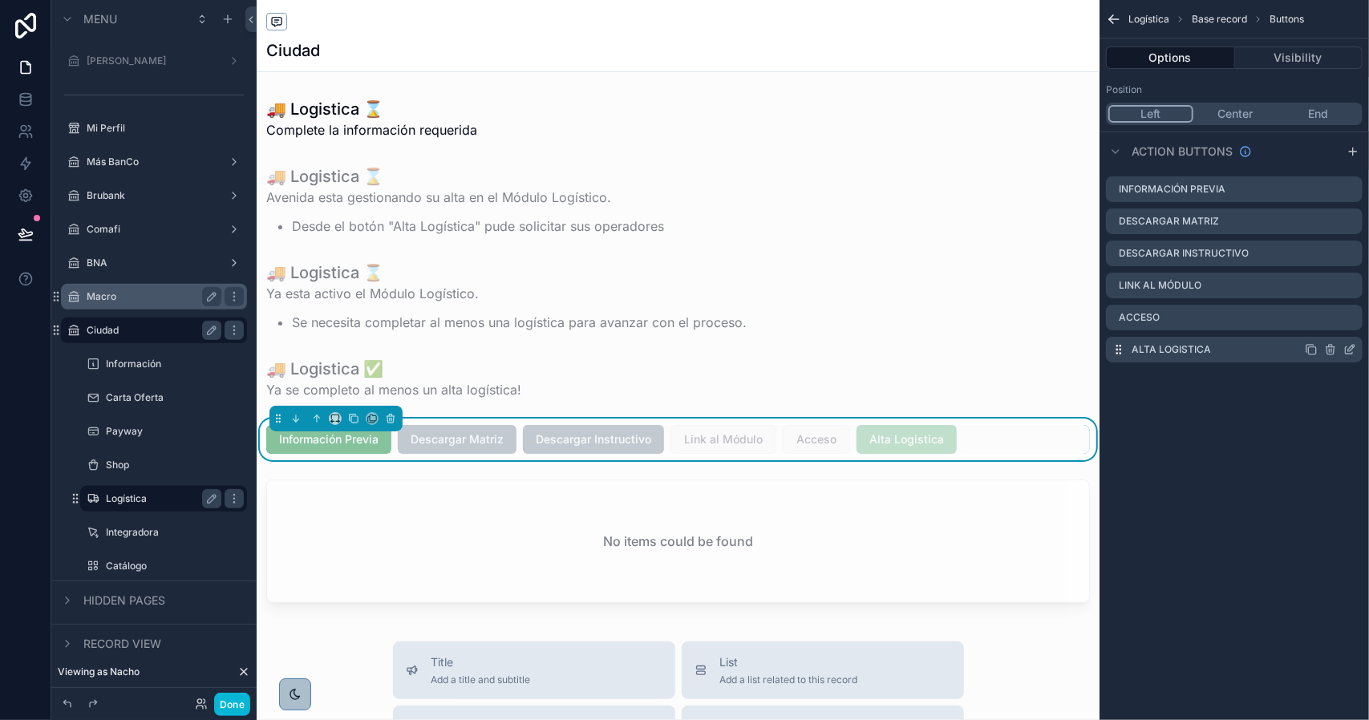
click at [1346, 347] on icon "scrollable content" at bounding box center [1349, 350] width 7 height 7
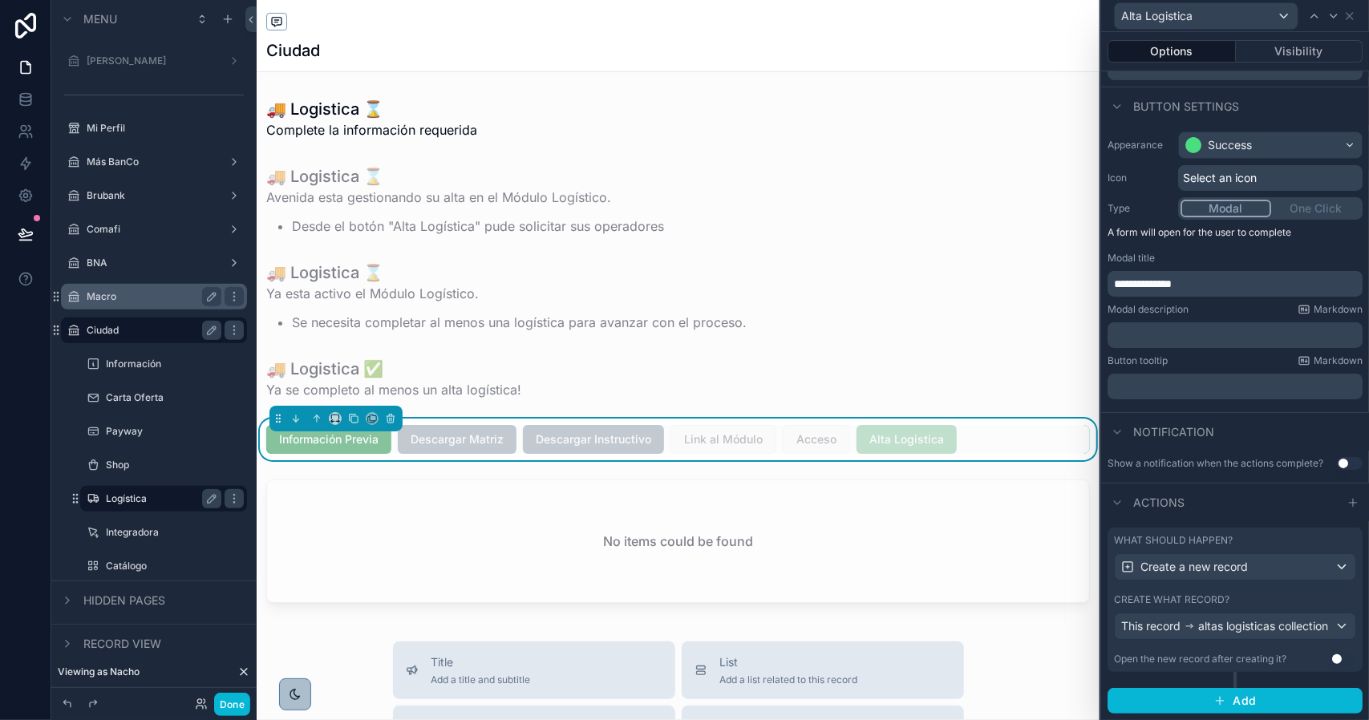
click at [1265, 584] on div "What should happen? Create a new record Create what record? This record altas l…" at bounding box center [1234, 600] width 255 height 144
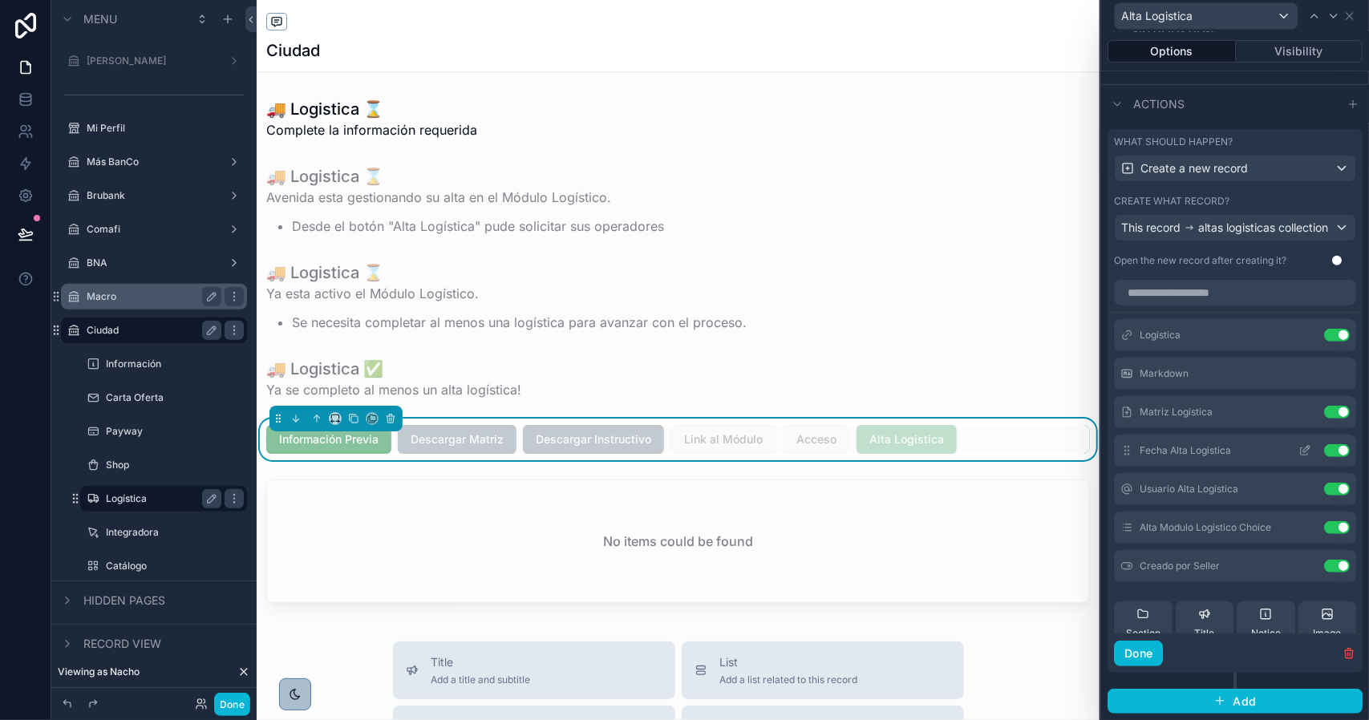
scroll to position [492, 0]
click at [1298, 411] on icon at bounding box center [1304, 412] width 13 height 13
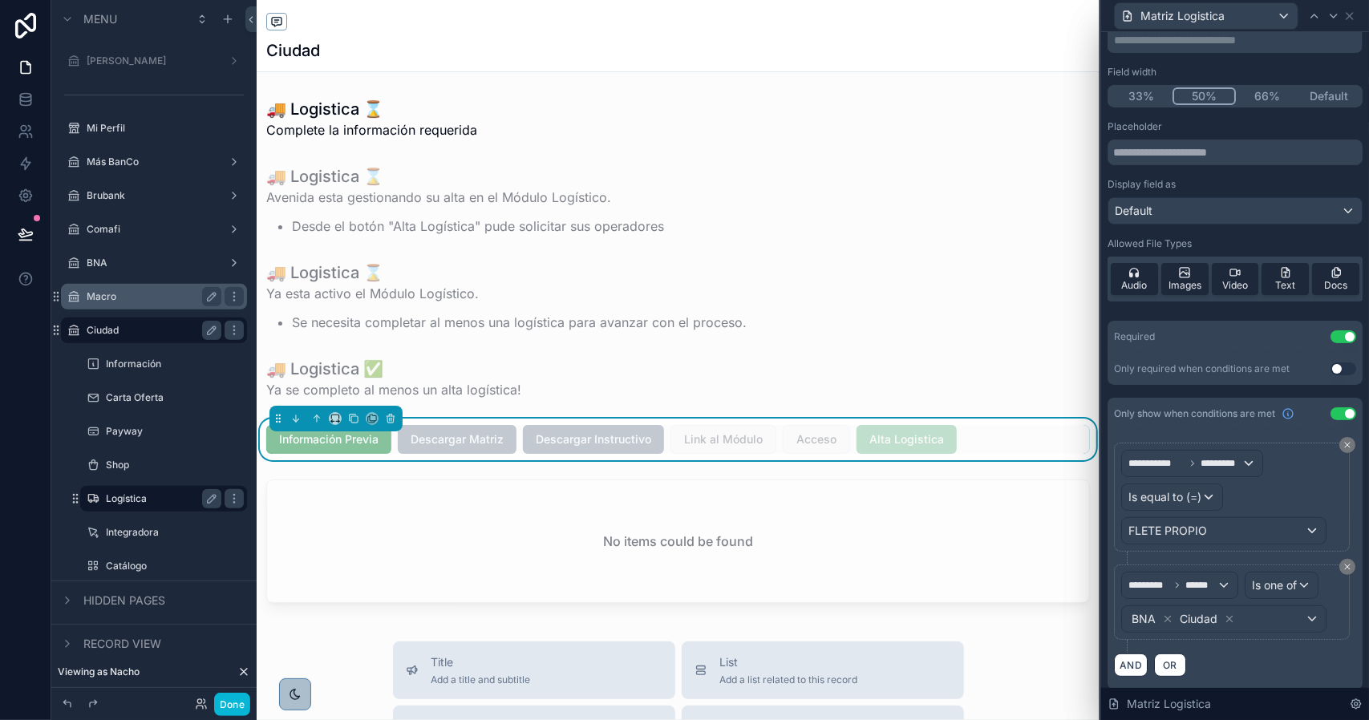
scroll to position [91, 0]
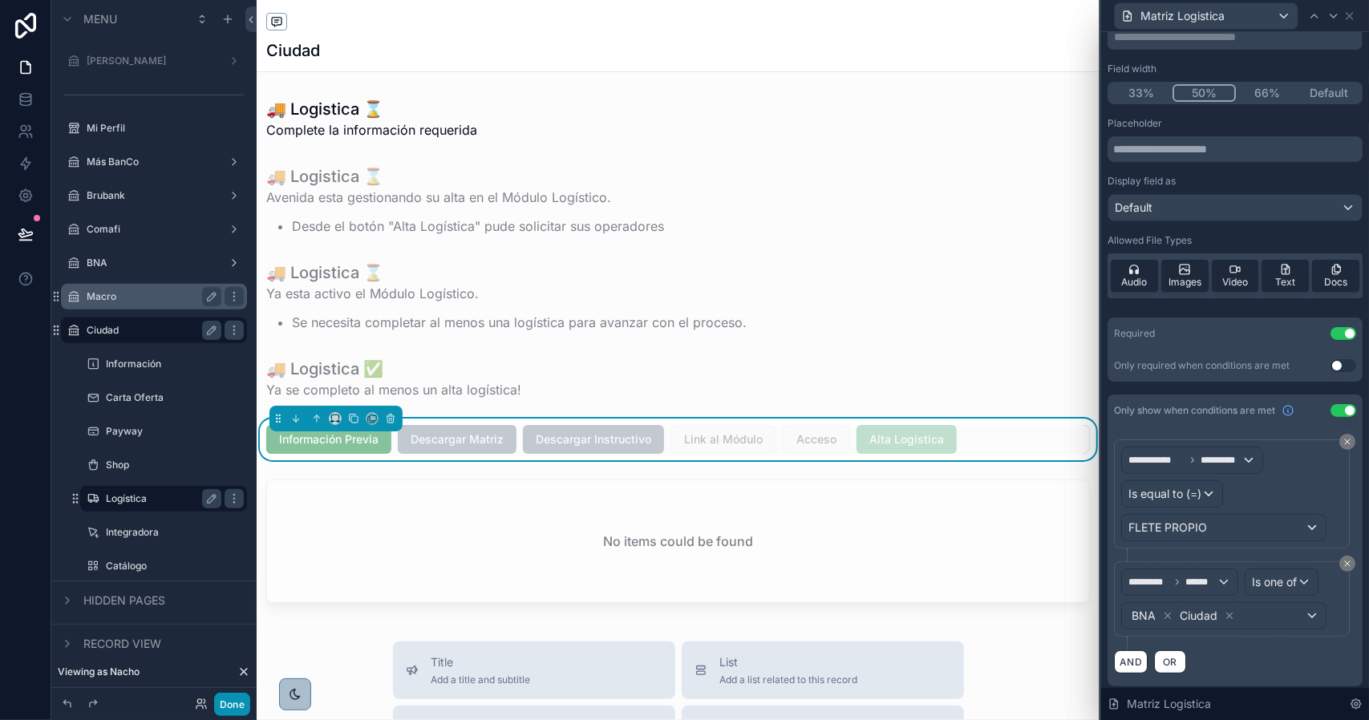
click at [242, 704] on button "Done" at bounding box center [232, 704] width 36 height 23
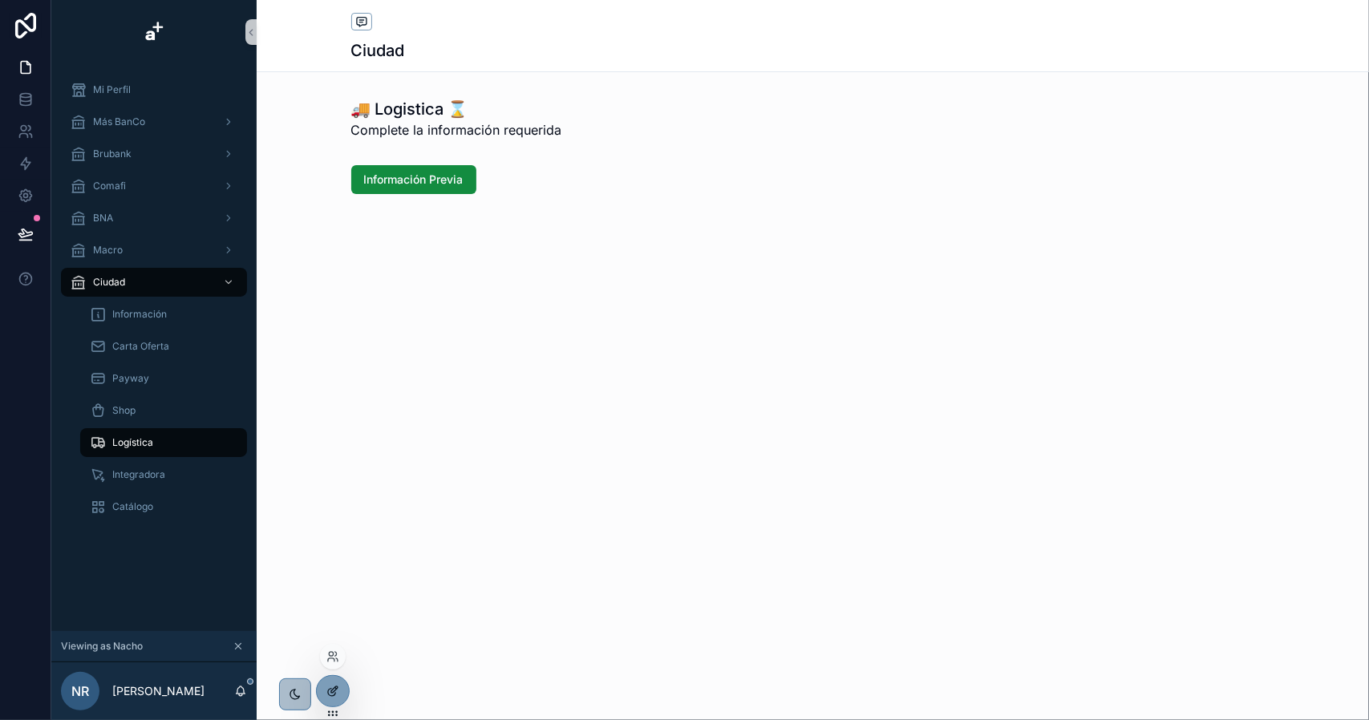
click at [334, 685] on icon at bounding box center [332, 691] width 13 height 13
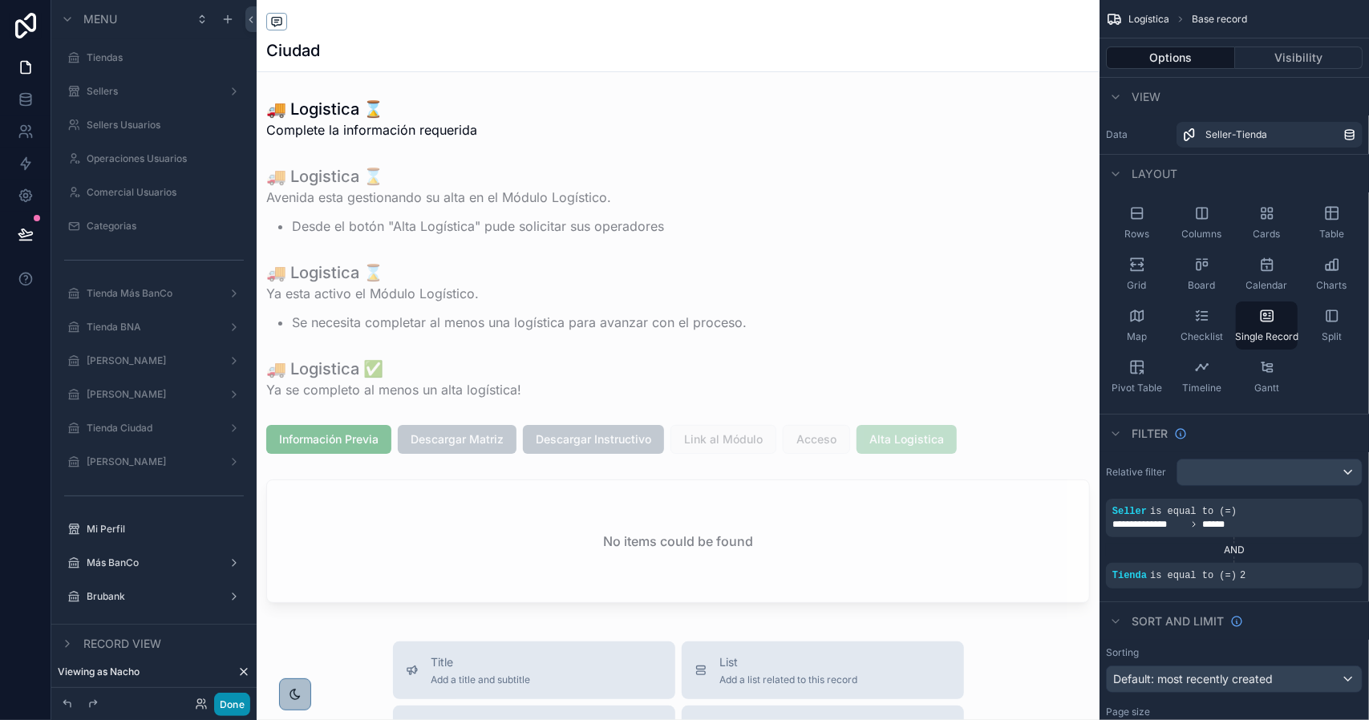
click at [221, 707] on div "Done" at bounding box center [218, 704] width 64 height 23
click at [229, 700] on button "Done" at bounding box center [232, 704] width 36 height 23
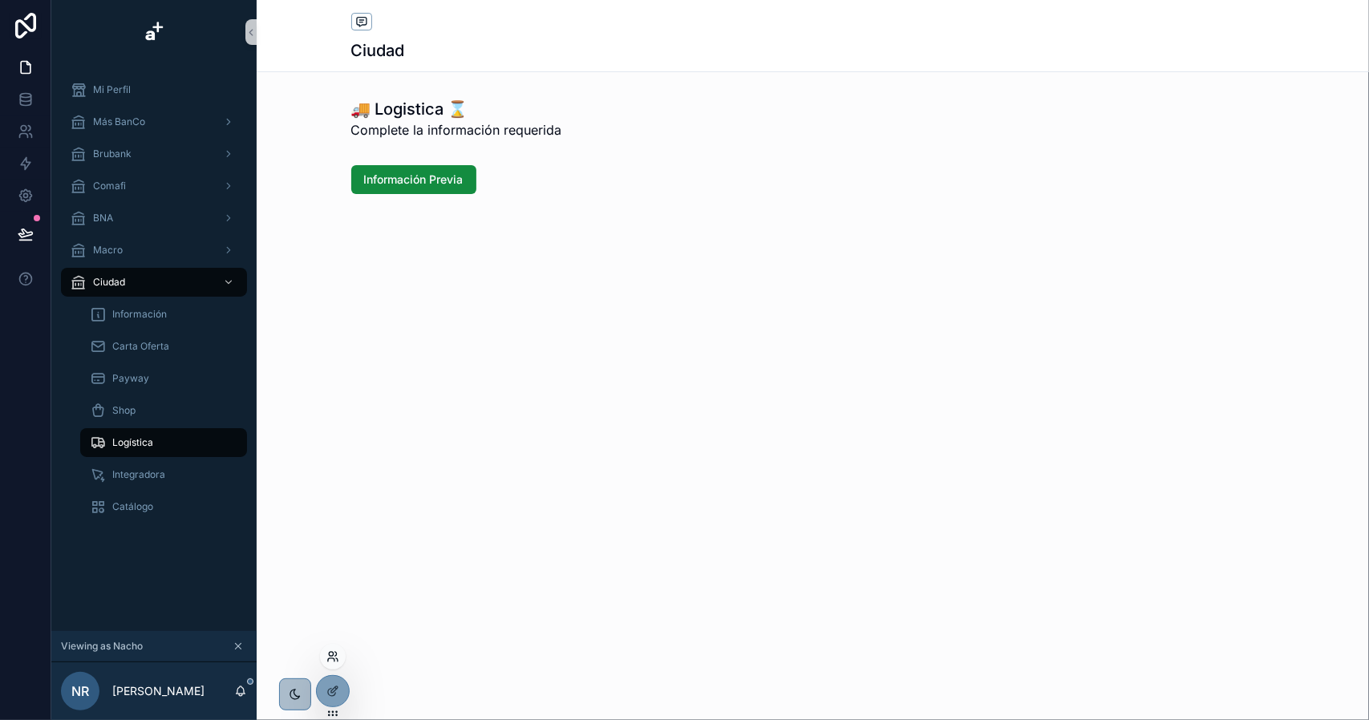
click at [334, 660] on icon at bounding box center [331, 659] width 6 height 3
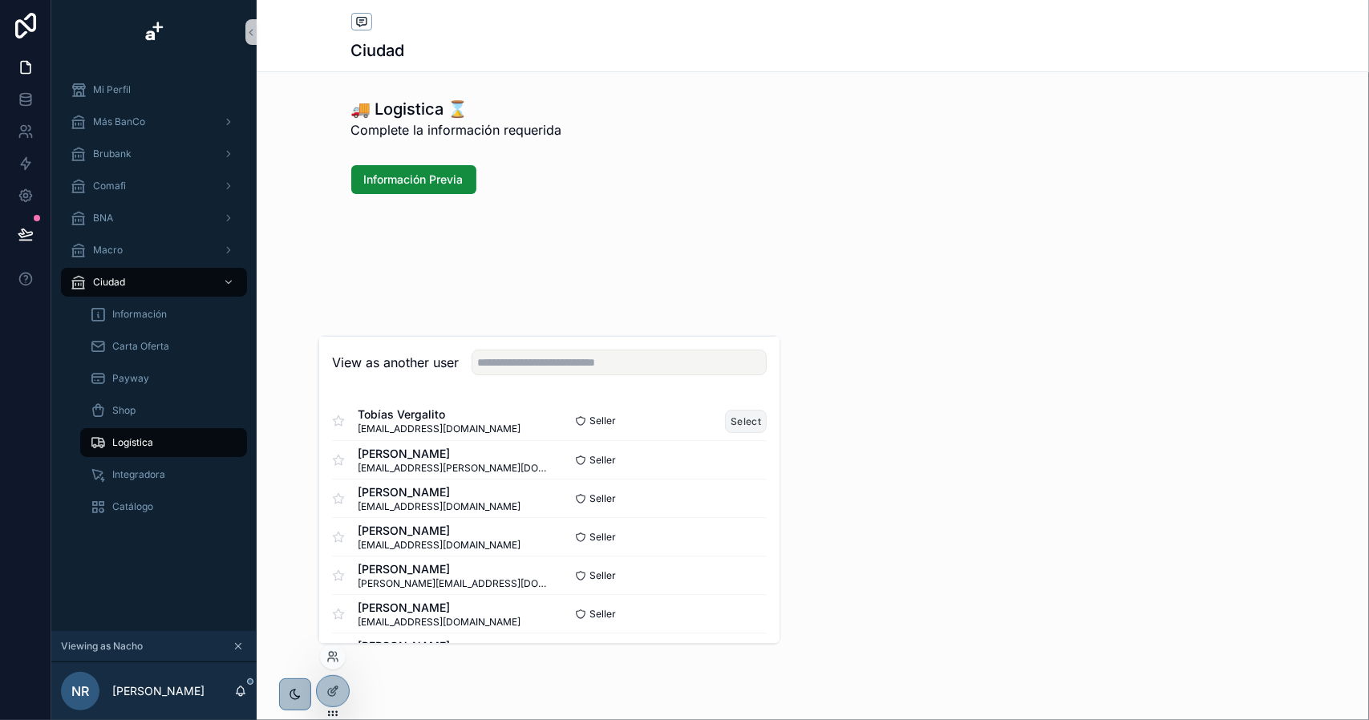
click at [735, 419] on button "Select" at bounding box center [746, 420] width 42 height 23
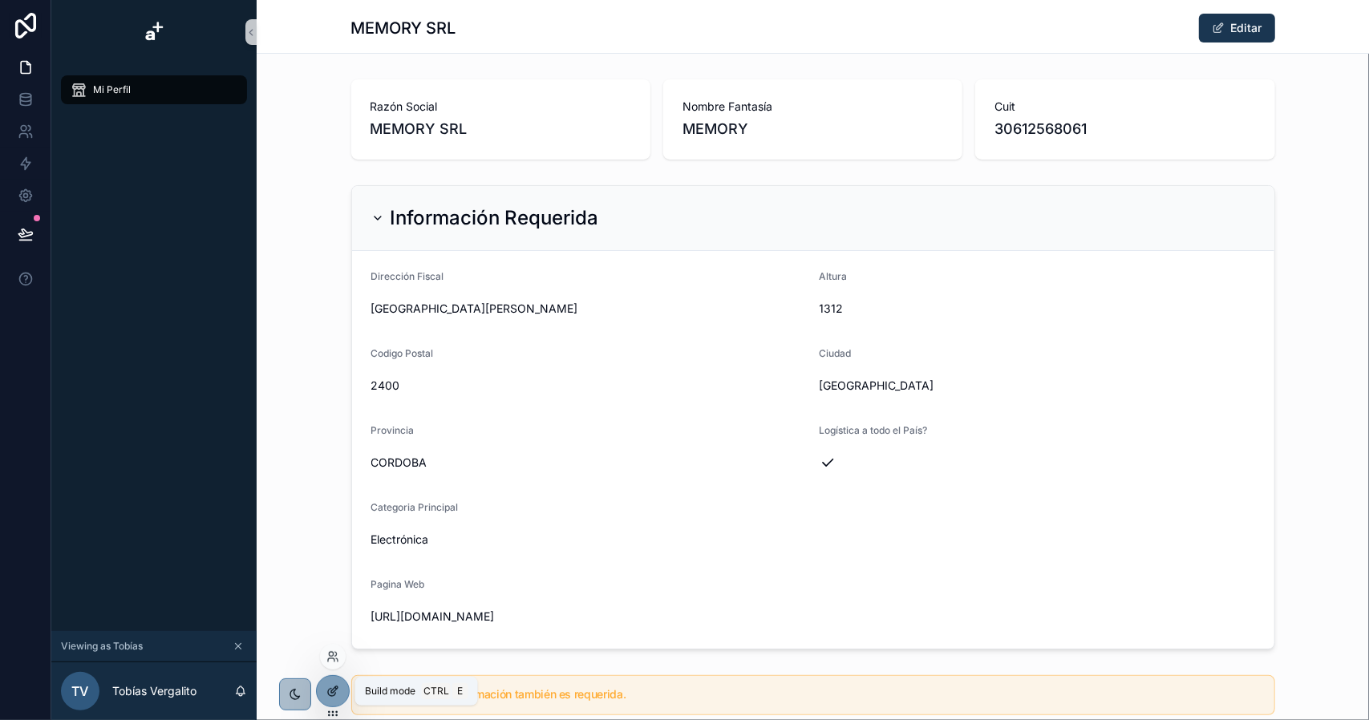
click at [330, 689] on icon at bounding box center [331, 692] width 7 height 7
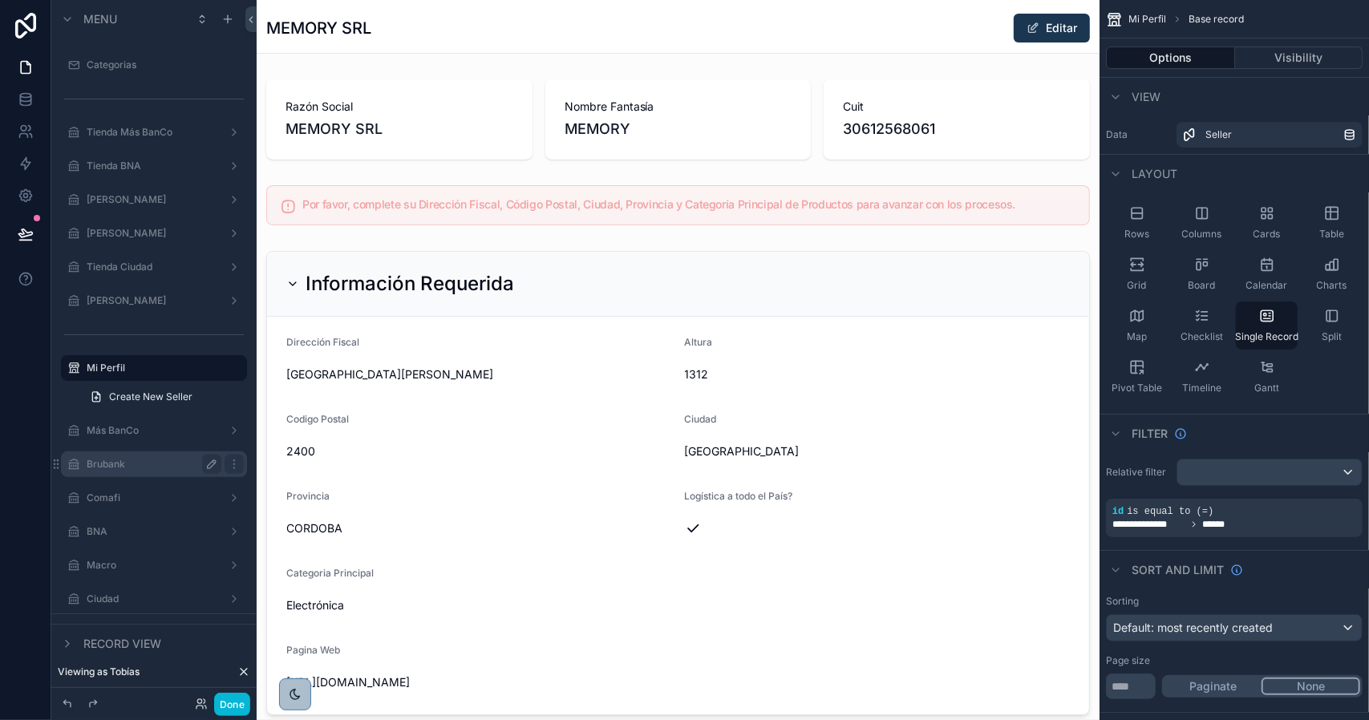
scroll to position [228, 0]
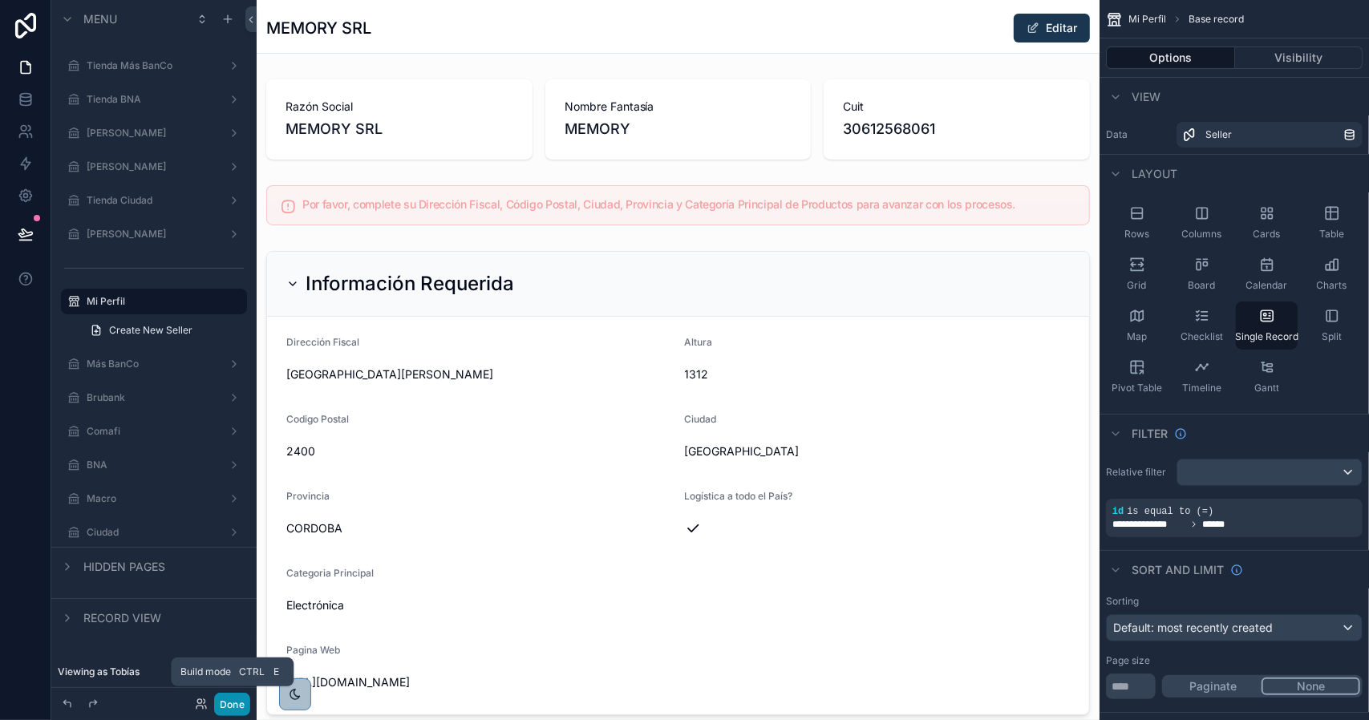
click at [229, 707] on button "Done" at bounding box center [232, 704] width 36 height 23
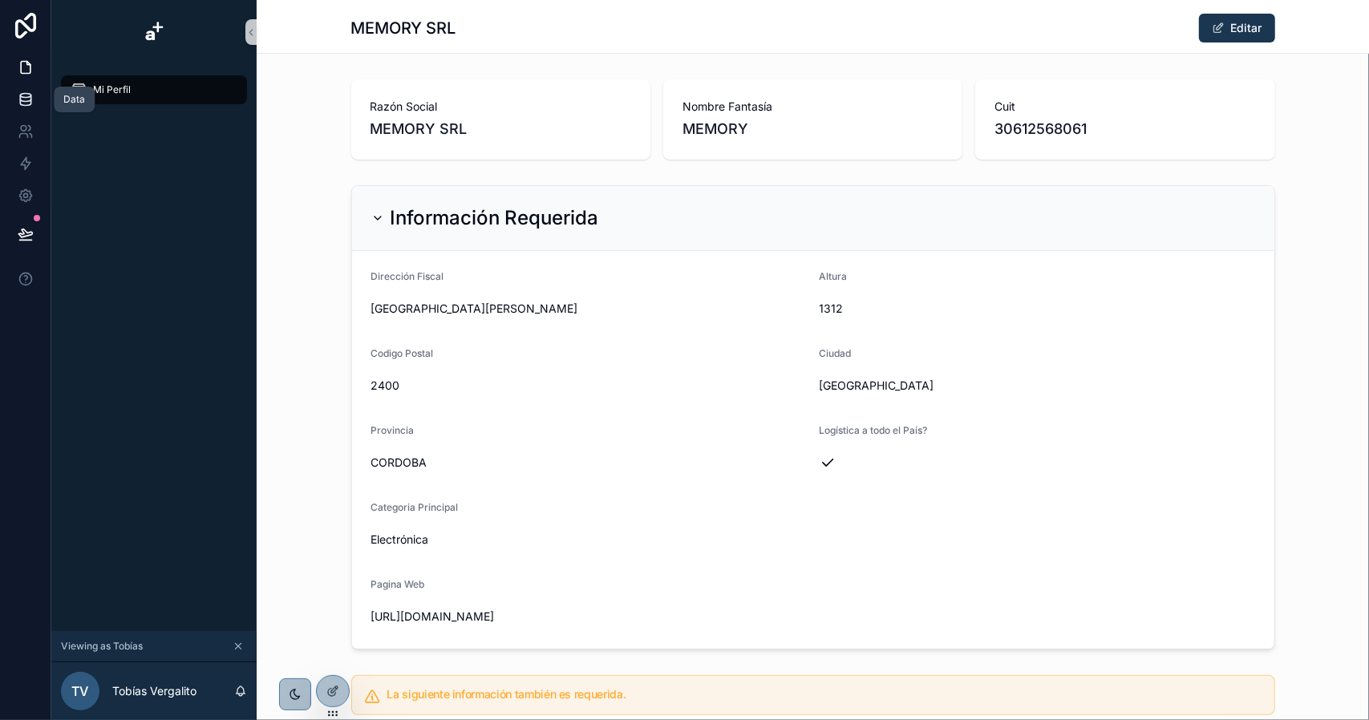
click at [40, 103] on link at bounding box center [25, 99] width 51 height 32
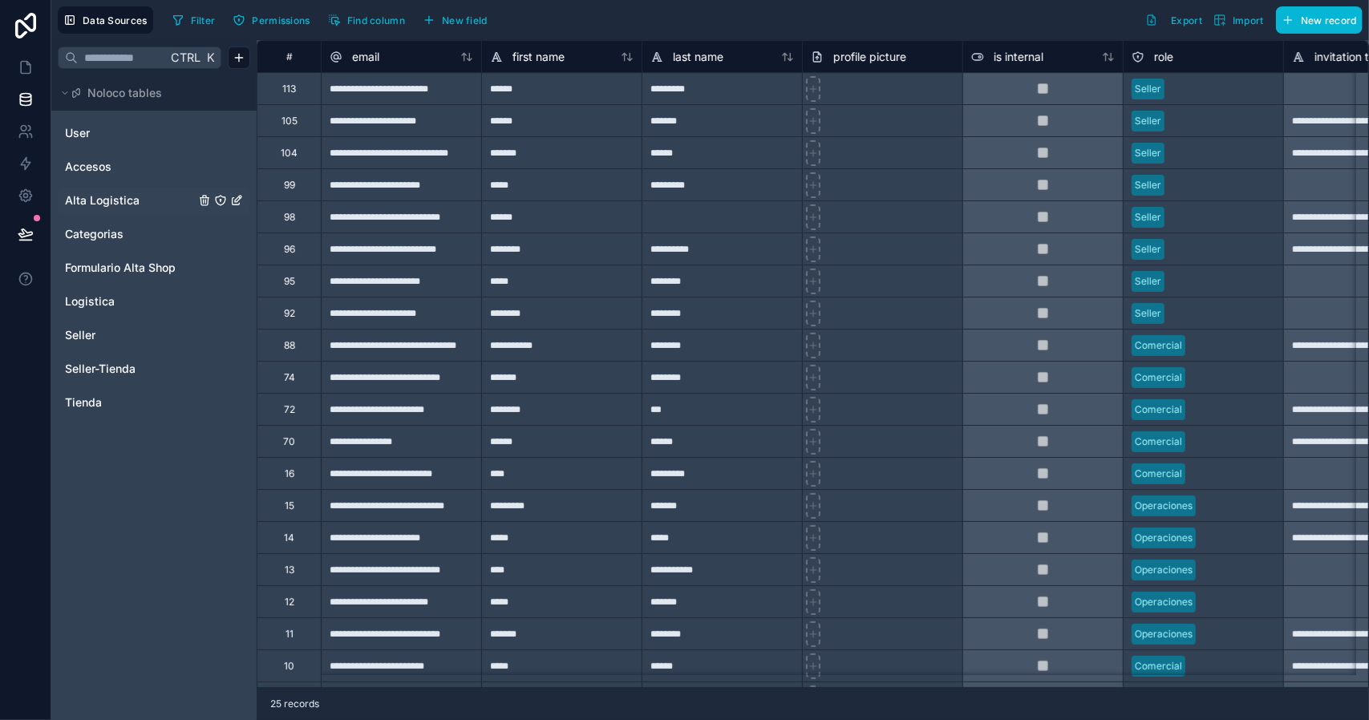
click at [111, 205] on span "Alta Logistica" at bounding box center [102, 200] width 75 height 16
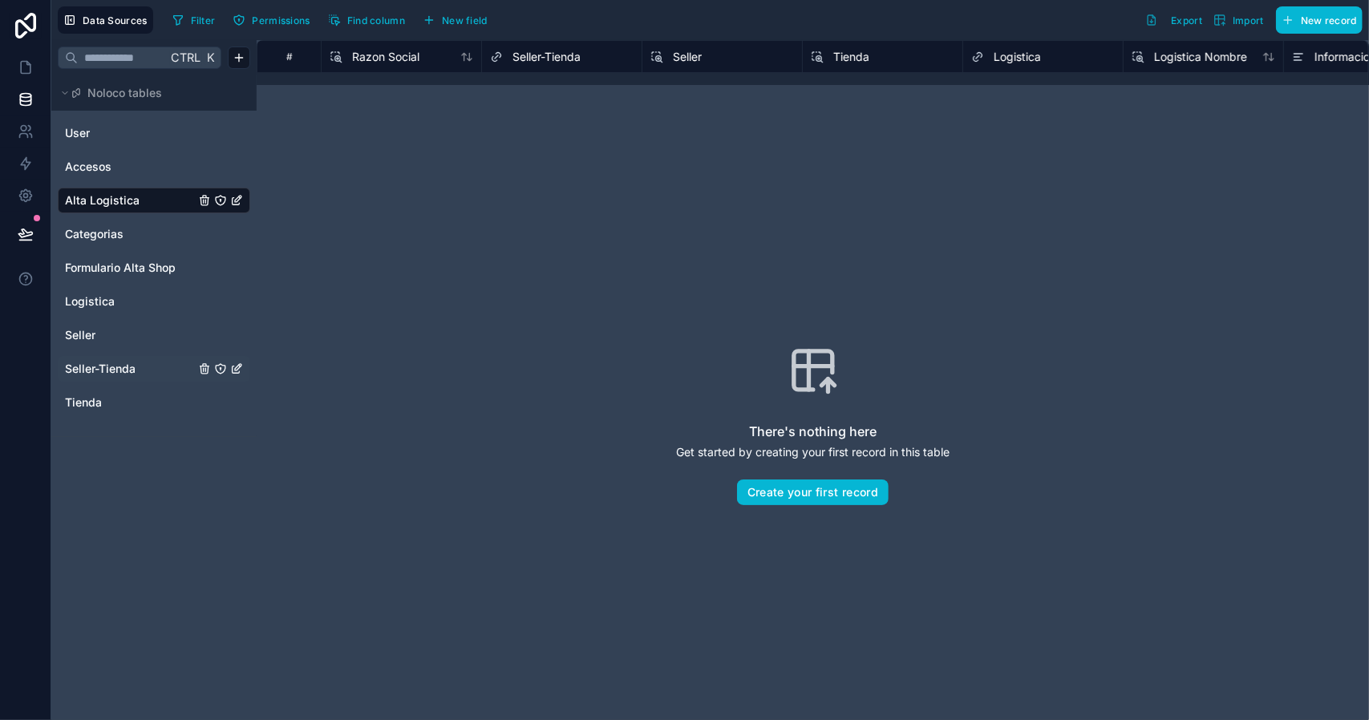
click at [98, 369] on span "Seller-Tienda" at bounding box center [100, 369] width 71 height 16
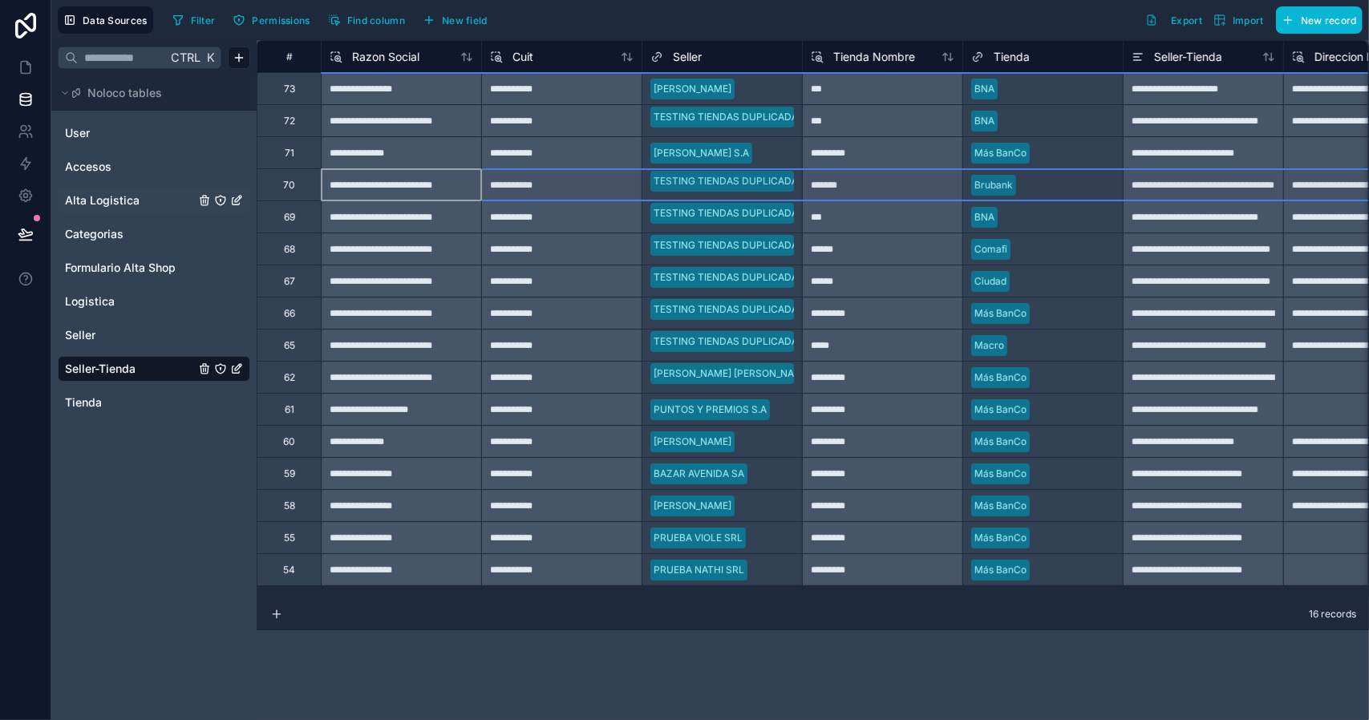
click at [294, 184] on div "70" at bounding box center [289, 185] width 12 height 13
click at [340, 248] on div "Delete row" at bounding box center [336, 251] width 82 height 18
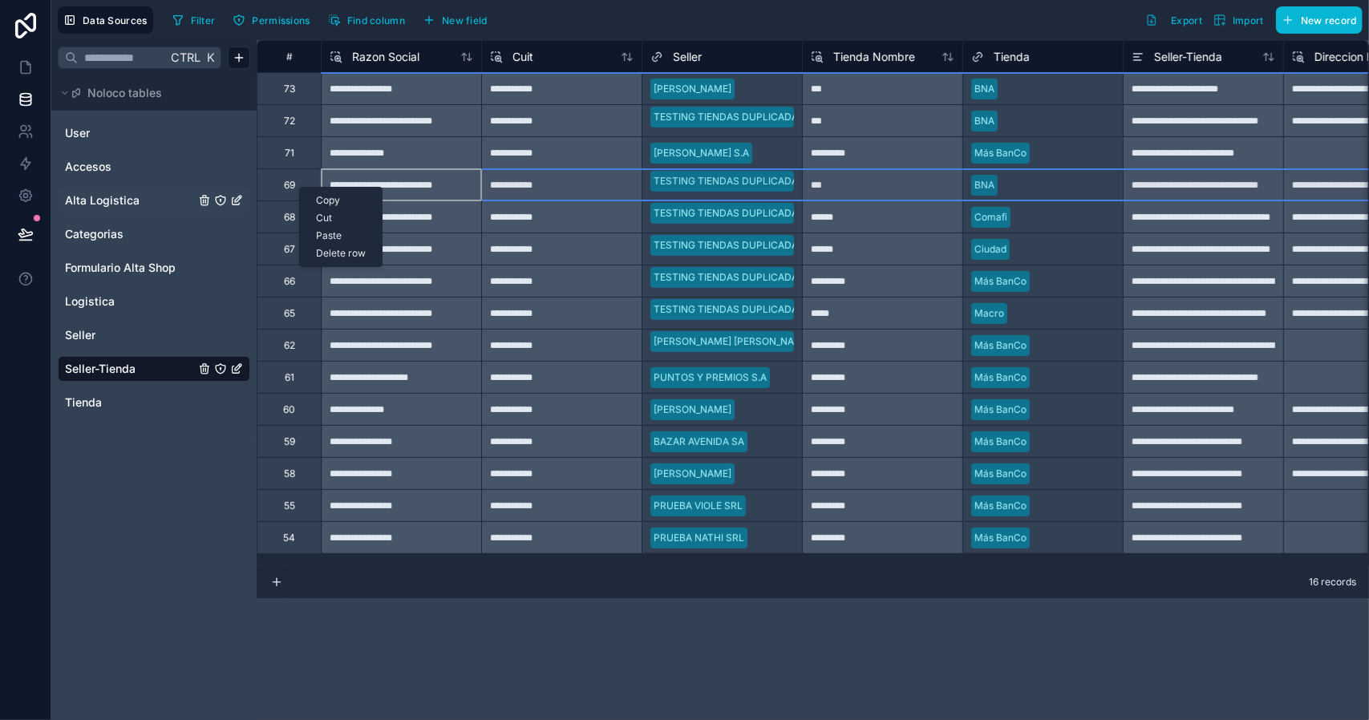
click at [326, 258] on div "Delete row" at bounding box center [341, 254] width 82 height 18
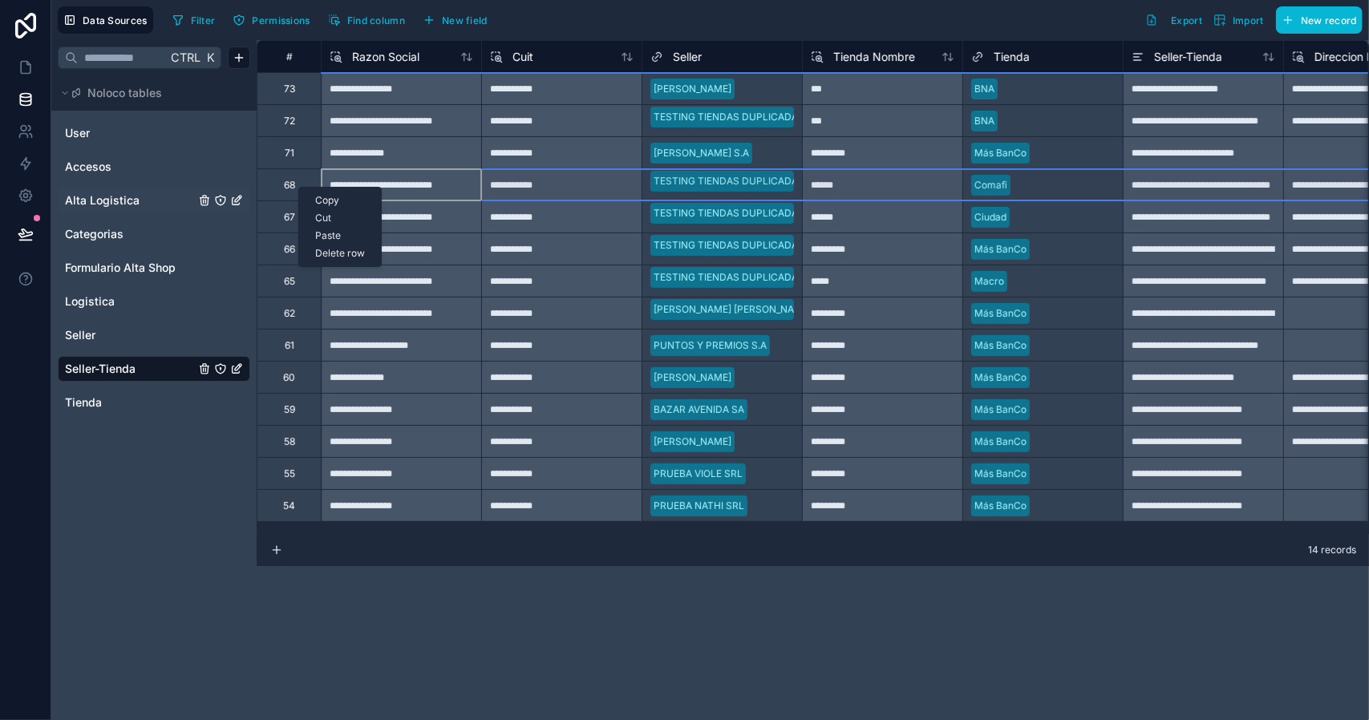
click at [328, 252] on div "Delete row" at bounding box center [340, 254] width 82 height 18
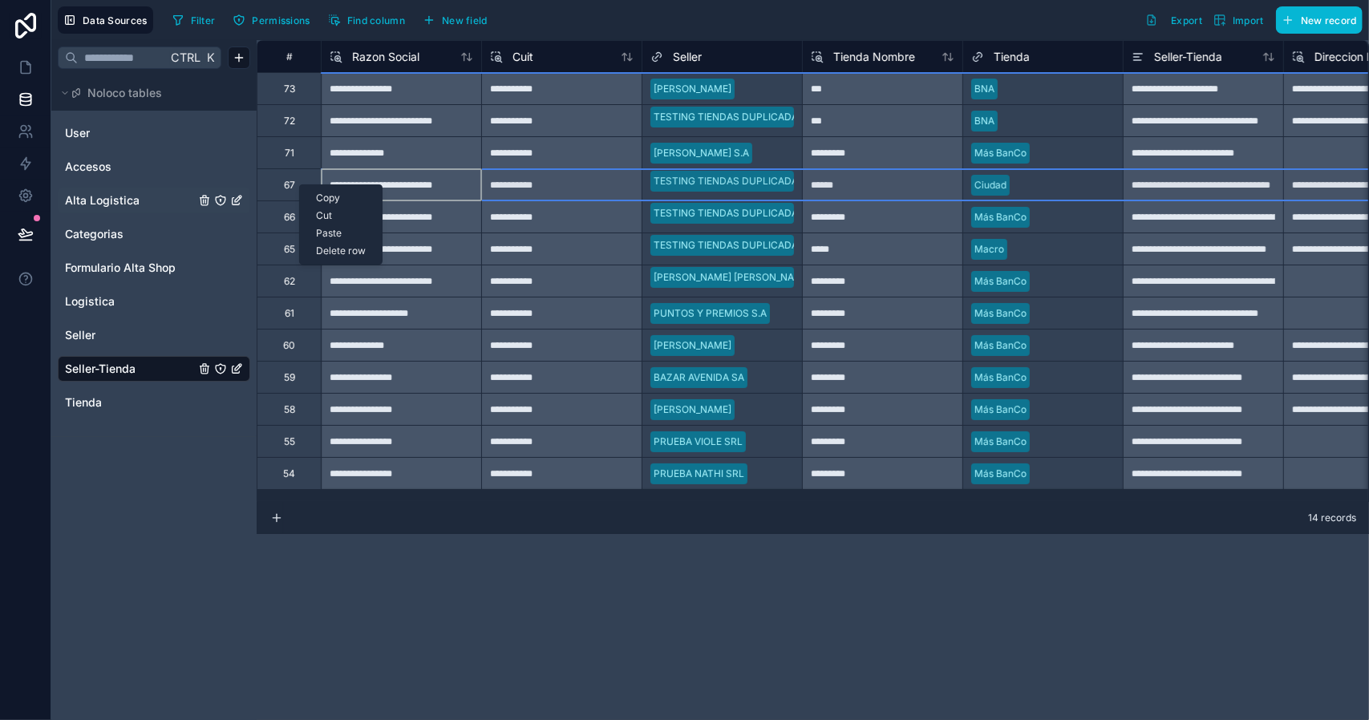
click at [339, 254] on div "Delete row" at bounding box center [341, 251] width 82 height 18
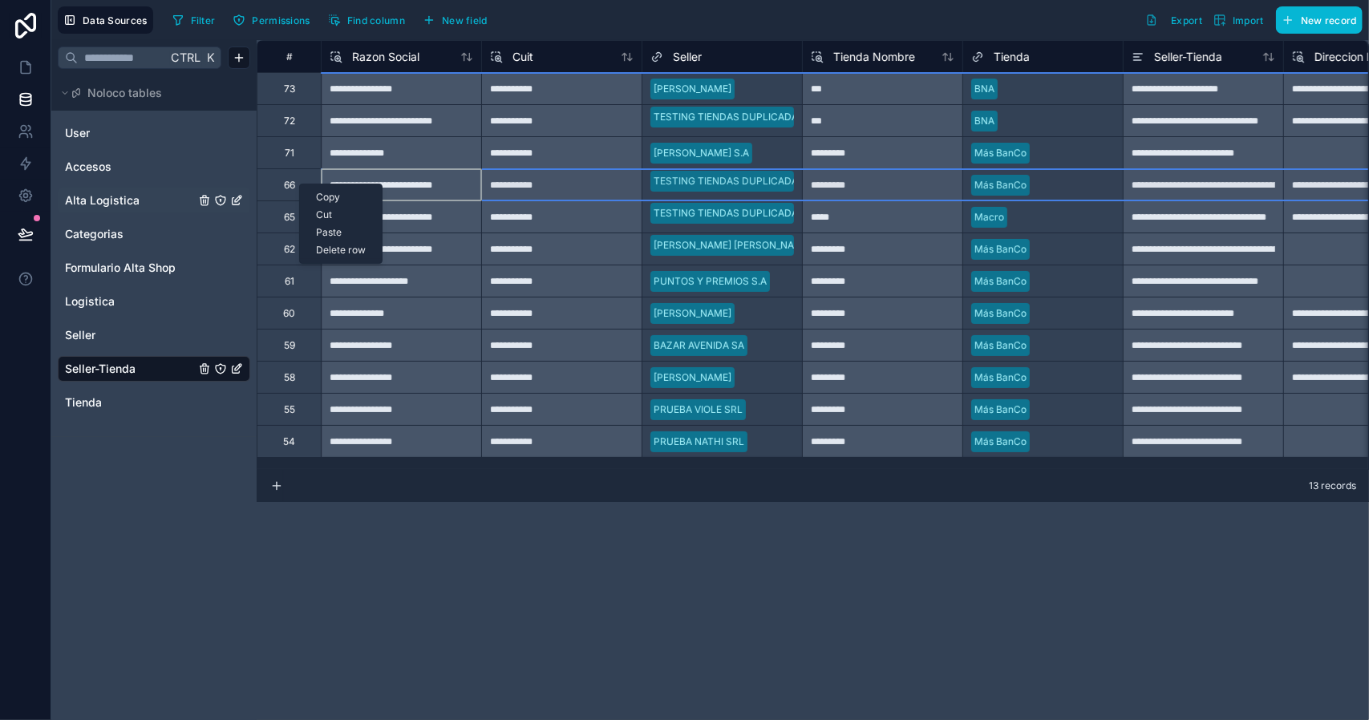
click at [337, 249] on div "Delete row" at bounding box center [341, 250] width 82 height 18
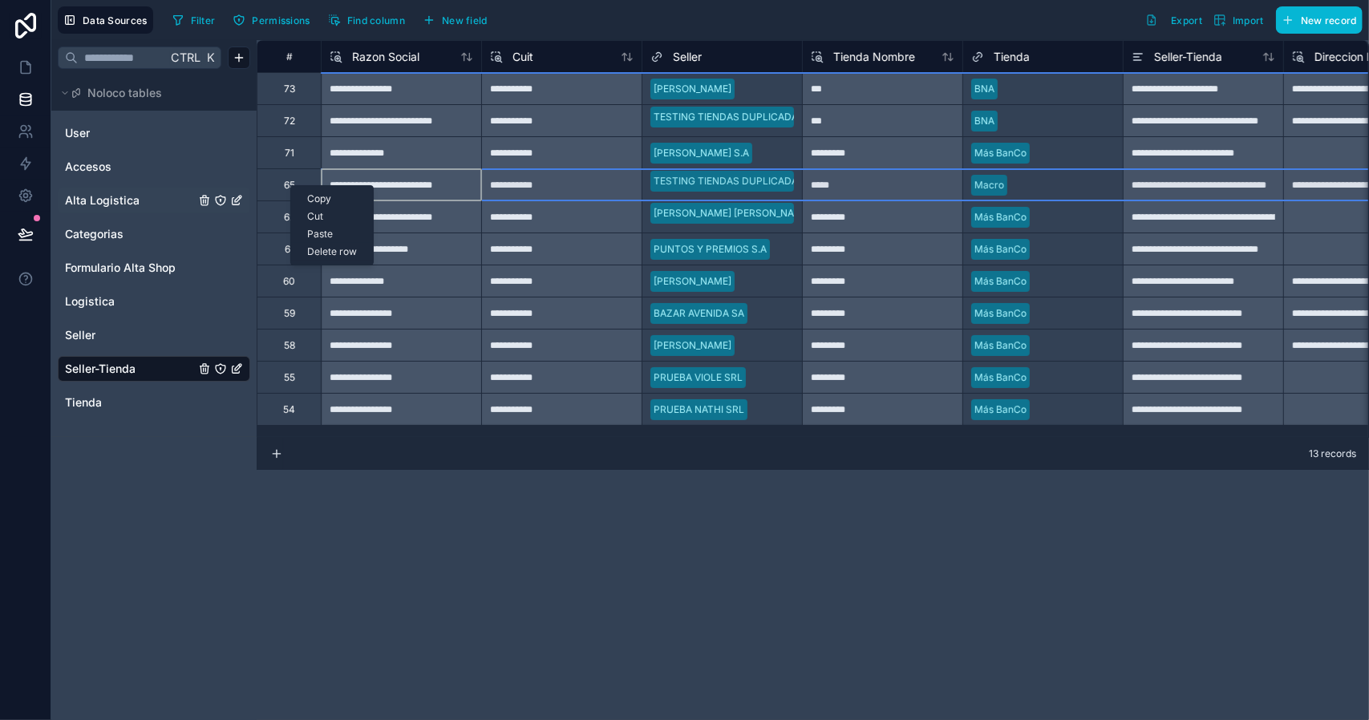
click at [338, 259] on div "Delete row" at bounding box center [332, 252] width 82 height 18
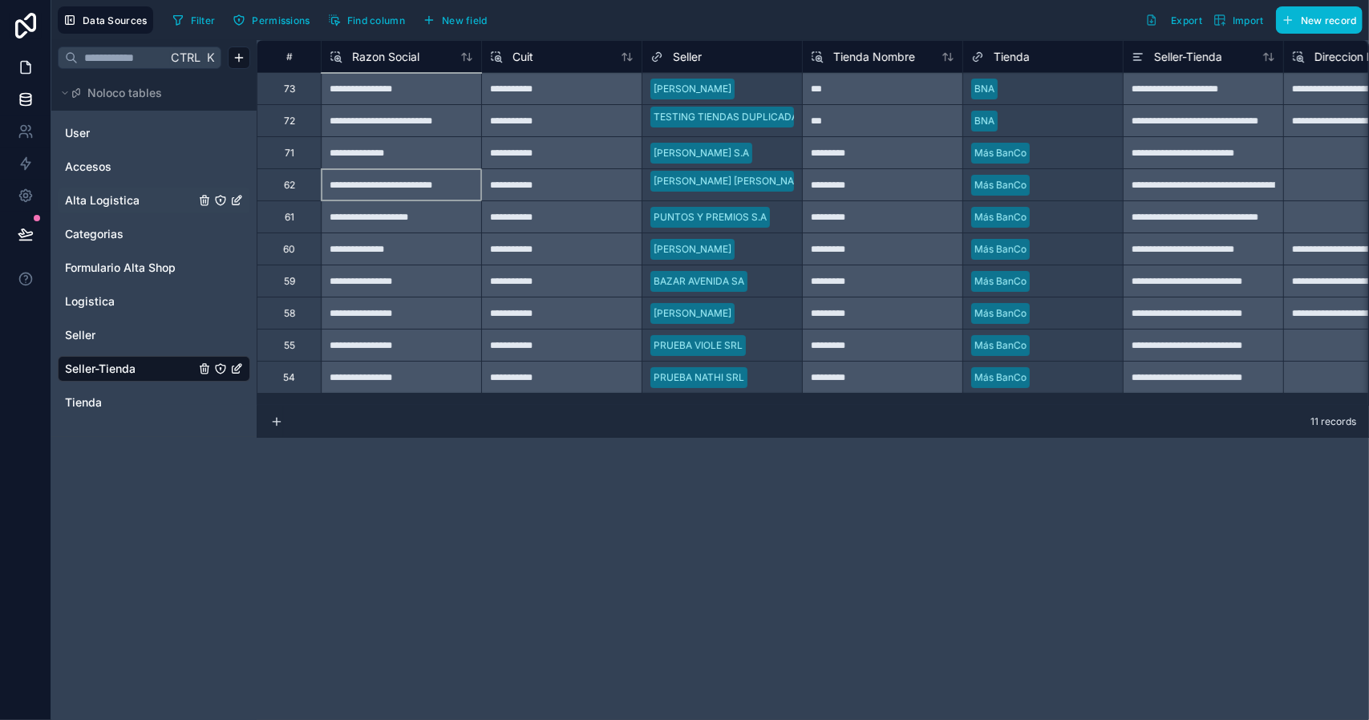
click at [26, 66] on icon at bounding box center [26, 67] width 16 height 16
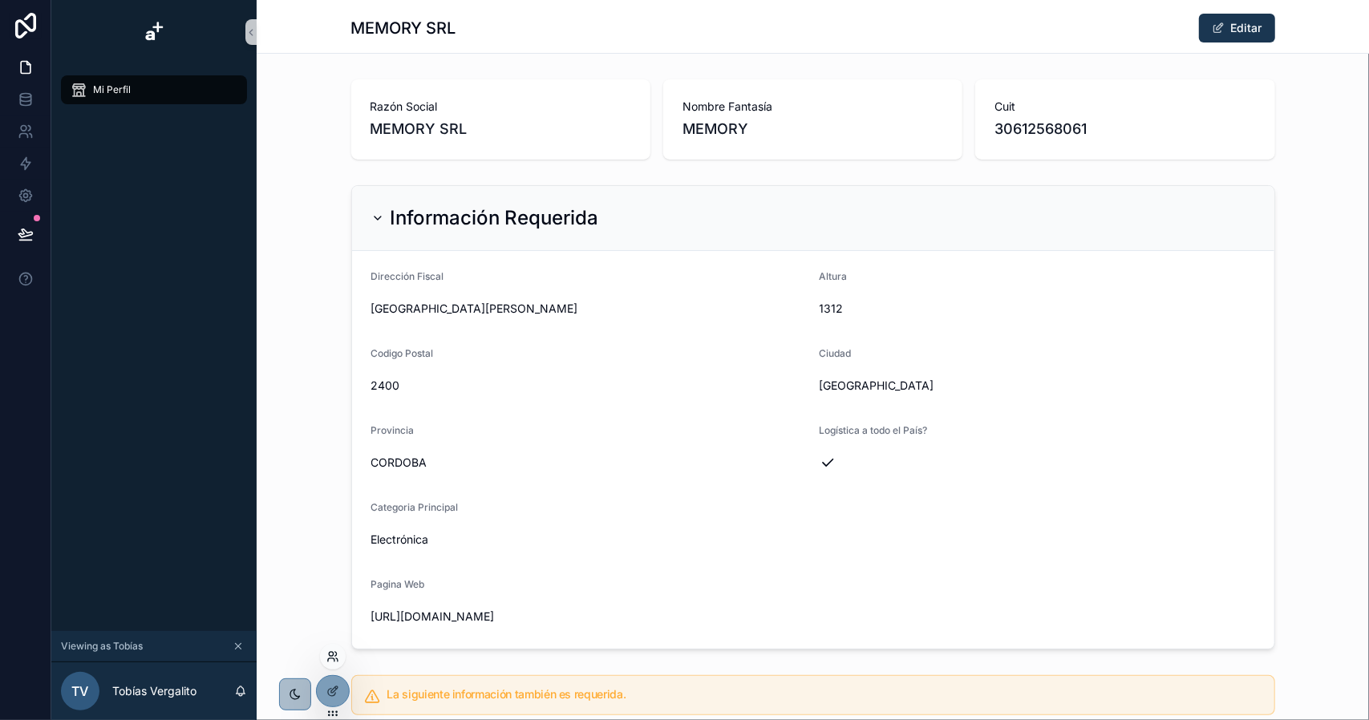
click at [335, 656] on icon at bounding box center [336, 654] width 2 height 4
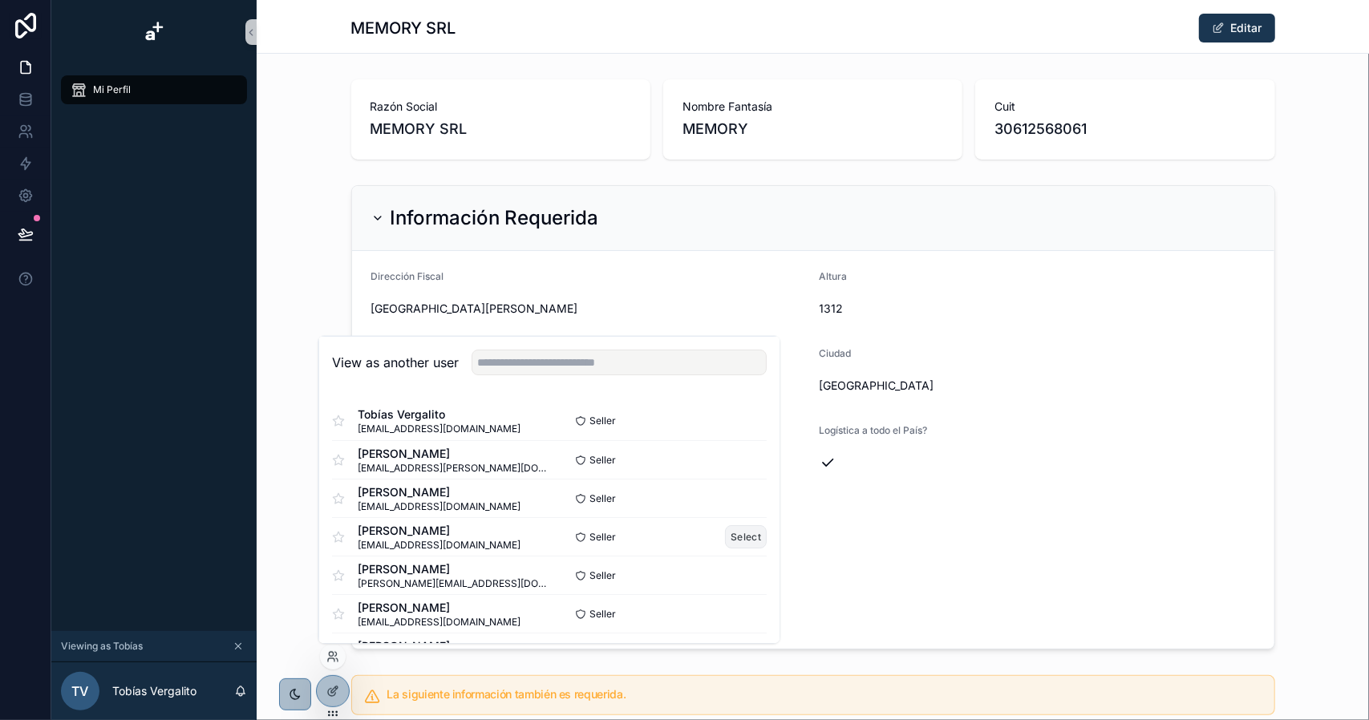
click at [729, 538] on button "Select" at bounding box center [746, 536] width 42 height 23
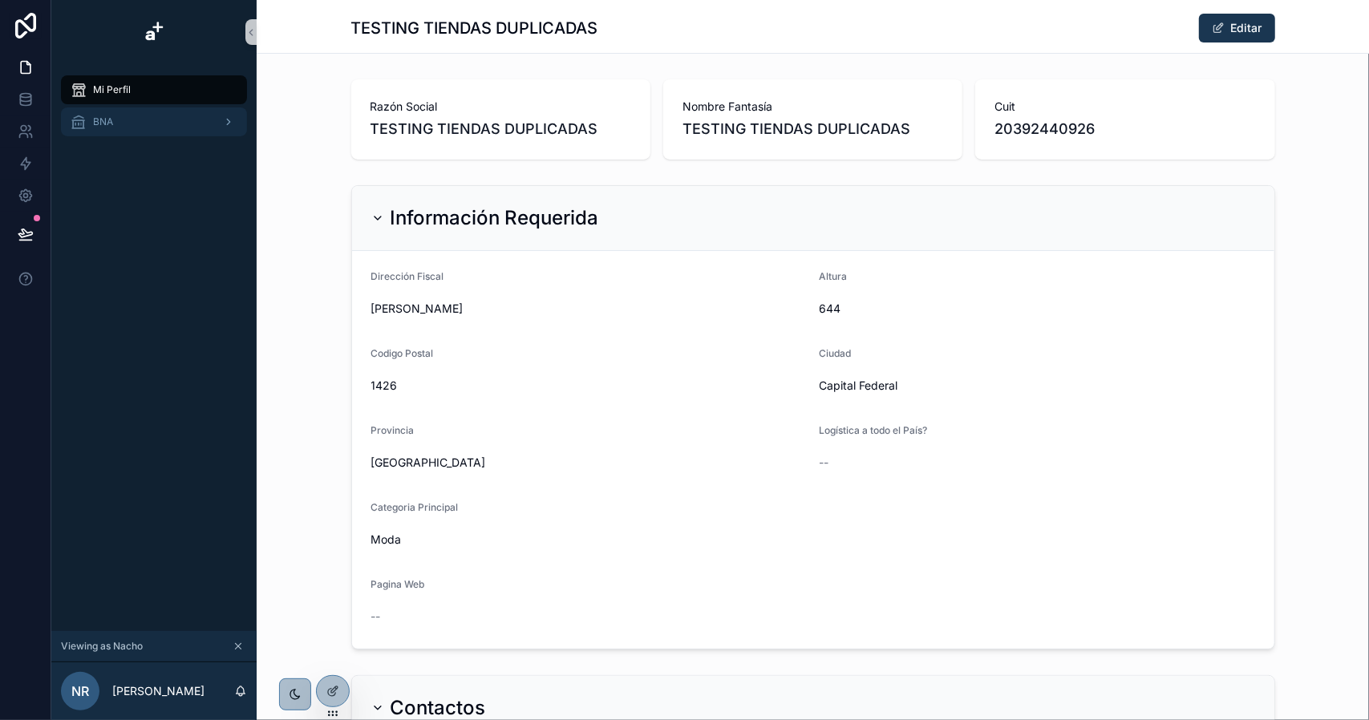
click at [146, 126] on div "BNA" at bounding box center [154, 122] width 167 height 26
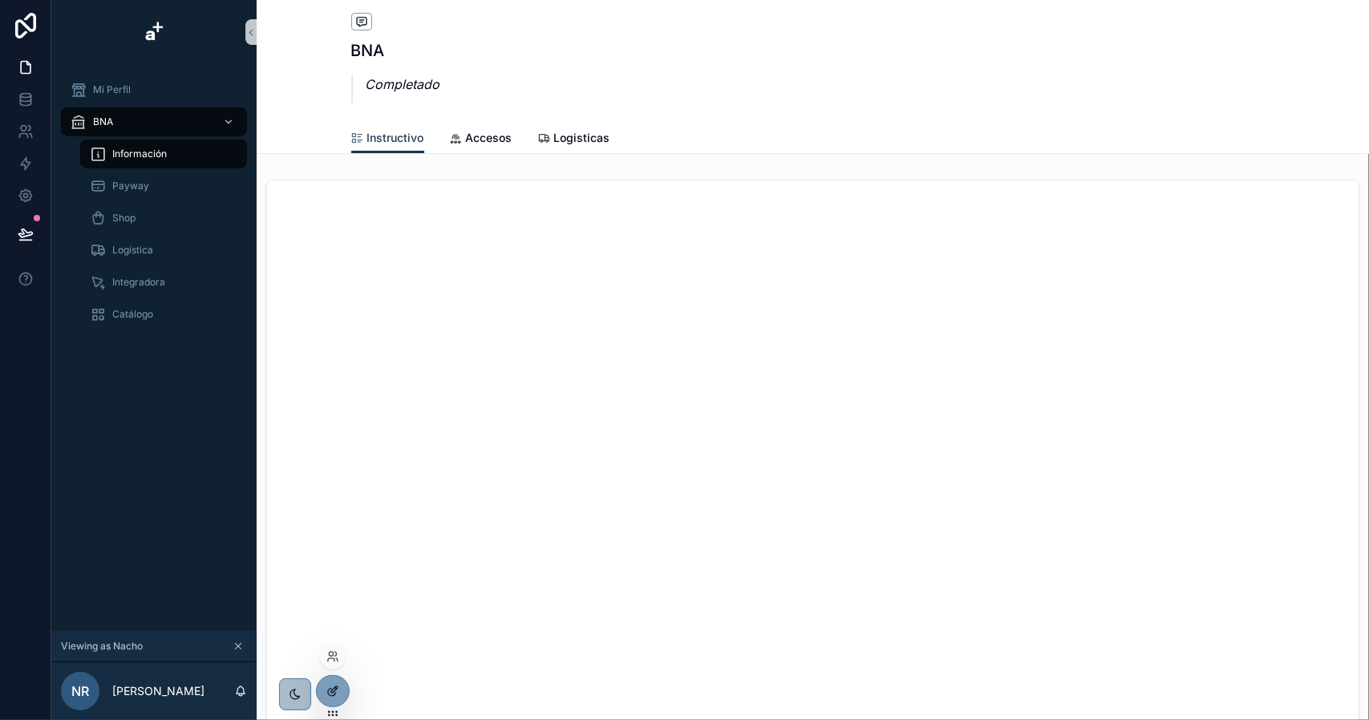
click at [331, 690] on icon at bounding box center [334, 689] width 6 height 6
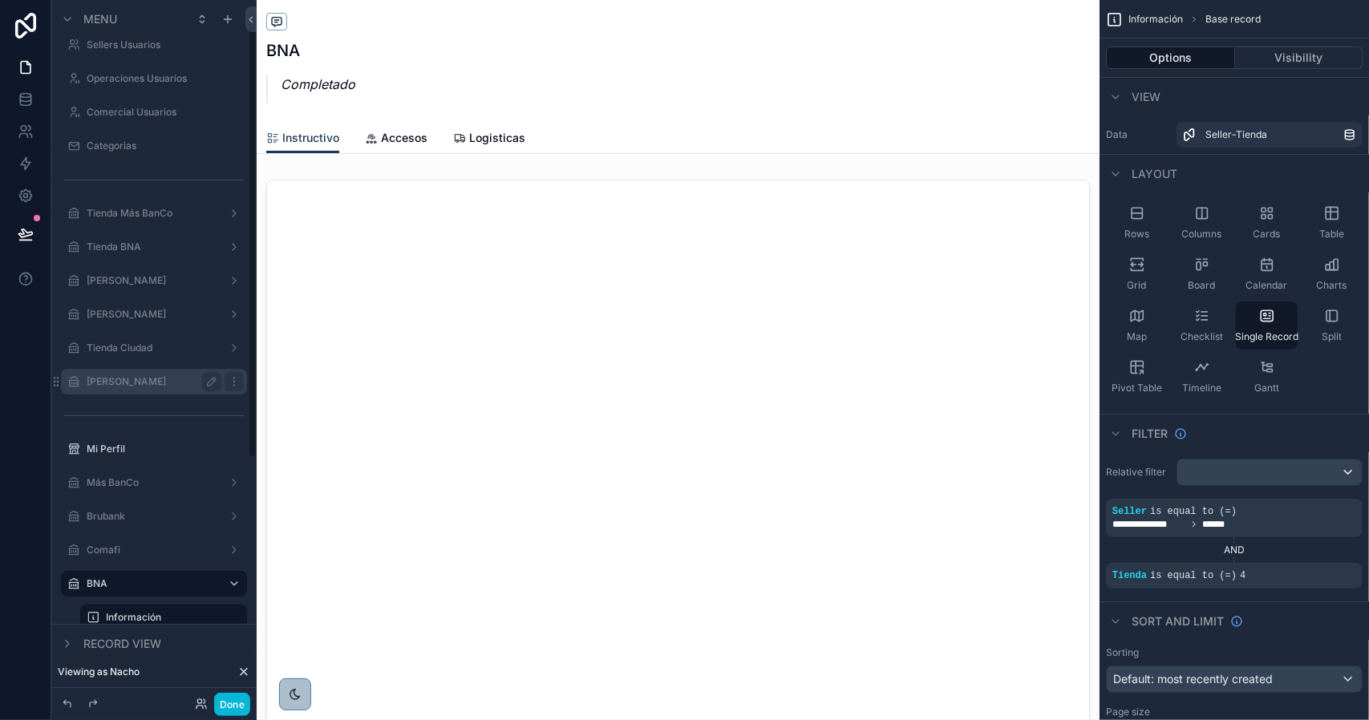
scroll to position [321, 0]
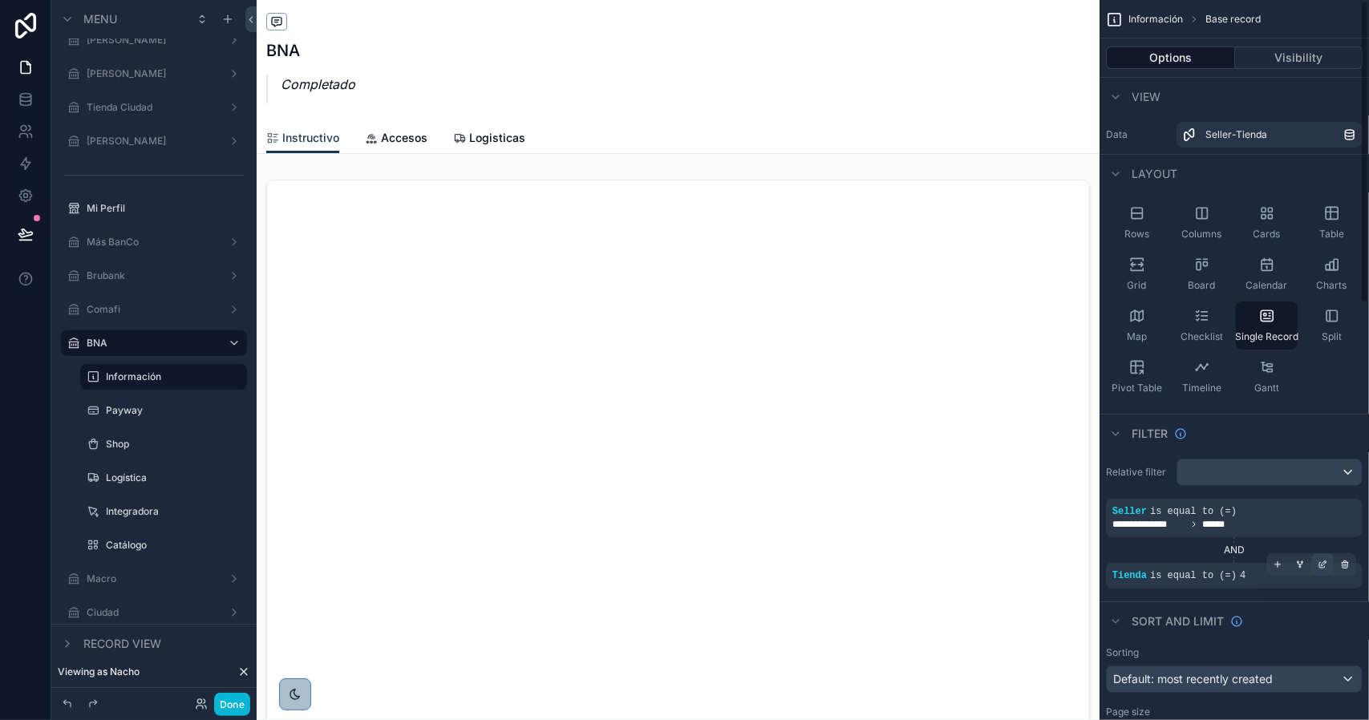
click at [1326, 565] on icon "scrollable content" at bounding box center [1323, 565] width 10 height 10
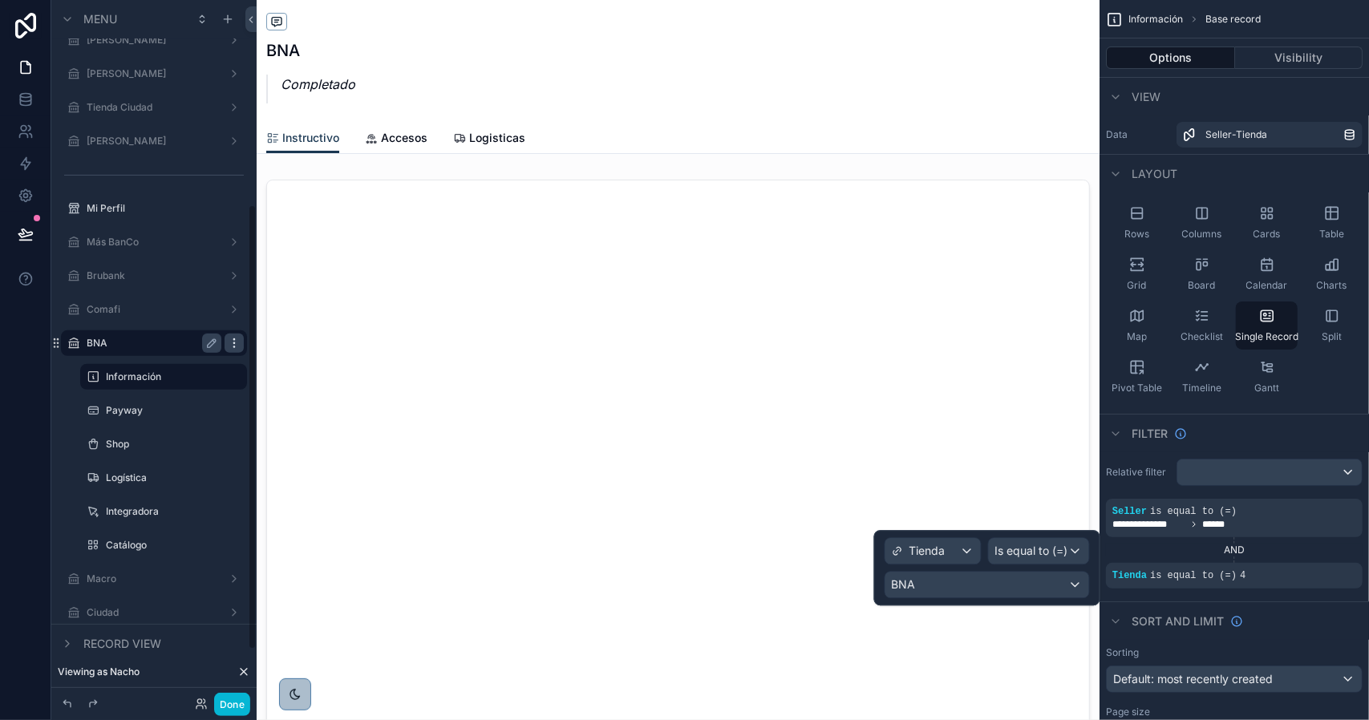
click at [233, 339] on icon "scrollable content" at bounding box center [234, 343] width 13 height 13
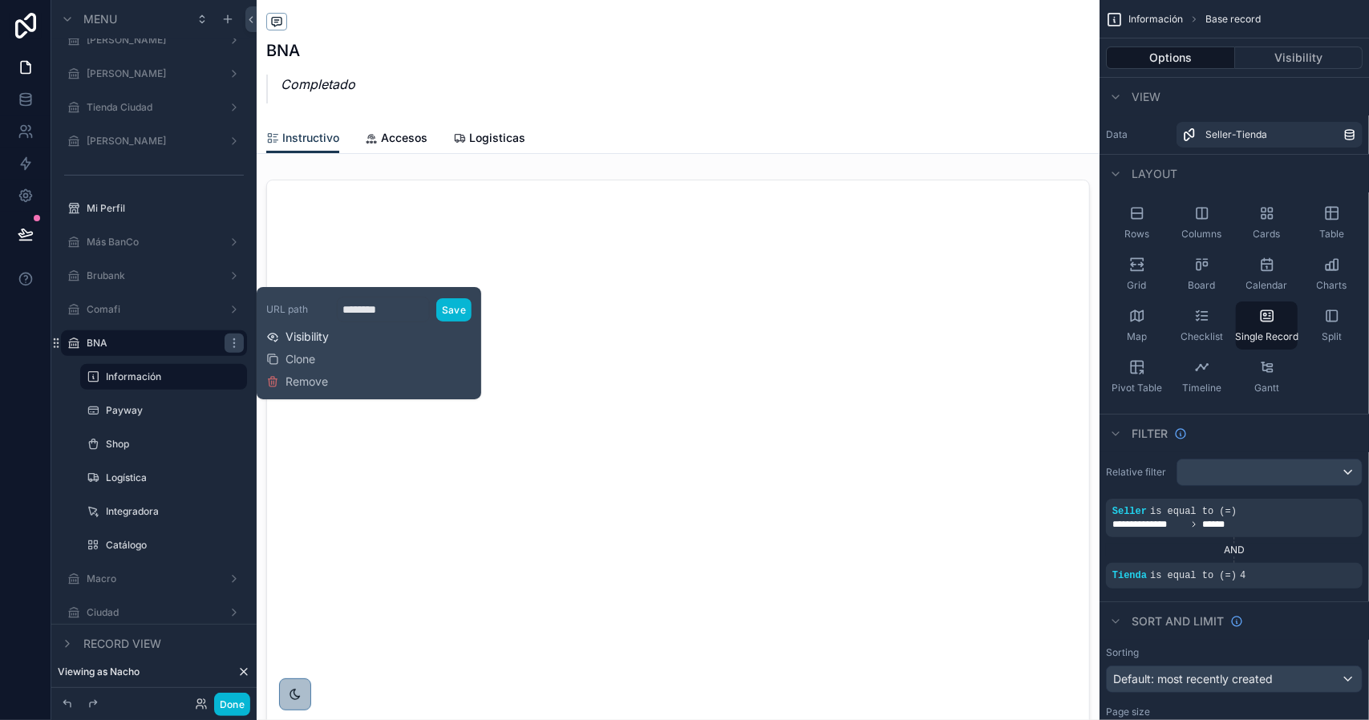
click at [316, 338] on span "Visibility" at bounding box center [306, 337] width 43 height 16
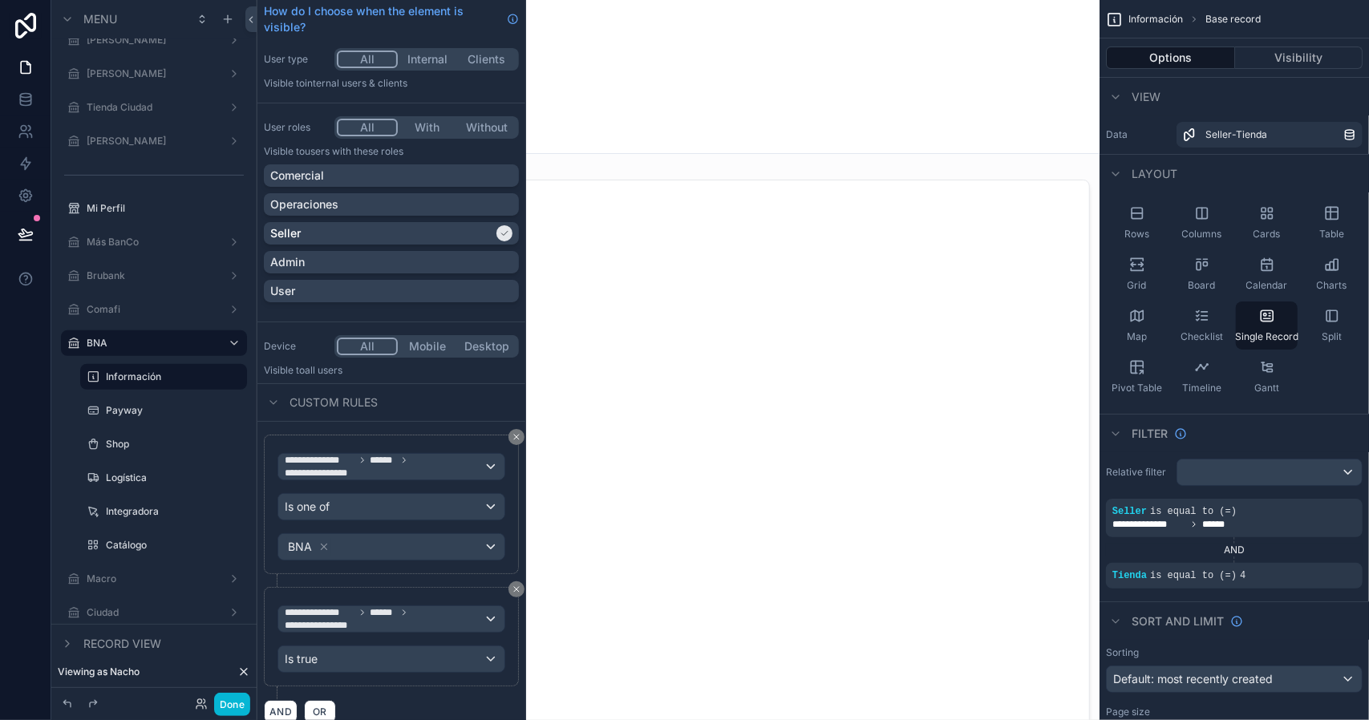
scroll to position [51, 0]
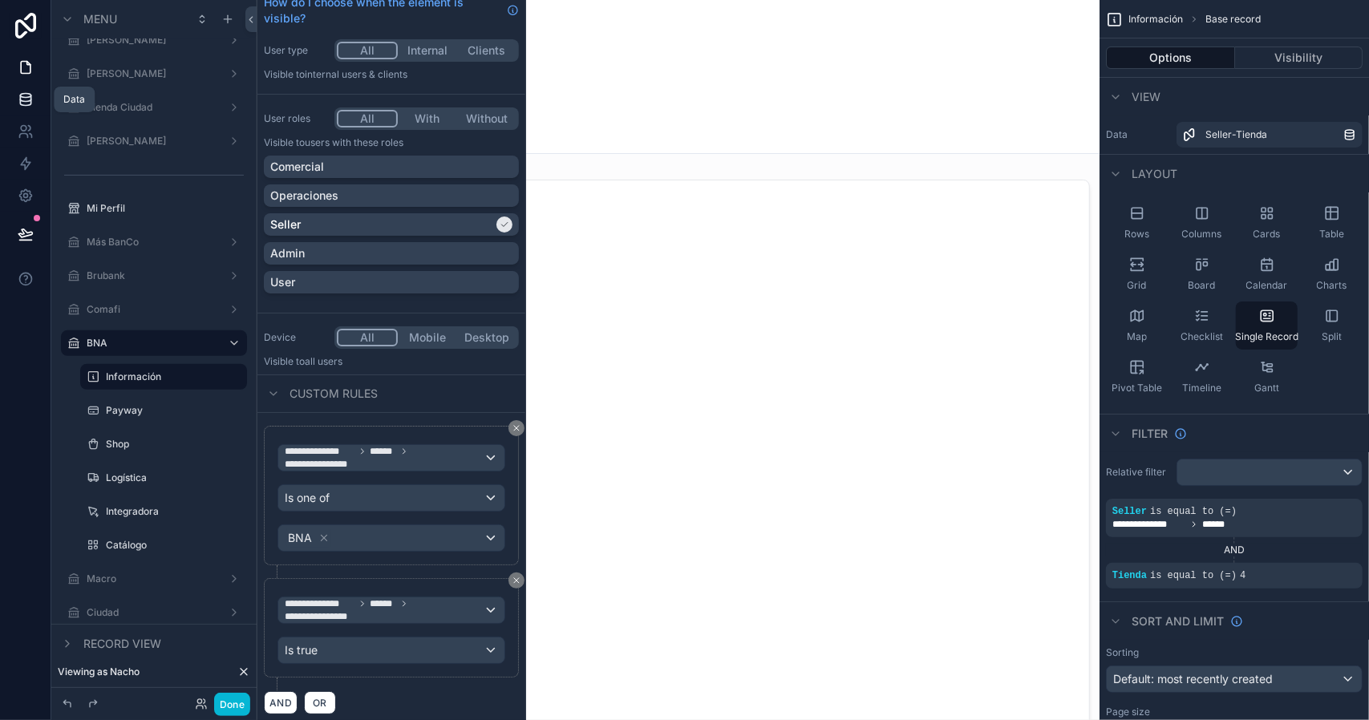
click at [26, 103] on icon at bounding box center [26, 99] width 16 height 16
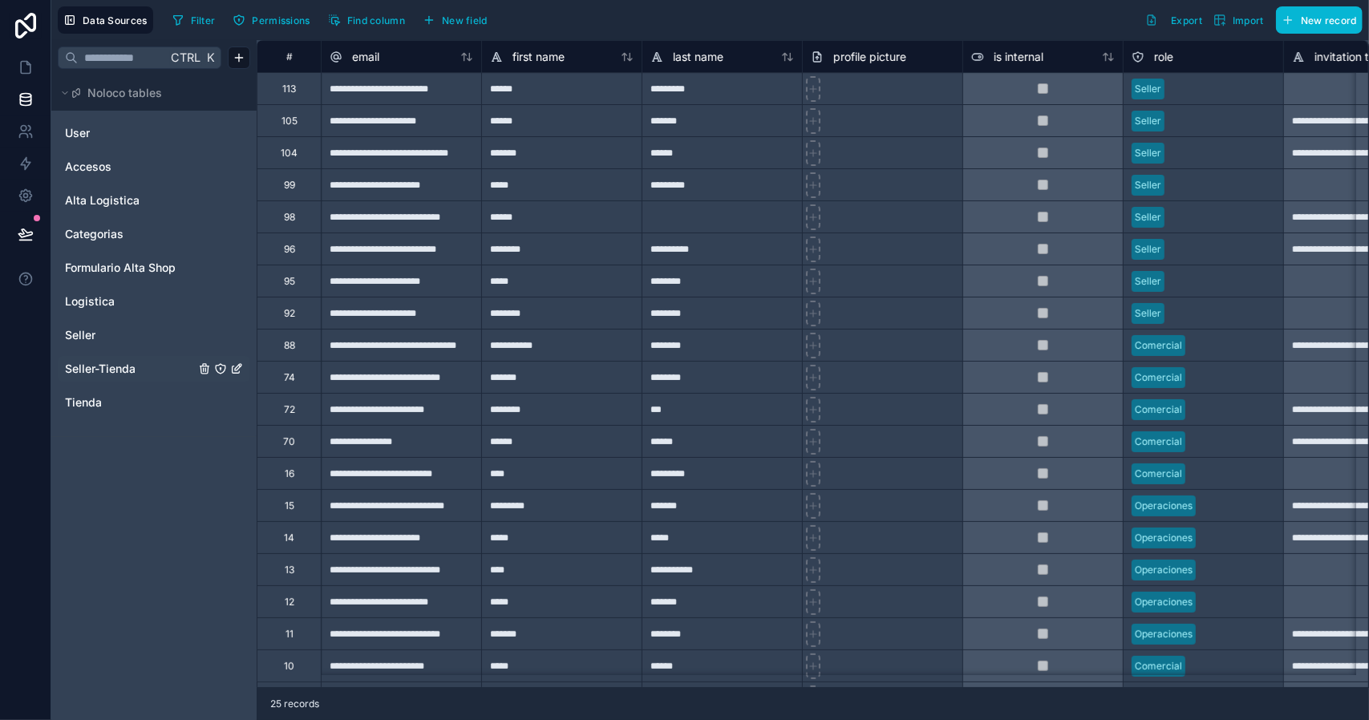
click at [106, 364] on span "Seller-Tienda" at bounding box center [100, 369] width 71 height 16
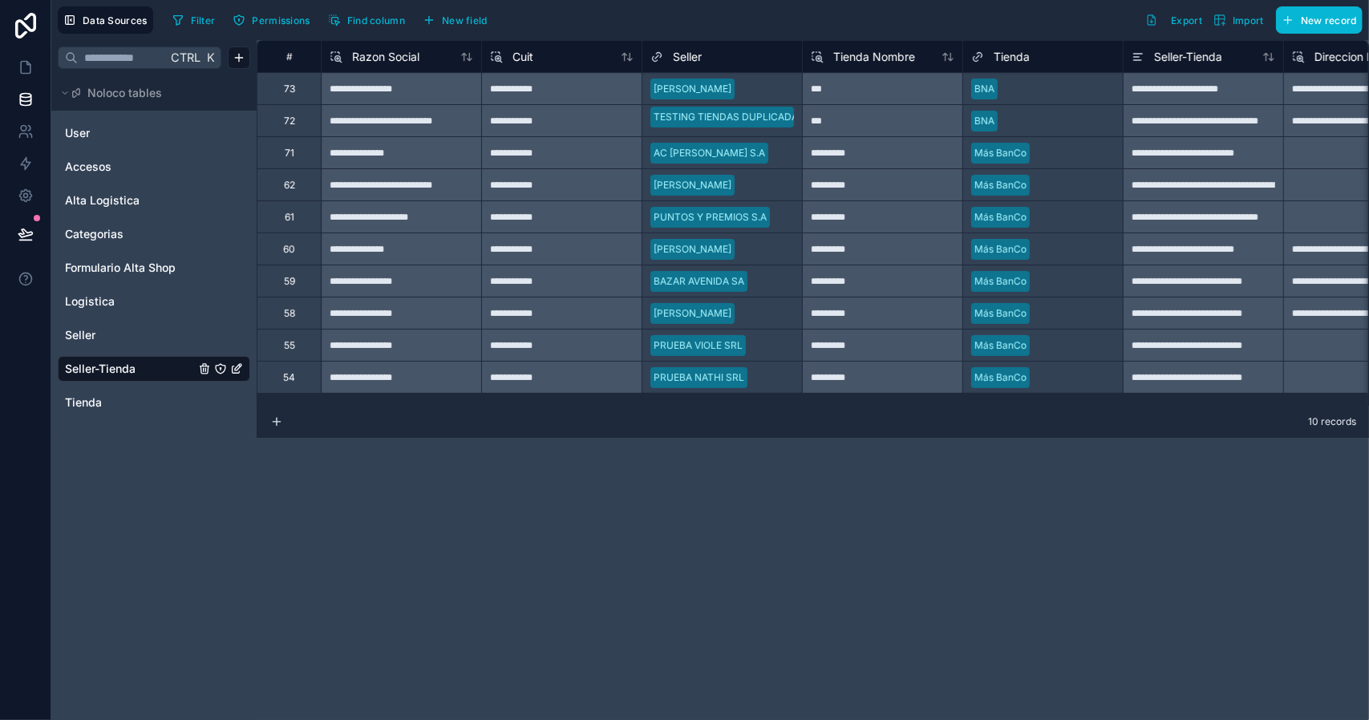
click at [294, 124] on div "72" at bounding box center [289, 121] width 11 height 13
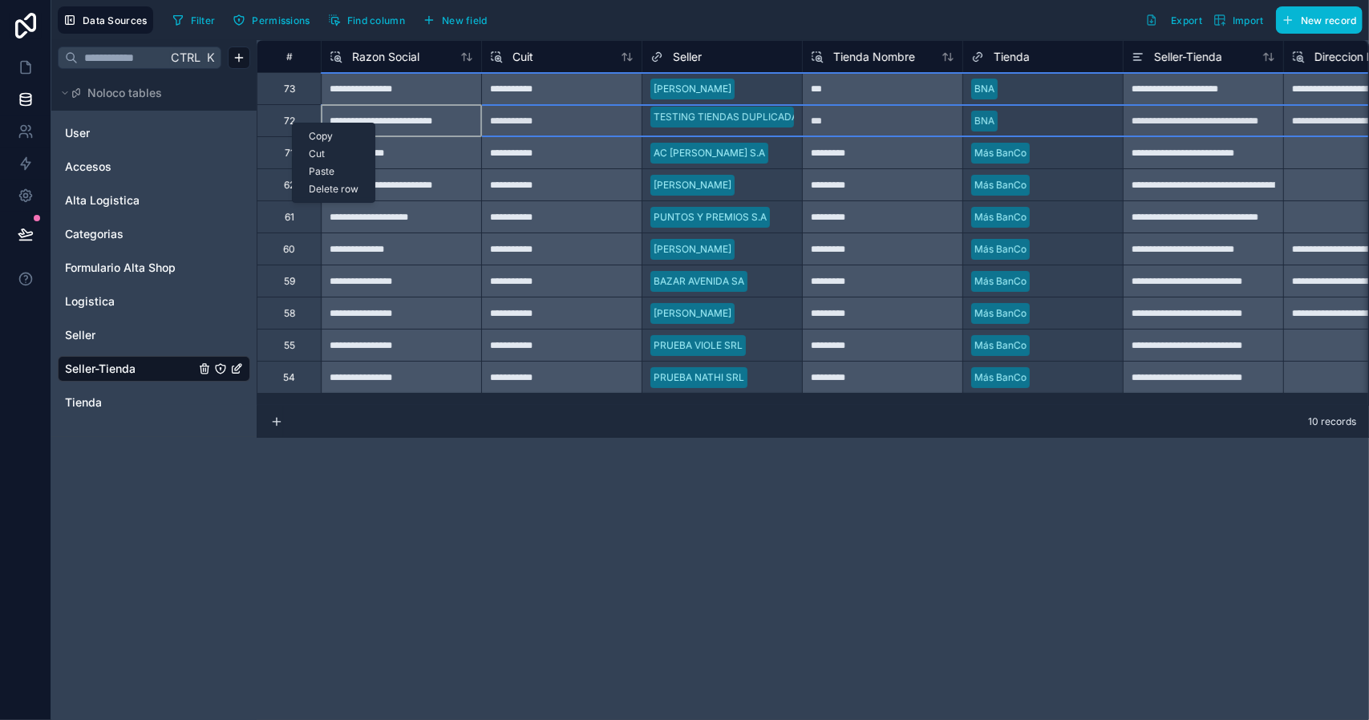
click at [333, 188] on div "Delete row" at bounding box center [334, 189] width 82 height 18
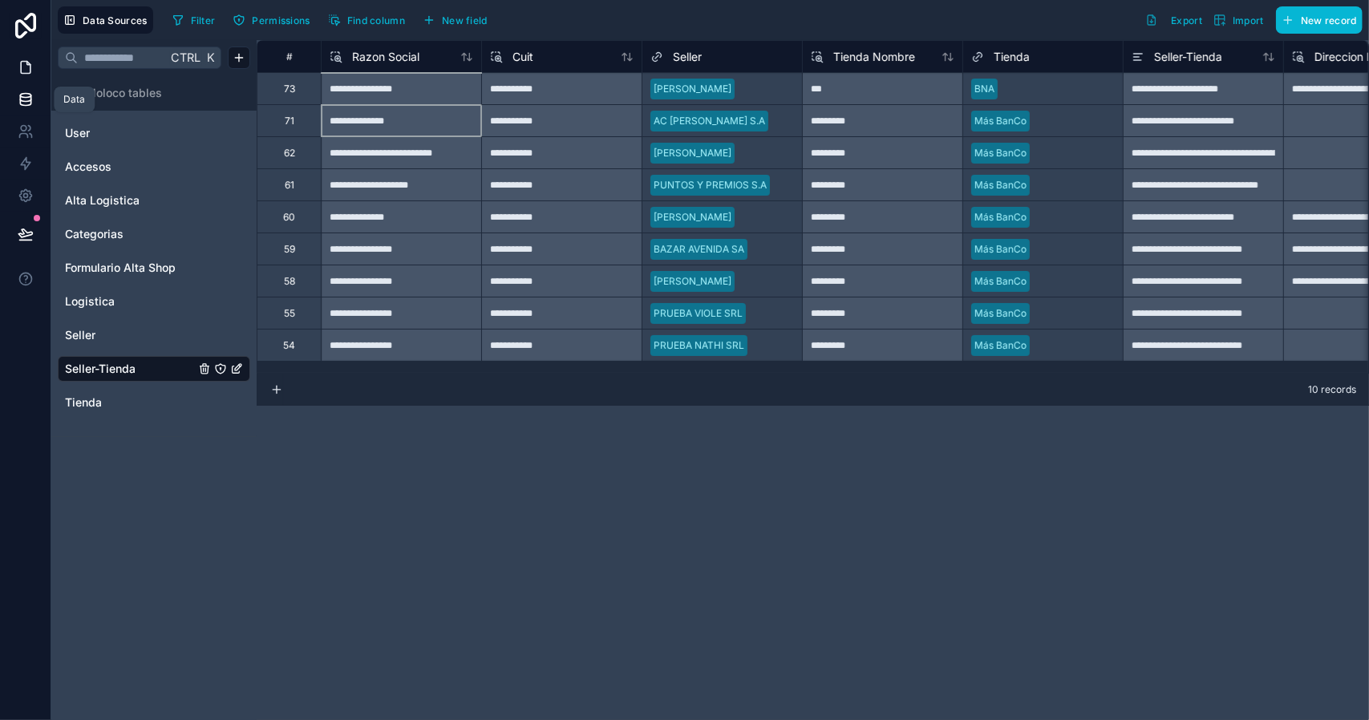
click at [26, 70] on icon at bounding box center [26, 67] width 16 height 16
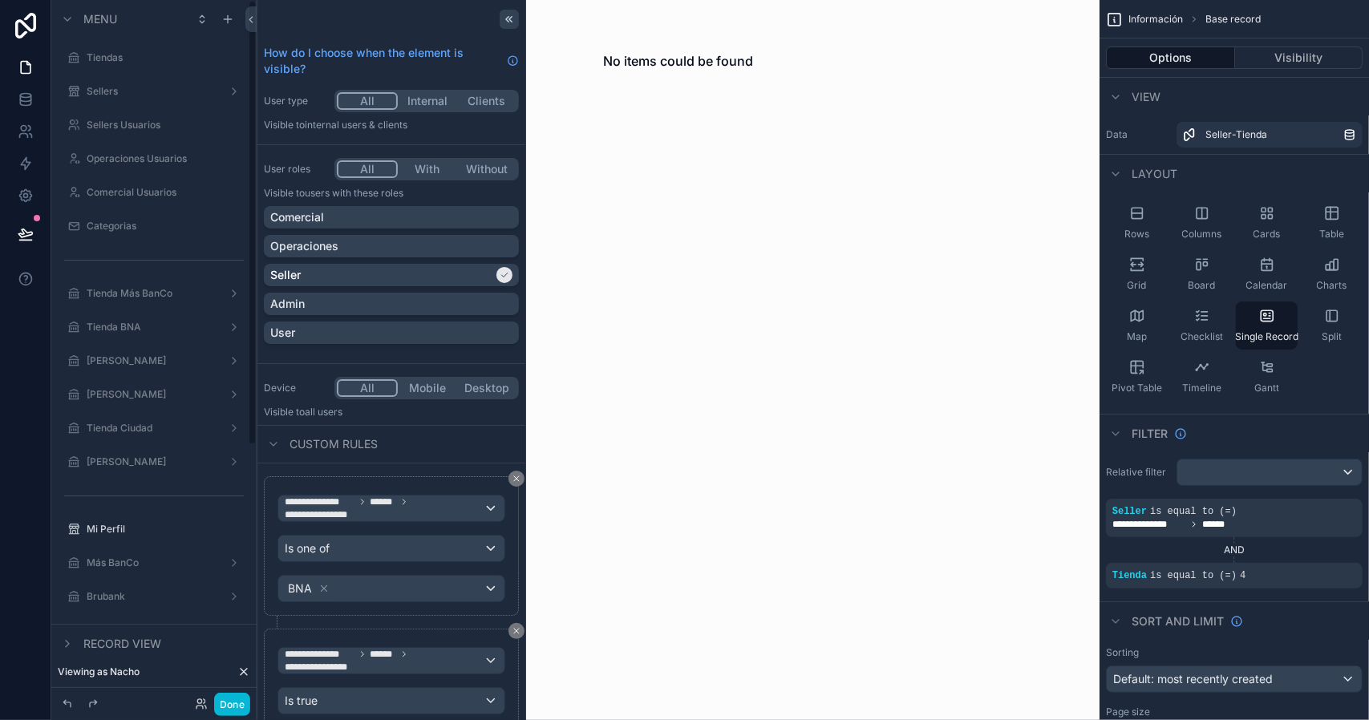
click at [500, 17] on div at bounding box center [509, 19] width 19 height 19
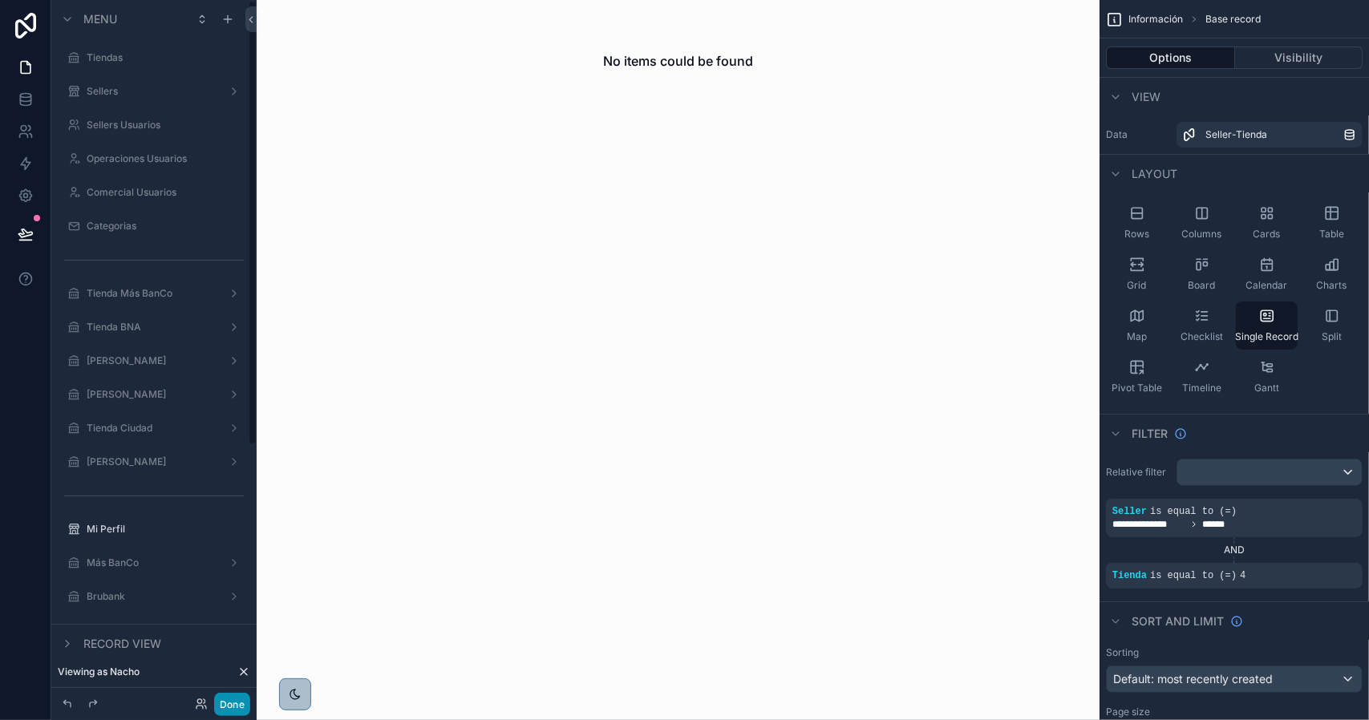
drag, startPoint x: 234, startPoint y: 701, endPoint x: 149, endPoint y: 238, distance: 470.5
click at [234, 702] on button "Done" at bounding box center [232, 704] width 36 height 23
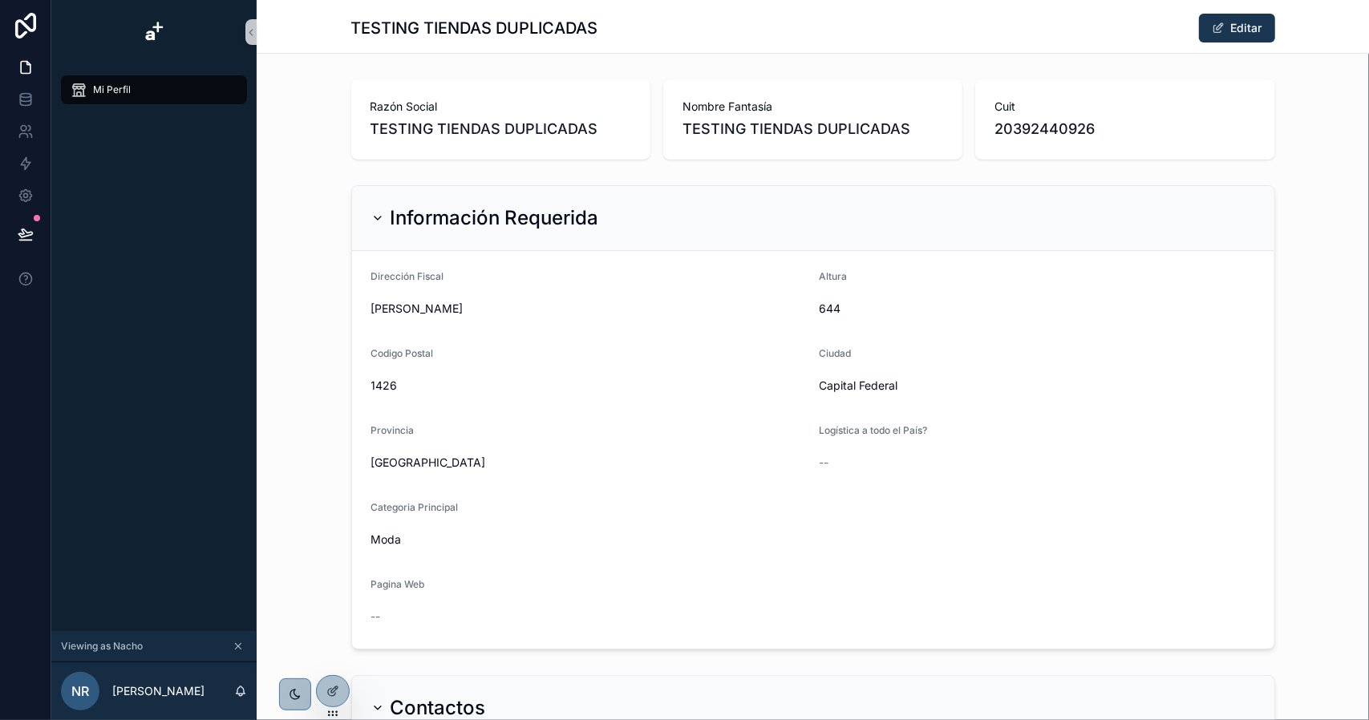
click at [153, 78] on div "Mi Perfil" at bounding box center [154, 90] width 167 height 26
click at [237, 647] on icon "scrollable content" at bounding box center [238, 646] width 11 height 11
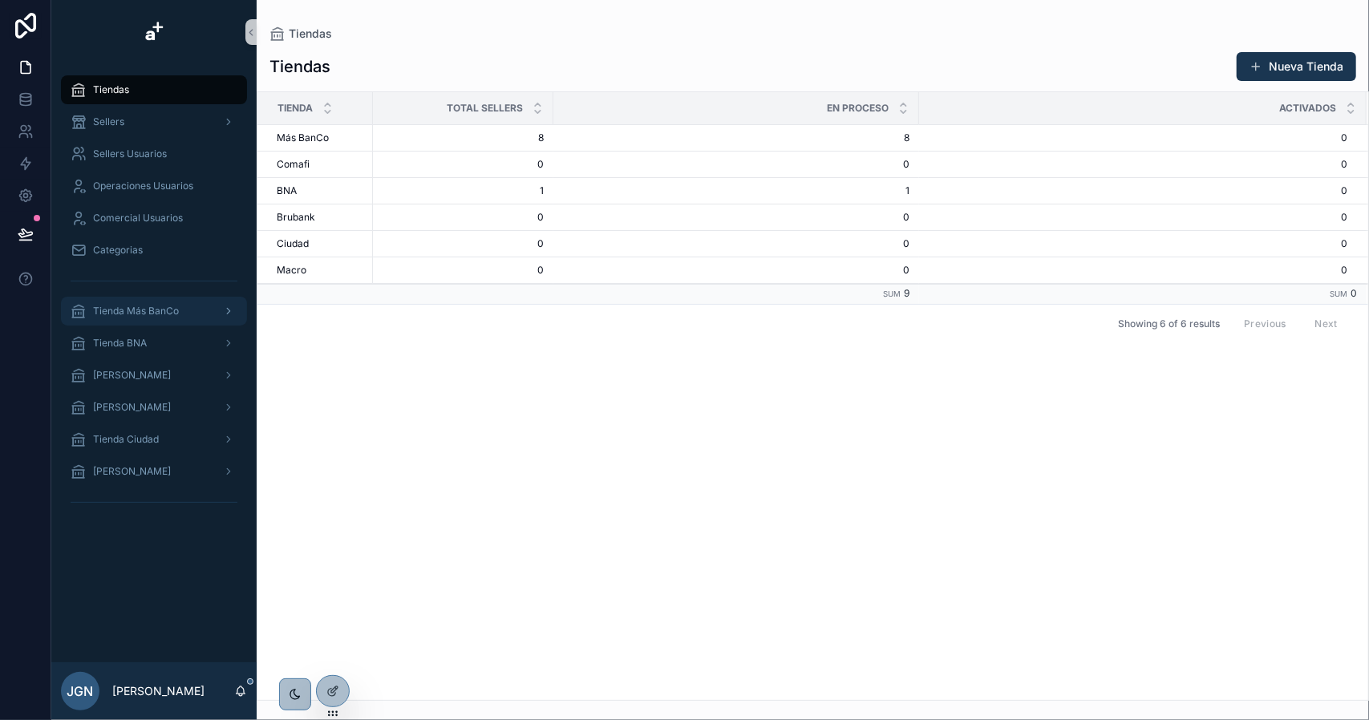
click at [164, 312] on span "Tienda Más BanCo" at bounding box center [136, 311] width 86 height 13
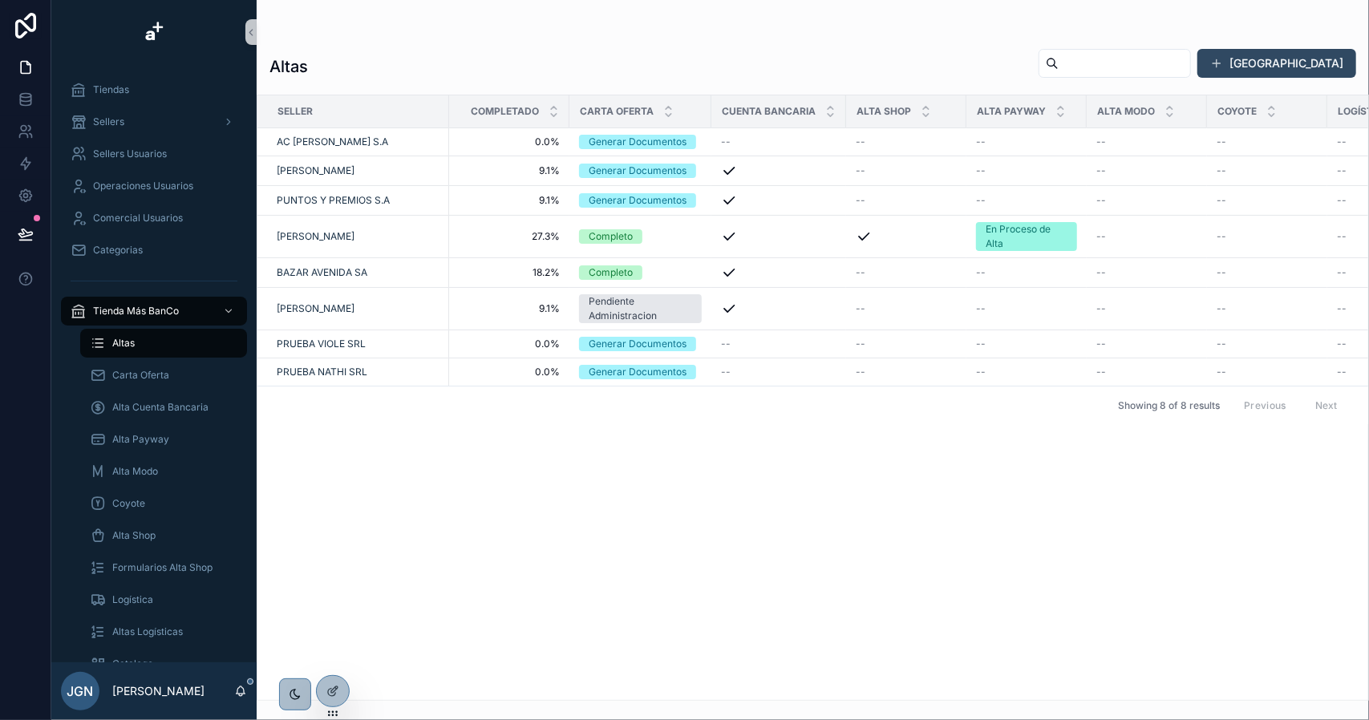
click at [1285, 62] on button "[GEOGRAPHIC_DATA]" at bounding box center [1276, 63] width 159 height 29
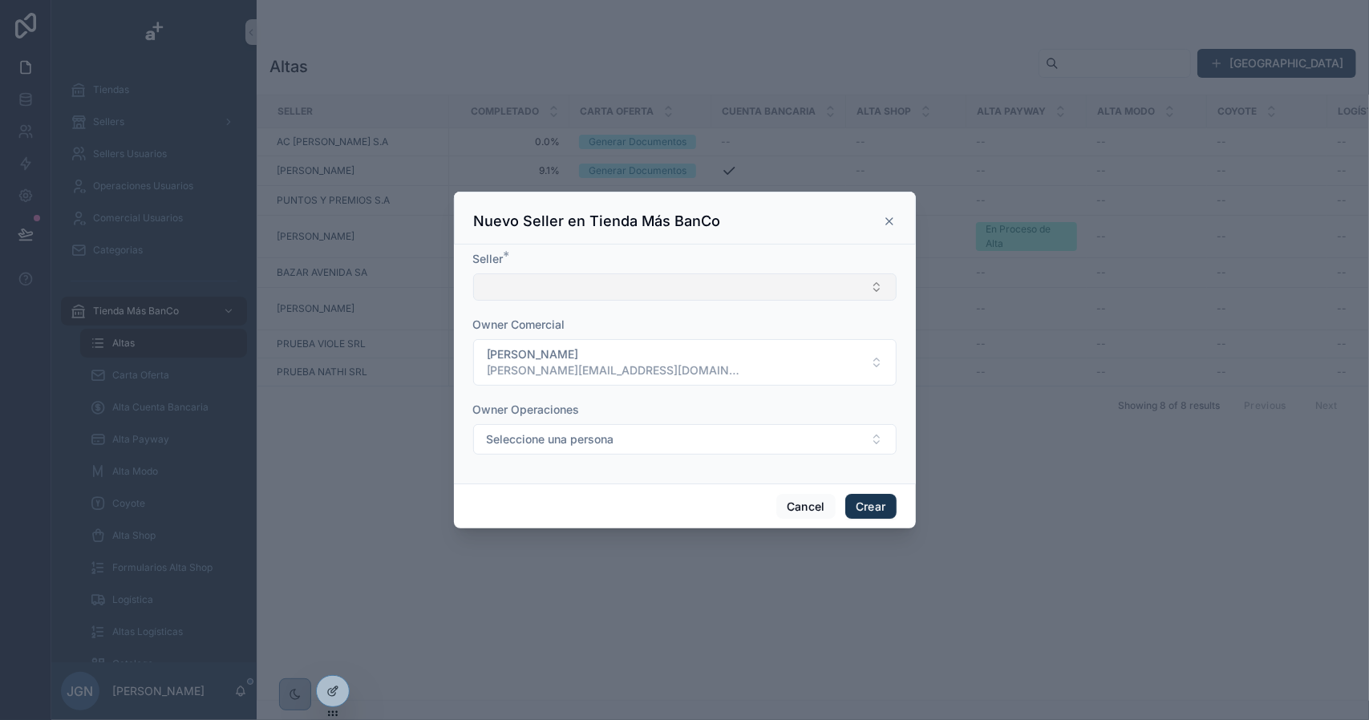
click at [609, 281] on button "Select Button" at bounding box center [684, 286] width 423 height 27
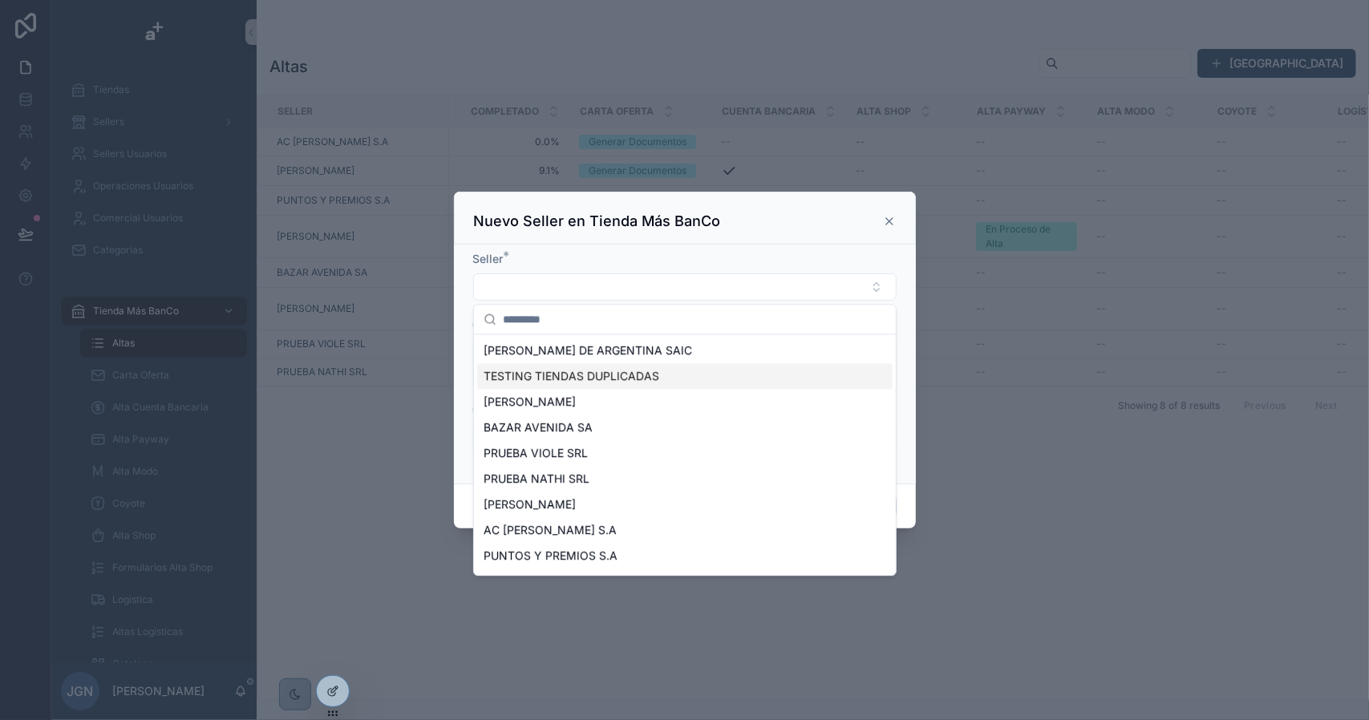
click at [610, 376] on span "TESTING TIENDAS DUPLICADAS" at bounding box center [572, 376] width 176 height 16
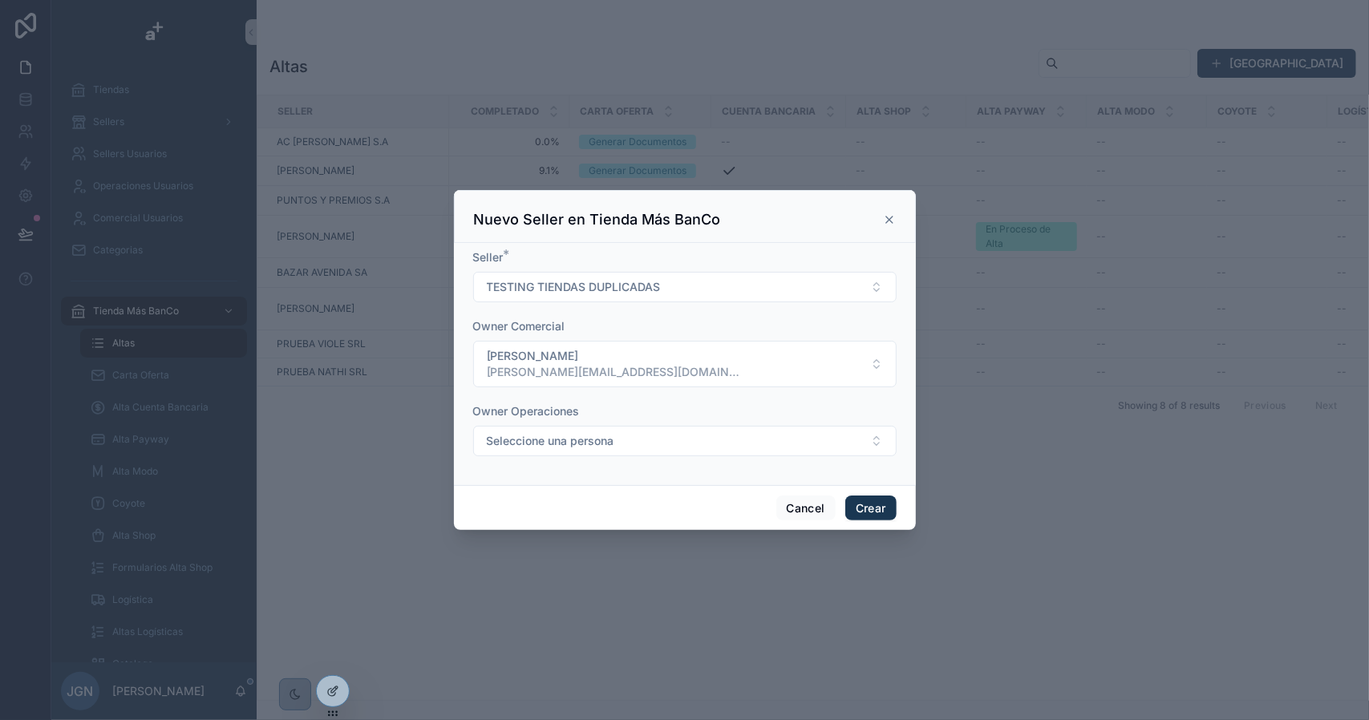
click at [890, 225] on icon "scrollable content" at bounding box center [889, 219] width 13 height 13
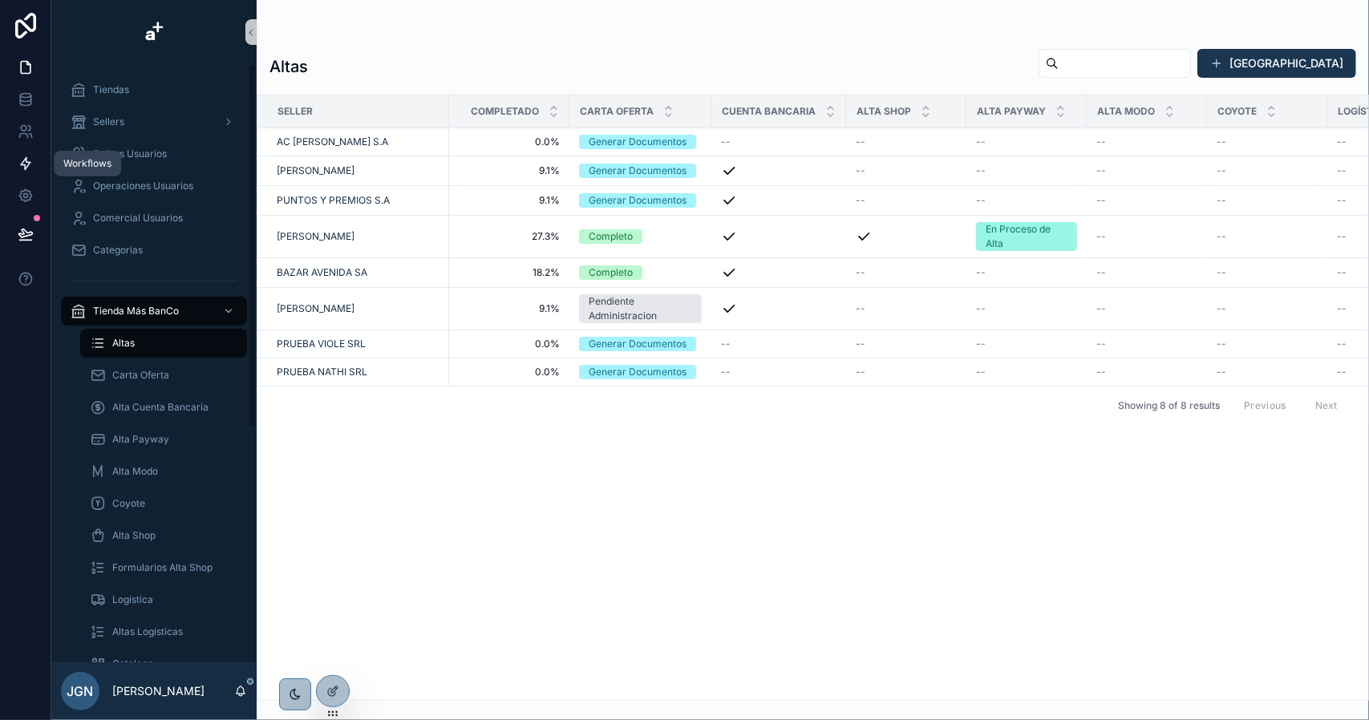
click at [30, 160] on icon at bounding box center [26, 164] width 16 height 16
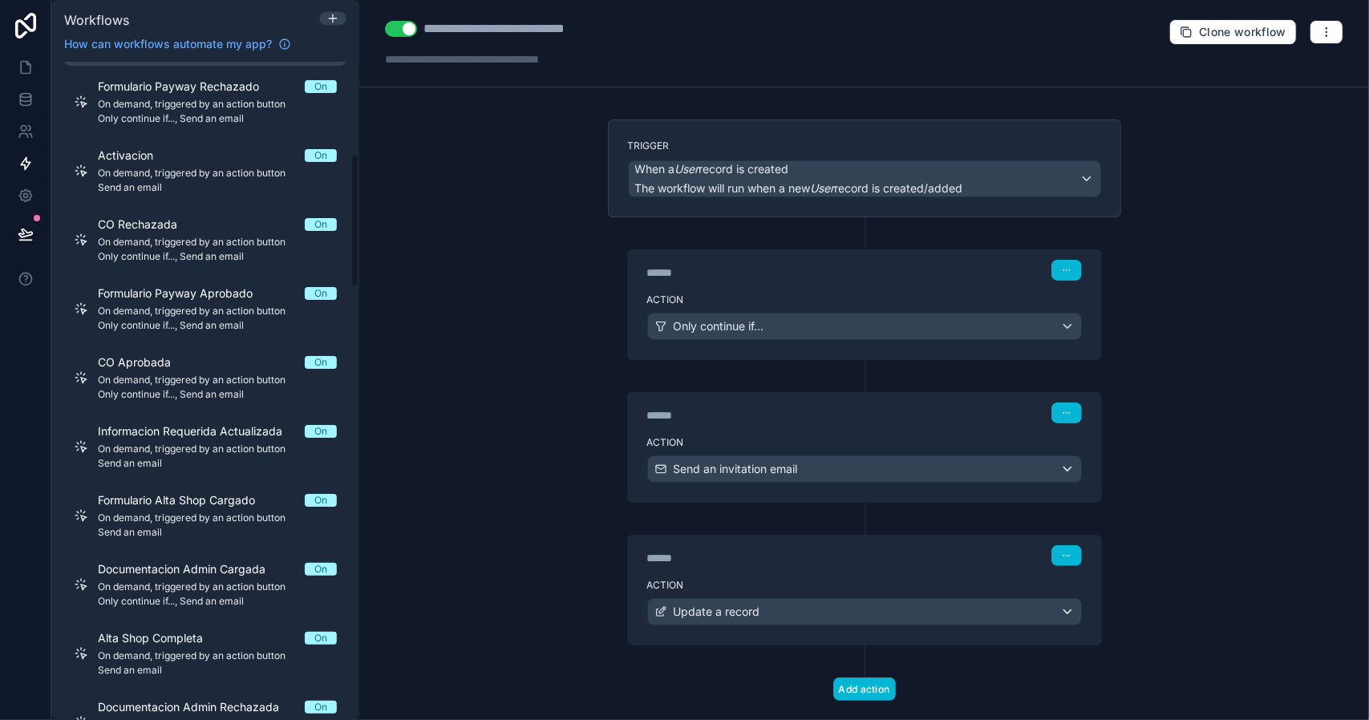
scroll to position [642, 0]
drag, startPoint x: 284, startPoint y: 381, endPoint x: 507, endPoint y: 315, distance: 232.4
click at [507, 315] on div "**********" at bounding box center [864, 360] width 1010 height 720
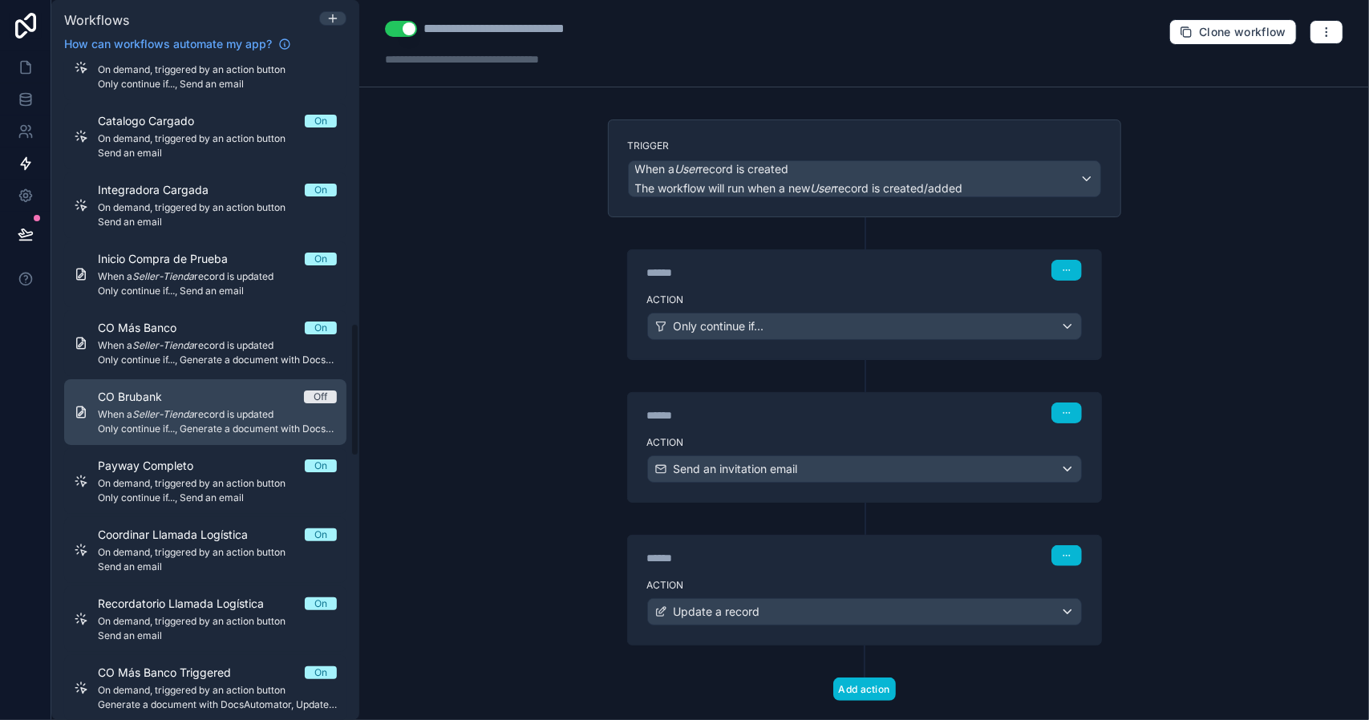
scroll to position [1283, 0]
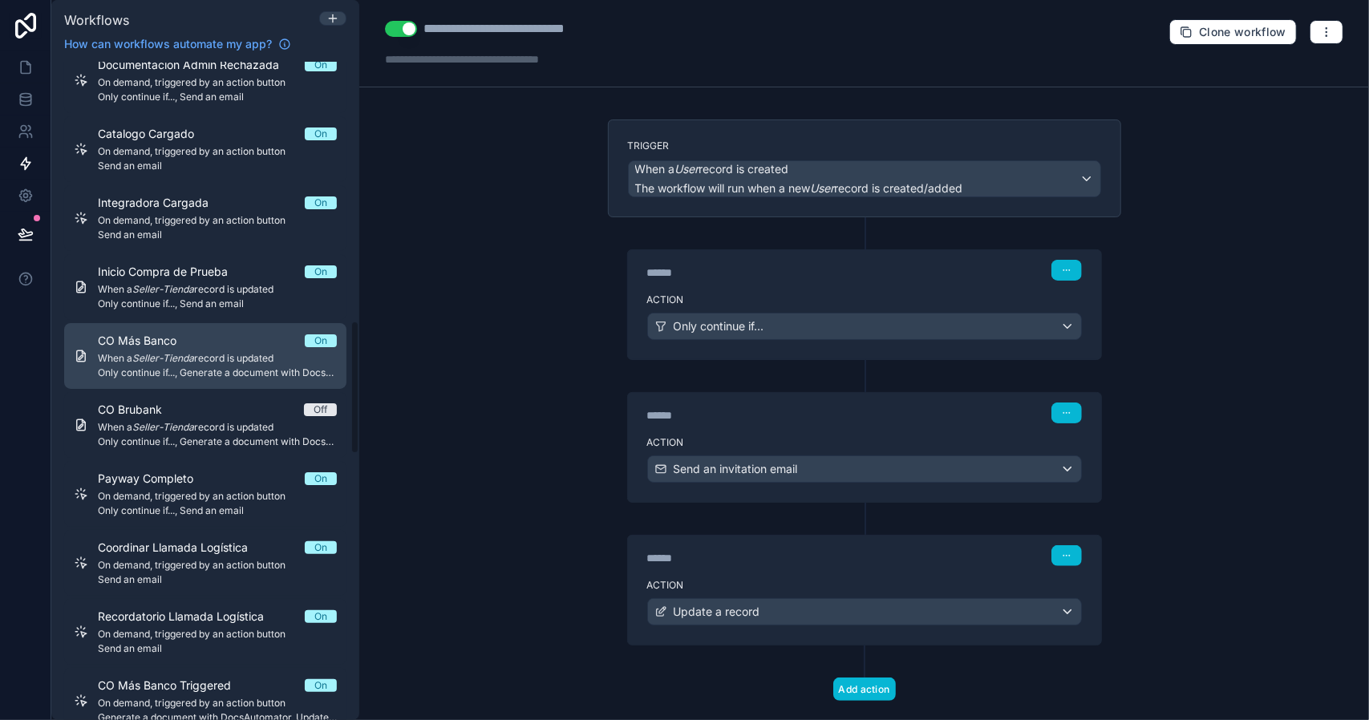
click at [210, 352] on span "When a Seller-Tienda record is updated" at bounding box center [217, 358] width 239 height 13
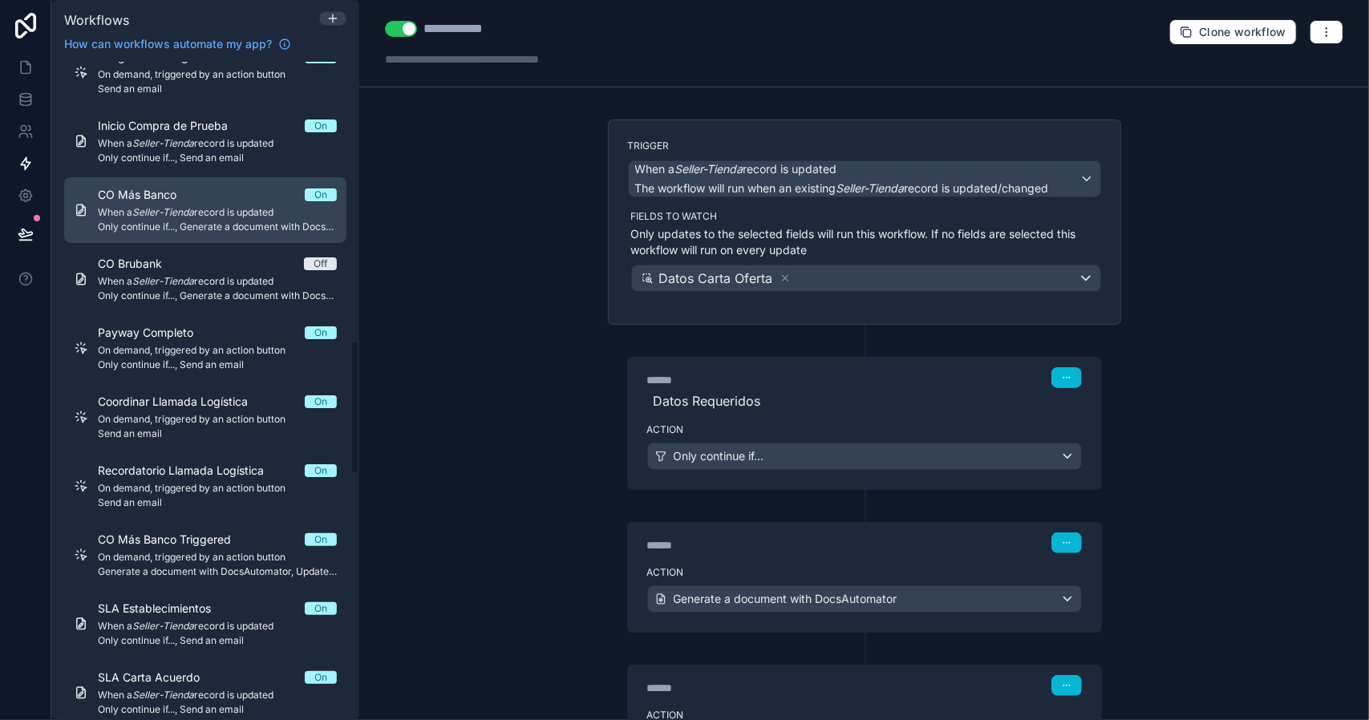
scroll to position [1444, 0]
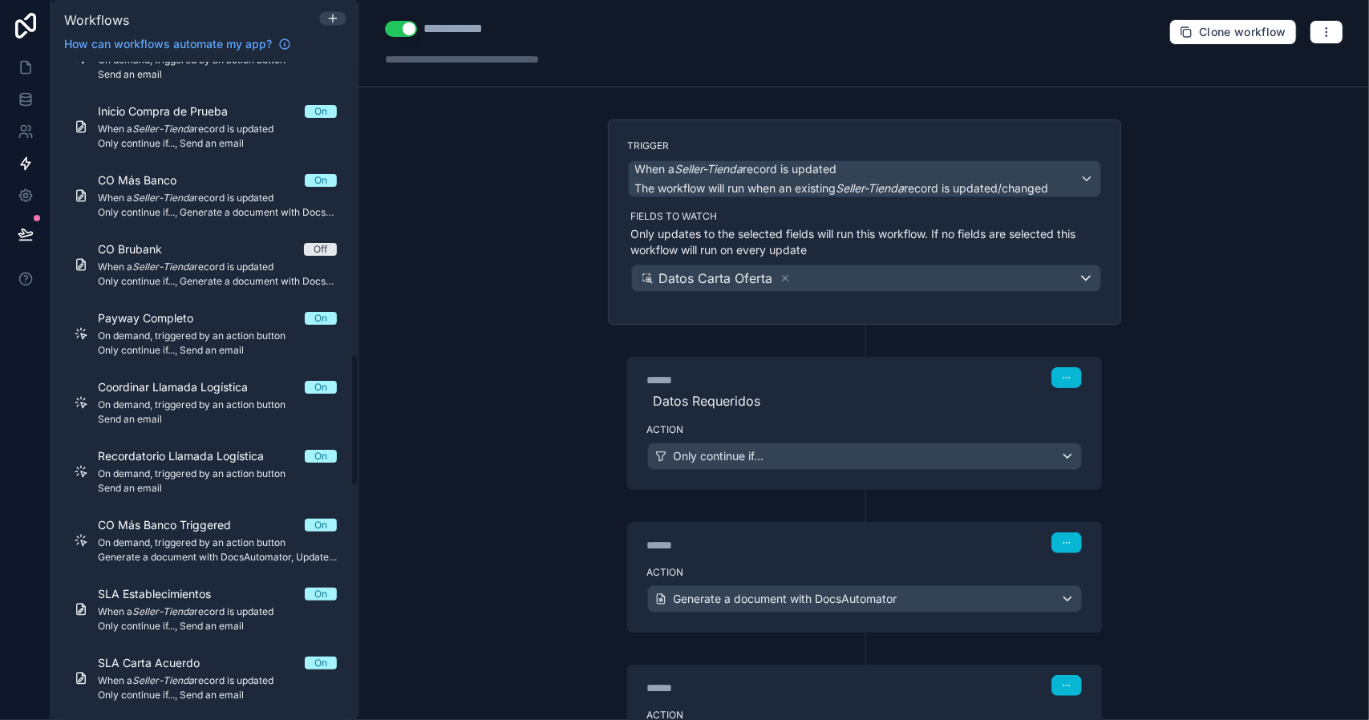
click at [778, 566] on label "Action" at bounding box center [864, 572] width 435 height 13
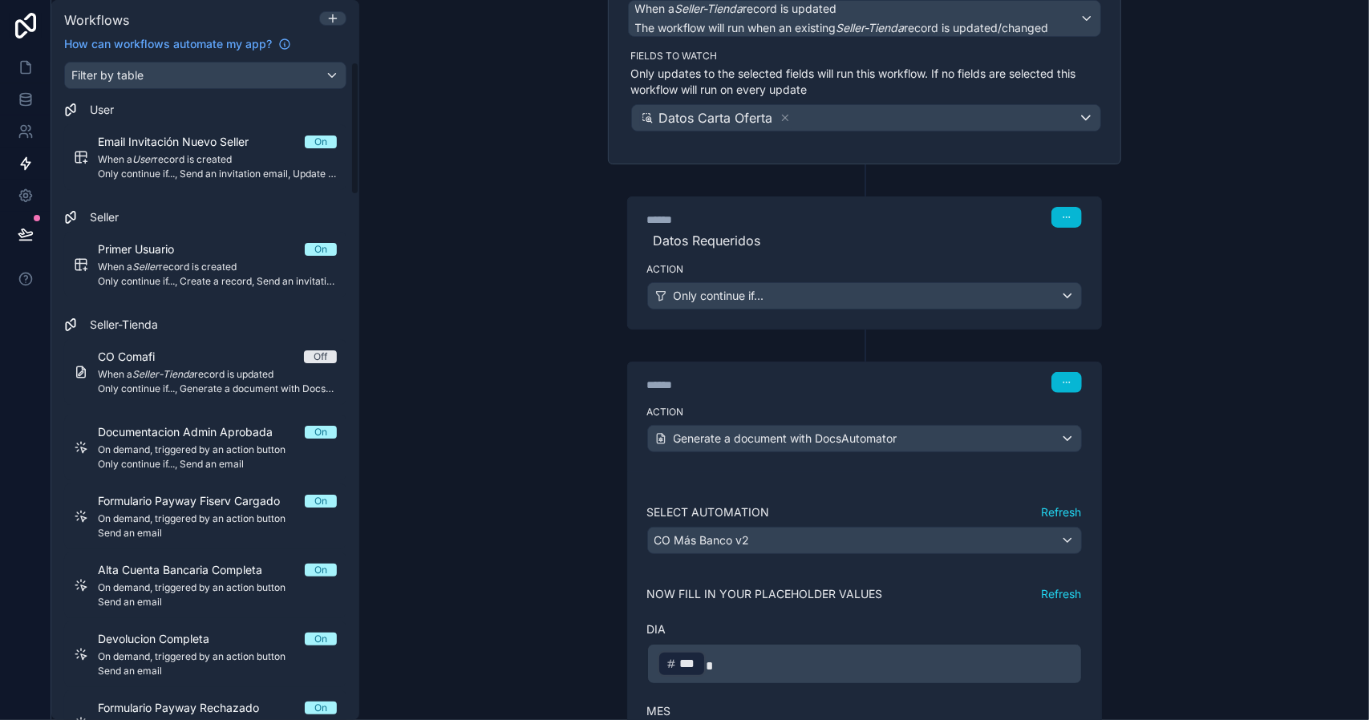
scroll to position [0, 0]
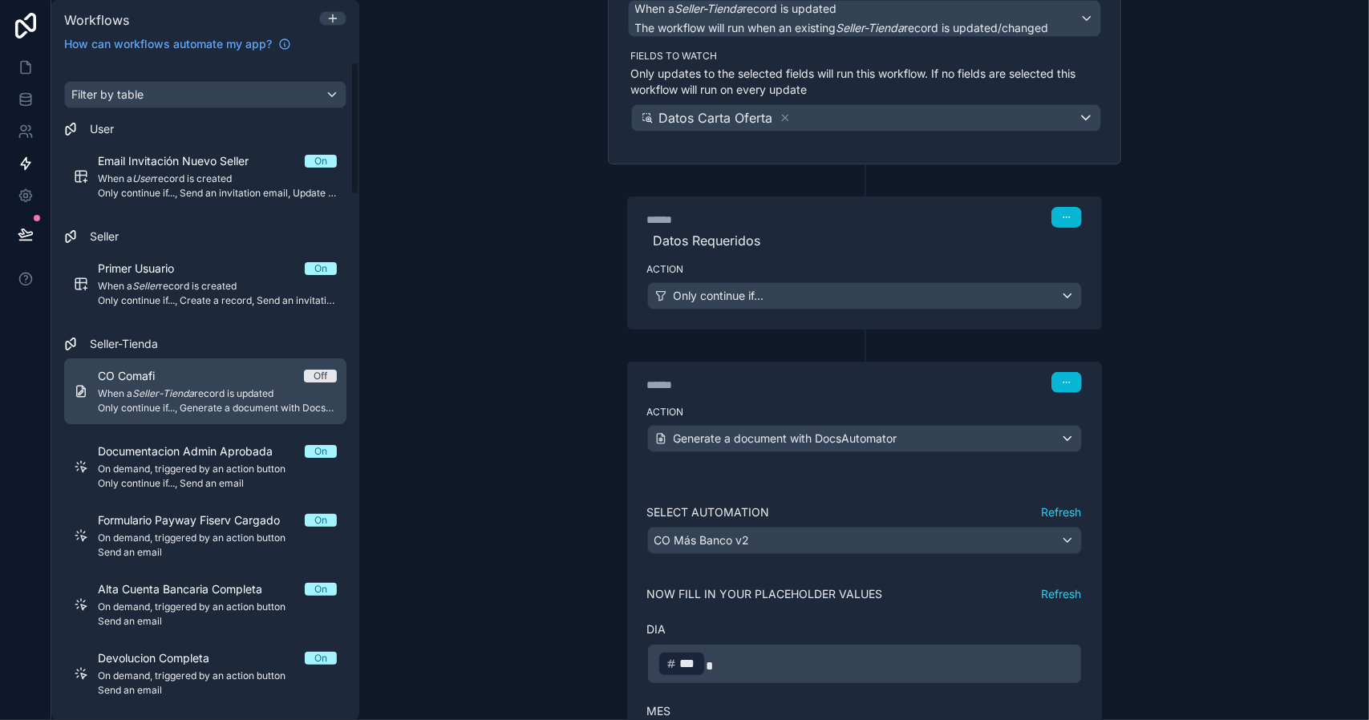
click at [225, 387] on span "When a Seller-Tienda record is updated" at bounding box center [217, 393] width 239 height 13
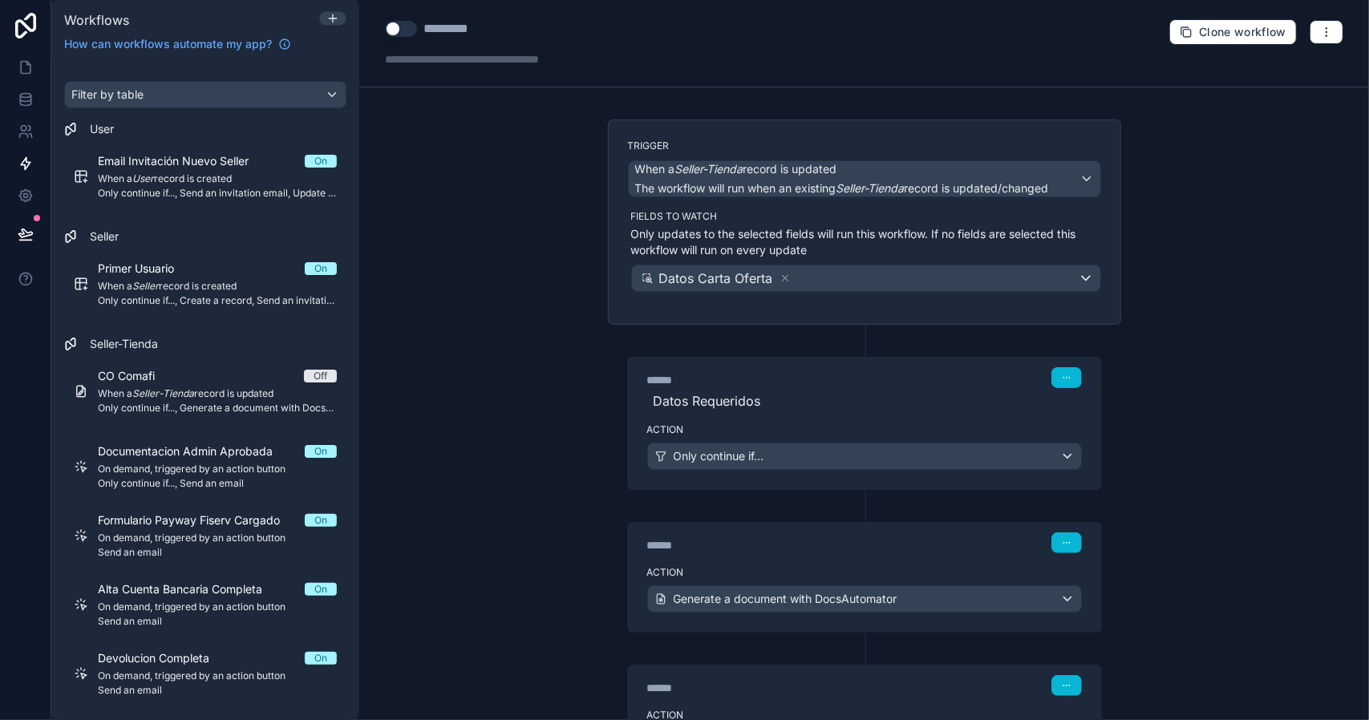
click at [853, 402] on span "Datos Requeridos" at bounding box center [864, 400] width 435 height 19
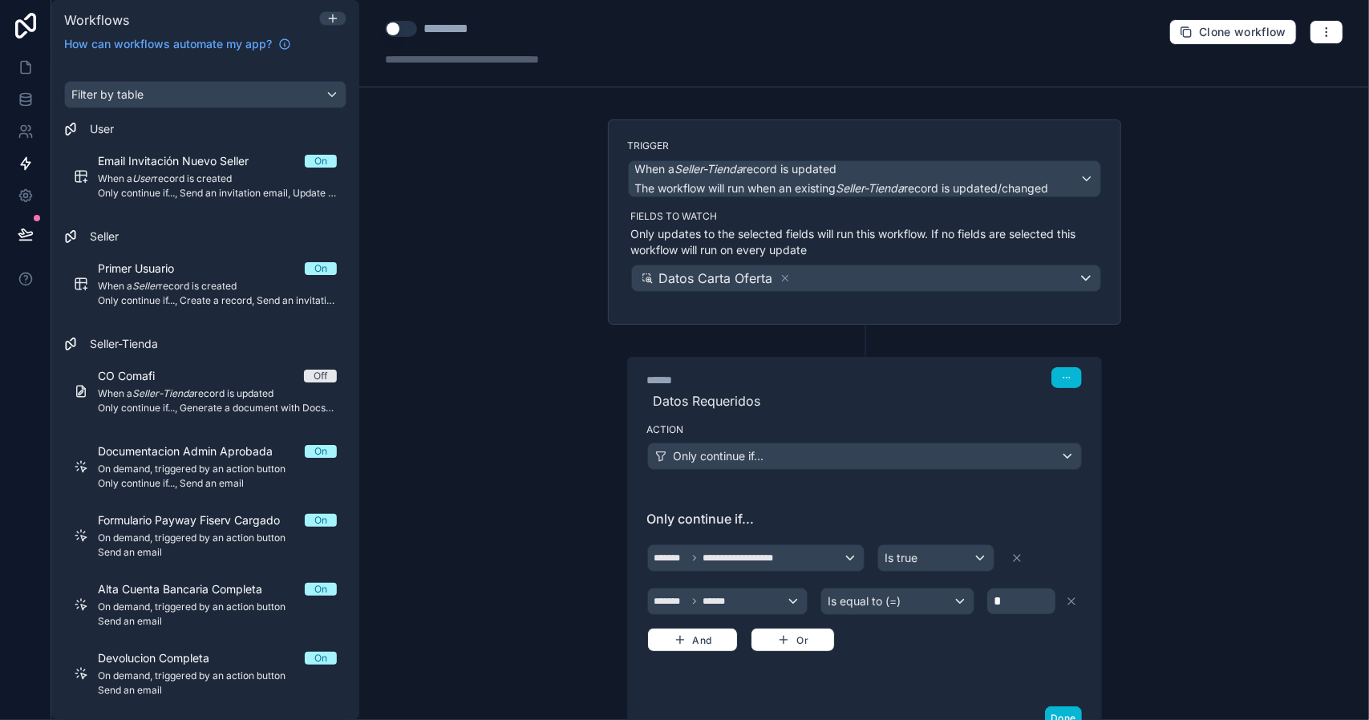
click at [1010, 602] on p "*" at bounding box center [1023, 601] width 59 height 19
click at [26, 103] on icon at bounding box center [26, 99] width 16 height 16
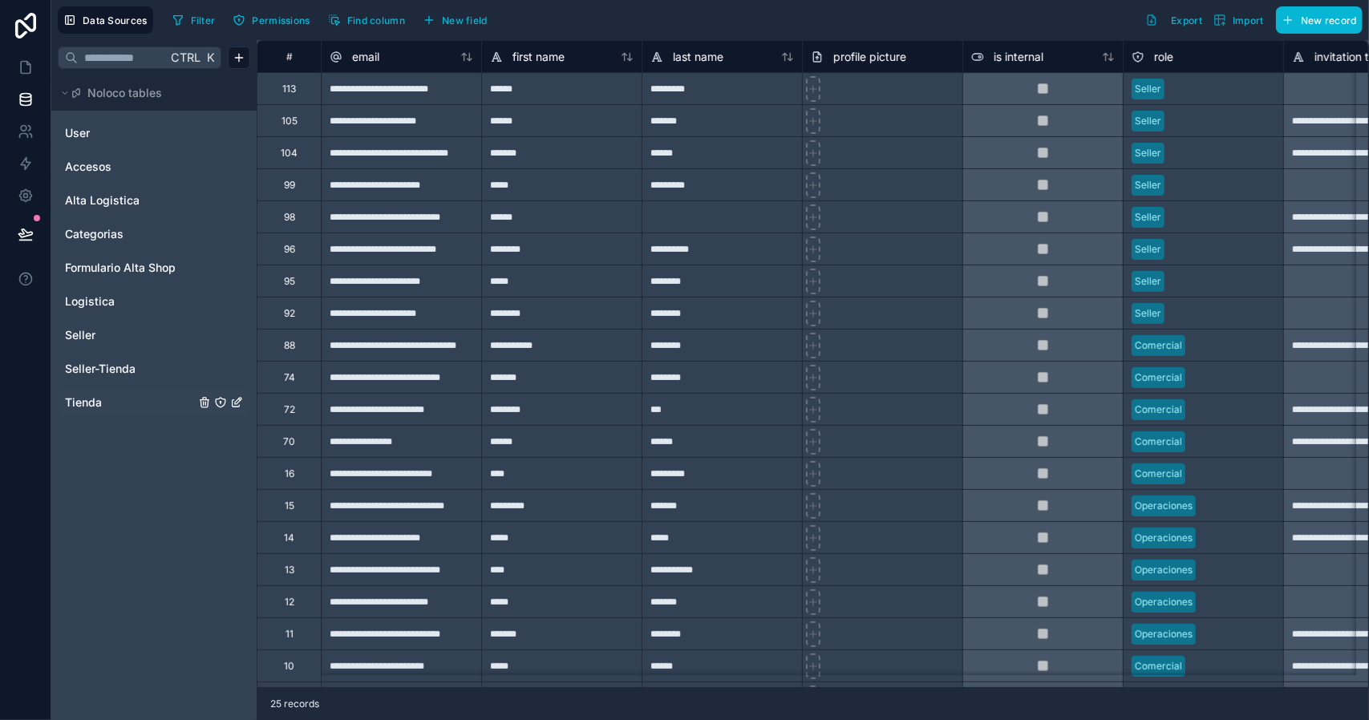
click at [83, 398] on span "Tienda" at bounding box center [83, 403] width 37 height 16
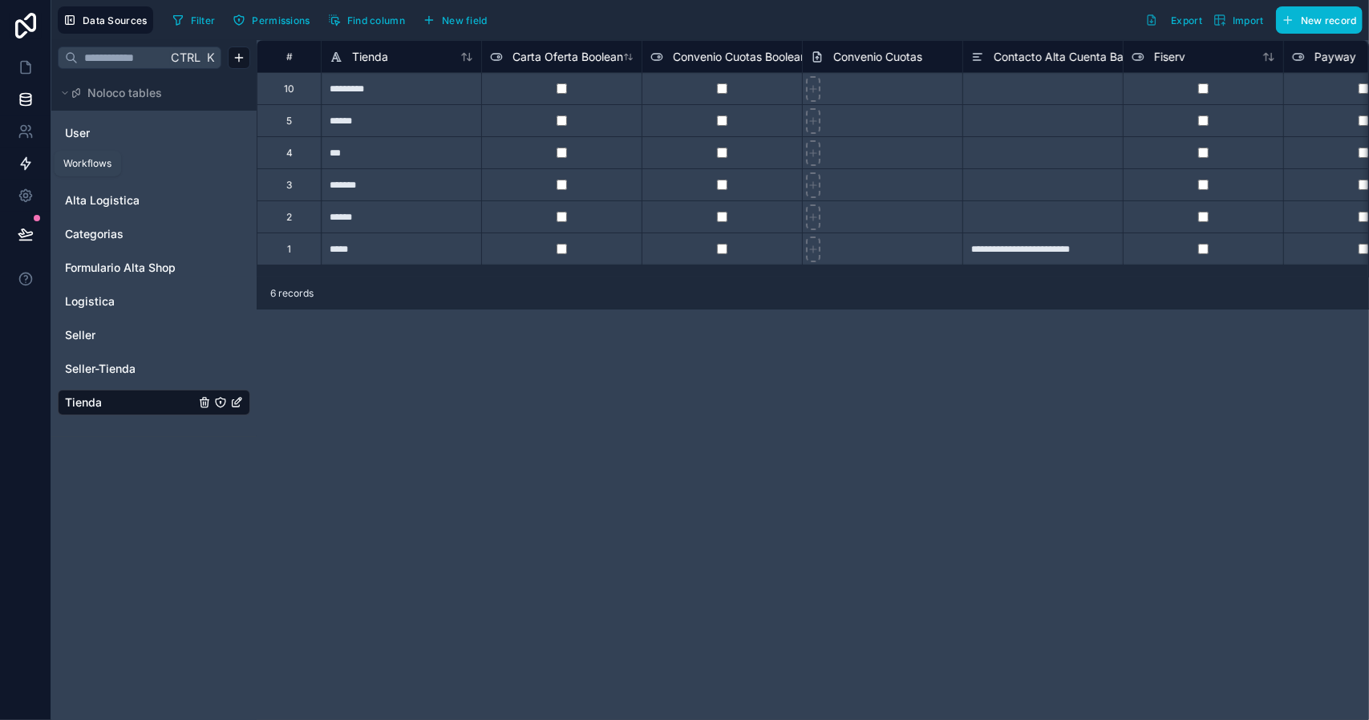
click at [25, 160] on icon at bounding box center [26, 164] width 16 height 16
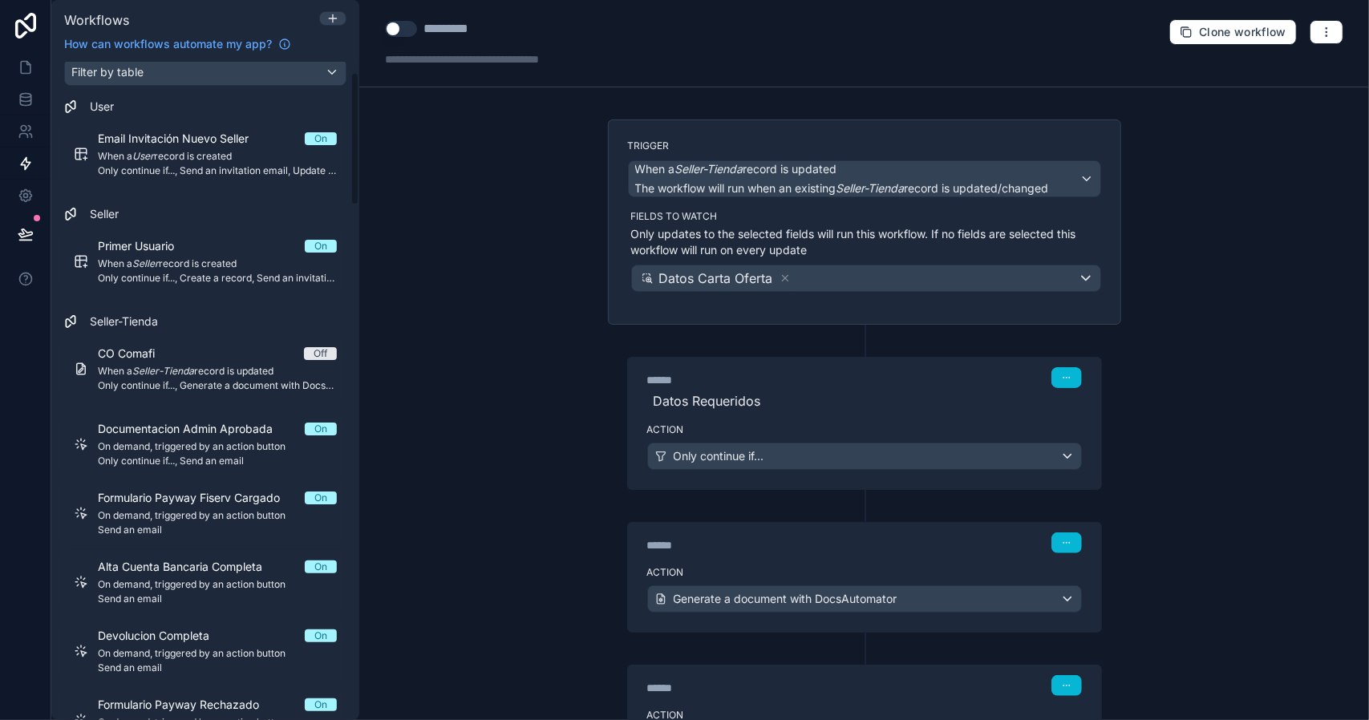
scroll to position [80, 0]
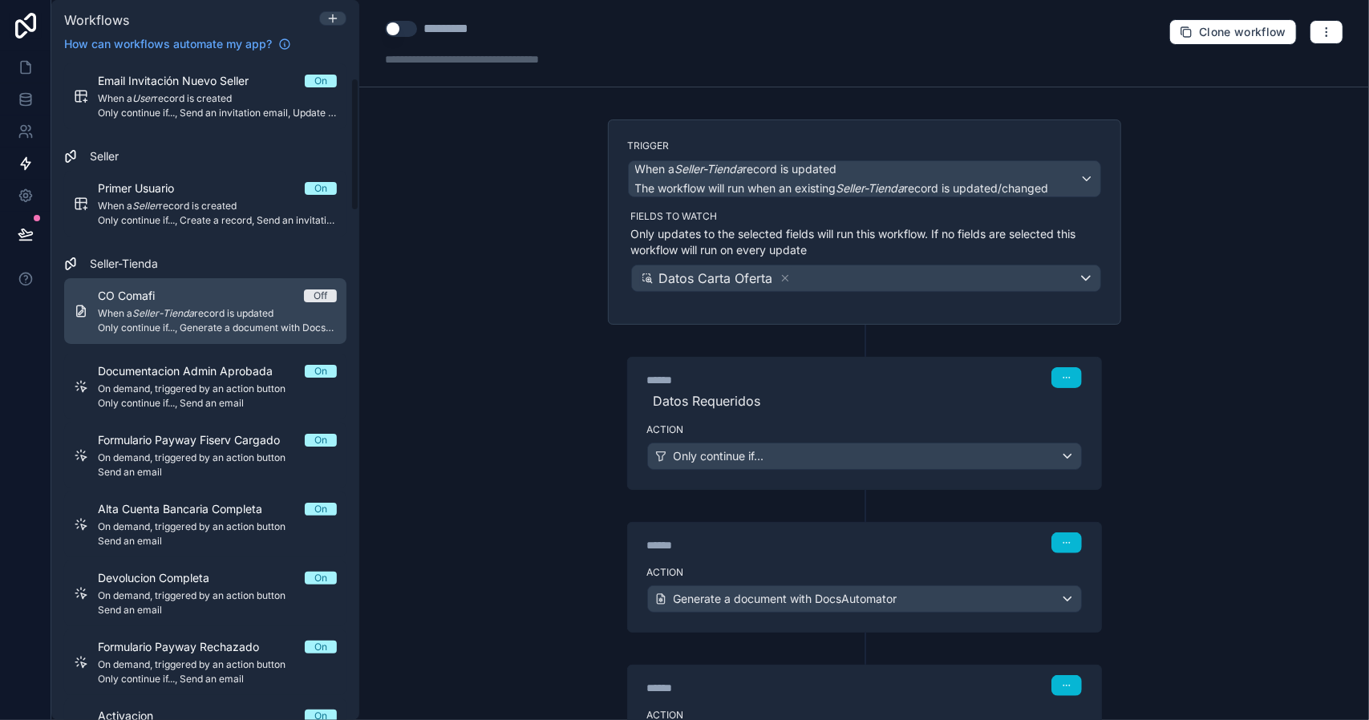
click at [236, 319] on div "CO Comafi Off When a Seller-Tienda record is updated Only continue if..., Gener…" at bounding box center [217, 311] width 239 height 47
click at [273, 301] on div "CO Comafi Off" at bounding box center [217, 296] width 239 height 16
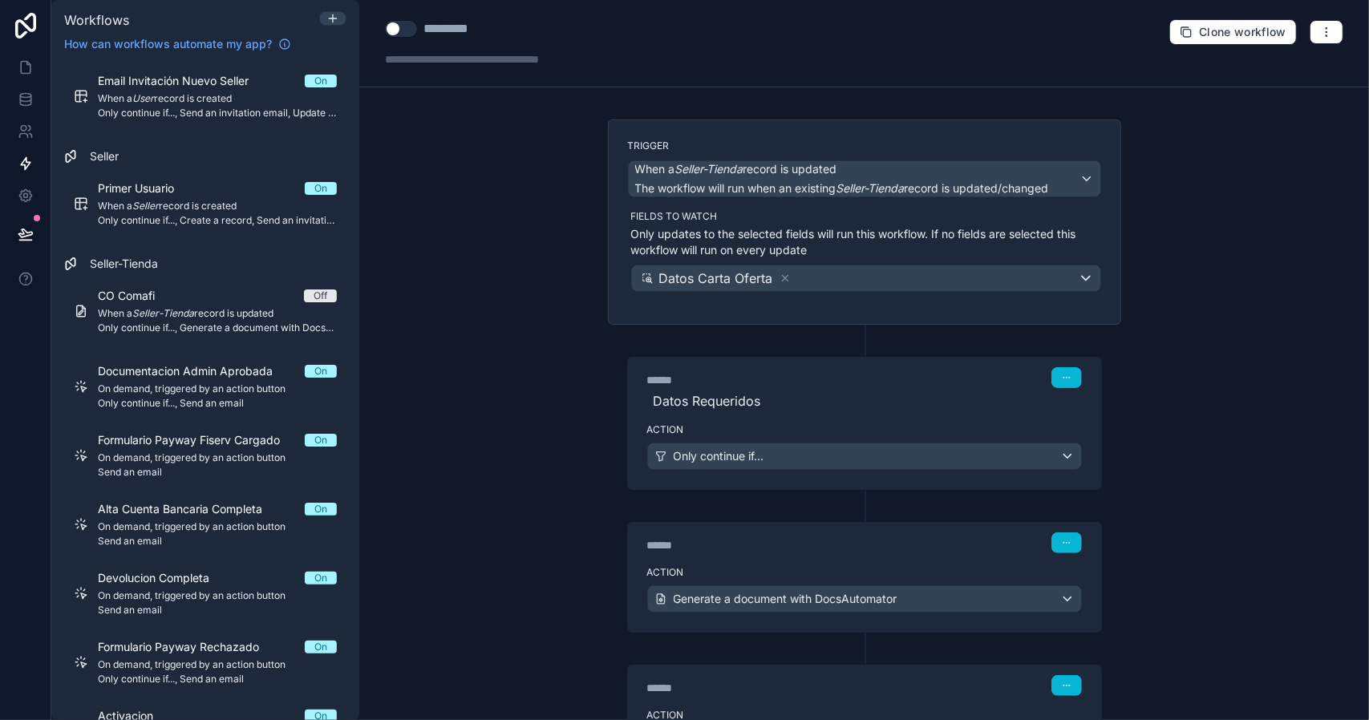
click at [867, 217] on label "Fields to watch" at bounding box center [866, 216] width 470 height 13
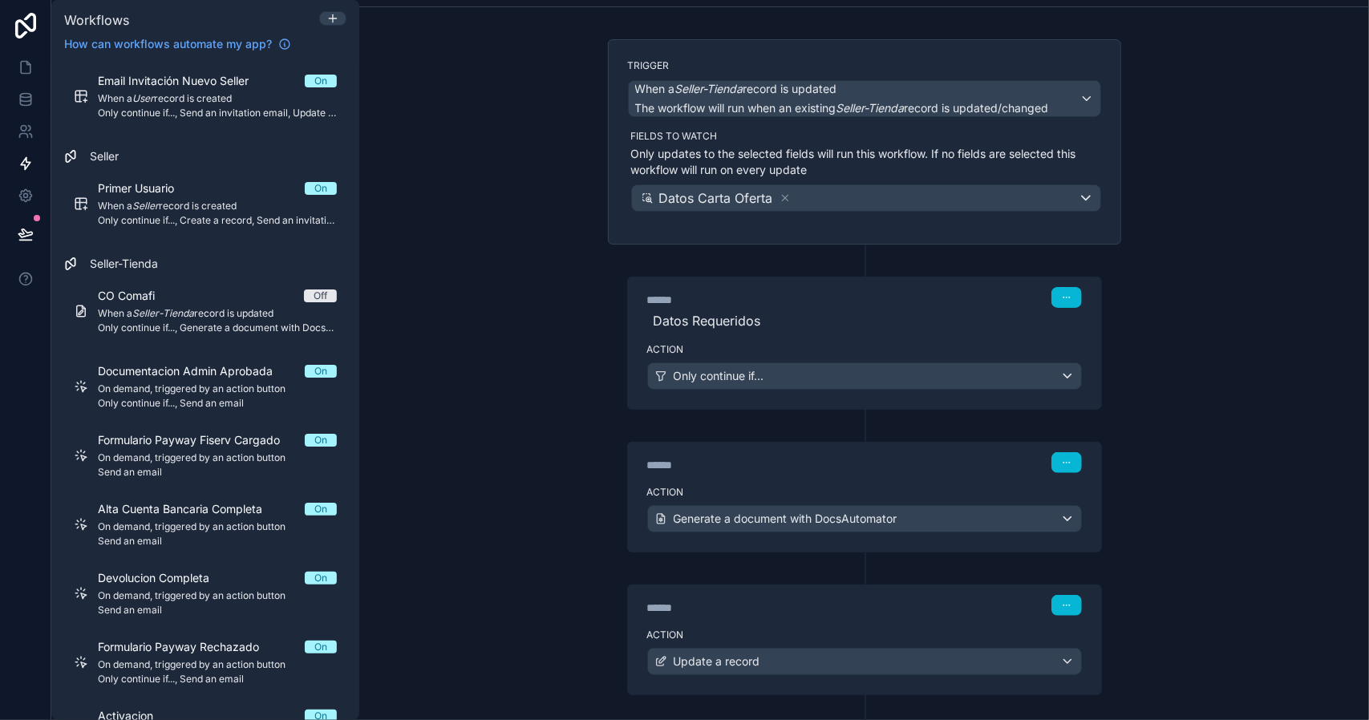
click at [841, 332] on div "****** Step 1 Datos Requeridos" at bounding box center [864, 306] width 473 height 59
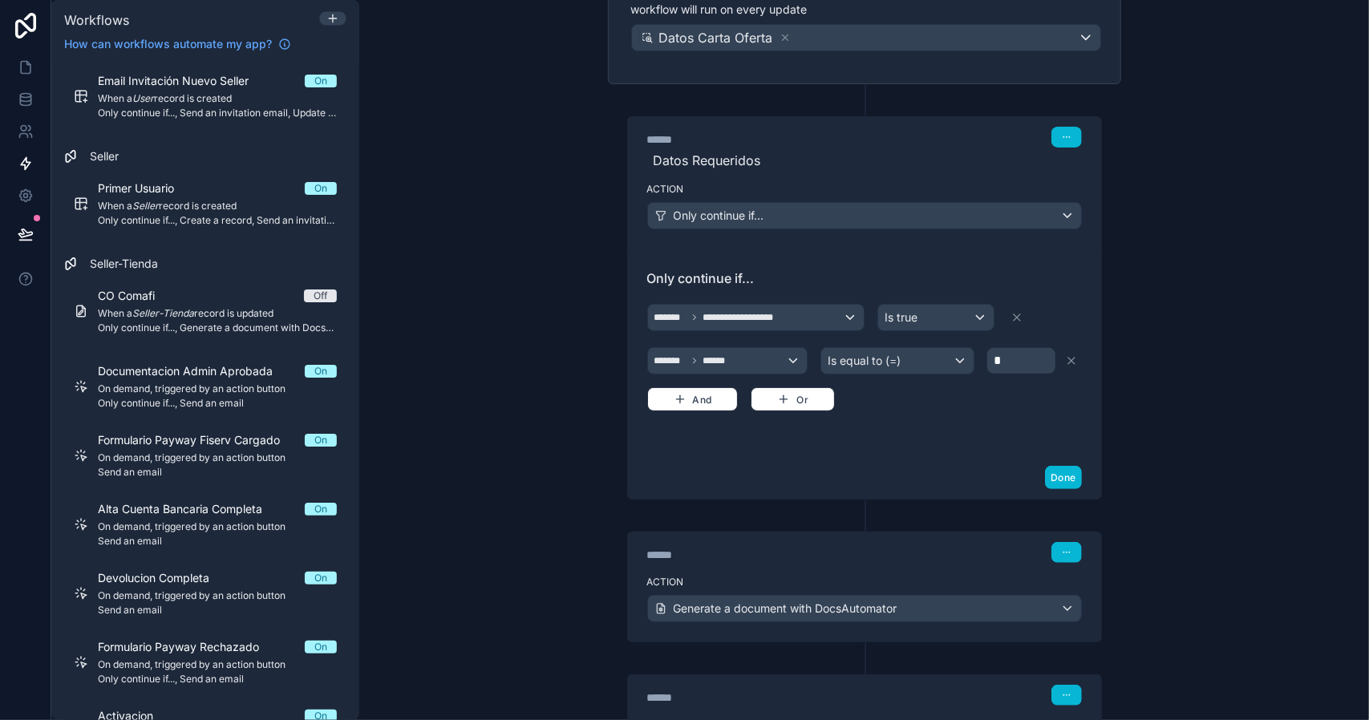
scroll to position [401, 0]
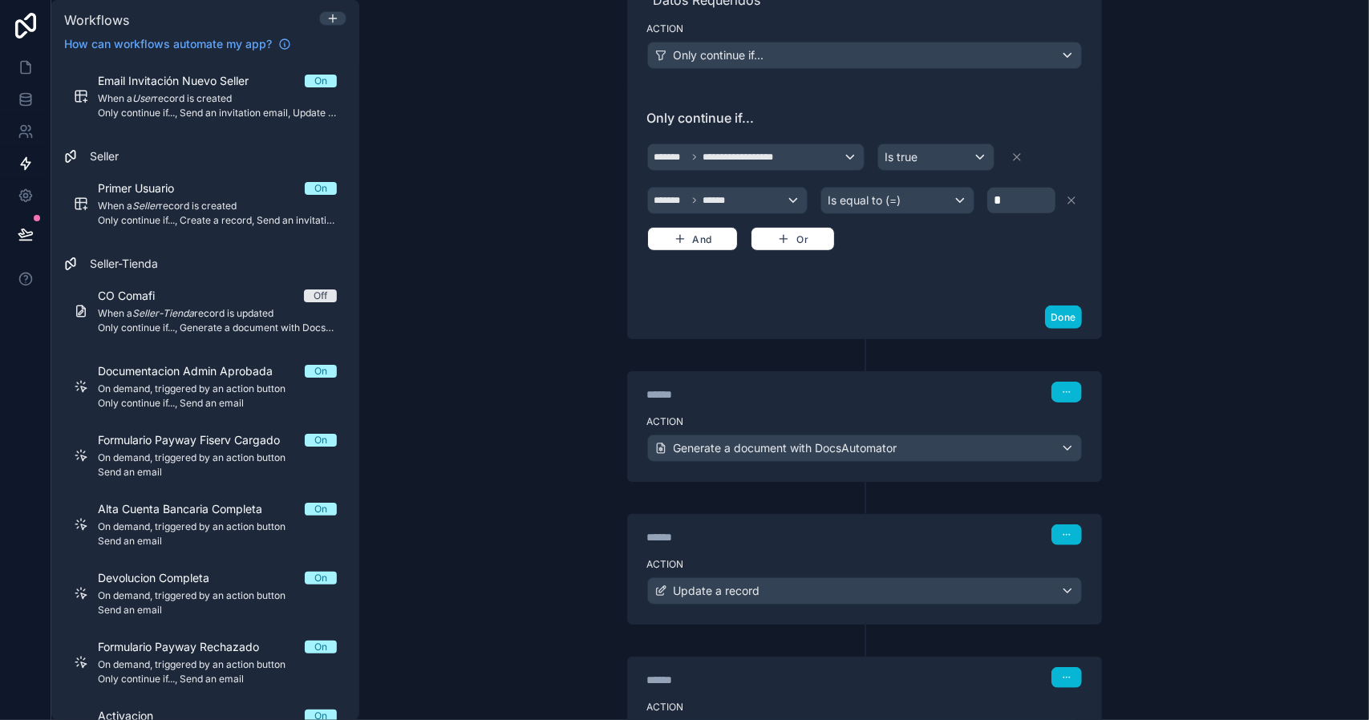
click at [856, 395] on div "******" at bounding box center [767, 395] width 241 height 16
click at [927, 415] on label "Action" at bounding box center [864, 421] width 435 height 13
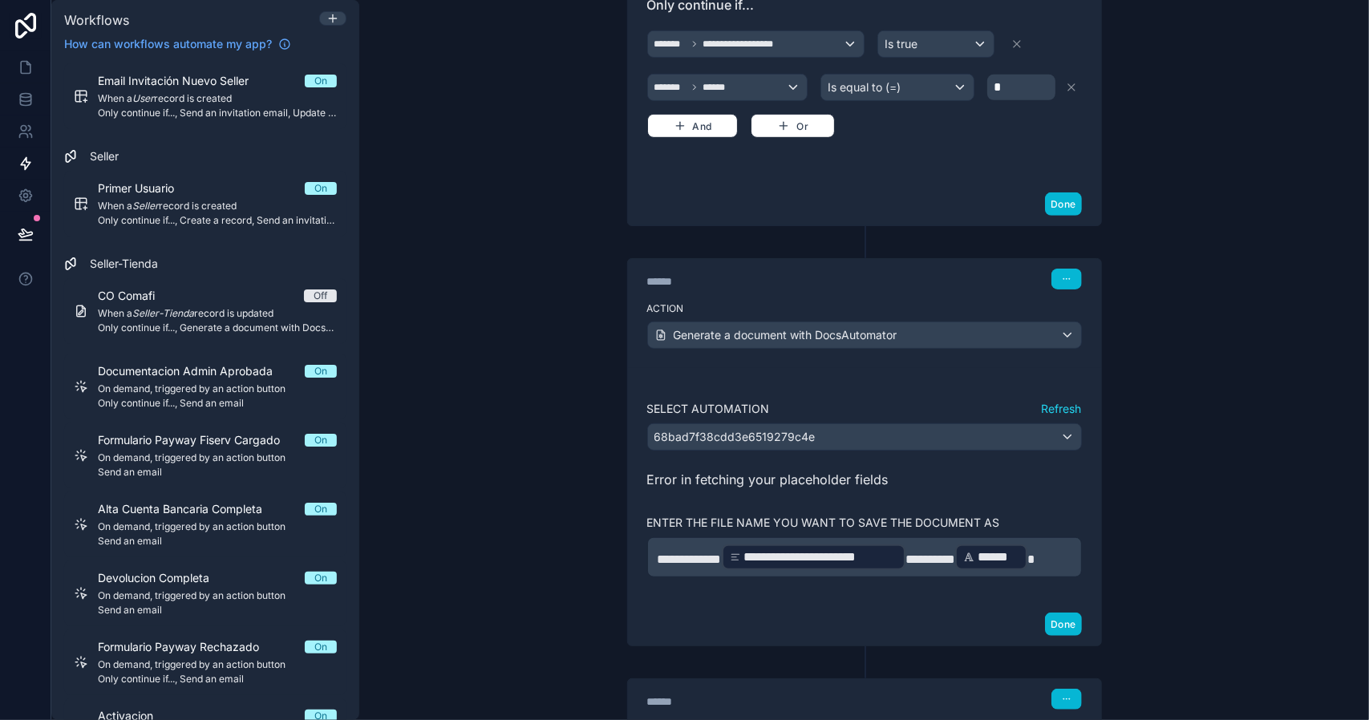
scroll to position [561, 0]
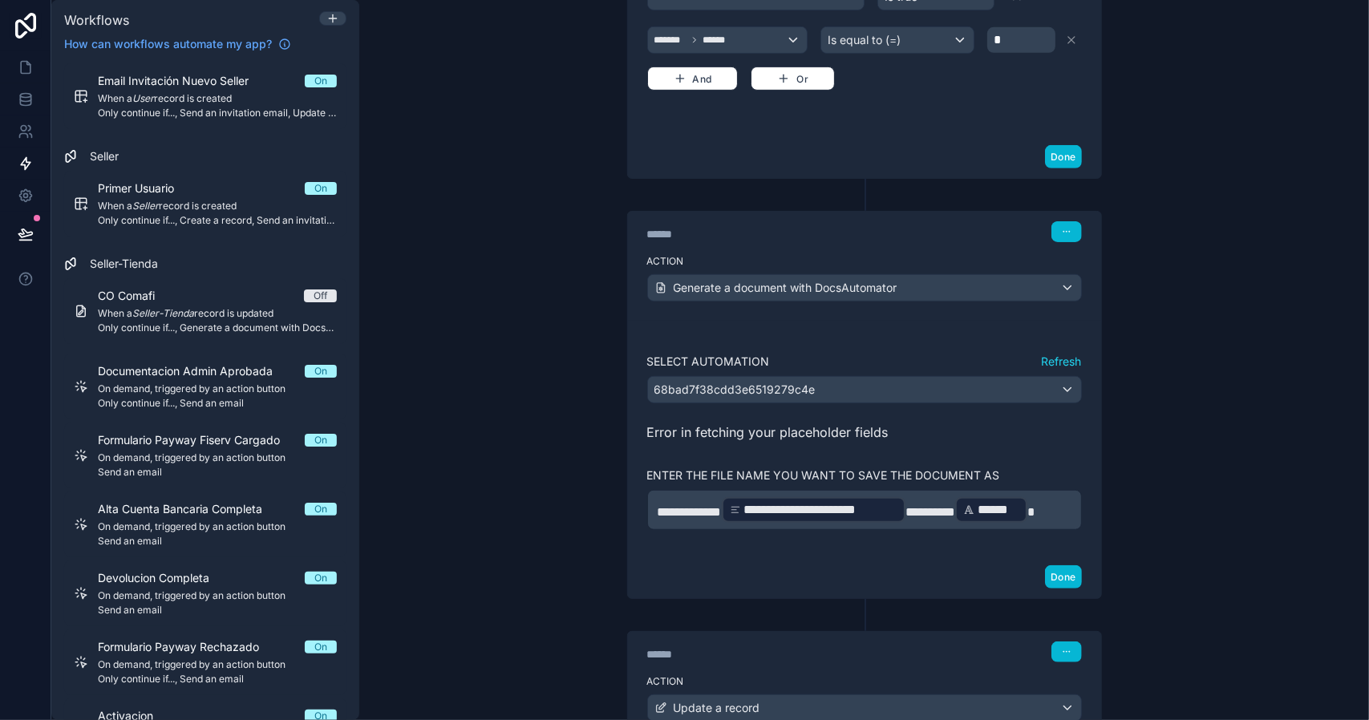
click at [1055, 356] on button "Refresh" at bounding box center [1062, 362] width 40 height 16
click at [891, 386] on div "68bad7f38cdd3e6519279c4e" at bounding box center [864, 390] width 433 height 26
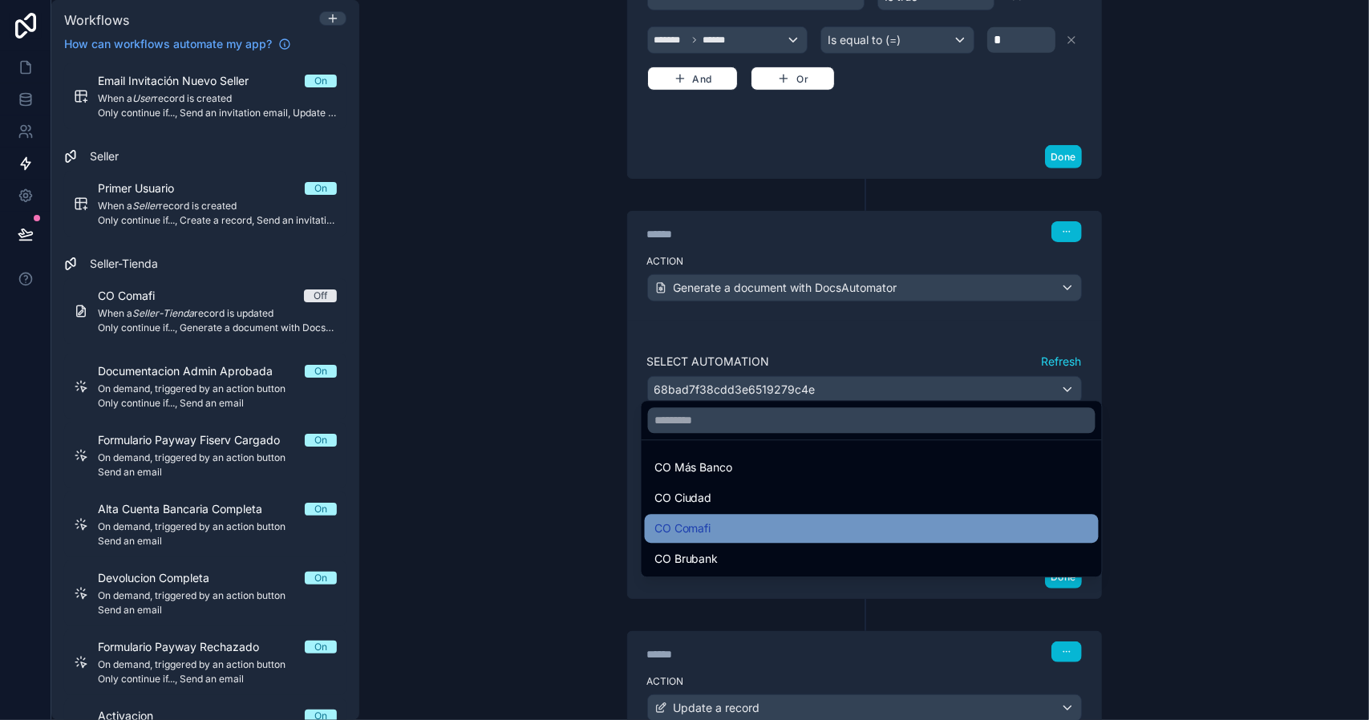
click at [735, 528] on div "CO Comafi" at bounding box center [871, 528] width 435 height 19
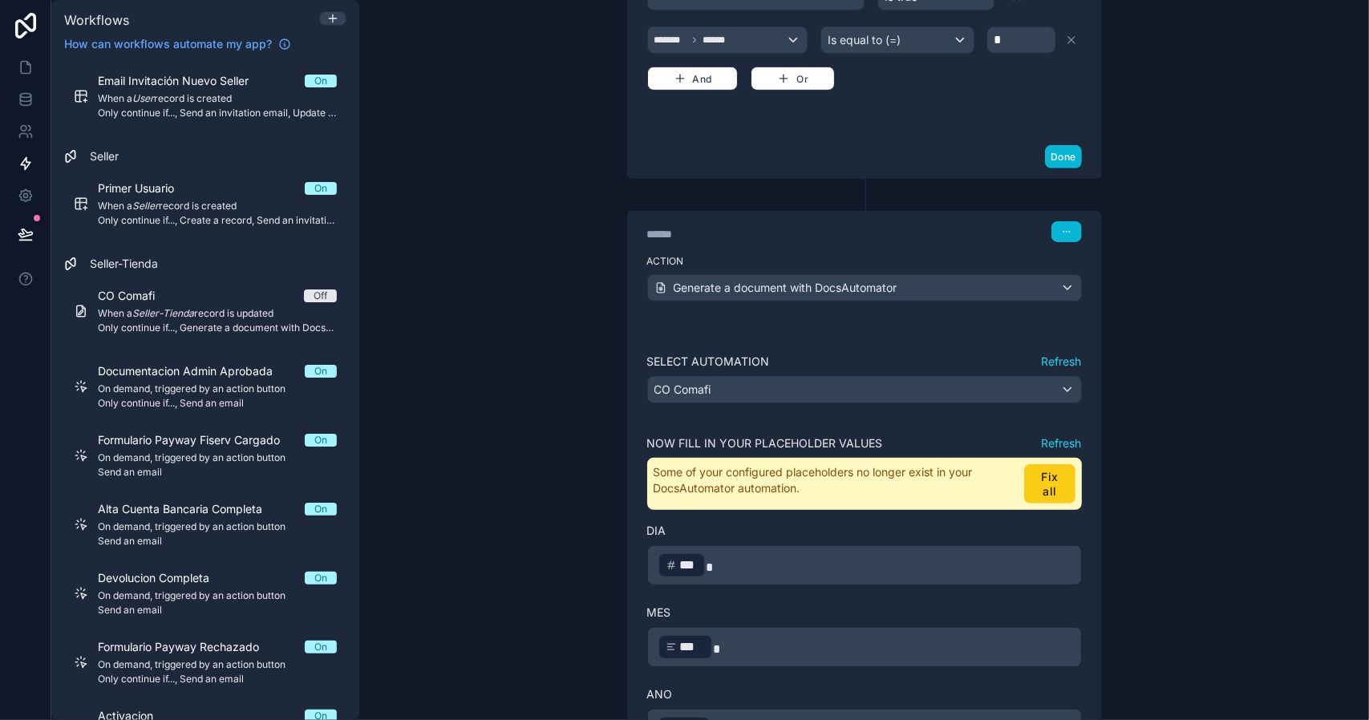
click at [1035, 475] on button "Fix all" at bounding box center [1049, 483] width 51 height 39
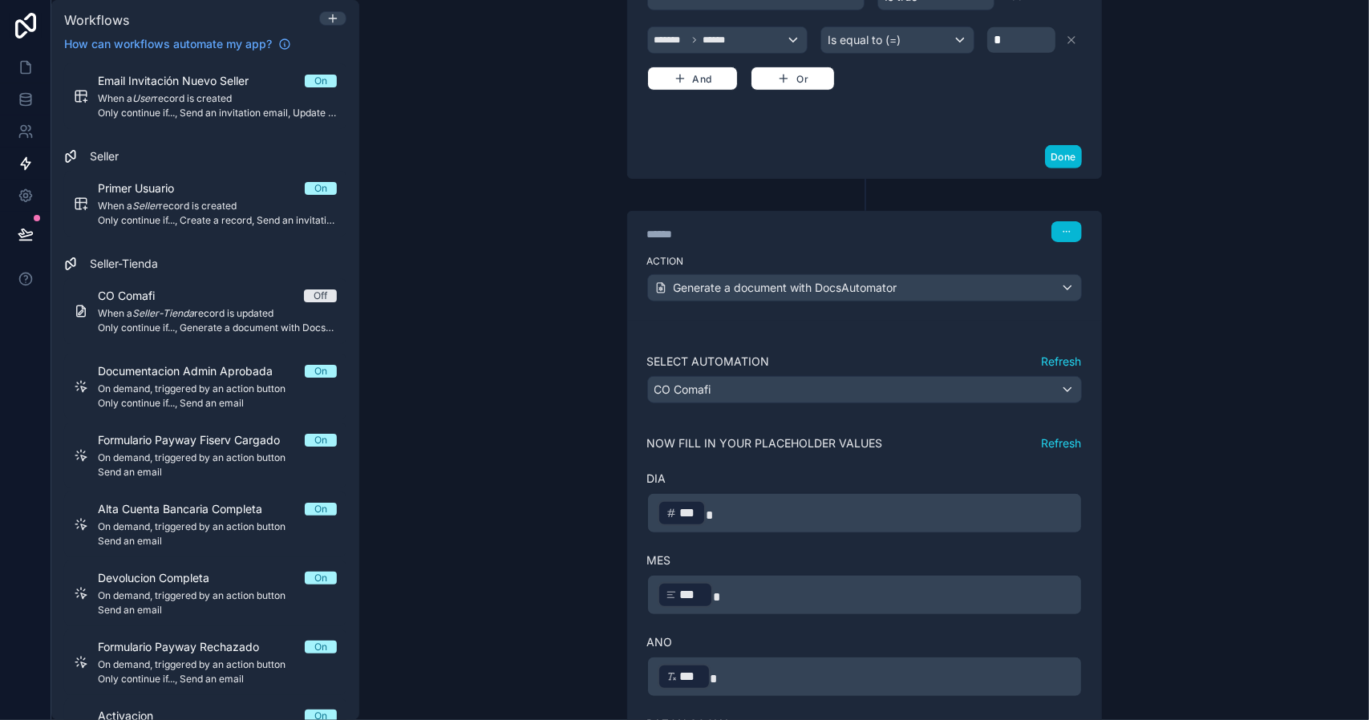
click at [1053, 440] on button "Refresh" at bounding box center [1062, 443] width 40 height 16
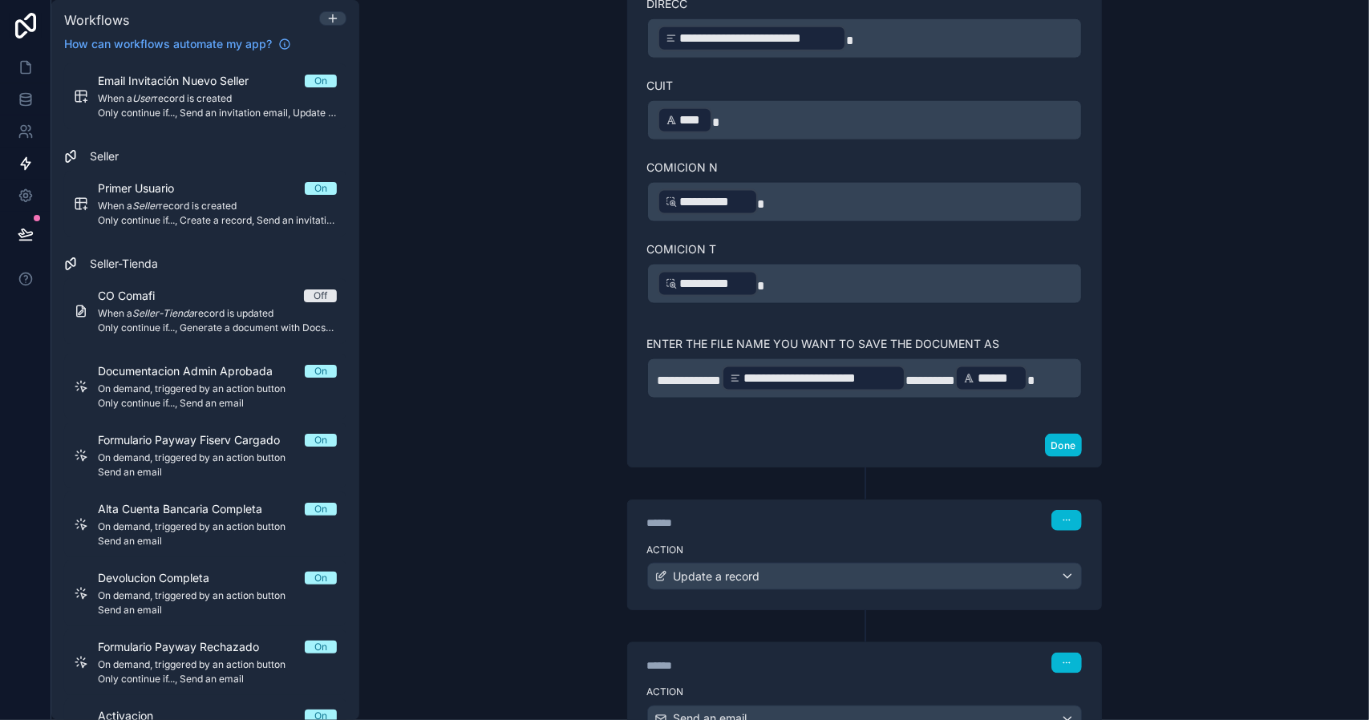
scroll to position [1043, 0]
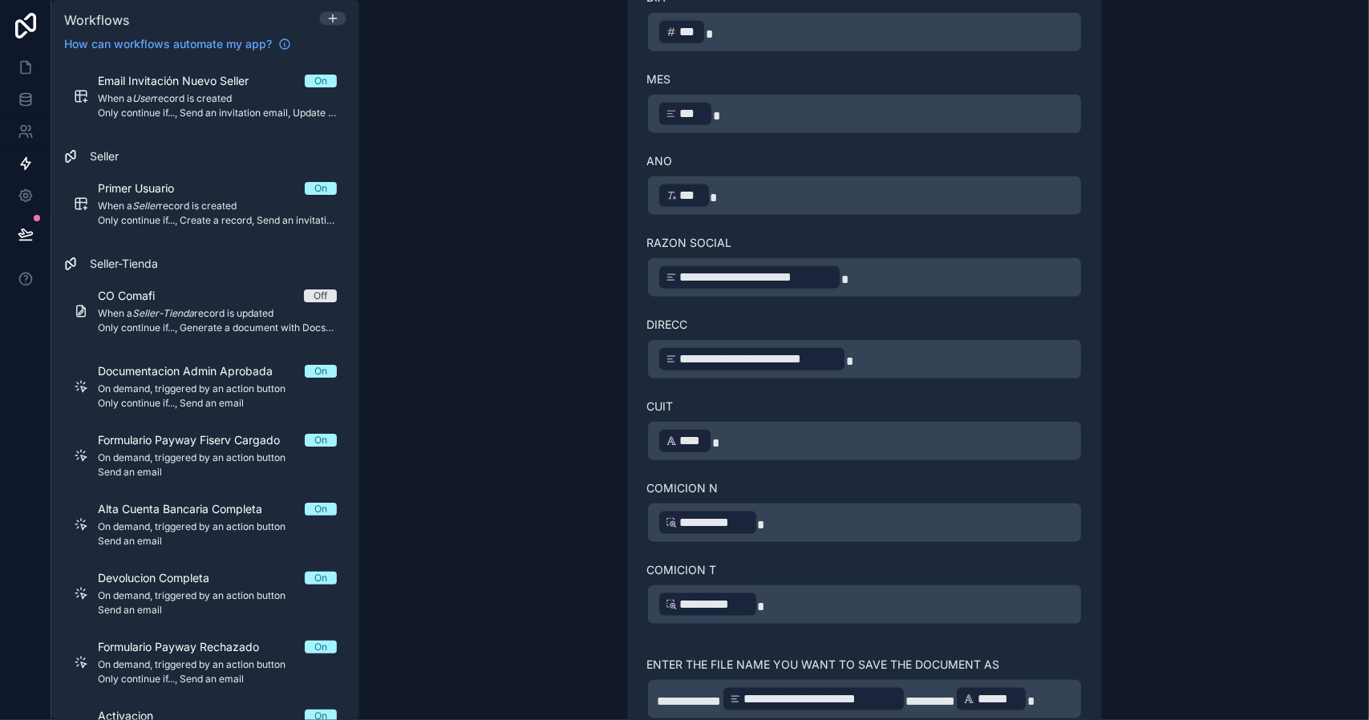
click at [775, 590] on p "**********" at bounding box center [865, 604] width 414 height 29
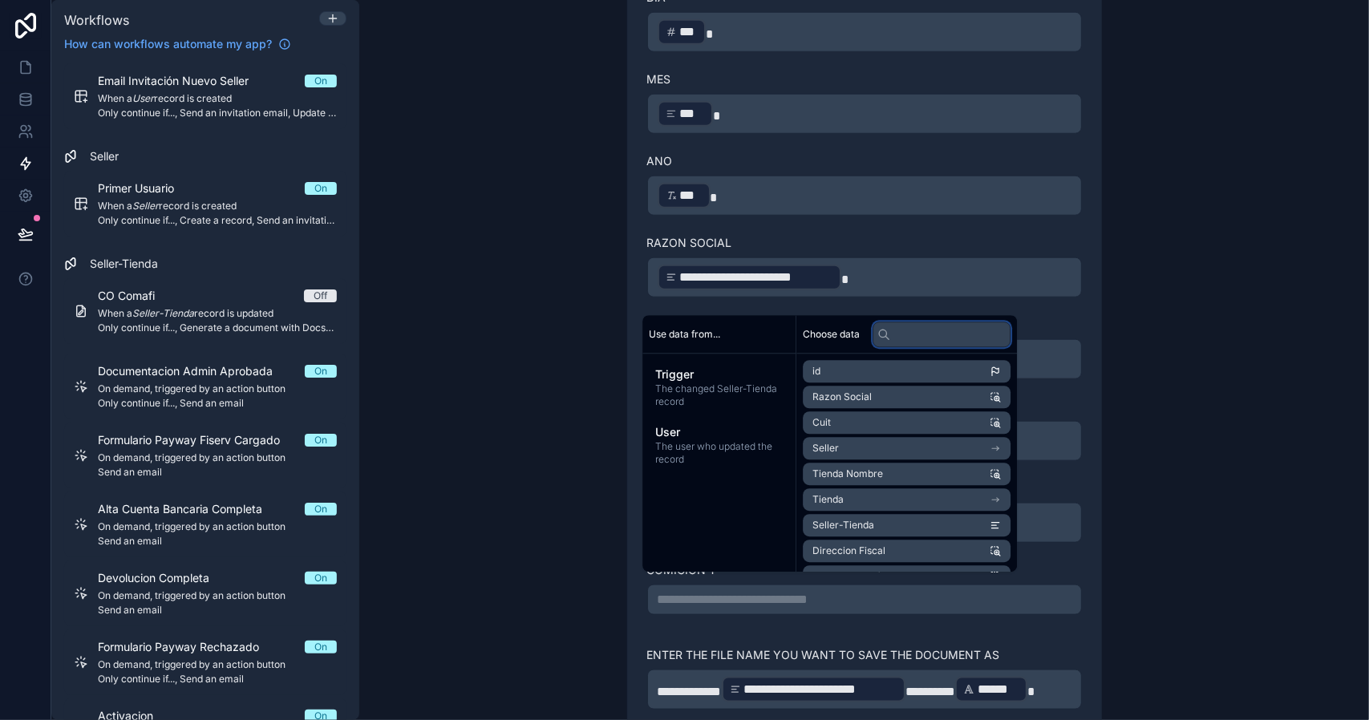
click at [916, 339] on input "text" at bounding box center [942, 335] width 138 height 26
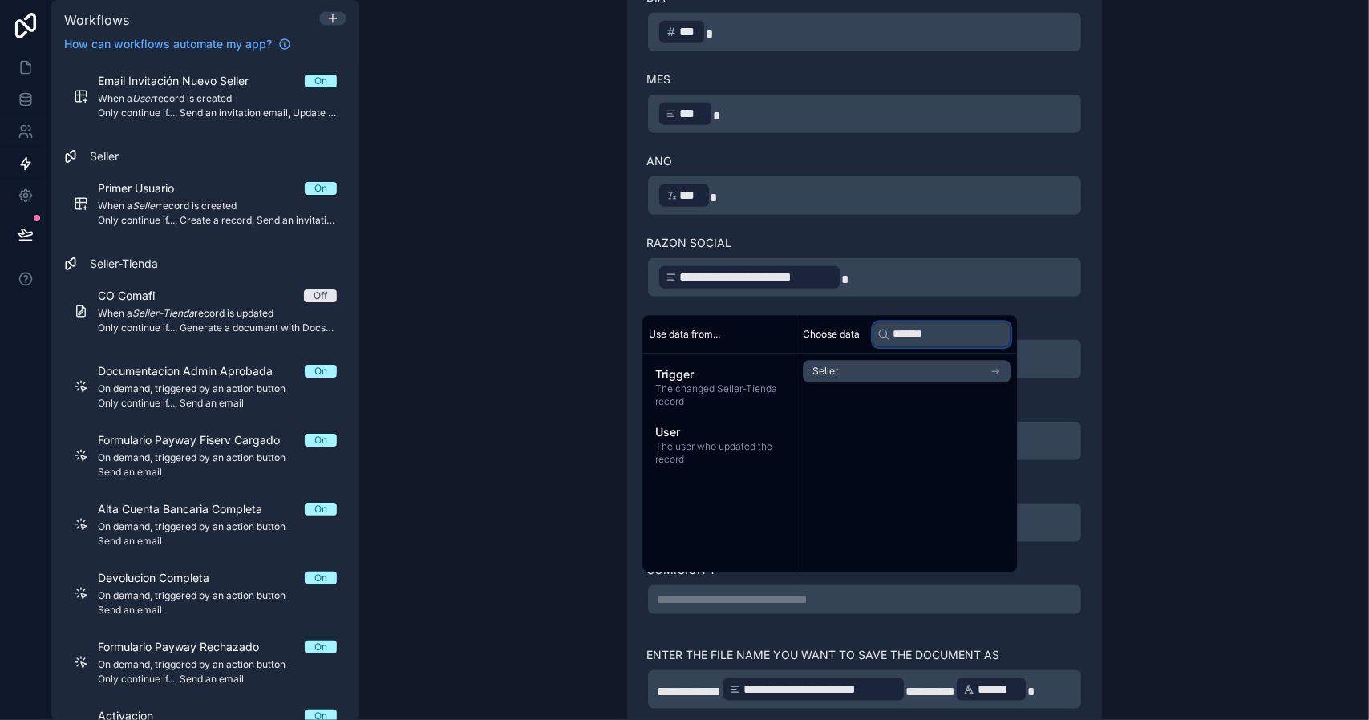
type input "*******"
click at [878, 375] on li "Seller" at bounding box center [907, 371] width 208 height 22
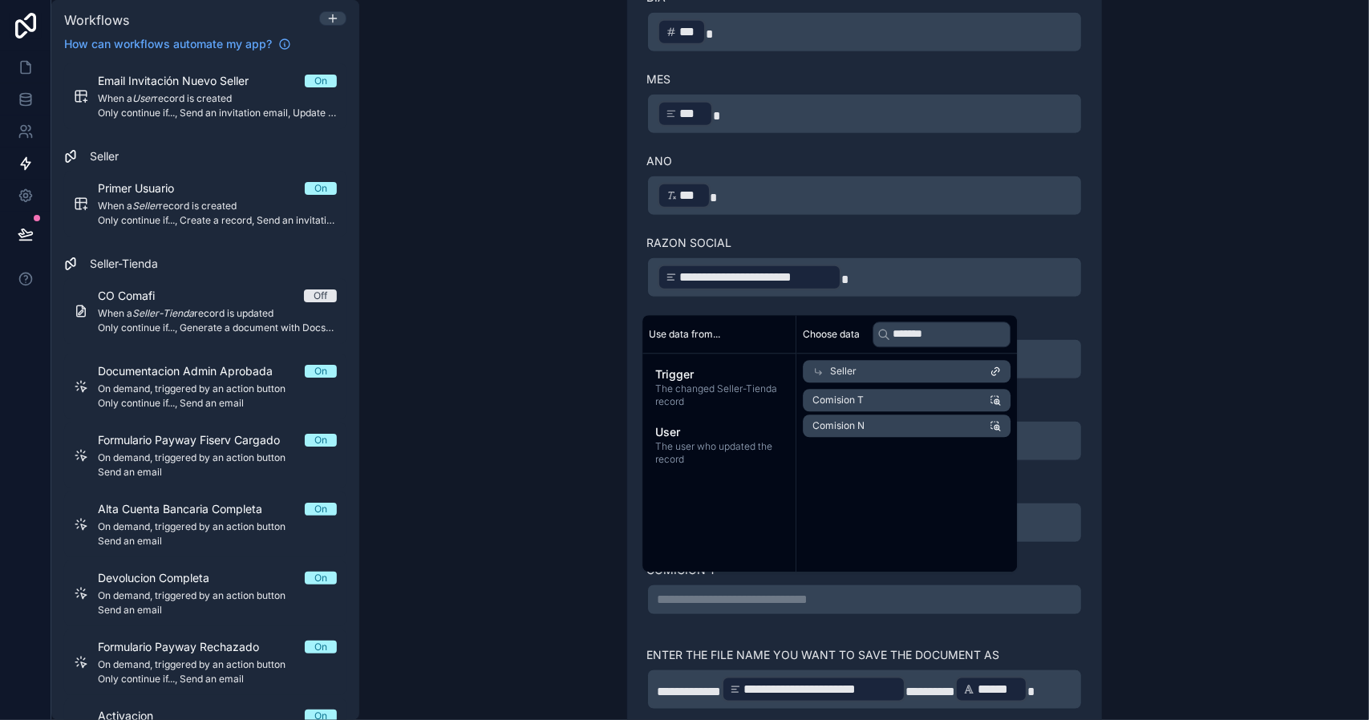
click at [900, 403] on li "Comision T" at bounding box center [907, 400] width 208 height 22
click at [1155, 589] on div "**********" at bounding box center [864, 360] width 1010 height 720
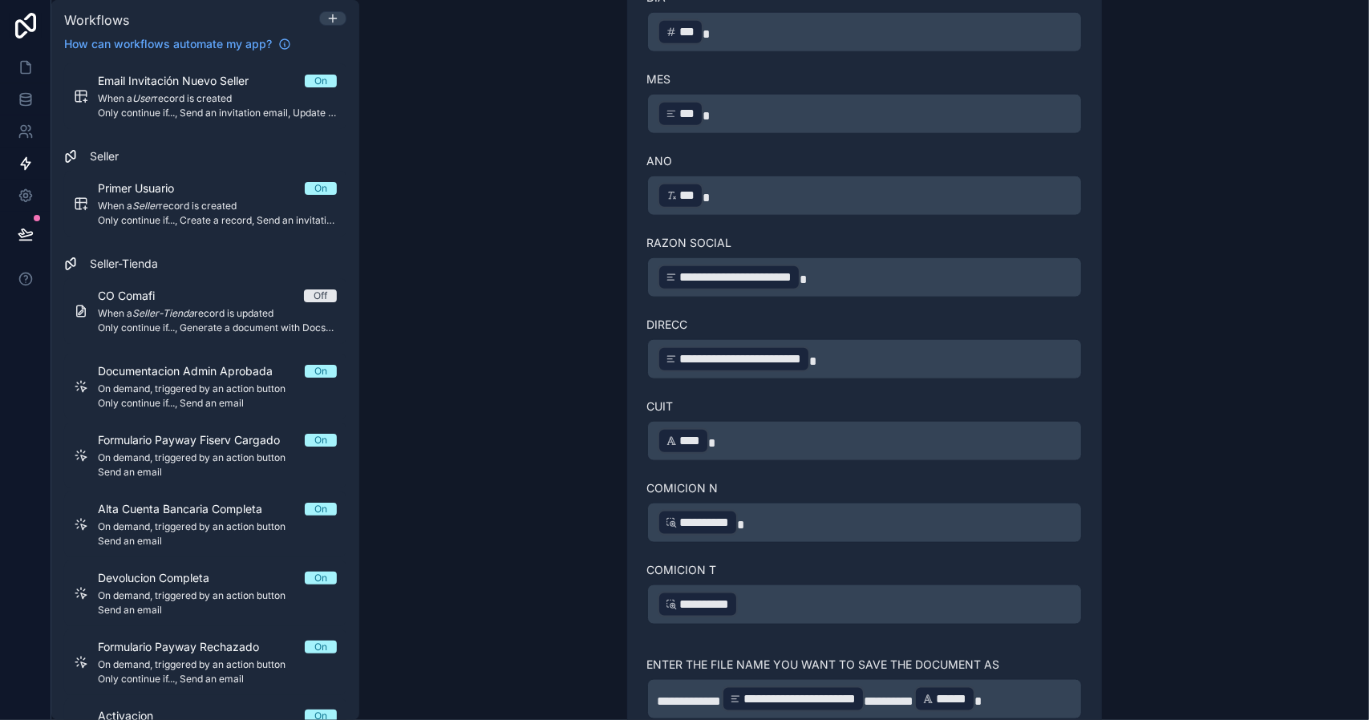
click at [1175, 605] on div "**********" at bounding box center [864, 360] width 1010 height 720
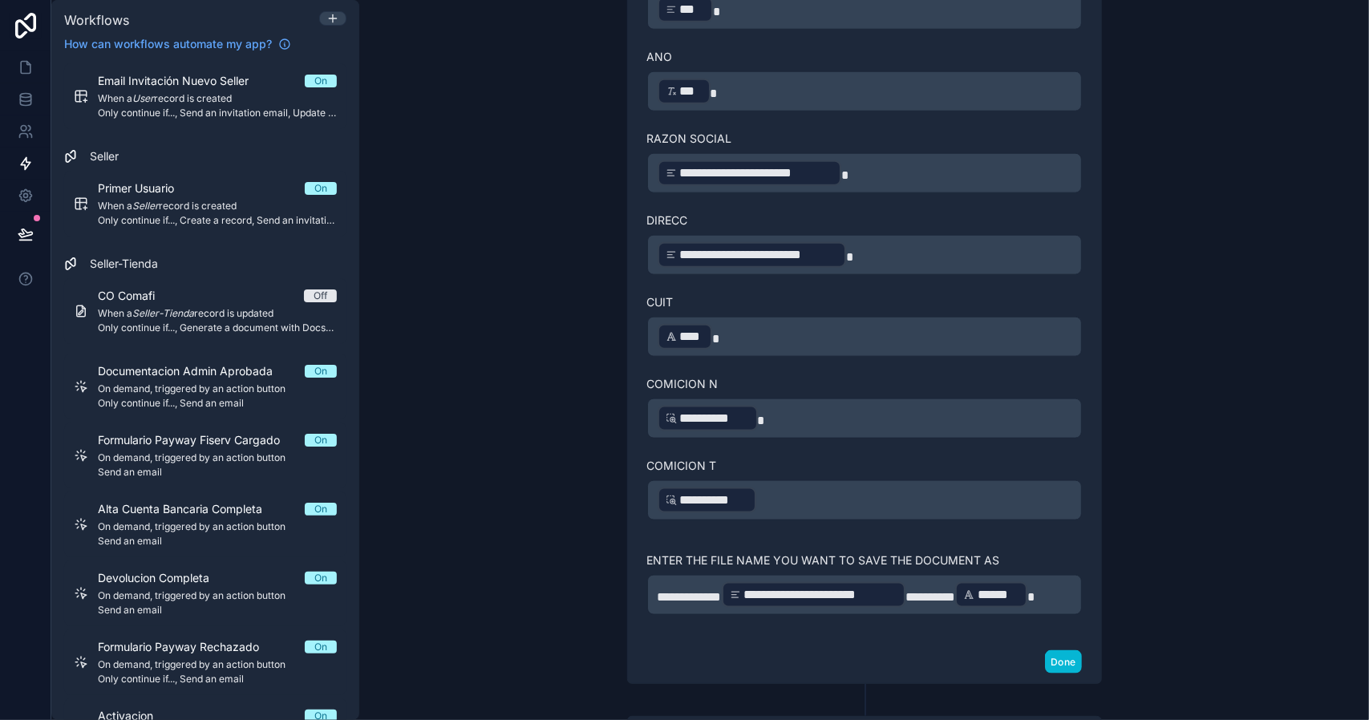
scroll to position [1283, 0]
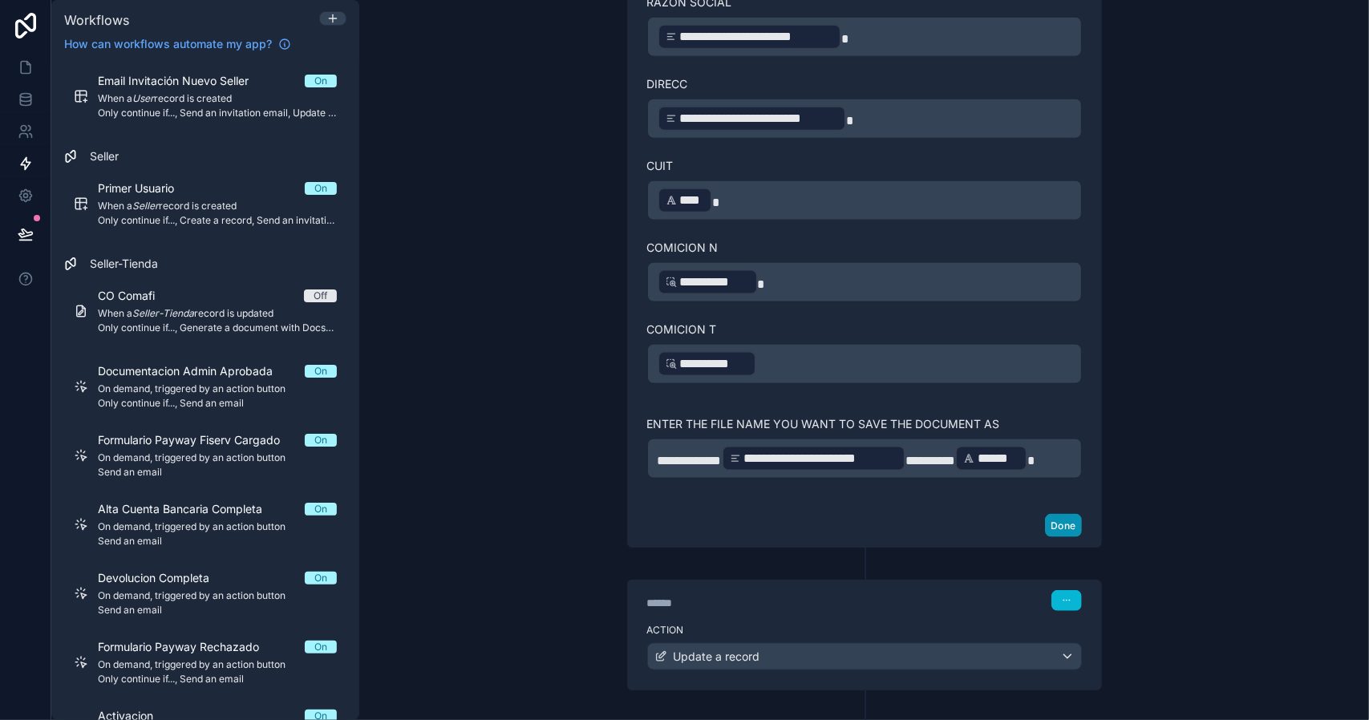
click at [1062, 514] on button "Done" at bounding box center [1063, 525] width 36 height 23
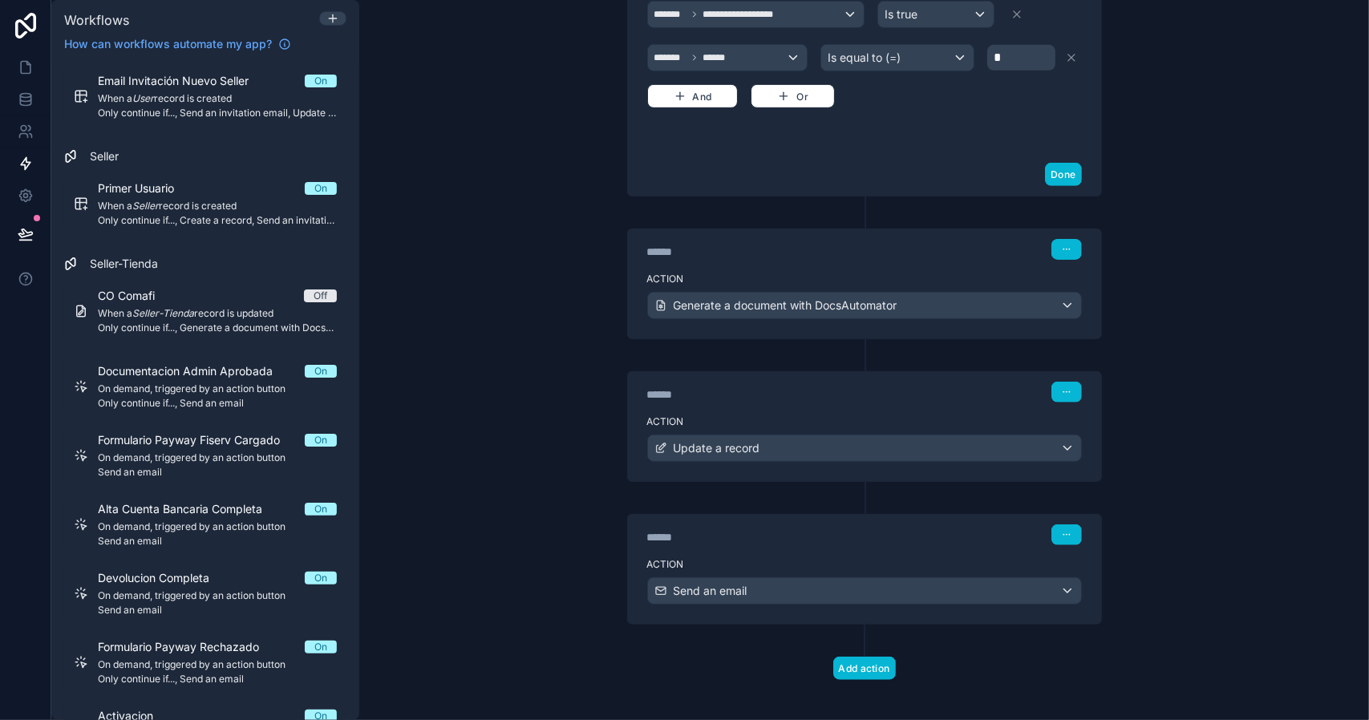
click at [762, 399] on div "****** Step 3" at bounding box center [864, 390] width 473 height 37
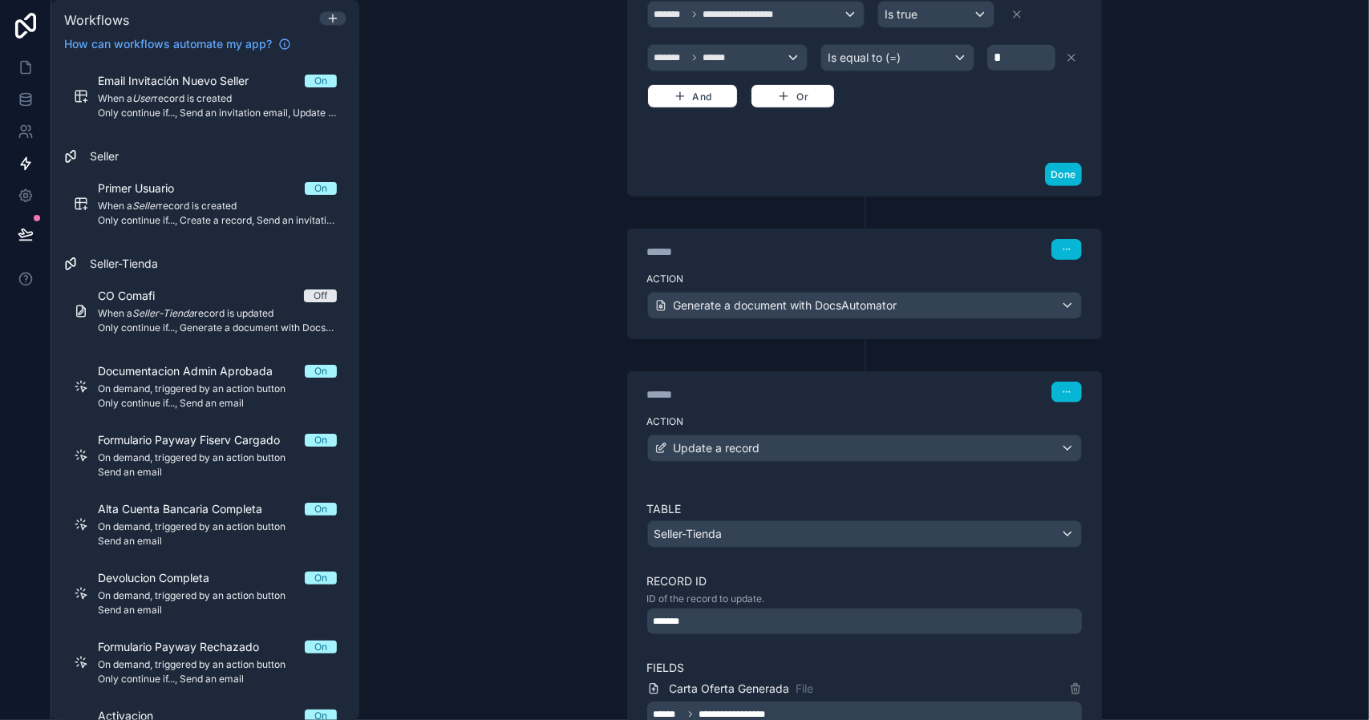
scroll to position [1035, 0]
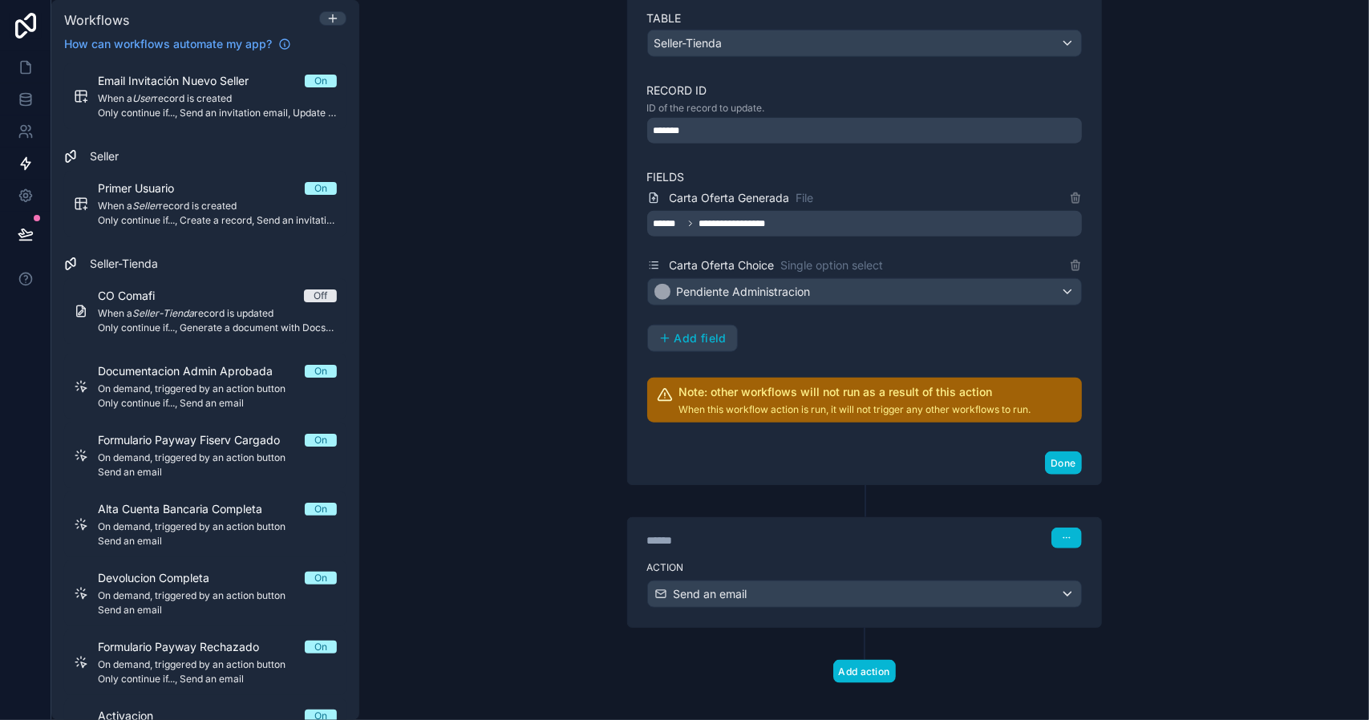
click at [725, 555] on div "Action Send an email" at bounding box center [864, 591] width 473 height 72
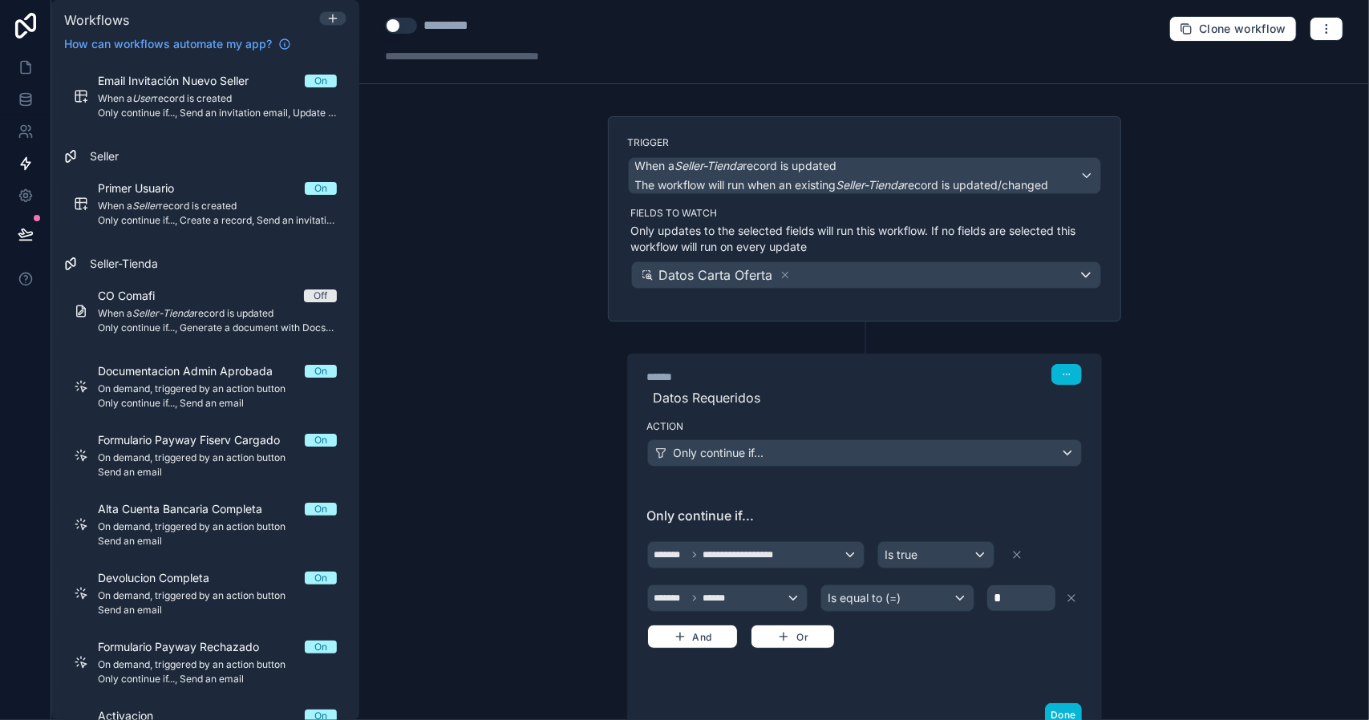
scroll to position [0, 0]
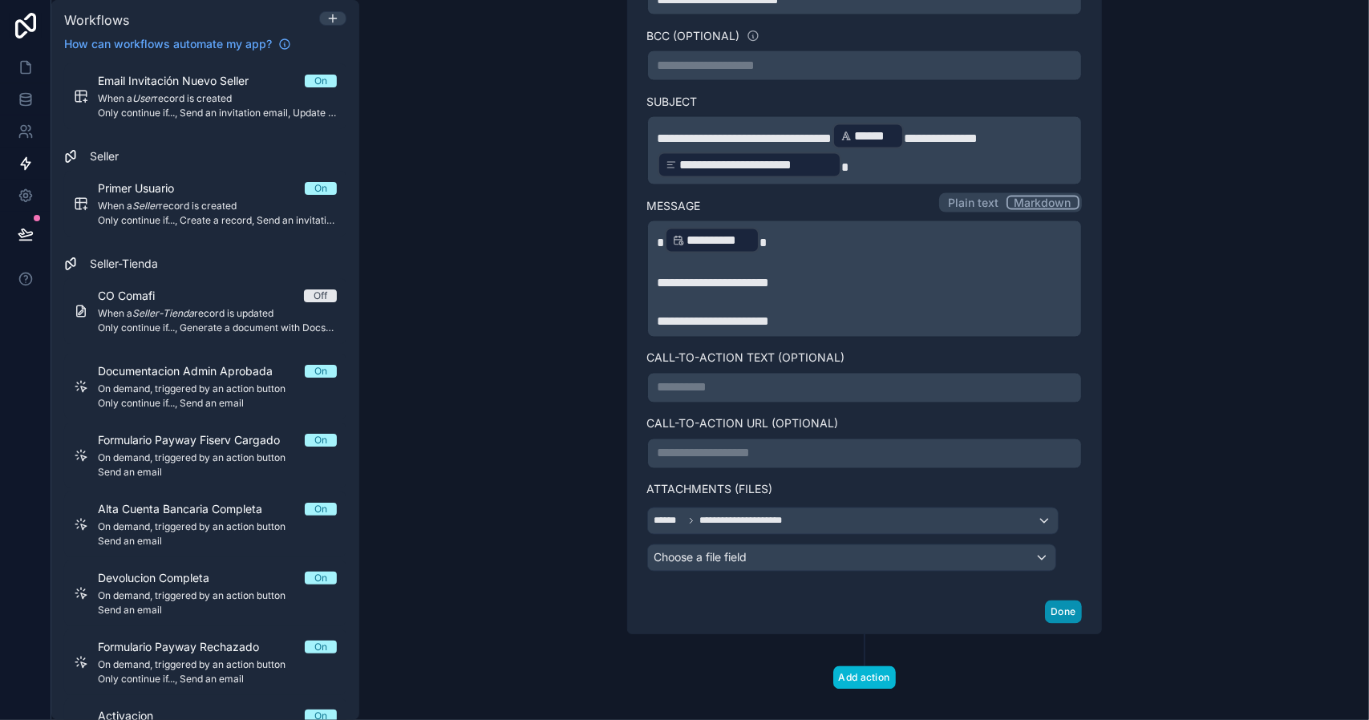
click at [1066, 601] on button "Done" at bounding box center [1063, 612] width 36 height 23
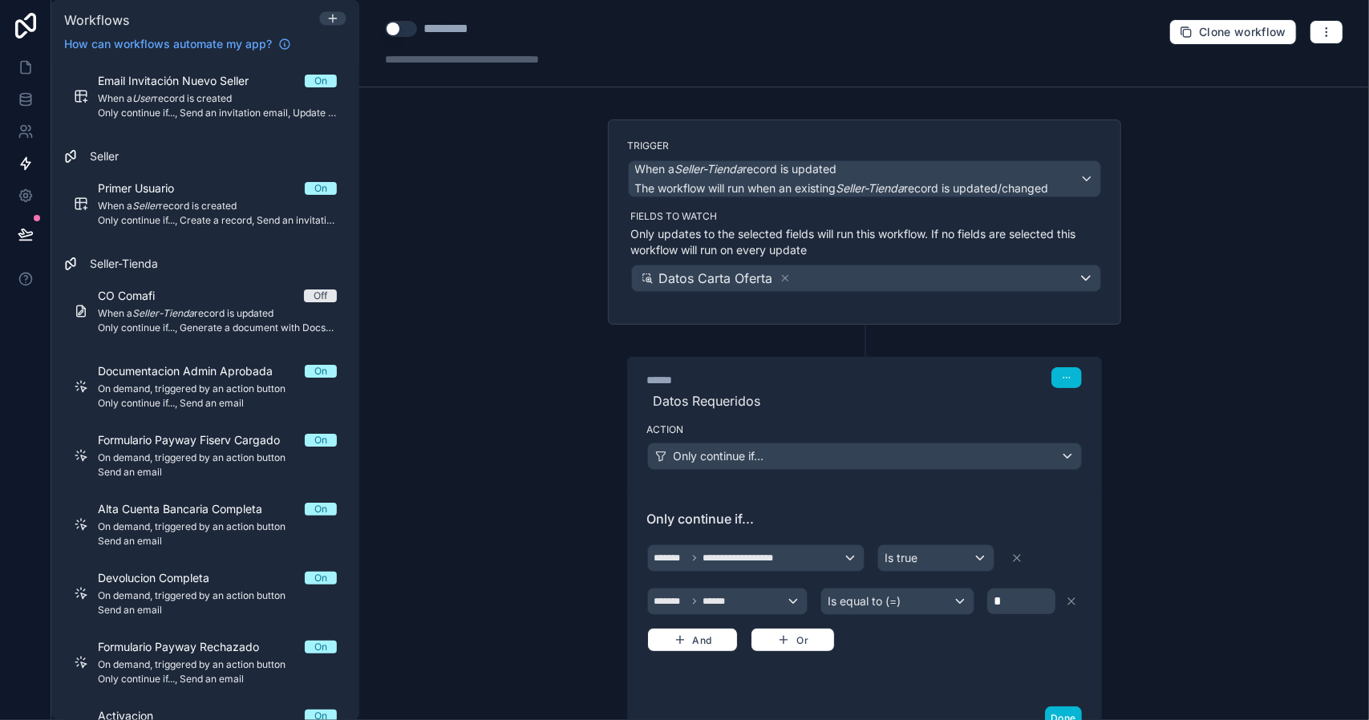
click at [395, 30] on button "Use setting" at bounding box center [401, 29] width 32 height 16
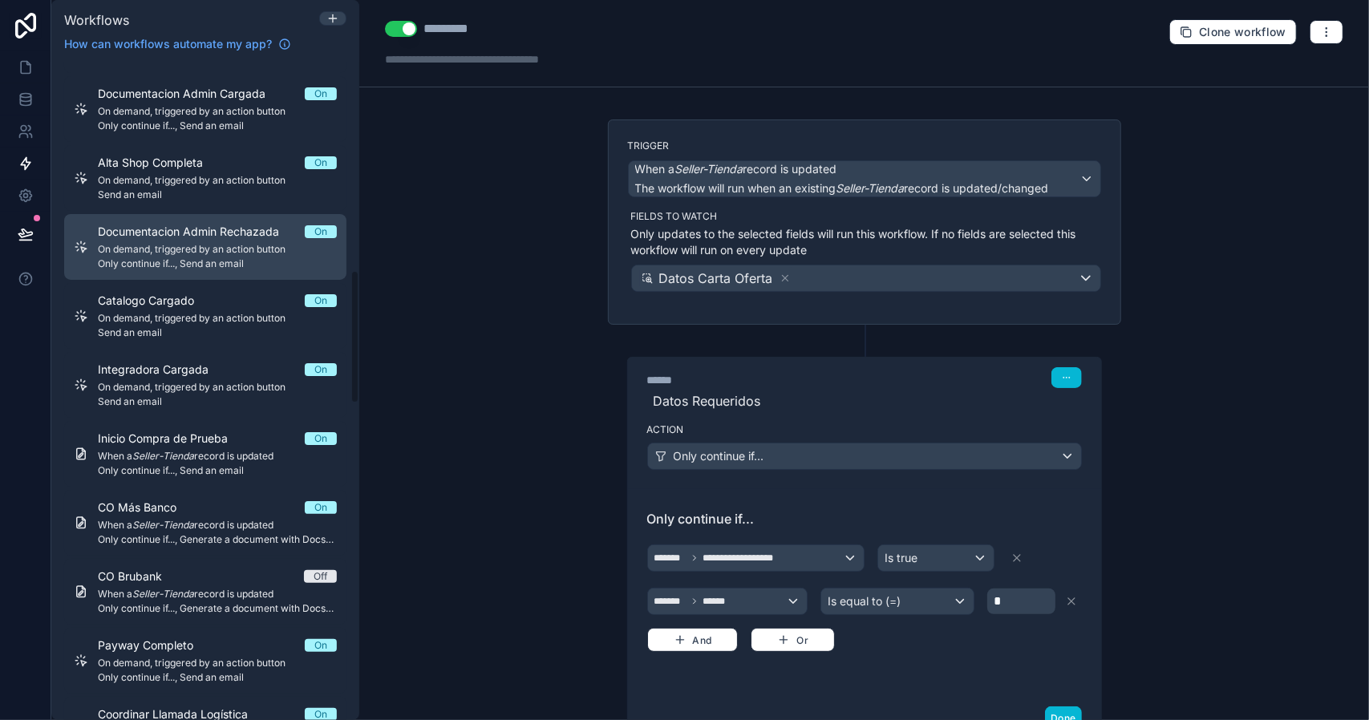
scroll to position [1123, 0]
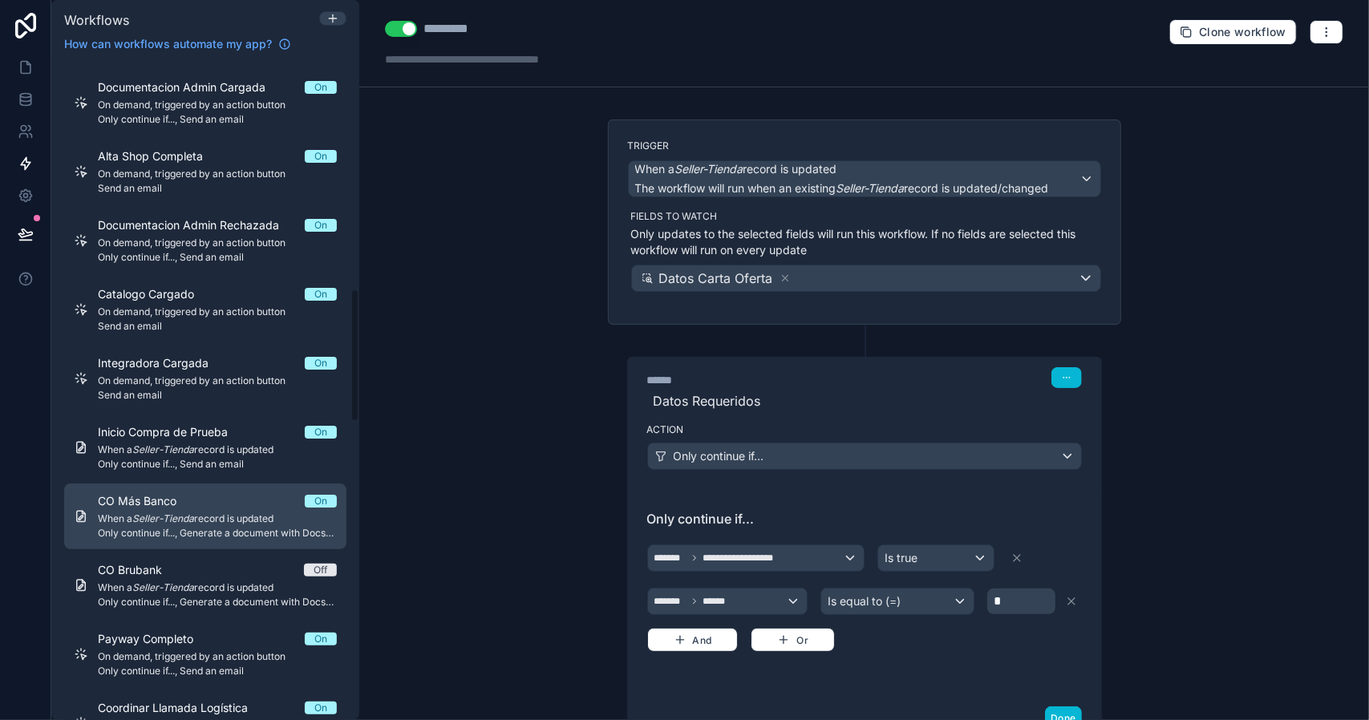
click at [229, 511] on div "CO Más Banco On When a Seller-Tienda record is updated Only continue if..., Gen…" at bounding box center [217, 516] width 239 height 47
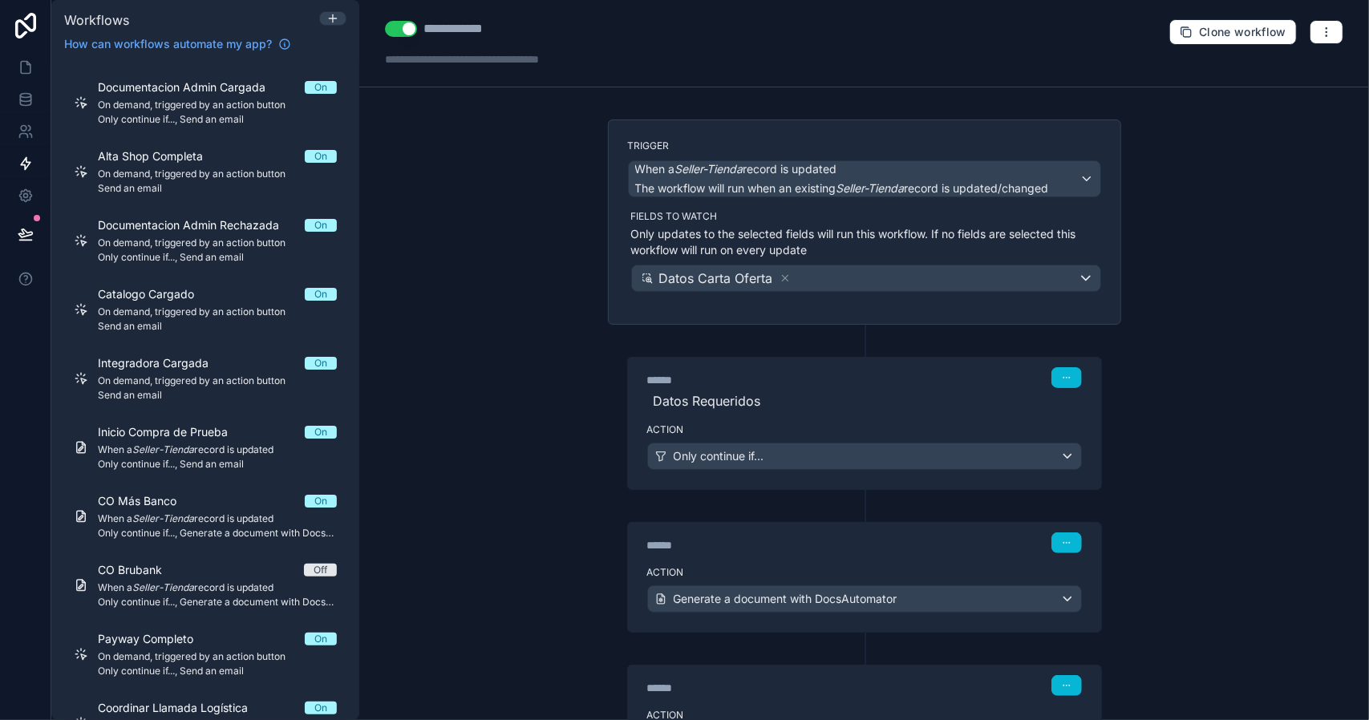
click at [749, 411] on div "****** Step 1 Datos Requeridos" at bounding box center [864, 387] width 473 height 59
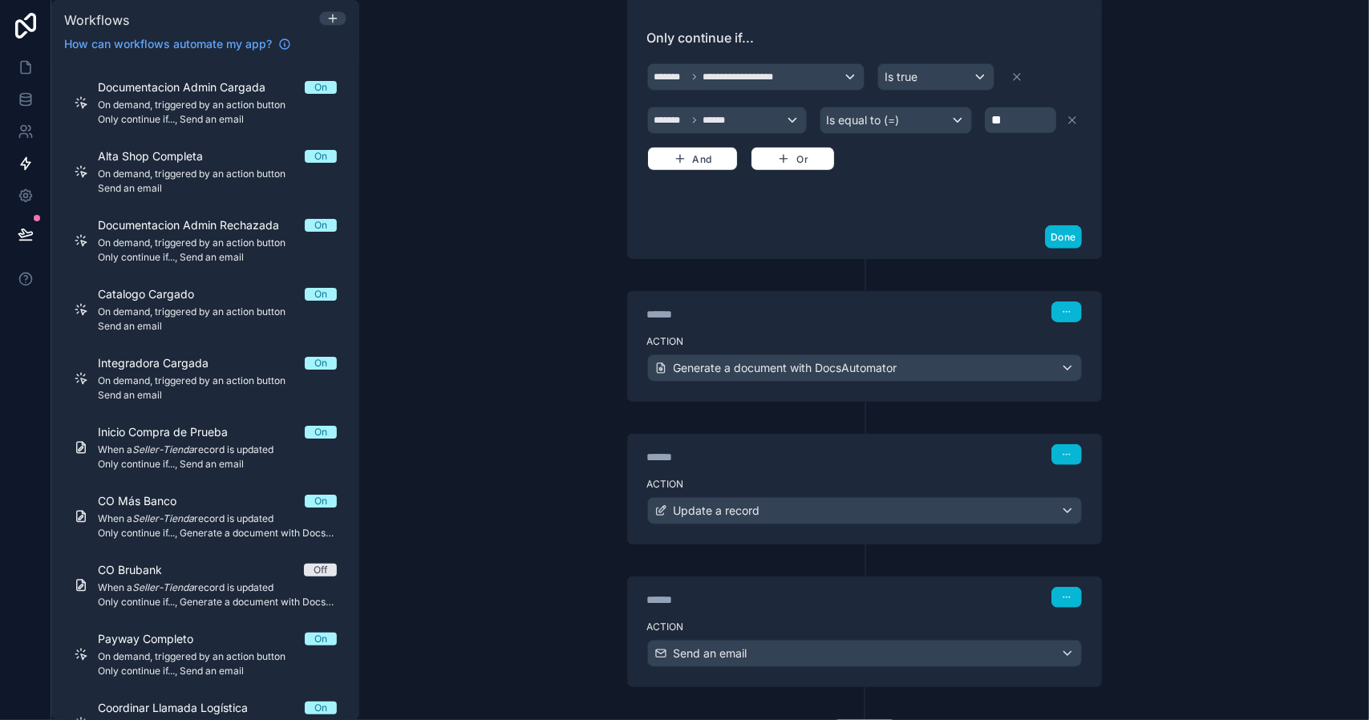
click at [731, 335] on label "Action" at bounding box center [864, 341] width 435 height 13
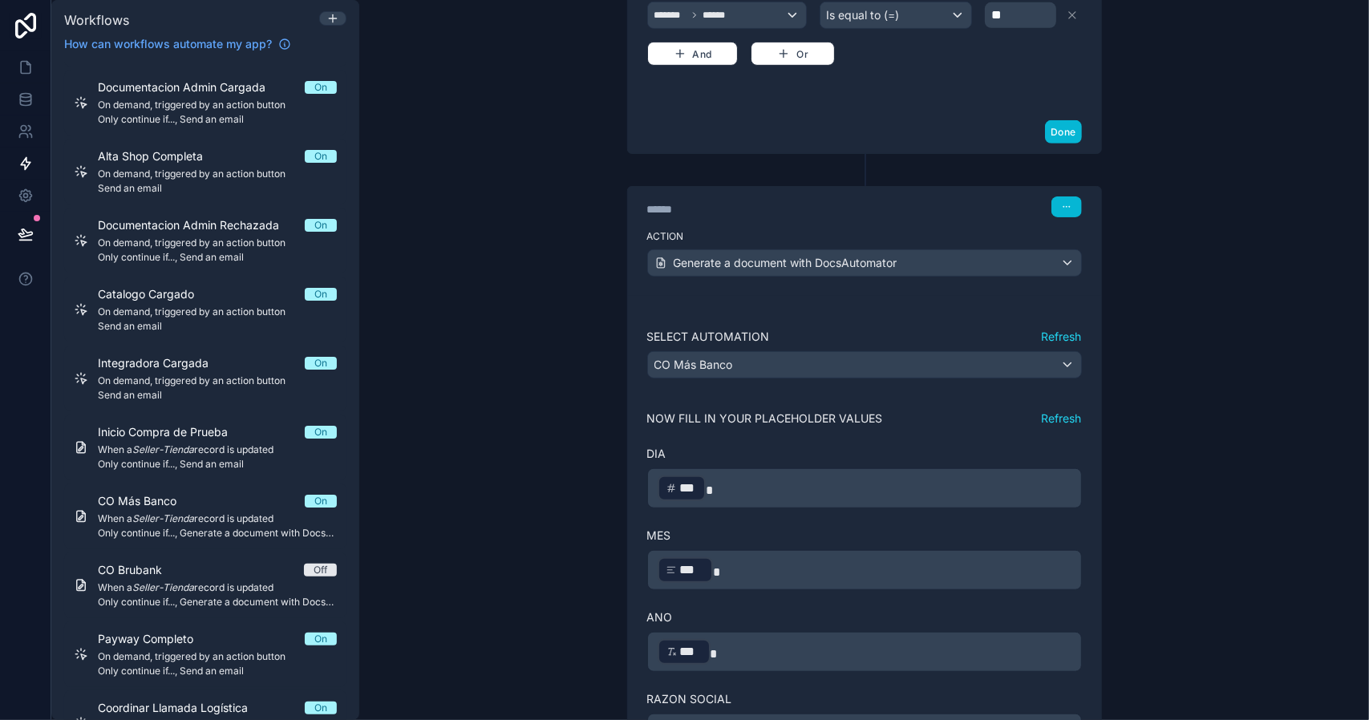
scroll to position [561, 0]
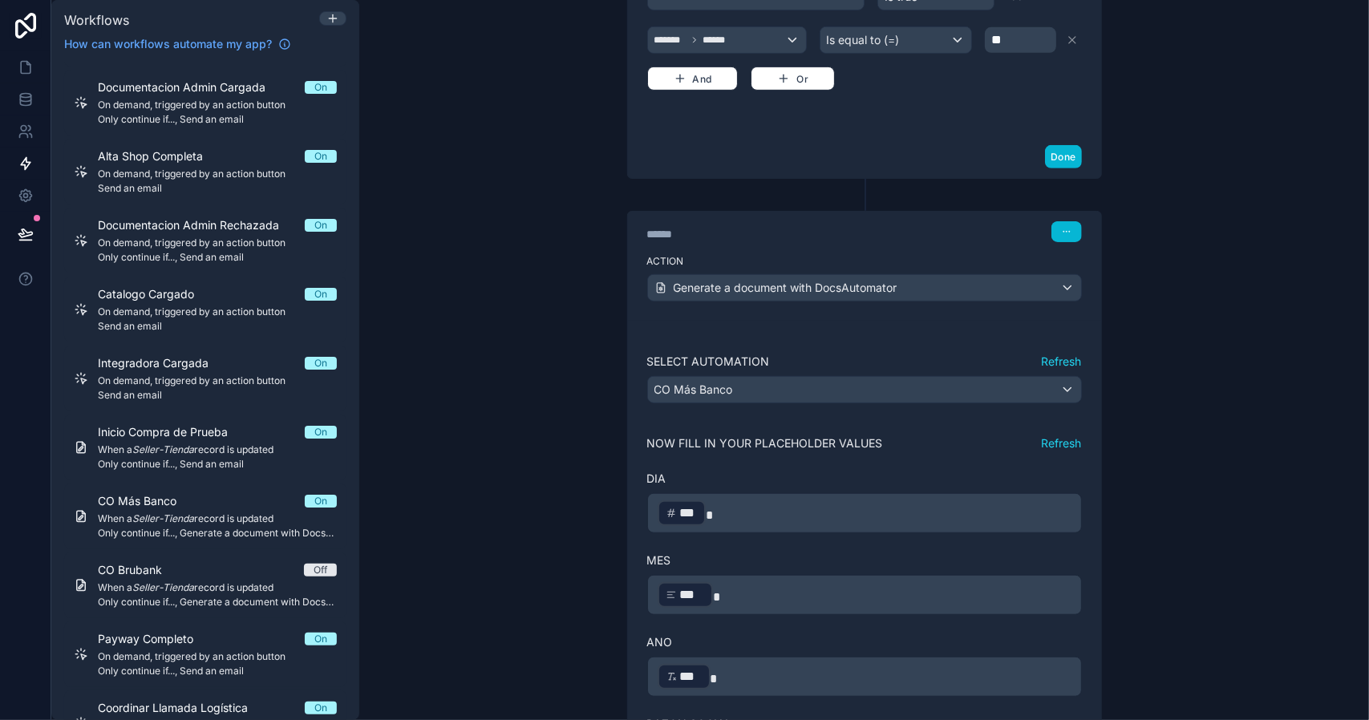
click at [1044, 354] on button "Refresh" at bounding box center [1062, 362] width 40 height 16
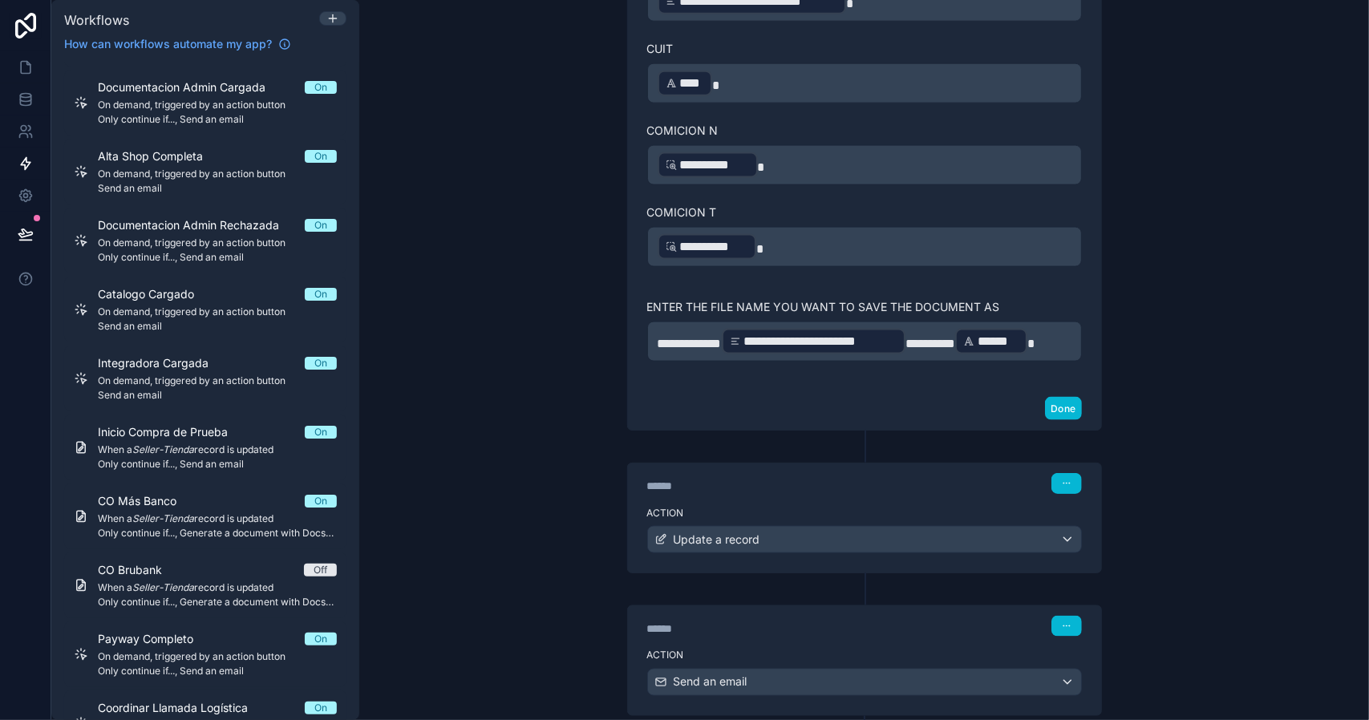
scroll to position [1444, 0]
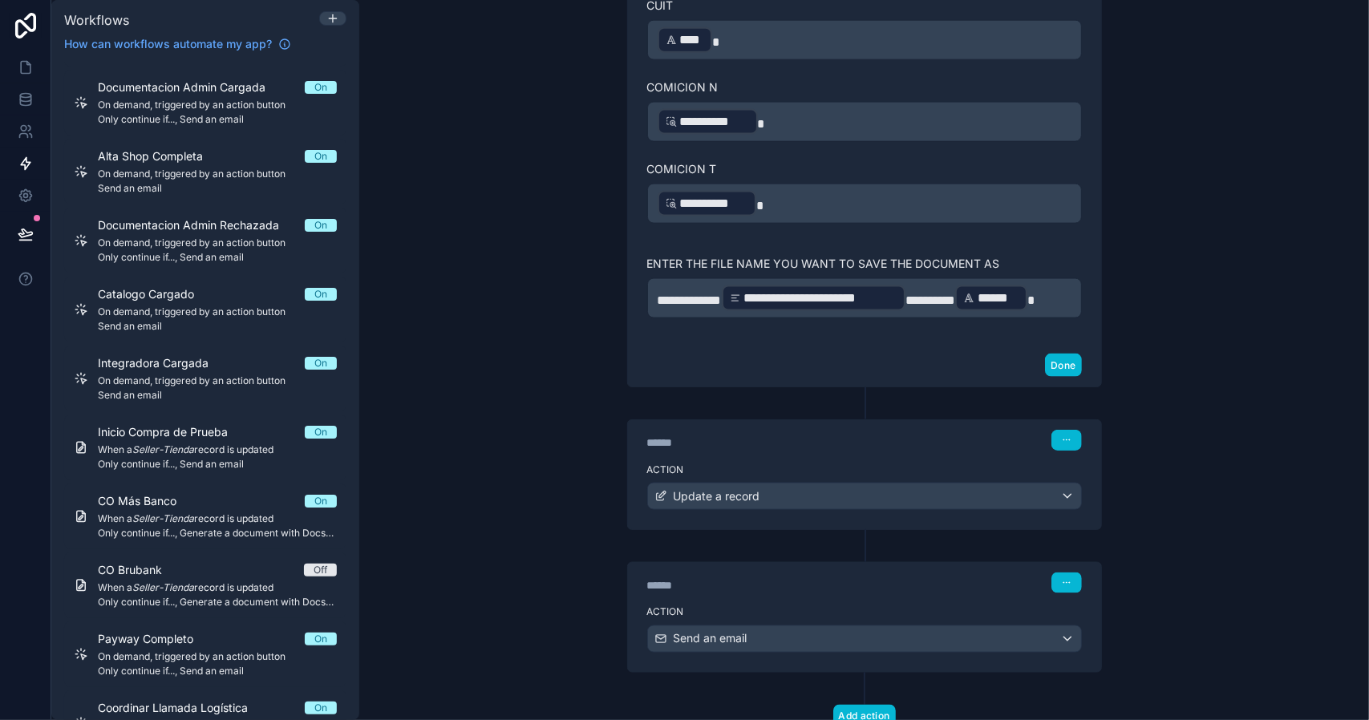
click at [740, 583] on div "****** Step 4" at bounding box center [864, 581] width 473 height 37
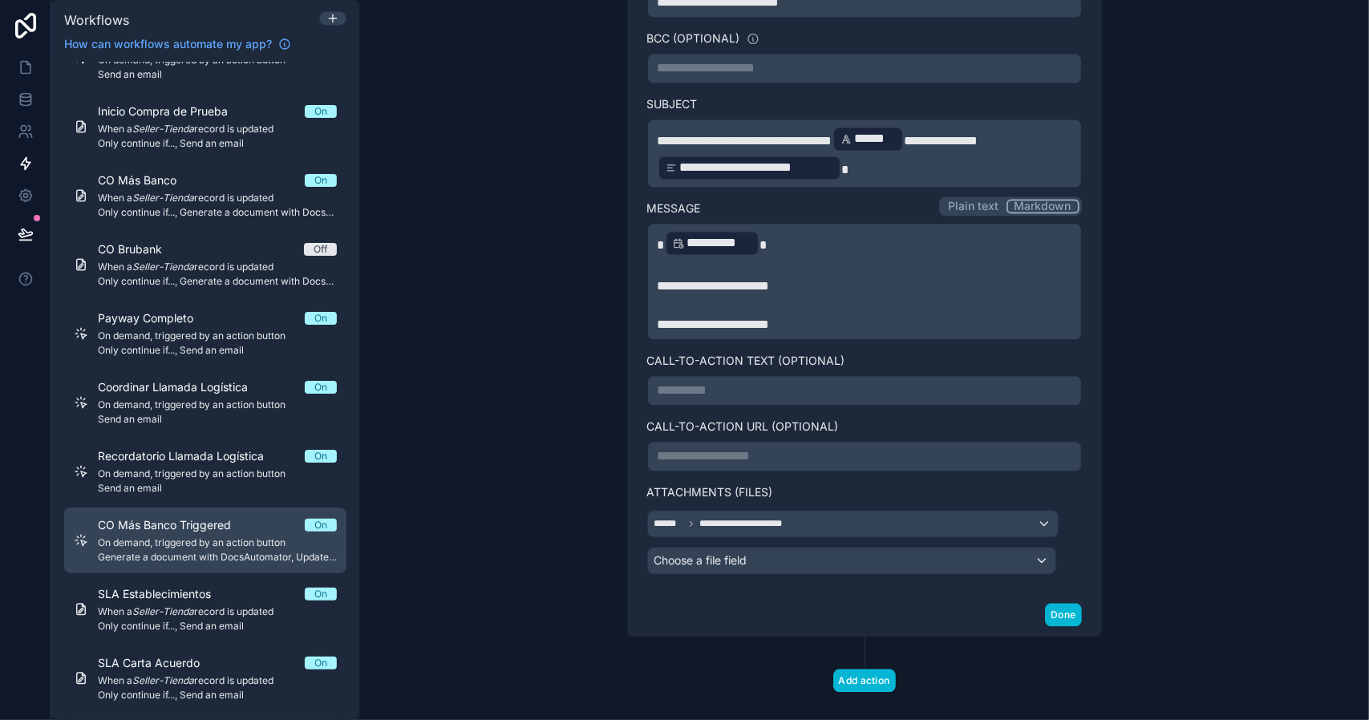
click at [294, 545] on span "On demand, triggered by an action button" at bounding box center [217, 543] width 239 height 13
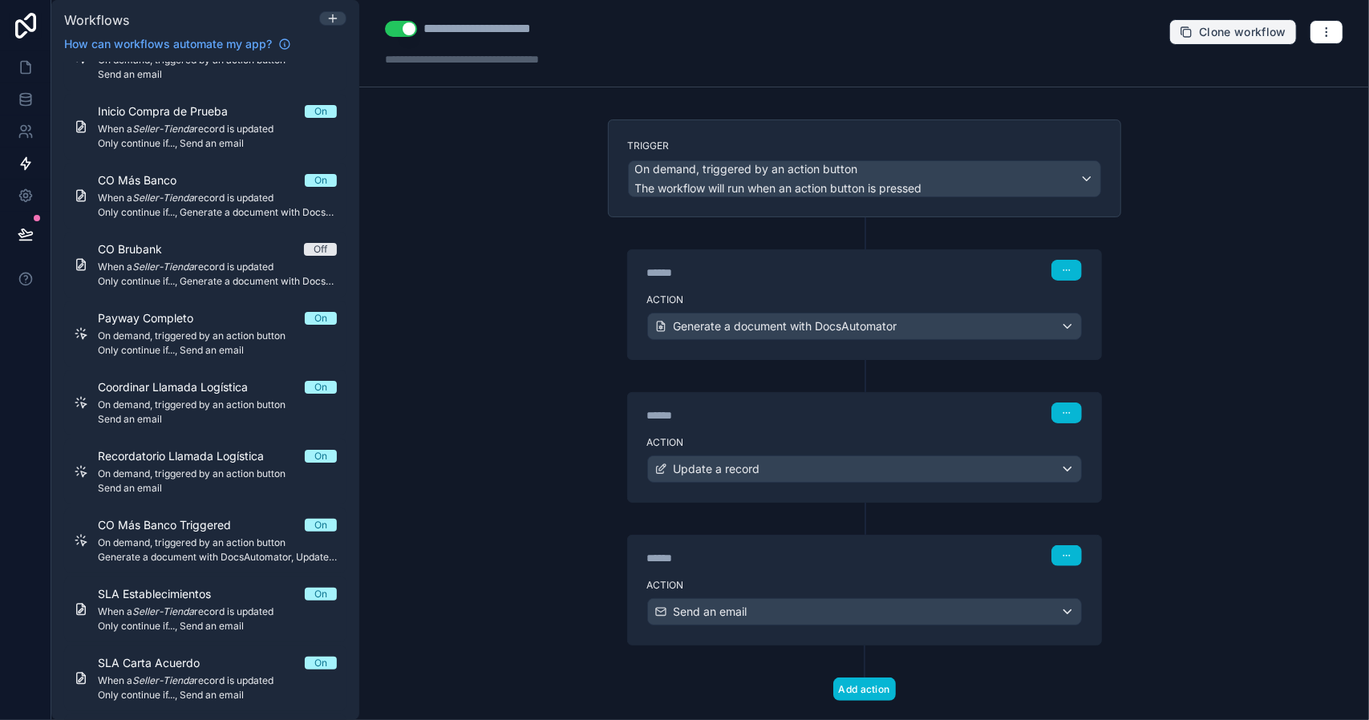
click at [1241, 34] on span "Clone workflow" at bounding box center [1242, 32] width 87 height 14
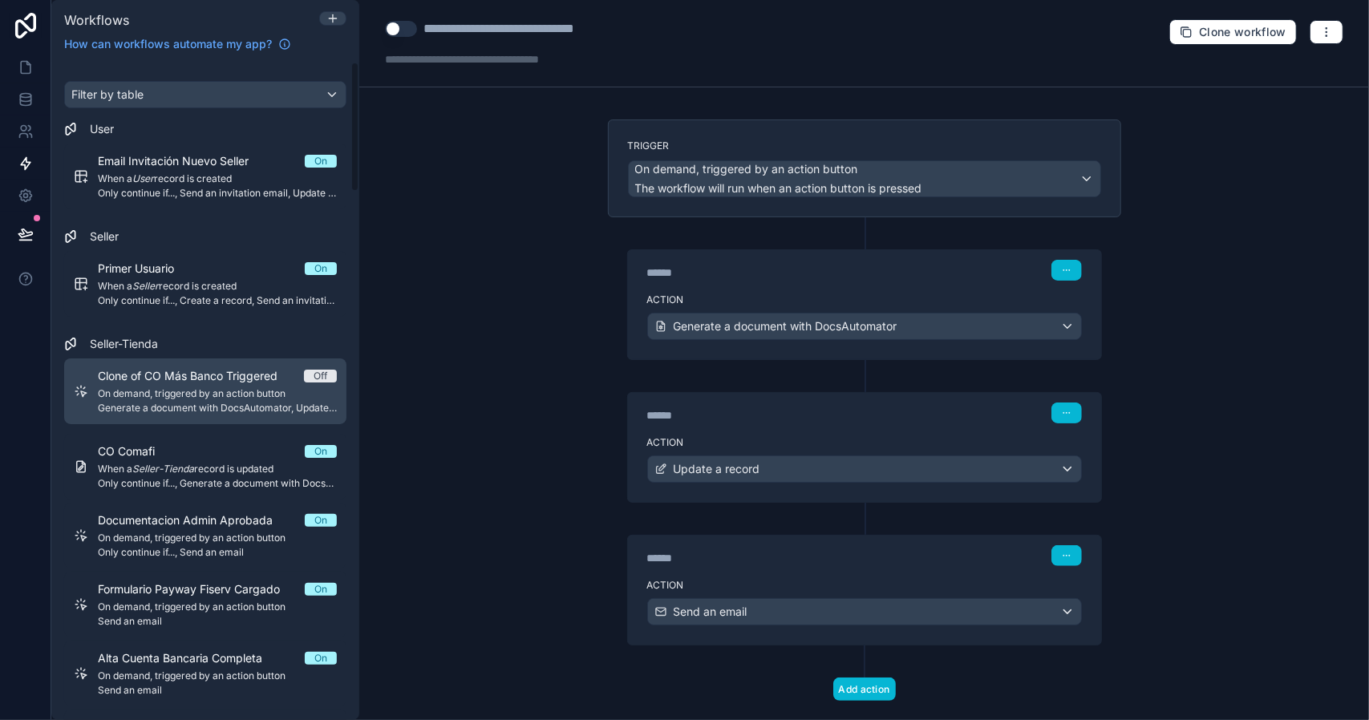
click at [250, 383] on span "Clone of CO Más Banco Triggered" at bounding box center [197, 376] width 199 height 16
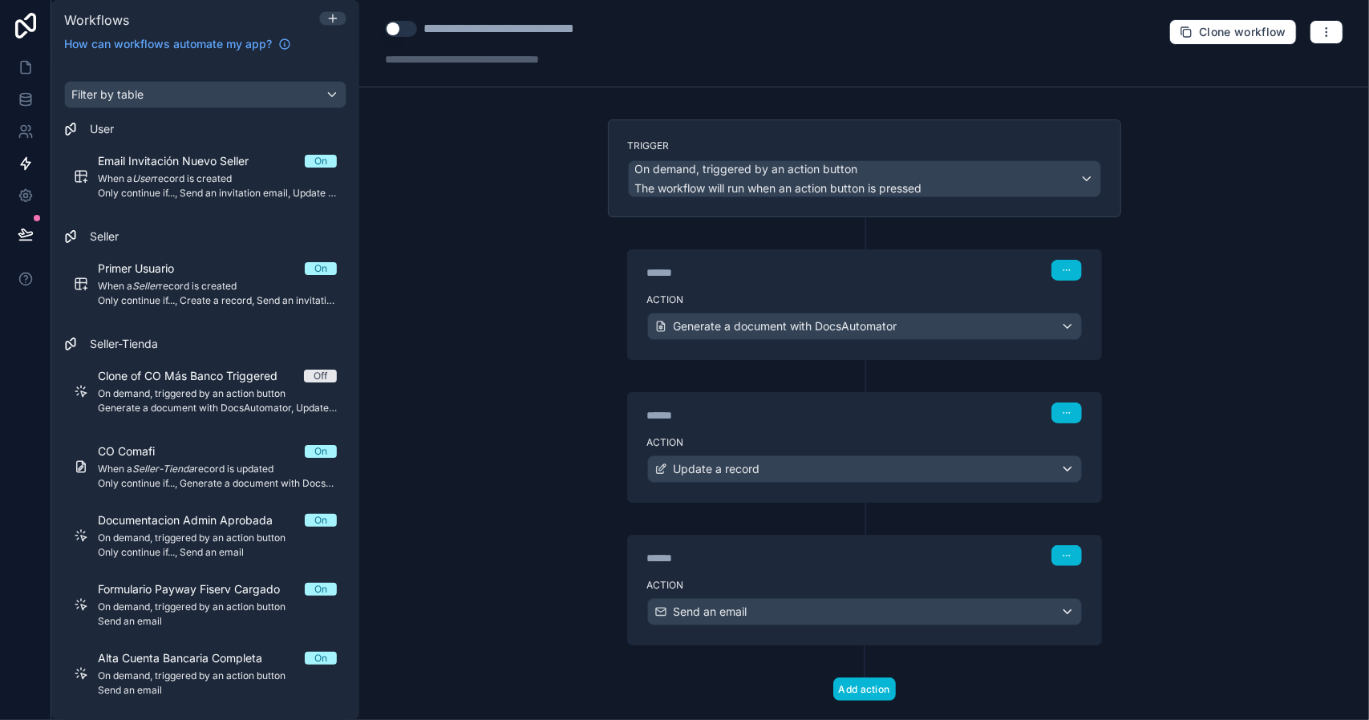
click at [481, 31] on div "**********" at bounding box center [533, 28] width 221 height 19
drag, startPoint x: 468, startPoint y: 30, endPoint x: 451, endPoint y: 31, distance: 16.9
click at [451, 31] on div "**********" at bounding box center [505, 28] width 165 height 19
click at [756, 283] on div "****** Step 1" at bounding box center [864, 268] width 473 height 37
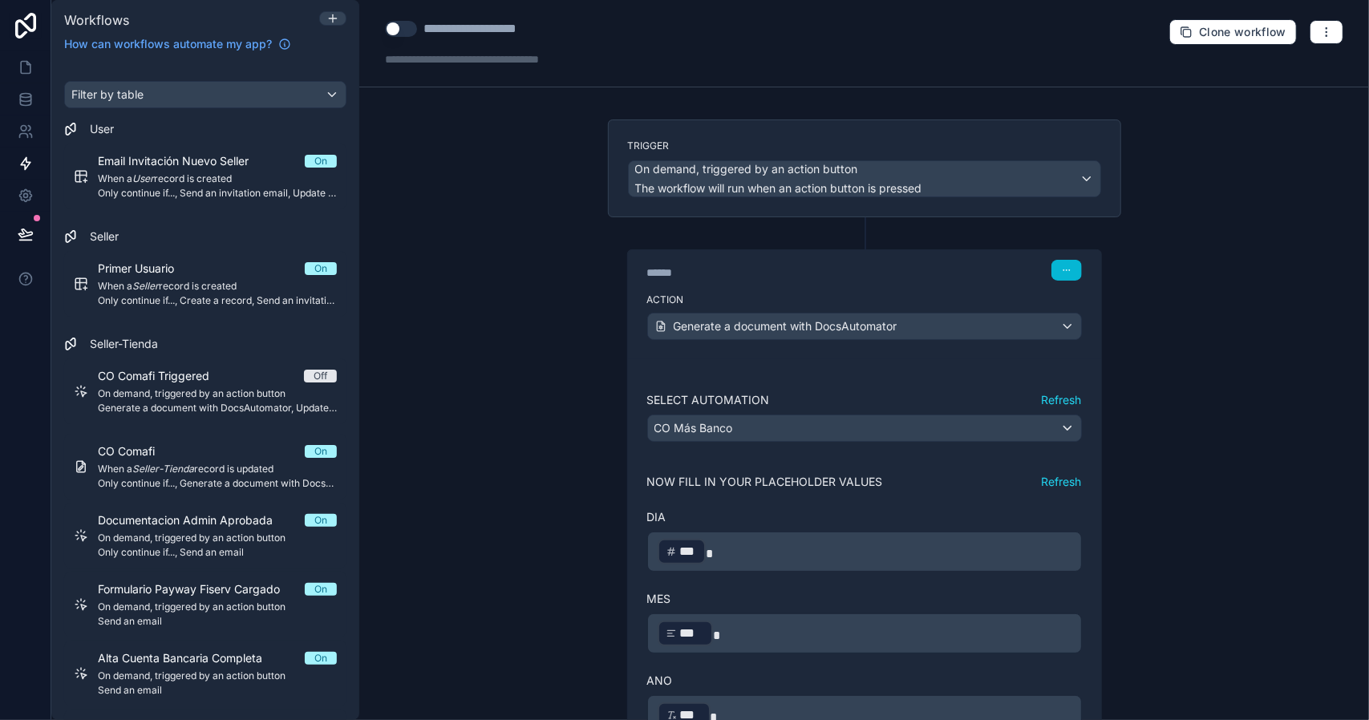
click at [755, 281] on div "****** Step 1" at bounding box center [864, 268] width 473 height 37
click at [1006, 421] on div "CO Más Banco" at bounding box center [864, 428] width 433 height 26
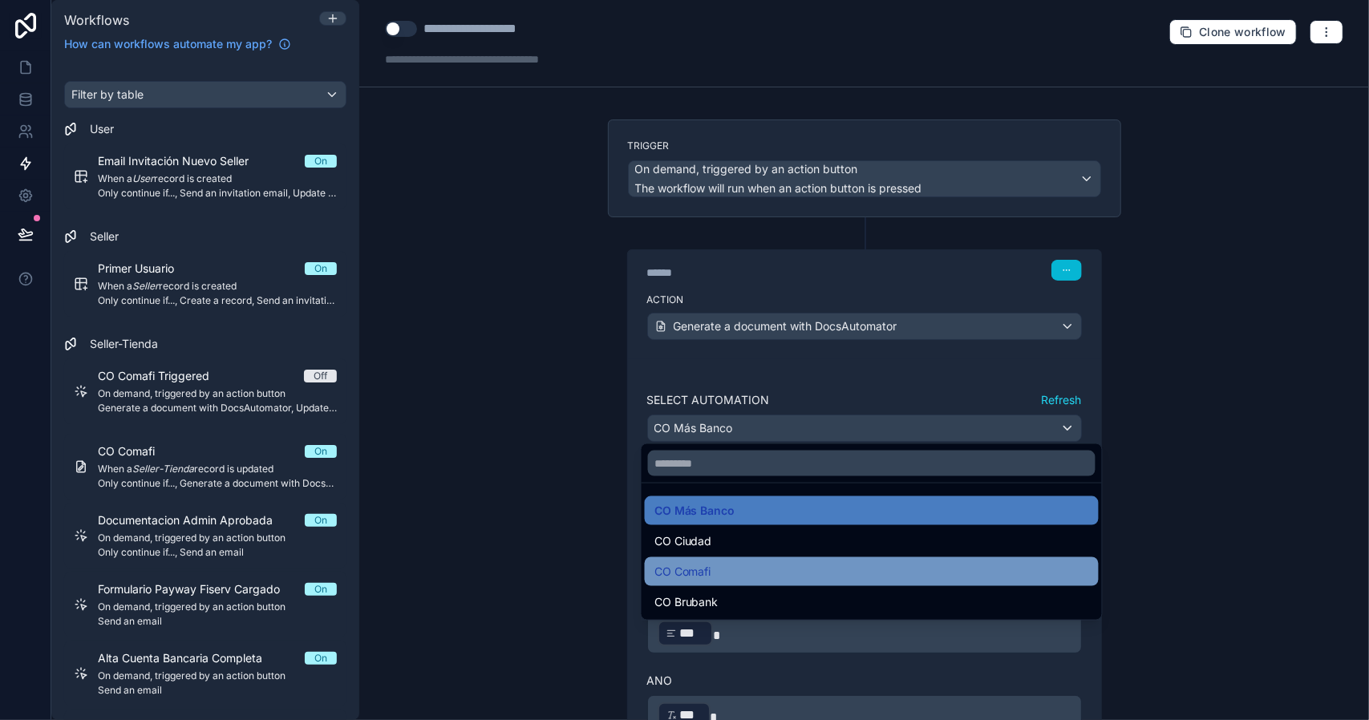
click at [727, 568] on div "CO Comafi" at bounding box center [871, 571] width 435 height 19
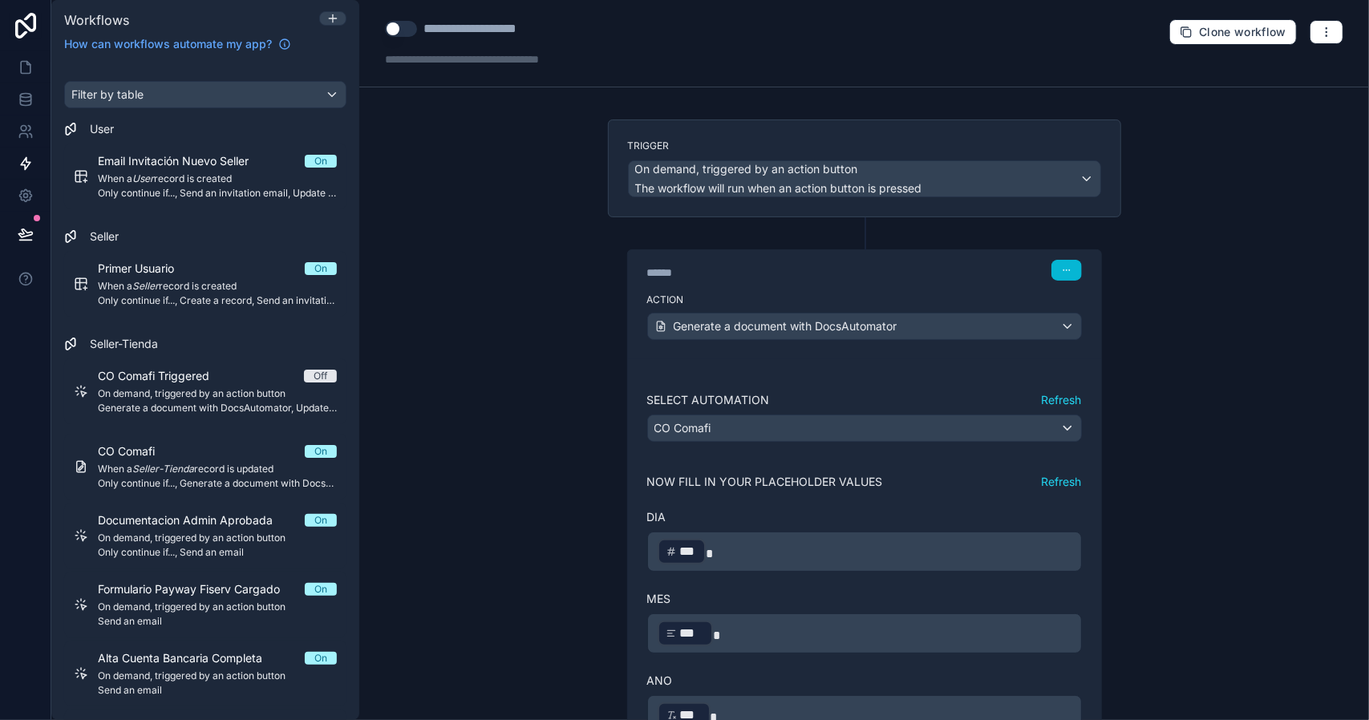
click at [1052, 396] on button "Refresh" at bounding box center [1062, 400] width 40 height 16
click at [1055, 478] on button "Refresh" at bounding box center [1062, 482] width 40 height 16
click at [1062, 402] on button "Refresh" at bounding box center [1062, 400] width 40 height 16
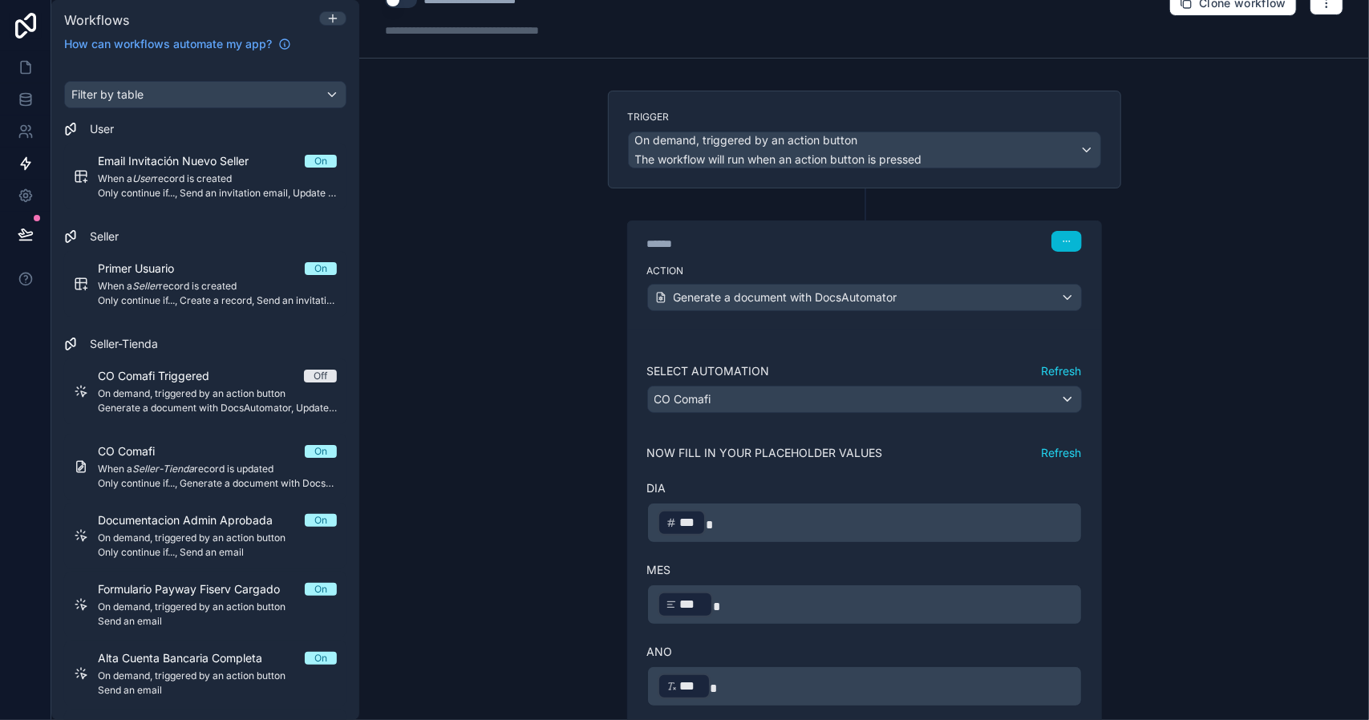
scroll to position [160, 0]
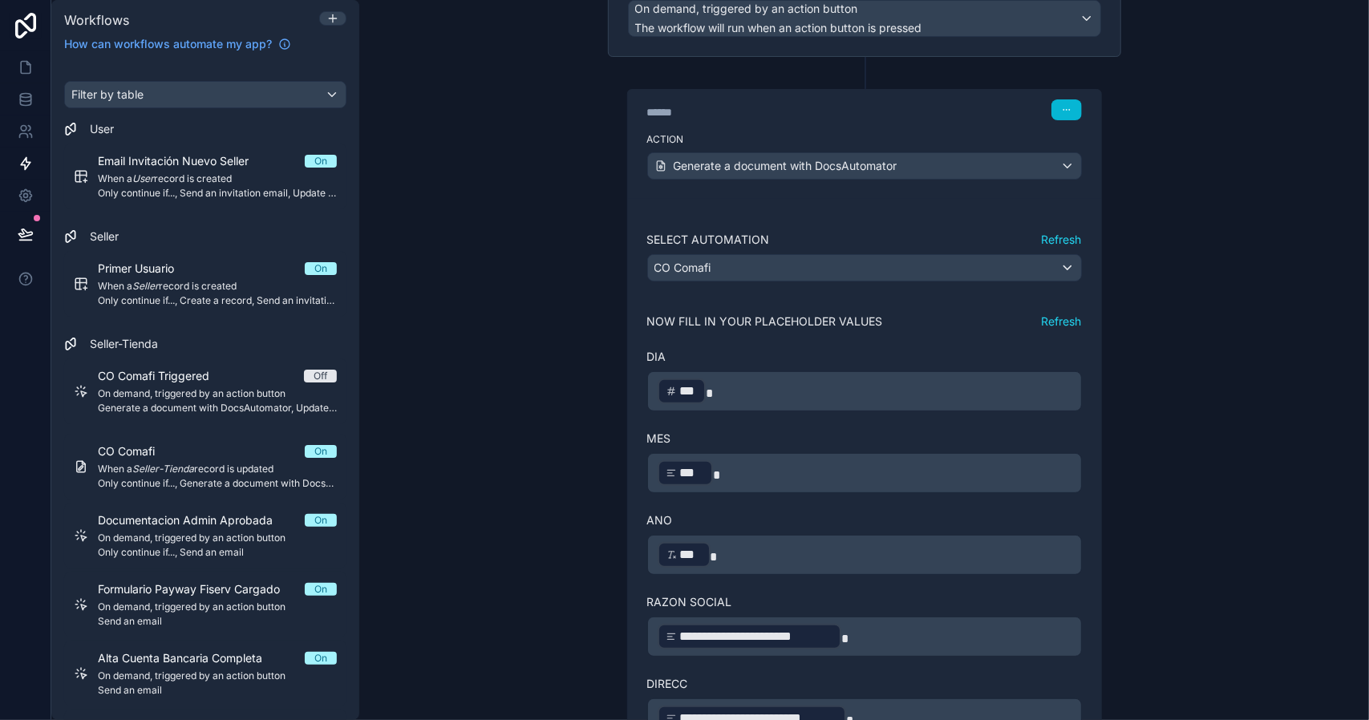
click at [1048, 314] on button "Refresh" at bounding box center [1062, 322] width 40 height 16
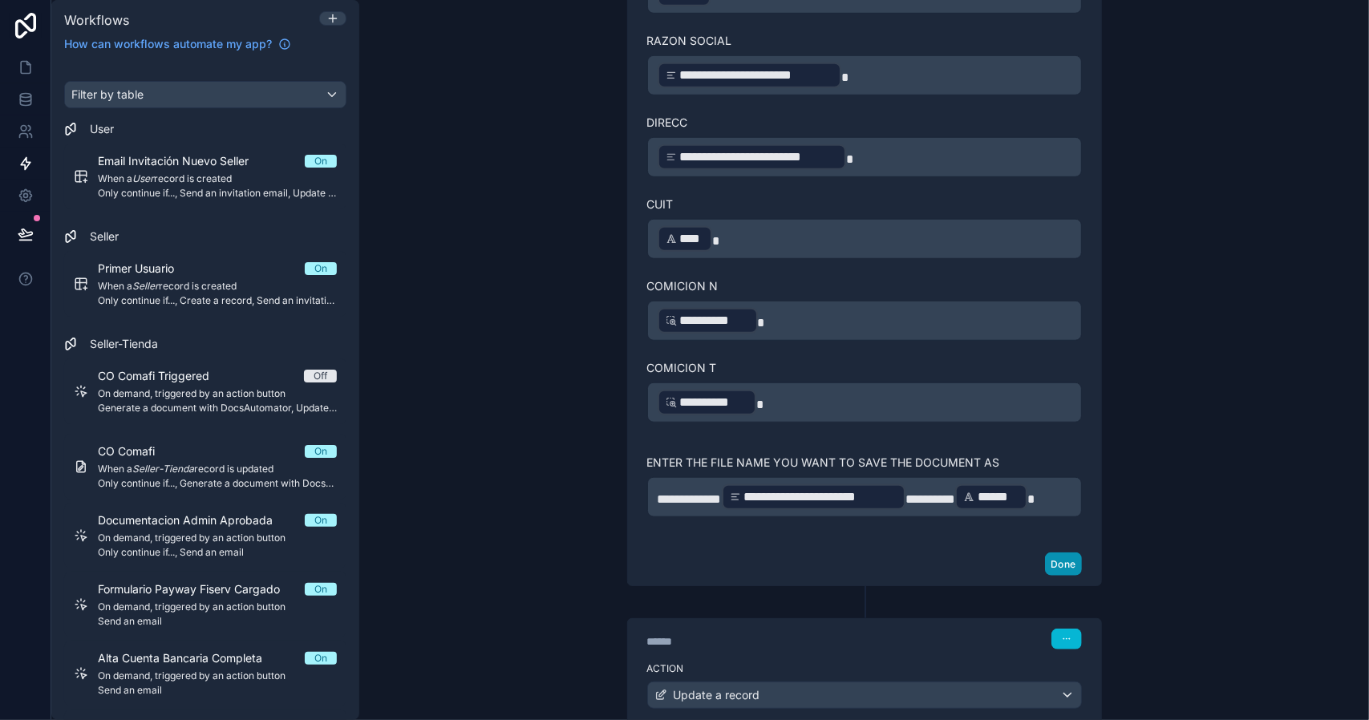
click at [1055, 553] on button "Done" at bounding box center [1063, 564] width 36 height 23
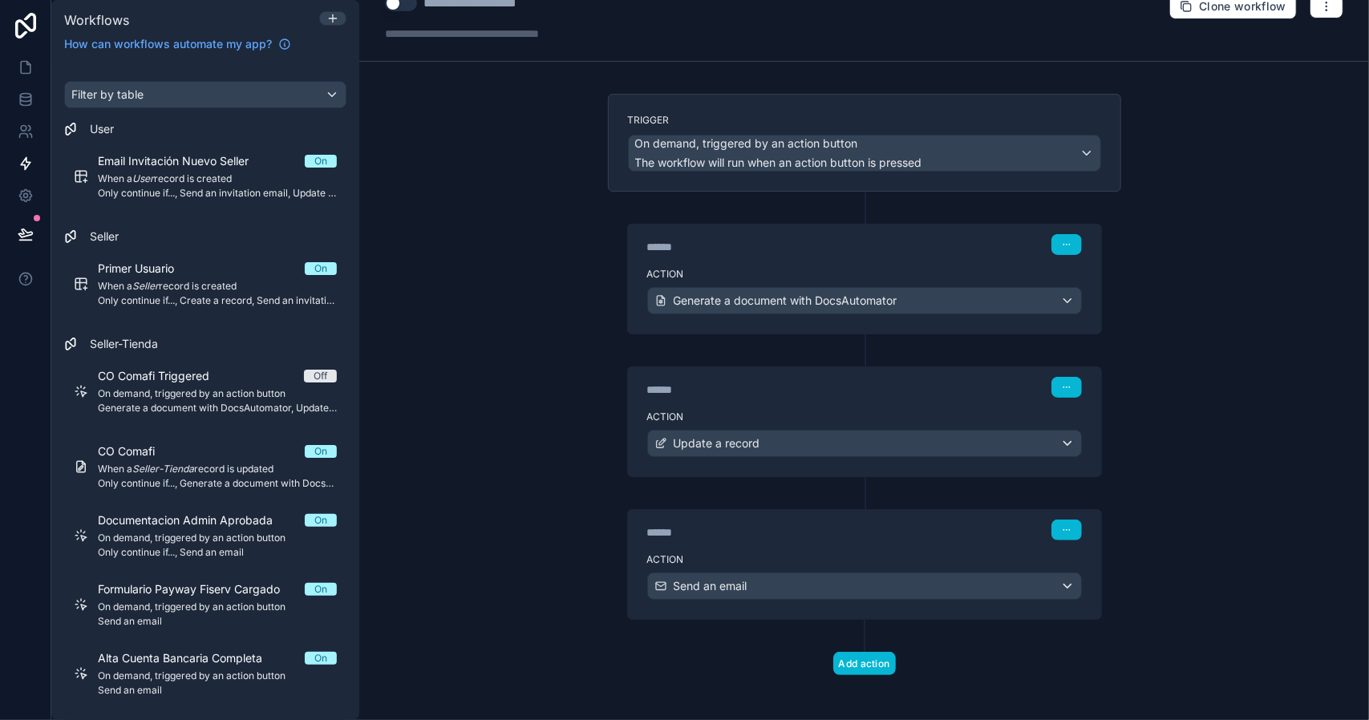
click at [824, 529] on div "******" at bounding box center [767, 532] width 241 height 16
click at [808, 406] on div "Action Update a record" at bounding box center [864, 440] width 473 height 72
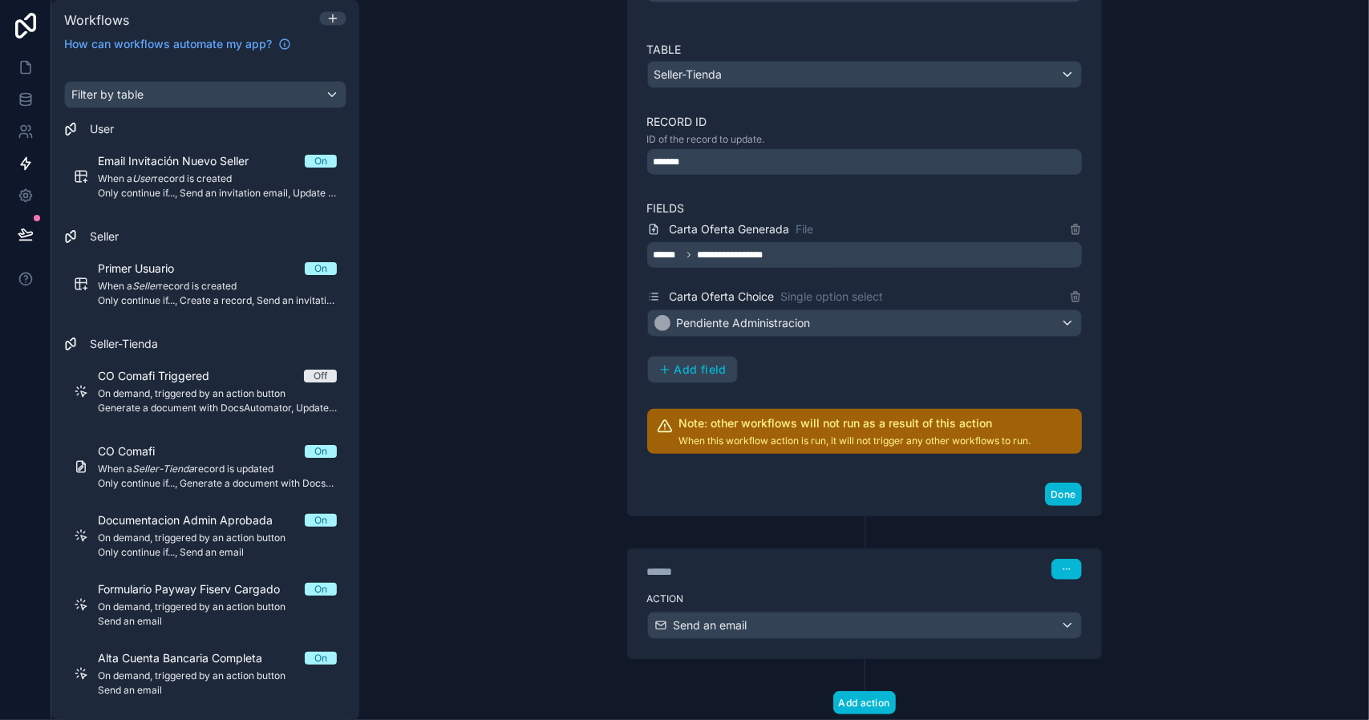
scroll to position [516, 0]
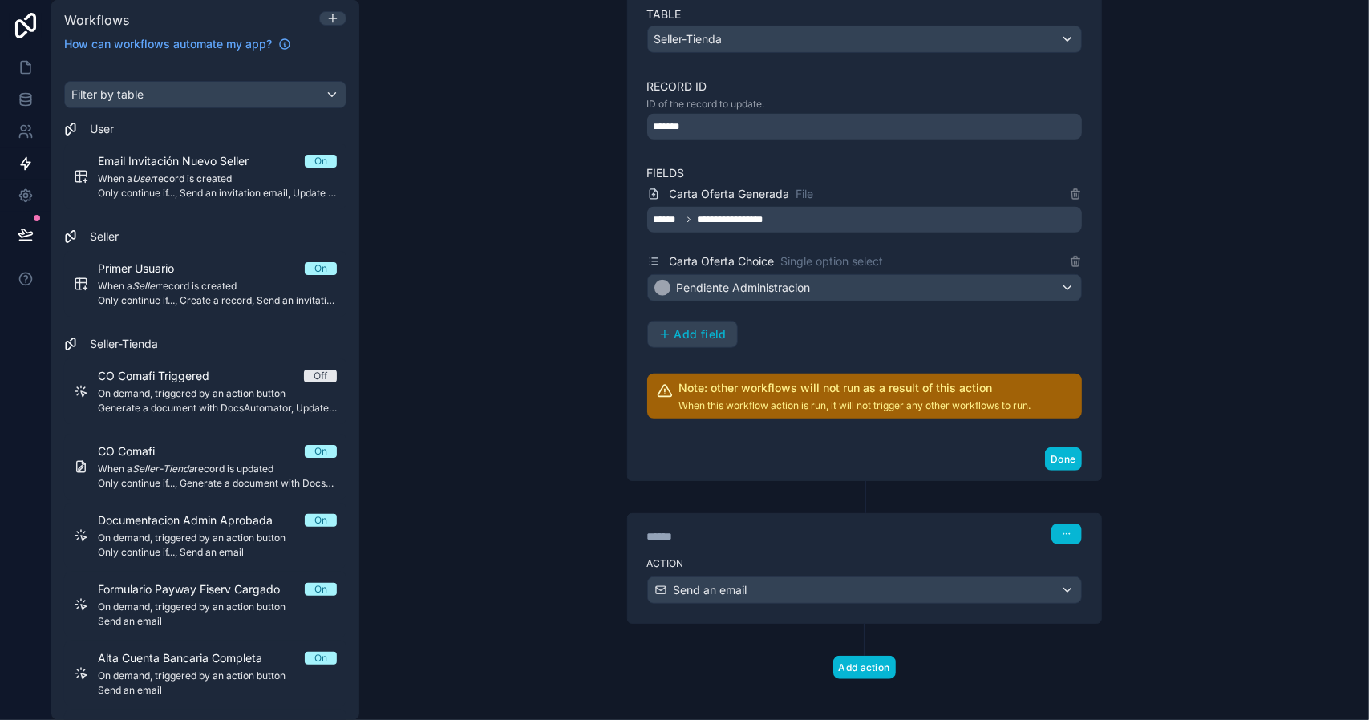
click at [762, 532] on div "******" at bounding box center [767, 536] width 241 height 16
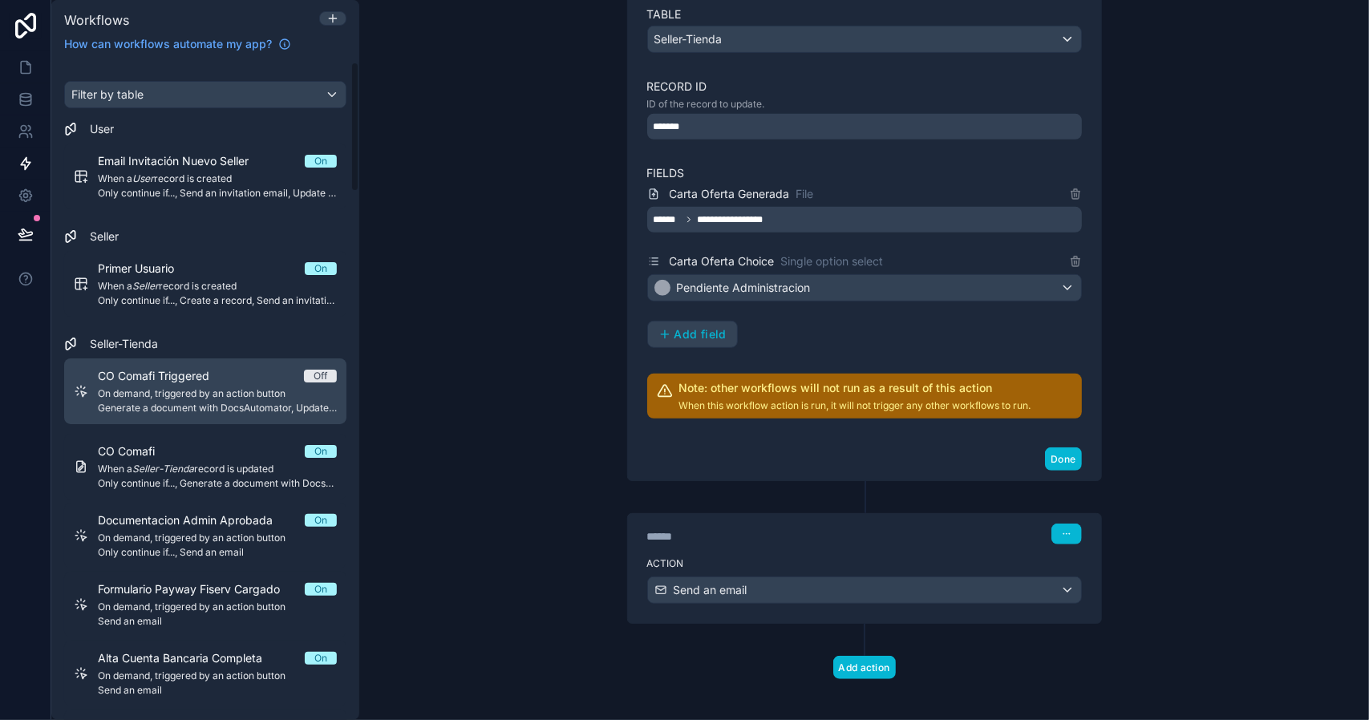
click at [209, 395] on span "On demand, triggered by an action button" at bounding box center [217, 393] width 239 height 13
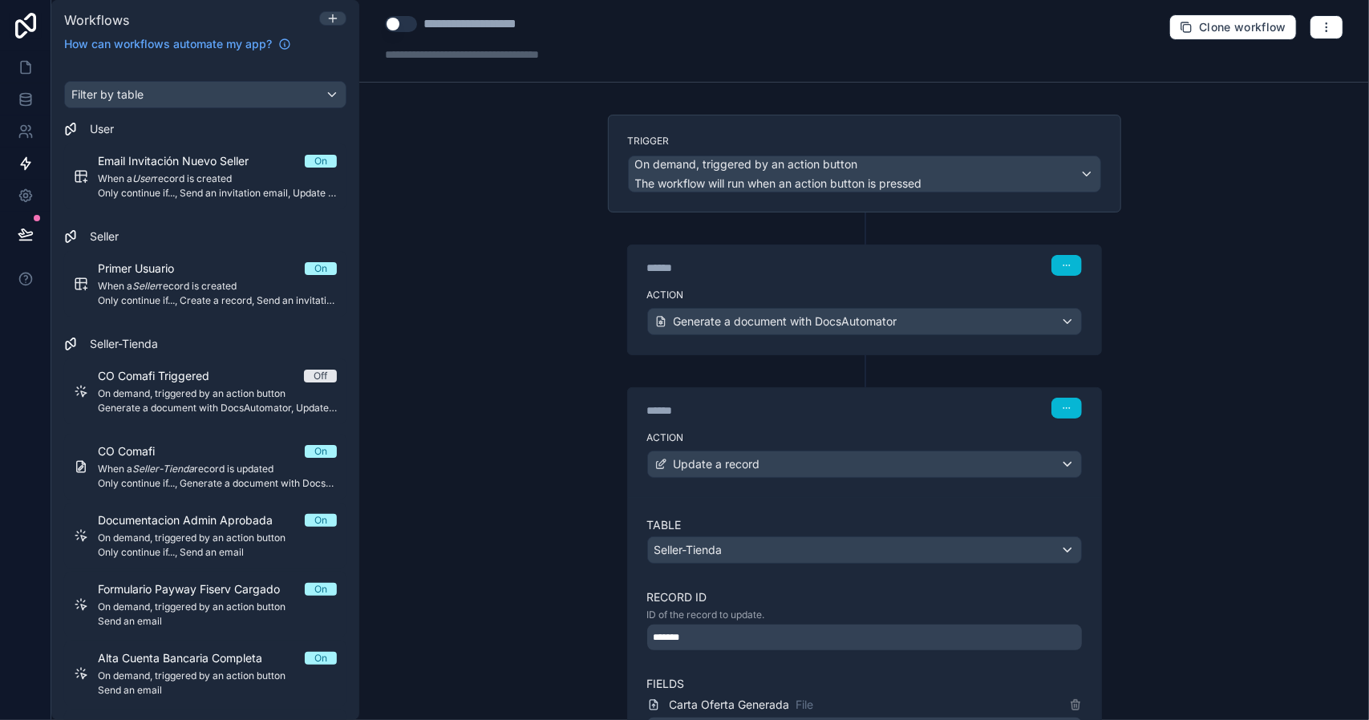
scroll to position [0, 0]
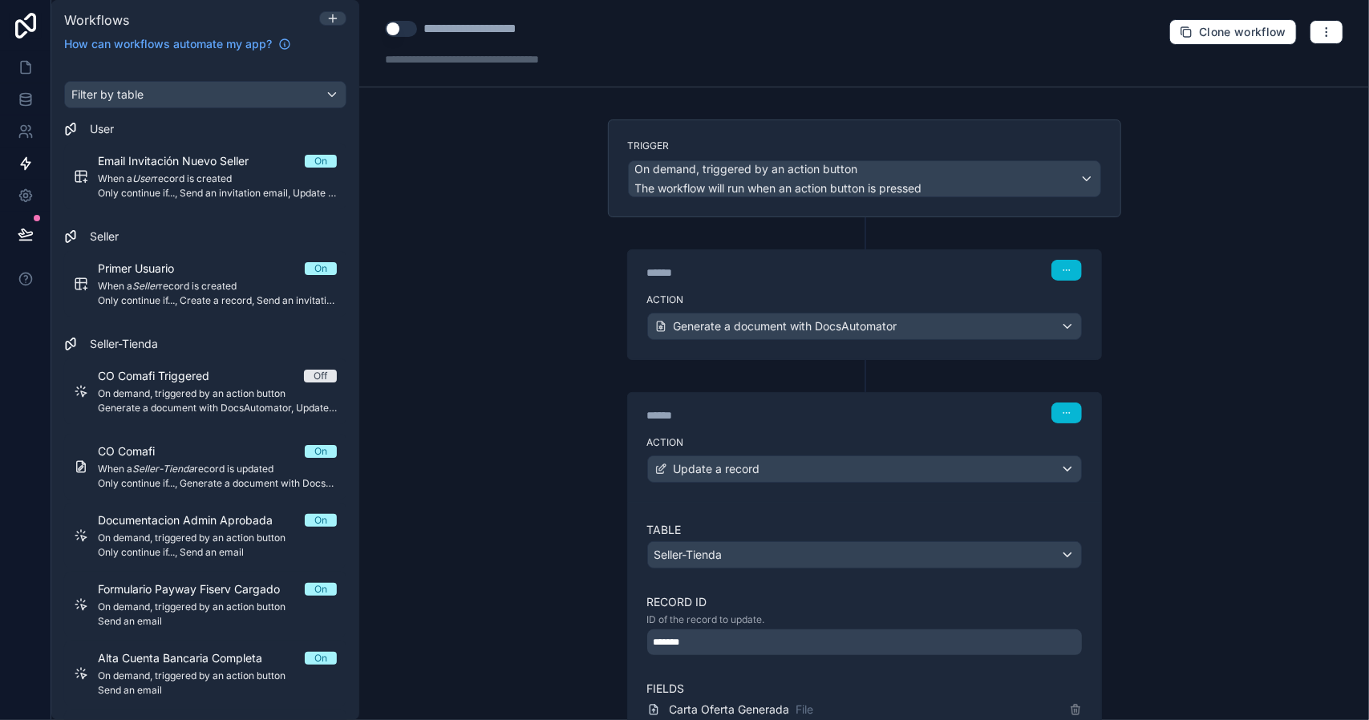
click at [399, 28] on button "Use setting" at bounding box center [401, 29] width 32 height 16
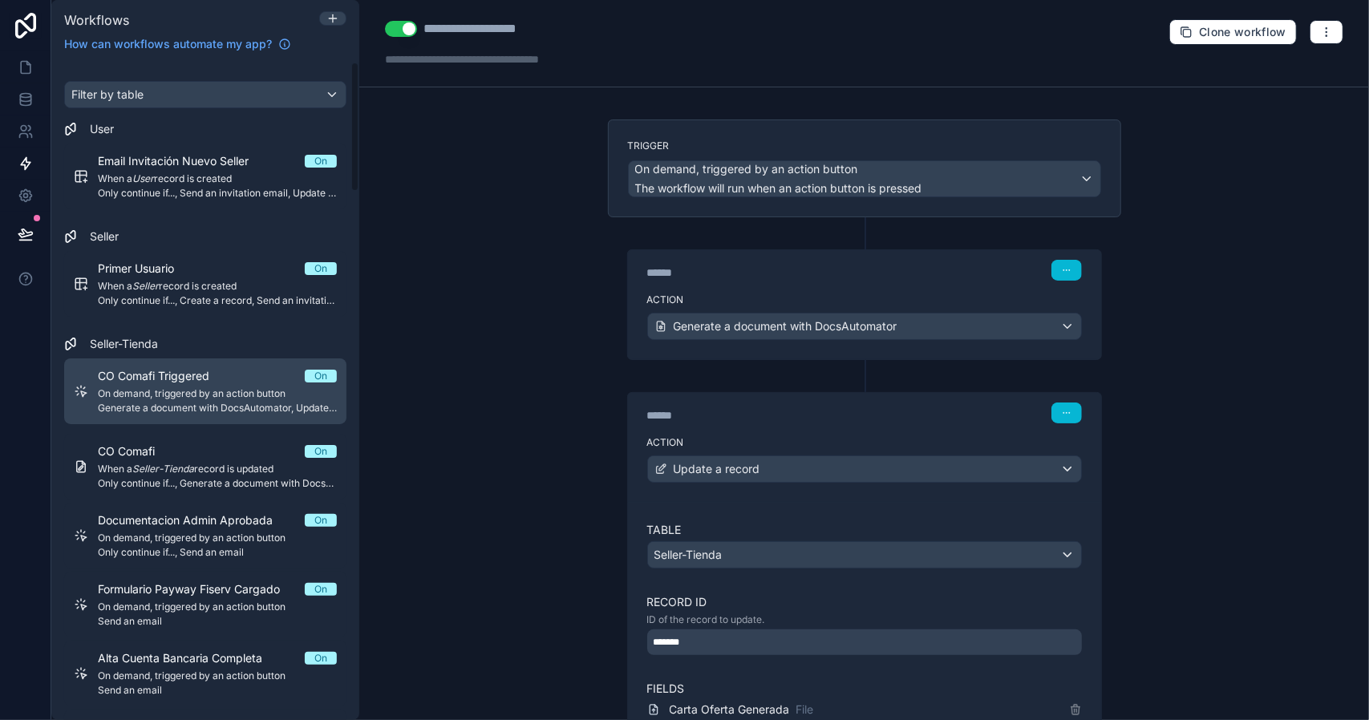
click at [290, 386] on div "CO Comafi Triggered On On demand, triggered by an action button Generate a docu…" at bounding box center [217, 391] width 239 height 47
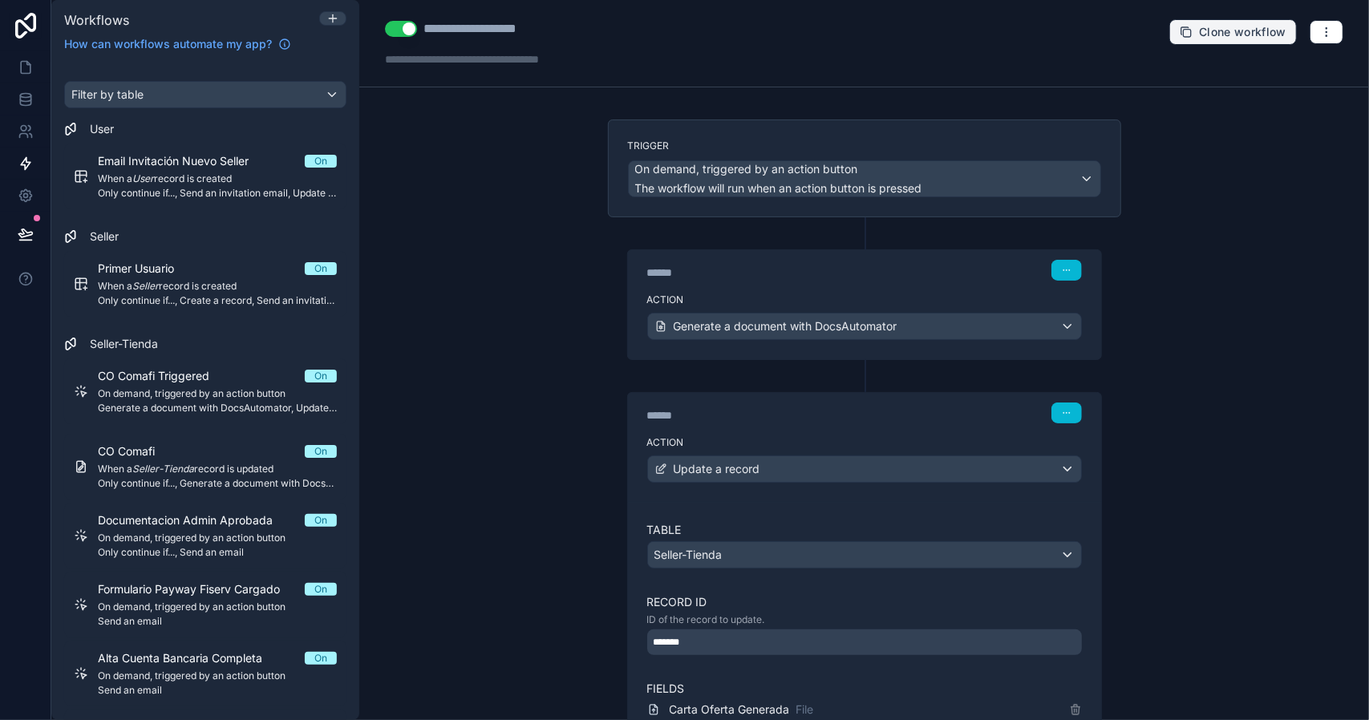
click at [1210, 28] on span "Clone workflow" at bounding box center [1242, 32] width 87 height 14
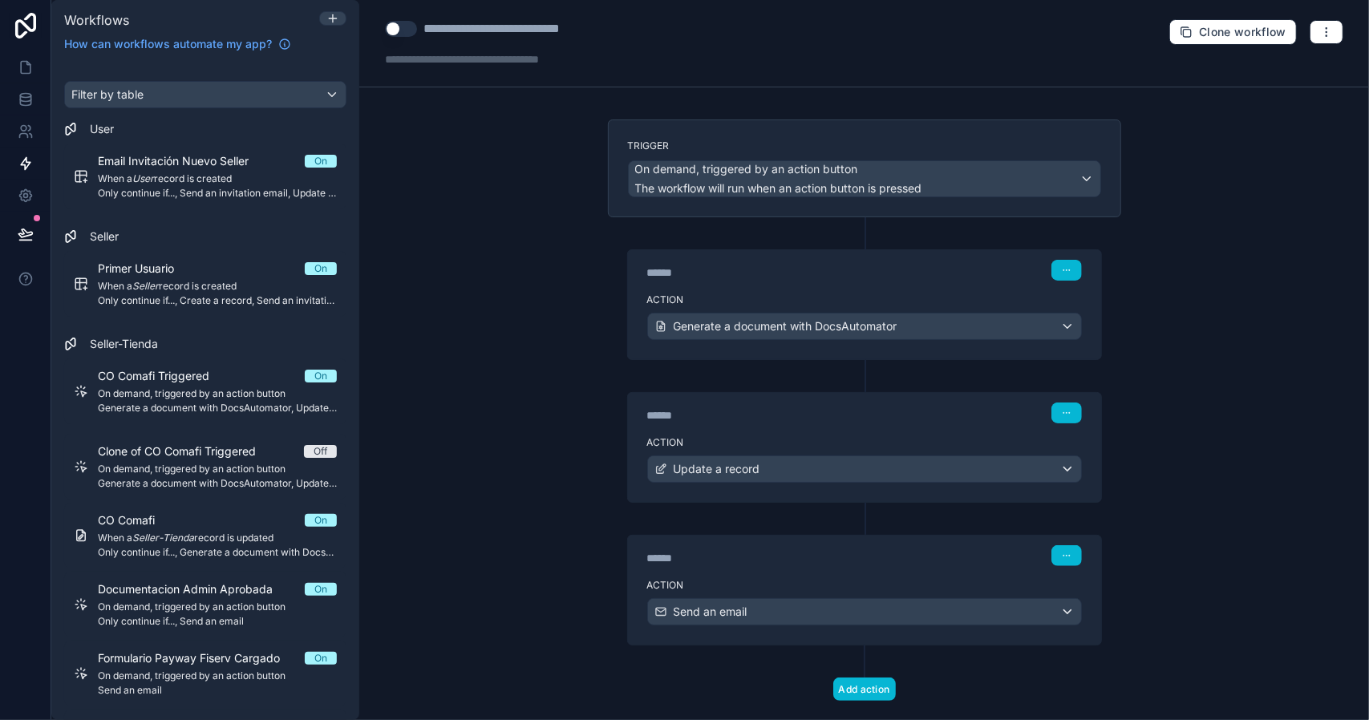
click at [480, 30] on div "**********" at bounding box center [521, 28] width 196 height 19
type div "**********"
click at [489, 29] on div "**********" at bounding box center [493, 28] width 141 height 19
click at [789, 287] on div "Action Generate a document with DocsAutomator" at bounding box center [864, 323] width 473 height 72
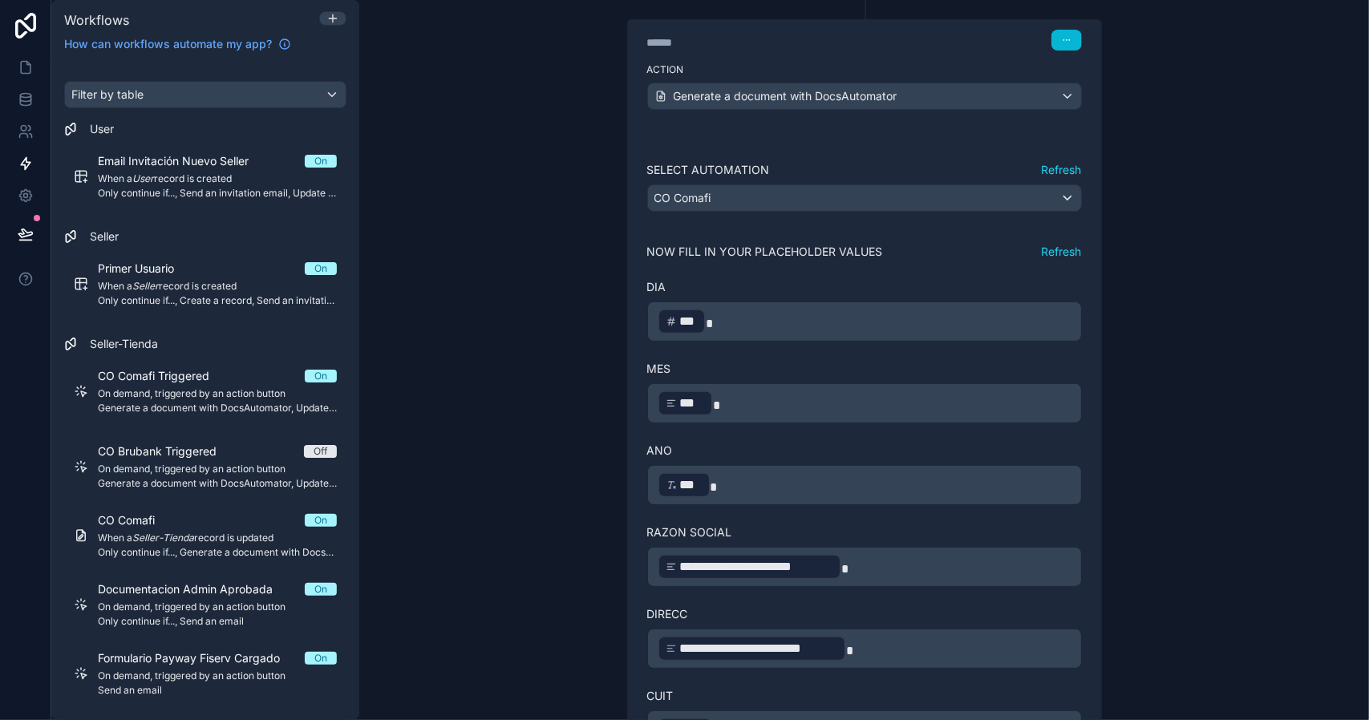
scroll to position [241, 0]
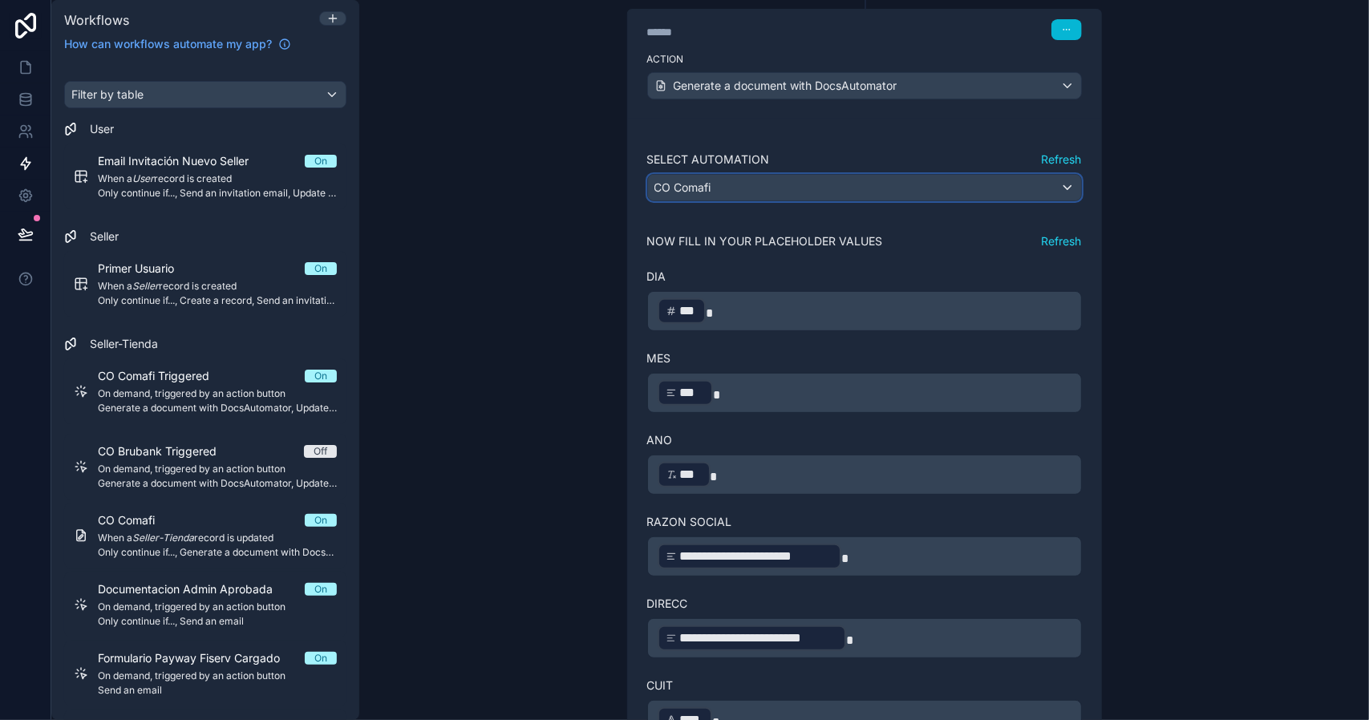
click at [999, 175] on div "CO Comafi" at bounding box center [864, 188] width 433 height 26
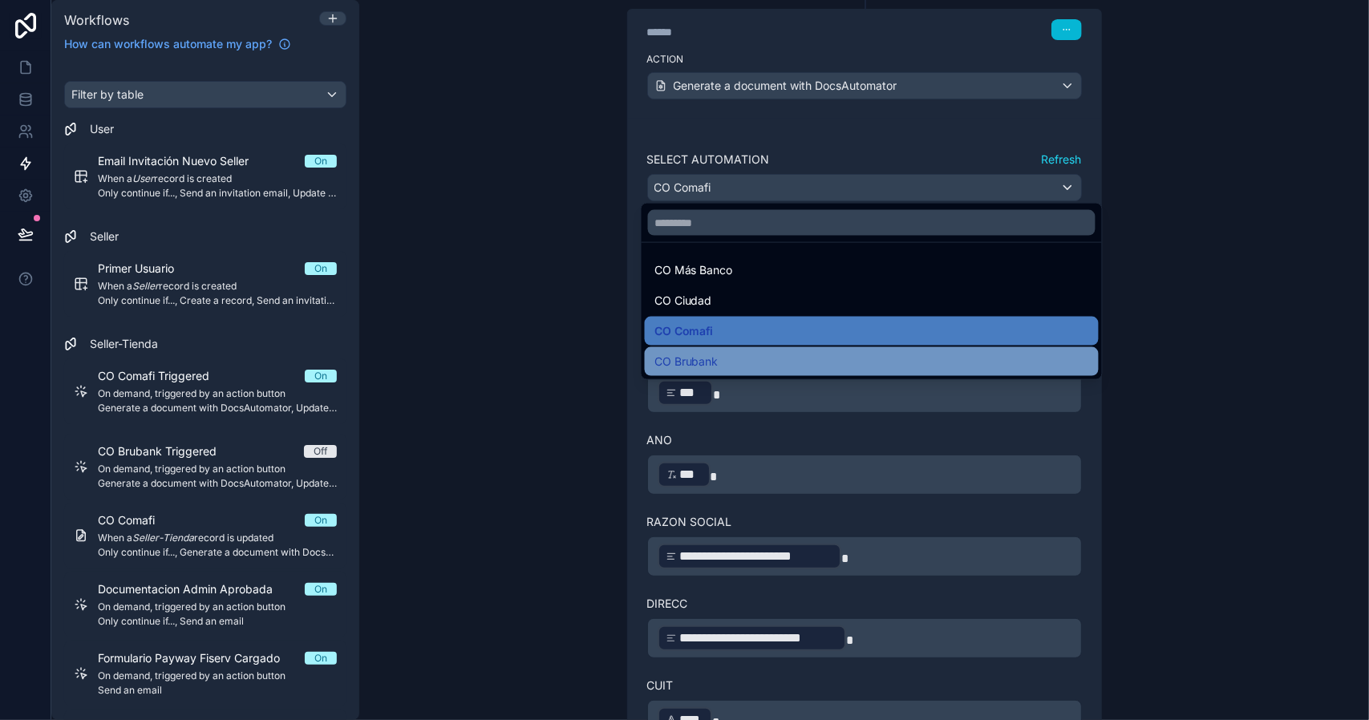
click at [752, 355] on div "CO Brubank" at bounding box center [871, 361] width 435 height 19
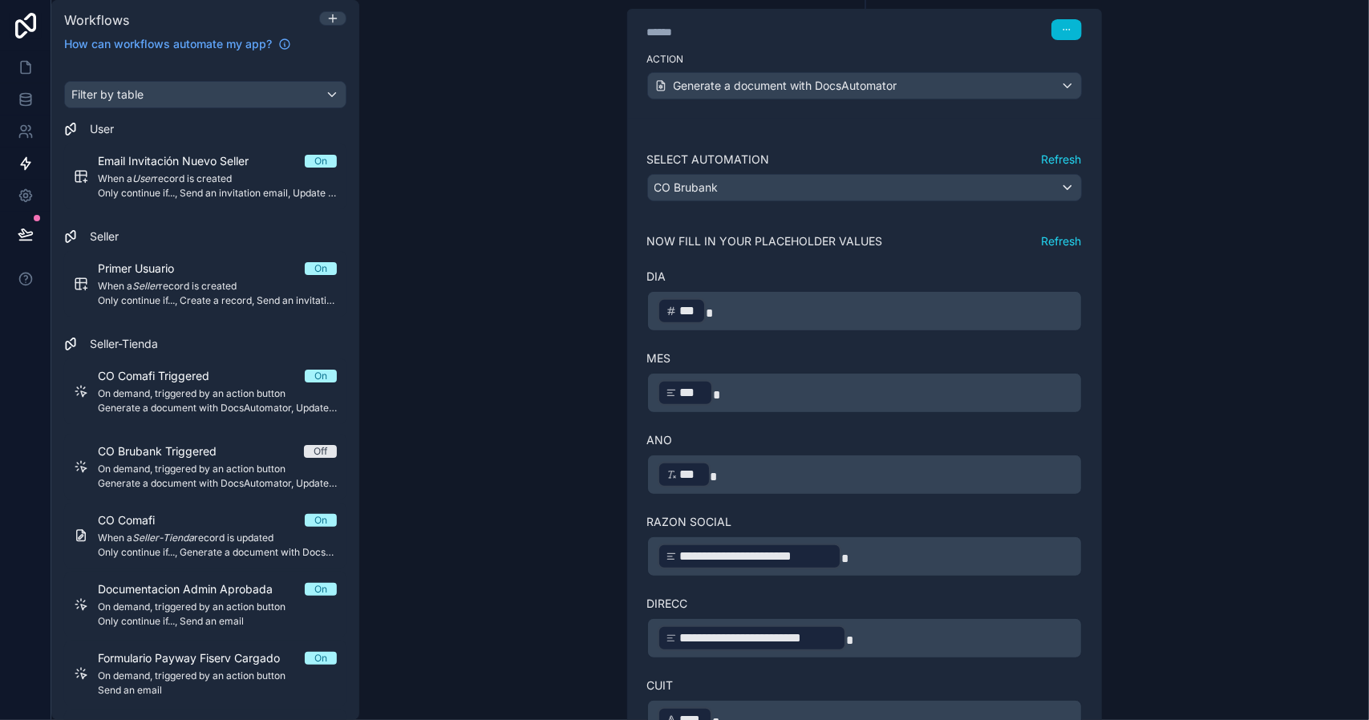
click at [1059, 240] on button "Refresh" at bounding box center [1062, 241] width 40 height 16
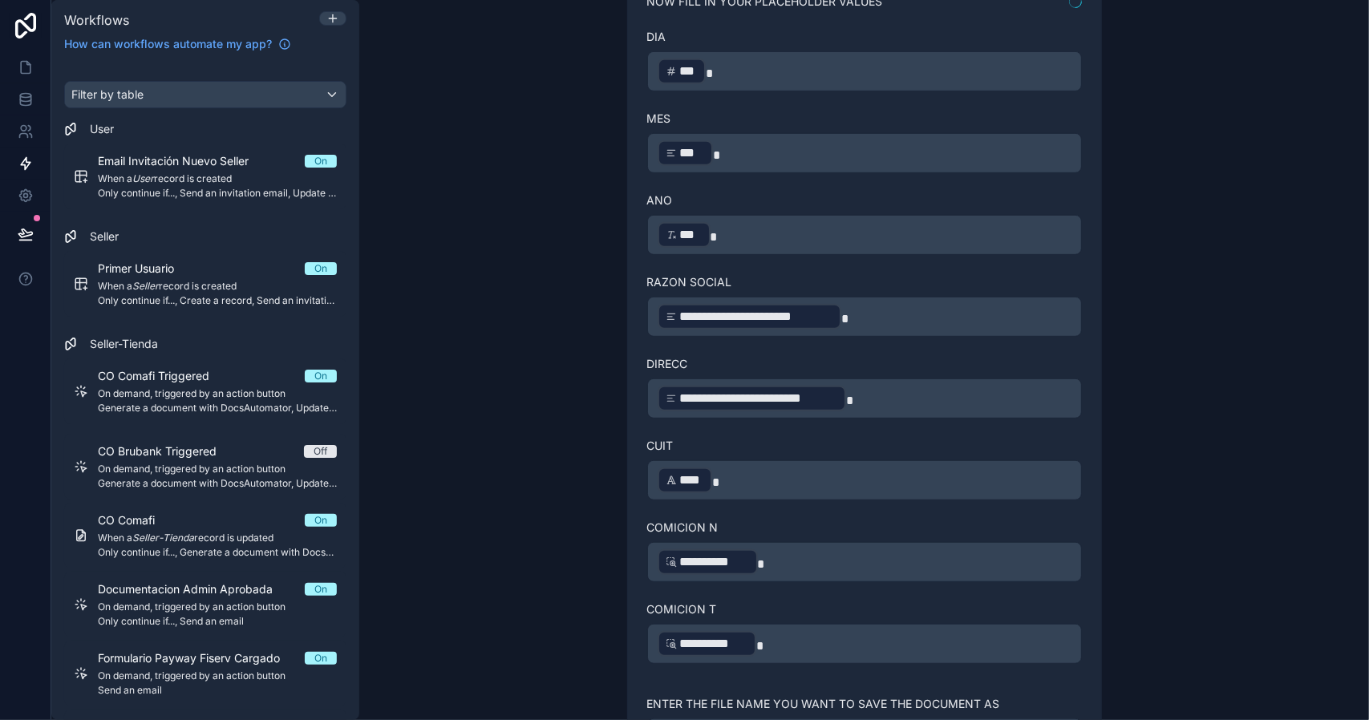
scroll to position [481, 0]
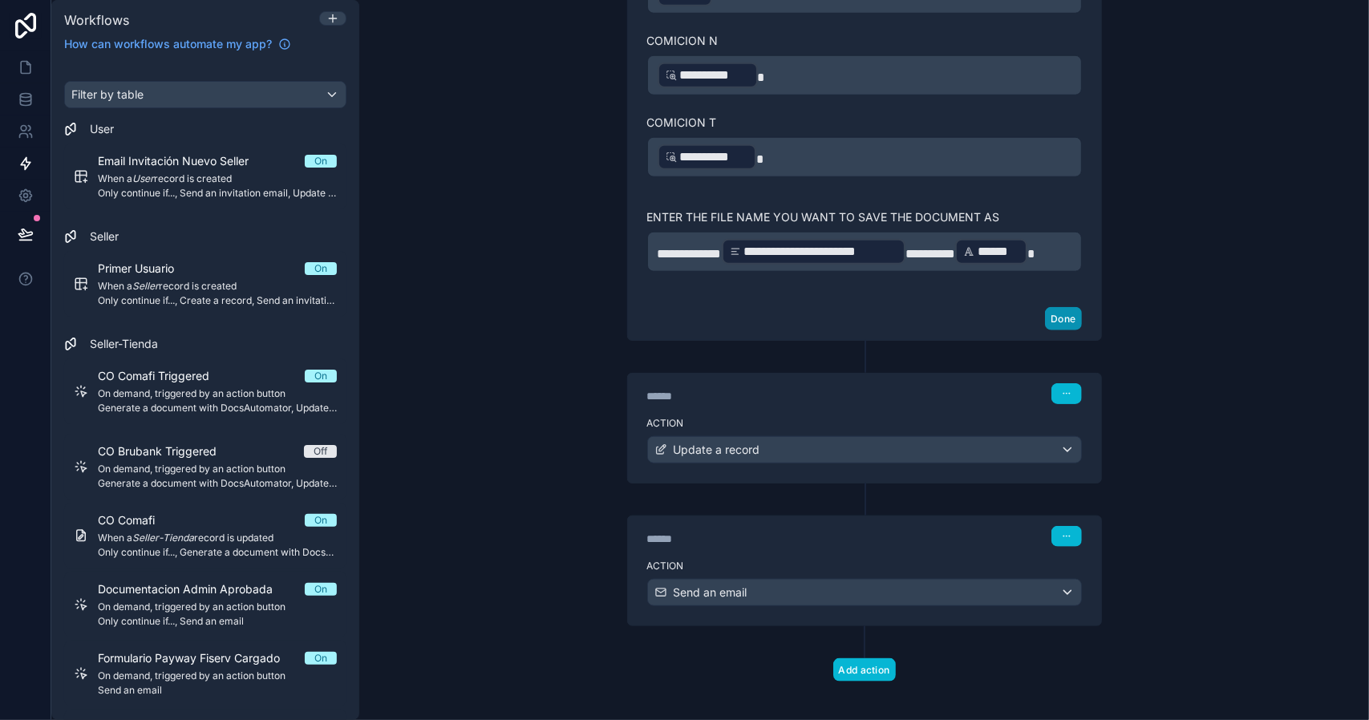
click at [1059, 312] on button "Done" at bounding box center [1063, 318] width 36 height 23
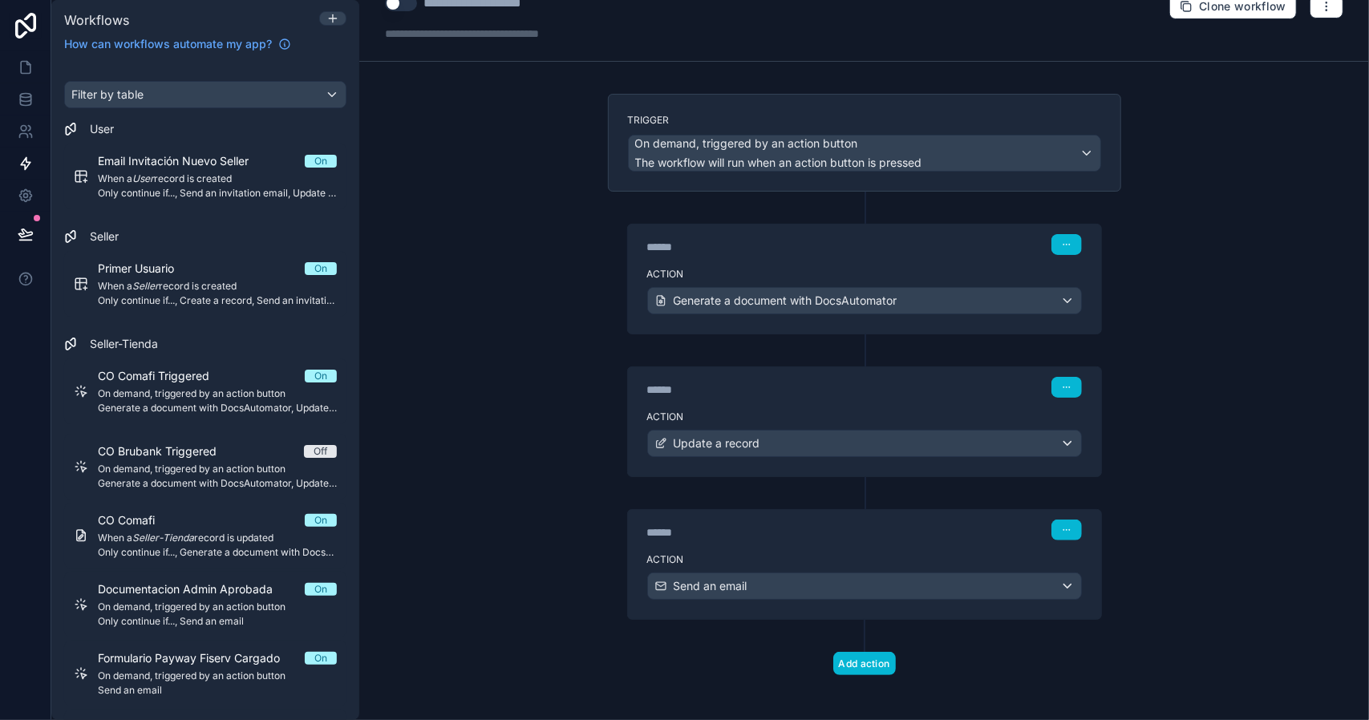
click at [399, 6] on button "Use setting" at bounding box center [401, 3] width 32 height 16
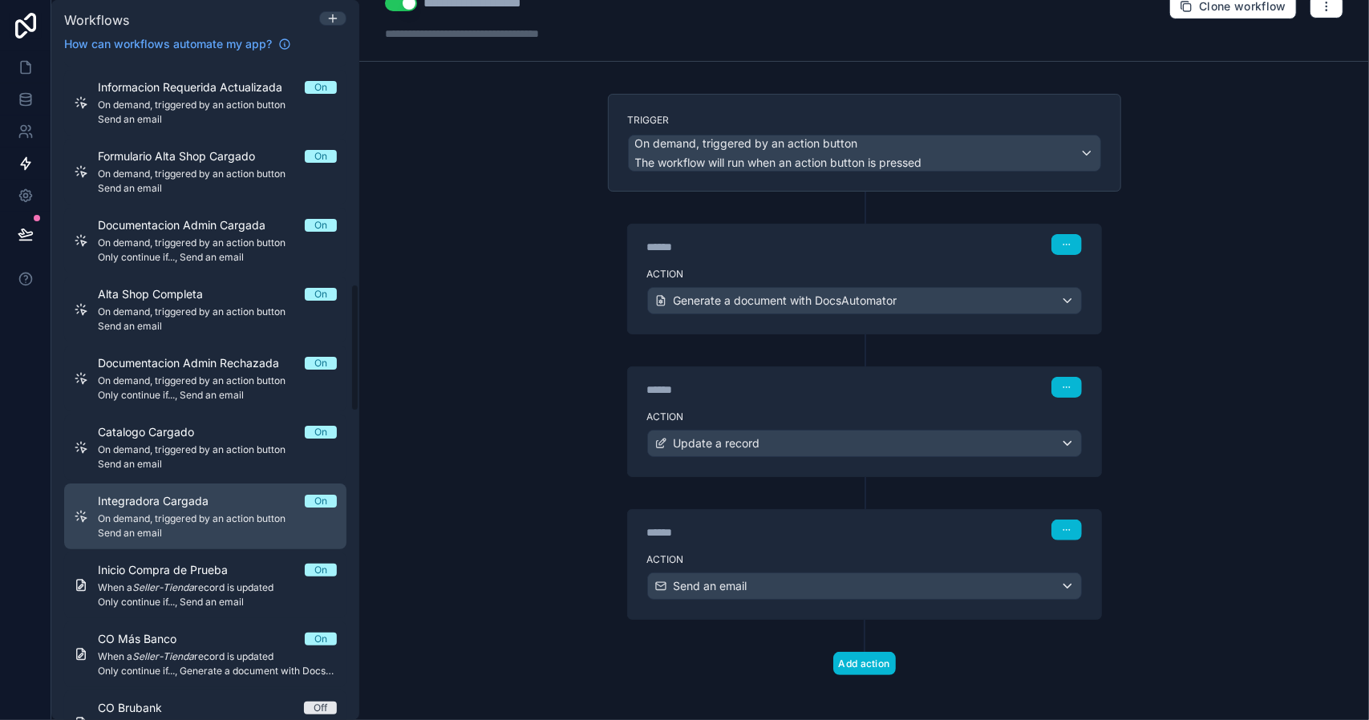
scroll to position [1203, 0]
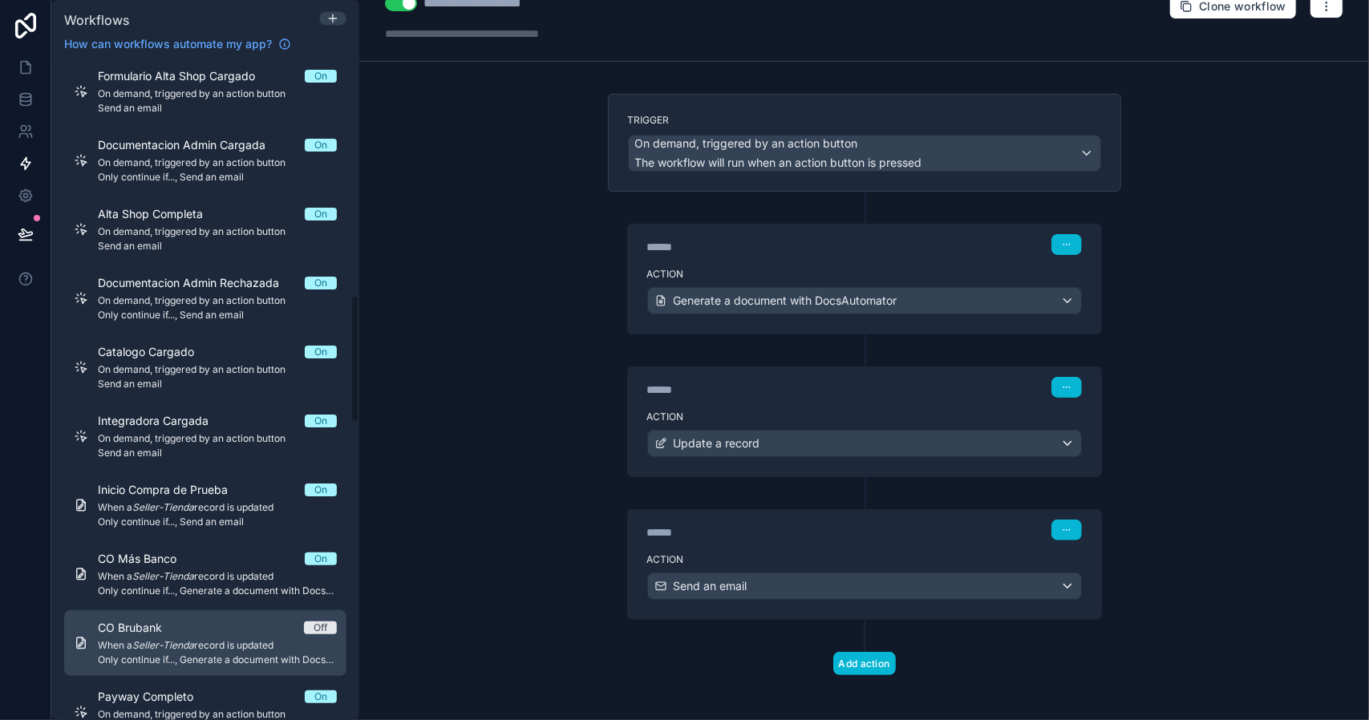
click at [249, 617] on link "CO Brubank Off When a Seller-Tienda record is updated Only continue if..., Gene…" at bounding box center [205, 643] width 282 height 66
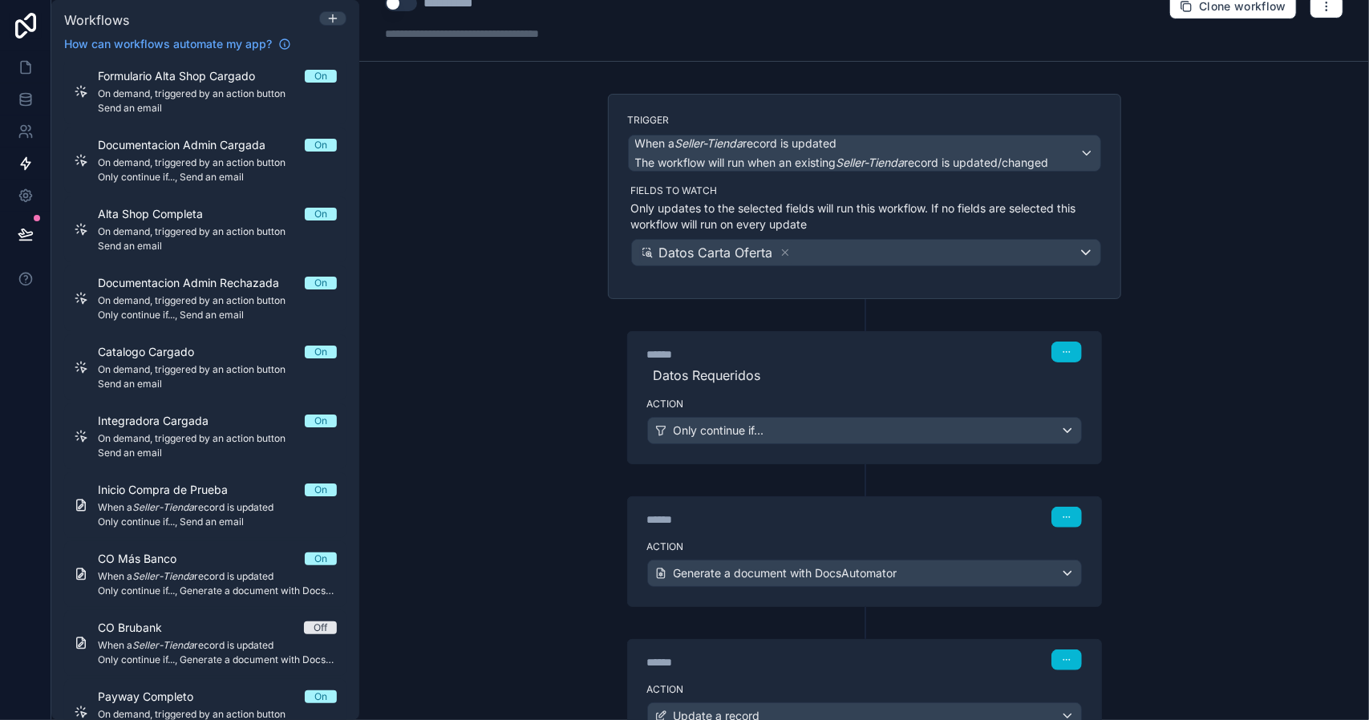
click at [393, 8] on button "Use setting" at bounding box center [401, 3] width 32 height 16
click at [816, 391] on div "Action Only continue if..." at bounding box center [864, 427] width 473 height 72
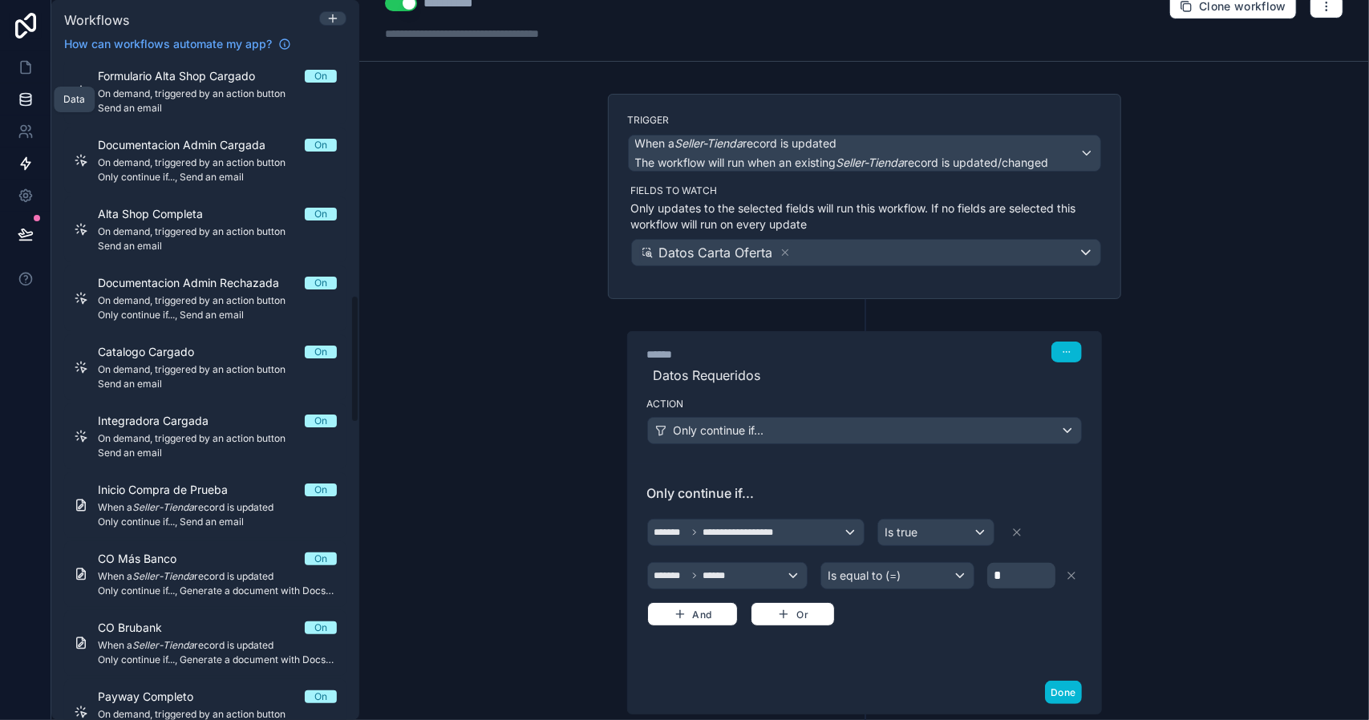
click at [34, 93] on link at bounding box center [25, 99] width 51 height 32
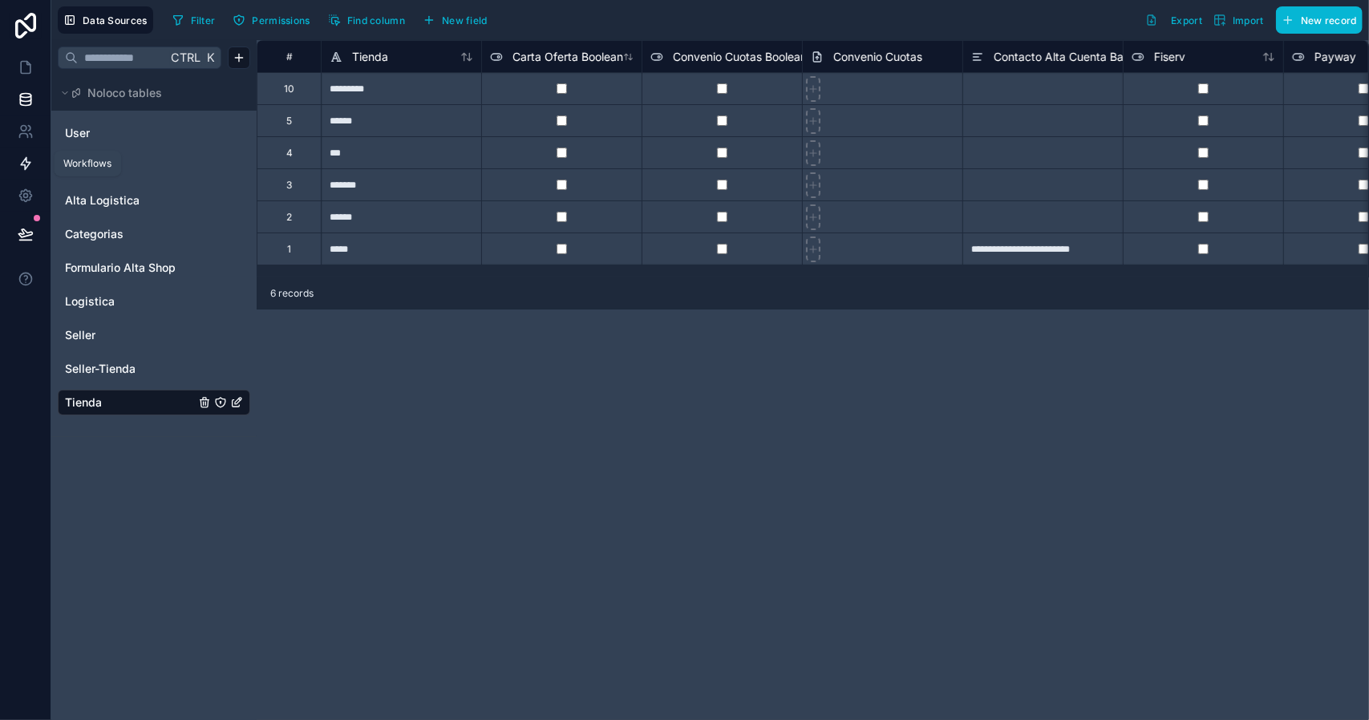
click at [30, 169] on icon at bounding box center [26, 164] width 16 height 16
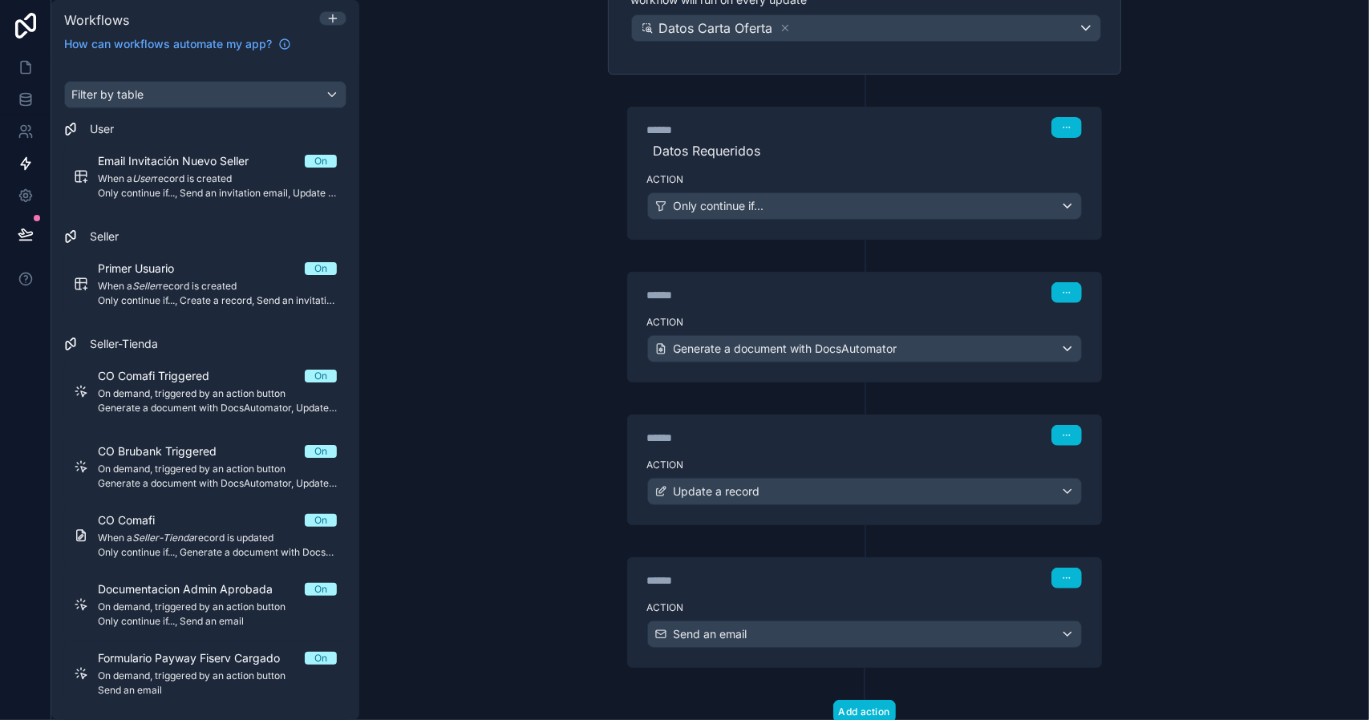
scroll to position [296, 0]
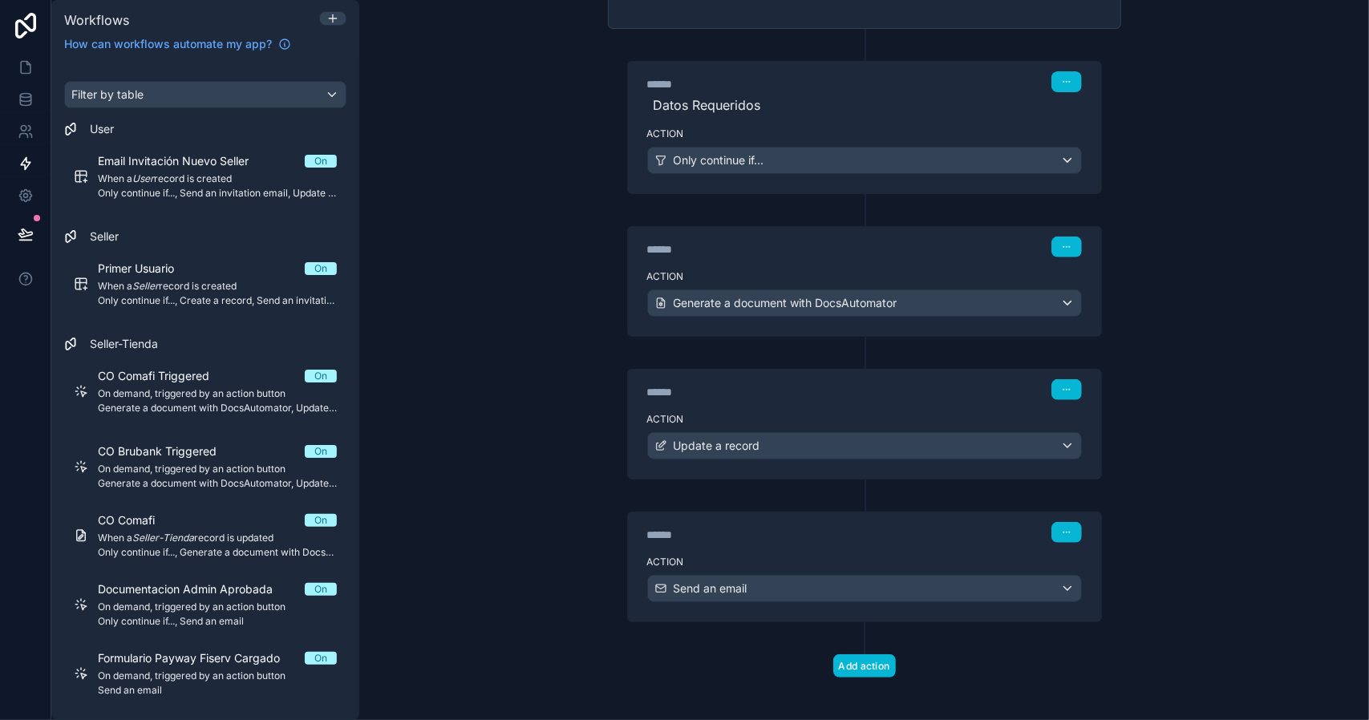
click at [779, 129] on label "Action" at bounding box center [864, 134] width 435 height 13
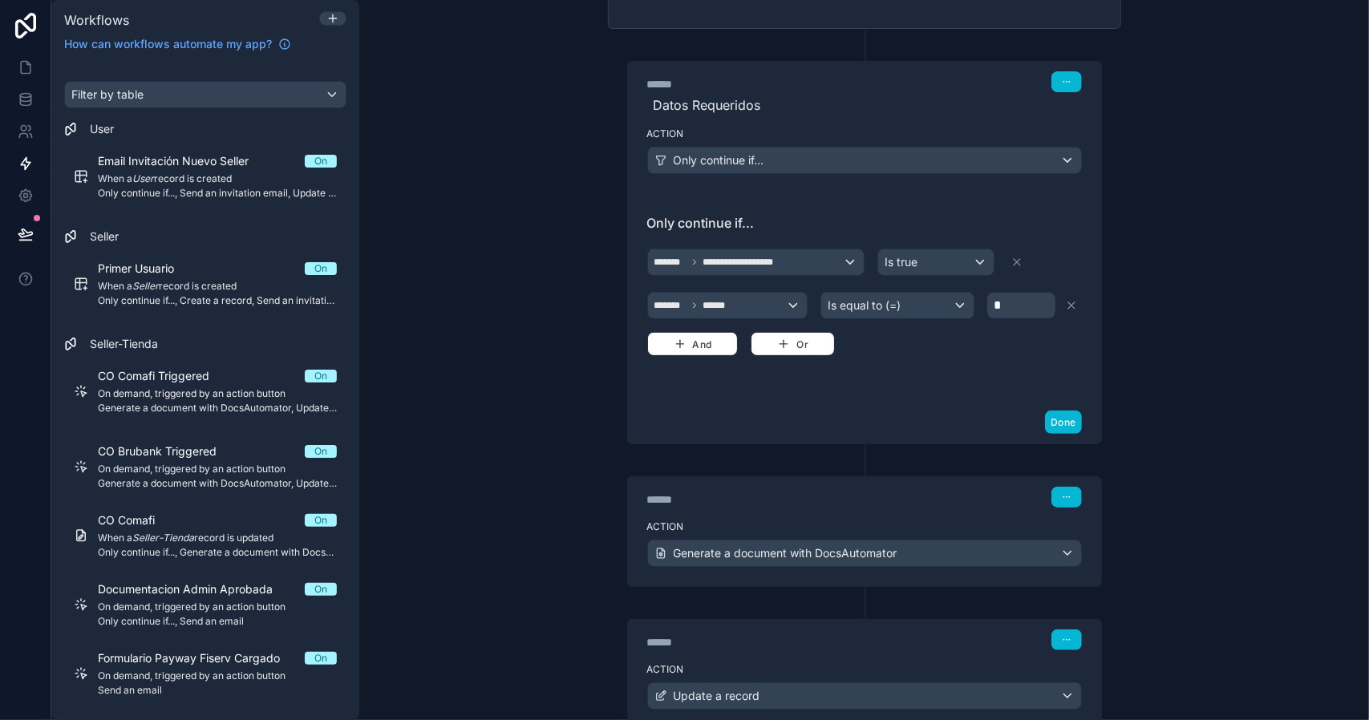
click at [828, 514] on div "Action Generate a document with DocsAutomator" at bounding box center [864, 550] width 473 height 72
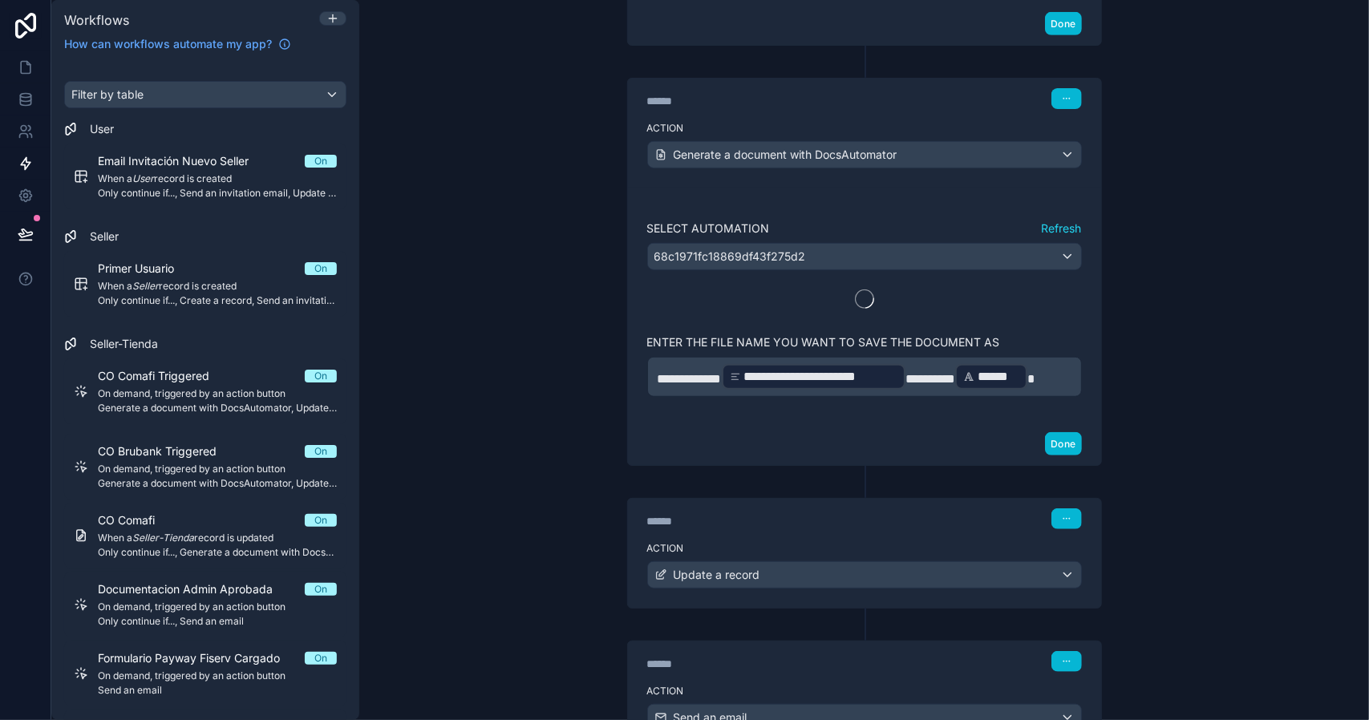
scroll to position [697, 0]
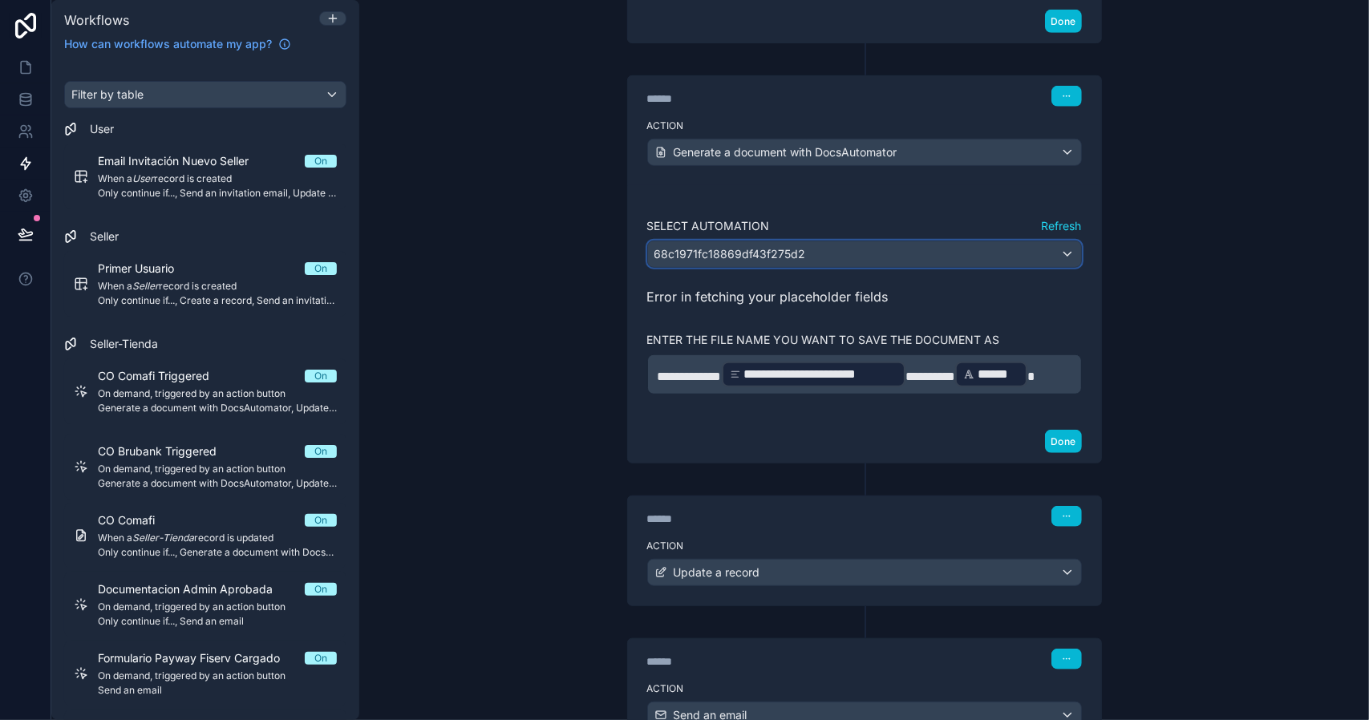
click at [1024, 241] on div "68c1971fc18869df43f275d2" at bounding box center [864, 254] width 433 height 26
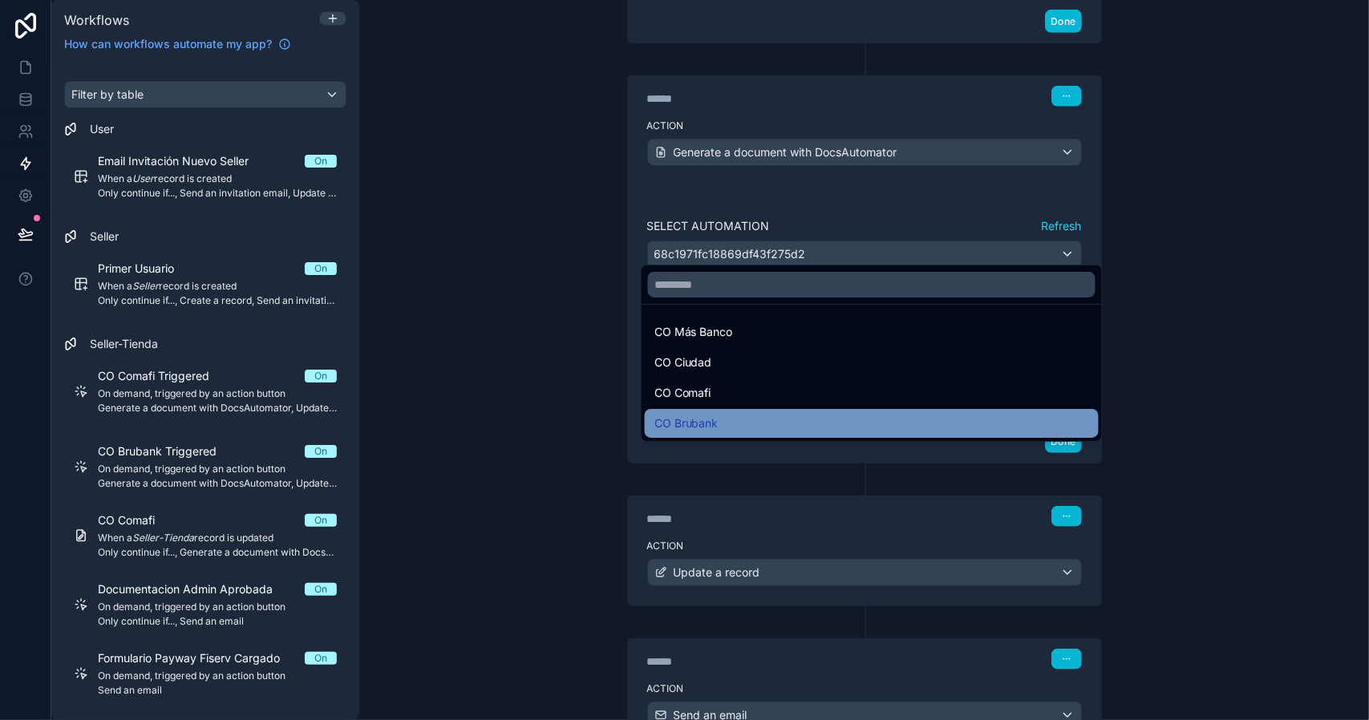
click at [738, 420] on div "CO Brubank" at bounding box center [871, 423] width 435 height 19
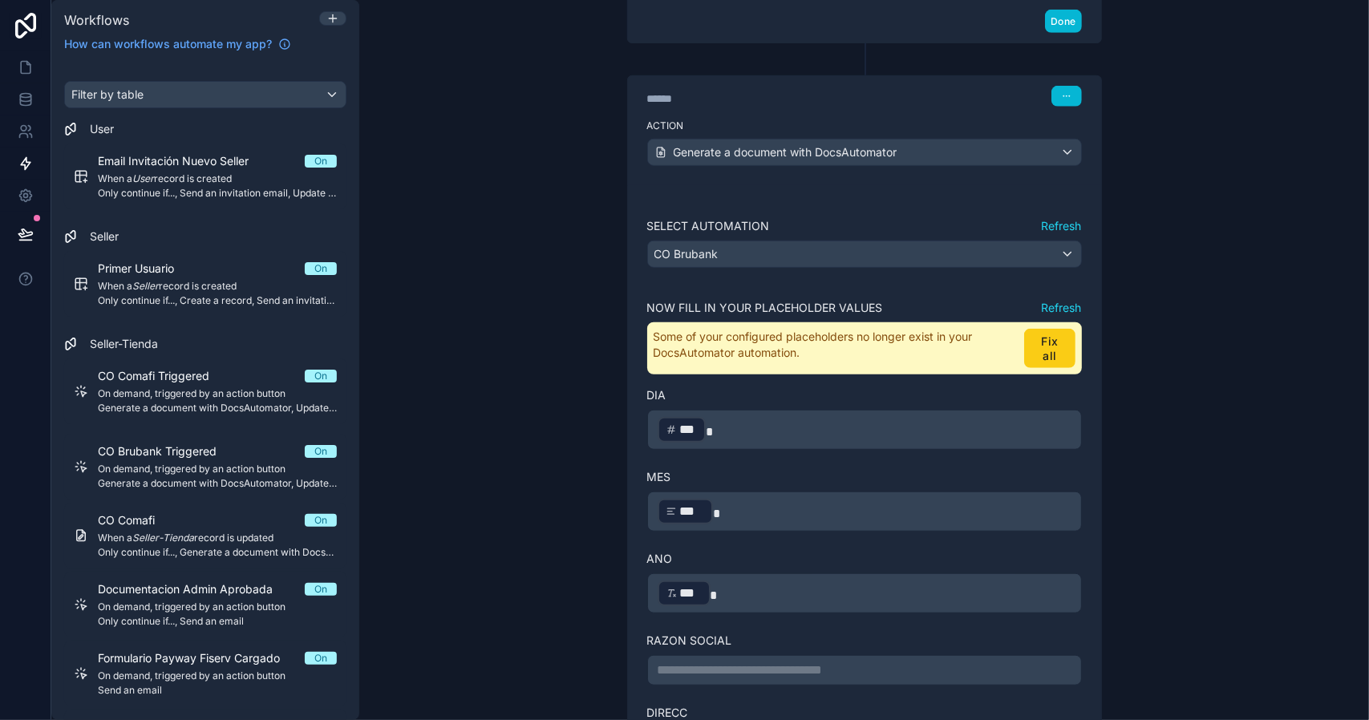
click at [1034, 334] on button "Fix all" at bounding box center [1049, 348] width 51 height 39
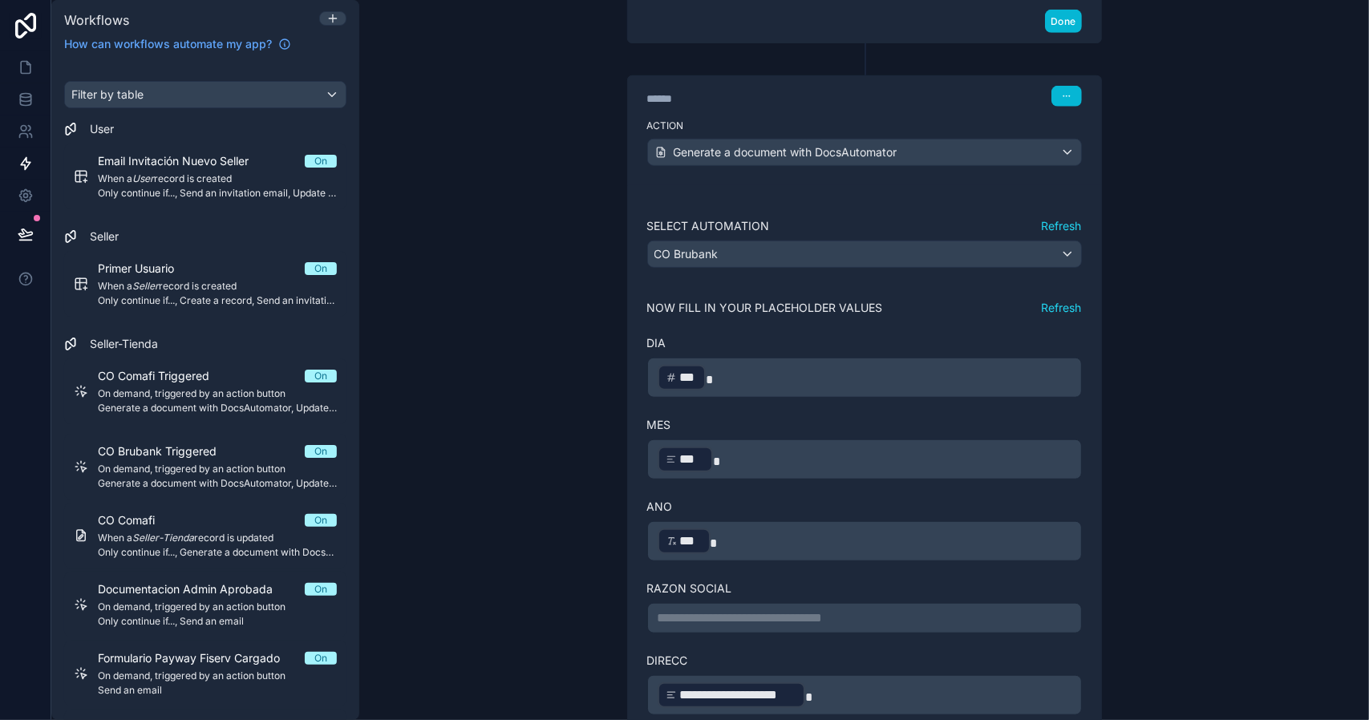
click at [1049, 301] on button "Refresh" at bounding box center [1062, 308] width 40 height 16
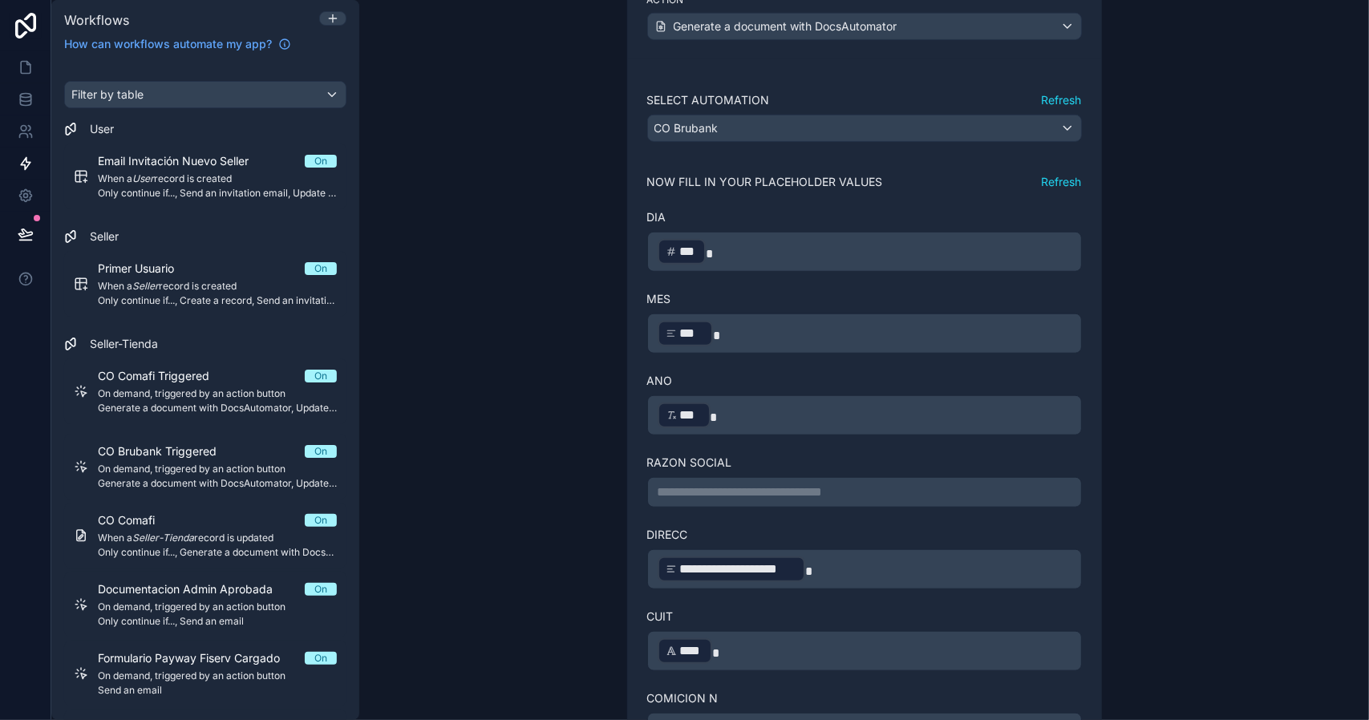
scroll to position [857, 0]
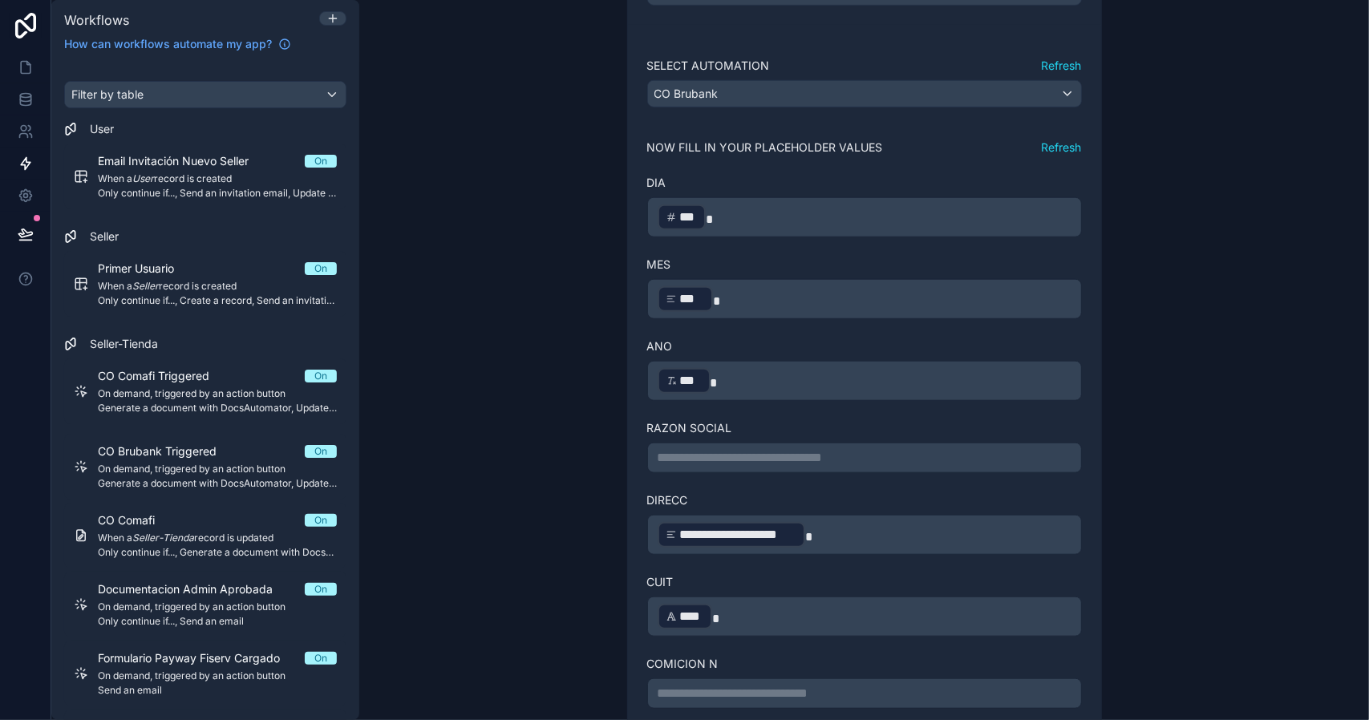
click at [763, 448] on p "**********" at bounding box center [865, 457] width 414 height 19
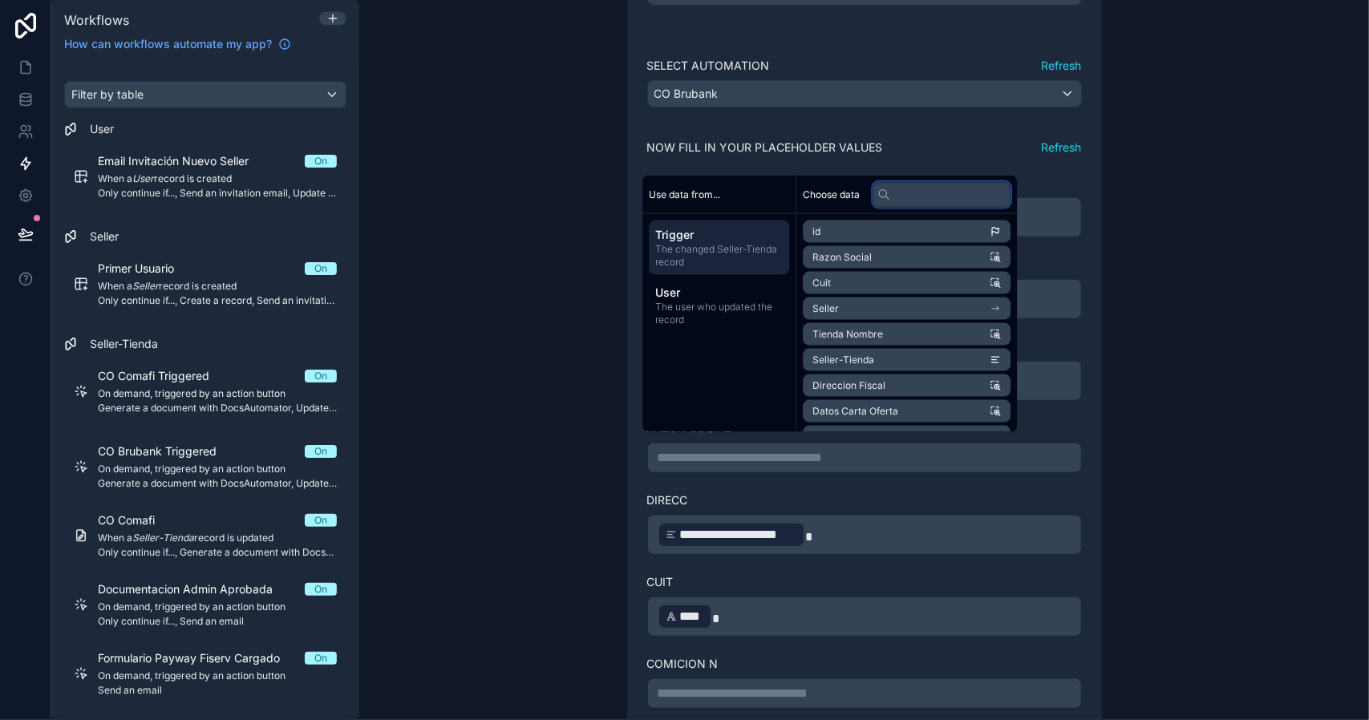
click at [906, 200] on input "text" at bounding box center [942, 194] width 138 height 26
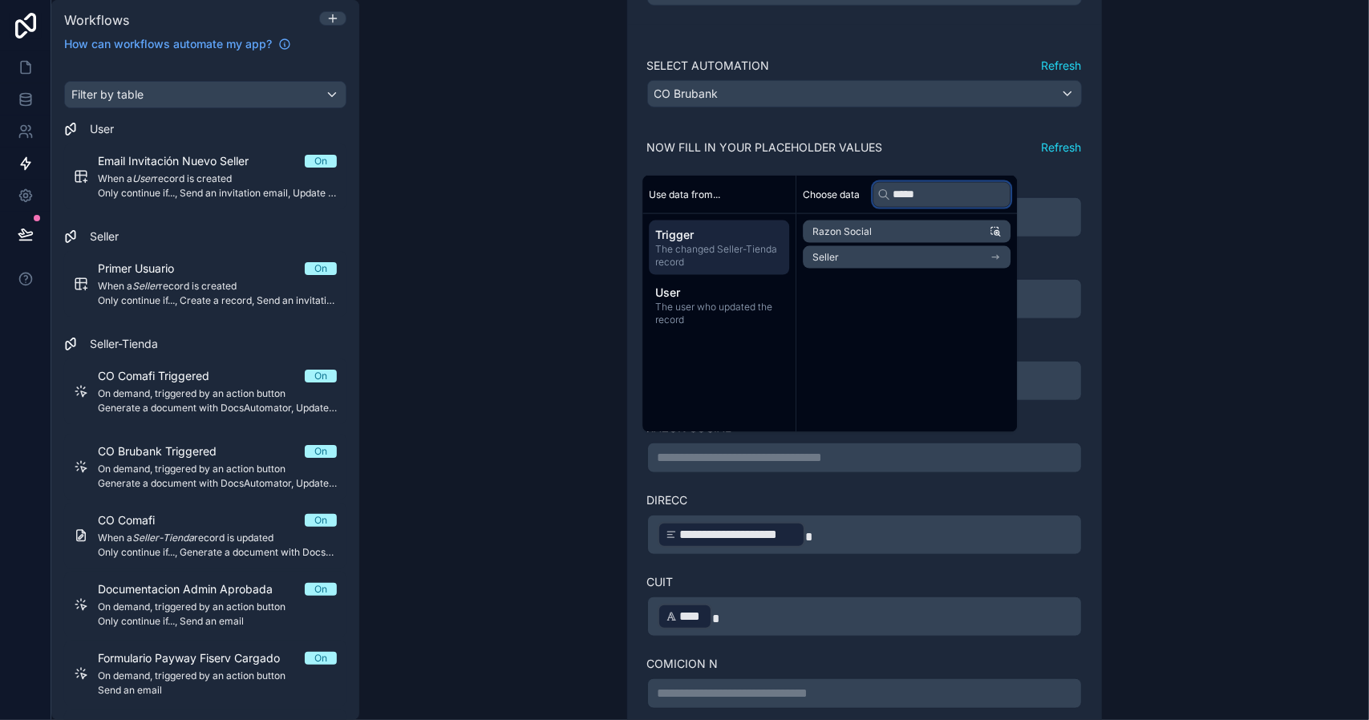
type input "*****"
click at [842, 260] on li "Seller" at bounding box center [907, 257] width 208 height 22
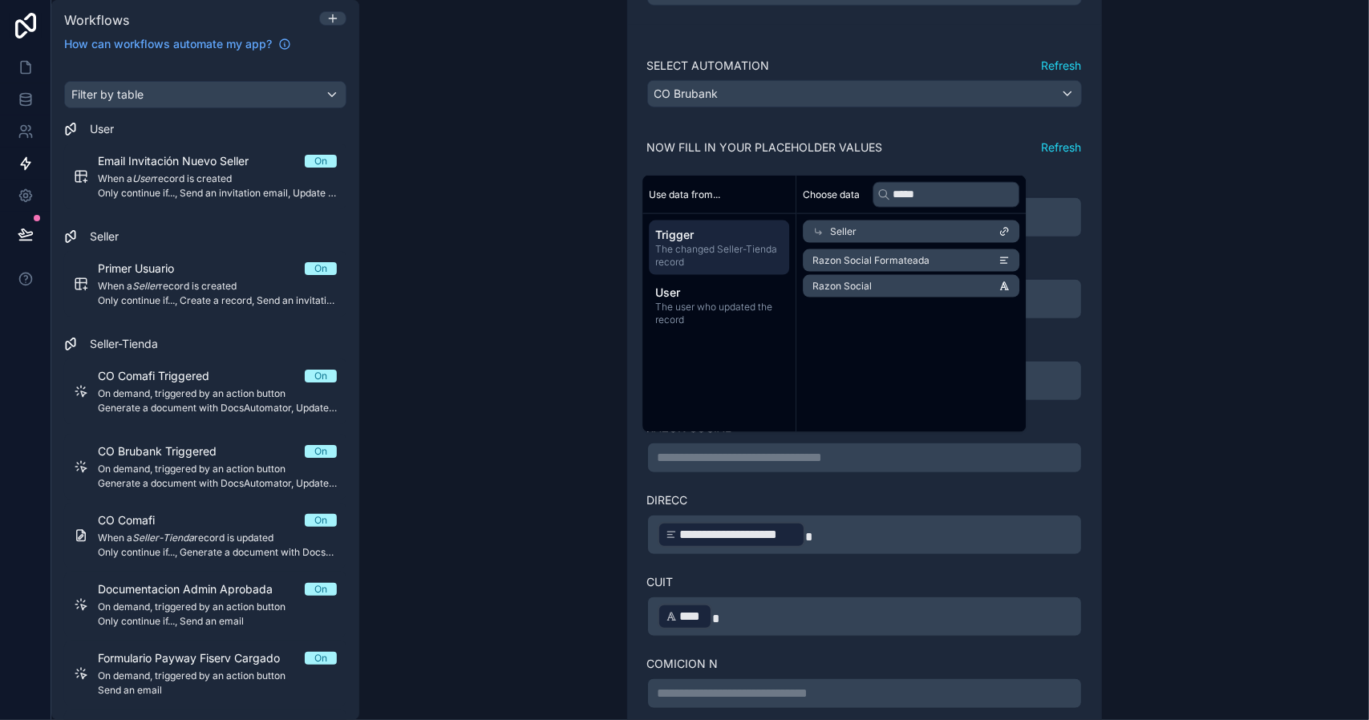
click at [869, 259] on span "Razon Social Formateada" at bounding box center [870, 260] width 117 height 13
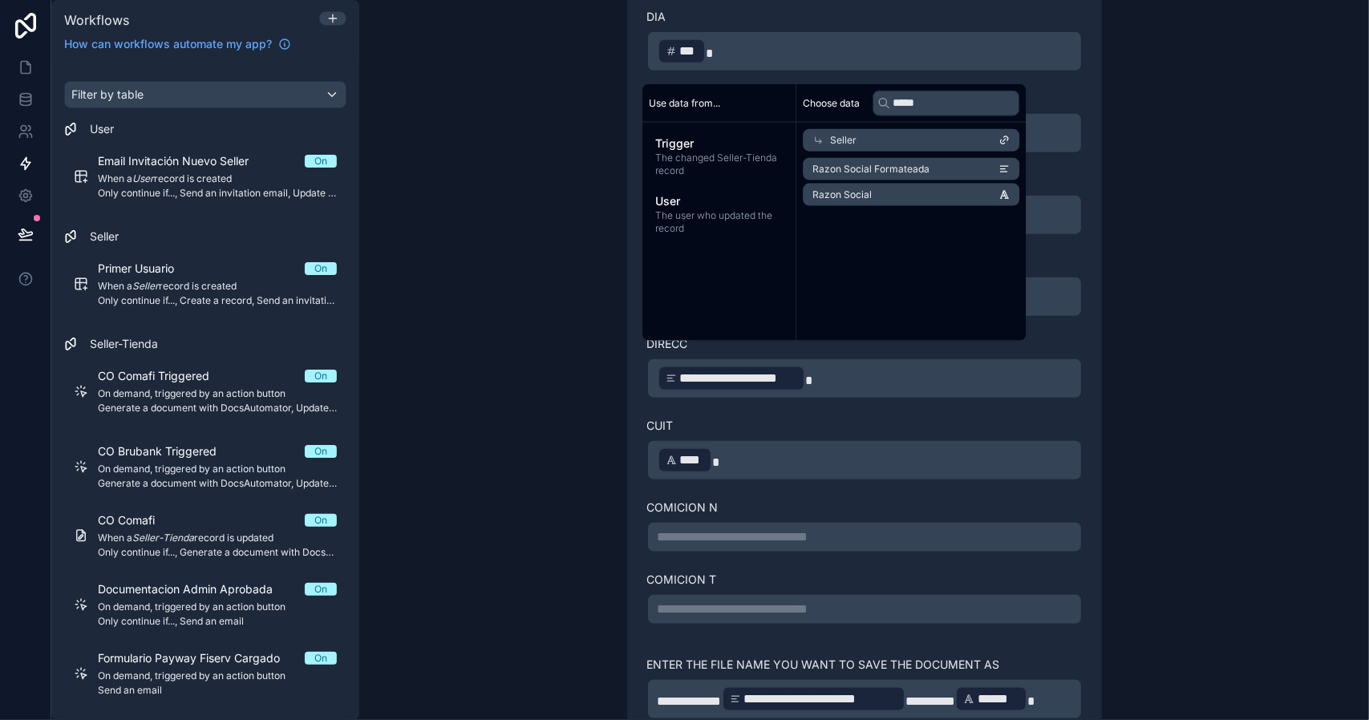
scroll to position [1098, 0]
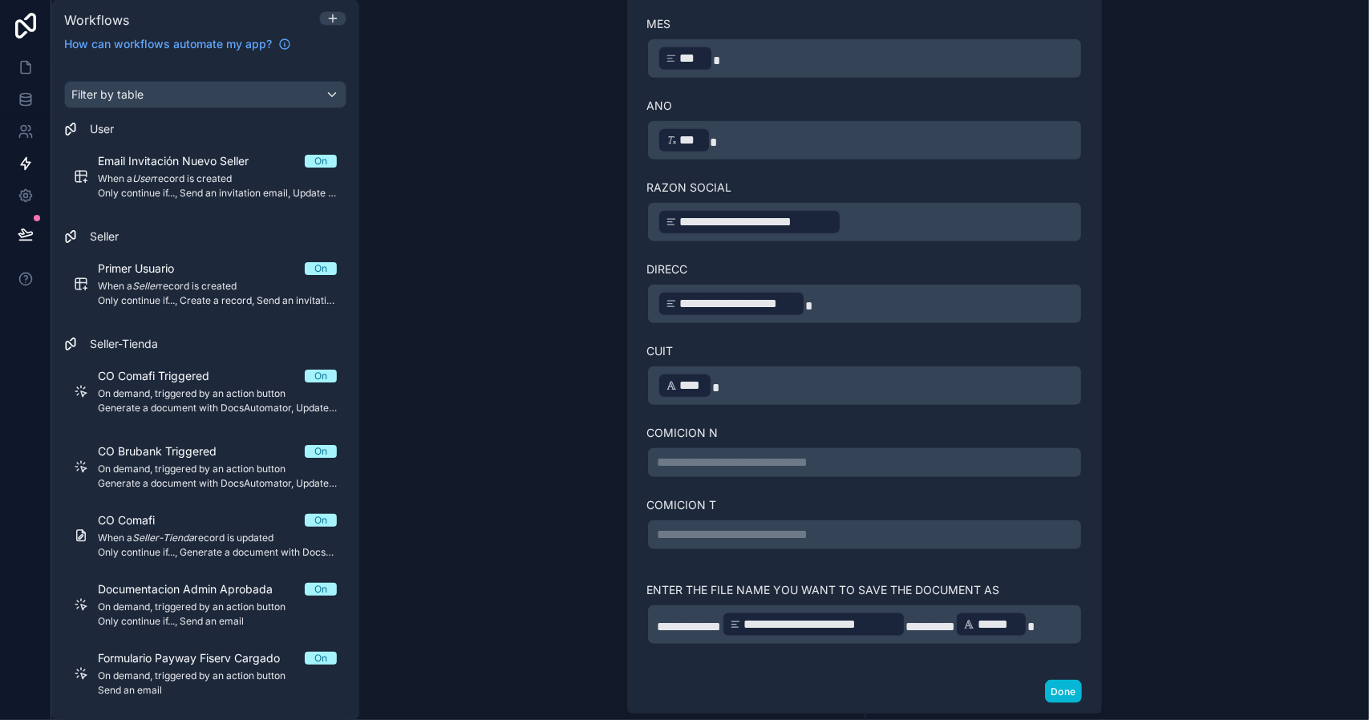
click at [1180, 465] on div "**********" at bounding box center [864, 360] width 1010 height 720
click at [723, 454] on p "**********" at bounding box center [865, 462] width 414 height 19
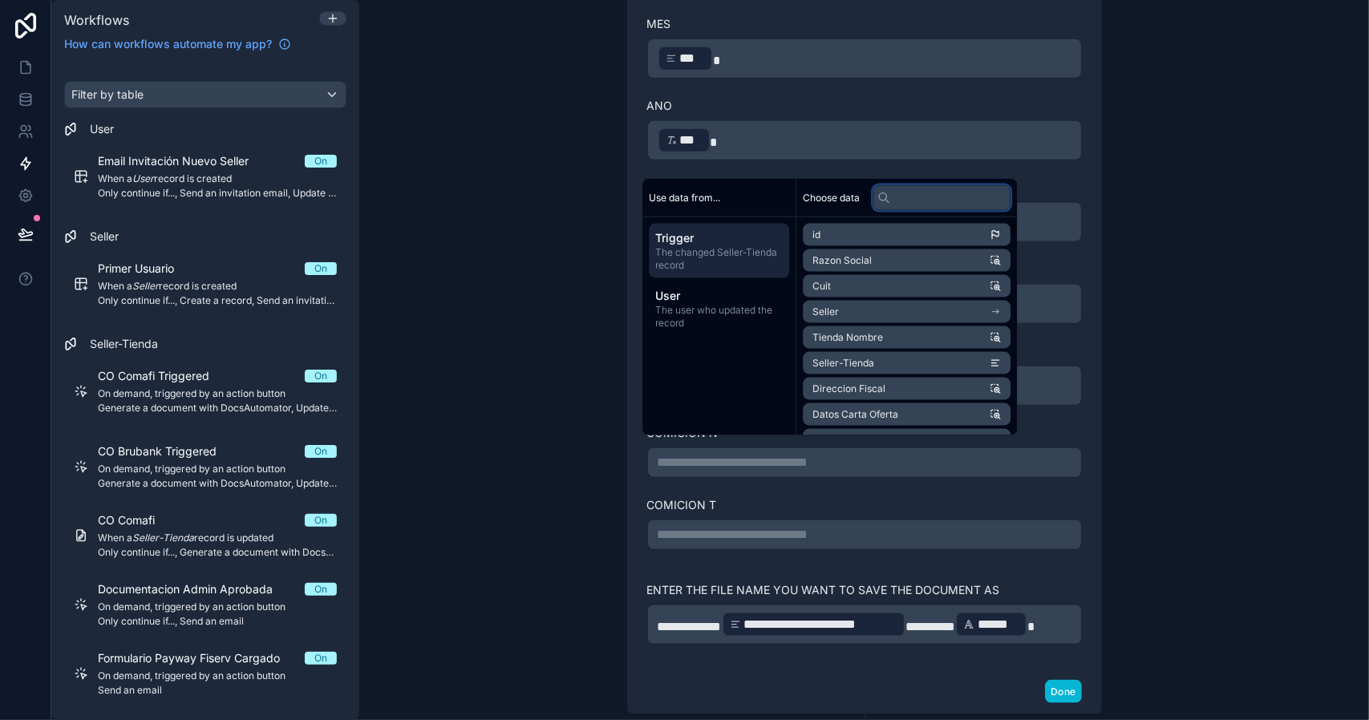
click at [915, 201] on input "text" at bounding box center [942, 197] width 138 height 26
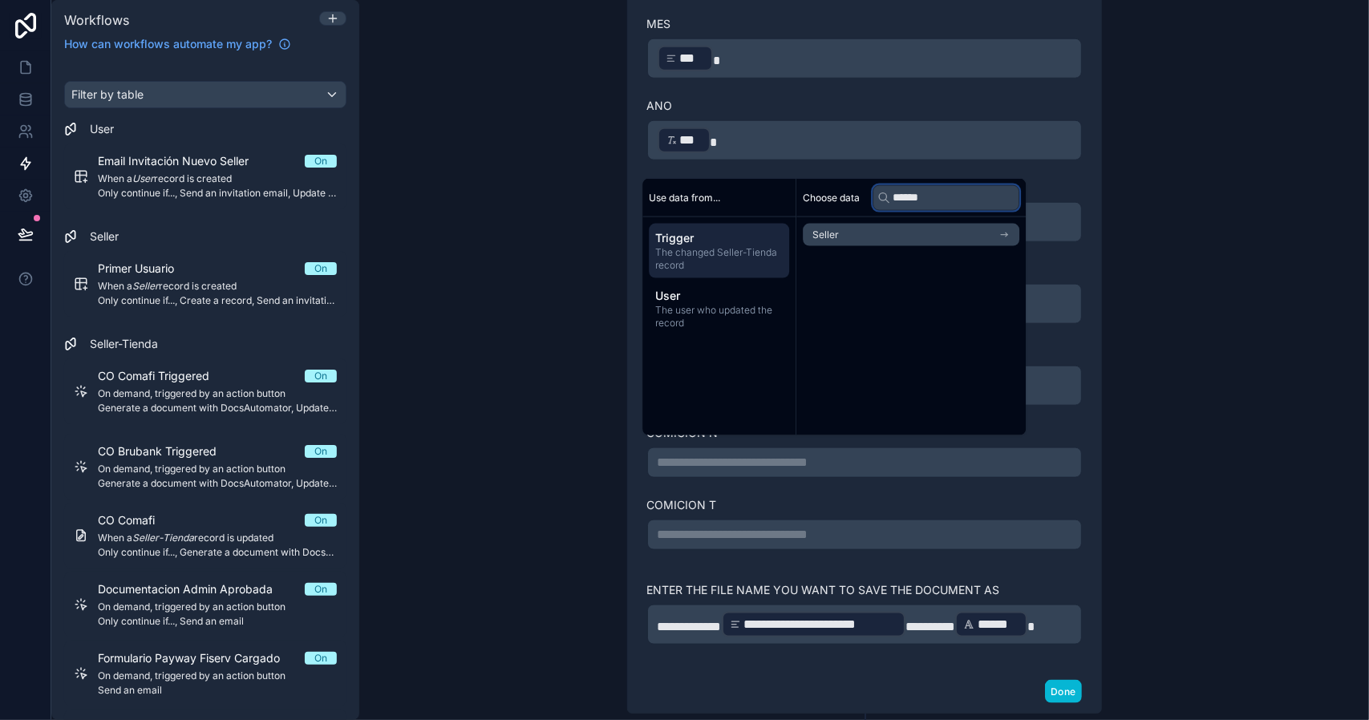
type input "******"
click at [881, 245] on li "Seller" at bounding box center [911, 235] width 217 height 22
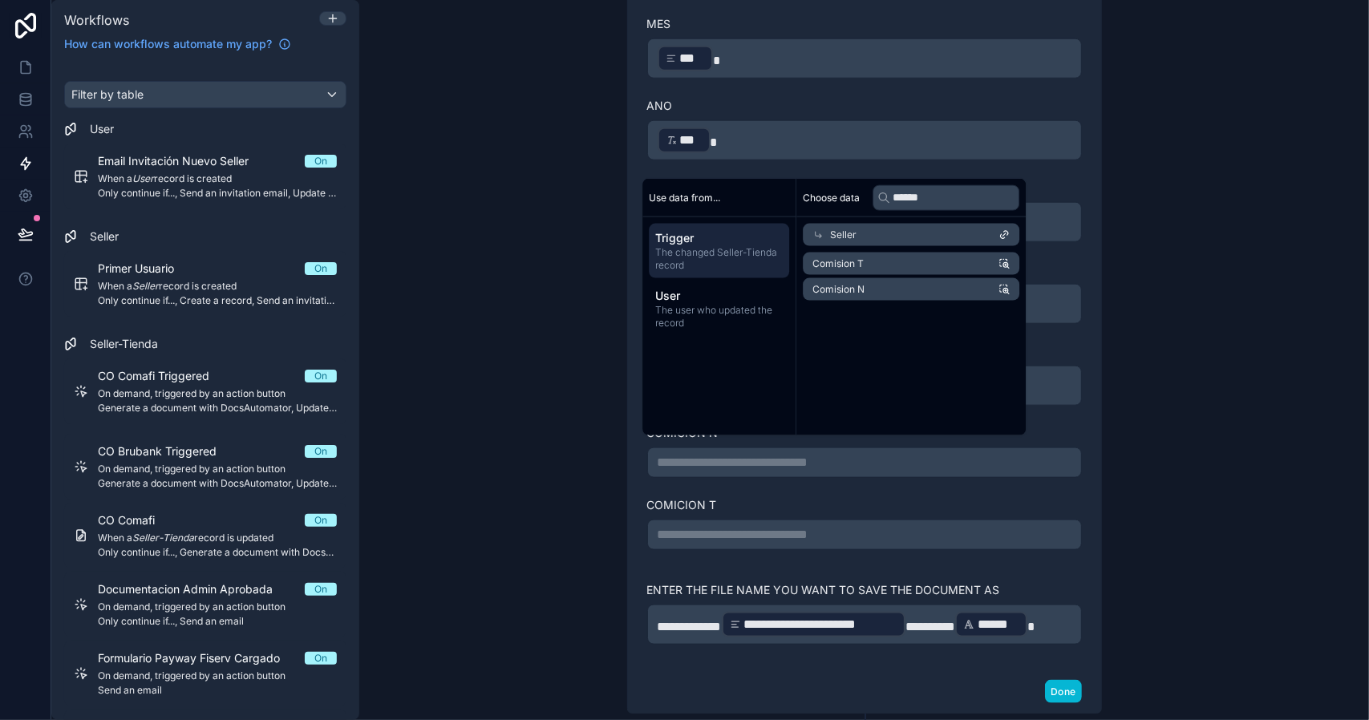
click at [878, 293] on li "Comision N" at bounding box center [911, 289] width 217 height 22
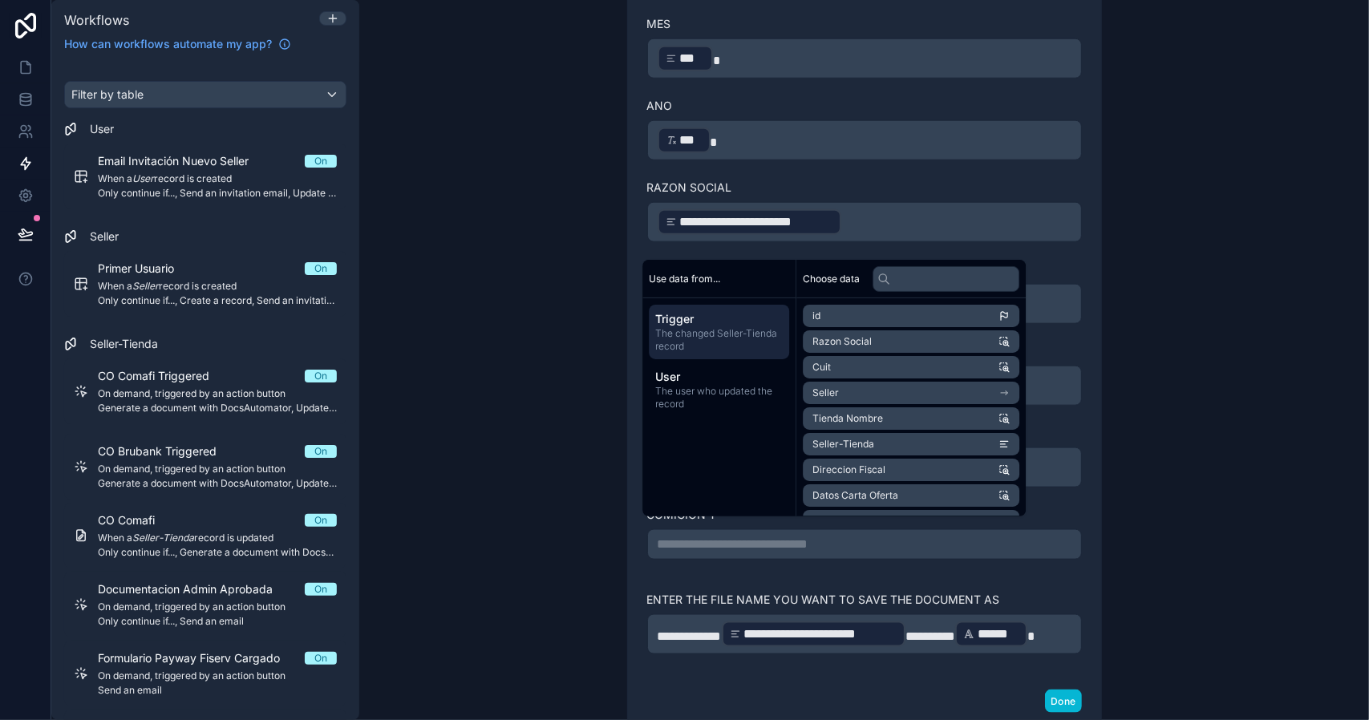
click at [797, 535] on p "**********" at bounding box center [865, 544] width 414 height 19
click at [903, 278] on input "text" at bounding box center [942, 279] width 138 height 26
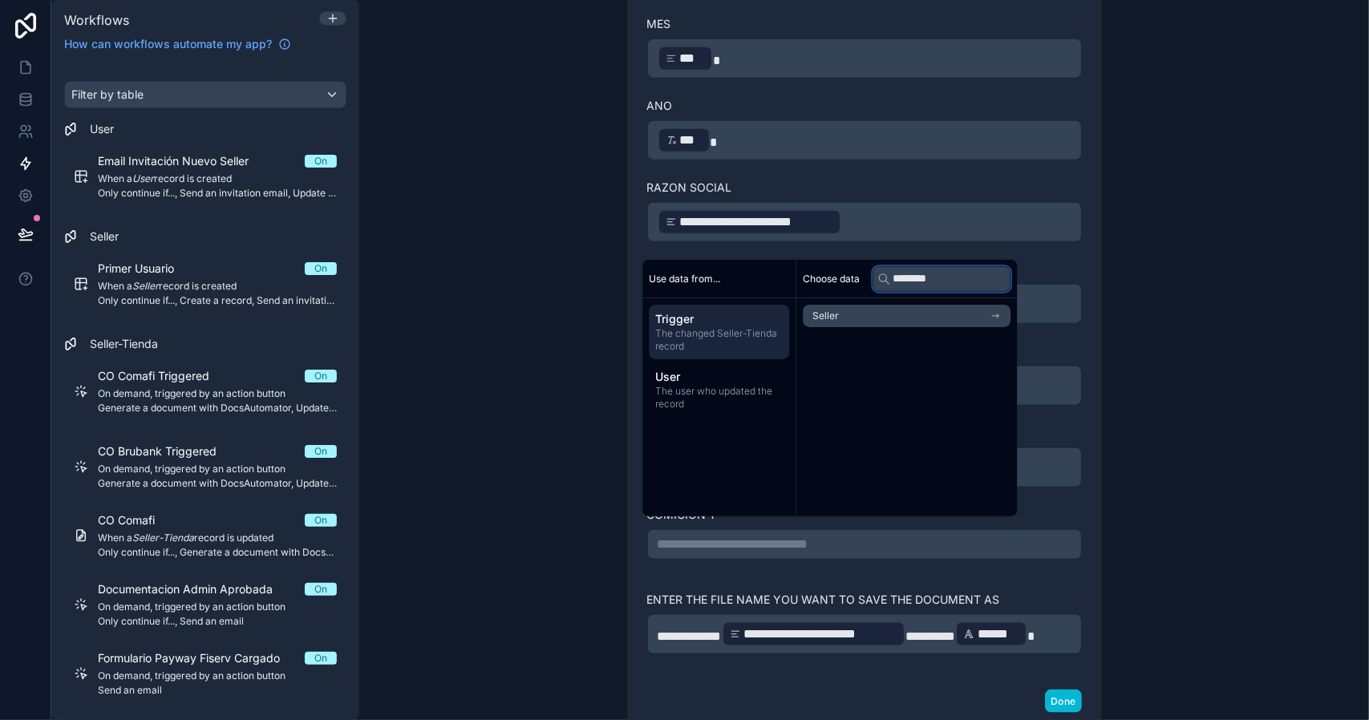
type input "********"
click at [872, 322] on li "Seller" at bounding box center [907, 316] width 208 height 22
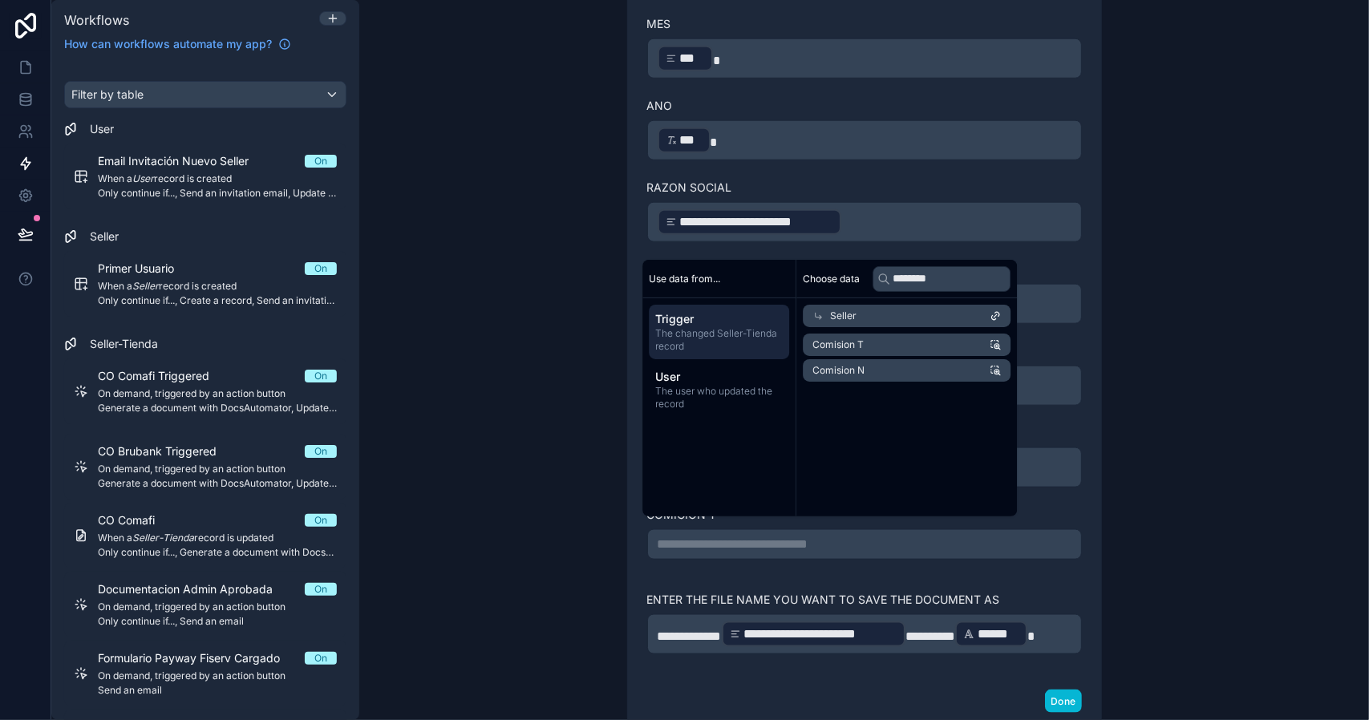
click at [878, 346] on li "Comision T" at bounding box center [907, 345] width 208 height 22
click at [1182, 484] on div "**********" at bounding box center [864, 360] width 1010 height 720
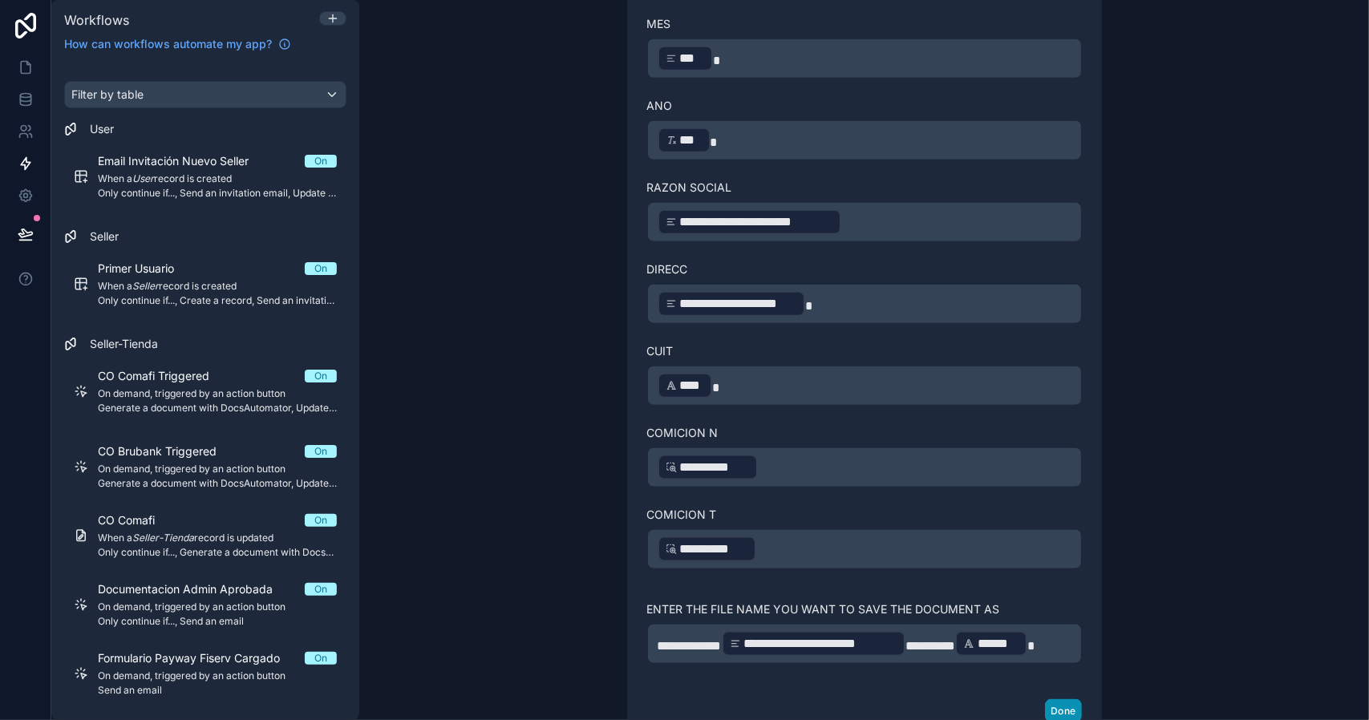
click at [1050, 700] on button "Done" at bounding box center [1063, 710] width 36 height 23
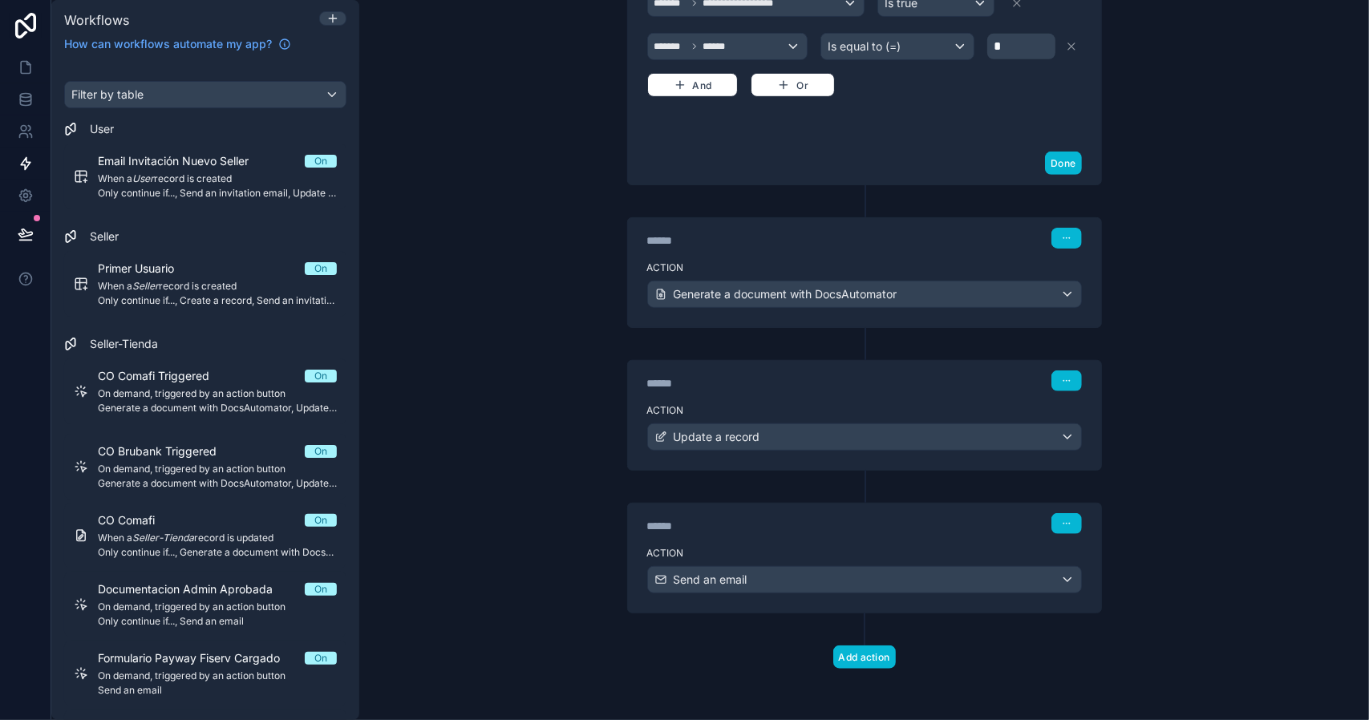
scroll to position [544, 0]
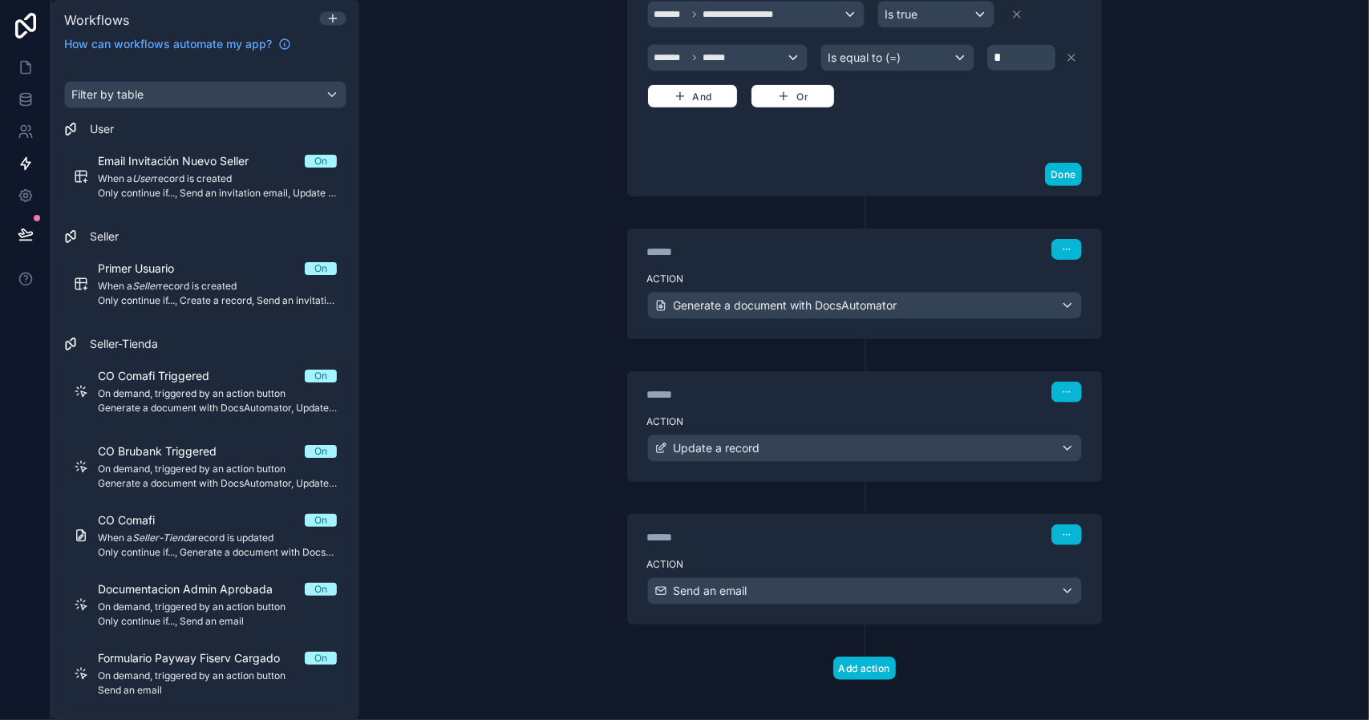
click at [840, 409] on div "Action Update a record" at bounding box center [864, 445] width 473 height 72
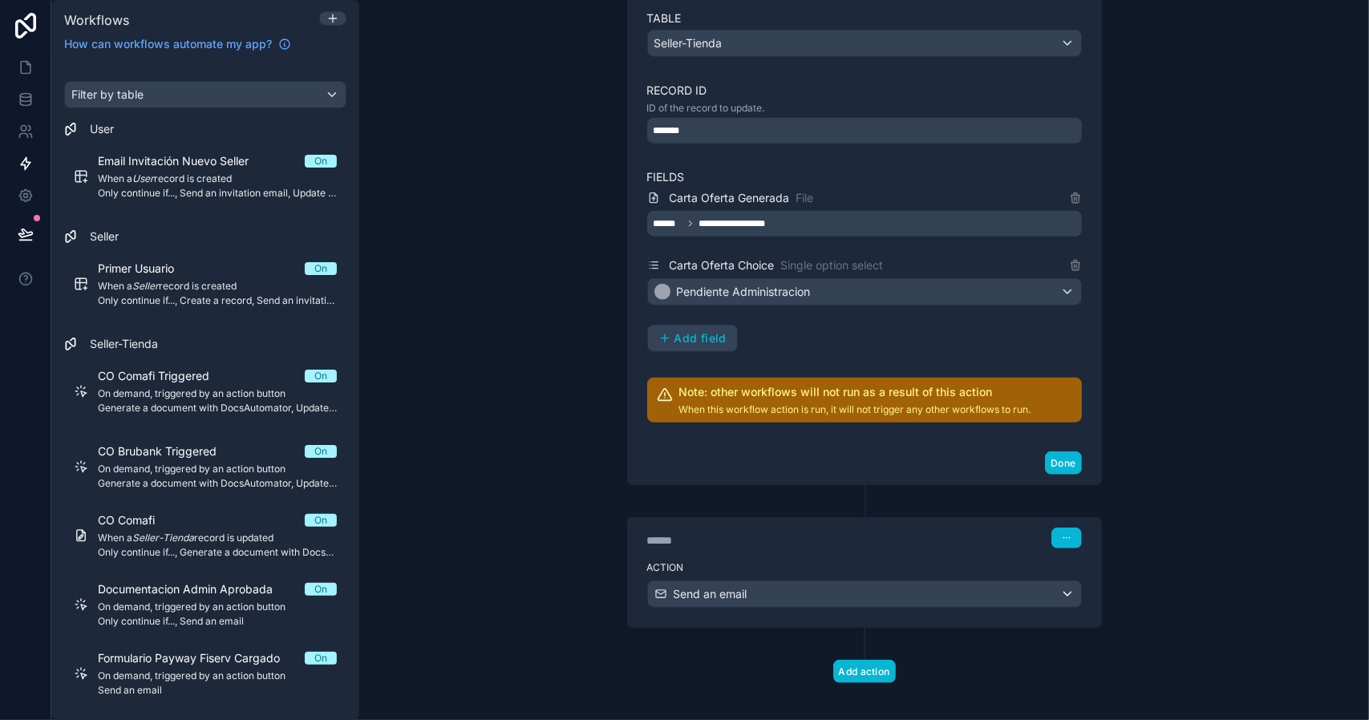
click at [761, 561] on label "Action" at bounding box center [864, 567] width 435 height 13
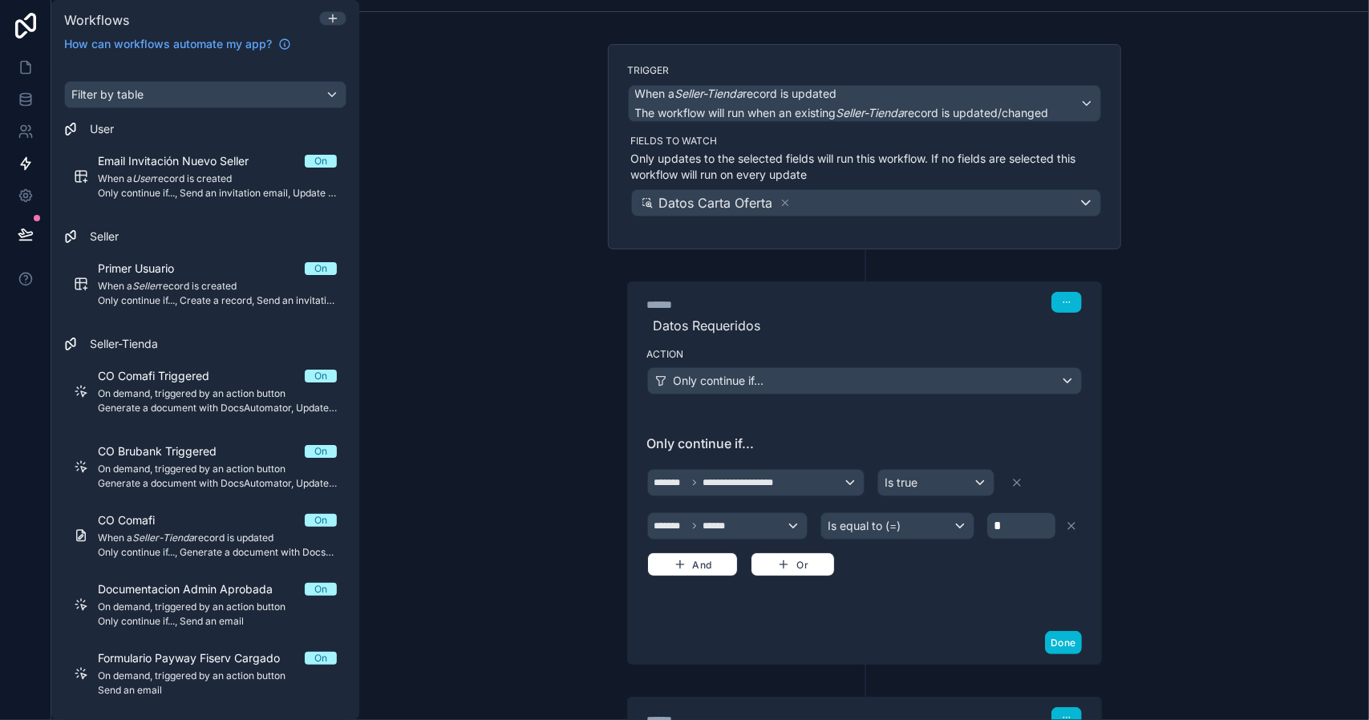
scroll to position [0, 0]
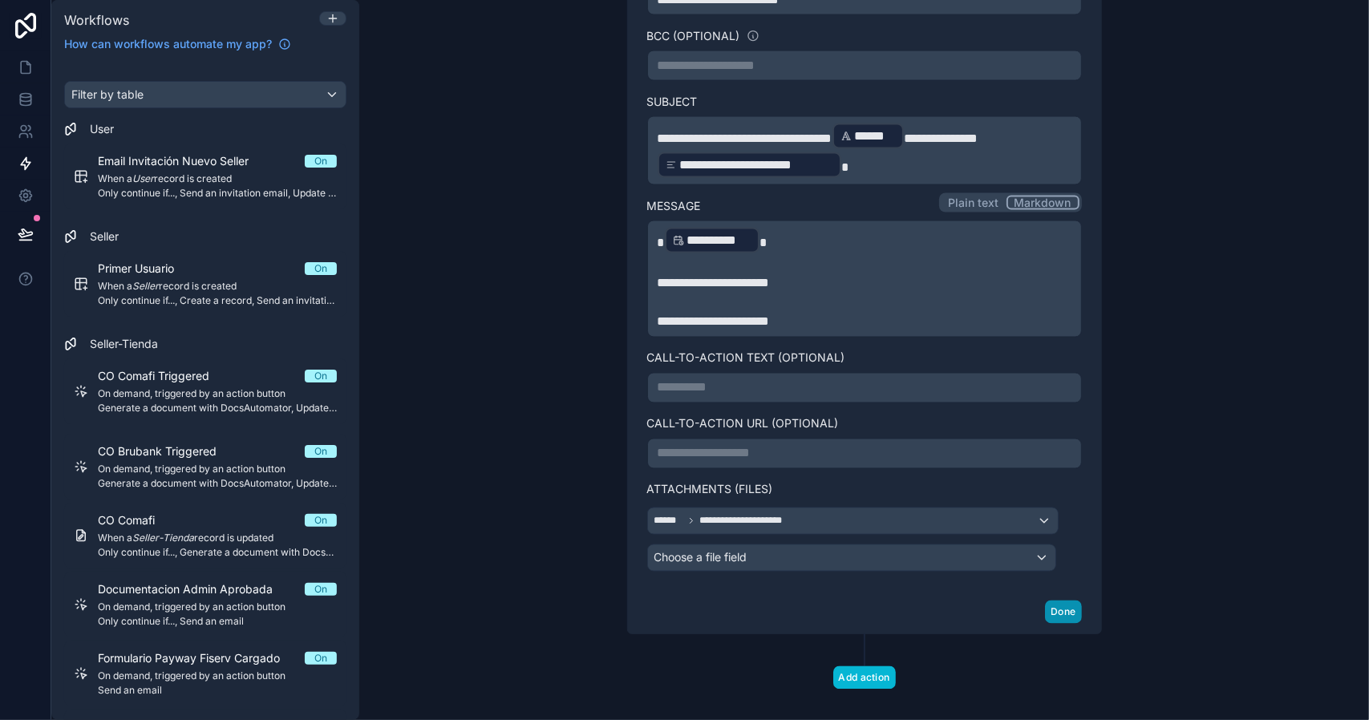
click at [1059, 601] on button "Done" at bounding box center [1063, 612] width 36 height 23
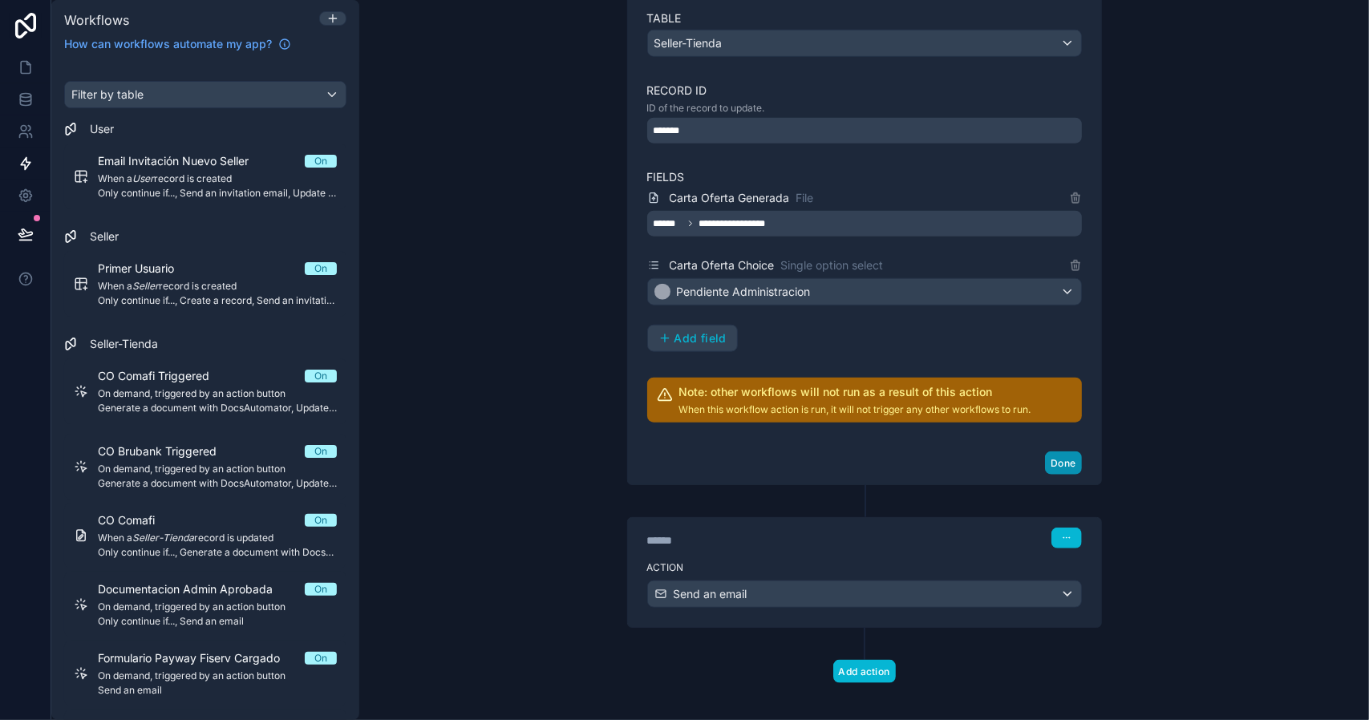
click at [1052, 458] on button "Done" at bounding box center [1063, 462] width 36 height 23
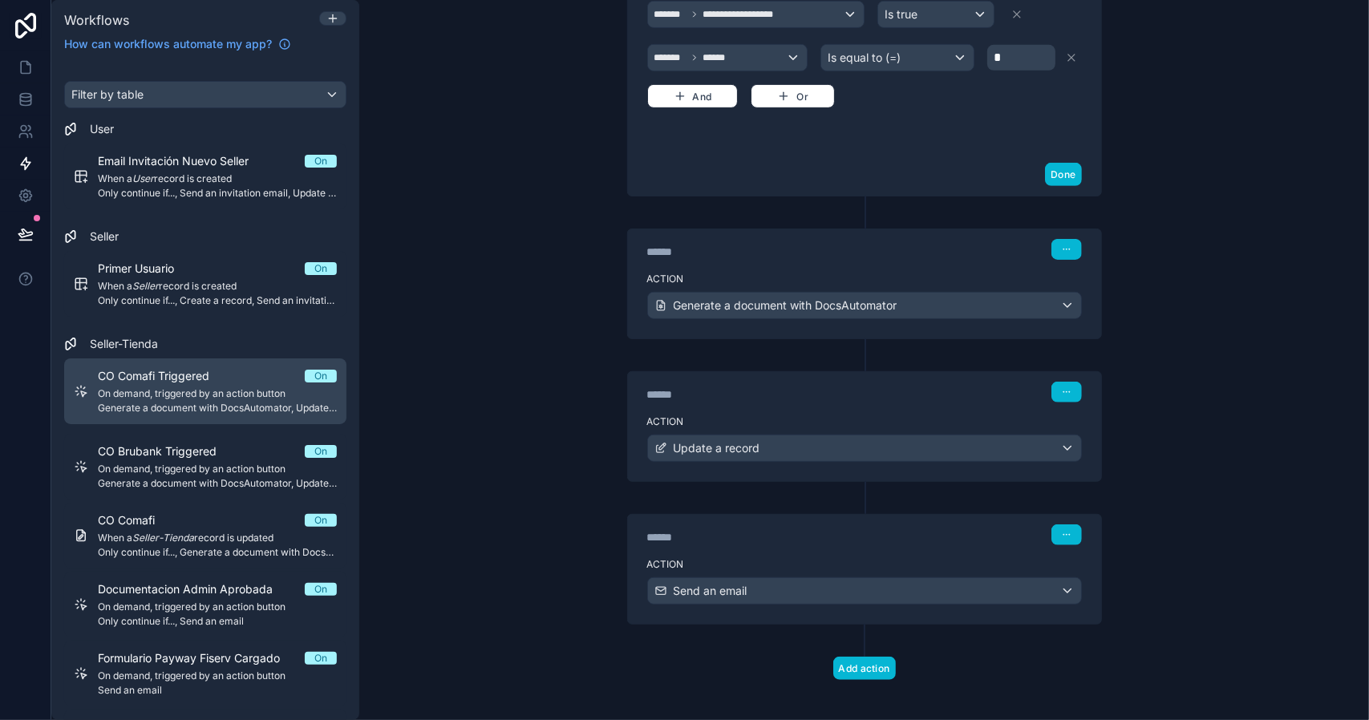
click at [238, 392] on span "On demand, triggered by an action button" at bounding box center [217, 393] width 239 height 13
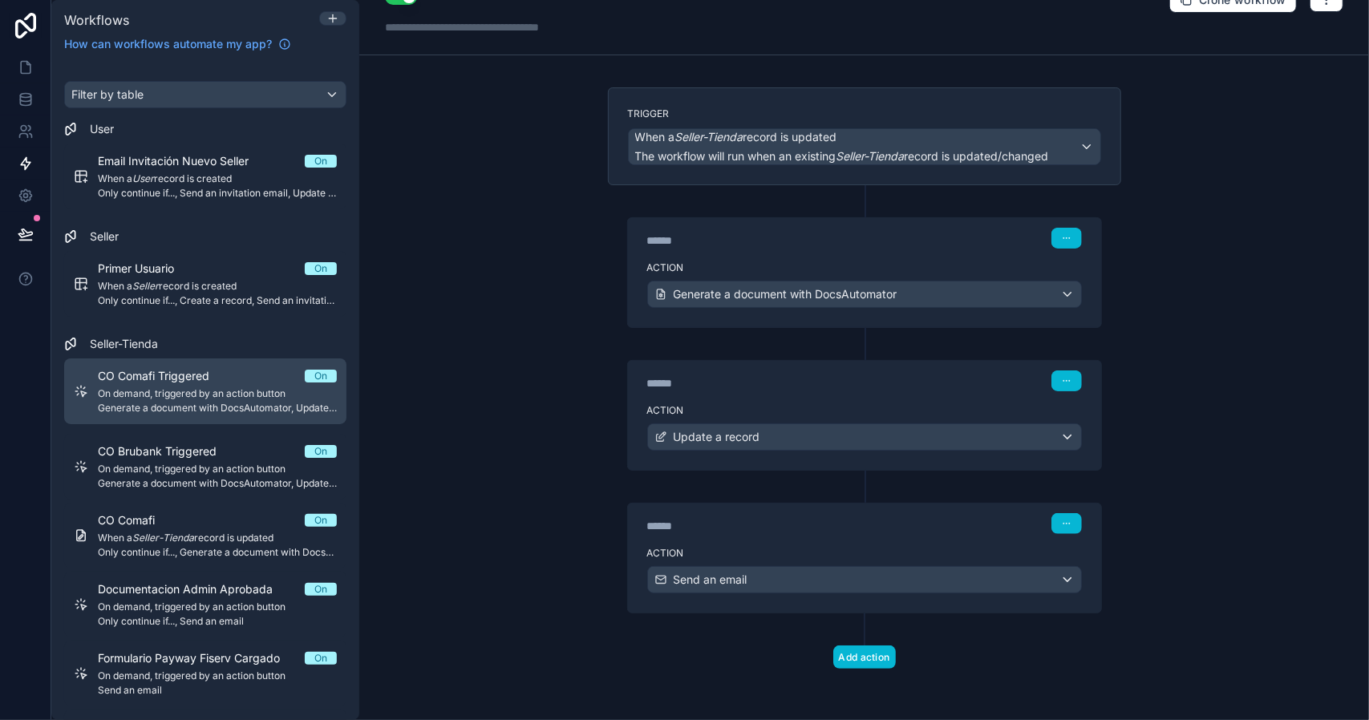
scroll to position [25, 0]
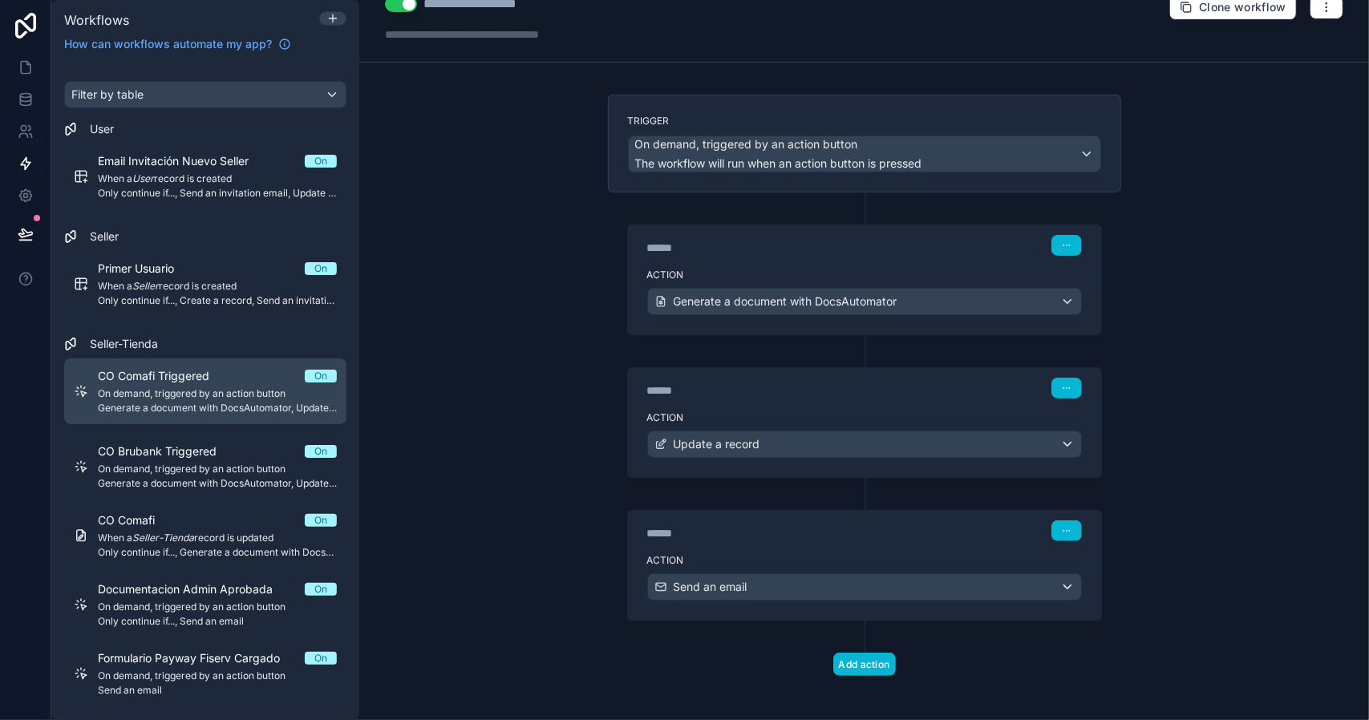
click at [286, 387] on span "On demand, triggered by an action button" at bounding box center [217, 393] width 239 height 13
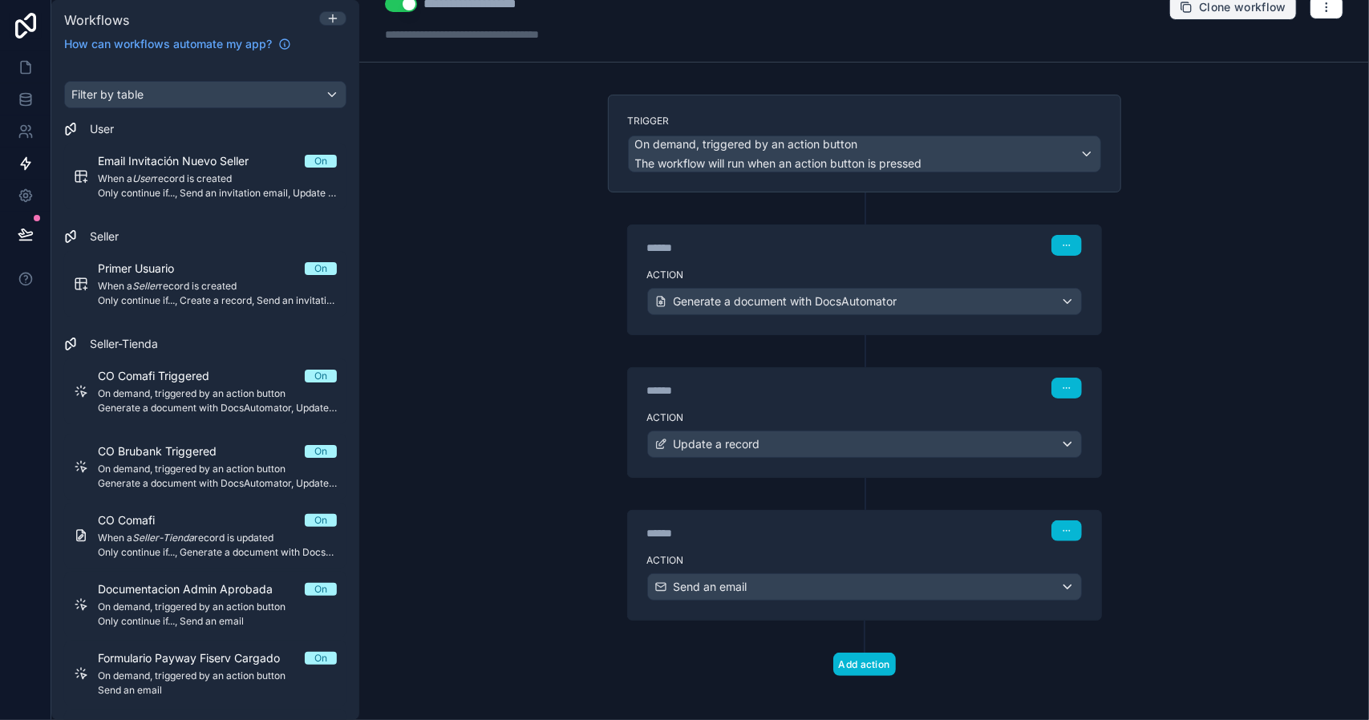
click at [1186, 12] on button "Clone workflow" at bounding box center [1233, 7] width 128 height 26
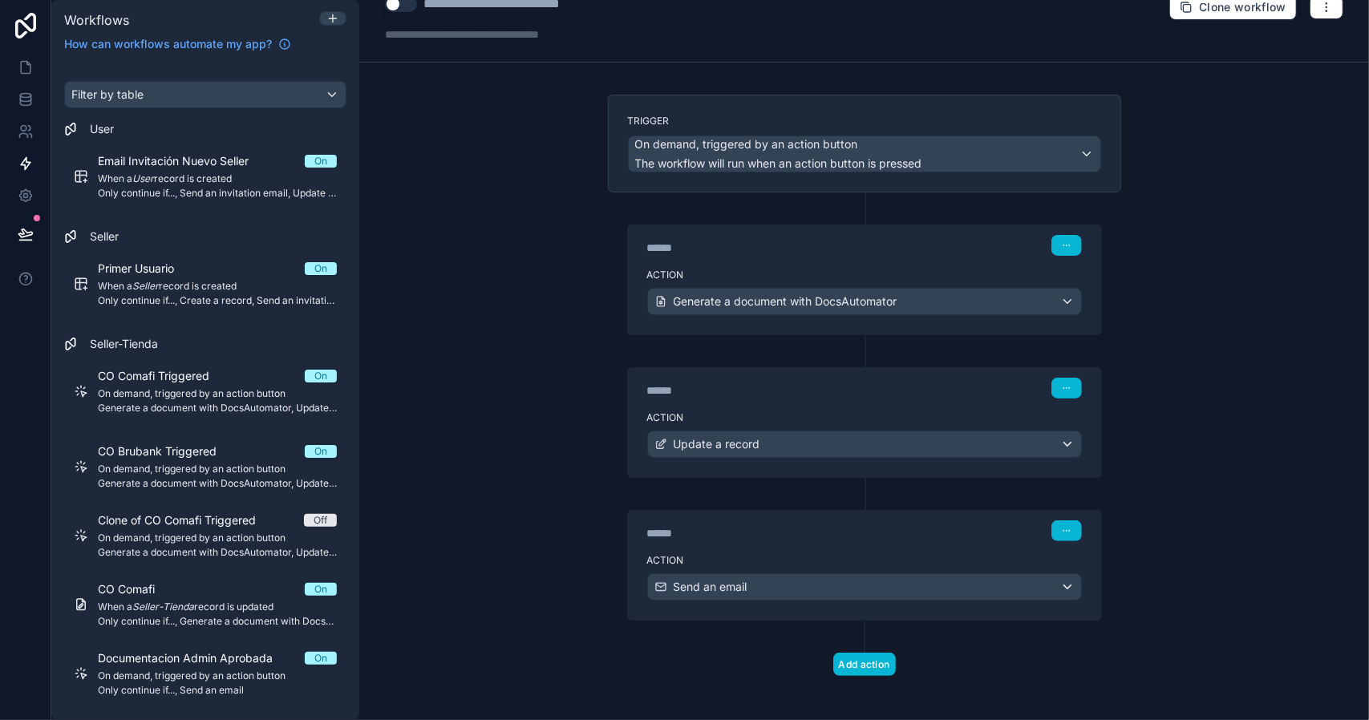
scroll to position [25, 0]
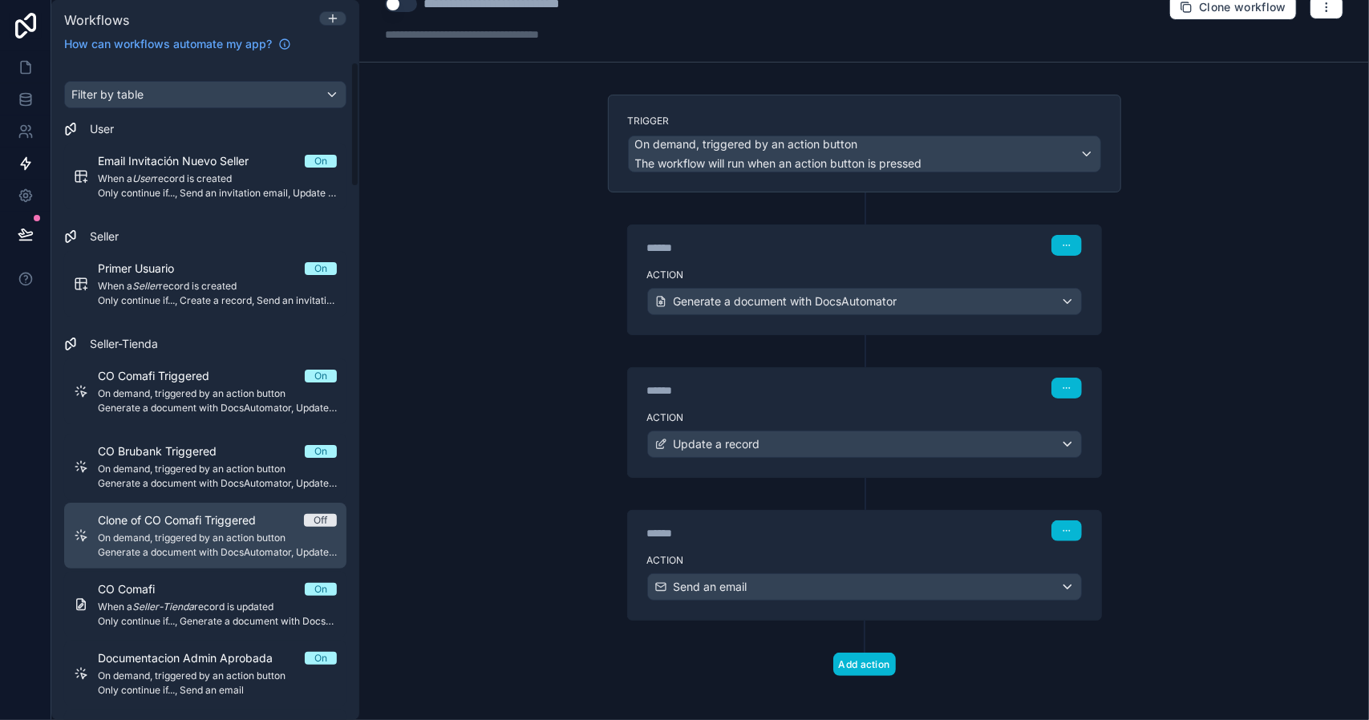
click at [253, 522] on span "Clone of CO Comafi Triggered" at bounding box center [186, 520] width 177 height 16
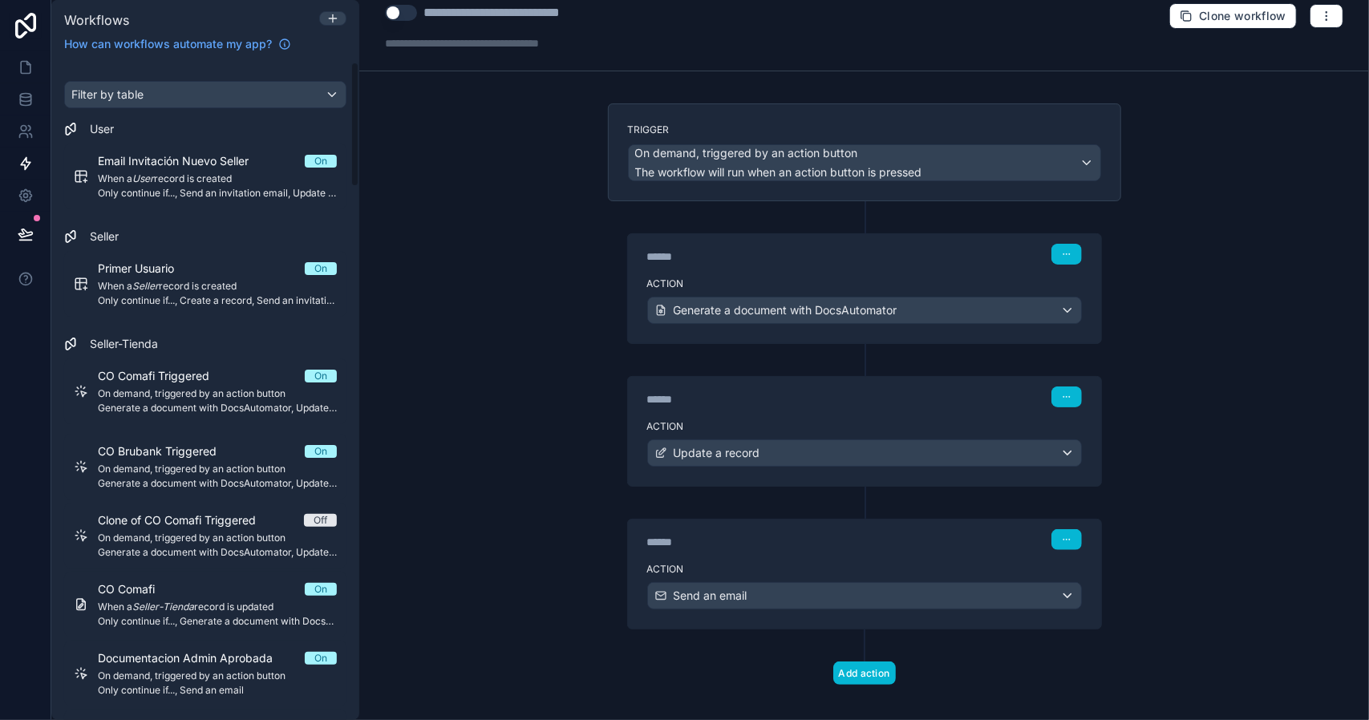
scroll to position [0, 0]
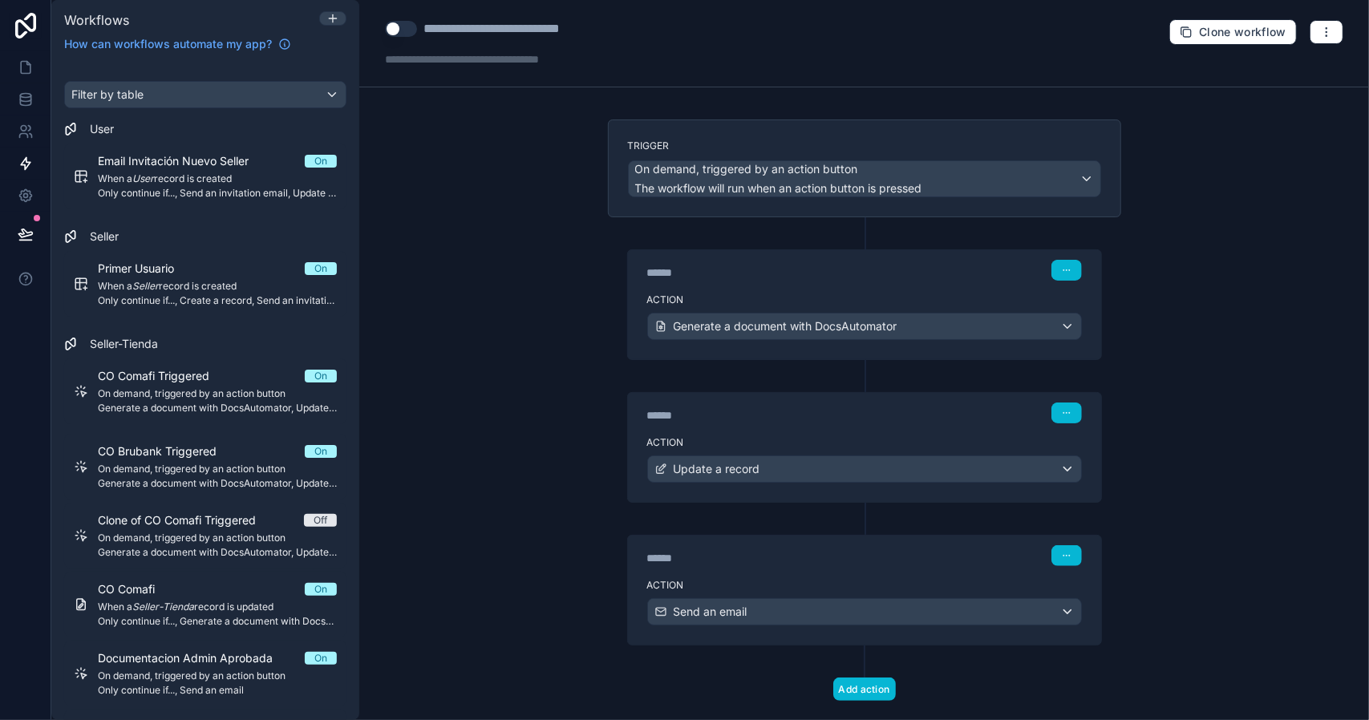
click at [486, 28] on div "**********" at bounding box center [521, 28] width 196 height 19
drag, startPoint x: 480, startPoint y: 28, endPoint x: 420, endPoint y: 28, distance: 60.1
click at [420, 28] on div "**********" at bounding box center [502, 28] width 235 height 19
click at [471, 26] on div "**********" at bounding box center [493, 28] width 141 height 19
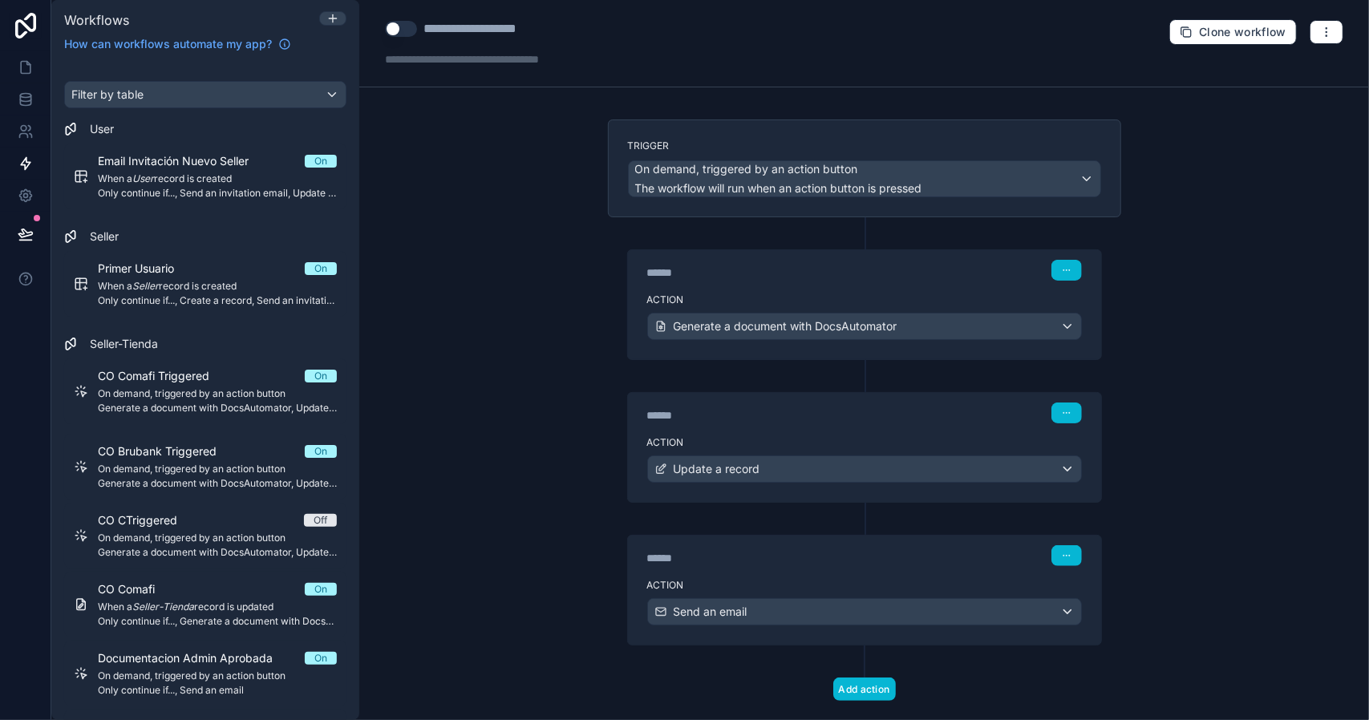
click at [864, 284] on div "****** Step 1" at bounding box center [864, 268] width 473 height 37
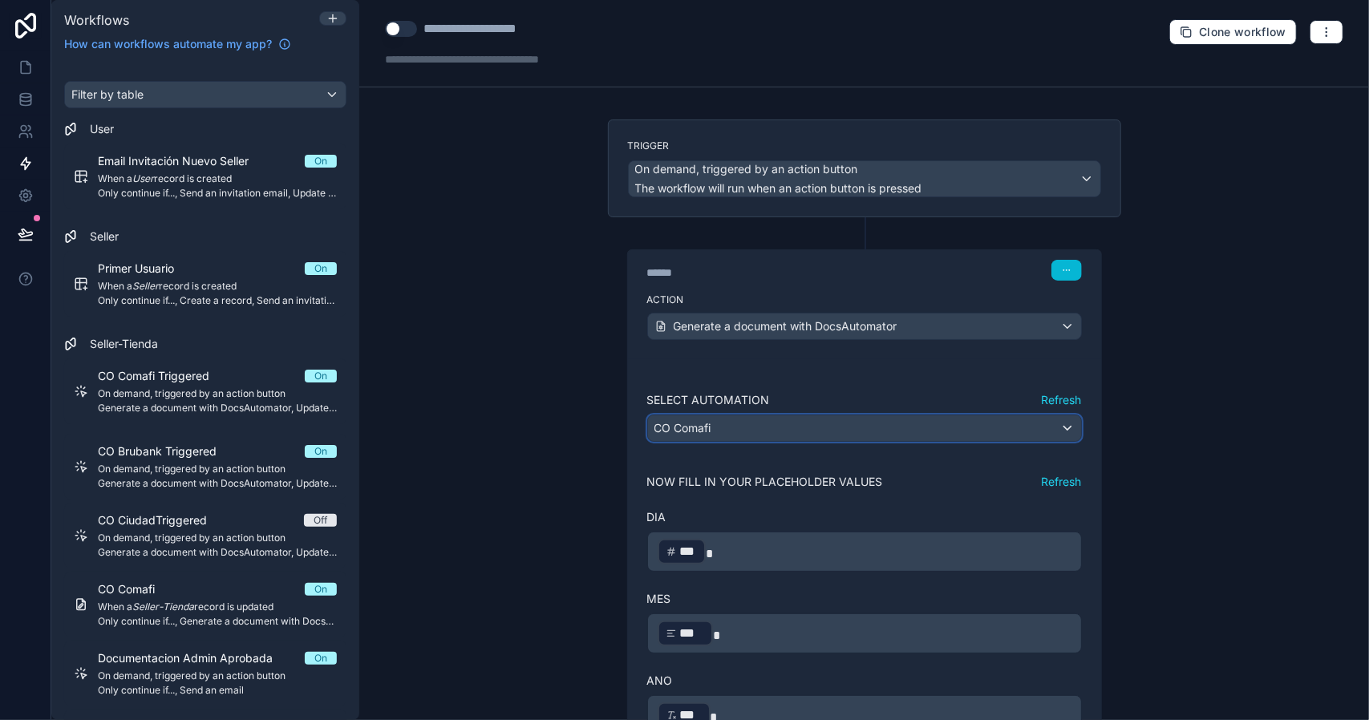
click at [792, 418] on div "CO Comafi" at bounding box center [864, 428] width 433 height 26
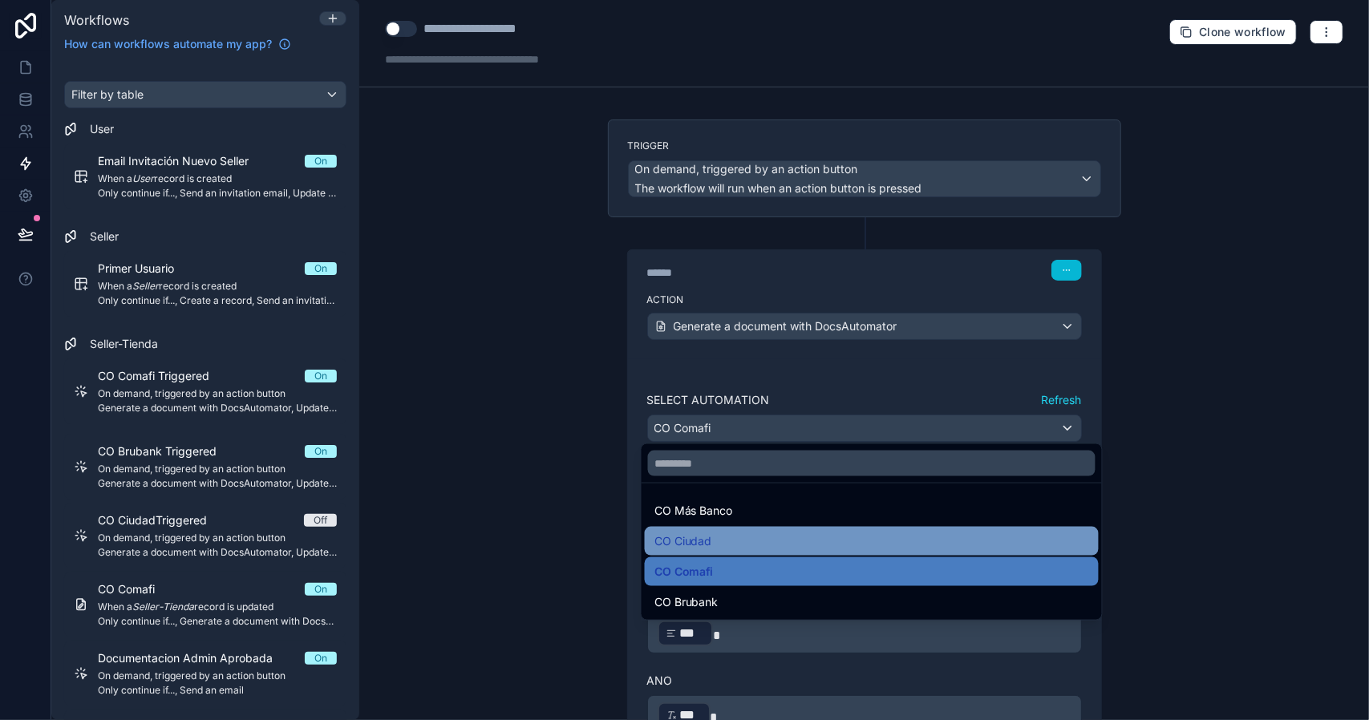
click at [715, 541] on div "CO Ciudad" at bounding box center [871, 541] width 435 height 19
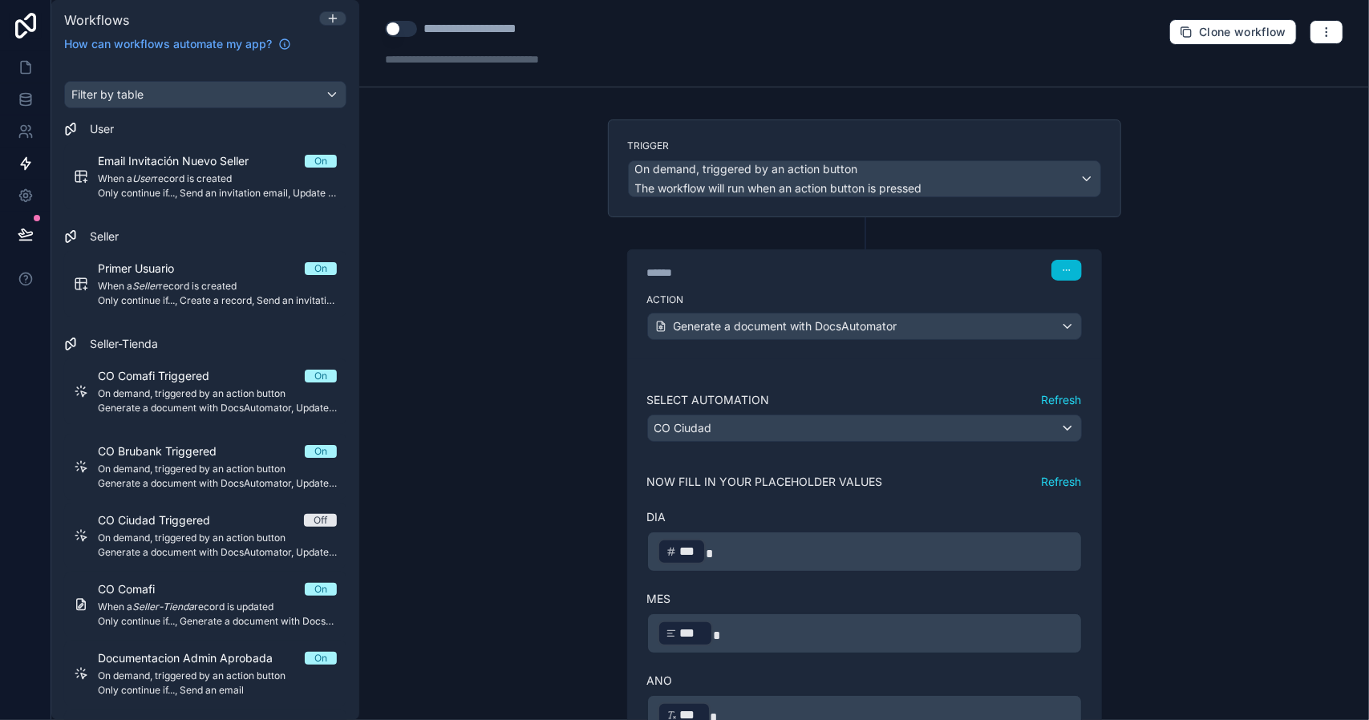
click at [1057, 483] on button "Refresh" at bounding box center [1062, 482] width 40 height 16
click at [395, 30] on button "Use setting" at bounding box center [401, 29] width 32 height 16
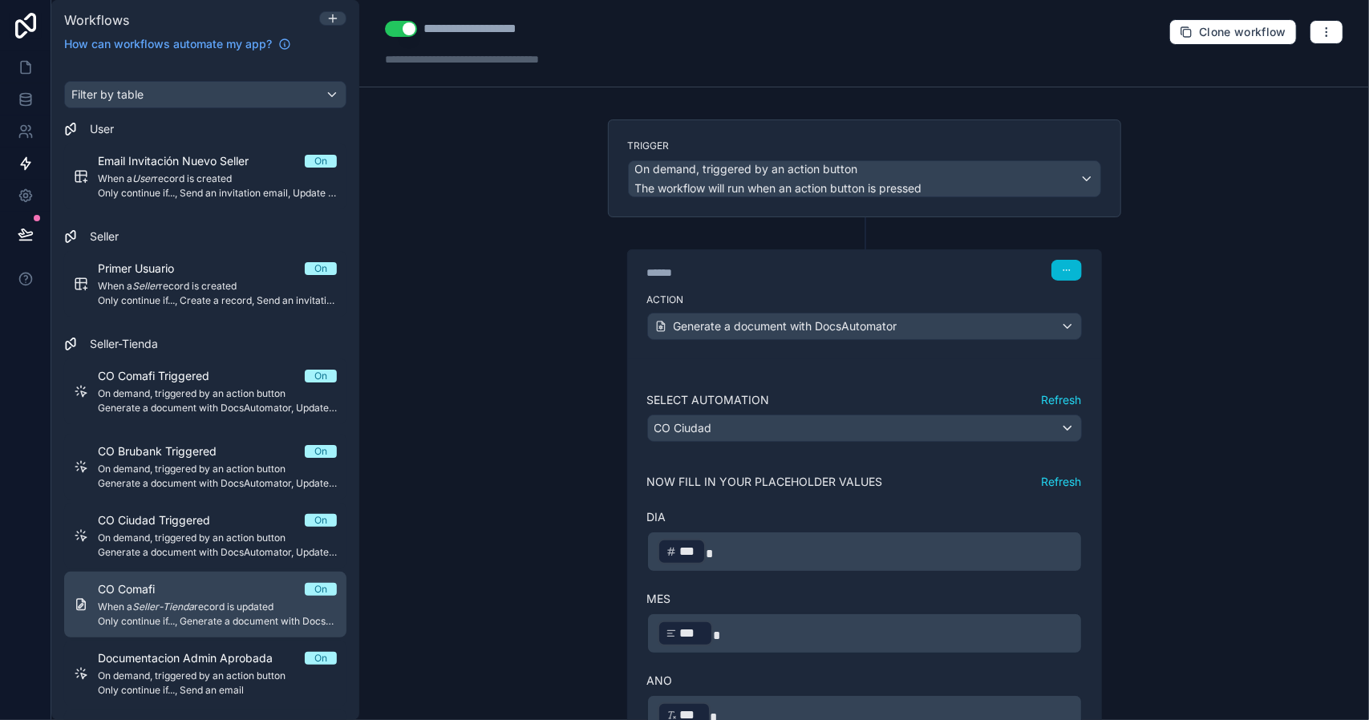
click at [217, 586] on div "CO Comafi On" at bounding box center [217, 589] width 239 height 16
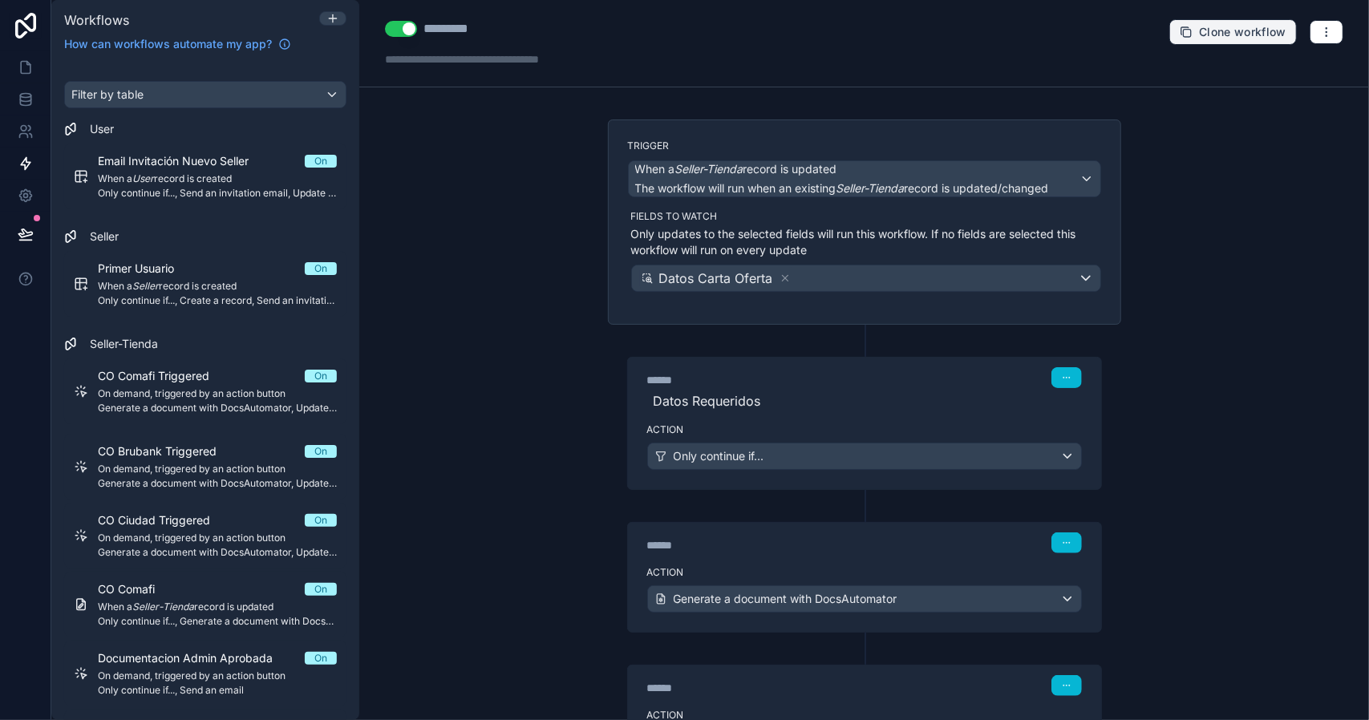
click at [1199, 29] on span "Clone workflow" at bounding box center [1242, 32] width 87 height 14
click at [502, 30] on div "**********" at bounding box center [490, 28] width 134 height 19
drag, startPoint x: 483, startPoint y: 30, endPoint x: 406, endPoint y: 31, distance: 77.0
click at [413, 31] on div "**********" at bounding box center [497, 28] width 225 height 19
type div "**********"
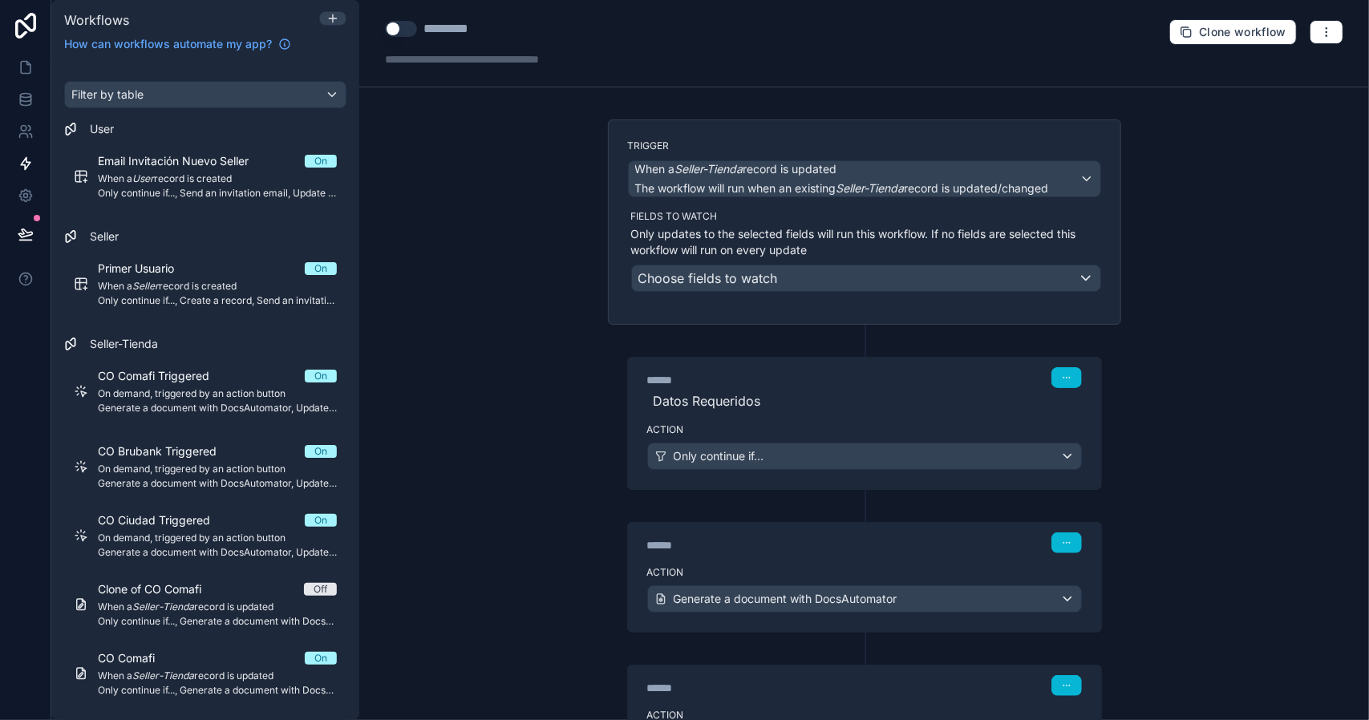
click at [472, 26] on div "*********" at bounding box center [463, 28] width 80 height 19
click at [800, 419] on div "Action Only continue if..." at bounding box center [864, 453] width 473 height 72
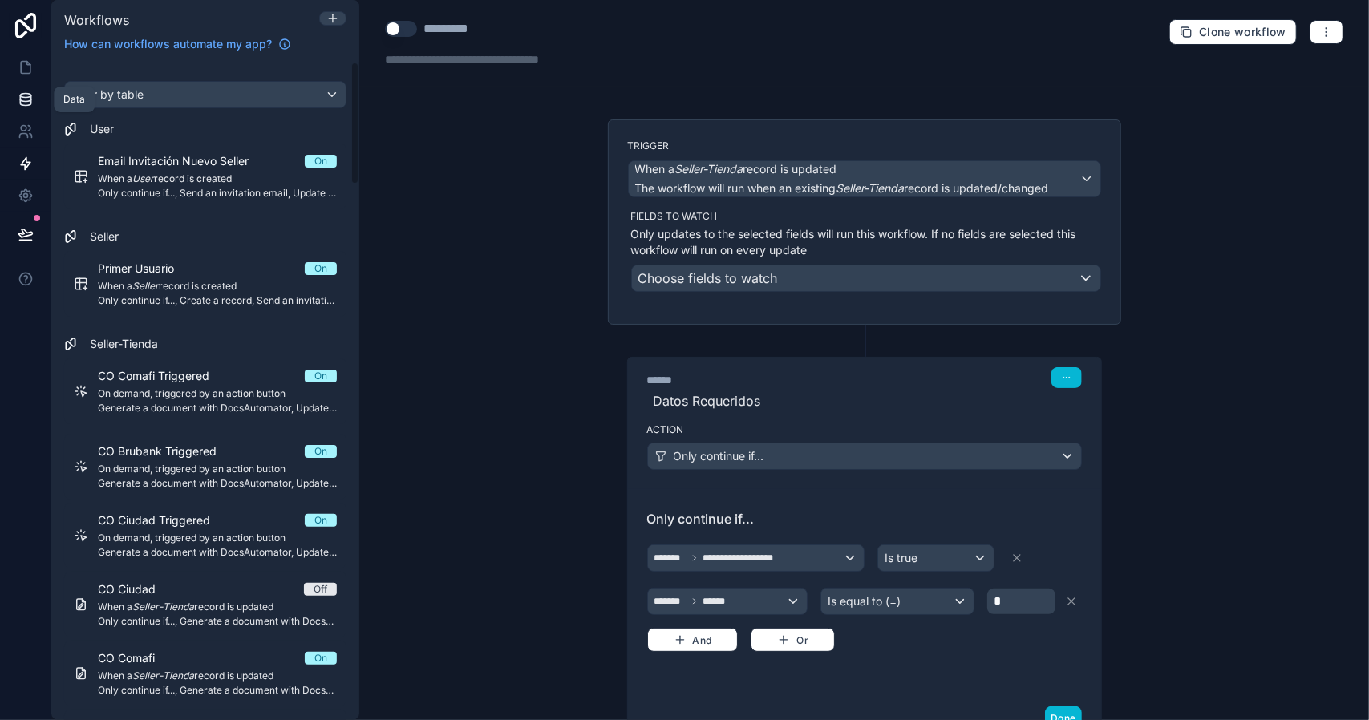
click at [26, 94] on icon at bounding box center [25, 96] width 10 height 4
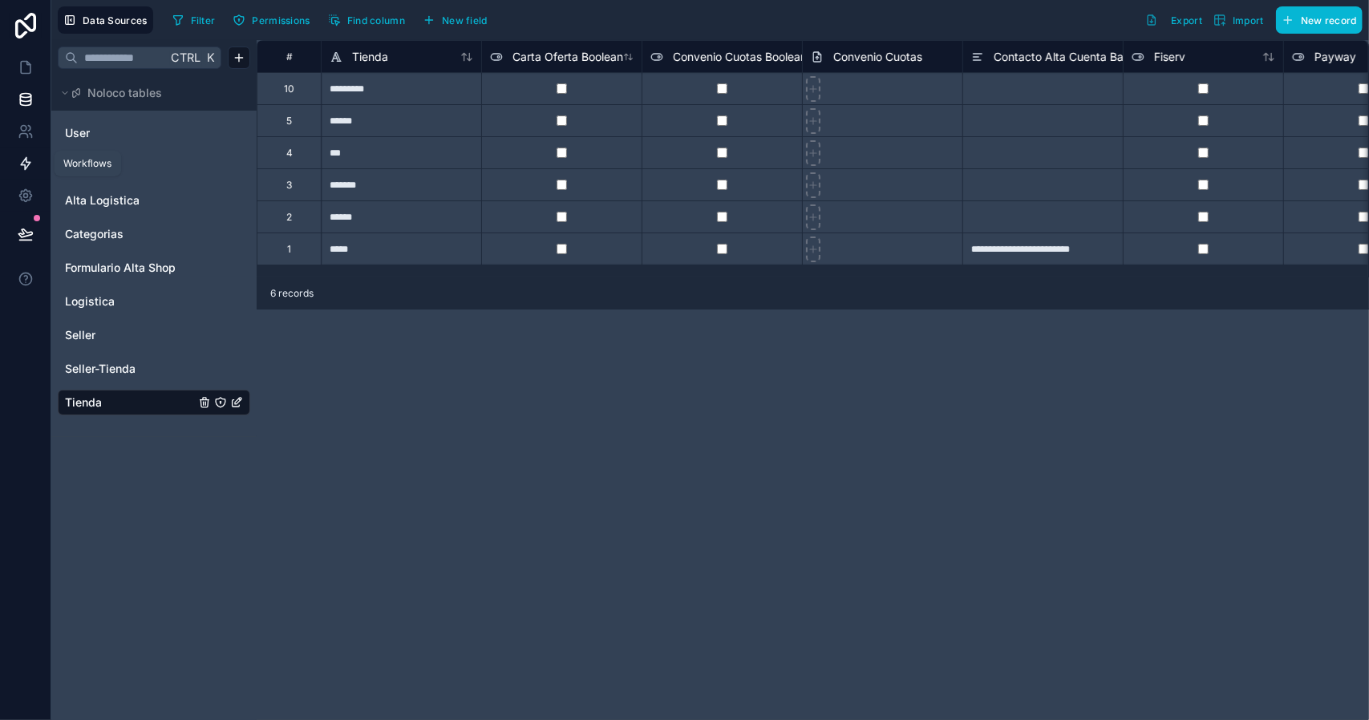
click at [24, 158] on icon at bounding box center [26, 164] width 16 height 16
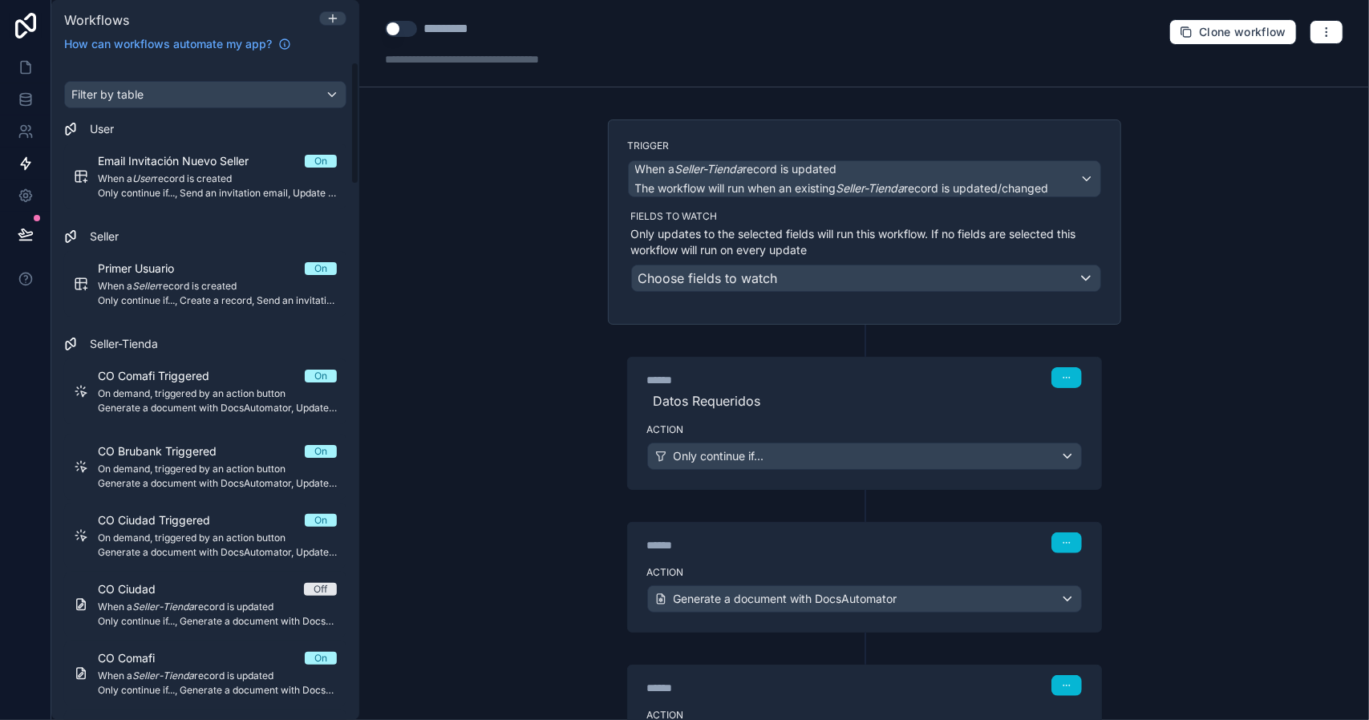
click at [784, 418] on div "Action Only continue if..." at bounding box center [864, 453] width 473 height 72
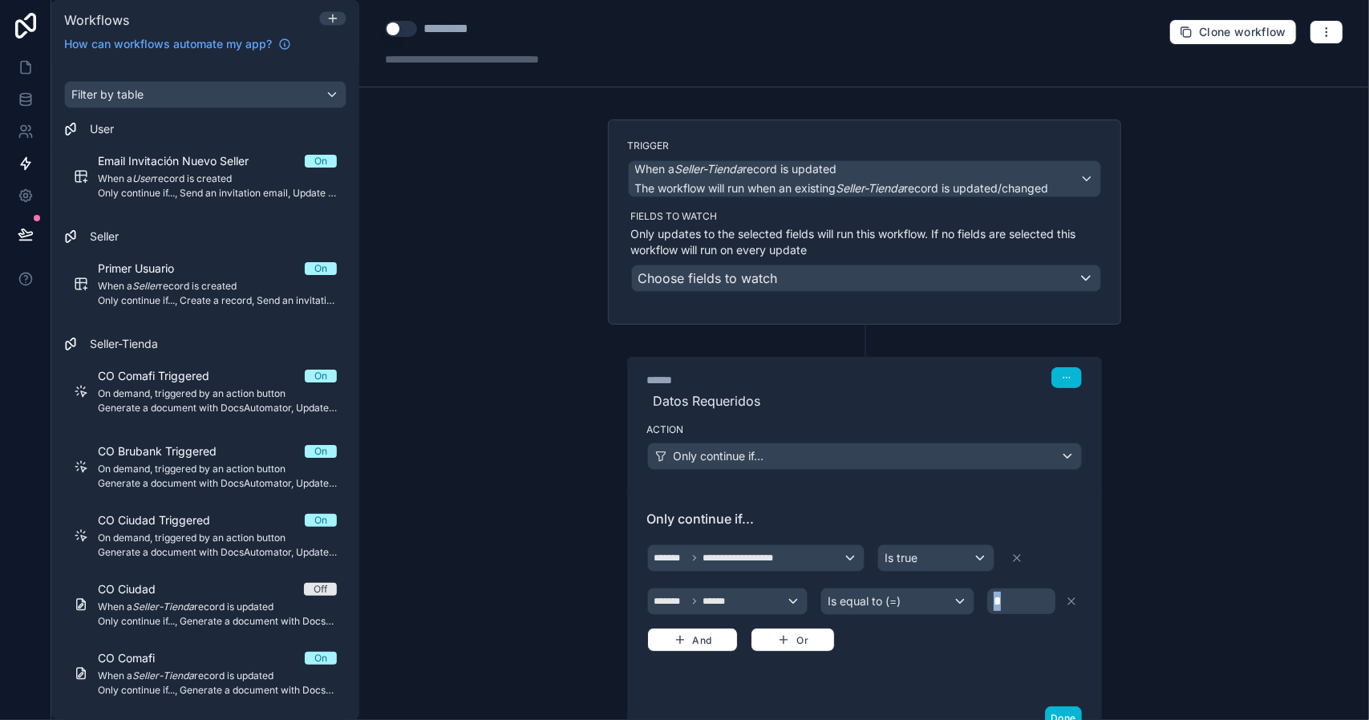
click at [987, 596] on div "*" at bounding box center [1021, 602] width 69 height 26
click at [1179, 563] on div "**********" at bounding box center [864, 360] width 1010 height 720
click at [1056, 707] on button "Done" at bounding box center [1063, 718] width 36 height 23
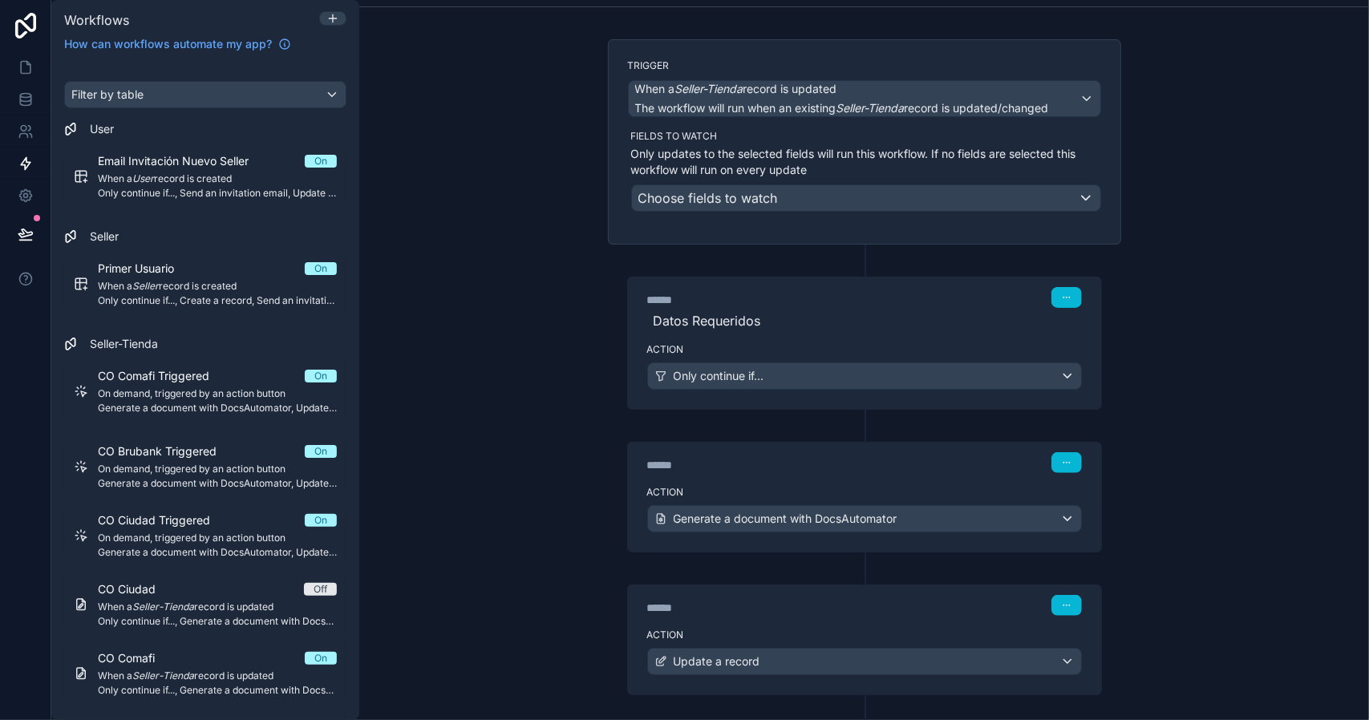
click at [891, 488] on label "Action" at bounding box center [864, 492] width 435 height 13
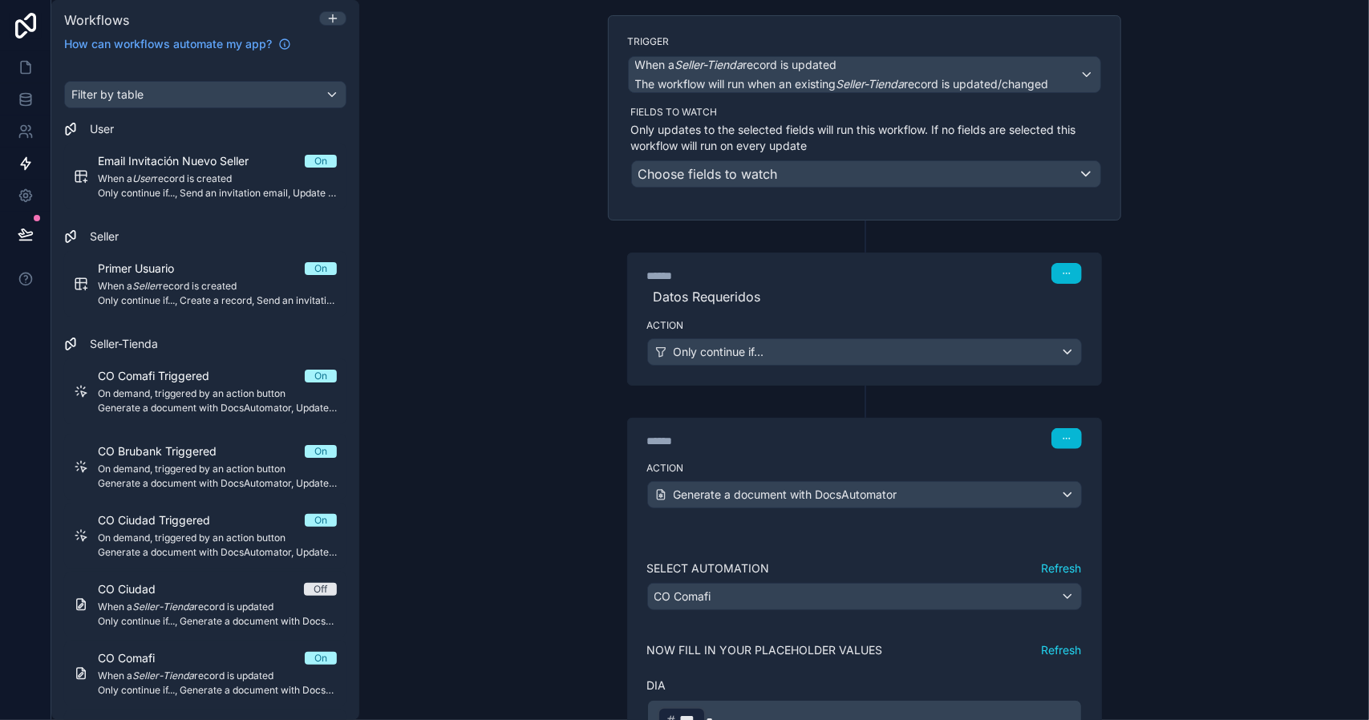
scroll to position [241, 0]
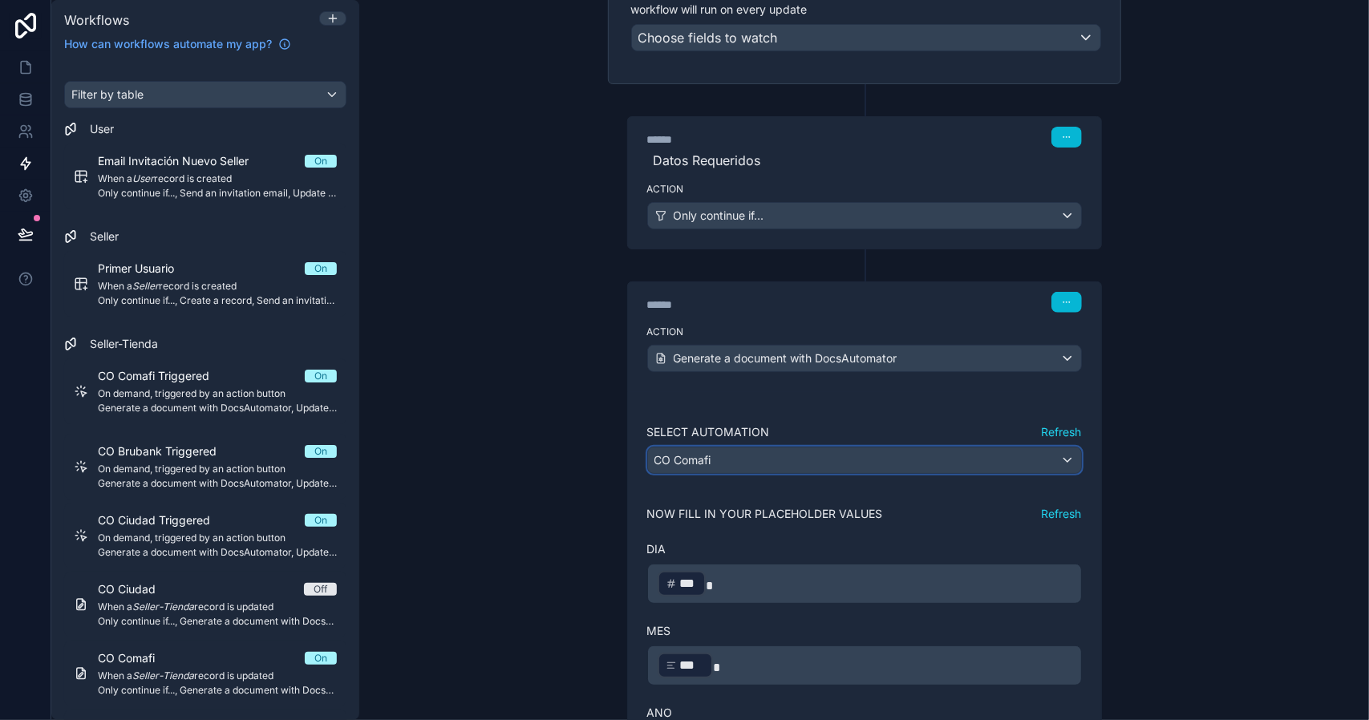
click at [986, 457] on div "CO Comafi" at bounding box center [864, 460] width 433 height 26
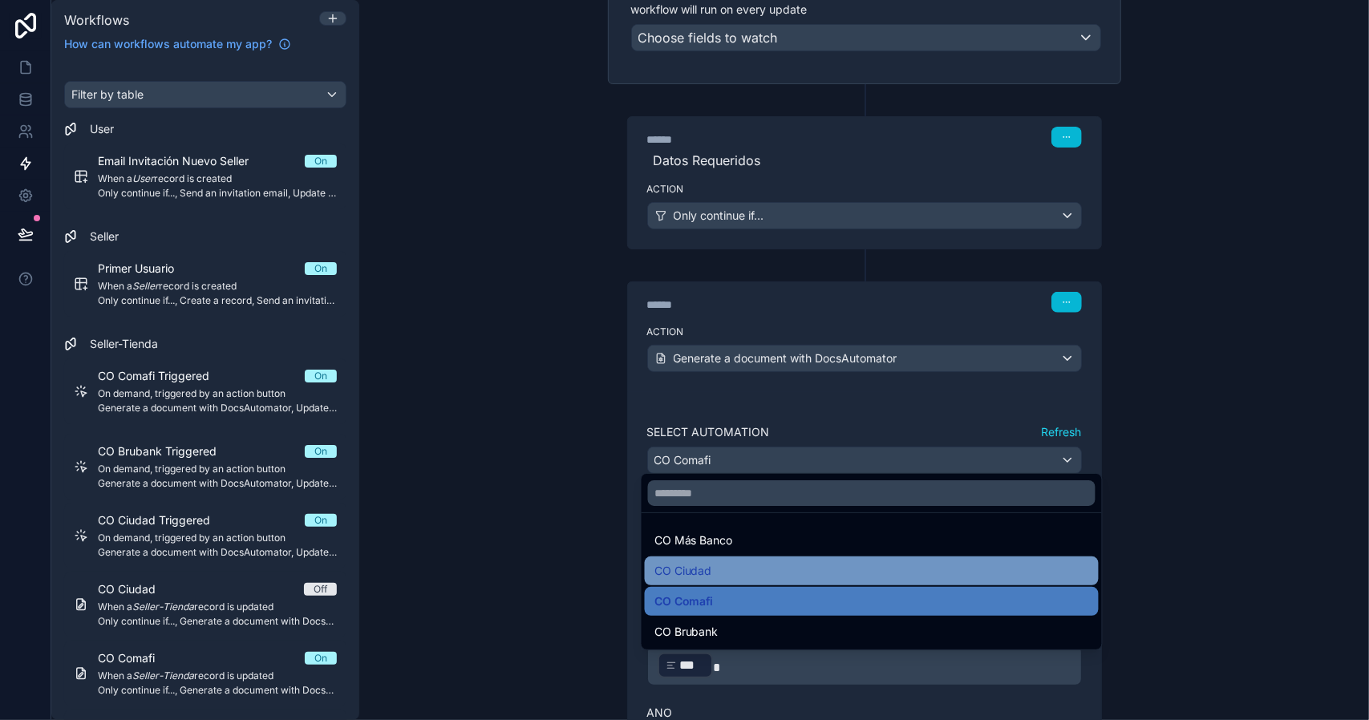
click at [725, 573] on div "CO Ciudad" at bounding box center [871, 570] width 435 height 19
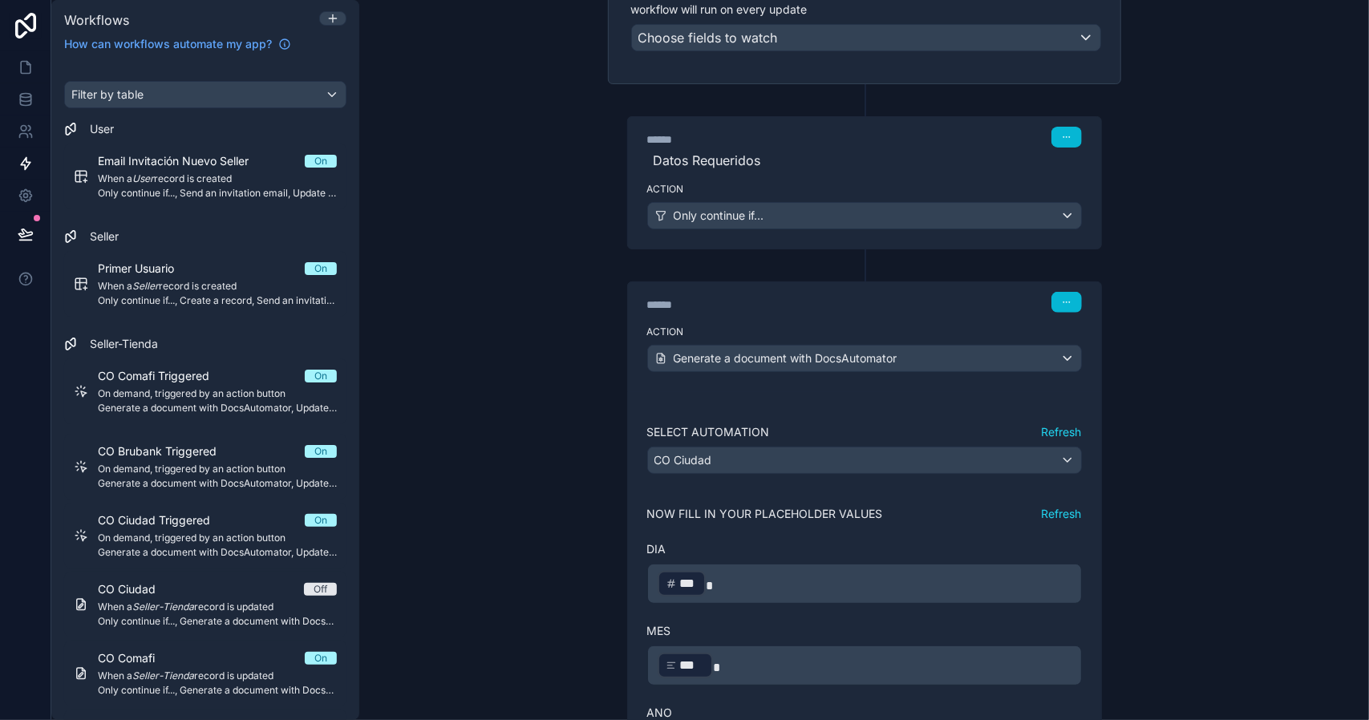
click at [1054, 508] on button "Refresh" at bounding box center [1062, 514] width 40 height 16
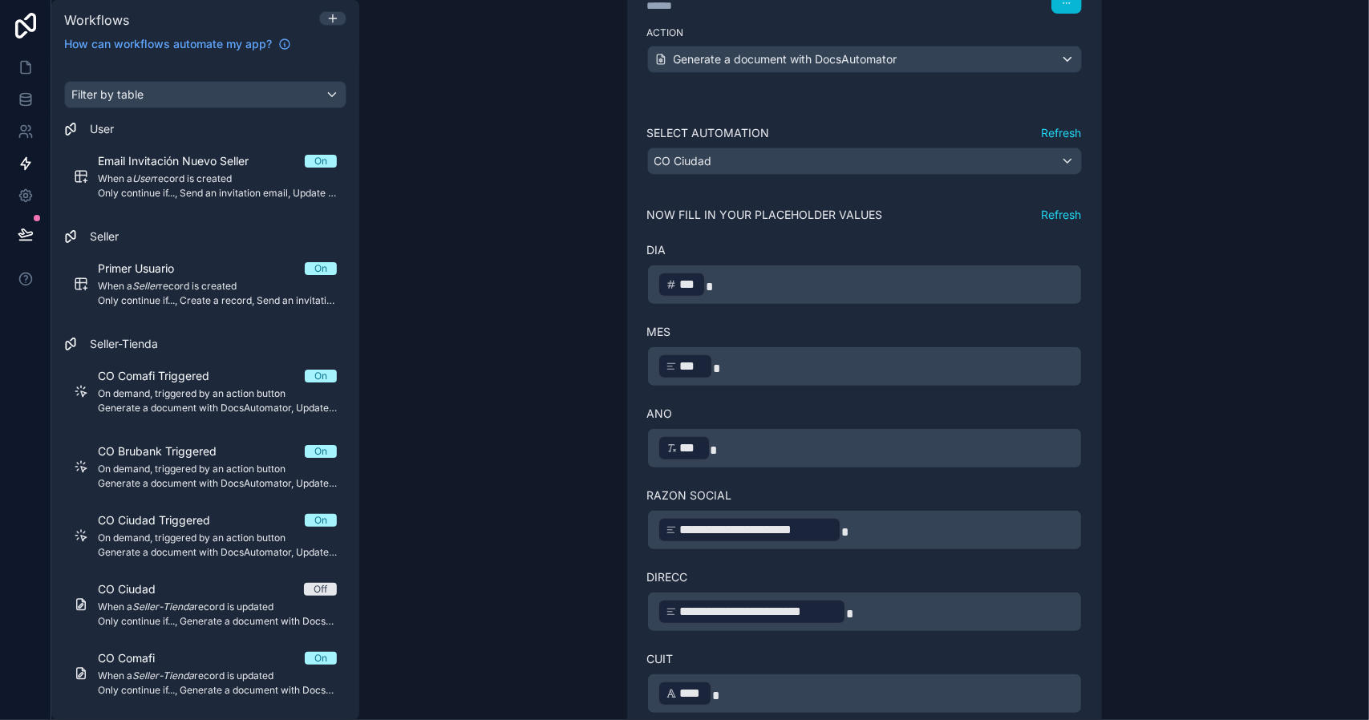
scroll to position [516, 0]
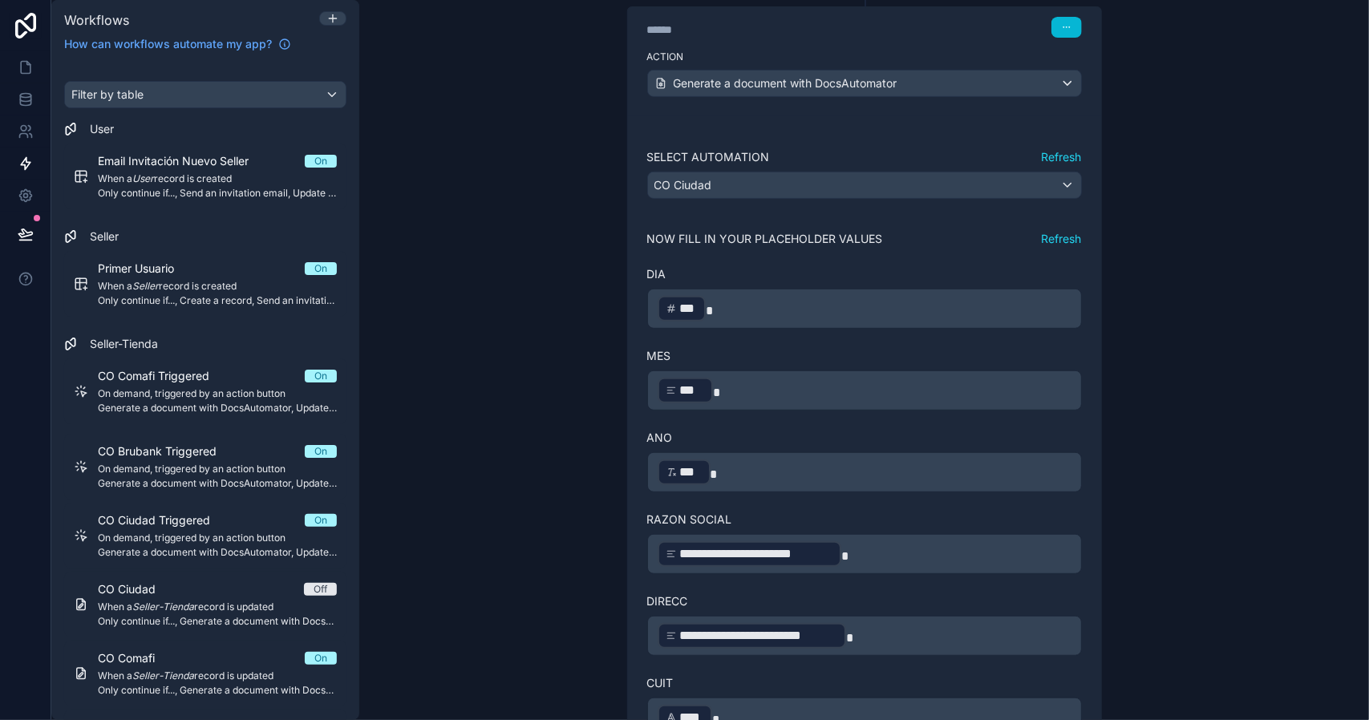
click at [1044, 150] on button "Refresh" at bounding box center [1062, 157] width 40 height 16
click at [1022, 172] on div "CO Ciudad" at bounding box center [864, 185] width 433 height 26
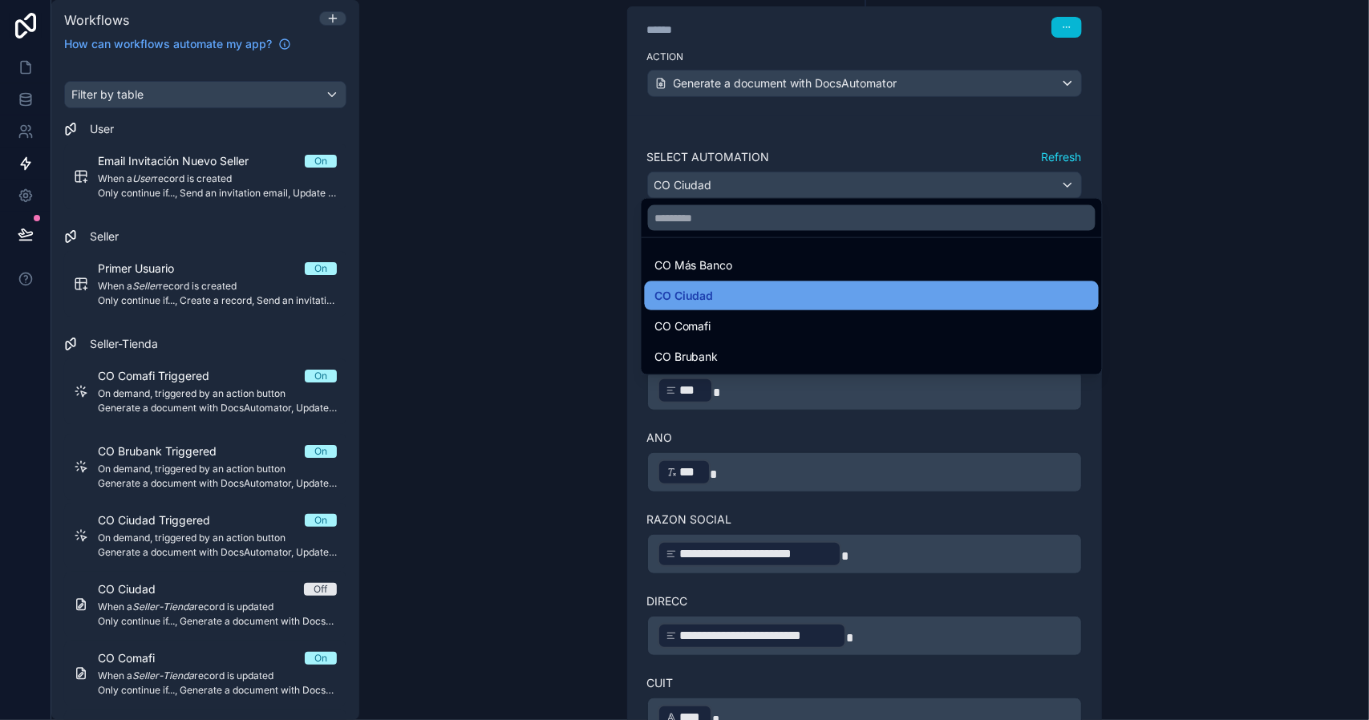
click at [699, 293] on span "CO Ciudad" at bounding box center [683, 295] width 59 height 19
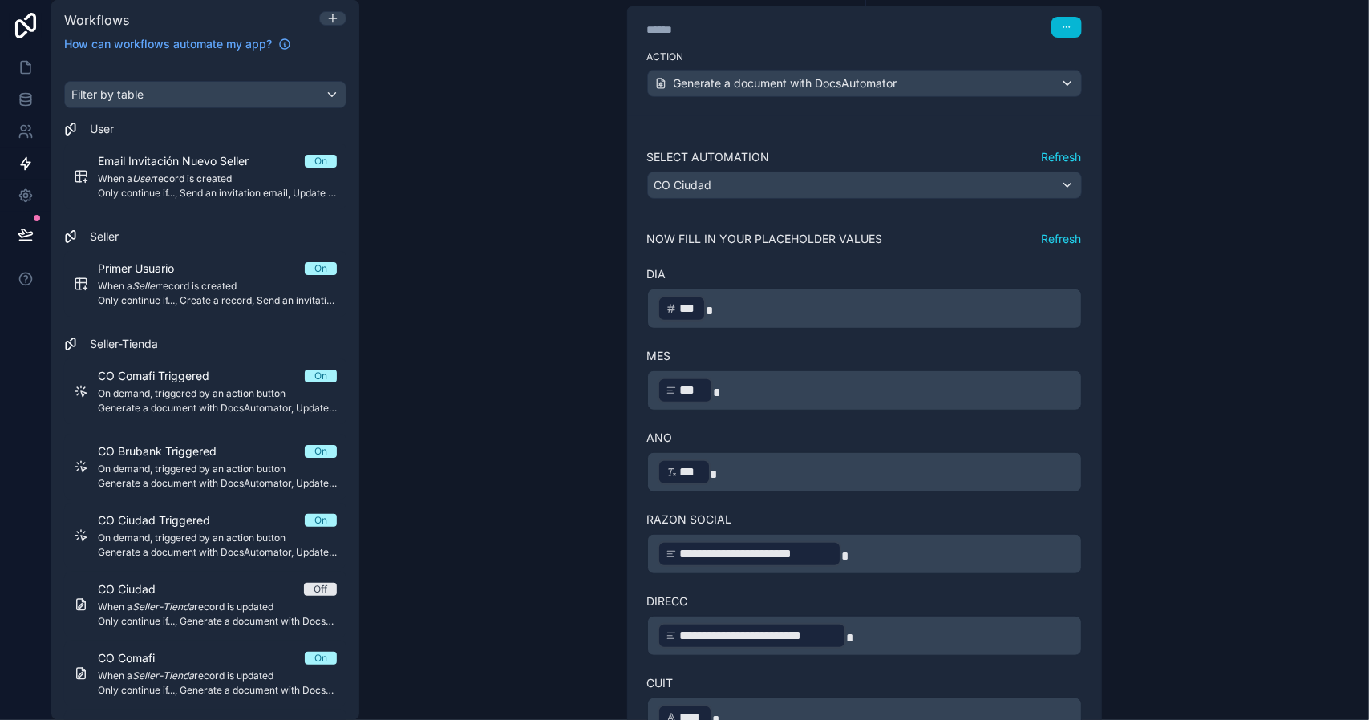
click at [1047, 231] on button "Refresh" at bounding box center [1062, 239] width 40 height 16
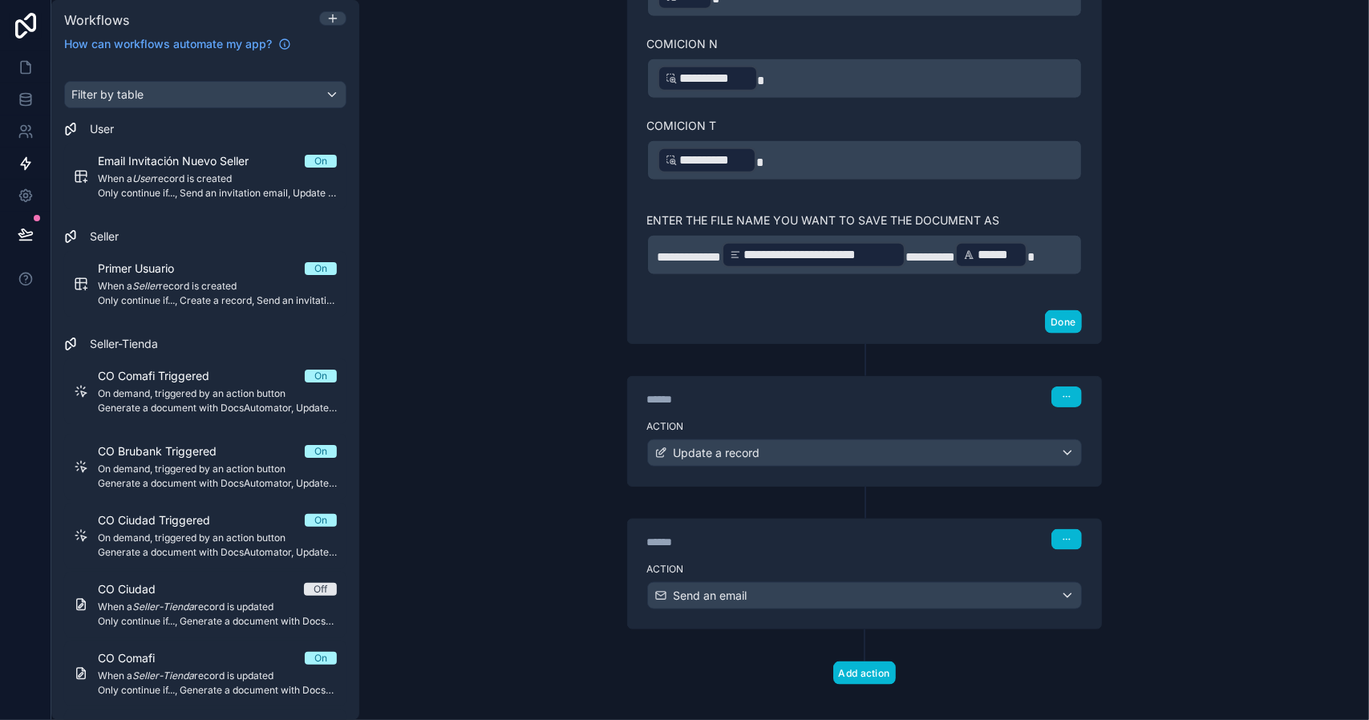
scroll to position [1237, 0]
click at [957, 387] on div "****** Step 3" at bounding box center [864, 396] width 435 height 21
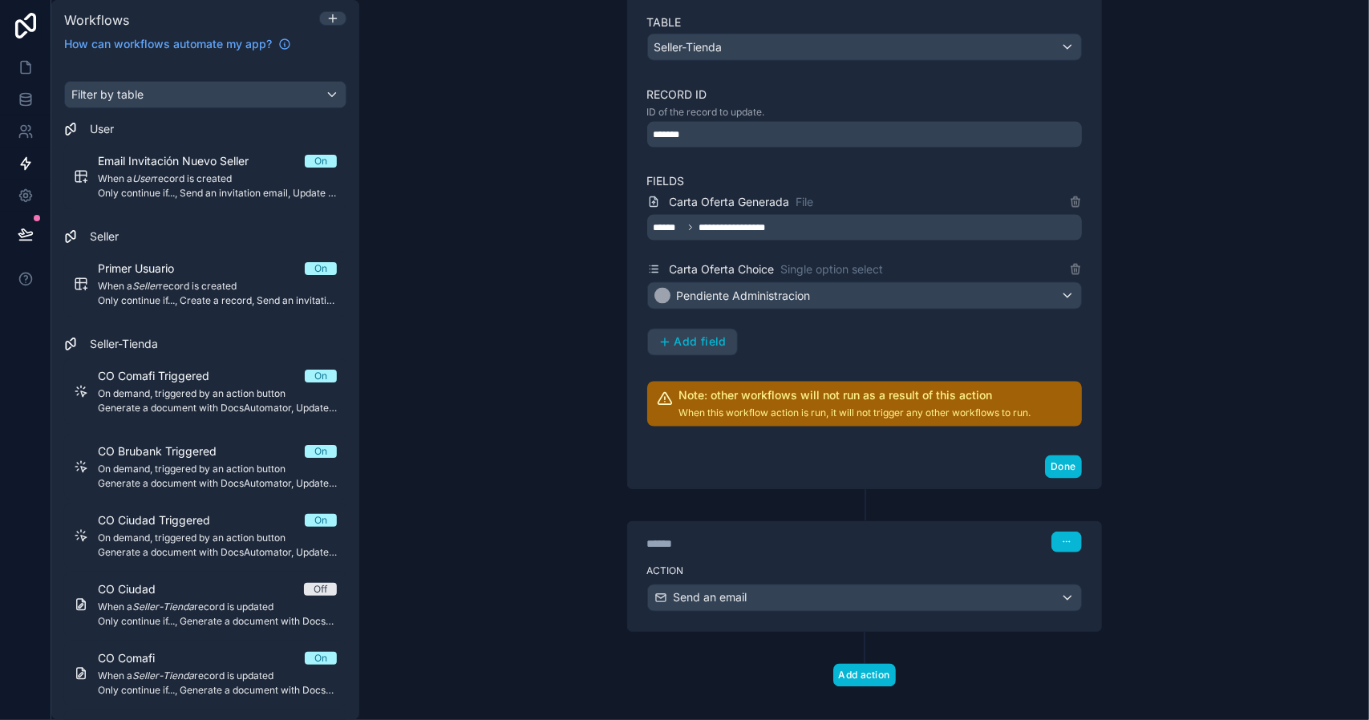
drag, startPoint x: 826, startPoint y: 537, endPoint x: 860, endPoint y: 519, distance: 39.1
click at [826, 537] on div "****** Step 4" at bounding box center [864, 540] width 473 height 37
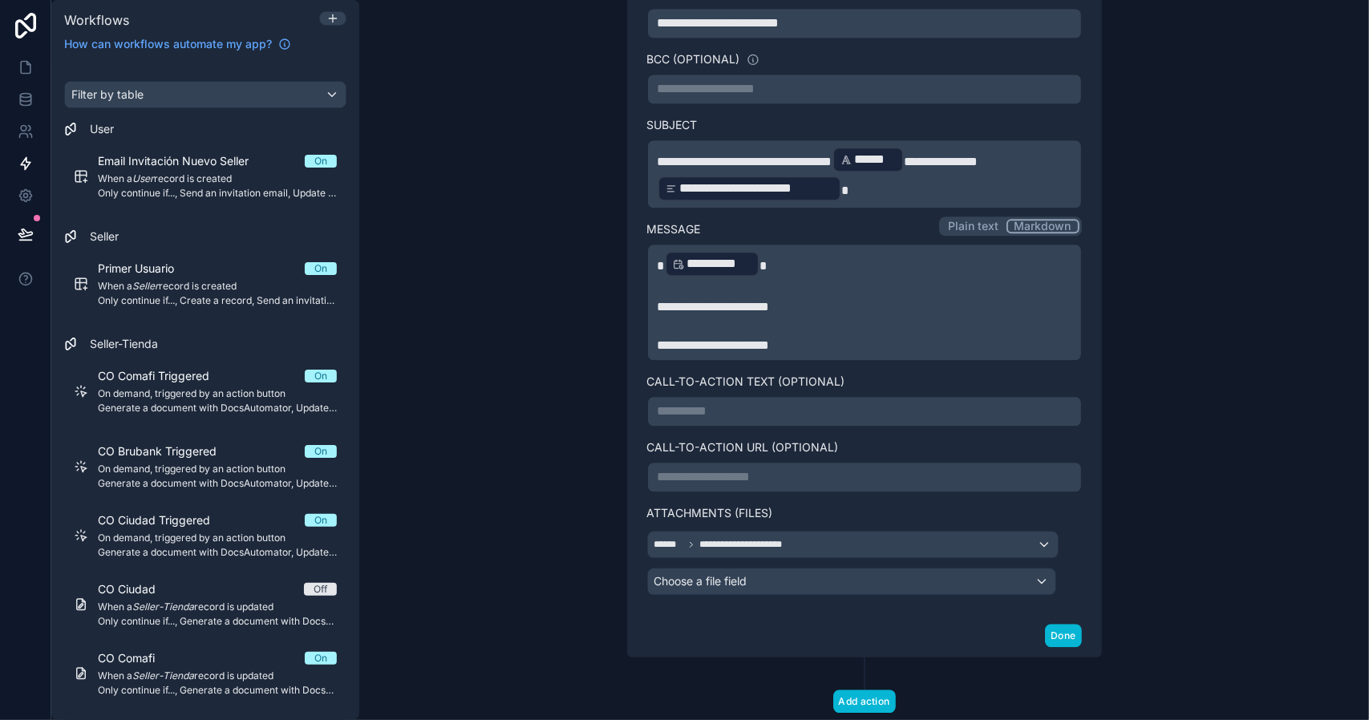
scroll to position [2480, 0]
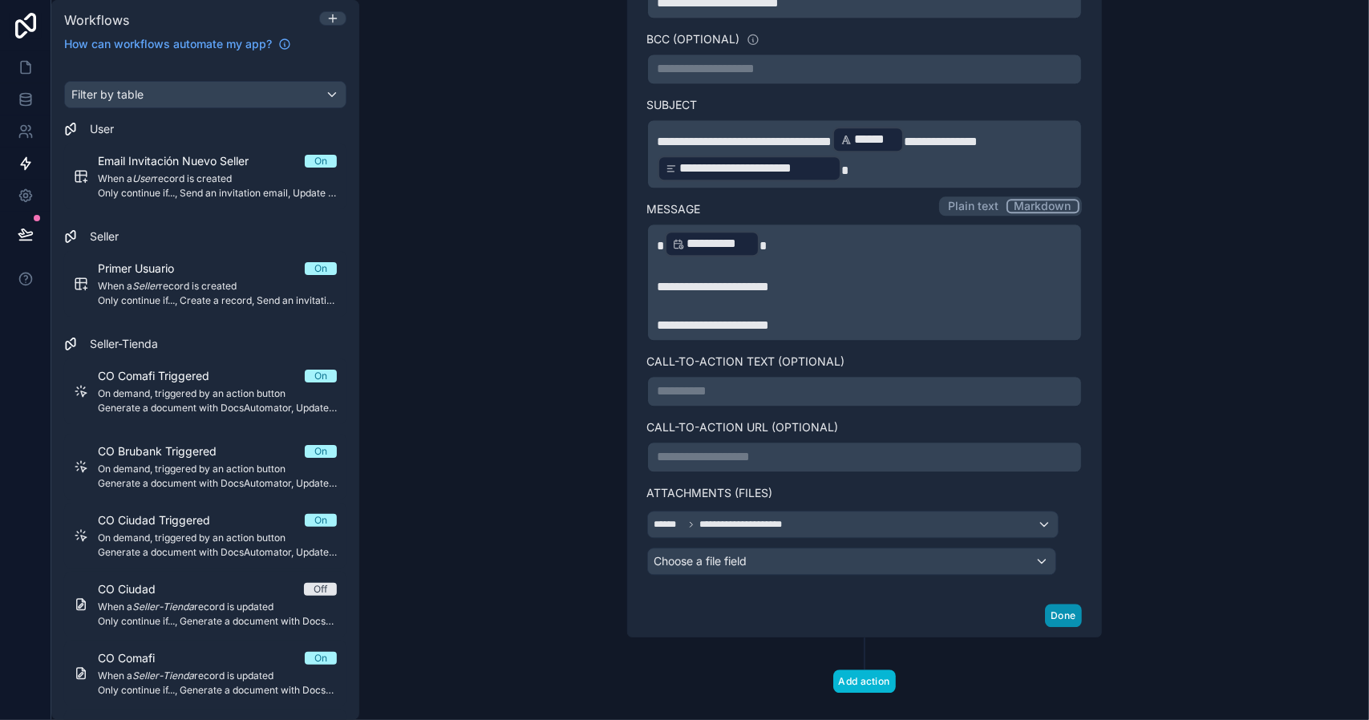
click at [1057, 604] on button "Done" at bounding box center [1063, 615] width 36 height 23
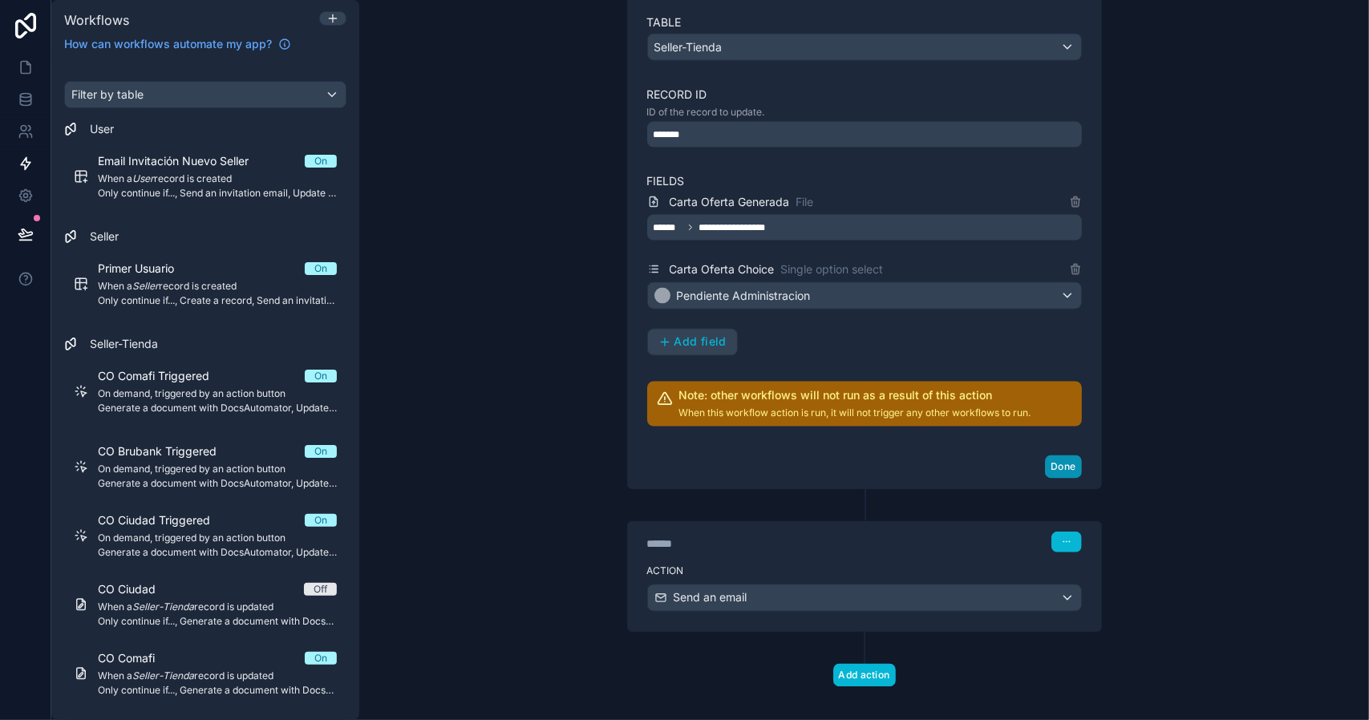
click at [1063, 460] on button "Done" at bounding box center [1063, 467] width 36 height 23
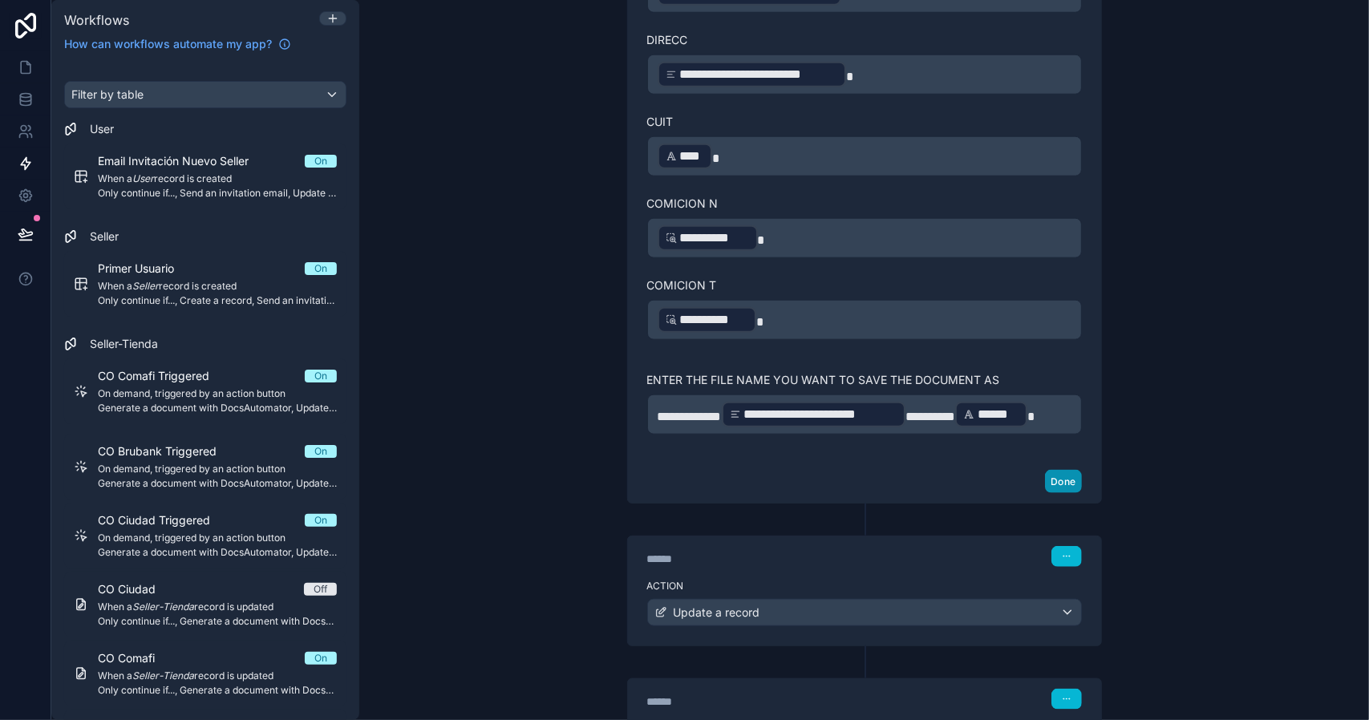
click at [1049, 477] on button "Done" at bounding box center [1063, 481] width 36 height 23
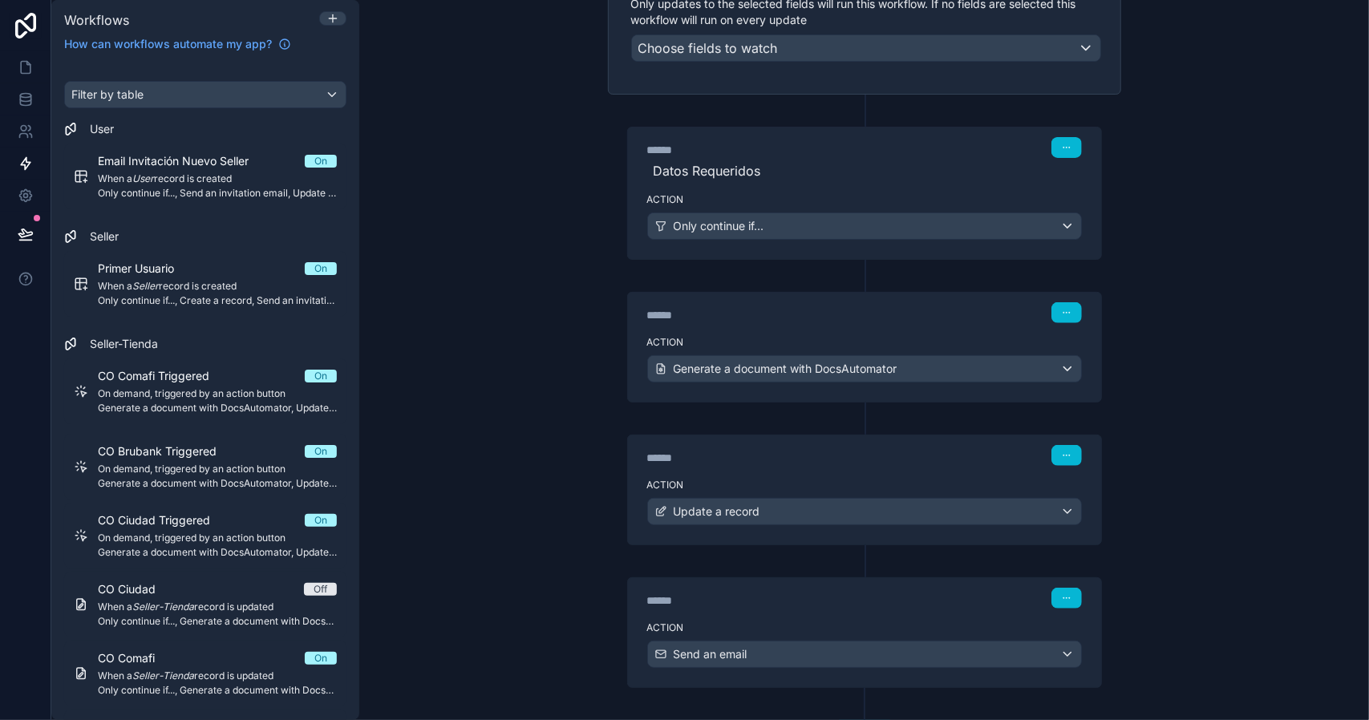
scroll to position [0, 0]
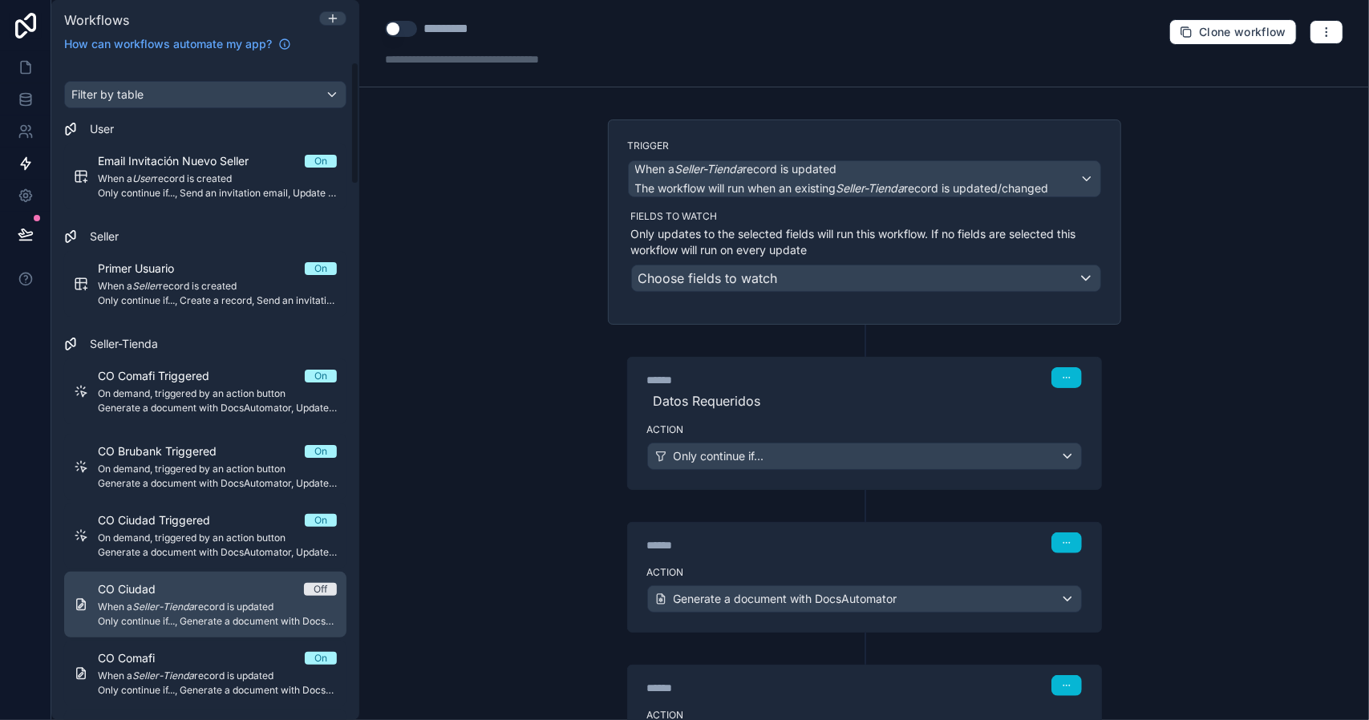
click at [229, 586] on div "CO Ciudad Off" at bounding box center [217, 589] width 239 height 16
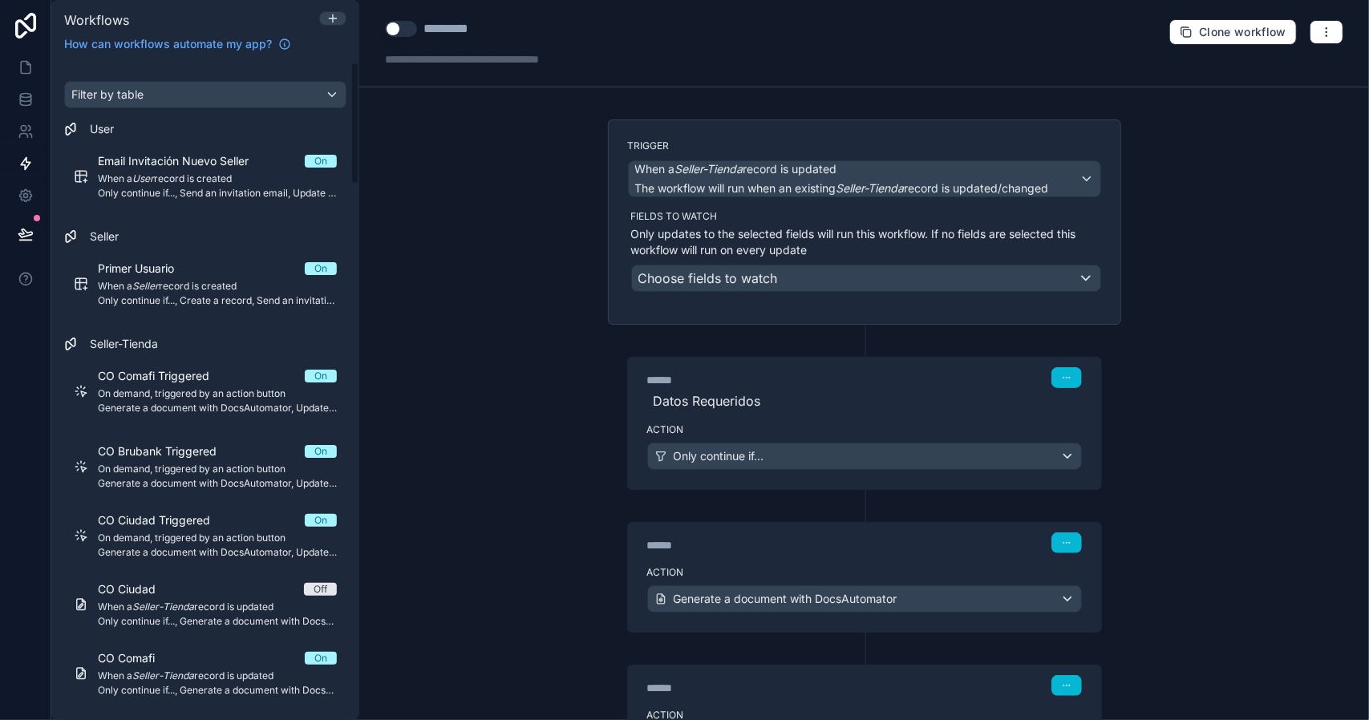
click at [393, 31] on button "Use setting" at bounding box center [401, 29] width 32 height 16
click at [30, 71] on icon at bounding box center [26, 67] width 16 height 16
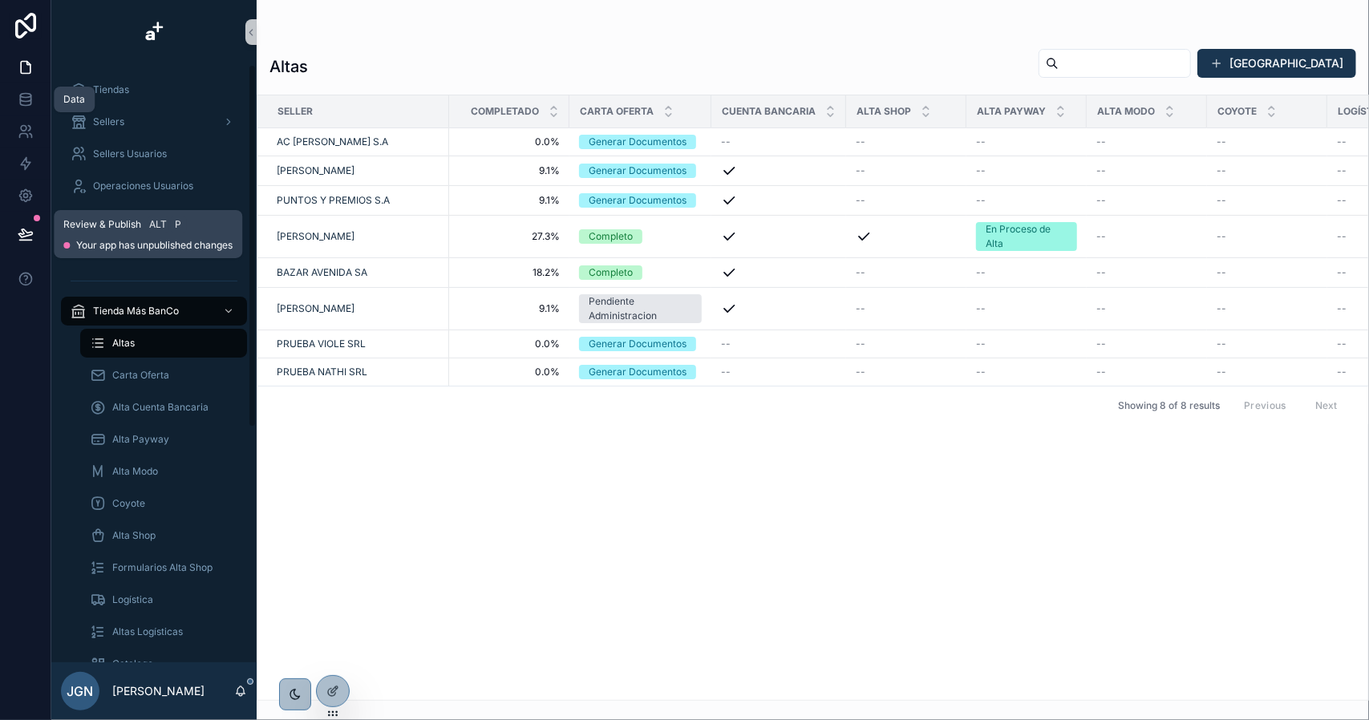
click at [19, 237] on icon at bounding box center [26, 234] width 16 height 16
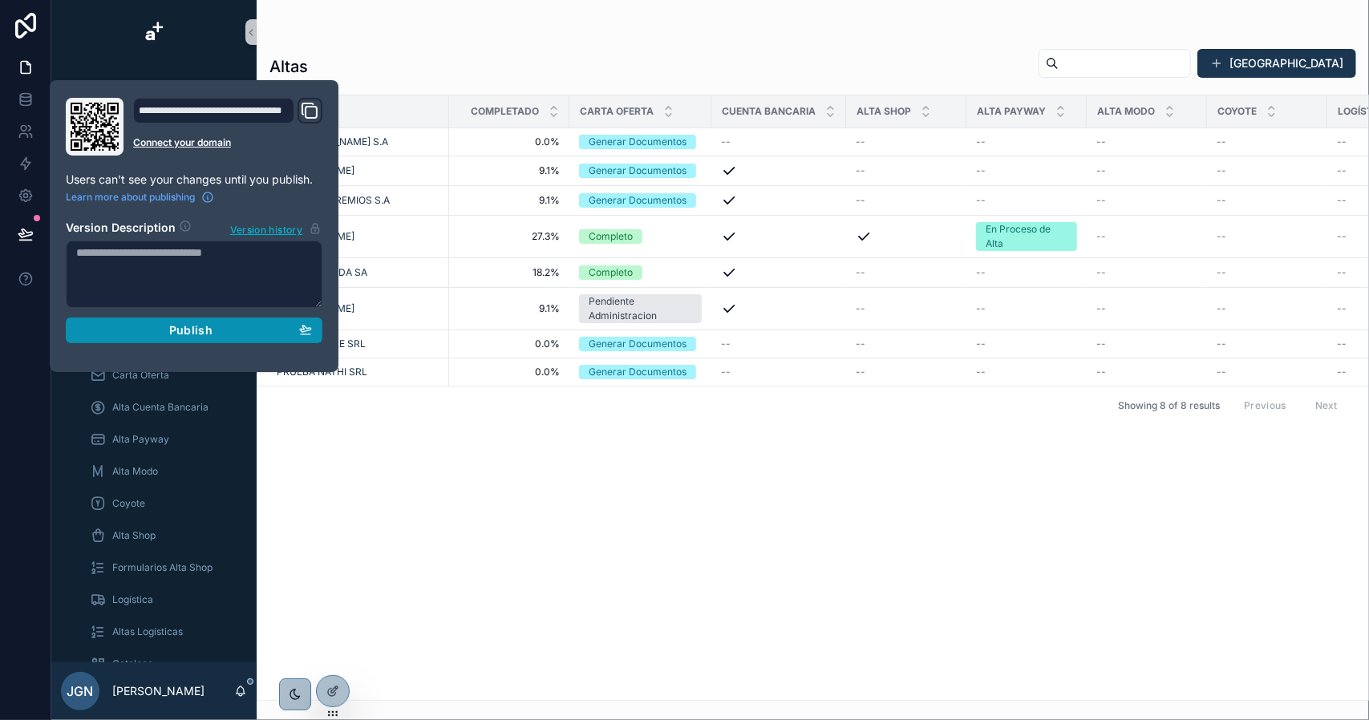
click at [227, 330] on div "Publish" at bounding box center [194, 330] width 236 height 14
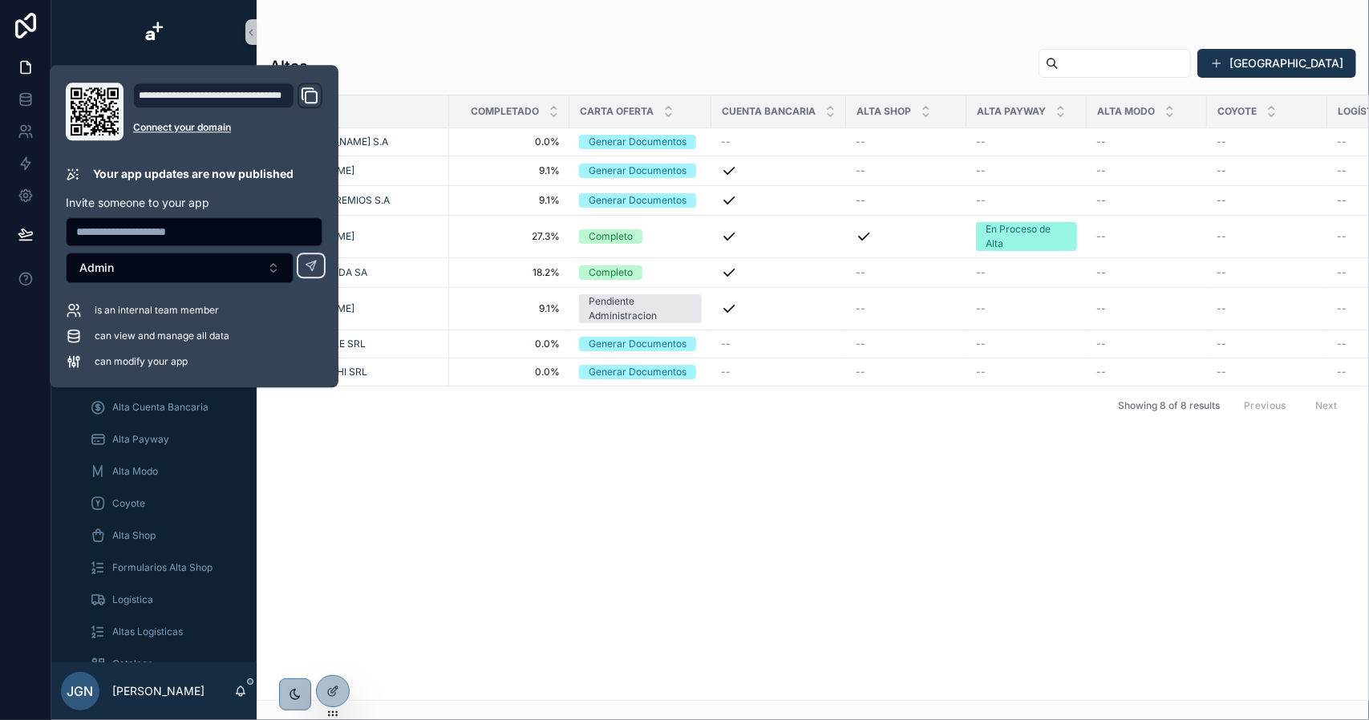
click at [475, 527] on div "Seller Completado Carta Oferta Cuenta Bancaria Alta Shop Alta Payway Alta Modo …" at bounding box center [812, 397] width 1111 height 605
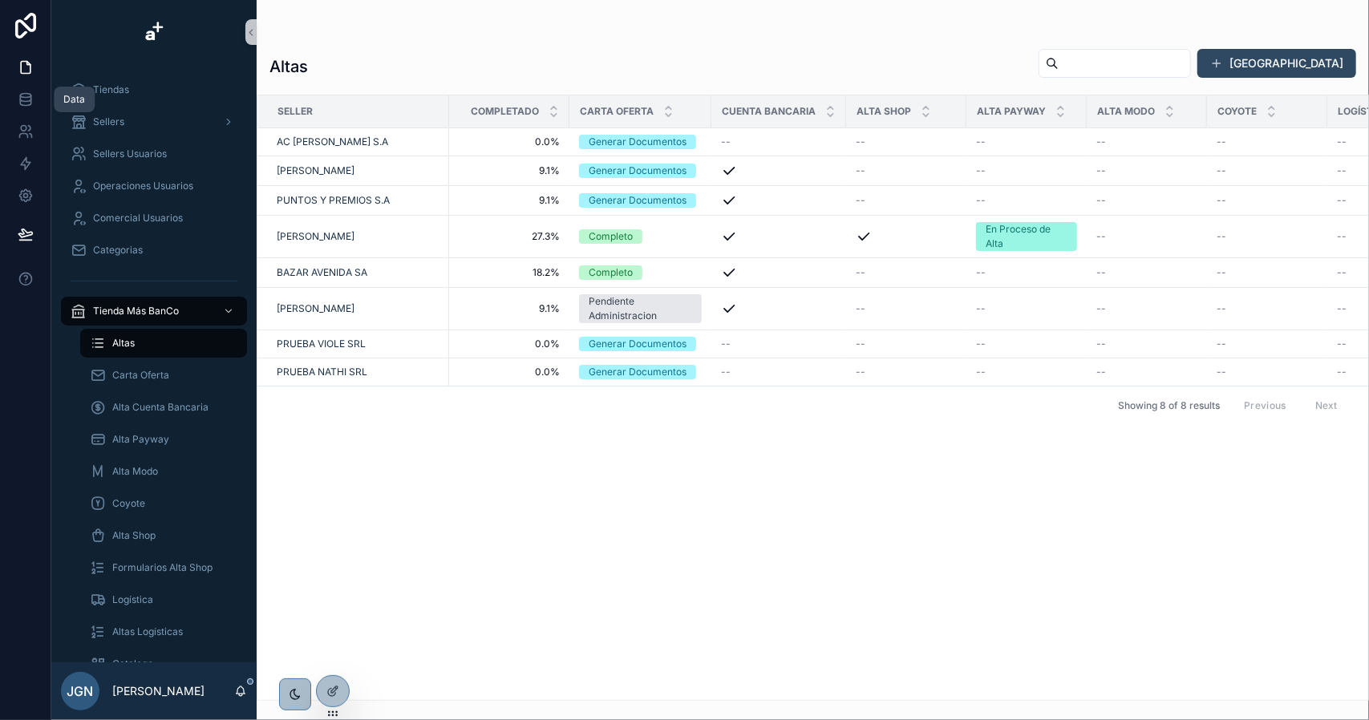
click at [1285, 69] on button "Dar de Alta" at bounding box center [1276, 63] width 159 height 29
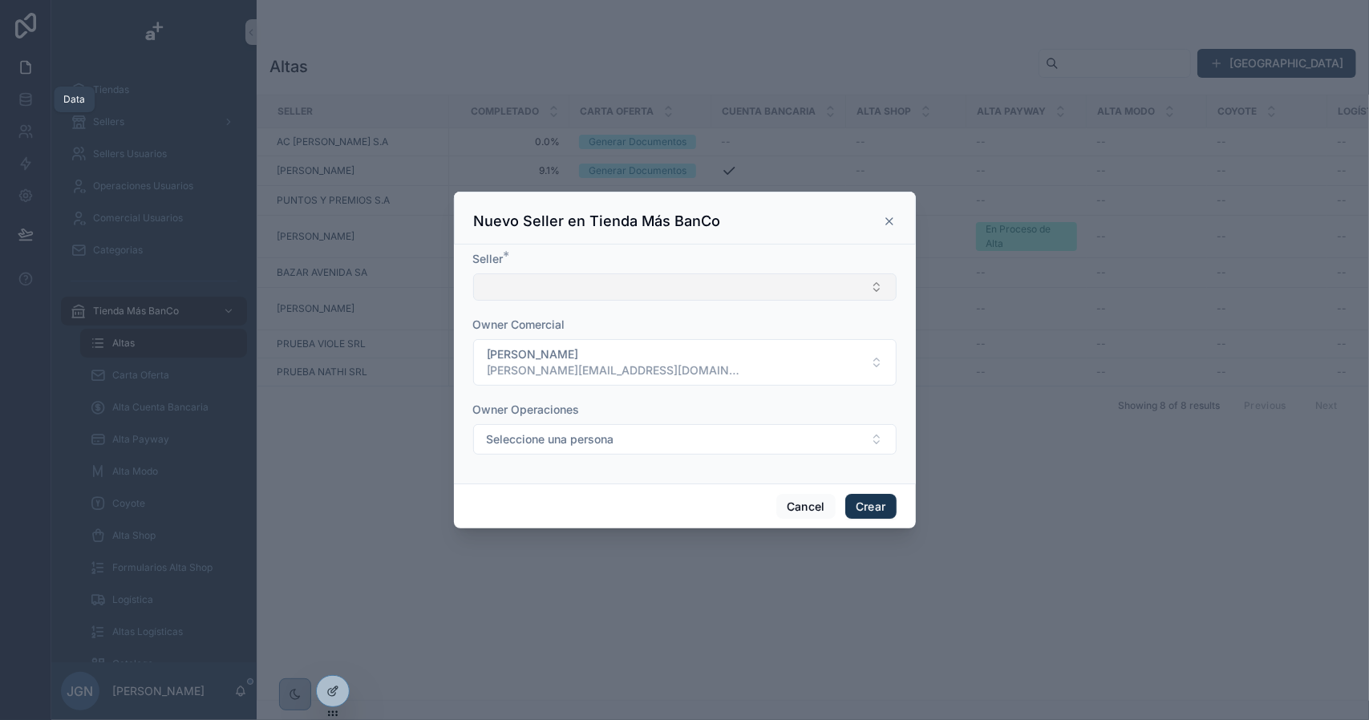
click at [561, 284] on button "Select Button" at bounding box center [684, 286] width 423 height 27
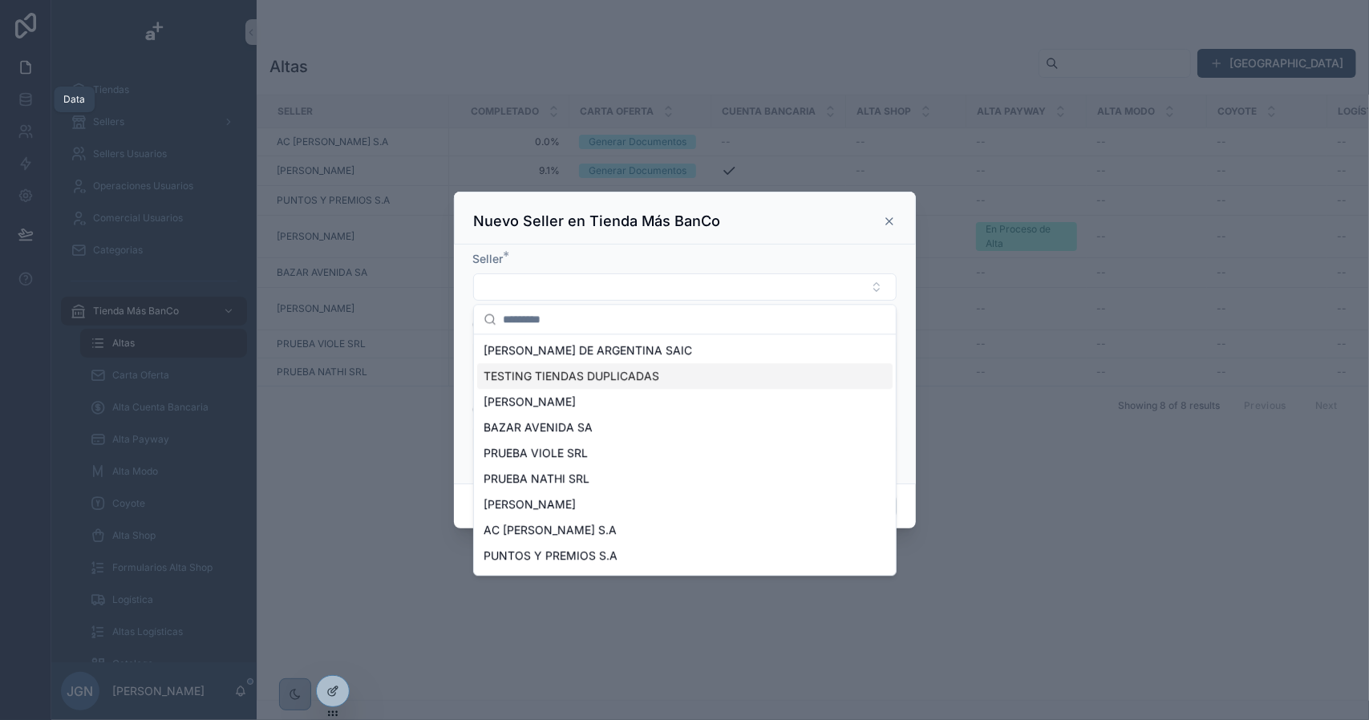
click at [626, 377] on span "TESTING TIENDAS DUPLICADAS" at bounding box center [572, 376] width 176 height 16
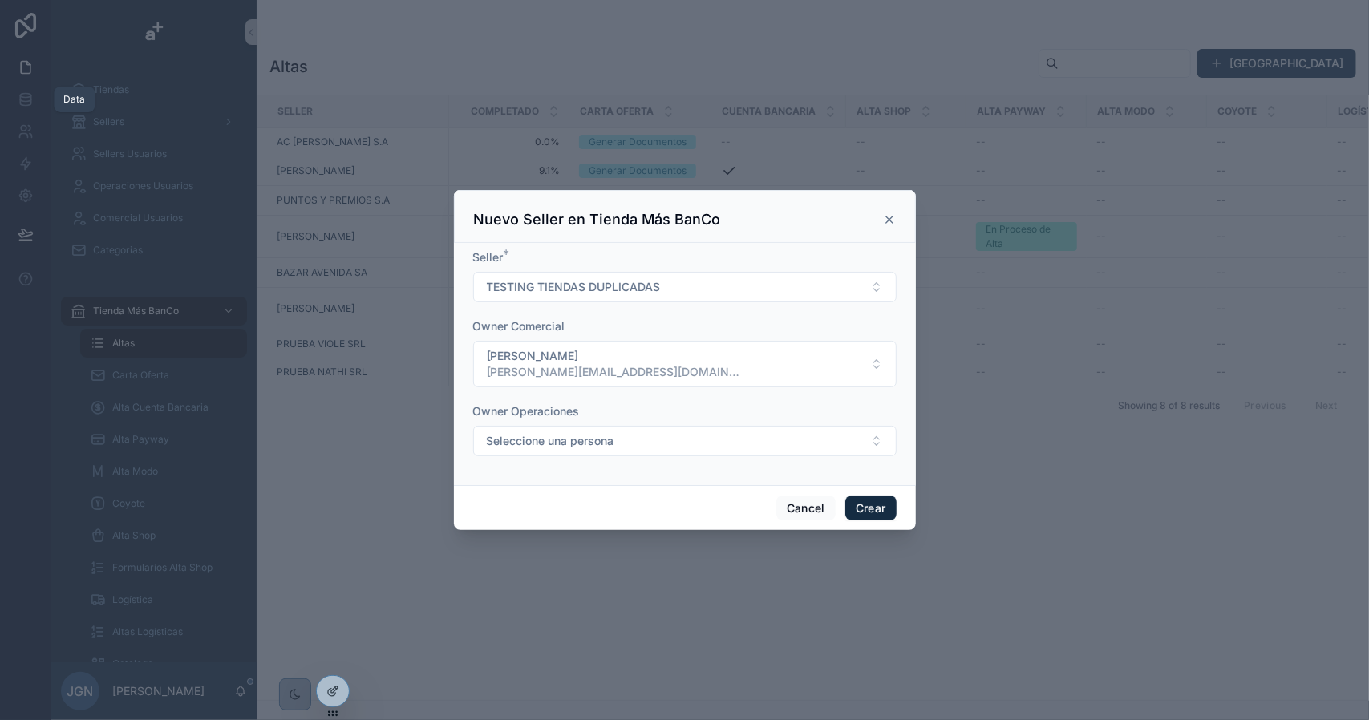
click at [867, 506] on button "Crear" at bounding box center [870, 509] width 51 height 26
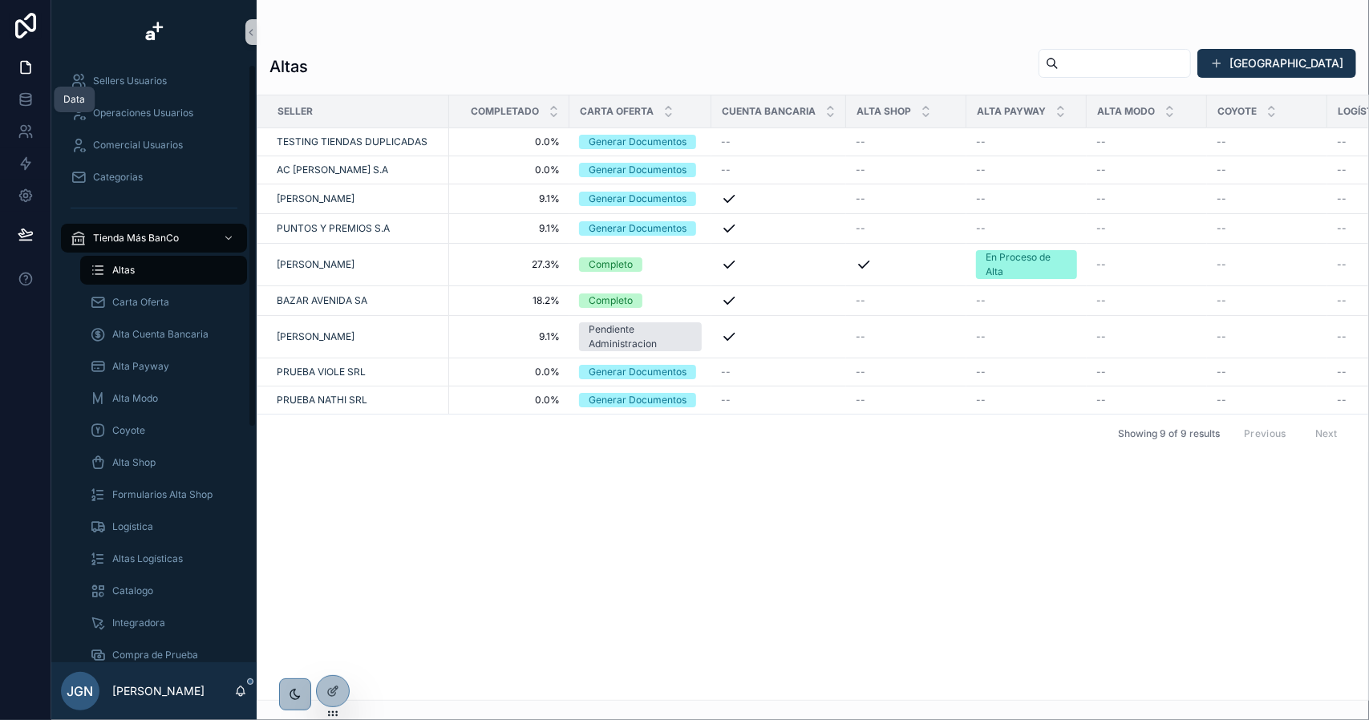
scroll to position [387, 0]
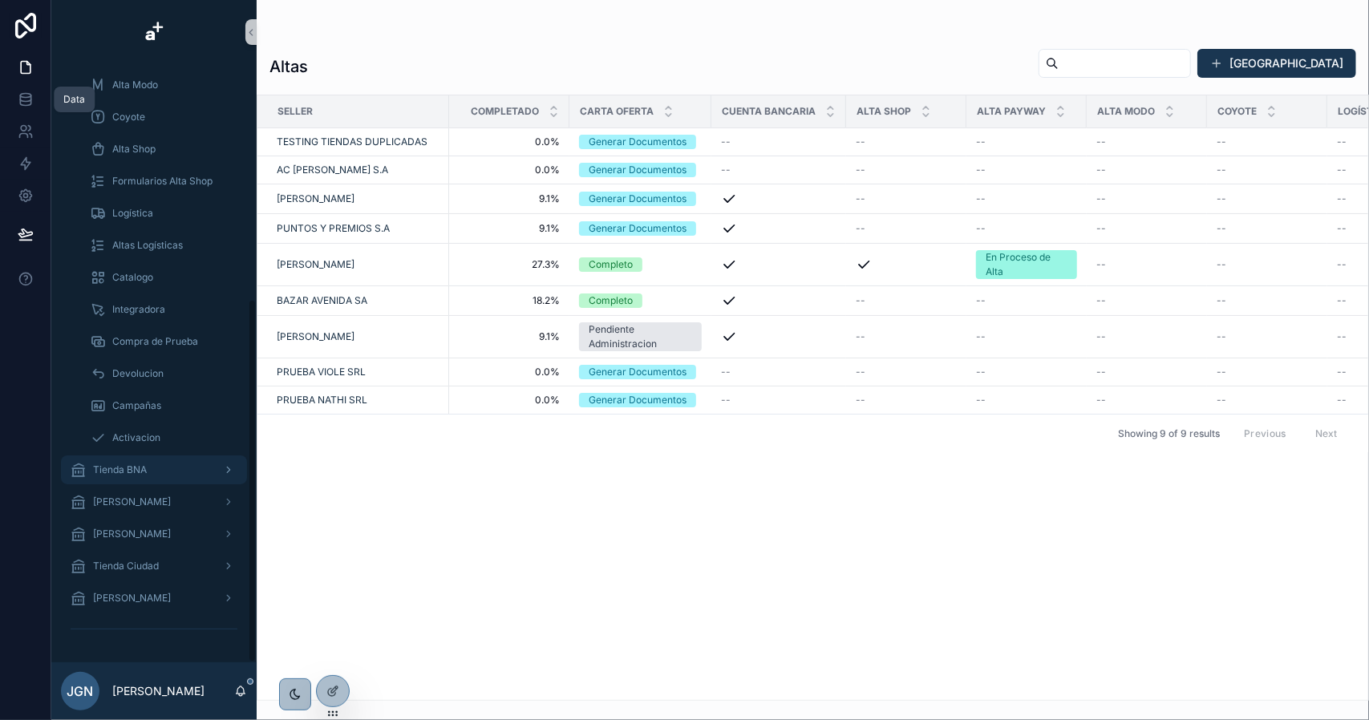
click at [138, 476] on span "Tienda BNA" at bounding box center [120, 470] width 54 height 13
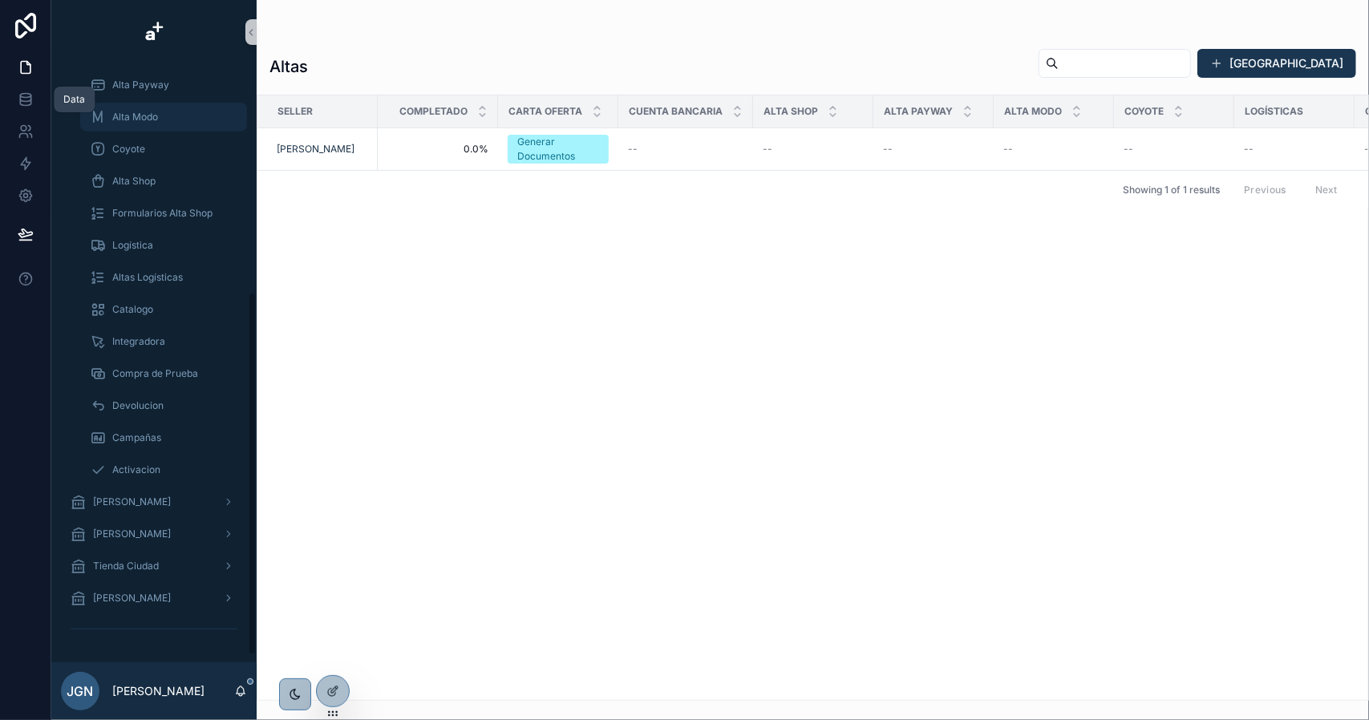
scroll to position [146, 0]
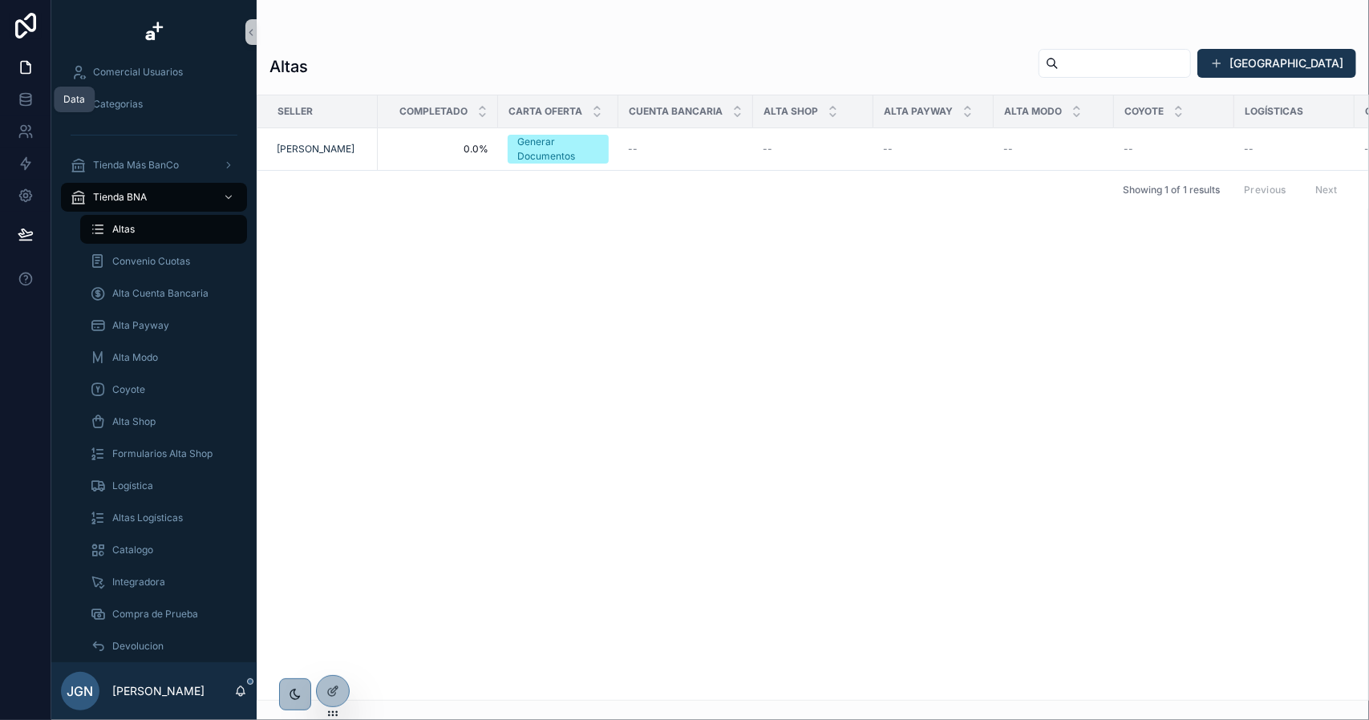
click at [1278, 78] on div "Dar de Alta" at bounding box center [1191, 63] width 330 height 30
click at [1282, 71] on button "Dar de Alta" at bounding box center [1276, 63] width 159 height 29
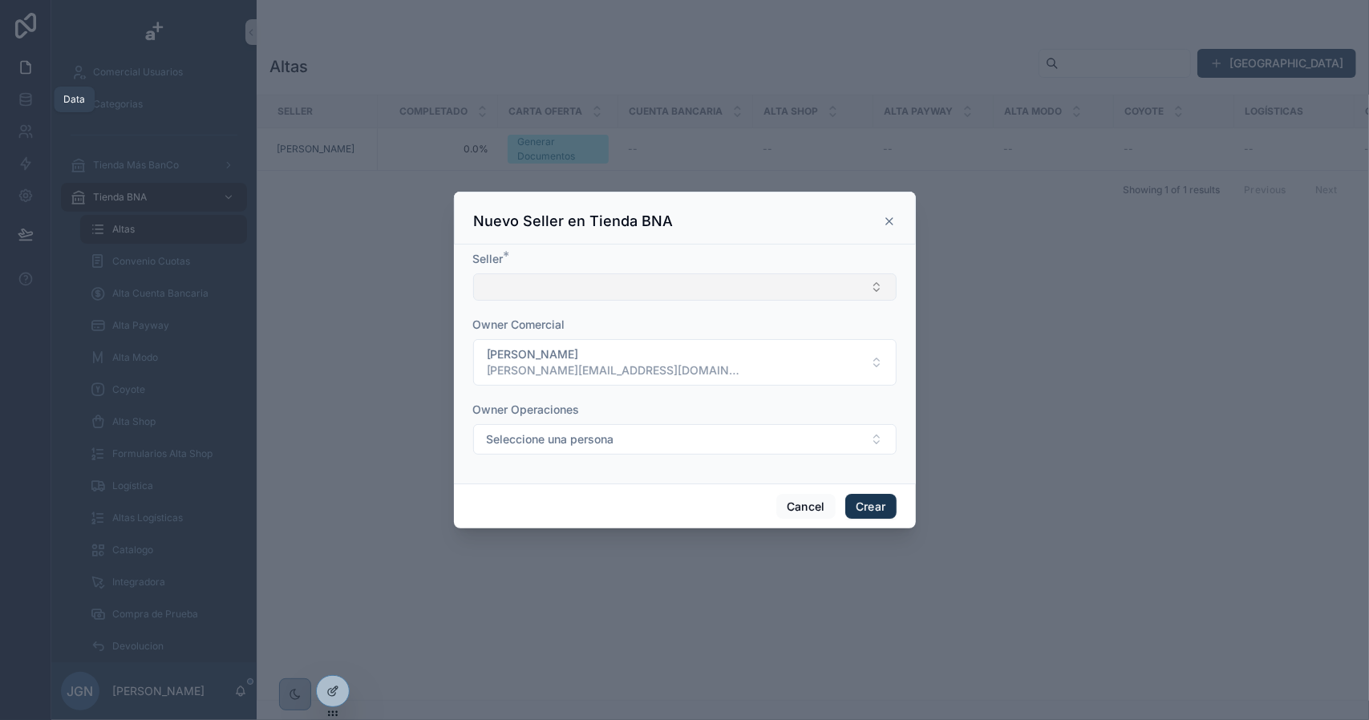
click at [598, 283] on button "Select Button" at bounding box center [684, 286] width 423 height 27
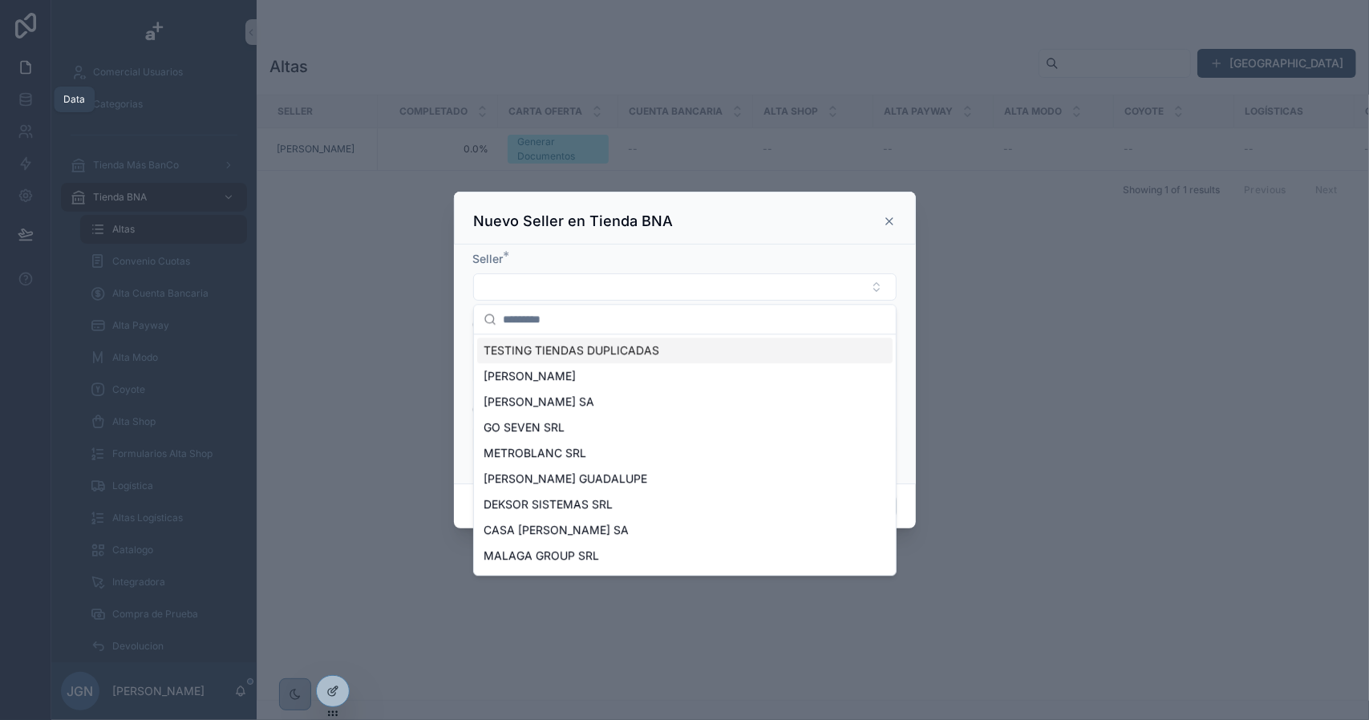
click at [577, 345] on span "TESTING TIENDAS DUPLICADAS" at bounding box center [572, 350] width 176 height 16
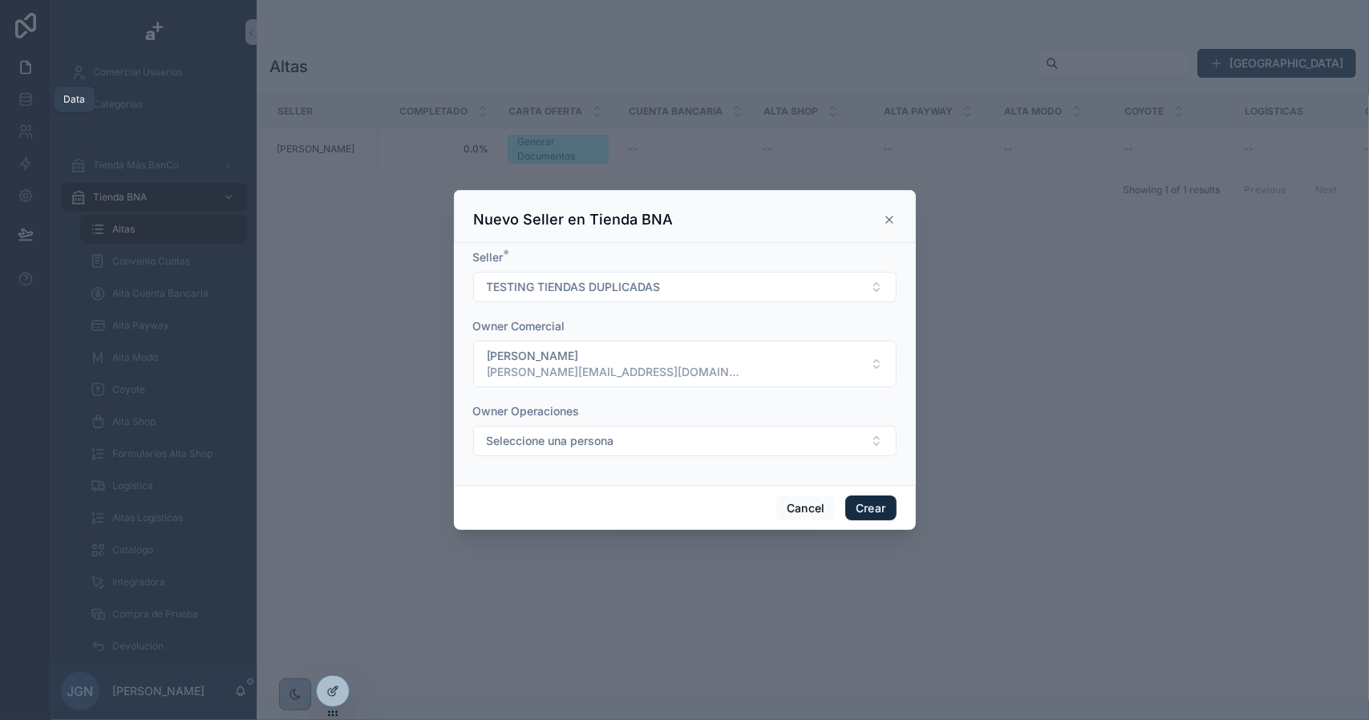
click at [869, 506] on button "Crear" at bounding box center [870, 509] width 51 height 26
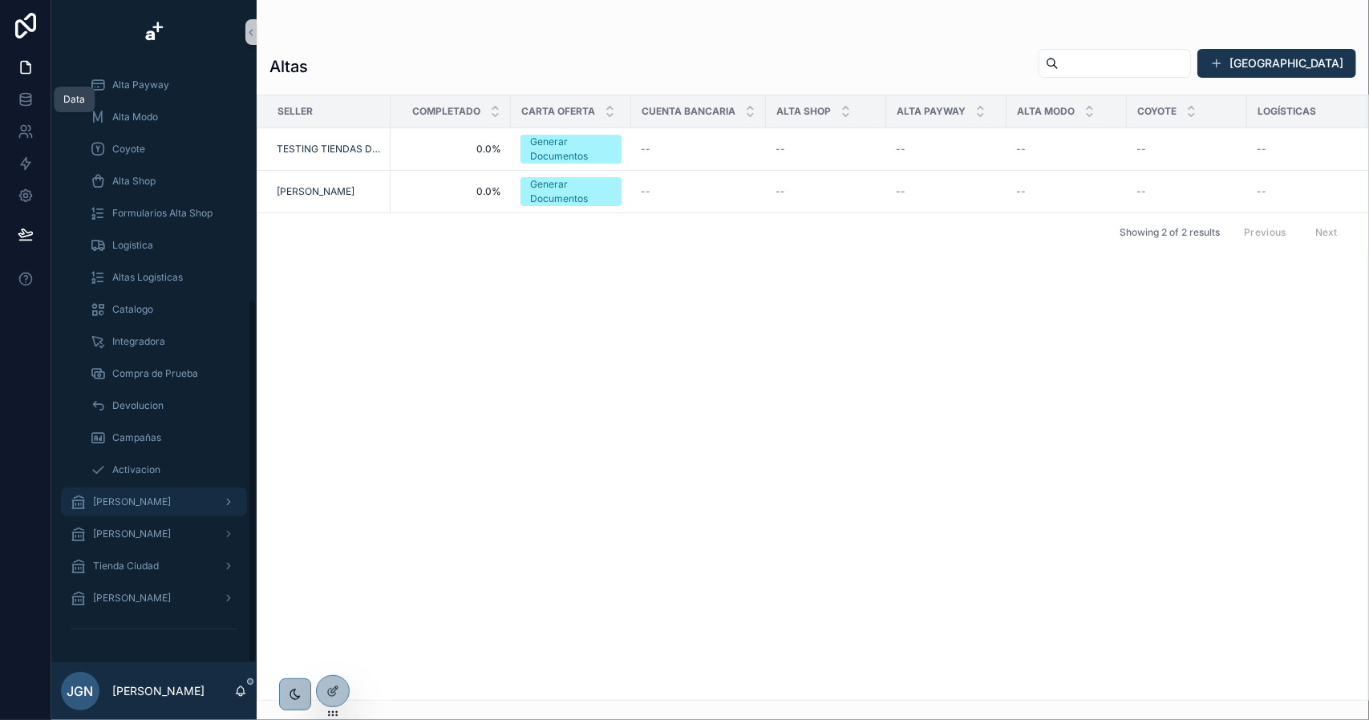
click at [144, 496] on span "[PERSON_NAME]" at bounding box center [132, 502] width 78 height 13
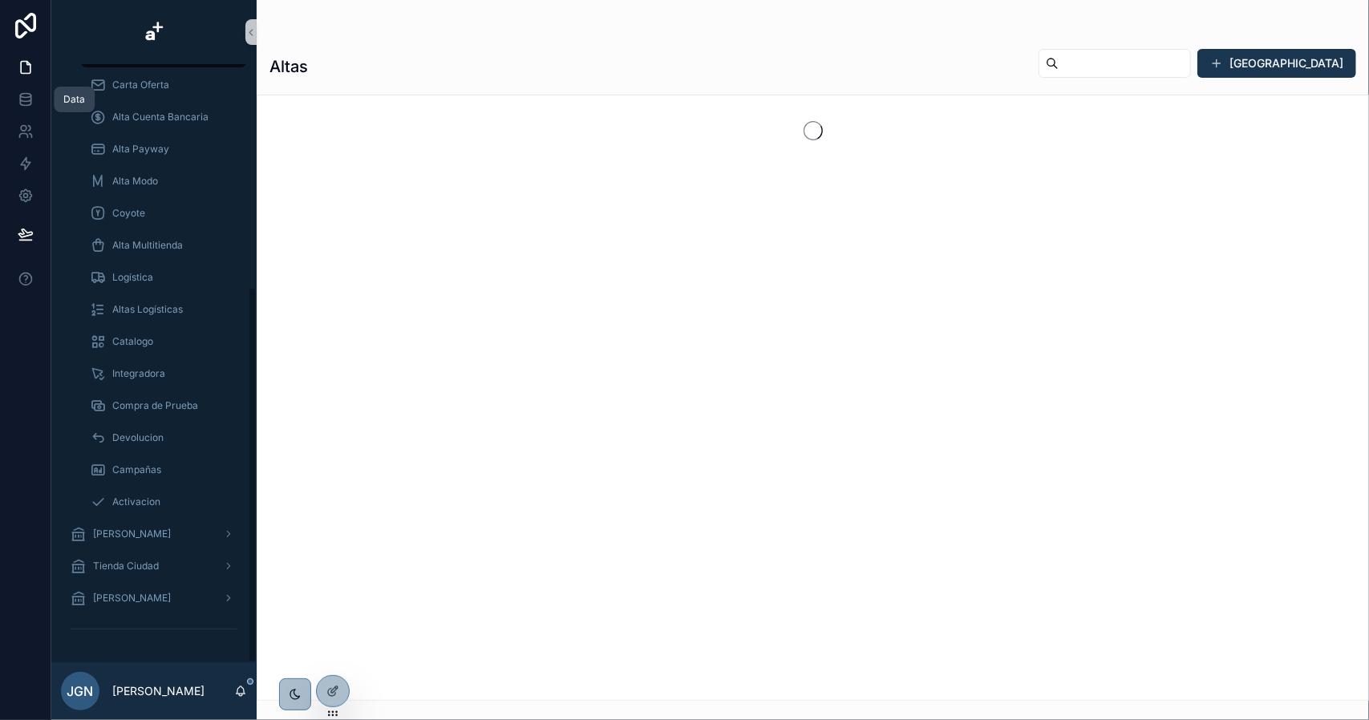
scroll to position [354, 0]
click at [1283, 68] on button "Dar de Alta" at bounding box center [1276, 63] width 159 height 29
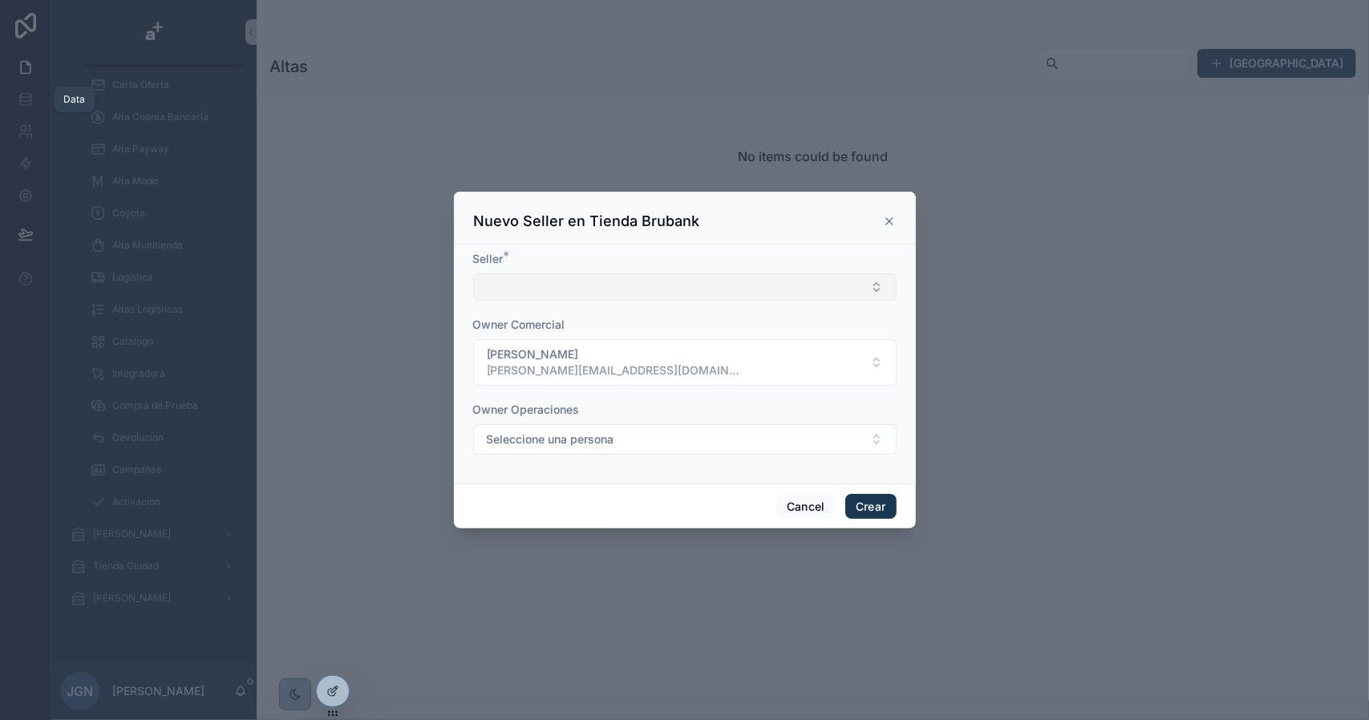
click at [626, 296] on button "Select Button" at bounding box center [684, 286] width 423 height 27
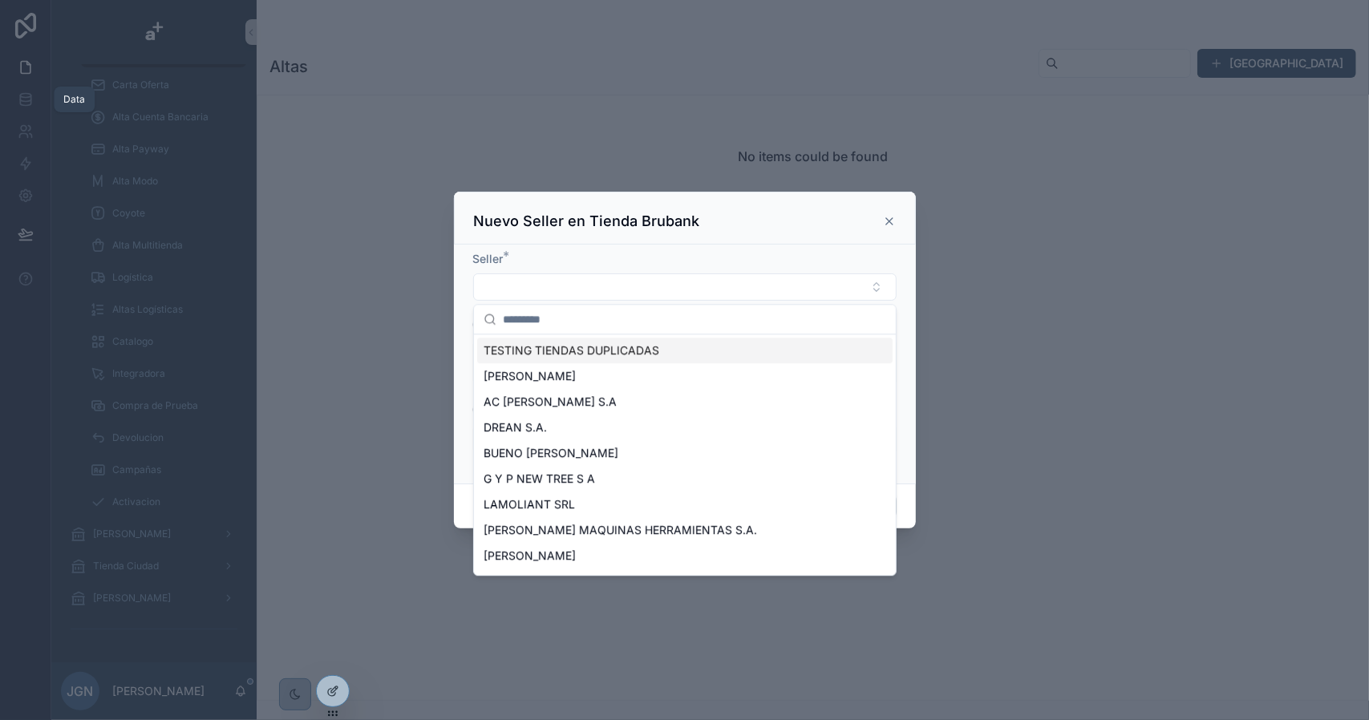
click at [576, 342] on span "TESTING TIENDAS DUPLICADAS" at bounding box center [572, 350] width 176 height 16
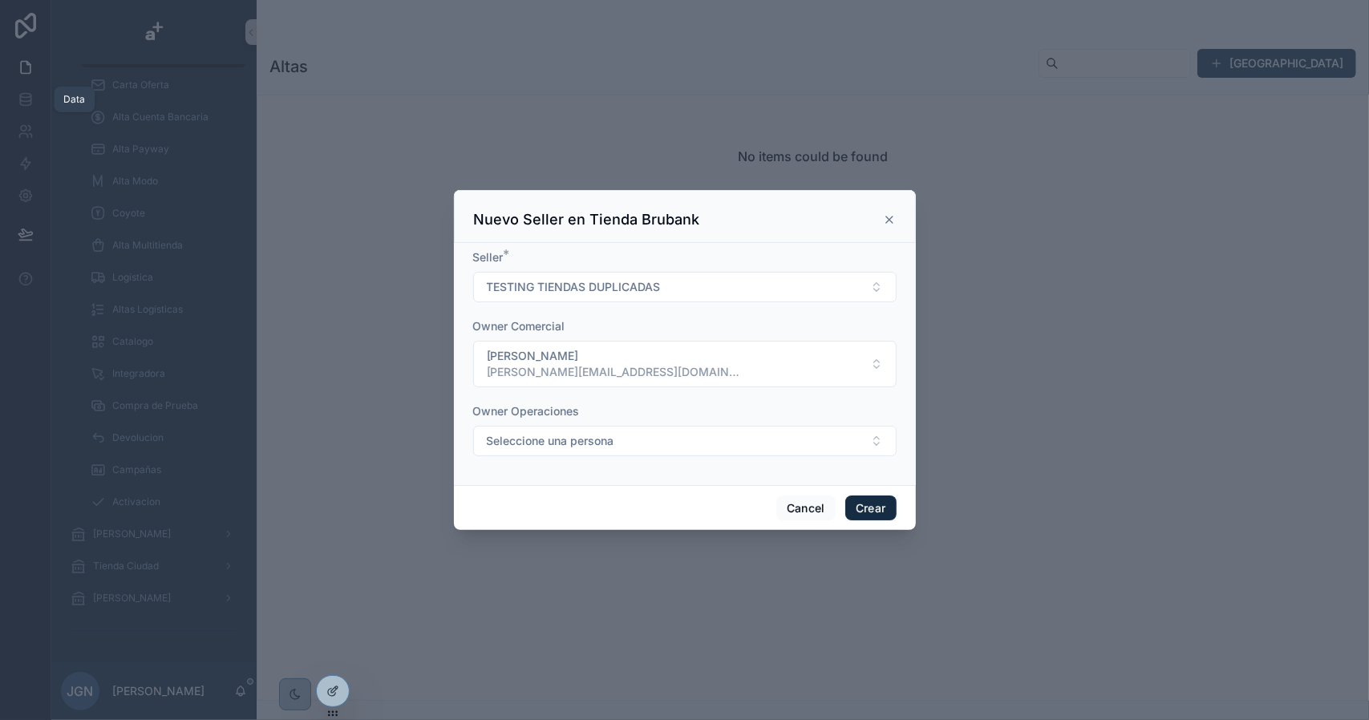
click at [868, 501] on button "Crear" at bounding box center [870, 509] width 51 height 26
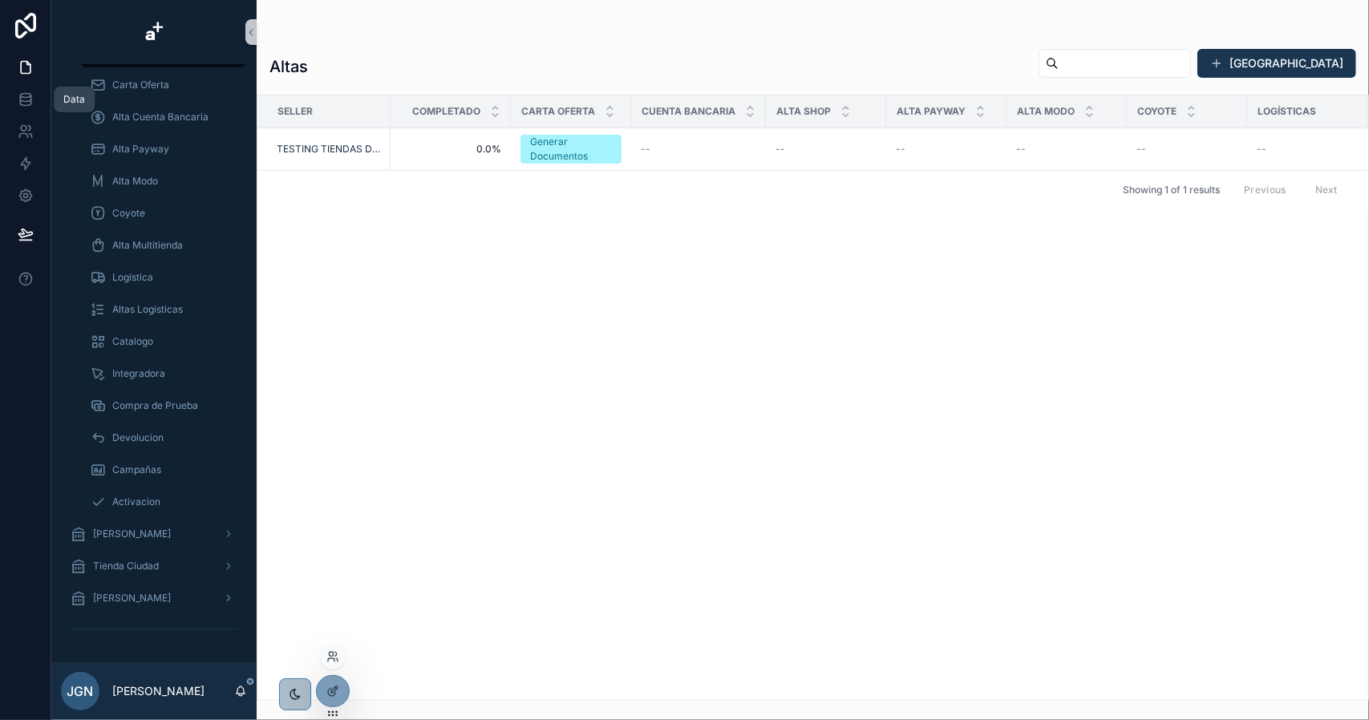
click at [337, 648] on div at bounding box center [333, 657] width 26 height 26
click at [333, 660] on icon at bounding box center [332, 656] width 13 height 13
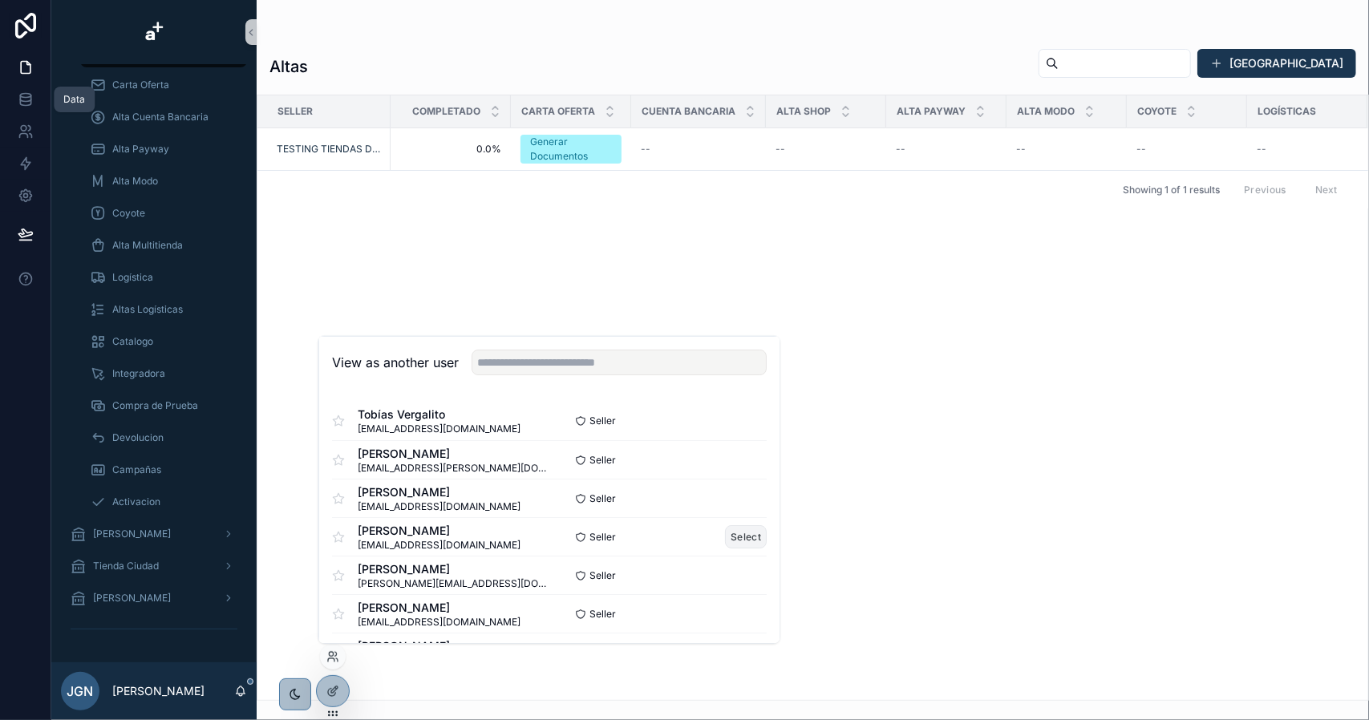
click at [726, 534] on button "Select" at bounding box center [746, 536] width 42 height 23
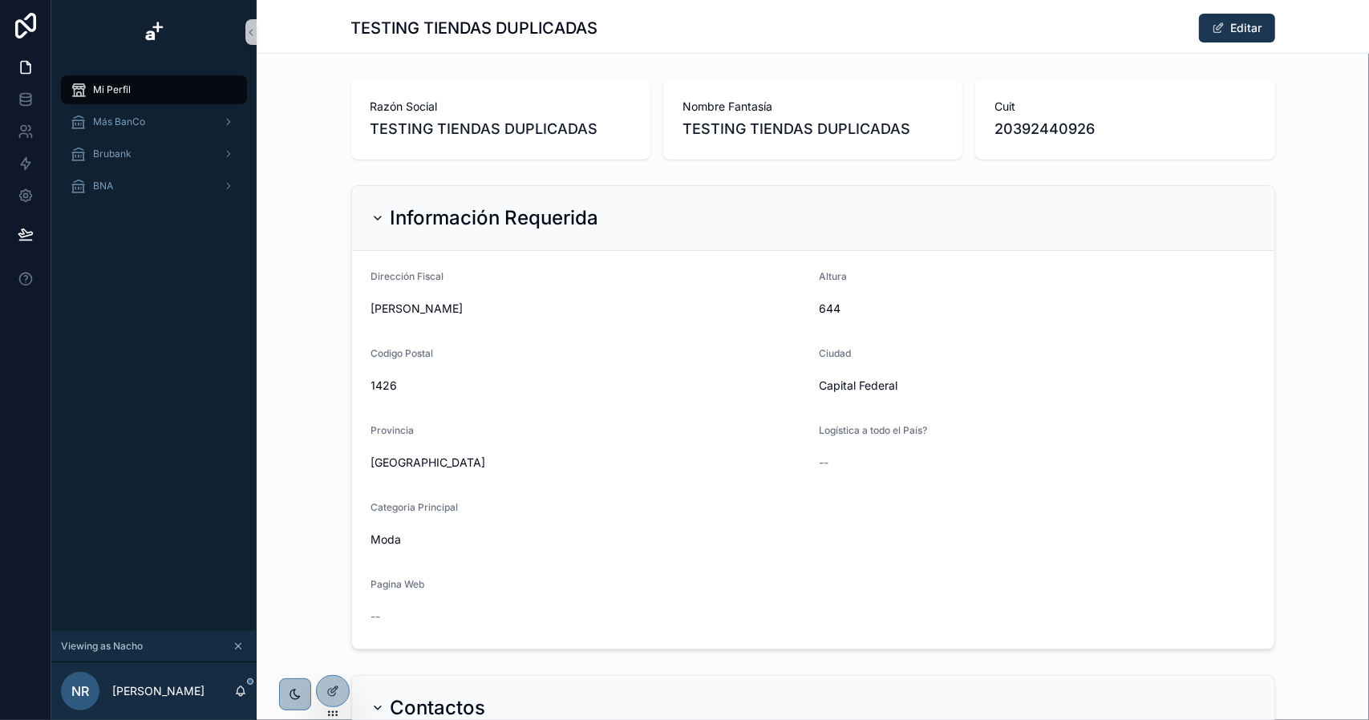
click at [241, 642] on icon "scrollable content" at bounding box center [238, 646] width 11 height 11
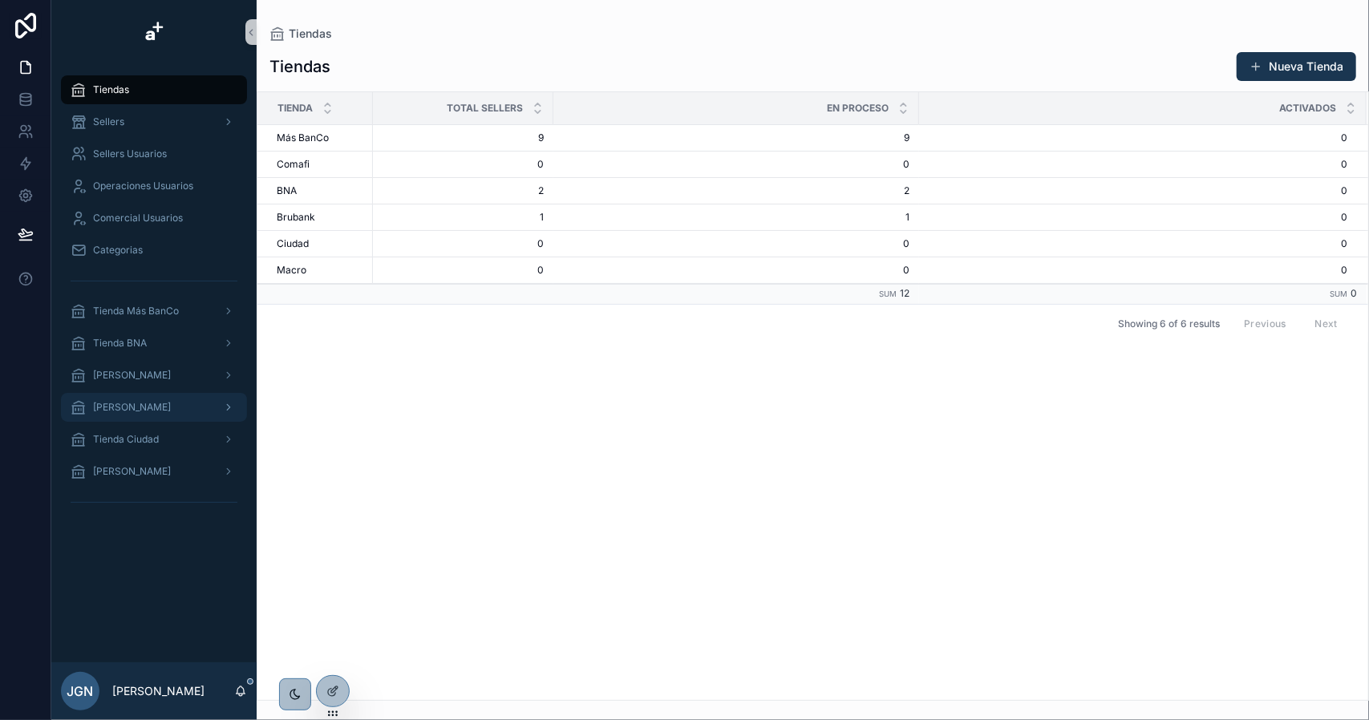
click at [181, 407] on div "[PERSON_NAME]" at bounding box center [154, 408] width 167 height 26
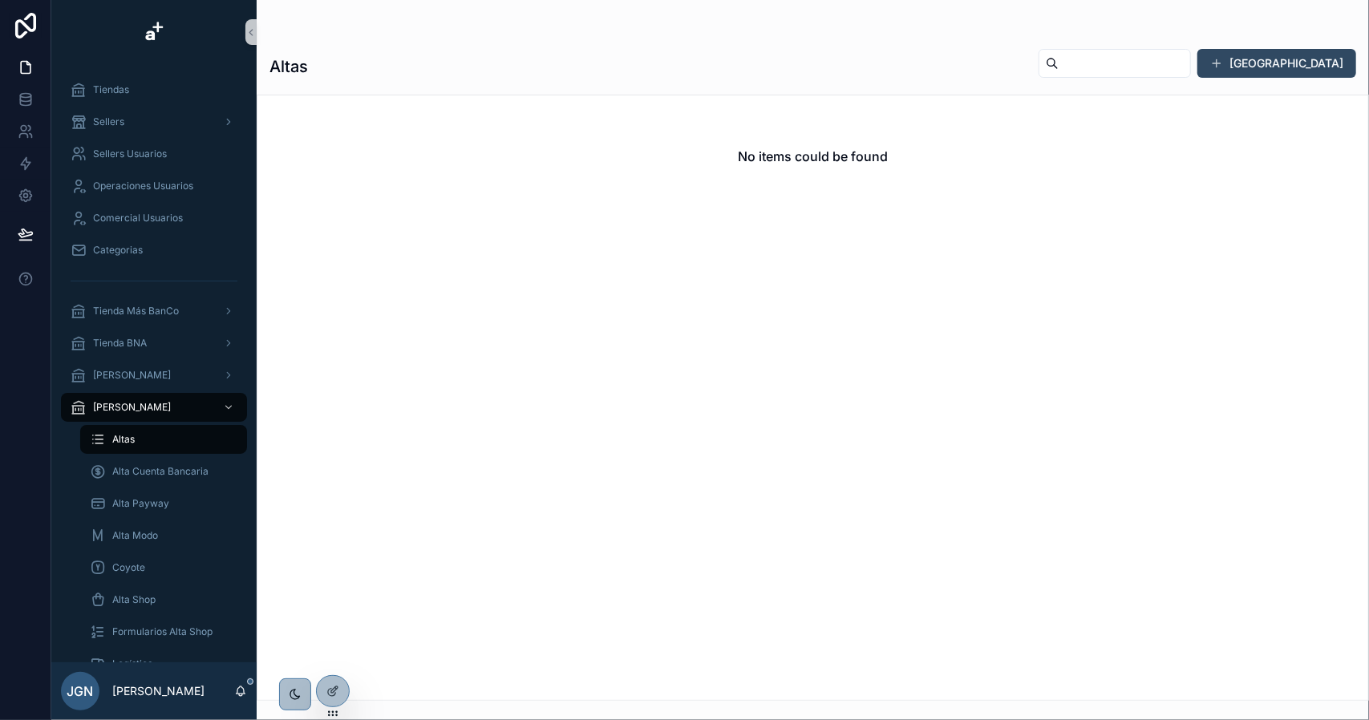
click at [1294, 70] on button "[GEOGRAPHIC_DATA]" at bounding box center [1276, 63] width 159 height 29
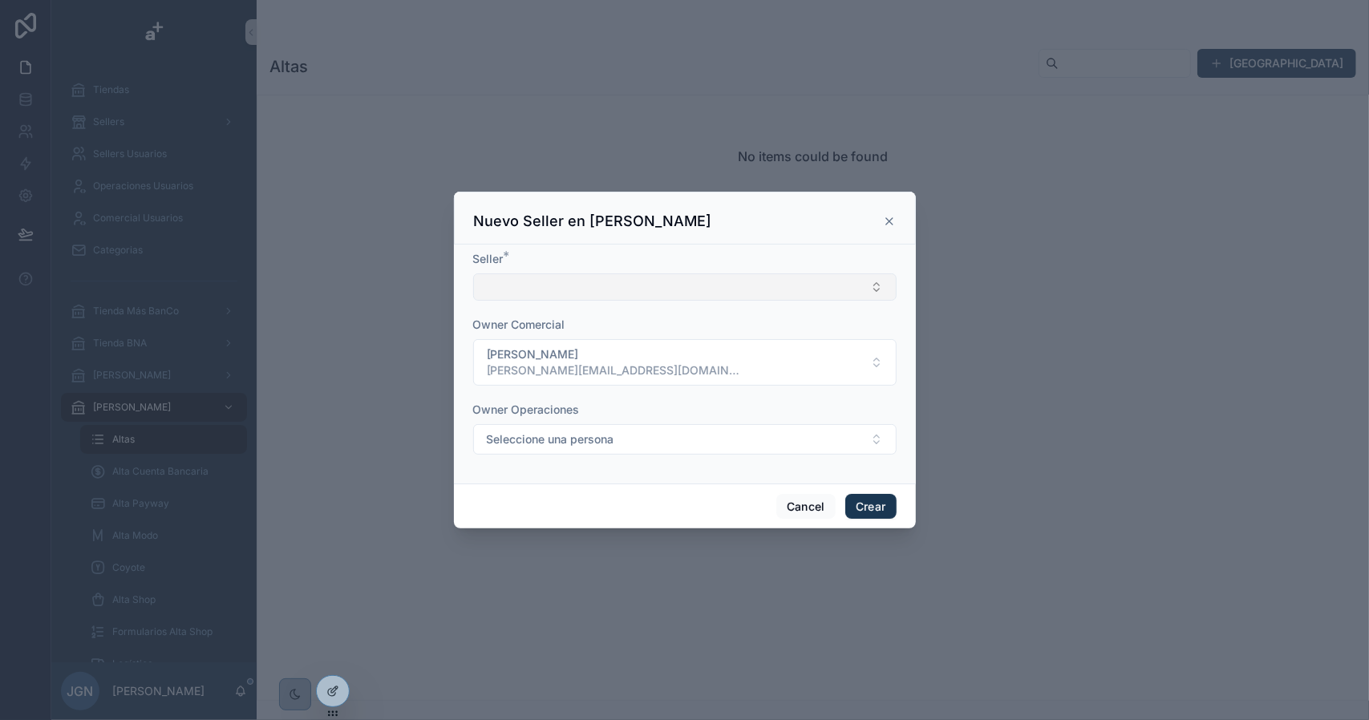
click at [670, 293] on button "Select Button" at bounding box center [684, 286] width 423 height 27
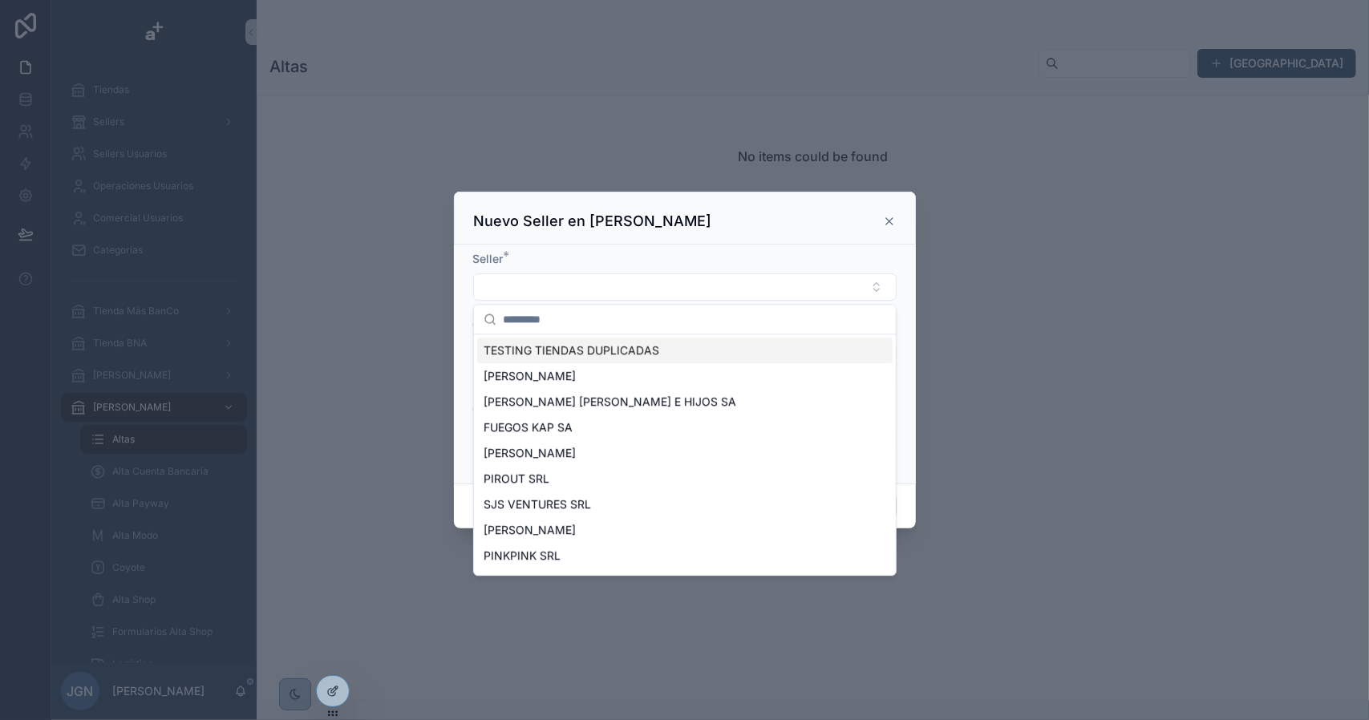
click at [565, 344] on span "TESTING TIENDAS DUPLICADAS" at bounding box center [572, 350] width 176 height 16
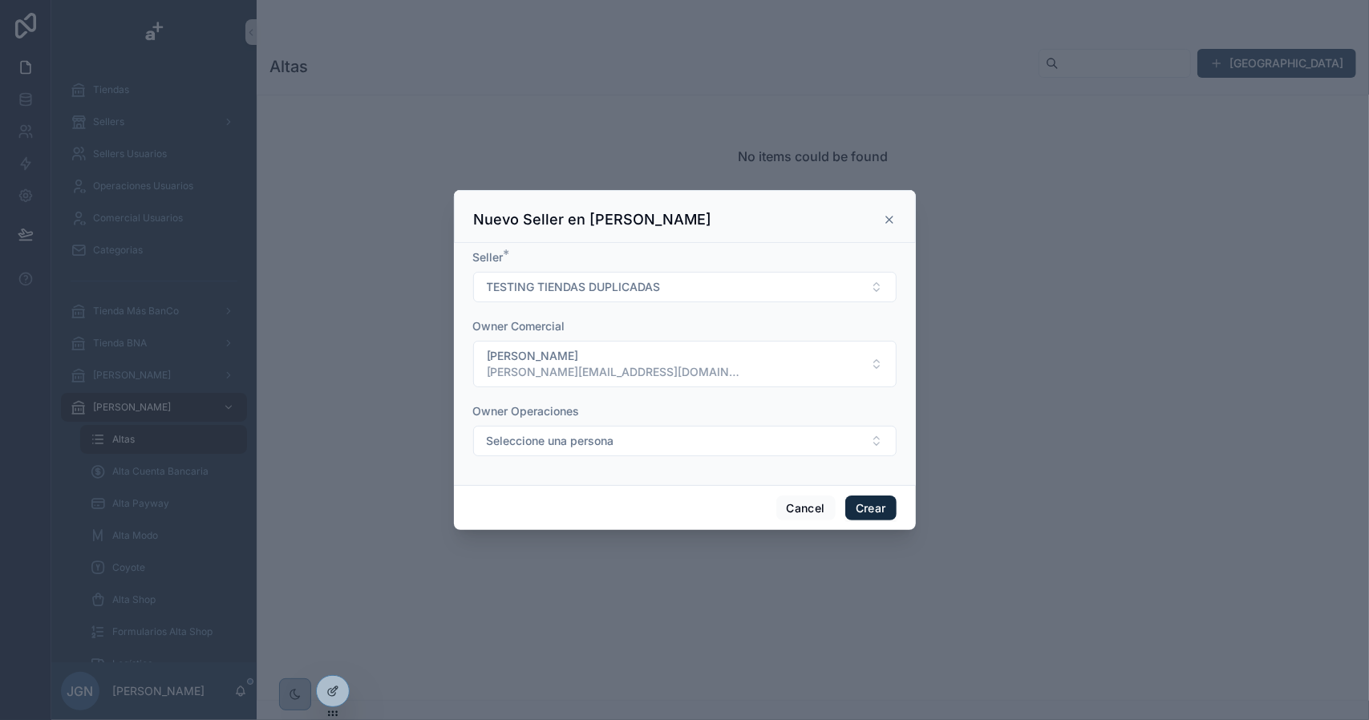
click at [864, 506] on button "Crear" at bounding box center [870, 509] width 51 height 26
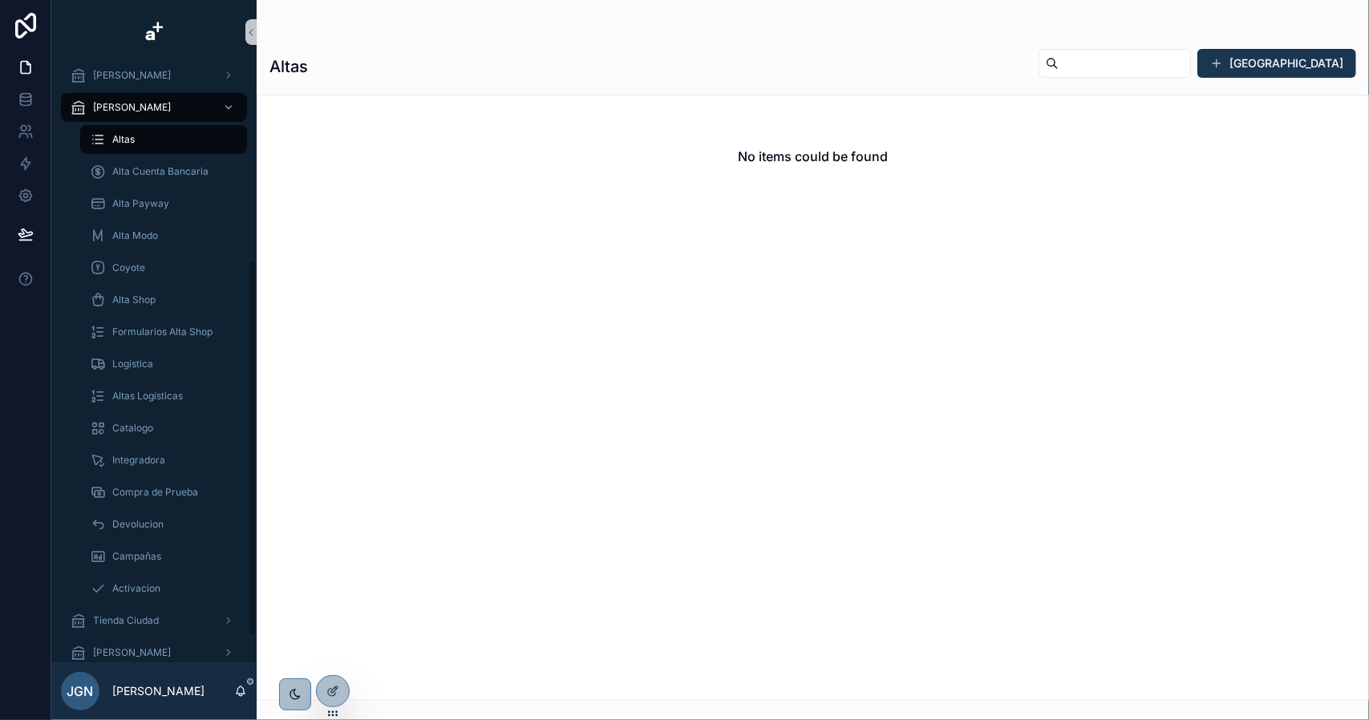
scroll to position [354, 0]
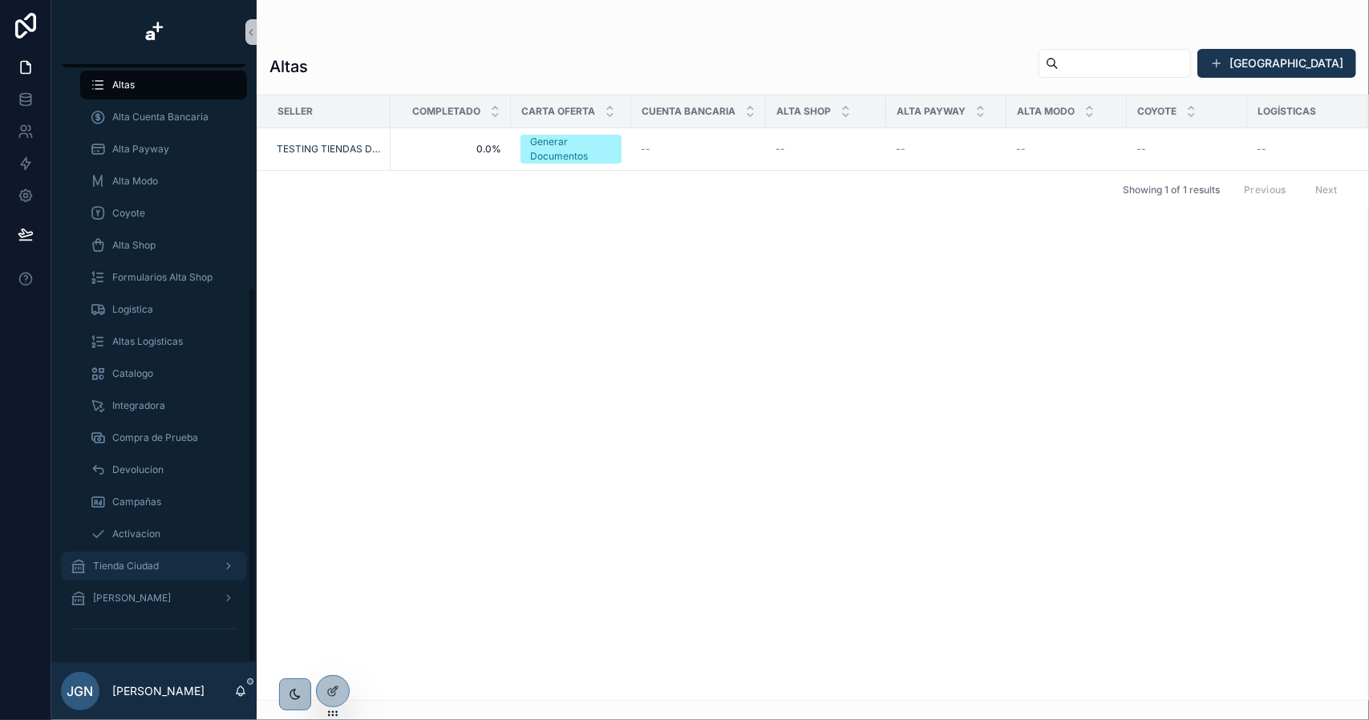
click at [172, 568] on div "Tienda Ciudad" at bounding box center [154, 566] width 167 height 26
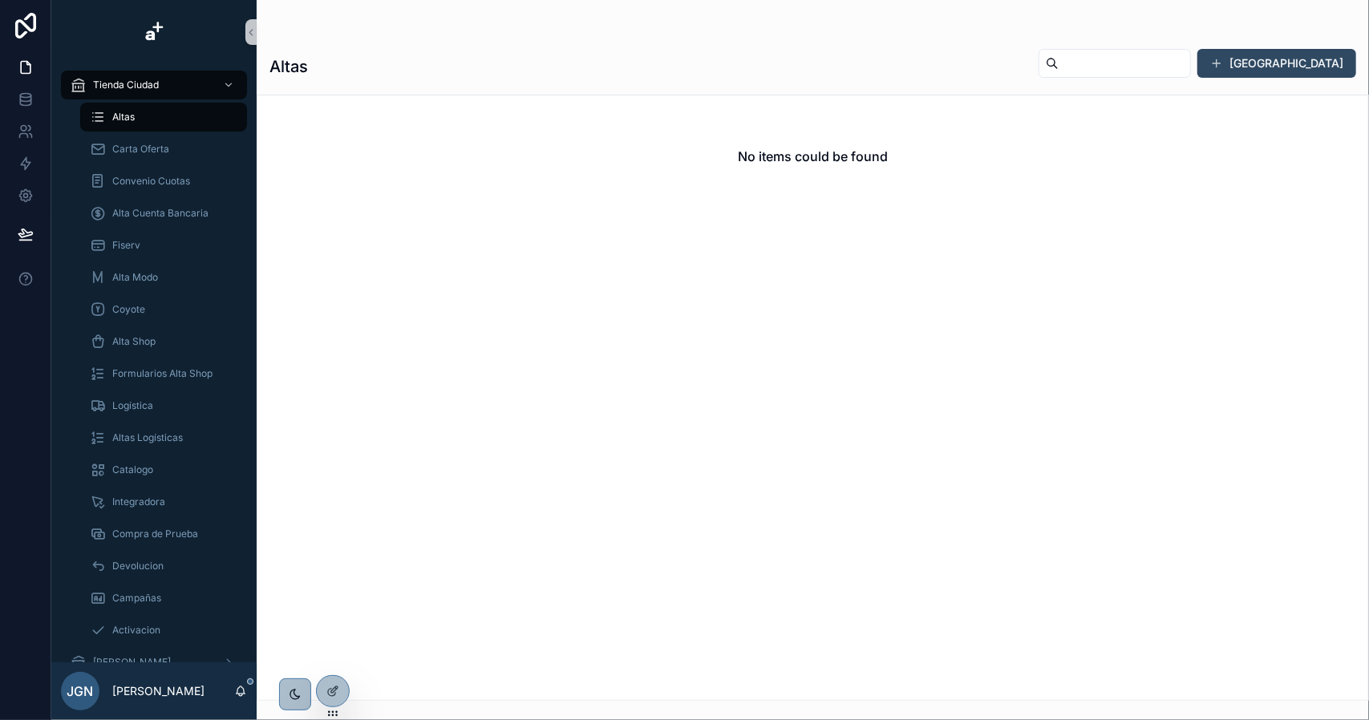
click at [1291, 71] on button "[GEOGRAPHIC_DATA]" at bounding box center [1276, 63] width 159 height 29
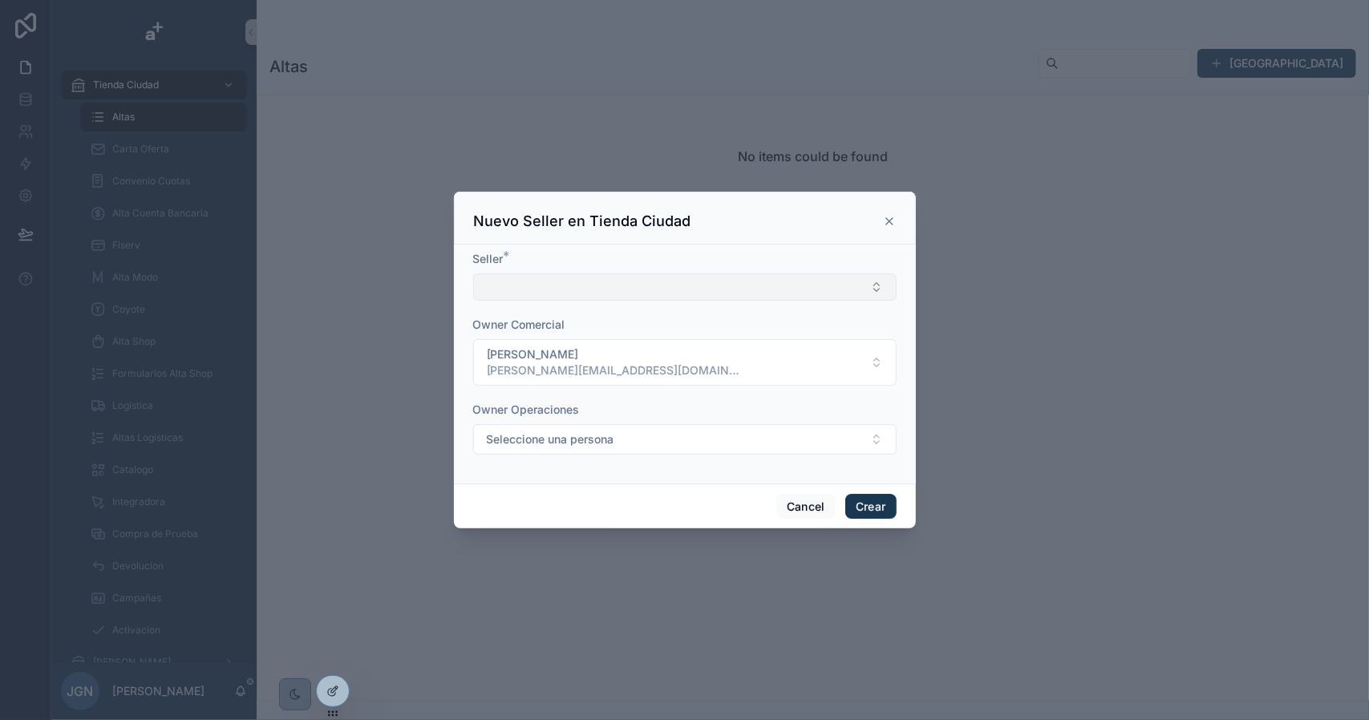
click at [674, 285] on button "Select Button" at bounding box center [684, 286] width 423 height 27
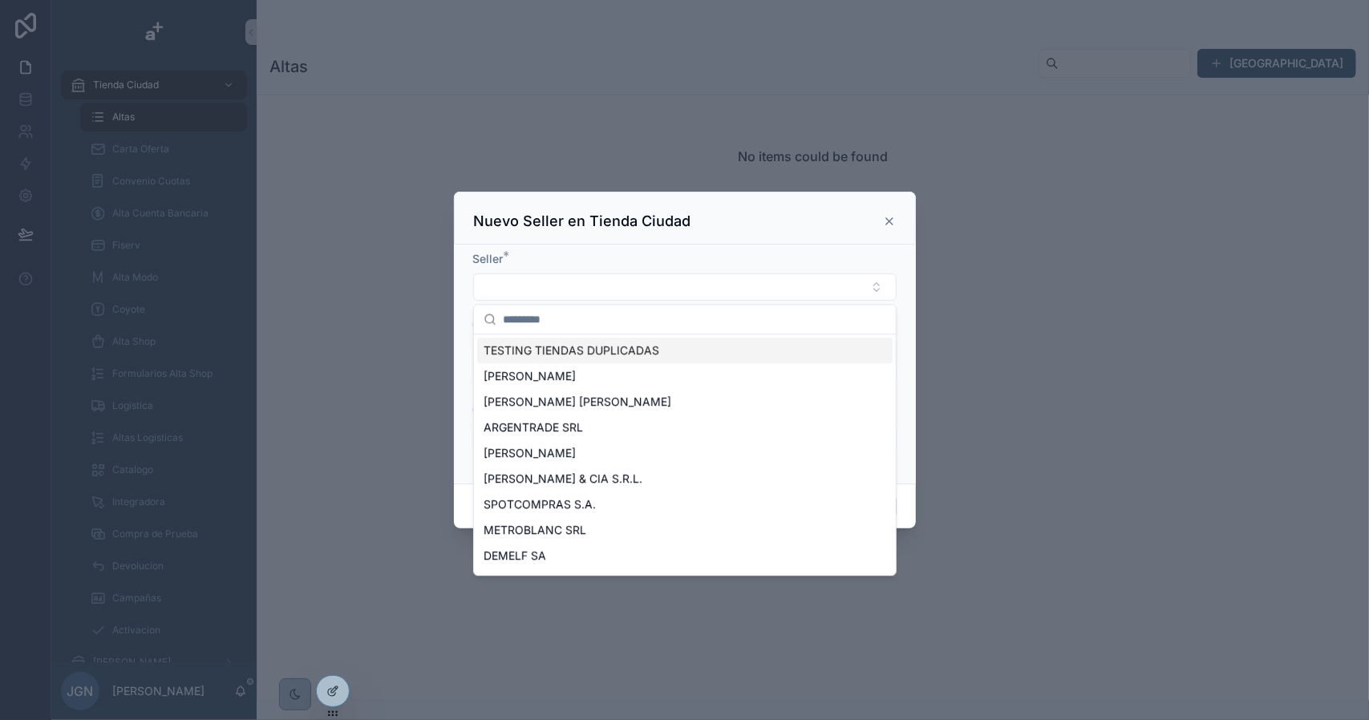
click at [585, 353] on span "TESTING TIENDAS DUPLICADAS" at bounding box center [572, 350] width 176 height 16
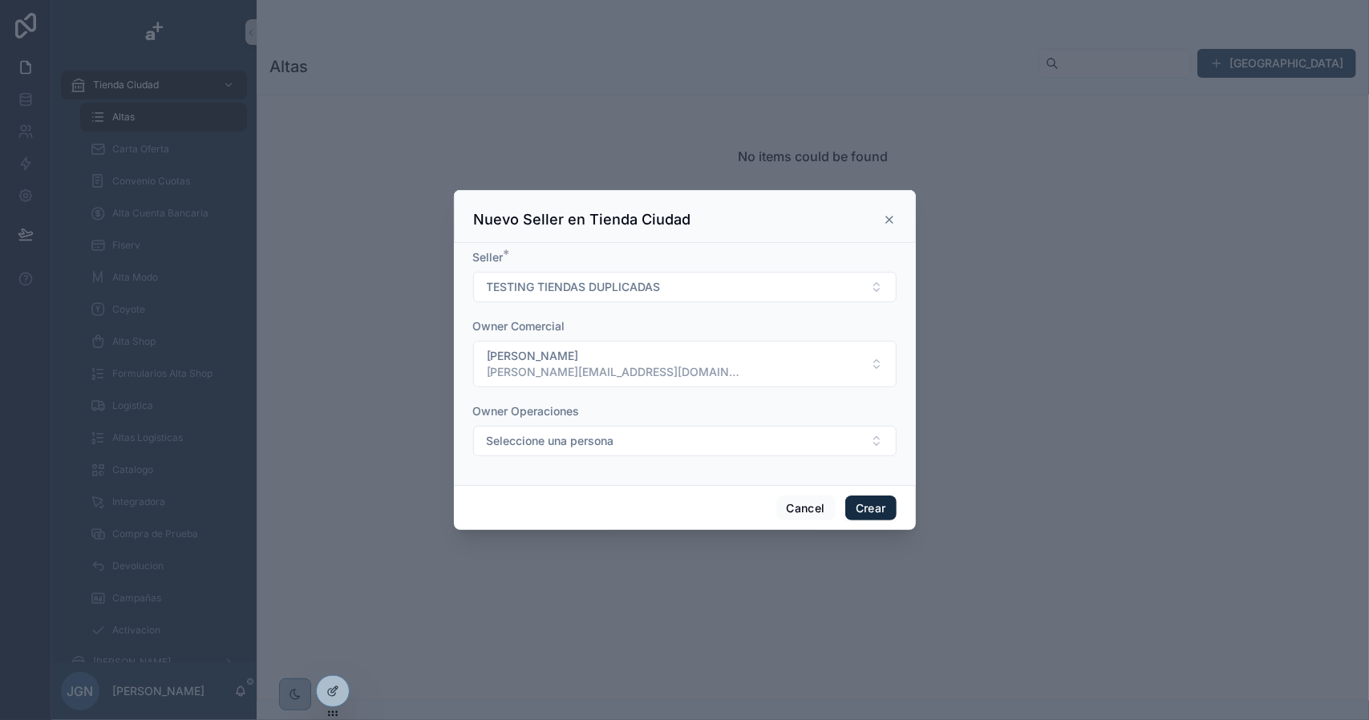
click at [858, 505] on button "Crear" at bounding box center [870, 509] width 51 height 26
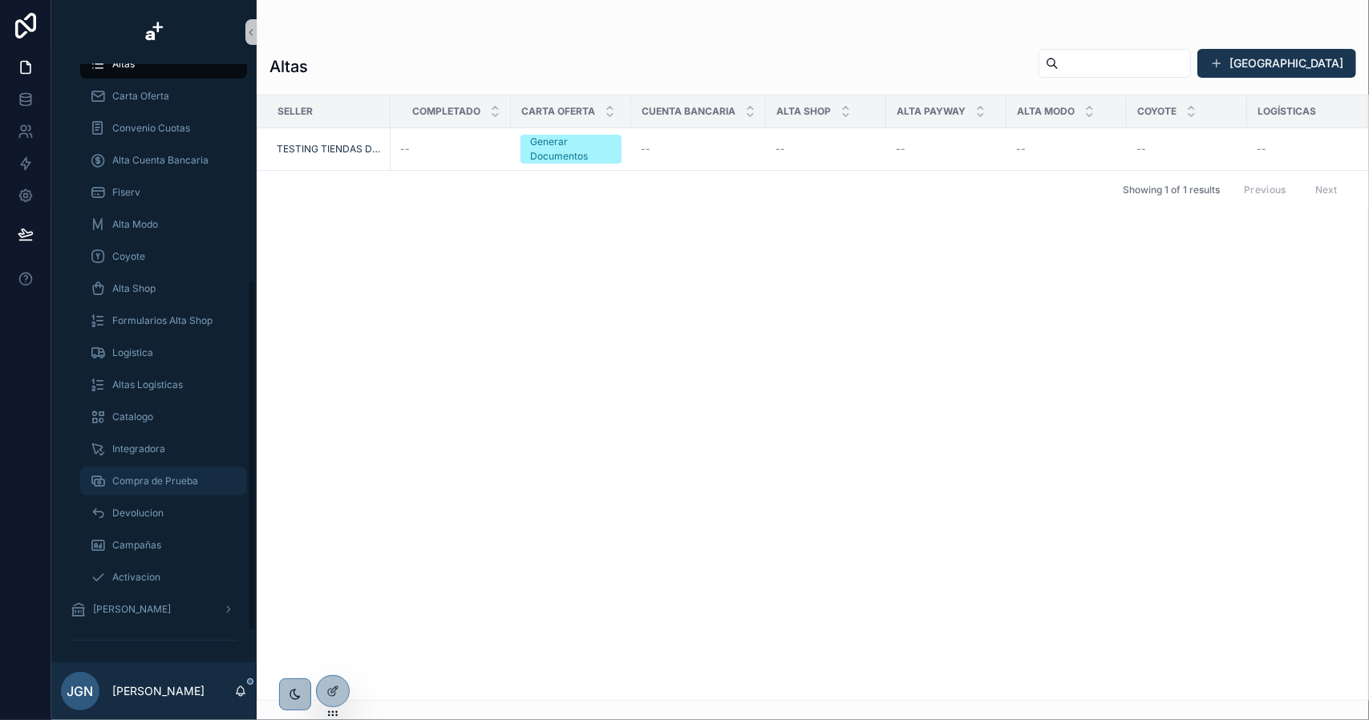
scroll to position [419, 0]
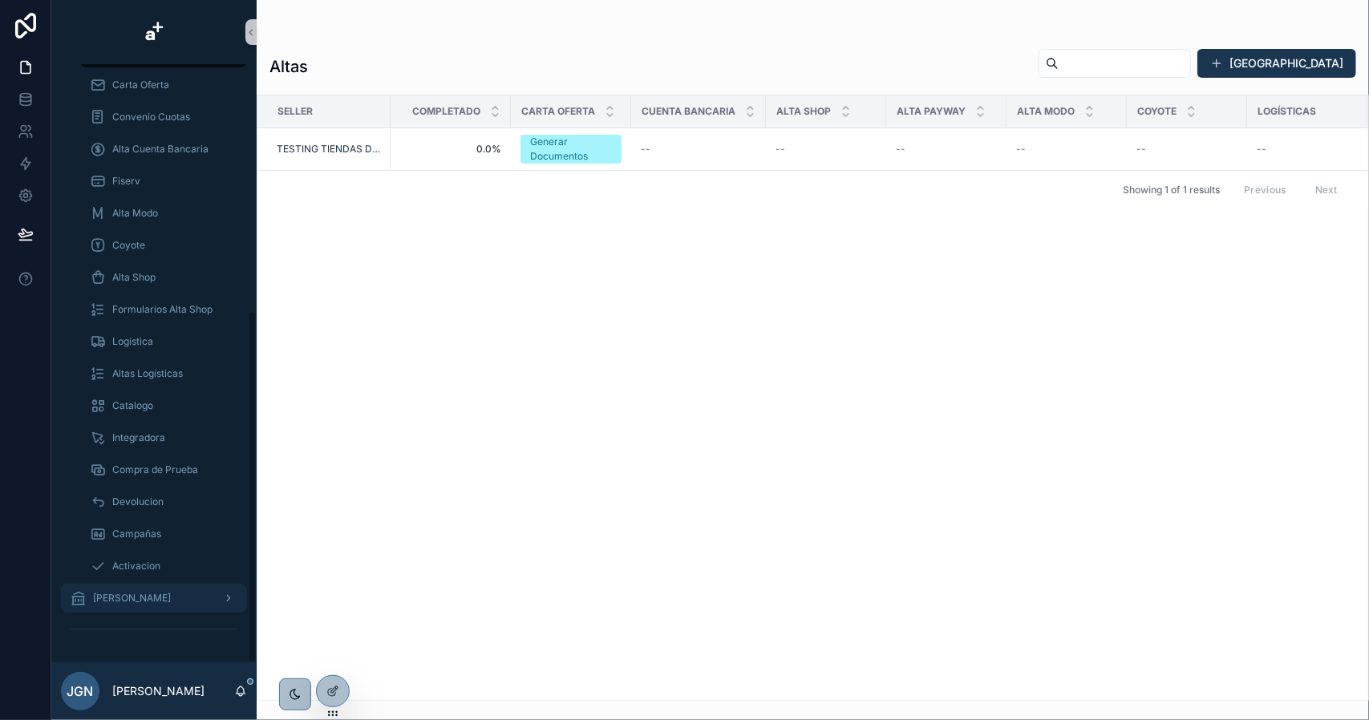
click at [156, 597] on span "[PERSON_NAME]" at bounding box center [132, 598] width 78 height 13
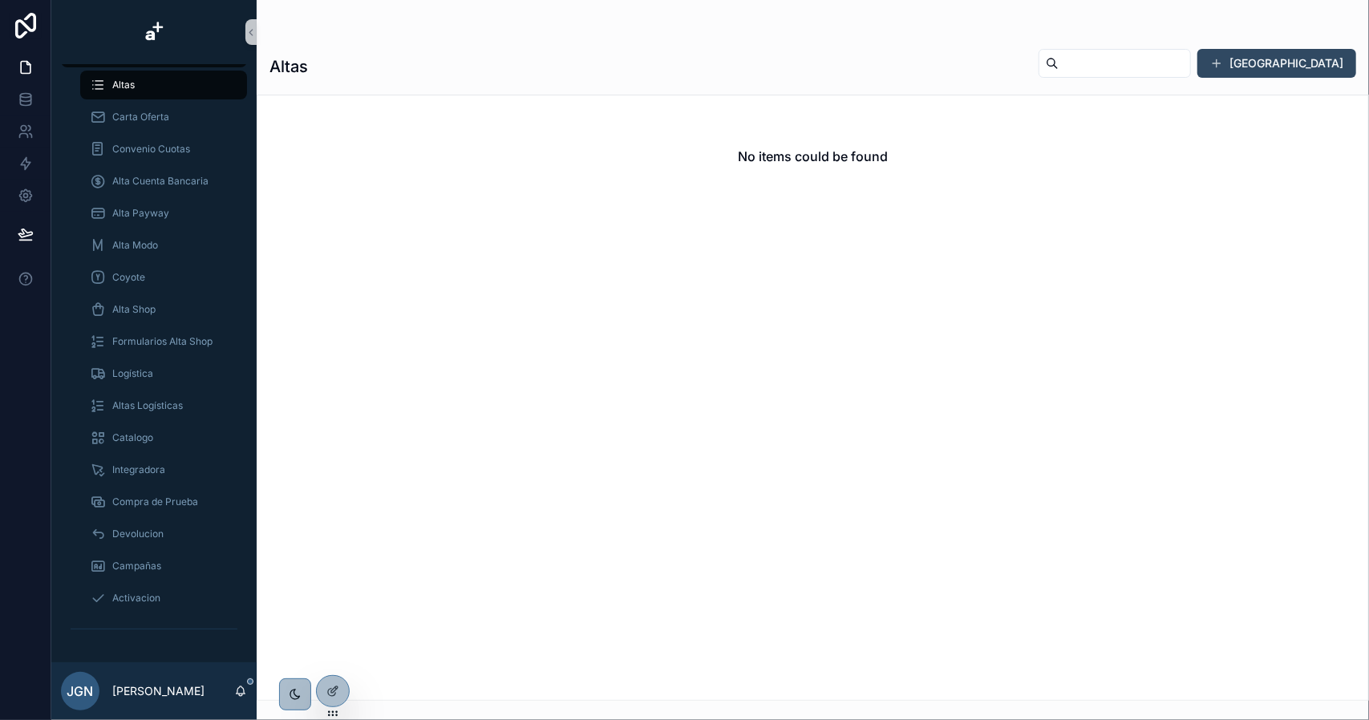
click at [1310, 67] on button "[GEOGRAPHIC_DATA]" at bounding box center [1276, 63] width 159 height 29
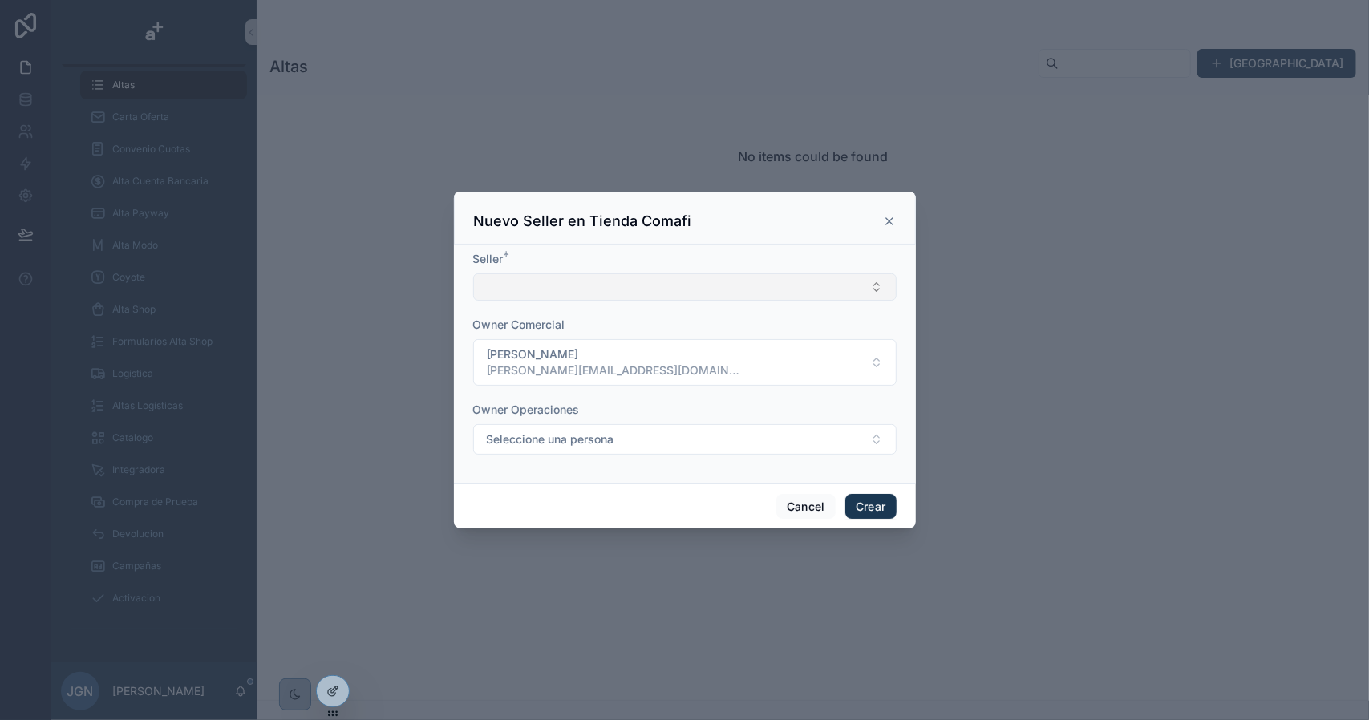
click at [686, 284] on button "Select Button" at bounding box center [684, 286] width 423 height 27
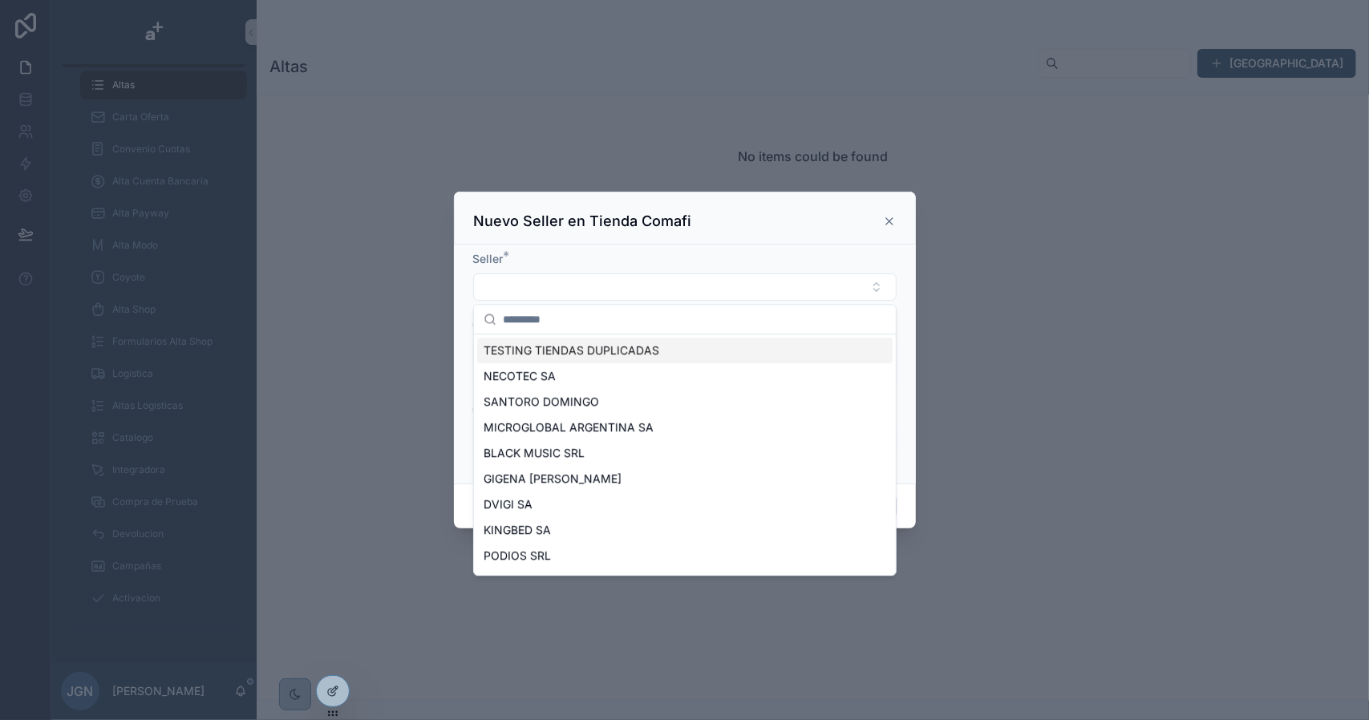
click at [561, 346] on span "TESTING TIENDAS DUPLICADAS" at bounding box center [572, 350] width 176 height 16
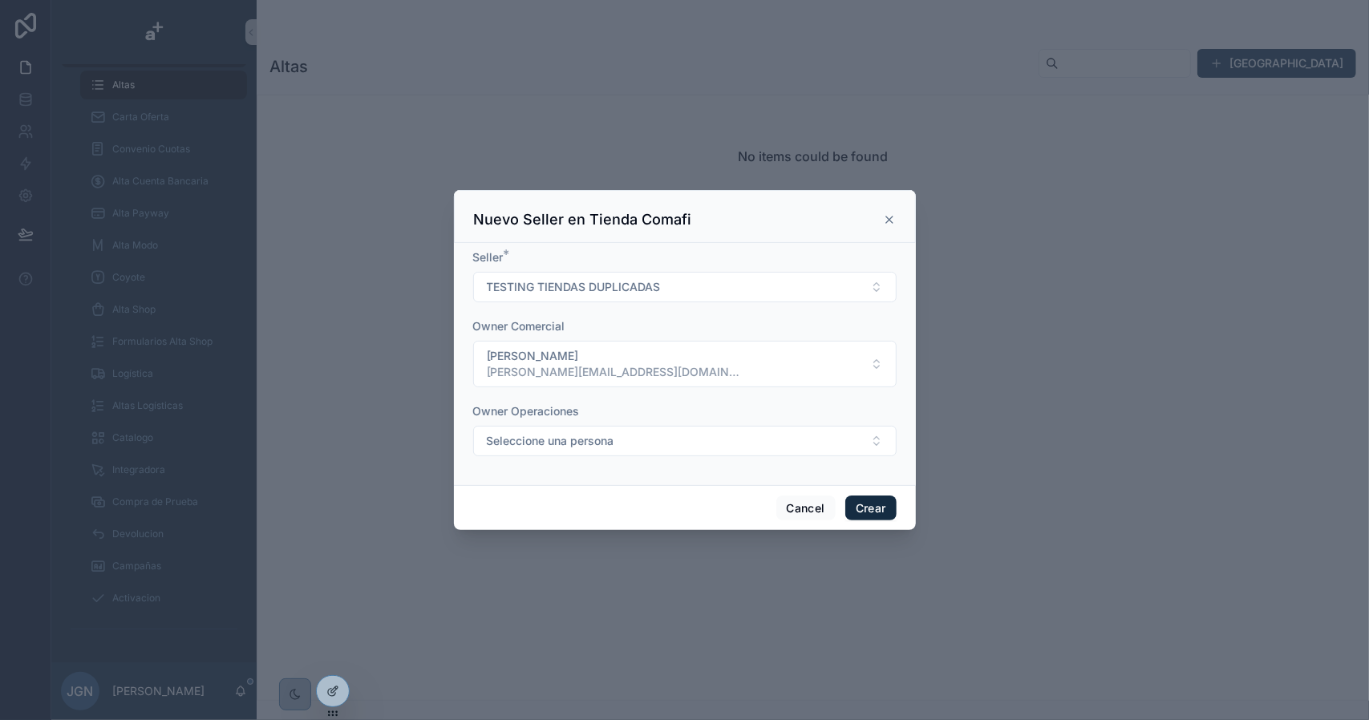
click at [882, 504] on button "Crear" at bounding box center [870, 509] width 51 height 26
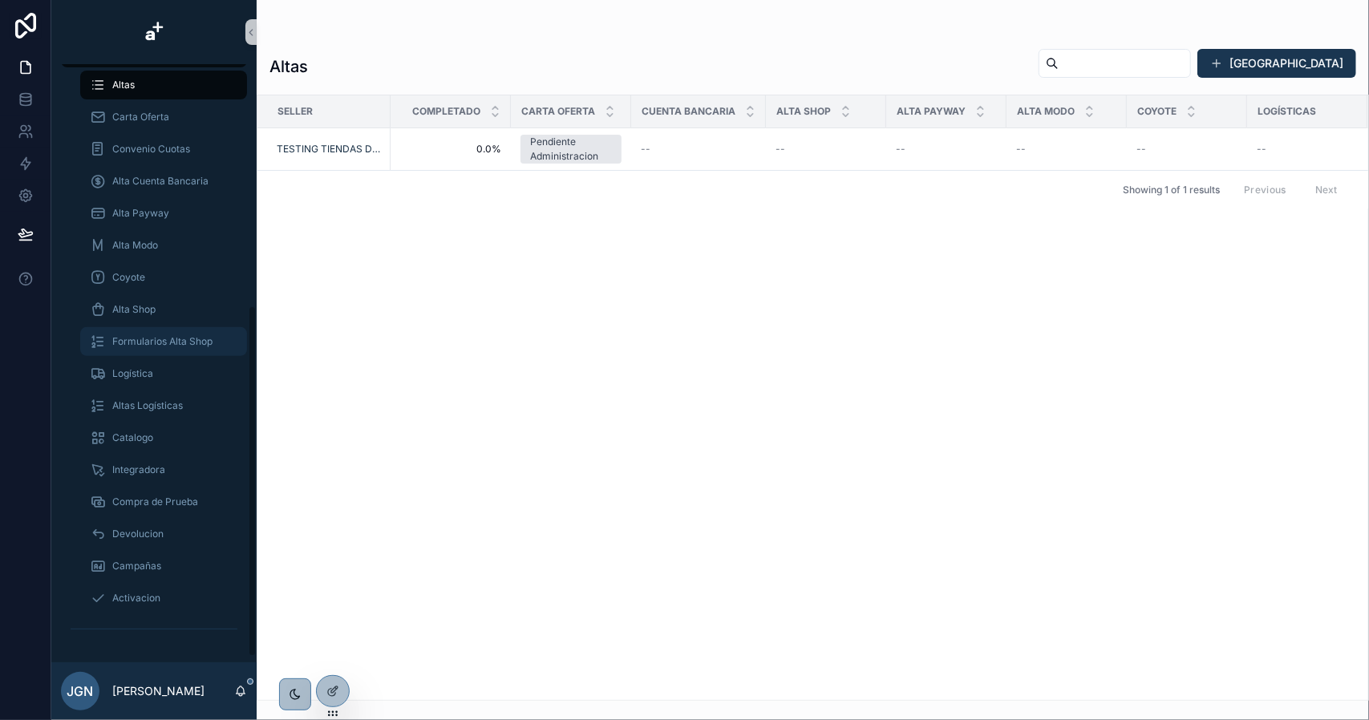
scroll to position [258, 0]
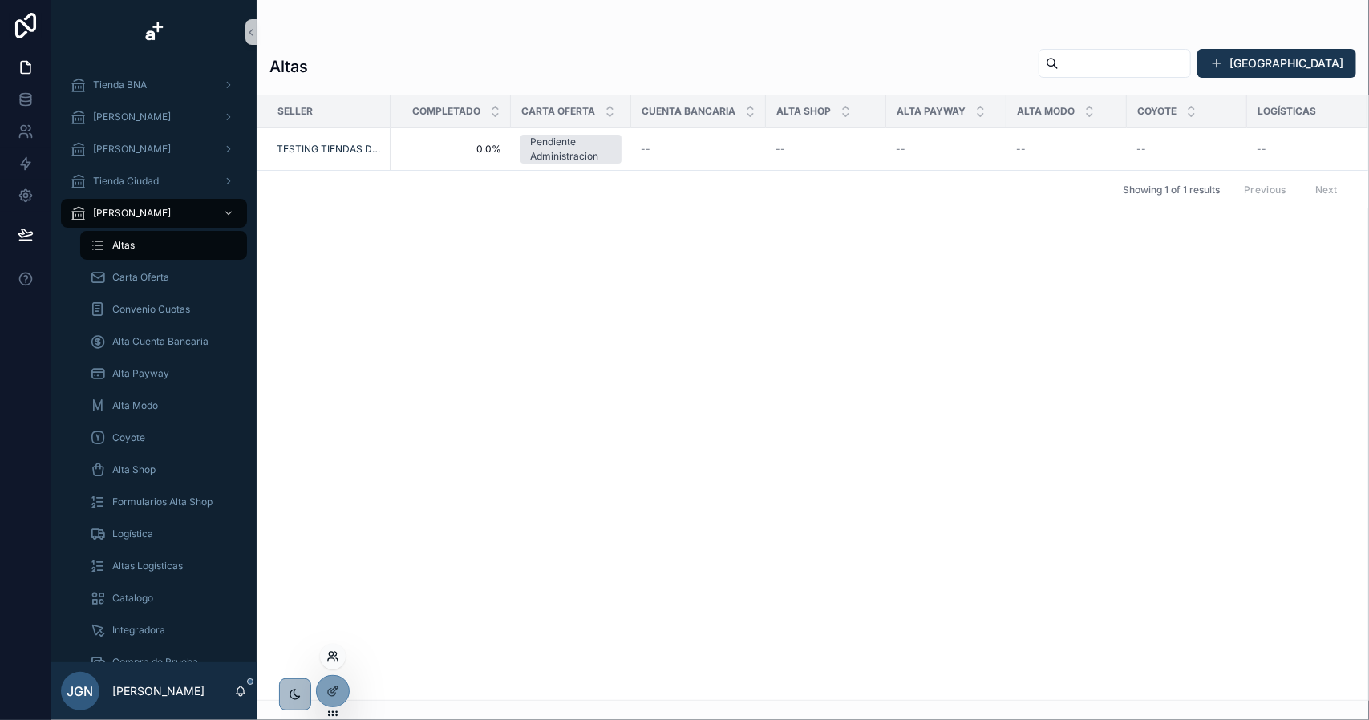
click at [335, 659] on icon at bounding box center [332, 656] width 13 height 13
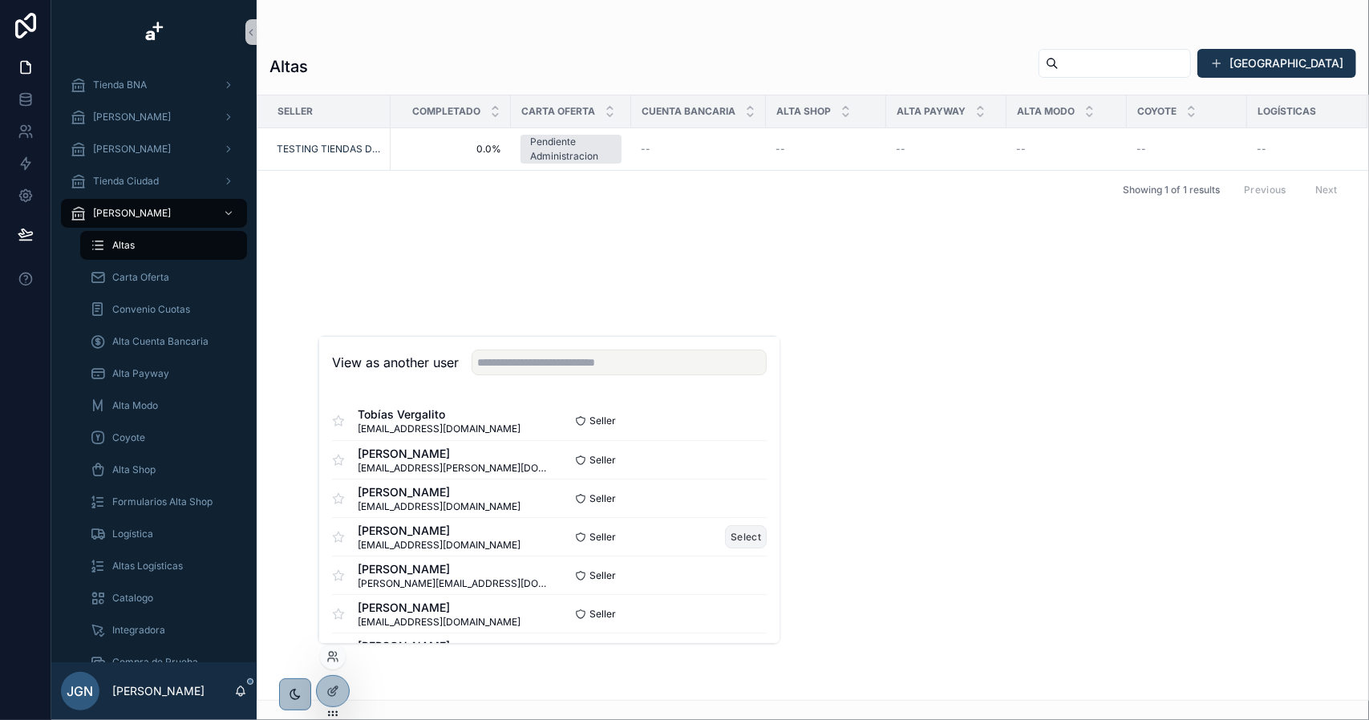
click at [750, 532] on button "Select" at bounding box center [746, 536] width 42 height 23
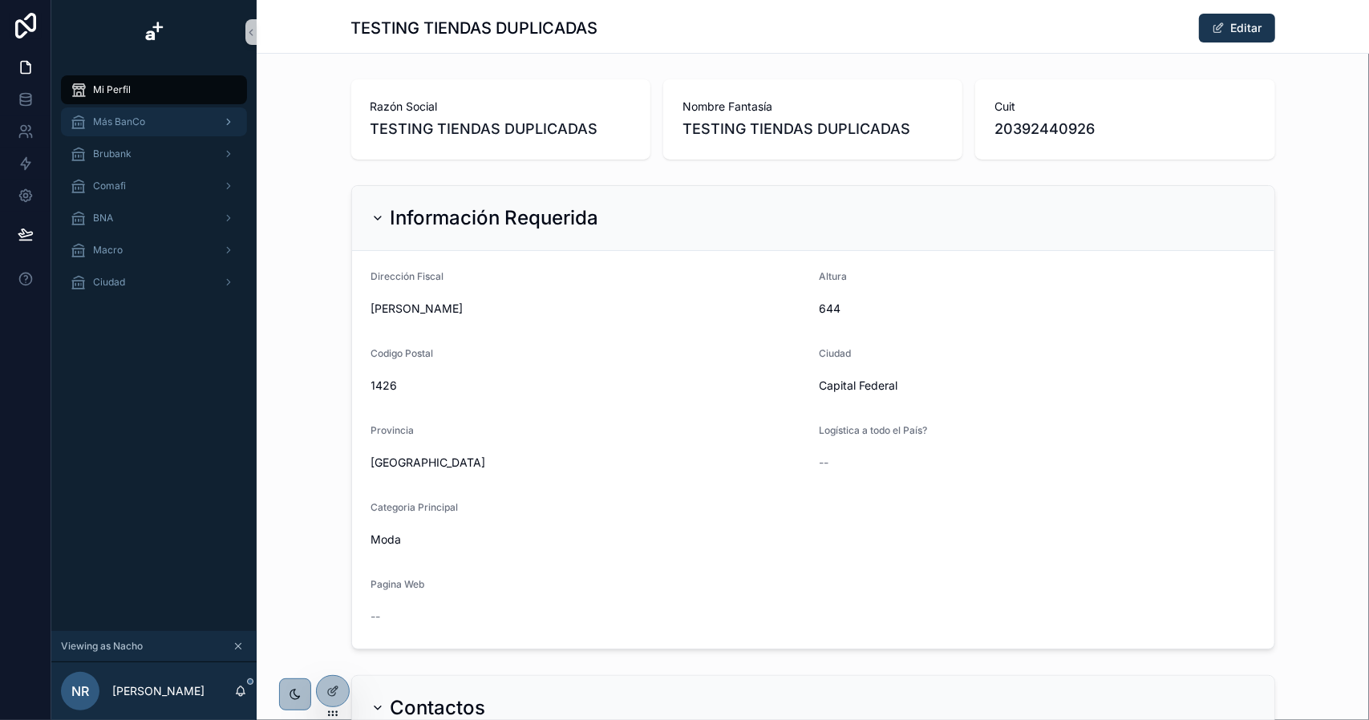
click at [119, 126] on span "Más BanCo" at bounding box center [119, 121] width 52 height 13
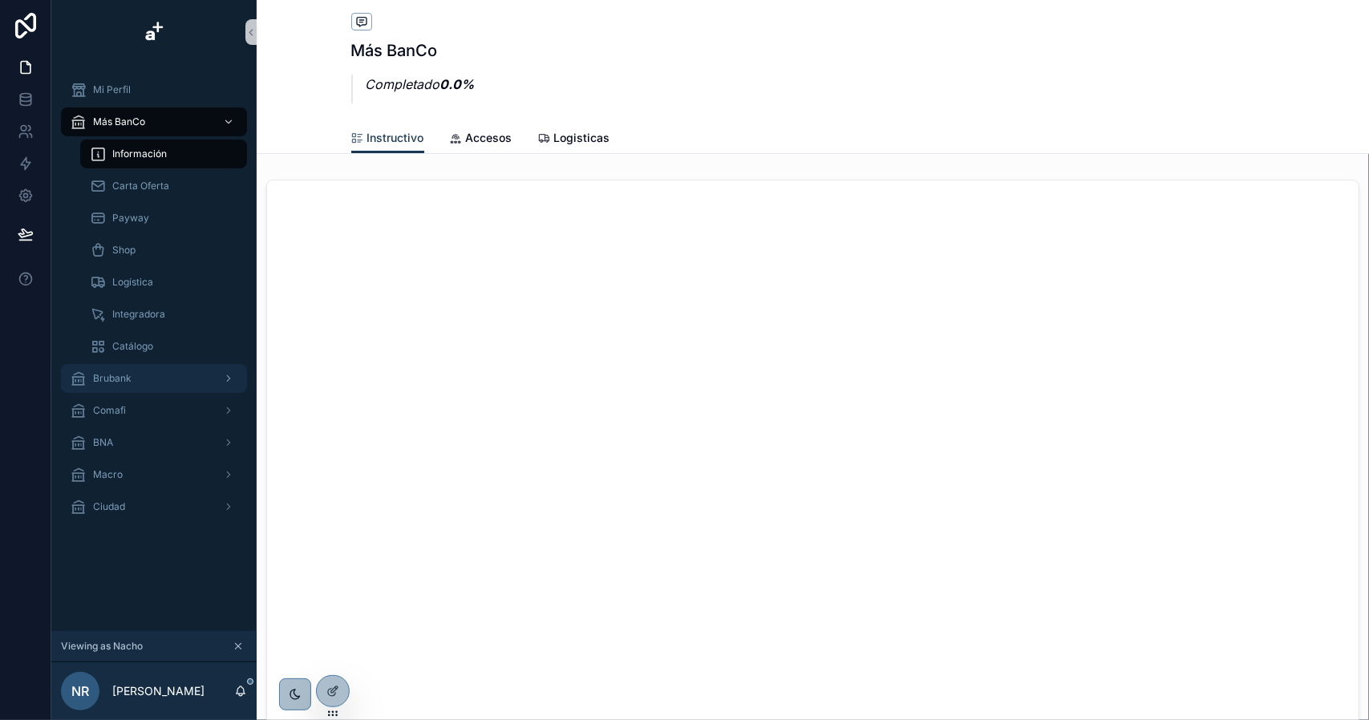
click at [128, 373] on span "Brubank" at bounding box center [112, 378] width 38 height 13
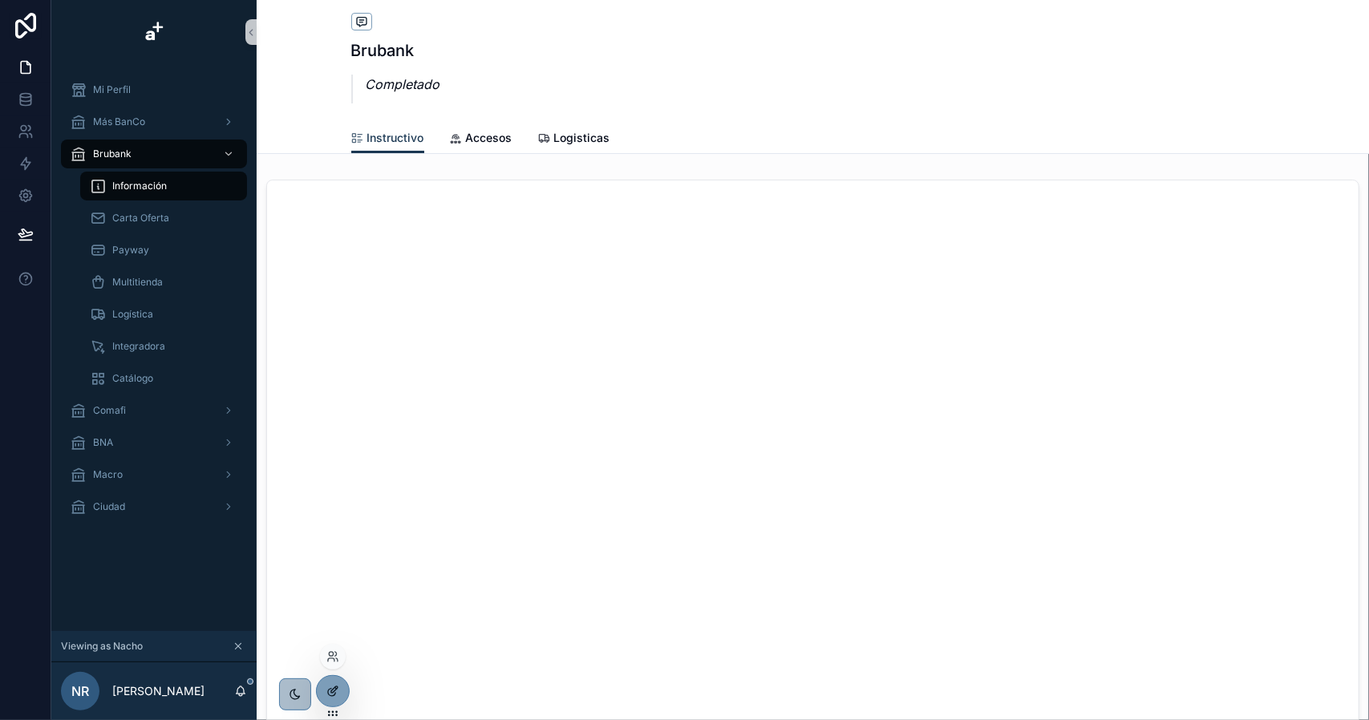
click at [332, 691] on icon at bounding box center [332, 691] width 13 height 13
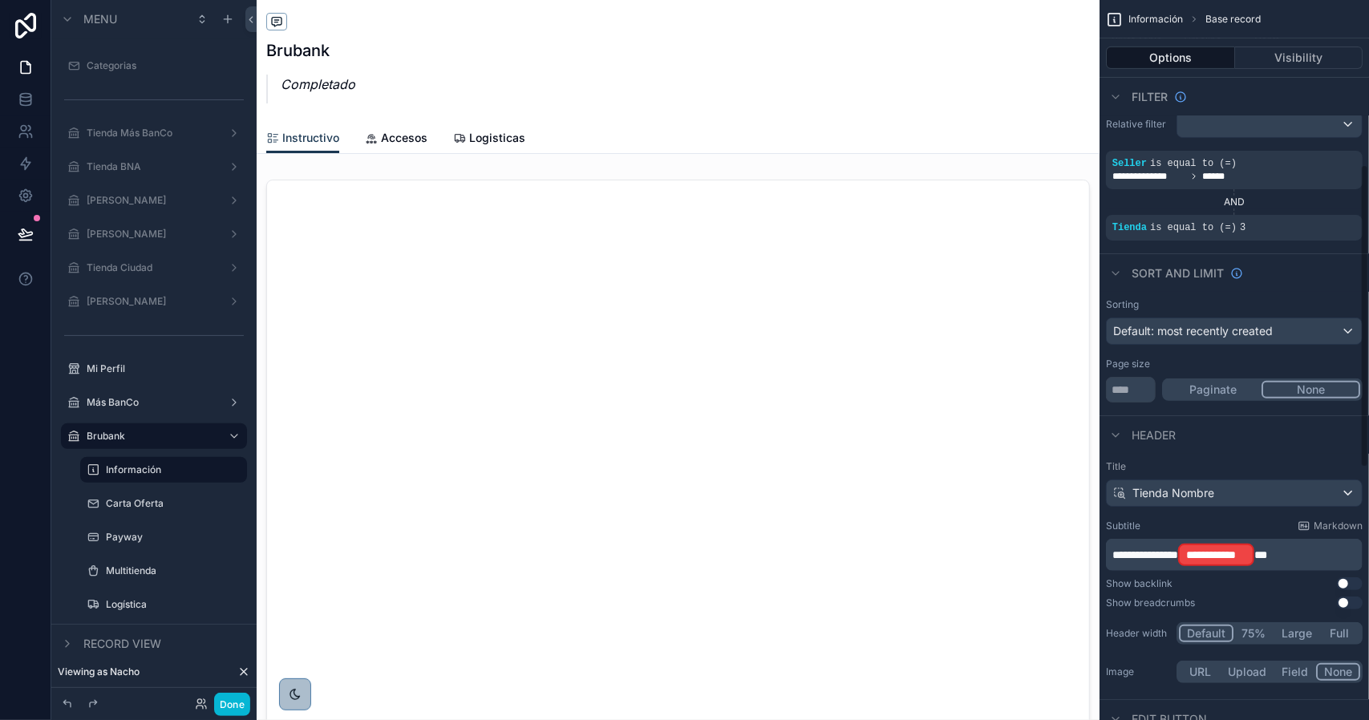
scroll to position [401, 0]
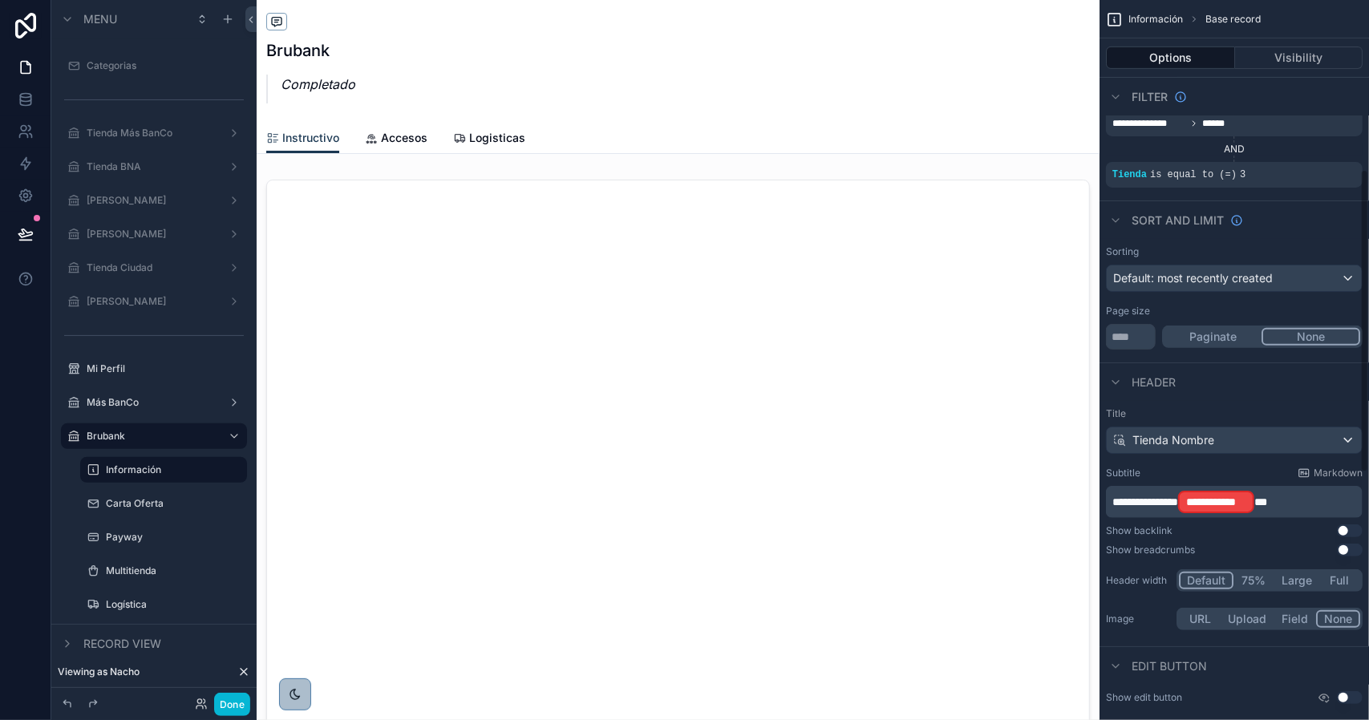
click at [1254, 508] on div "**********" at bounding box center [1216, 502] width 76 height 22
click at [1267, 504] on span "**" at bounding box center [1260, 501] width 13 height 11
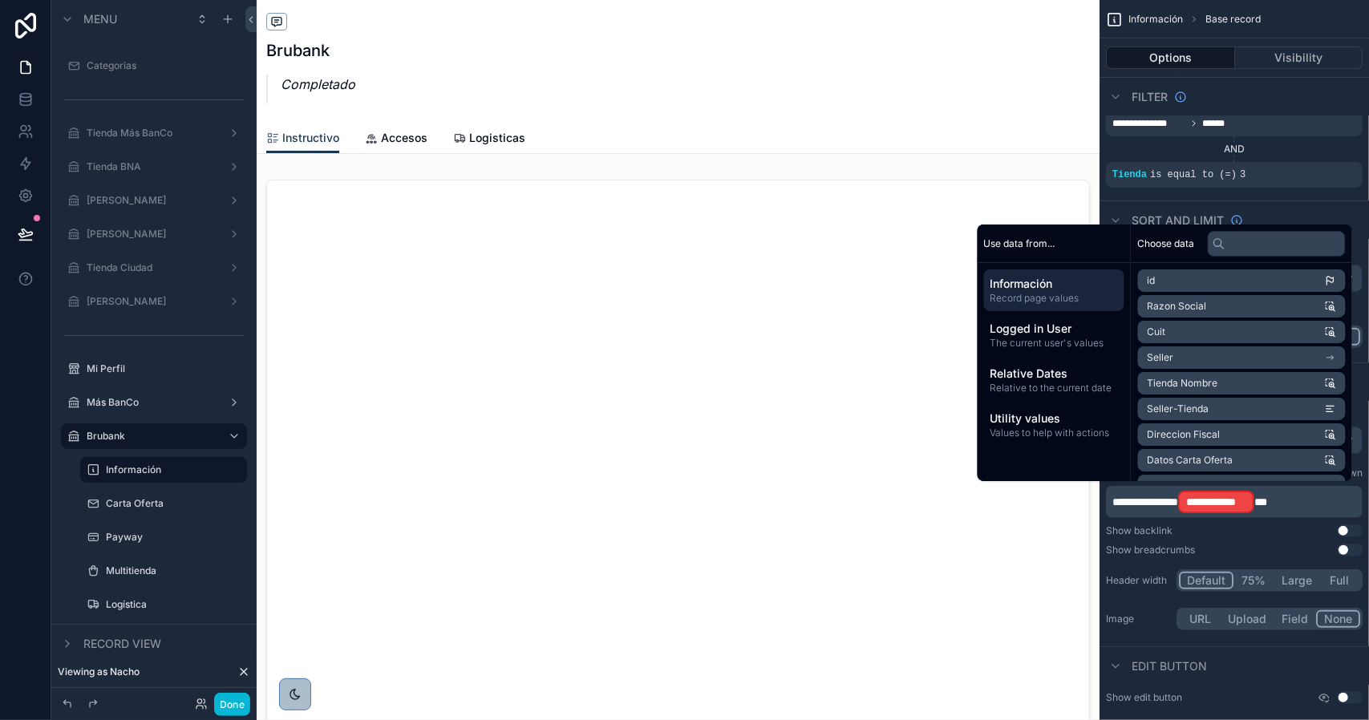
scroll to position [403, 0]
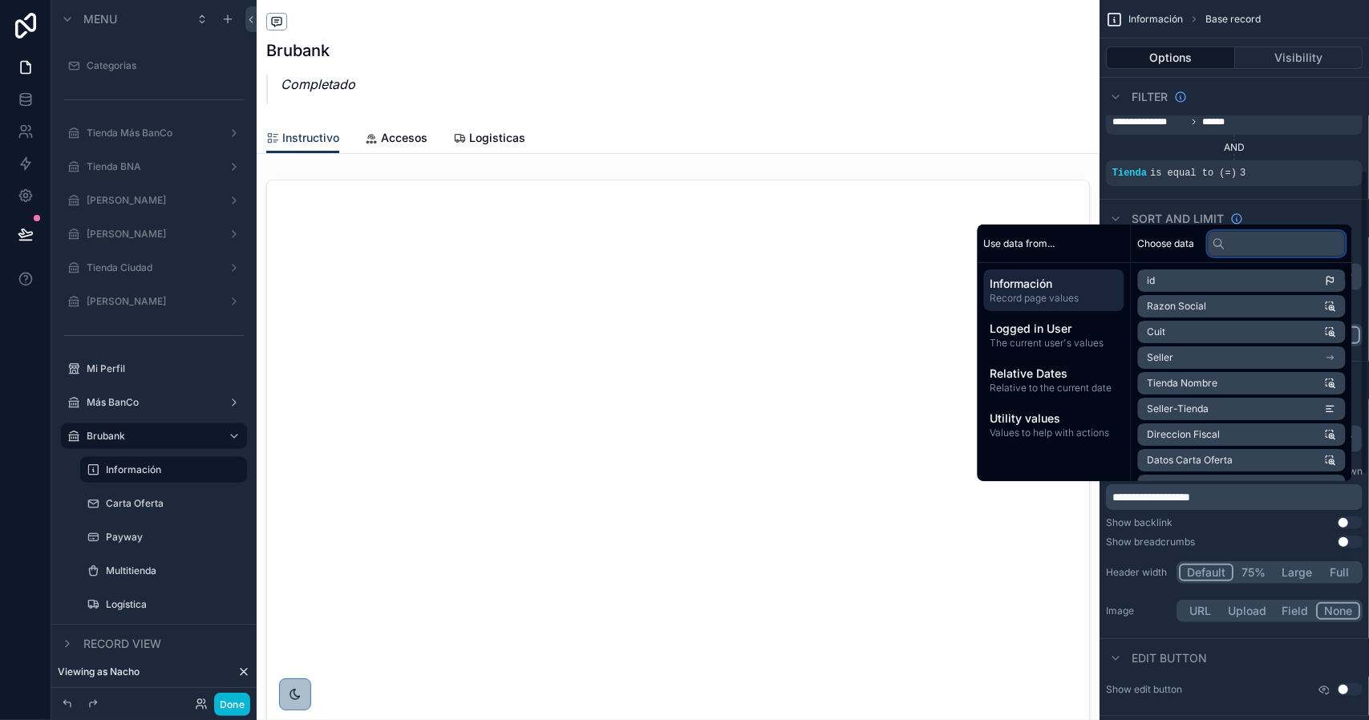
click at [1265, 245] on input "text" at bounding box center [1277, 244] width 138 height 26
click at [1256, 243] on input "text" at bounding box center [1277, 244] width 138 height 26
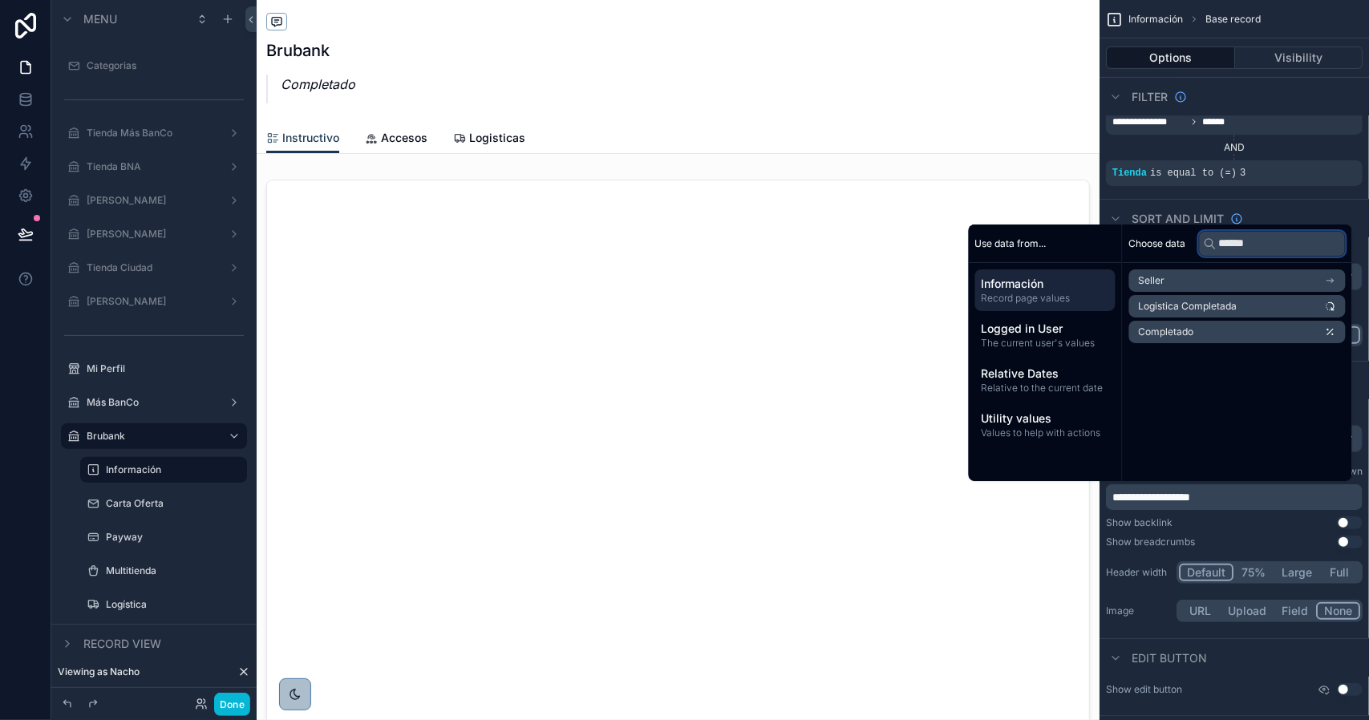
type input "******"
click at [1222, 334] on li "Completado" at bounding box center [1237, 332] width 217 height 22
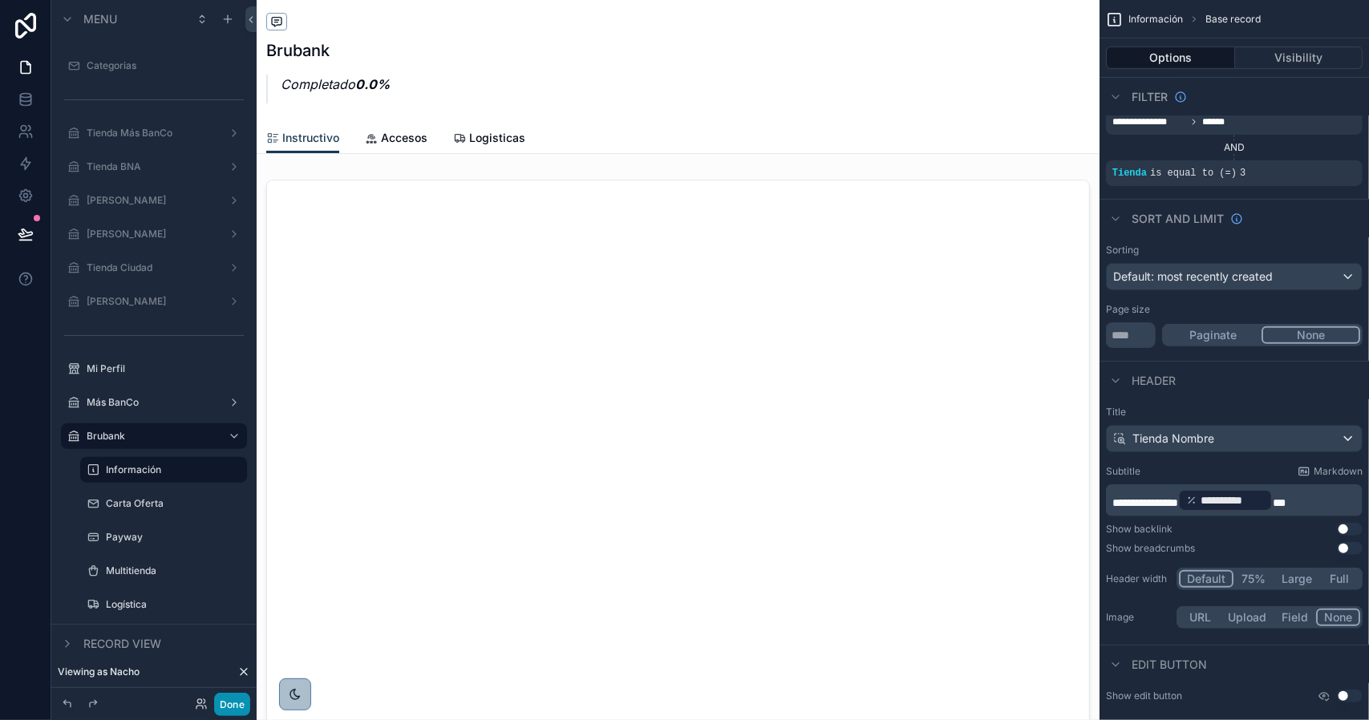
click at [241, 707] on button "Done" at bounding box center [232, 704] width 36 height 23
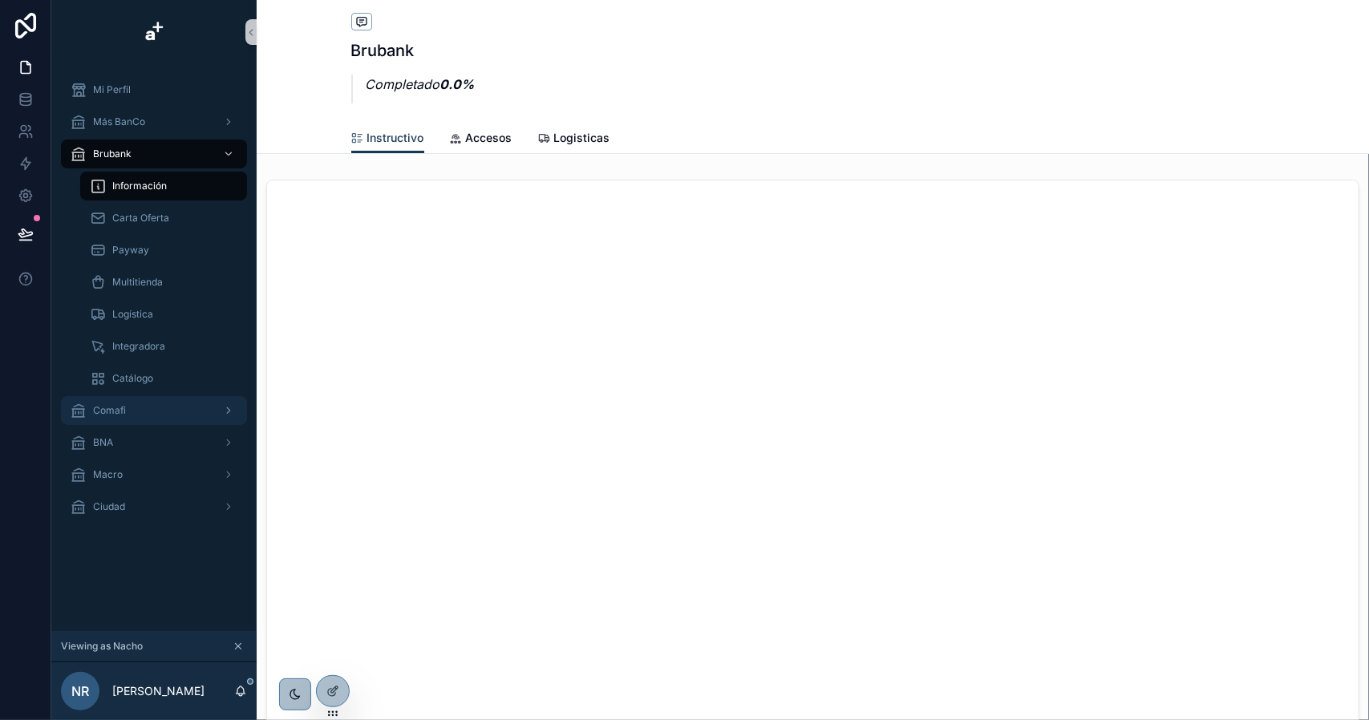
click at [141, 408] on div "Comafi" at bounding box center [154, 411] width 167 height 26
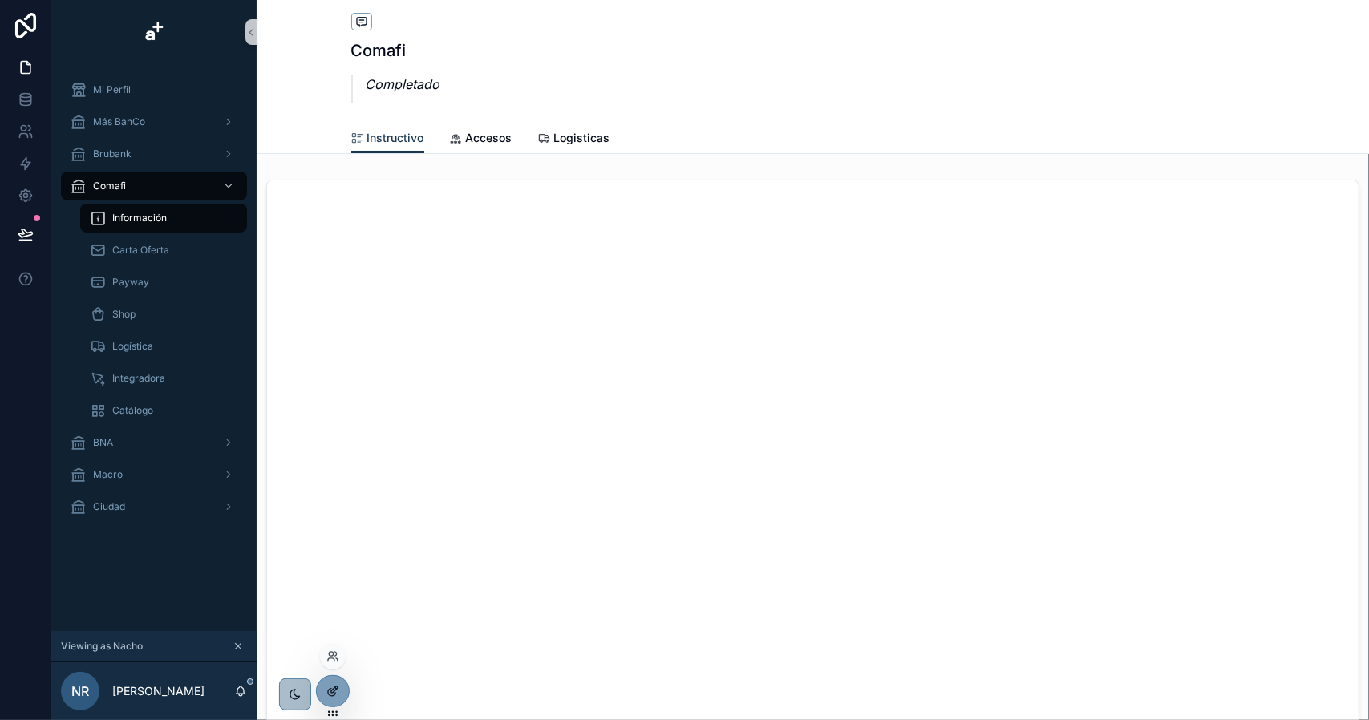
click at [333, 695] on icon at bounding box center [331, 692] width 7 height 7
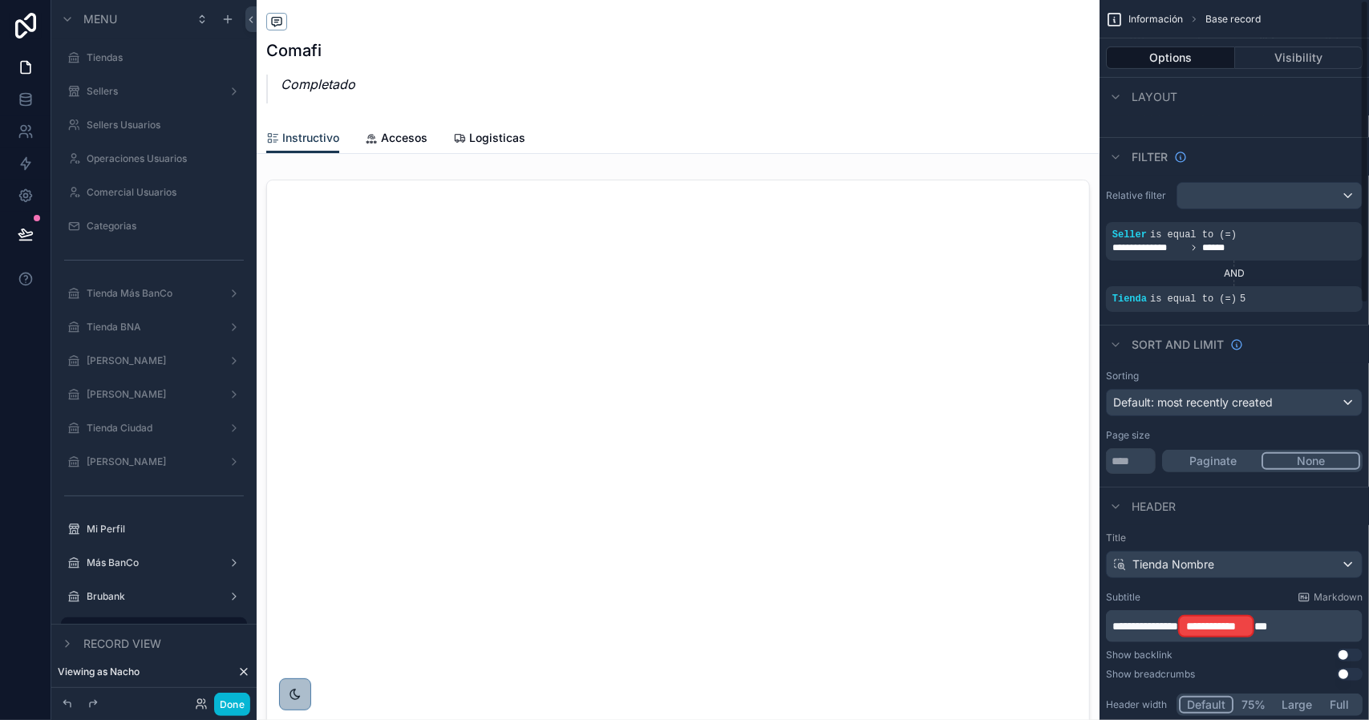
scroll to position [321, 0]
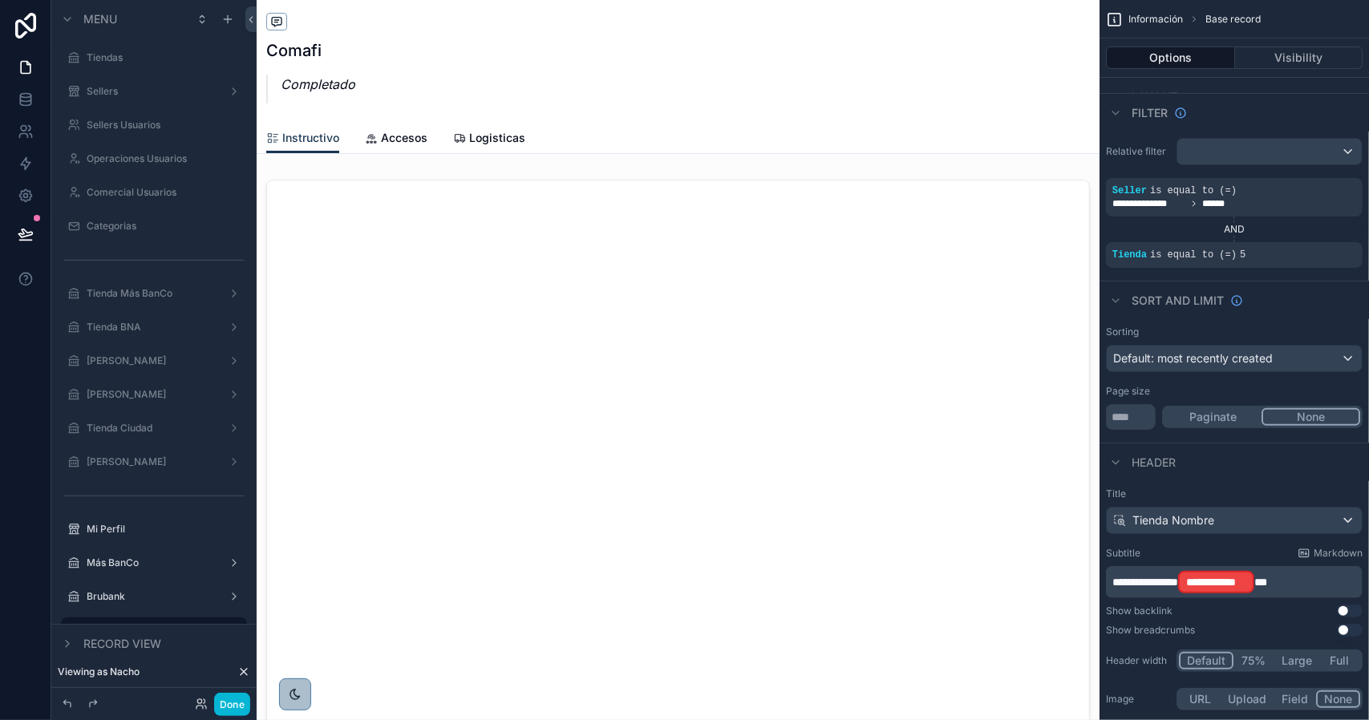
click at [1267, 581] on span "**" at bounding box center [1260, 582] width 13 height 11
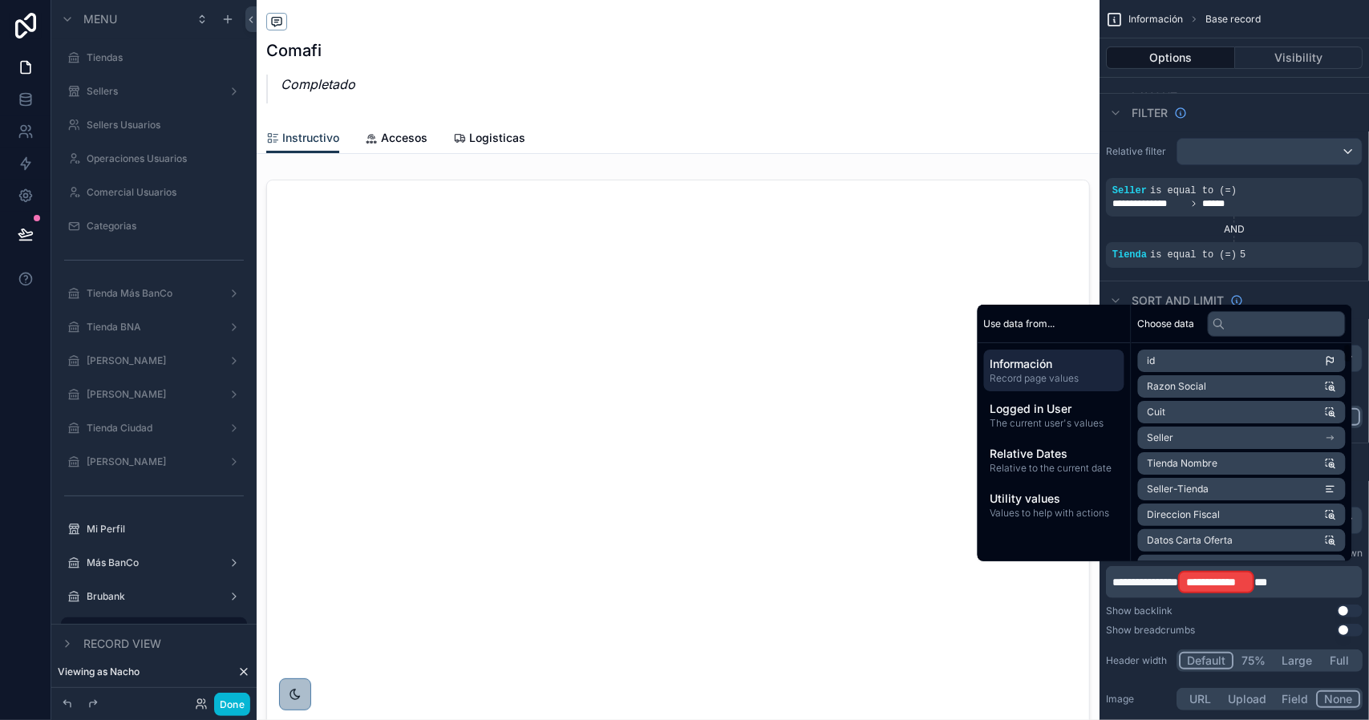
scroll to position [322, 0]
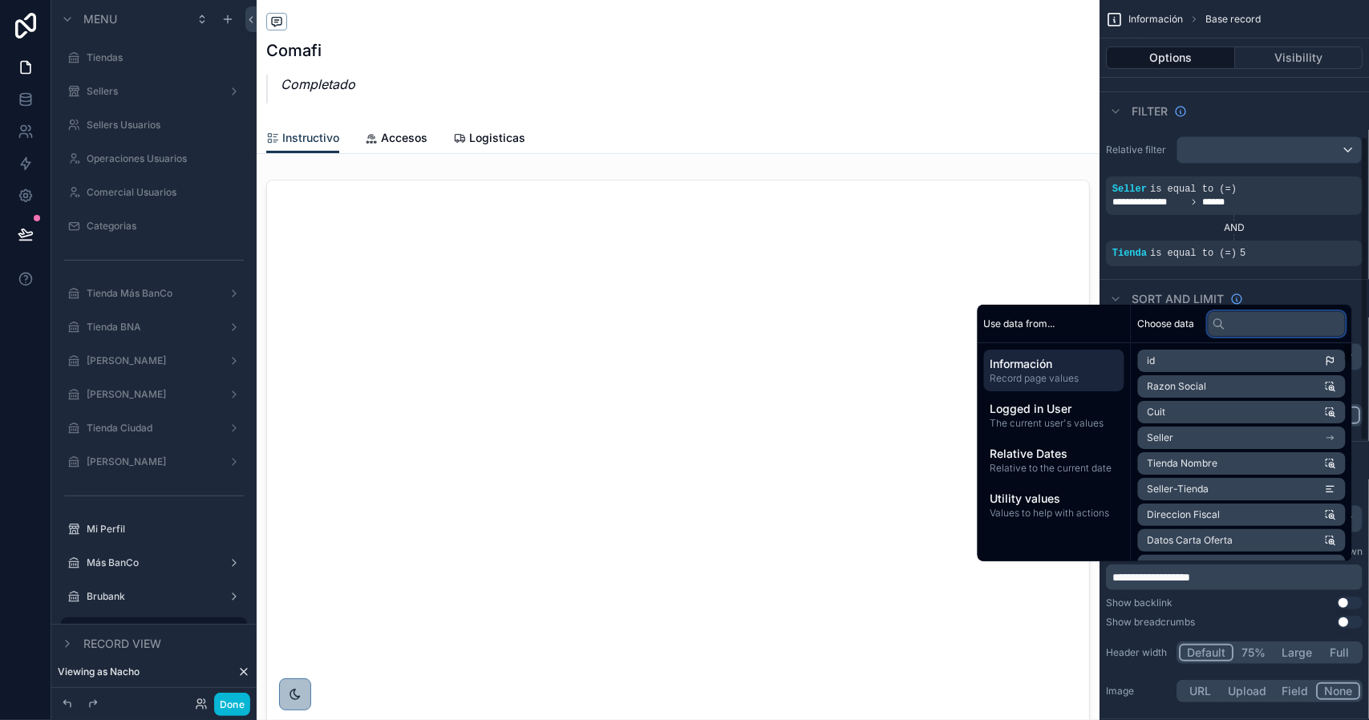
click at [1273, 321] on input "text" at bounding box center [1277, 324] width 138 height 26
click at [1261, 320] on input "text" at bounding box center [1277, 324] width 138 height 26
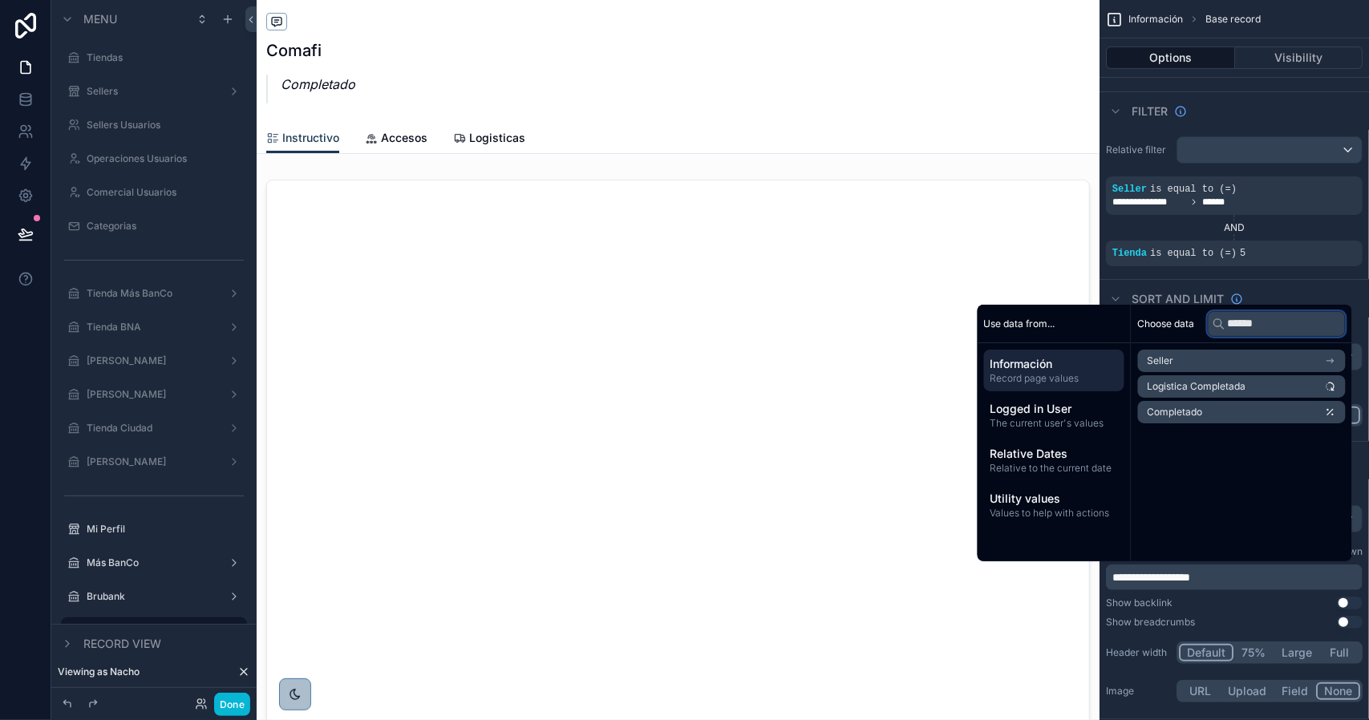
type input "******"
click at [1217, 412] on li "Completado" at bounding box center [1242, 412] width 208 height 22
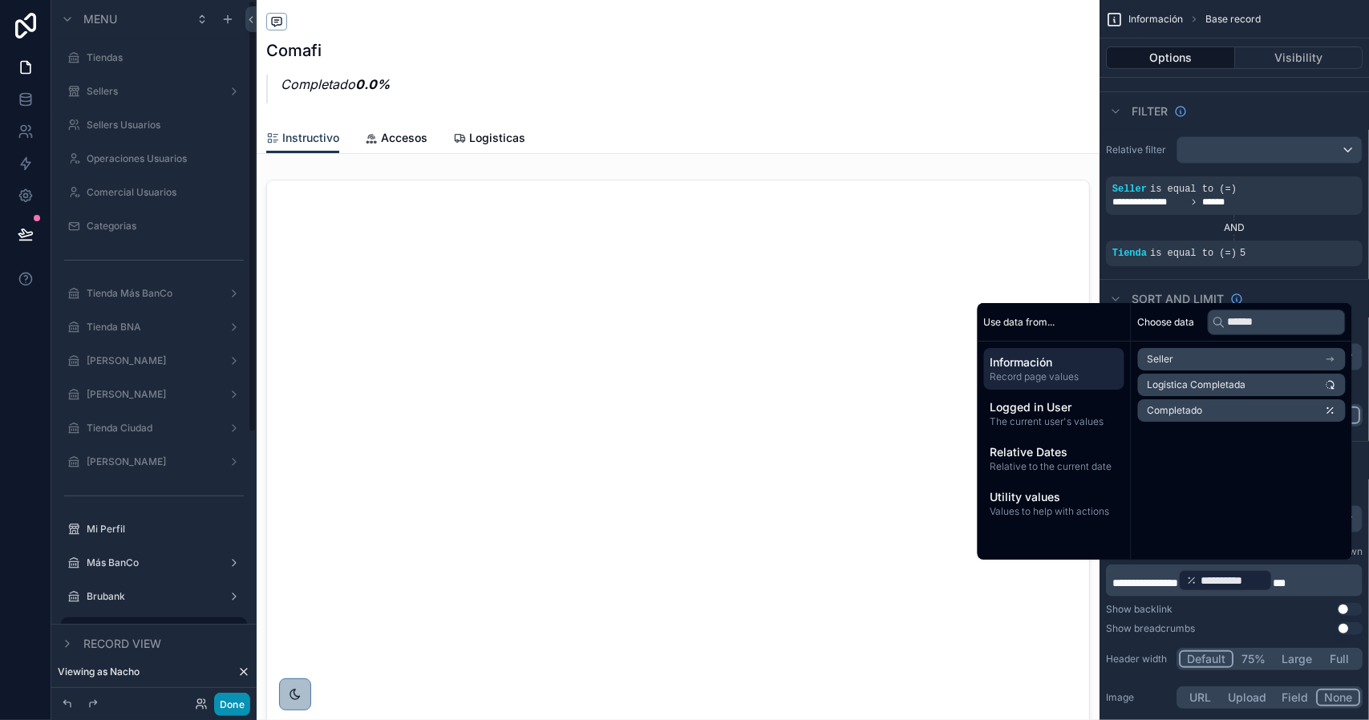
drag, startPoint x: 229, startPoint y: 700, endPoint x: 230, endPoint y: 689, distance: 11.3
click at [229, 700] on button "Done" at bounding box center [232, 704] width 36 height 23
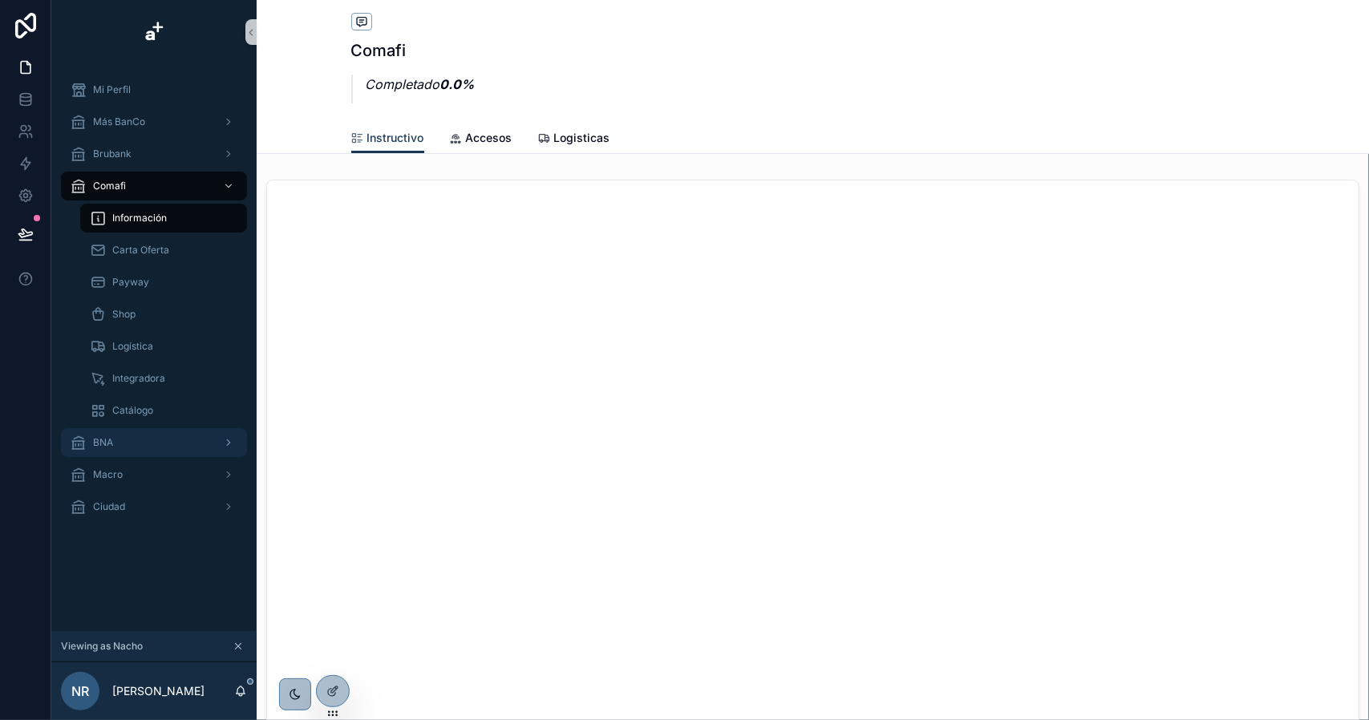
click at [123, 439] on div "BNA" at bounding box center [154, 443] width 167 height 26
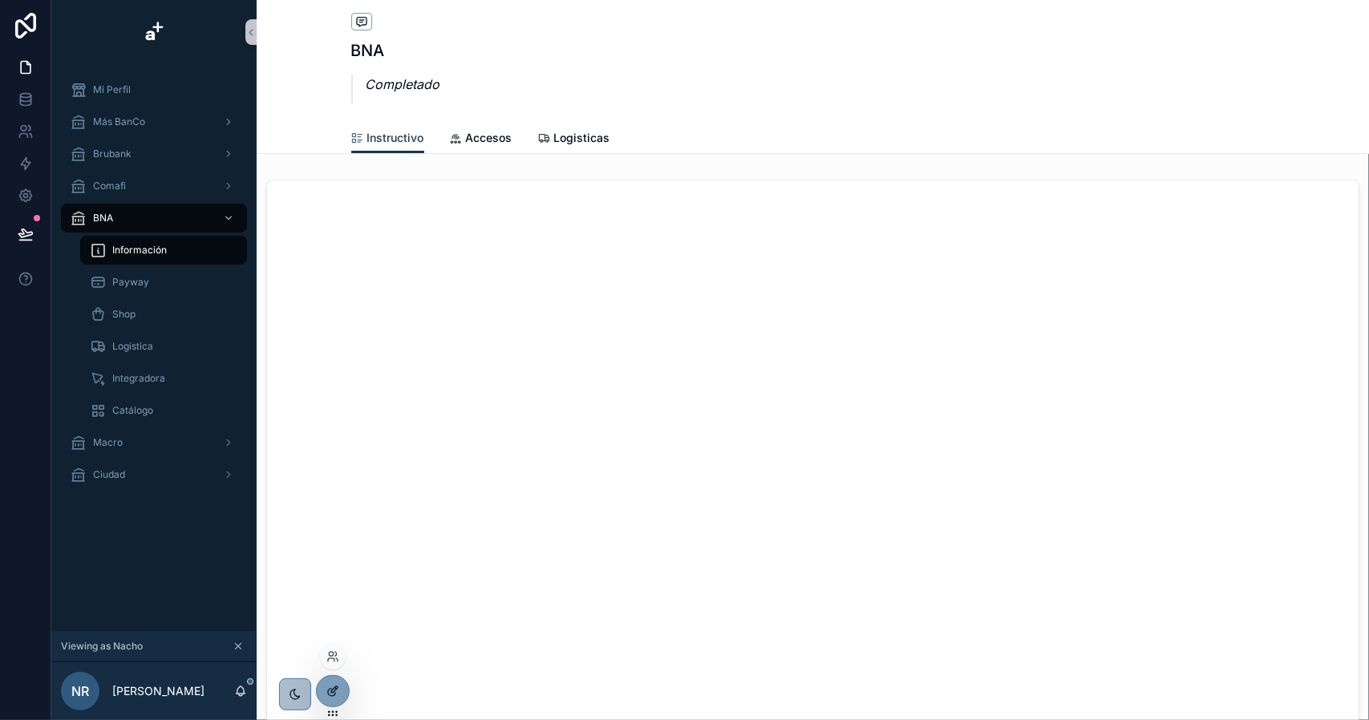
click at [338, 694] on icon at bounding box center [332, 691] width 13 height 13
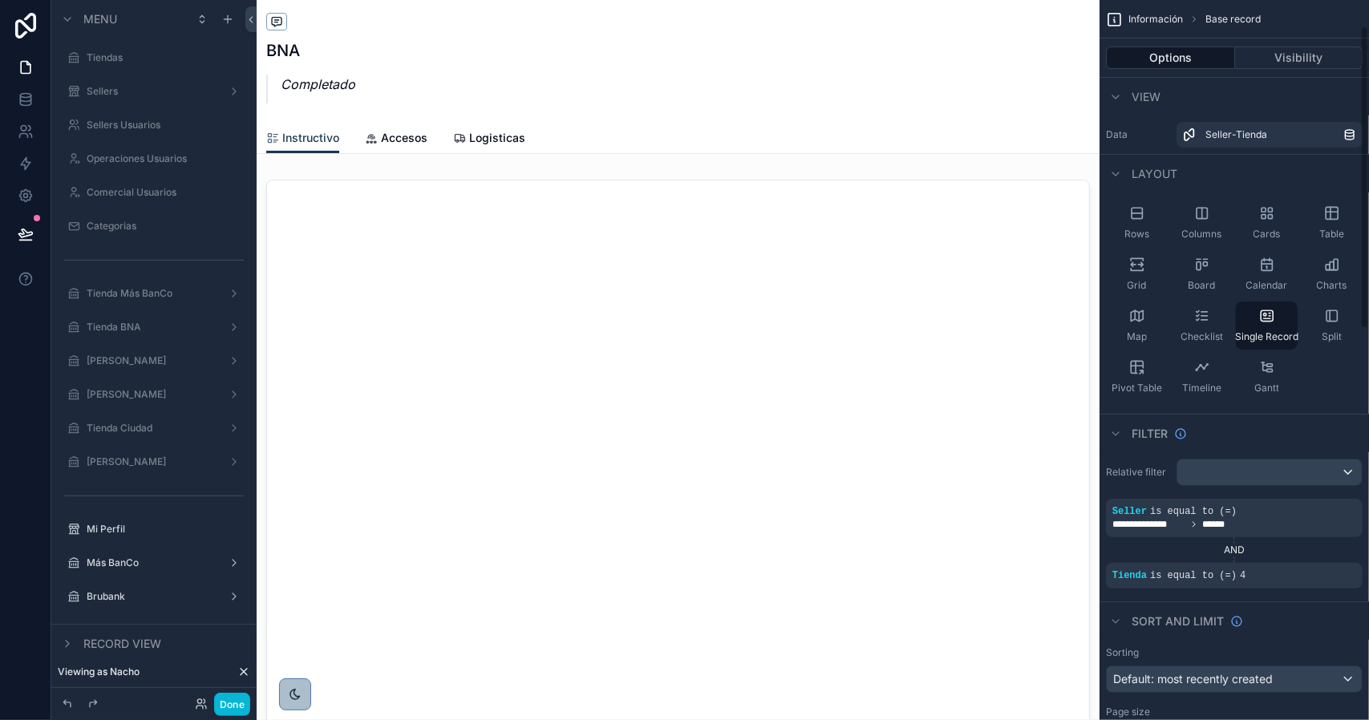
scroll to position [481, 0]
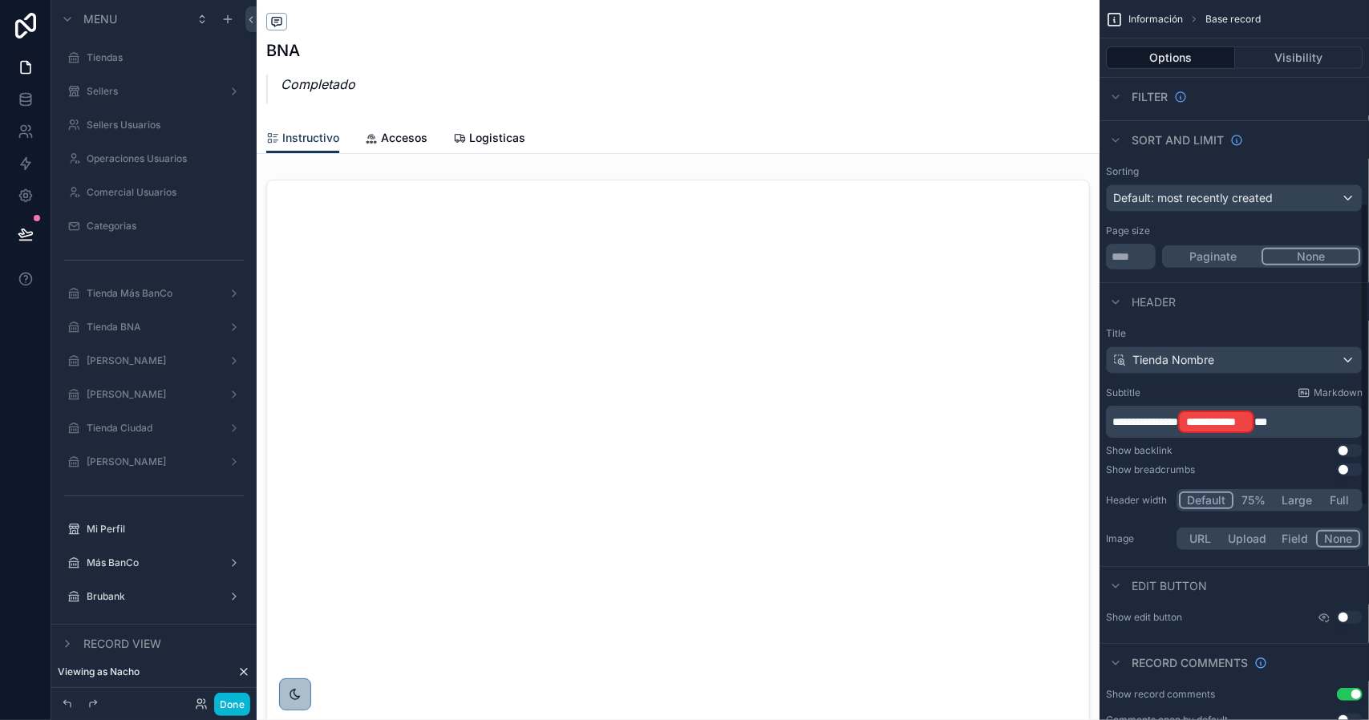
click at [1267, 423] on span "**" at bounding box center [1260, 421] width 13 height 11
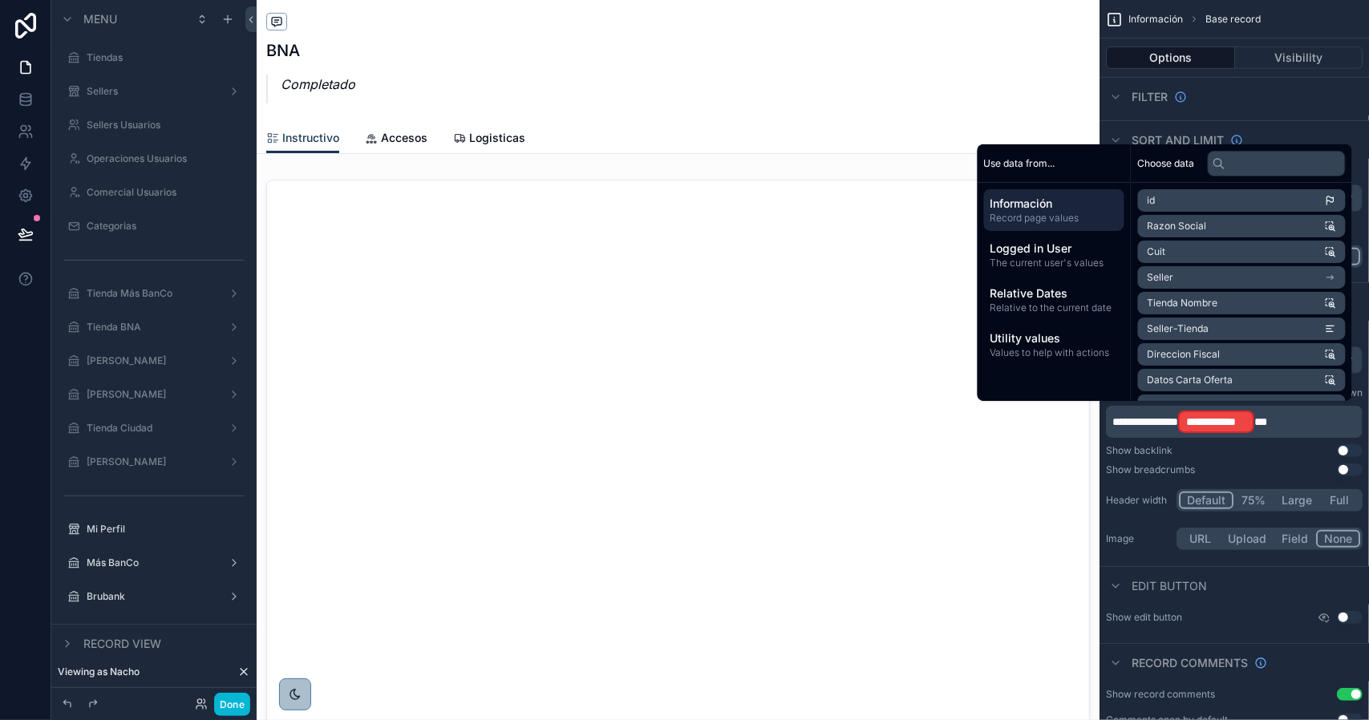
scroll to position [483, 0]
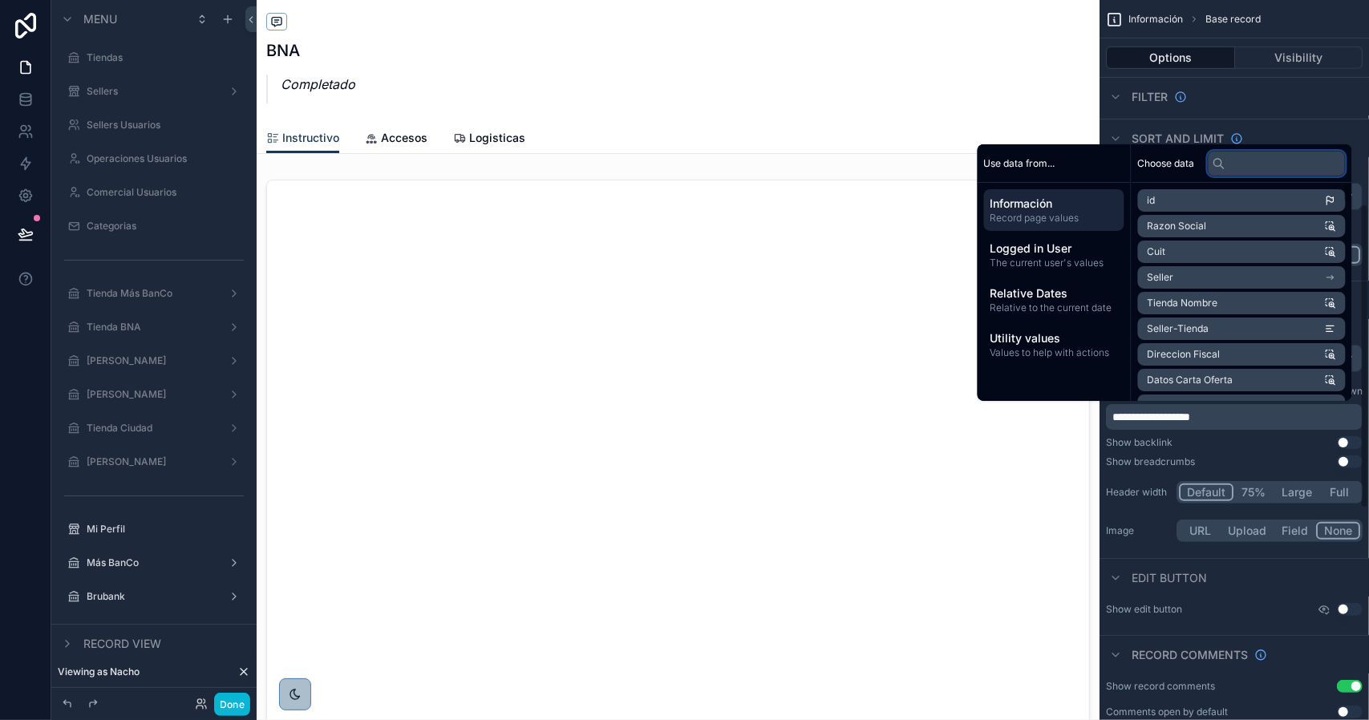
click at [1252, 164] on input "text" at bounding box center [1277, 164] width 138 height 26
click at [1251, 161] on input "text" at bounding box center [1277, 164] width 138 height 26
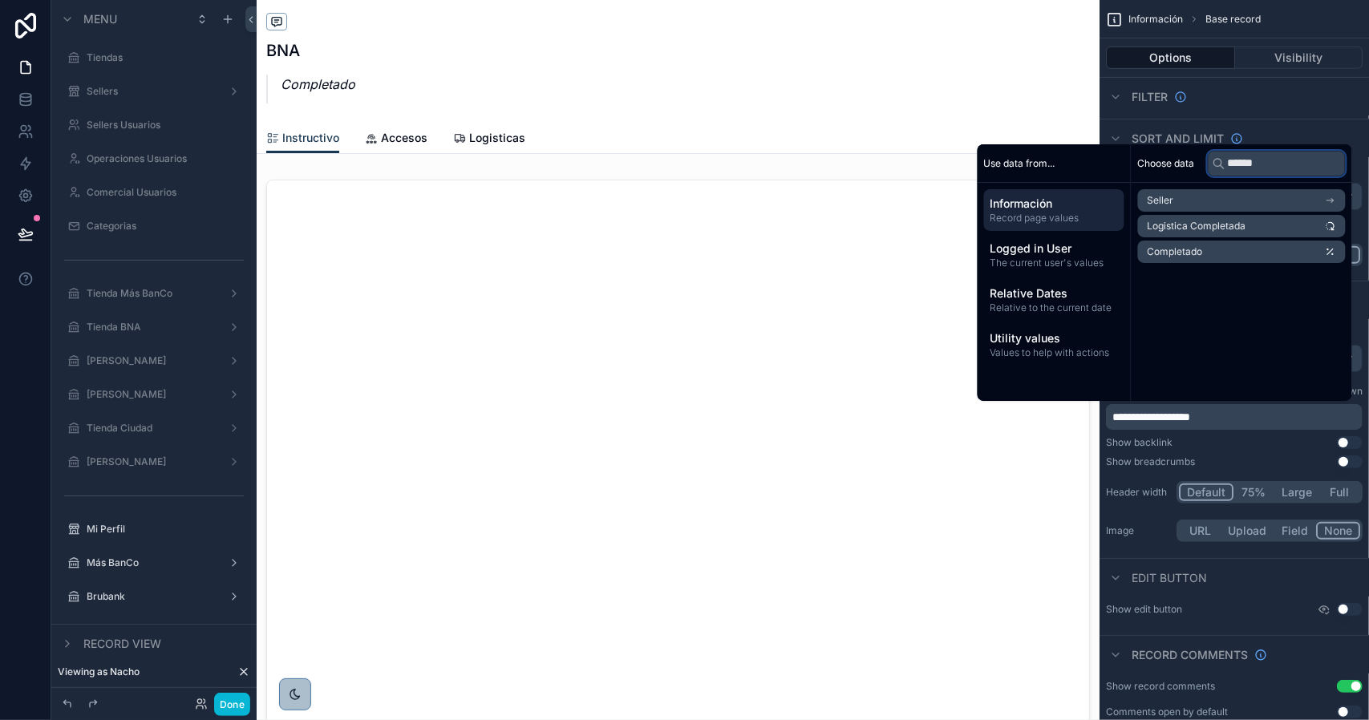
type input "******"
click at [1208, 253] on li "Completado" at bounding box center [1242, 252] width 208 height 22
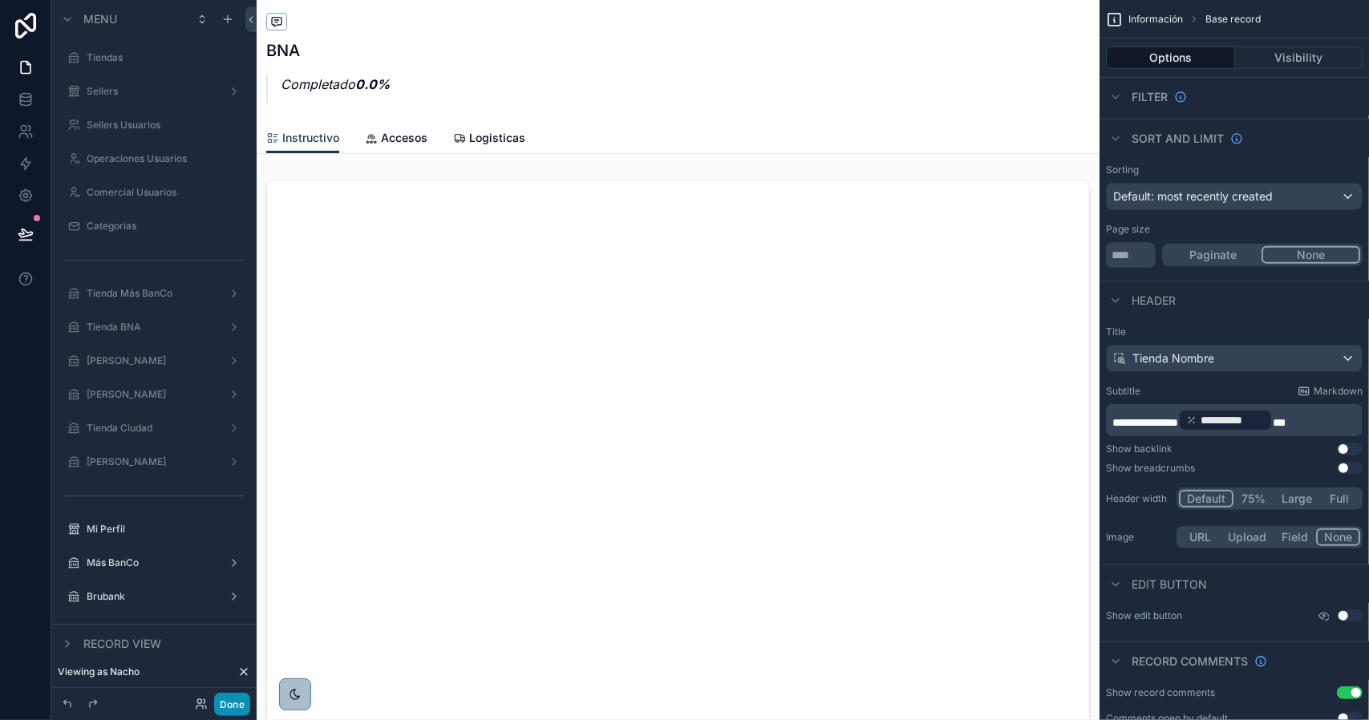
click at [233, 700] on button "Done" at bounding box center [232, 704] width 36 height 23
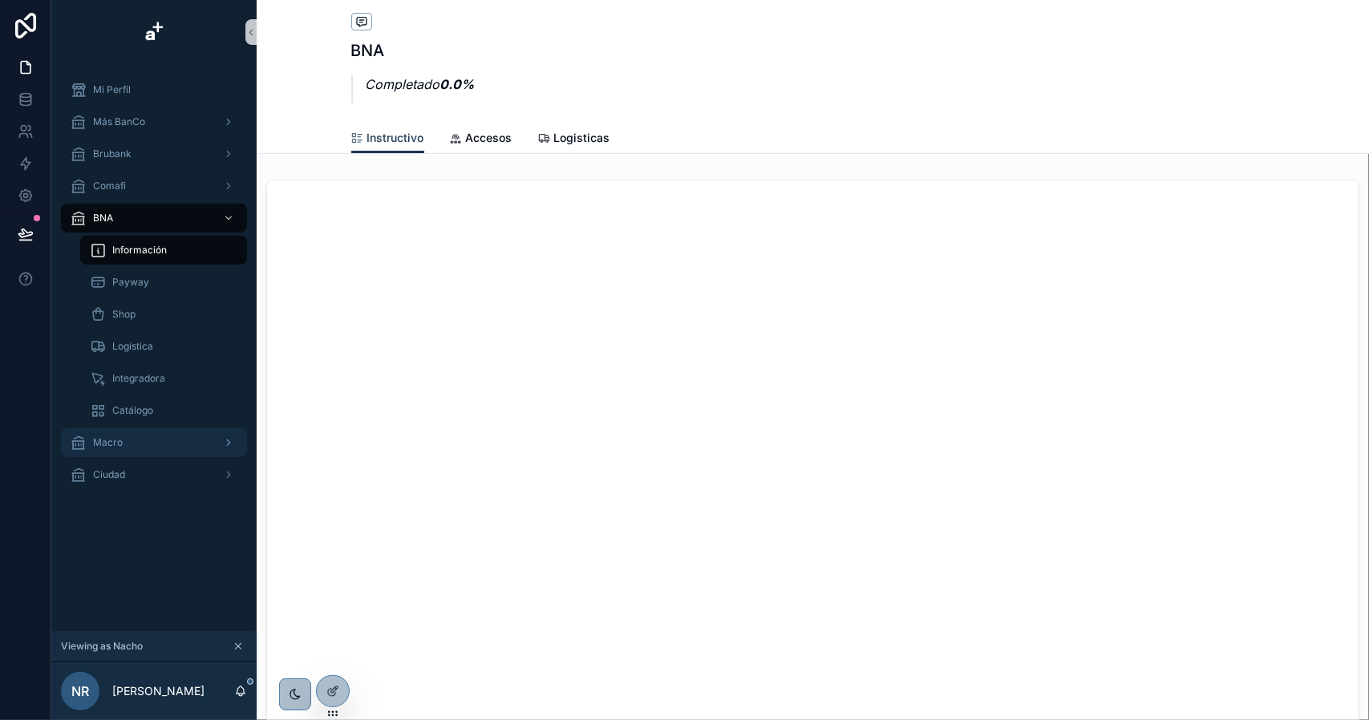
click at [141, 447] on div "Macro" at bounding box center [154, 443] width 167 height 26
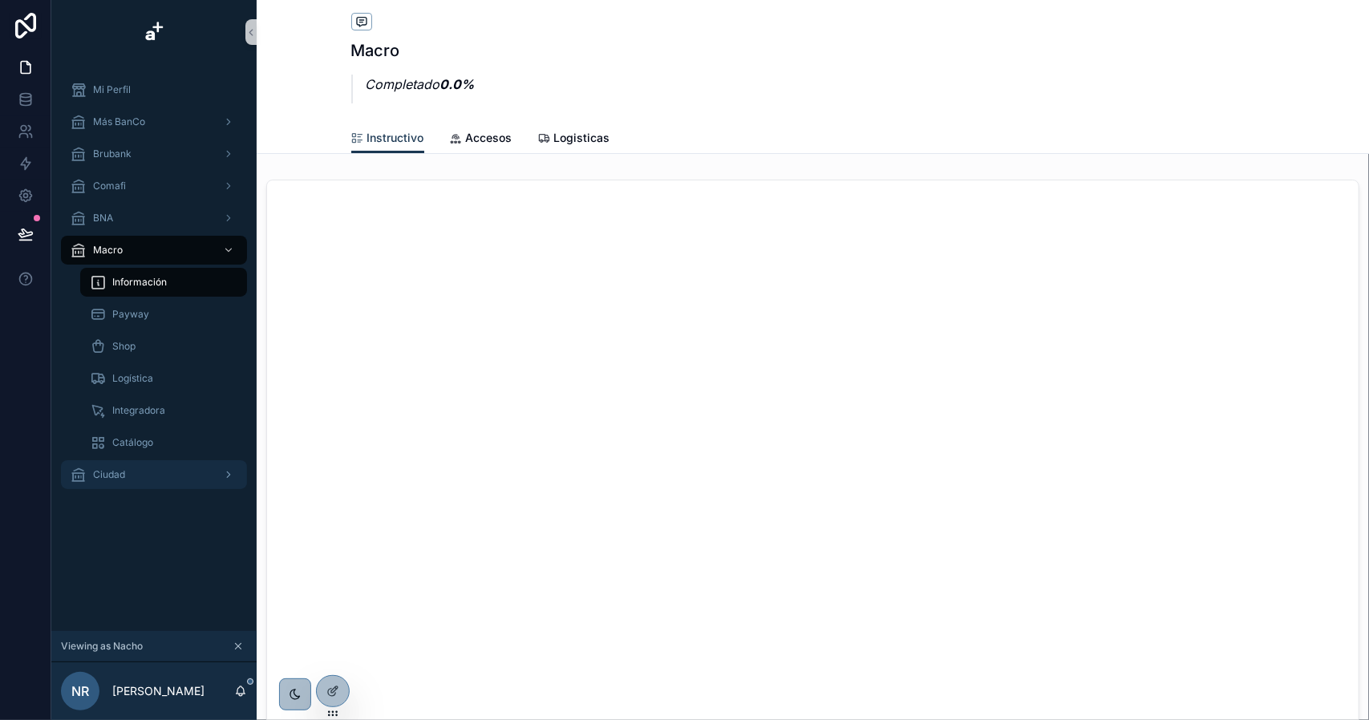
click at [135, 473] on div "Ciudad" at bounding box center [154, 475] width 167 height 26
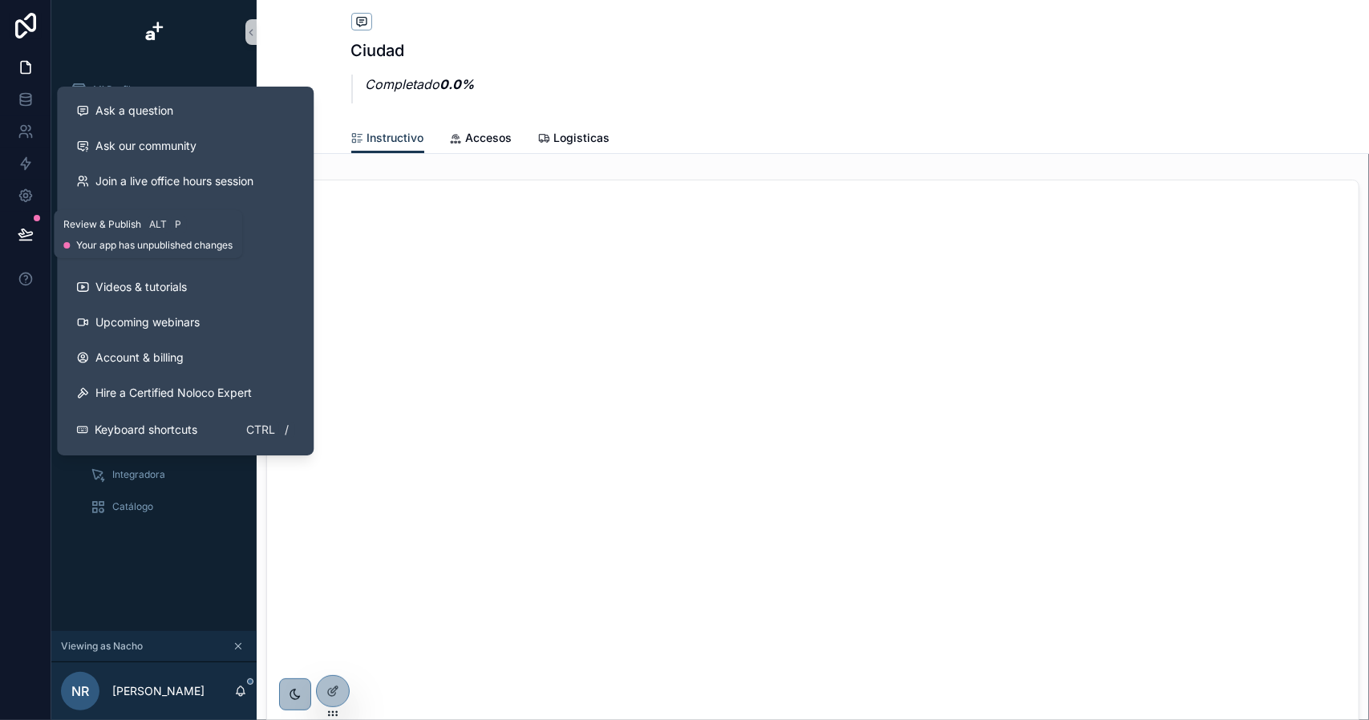
click at [28, 232] on icon at bounding box center [25, 233] width 14 height 8
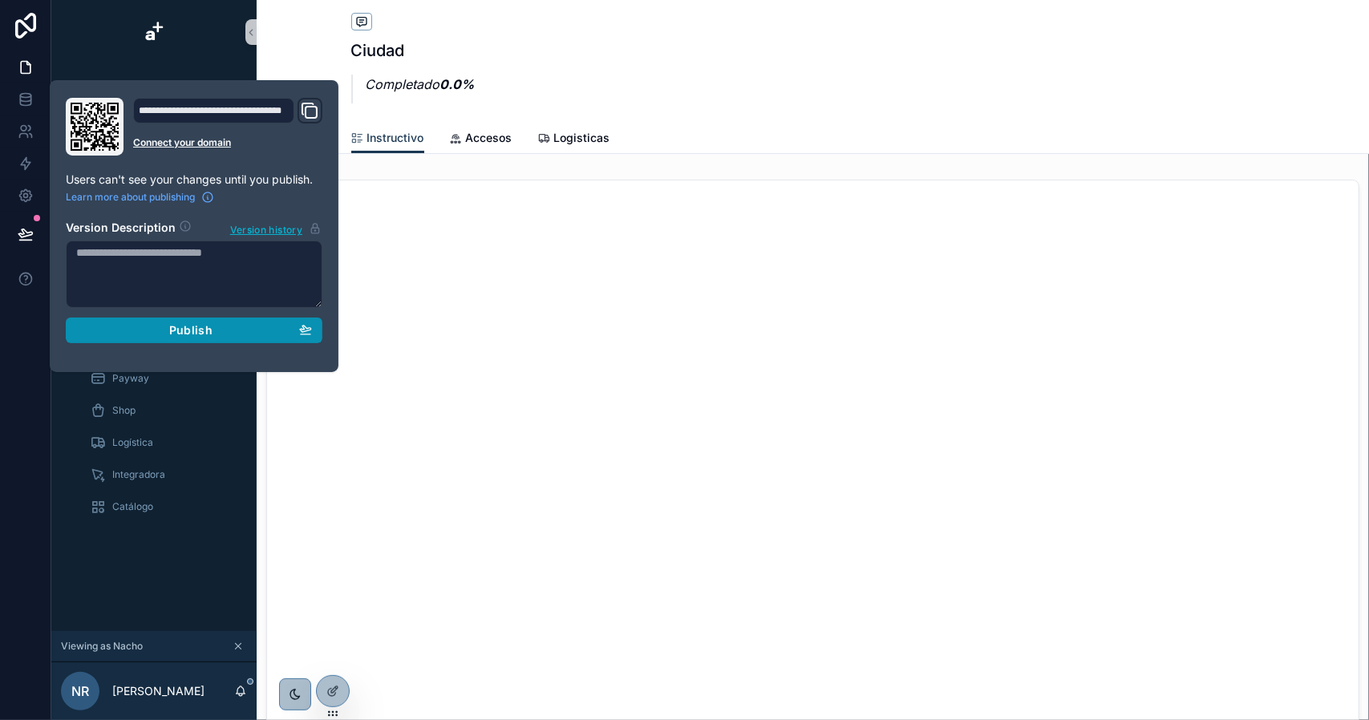
click at [196, 331] on span "Publish" at bounding box center [190, 330] width 43 height 14
